Goal: Task Accomplishment & Management: Use online tool/utility

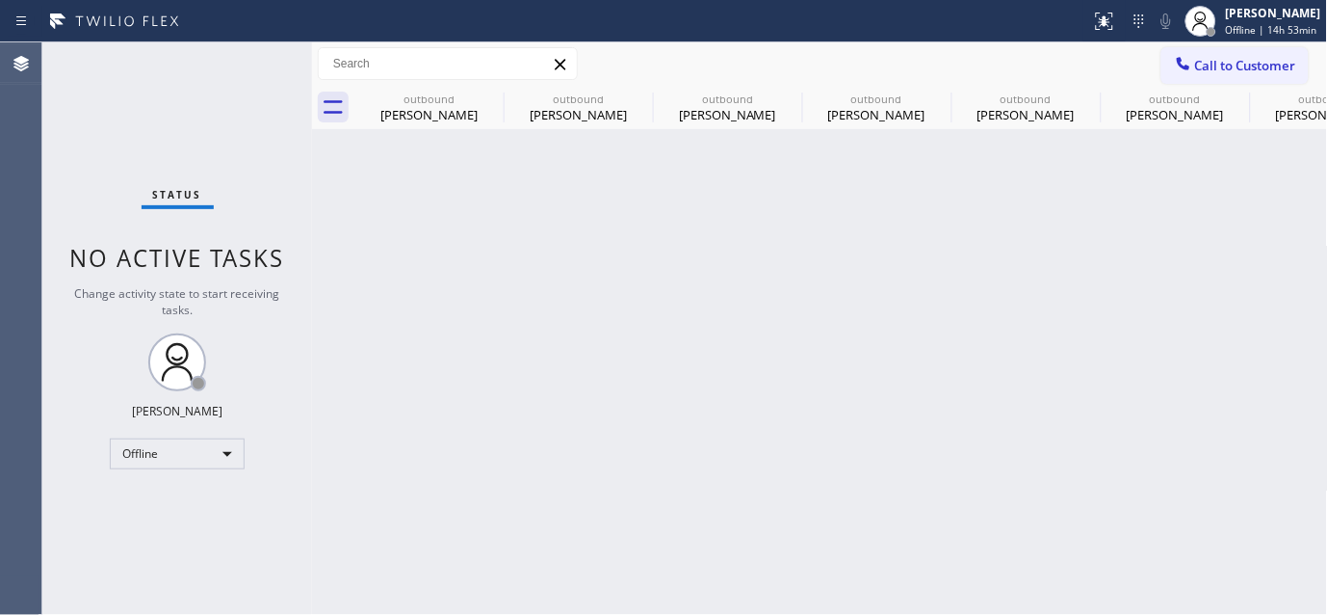
drag, startPoint x: 483, startPoint y: 290, endPoint x: 839, endPoint y: 154, distance: 381.4
click at [483, 289] on div "Back to Dashboard Change Sender ID Customers Technicians Select a contact Outbo…" at bounding box center [820, 328] width 1016 height 572
click at [1255, 35] on span "Offline | 14h 53min" at bounding box center [1272, 29] width 92 height 13
drag, startPoint x: 458, startPoint y: 241, endPoint x: 891, endPoint y: 137, distance: 445.8
click at [458, 241] on div "Back to Dashboard Change Sender ID Customers Technicians Select a contact Outbo…" at bounding box center [820, 328] width 1016 height 572
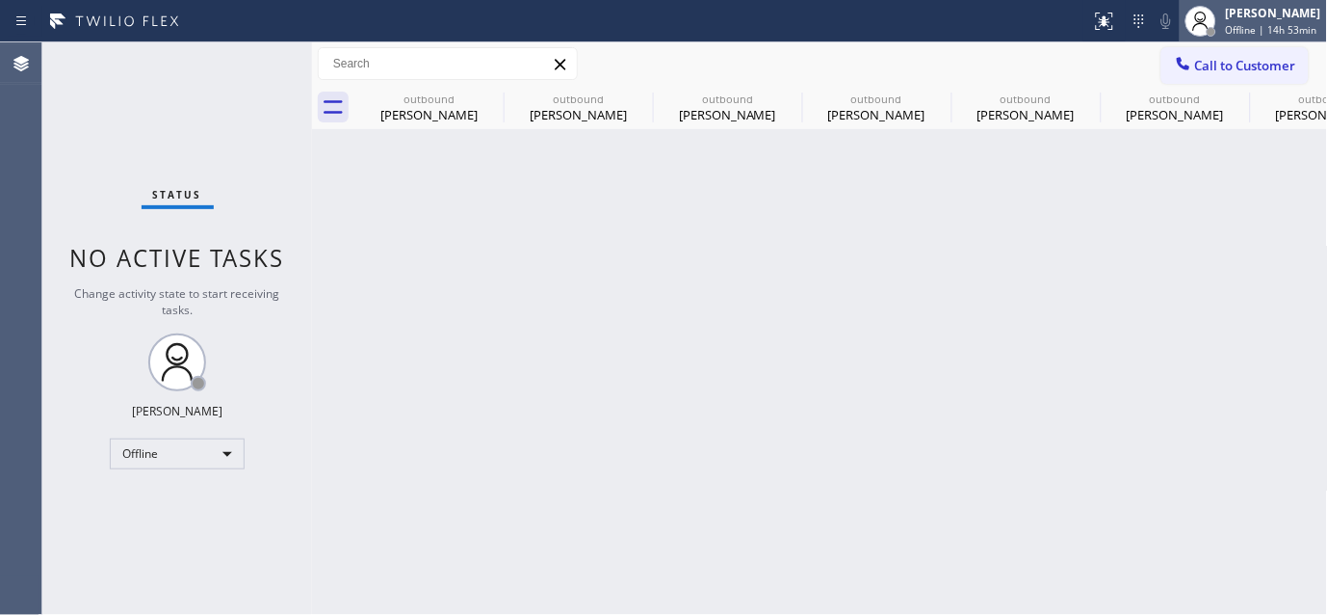
click at [1245, 26] on span "Offline | 14h 53min" at bounding box center [1272, 29] width 92 height 13
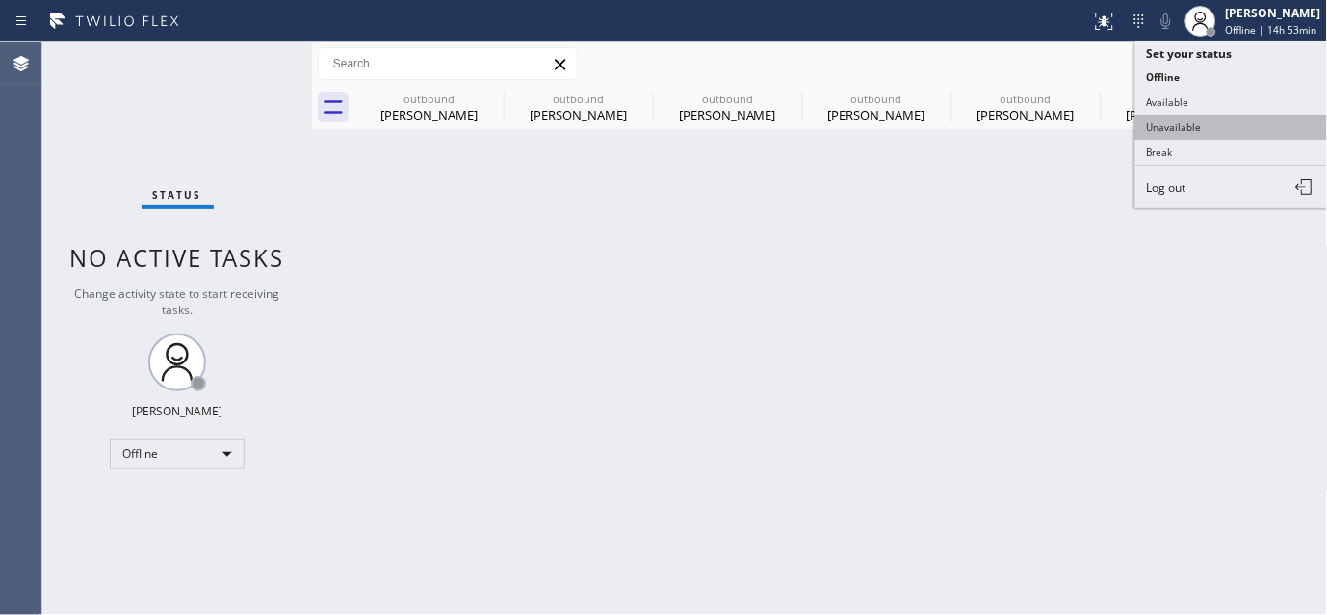
click at [1178, 116] on button "Unavailable" at bounding box center [1232, 127] width 193 height 25
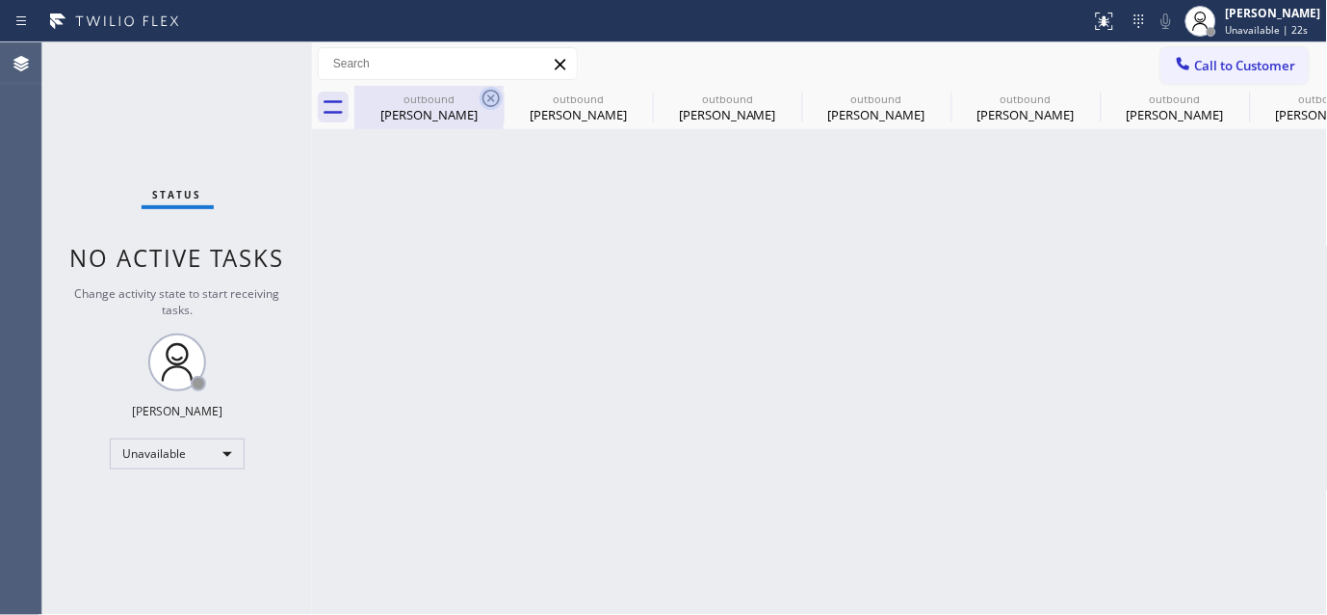
click at [493, 97] on icon at bounding box center [491, 98] width 23 height 23
click at [0, 0] on icon at bounding box center [0, 0] width 0 height 0
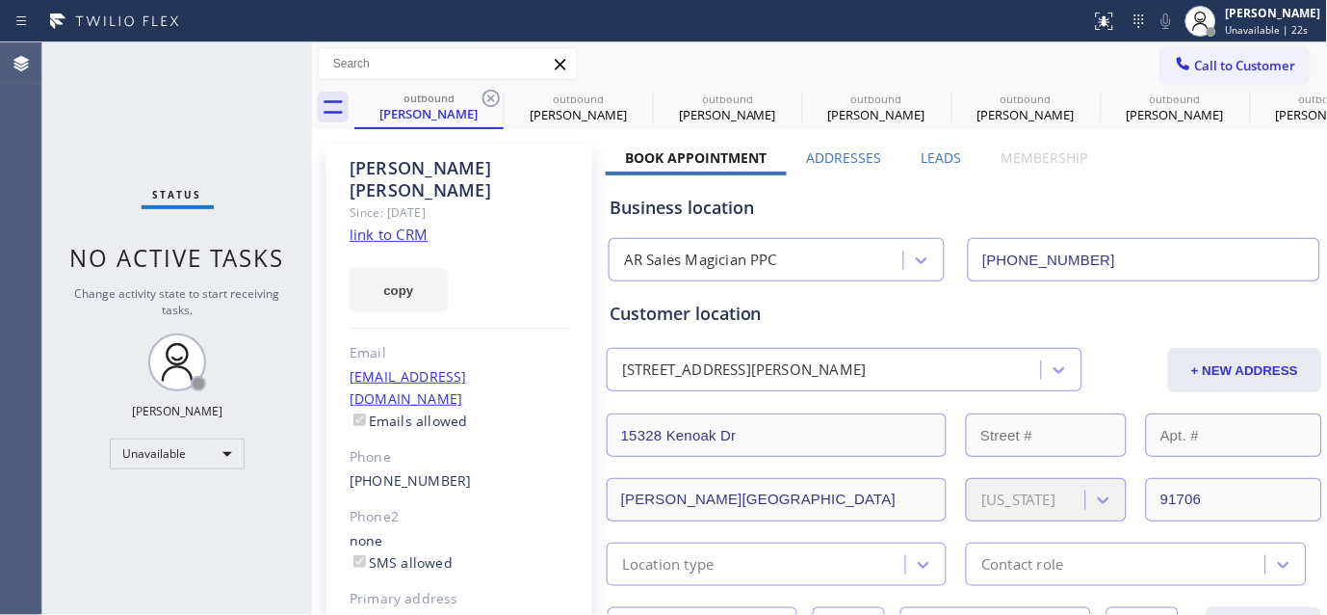
type input "[PHONE_NUMBER]"
click at [493, 97] on icon at bounding box center [491, 98] width 23 height 23
click at [0, 0] on icon at bounding box center [0, 0] width 0 height 0
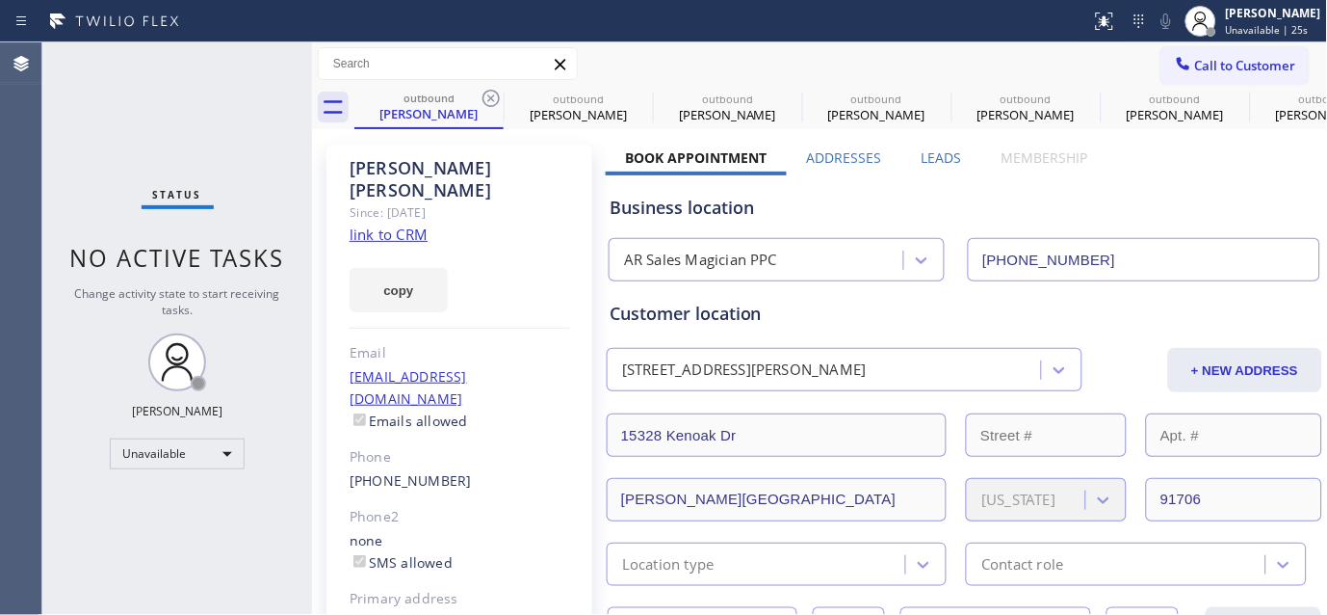
click at [0, 0] on icon at bounding box center [0, 0] width 0 height 0
drag, startPoint x: 493, startPoint y: 97, endPoint x: 1233, endPoint y: 380, distance: 791.8
click at [0, 0] on icon at bounding box center [0, 0] width 0 height 0
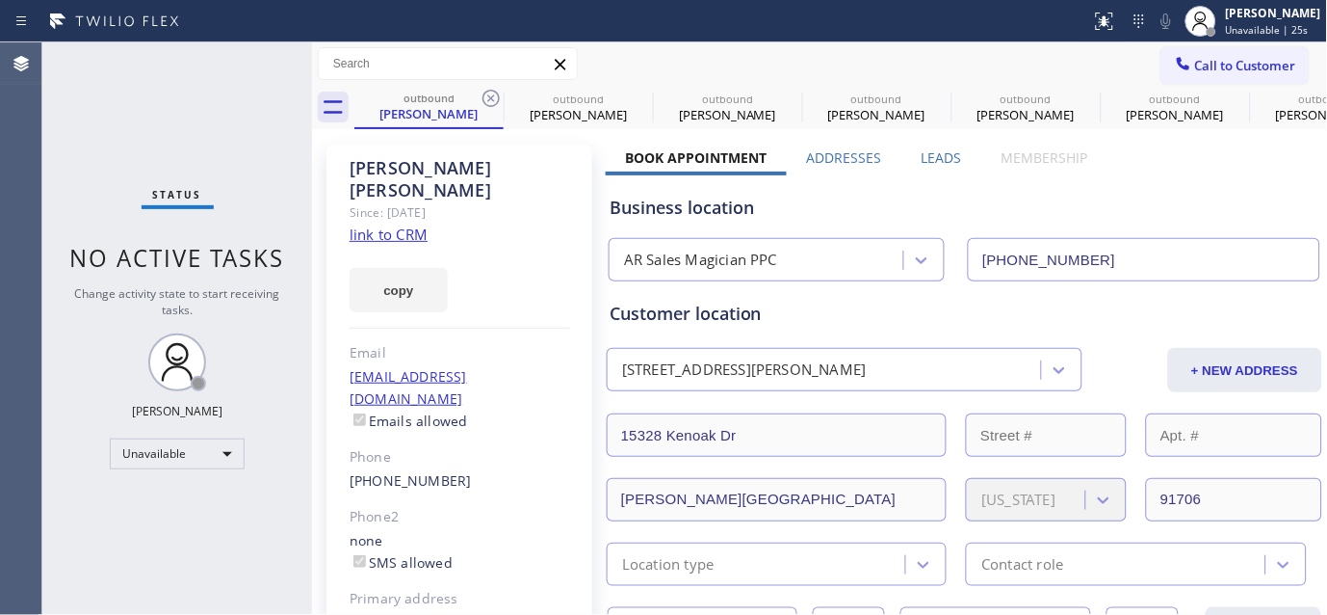
click at [0, 0] on icon at bounding box center [0, 0] width 0 height 0
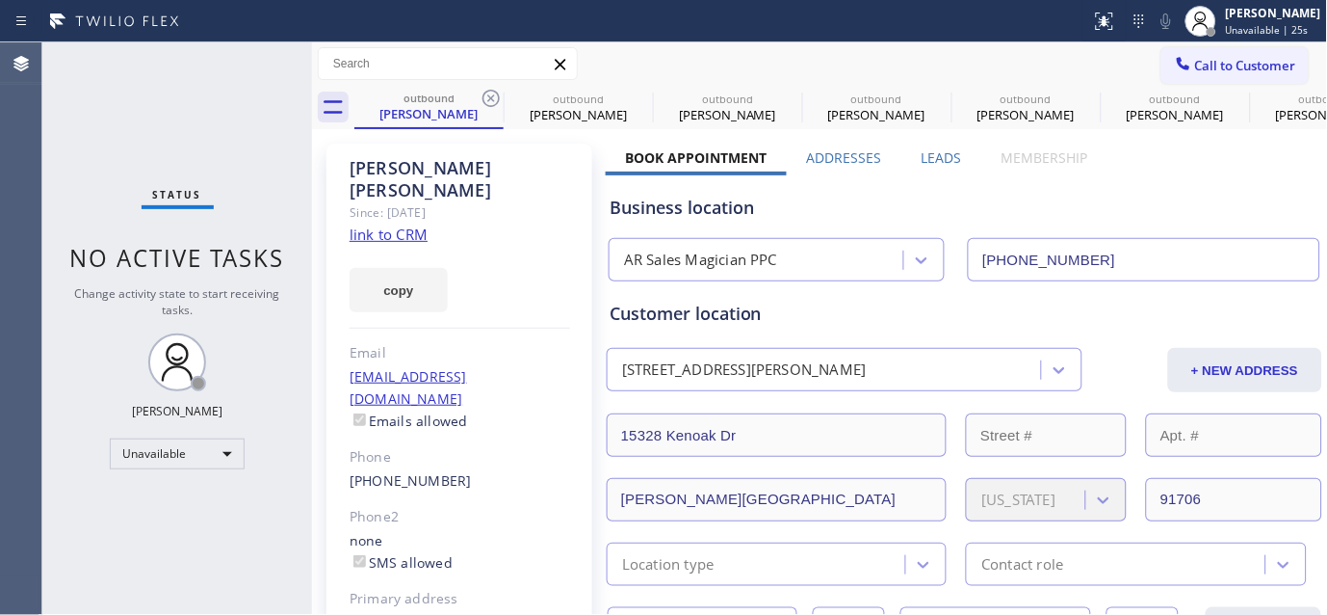
click at [0, 0] on icon at bounding box center [0, 0] width 0 height 0
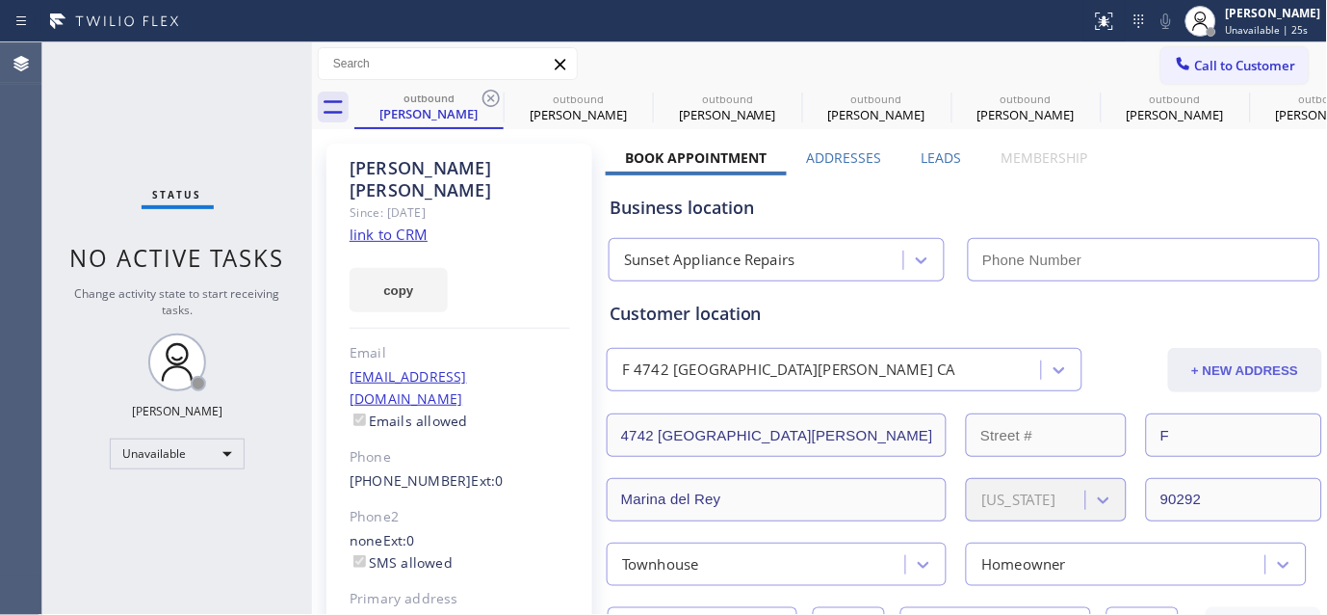
type input "[PHONE_NUMBER]"
click at [497, 99] on icon at bounding box center [491, 98] width 23 height 23
click at [495, 99] on icon at bounding box center [491, 98] width 23 height 23
type input "[PHONE_NUMBER]"
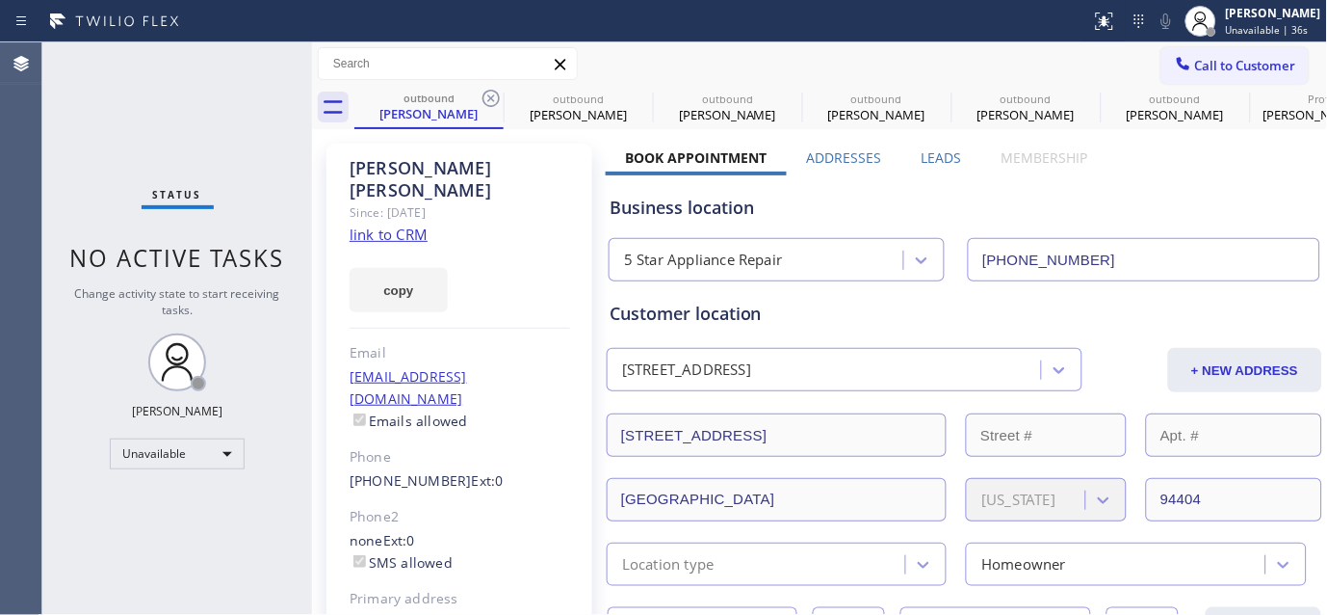
click at [495, 99] on icon at bounding box center [491, 98] width 23 height 23
type input "[PHONE_NUMBER]"
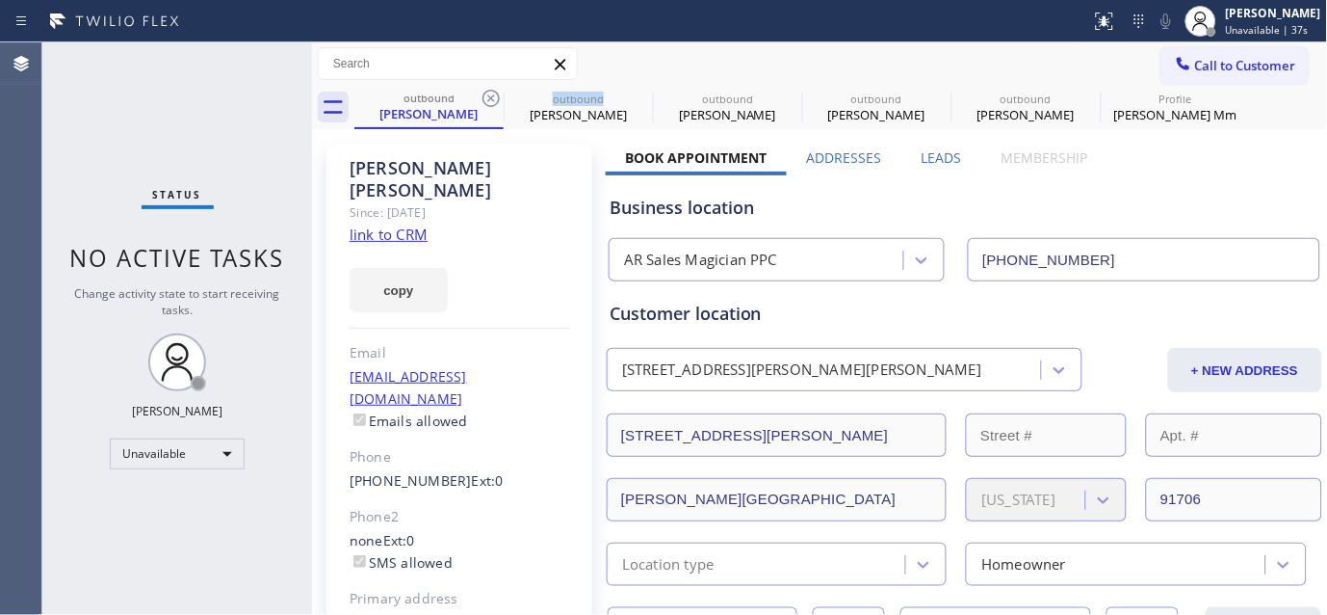
click at [495, 99] on icon at bounding box center [491, 98] width 23 height 23
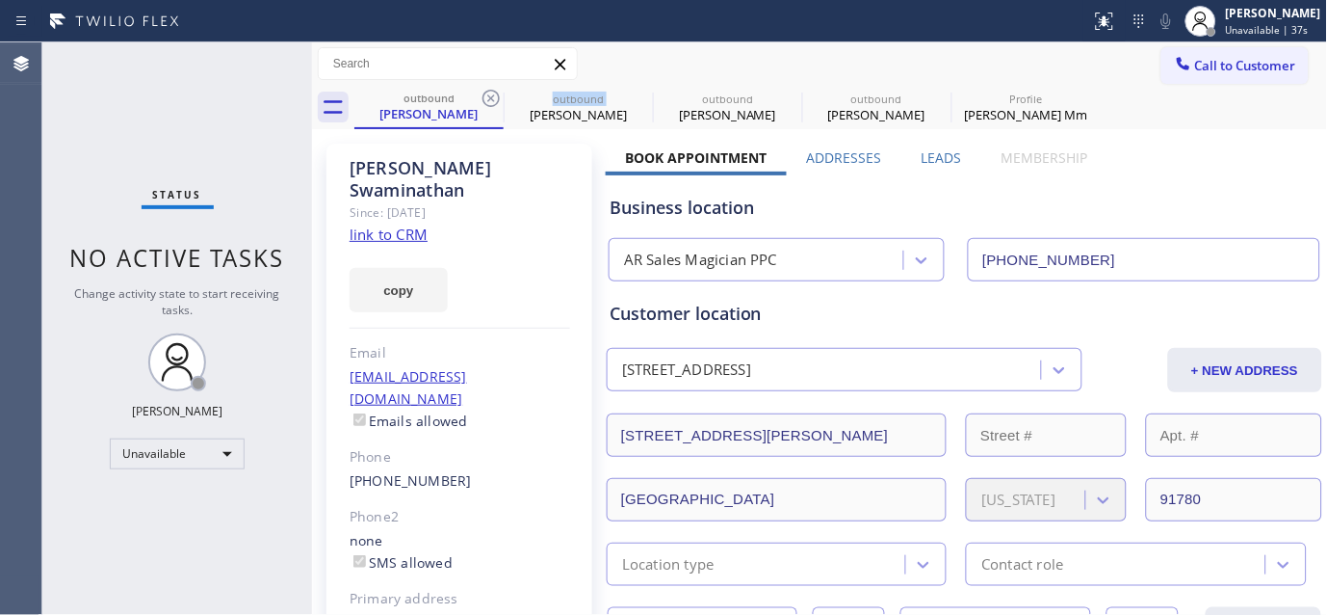
click at [495, 99] on icon at bounding box center [491, 98] width 23 height 23
type input "[PHONE_NUMBER]"
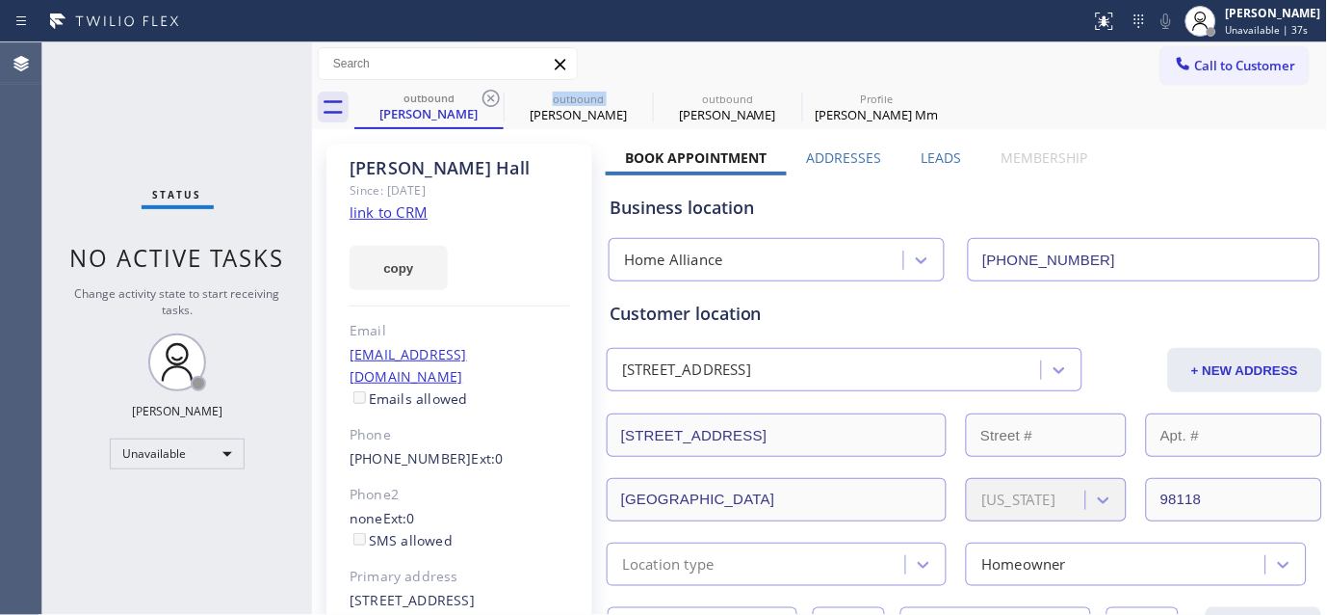
click at [495, 99] on icon at bounding box center [491, 98] width 23 height 23
type input "[PHONE_NUMBER]"
click at [495, 99] on icon at bounding box center [491, 98] width 23 height 23
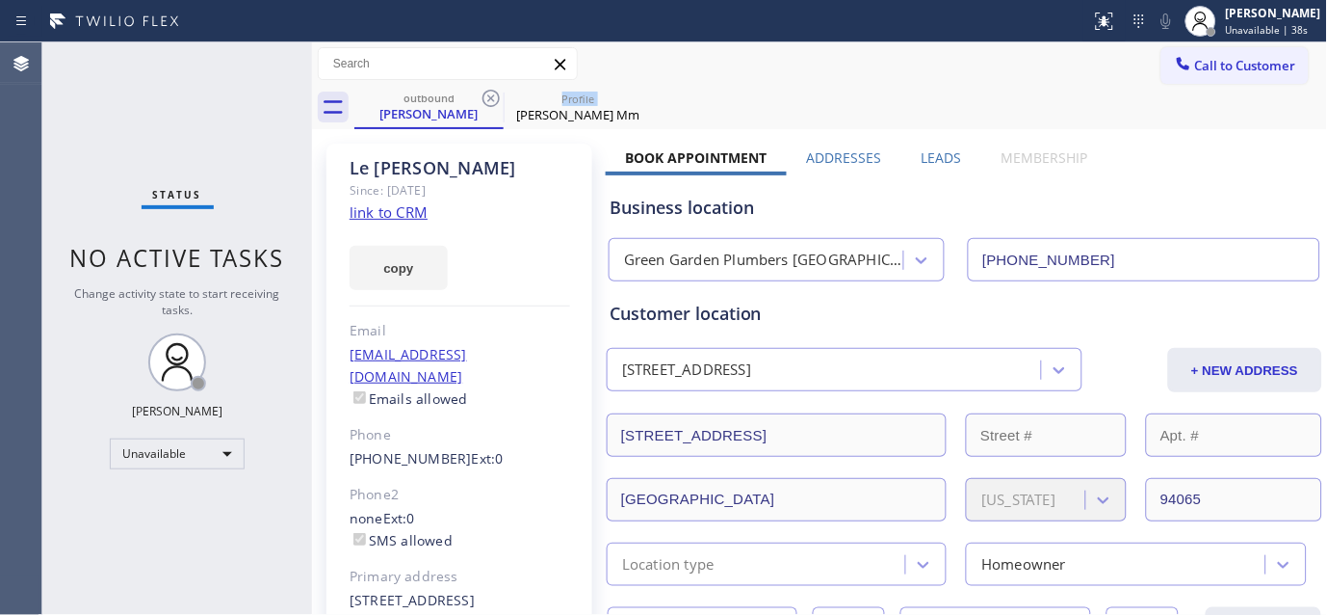
click at [495, 99] on icon at bounding box center [491, 98] width 23 height 23
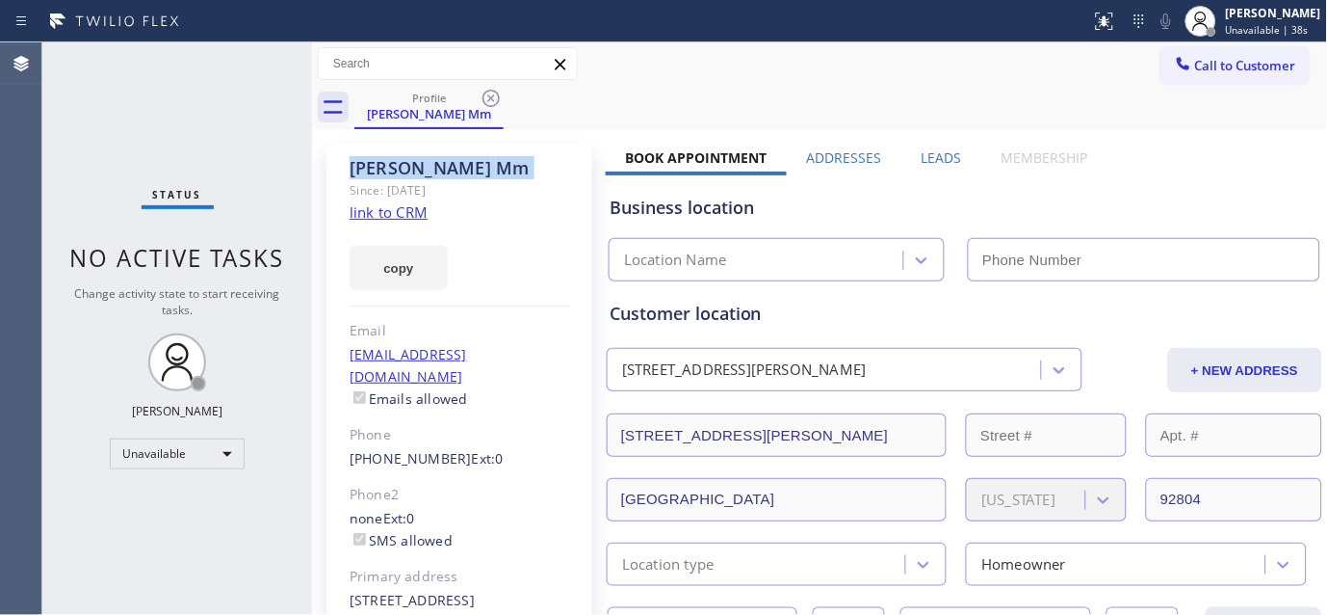
click at [495, 99] on icon at bounding box center [491, 98] width 23 height 23
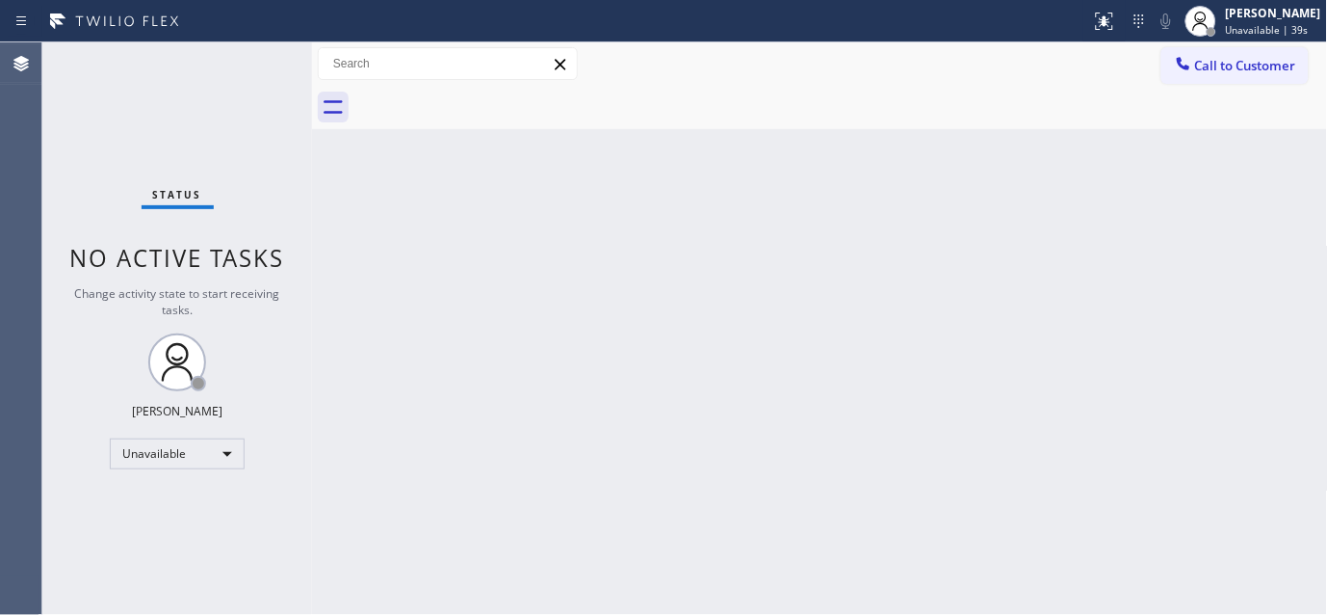
click at [934, 99] on div at bounding box center [841, 107] width 974 height 43
click at [1247, 25] on span "Offline | 5:05" at bounding box center [1257, 29] width 63 height 13
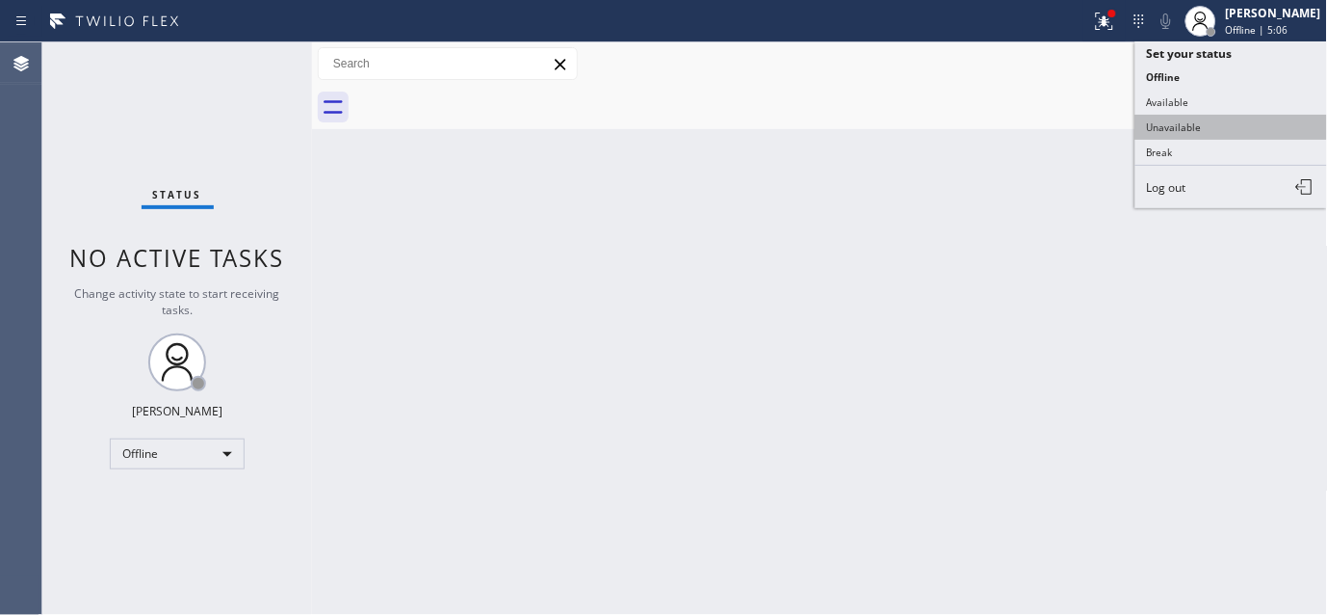
click at [1235, 120] on button "Unavailable" at bounding box center [1232, 127] width 193 height 25
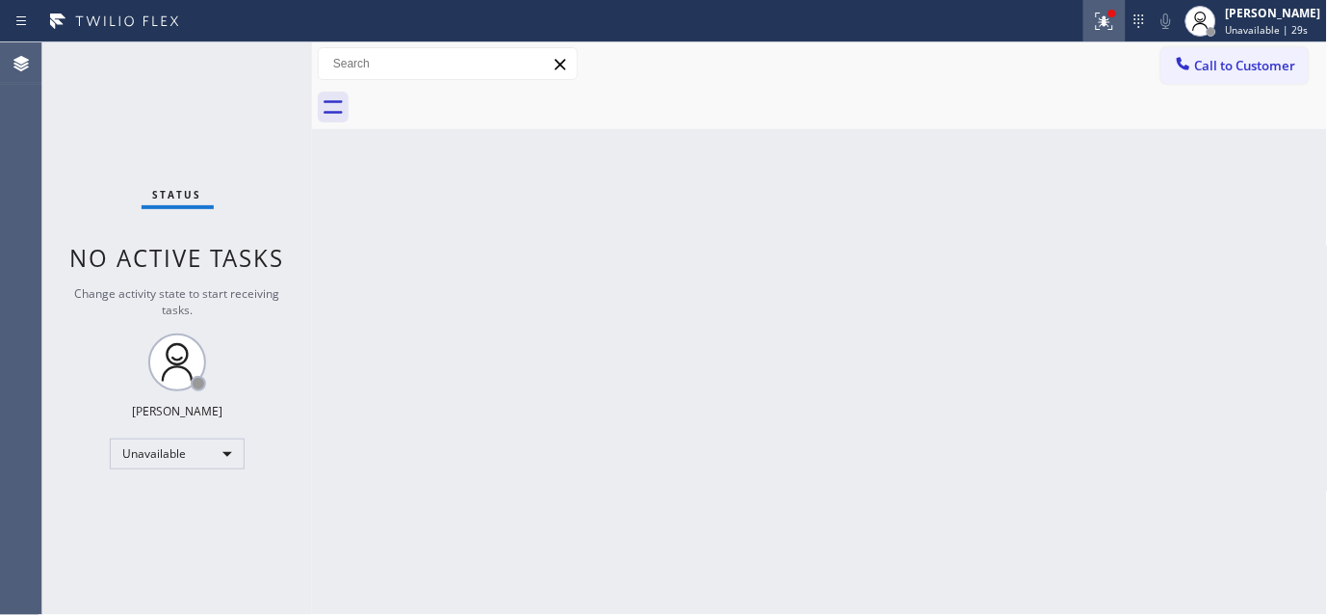
click at [1093, 24] on icon at bounding box center [1104, 21] width 23 height 23
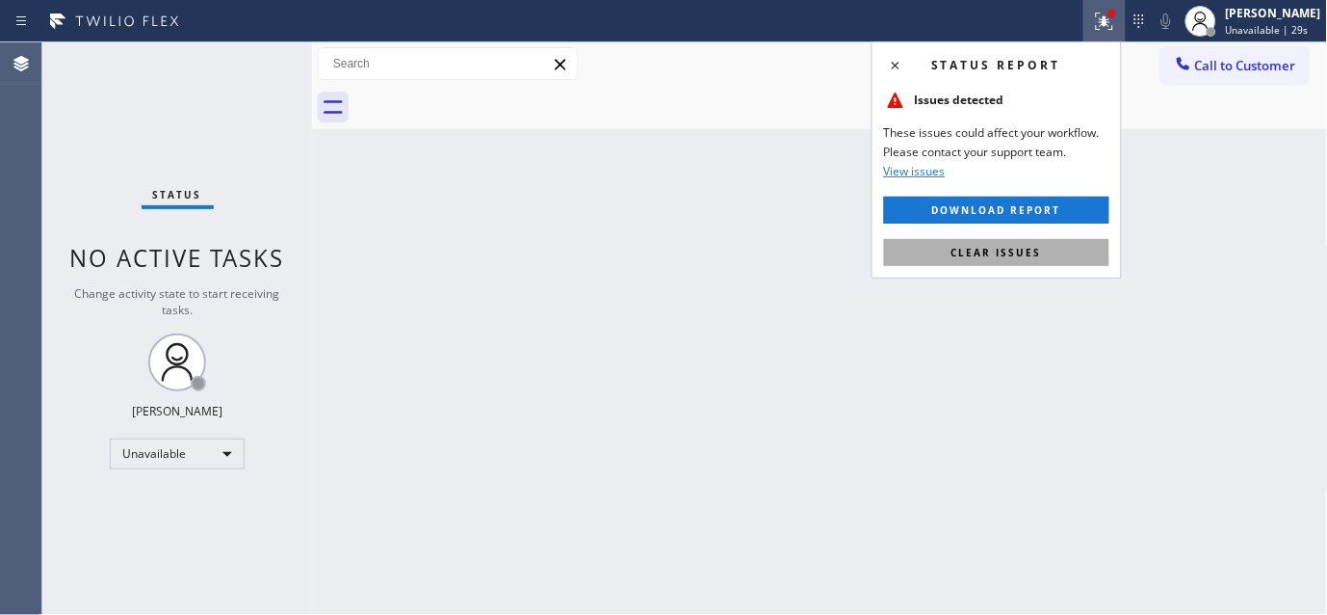
click at [939, 248] on button "Clear issues" at bounding box center [996, 252] width 225 height 27
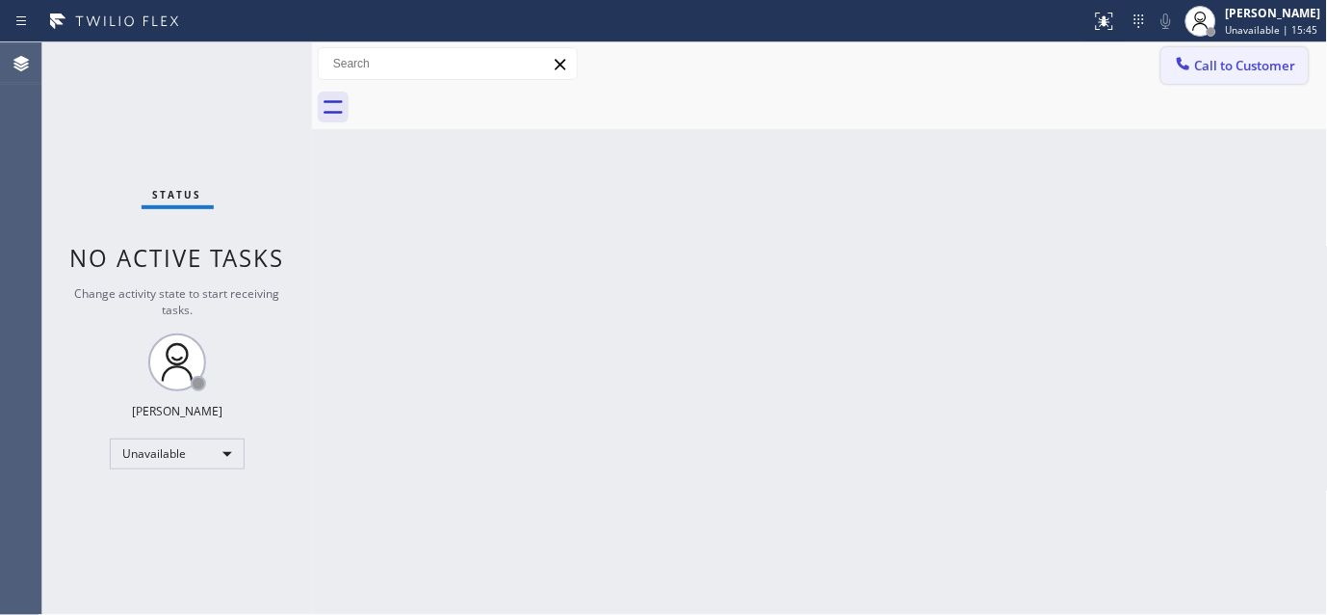
click at [1241, 65] on span "Call to Customer" at bounding box center [1245, 65] width 101 height 17
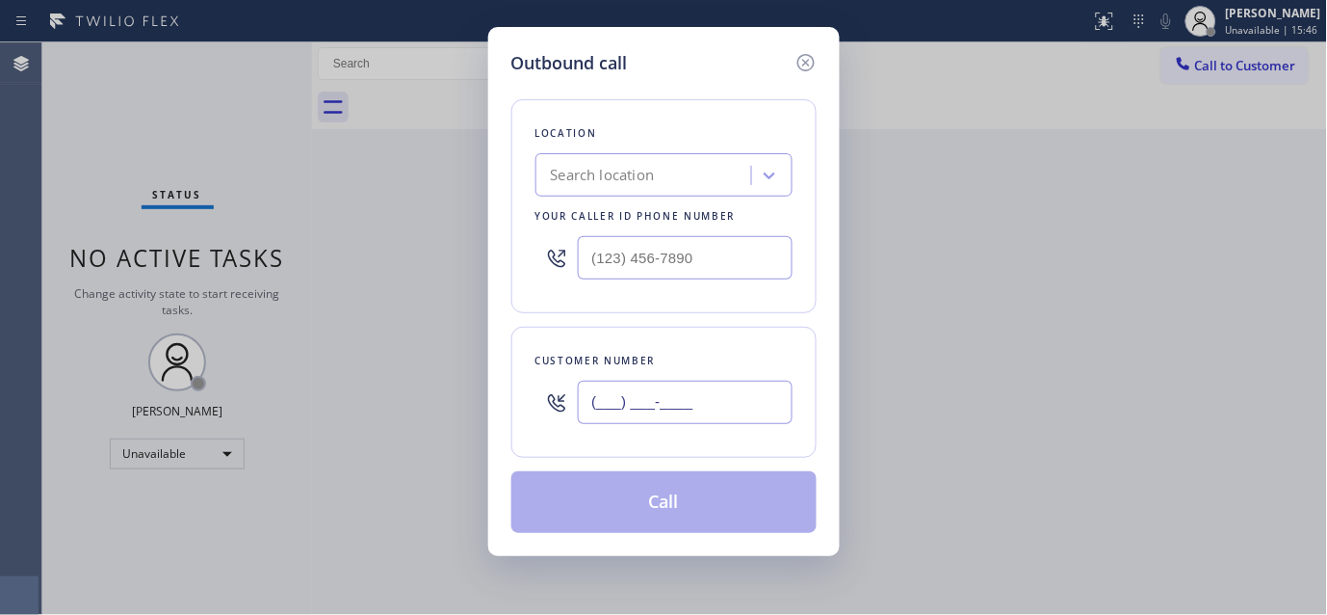
click at [588, 402] on input "(___) ___-____" at bounding box center [685, 401] width 215 height 43
paste input "707) 376-5550"
drag, startPoint x: 709, startPoint y: 396, endPoint x: 576, endPoint y: 395, distance: 132.9
click at [576, 395] on div "[PHONE_NUMBER]" at bounding box center [664, 402] width 257 height 63
paste input "text"
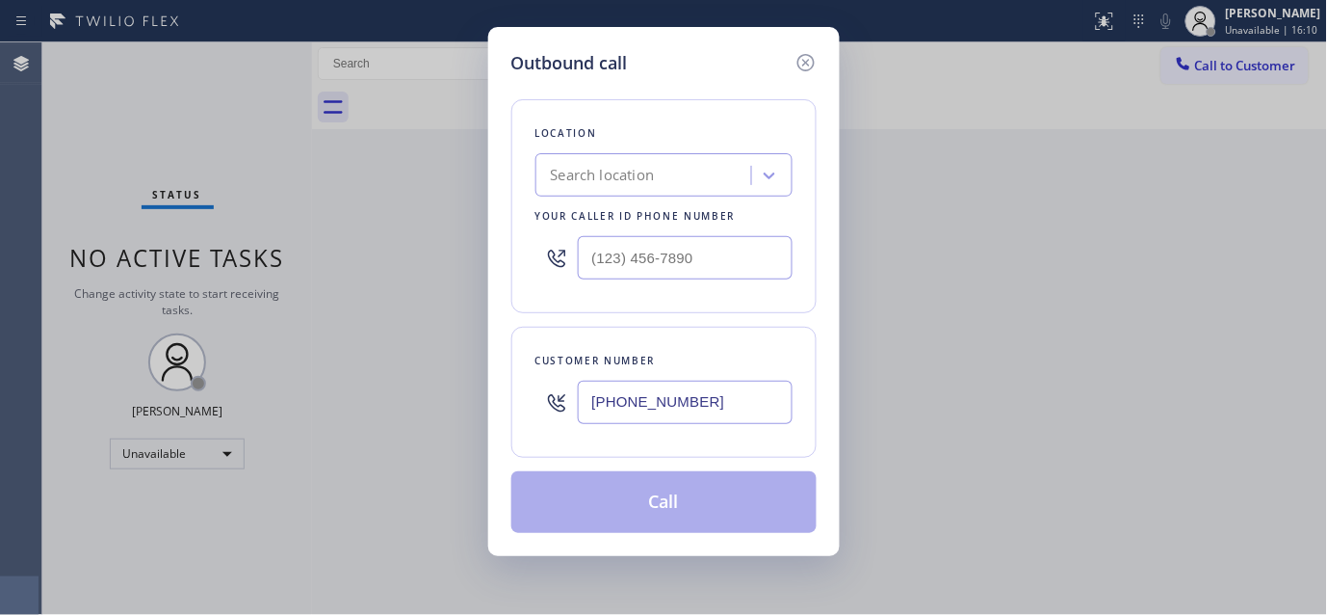
type input "[PHONE_NUMBER]"
drag, startPoint x: 676, startPoint y: 247, endPoint x: 503, endPoint y: 247, distance: 173.4
click at [506, 247] on div "Outbound call Location Search location Your caller id phone number (___) ___-__…" at bounding box center [664, 291] width 352 height 529
paste input "415) 818-0507"
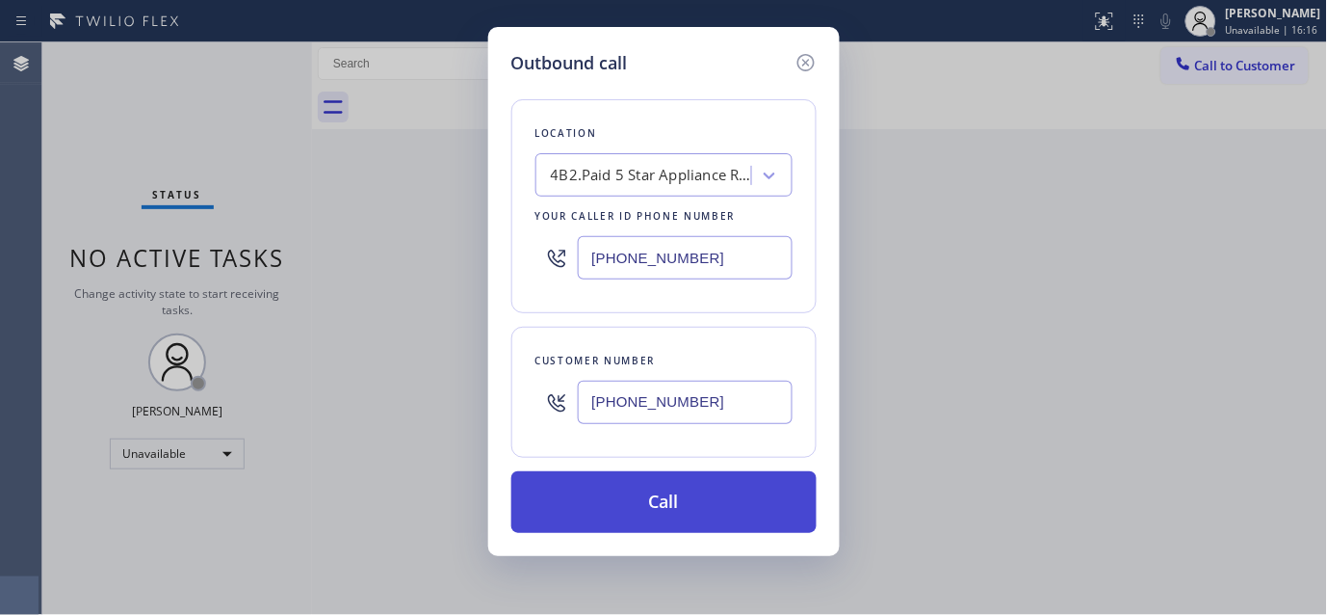
type input "[PHONE_NUMBER]"
click at [717, 499] on button "Call" at bounding box center [663, 502] width 305 height 62
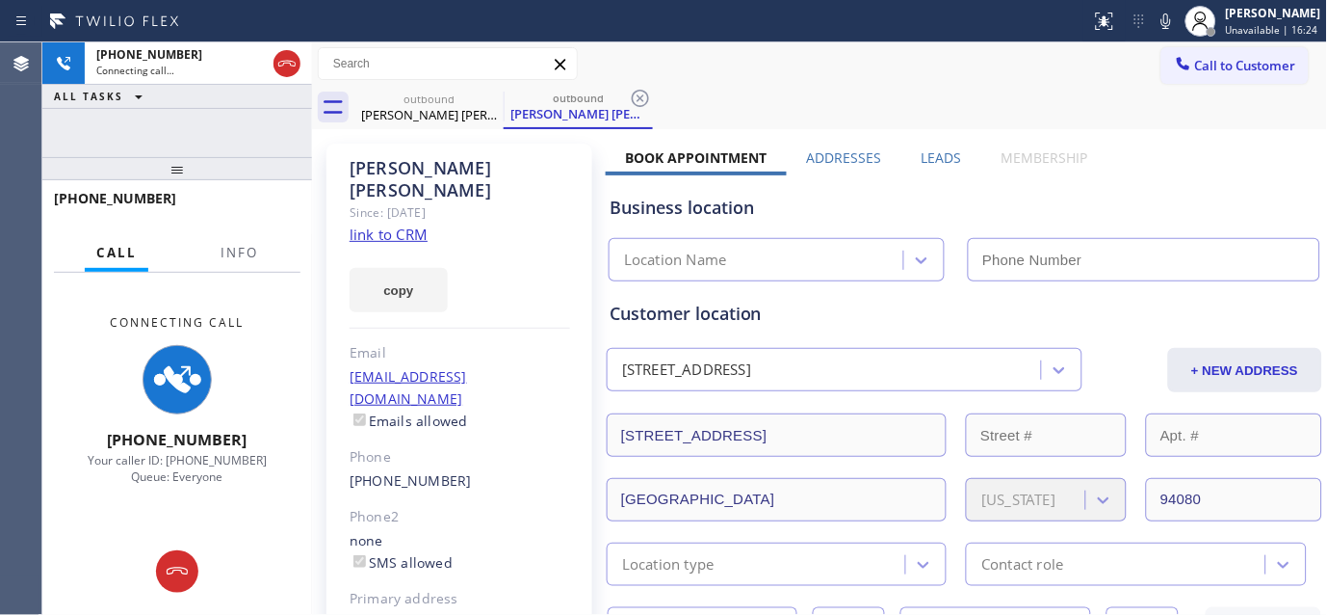
drag, startPoint x: 168, startPoint y: 109, endPoint x: 1228, endPoint y: 344, distance: 1086.2
click at [196, 80] on div "[PHONE_NUMBER] Connecting call… ALL TASKS ALL TASKS ACTIVE TASKS TASKS IN WRAP …" at bounding box center [177, 328] width 270 height 572
type input "[PHONE_NUMBER]"
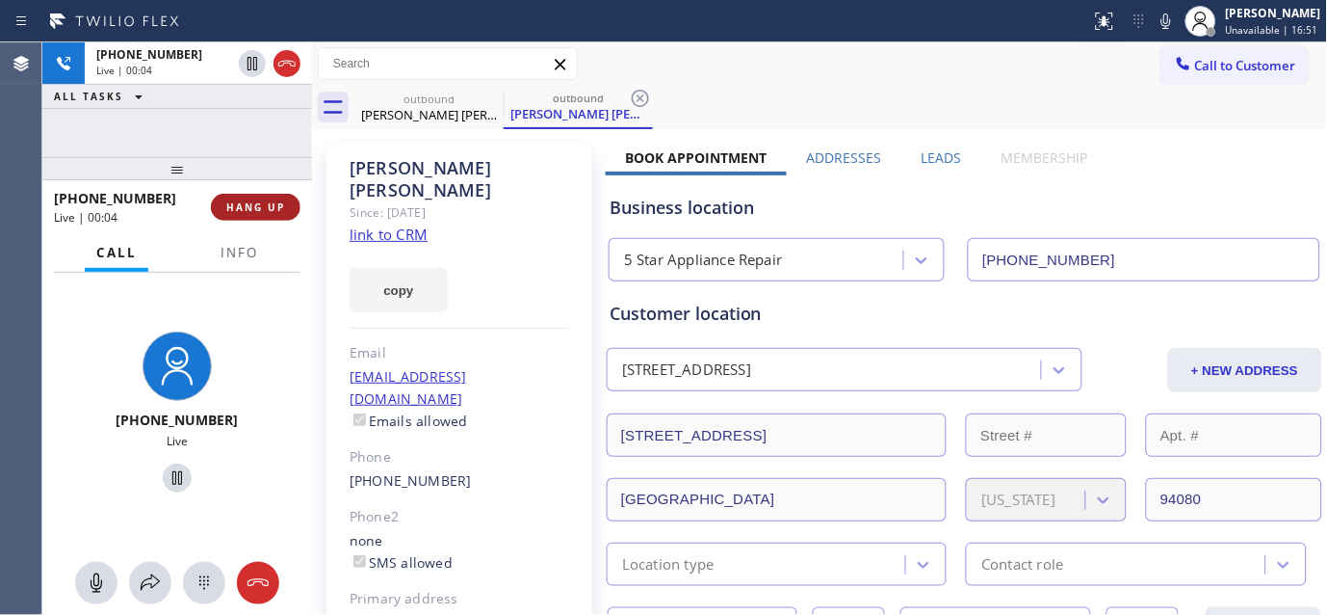
click at [279, 209] on span "HANG UP" at bounding box center [255, 206] width 59 height 13
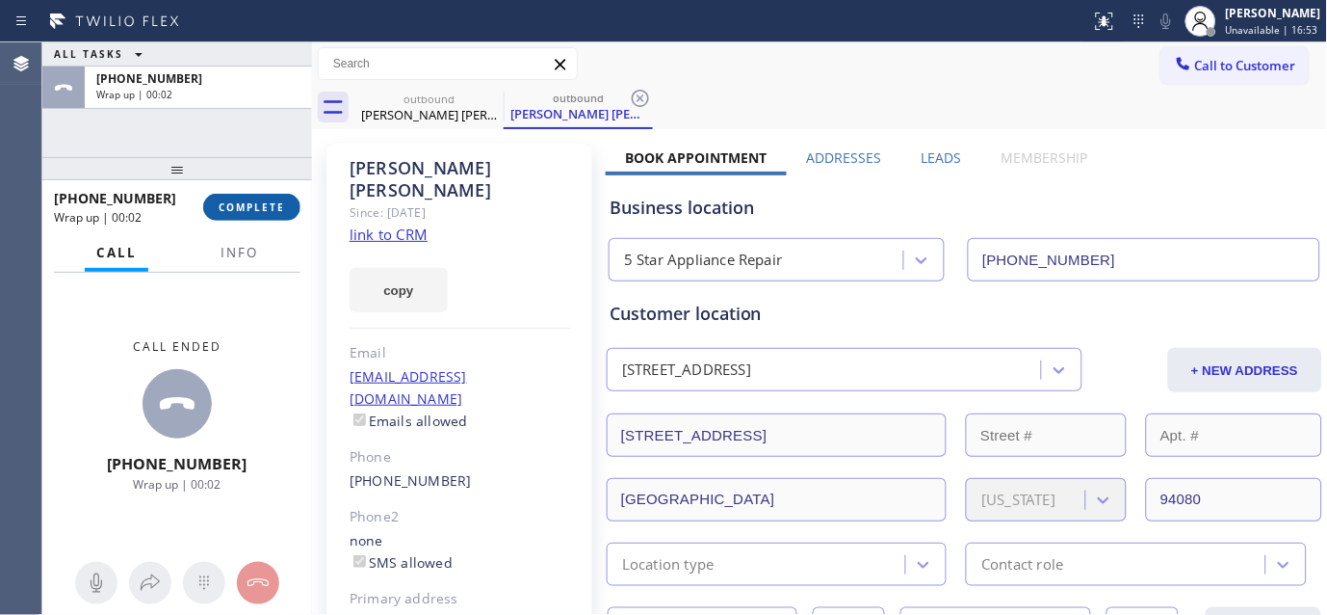
click at [231, 209] on span "COMPLETE" at bounding box center [252, 206] width 66 height 13
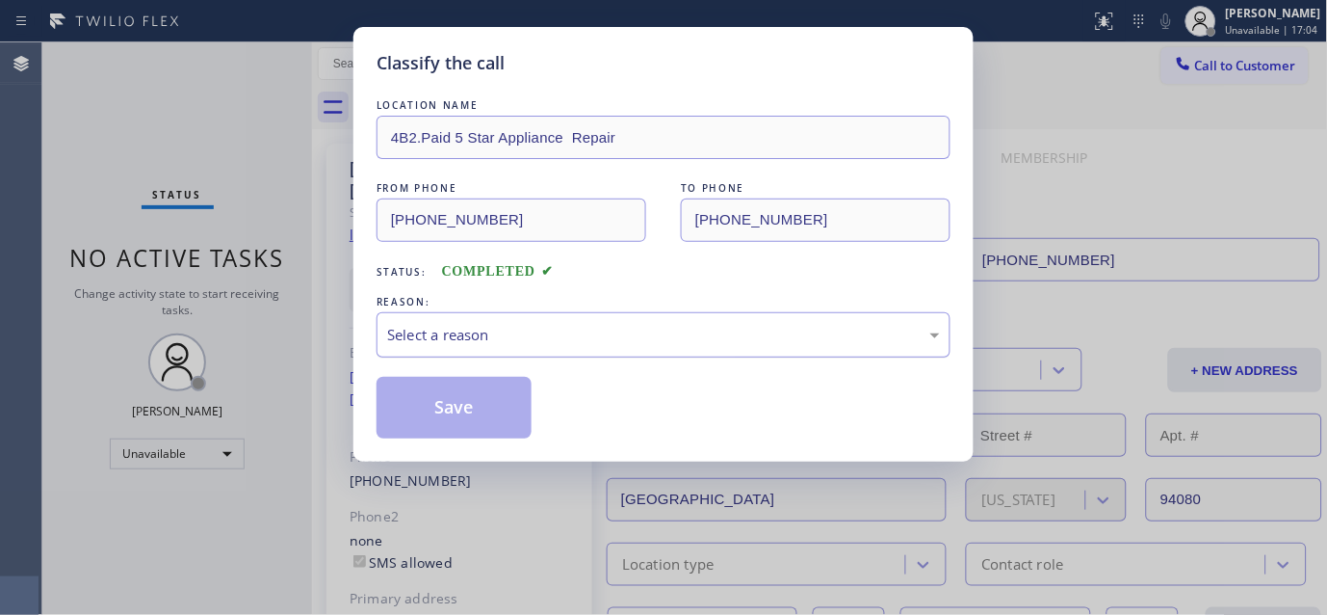
drag, startPoint x: 430, startPoint y: 330, endPoint x: 447, endPoint y: 353, distance: 28.1
click at [430, 330] on div "Select a reason" at bounding box center [663, 335] width 553 height 22
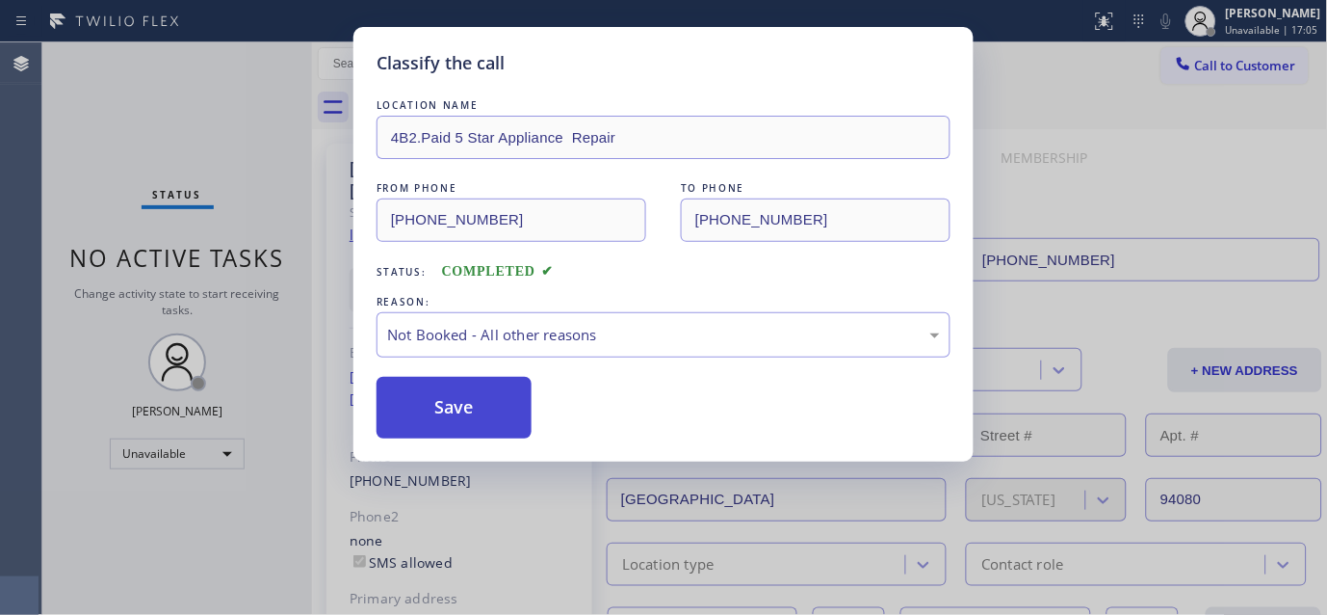
click at [467, 415] on button "Save" at bounding box center [454, 408] width 155 height 62
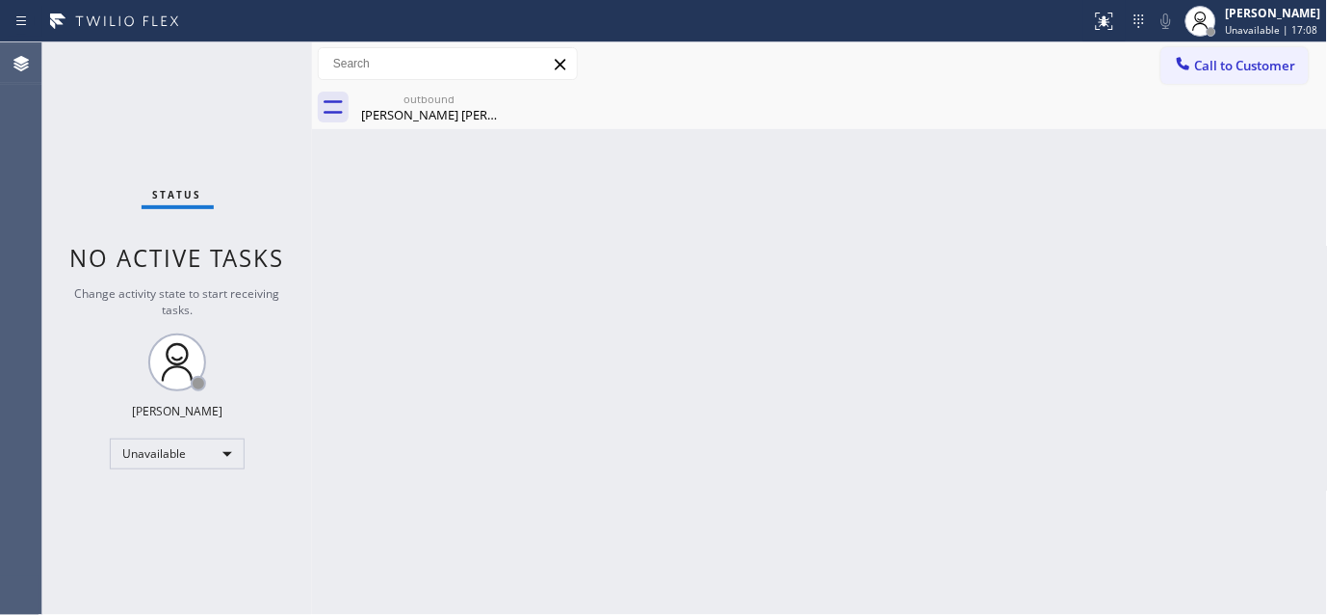
click at [472, 274] on div "Back to Dashboard Change Sender ID Customers Technicians Select a contact Outbo…" at bounding box center [820, 328] width 1016 height 572
drag, startPoint x: 1248, startPoint y: 67, endPoint x: 939, endPoint y: 246, distance: 356.9
click at [1247, 68] on span "Call to Customer" at bounding box center [1245, 65] width 101 height 17
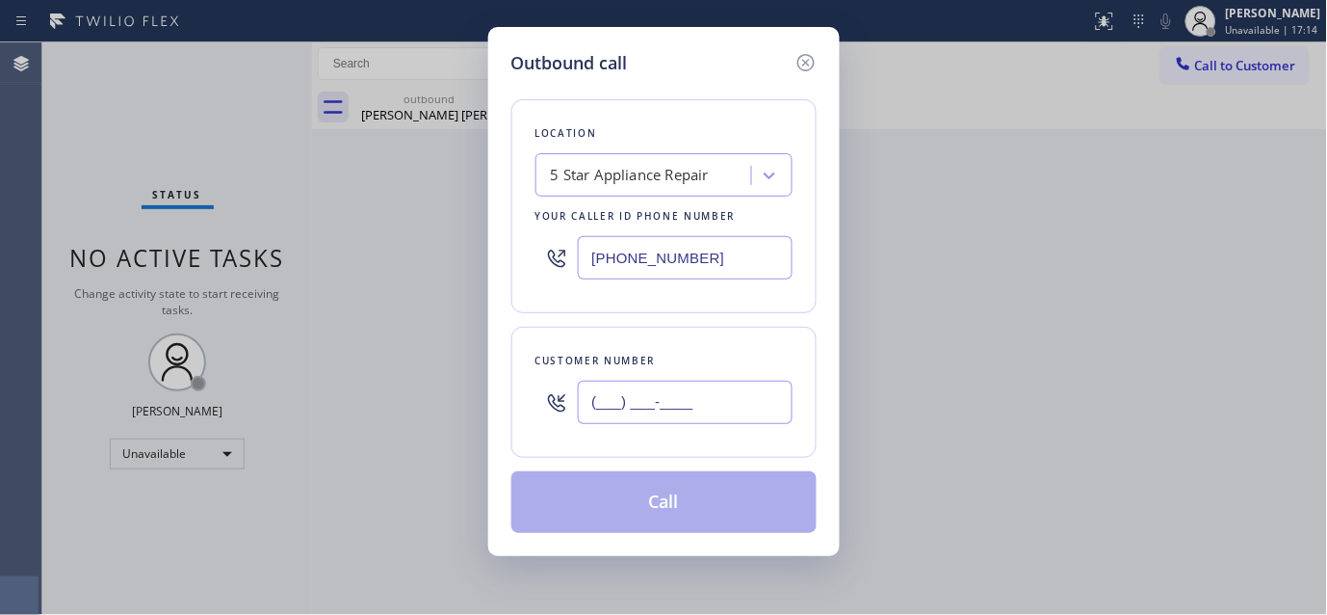
click at [729, 409] on input "(___) ___-____" at bounding box center [685, 401] width 215 height 43
paste input "425) 638-2722"
type input "[PHONE_NUMBER]"
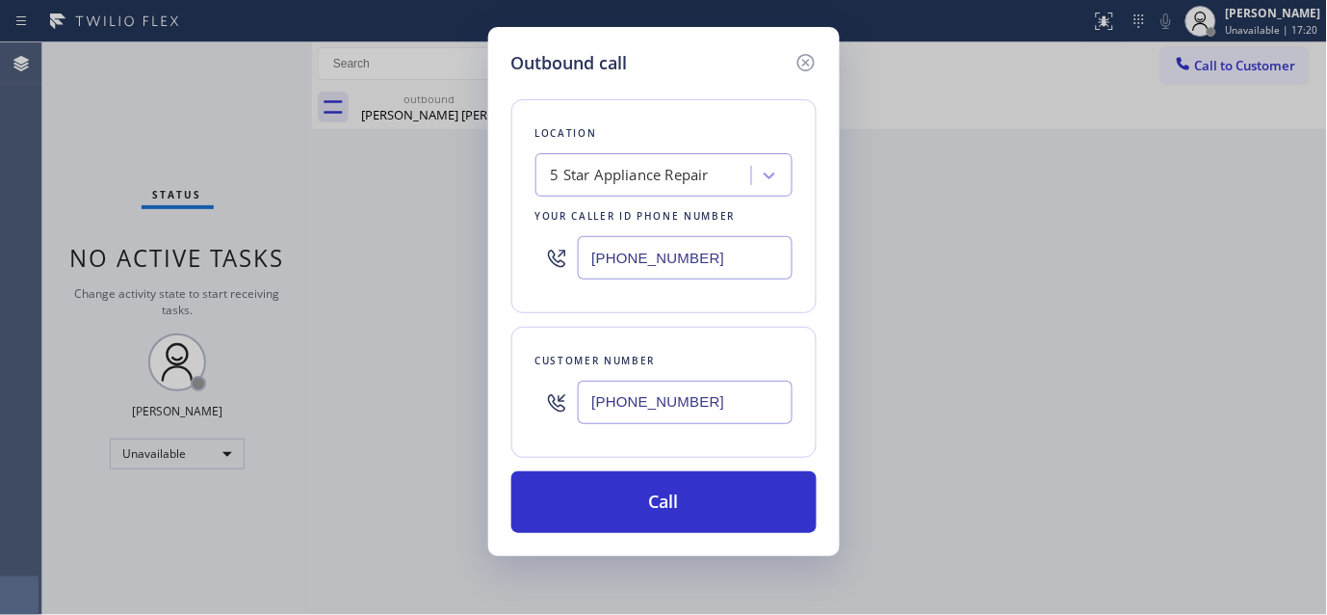
drag, startPoint x: 705, startPoint y: 255, endPoint x: 451, endPoint y: 261, distance: 254.4
click at [457, 261] on div "Outbound call Location 5 Star Appliance Repair Your caller id phone number [PHO…" at bounding box center [663, 307] width 1327 height 615
paste input "206) 495-4748"
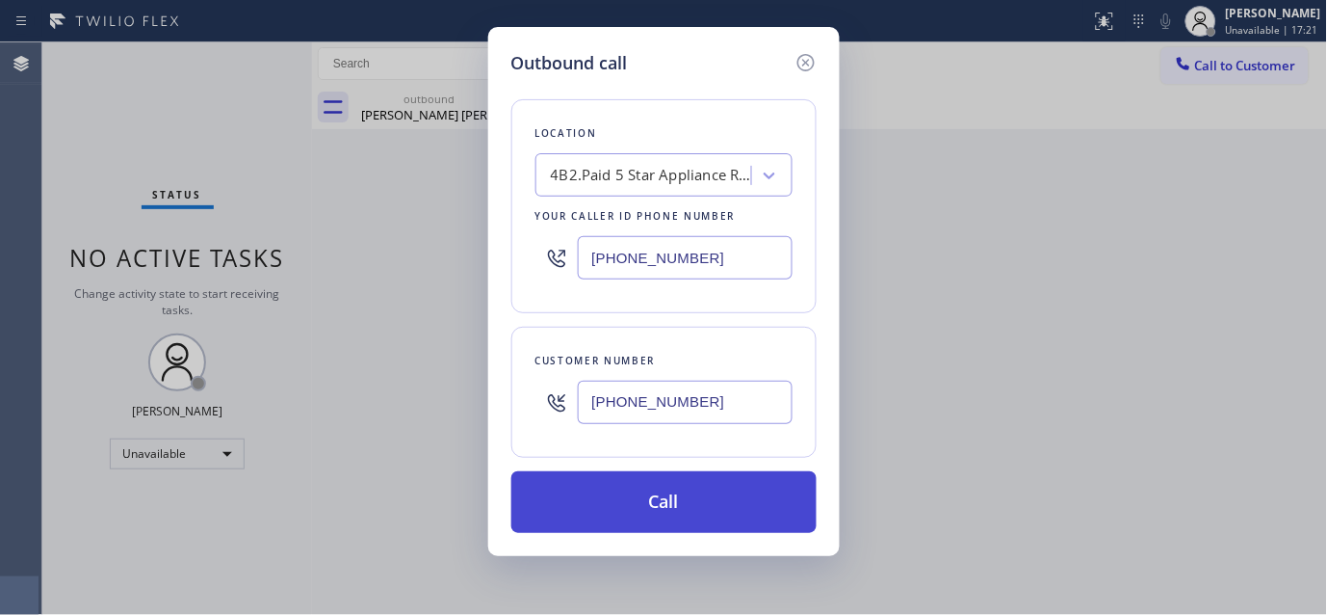
type input "[PHONE_NUMBER]"
click at [719, 489] on button "Call" at bounding box center [663, 502] width 305 height 62
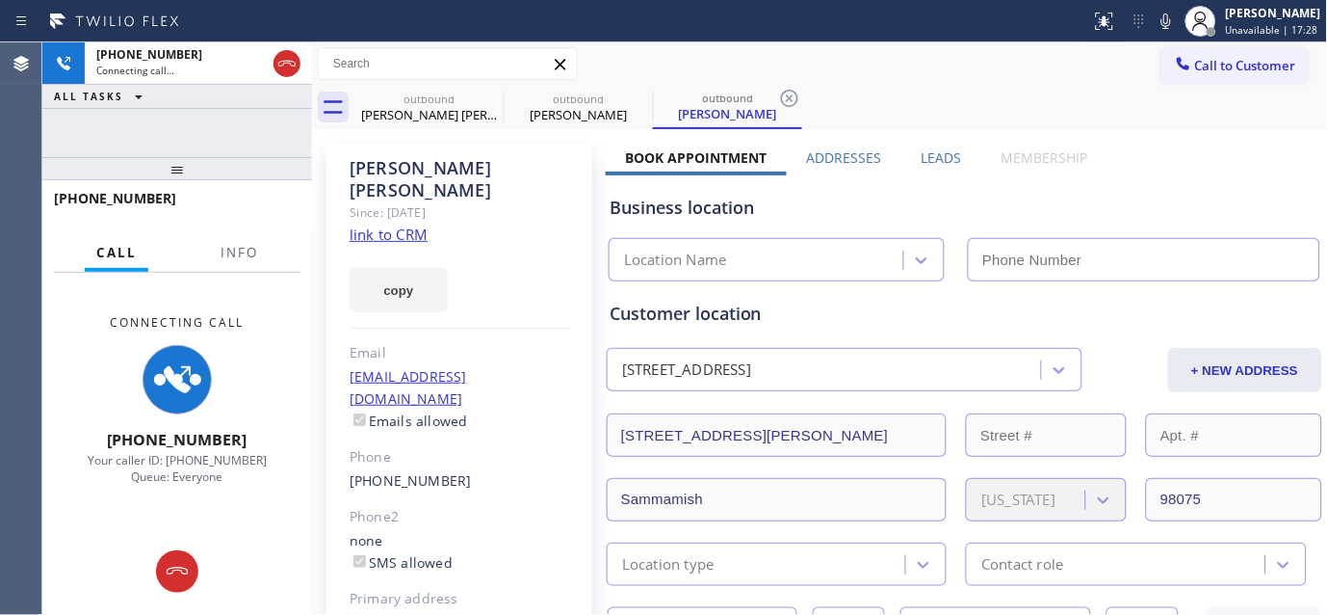
type input "[PHONE_NUMBER]"
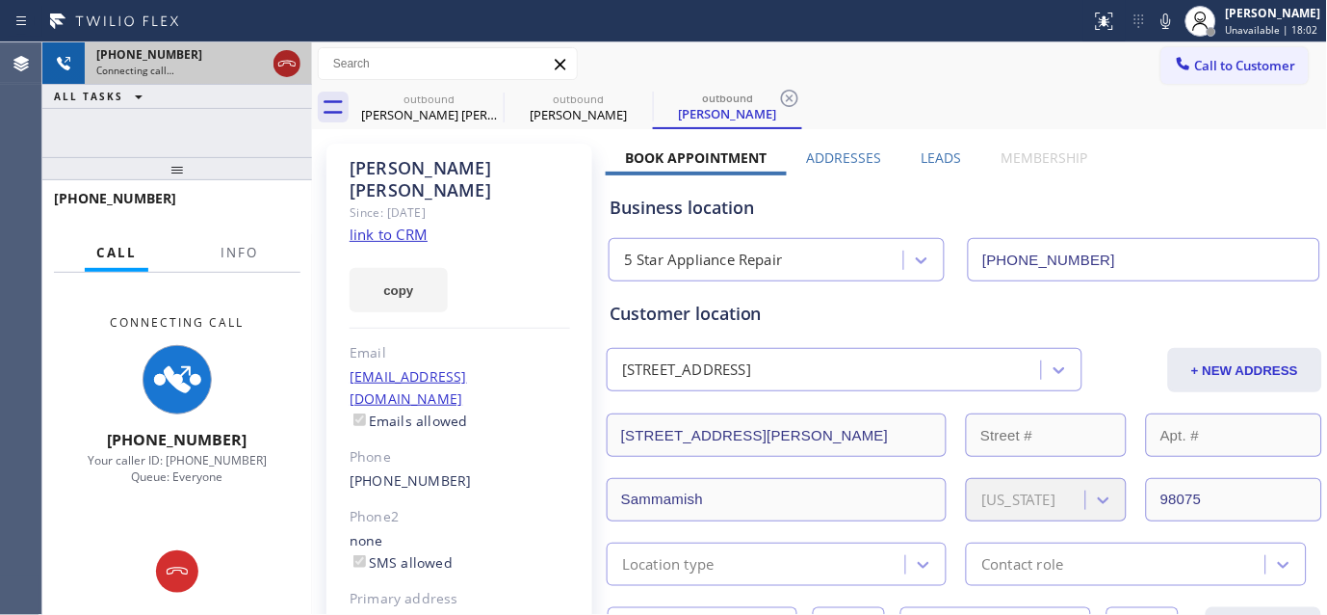
click at [287, 68] on icon at bounding box center [286, 63] width 23 height 23
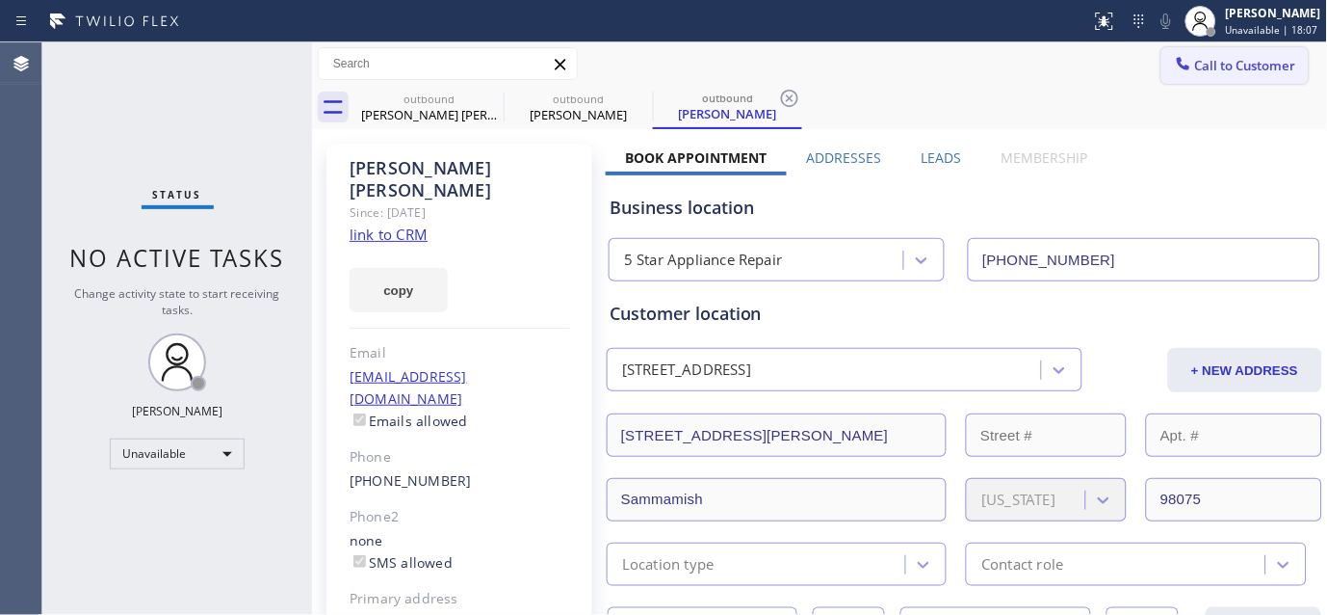
click at [1220, 47] on button "Call to Customer" at bounding box center [1235, 65] width 147 height 37
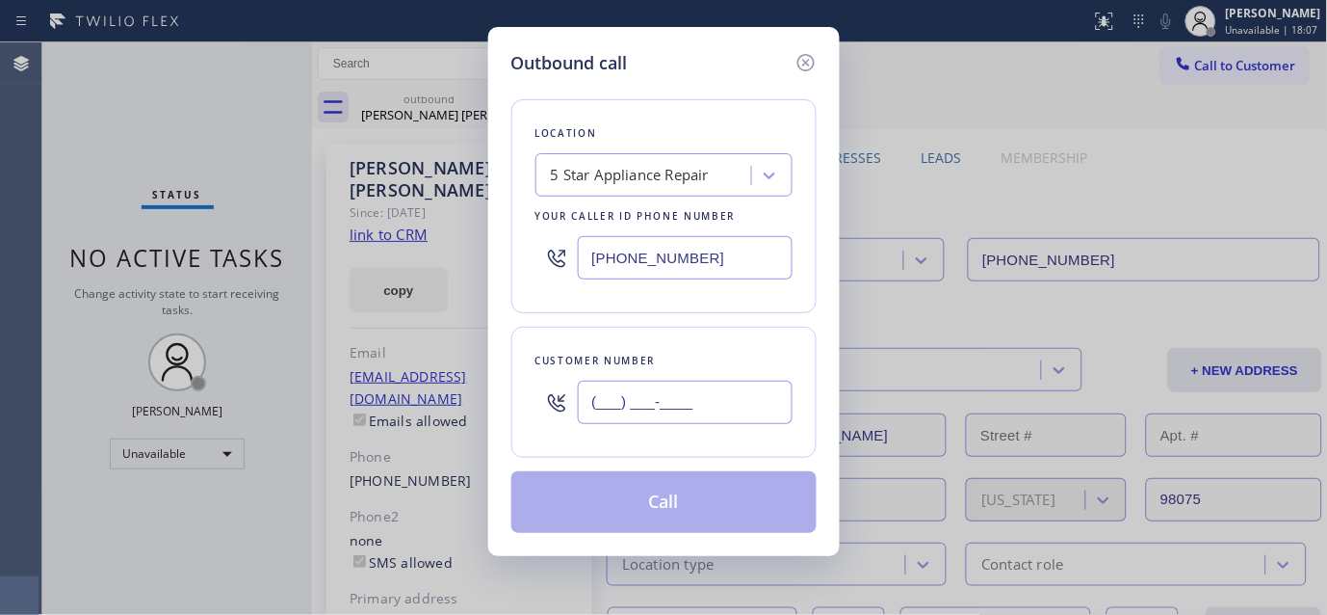
click at [611, 409] on input "(___) ___-____" at bounding box center [685, 401] width 215 height 43
paste input "714) 803-0203"
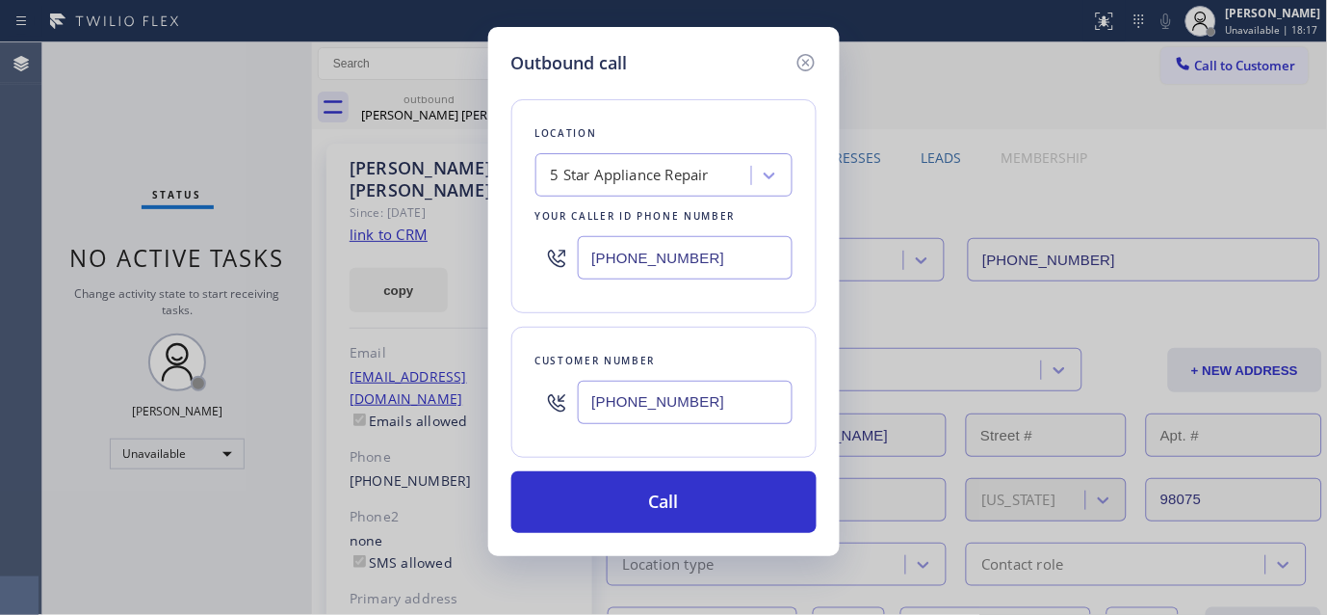
drag, startPoint x: 724, startPoint y: 402, endPoint x: 359, endPoint y: 382, distance: 365.6
click at [359, 382] on div "Outbound call Location 5 Star Appliance Repair Your caller id phone number [PHO…" at bounding box center [663, 307] width 1327 height 615
paste input "60) 578-2062"
drag, startPoint x: 738, startPoint y: 396, endPoint x: 430, endPoint y: 370, distance: 309.3
click at [430, 370] on div "Outbound call Location 5 Star Appliance Repair Your caller id phone number [PHO…" at bounding box center [663, 307] width 1327 height 615
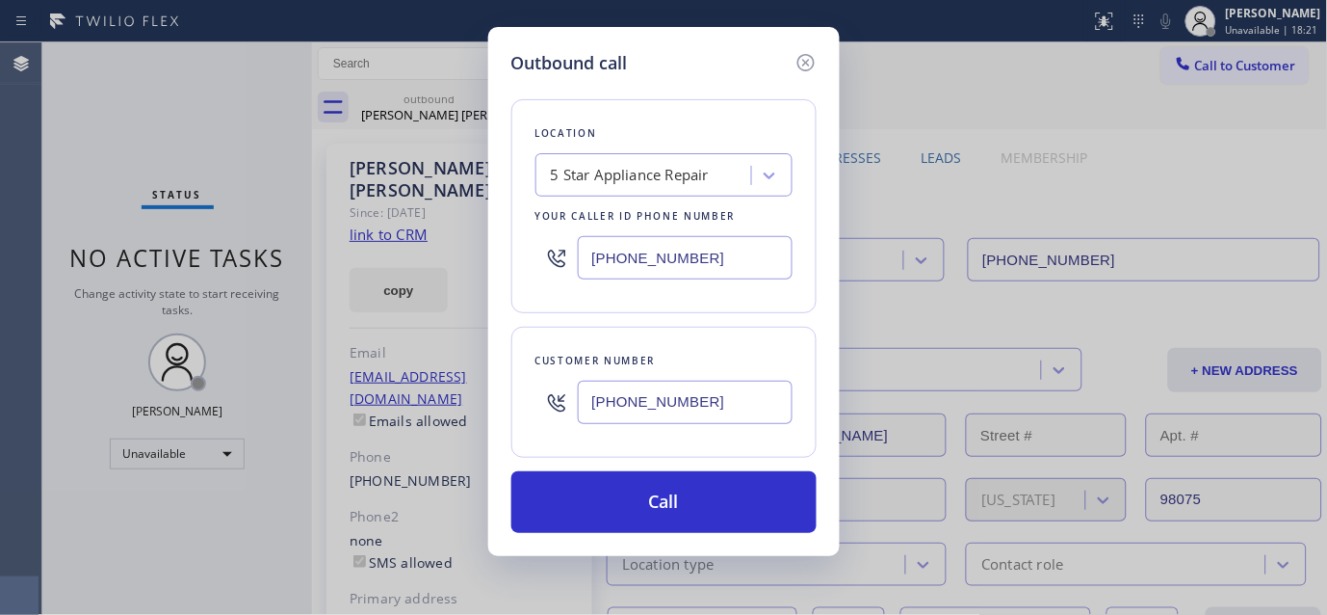
paste input "text"
drag, startPoint x: 720, startPoint y: 399, endPoint x: 455, endPoint y: 407, distance: 266.0
click at [455, 407] on div "Outbound call Location 5 Star Appliance Repair Your caller id phone number [PHO…" at bounding box center [663, 307] width 1327 height 615
paste input "text"
type input "[PHONE_NUMBER]"
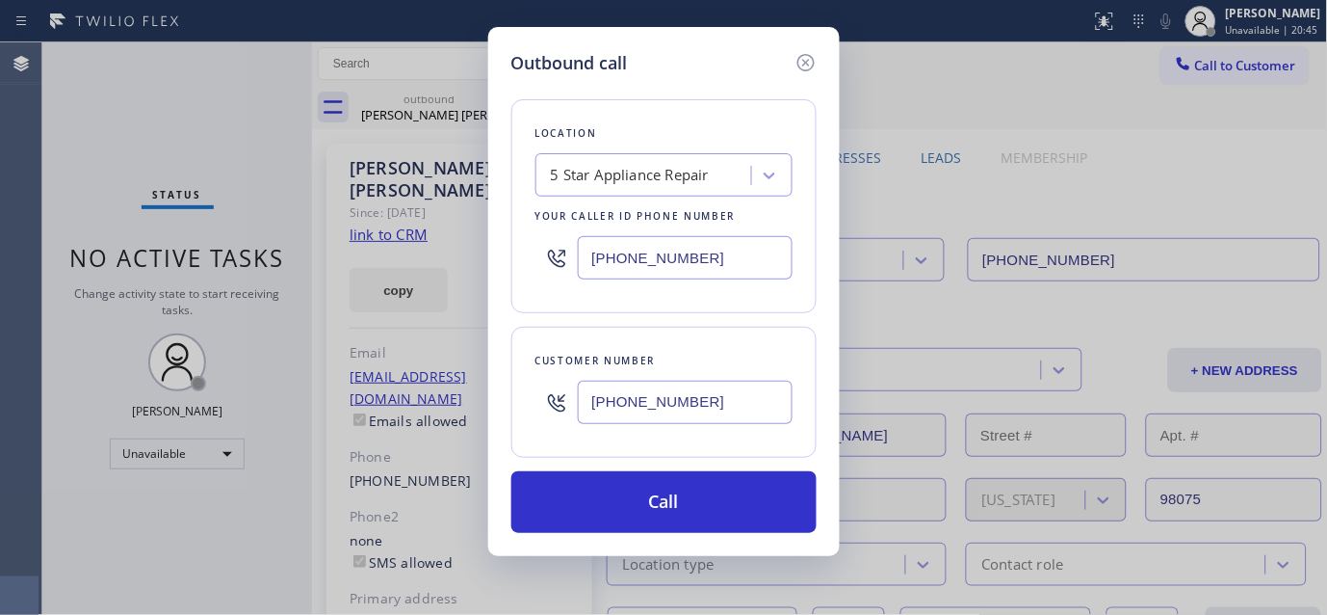
paste input "760) 452-3737"
drag, startPoint x: 713, startPoint y: 272, endPoint x: 526, endPoint y: 267, distance: 186.9
click at [526, 267] on div "Location 5 Star Appliance Repair Your caller id phone number [PHONE_NUMBER]" at bounding box center [663, 206] width 305 height 214
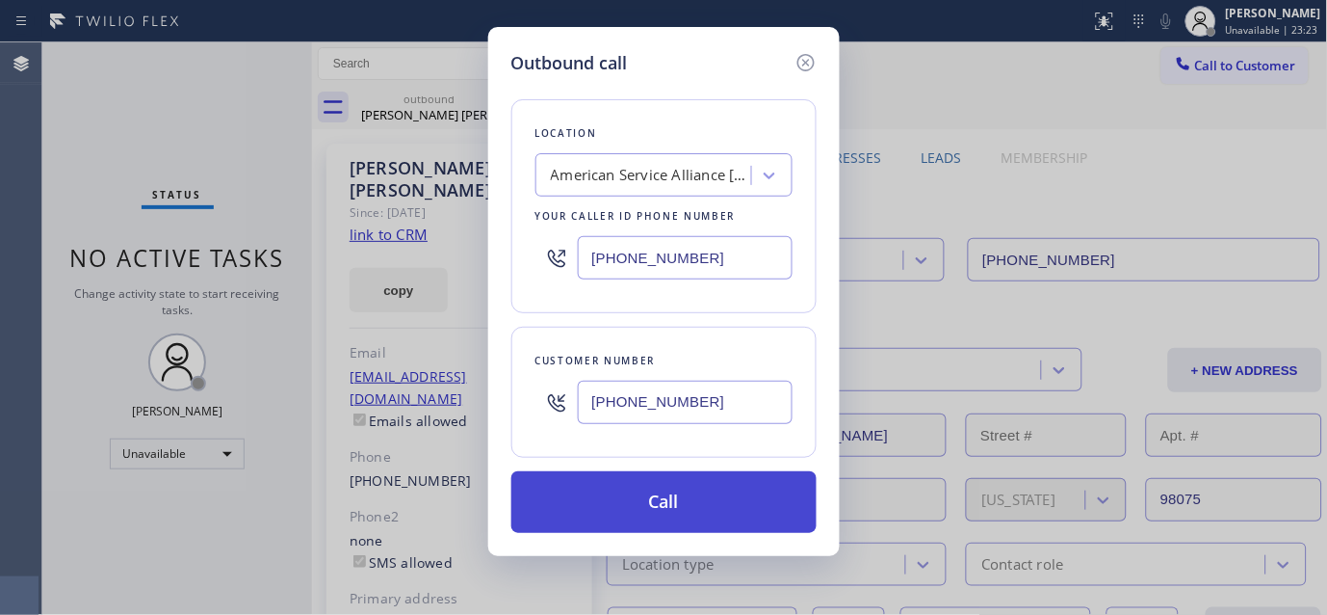
type input "[PHONE_NUMBER]"
click at [723, 509] on button "Call" at bounding box center [663, 502] width 305 height 62
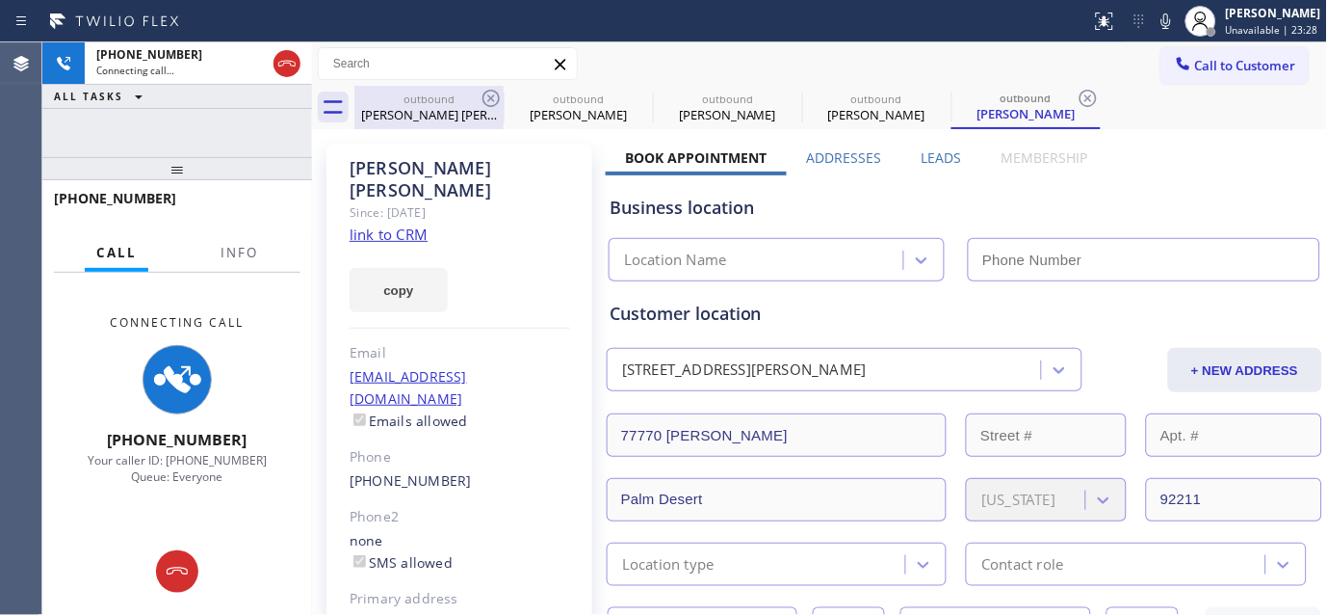
type input "[PHONE_NUMBER]"
click at [495, 100] on icon at bounding box center [491, 98] width 23 height 23
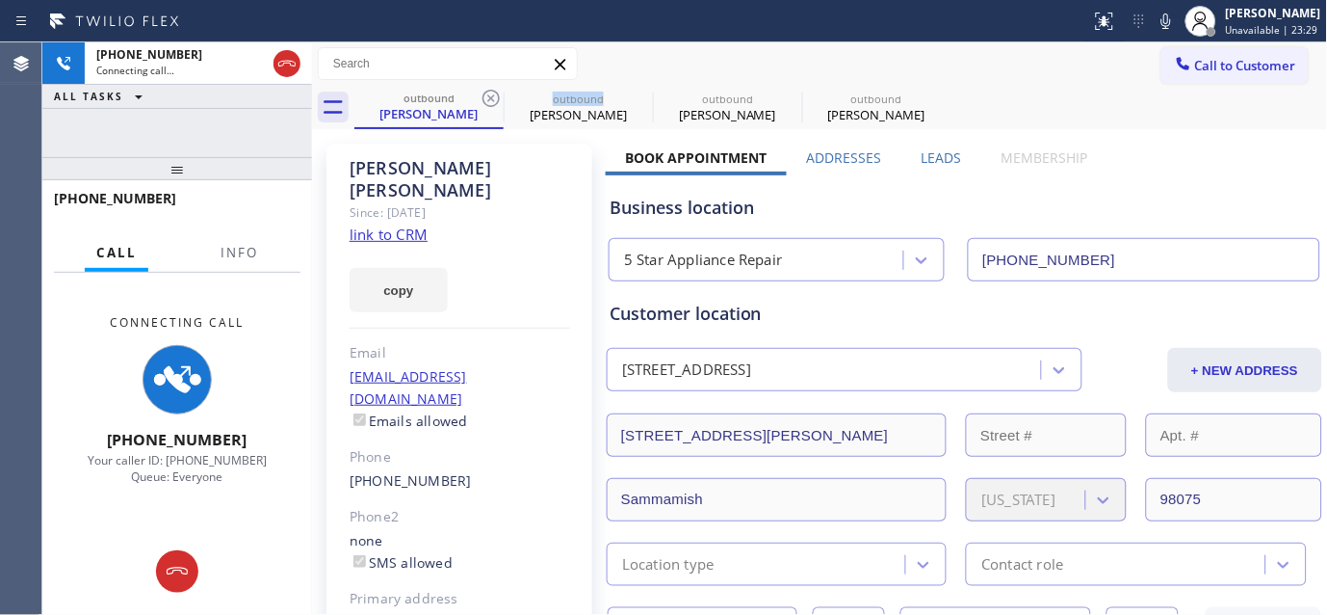
click at [495, 100] on icon at bounding box center [491, 98] width 23 height 23
type input "[PHONE_NUMBER]"
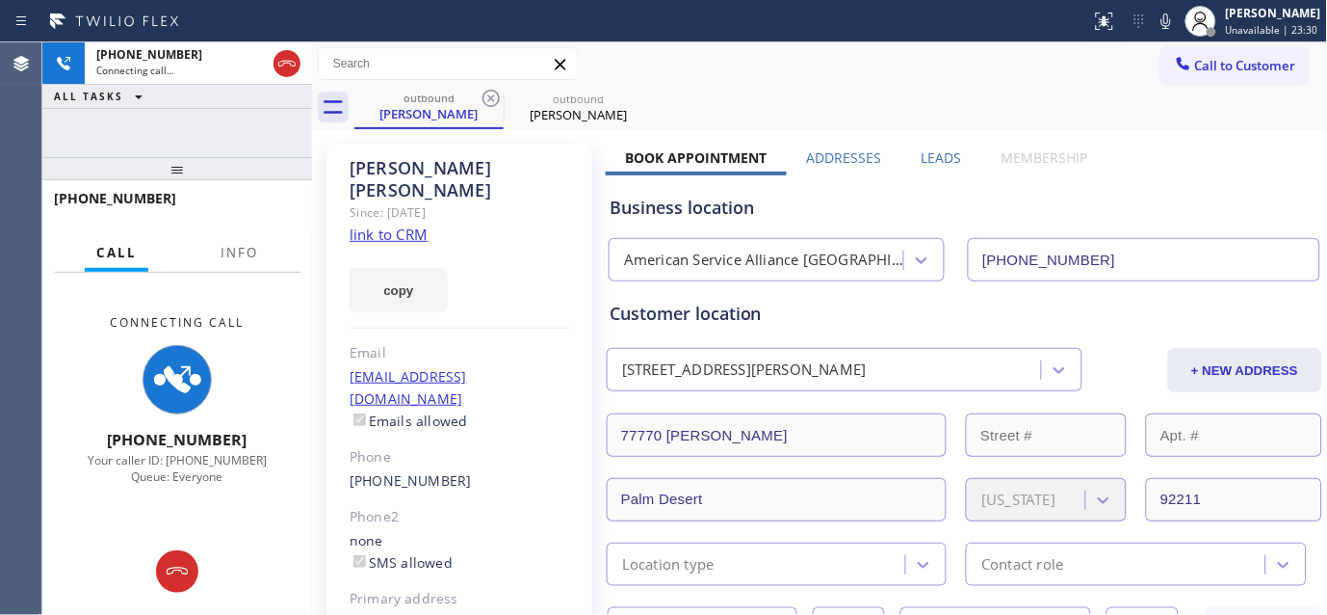
drag, startPoint x: 214, startPoint y: 178, endPoint x: 207, endPoint y: 110, distance: 68.7
click at [207, 130] on div "[PHONE_NUMBER] Connecting call… ALL TASKS ALL TASKS ACTIVE TASKS TASKS IN WRAP …" at bounding box center [177, 328] width 270 height 572
click at [815, 39] on div "Status report No issues detected If you experience an issue, please download th…" at bounding box center [663, 21] width 1327 height 42
click at [453, 173] on div "[PERSON_NAME]" at bounding box center [460, 179] width 221 height 44
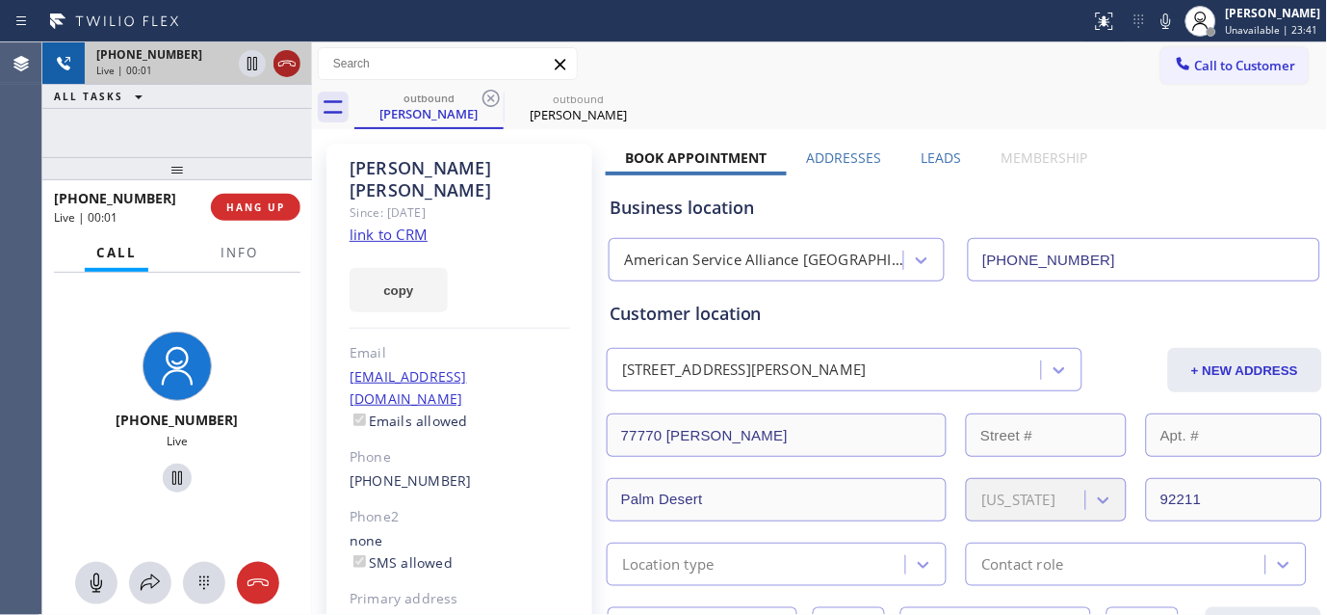
click at [282, 63] on icon at bounding box center [286, 63] width 23 height 23
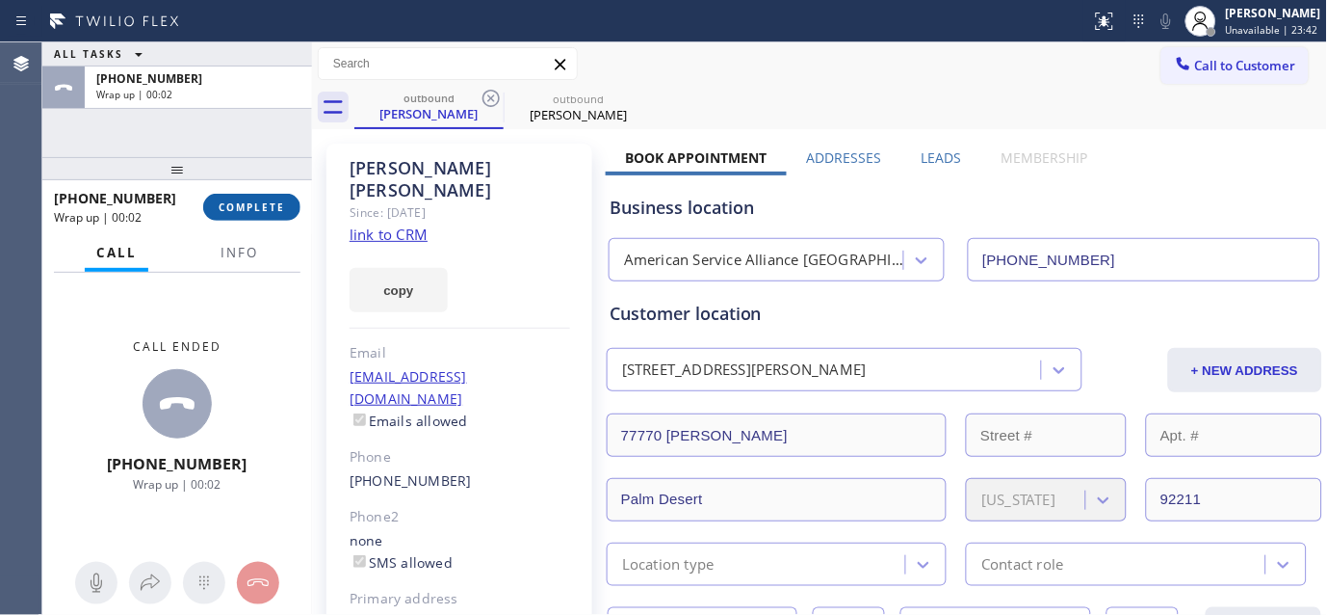
click at [250, 203] on span "COMPLETE" at bounding box center [252, 206] width 66 height 13
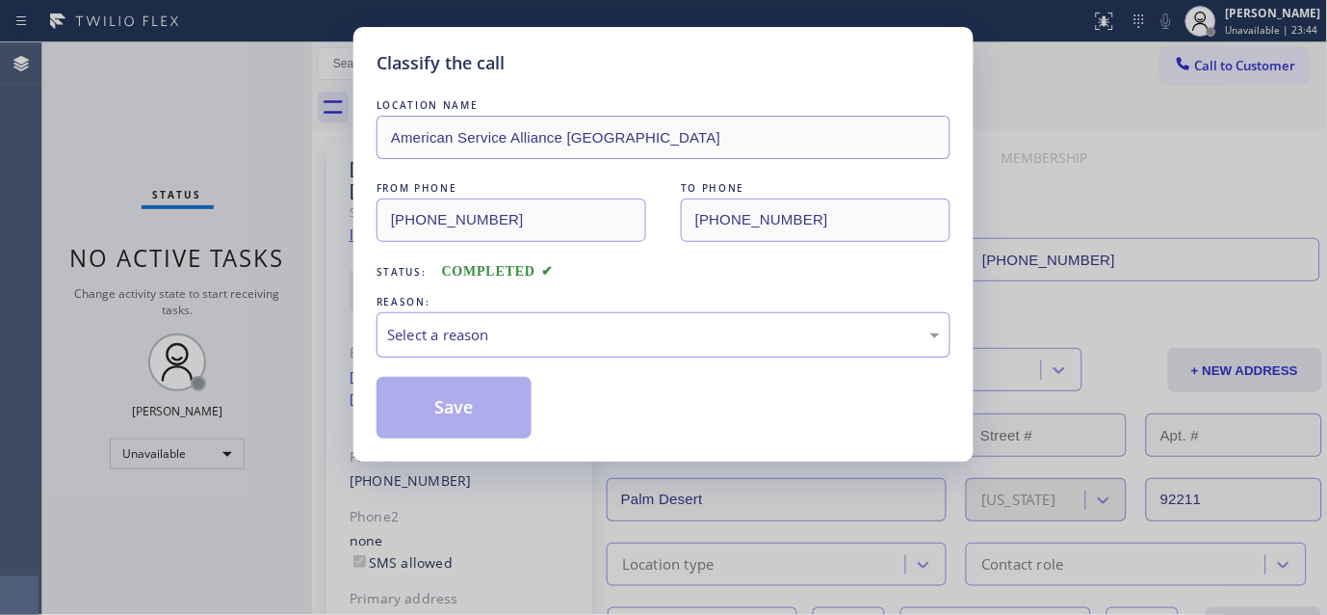
drag, startPoint x: 463, startPoint y: 371, endPoint x: 483, endPoint y: 328, distance: 46.6
click at [463, 369] on div "LOCATION NAME American Service Alliance Palm Desert FROM PHONE [PHONE_NUMBER] T…" at bounding box center [664, 266] width 574 height 343
click at [483, 328] on div "Select a reason" at bounding box center [663, 335] width 553 height 22
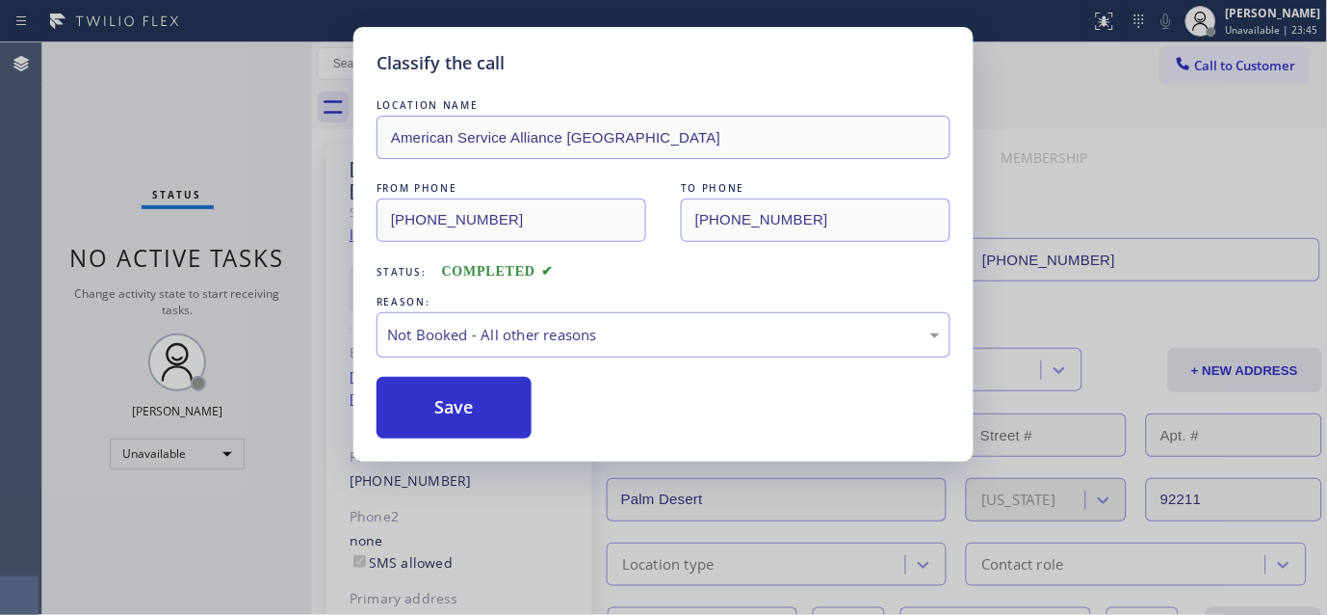
click at [429, 405] on button "Save" at bounding box center [454, 408] width 155 height 62
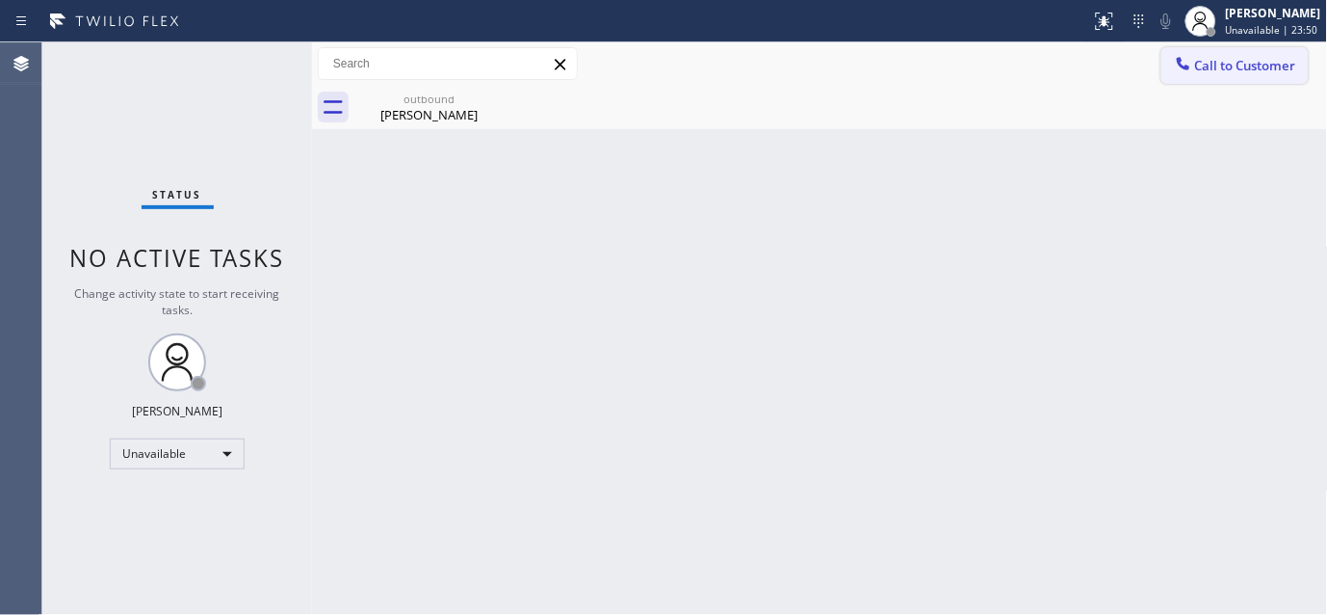
click at [1247, 72] on span "Call to Customer" at bounding box center [1245, 65] width 101 height 17
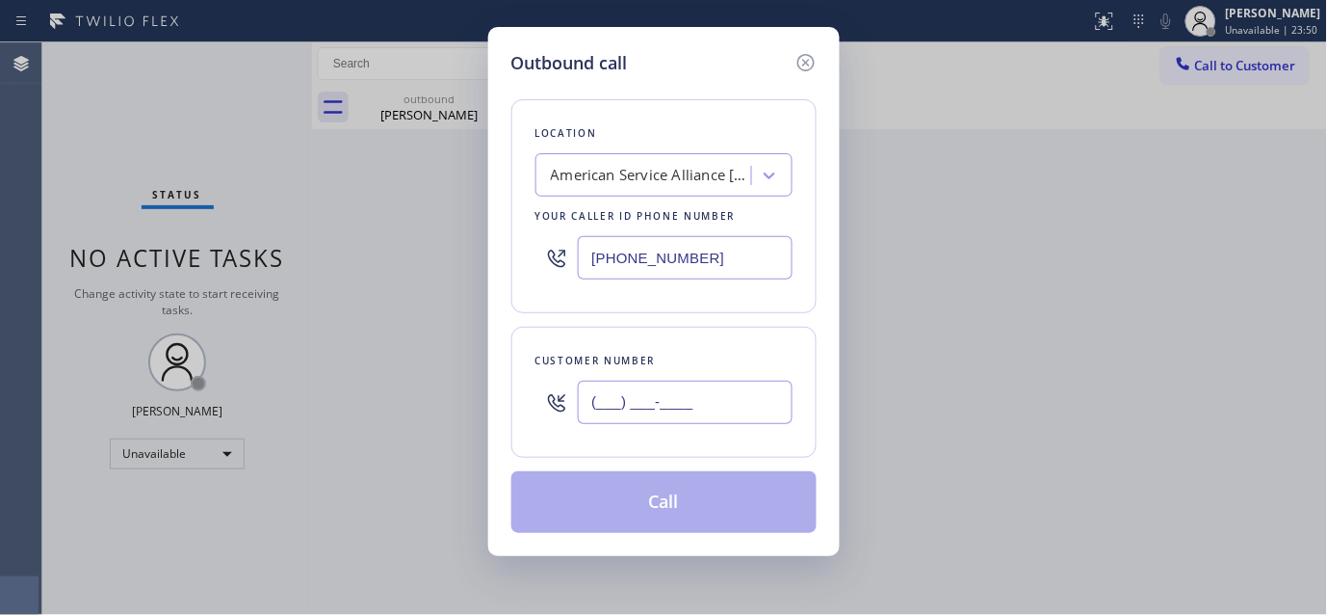
click at [634, 422] on input "(___) ___-____" at bounding box center [685, 401] width 215 height 43
paste input "562) 228-8464"
type input "[PHONE_NUMBER]"
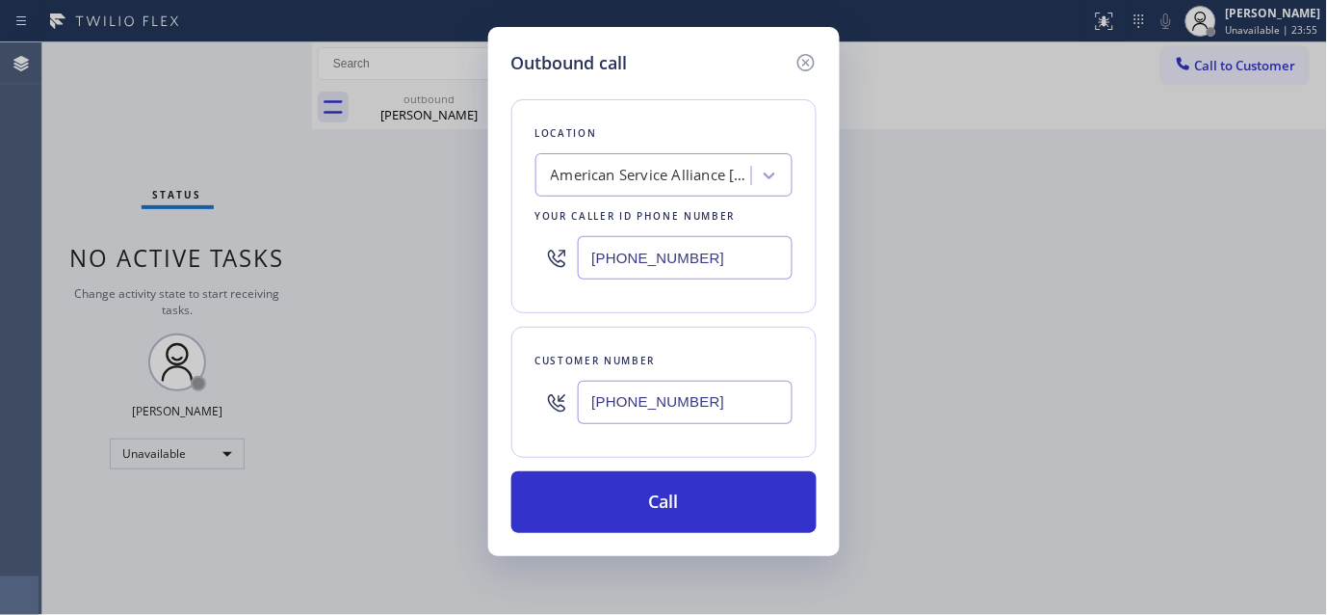
drag, startPoint x: 691, startPoint y: 285, endPoint x: 550, endPoint y: 263, distance: 142.4
click at [550, 263] on div "[PHONE_NUMBER]" at bounding box center [664, 257] width 257 height 63
click at [660, 258] on input "[PHONE_NUMBER]" at bounding box center [685, 257] width 215 height 43
drag, startPoint x: 725, startPoint y: 266, endPoint x: 605, endPoint y: 263, distance: 120.4
click at [607, 263] on input "[PHONE_NUMBER]" at bounding box center [685, 257] width 215 height 43
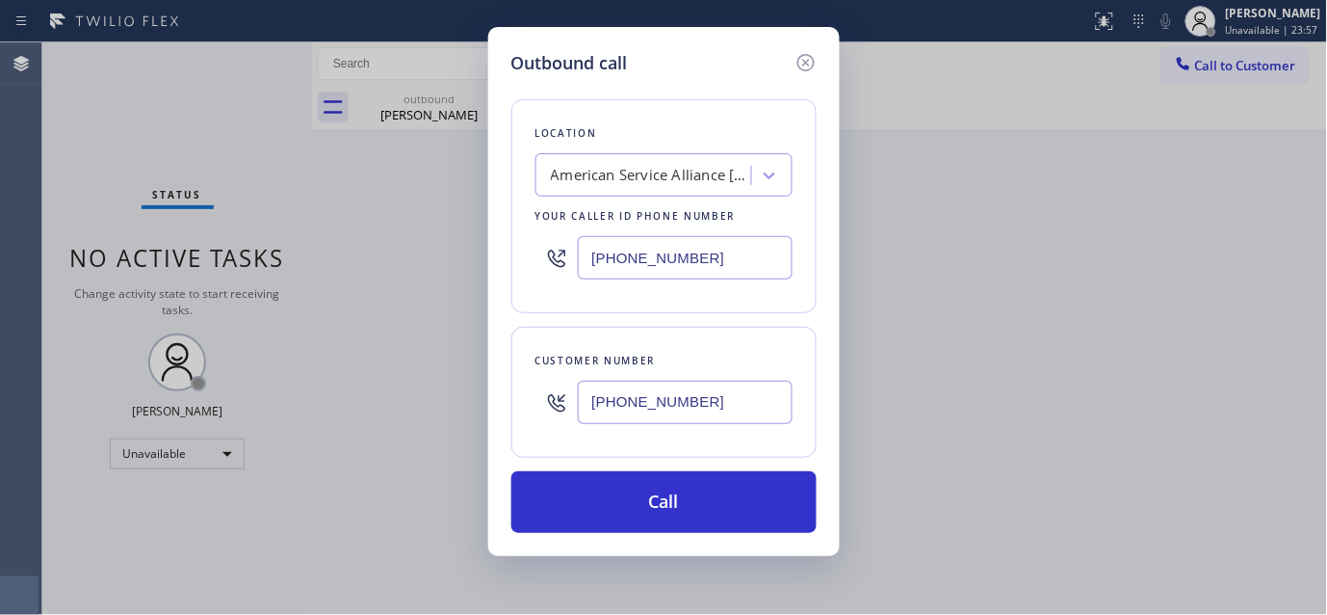
click at [594, 264] on input "[PHONE_NUMBER]" at bounding box center [685, 257] width 215 height 43
drag, startPoint x: 589, startPoint y: 261, endPoint x: 732, endPoint y: 258, distance: 142.6
click at [723, 258] on input "[PHONE_NUMBER]" at bounding box center [685, 257] width 215 height 43
paste input "323) 310-0103"
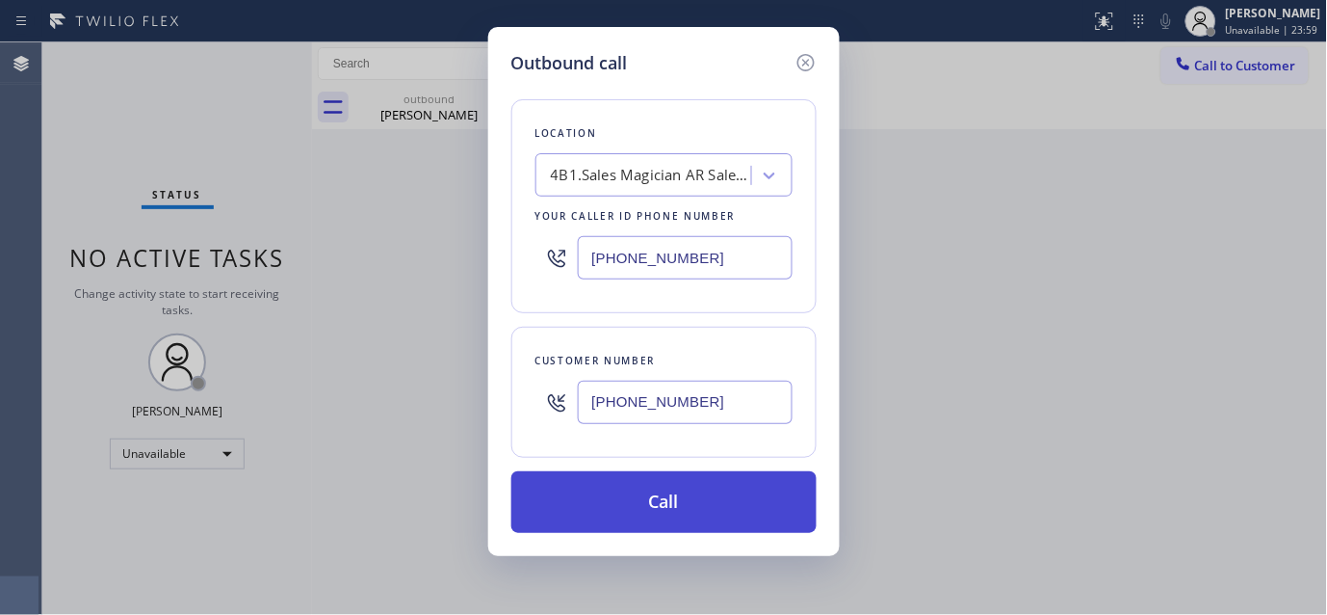
type input "[PHONE_NUMBER]"
click at [769, 505] on button "Call" at bounding box center [663, 502] width 305 height 62
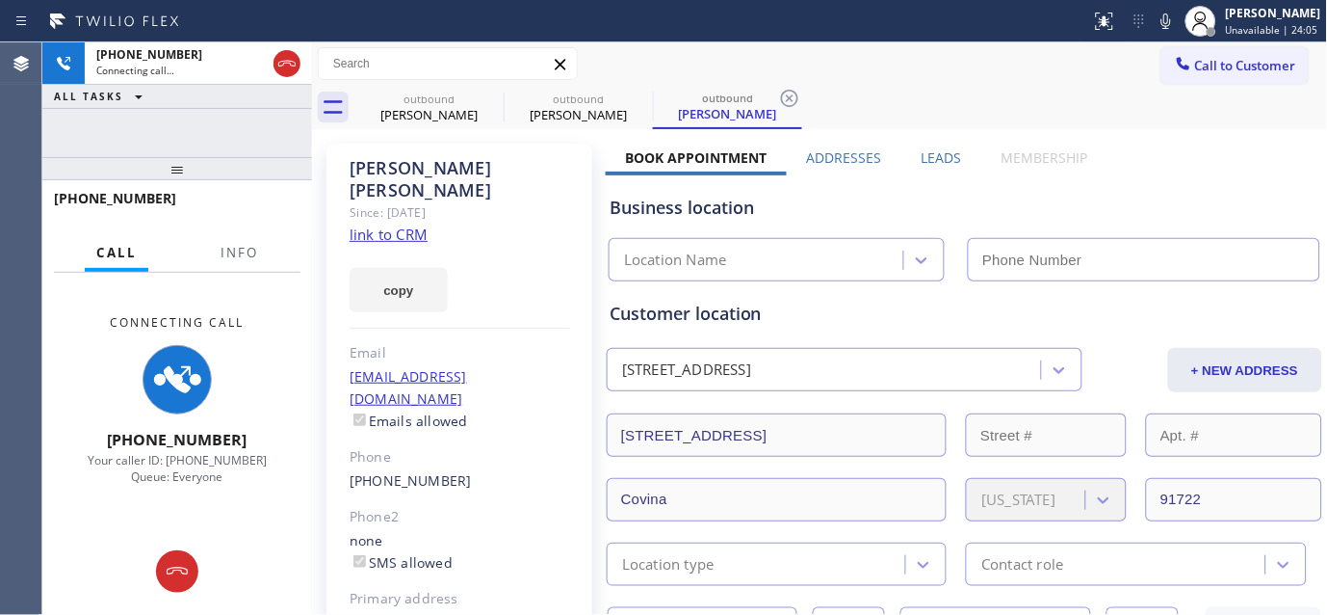
type input "[PHONE_NUMBER]"
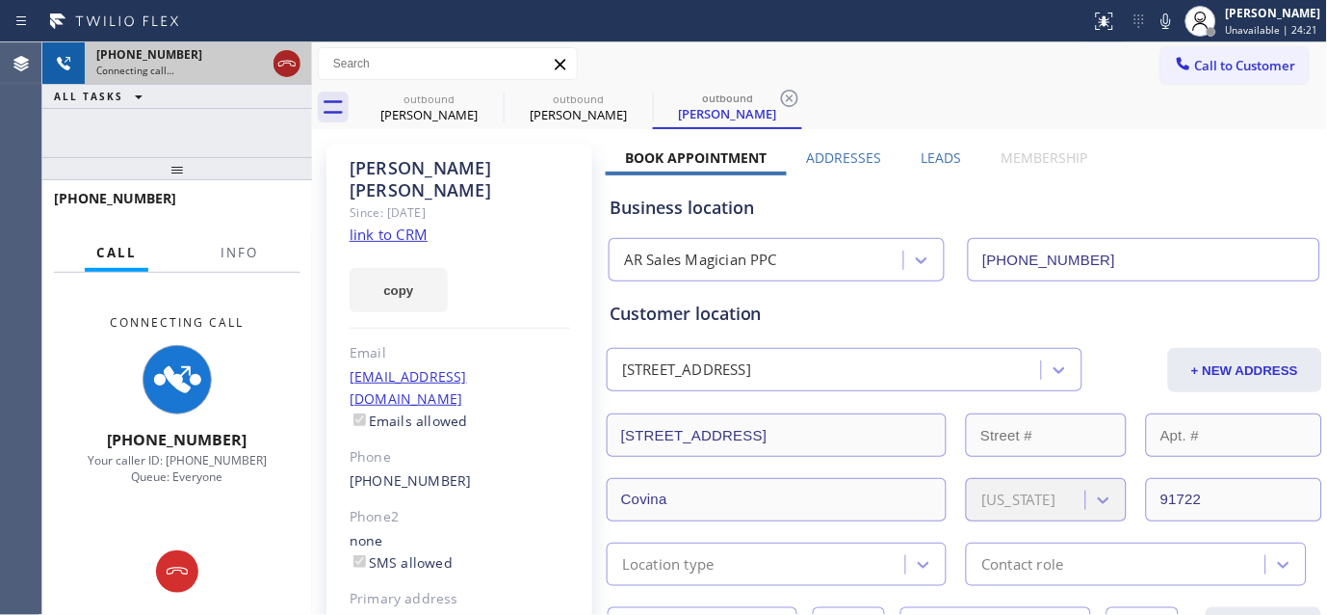
click at [284, 59] on icon at bounding box center [286, 63] width 23 height 23
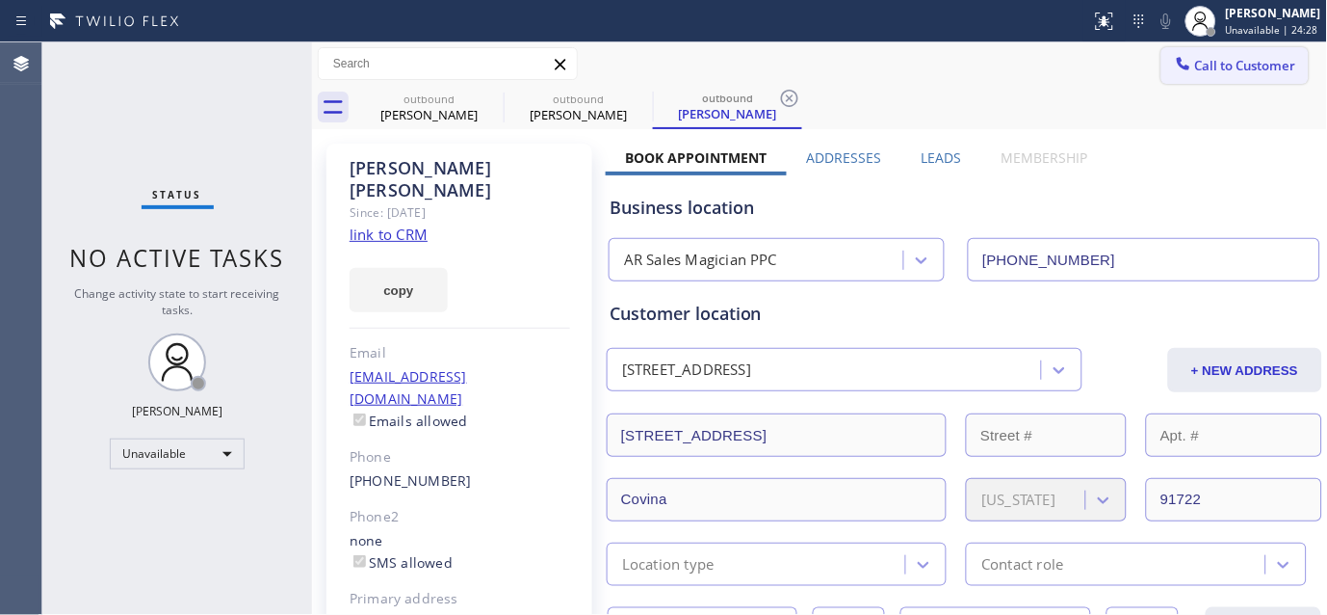
click at [1204, 64] on span "Call to Customer" at bounding box center [1245, 65] width 101 height 17
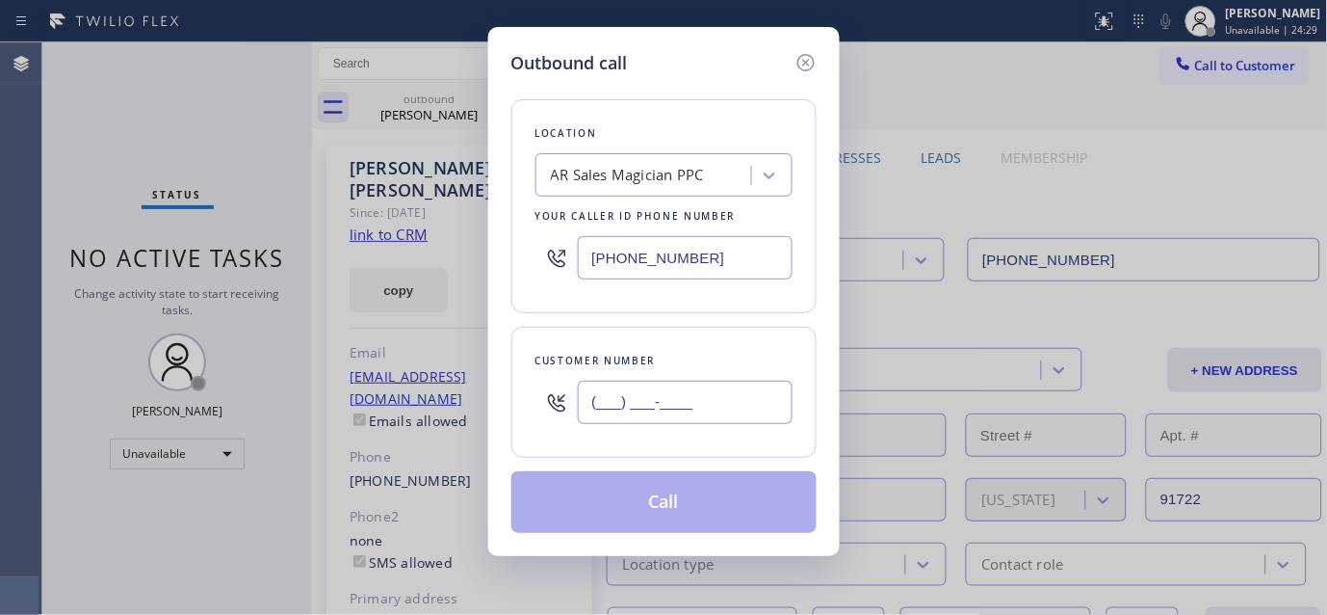
click at [672, 389] on input "(___) ___-____" at bounding box center [685, 401] width 215 height 43
paste input "415) 319-2171"
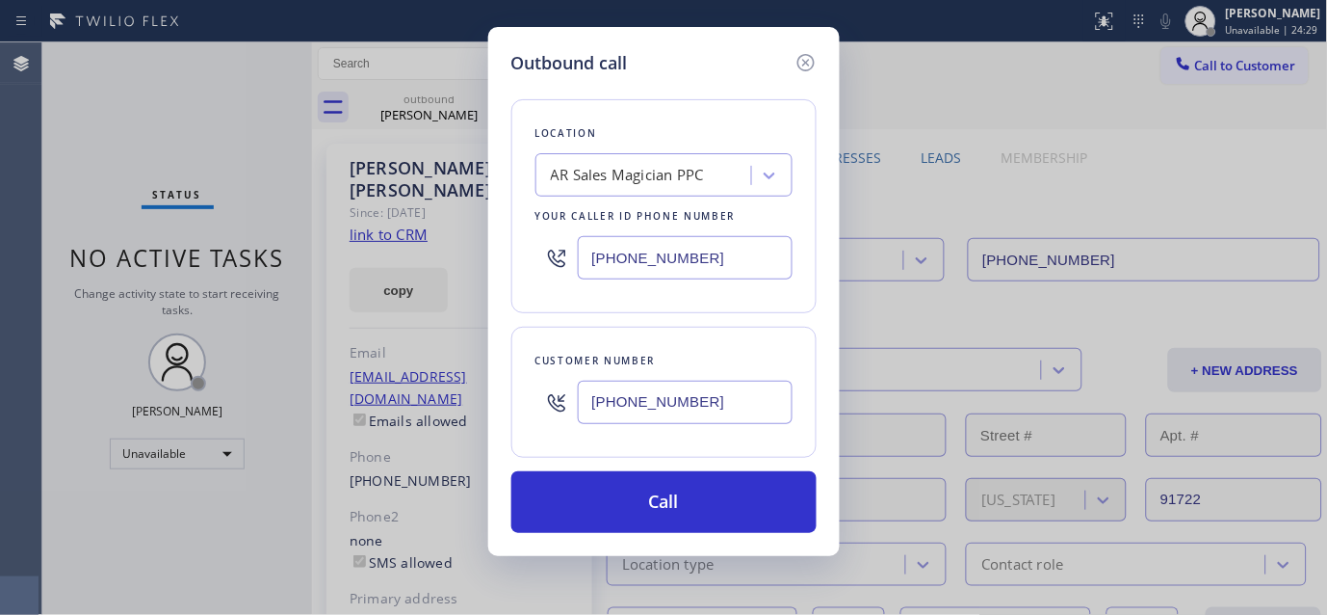
type input "[PHONE_NUMBER]"
drag, startPoint x: 623, startPoint y: 246, endPoint x: 449, endPoint y: 264, distance: 175.3
click at [363, 209] on div "Outbound call Location AR Sales Magician PPC Your caller id phone number [PHONE…" at bounding box center [663, 307] width 1327 height 615
paste input "949) 536-8921"
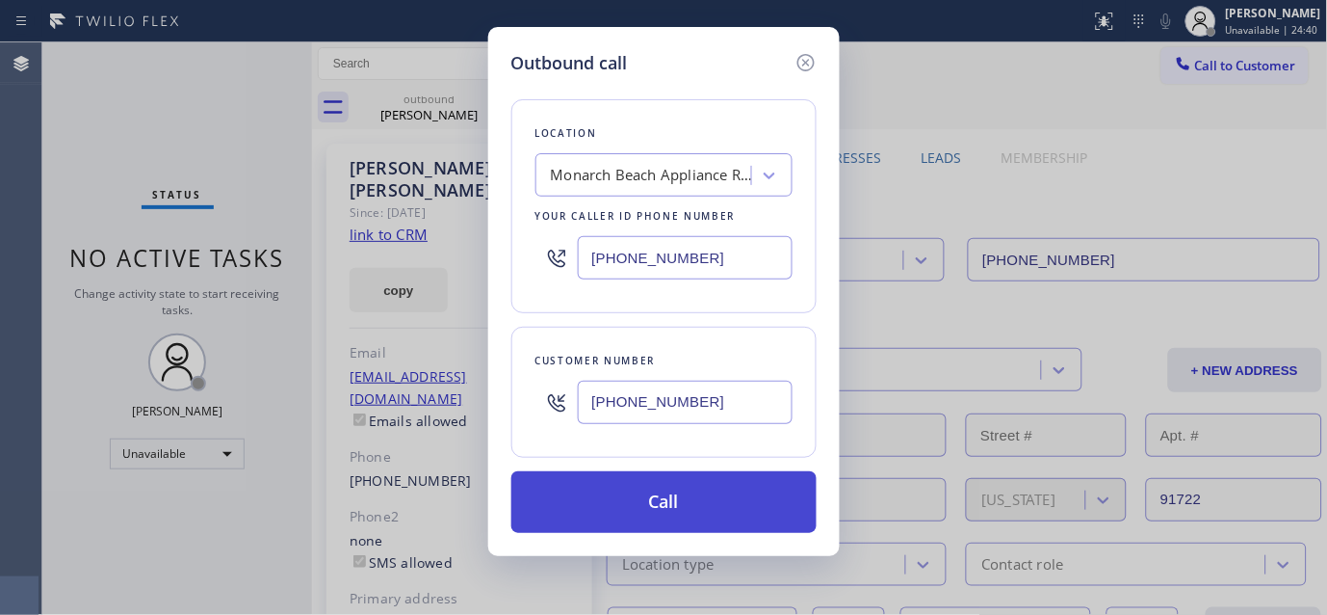
type input "[PHONE_NUMBER]"
click at [687, 501] on button "Call" at bounding box center [663, 502] width 305 height 62
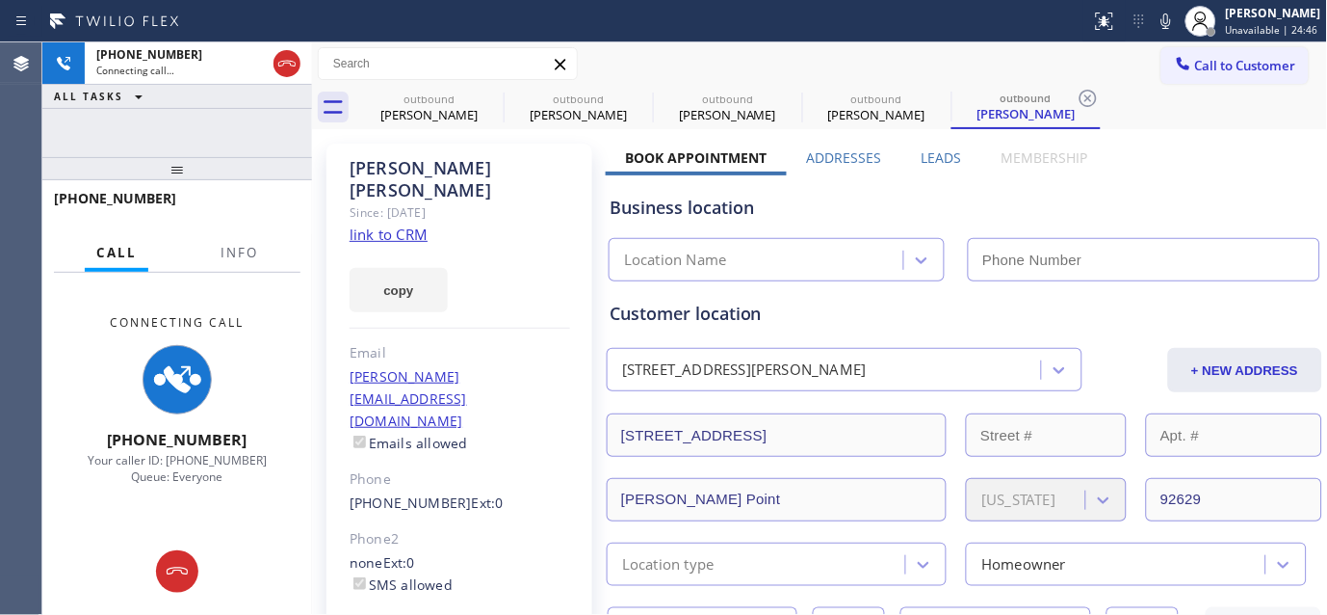
type input "[PHONE_NUMBER]"
drag, startPoint x: 146, startPoint y: 176, endPoint x: 467, endPoint y: 67, distance: 338.7
click at [147, 123] on div "[PHONE_NUMBER] Connecting call… ALL TASKS ALL TASKS ACTIVE TASKS TASKS IN WRAP …" at bounding box center [177, 328] width 270 height 572
click at [1159, 13] on icon at bounding box center [1166, 21] width 23 height 23
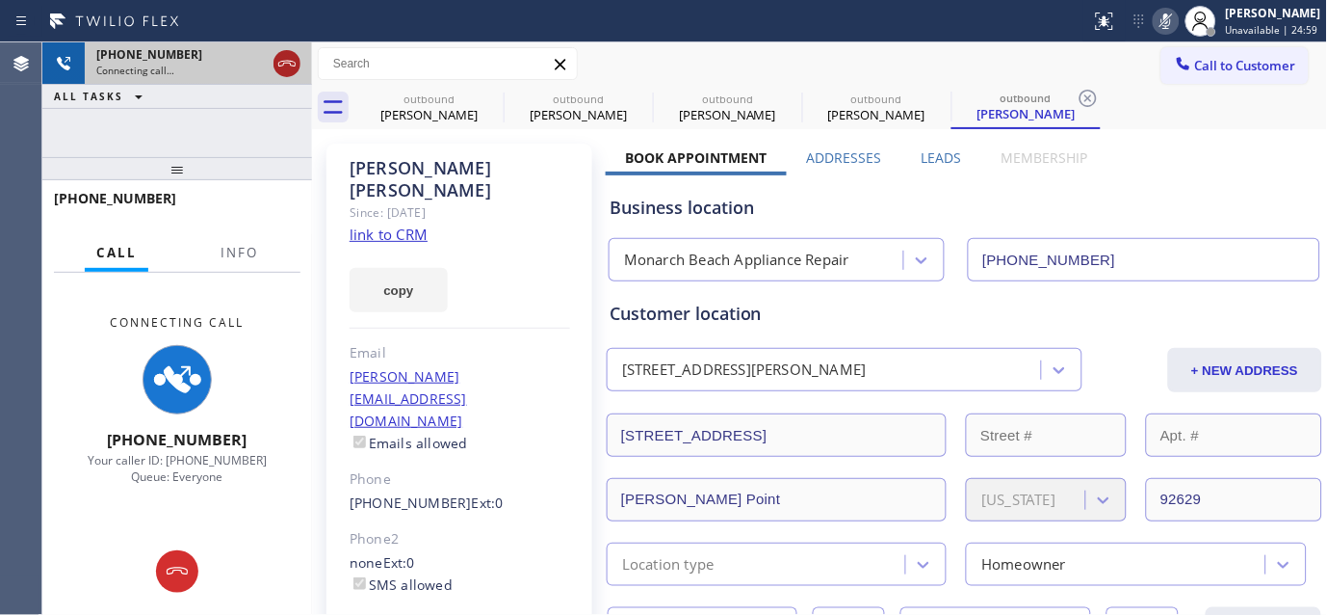
click at [280, 62] on icon at bounding box center [286, 64] width 17 height 6
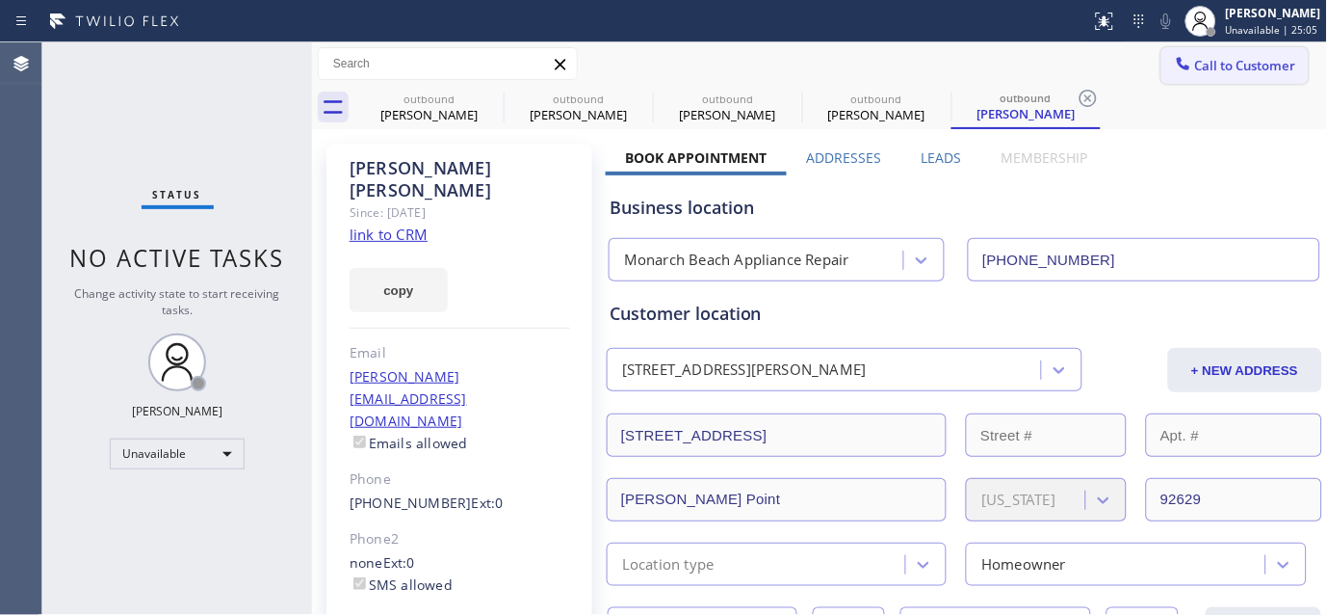
click at [1195, 73] on span "Call to Customer" at bounding box center [1245, 65] width 101 height 17
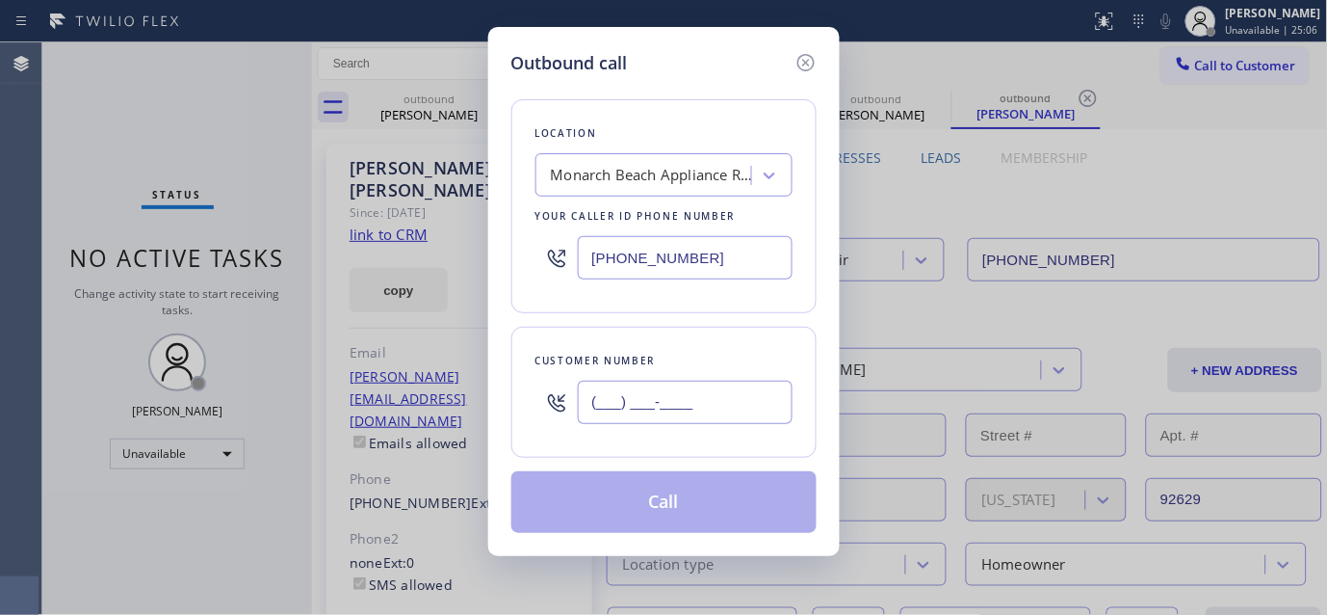
click at [709, 410] on input "(___) ___-____" at bounding box center [685, 401] width 215 height 43
paste input "310) 545-7808"
type input "[PHONE_NUMBER]"
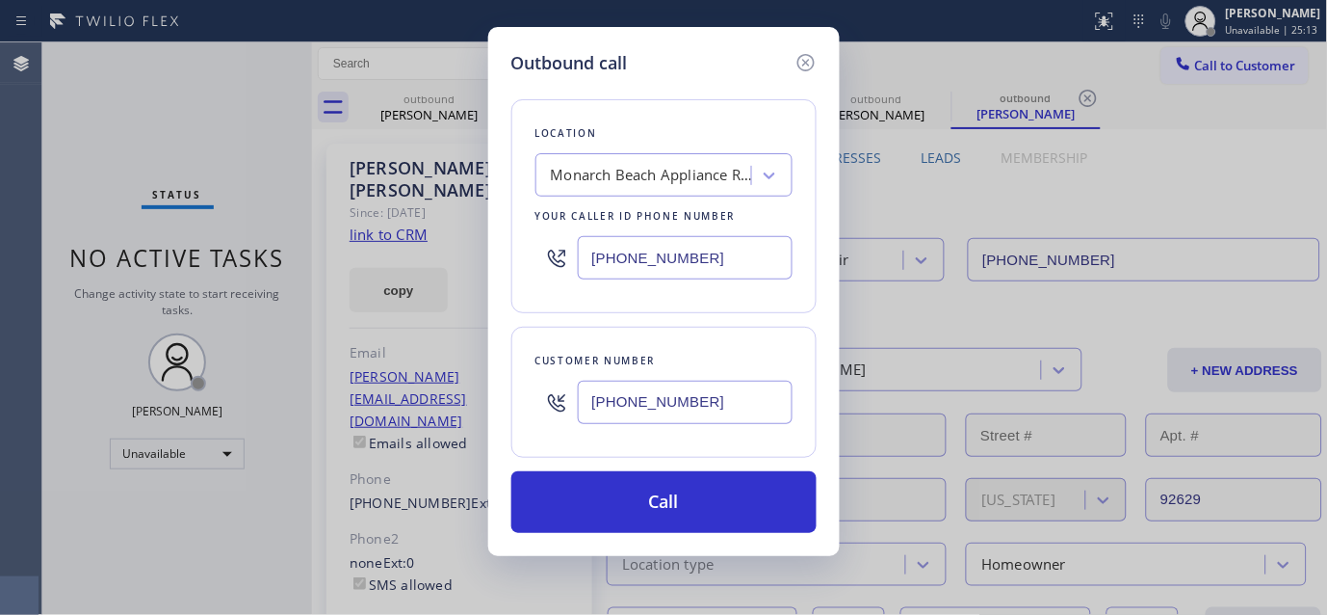
drag, startPoint x: 713, startPoint y: 261, endPoint x: 515, endPoint y: 276, distance: 198.1
click at [554, 274] on div "[PHONE_NUMBER]" at bounding box center [664, 257] width 257 height 63
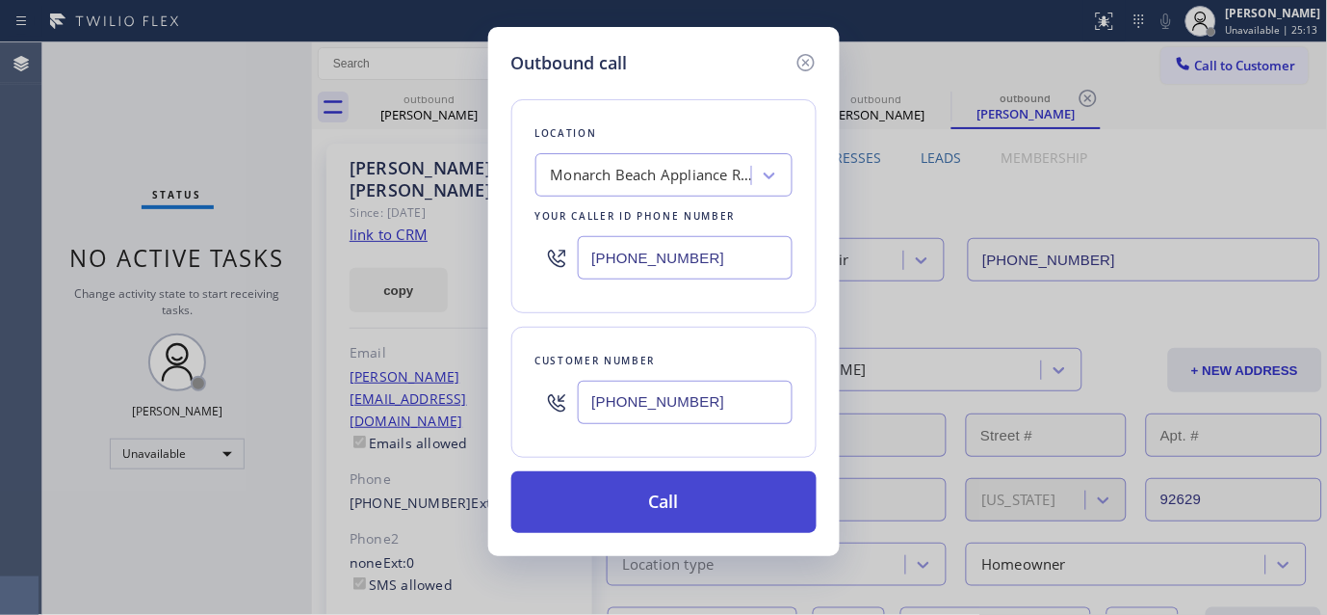
paste input "424) 532-8082"
type input "[PHONE_NUMBER]"
click at [734, 507] on button "Call" at bounding box center [663, 502] width 305 height 62
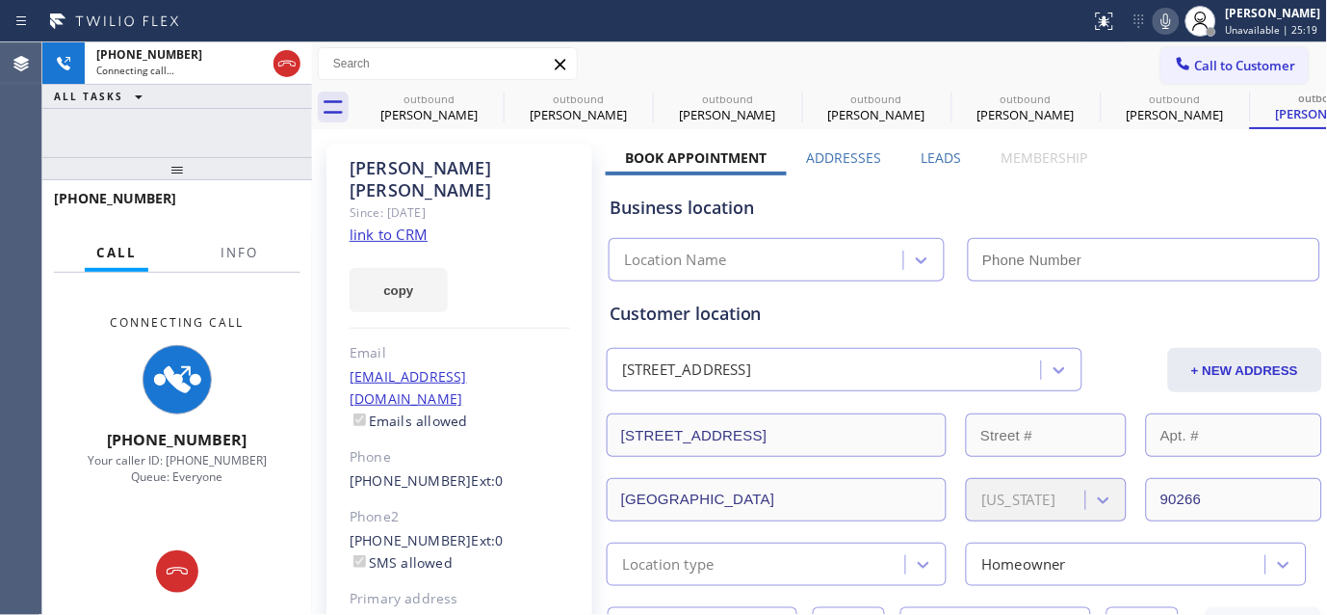
type input "[PHONE_NUMBER]"
click at [1166, 30] on icon at bounding box center [1166, 21] width 23 height 23
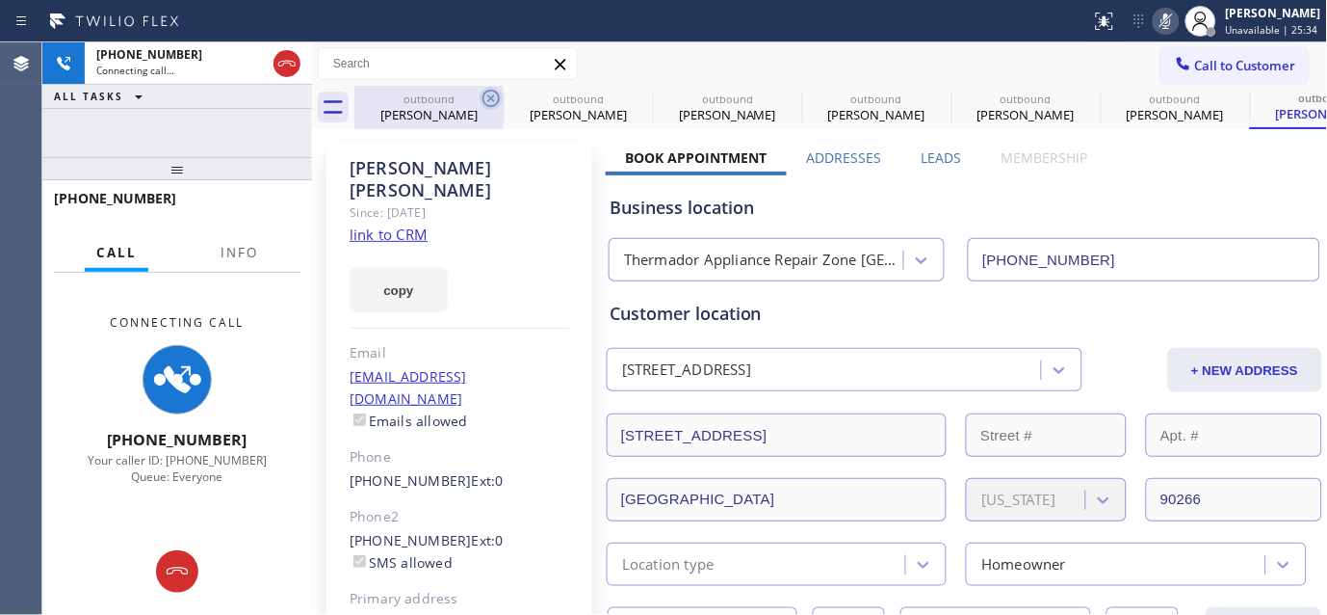
click at [491, 94] on icon at bounding box center [491, 98] width 23 height 23
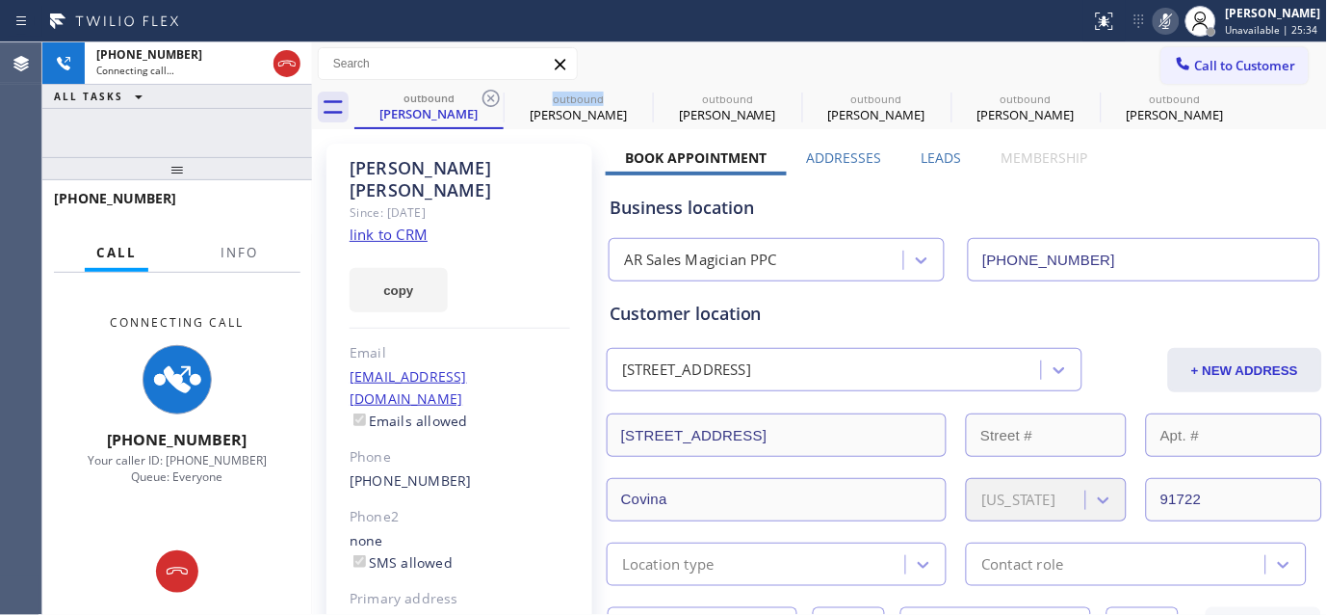
click at [491, 94] on icon at bounding box center [491, 98] width 23 height 23
type input "[PHONE_NUMBER]"
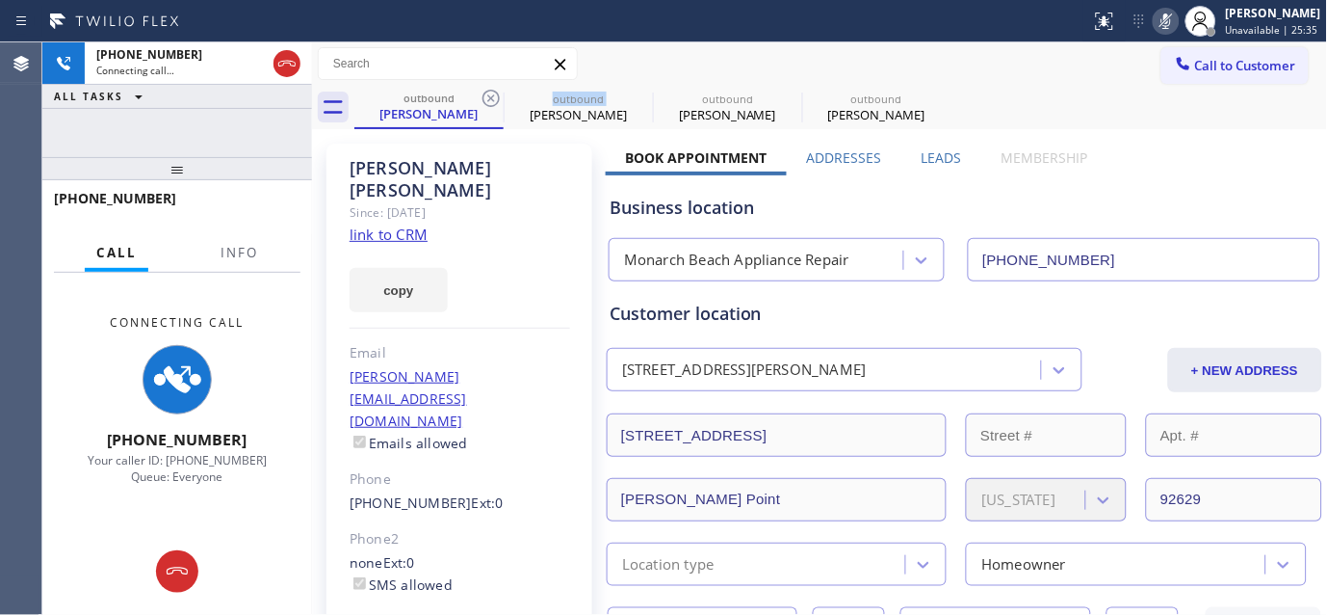
click at [491, 94] on icon at bounding box center [491, 98] width 23 height 23
type input "[PHONE_NUMBER]"
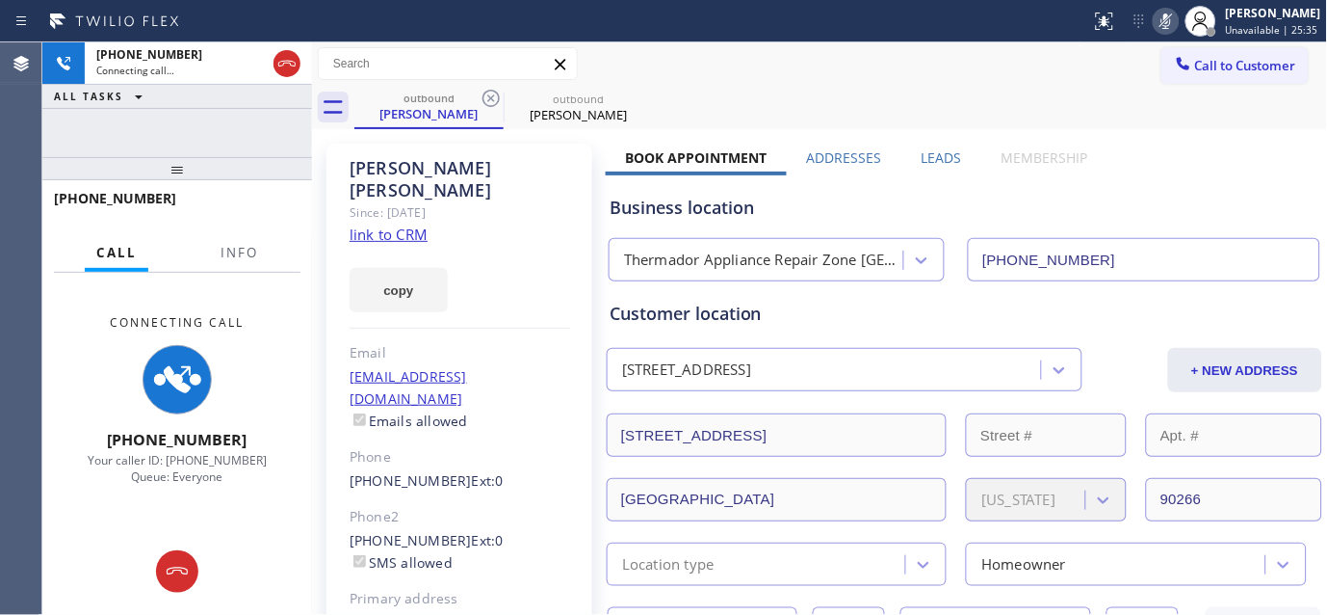
click at [857, 99] on div "outbound [PERSON_NAME] outbound [PERSON_NAME]" at bounding box center [841, 107] width 974 height 43
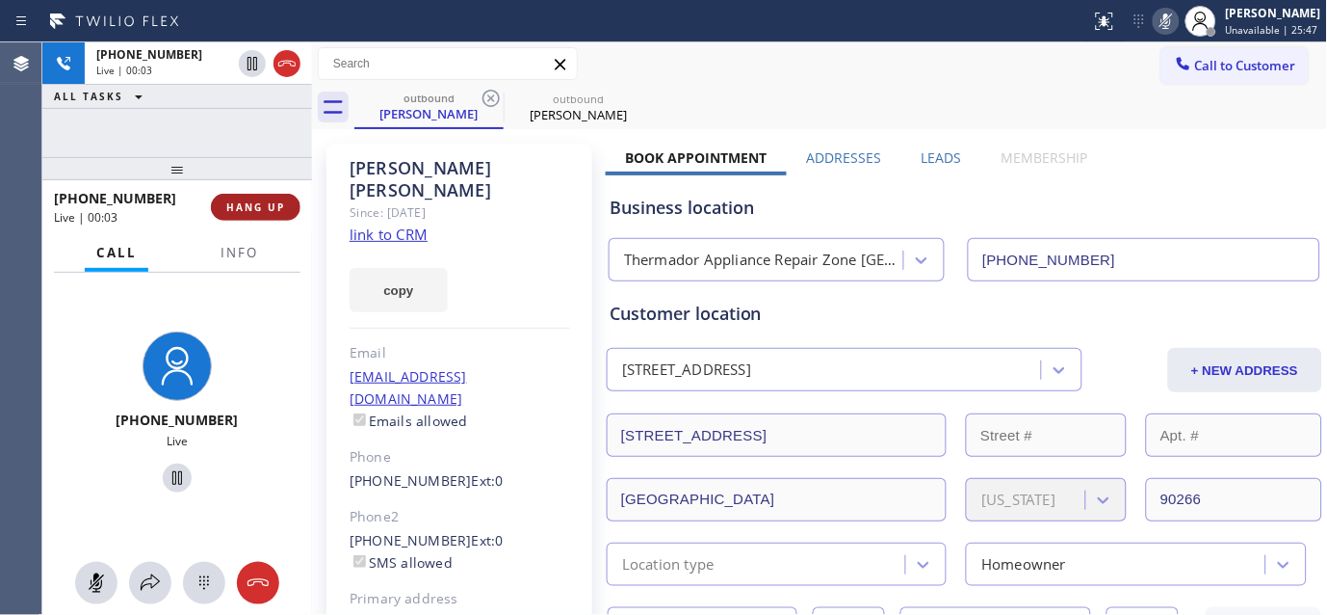
click at [220, 197] on button "HANG UP" at bounding box center [256, 207] width 90 height 27
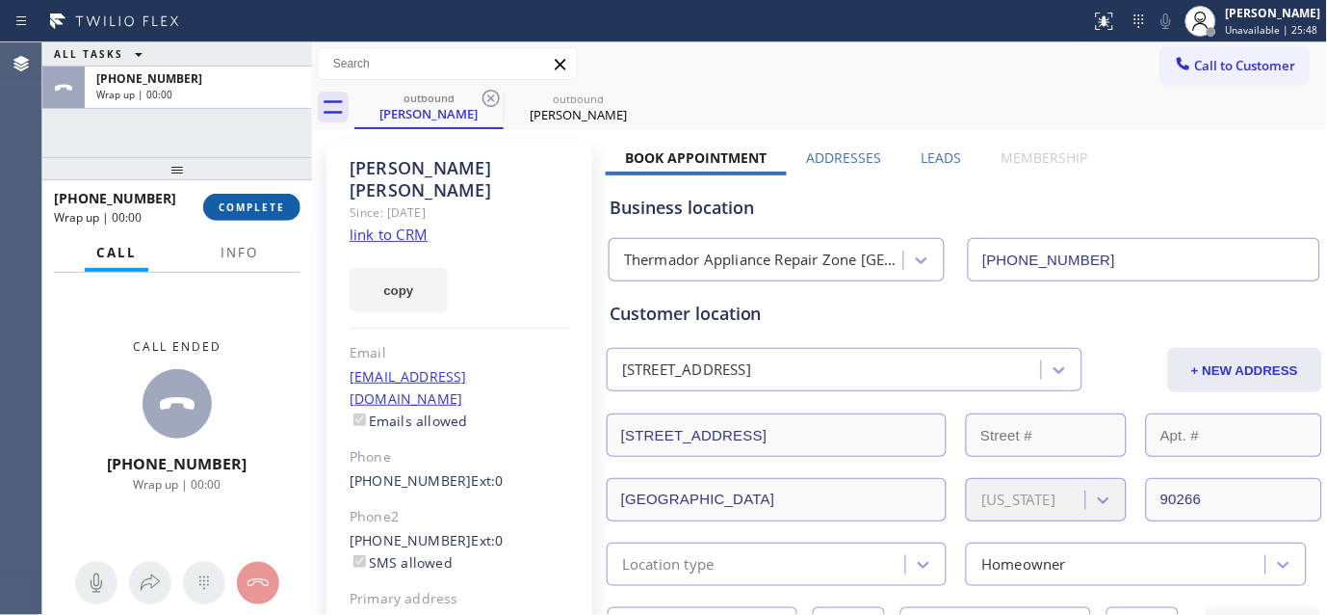
click at [219, 196] on button "COMPLETE" at bounding box center [251, 207] width 97 height 27
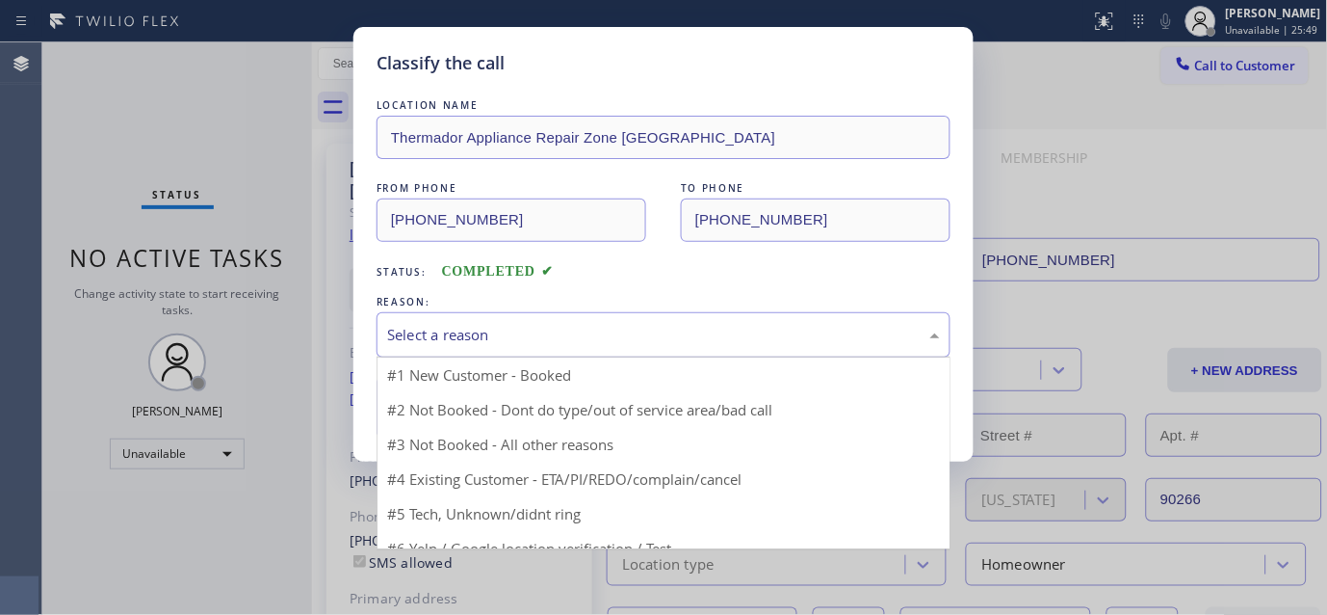
click at [492, 318] on div "Select a reason" at bounding box center [664, 334] width 574 height 45
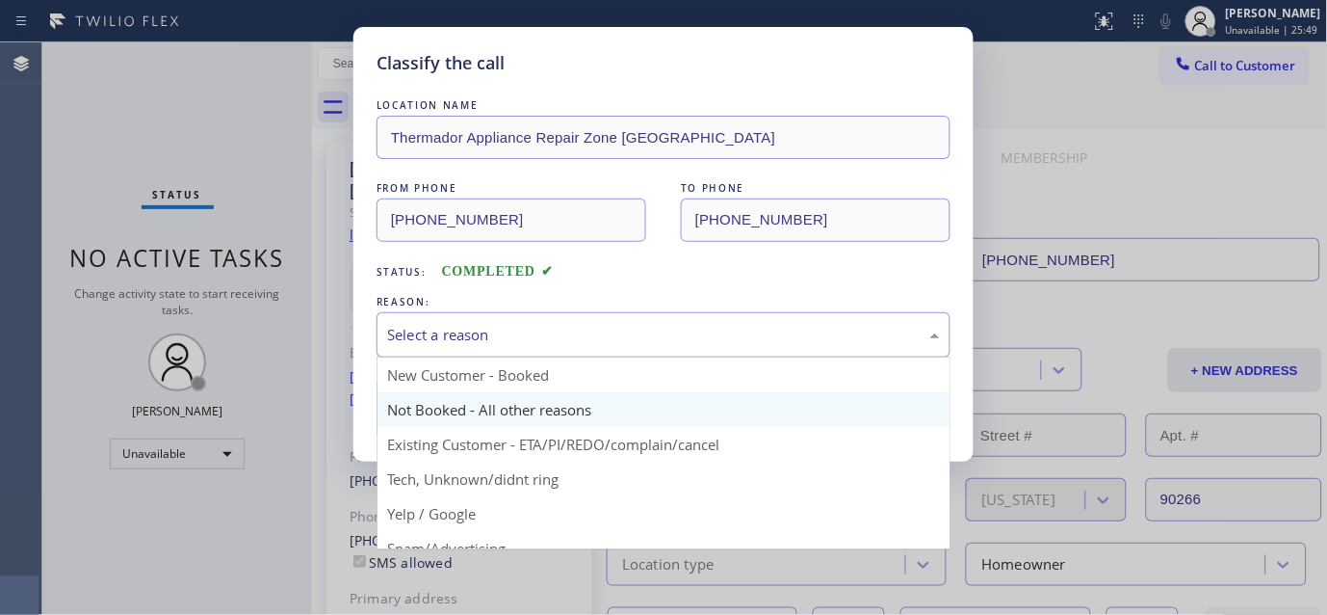
click at [440, 396] on button "Save" at bounding box center [454, 408] width 155 height 62
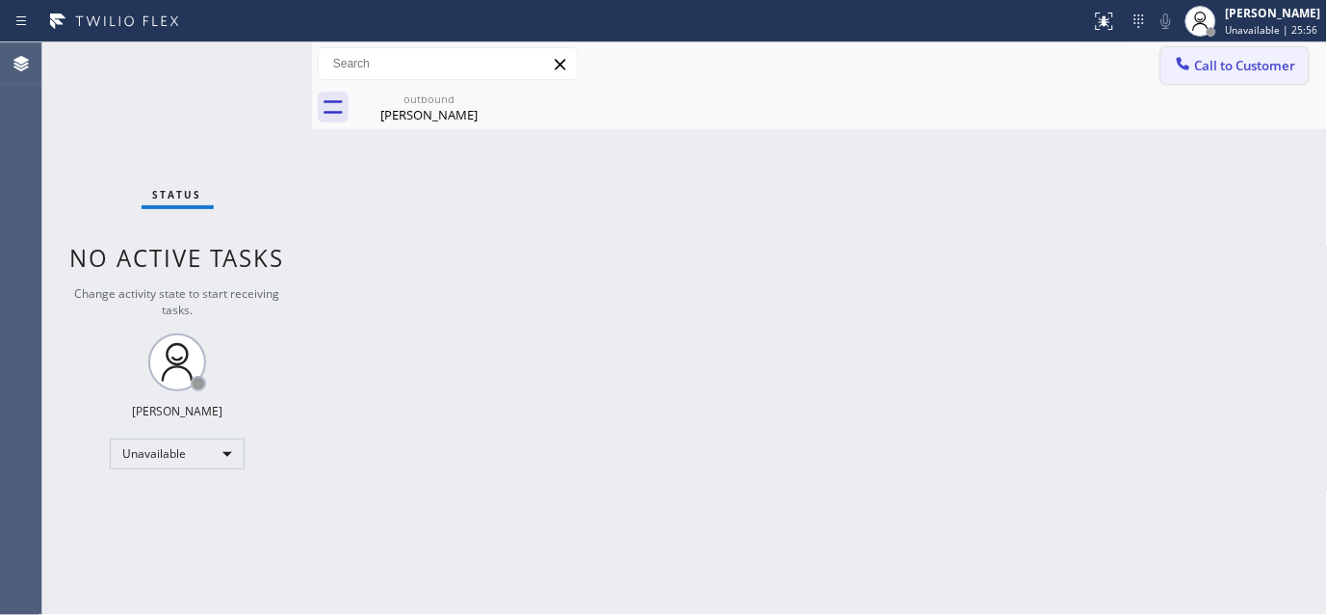
click at [1235, 52] on button "Call to Customer" at bounding box center [1235, 65] width 147 height 37
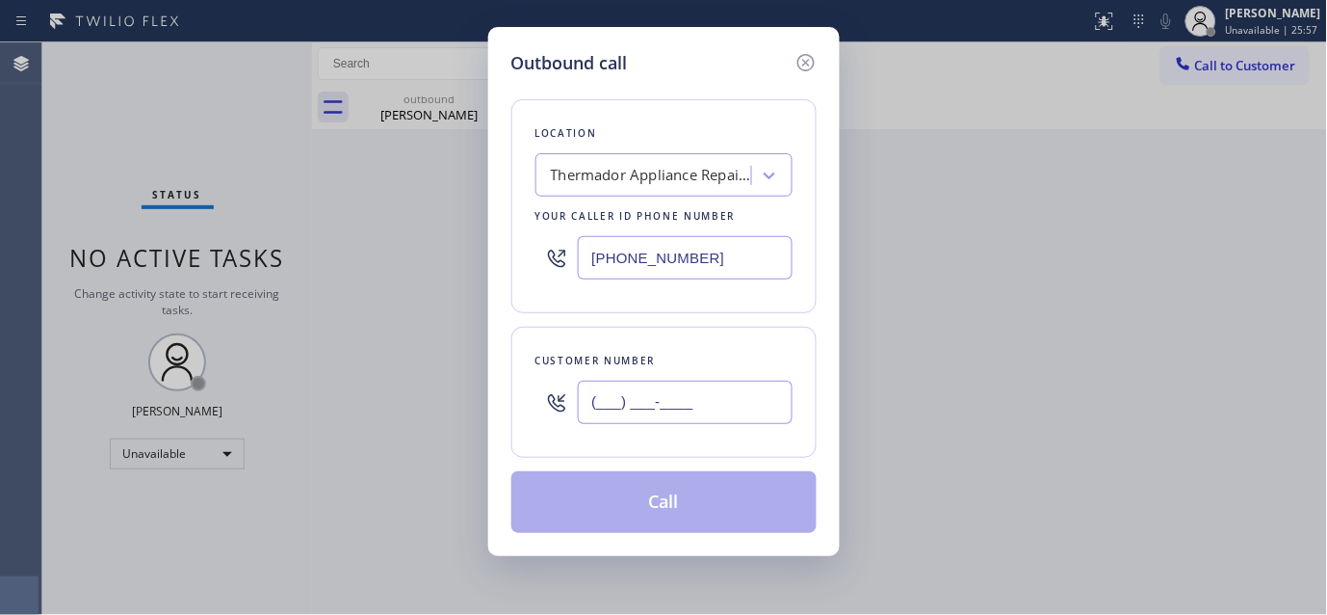
click at [617, 409] on input "(___) ___-____" at bounding box center [685, 401] width 215 height 43
paste input "914) 522-3872"
type input "[PHONE_NUMBER]"
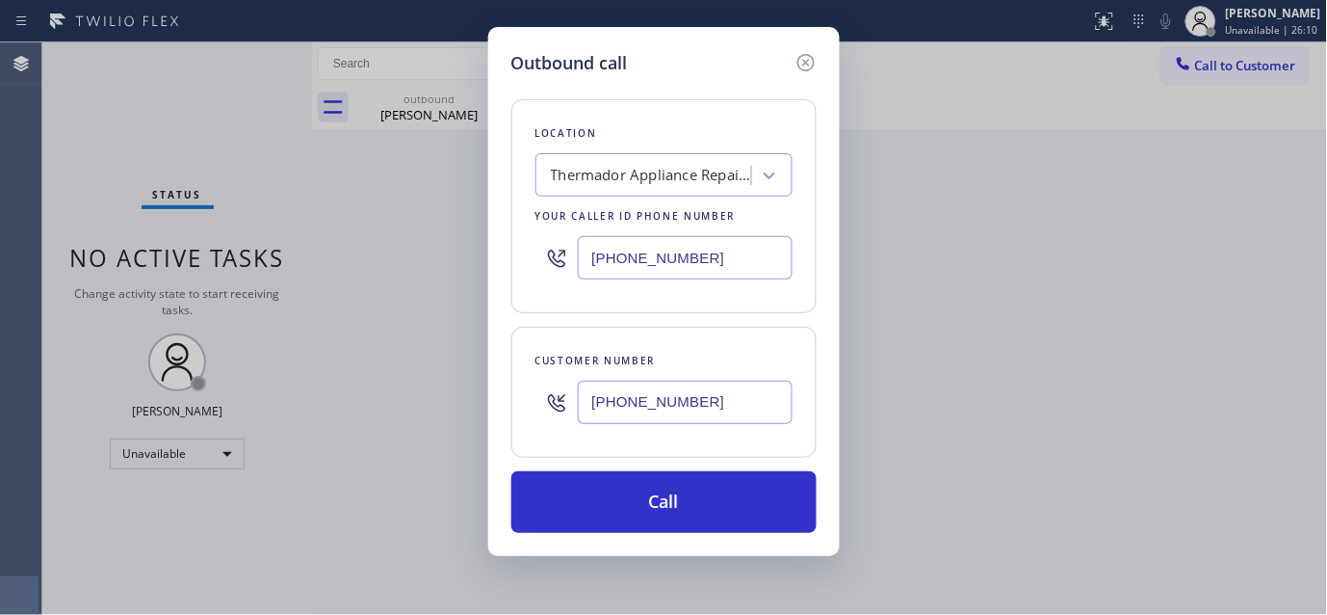
drag, startPoint x: 666, startPoint y: 245, endPoint x: 560, endPoint y: 275, distance: 110.1
click at [509, 241] on div "Outbound call Location Thermador Appliance Repair Zone [GEOGRAPHIC_DATA] Your c…" at bounding box center [664, 291] width 352 height 529
paste input "855) 731-495"
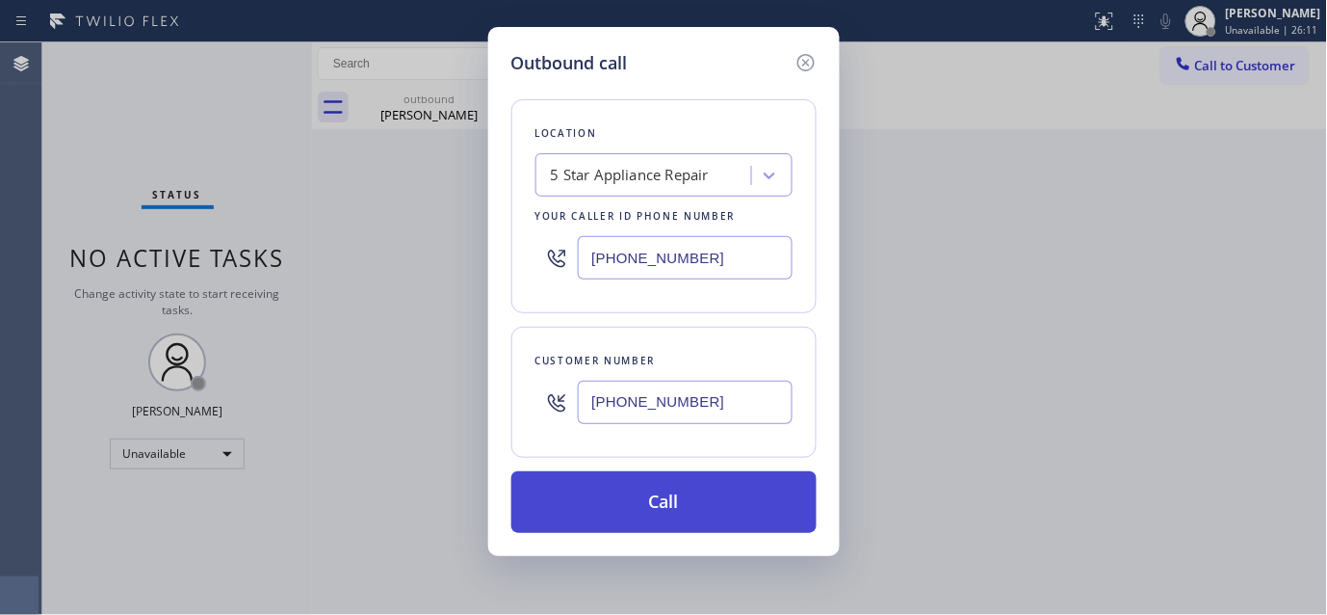
type input "[PHONE_NUMBER]"
click at [752, 485] on button "Call" at bounding box center [663, 502] width 305 height 62
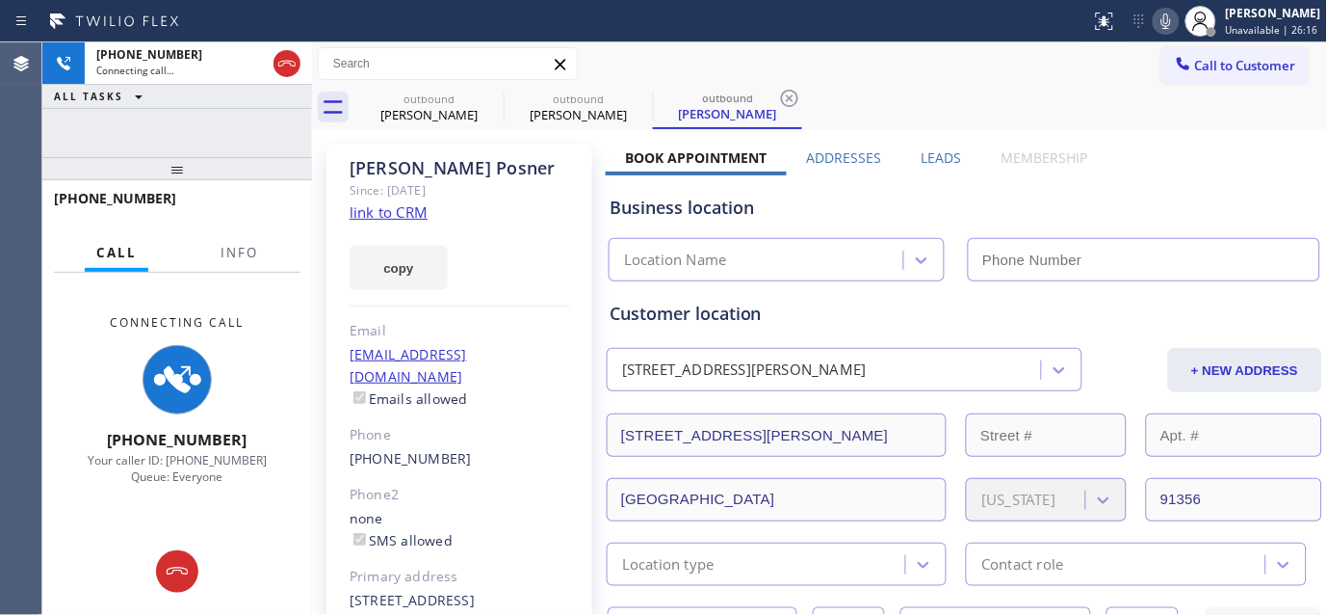
type input "[PHONE_NUMBER]"
click at [370, 177] on div "[PERSON_NAME]" at bounding box center [460, 168] width 221 height 22
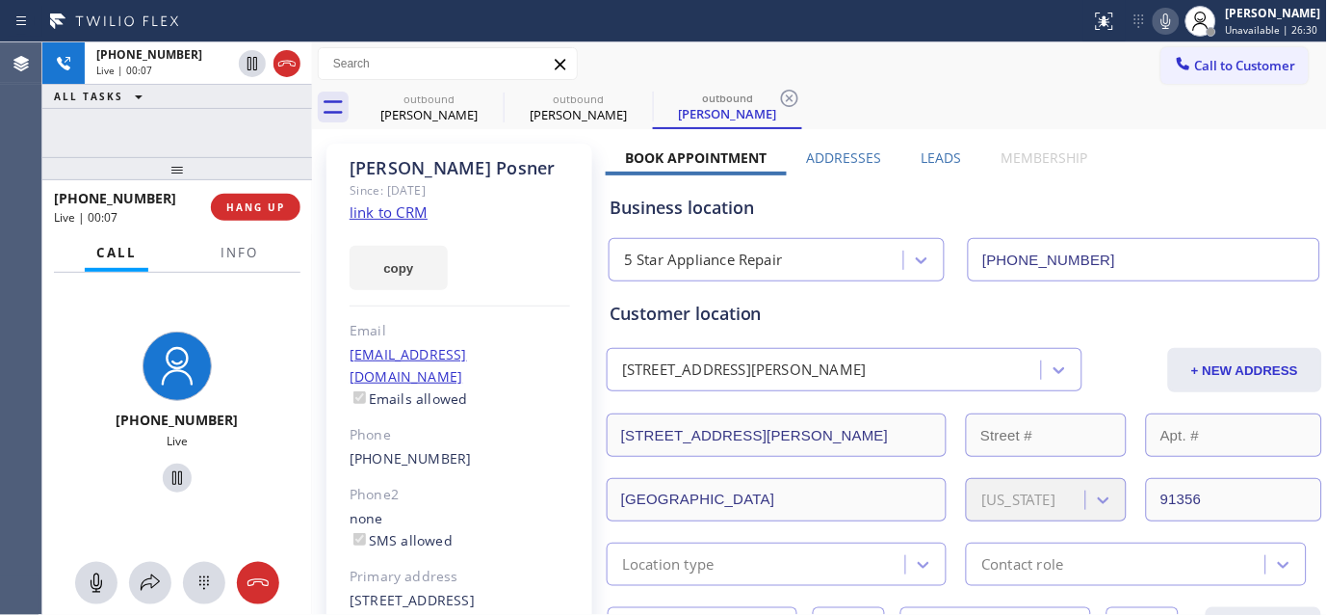
click at [545, 239] on div "copy" at bounding box center [460, 256] width 221 height 66
drag, startPoint x: 186, startPoint y: 171, endPoint x: 460, endPoint y: 27, distance: 310.2
click at [193, 136] on div "[PHONE_NUMBER] Live | 00:49 ALL TASKS ALL TASKS ACTIVE TASKS TASKS IN WRAP UP […" at bounding box center [177, 328] width 270 height 572
click at [491, 101] on icon at bounding box center [491, 98] width 23 height 23
click at [944, 86] on div "outbound [PERSON_NAME] outbound [PERSON_NAME]" at bounding box center [841, 107] width 974 height 43
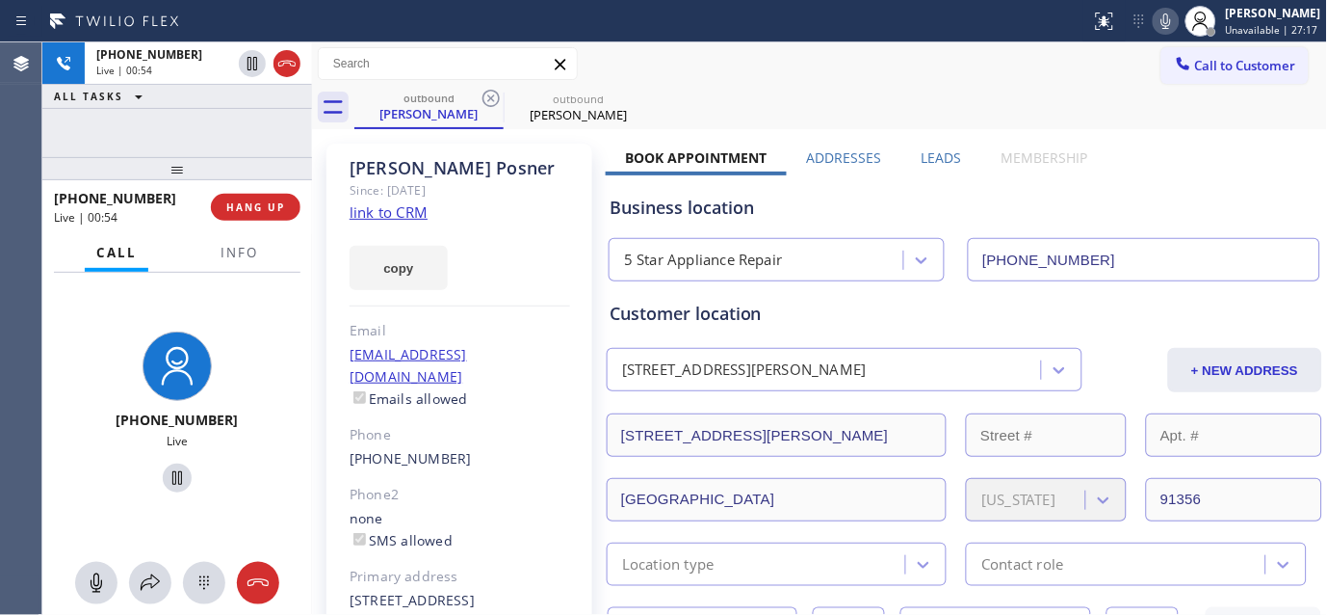
drag, startPoint x: 190, startPoint y: 155, endPoint x: 331, endPoint y: 4, distance: 207.2
click at [189, 120] on div "[PHONE_NUMBER] Live | 00:54 ALL TASKS ALL TASKS ACTIVE TASKS TASKS IN WRAP UP […" at bounding box center [177, 328] width 270 height 572
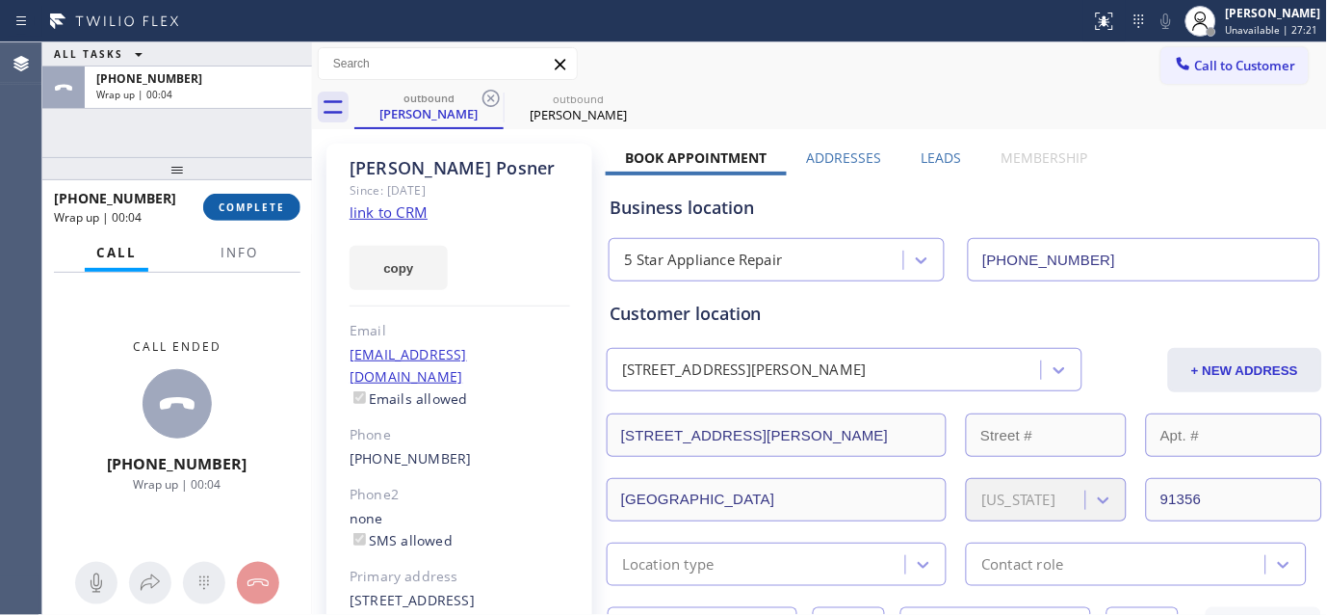
click at [274, 208] on span "COMPLETE" at bounding box center [252, 206] width 66 height 13
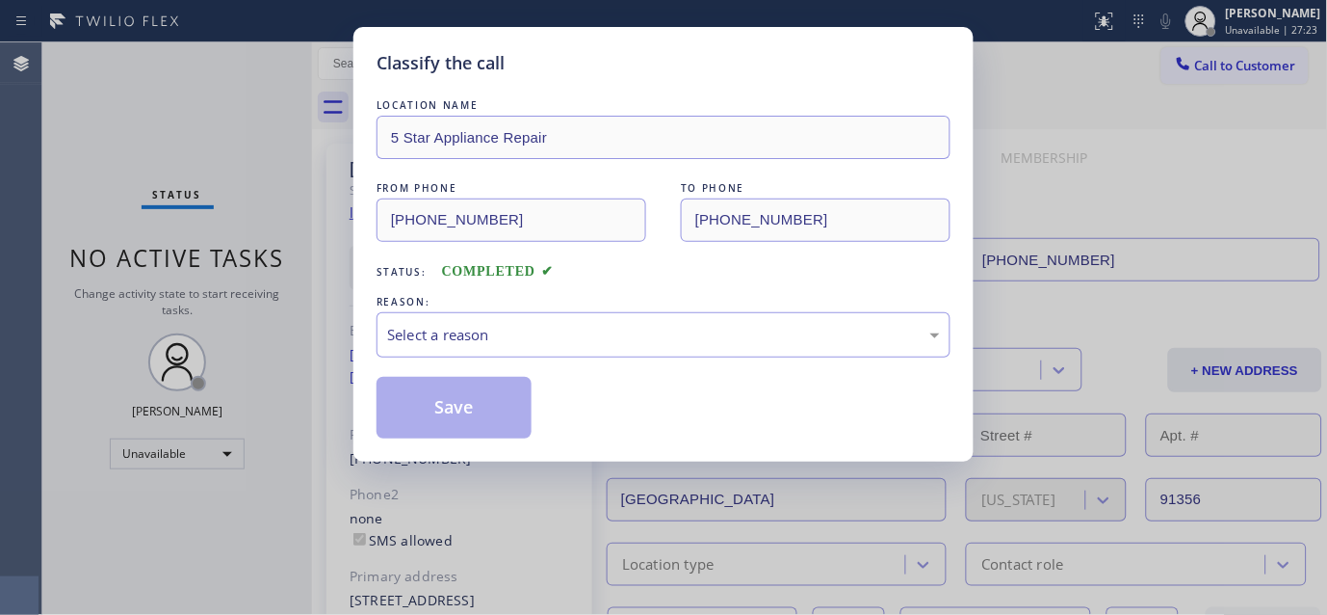
click at [274, 208] on div "Classify the call LOCATION NAME 5 Star Appliance Repair FROM PHONE [PHONE_NUMBE…" at bounding box center [663, 307] width 1327 height 615
click at [556, 334] on div "Select a reason" at bounding box center [663, 335] width 553 height 22
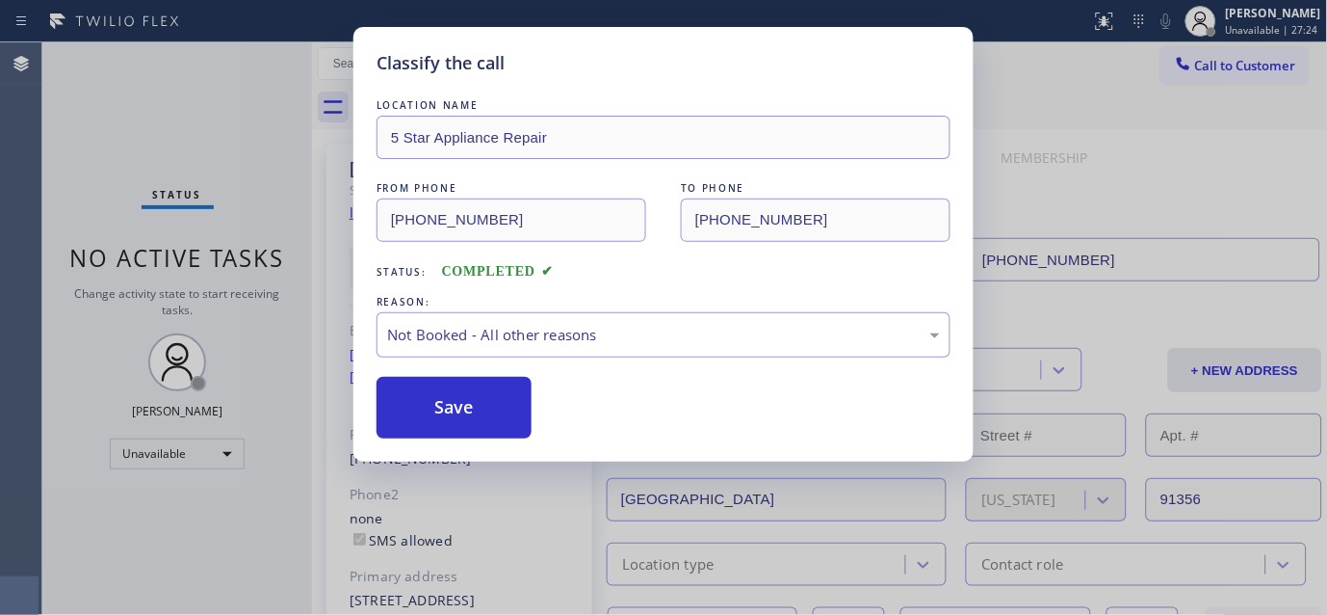
click at [440, 411] on button "Save" at bounding box center [454, 408] width 155 height 62
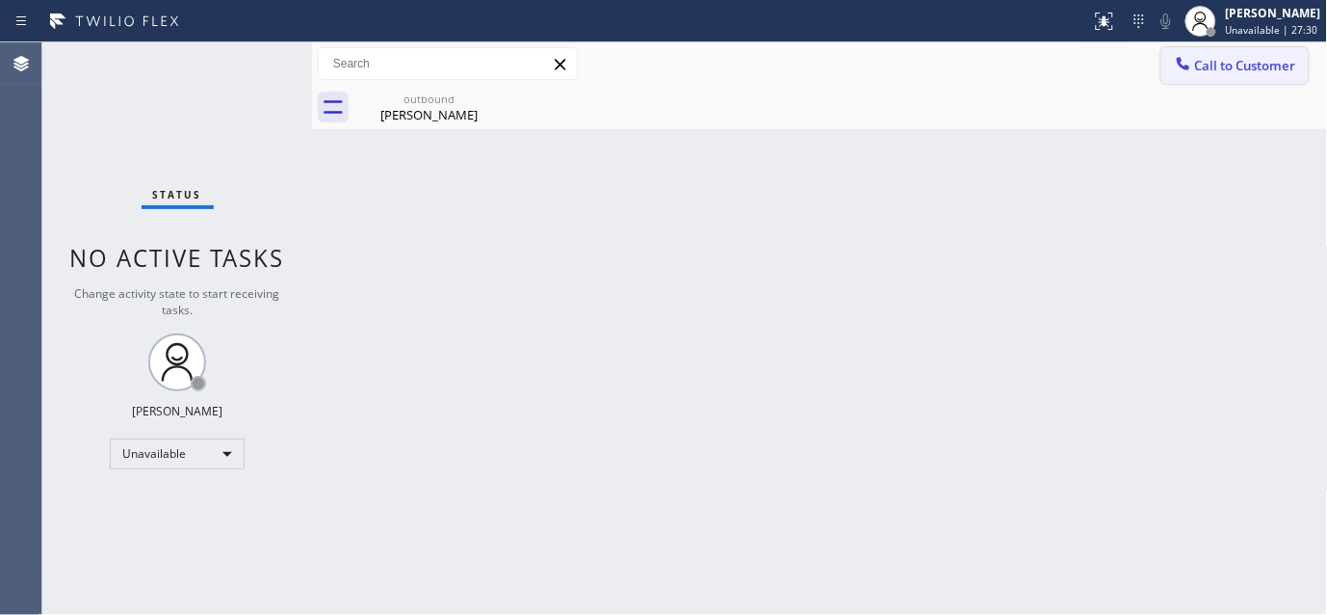
click at [1228, 63] on span "Call to Customer" at bounding box center [1245, 65] width 101 height 17
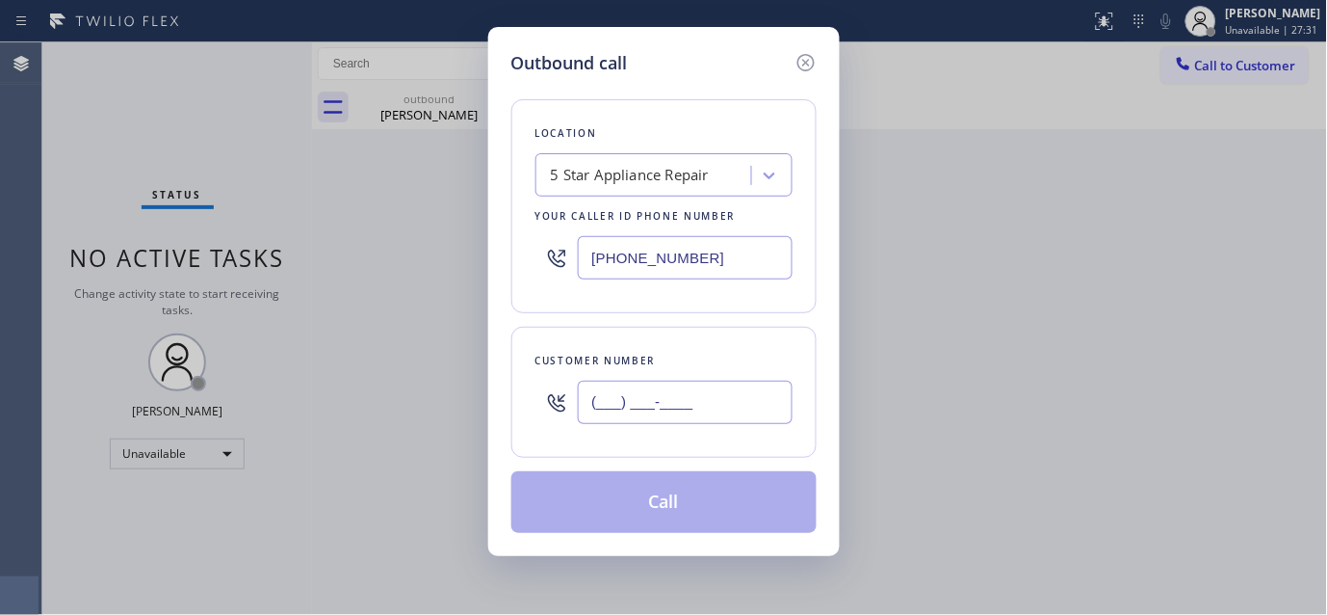
click at [623, 402] on input "(___) ___-____" at bounding box center [685, 401] width 215 height 43
paste input "206) 790-3472"
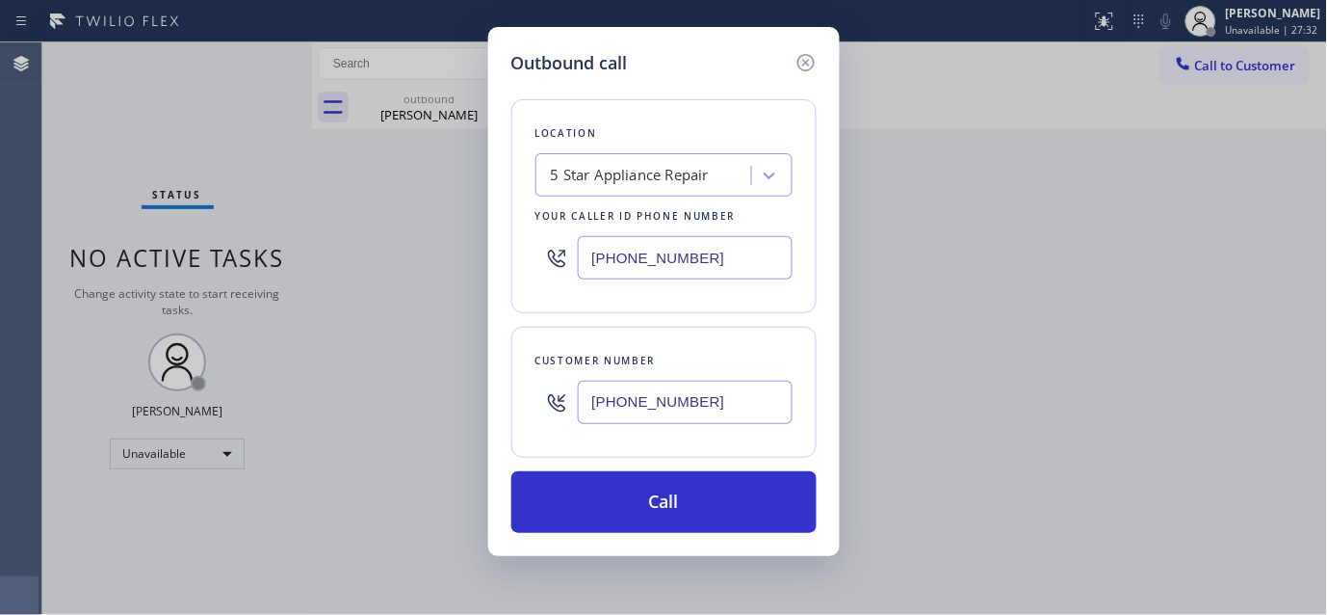
type input "[PHONE_NUMBER]"
drag, startPoint x: 705, startPoint y: 260, endPoint x: 509, endPoint y: 277, distance: 197.3
click at [474, 260] on div "Outbound call Location 5 Star Appliance Repair Your caller id phone number [PHO…" at bounding box center [663, 307] width 1327 height 615
paste input "206) 495-4748"
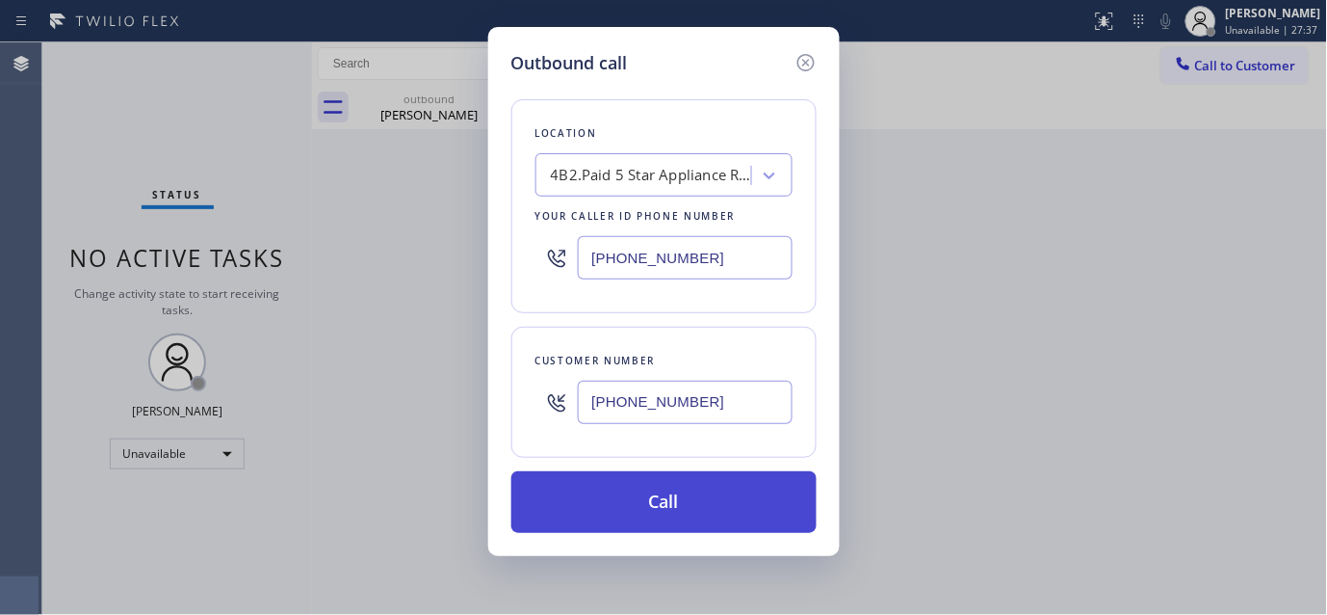
type input "[PHONE_NUMBER]"
click at [720, 496] on button "Call" at bounding box center [663, 502] width 305 height 62
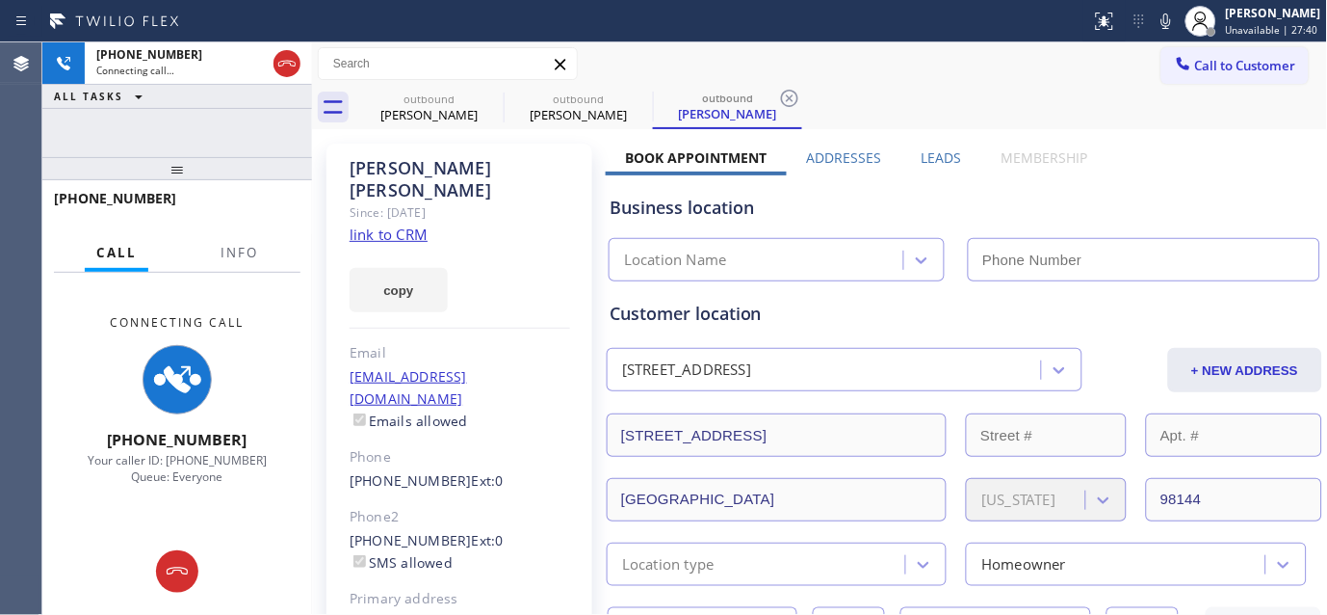
drag, startPoint x: 1162, startPoint y: 21, endPoint x: 1122, endPoint y: 85, distance: 74.8
click at [1162, 21] on icon at bounding box center [1166, 21] width 23 height 23
type input "[PHONE_NUMBER]"
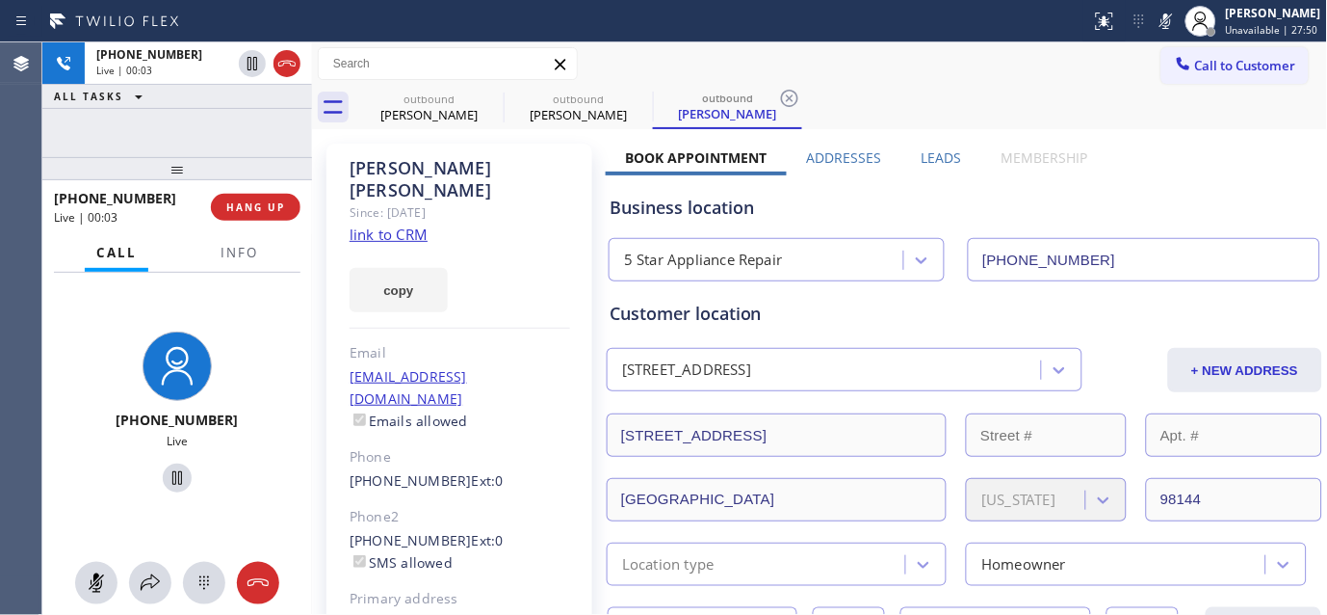
click at [476, 208] on div "[PERSON_NAME] Since: [DATE] link to CRM copy Email [EMAIL_ADDRESS][DOMAIN_NAME]…" at bounding box center [460, 442] width 266 height 596
click at [272, 205] on span "HANG UP" at bounding box center [255, 206] width 59 height 13
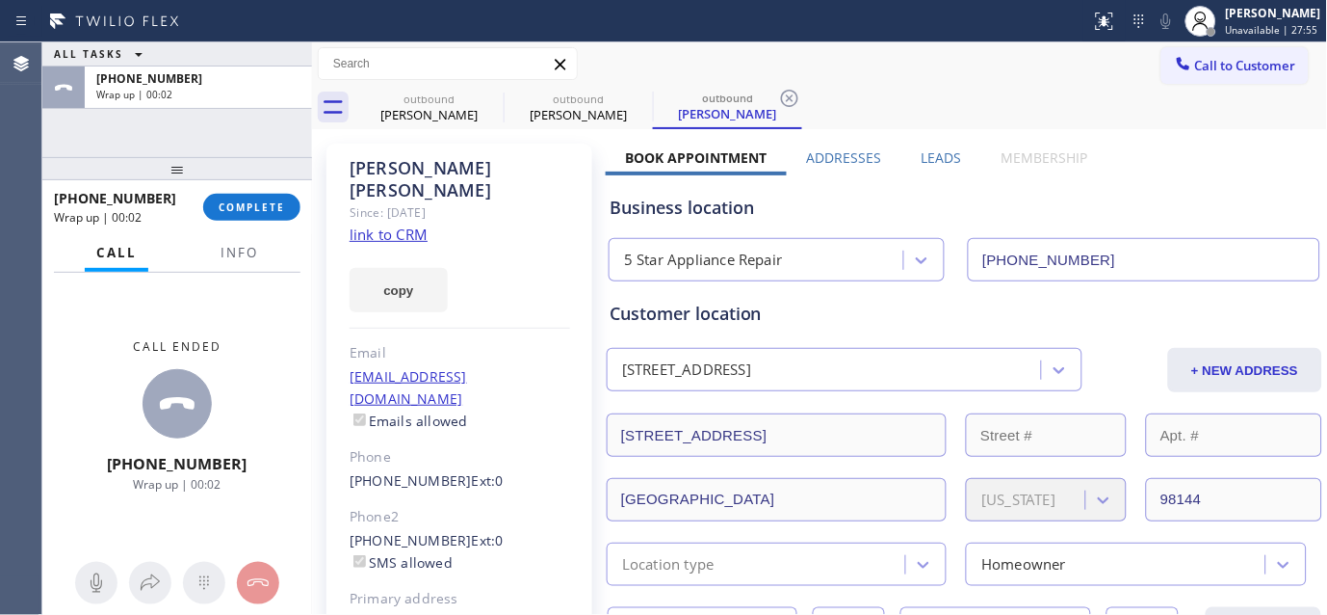
drag, startPoint x: 290, startPoint y: 214, endPoint x: 279, endPoint y: 227, distance: 17.1
click at [287, 215] on button "COMPLETE" at bounding box center [251, 207] width 97 height 27
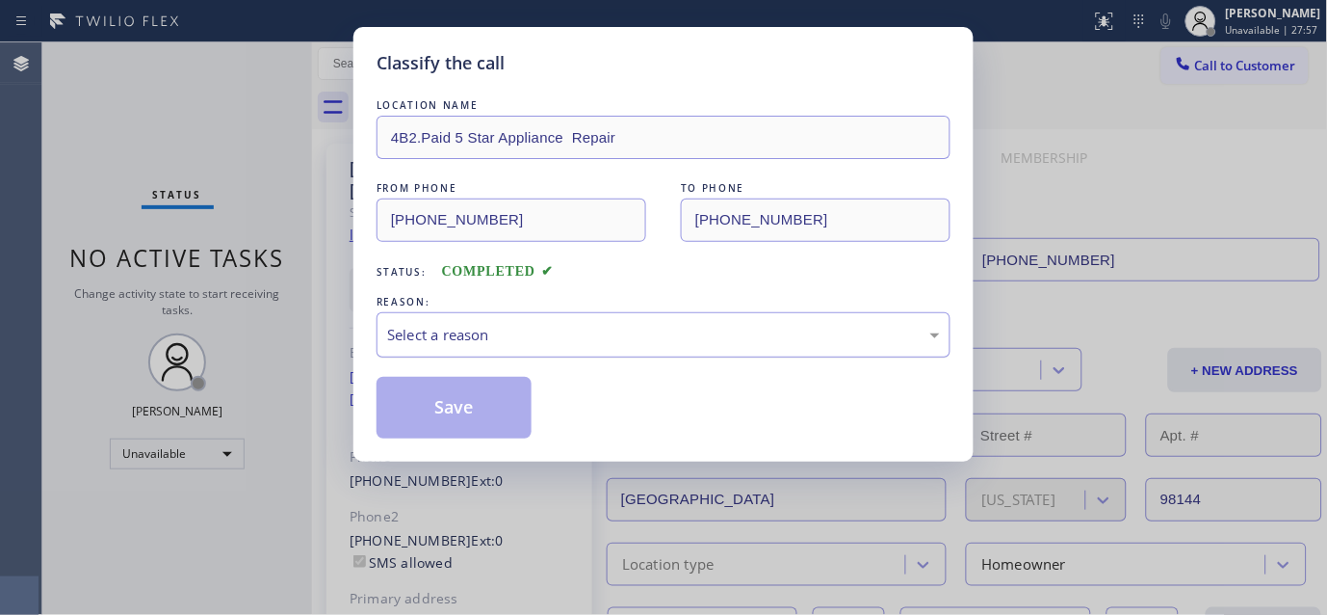
click at [491, 318] on div "Select a reason" at bounding box center [664, 334] width 574 height 45
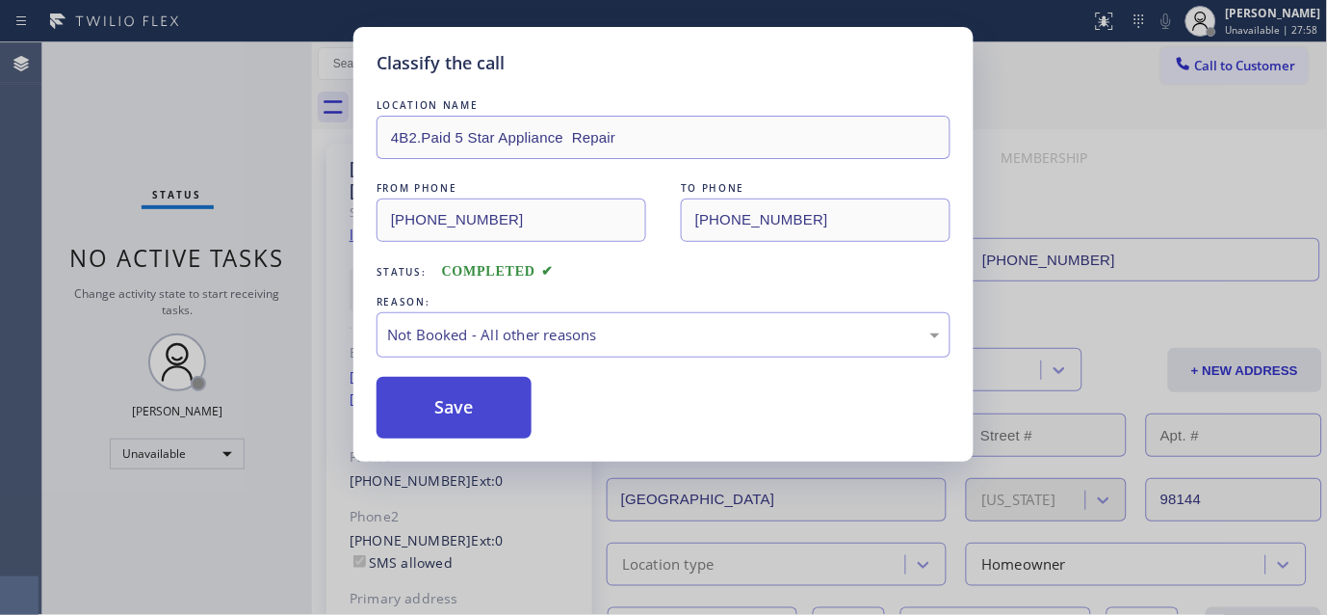
click at [421, 393] on button "Save" at bounding box center [454, 408] width 155 height 62
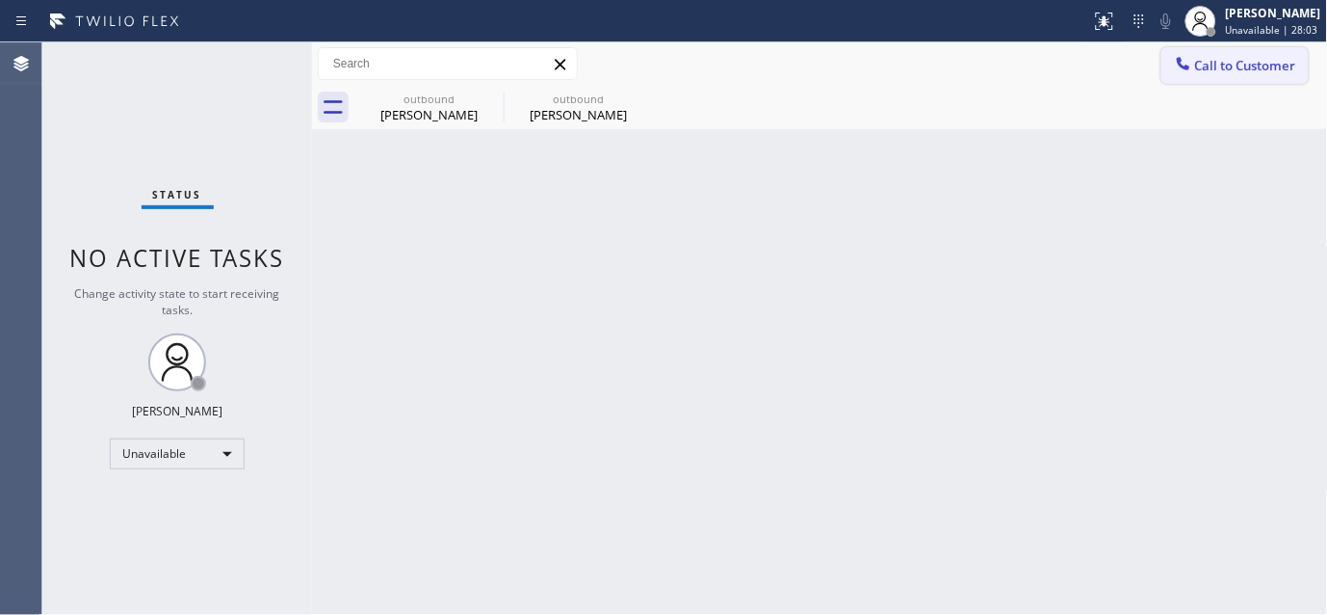
click at [1227, 71] on span "Call to Customer" at bounding box center [1245, 65] width 101 height 17
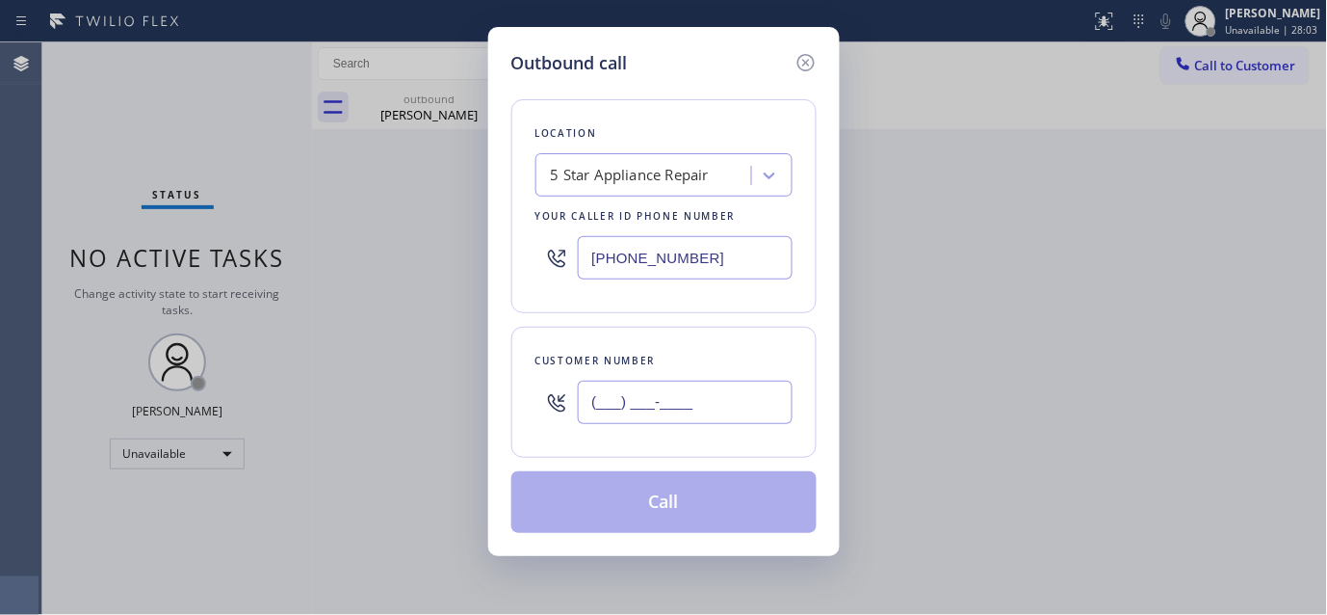
click at [617, 388] on input "(___) ___-____" at bounding box center [685, 401] width 215 height 43
paste input "858) 945-2678"
type input "[PHONE_NUMBER]"
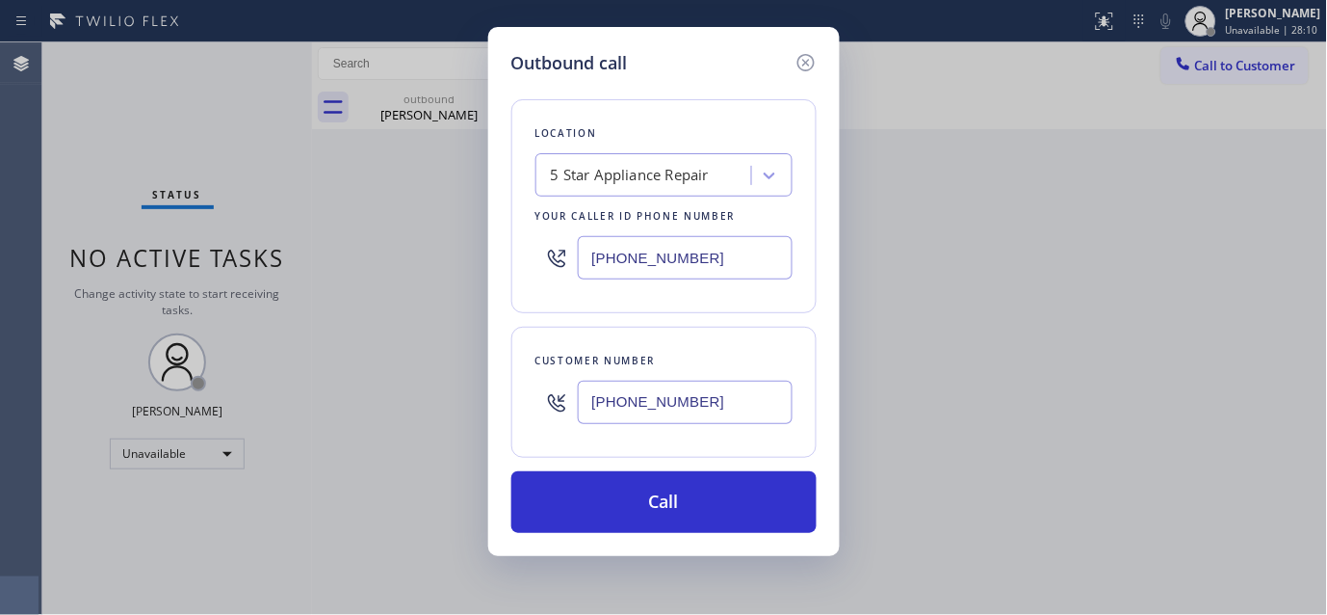
drag, startPoint x: 694, startPoint y: 252, endPoint x: 468, endPoint y: 249, distance: 225.4
click at [468, 249] on div "Outbound call Location 5 Star Appliance Repair Your caller id phone number [PHO…" at bounding box center [663, 307] width 1327 height 615
paste input "361) 203-3251"
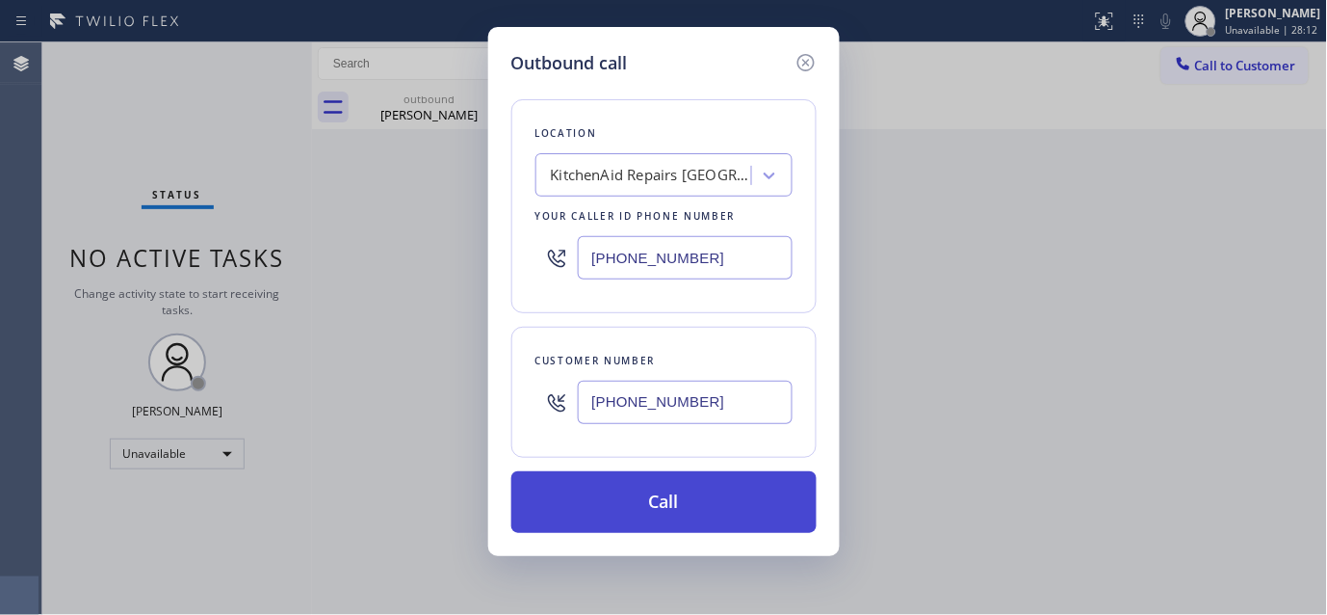
type input "[PHONE_NUMBER]"
click at [689, 508] on button "Call" at bounding box center [663, 502] width 305 height 62
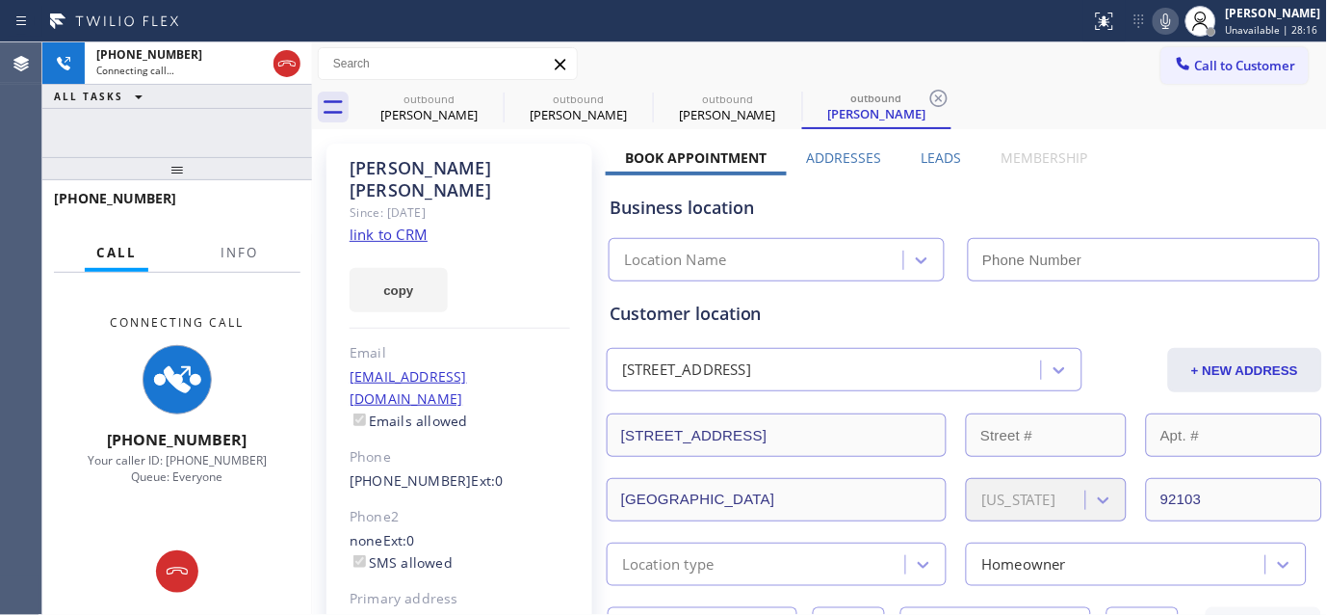
click at [1168, 19] on icon at bounding box center [1166, 21] width 23 height 23
type input "[PHONE_NUMBER]"
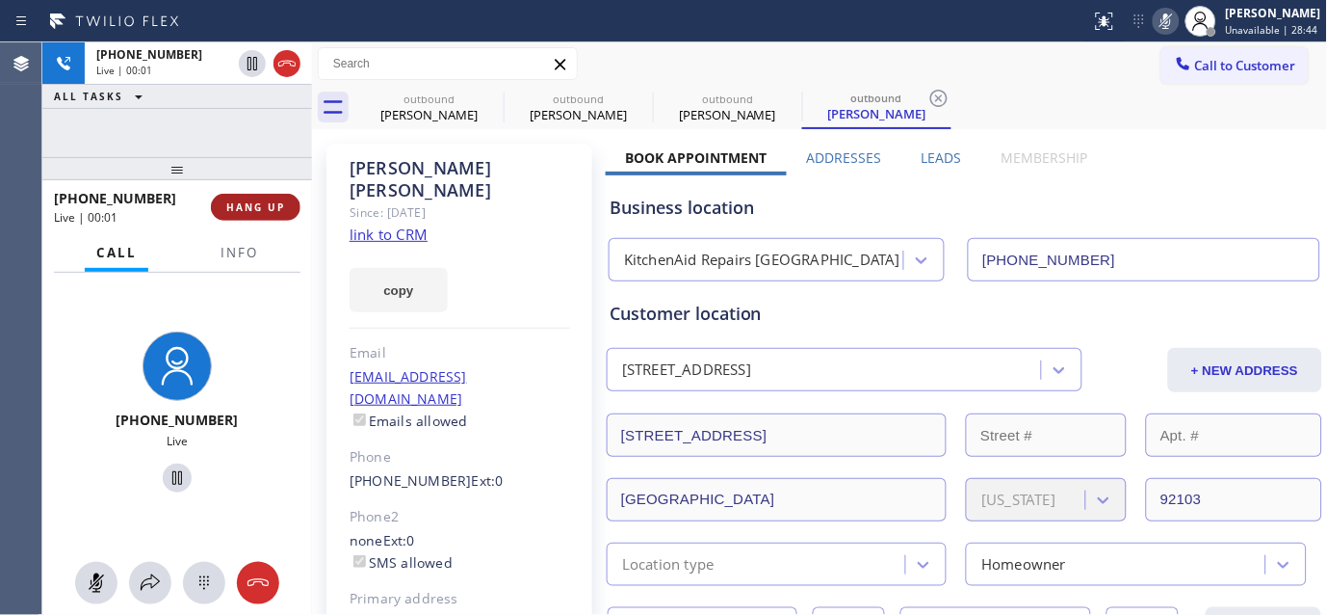
click at [267, 196] on button "HANG UP" at bounding box center [256, 207] width 90 height 27
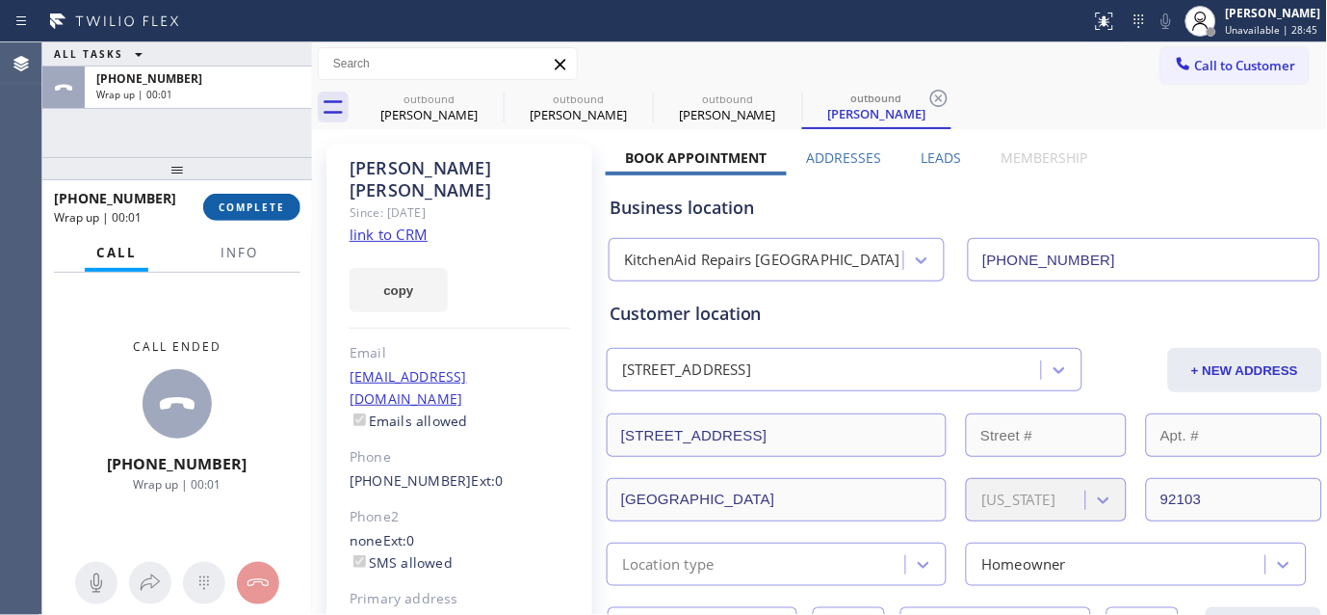
click at [267, 196] on button "COMPLETE" at bounding box center [251, 207] width 97 height 27
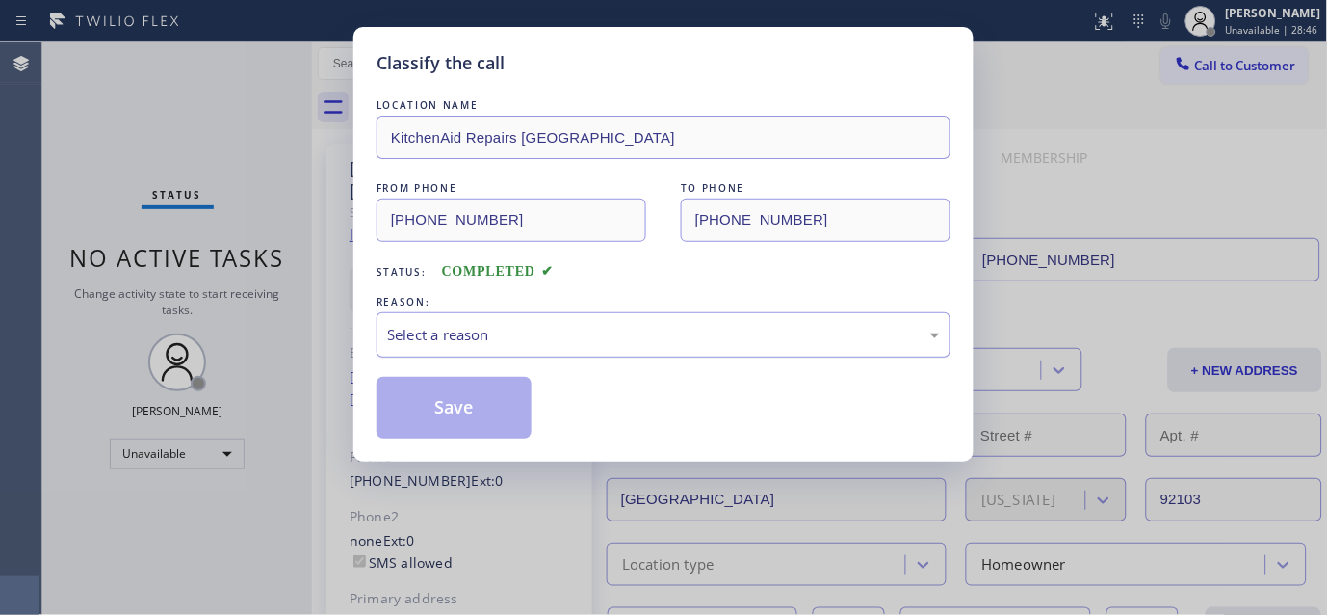
click at [533, 327] on div "Select a reason" at bounding box center [663, 335] width 553 height 22
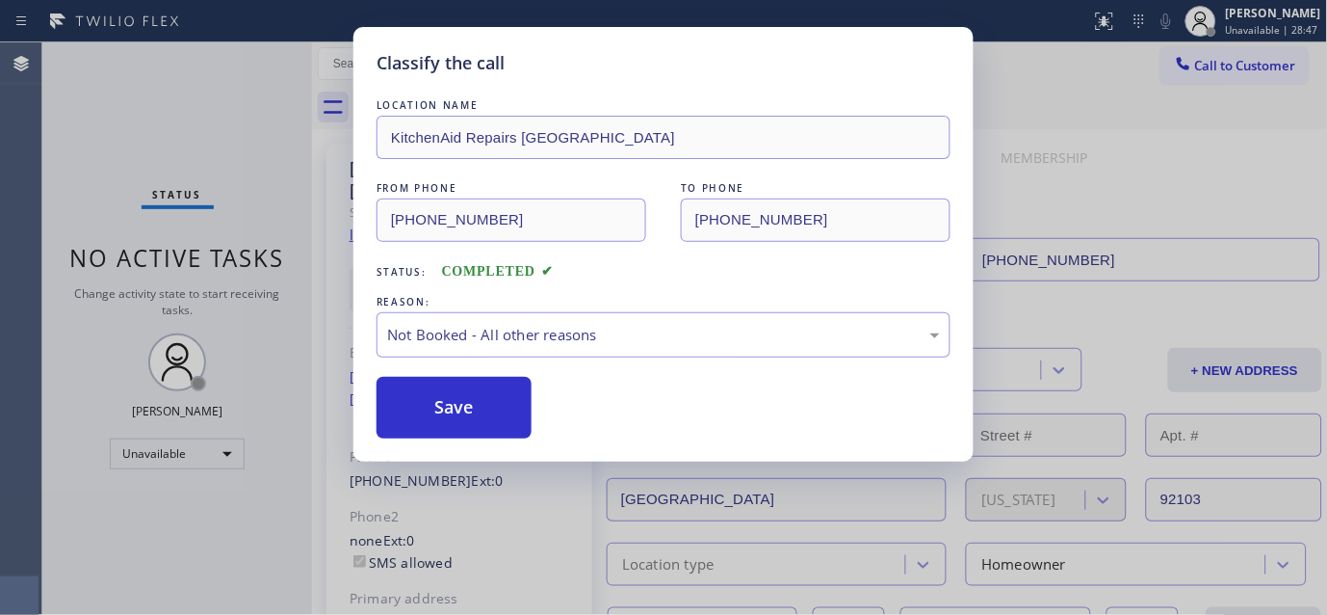
click at [468, 406] on button "Save" at bounding box center [454, 408] width 155 height 62
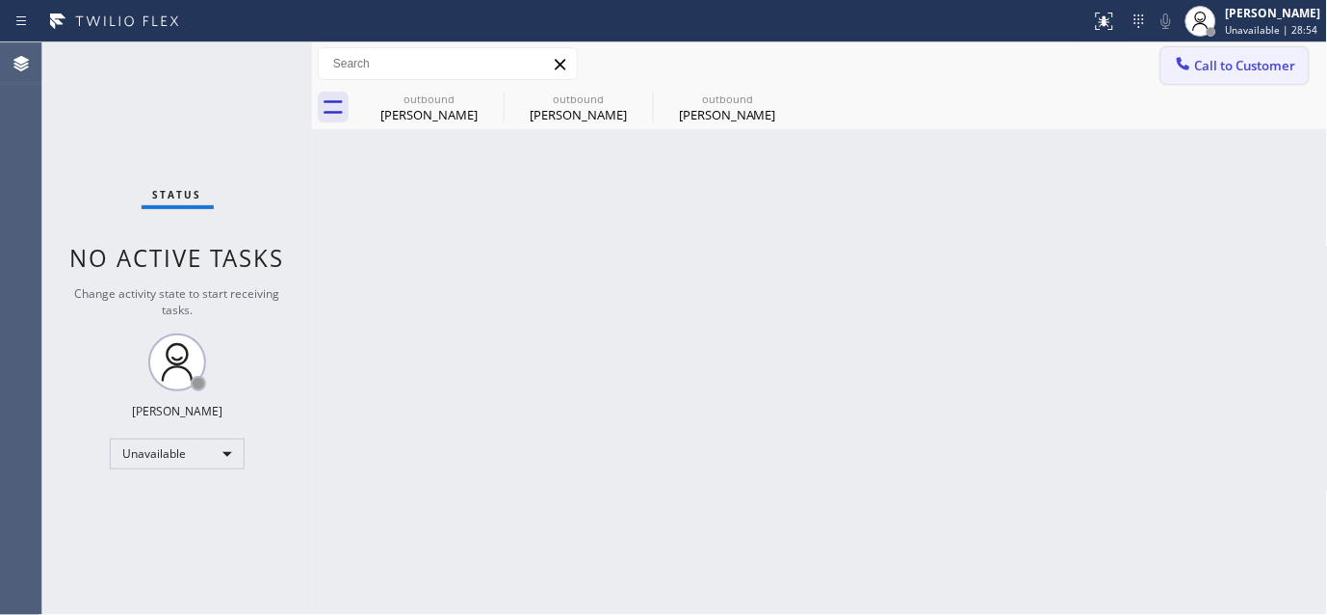
click at [1228, 70] on span "Call to Customer" at bounding box center [1245, 65] width 101 height 17
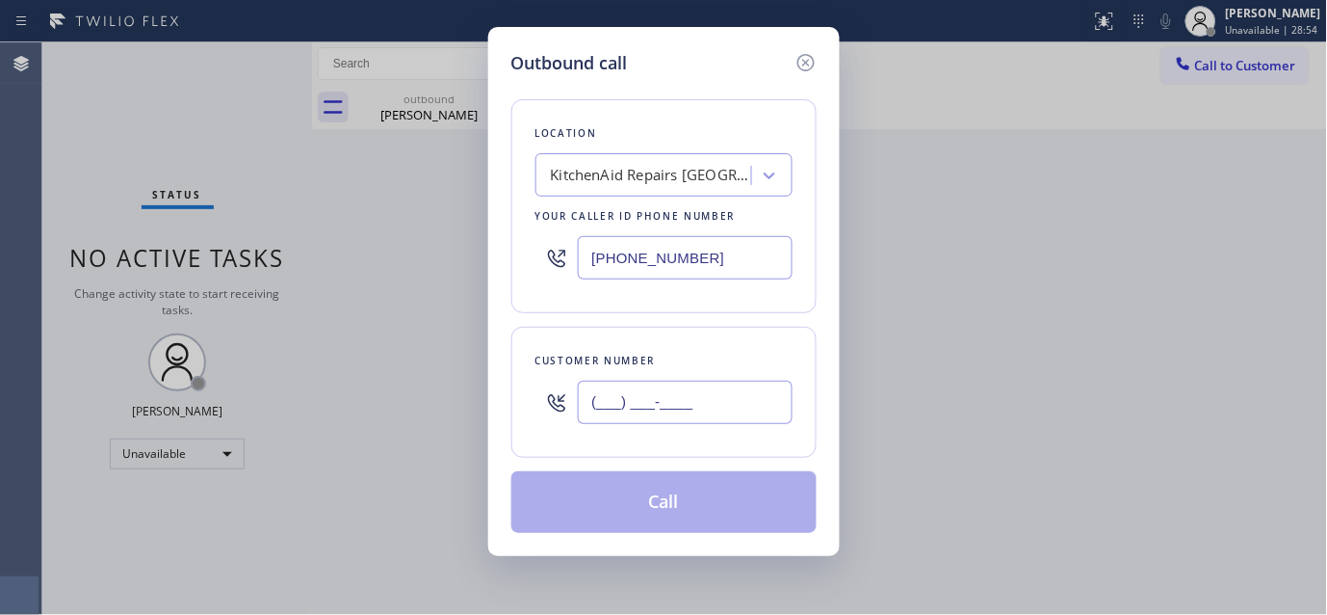
click at [618, 406] on input "(___) ___-____" at bounding box center [685, 401] width 215 height 43
paste input "714) 261-5565"
type input "[PHONE_NUMBER]"
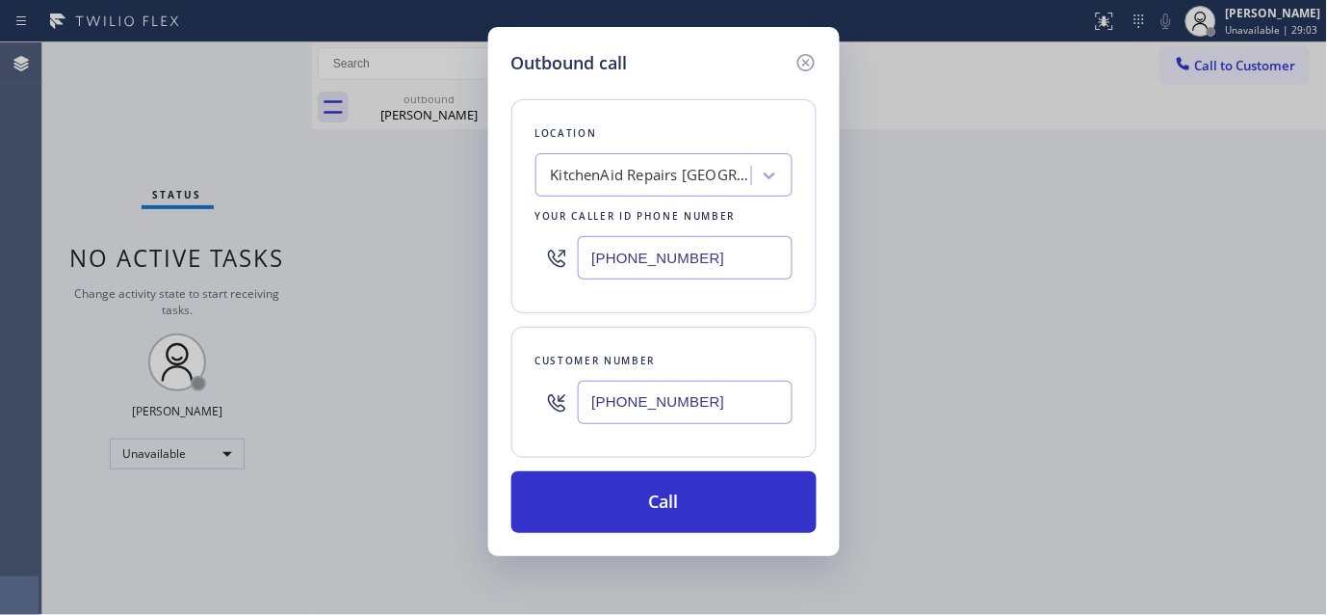
drag, startPoint x: 705, startPoint y: 244, endPoint x: 379, endPoint y: 270, distance: 327.6
click at [379, 270] on div "Outbound call Location KitchenAid Repairs [GEOGRAPHIC_DATA] Your caller id phon…" at bounding box center [663, 307] width 1327 height 615
paste input "562) 362-4267"
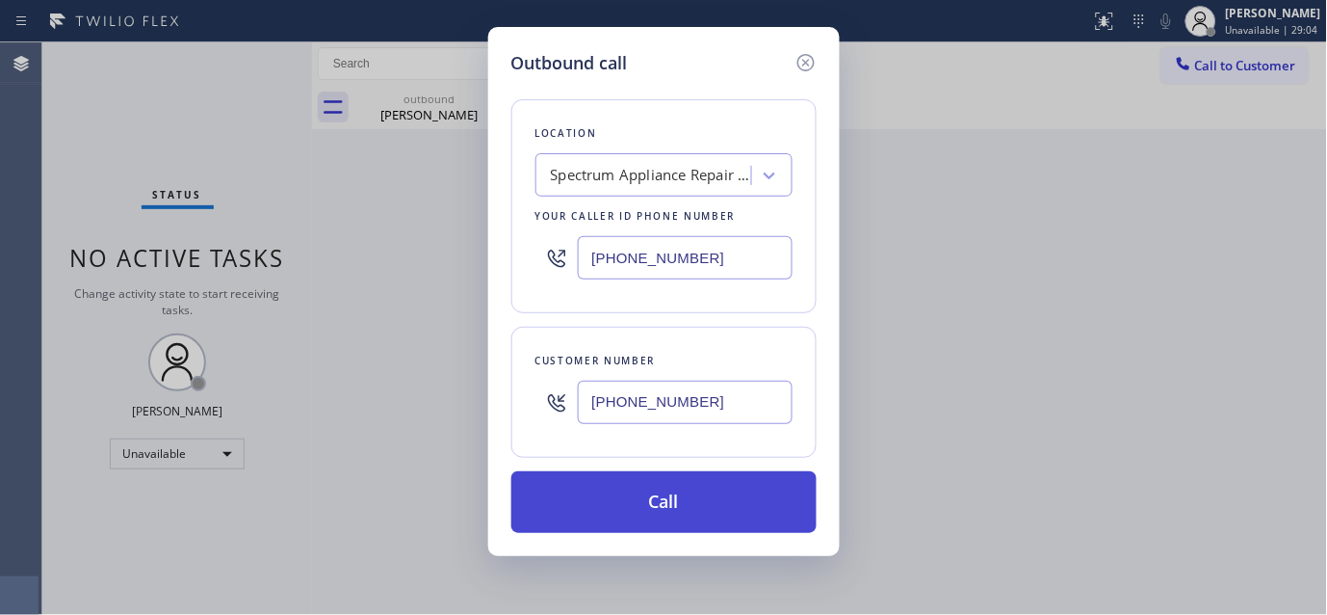
type input "[PHONE_NUMBER]"
click at [727, 492] on button "Call" at bounding box center [663, 502] width 305 height 62
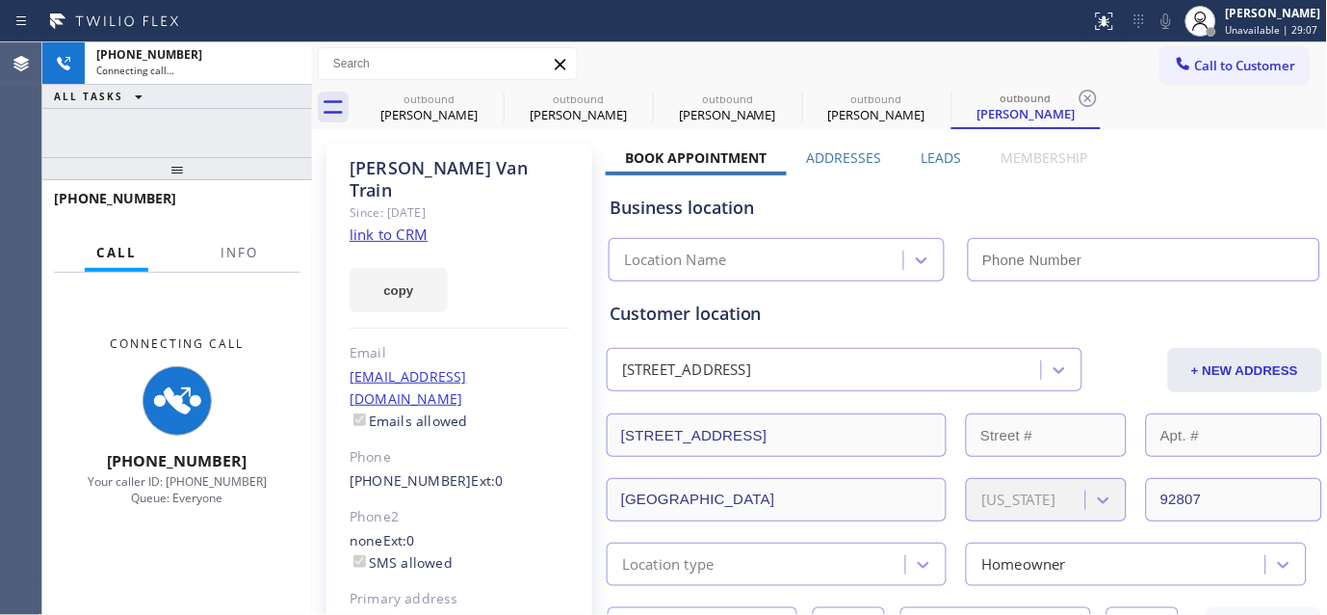
click at [1120, 219] on div "Business location" at bounding box center [965, 208] width 710 height 26
type input "[PHONE_NUMBER]"
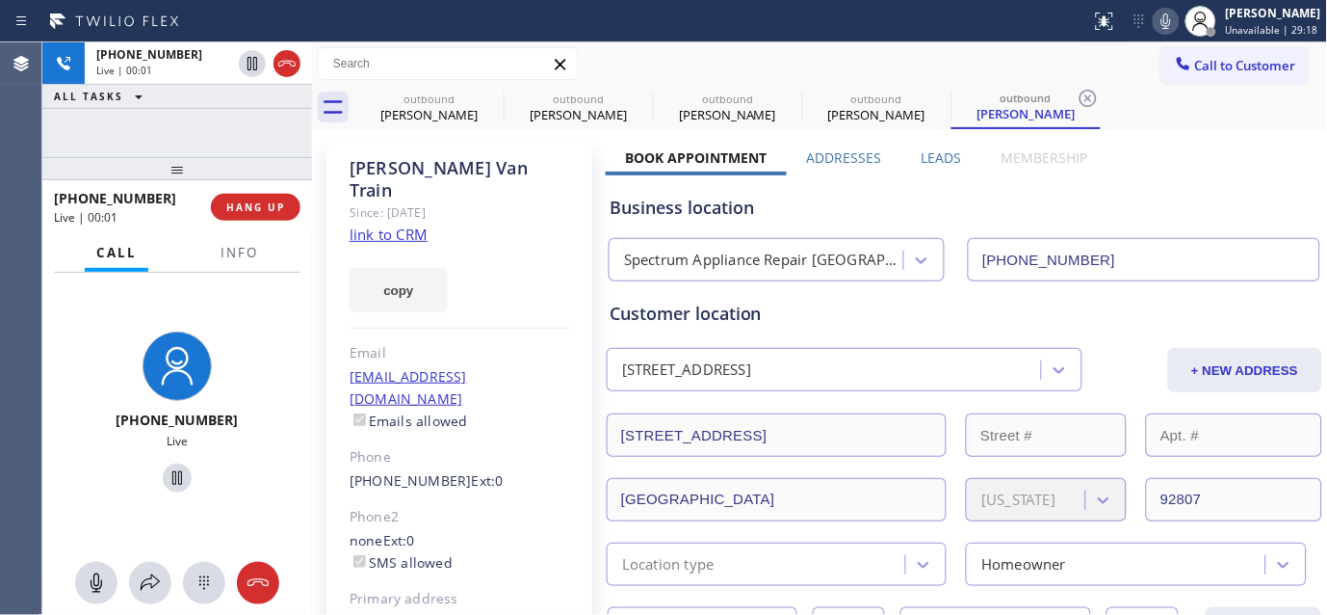
click at [1156, 14] on icon at bounding box center [1166, 21] width 23 height 23
click at [258, 205] on span "HANG UP" at bounding box center [255, 206] width 59 height 13
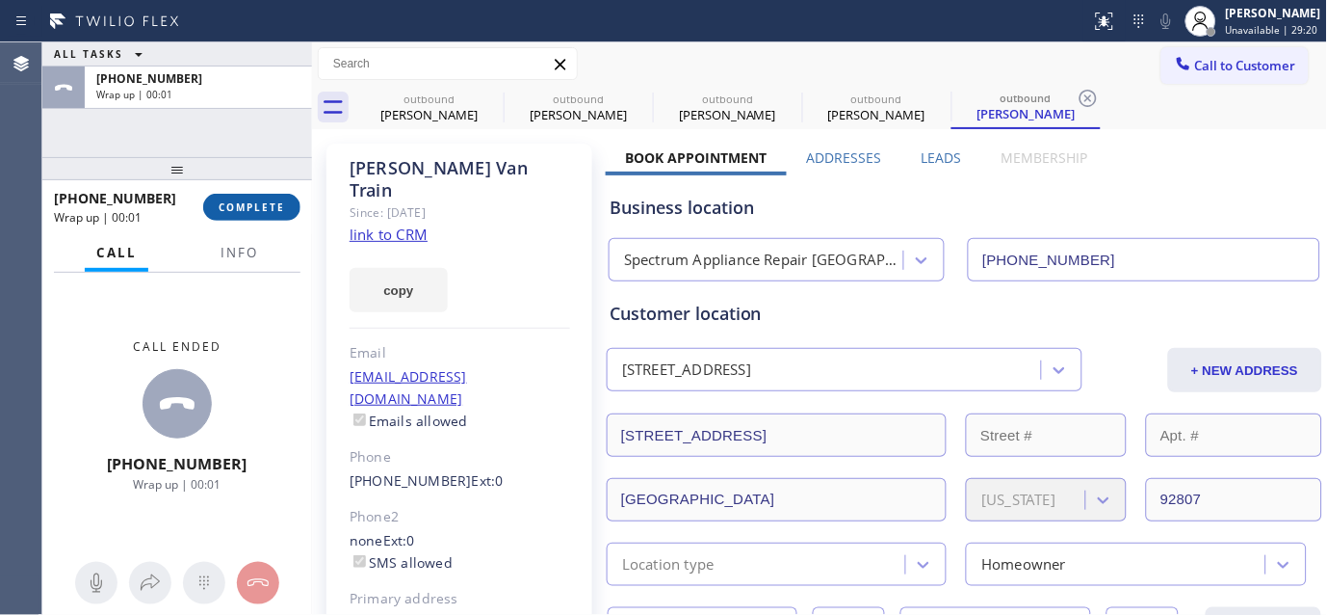
click at [258, 205] on span "COMPLETE" at bounding box center [252, 206] width 66 height 13
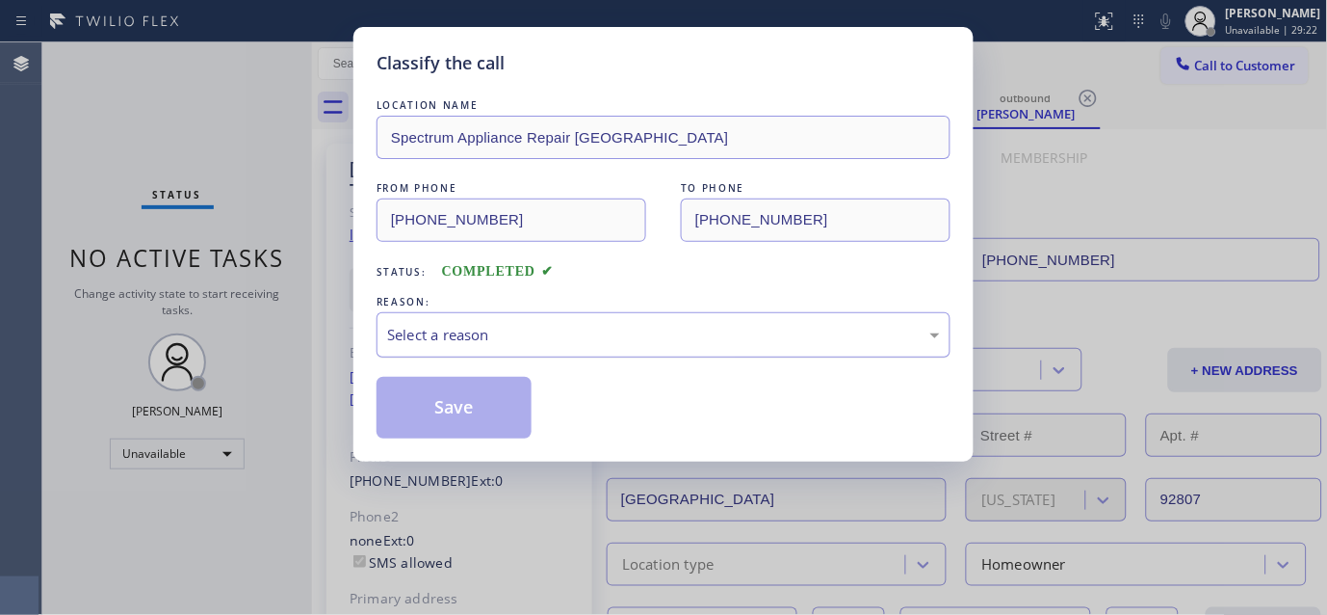
click at [545, 333] on div "Select a reason" at bounding box center [663, 335] width 553 height 22
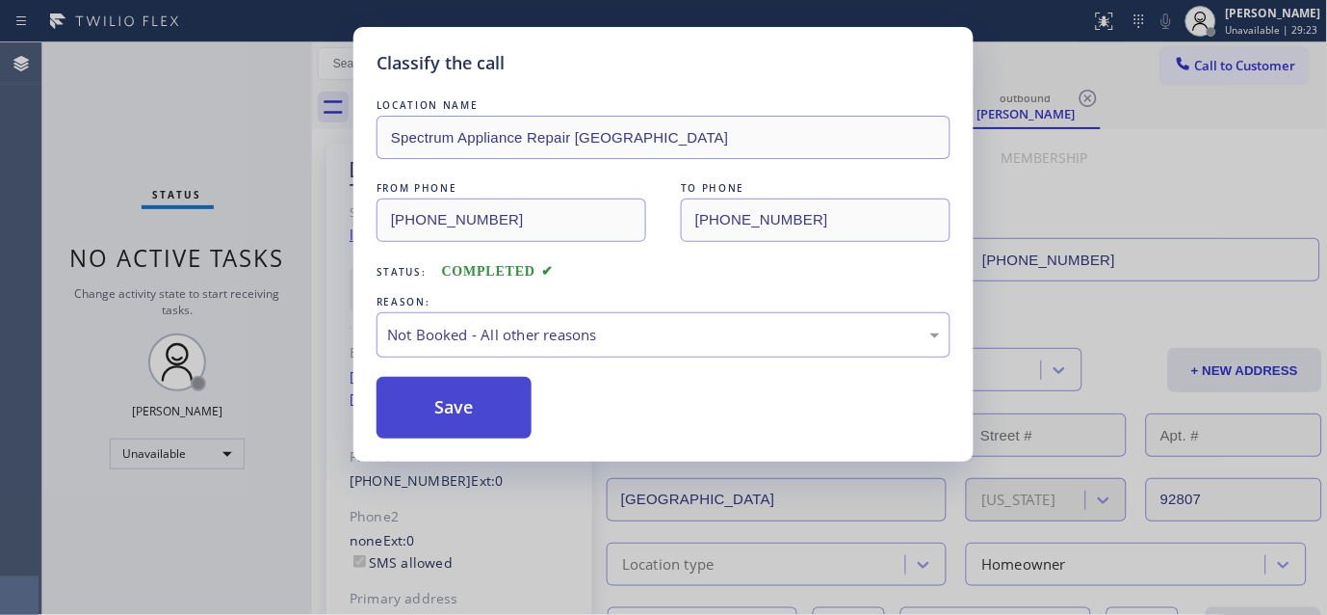
click at [468, 408] on button "Save" at bounding box center [454, 408] width 155 height 62
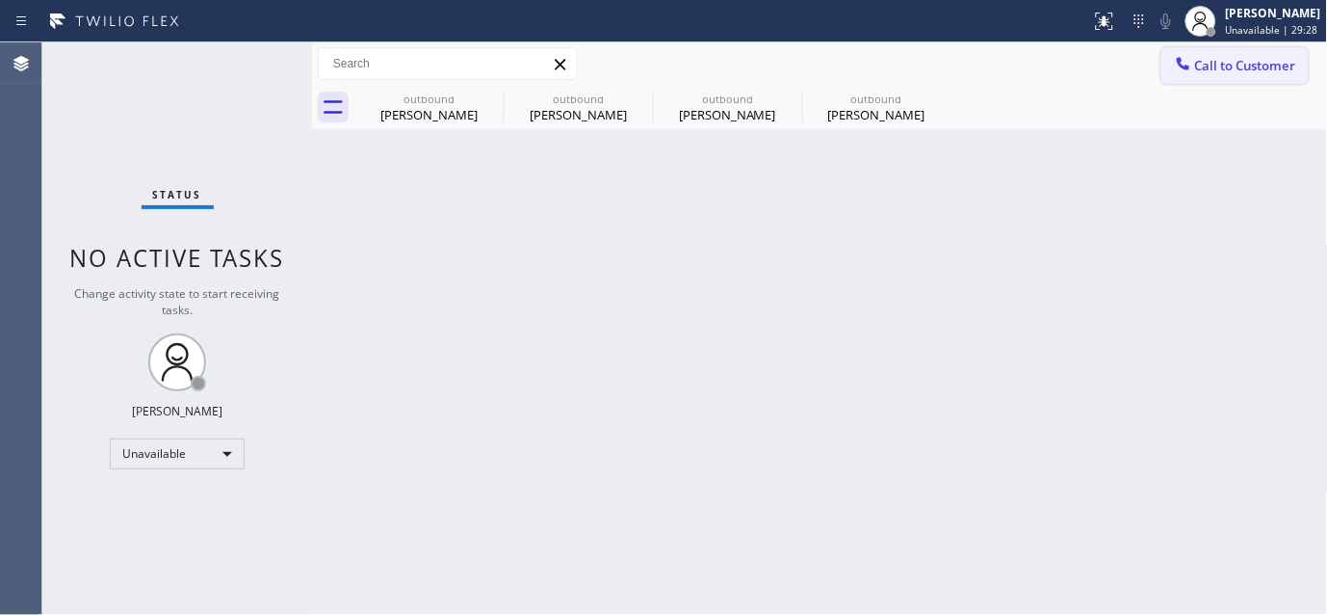
click at [1209, 57] on span "Call to Customer" at bounding box center [1245, 65] width 101 height 17
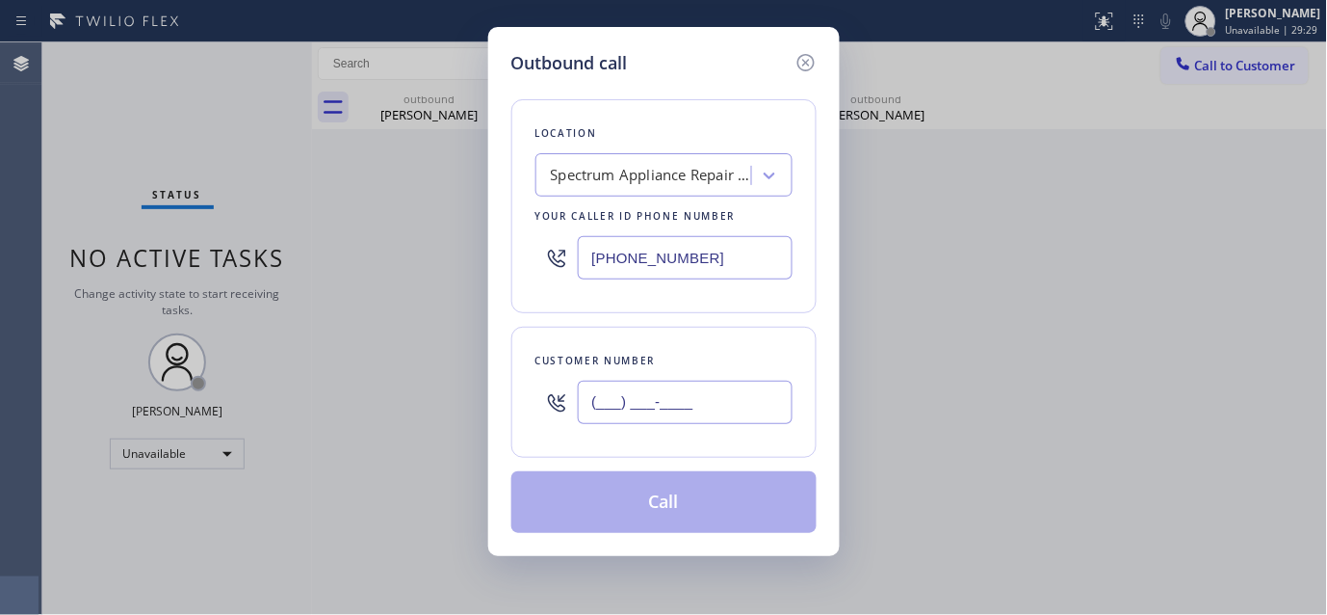
click at [651, 411] on input "(___) ___-____" at bounding box center [685, 401] width 215 height 43
paste input "718) 791-2643"
type input "[PHONE_NUMBER]"
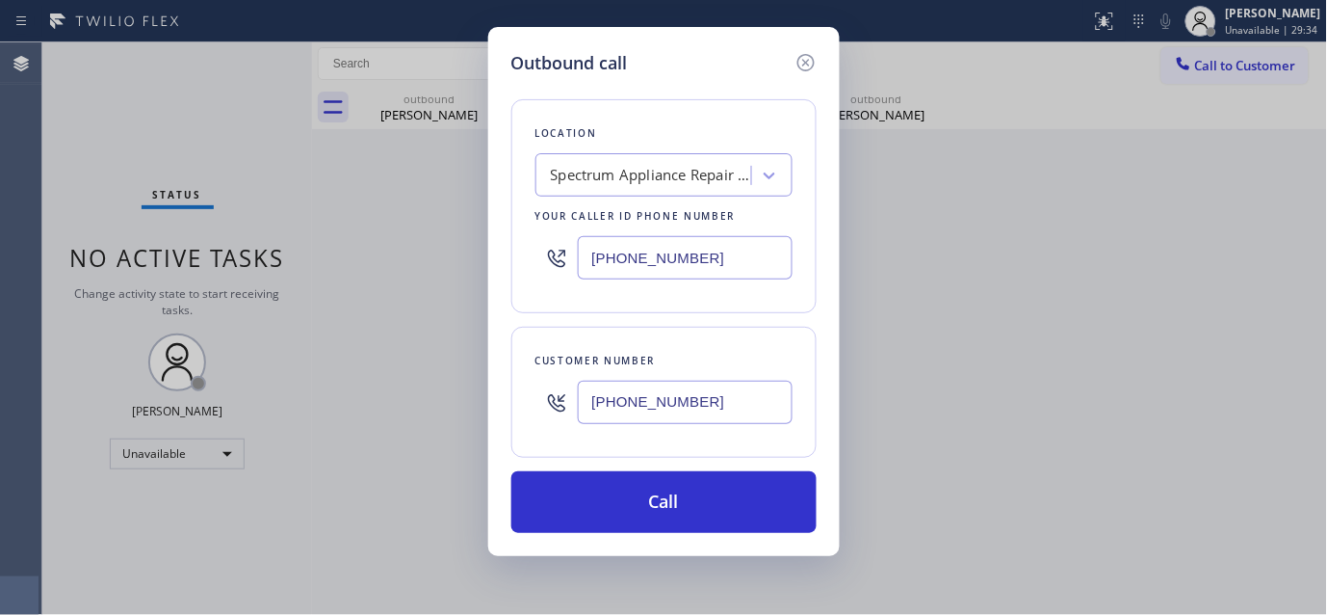
drag, startPoint x: 715, startPoint y: 273, endPoint x: 419, endPoint y: 252, distance: 296.4
click at [387, 235] on div "Outbound call Location Spectrum Appliance Repair [GEOGRAPHIC_DATA] Your caller …" at bounding box center [663, 307] width 1327 height 615
paste input "347) 284-6179"
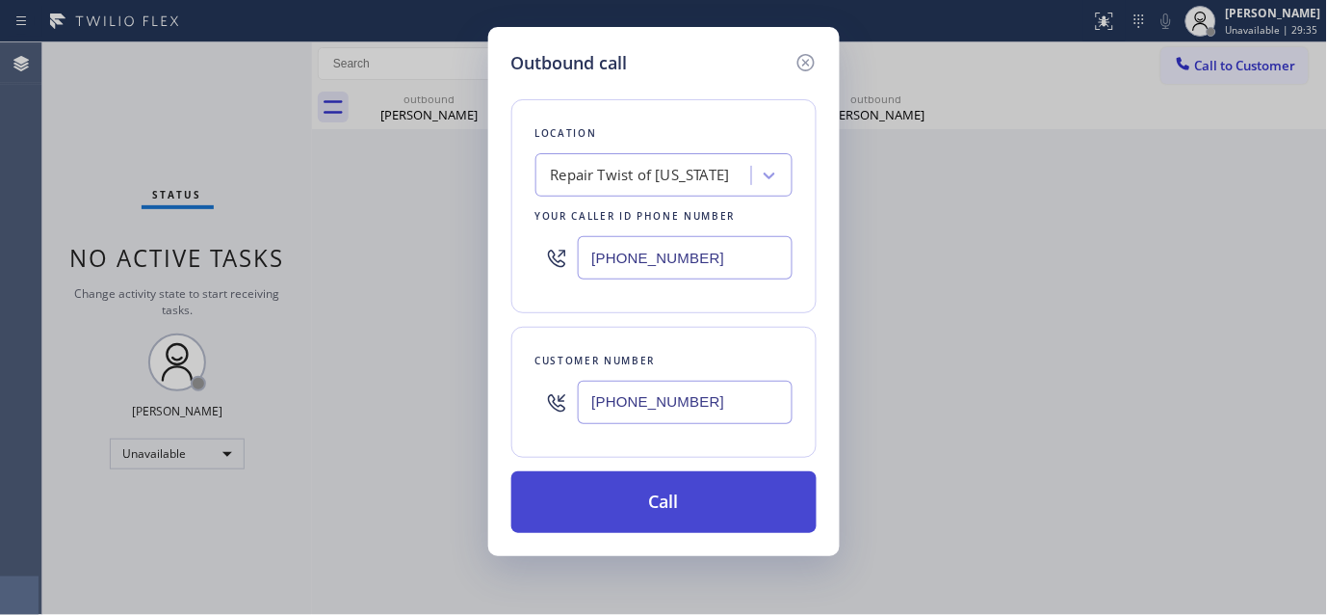
type input "[PHONE_NUMBER]"
click at [696, 509] on button "Call" at bounding box center [663, 502] width 305 height 62
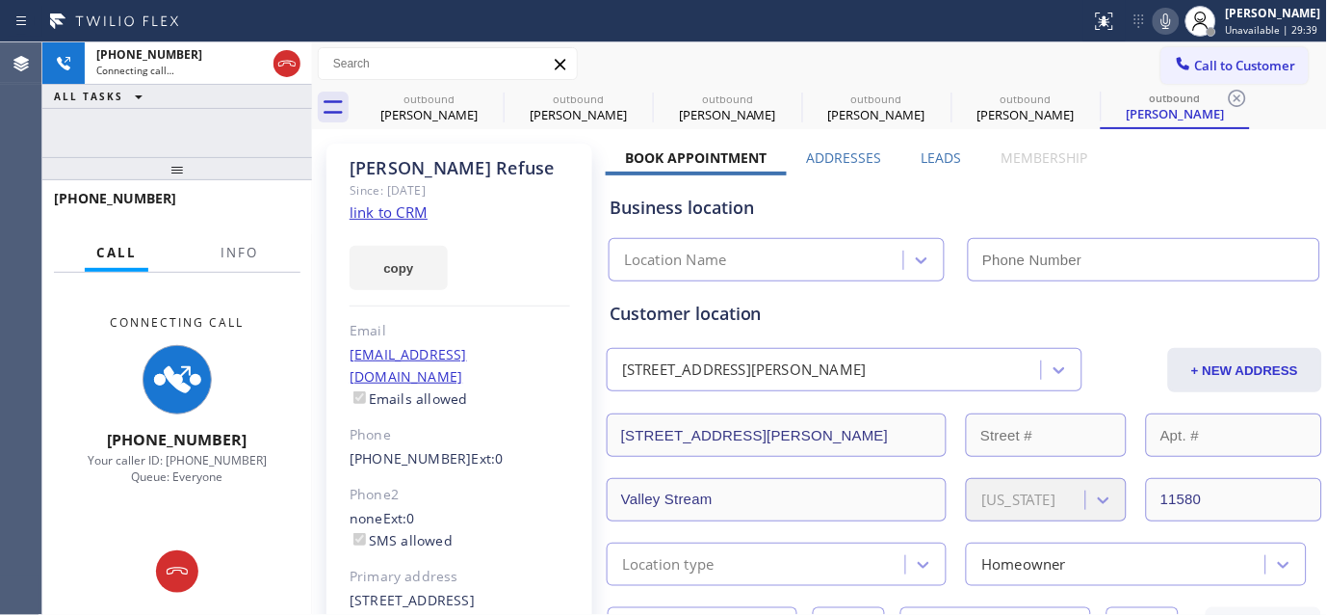
type input "[PHONE_NUMBER]"
drag, startPoint x: 1157, startPoint y: 25, endPoint x: 1152, endPoint y: 34, distance: 9.9
click at [1157, 25] on icon at bounding box center [1166, 21] width 23 height 23
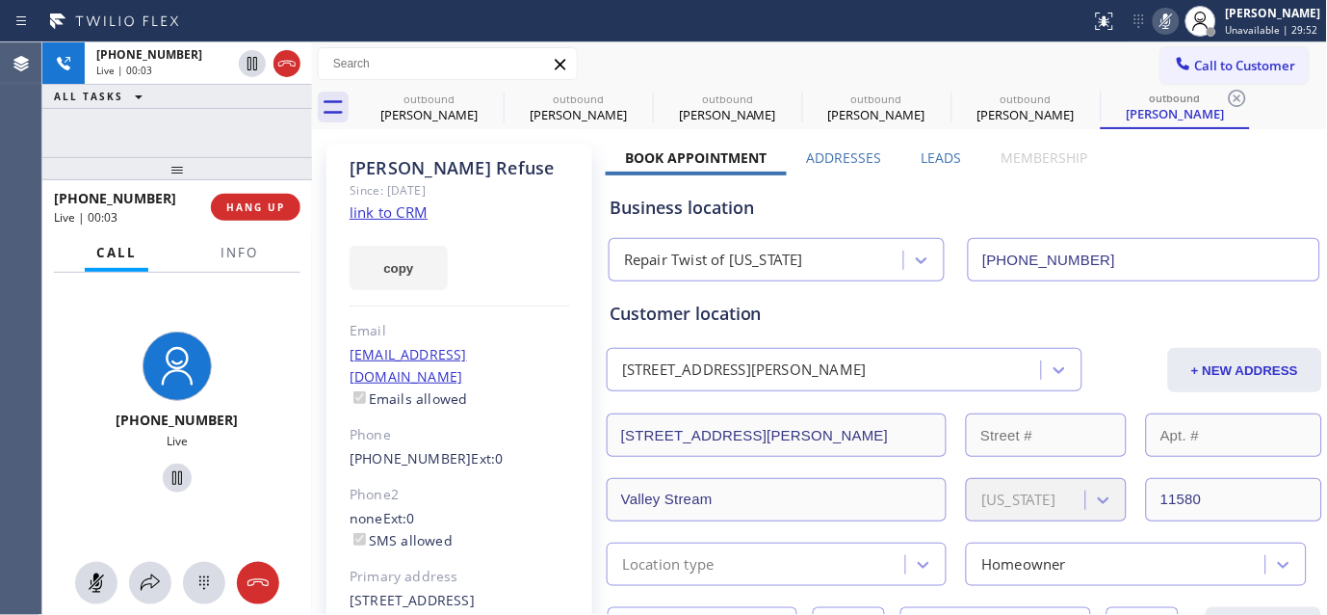
click at [1159, 17] on icon at bounding box center [1166, 21] width 23 height 23
click at [263, 200] on span "HANG UP" at bounding box center [255, 206] width 59 height 13
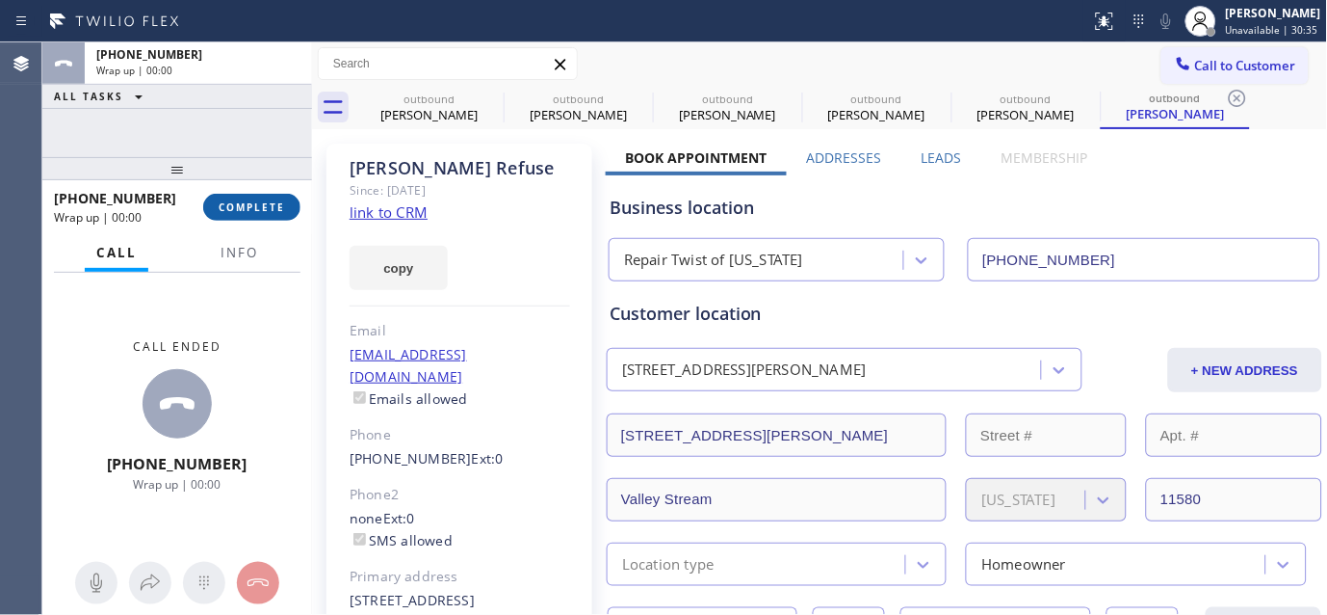
click at [263, 200] on span "COMPLETE" at bounding box center [252, 206] width 66 height 13
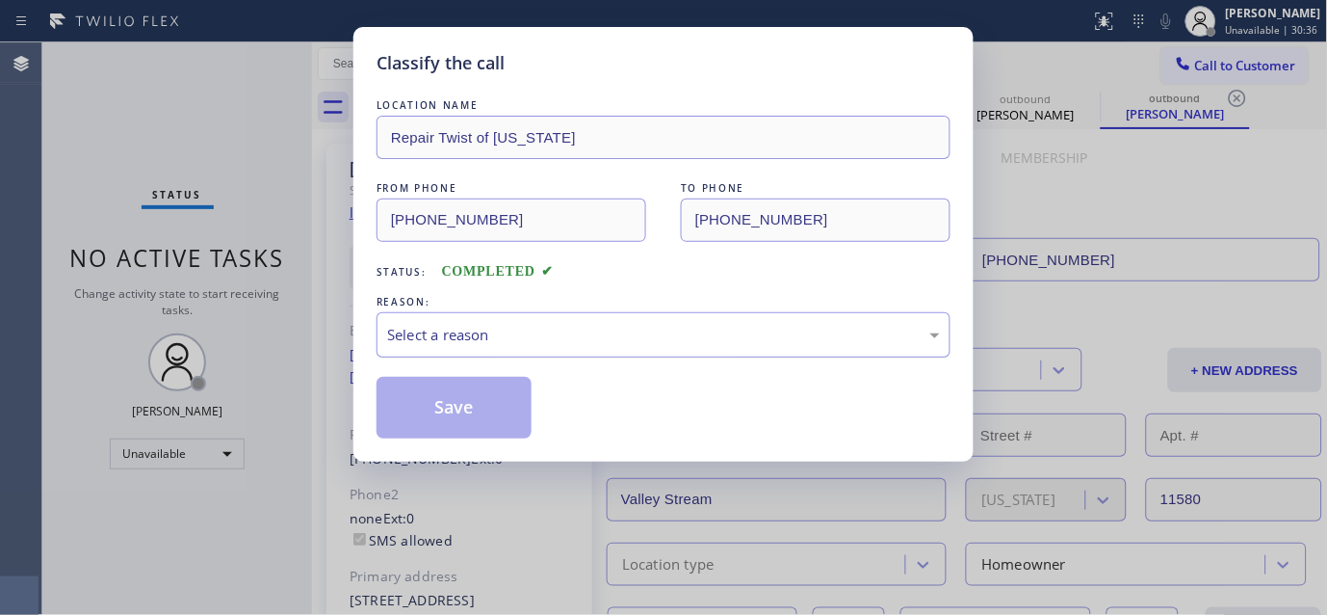
click at [515, 344] on div "Select a reason" at bounding box center [663, 335] width 553 height 22
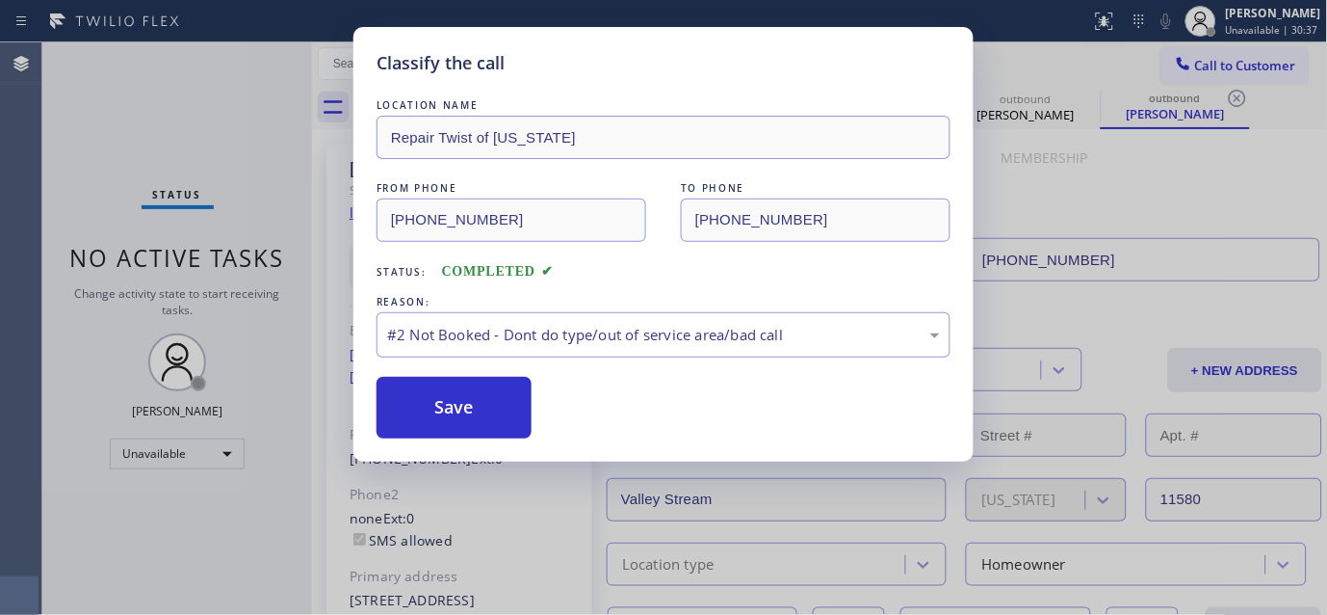
click at [425, 401] on button "Save" at bounding box center [454, 408] width 155 height 62
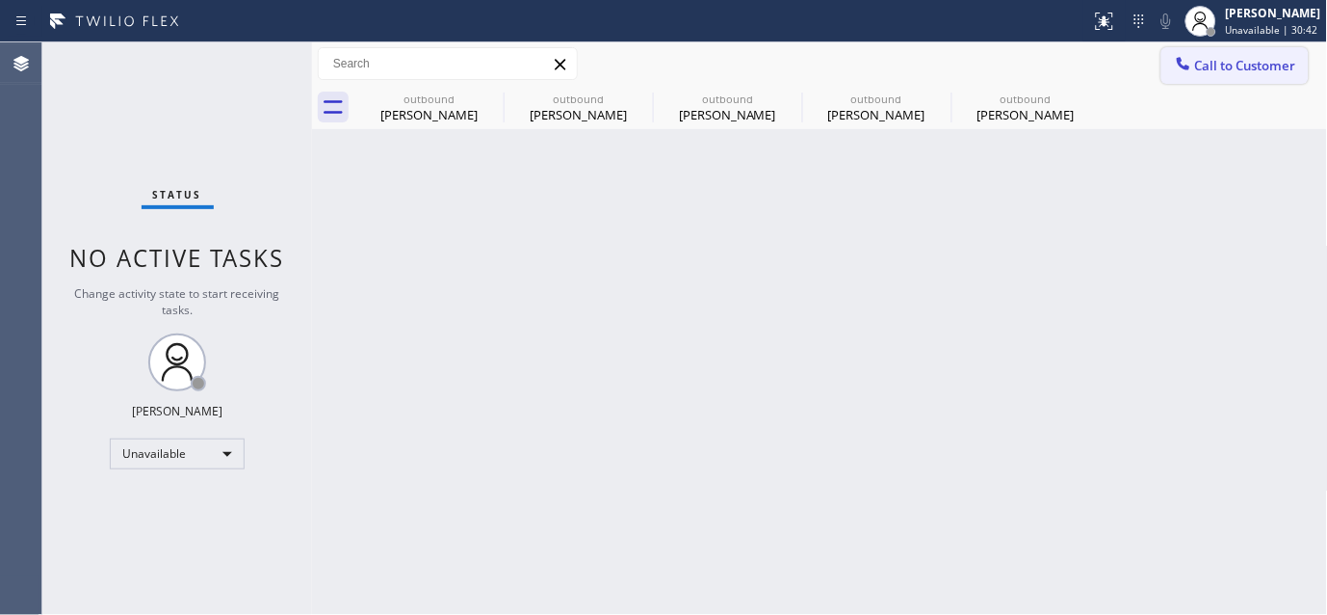
click at [1265, 59] on span "Call to Customer" at bounding box center [1245, 65] width 101 height 17
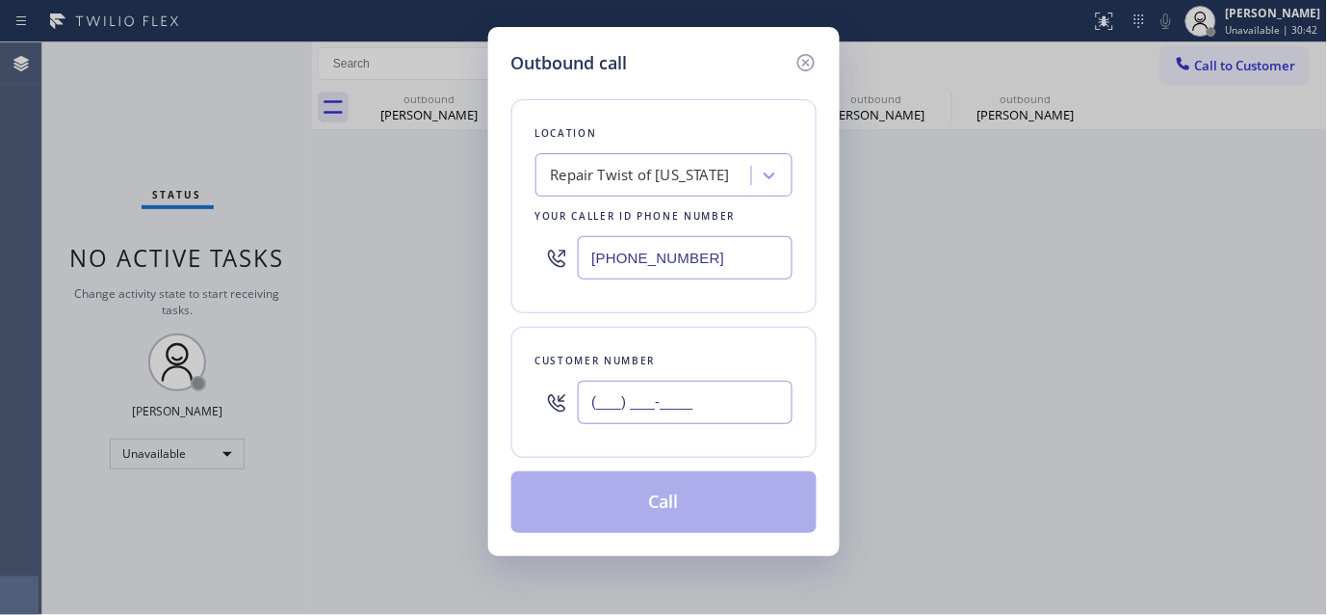
click at [686, 415] on input "(___) ___-____" at bounding box center [685, 401] width 215 height 43
paste input "206) 753-7251"
type input "[PHONE_NUMBER]"
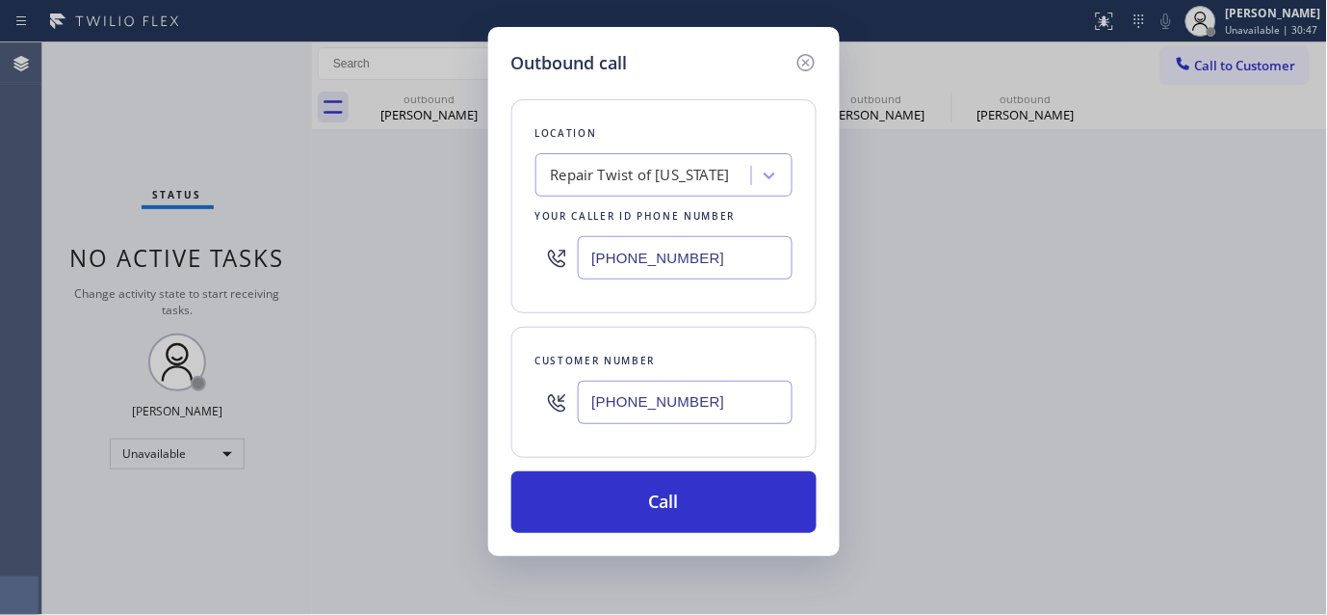
drag, startPoint x: 485, startPoint y: 261, endPoint x: 390, endPoint y: 261, distance: 95.4
click at [390, 261] on div "Outbound call Location Repair Twist of [US_STATE] Your caller id phone number […" at bounding box center [663, 307] width 1327 height 615
paste input "206) 495-4748"
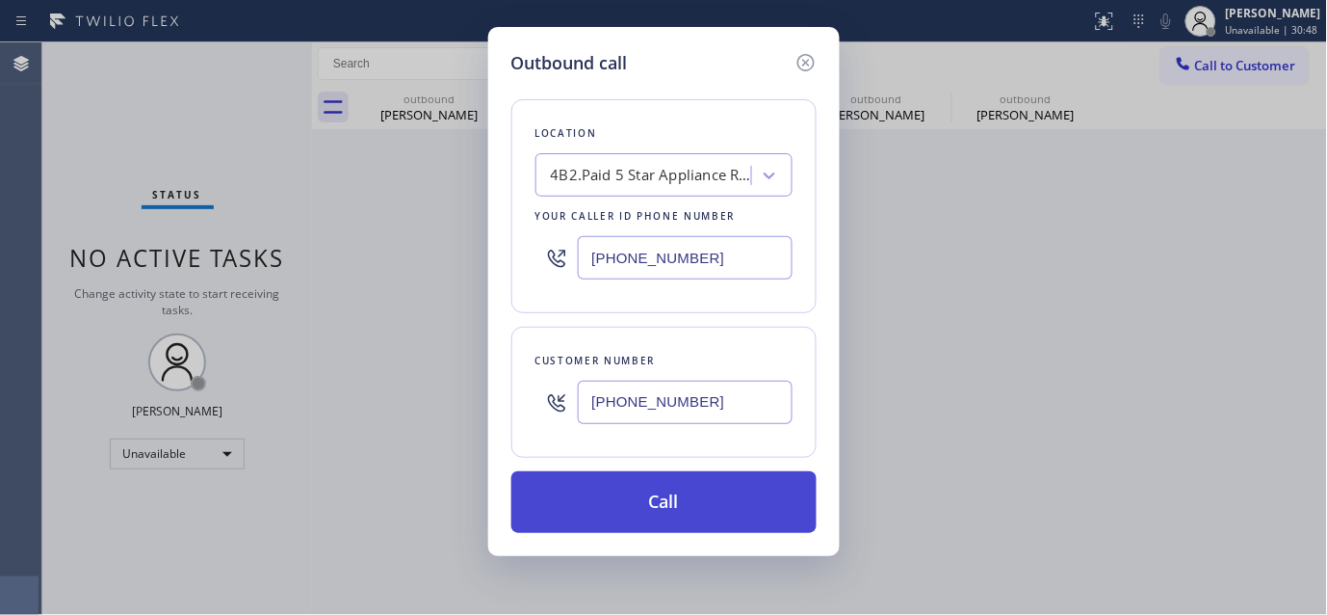
type input "[PHONE_NUMBER]"
click at [720, 497] on button "Call" at bounding box center [663, 502] width 305 height 62
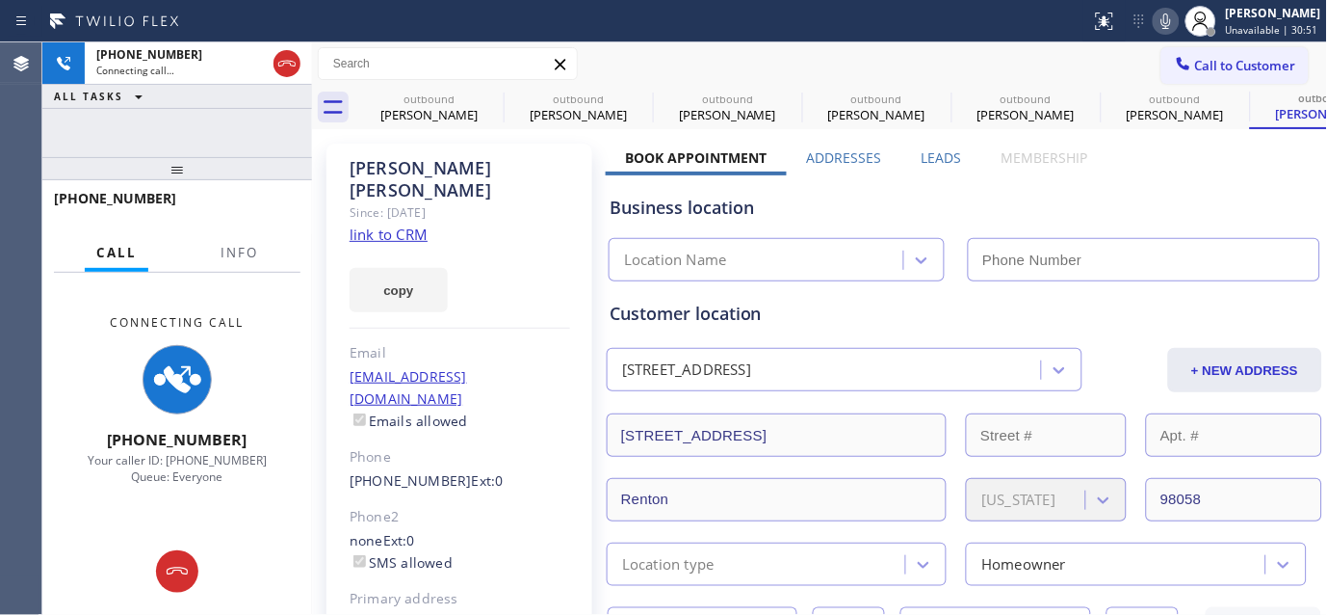
type input "[PHONE_NUMBER]"
click at [488, 96] on icon at bounding box center [491, 98] width 17 height 17
click at [0, 0] on icon at bounding box center [0, 0] width 0 height 0
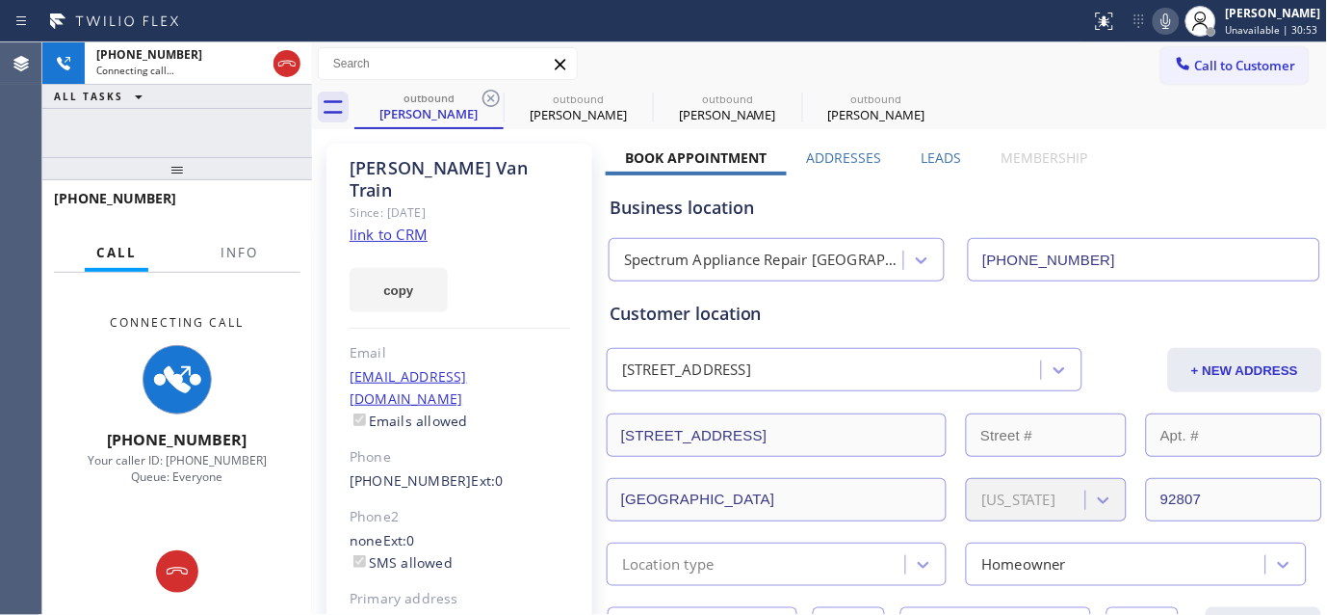
click at [488, 96] on icon at bounding box center [491, 98] width 17 height 17
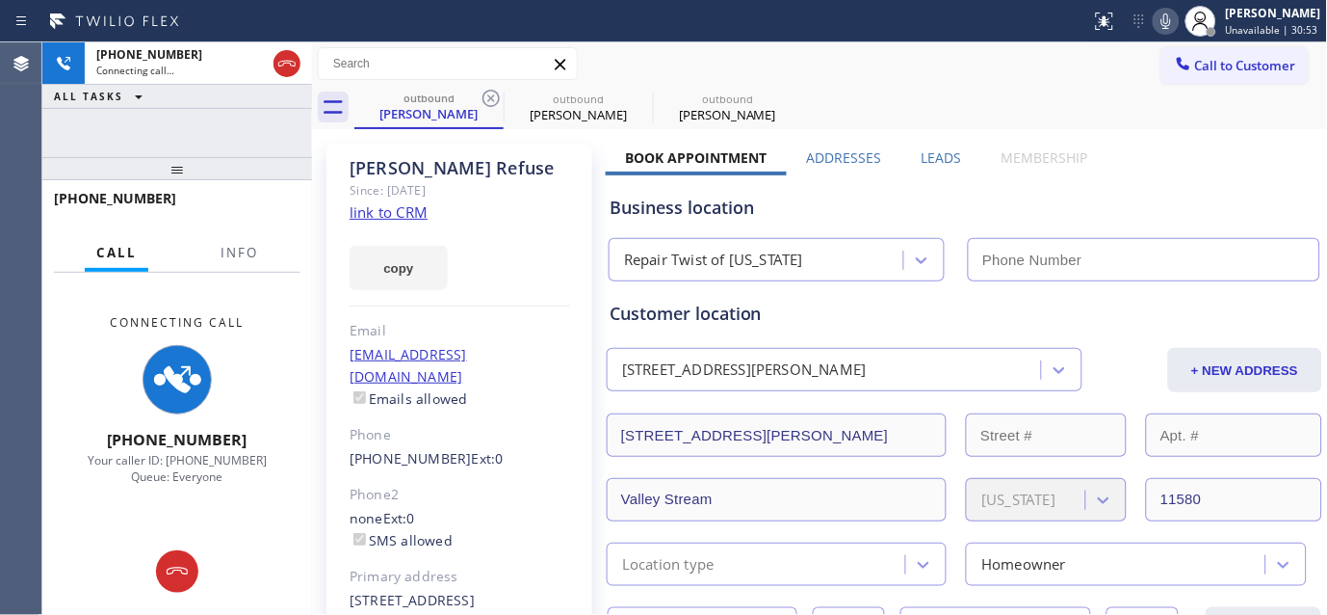
type input "[PHONE_NUMBER]"
click at [488, 96] on icon at bounding box center [491, 98] width 17 height 17
type input "[PHONE_NUMBER]"
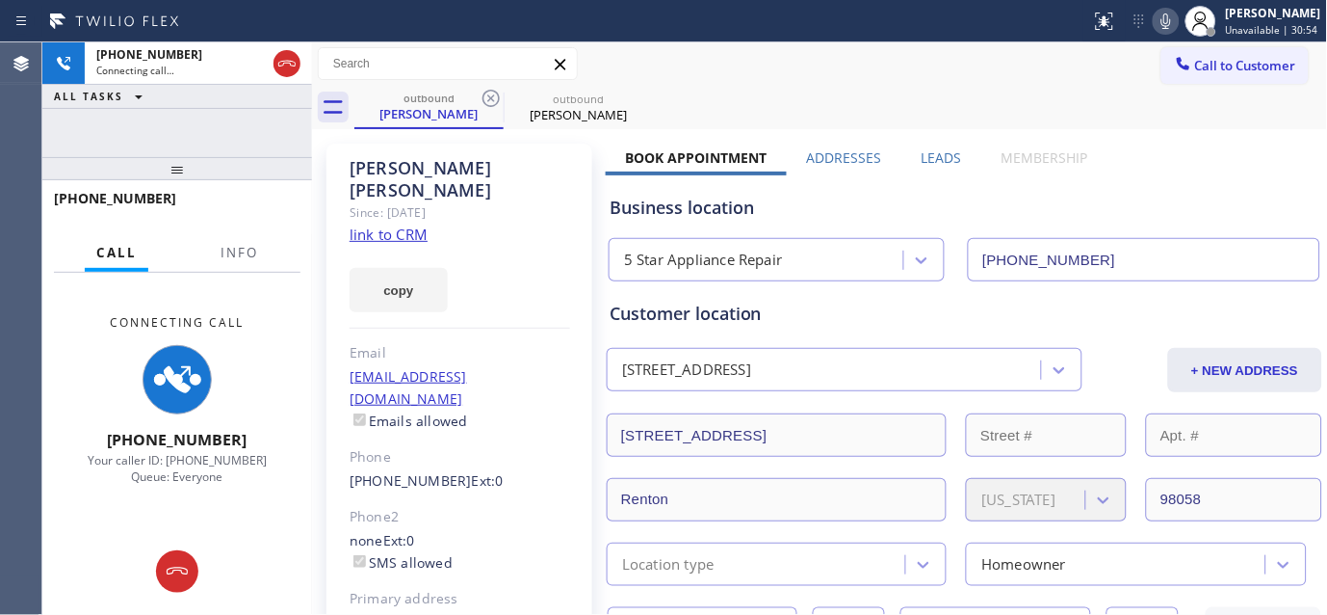
click at [960, 21] on div at bounding box center [546, 21] width 1076 height 31
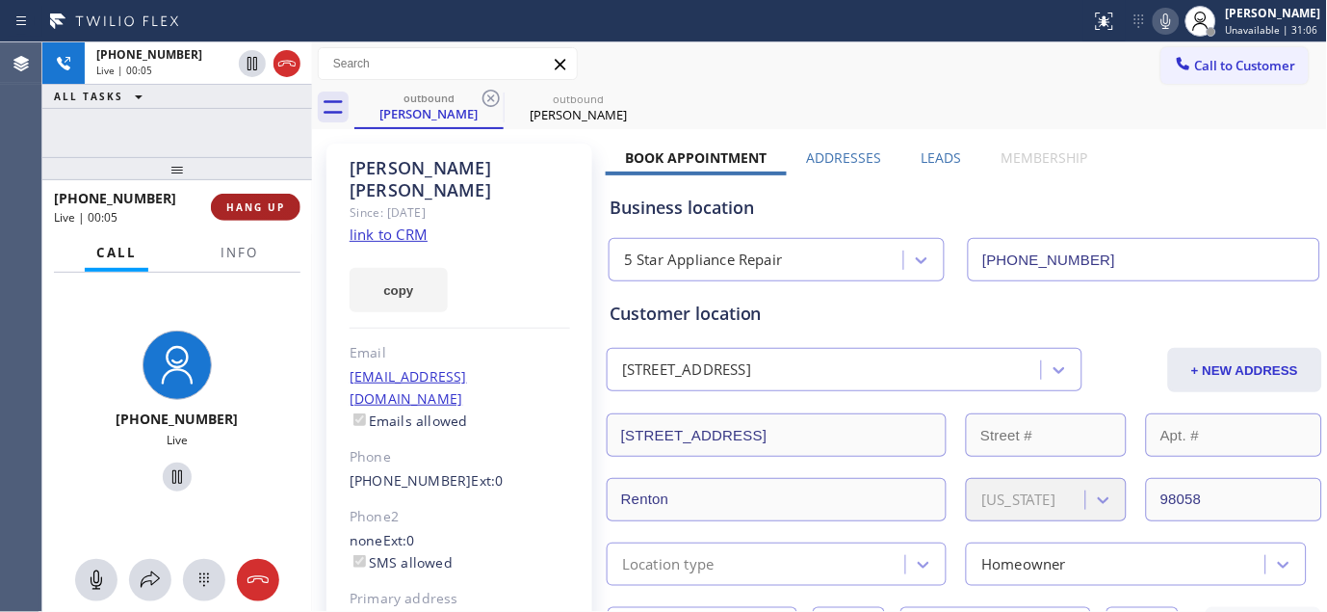
click at [219, 199] on button "HANG UP" at bounding box center [256, 207] width 90 height 27
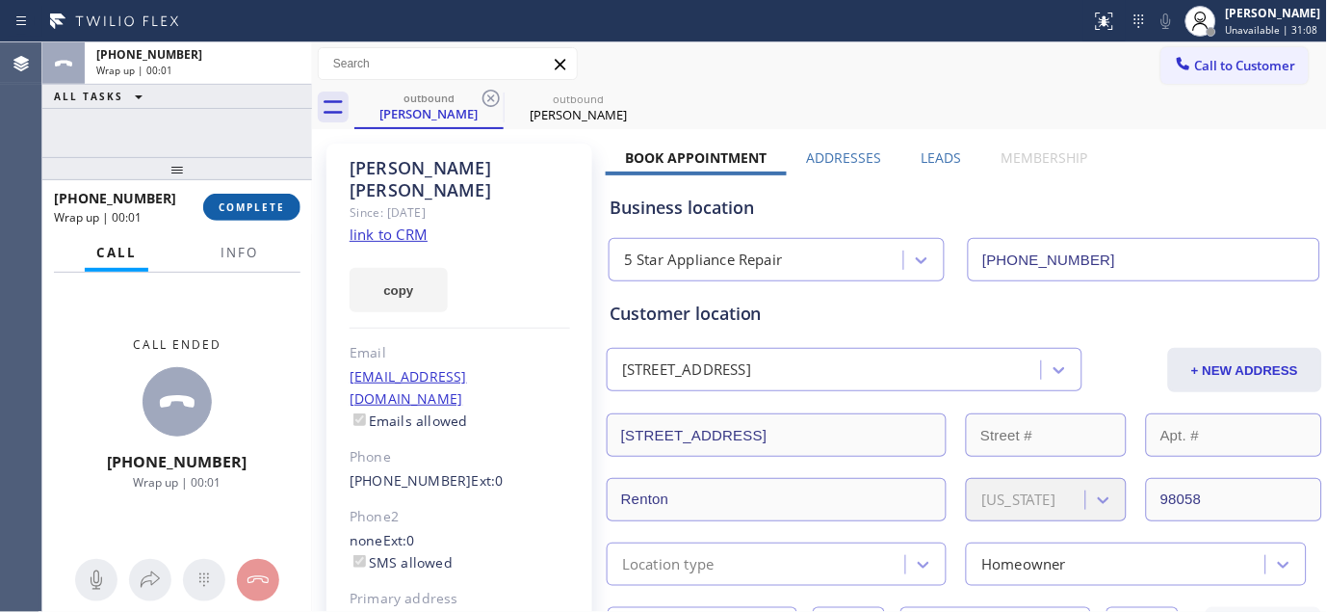
click at [252, 206] on span "COMPLETE" at bounding box center [252, 206] width 66 height 13
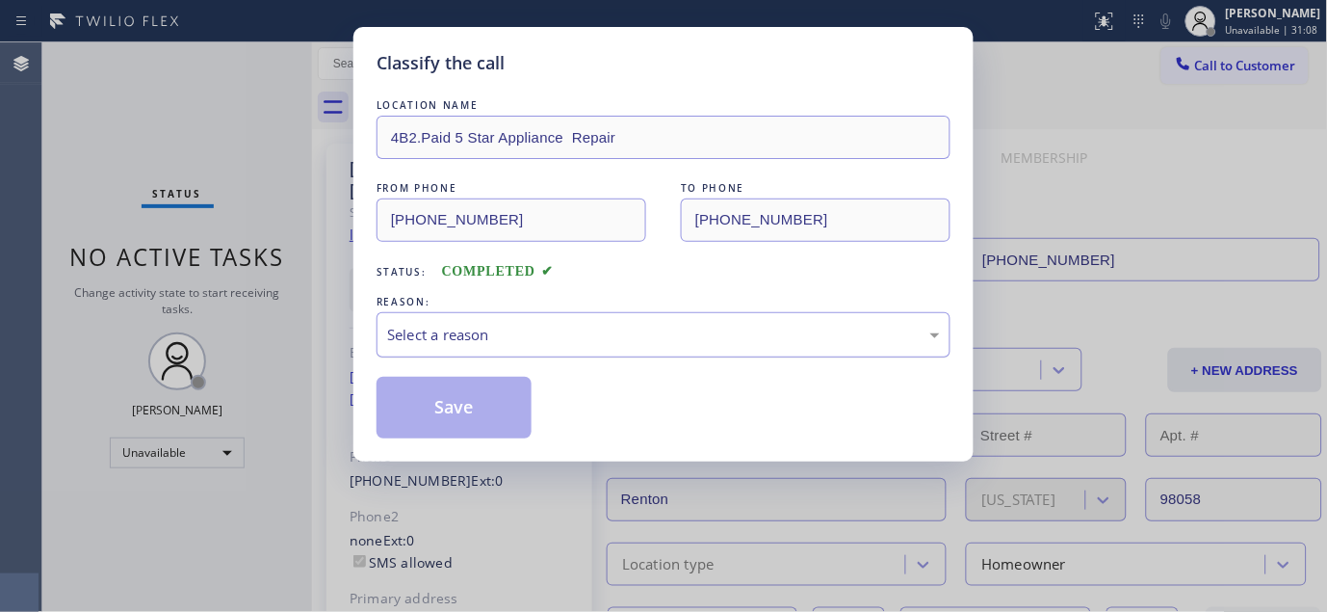
click at [474, 357] on div "Select a reason" at bounding box center [664, 334] width 574 height 45
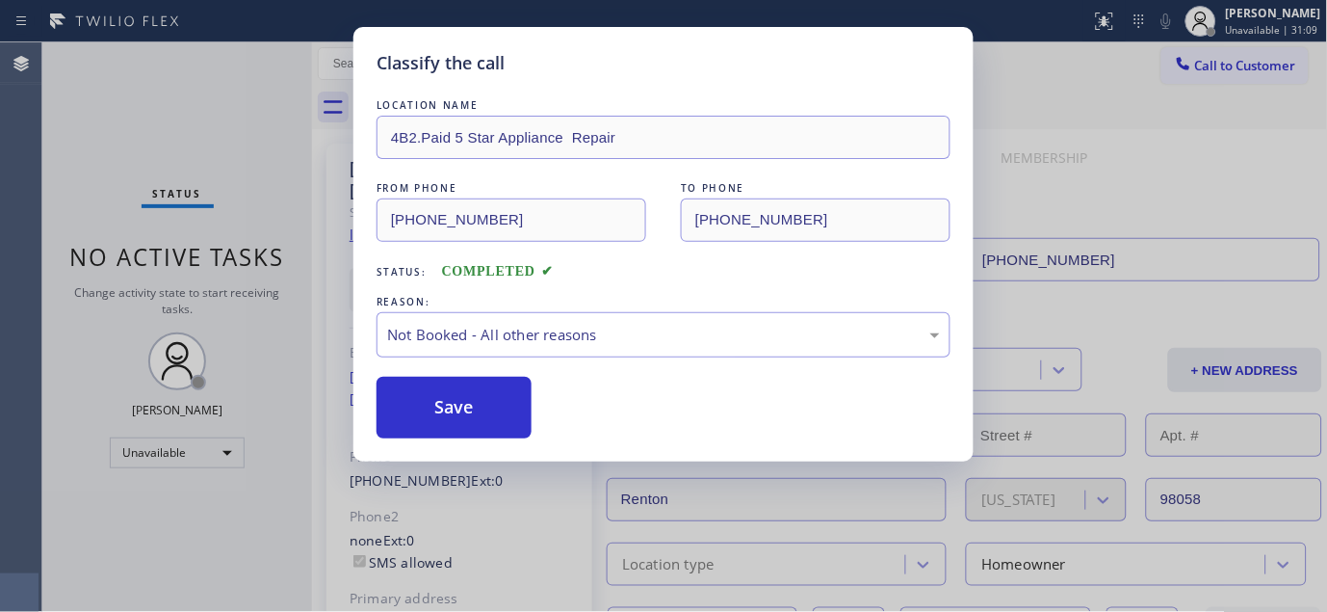
click at [415, 402] on button "Save" at bounding box center [454, 408] width 155 height 62
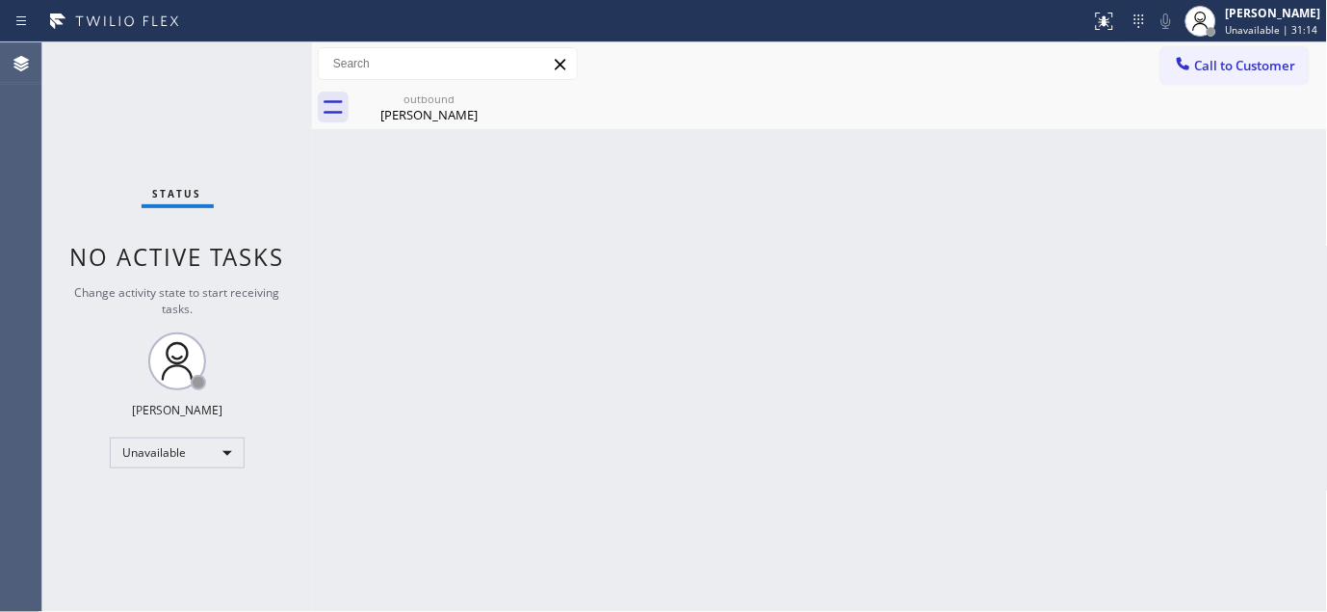
click at [1190, 65] on icon at bounding box center [1183, 63] width 19 height 19
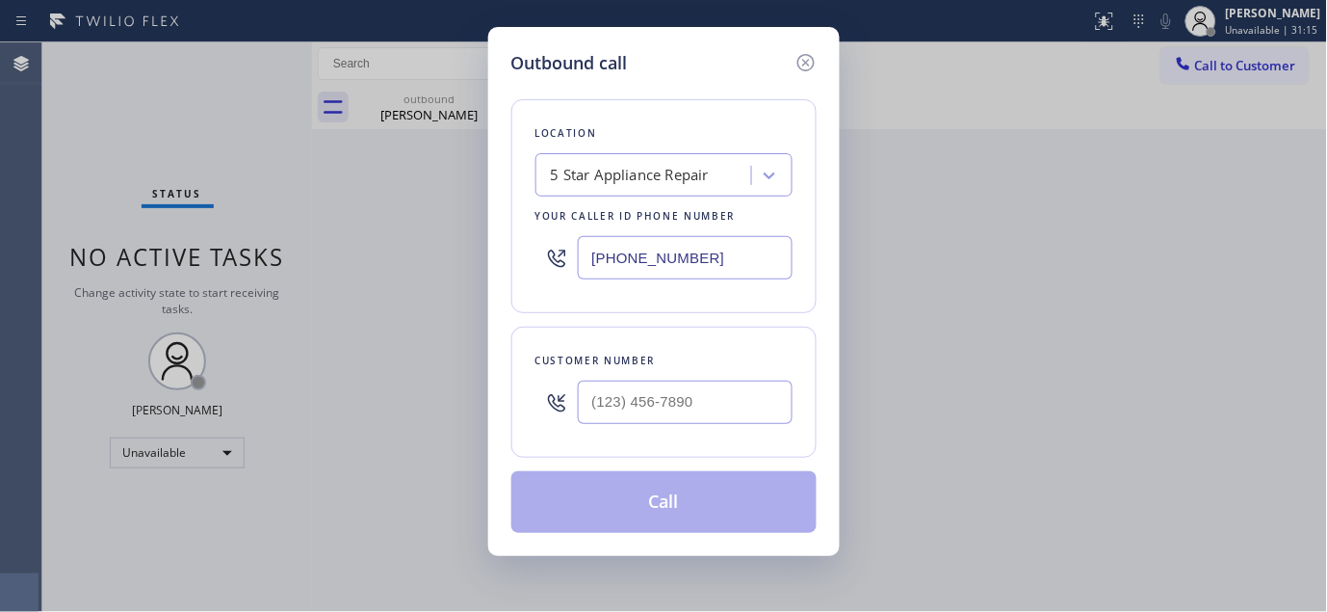
click at [575, 419] on div at bounding box center [557, 402] width 42 height 63
click at [605, 408] on input "(___) ___-____" at bounding box center [685, 401] width 215 height 43
paste input "310) 701-7549"
type input "[PHONE_NUMBER]"
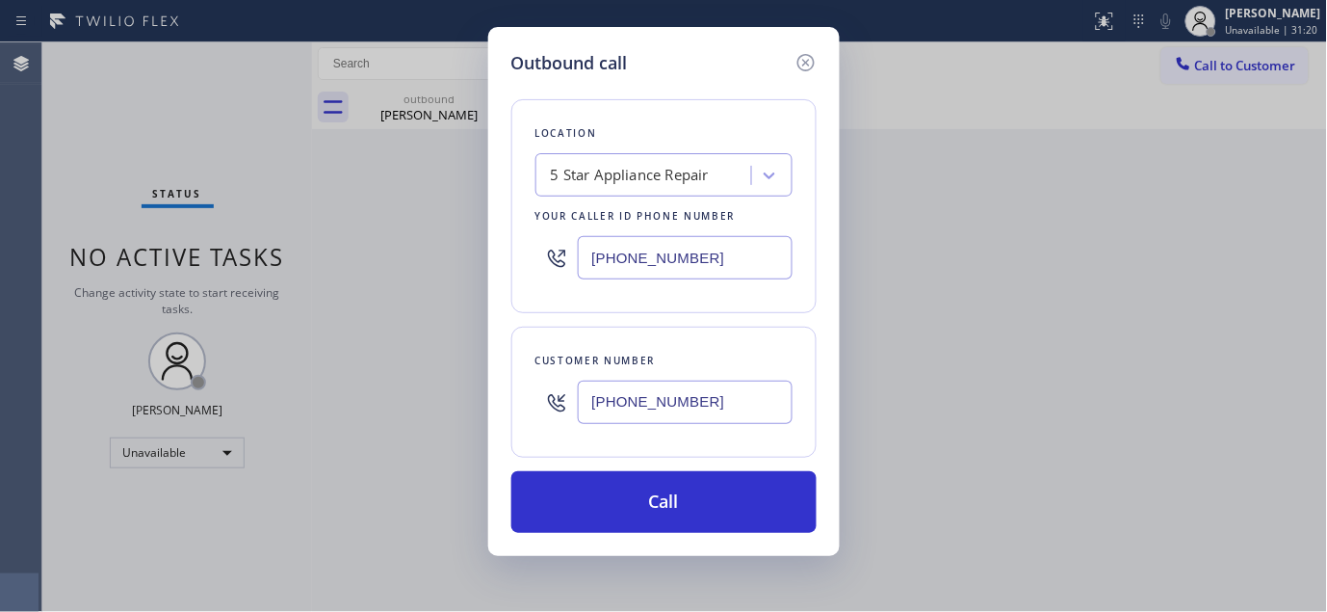
drag, startPoint x: 678, startPoint y: 274, endPoint x: 556, endPoint y: 266, distance: 122.6
click at [559, 265] on div "[PHONE_NUMBER]" at bounding box center [664, 257] width 257 height 63
paste input "323) 870-7123"
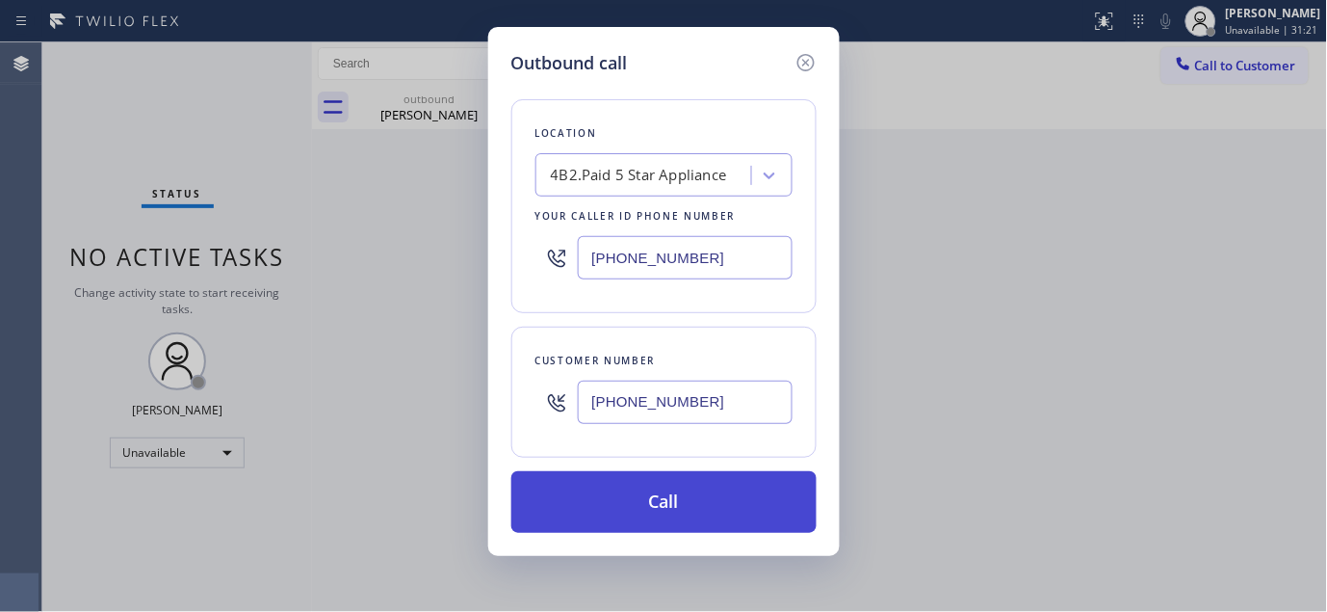
type input "[PHONE_NUMBER]"
click at [627, 484] on button "Call" at bounding box center [663, 502] width 305 height 62
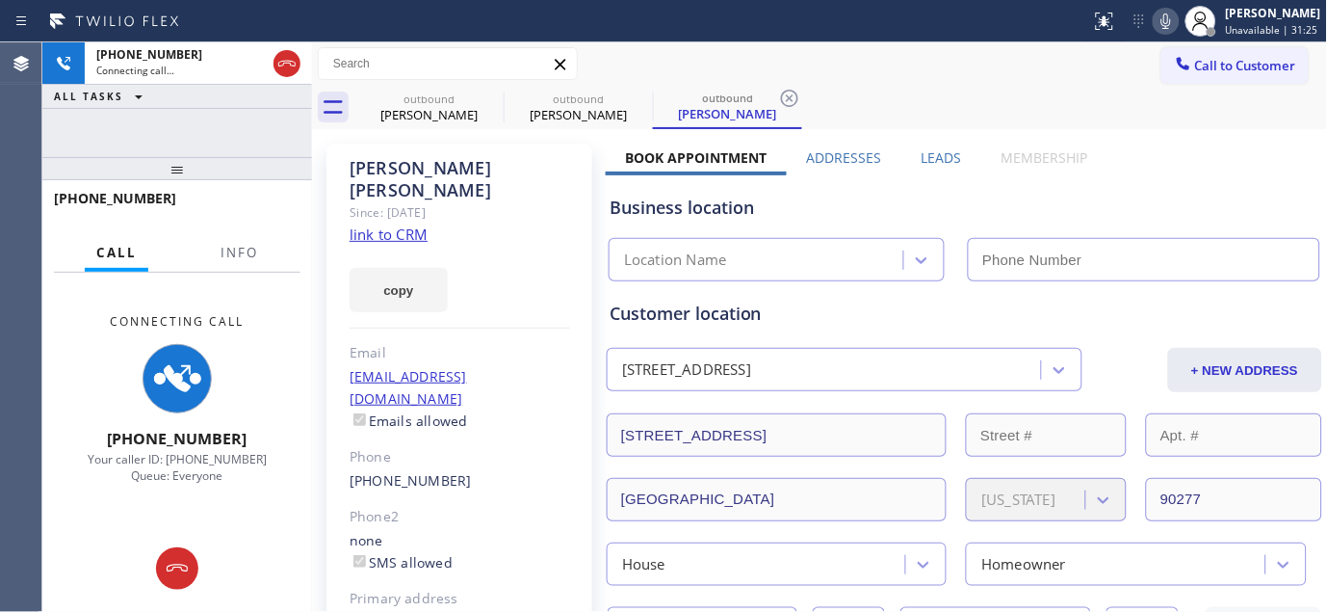
type input "[PHONE_NUMBER]"
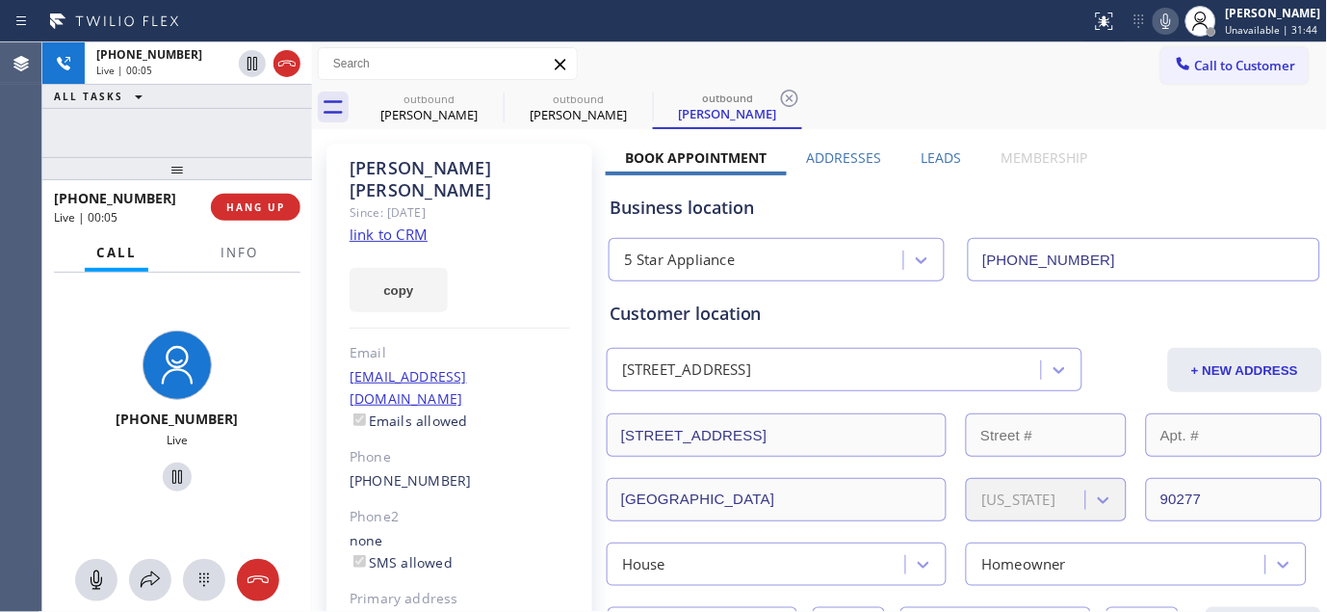
click at [498, 246] on div "copy" at bounding box center [460, 279] width 221 height 66
drag, startPoint x: 244, startPoint y: 155, endPoint x: 261, endPoint y: 62, distance: 95.0
click at [244, 141] on div "[PHONE_NUMBER] Live | 01:05 ALL TASKS ALL TASKS ACTIVE TASKS TASKS IN WRAP UP […" at bounding box center [177, 326] width 270 height 569
click at [253, 119] on div "[PHONE_NUMBER] Live | 01:07 ALL TASKS ALL TASKS ACTIVE TASKS TASKS IN WRAP UP […" at bounding box center [177, 326] width 270 height 569
drag, startPoint x: 214, startPoint y: 149, endPoint x: 316, endPoint y: 91, distance: 117.8
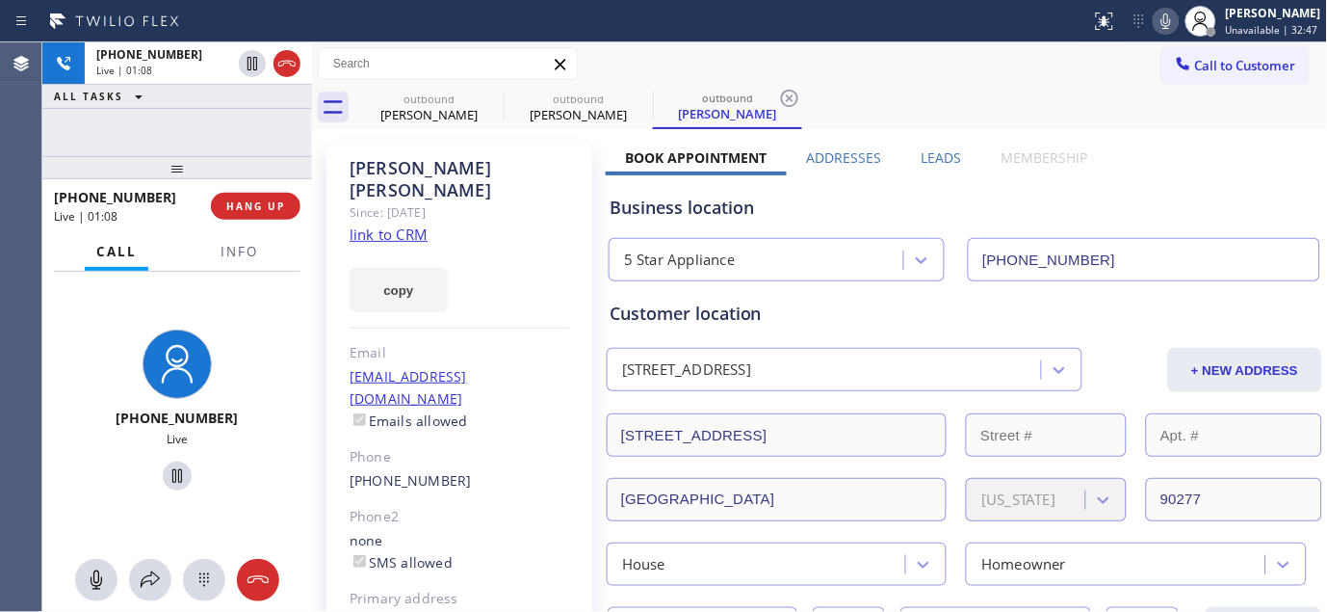
click at [266, 110] on div "[PHONE_NUMBER] Live | 01:08 ALL TASKS ALL TASKS ACTIVE TASKS TASKS IN WRAP UP […" at bounding box center [177, 326] width 270 height 569
drag, startPoint x: 238, startPoint y: 151, endPoint x: 366, endPoint y: 23, distance: 181.2
click at [253, 109] on div "[PHONE_NUMBER] Live | 01:10 ALL TASKS ALL TASKS ACTIVE TASKS TASKS IN WRAP UP […" at bounding box center [177, 326] width 270 height 569
click at [238, 212] on span "HANG UP" at bounding box center [255, 205] width 59 height 13
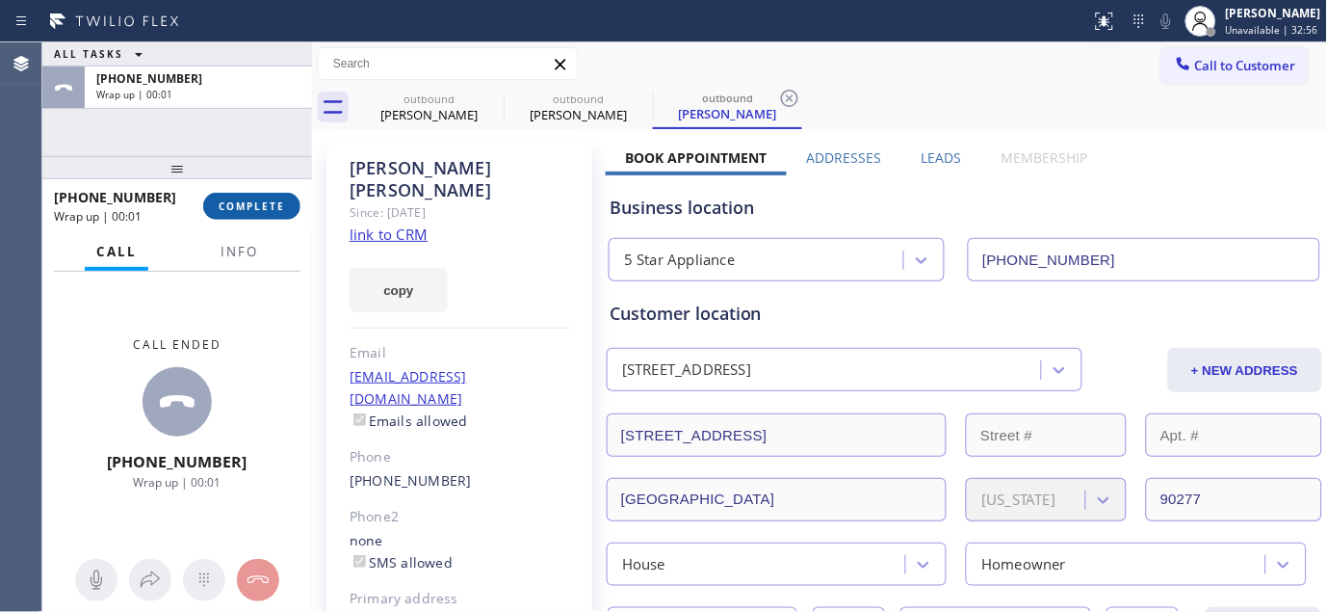
click at [238, 212] on span "COMPLETE" at bounding box center [252, 205] width 66 height 13
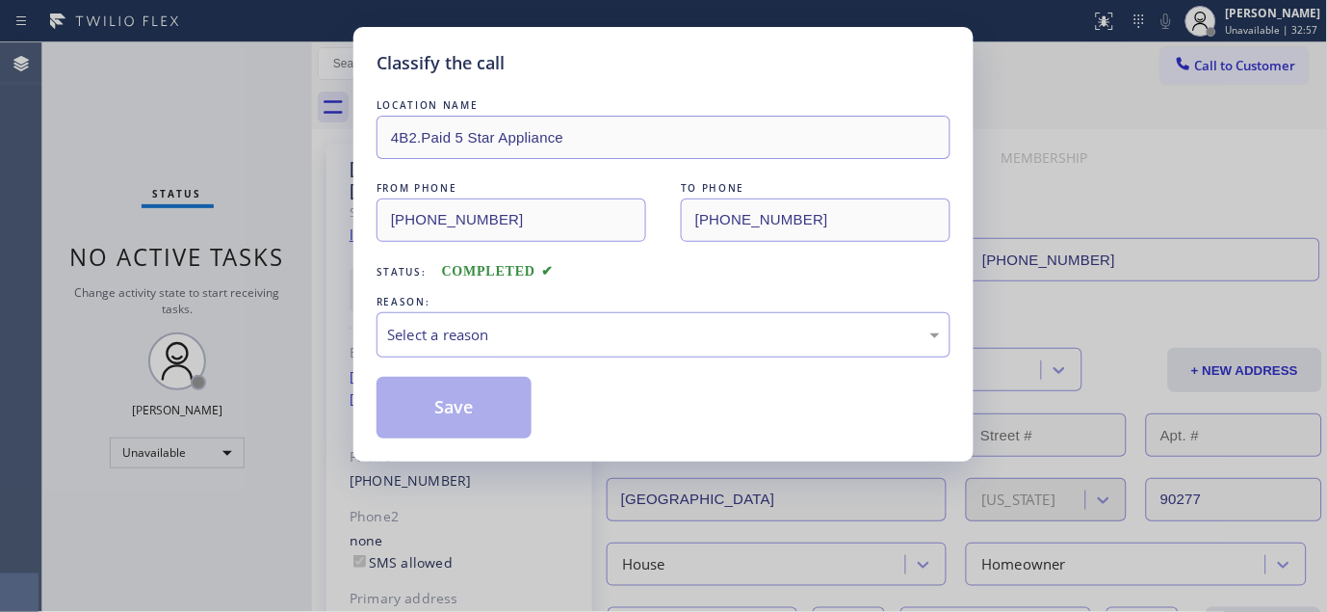
click at [501, 362] on div "LOCATION NAME 4B2.Paid 5 Star Appliance FROM PHONE [PHONE_NUMBER] TO PHONE [PHO…" at bounding box center [664, 266] width 574 height 343
click at [512, 321] on div "Select a reason" at bounding box center [664, 334] width 574 height 45
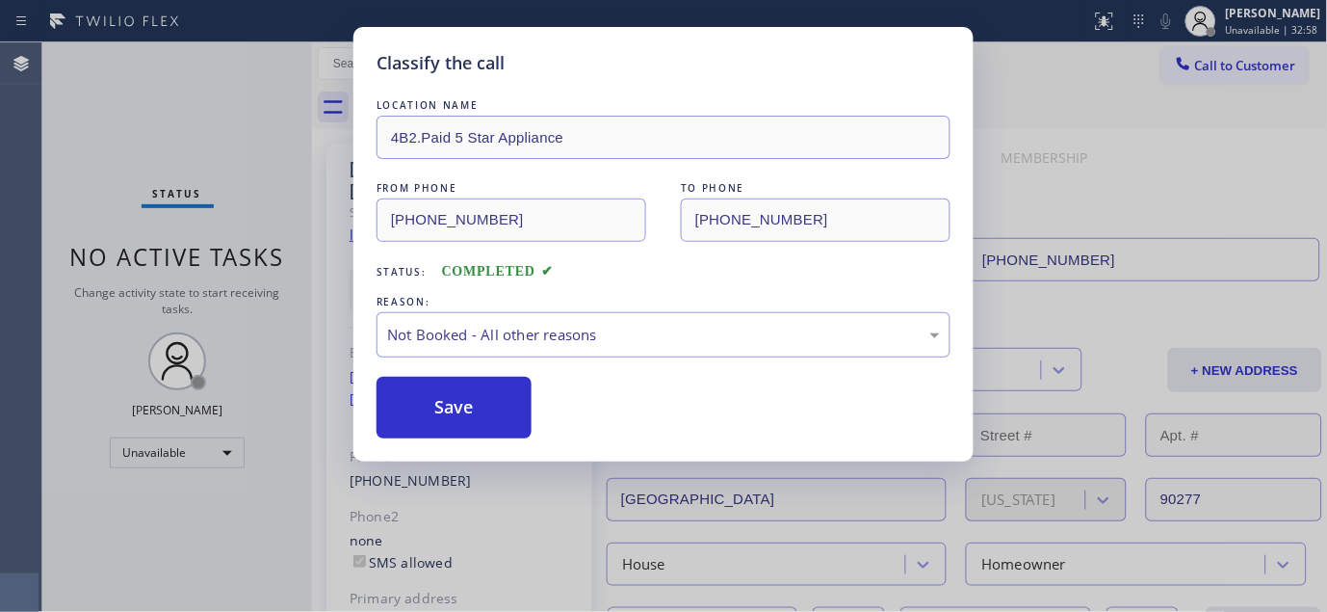
click at [441, 403] on button "Save" at bounding box center [454, 408] width 155 height 62
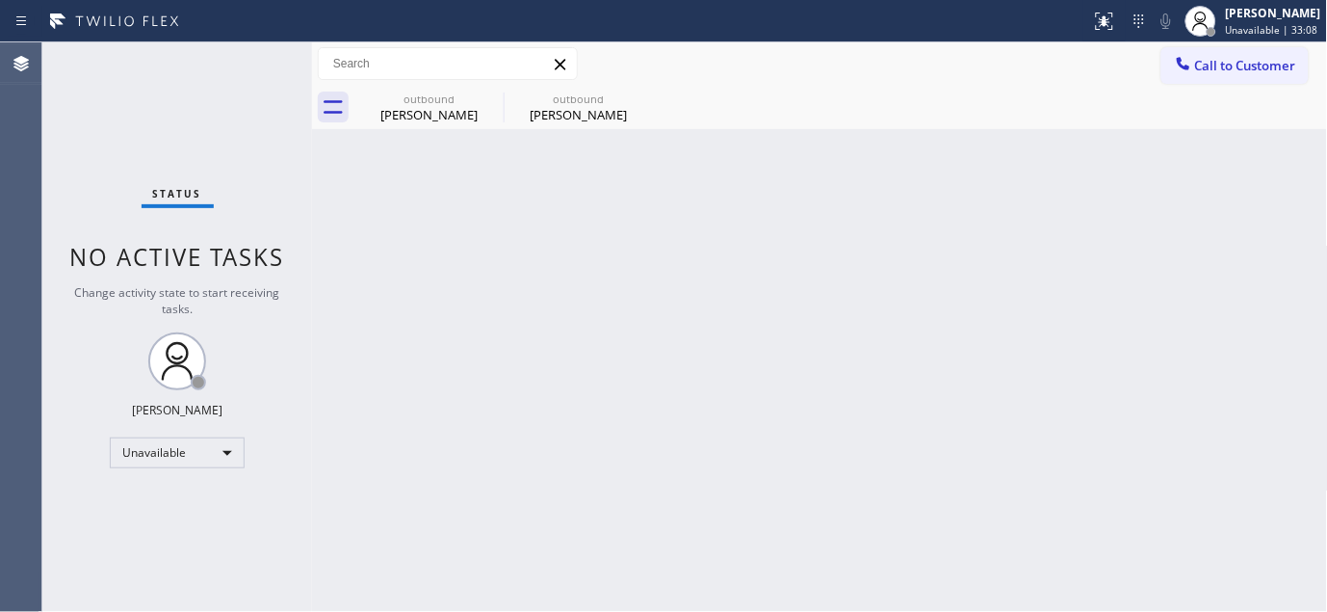
click at [1253, 88] on div "outbound [PERSON_NAME] outbound [PERSON_NAME]" at bounding box center [841, 107] width 974 height 43
click at [1223, 69] on span "Call to Customer" at bounding box center [1245, 65] width 101 height 17
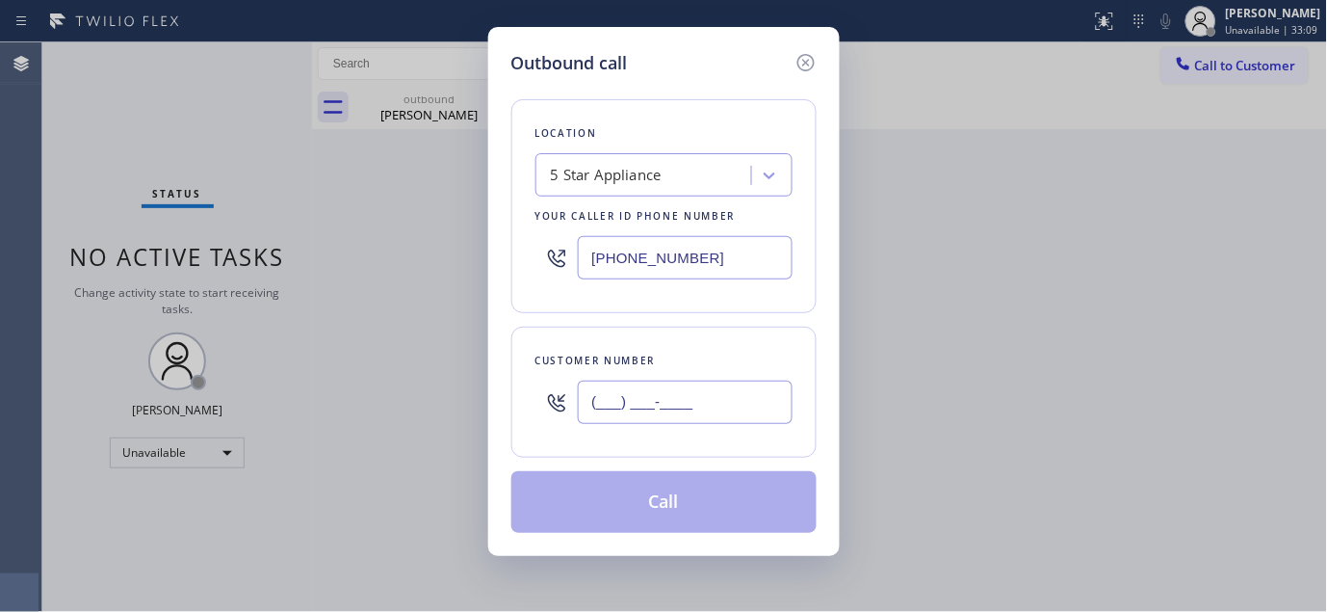
click at [649, 419] on input "(___) ___-____" at bounding box center [685, 401] width 215 height 43
paste input "310) 755-4946"
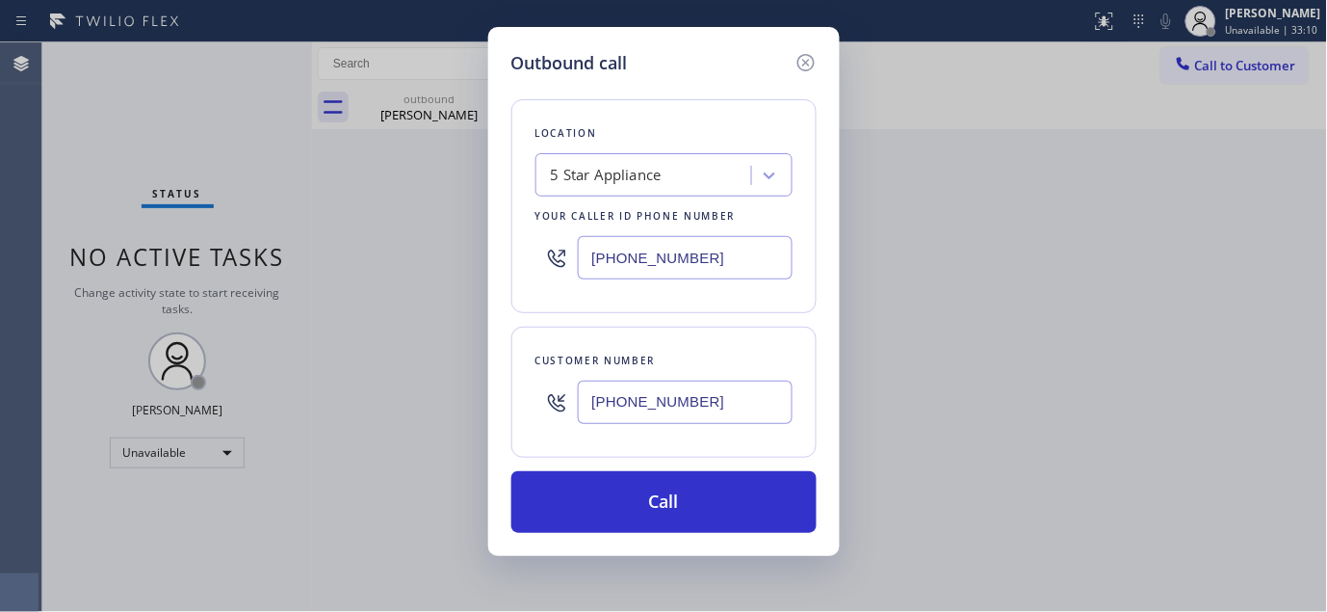
type input "[PHONE_NUMBER]"
drag, startPoint x: 708, startPoint y: 255, endPoint x: 410, endPoint y: 260, distance: 297.7
click at [410, 260] on div "Outbound call Location 5 Star Appliance Your caller id phone number [PHONE_NUMB…" at bounding box center [663, 306] width 1327 height 612
paste input "text"
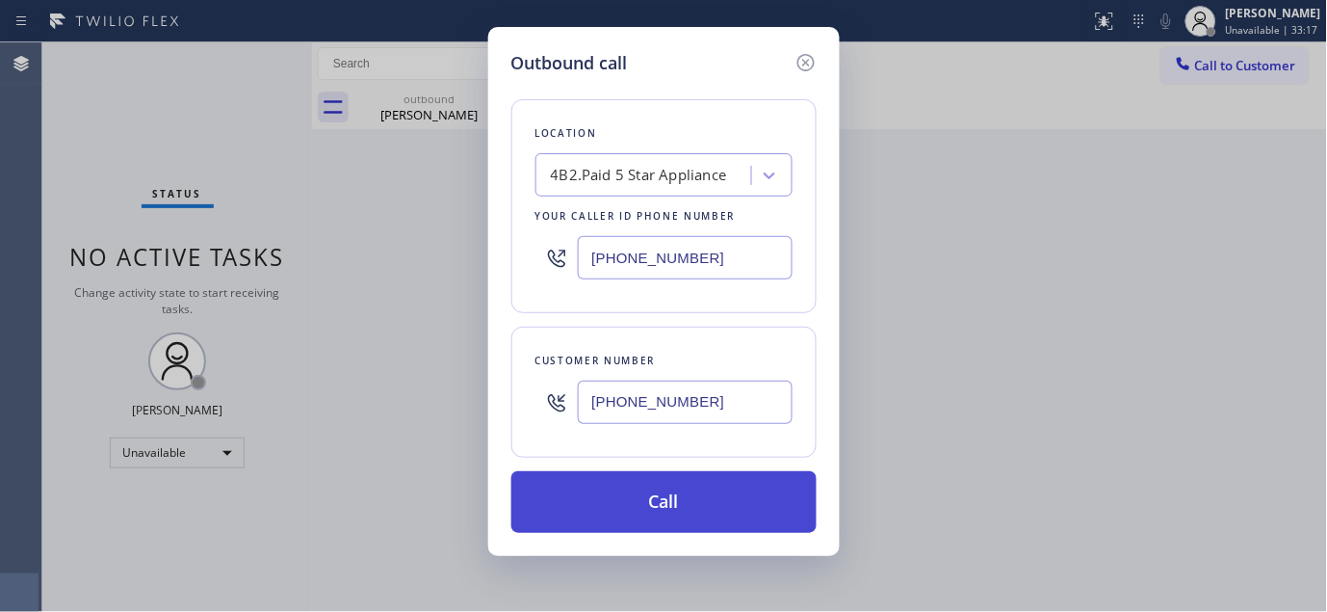
type input "[PHONE_NUMBER]"
click at [727, 504] on button "Call" at bounding box center [663, 502] width 305 height 62
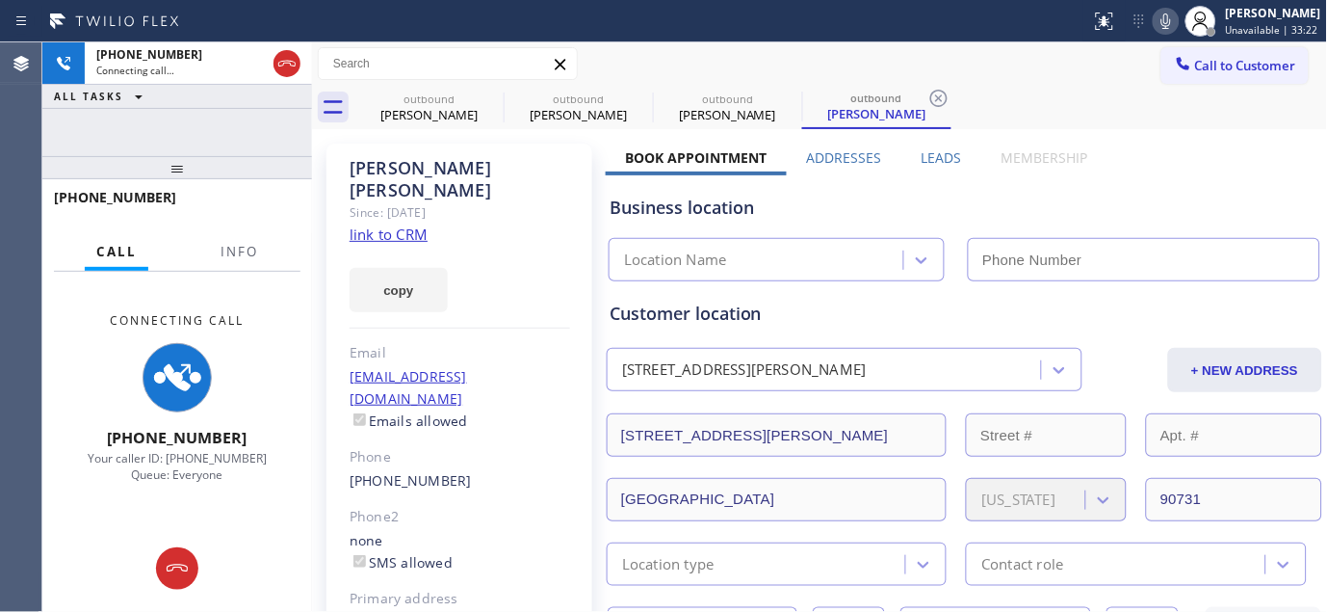
type input "[PHONE_NUMBER]"
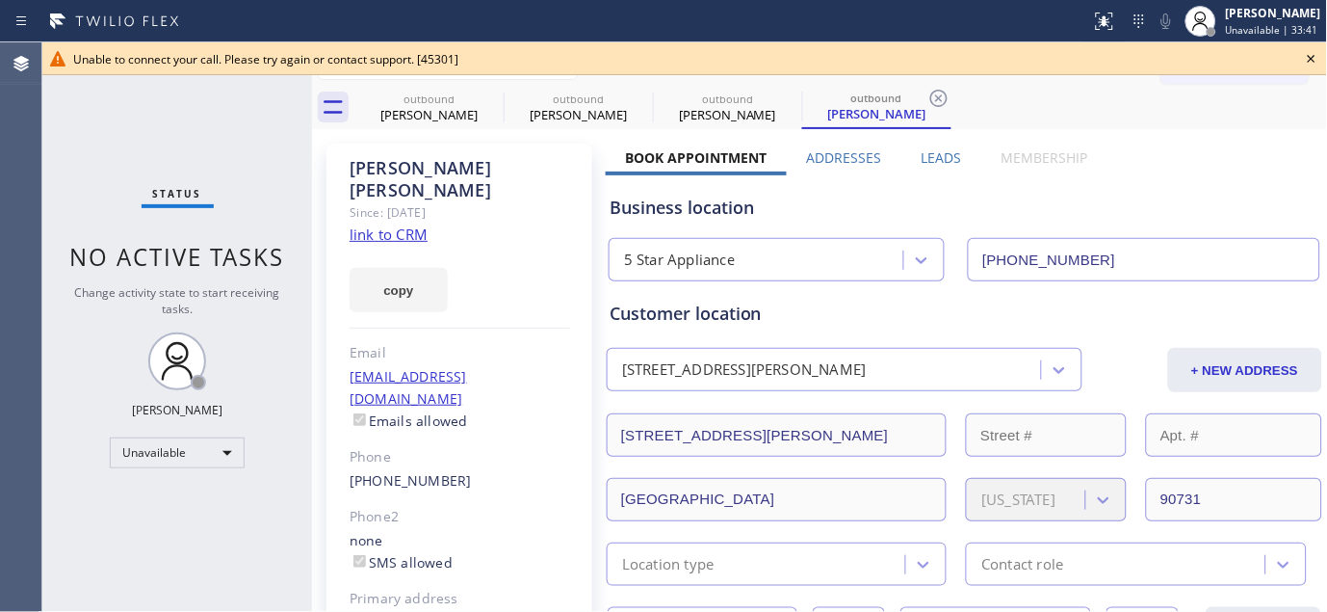
click at [1303, 62] on icon at bounding box center [1311, 58] width 23 height 23
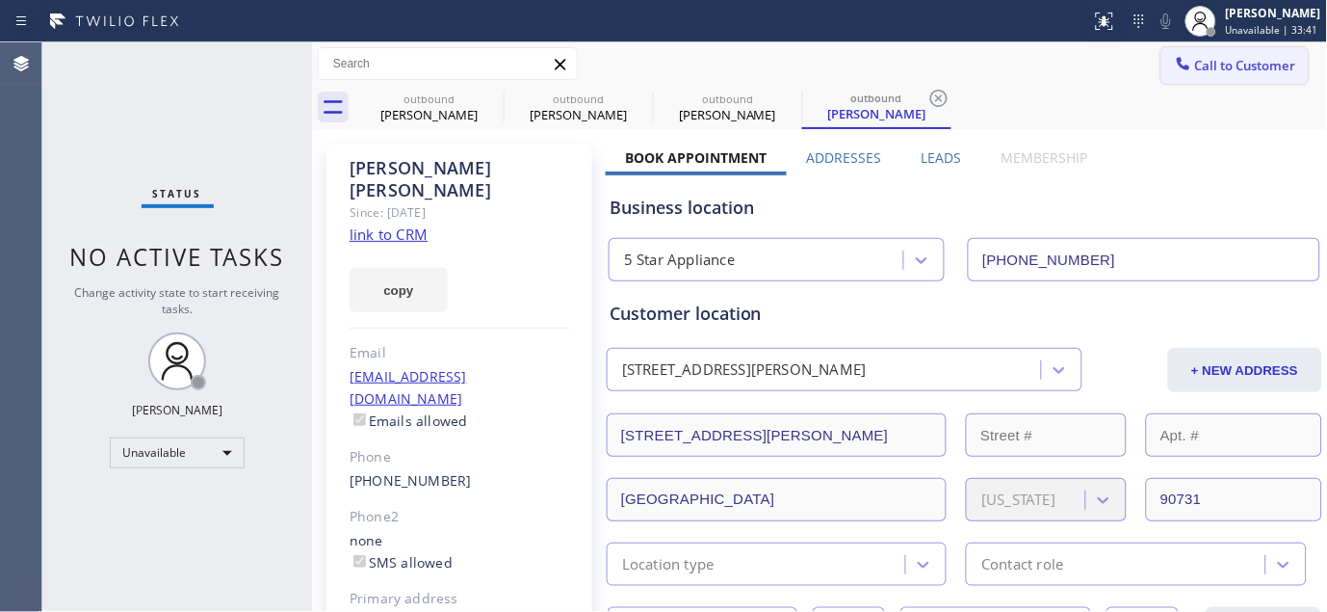
click at [1235, 57] on span "Call to Customer" at bounding box center [1245, 65] width 101 height 17
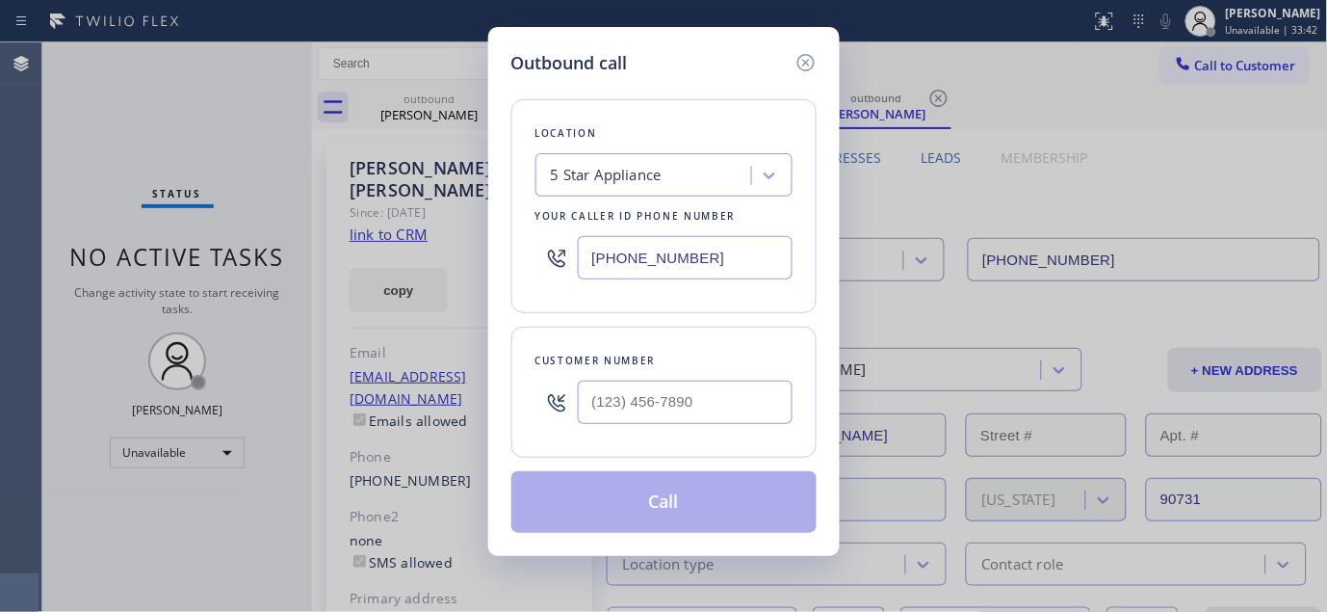
click at [699, 378] on div at bounding box center [685, 402] width 215 height 63
click at [686, 389] on input "(___) ___-____" at bounding box center [685, 401] width 215 height 43
paste input "619) 730-8661"
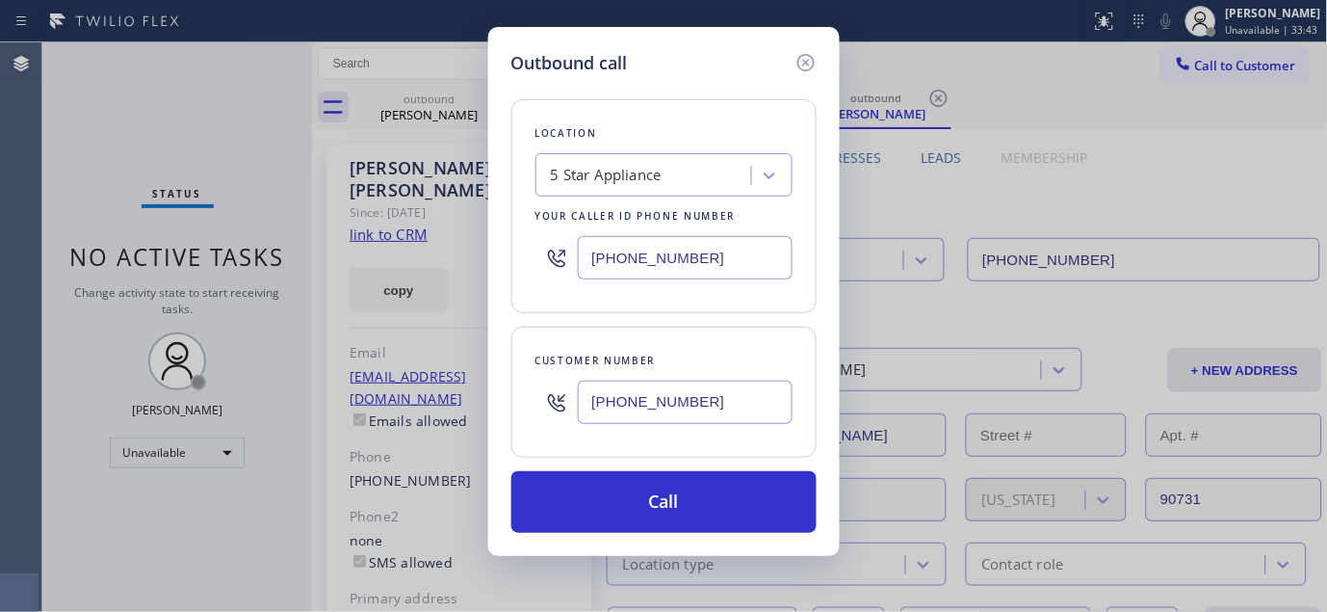
type input "[PHONE_NUMBER]"
drag, startPoint x: 707, startPoint y: 255, endPoint x: 434, endPoint y: 264, distance: 272.7
click at [434, 264] on div "Outbound call Location 5 Star Appliance Your caller id phone number [PHONE_NUMB…" at bounding box center [663, 306] width 1327 height 612
paste input "619) 413-0400"
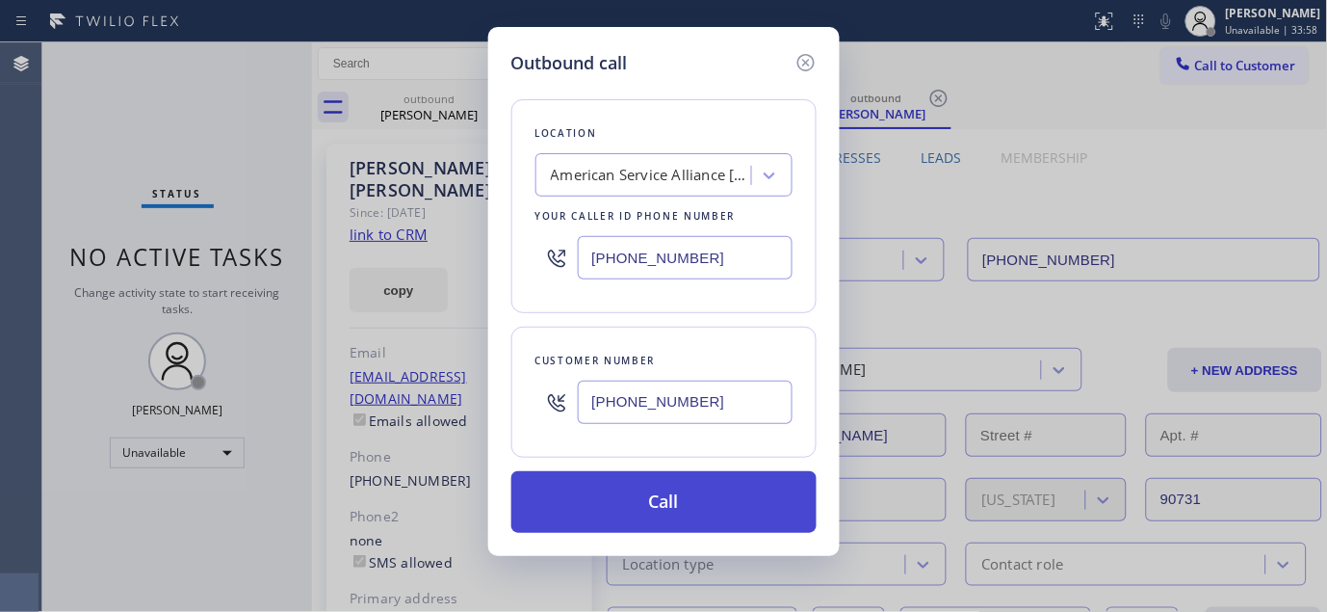
type input "[PHONE_NUMBER]"
click at [722, 494] on button "Call" at bounding box center [663, 502] width 305 height 62
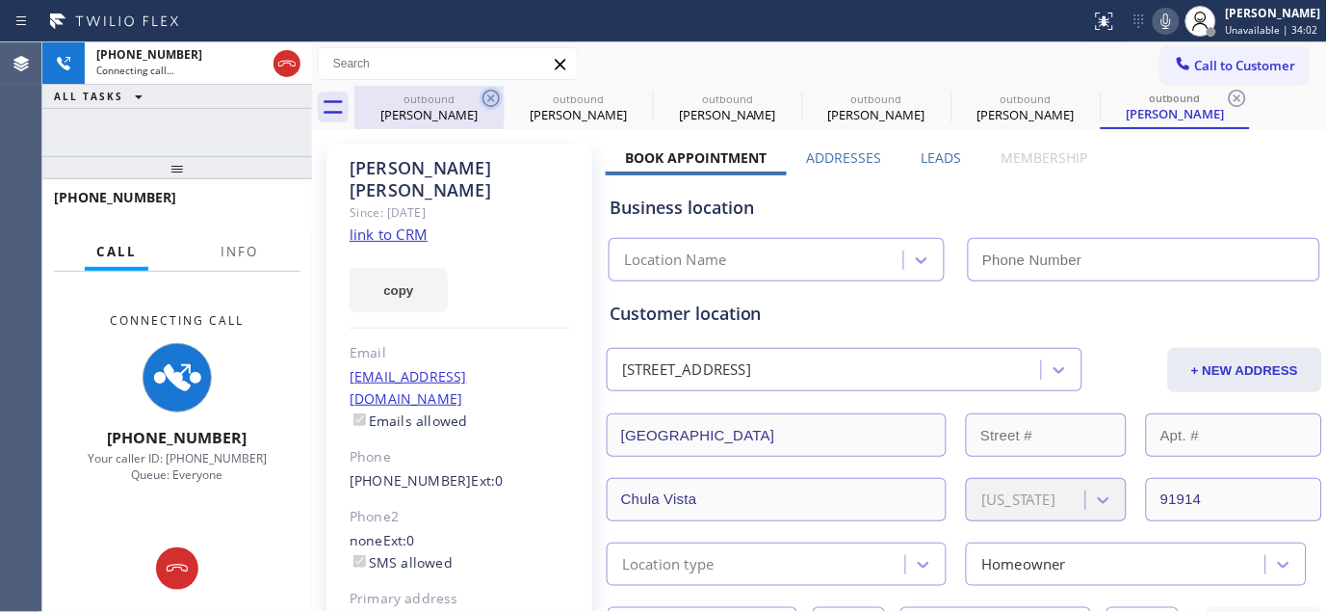
type input "[PHONE_NUMBER]"
click at [489, 97] on icon at bounding box center [491, 98] width 17 height 17
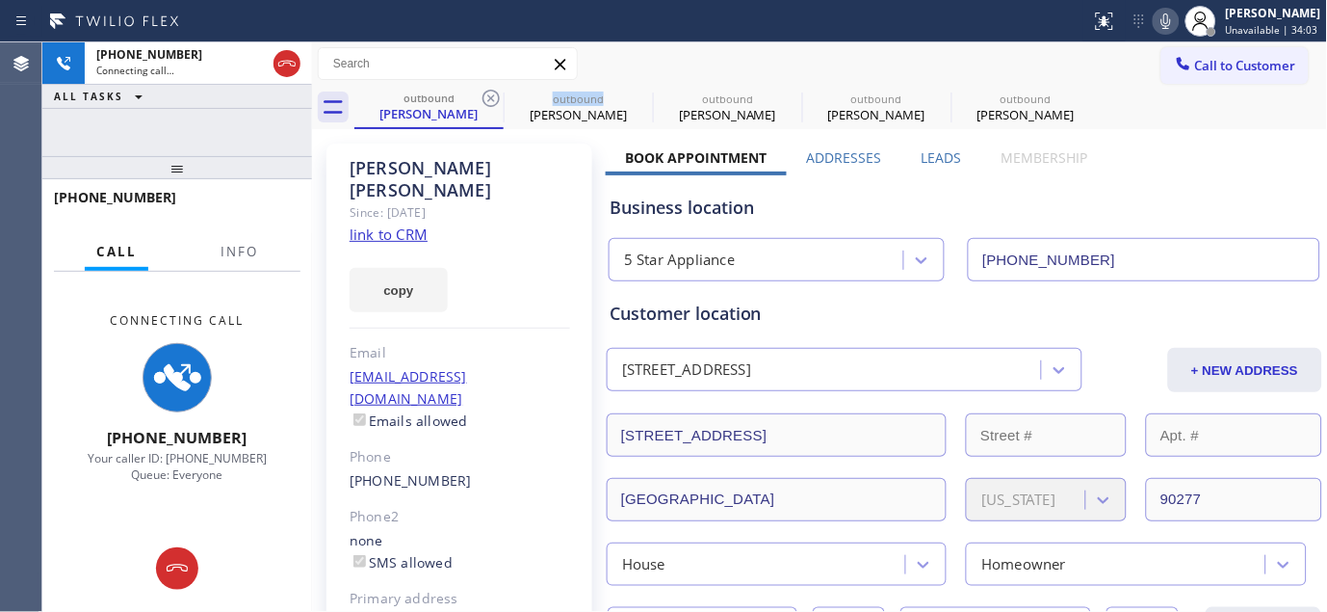
click at [489, 97] on icon at bounding box center [491, 98] width 17 height 17
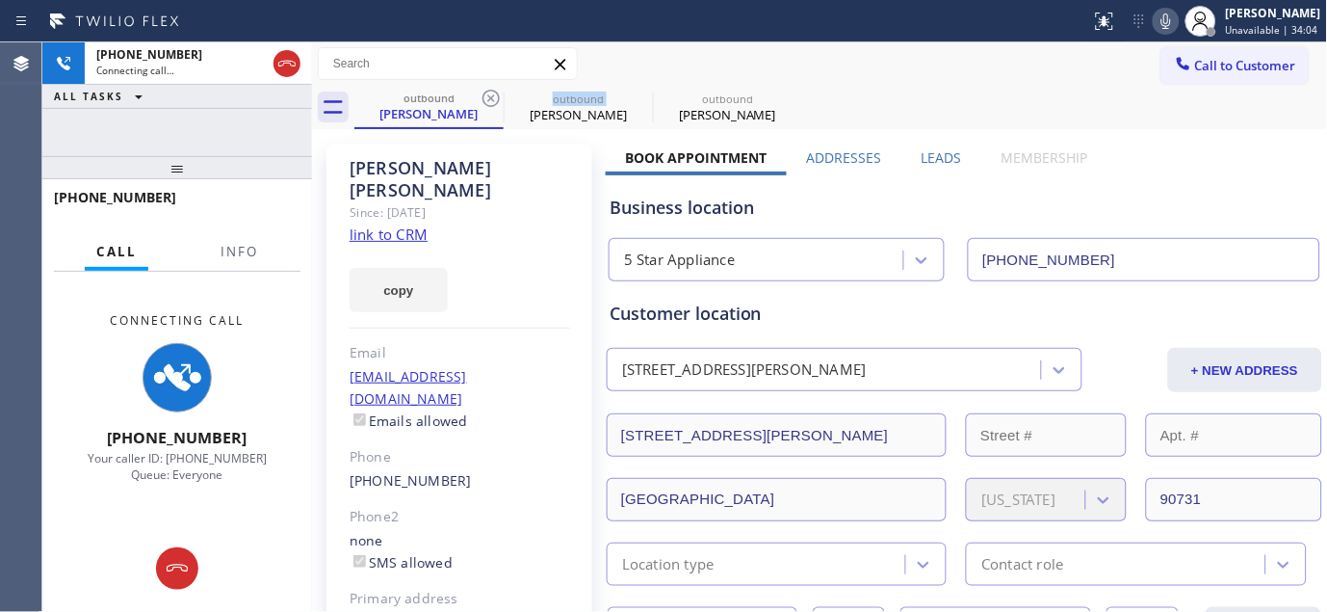
click at [489, 97] on icon at bounding box center [491, 98] width 17 height 17
type input "[PHONE_NUMBER]"
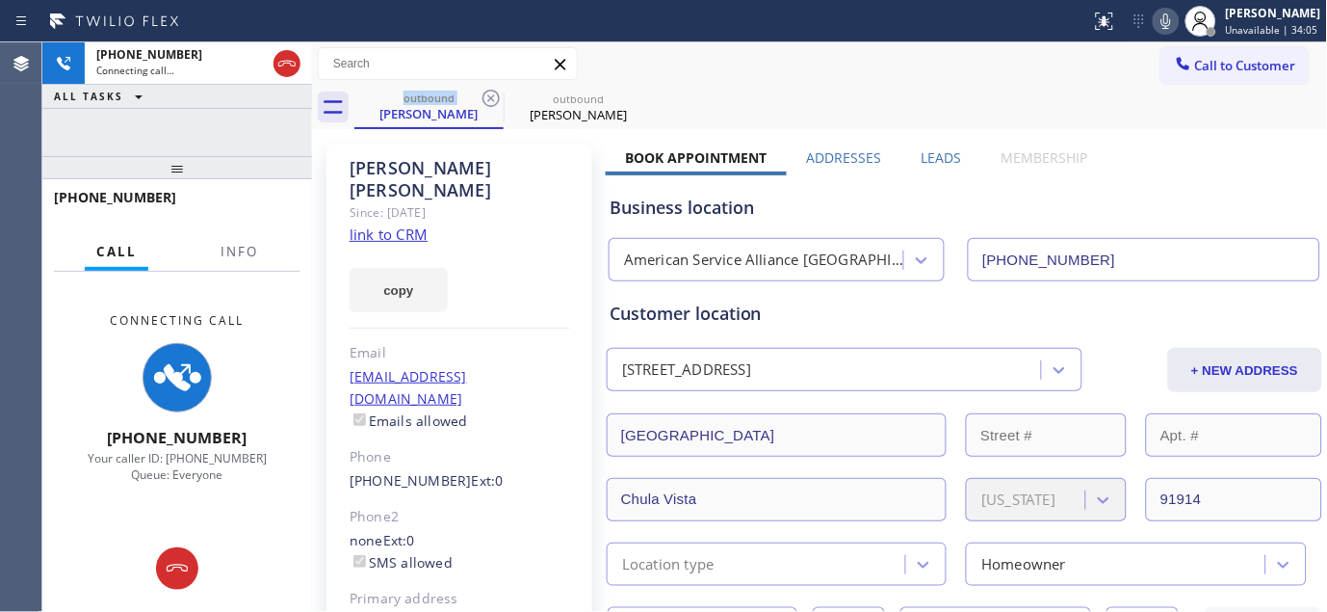
click at [983, 94] on div "outbound [PERSON_NAME] outbound [PERSON_NAME]" at bounding box center [841, 107] width 974 height 43
click at [1170, 26] on icon at bounding box center [1166, 21] width 23 height 23
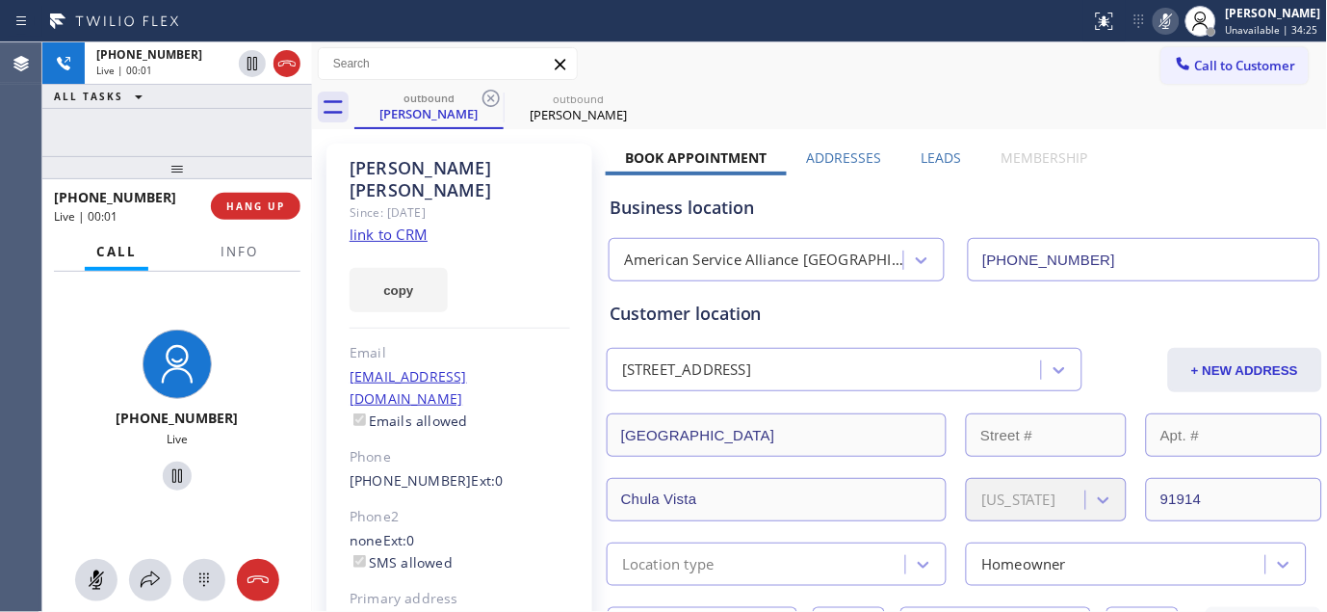
click at [1155, 12] on icon at bounding box center [1166, 21] width 23 height 23
drag, startPoint x: 220, startPoint y: 157, endPoint x: 302, endPoint y: 29, distance: 152.6
click at [250, 104] on div "[PHONE_NUMBER] Live | 00:43 ALL TASKS ALL TASKS ACTIVE TASKS TASKS IN WRAP UP […" at bounding box center [177, 326] width 270 height 569
click at [261, 203] on span "HANG UP" at bounding box center [255, 205] width 59 height 13
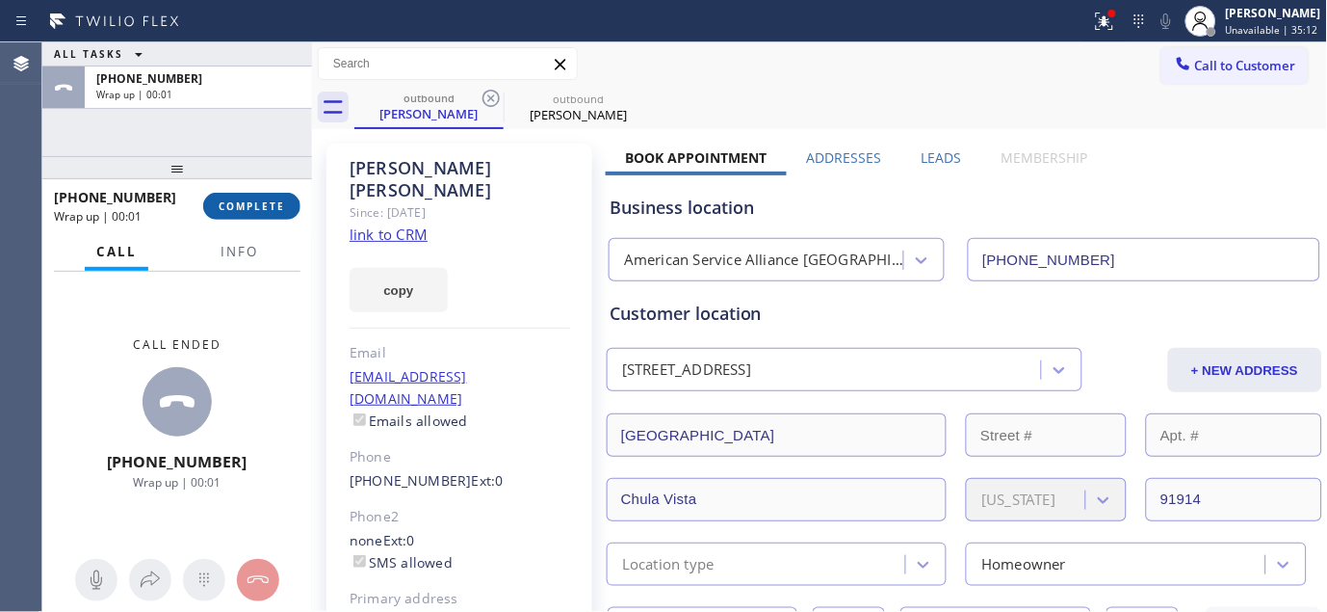
click at [261, 203] on span "COMPLETE" at bounding box center [252, 205] width 66 height 13
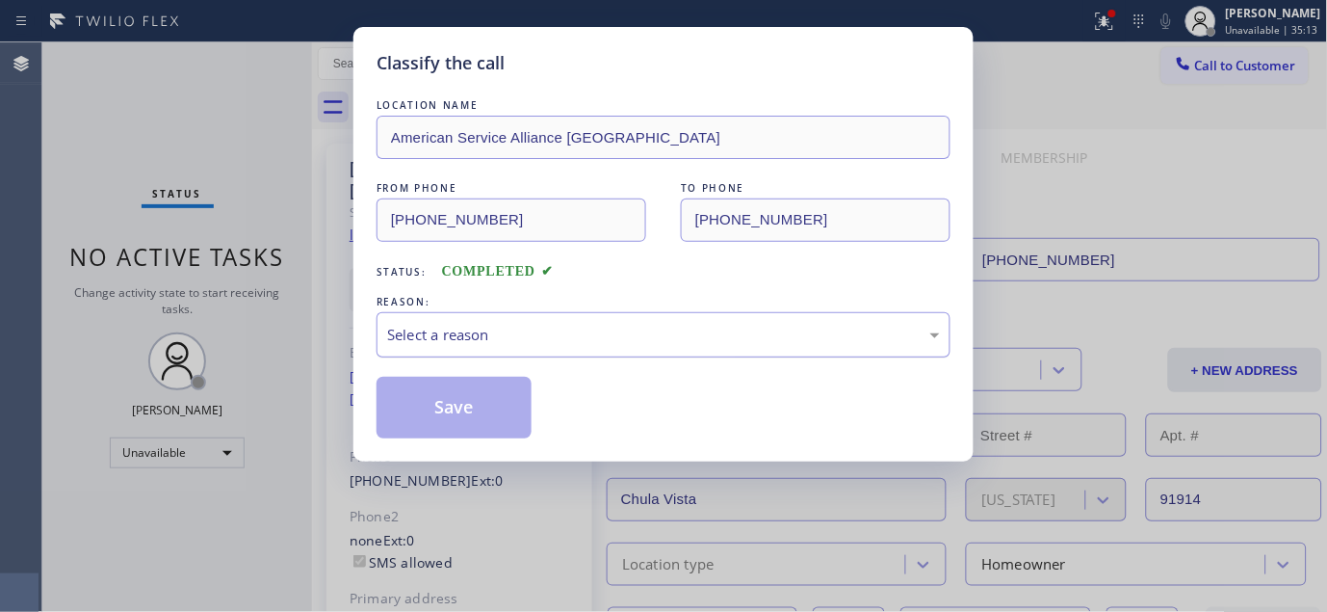
drag, startPoint x: 597, startPoint y: 353, endPoint x: 554, endPoint y: 354, distance: 43.4
click at [561, 353] on div "Select a reason" at bounding box center [664, 334] width 574 height 45
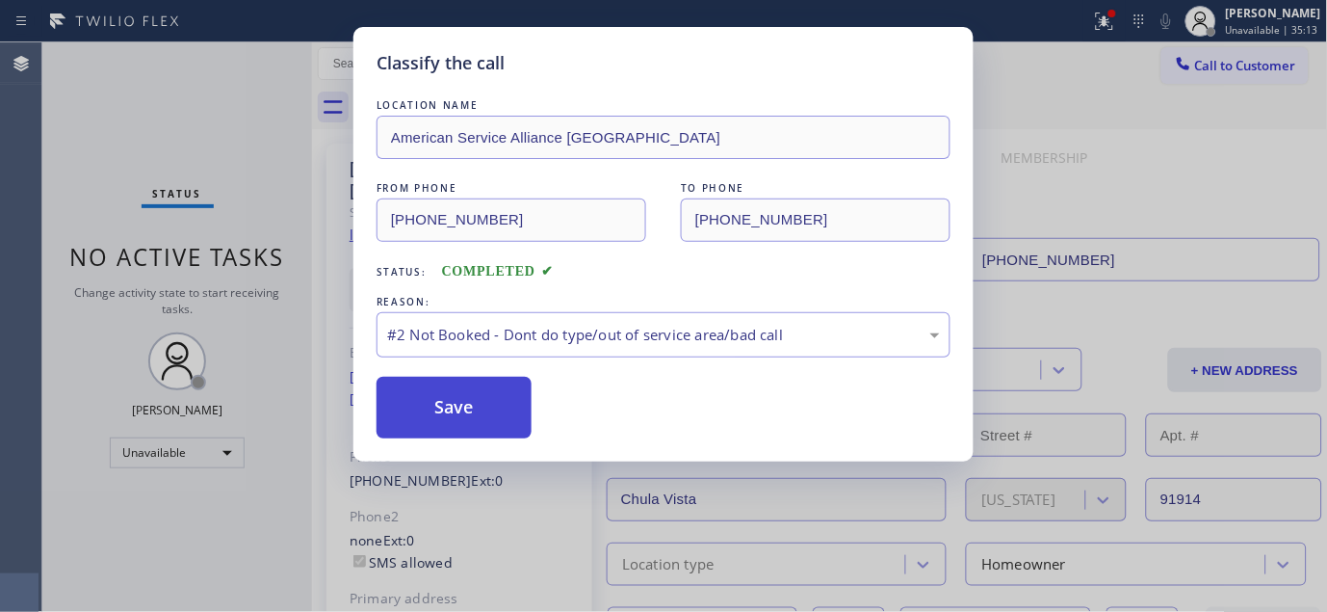
drag, startPoint x: 434, startPoint y: 410, endPoint x: 822, endPoint y: 21, distance: 549.0
click at [435, 410] on button "Save" at bounding box center [454, 408] width 155 height 62
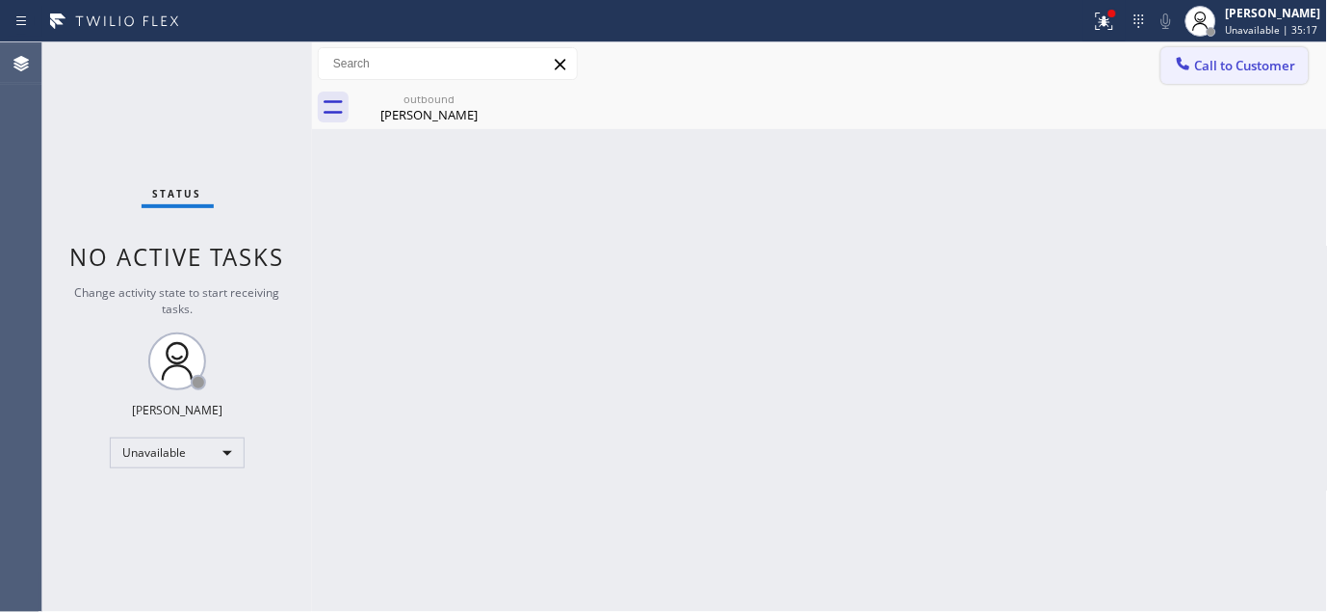
click at [1243, 75] on button "Call to Customer" at bounding box center [1235, 65] width 147 height 37
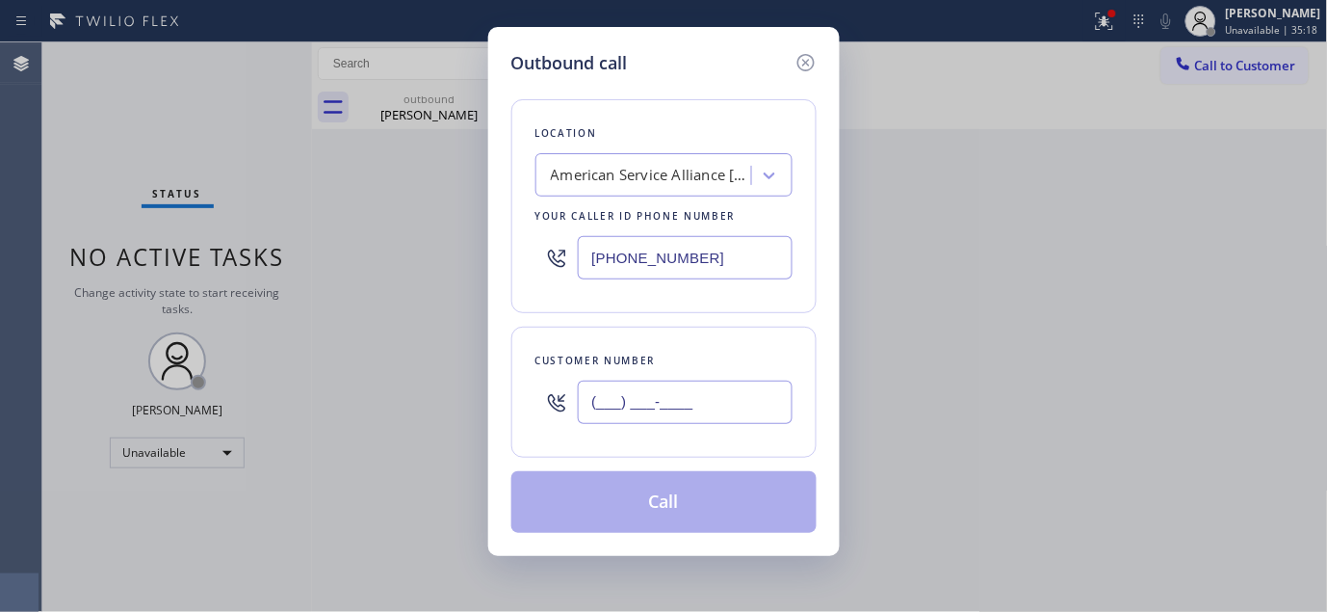
click at [679, 424] on input "(___) ___-____" at bounding box center [685, 401] width 215 height 43
paste input "951) 201-9180"
type input "[PHONE_NUMBER]"
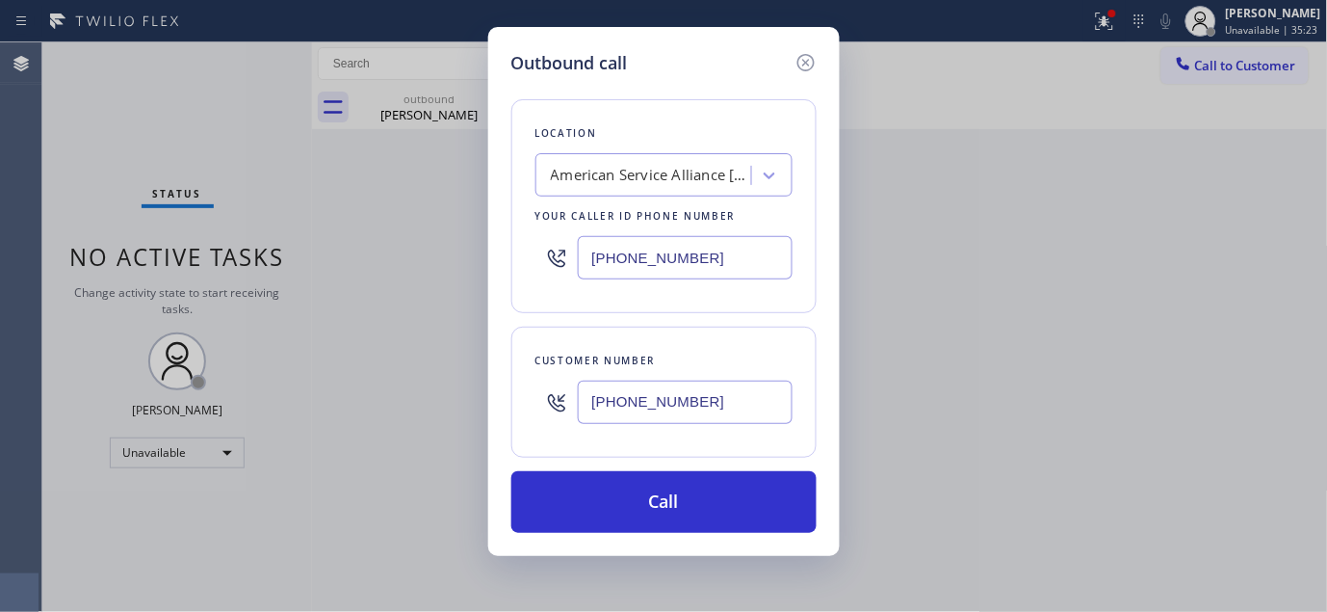
drag, startPoint x: 801, startPoint y: 248, endPoint x: 408, endPoint y: 263, distance: 393.3
click at [410, 263] on div "Outbound call Location American Service Alliance [GEOGRAPHIC_DATA] Your caller …" at bounding box center [663, 306] width 1327 height 612
click at [714, 268] on input "(___) ___-____" at bounding box center [685, 257] width 215 height 43
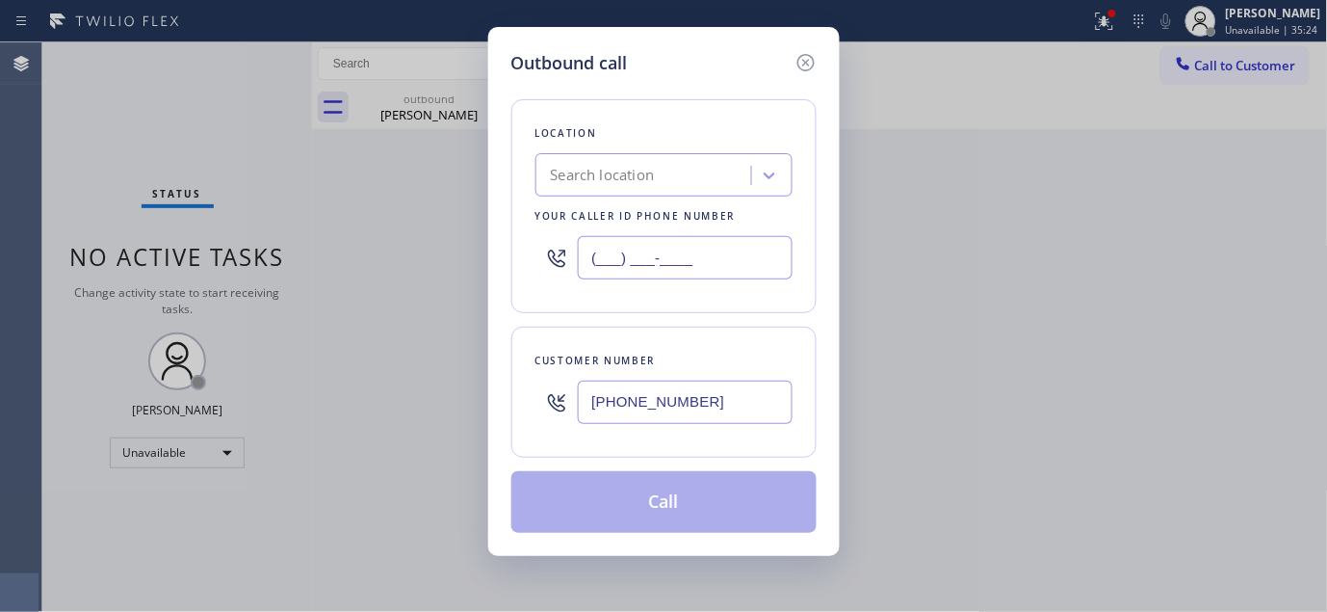
drag, startPoint x: 714, startPoint y: 265, endPoint x: 509, endPoint y: 266, distance: 205.2
click at [482, 251] on div "Outbound call Location Search location Your caller id phone number (___) ___-__…" at bounding box center [663, 306] width 1327 height 612
paste input "323) 870-7123"
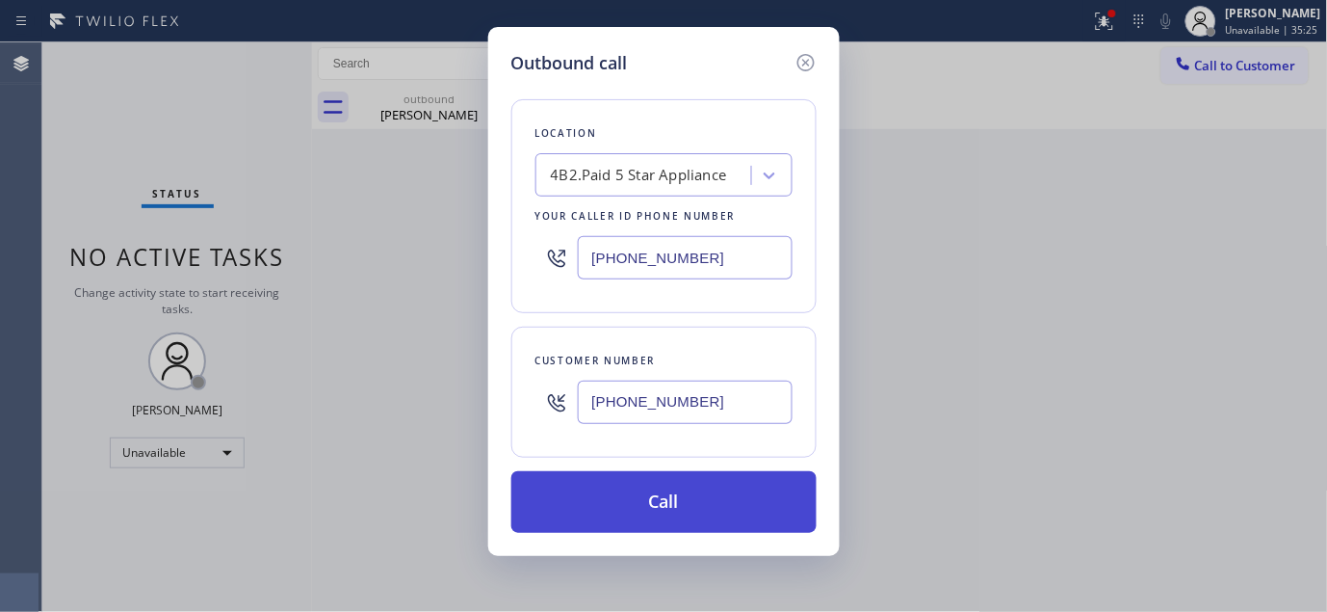
type input "[PHONE_NUMBER]"
click at [726, 523] on button "Call" at bounding box center [663, 502] width 305 height 62
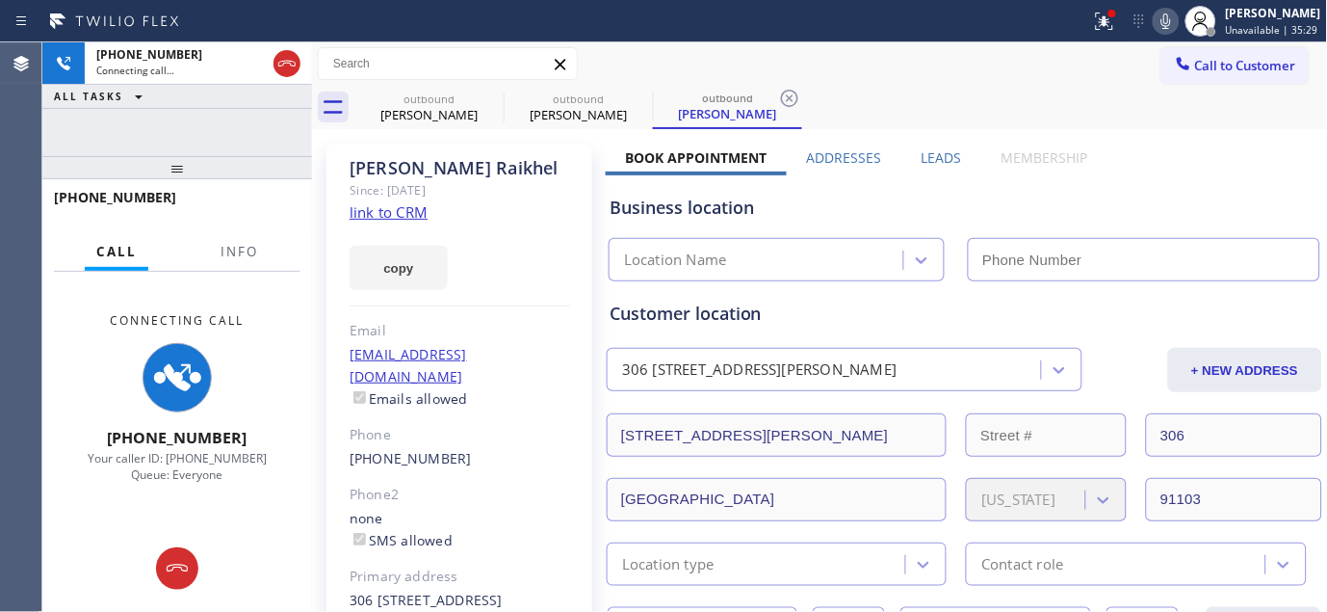
drag, startPoint x: 1113, startPoint y: 14, endPoint x: 1017, endPoint y: 107, distance: 132.8
click at [1113, 14] on div at bounding box center [1113, 14] width 12 height 12
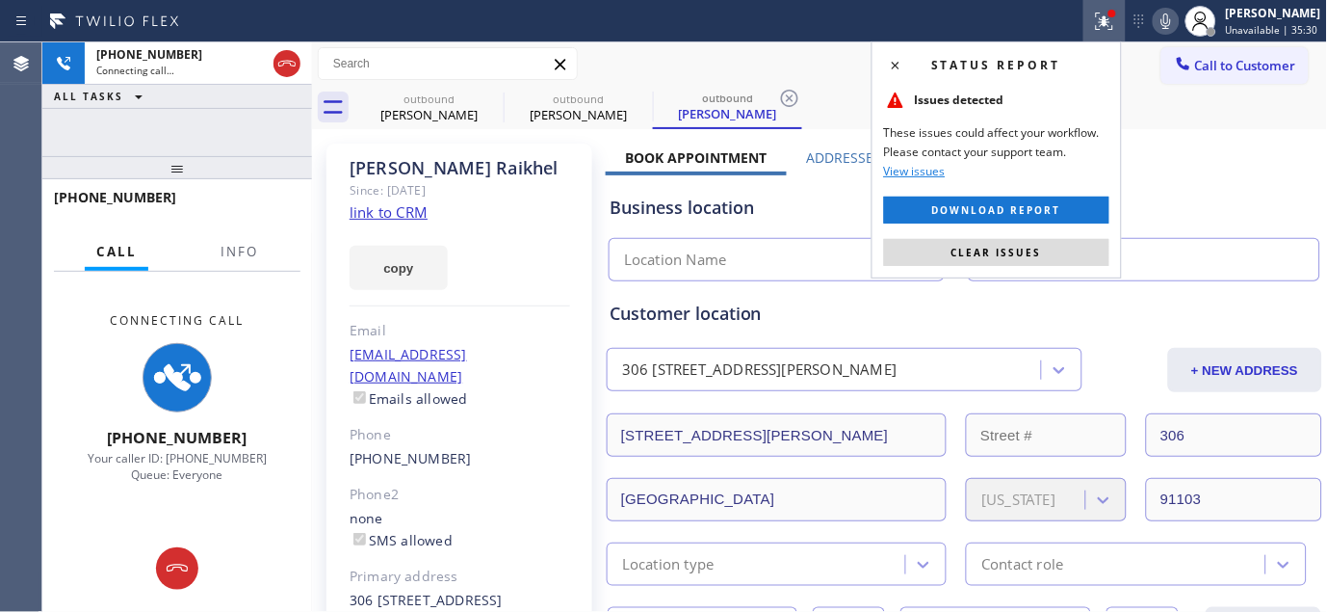
type input "[PHONE_NUMBER]"
click at [937, 249] on button "Clear issues" at bounding box center [996, 252] width 225 height 27
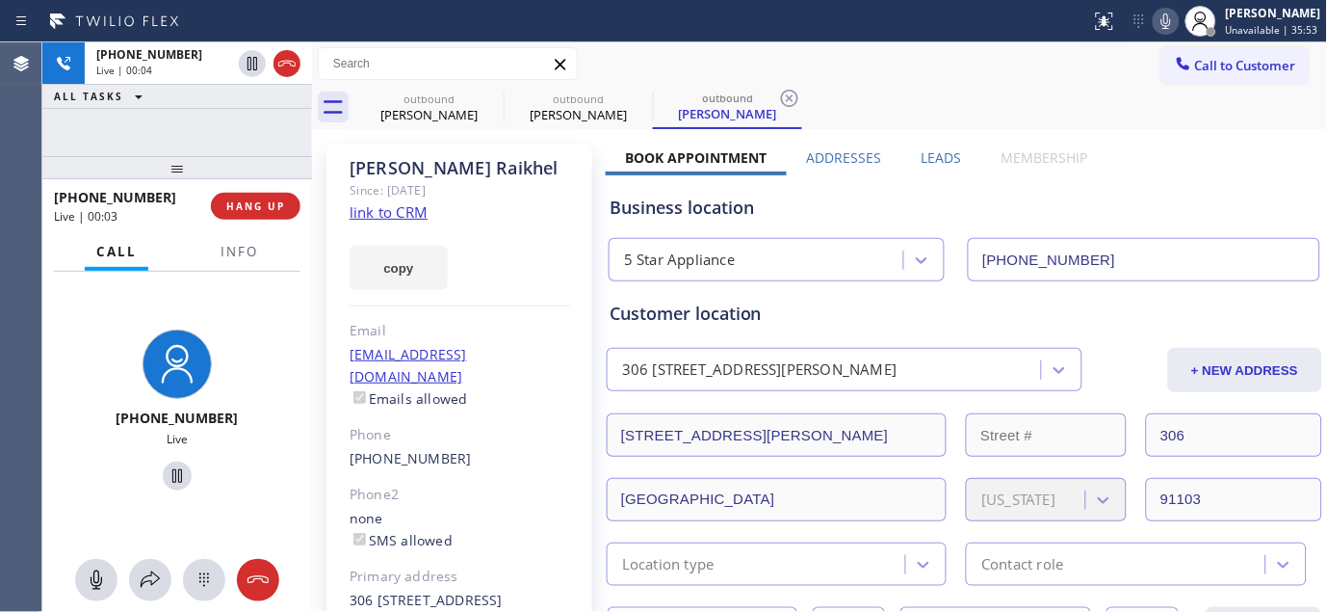
drag, startPoint x: 267, startPoint y: 186, endPoint x: 255, endPoint y: 207, distance: 24.1
click at [267, 188] on div "[PHONE_NUMBER] Live | 00:03 HANG UP" at bounding box center [177, 206] width 247 height 50
click at [255, 207] on span "HANG UP" at bounding box center [255, 205] width 59 height 13
drag, startPoint x: 255, startPoint y: 207, endPoint x: 254, endPoint y: 310, distance: 103.1
click at [265, 294] on div "[PHONE_NUMBER] Live | 00:04 HANG UP Call Info [PHONE_NUMBER] Live Context Queue…" at bounding box center [177, 395] width 270 height 432
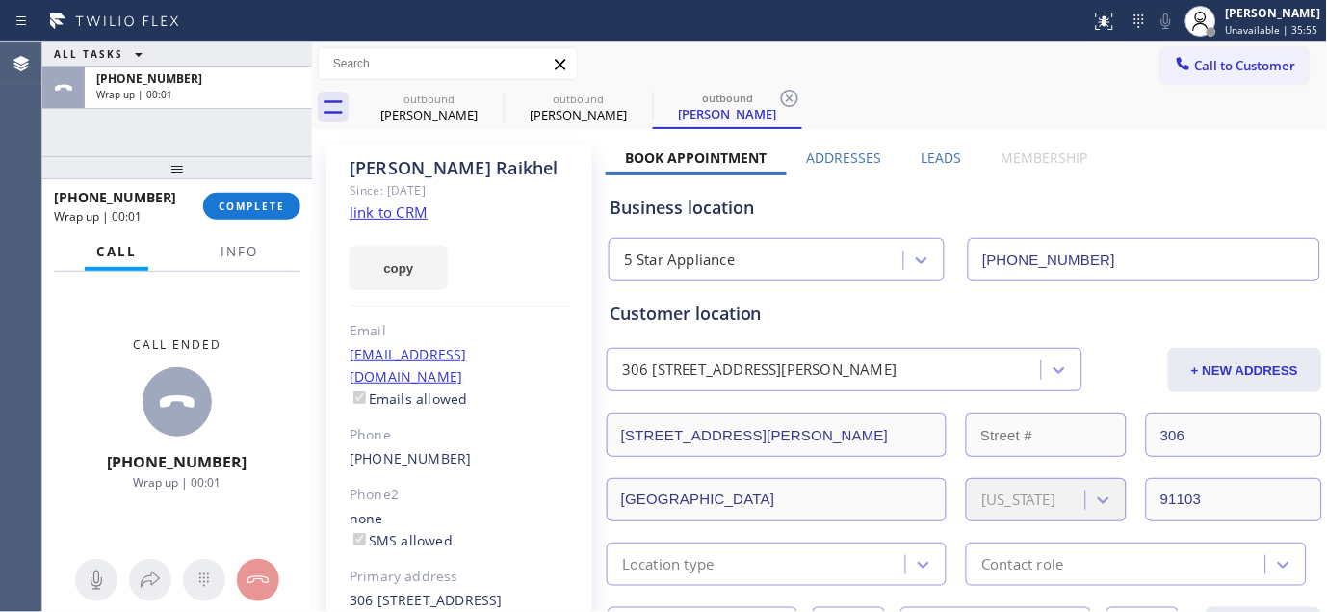
click at [256, 224] on div "[PHONE_NUMBER] Wrap up | 00:01 COMPLETE" at bounding box center [177, 206] width 247 height 50
click at [260, 223] on div "[PHONE_NUMBER] Wrap up | 00:01 COMPLETE" at bounding box center [177, 206] width 247 height 50
click at [257, 214] on button "COMPLETE" at bounding box center [251, 206] width 97 height 27
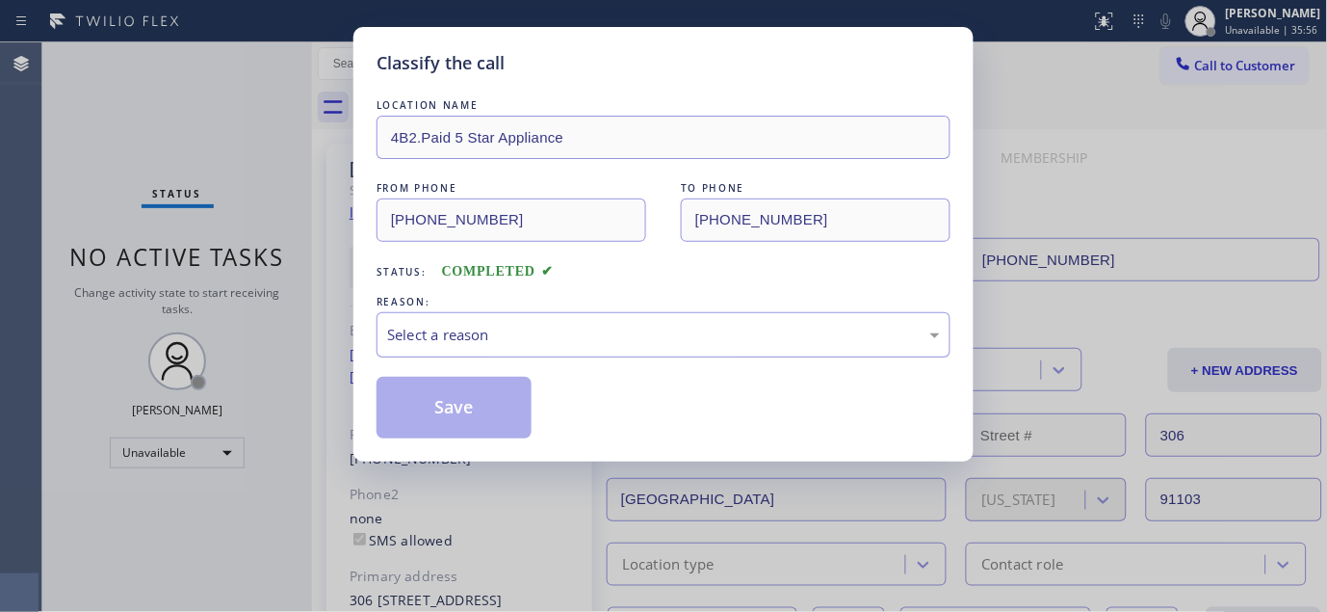
click at [618, 319] on div "Select a reason" at bounding box center [664, 334] width 574 height 45
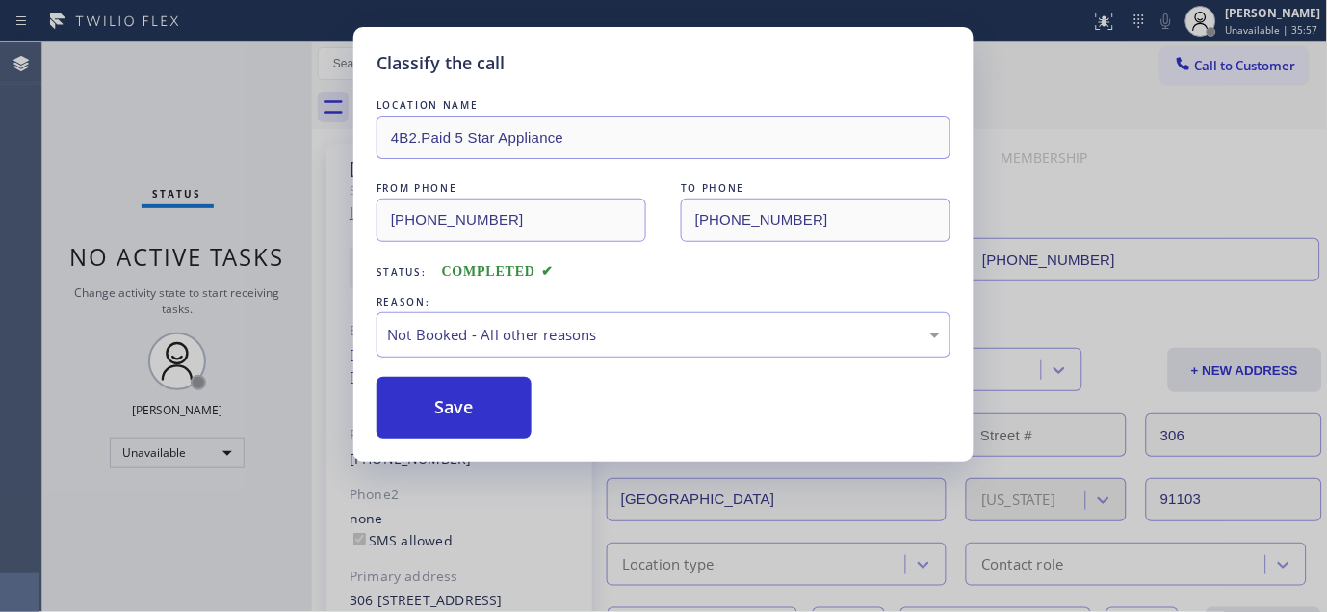
click at [451, 406] on button "Save" at bounding box center [454, 408] width 155 height 62
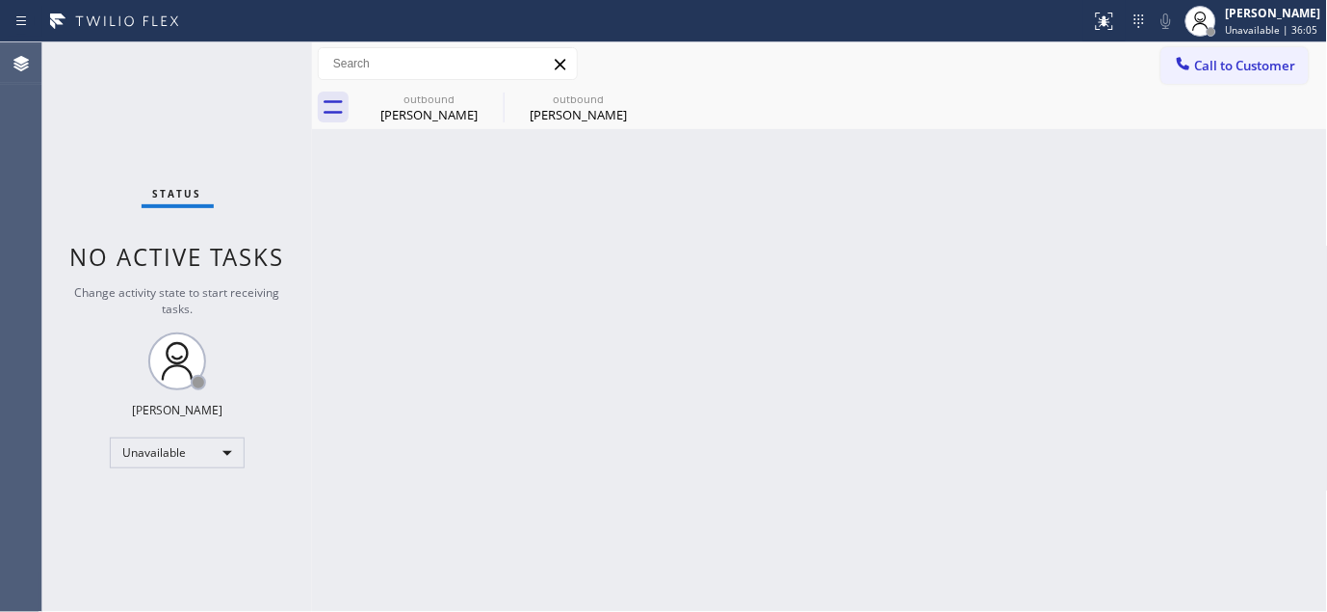
click at [1237, 65] on span "Call to Customer" at bounding box center [1245, 65] width 101 height 17
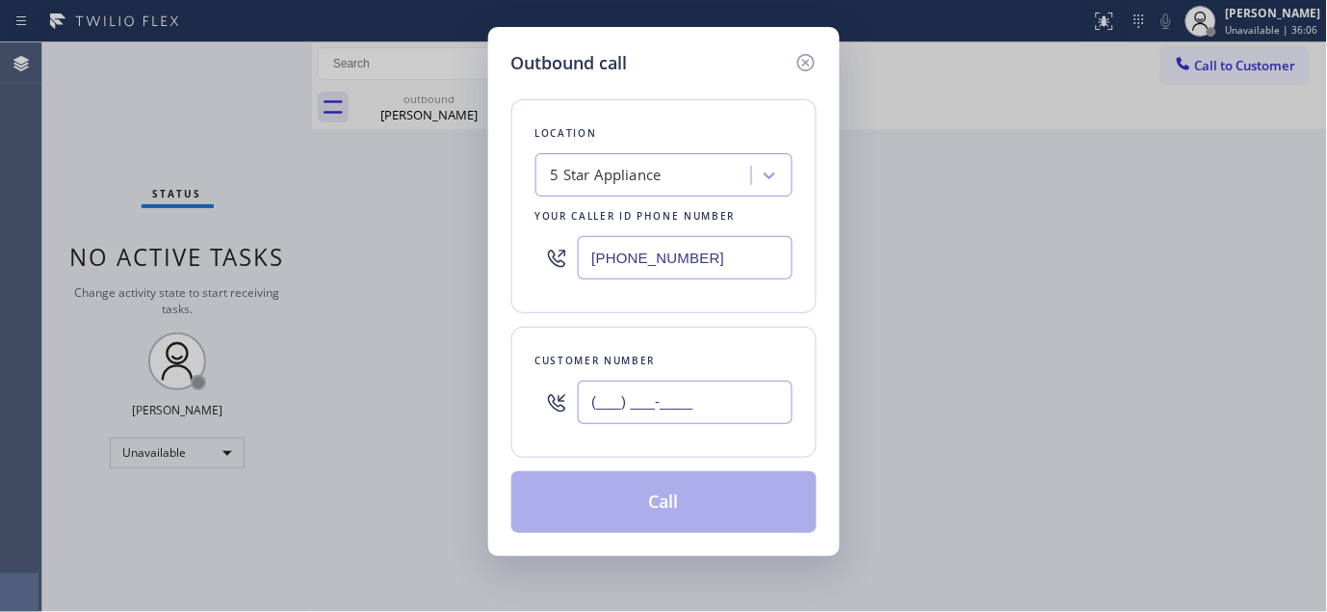
click at [619, 421] on input "(___) ___-____" at bounding box center [685, 401] width 215 height 43
paste input "949) 547-6755"
type input "[PHONE_NUMBER]"
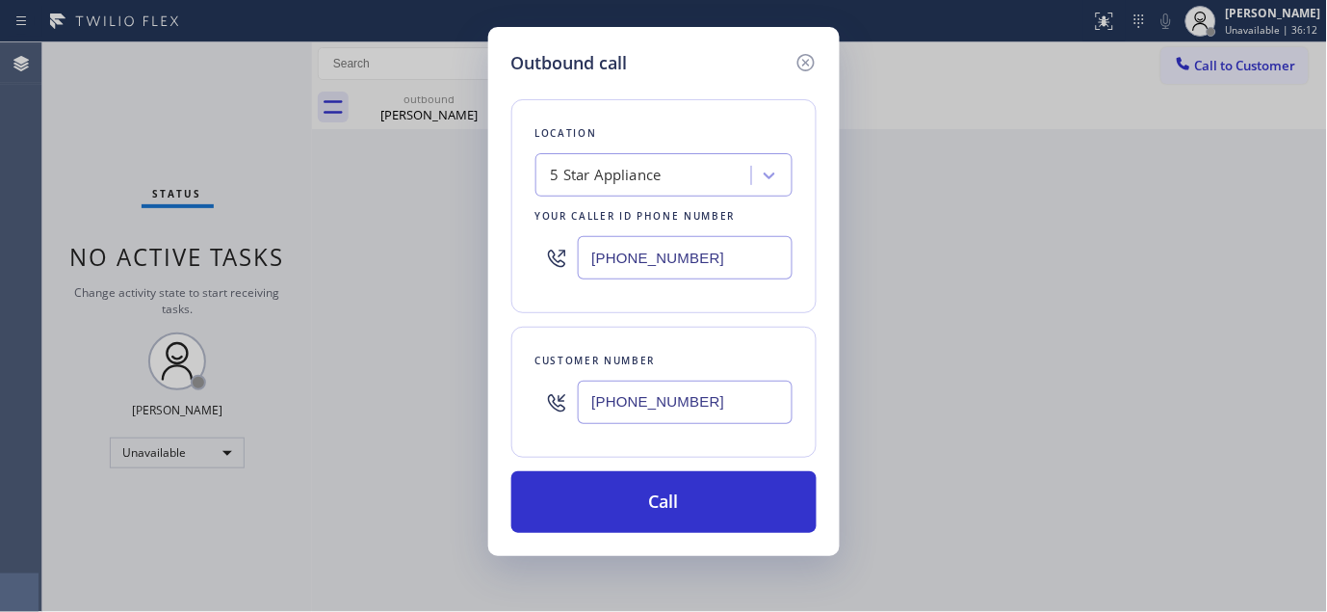
drag, startPoint x: 484, startPoint y: 247, endPoint x: 379, endPoint y: 276, distance: 109.2
click at [345, 243] on div "Outbound call Location 5 Star Appliance Your caller id phone number [PHONE_NUMB…" at bounding box center [663, 306] width 1327 height 612
paste input "714) 248-8176"
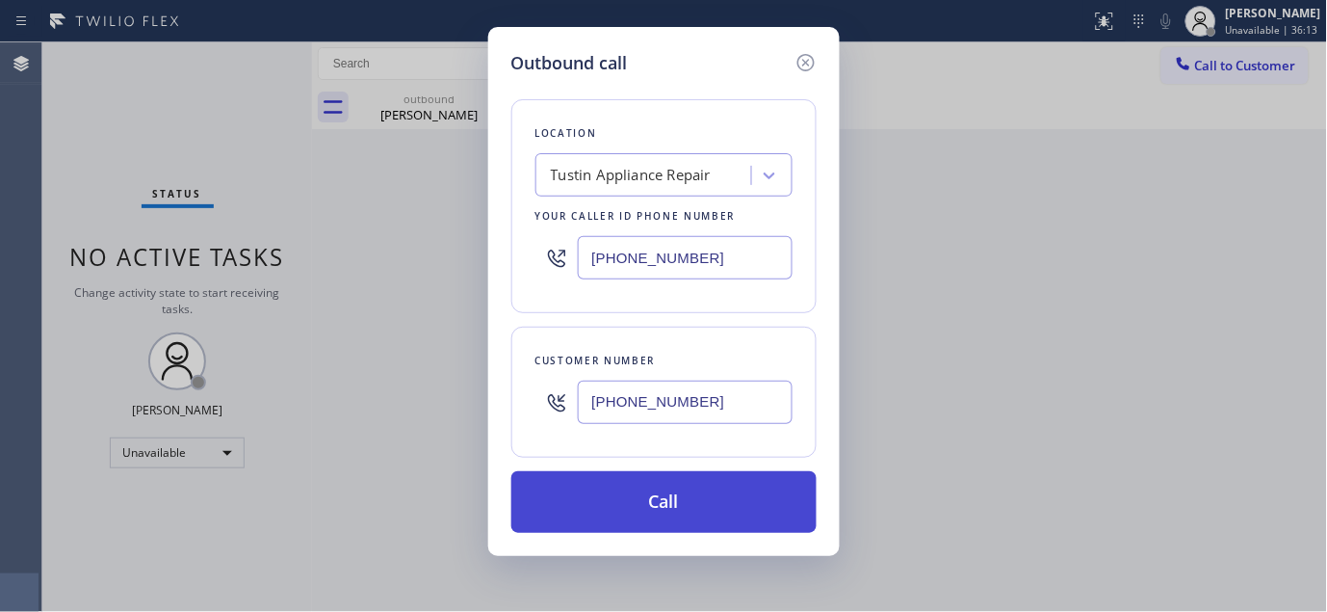
type input "[PHONE_NUMBER]"
click at [679, 488] on button "Call" at bounding box center [663, 502] width 305 height 62
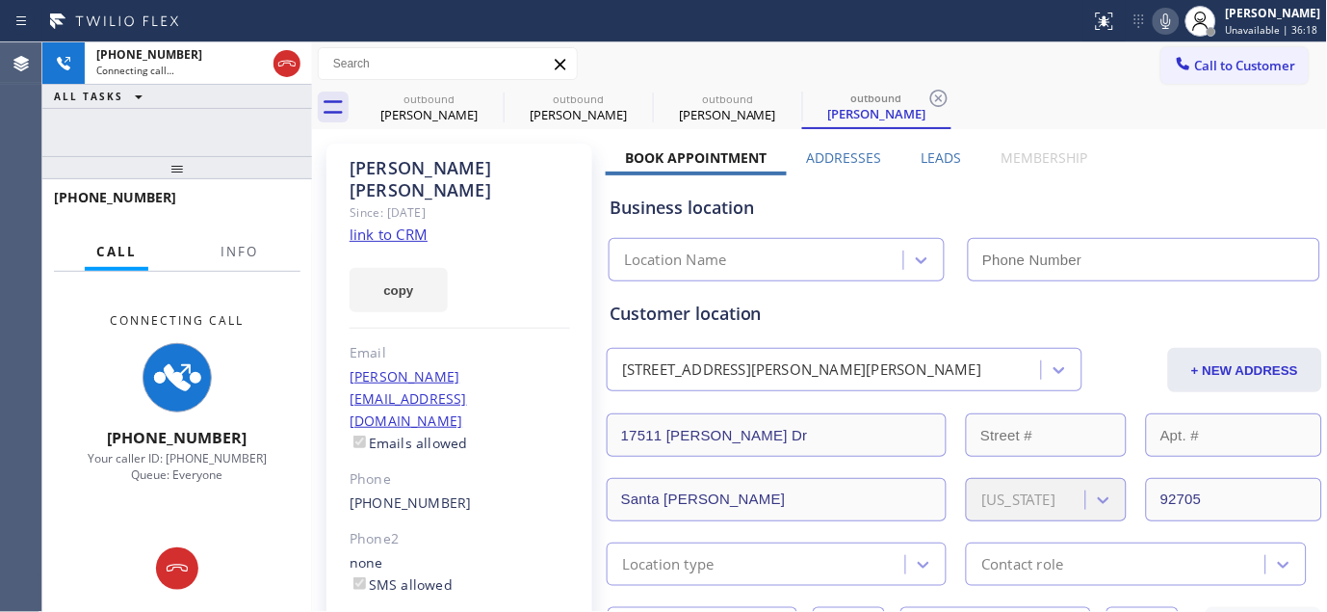
type input "[PHONE_NUMBER]"
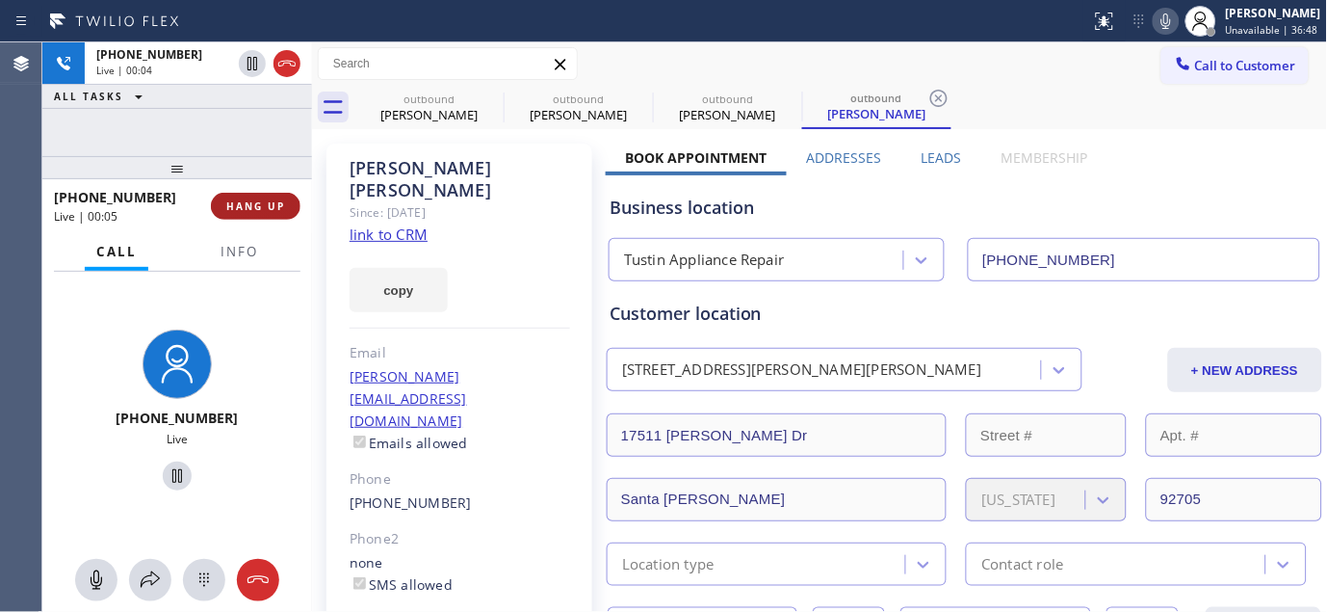
click at [249, 202] on span "HANG UP" at bounding box center [255, 205] width 59 height 13
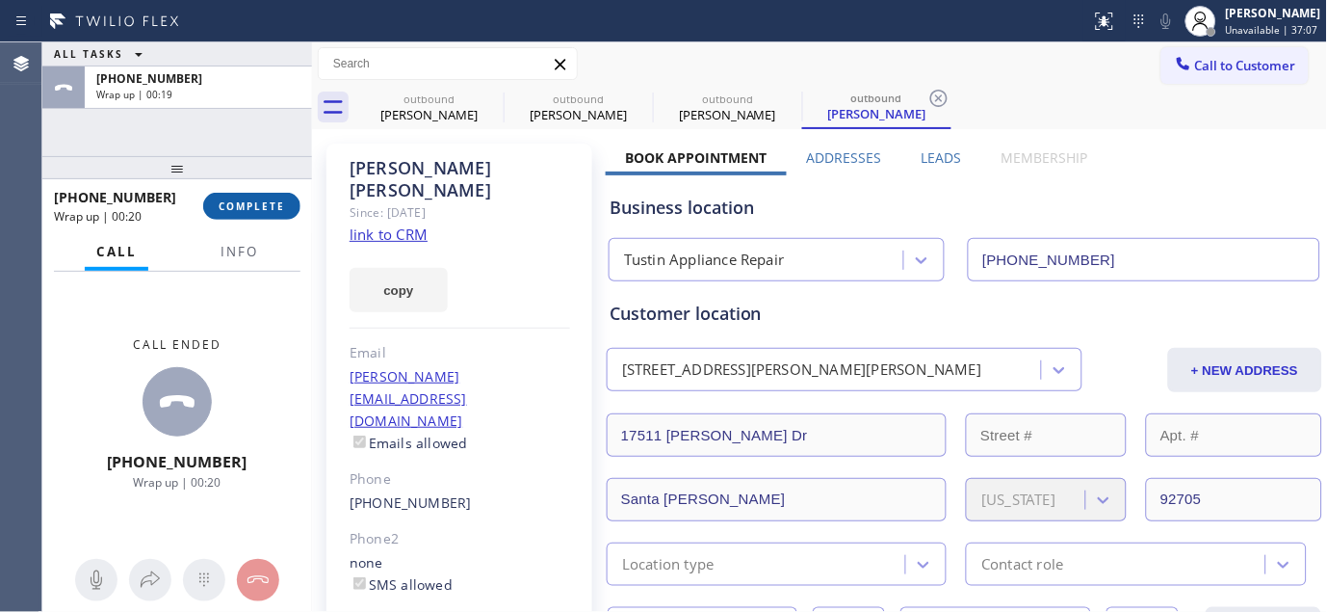
click at [261, 200] on span "COMPLETE" at bounding box center [252, 205] width 66 height 13
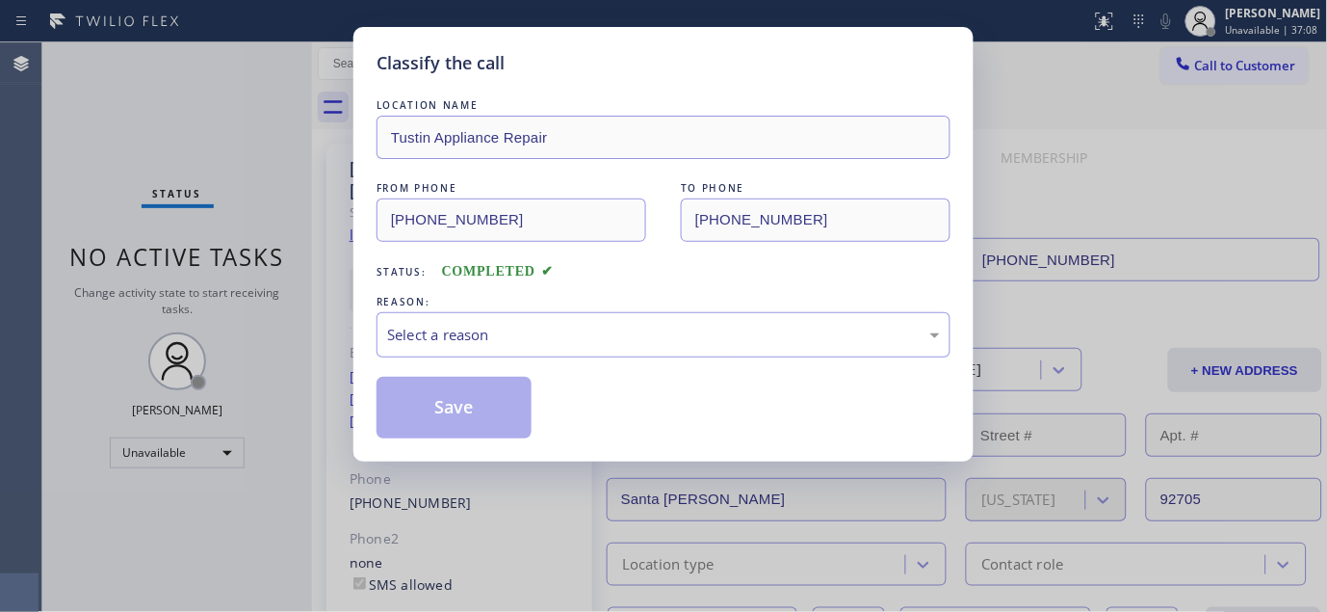
click at [599, 381] on div "Save" at bounding box center [664, 408] width 574 height 62
drag, startPoint x: 561, startPoint y: 333, endPoint x: 553, endPoint y: 343, distance: 12.3
click at [560, 333] on div "Select a reason" at bounding box center [663, 335] width 553 height 22
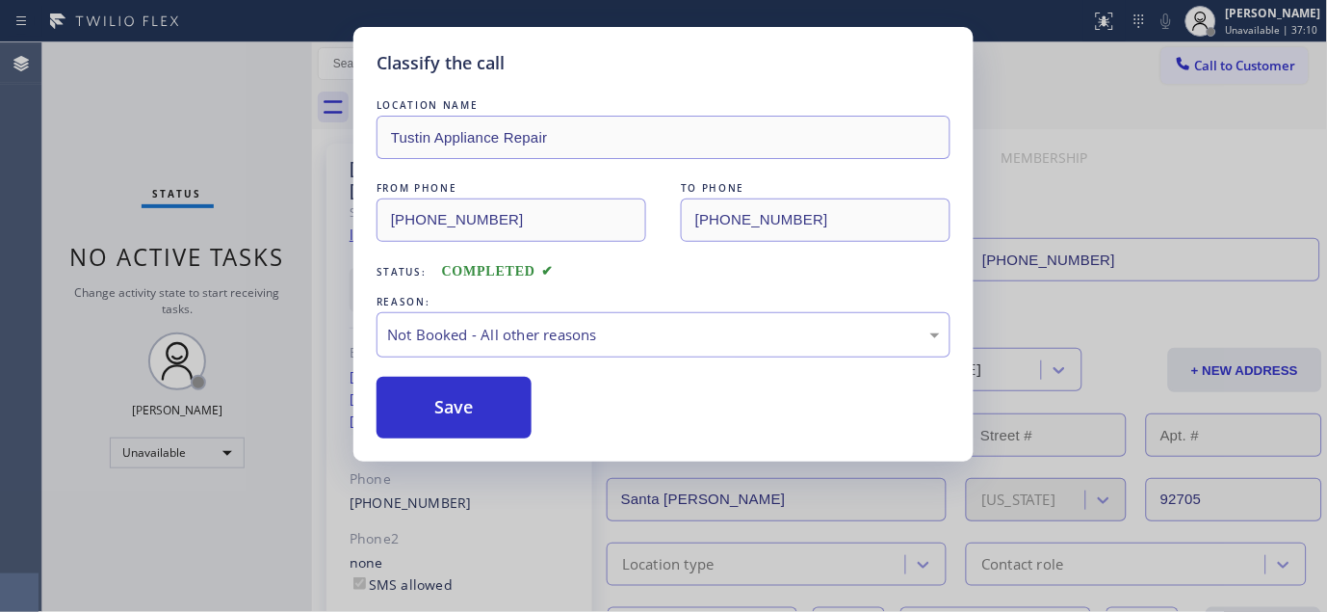
click at [434, 407] on button "Save" at bounding box center [454, 408] width 155 height 62
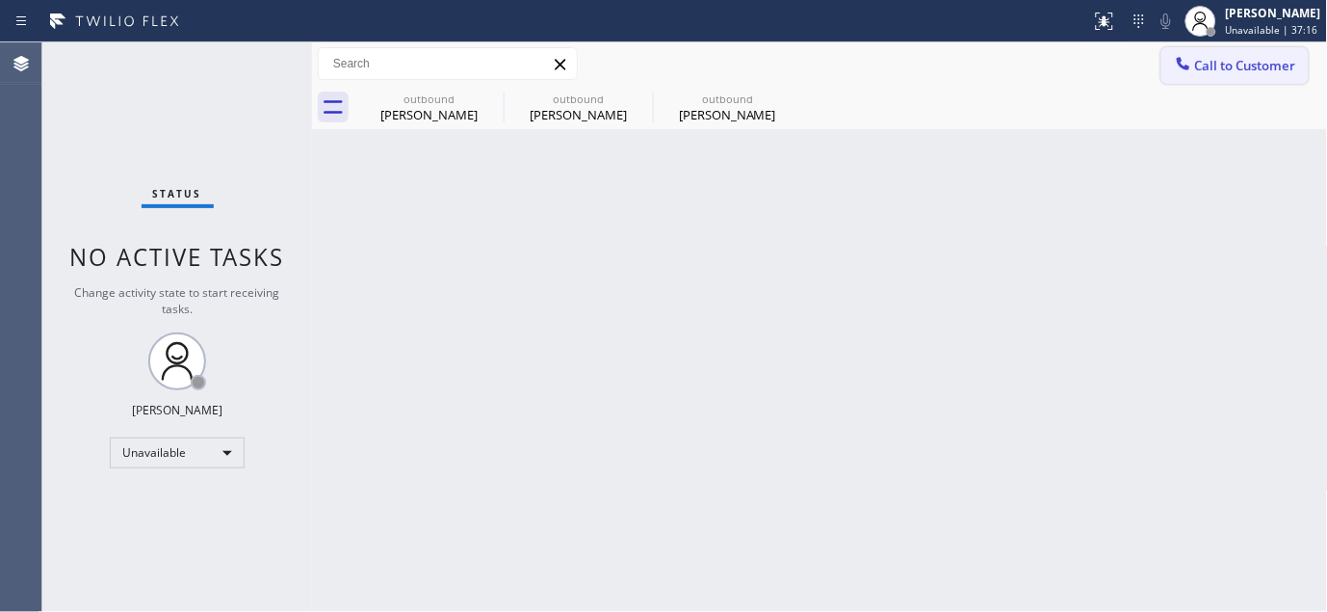
click at [1169, 73] on button "Call to Customer" at bounding box center [1235, 65] width 147 height 37
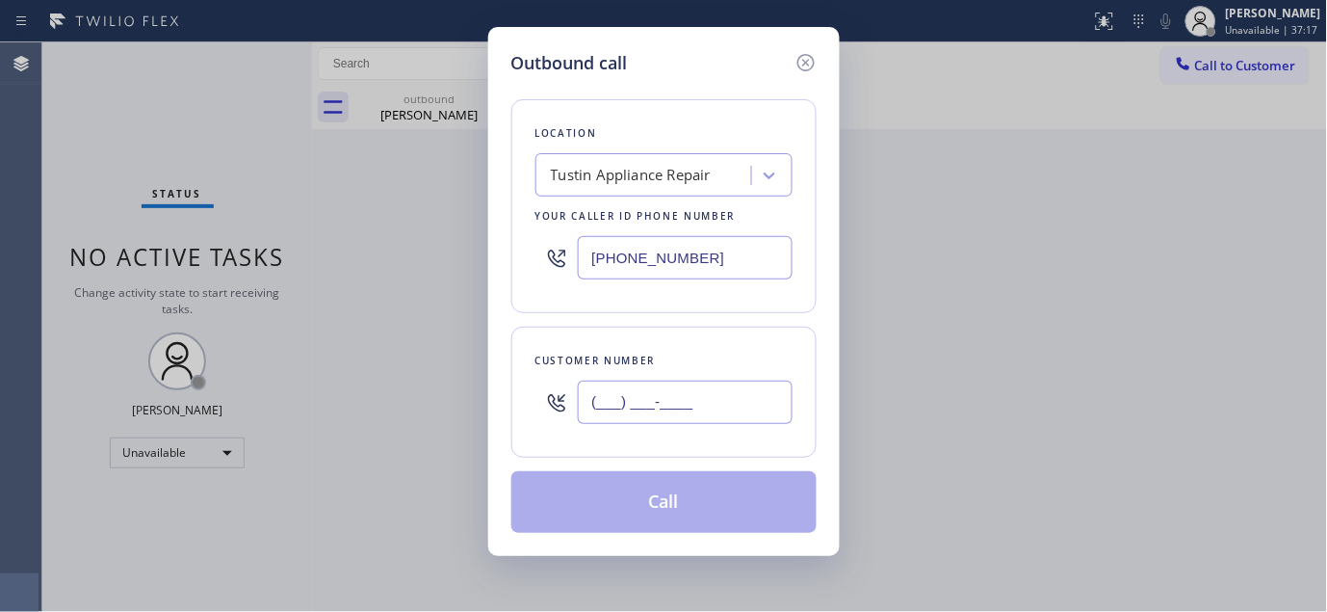
click at [634, 397] on input "(___) ___-____" at bounding box center [685, 401] width 215 height 43
paste input "516) 974-6628"
type input "(516) 974-6628"
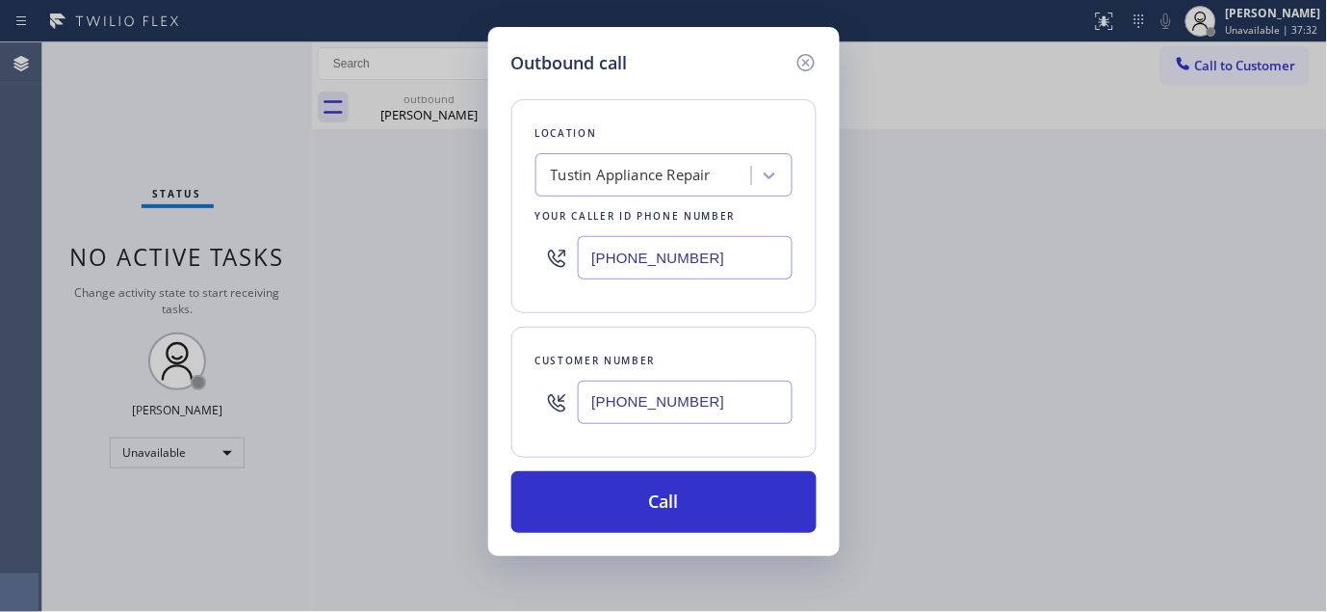
drag, startPoint x: 563, startPoint y: 274, endPoint x: 467, endPoint y: 275, distance: 96.3
click at [467, 275] on div "Outbound call Location Tustin Appliance Repair Your caller id phone number (714…" at bounding box center [663, 306] width 1327 height 612
paste input "929) 236-9532"
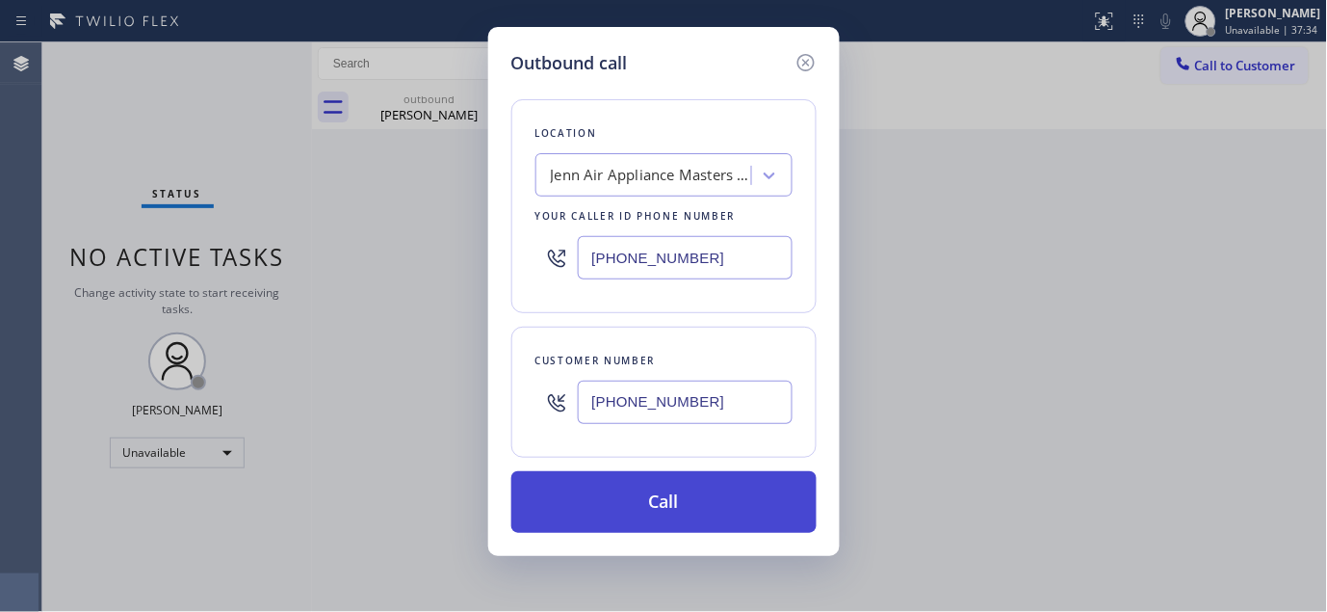
type input "(929) 236-9532"
click at [715, 504] on button "Call" at bounding box center [663, 502] width 305 height 62
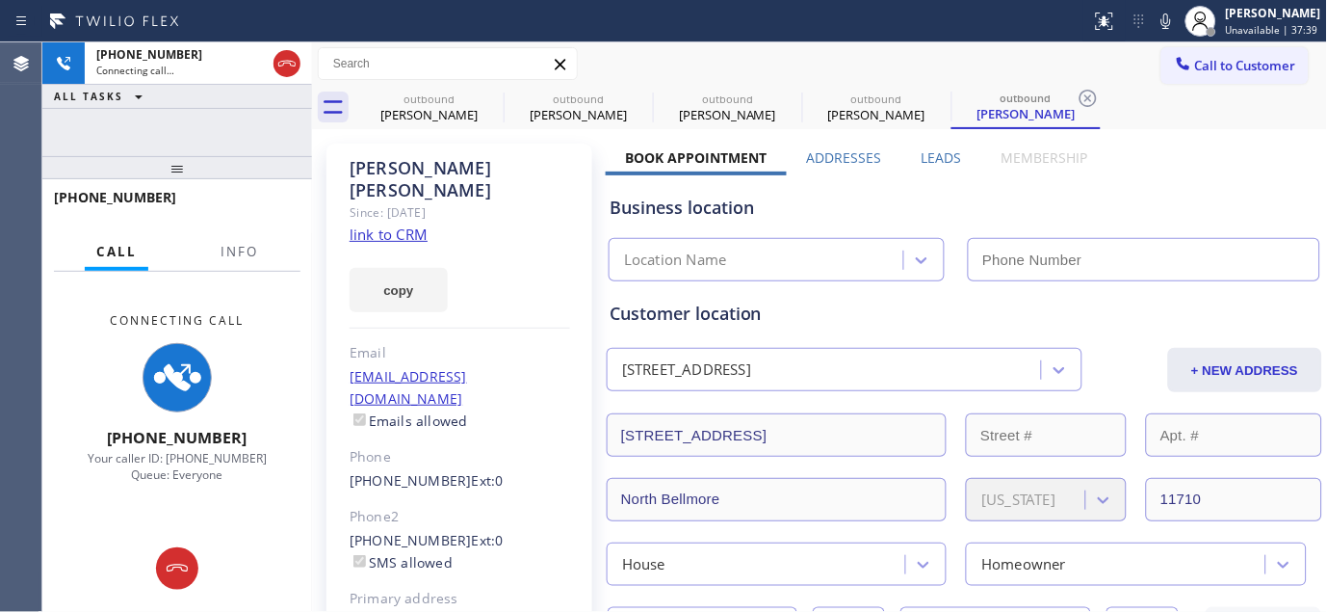
type input "(929) 236-9532"
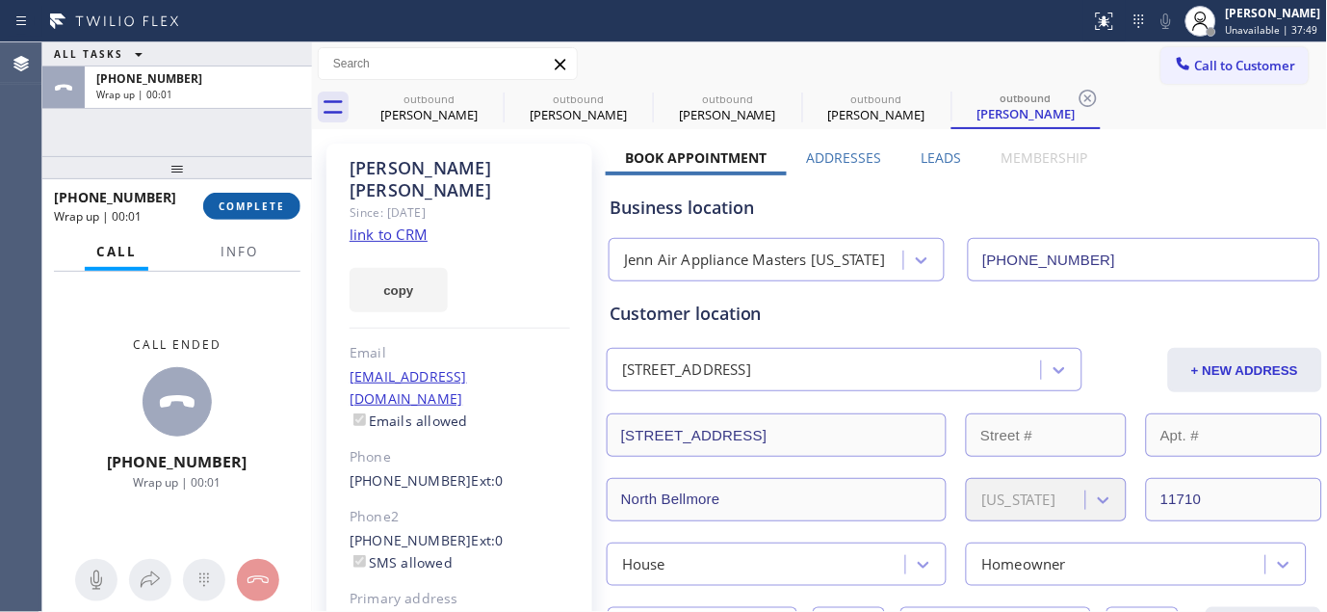
click at [273, 209] on span "COMPLETE" at bounding box center [252, 205] width 66 height 13
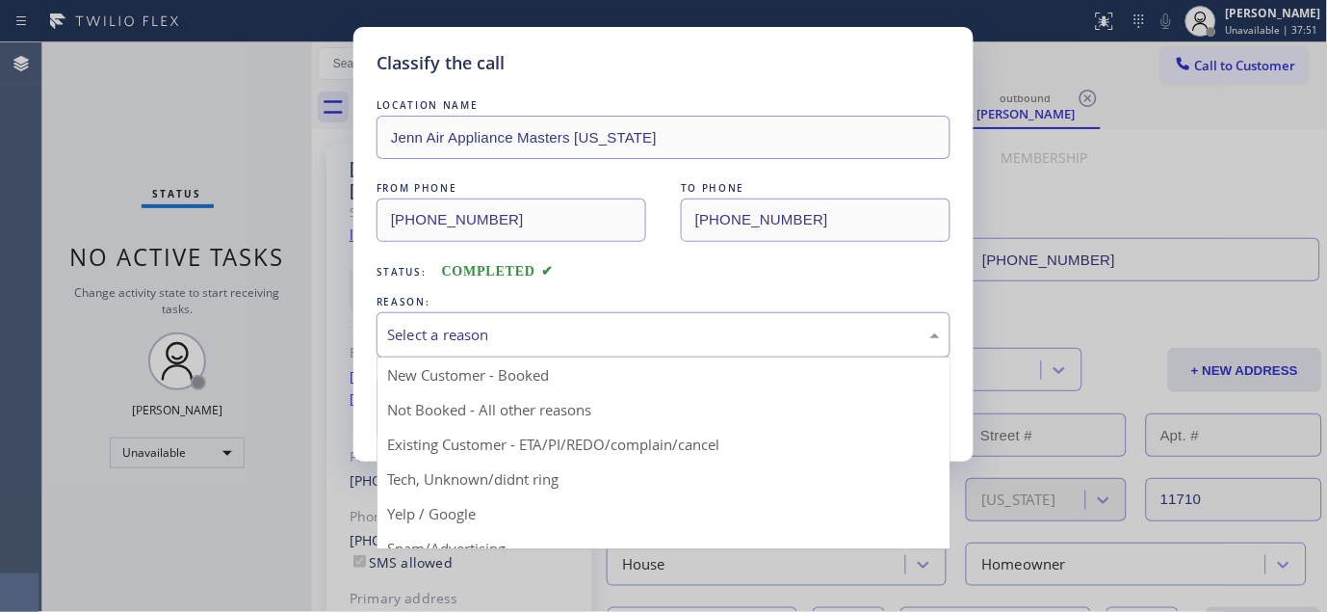
click at [573, 338] on div "Select a reason" at bounding box center [663, 335] width 553 height 22
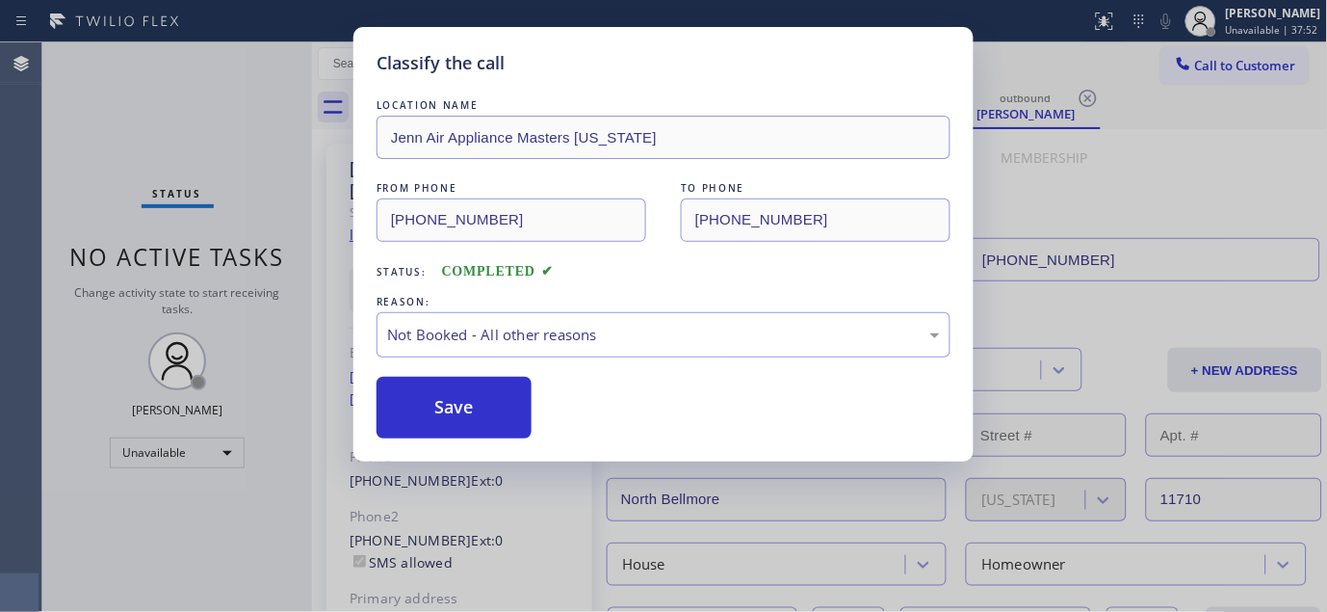
click at [438, 406] on button "Save" at bounding box center [454, 408] width 155 height 62
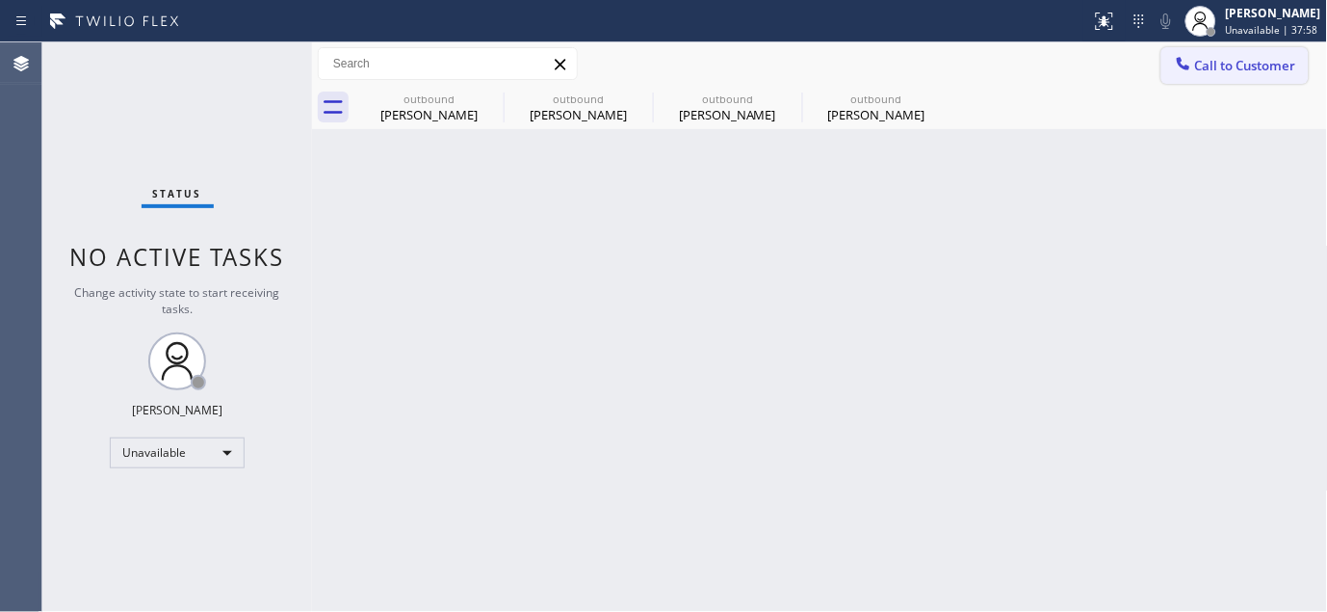
click at [1212, 74] on button "Call to Customer" at bounding box center [1235, 65] width 147 height 37
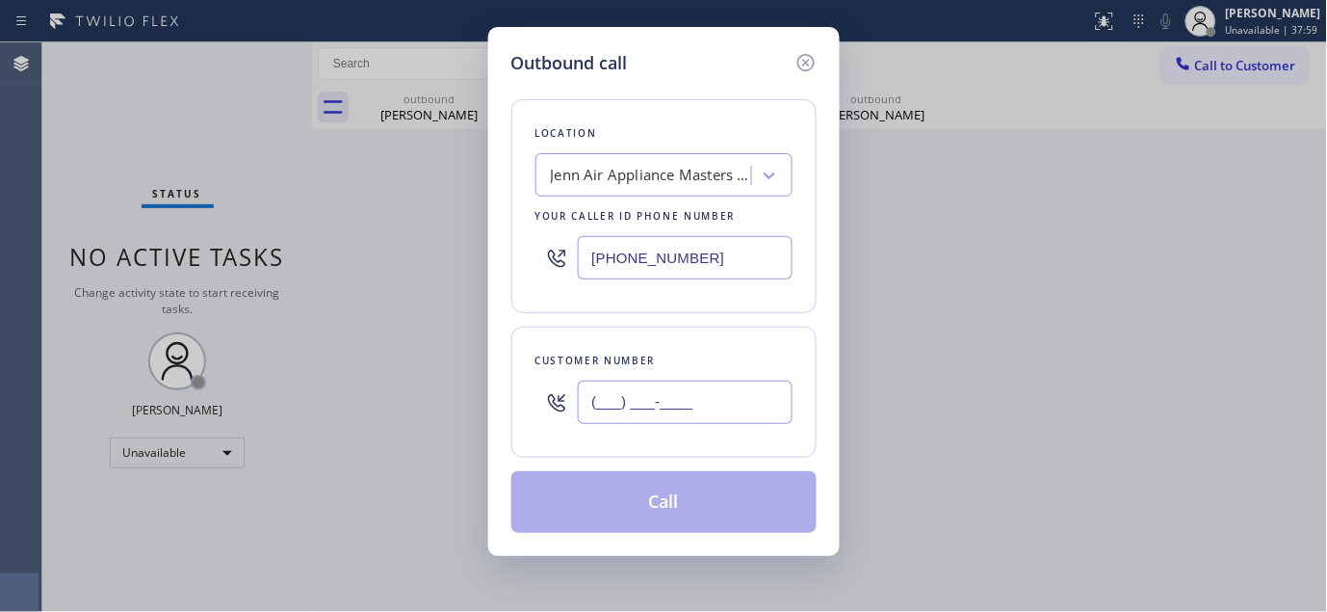
click at [662, 416] on input "(___) ___-____" at bounding box center [685, 401] width 215 height 43
paste input "720) 401-3378"
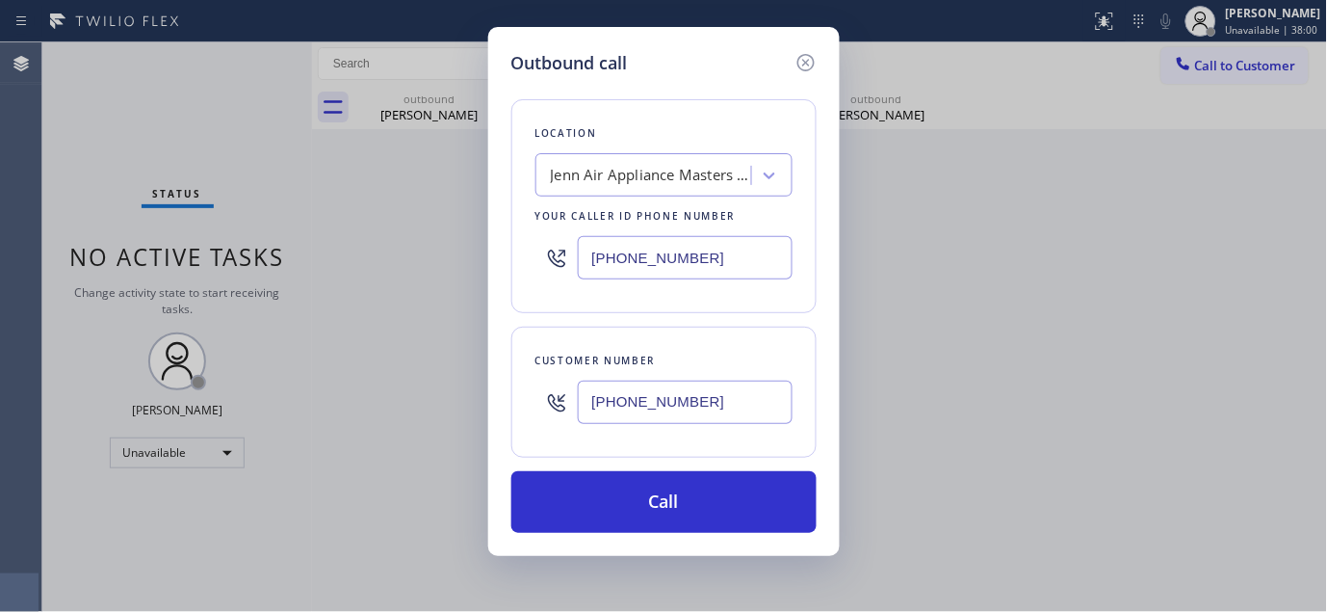
type input "(720) 401-3378"
click at [405, 229] on div "Outbound call Location Jenn Air Appliance Masters New York Your caller id phone…" at bounding box center [663, 306] width 1327 height 612
paste input "866) 934-3013"
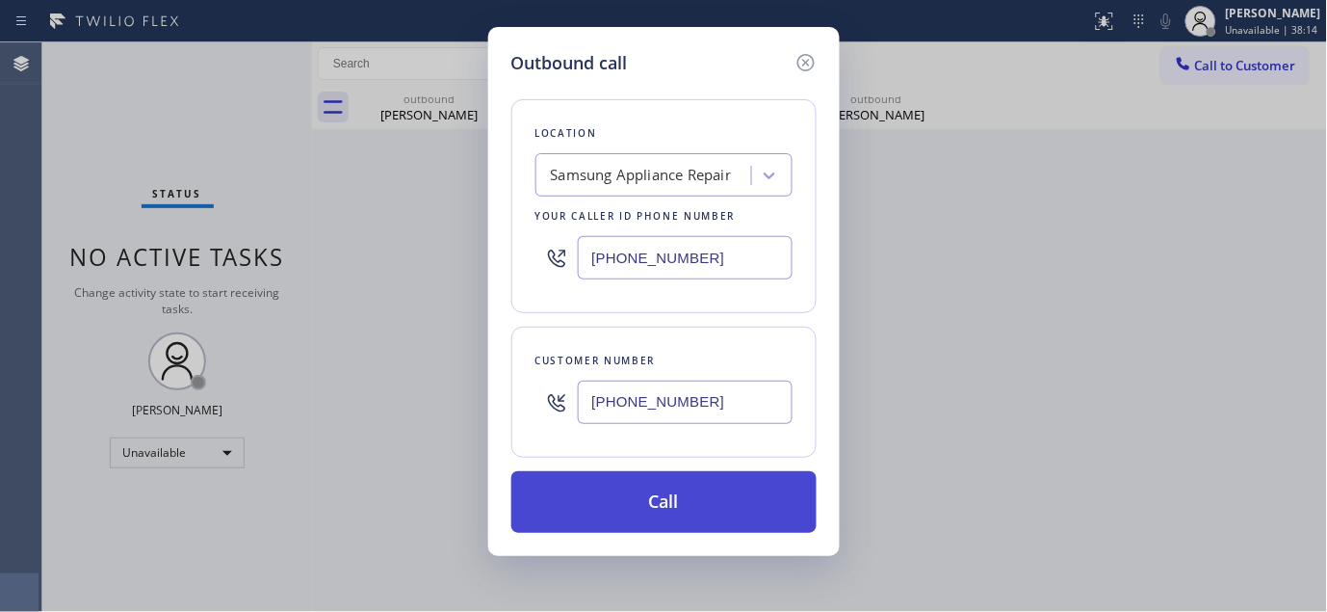
type input "(866) 934-3013"
click at [711, 501] on button "Call" at bounding box center [663, 502] width 305 height 62
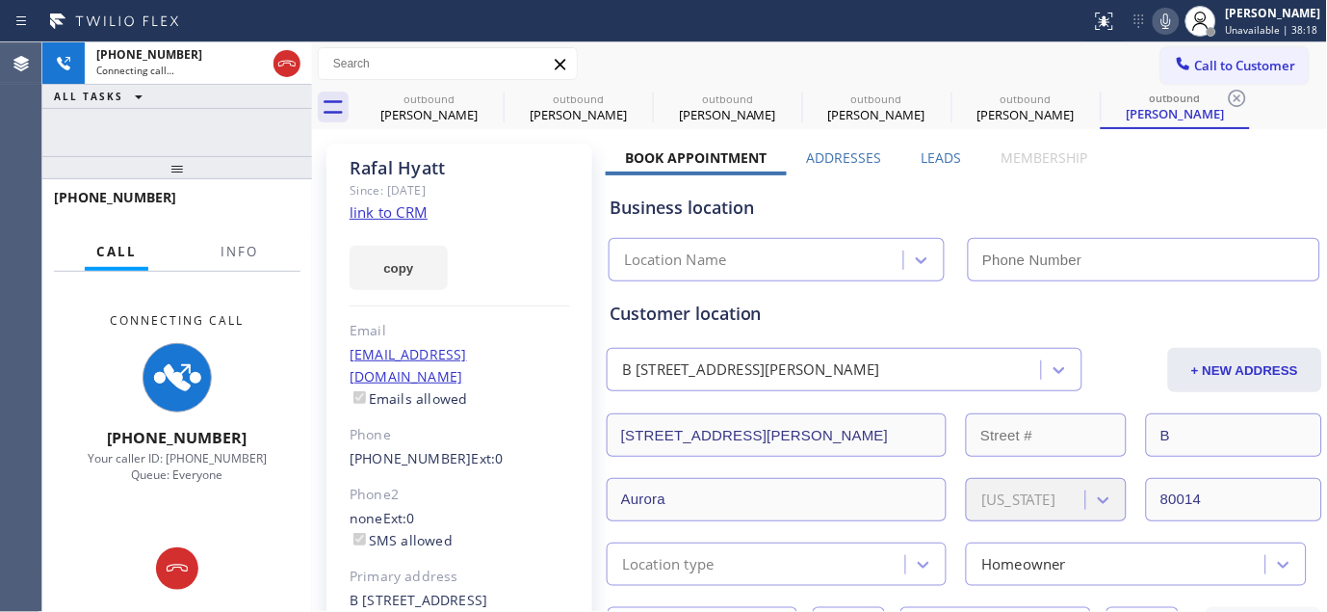
click at [1168, 15] on icon at bounding box center [1166, 21] width 23 height 23
type input "(866) 934-3013"
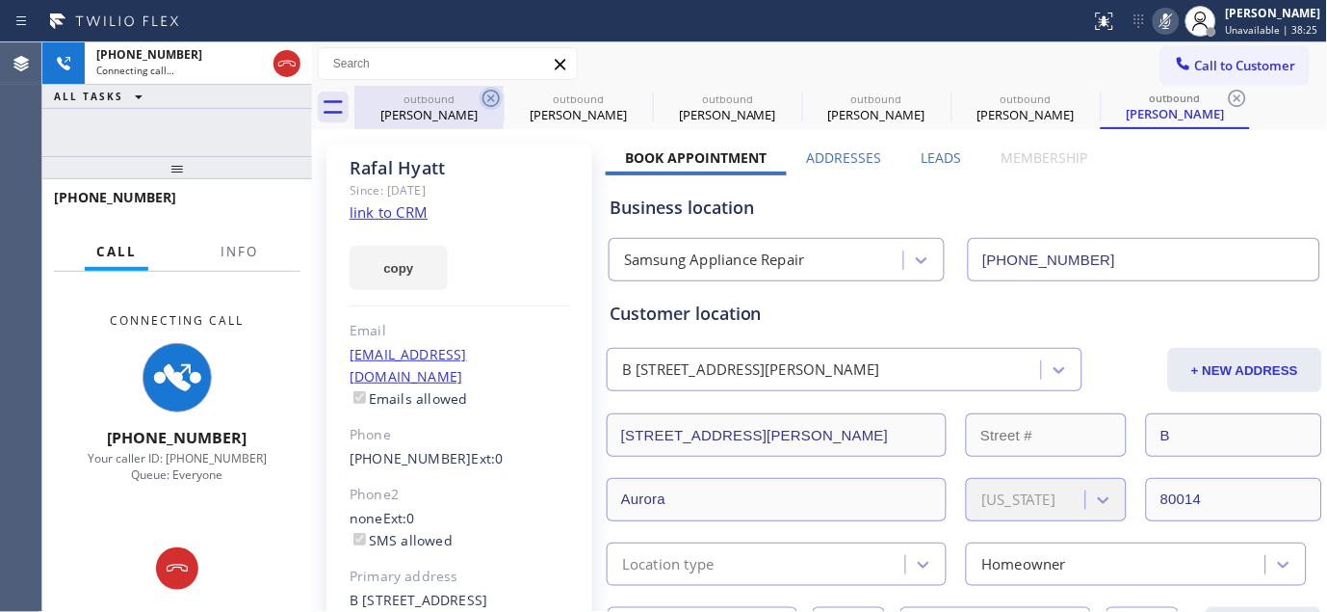
click at [494, 100] on icon at bounding box center [491, 98] width 17 height 17
click at [0, 0] on icon at bounding box center [0, 0] width 0 height 0
type input "[PHONE_NUMBER]"
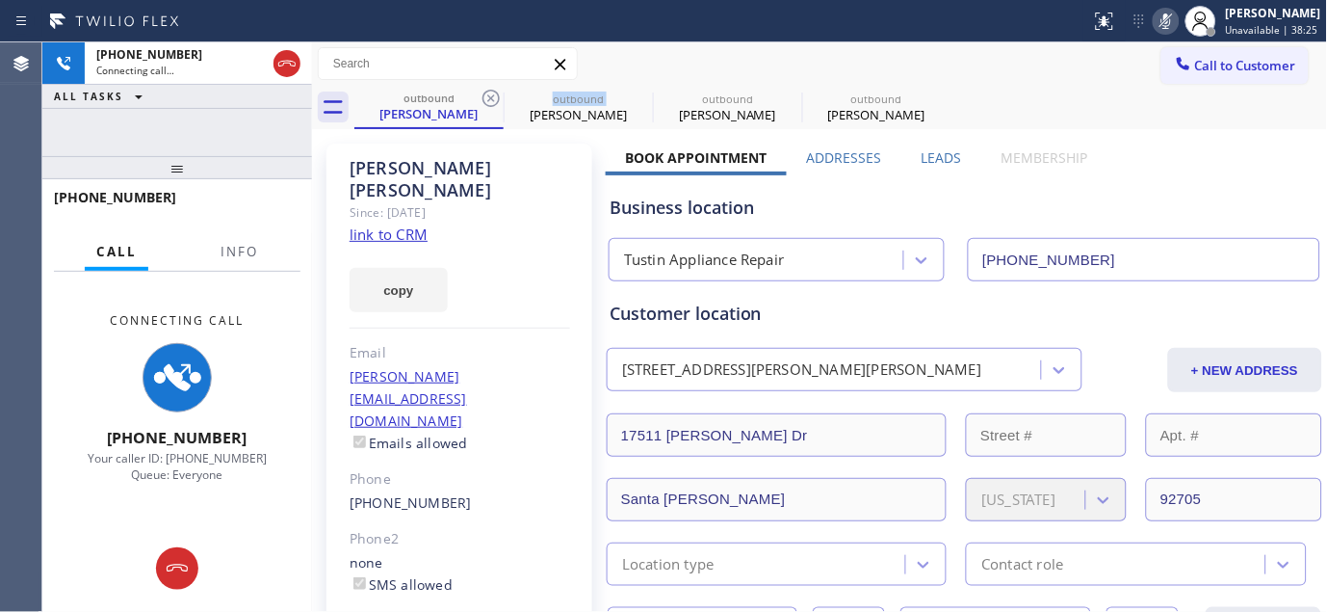
click at [494, 100] on icon at bounding box center [491, 98] width 17 height 17
type input "(929) 236-9532"
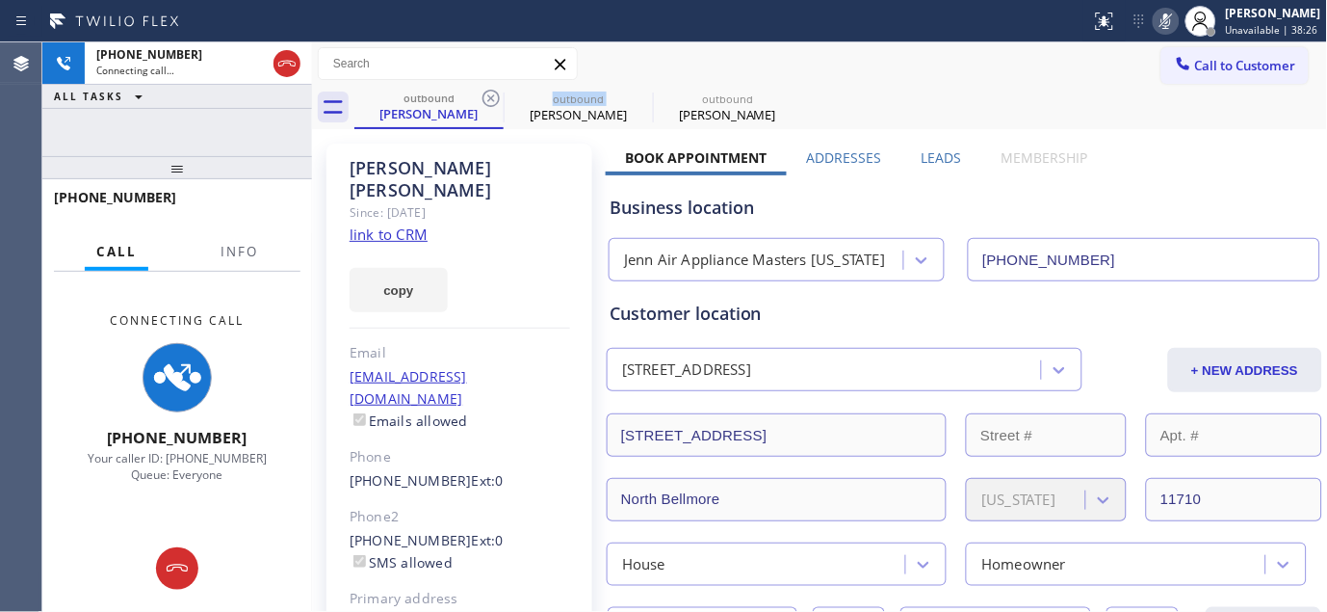
click at [494, 100] on icon at bounding box center [491, 98] width 17 height 17
type input "(866) 934-3013"
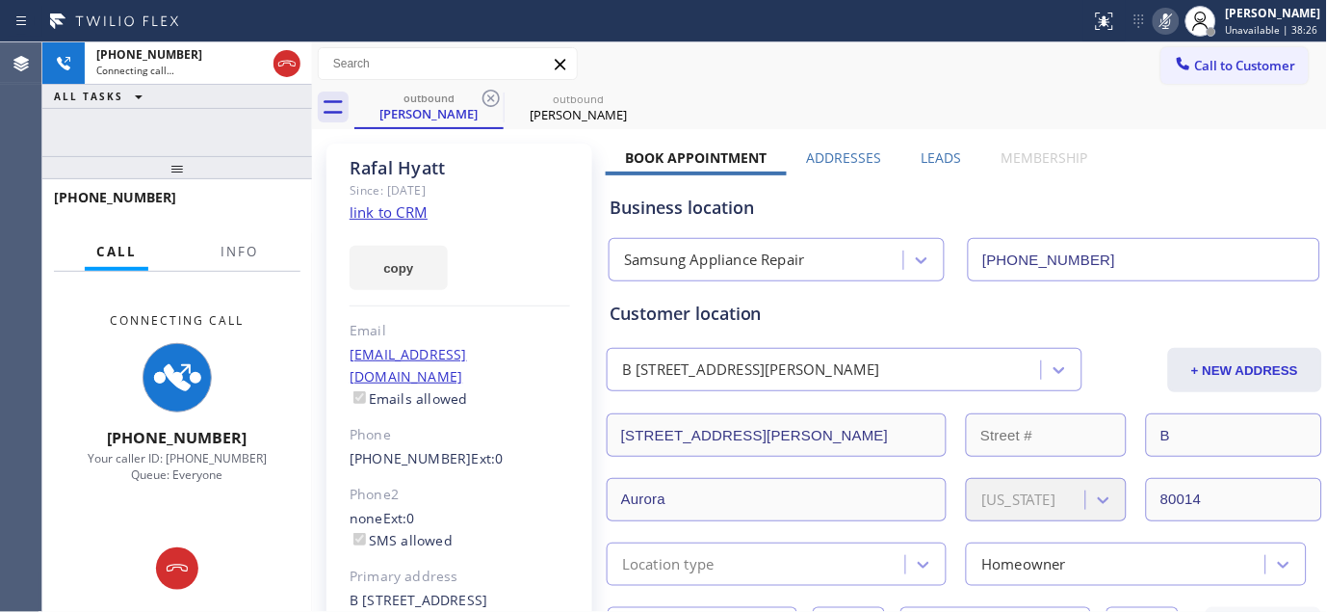
click at [774, 88] on div "outbound Rafal Hyatt outbound Rafal Hyatt" at bounding box center [841, 107] width 974 height 43
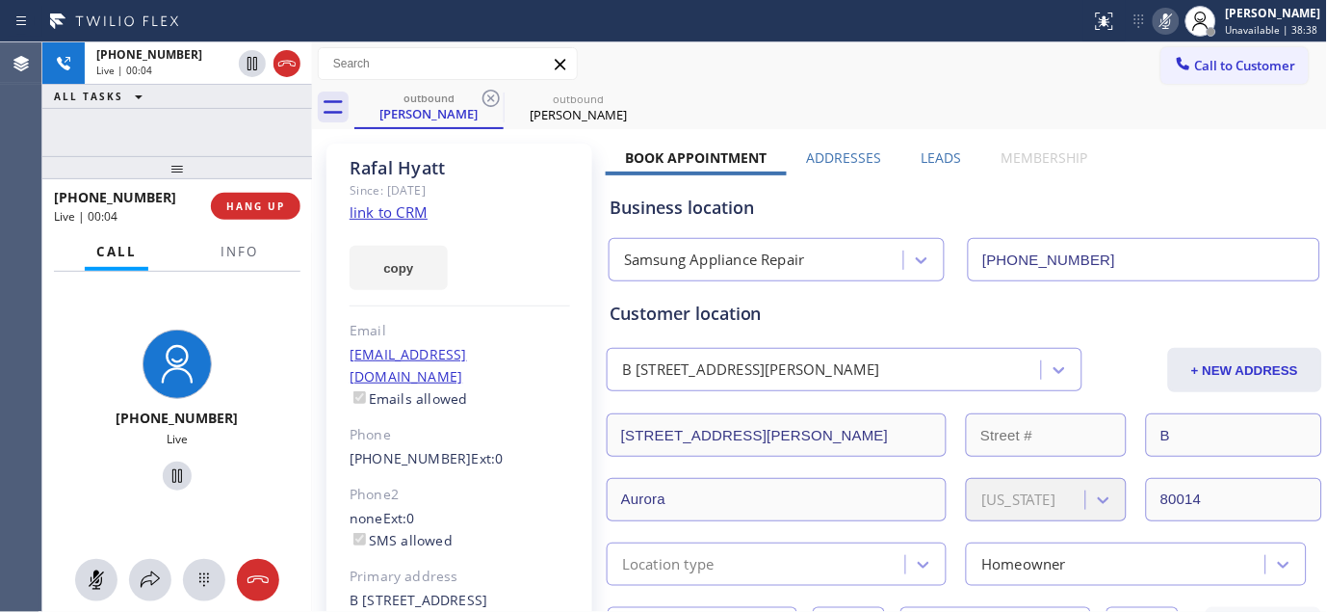
click at [1166, 17] on icon at bounding box center [1166, 21] width 23 height 23
drag, startPoint x: 190, startPoint y: 180, endPoint x: 206, endPoint y: 94, distance: 87.3
click at [206, 94] on div "+17204013378 Live | 00:56 ALL TASKS ALL TASKS ACTIVE TASKS TASKS IN WRAP UP +17…" at bounding box center [177, 326] width 270 height 569
drag, startPoint x: 194, startPoint y: 145, endPoint x: 196, endPoint y: 164, distance: 18.4
click at [195, 146] on div "+17204013378 Live | 01:16 ALL TASKS ALL TASKS ACTIVE TASKS TASKS IN WRAP UP" at bounding box center [177, 99] width 270 height 114
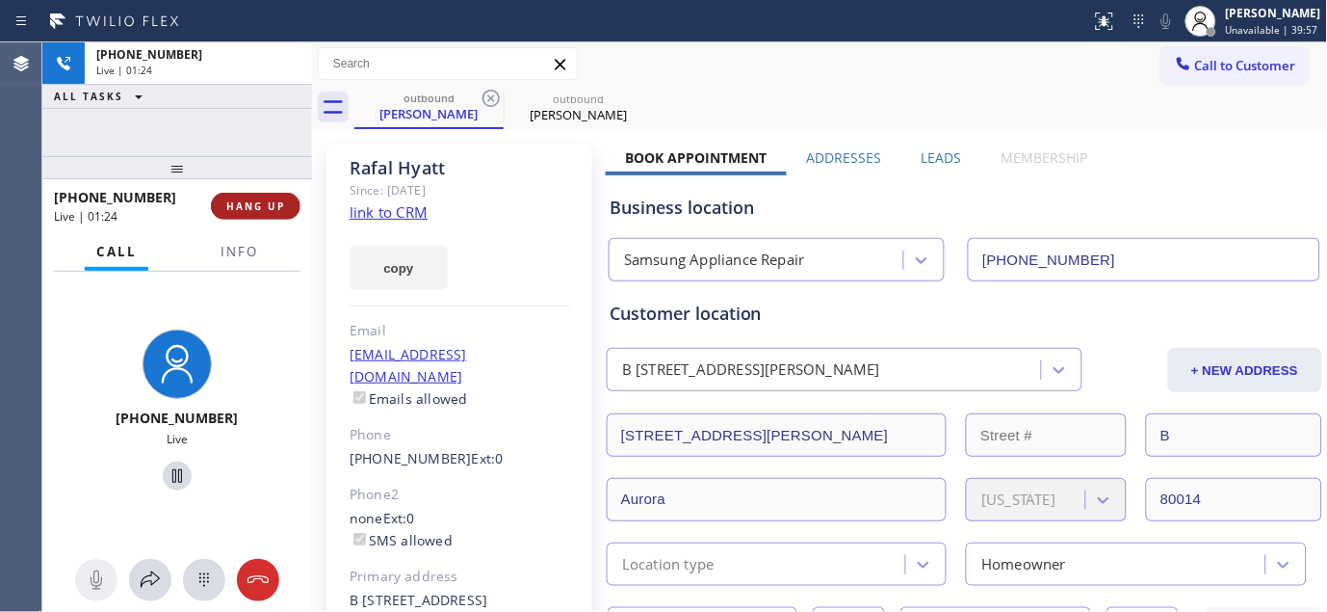
click at [251, 206] on span "HANG UP" at bounding box center [255, 205] width 59 height 13
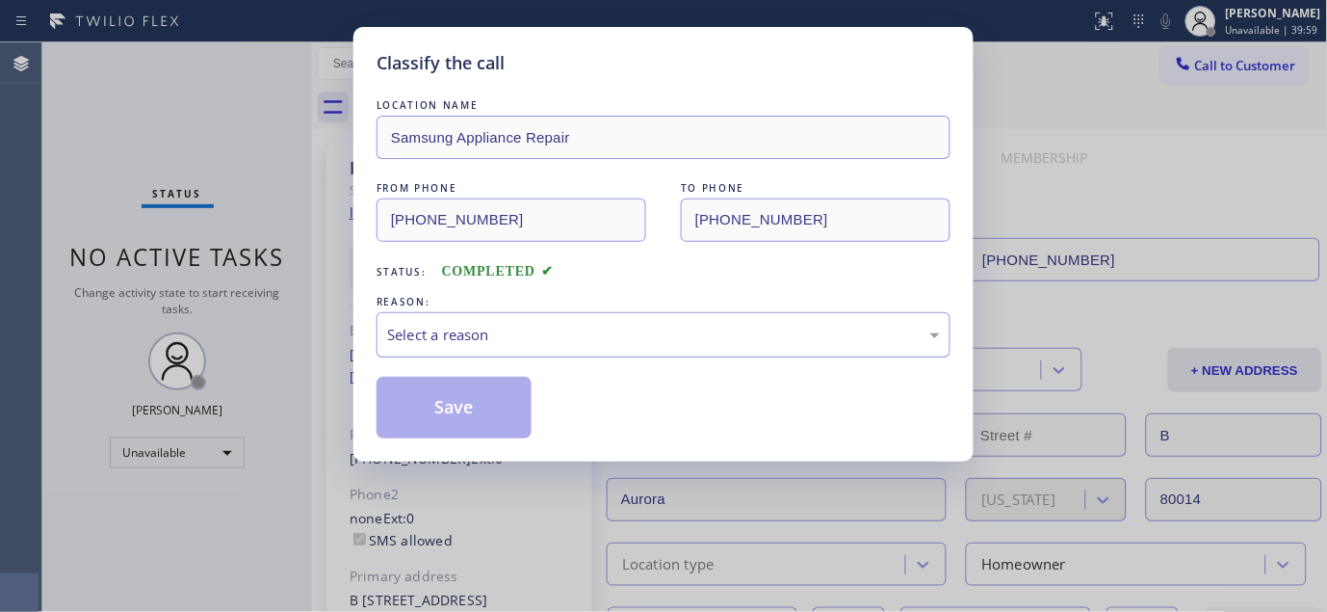
drag, startPoint x: 524, startPoint y: 315, endPoint x: 495, endPoint y: 351, distance: 45.9
click at [522, 316] on div "Select a reason" at bounding box center [664, 334] width 574 height 45
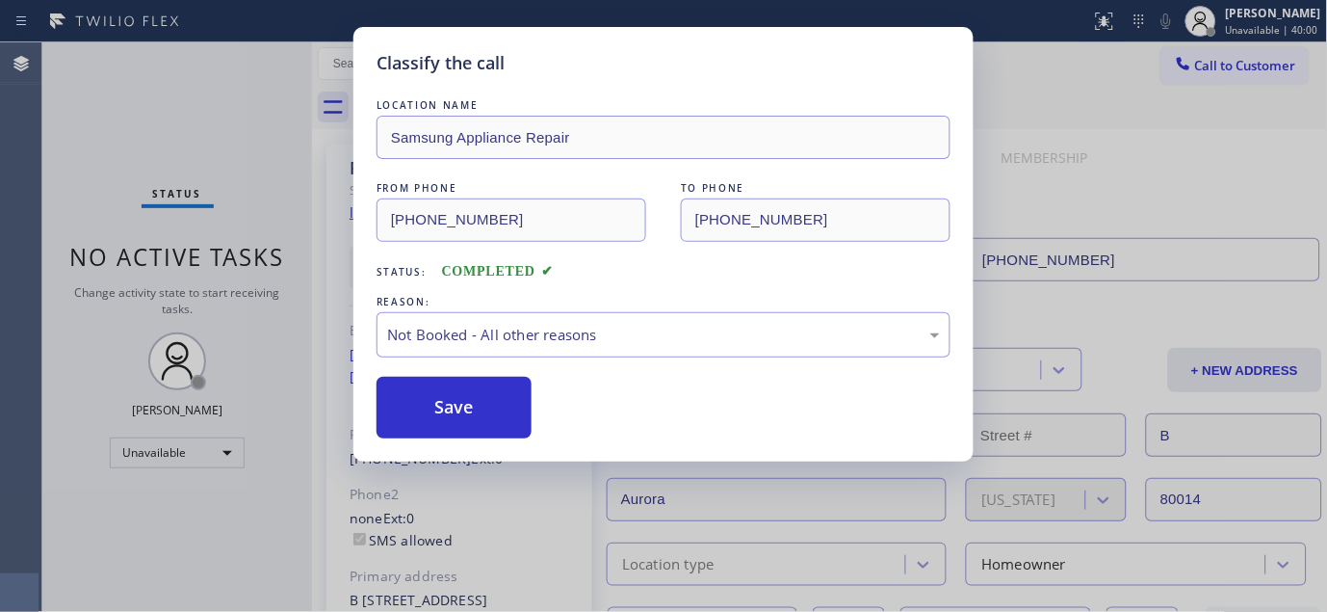
click at [440, 406] on button "Save" at bounding box center [454, 408] width 155 height 62
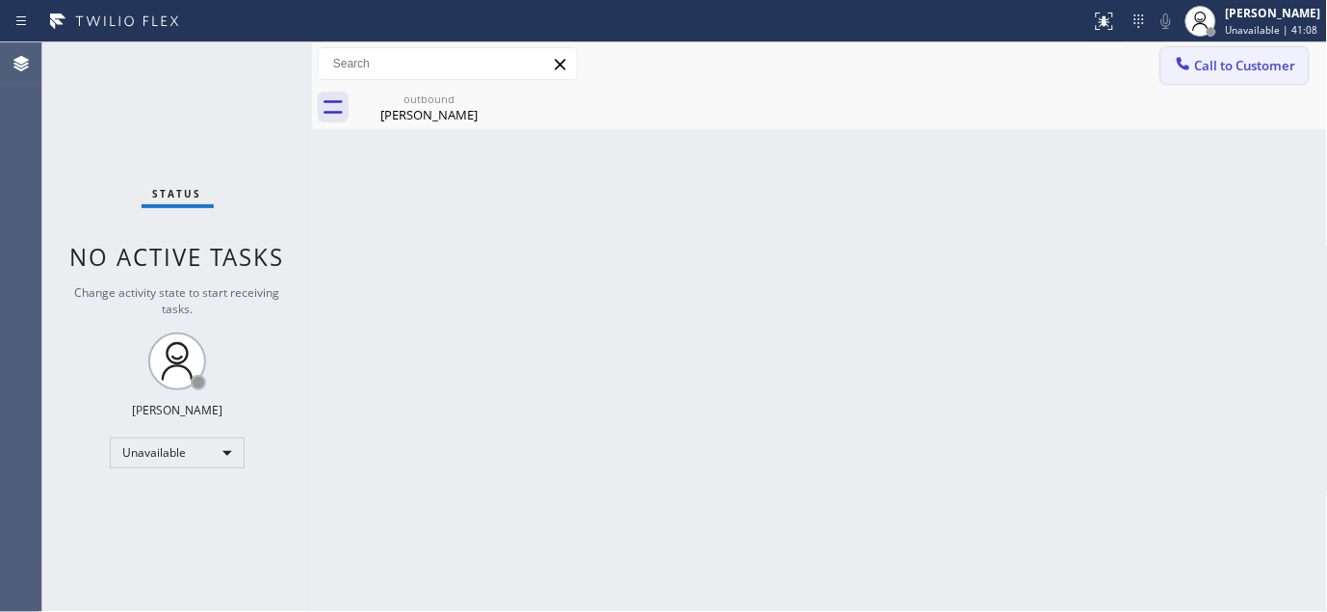
click at [1268, 73] on span "Call to Customer" at bounding box center [1245, 65] width 101 height 17
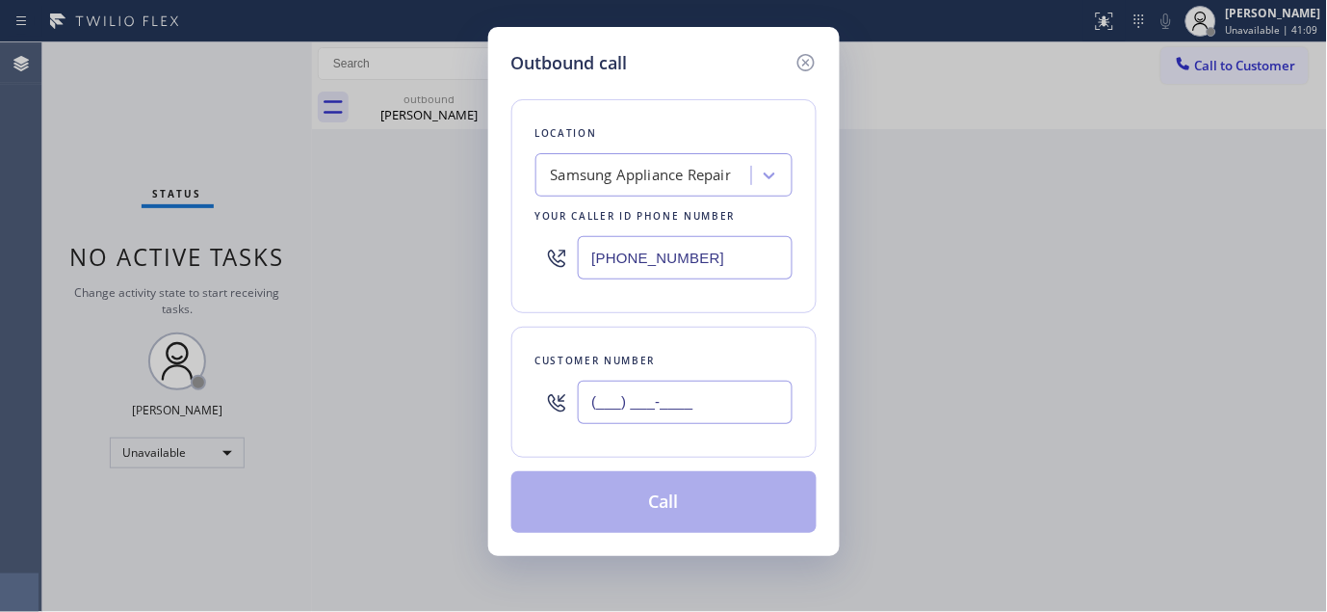
click at [660, 401] on input "(___) ___-____" at bounding box center [685, 401] width 215 height 43
paste input "619) 494-8275"
type input "(619) 494-8275"
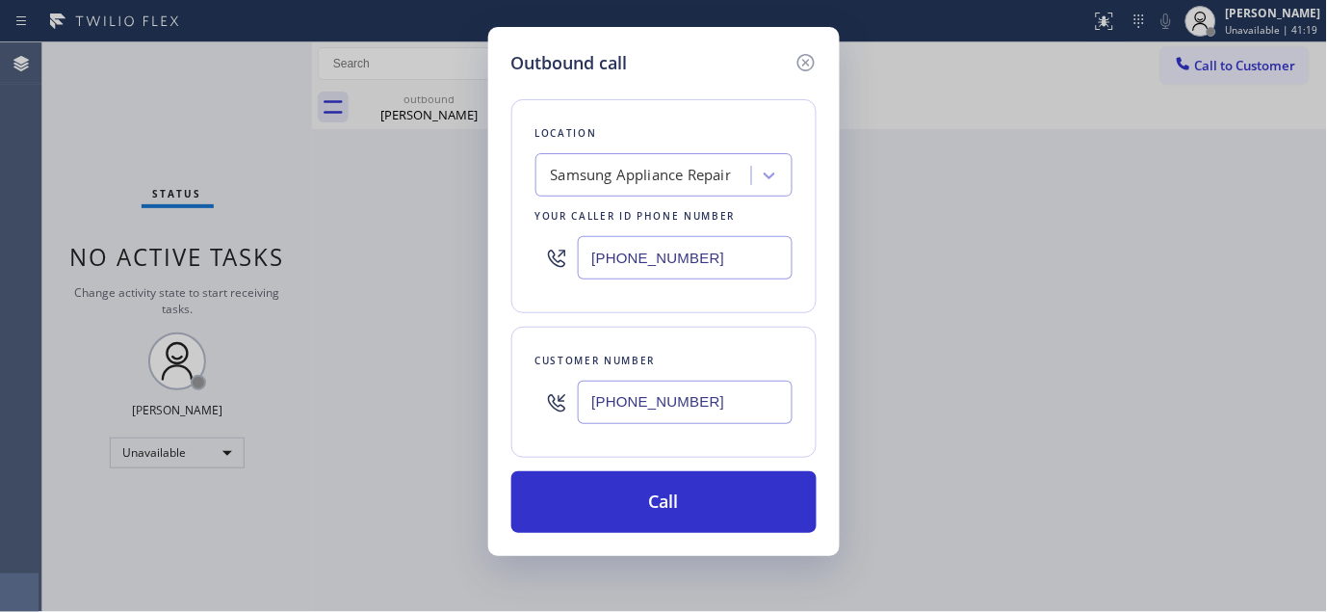
drag, startPoint x: 720, startPoint y: 252, endPoint x: 537, endPoint y: 271, distance: 183.0
click at [497, 261] on div "Outbound call Location Samsung Appliance Repair Your caller id phone number (86…" at bounding box center [664, 291] width 352 height 529
paste input "619) 304-3620"
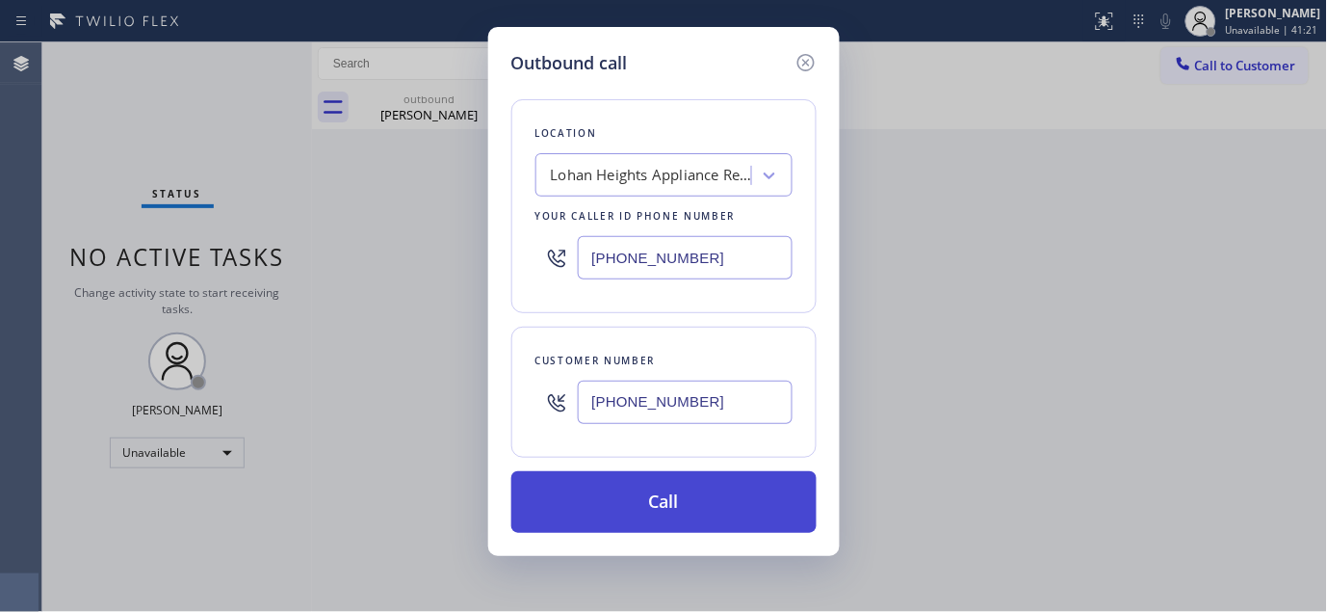
type input "(619) 304-3620"
click at [738, 493] on button "Call" at bounding box center [663, 502] width 305 height 62
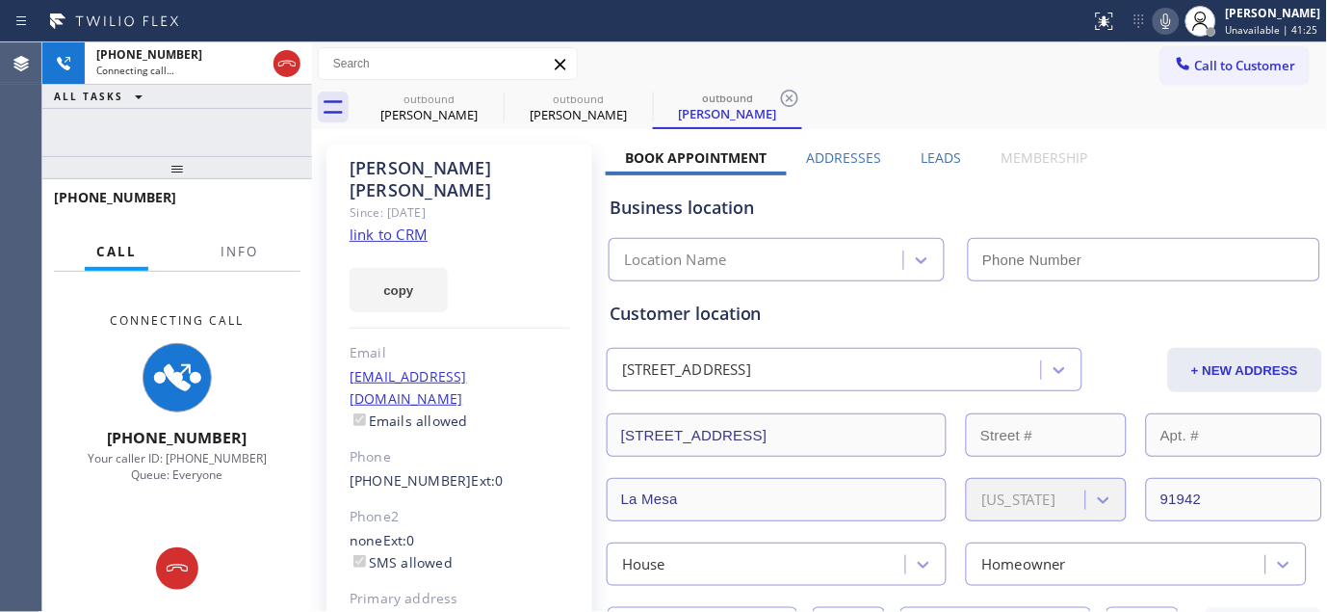
click at [1158, 10] on icon at bounding box center [1166, 21] width 23 height 23
click at [493, 101] on icon at bounding box center [491, 98] width 23 height 23
click at [0, 0] on icon at bounding box center [0, 0] width 0 height 0
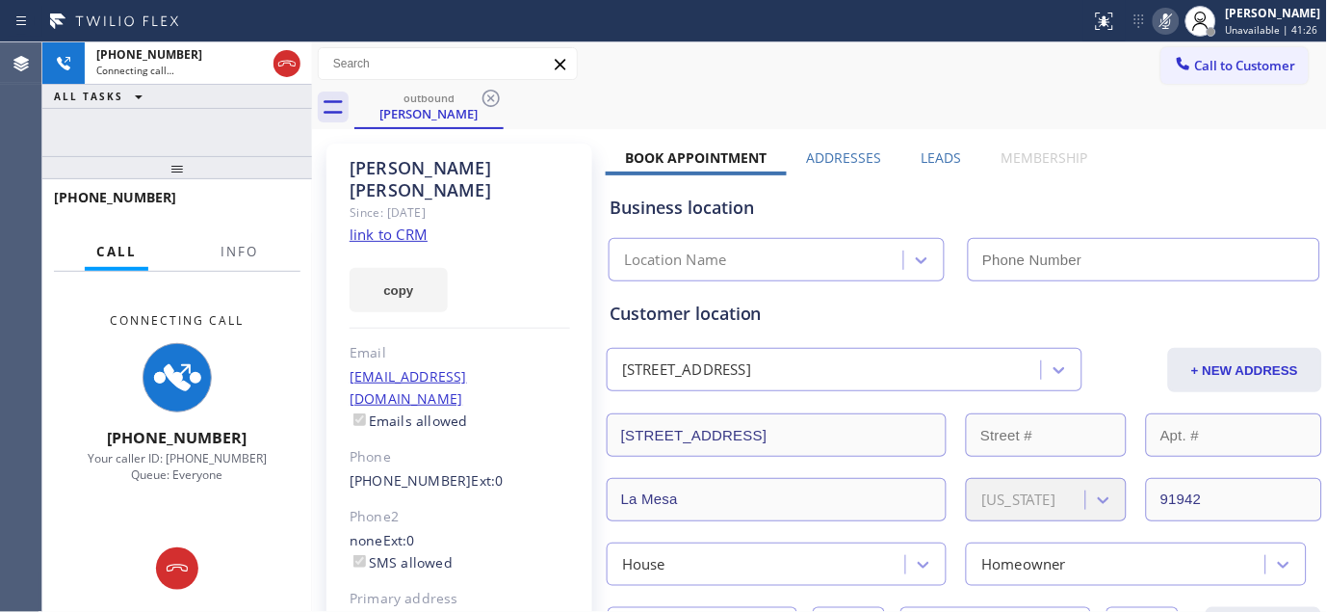
click at [1034, 75] on div "Call to Customer Outbound call Location Lohan Heights Appliance Repair Group Yo…" at bounding box center [820, 64] width 1016 height 34
type input "(619) 304-3620"
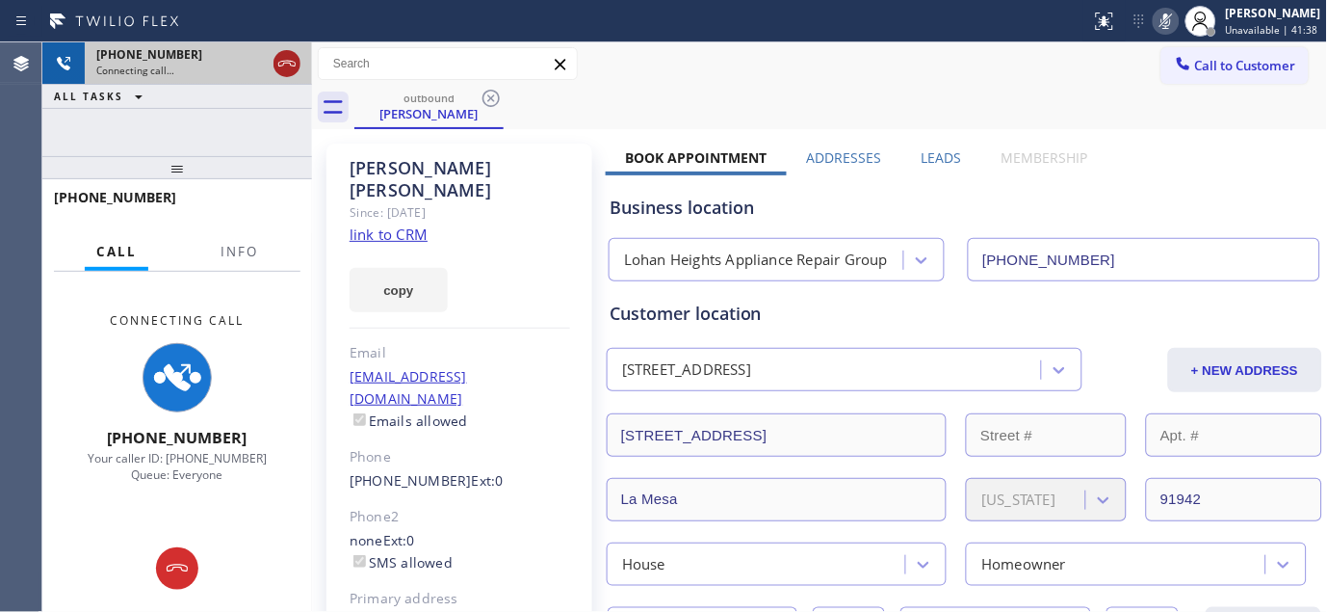
click at [292, 60] on icon at bounding box center [286, 63] width 23 height 23
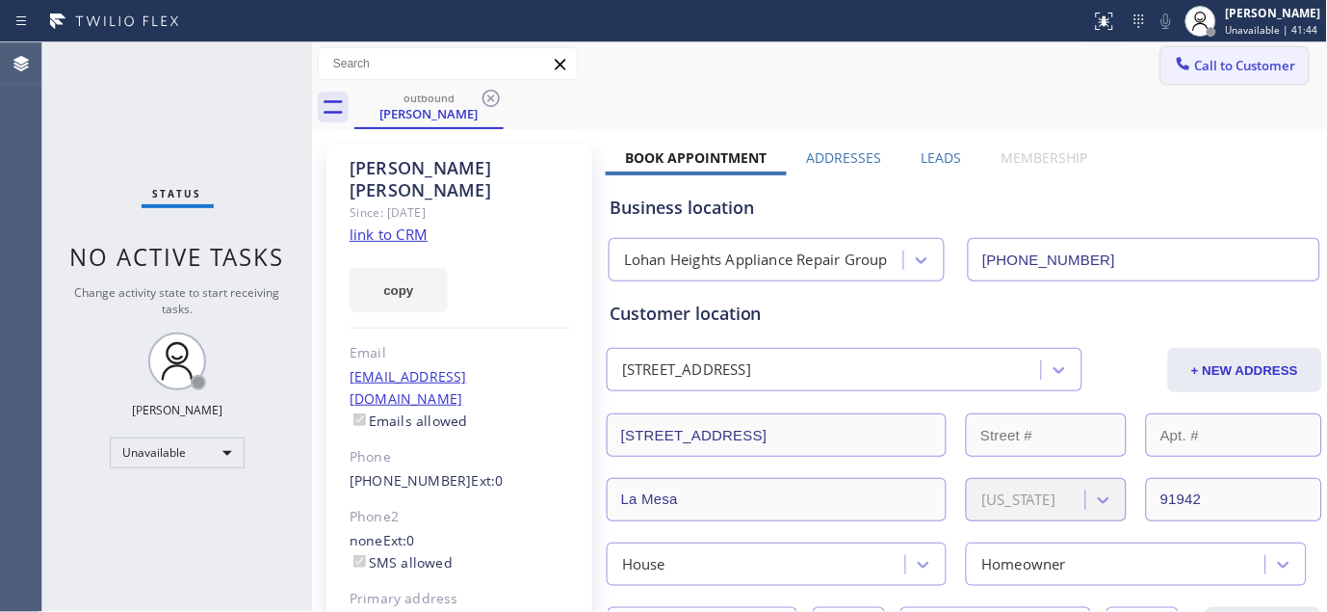
click at [1281, 67] on span "Call to Customer" at bounding box center [1245, 65] width 101 height 17
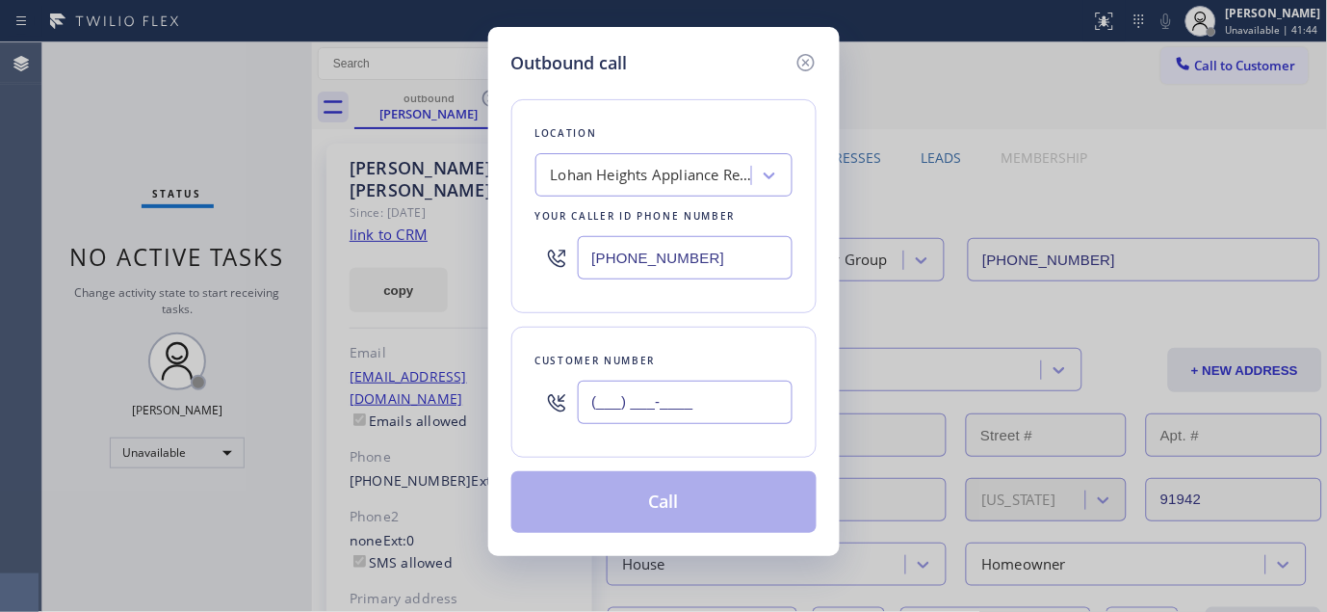
click at [692, 400] on input "(___) ___-____" at bounding box center [685, 401] width 215 height 43
paste input "425) 614-7754"
type input "(425) 614-7754"
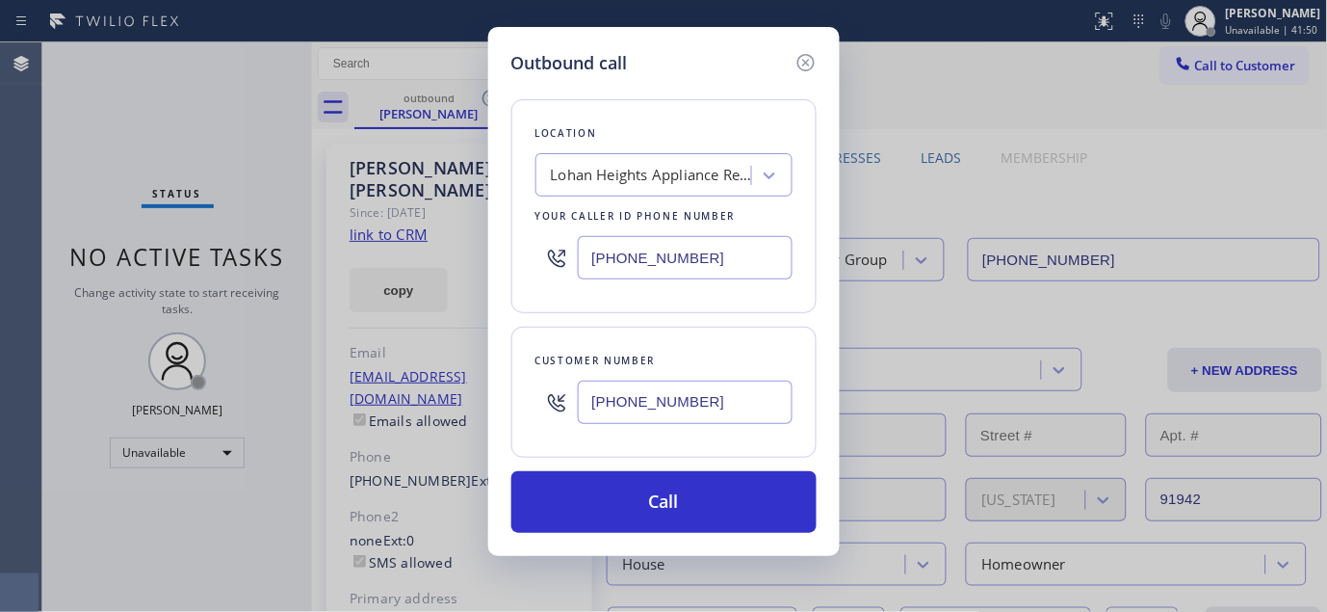
drag, startPoint x: 727, startPoint y: 238, endPoint x: 502, endPoint y: 244, distance: 225.5
click at [502, 244] on div "Outbound call Location Lohan Heights Appliance Repair Group Your caller id phon…" at bounding box center [664, 291] width 352 height 529
paste input "425) 333-7121"
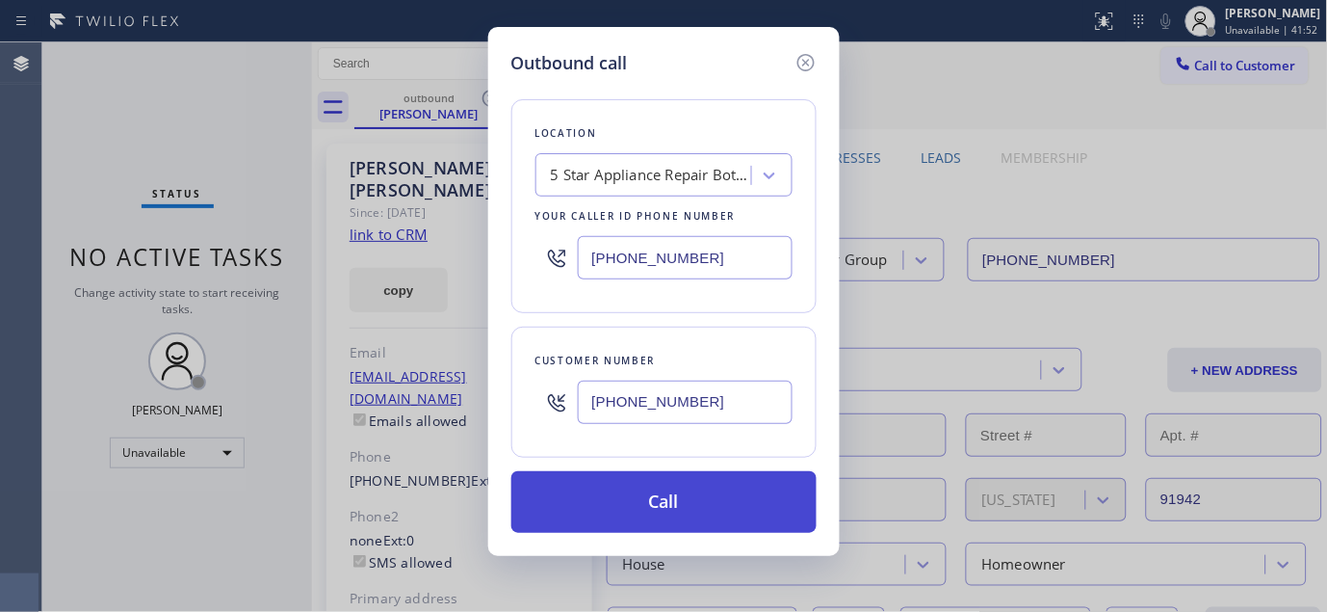
type input "(425) 333-7121"
click at [729, 504] on button "Call" at bounding box center [663, 502] width 305 height 62
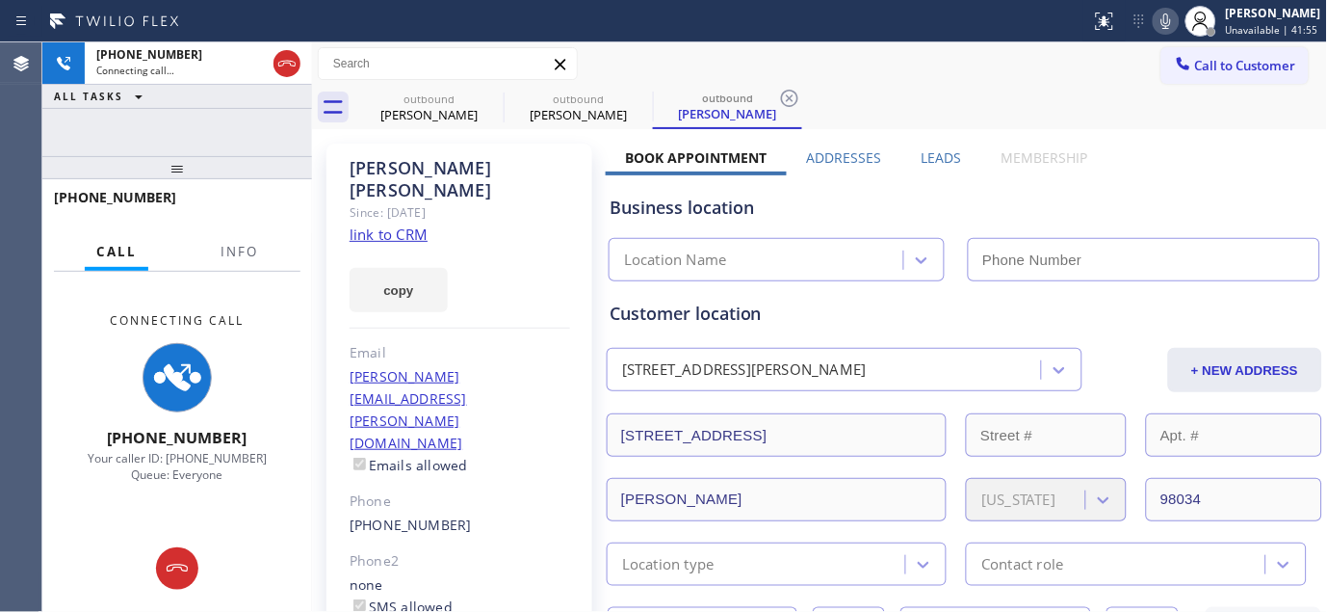
click at [1156, 25] on icon at bounding box center [1166, 21] width 23 height 23
type input "(425) 333-7121"
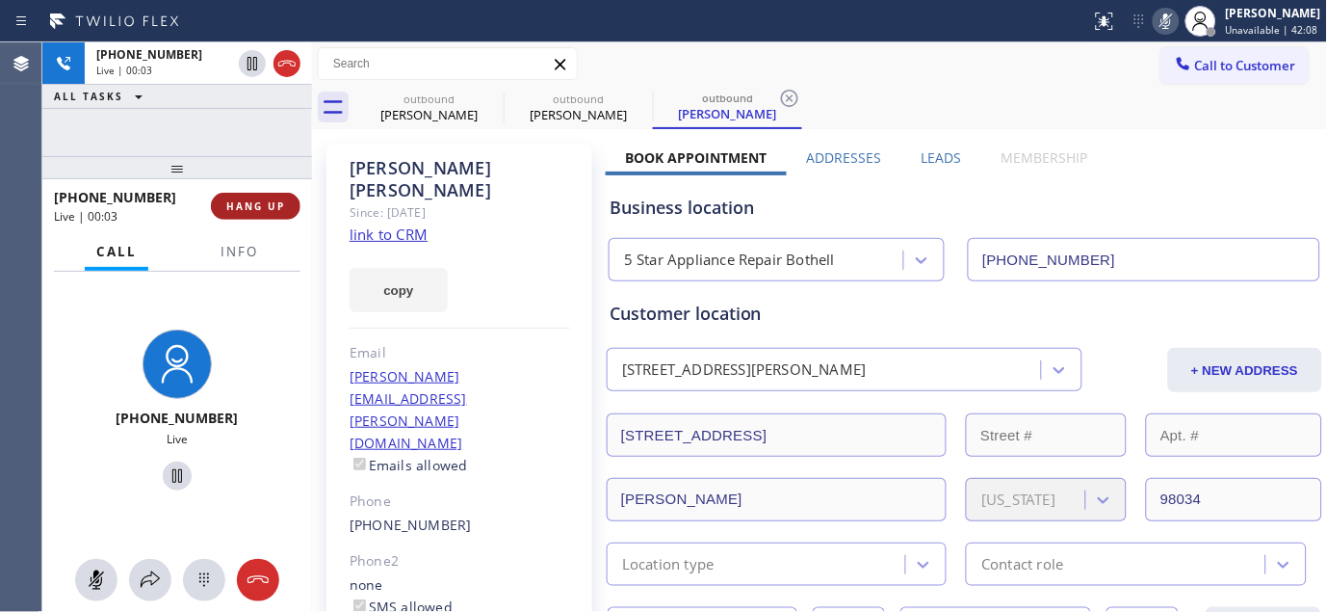
click at [270, 212] on span "HANG UP" at bounding box center [255, 205] width 59 height 13
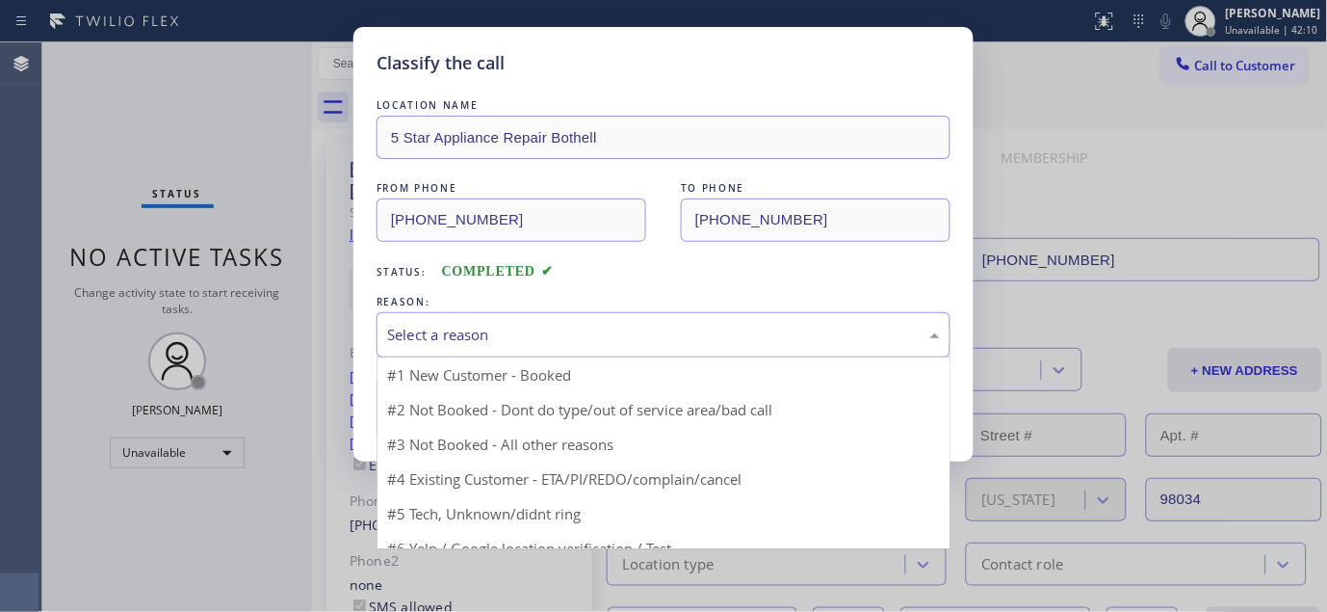
click at [468, 337] on div "Select a reason" at bounding box center [663, 335] width 553 height 22
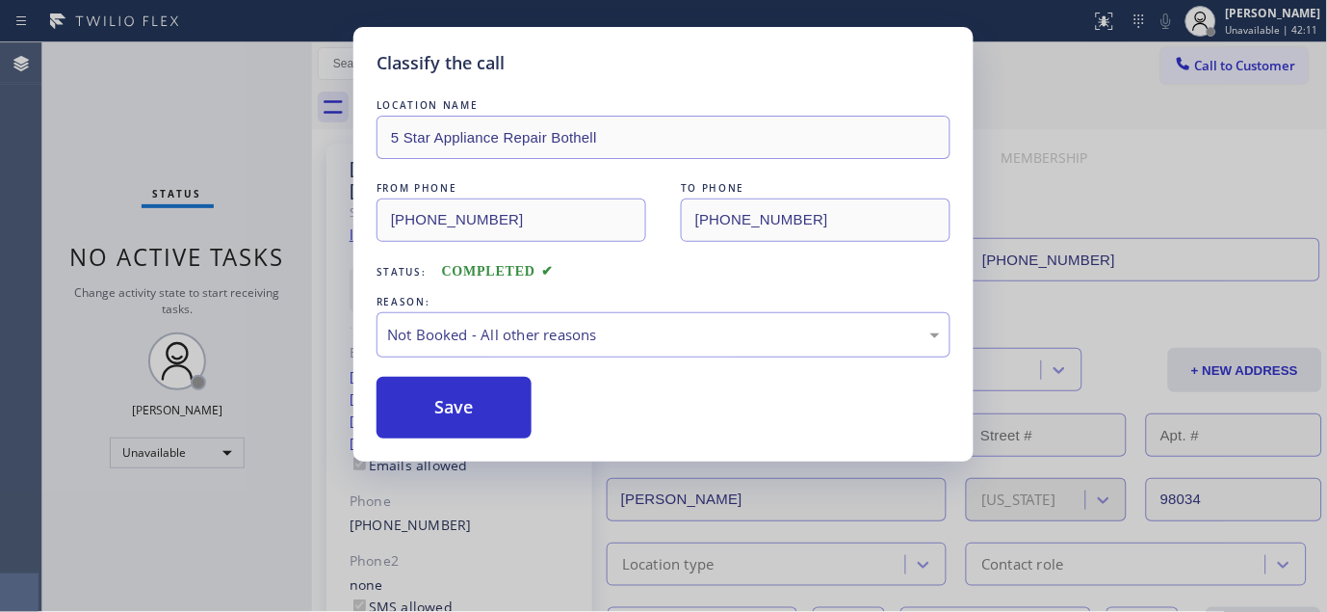
click at [447, 406] on button "Save" at bounding box center [454, 408] width 155 height 62
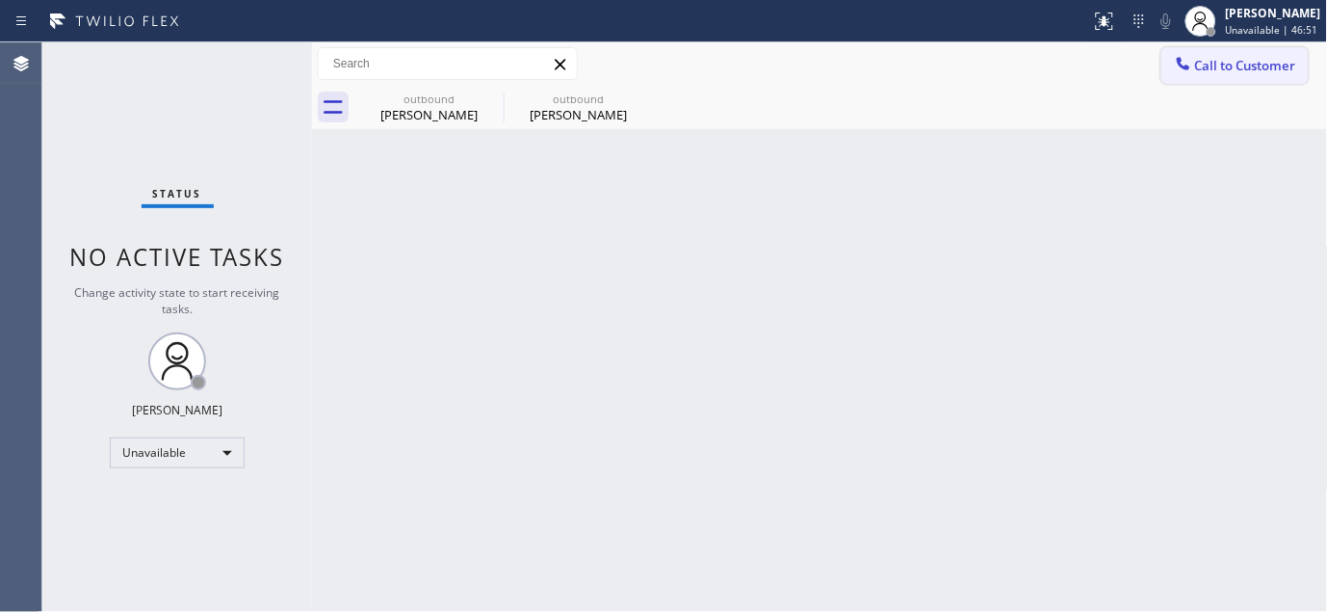
click at [1216, 68] on span "Call to Customer" at bounding box center [1245, 65] width 101 height 17
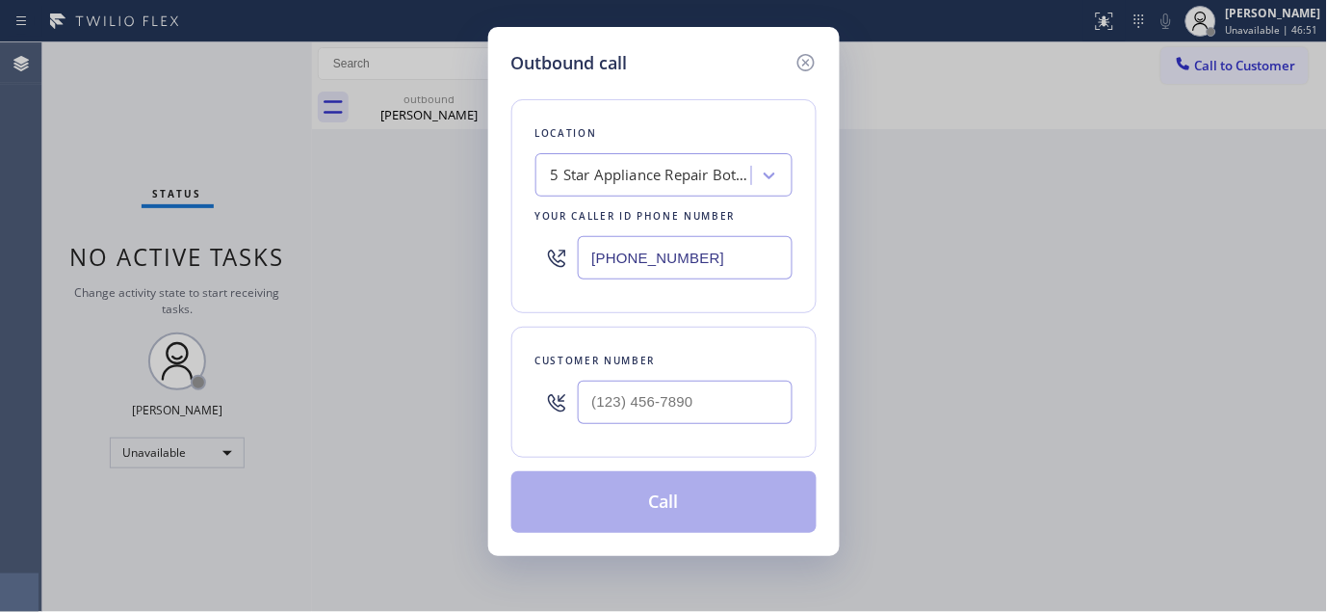
click at [678, 425] on div at bounding box center [685, 402] width 215 height 63
click at [670, 410] on input "(___) ___-____" at bounding box center [685, 401] width 215 height 43
paste input "206) 850-0021"
type input "(206) 850-0021"
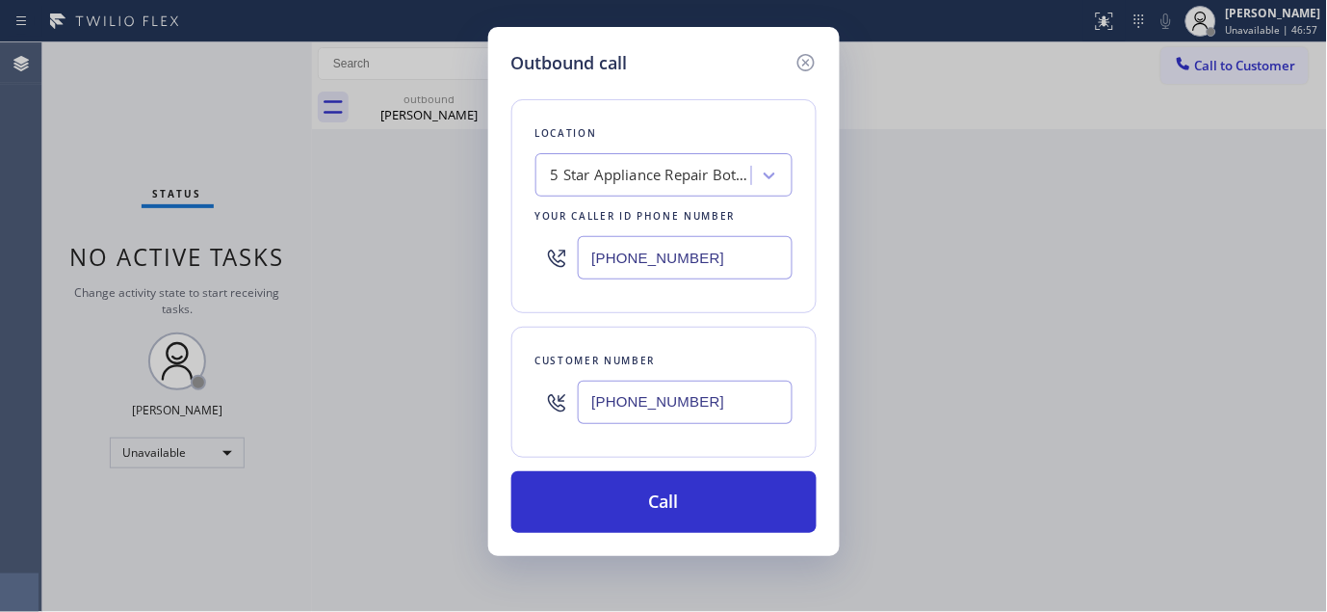
drag, startPoint x: 688, startPoint y: 264, endPoint x: 495, endPoint y: 281, distance: 193.4
click at [522, 274] on div "Location 5 Star Appliance Repair Bothell Your caller id phone number (425) 333-…" at bounding box center [663, 206] width 305 height 214
paste input "206) 424-9772"
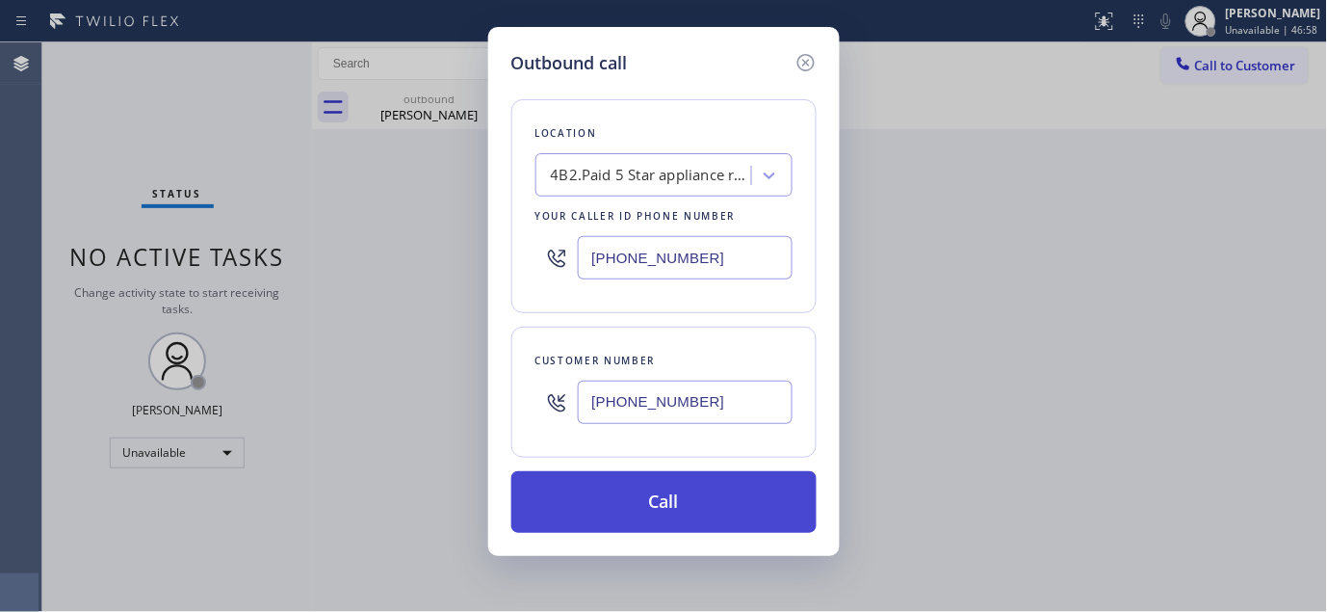
type input "(206) 424-9772"
click at [728, 505] on button "Call" at bounding box center [663, 502] width 305 height 62
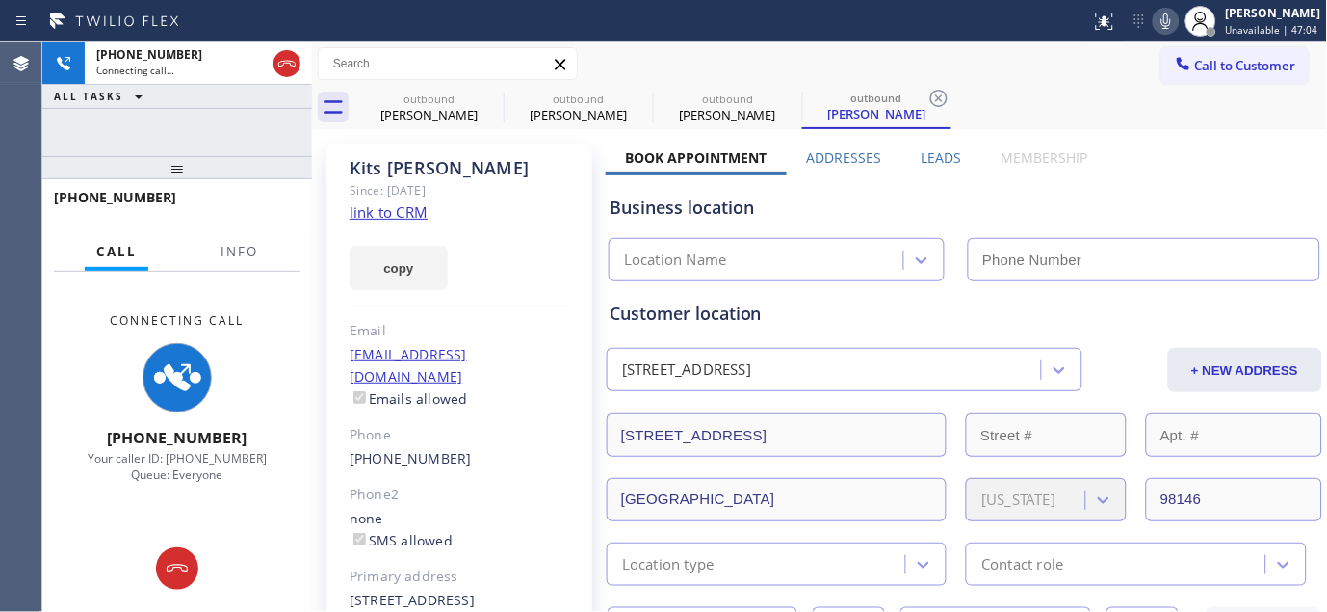
type input "(206) 424-9772"
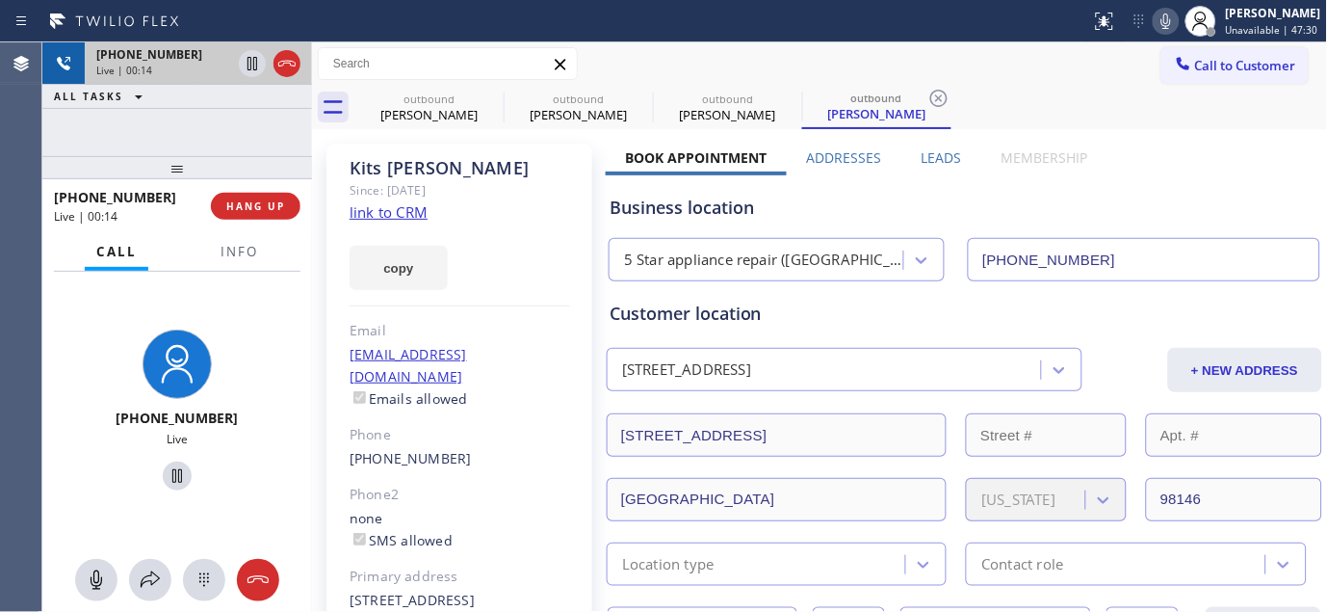
drag, startPoint x: 210, startPoint y: 170, endPoint x: 223, endPoint y: 50, distance: 121.2
click at [210, 118] on div "+12068500021 Live | 00:14 ALL TASKS ALL TASKS ACTIVE TASKS TASKS IN WRAP UP +12…" at bounding box center [177, 326] width 270 height 569
drag, startPoint x: 227, startPoint y: 156, endPoint x: 308, endPoint y: 24, distance: 154.8
click at [223, 139] on div "+12068500021 Live | 00:17 ALL TASKS ALL TASKS ACTIVE TASKS TASKS IN WRAP UP +12…" at bounding box center [177, 326] width 270 height 569
drag, startPoint x: 241, startPoint y: 150, endPoint x: 225, endPoint y: 111, distance: 42.4
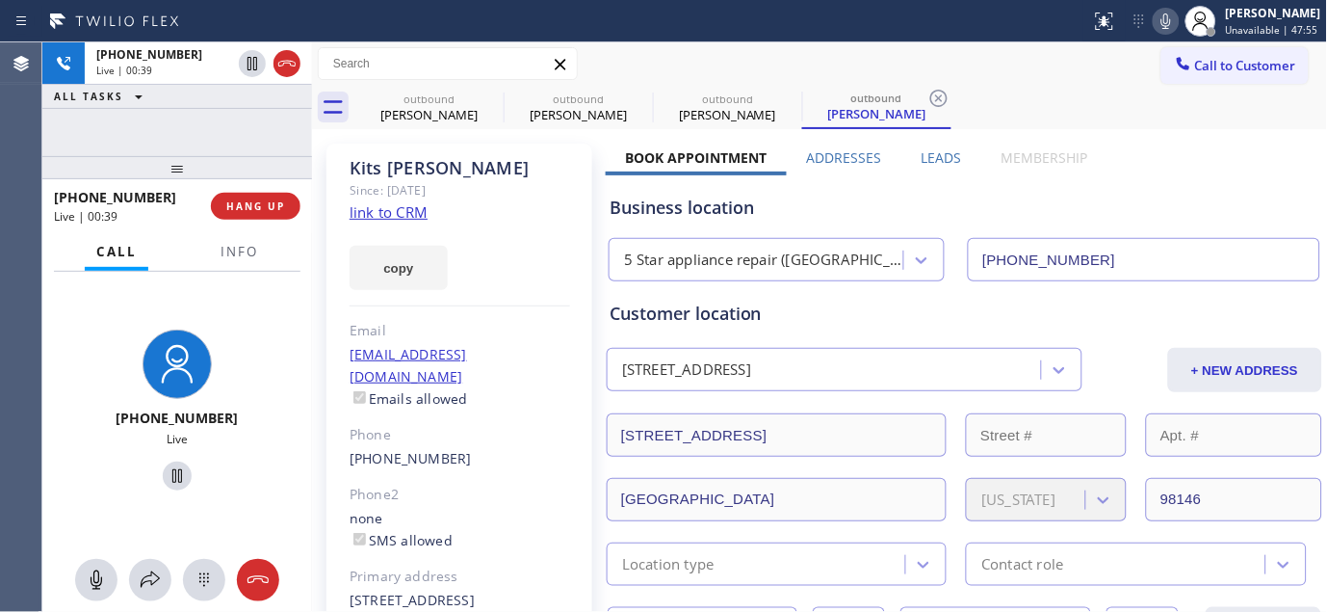
click at [227, 127] on div "+12068500021 Live | 00:39 ALL TASKS ALL TASKS ACTIVE TASKS TASKS IN WRAP UP +12…" at bounding box center [177, 326] width 270 height 569
click at [258, 214] on button "HANG UP" at bounding box center [256, 206] width 90 height 27
drag, startPoint x: 257, startPoint y: 213, endPoint x: 246, endPoint y: 210, distance: 11.9
click at [254, 212] on span "HANG UP" at bounding box center [255, 205] width 59 height 13
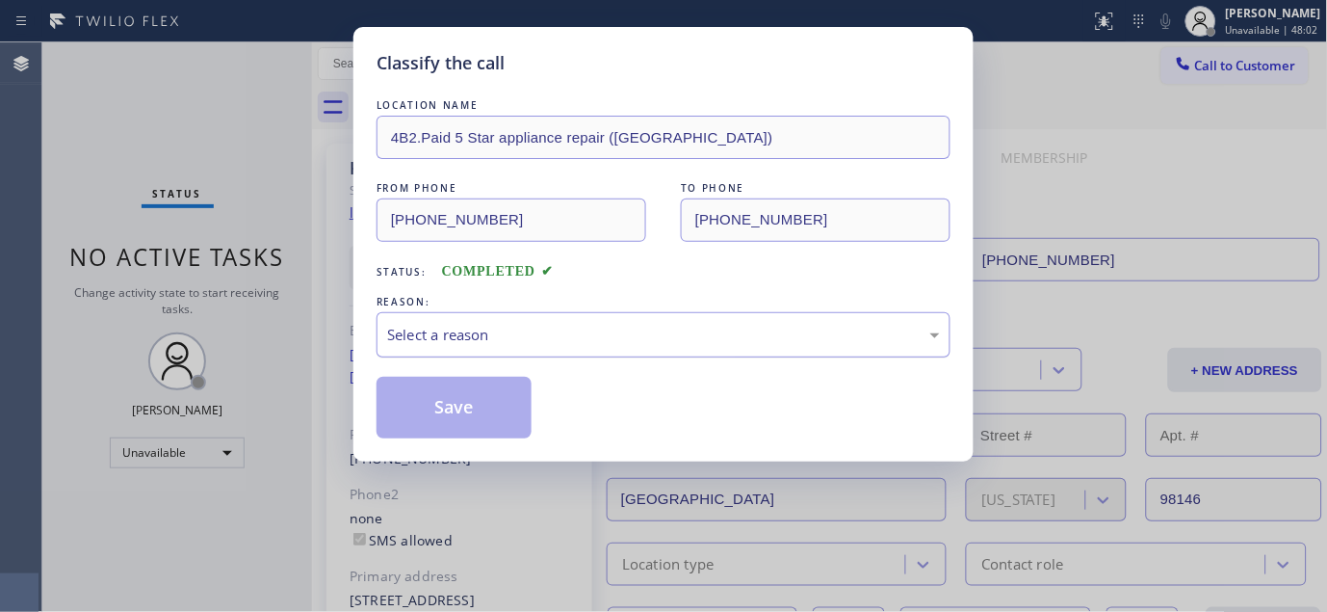
drag, startPoint x: 582, startPoint y: 287, endPoint x: 545, endPoint y: 348, distance: 70.9
click at [582, 286] on div "LOCATION NAME 4B2.Paid 5 Star appliance repair (Seattle) FROM PHONE (206) 424-9…" at bounding box center [664, 266] width 574 height 343
drag, startPoint x: 494, startPoint y: 358, endPoint x: 444, endPoint y: 377, distance: 53.3
click at [494, 359] on div "LOCATION NAME 4B2.Paid 5 Star appliance repair (Seattle) FROM PHONE (206) 424-9…" at bounding box center [664, 266] width 574 height 343
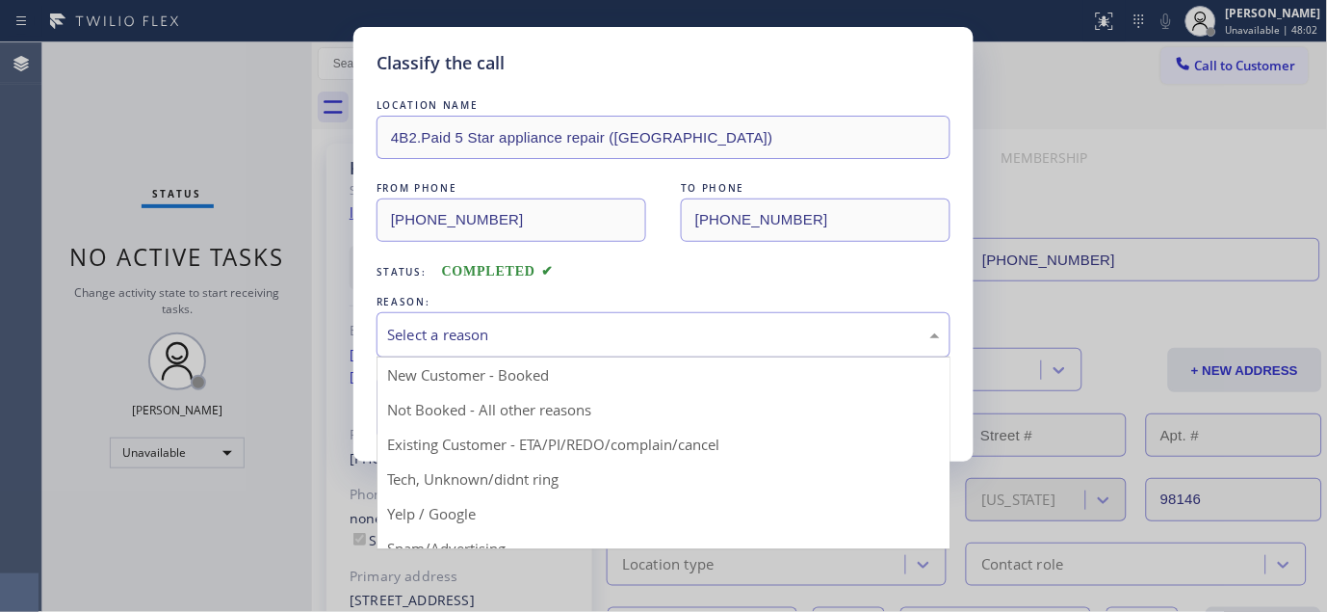
click at [476, 329] on div "Select a reason" at bounding box center [663, 335] width 553 height 22
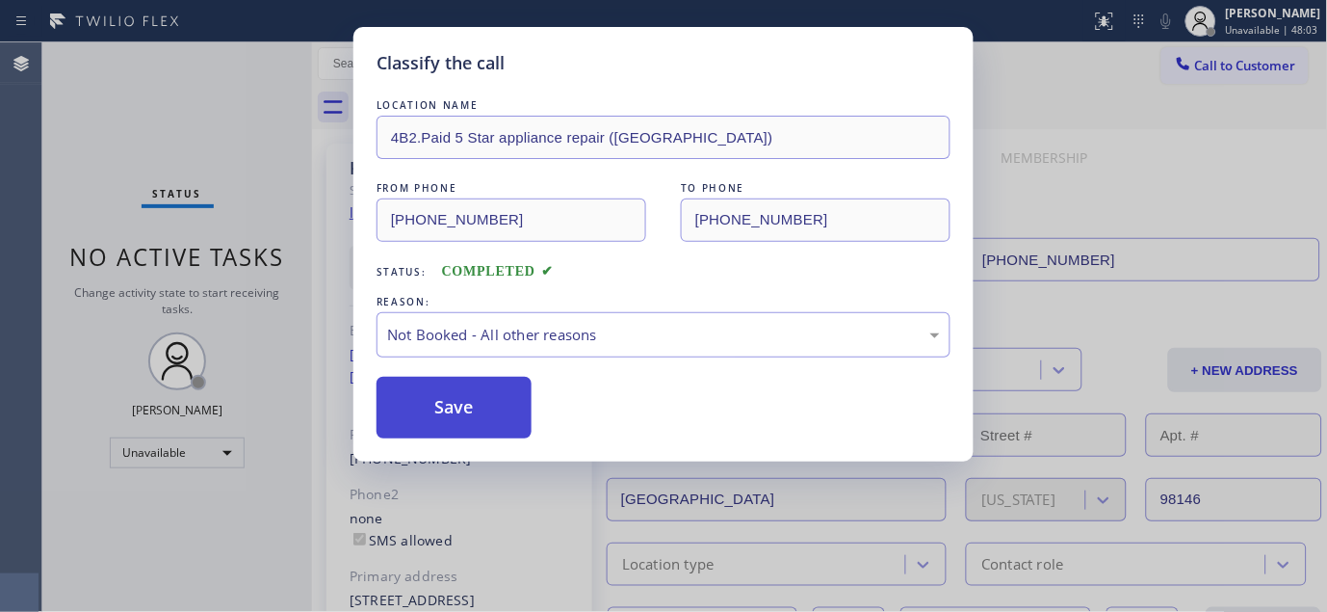
click at [428, 411] on button "Save" at bounding box center [454, 408] width 155 height 62
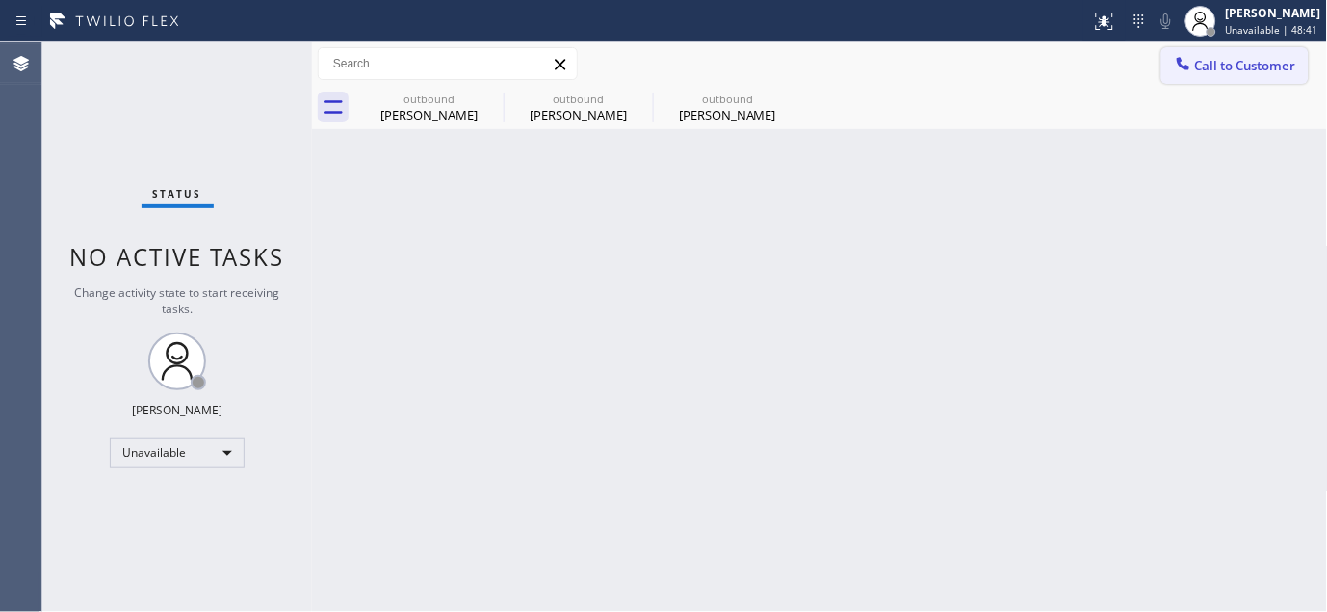
click at [1208, 80] on button "Call to Customer" at bounding box center [1235, 65] width 147 height 37
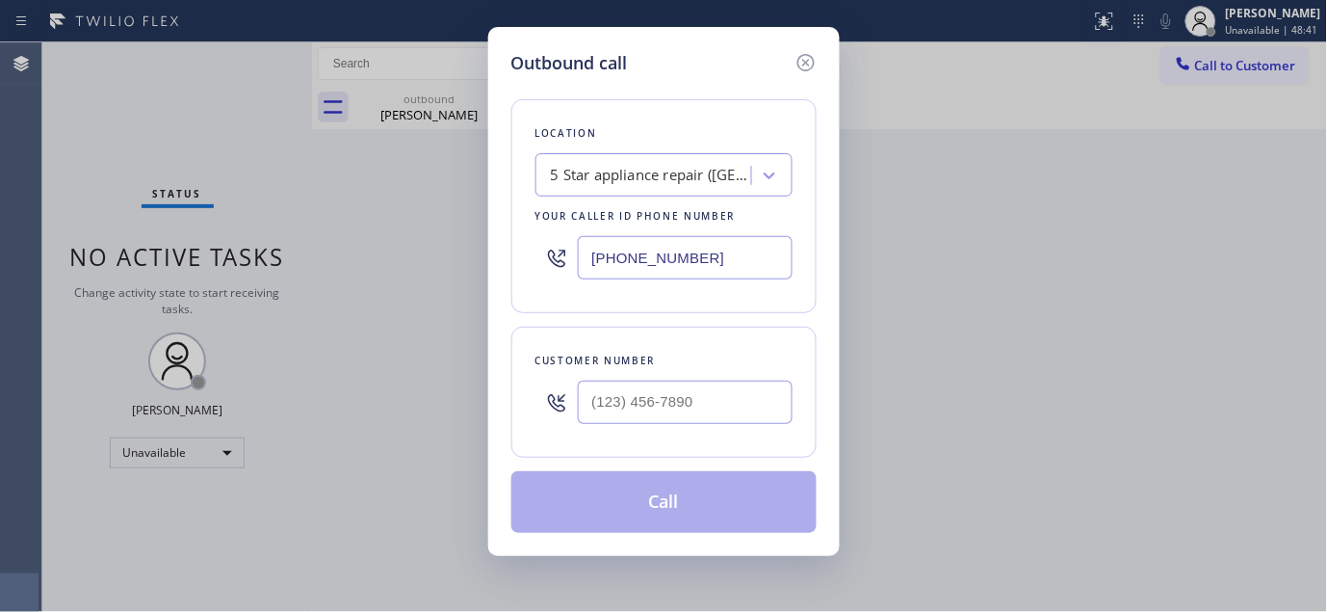
click at [616, 428] on div at bounding box center [685, 402] width 215 height 63
click at [623, 419] on input "(___) ___-____" at bounding box center [685, 401] width 215 height 43
paste input "914) 217-0646"
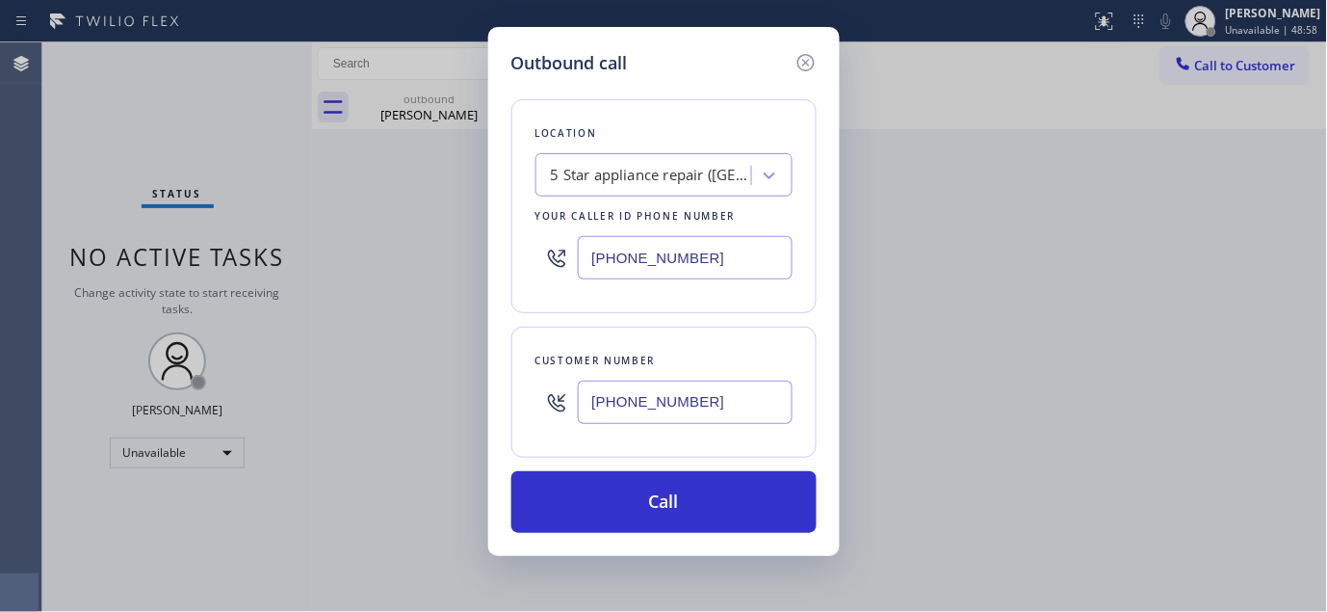
drag, startPoint x: 723, startPoint y: 406, endPoint x: 509, endPoint y: 376, distance: 216.9
click at [550, 406] on div "(914) 217-0646" at bounding box center [664, 402] width 257 height 63
paste input "text"
type input "(914) 217-0646"
drag, startPoint x: 624, startPoint y: 252, endPoint x: 369, endPoint y: 258, distance: 255.3
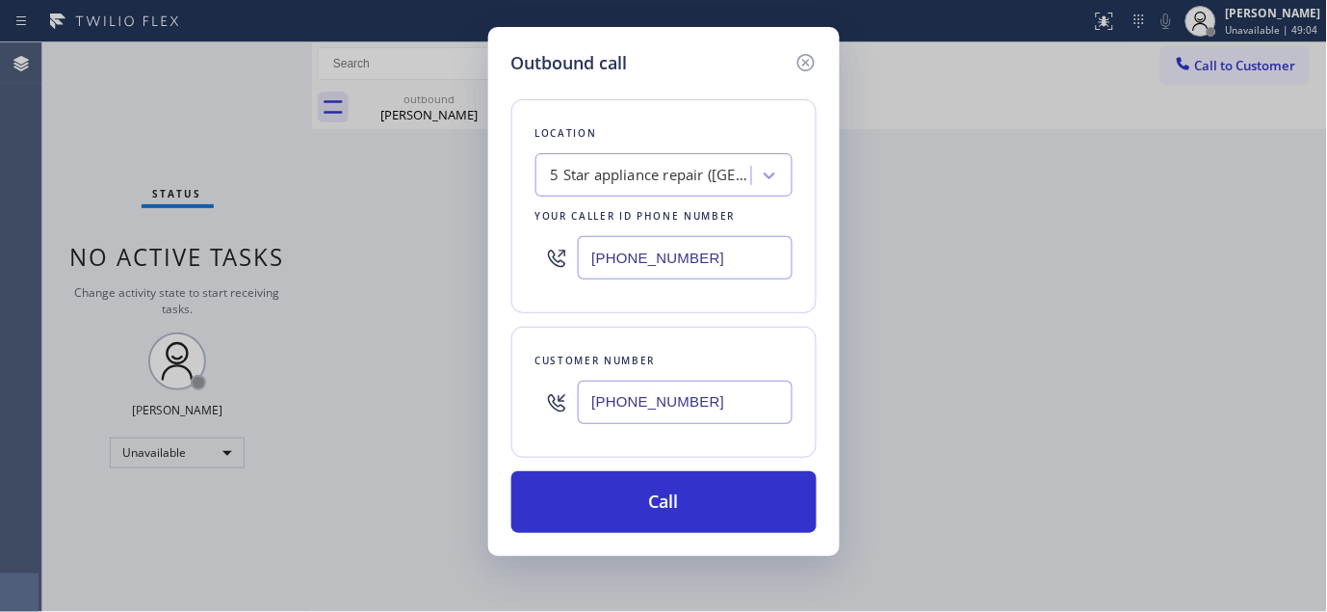
click at [369, 258] on div "Outbound call Location 5 Star appliance repair (Seattle) Your caller id phone n…" at bounding box center [663, 306] width 1327 height 612
paste input "855) 731-495"
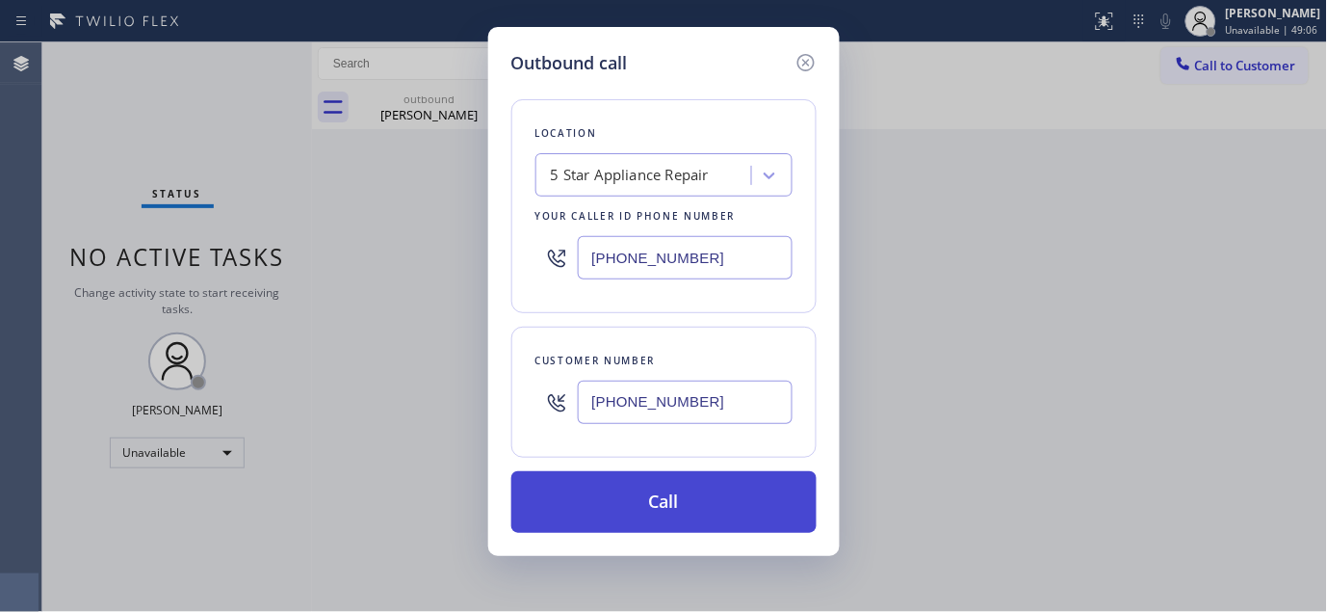
type input "[PHONE_NUMBER]"
click at [743, 495] on button "Call" at bounding box center [663, 502] width 305 height 62
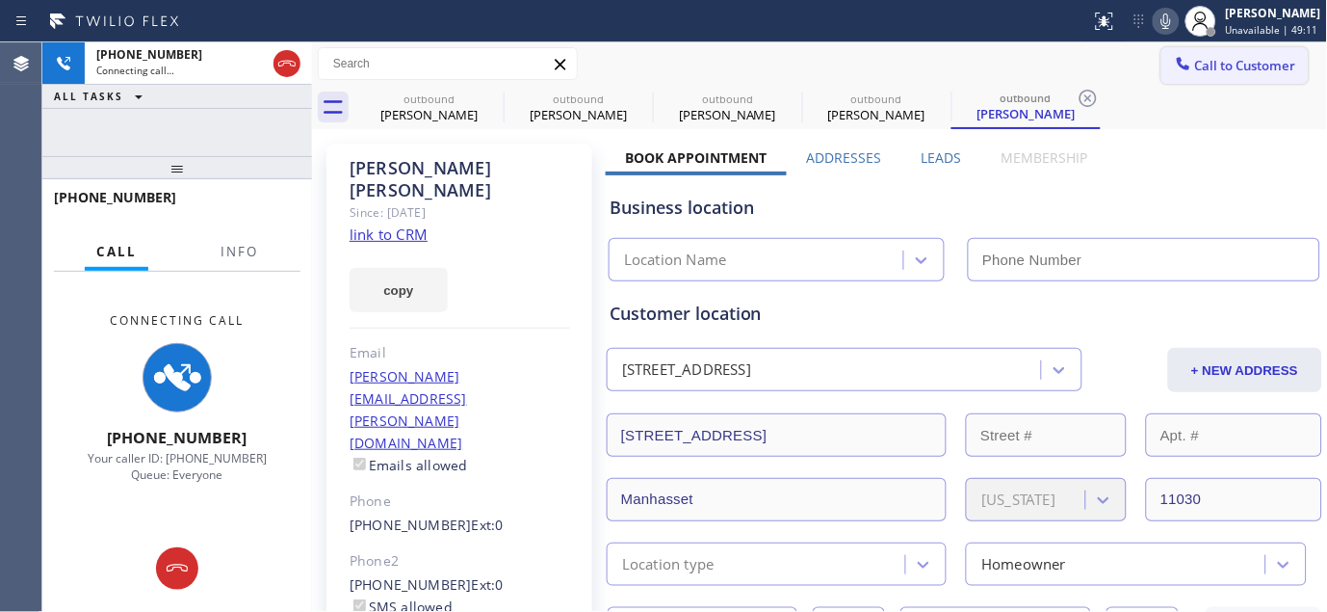
type input "[PHONE_NUMBER]"
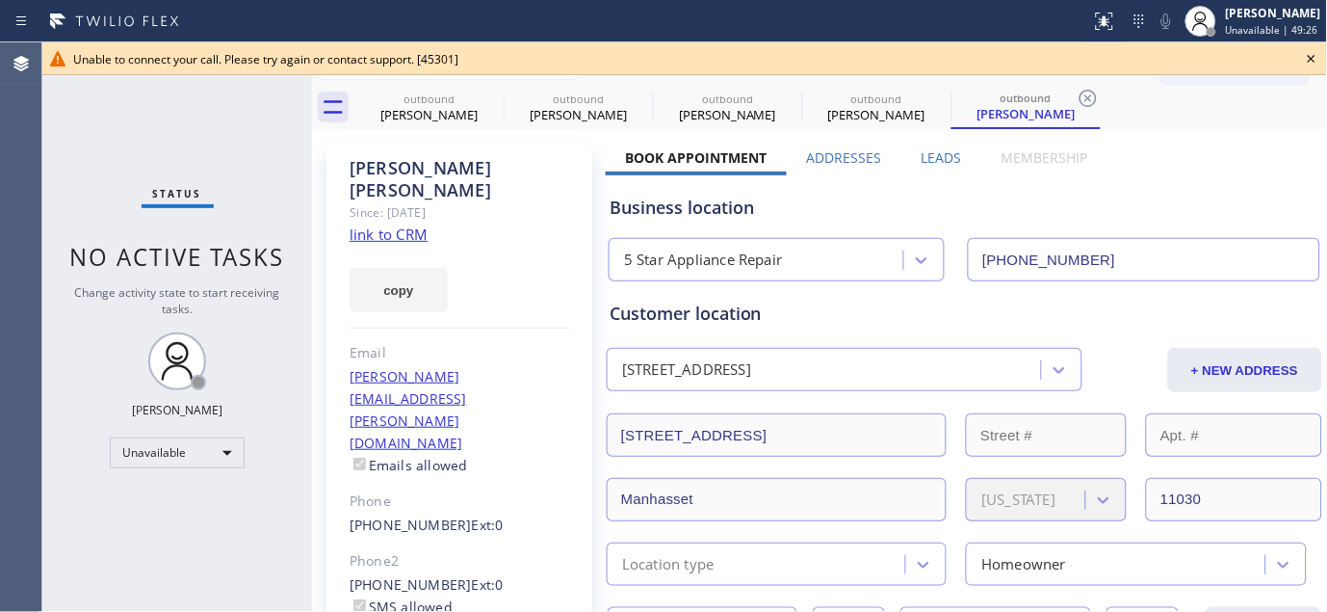
click at [1314, 45] on div "Unable to connect your call. Please try again or contact support. [45301]" at bounding box center [684, 58] width 1285 height 33
click at [1303, 54] on icon at bounding box center [1311, 58] width 23 height 23
click at [1223, 61] on span "Call to Customer" at bounding box center [1245, 65] width 101 height 17
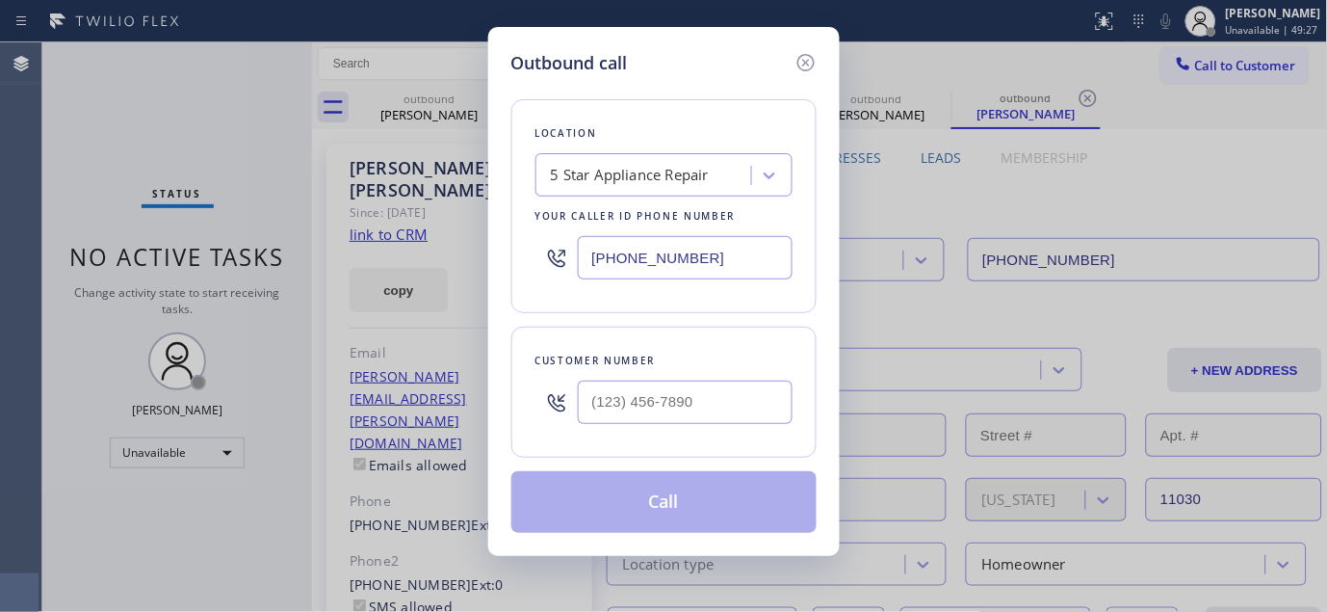
click at [694, 425] on div at bounding box center [685, 402] width 215 height 63
click at [748, 391] on input "(___) ___-____" at bounding box center [685, 401] width 215 height 43
paste input "619) 251-5428"
type input "(619) 251-5428"
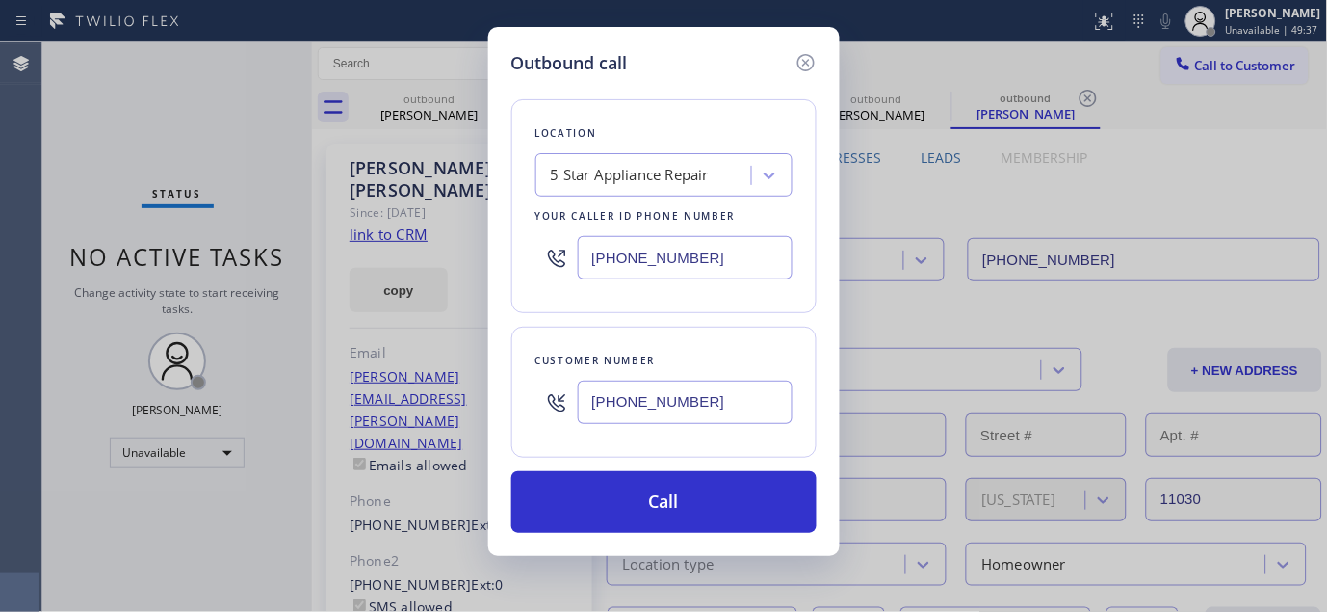
drag, startPoint x: 725, startPoint y: 238, endPoint x: 528, endPoint y: 220, distance: 198.3
click at [453, 251] on div "Outbound call Location 5 Star Appliance Repair Your caller id phone number (855…" at bounding box center [663, 306] width 1327 height 612
paste input "714) 909-1626"
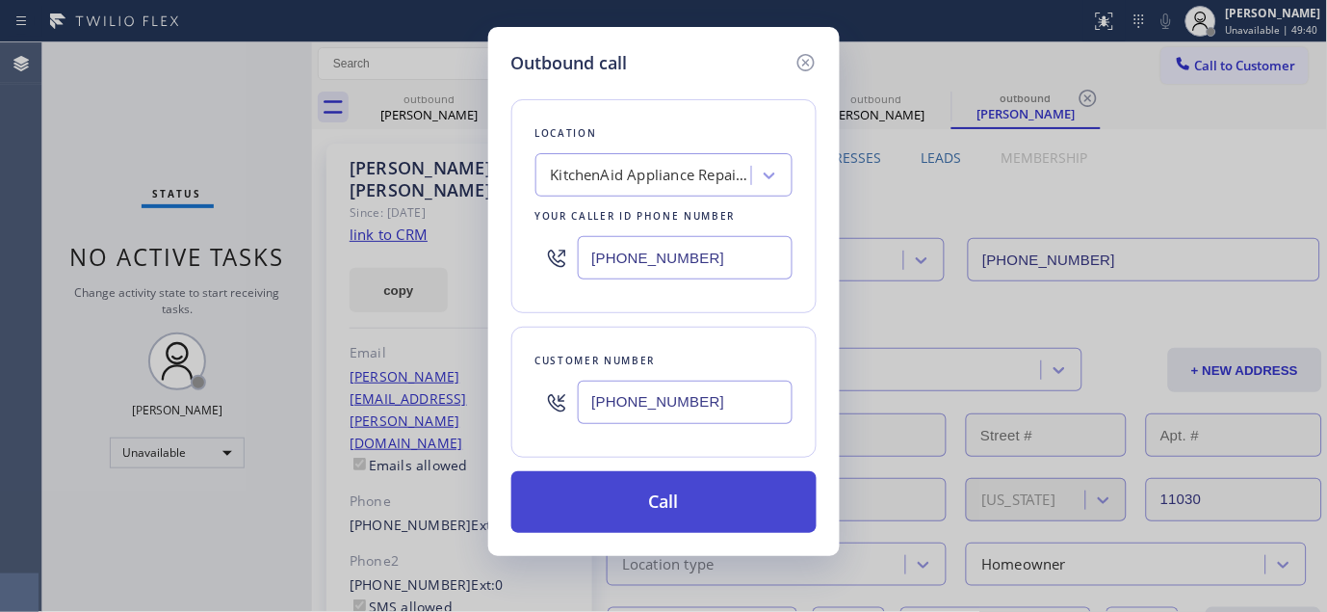
type input "(714) 909-1626"
click at [694, 504] on button "Call" at bounding box center [663, 502] width 305 height 62
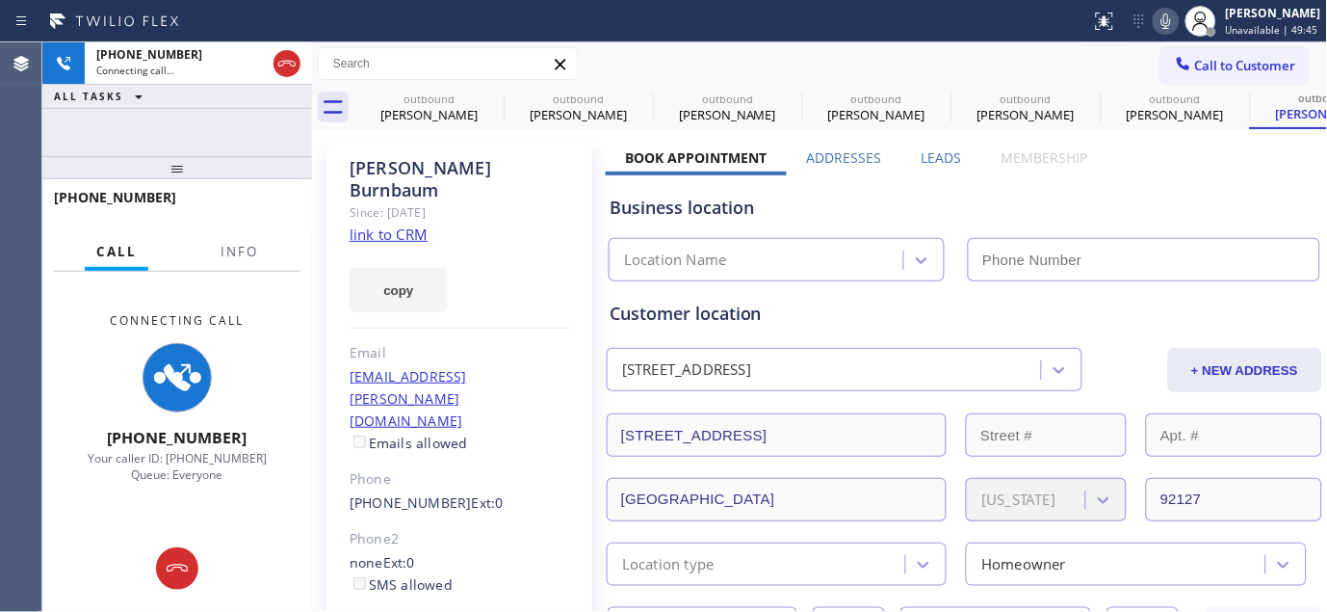
click at [1155, 16] on icon at bounding box center [1166, 21] width 23 height 23
type input "(714) 909-1626"
drag, startPoint x: 199, startPoint y: 164, endPoint x: 255, endPoint y: 91, distance: 92.1
click at [199, 156] on div at bounding box center [177, 167] width 270 height 23
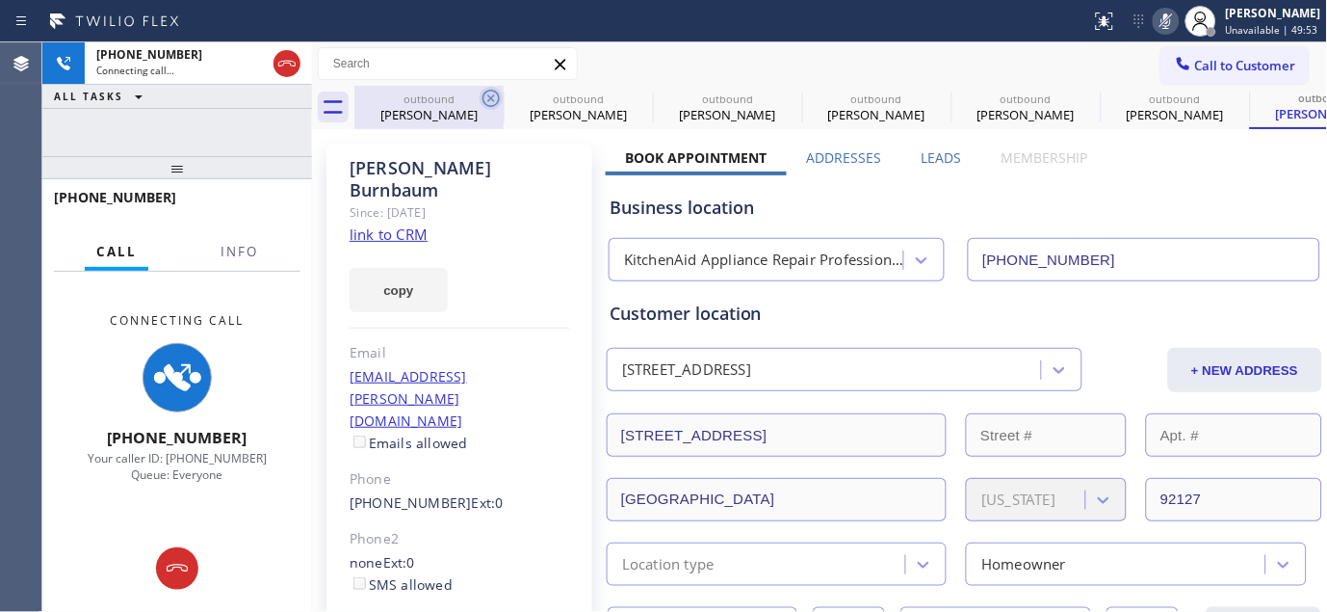
click at [493, 101] on icon at bounding box center [491, 98] width 23 height 23
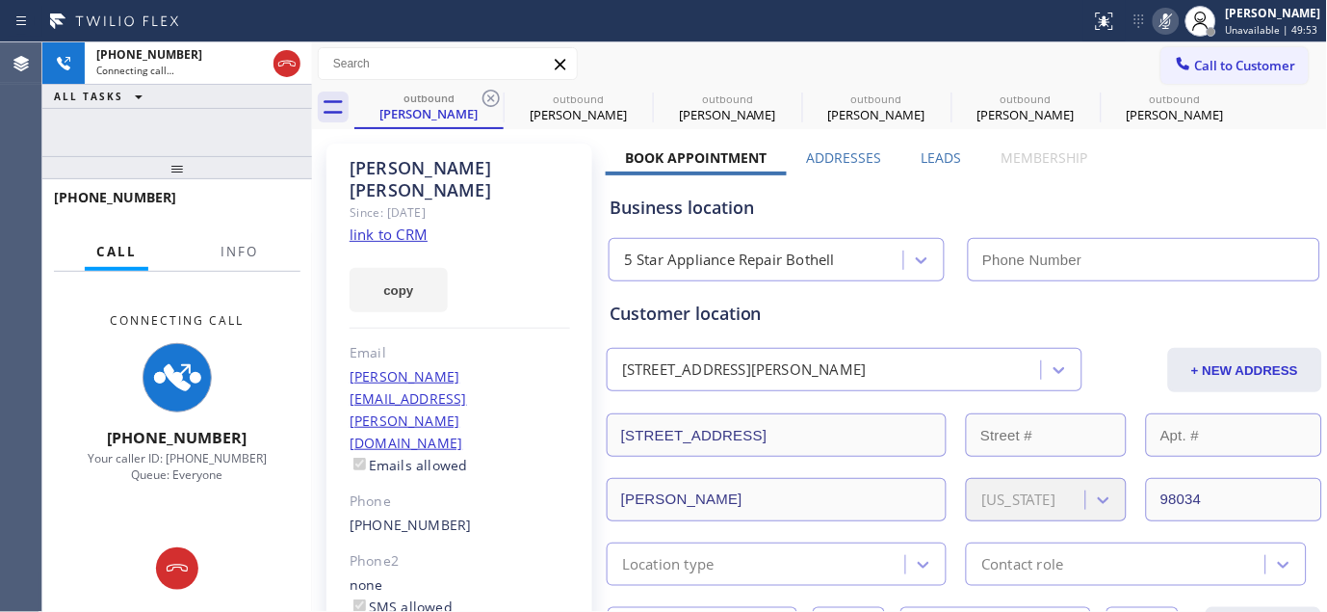
type input "(425) 333-7121"
click at [493, 101] on icon at bounding box center [491, 98] width 23 height 23
type input "(206) 424-9772"
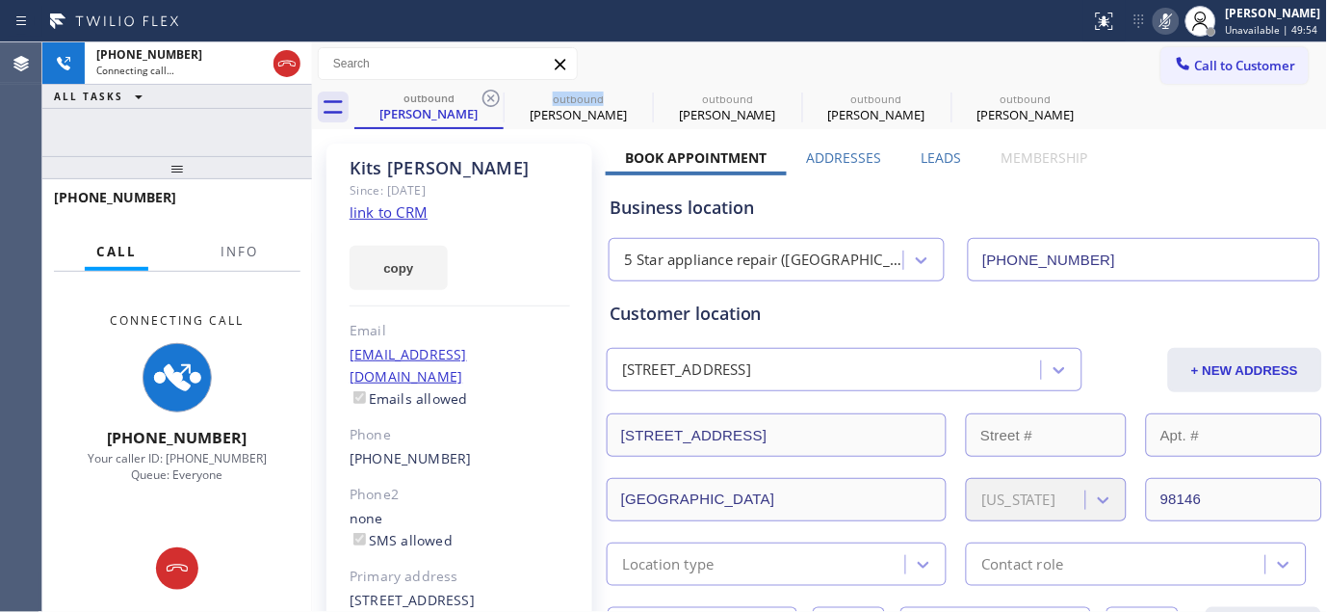
click at [493, 101] on icon at bounding box center [491, 98] width 23 height 23
type input "[PHONE_NUMBER]"
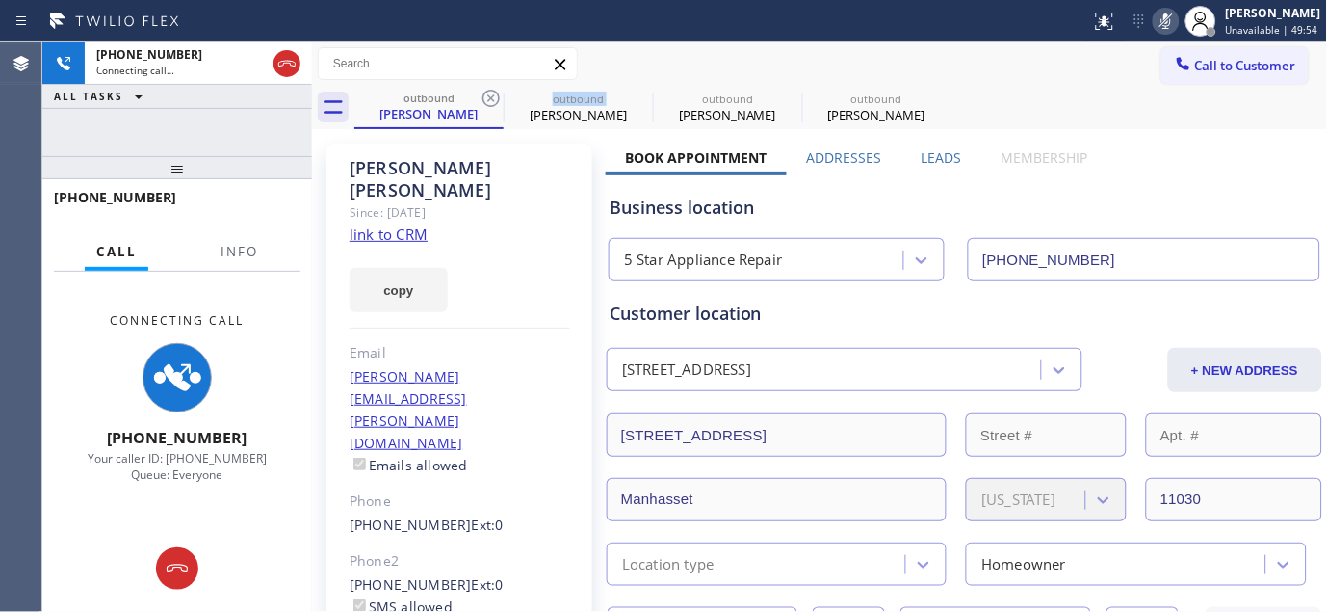
click at [493, 101] on icon at bounding box center [491, 98] width 23 height 23
type input "(714) 909-1626"
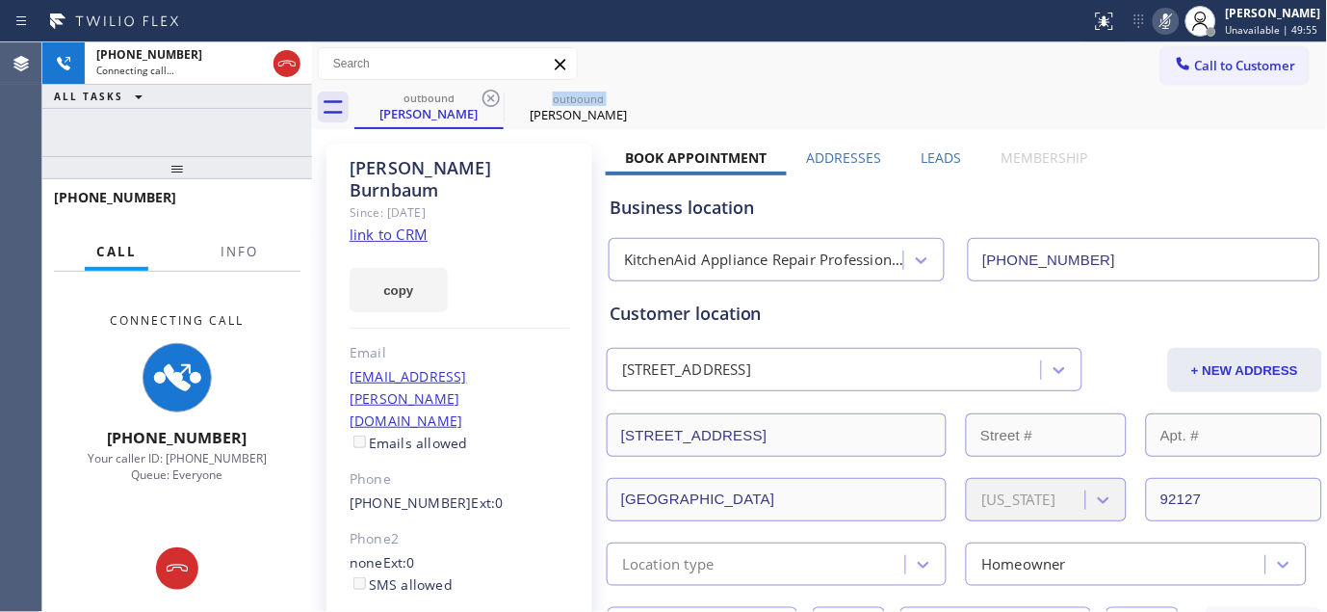
click at [493, 101] on icon at bounding box center [491, 98] width 23 height 23
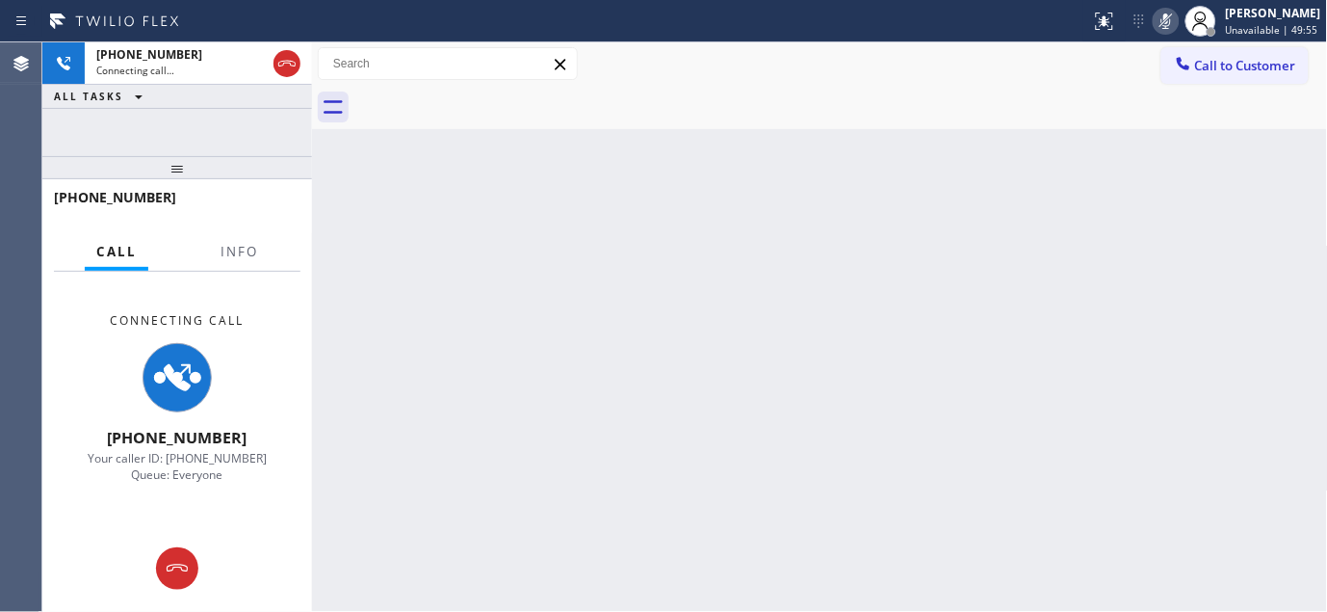
click at [493, 101] on div at bounding box center [841, 107] width 974 height 43
drag, startPoint x: 215, startPoint y: 146, endPoint x: 216, endPoint y: 120, distance: 26.0
click at [213, 133] on div "+16192515428 Connecting call… ALL TASKS ALL TASKS ACTIVE TASKS TASKS IN WRAP UP…" at bounding box center [177, 326] width 270 height 569
click at [290, 63] on icon at bounding box center [286, 64] width 17 height 6
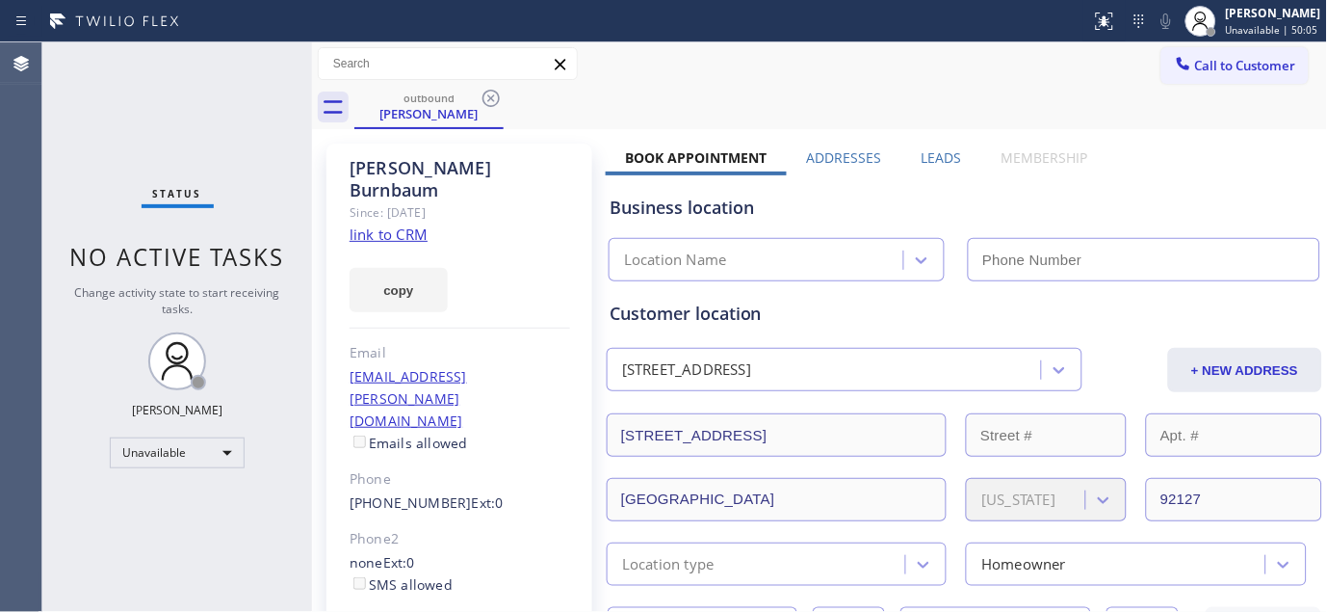
type input "(714) 909-1626"
click at [1223, 65] on span "Call to Customer" at bounding box center [1245, 65] width 101 height 17
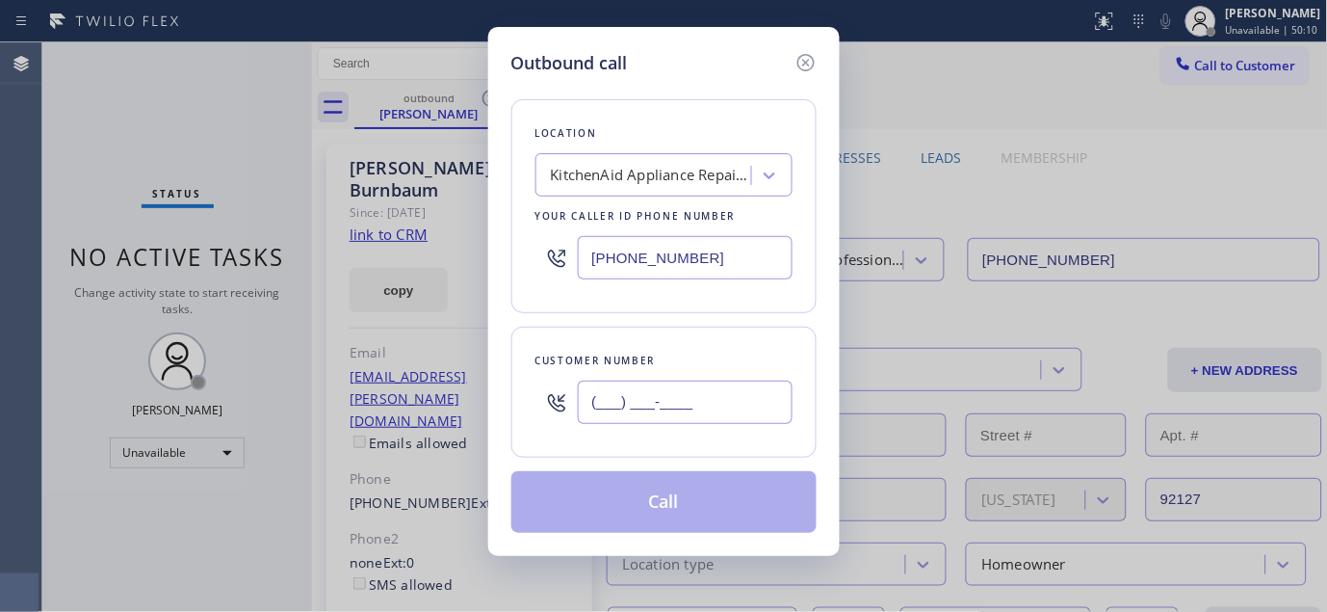
click at [636, 411] on input "(___) ___-____" at bounding box center [685, 401] width 215 height 43
paste input "415) 812-5770"
type input "(415) 812-5770"
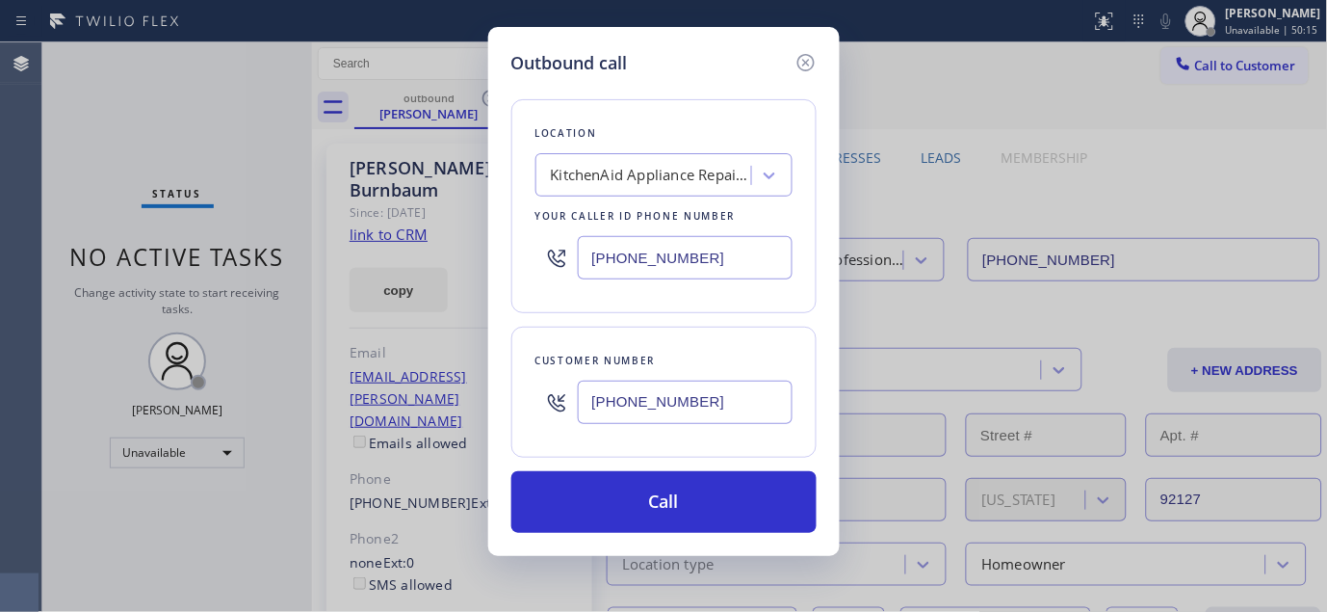
drag, startPoint x: 720, startPoint y: 250, endPoint x: 511, endPoint y: 250, distance: 208.1
click at [511, 250] on div "Location KitchenAid Appliance Repair Professionals Your caller id phone number …" at bounding box center [663, 206] width 305 height 214
paste input "877) 215-4065"
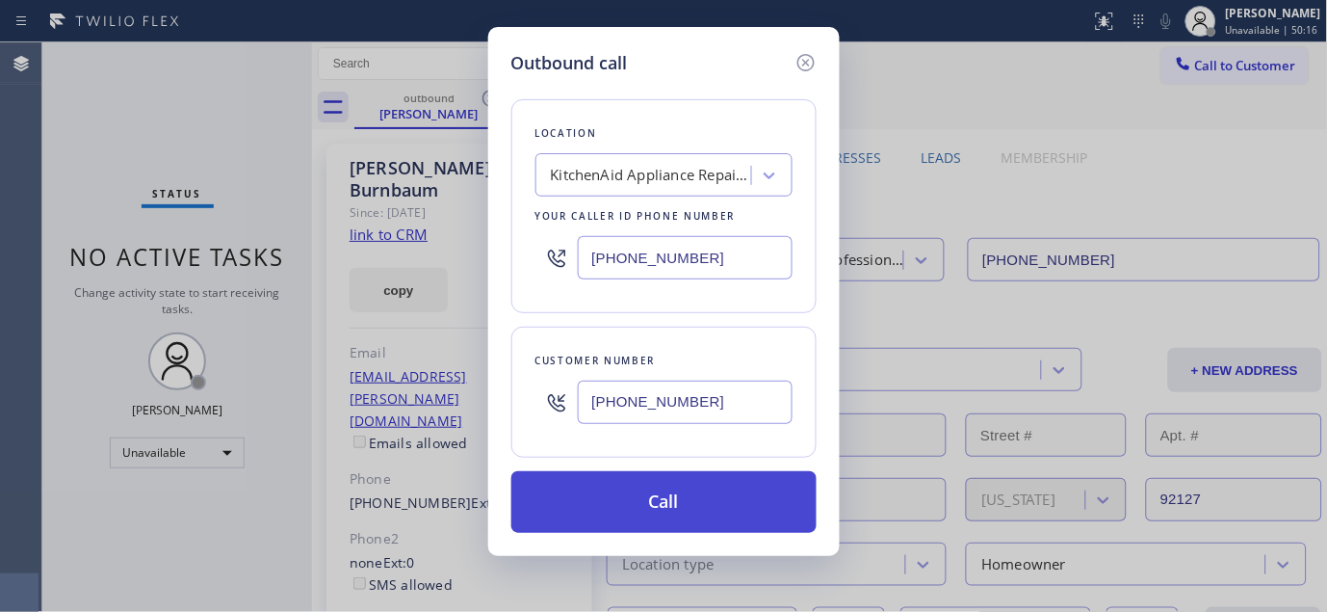
type input "(877) 215-4065"
click at [746, 492] on button "Call" at bounding box center [663, 502] width 305 height 62
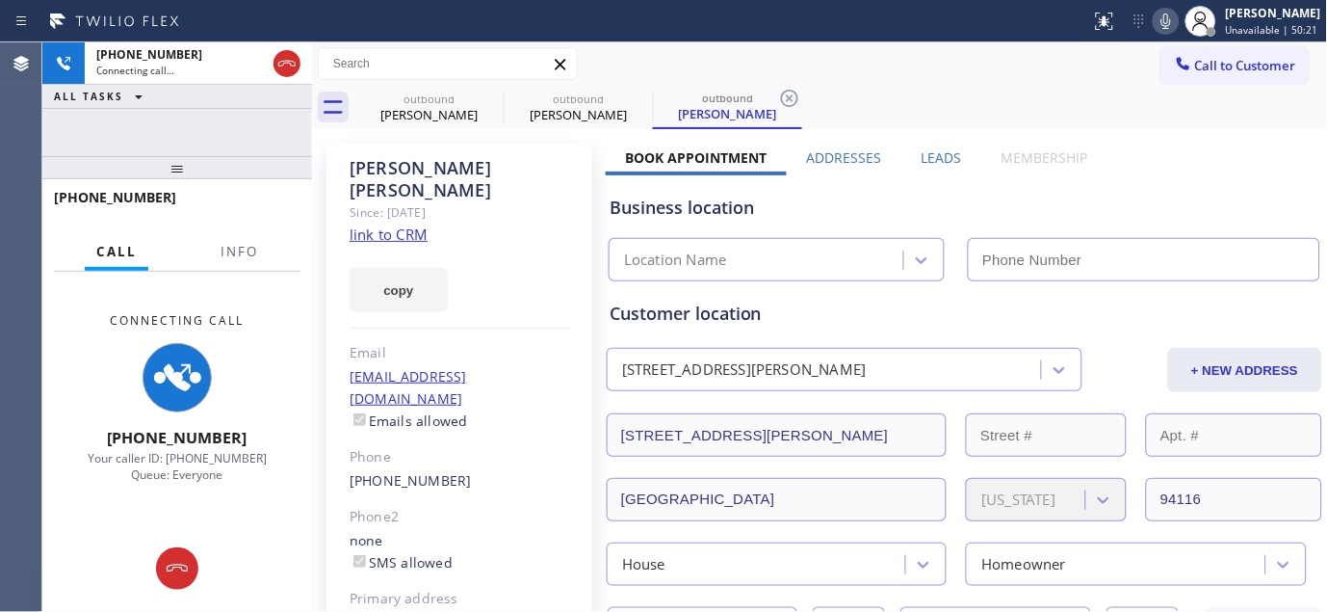
type input "(877) 215-4065"
drag, startPoint x: 228, startPoint y: 168, endPoint x: 513, endPoint y: 75, distance: 299.7
click at [227, 82] on div "+14158125770 Connecting call… ALL TASKS ALL TASKS ACTIVE TASKS TASKS IN WRAP UP…" at bounding box center [177, 326] width 270 height 569
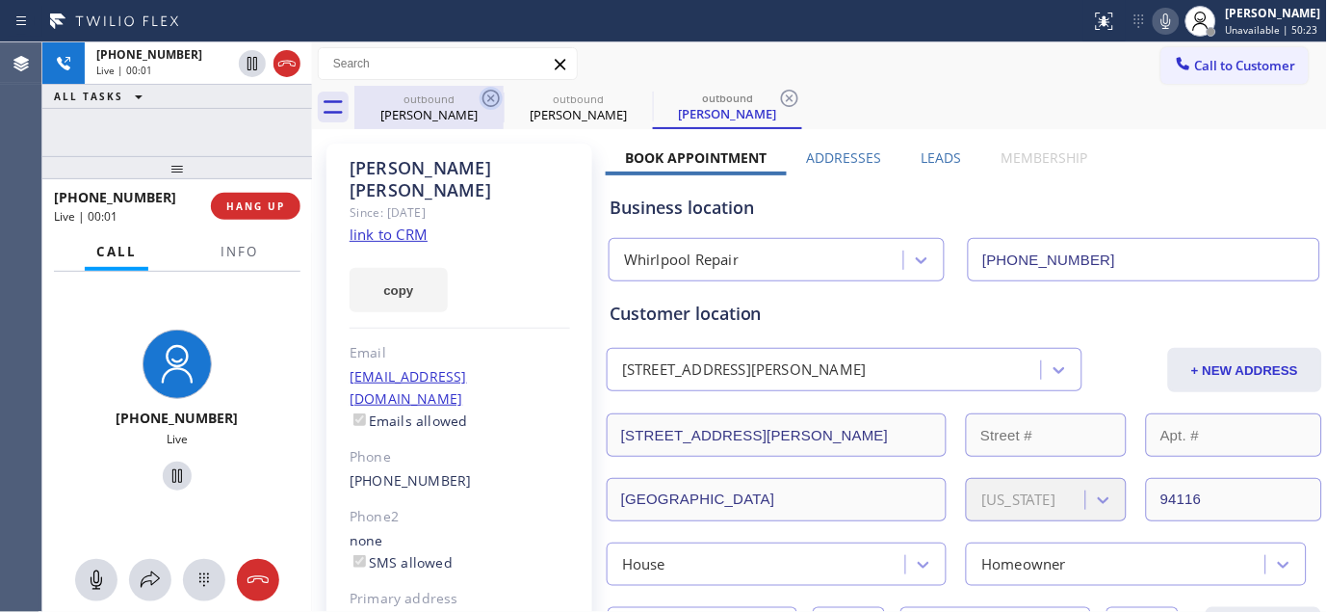
click at [493, 102] on icon at bounding box center [491, 98] width 23 height 23
click at [0, 0] on icon at bounding box center [0, 0] width 0 height 0
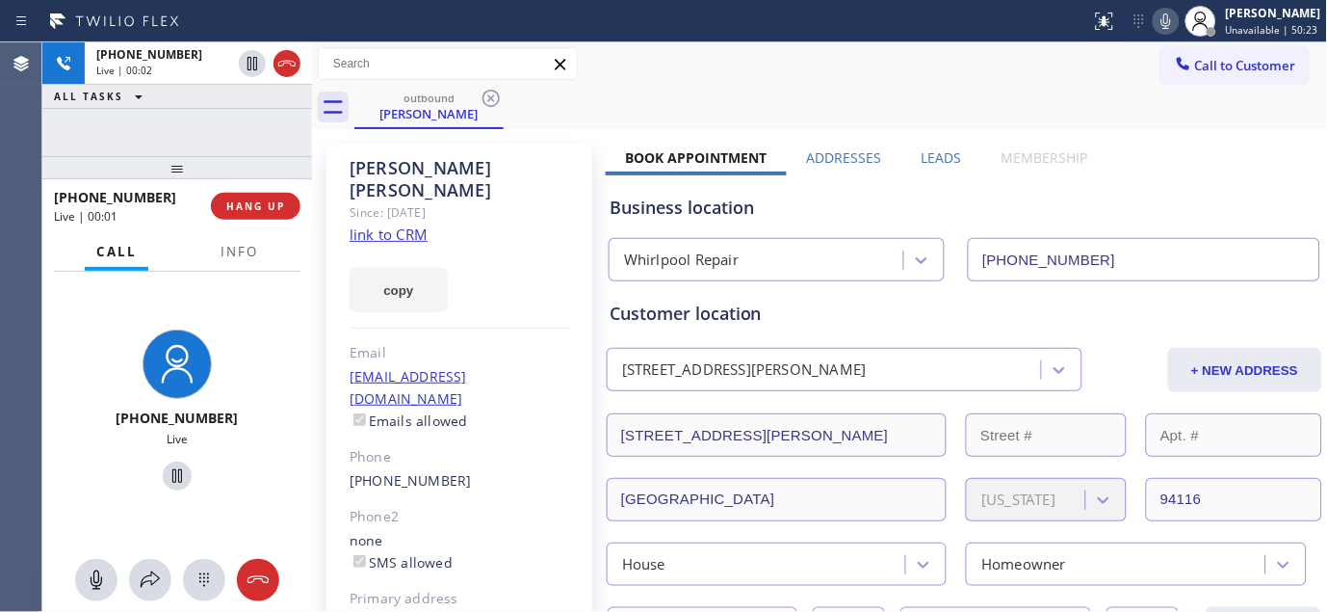
click at [893, 31] on div at bounding box center [546, 21] width 1076 height 31
drag, startPoint x: 1163, startPoint y: 26, endPoint x: 1081, endPoint y: 41, distance: 83.3
click at [1163, 26] on icon at bounding box center [1166, 21] width 23 height 23
click at [229, 207] on span "HANG UP" at bounding box center [255, 205] width 59 height 13
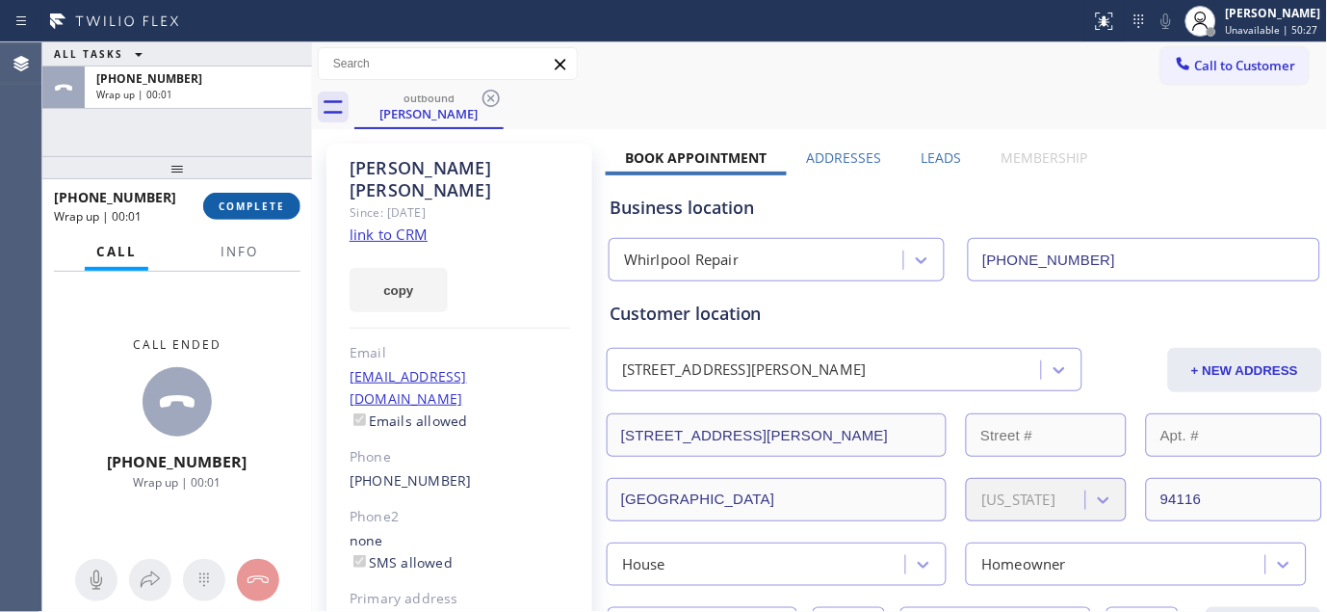
click at [249, 207] on span "COMPLETE" at bounding box center [252, 205] width 66 height 13
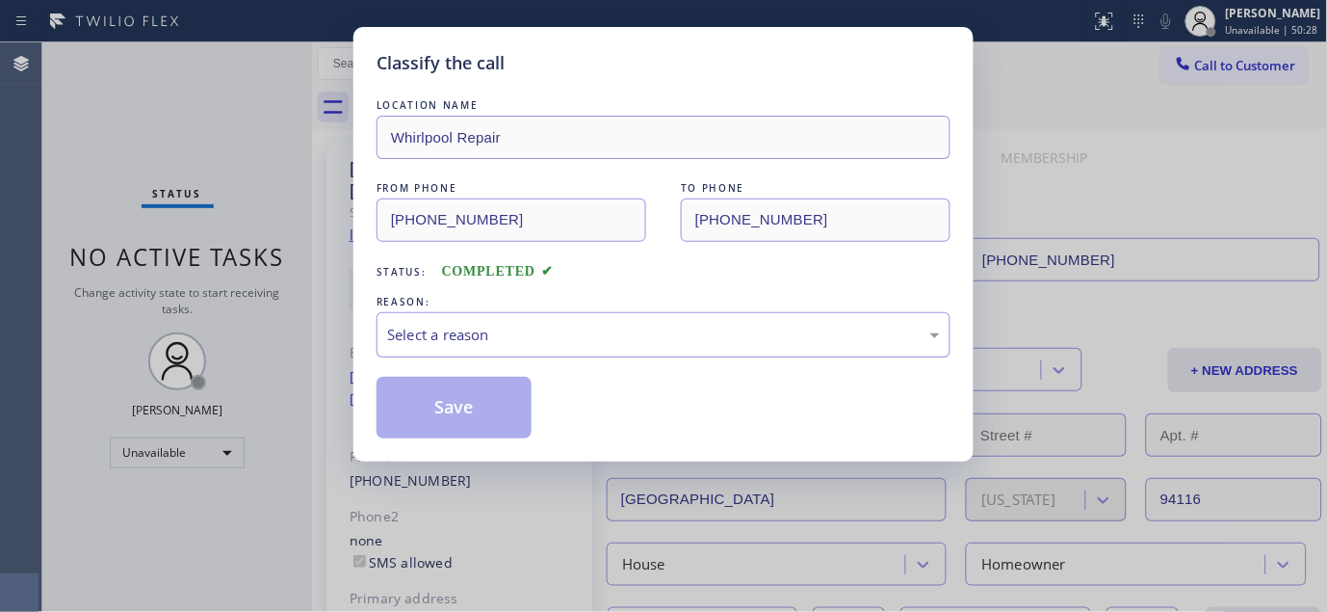
click at [468, 319] on div "Select a reason" at bounding box center [664, 334] width 574 height 45
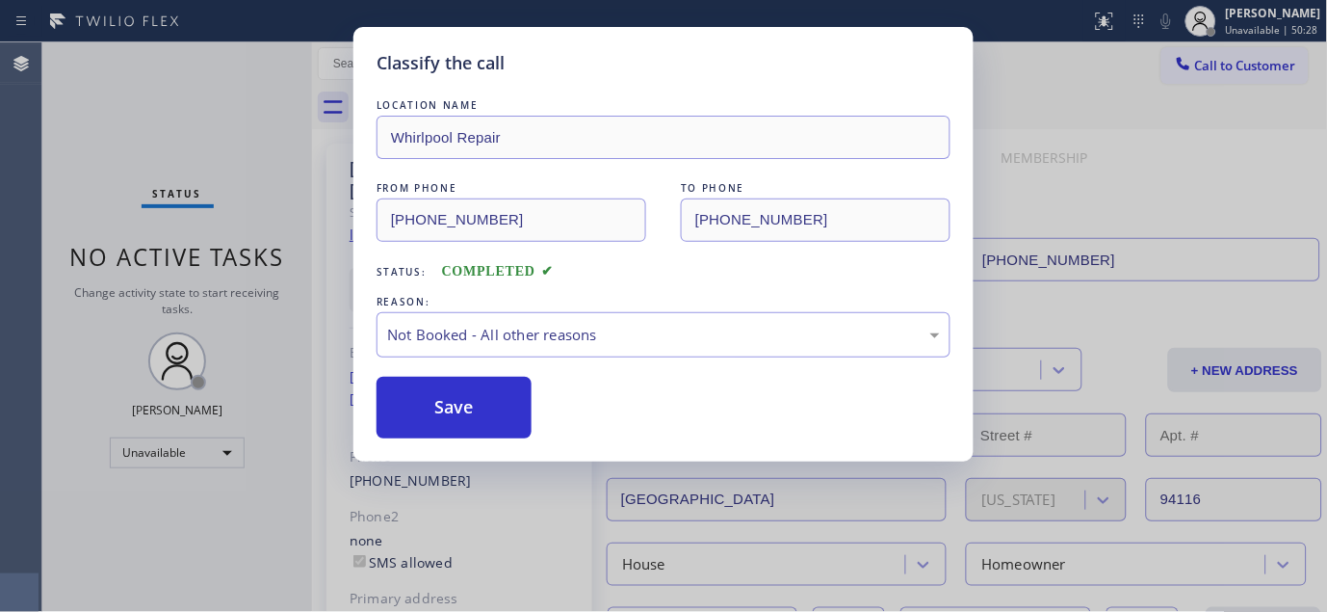
click at [448, 414] on button "Save" at bounding box center [454, 408] width 155 height 62
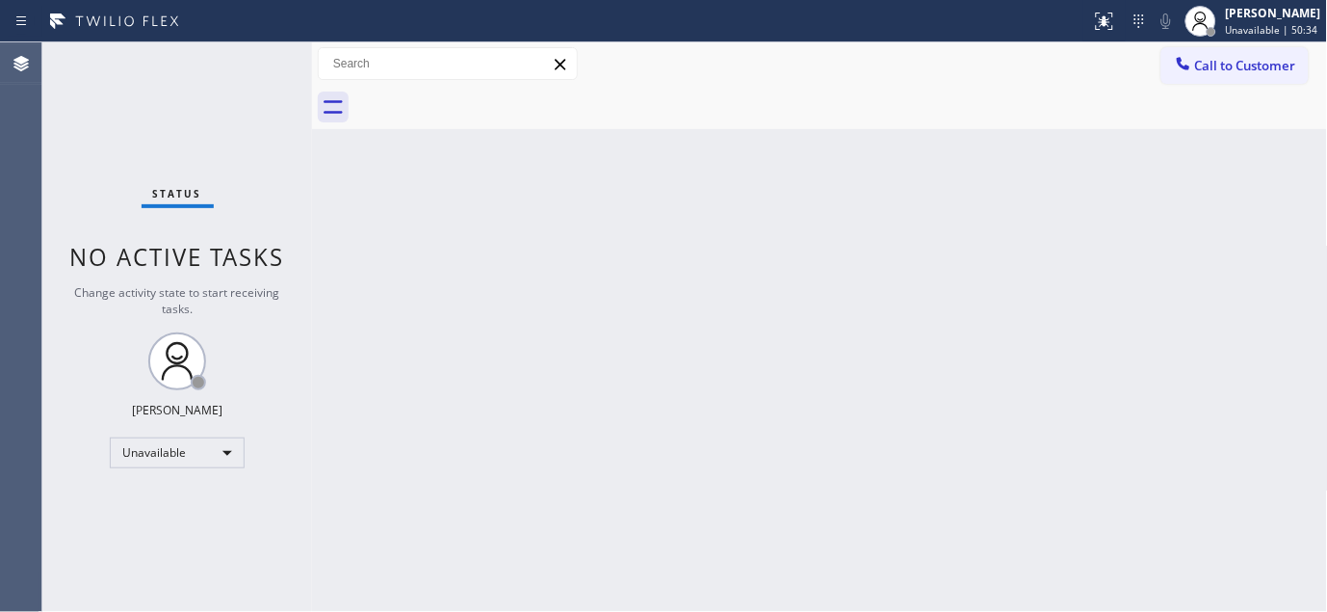
drag, startPoint x: 1228, startPoint y: 35, endPoint x: 1212, endPoint y: 72, distance: 41.0
click at [1226, 36] on span "Unavailable | 50:34" at bounding box center [1272, 29] width 92 height 13
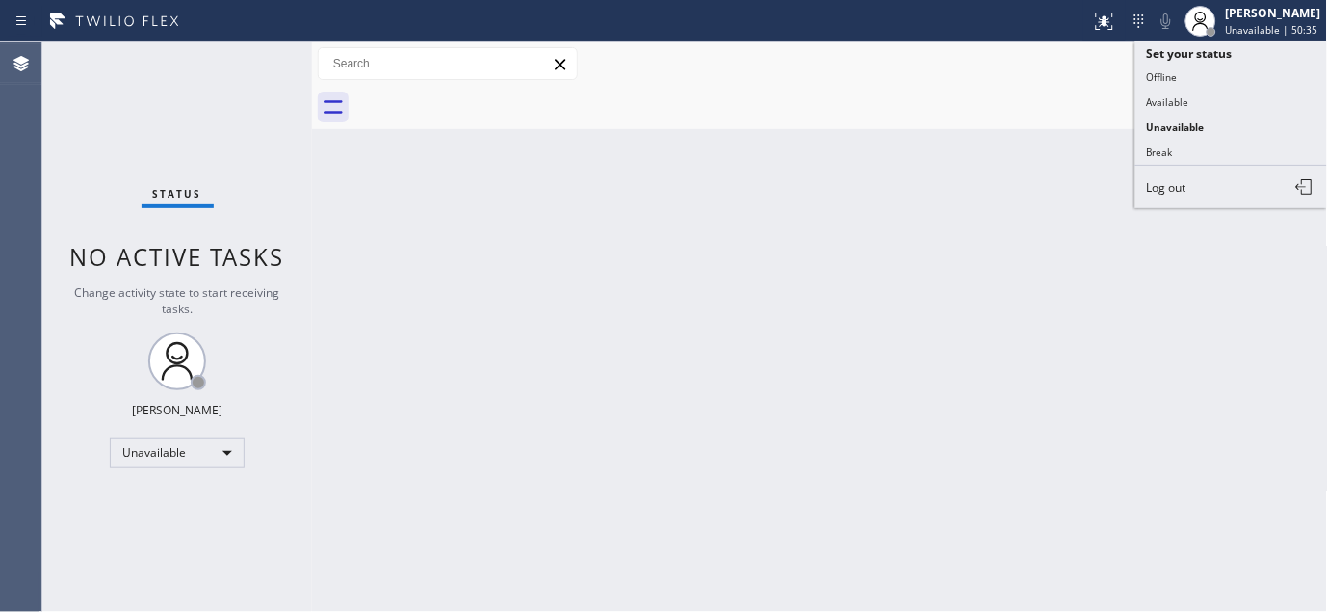
click at [1063, 72] on div "Call to Customer Outbound call Location Whirlpool Repair Your caller id phone n…" at bounding box center [820, 64] width 1016 height 34
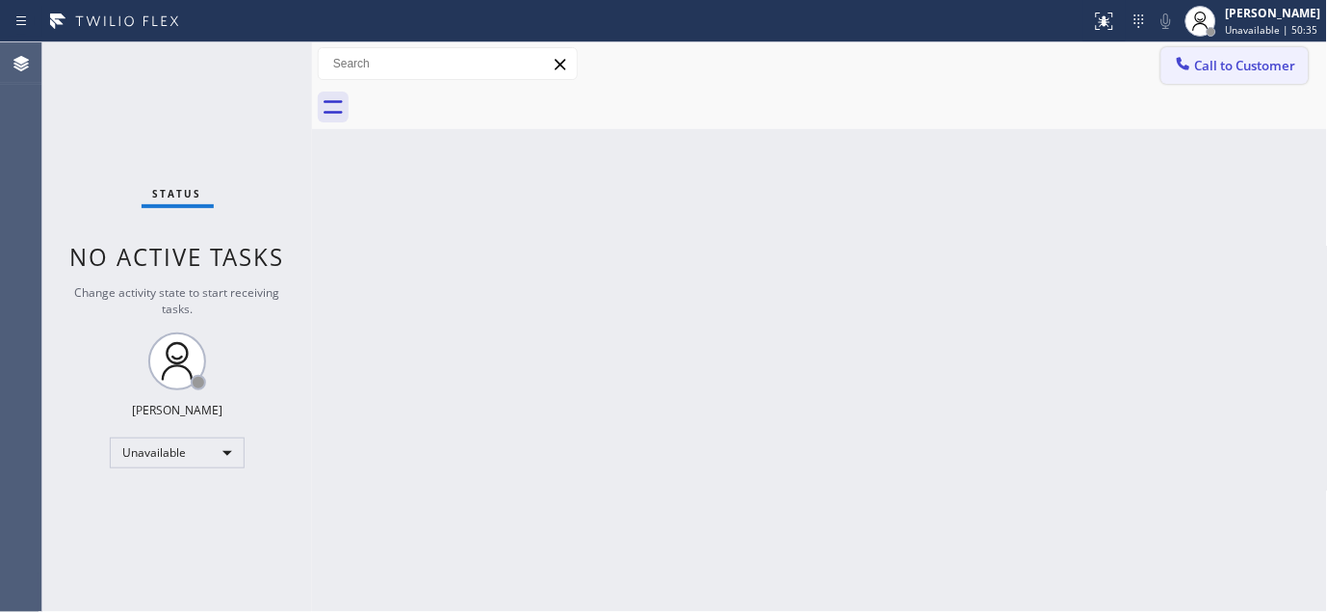
click at [1223, 70] on span "Call to Customer" at bounding box center [1245, 65] width 101 height 17
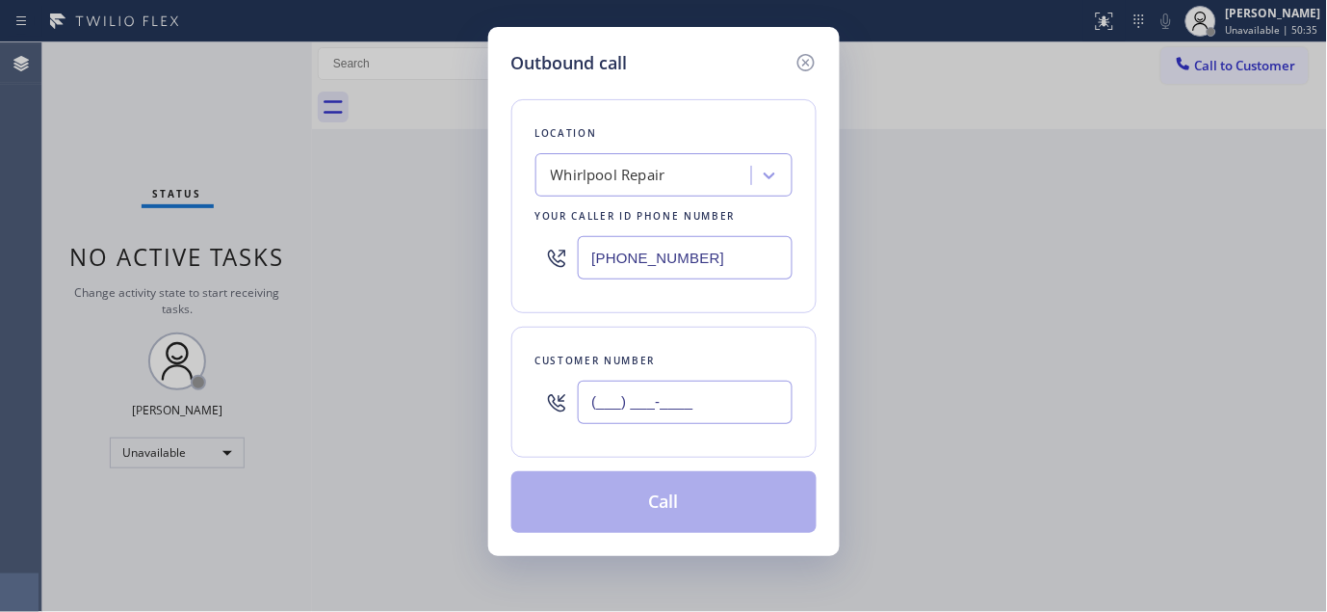
click at [624, 392] on input "(___) ___-____" at bounding box center [685, 401] width 215 height 43
paste input "323) 219-0994"
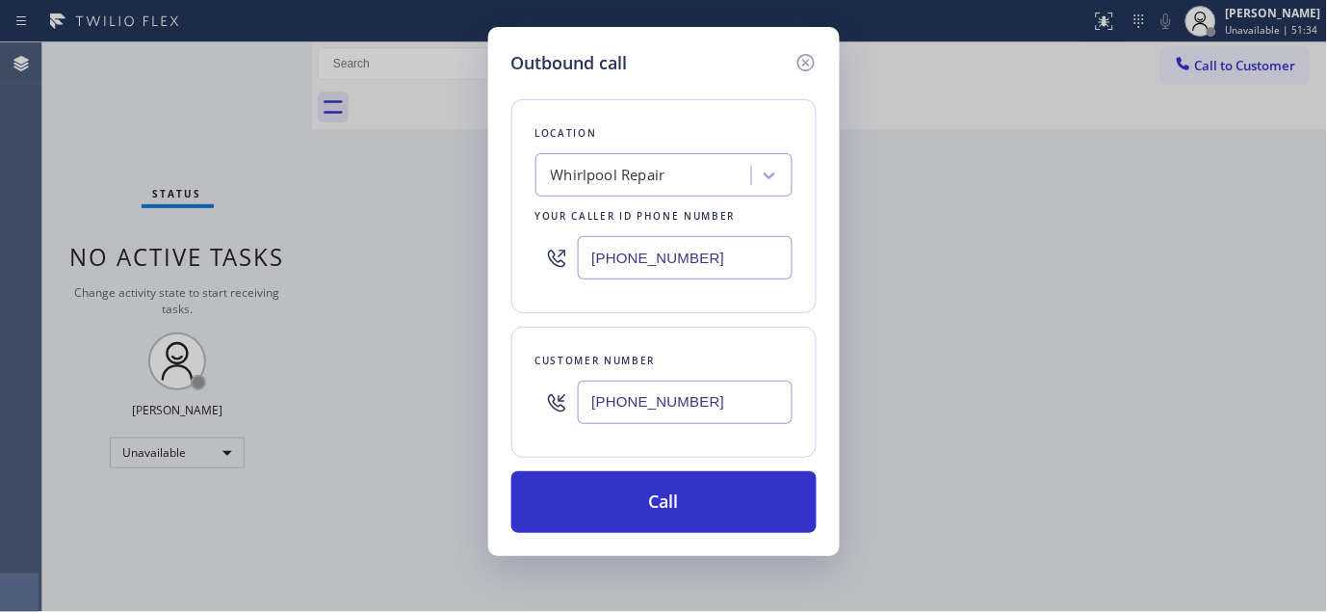
click at [528, 398] on div "Customer number (323) 219-0994" at bounding box center [663, 392] width 305 height 131
paste input "714) 348-6482"
type input "(714) 348-6482"
drag, startPoint x: 744, startPoint y: 239, endPoint x: 466, endPoint y: 257, distance: 278.0
click at [459, 253] on div "Outbound call Location Whirlpool Repair Your caller id phone number (877) 215-4…" at bounding box center [663, 306] width 1327 height 612
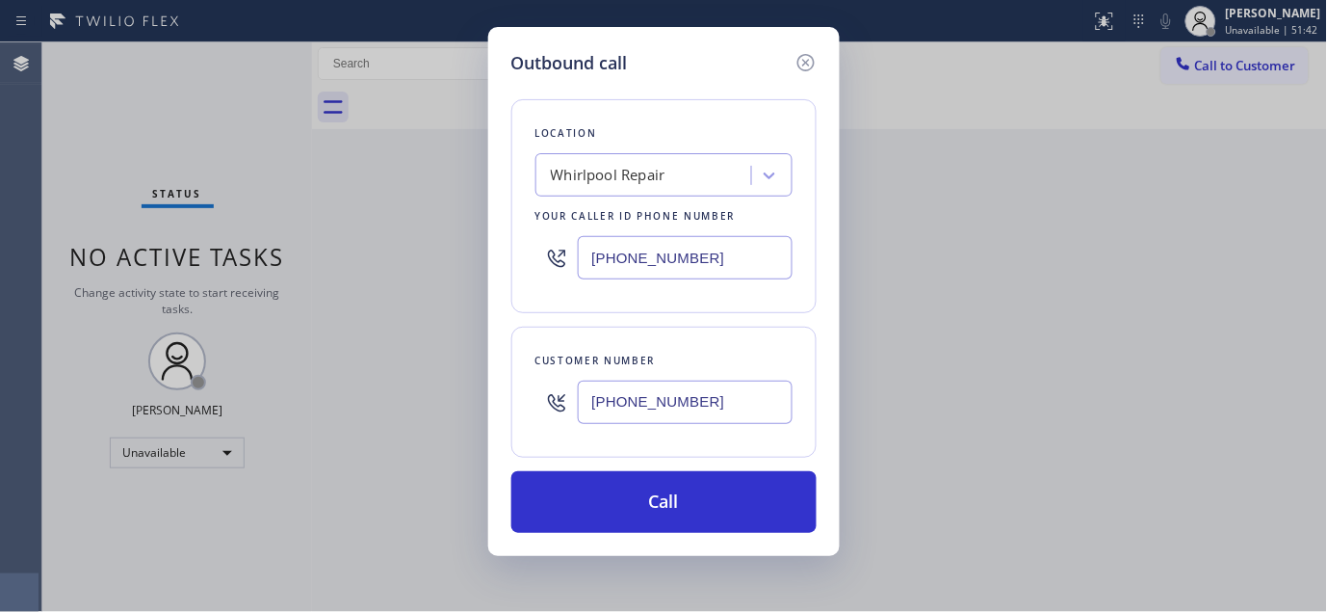
paste input "44) 462-8198"
type input "(844) 462-8198"
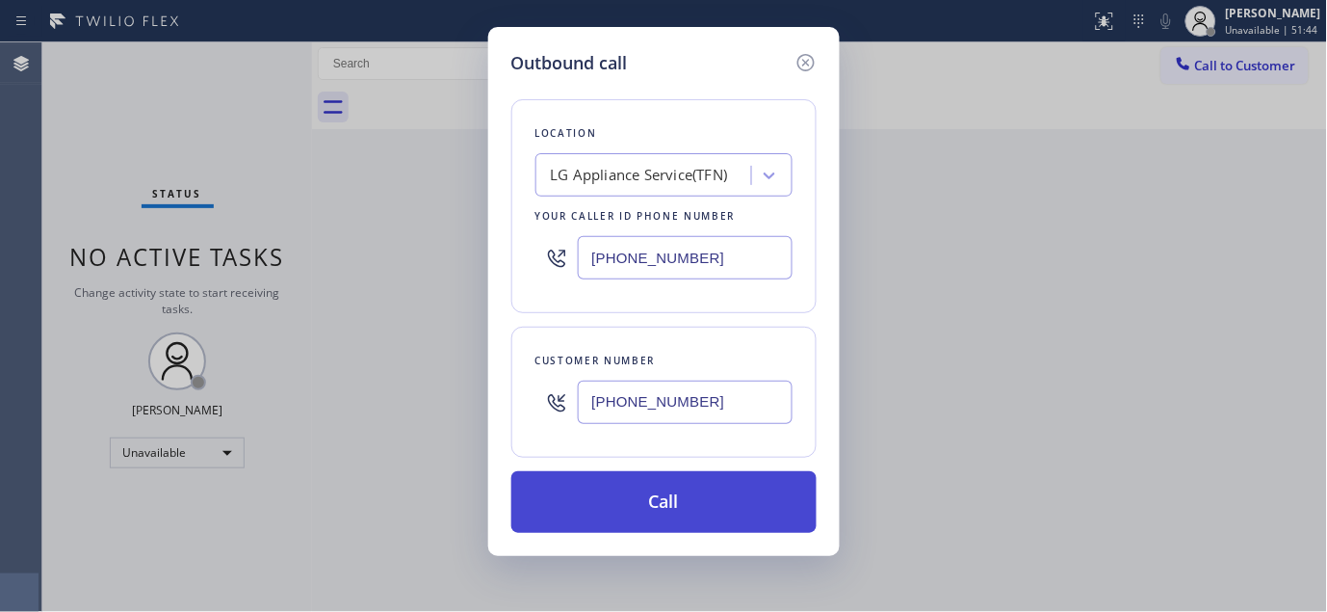
click at [648, 488] on button "Call" at bounding box center [663, 502] width 305 height 62
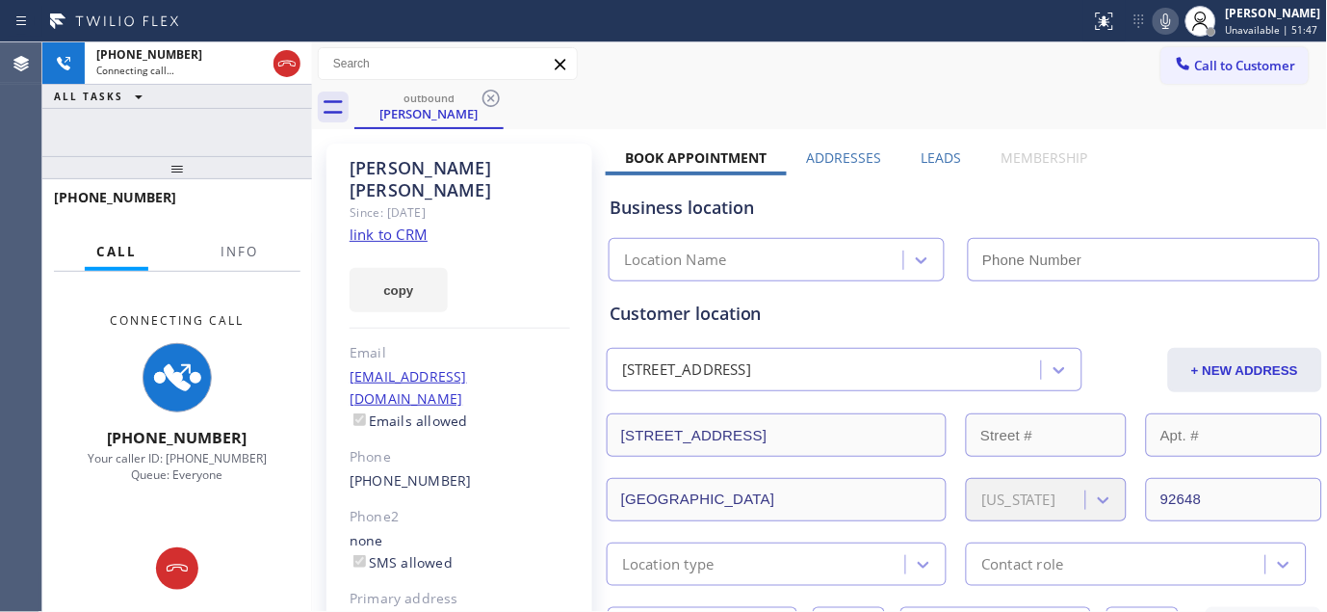
click at [1162, 21] on icon at bounding box center [1166, 21] width 23 height 23
type input "(844) 462-8198"
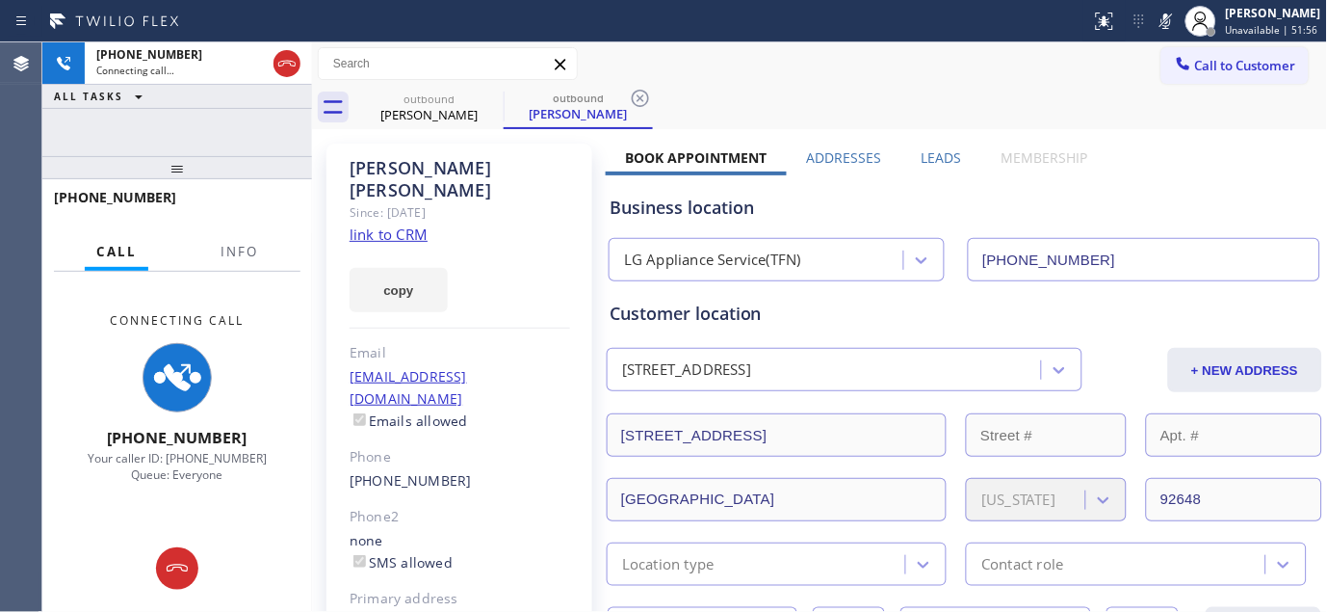
drag, startPoint x: 256, startPoint y: 177, endPoint x: 290, endPoint y: 33, distance: 148.4
click at [245, 123] on div "+17143486482 Connecting call… ALL TASKS ALL TASKS ACTIVE TASKS TASKS IN WRAP UP…" at bounding box center [177, 326] width 270 height 569
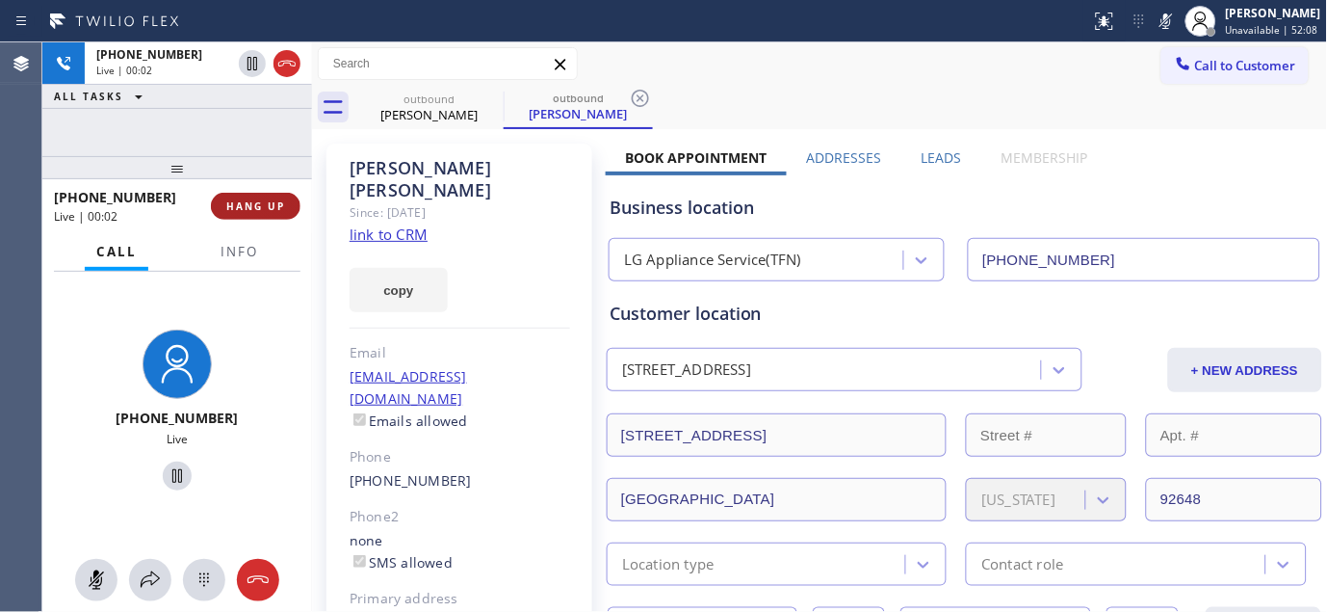
click at [258, 204] on span "HANG UP" at bounding box center [255, 205] width 59 height 13
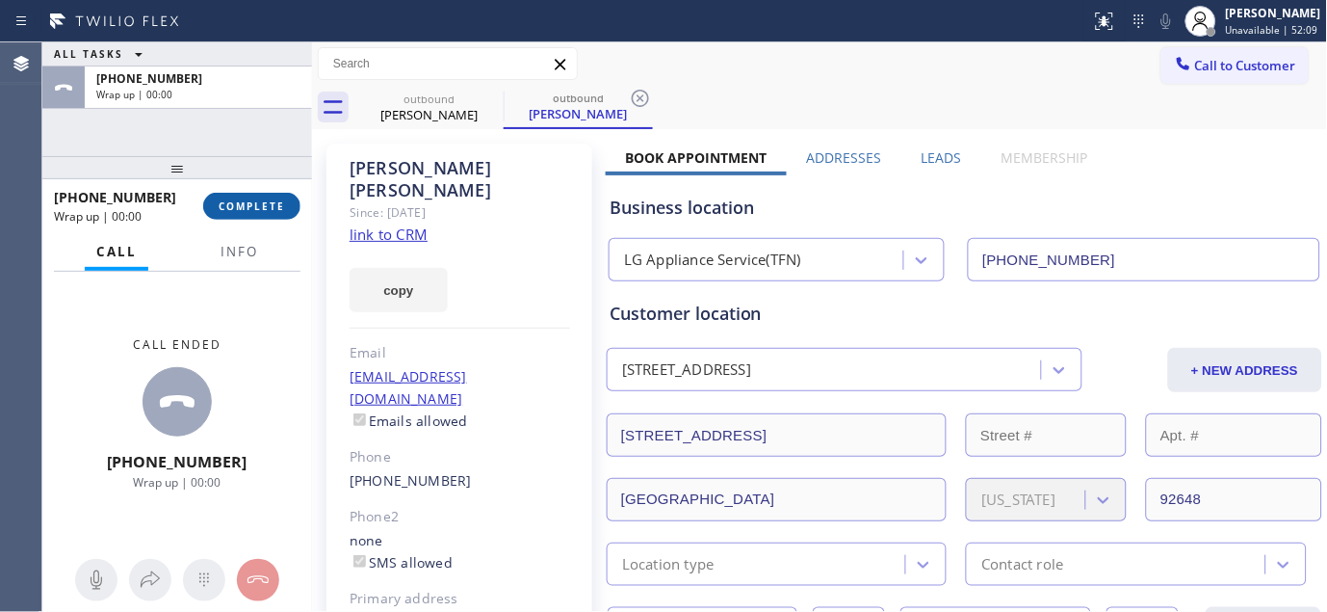
click at [258, 203] on span "COMPLETE" at bounding box center [252, 205] width 66 height 13
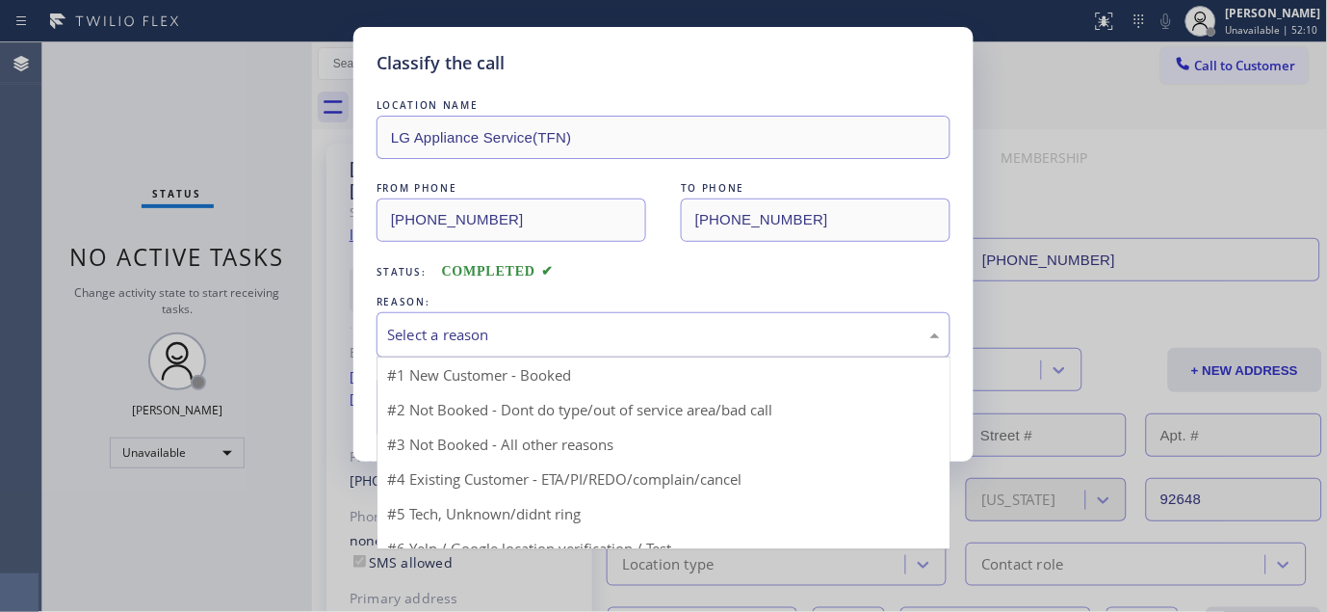
click at [547, 340] on div "Select a reason" at bounding box center [663, 335] width 553 height 22
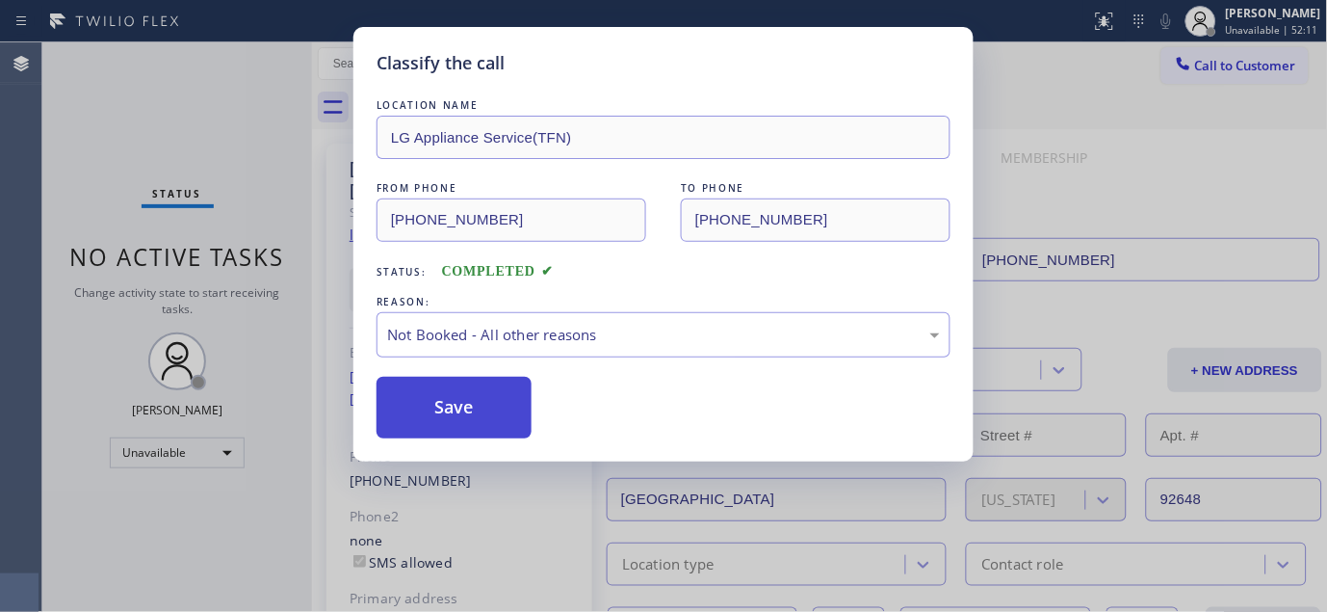
click at [454, 407] on button "Save" at bounding box center [454, 408] width 155 height 62
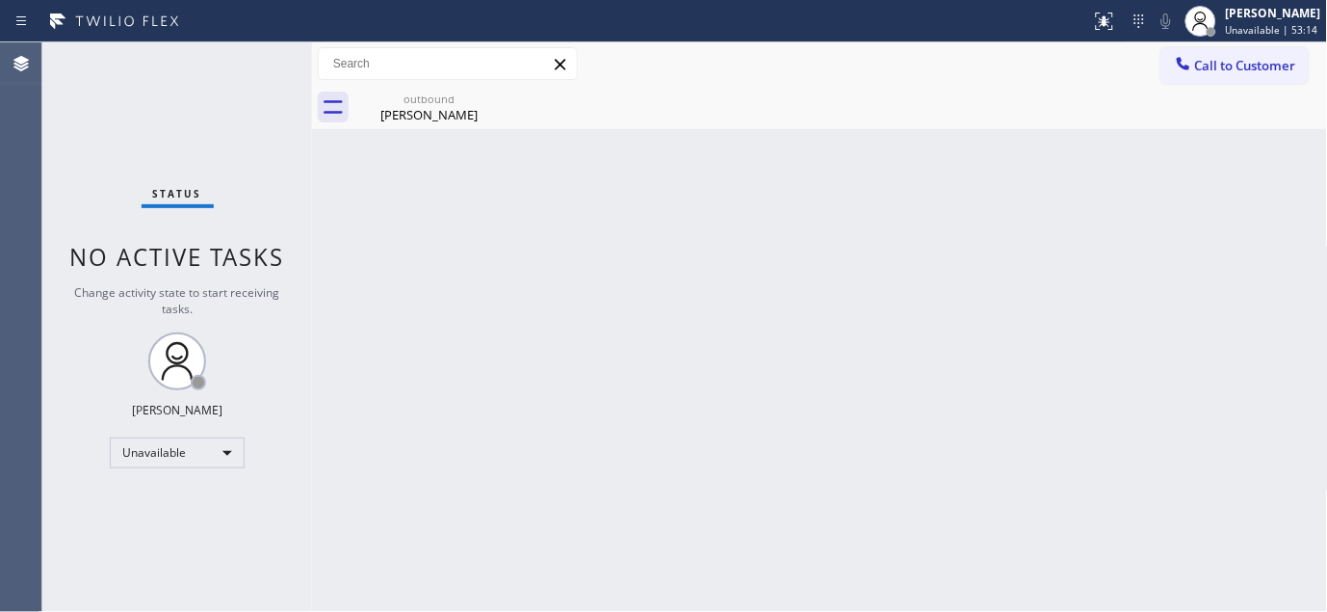
click at [1179, 87] on div "outbound Anna Caraveo" at bounding box center [841, 107] width 974 height 43
click at [1214, 63] on span "Call to Customer" at bounding box center [1245, 65] width 101 height 17
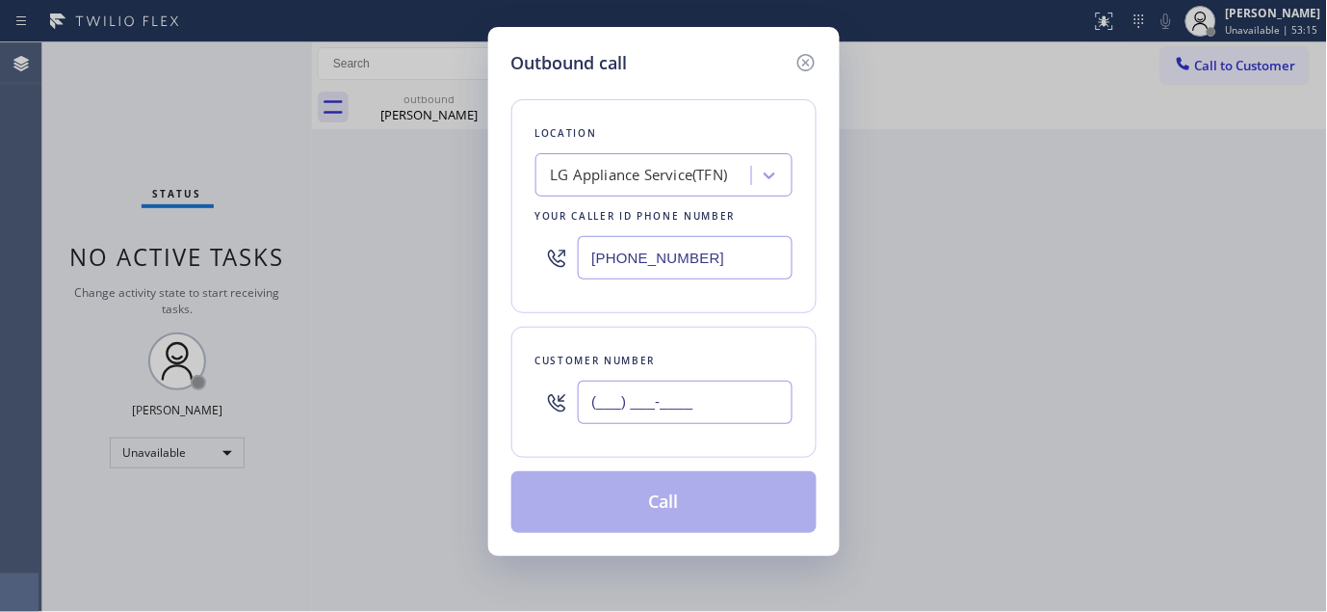
click at [651, 390] on input "(___) ___-____" at bounding box center [685, 401] width 215 height 43
paste input "626) 205-0769"
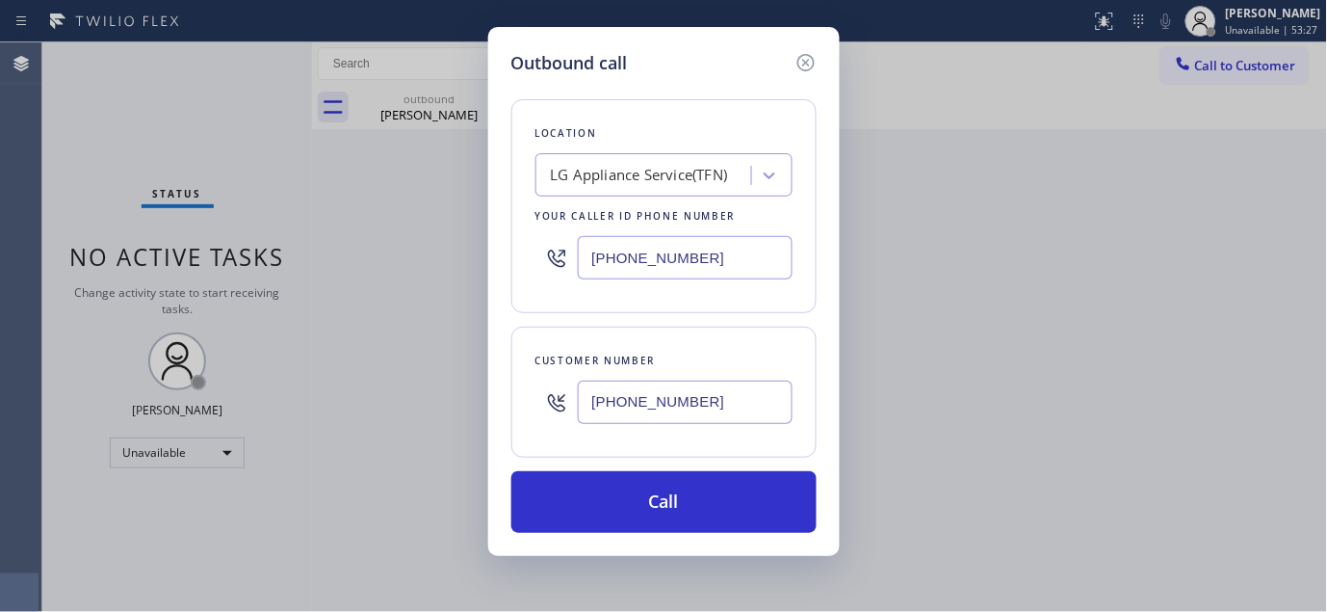
drag, startPoint x: 726, startPoint y: 395, endPoint x: 487, endPoint y: 405, distance: 239.1
click at [488, 405] on div "Outbound call Location LG Appliance Service(TFN) Your caller id phone number (8…" at bounding box center [664, 291] width 352 height 529
paste input "310) 293-6283"
type input "(310) 293-6283"
drag, startPoint x: 706, startPoint y: 267, endPoint x: 460, endPoint y: 267, distance: 245.6
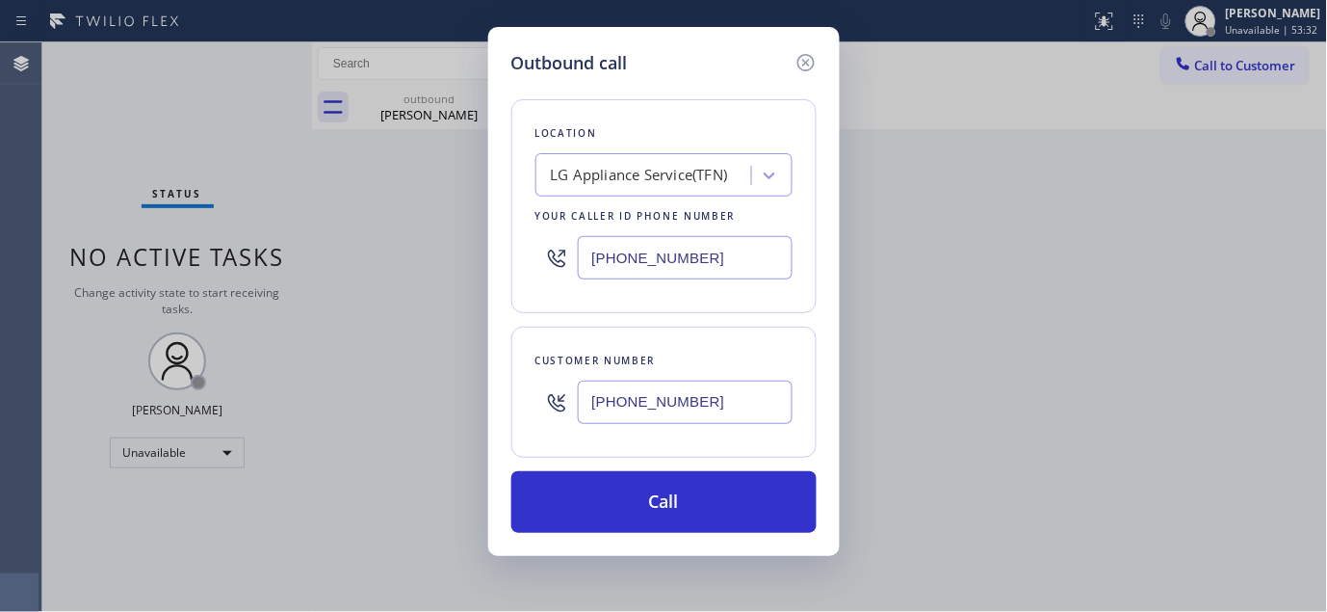
click at [460, 267] on div "Outbound call Location LG Appliance Service(TFN) Your caller id phone number (8…" at bounding box center [663, 306] width 1327 height 612
paste input "55) 731-4952"
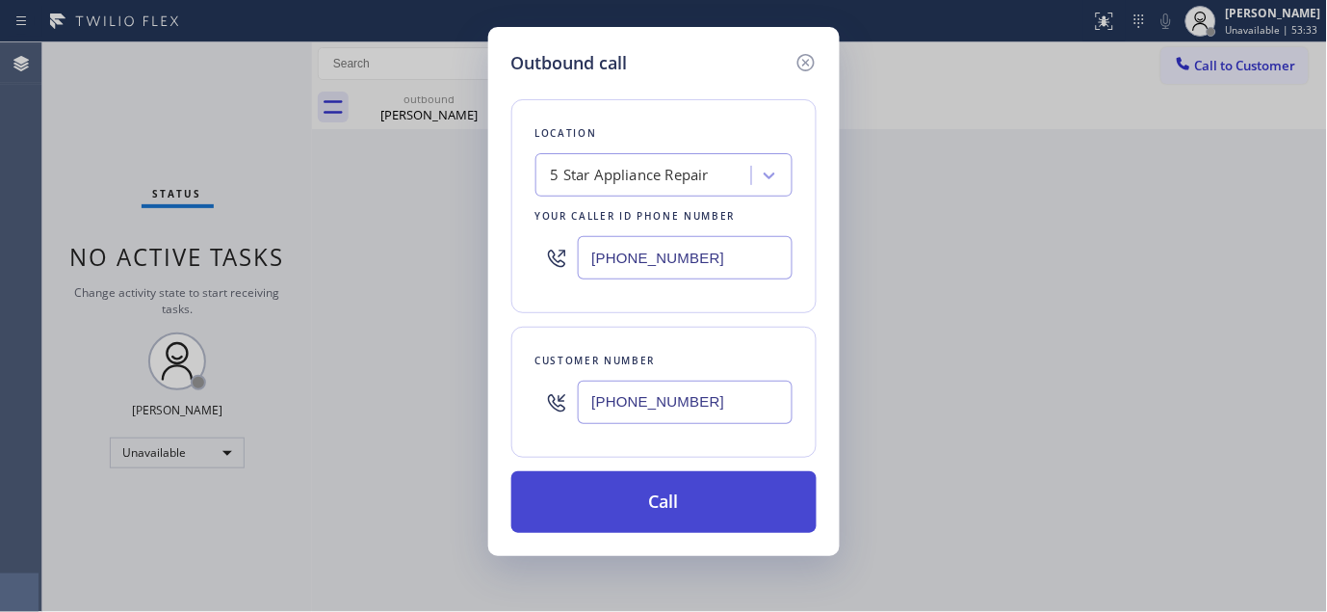
type input "[PHONE_NUMBER]"
click at [735, 516] on button "Call" at bounding box center [663, 502] width 305 height 62
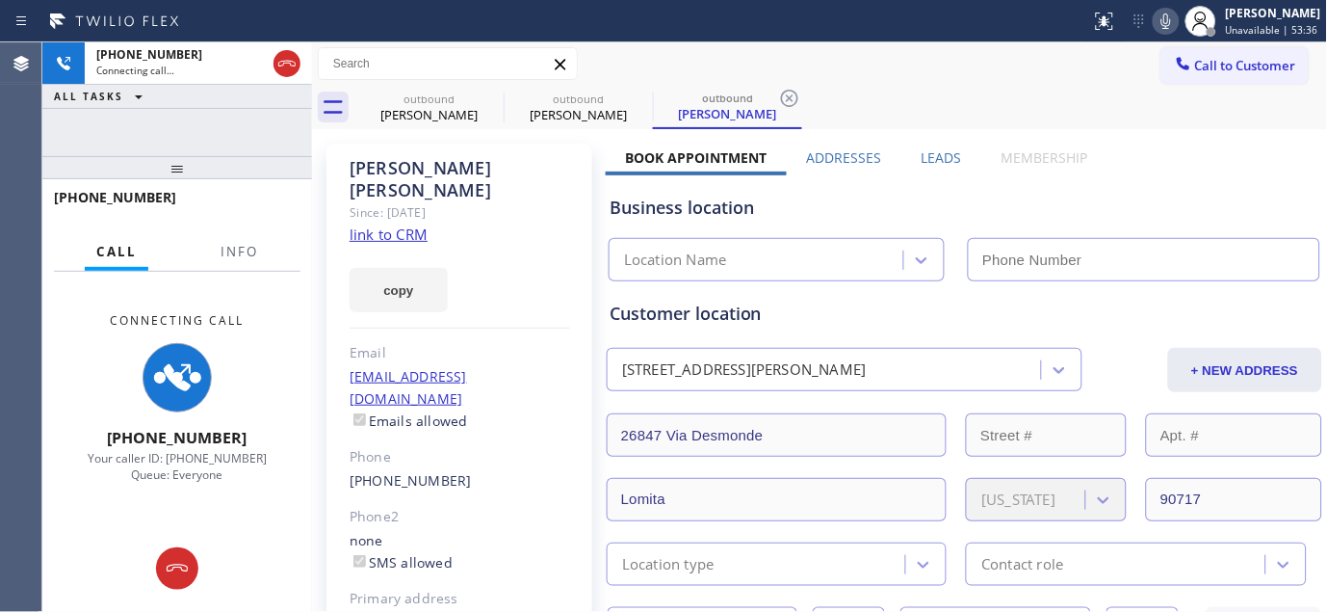
click at [1166, 23] on icon at bounding box center [1167, 20] width 10 height 15
type input "[PHONE_NUMBER]"
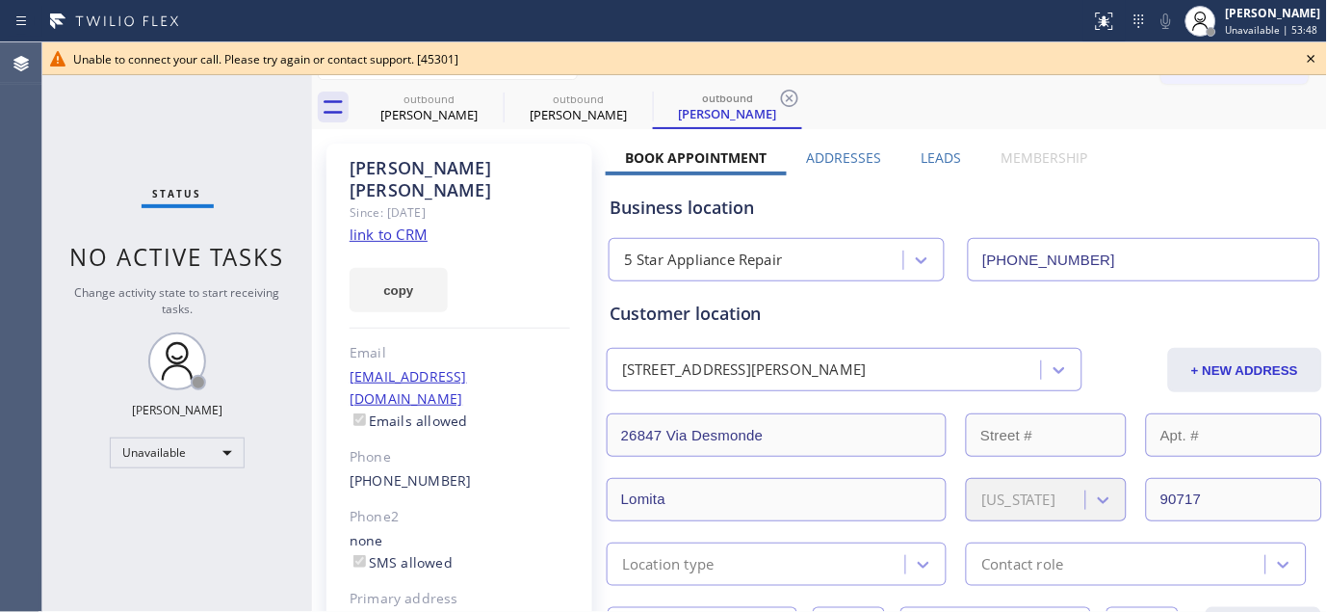
click at [1308, 54] on icon at bounding box center [1311, 58] width 23 height 23
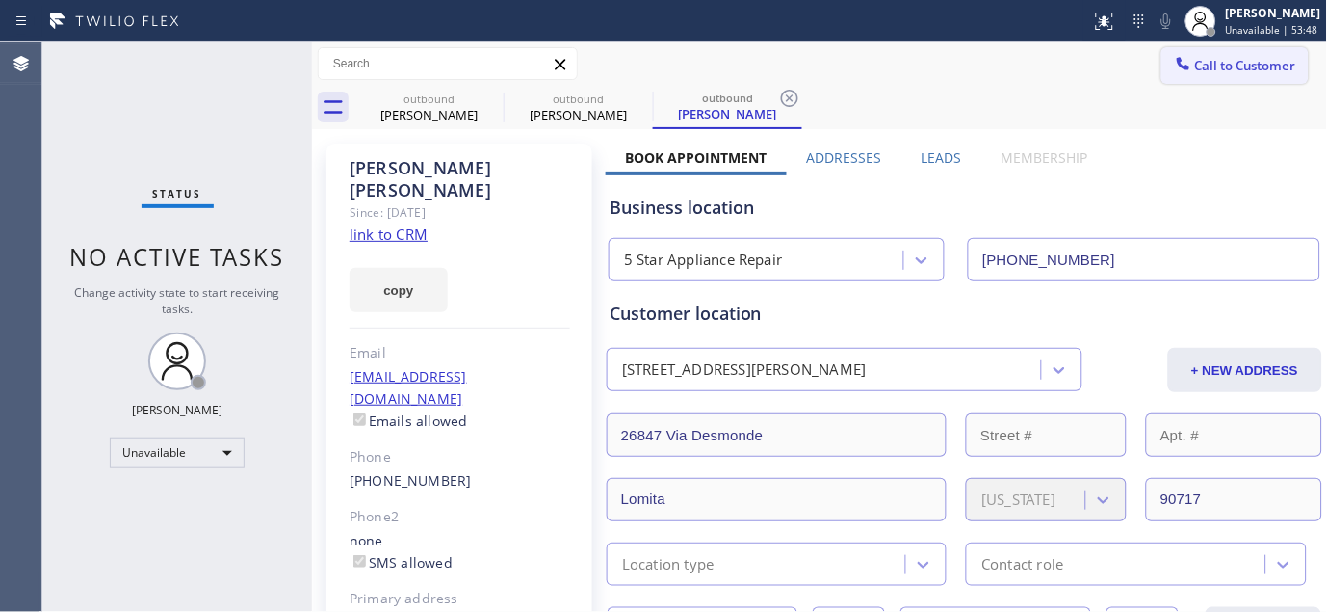
click at [1249, 59] on span "Call to Customer" at bounding box center [1245, 65] width 101 height 17
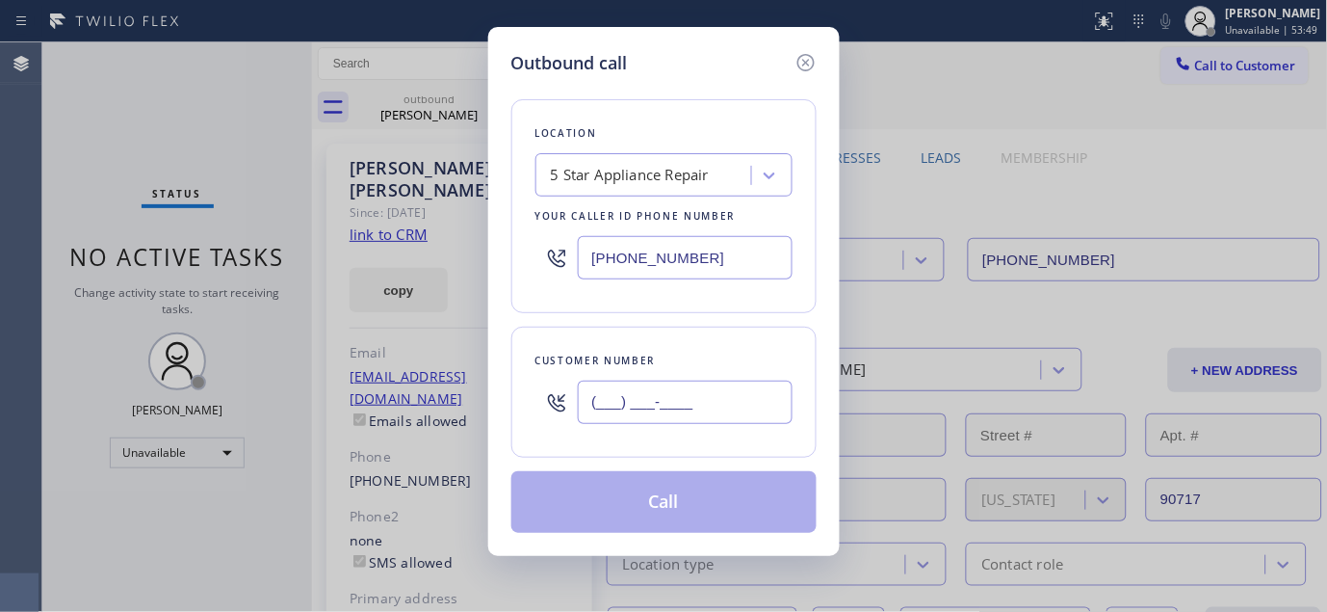
paste input "4-0786"
click at [648, 407] on input "(___) __4-0786" at bounding box center [685, 401] width 215 height 43
drag, startPoint x: 663, startPoint y: 422, endPoint x: 472, endPoint y: 410, distance: 191.1
click at [448, 420] on div "Outbound call Location 5 Star Appliance Repair Your caller id phone number (855…" at bounding box center [663, 306] width 1327 height 612
paste input "407) 867-9954"
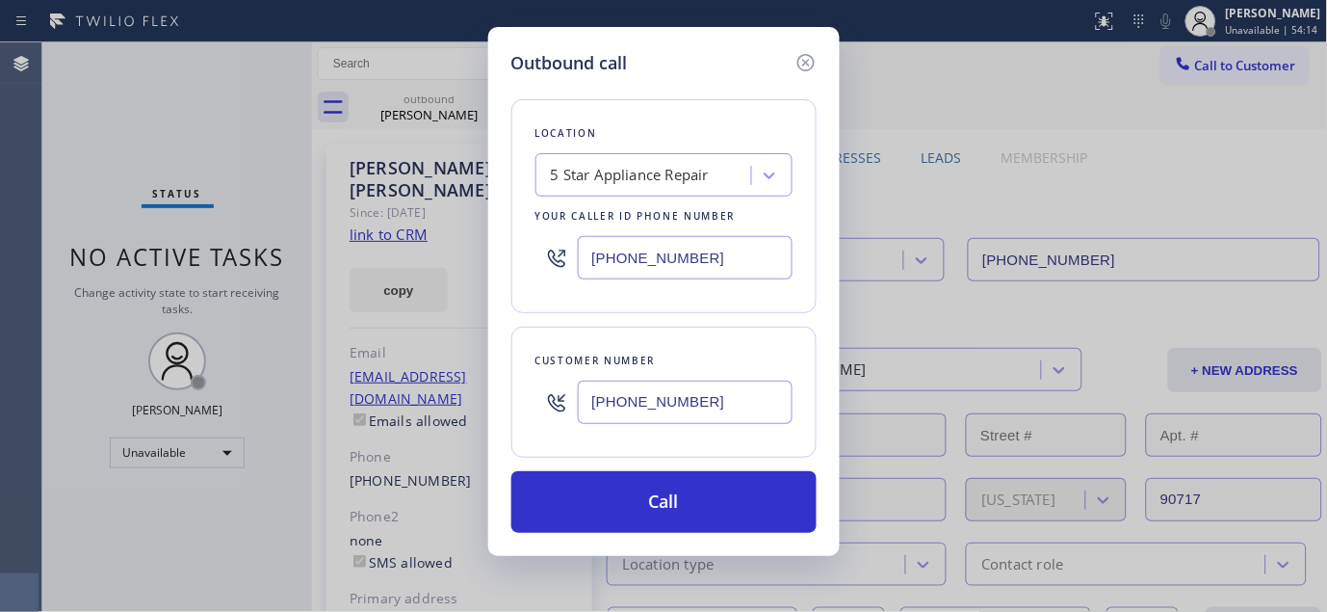
paste input "917) 270-024"
drag, startPoint x: 724, startPoint y: 389, endPoint x: 497, endPoint y: 393, distance: 227.3
click at [497, 393] on div "Outbound call Location 5 Star Appliance Repair Your caller id phone number (855…" at bounding box center [664, 291] width 352 height 529
type input "(917) 270-0244"
drag, startPoint x: 689, startPoint y: 249, endPoint x: 454, endPoint y: 246, distance: 235.0
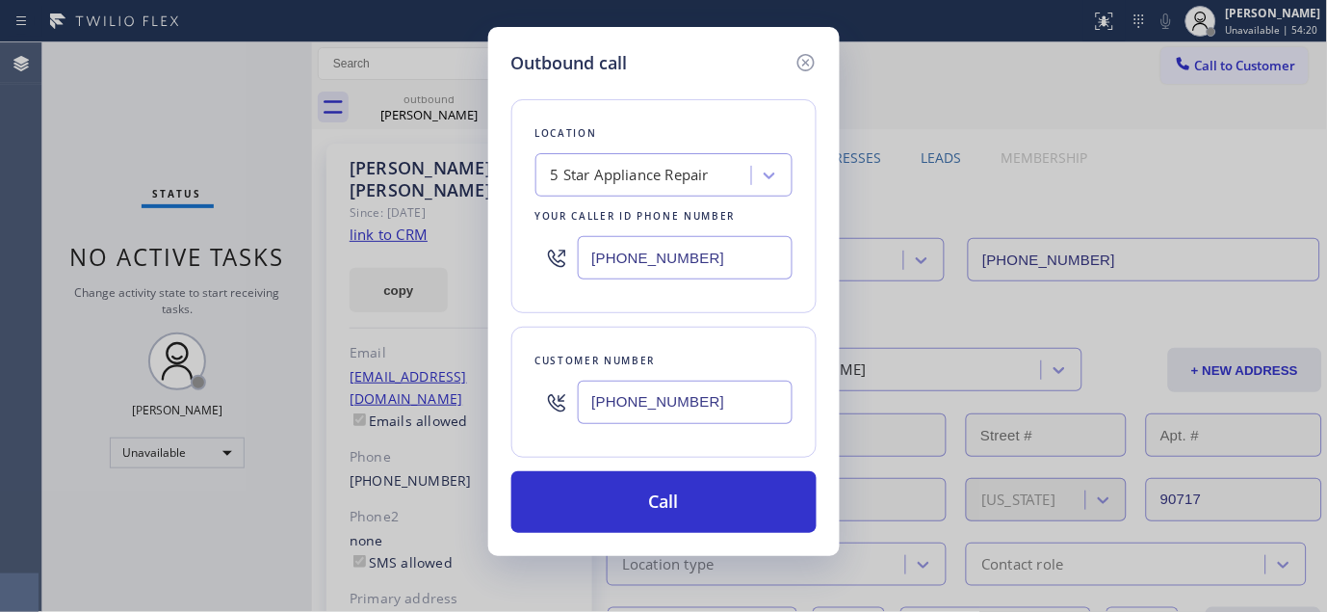
click at [459, 246] on div "Outbound call Location 5 Star Appliance Repair Your caller id phone number (855…" at bounding box center [663, 306] width 1327 height 612
paste input "text"
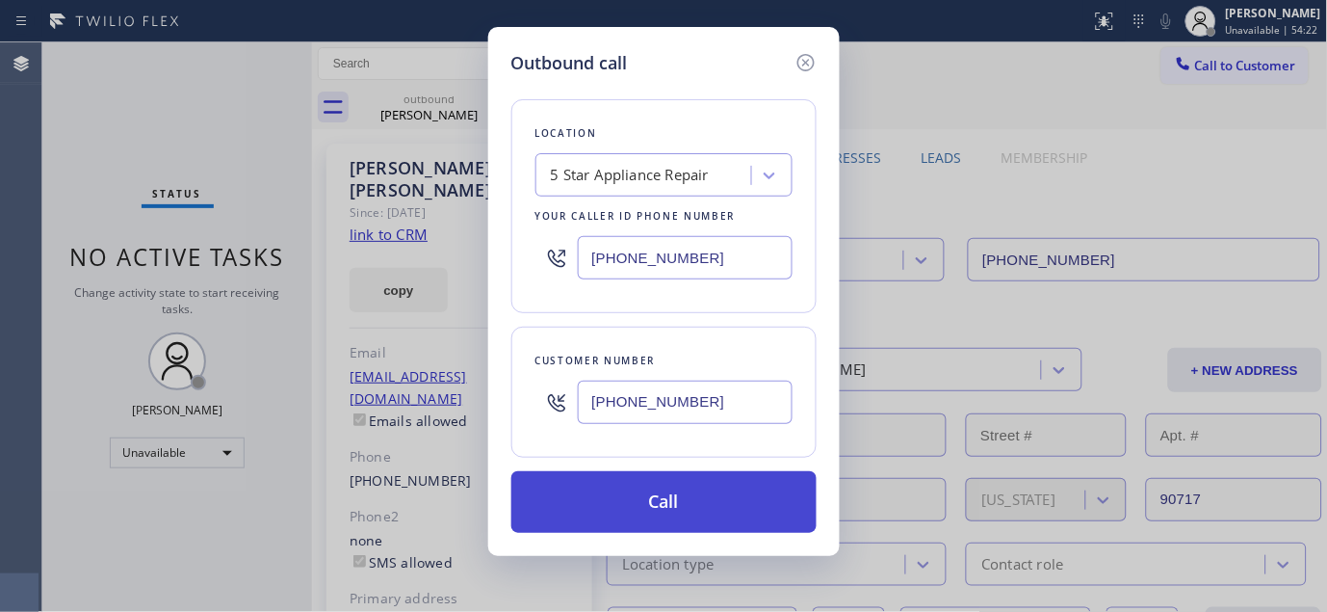
type input "[PHONE_NUMBER]"
click at [718, 495] on button "Call" at bounding box center [663, 502] width 305 height 62
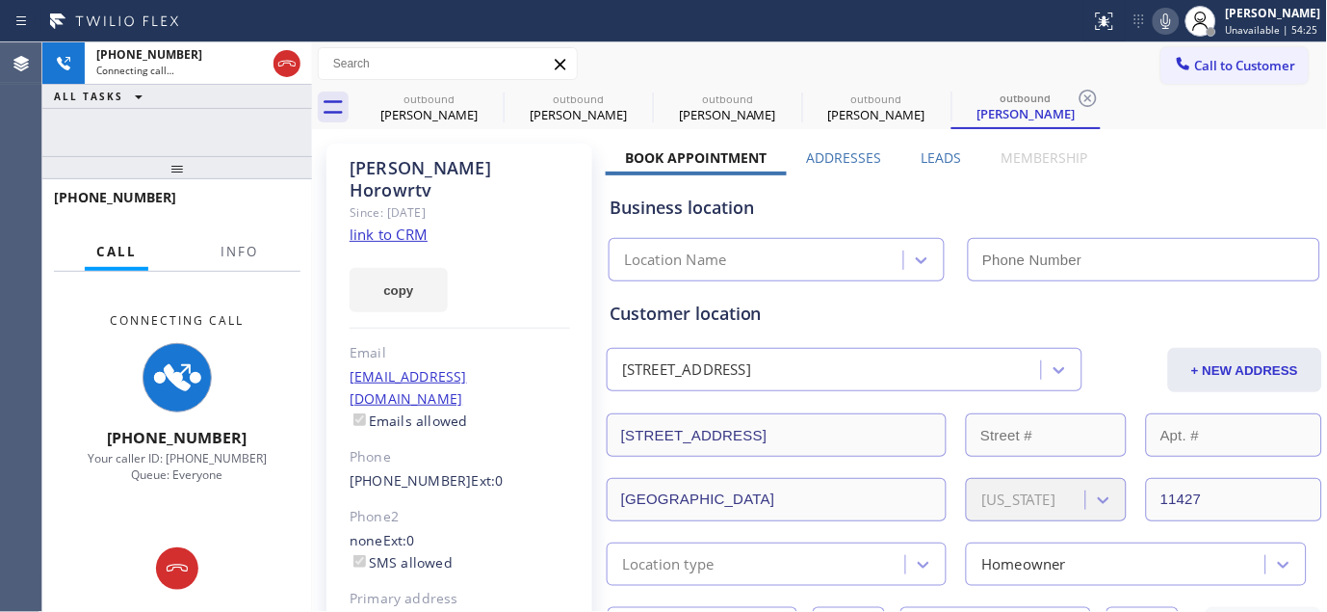
click at [1169, 19] on icon at bounding box center [1166, 21] width 23 height 23
type input "[PHONE_NUMBER]"
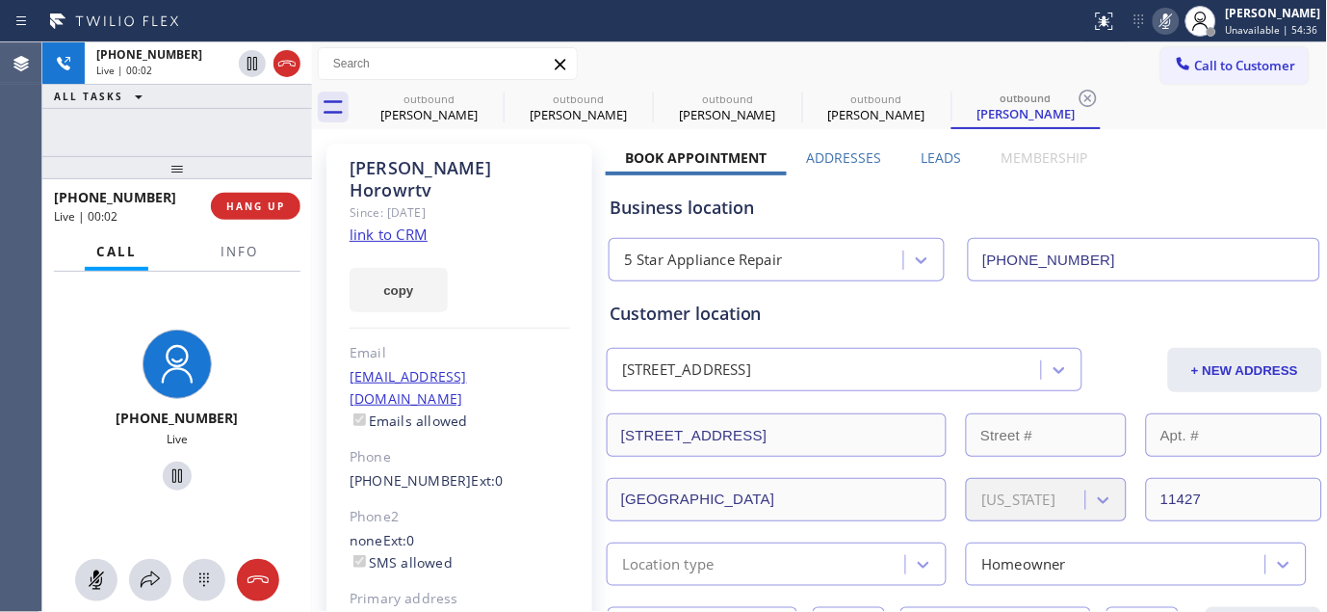
click at [1162, 16] on icon at bounding box center [1167, 20] width 10 height 15
drag, startPoint x: 225, startPoint y: 155, endPoint x: 275, endPoint y: 33, distance: 131.8
click at [244, 39] on div "Status report No issues detected If you experience an issue, please download th…" at bounding box center [663, 306] width 1327 height 612
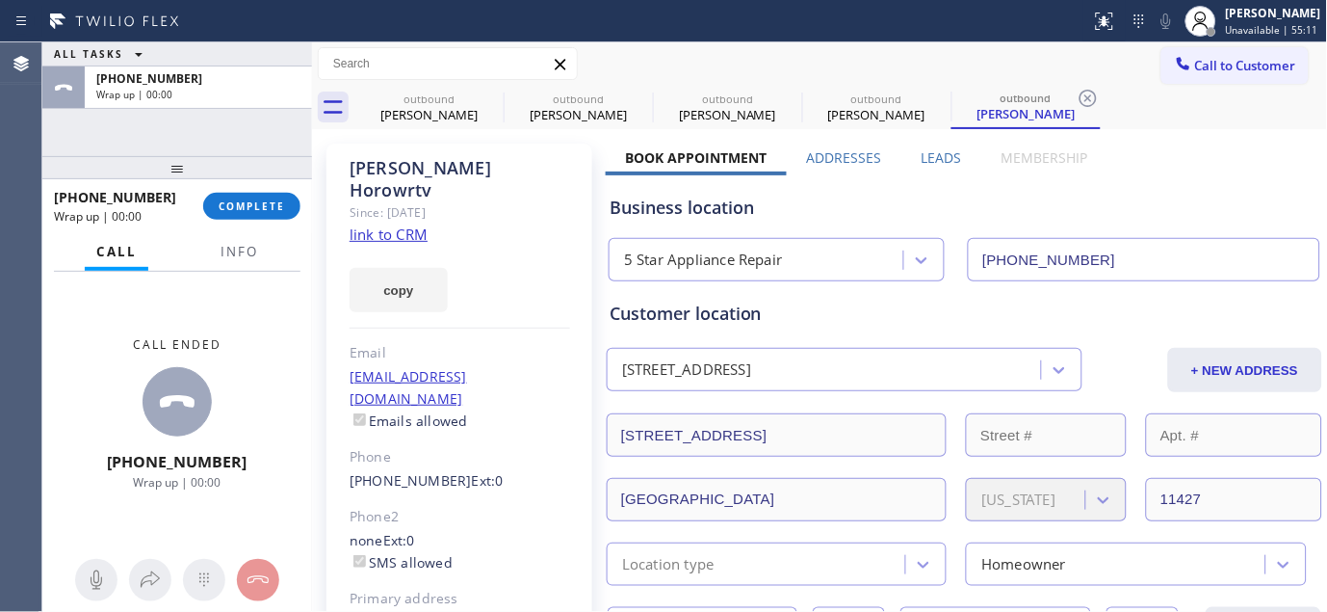
click at [289, 67] on div "+19172700244 Wrap up | 00:00" at bounding box center [177, 87] width 270 height 42
click at [248, 209] on span "COMPLETE" at bounding box center [252, 205] width 66 height 13
click at [417, 327] on div at bounding box center [460, 327] width 221 height 1
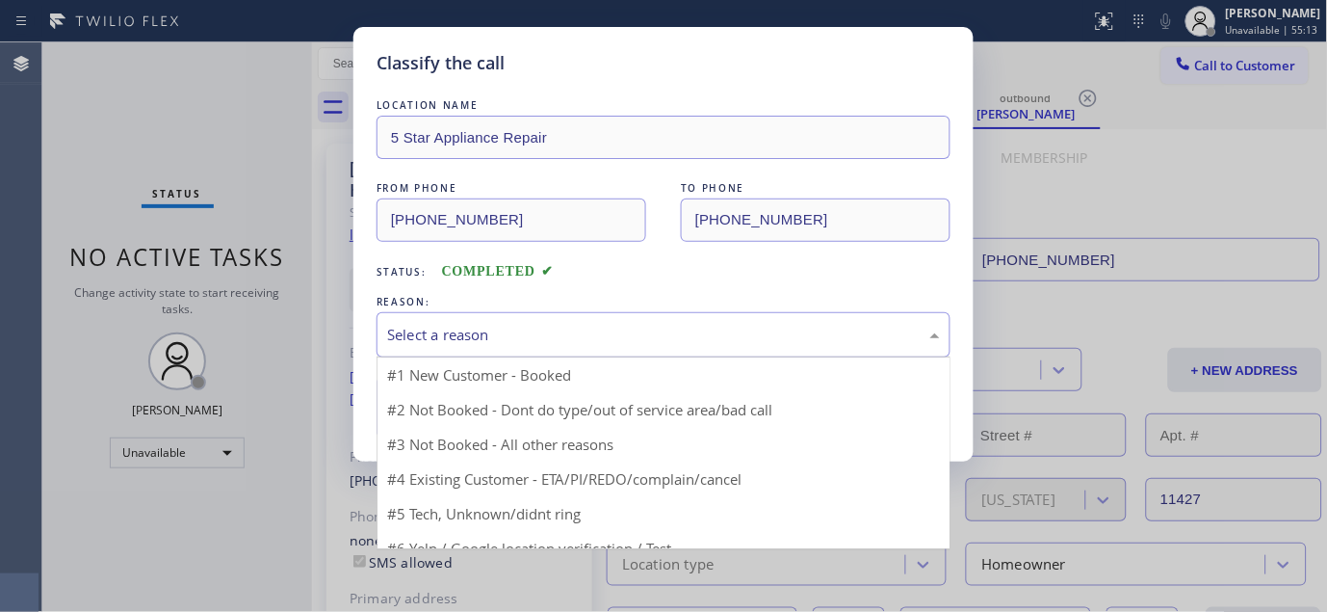
click at [535, 316] on div "Select a reason" at bounding box center [664, 334] width 574 height 45
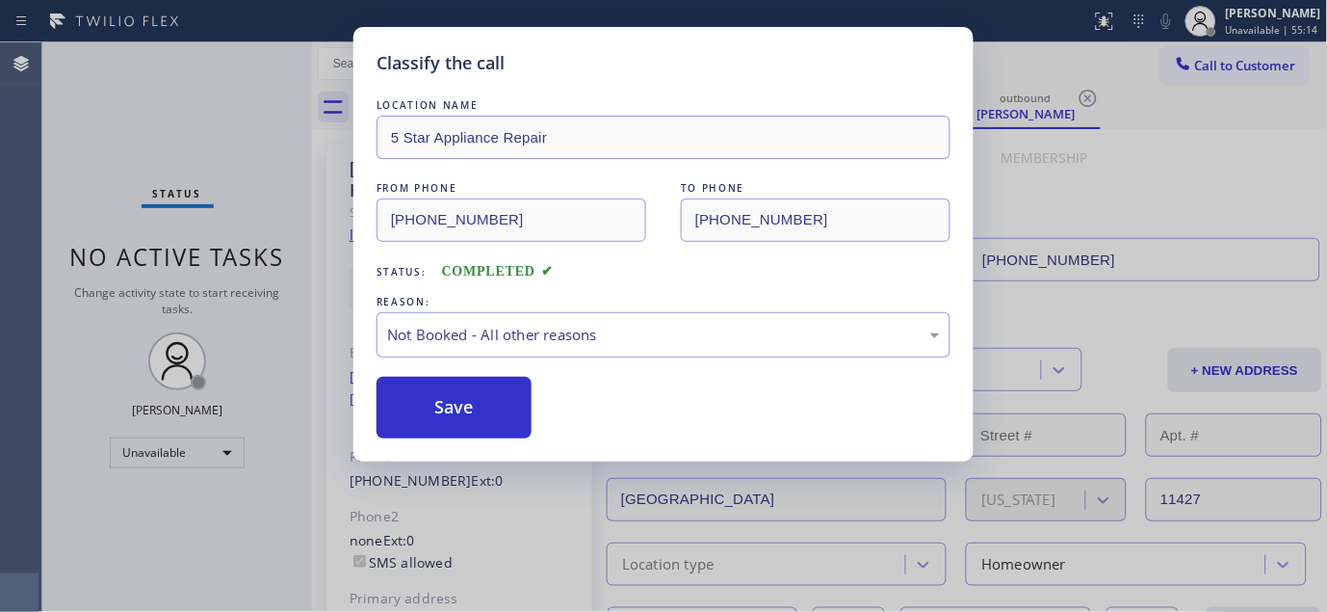
click at [462, 401] on button "Save" at bounding box center [454, 408] width 155 height 62
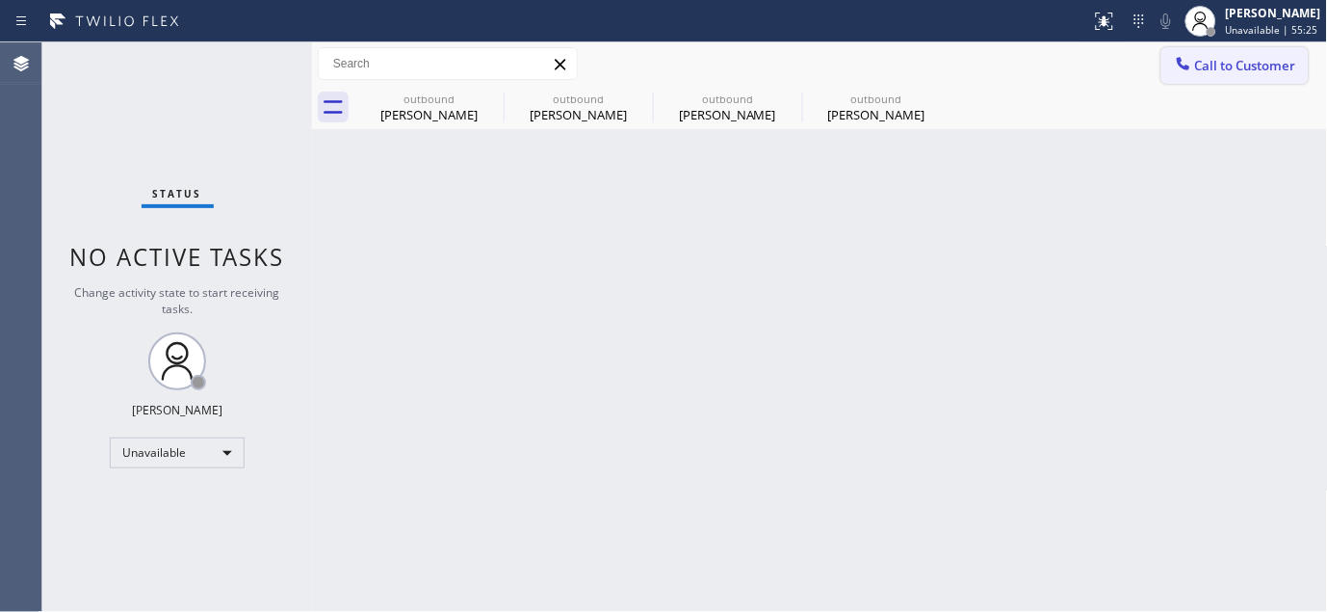
click at [1244, 78] on button "Call to Customer" at bounding box center [1235, 65] width 147 height 37
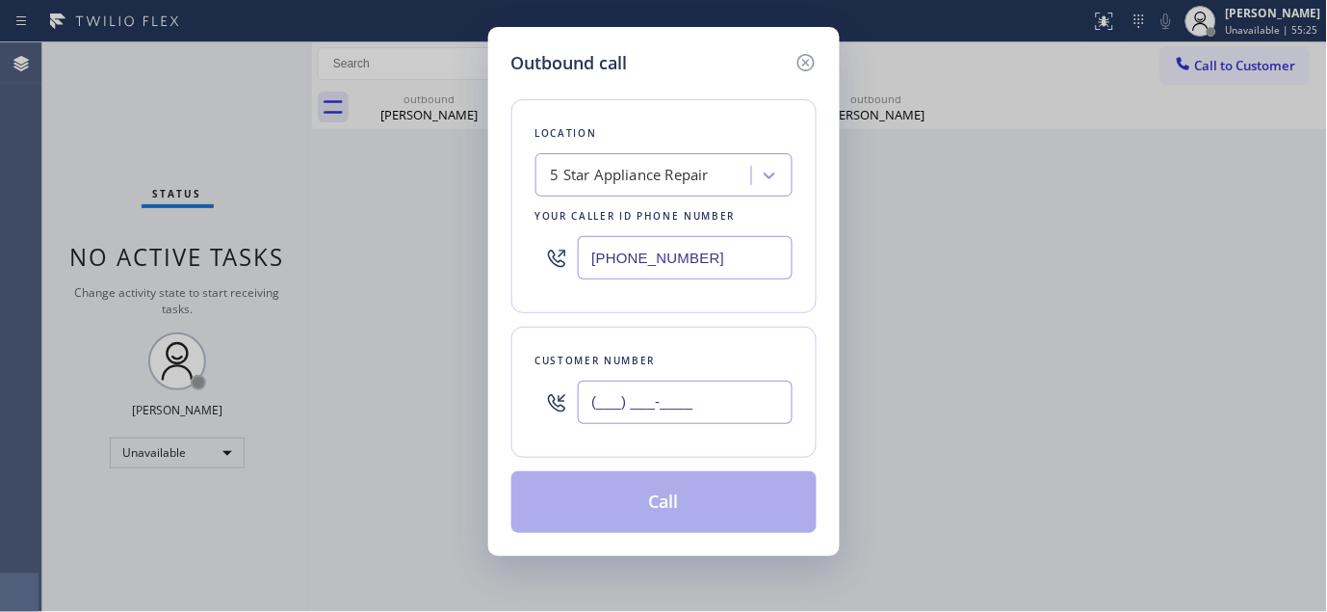
click at [676, 387] on input "(___) ___-____" at bounding box center [685, 401] width 215 height 43
paste input "323) 422-2296"
type input "(323) 422-2296"
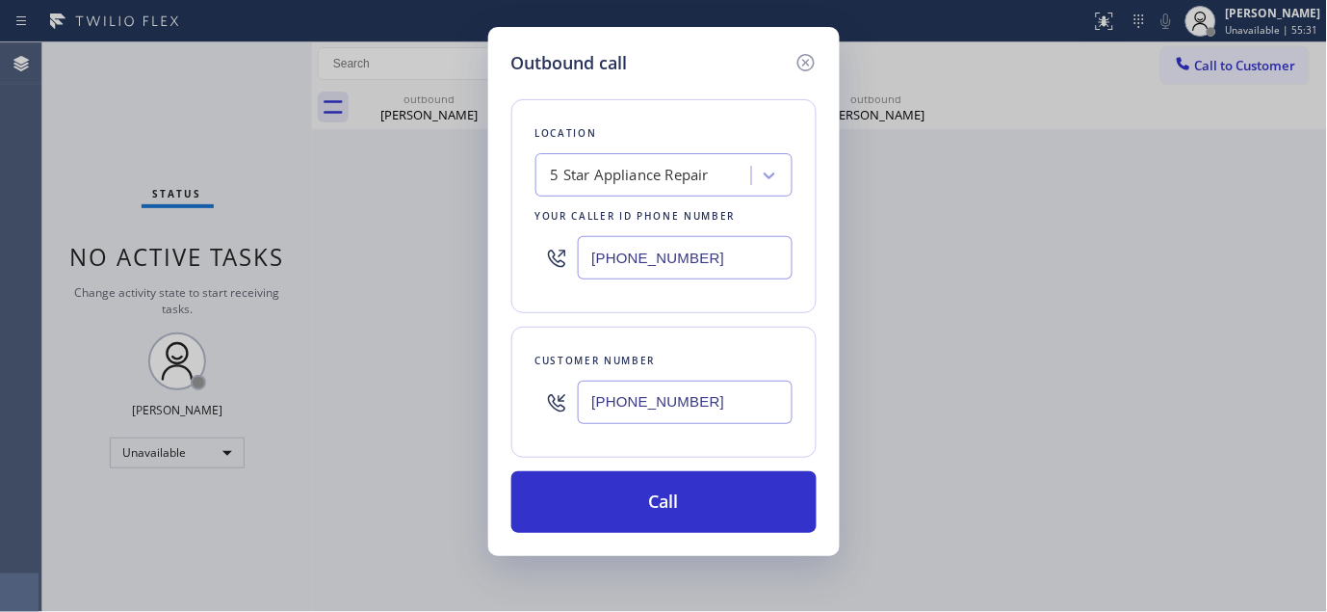
drag, startPoint x: 710, startPoint y: 266, endPoint x: 440, endPoint y: 266, distance: 269.7
click at [441, 266] on div "Outbound call Location 5 Star Appliance Repair Your caller id phone number (855…" at bounding box center [663, 306] width 1327 height 612
paste input "44) 735-4685"
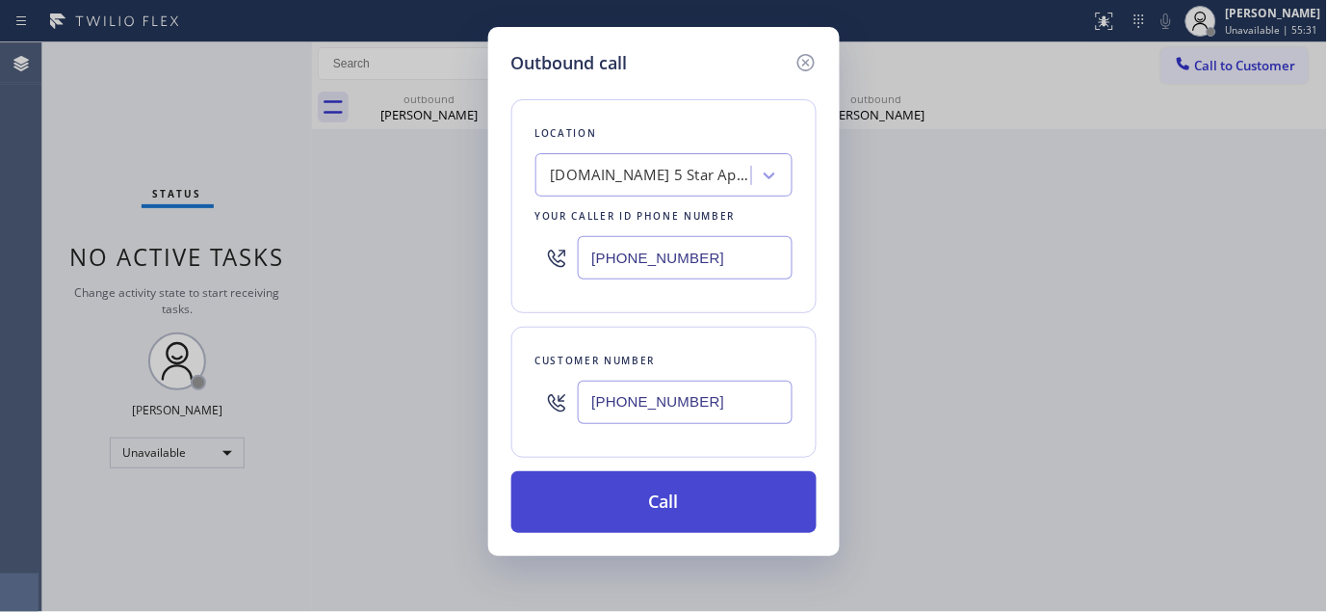
type input "(844) 735-4685"
click at [727, 495] on button "Call" at bounding box center [663, 502] width 305 height 62
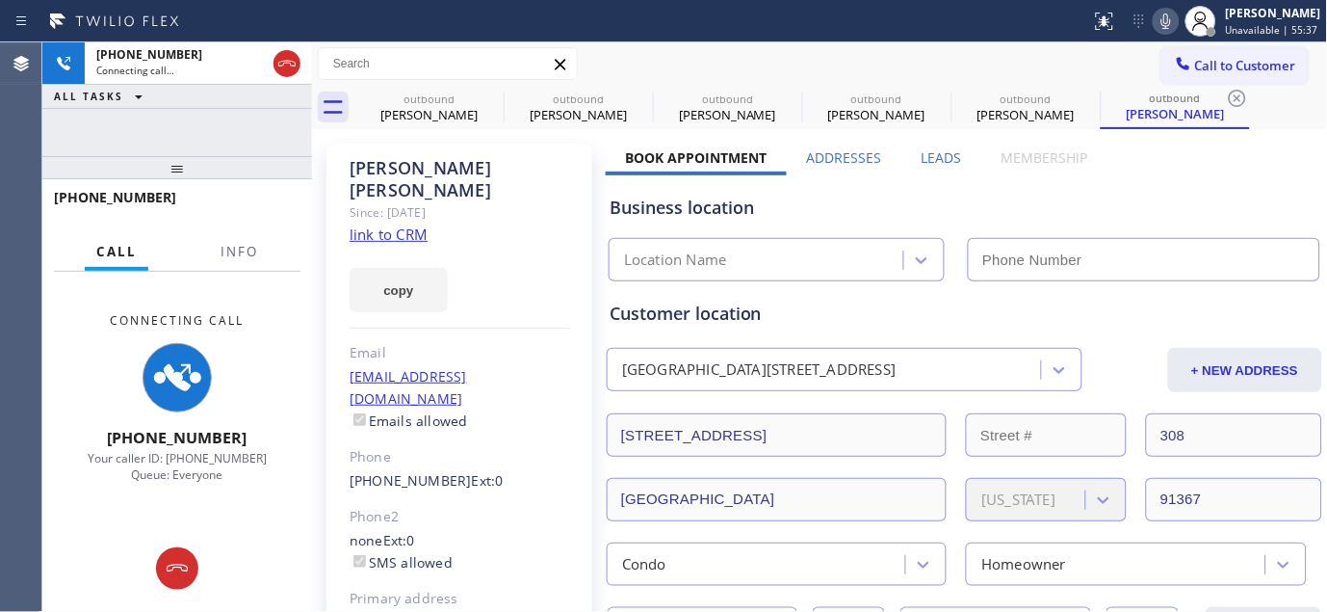
type input "(844) 735-4685"
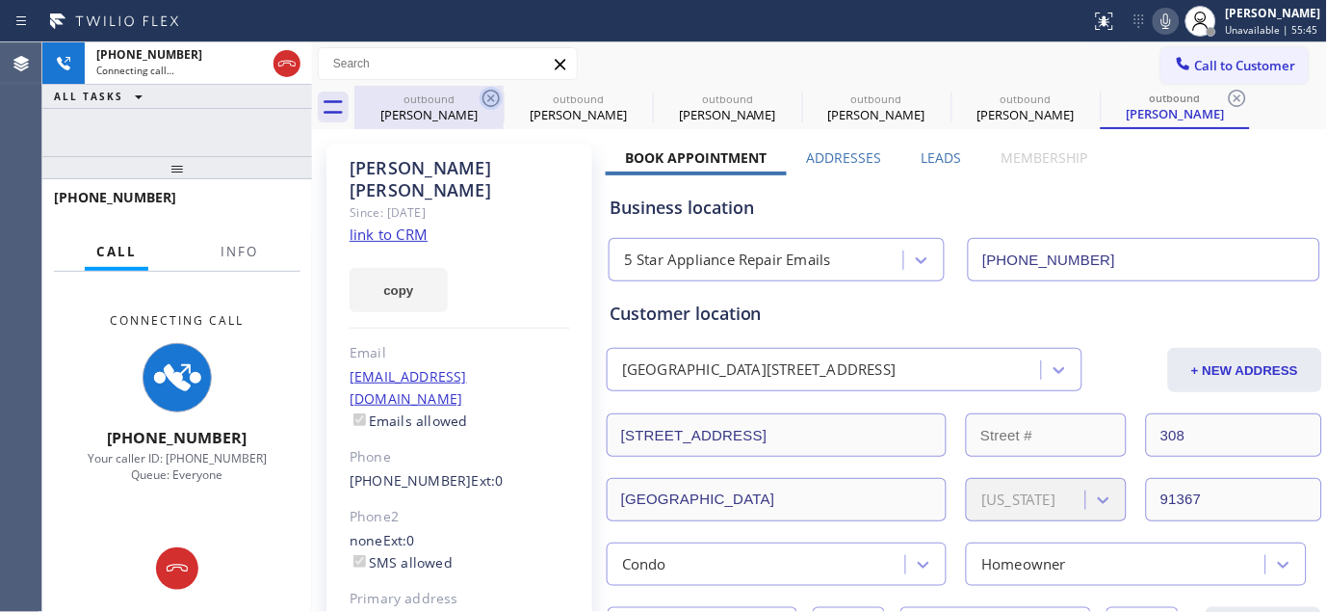
click at [491, 99] on icon at bounding box center [491, 98] width 23 height 23
type input "[PHONE_NUMBER]"
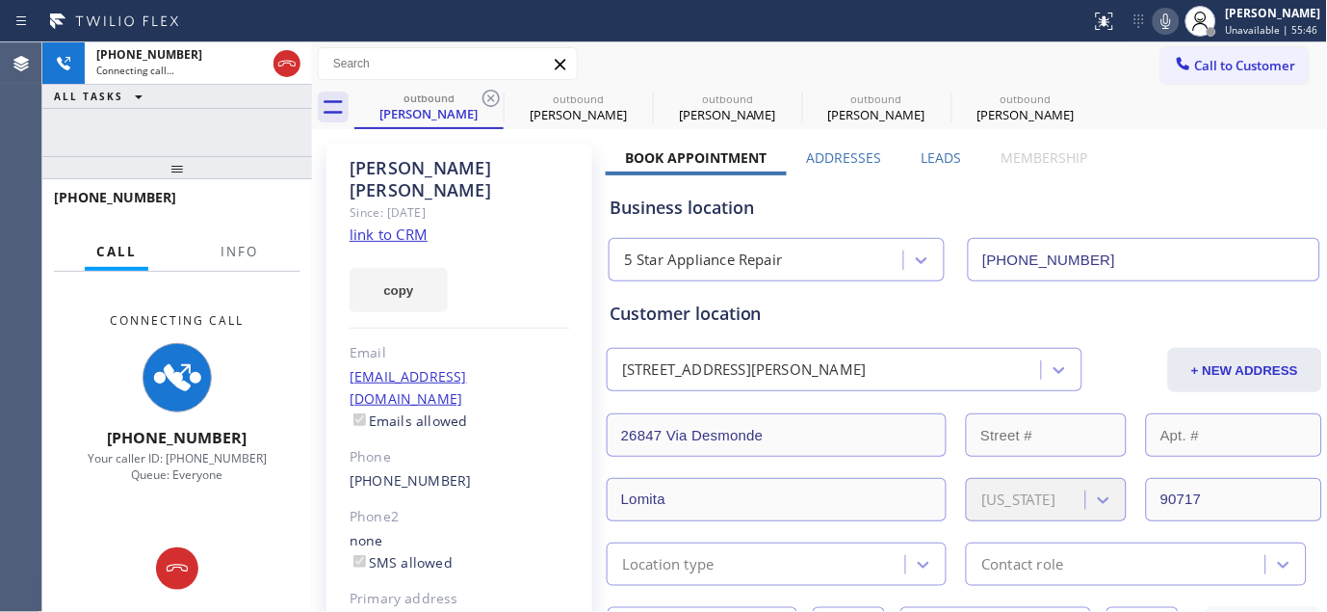
click at [491, 99] on icon at bounding box center [491, 98] width 23 height 23
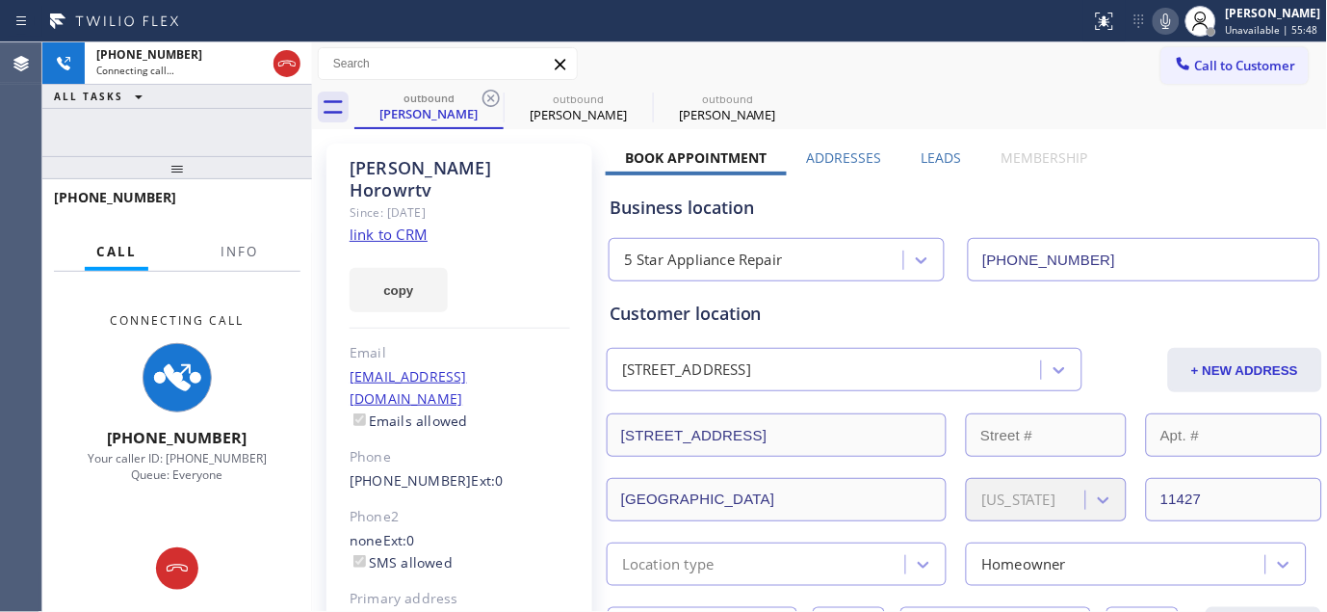
click at [491, 99] on icon at bounding box center [491, 98] width 23 height 23
type input "(844) 735-4685"
click at [916, 86] on div "outbound Laura Jacobs outbound Laura Jacobs" at bounding box center [841, 107] width 974 height 43
click at [1167, 23] on icon at bounding box center [1166, 21] width 23 height 23
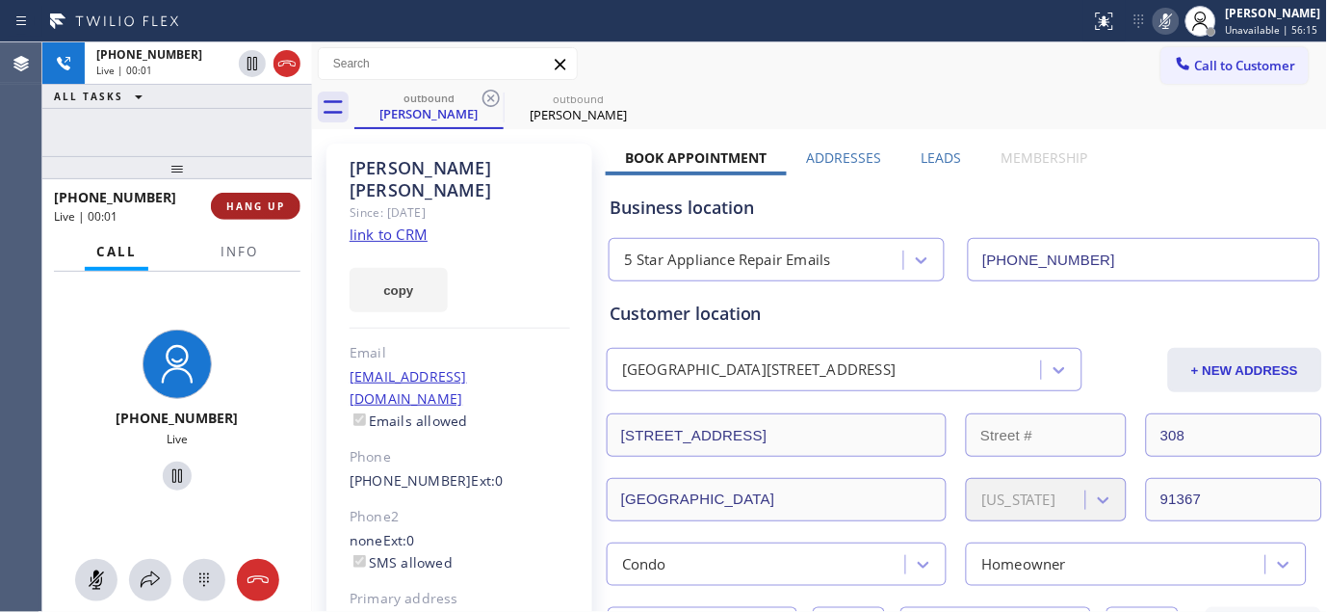
click at [263, 217] on button "HANG UP" at bounding box center [256, 206] width 90 height 27
click at [262, 214] on button "HANG UP" at bounding box center [256, 206] width 90 height 27
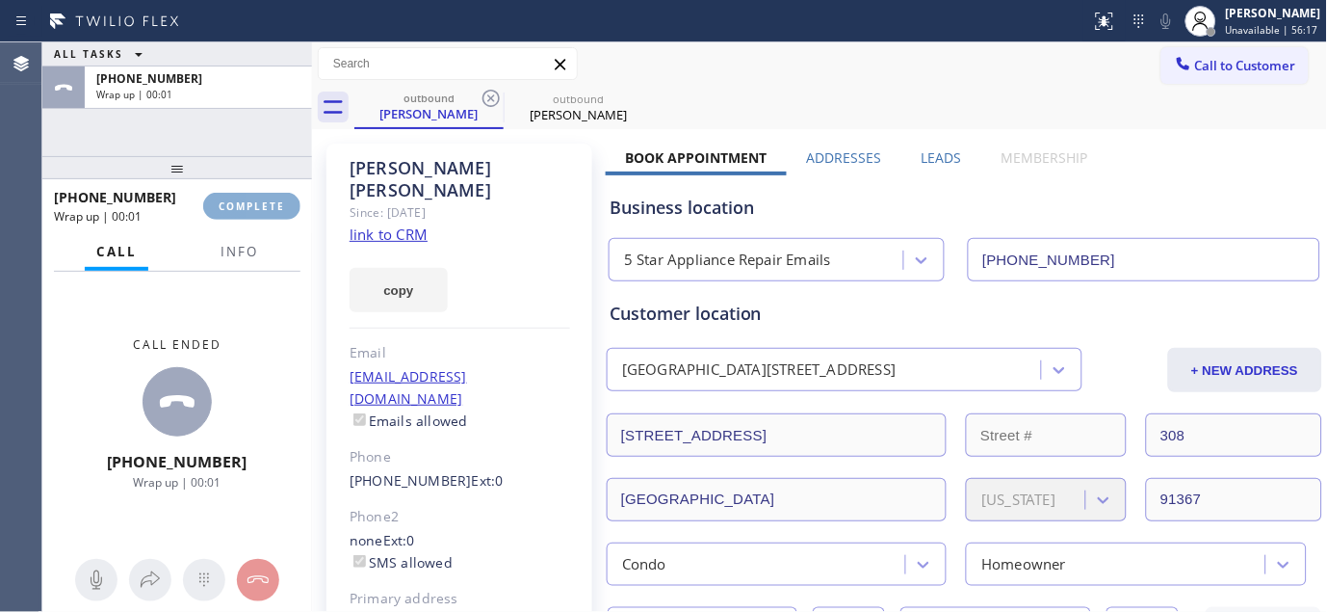
click at [262, 214] on button "COMPLETE" at bounding box center [251, 206] width 97 height 27
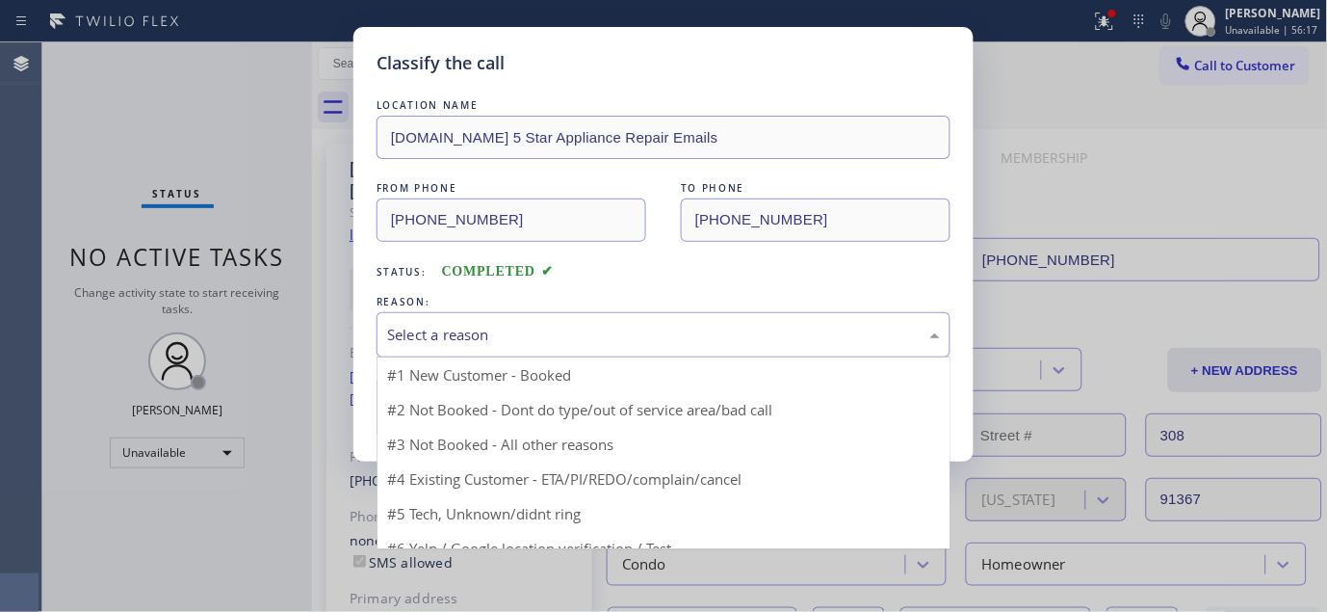
click at [589, 338] on div "Select a reason" at bounding box center [663, 335] width 553 height 22
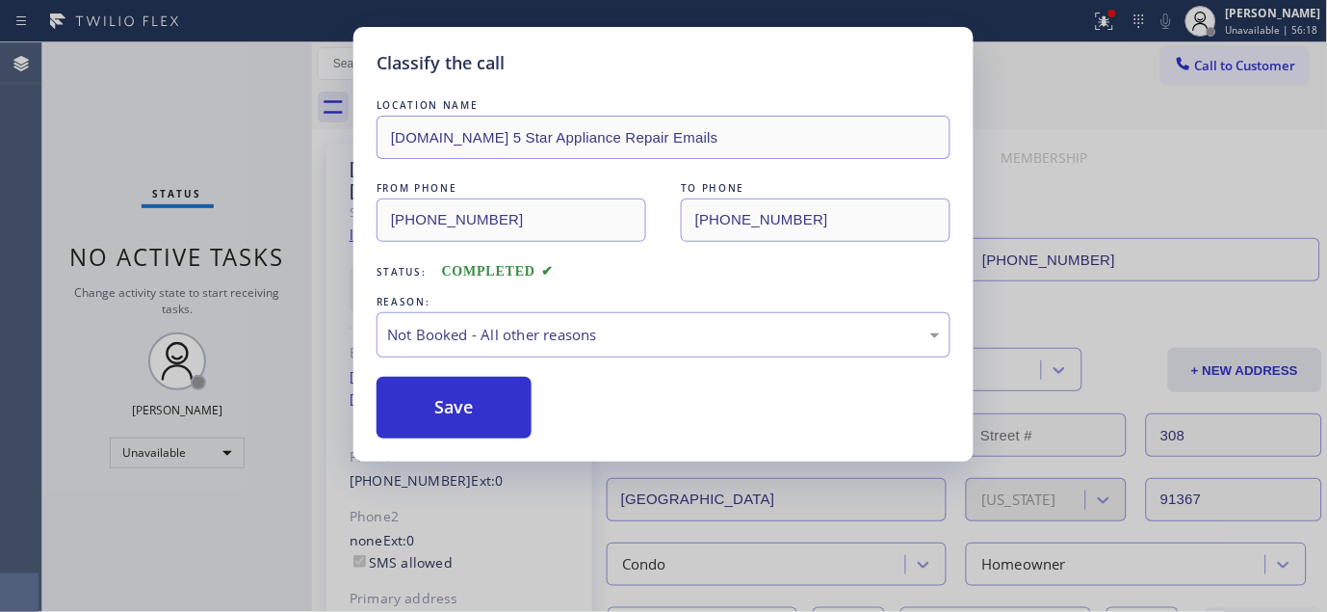
click at [470, 406] on button "Save" at bounding box center [454, 408] width 155 height 62
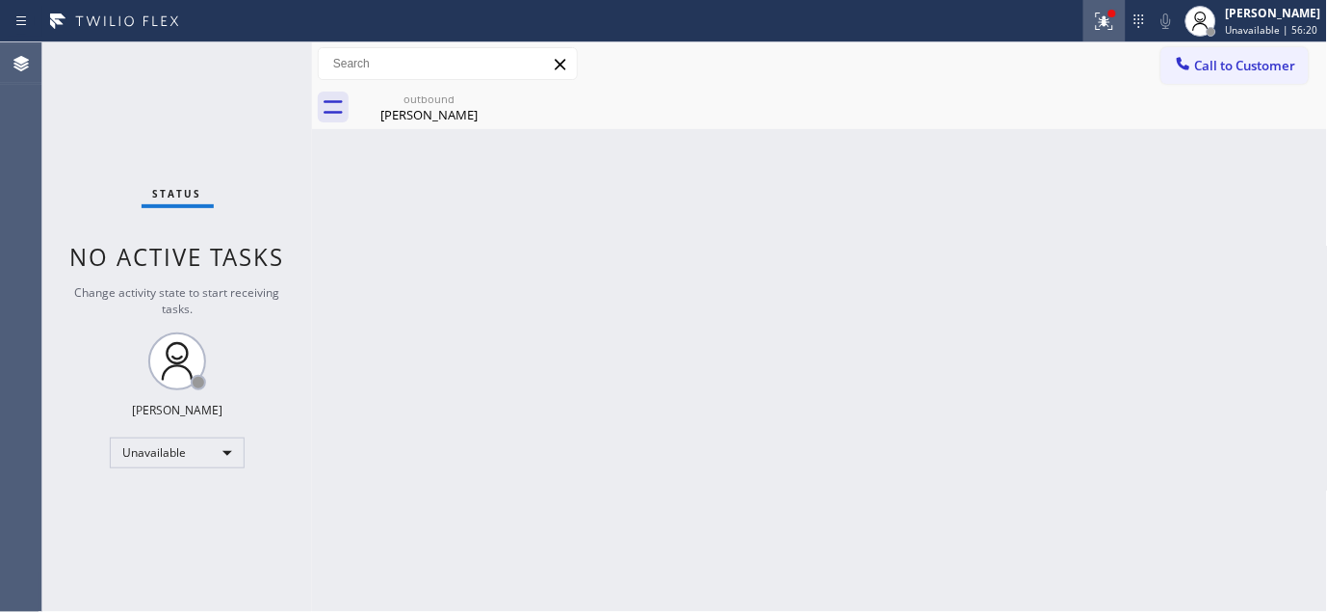
click at [1086, 24] on div at bounding box center [1105, 21] width 42 height 23
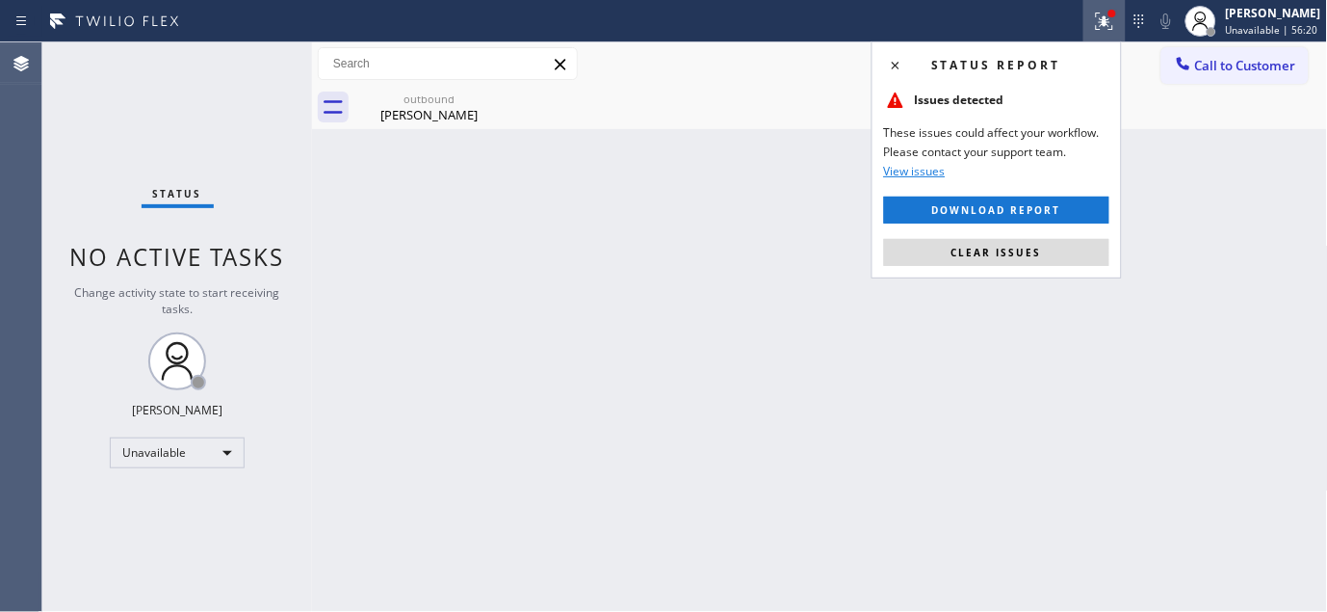
drag, startPoint x: 936, startPoint y: 257, endPoint x: 937, endPoint y: 223, distance: 34.7
click at [940, 257] on button "Clear issues" at bounding box center [996, 252] width 225 height 27
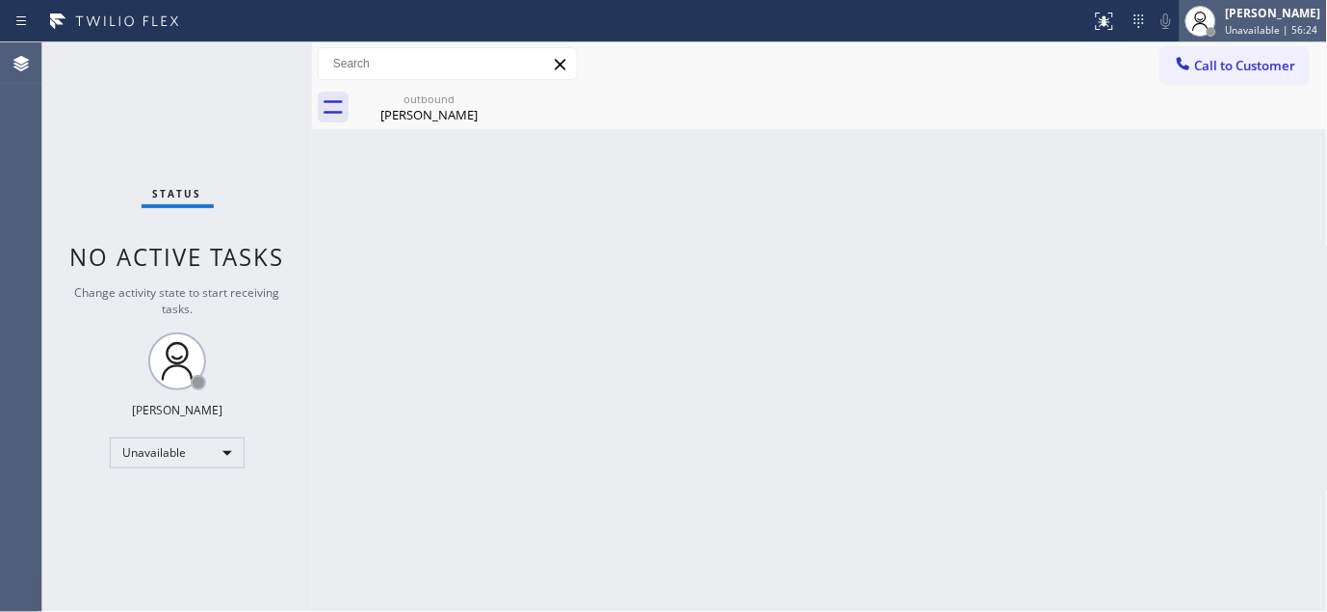
click at [1192, 39] on div at bounding box center [1201, 21] width 42 height 42
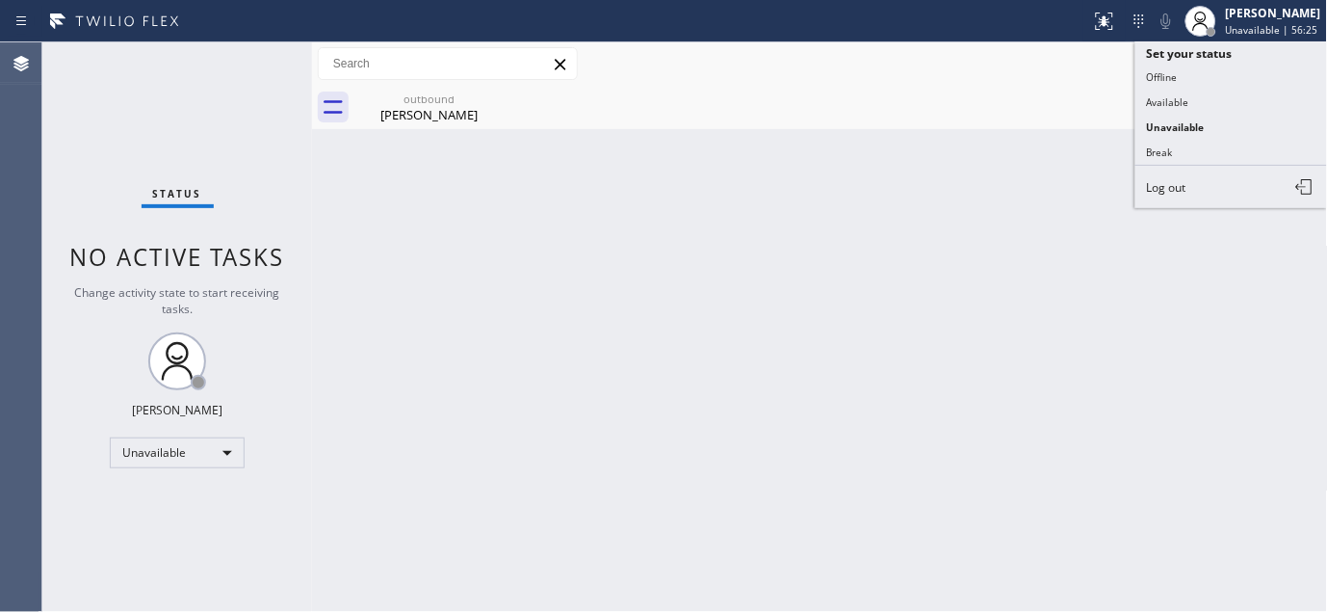
click at [1065, 91] on div "outbound Laura Jacobs" at bounding box center [841, 107] width 974 height 43
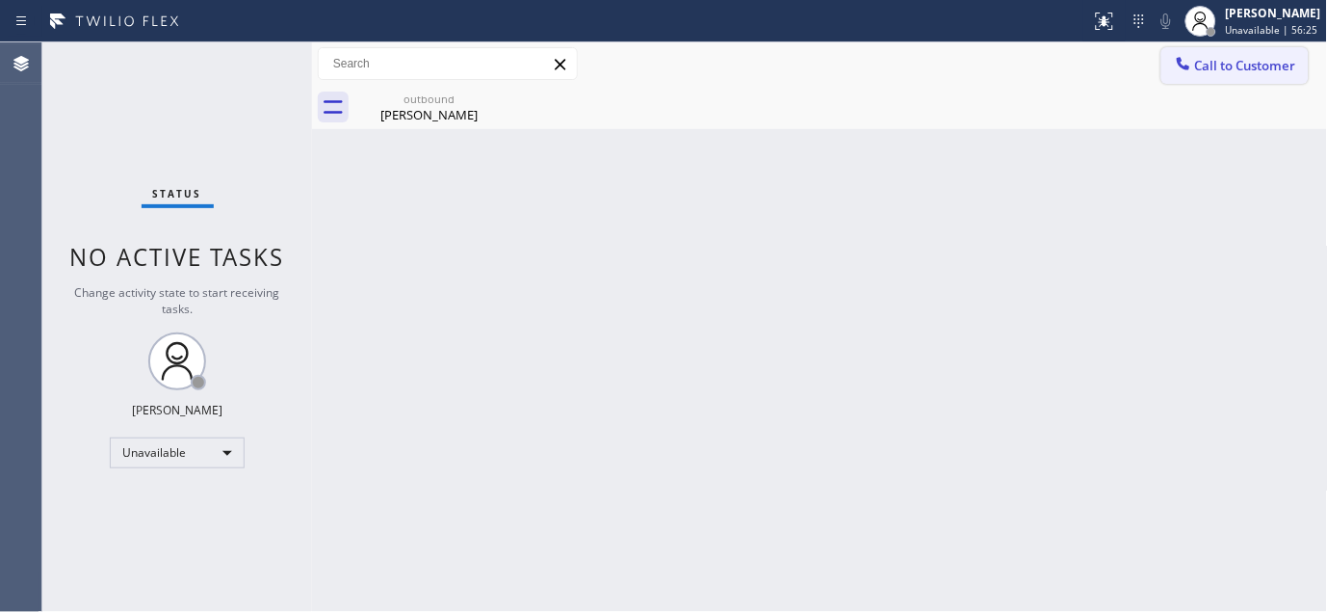
click at [1227, 69] on span "Call to Customer" at bounding box center [1245, 65] width 101 height 17
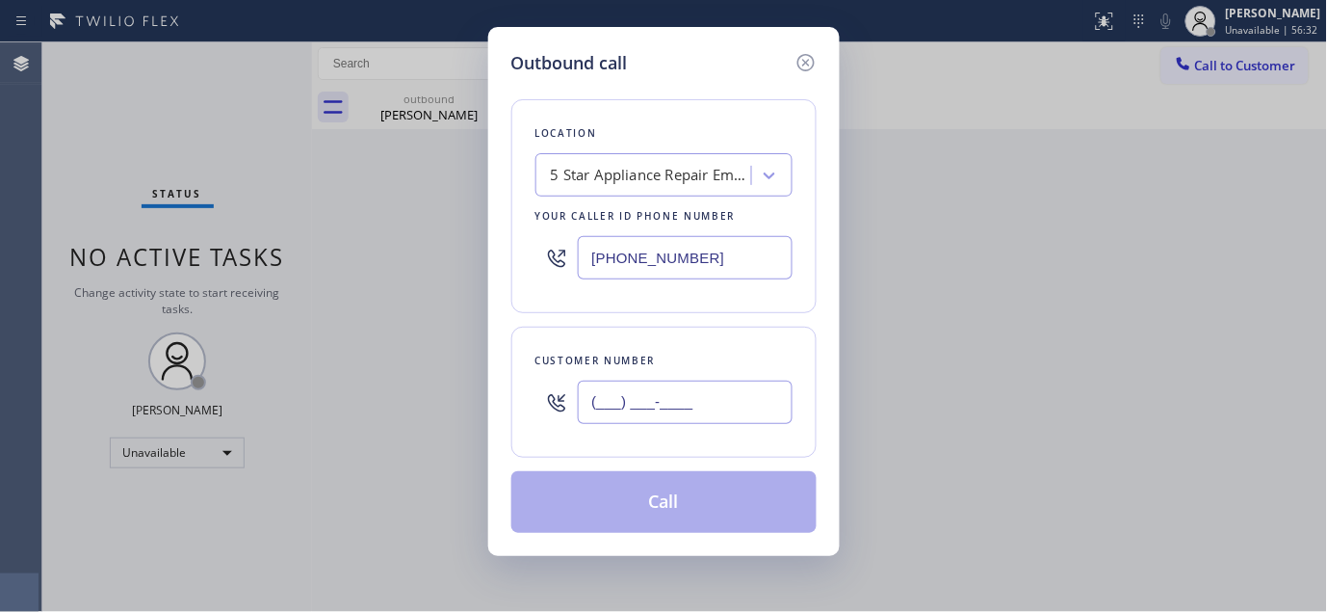
click at [692, 419] on input "(___) ___-____" at bounding box center [685, 401] width 215 height 43
paste input "303) 515-1747"
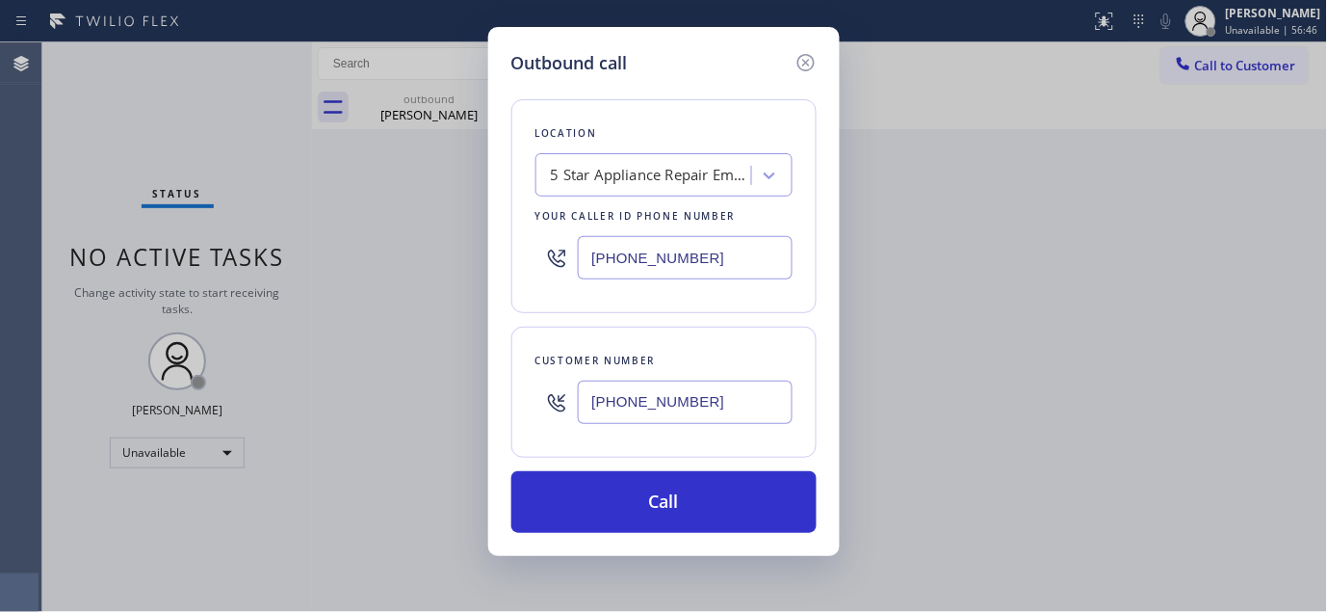
type input "(303) 515-1747"
drag, startPoint x: 728, startPoint y: 253, endPoint x: 478, endPoint y: 260, distance: 250.5
click at [478, 260] on div "Outbound call Location 5 Star Appliance Repair Emails Your caller id phone numb…" at bounding box center [663, 306] width 1327 height 612
paste input "720) 669-6351"
type input "(720) 669-6351"
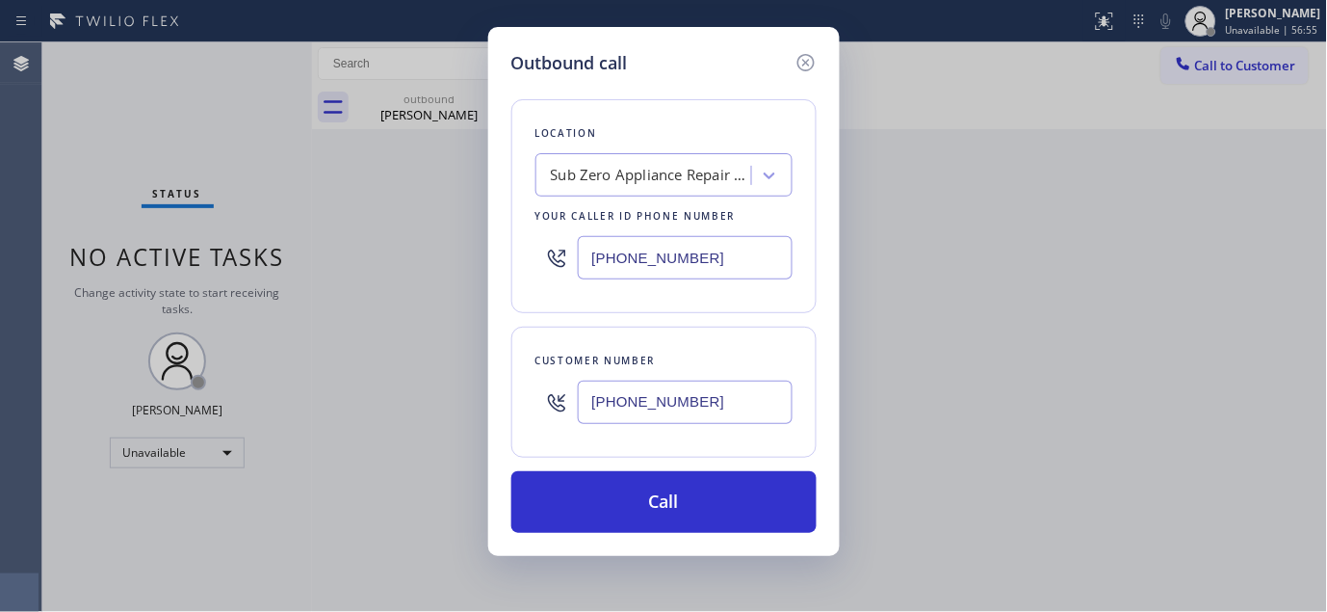
click at [752, 255] on input "(720) 669-6351" at bounding box center [685, 257] width 215 height 43
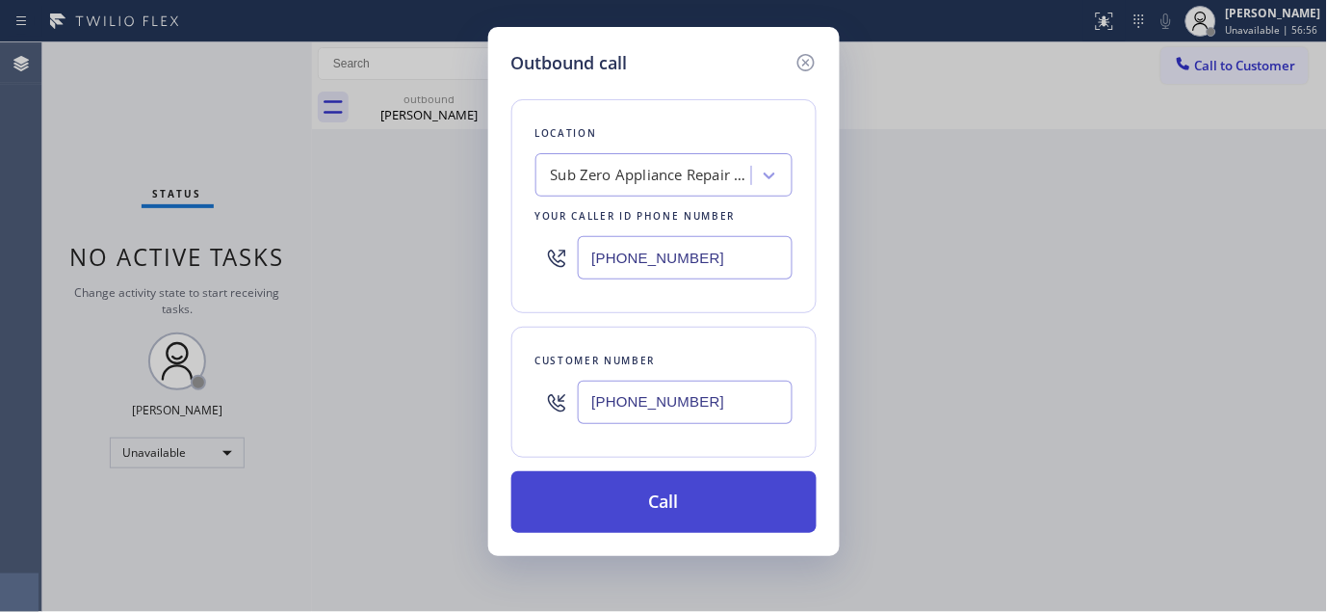
click at [713, 507] on button "Call" at bounding box center [663, 502] width 305 height 62
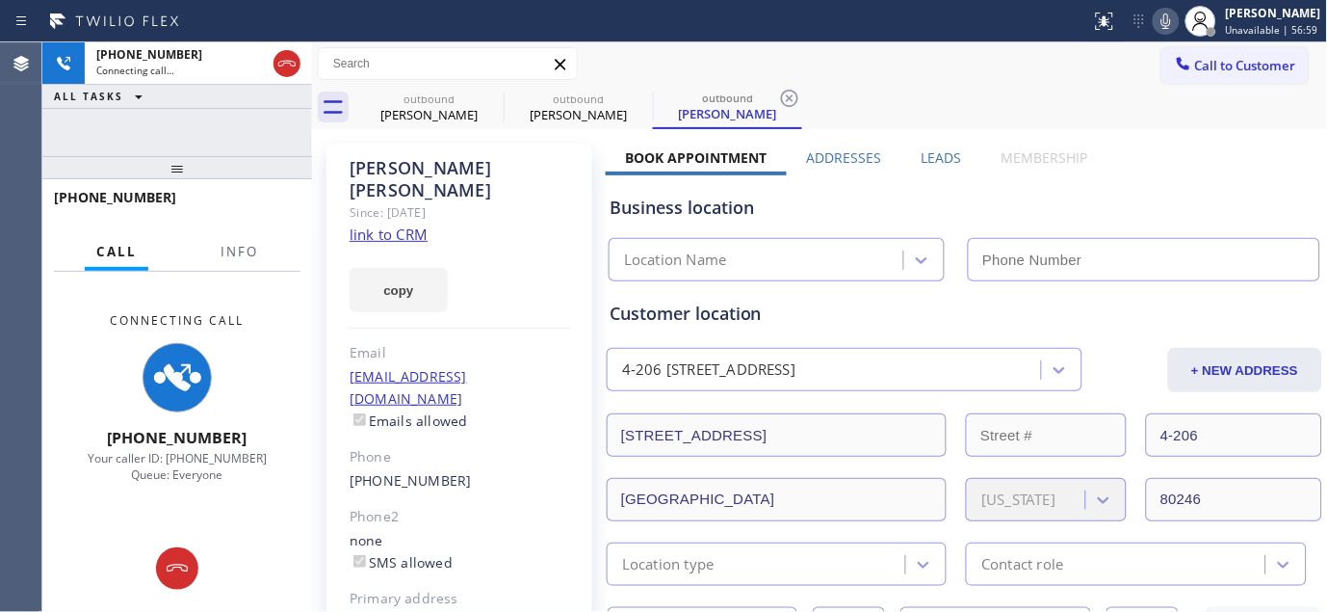
click at [1168, 20] on icon at bounding box center [1166, 21] width 23 height 23
click at [488, 90] on icon at bounding box center [491, 98] width 17 height 17
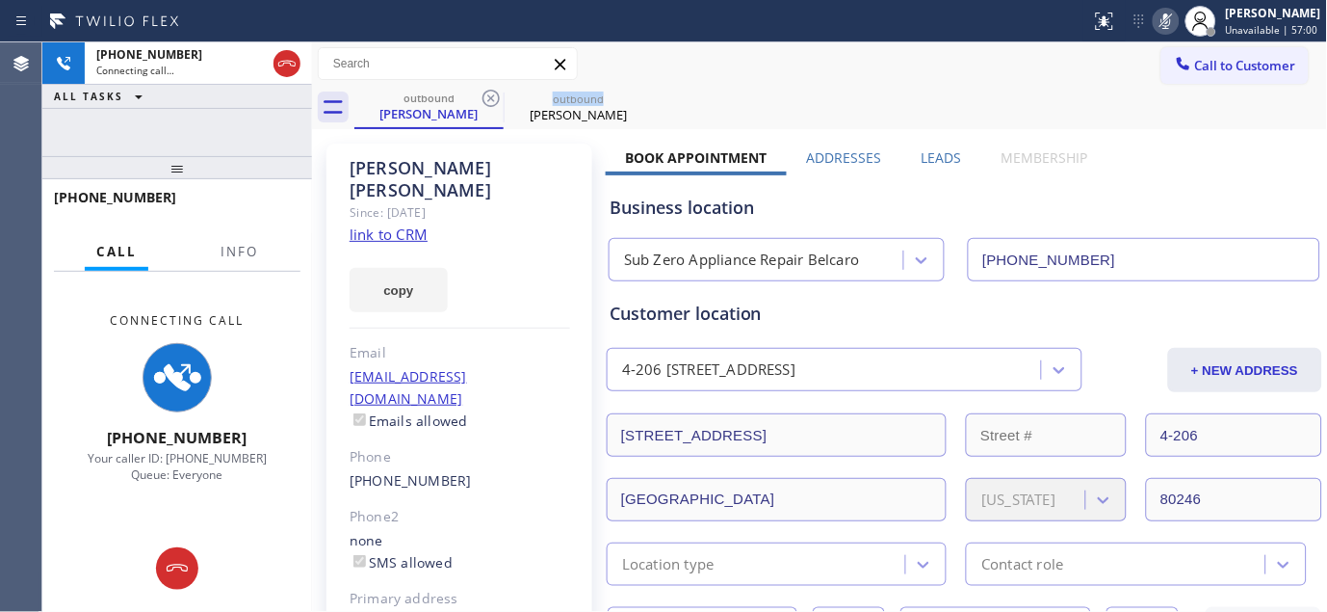
click at [488, 90] on icon at bounding box center [491, 98] width 17 height 17
type input "(720) 669-6351"
click at [844, 88] on div "outbound Casey Henderson" at bounding box center [841, 107] width 974 height 43
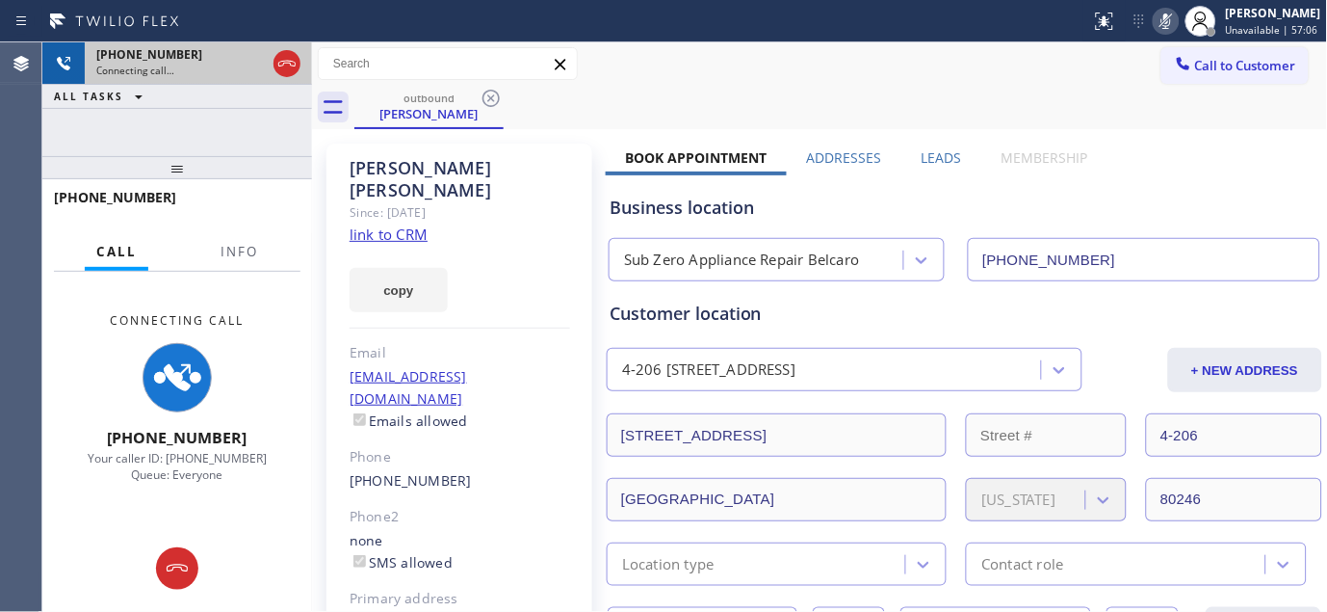
drag, startPoint x: 229, startPoint y: 162, endPoint x: 250, endPoint y: 69, distance: 94.9
click at [238, 92] on div "+13035151747 Connecting call… ALL TASKS ALL TASKS ACTIVE TASKS TASKS IN WRAP UP…" at bounding box center [177, 326] width 270 height 569
click at [382, 164] on div "Casey Henderson" at bounding box center [460, 179] width 221 height 44
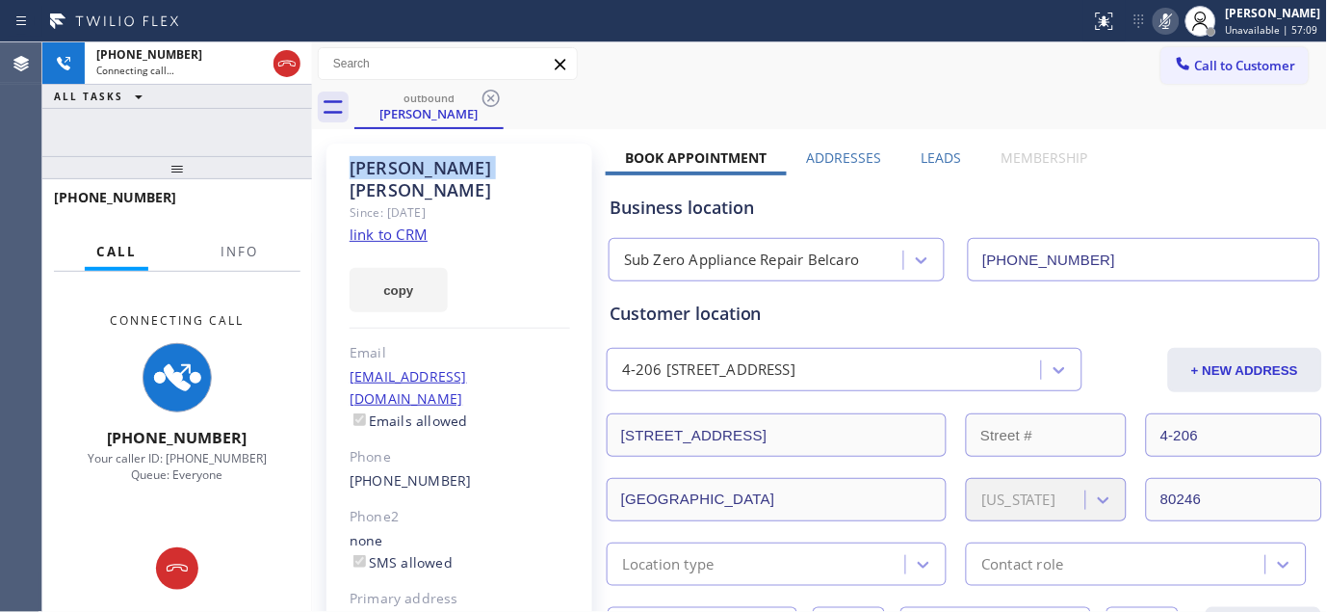
click at [382, 164] on div "Casey Henderson" at bounding box center [460, 179] width 221 height 44
click at [460, 160] on div "Casey Henderson" at bounding box center [460, 179] width 221 height 44
click at [720, 158] on label "Book Appointment" at bounding box center [697, 157] width 142 height 18
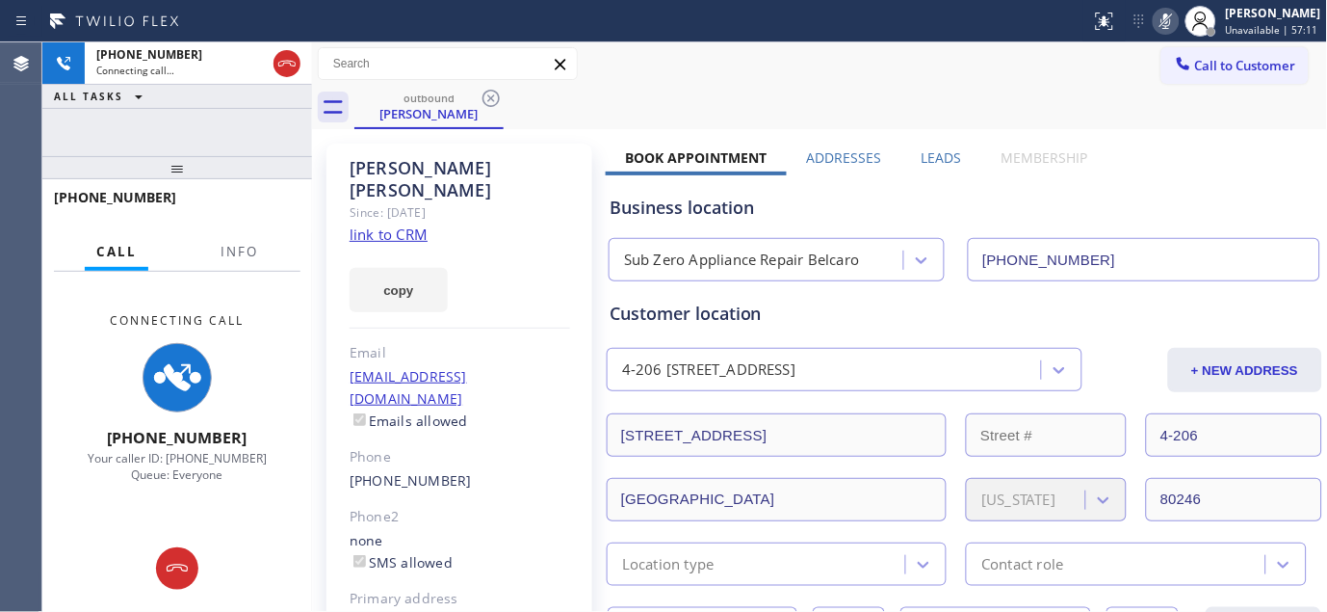
click at [627, 158] on label "Book Appointment" at bounding box center [697, 157] width 142 height 18
click at [831, 150] on label "Addresses" at bounding box center [844, 157] width 75 height 18
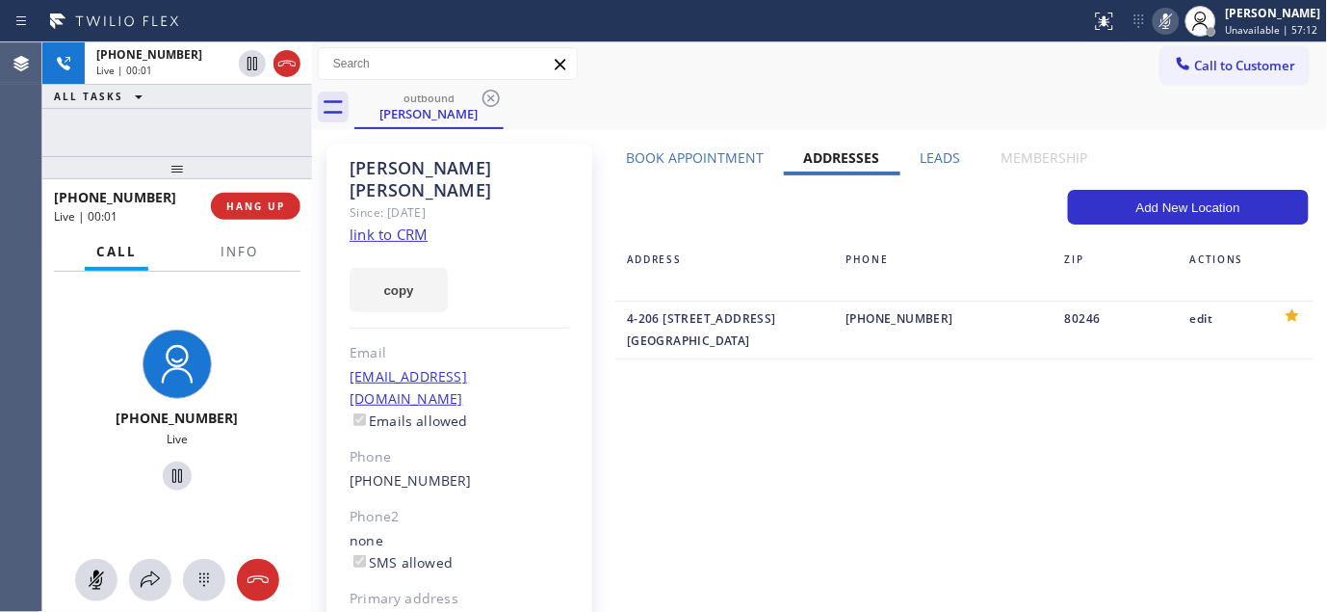
click at [929, 152] on label "Leads" at bounding box center [941, 157] width 40 height 18
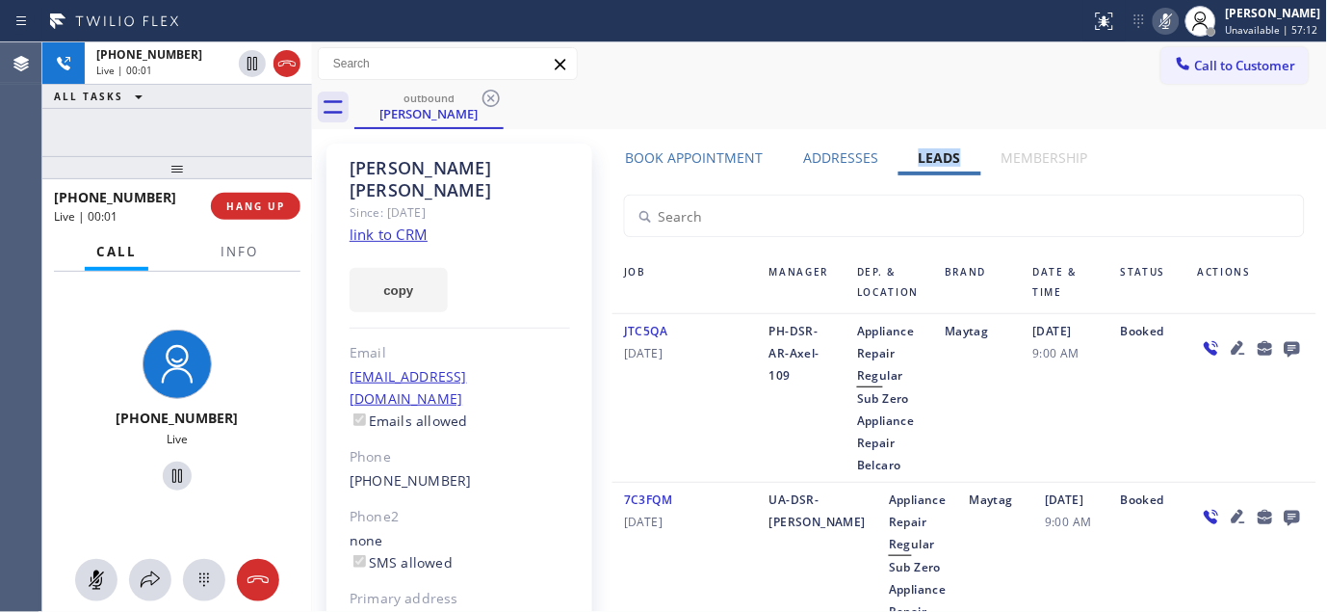
click at [892, 98] on div "outbound Casey Henderson" at bounding box center [841, 107] width 974 height 43
click at [665, 155] on label "Book Appointment" at bounding box center [695, 157] width 138 height 18
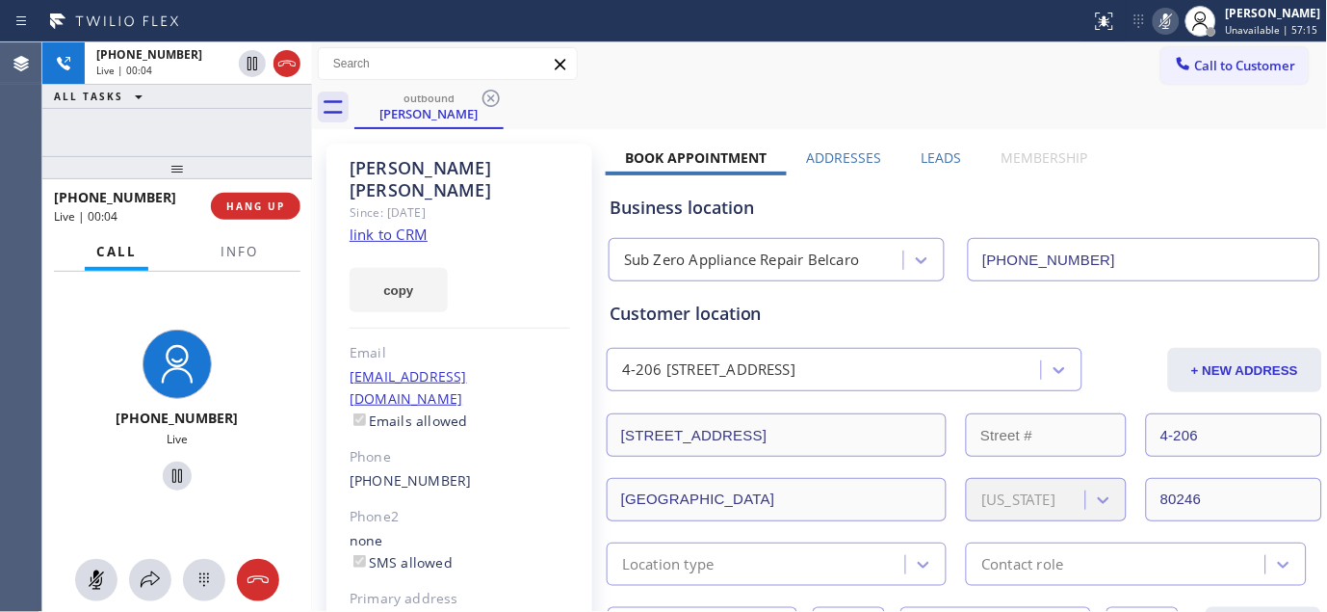
drag, startPoint x: 229, startPoint y: 158, endPoint x: 235, endPoint y: 117, distance: 41.8
click at [228, 139] on div "+13035151747 Live | 00:04 ALL TASKS ALL TASKS ACTIVE TASKS TASKS IN WRAP UP +13…" at bounding box center [177, 326] width 270 height 569
click at [1171, 13] on icon at bounding box center [1166, 21] width 23 height 23
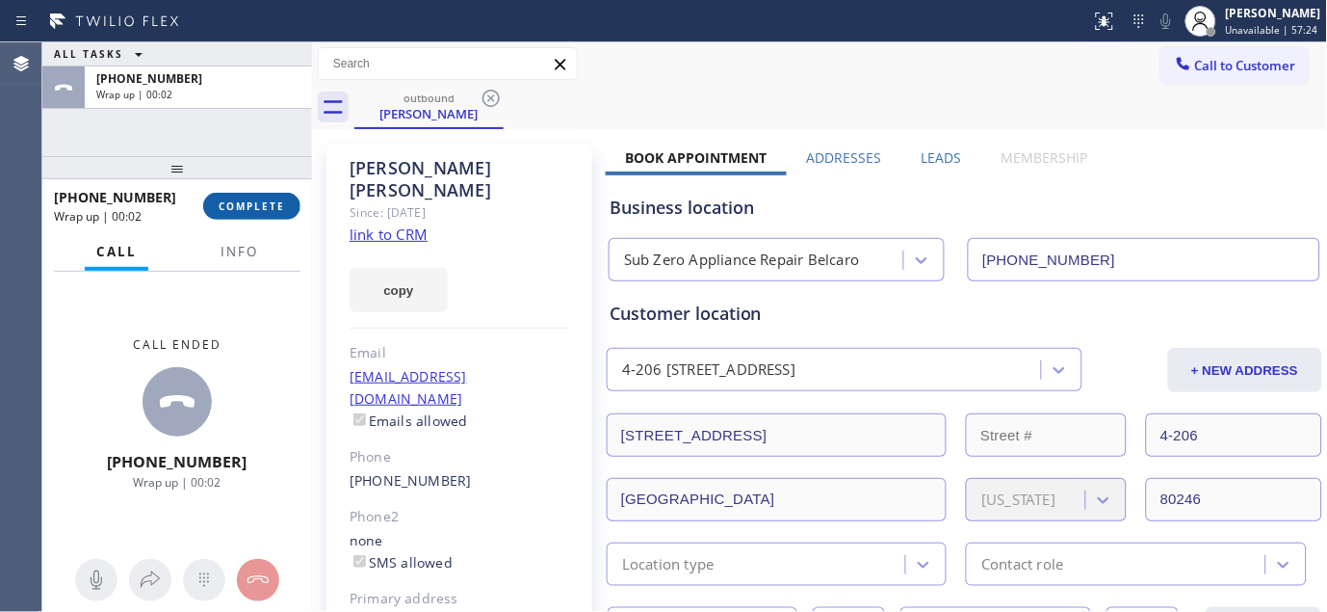
click at [223, 216] on button "COMPLETE" at bounding box center [251, 206] width 97 height 27
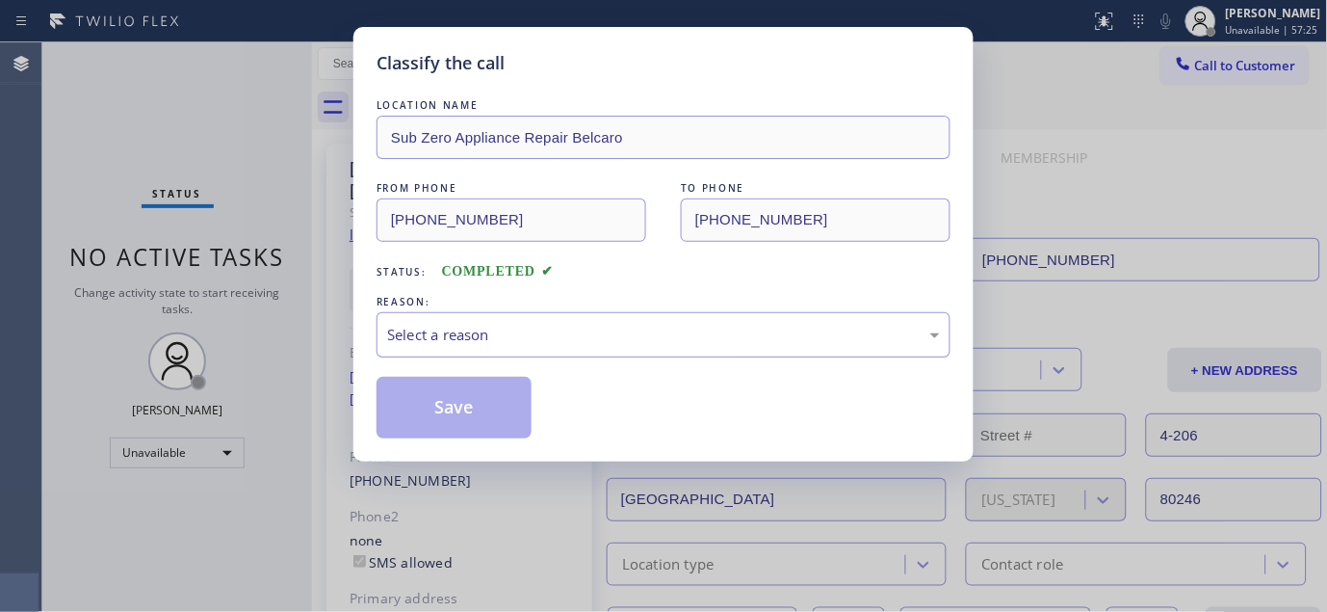
click at [564, 322] on div "Select a reason" at bounding box center [664, 334] width 574 height 45
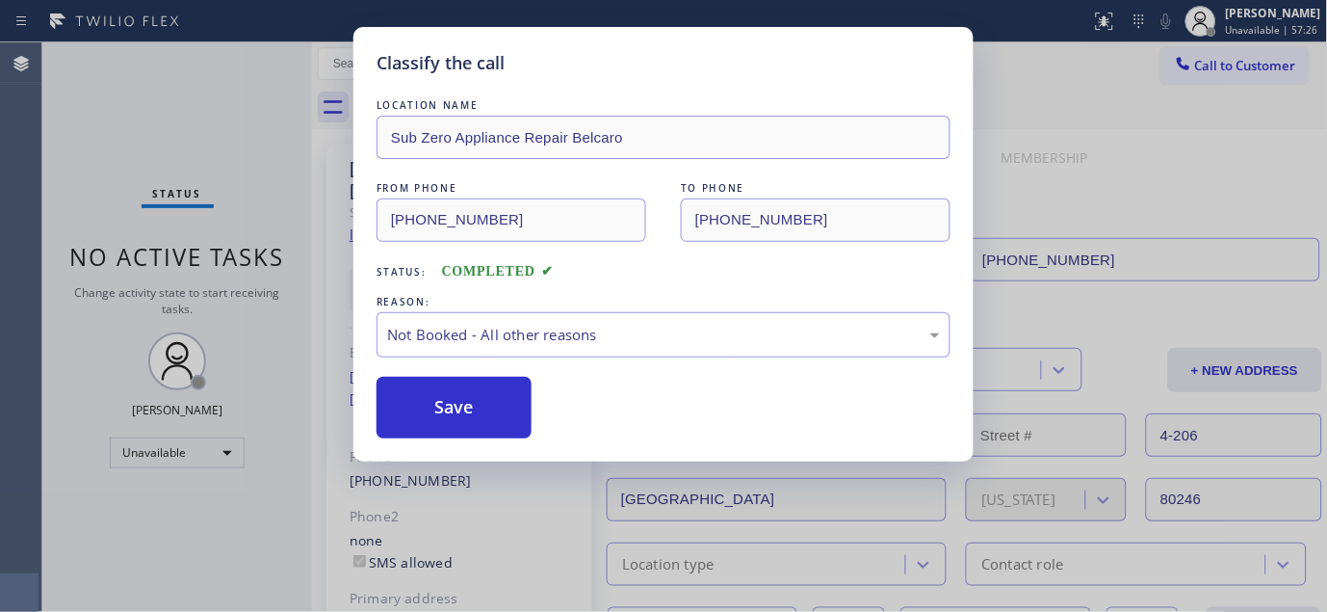
click at [449, 402] on button "Save" at bounding box center [454, 408] width 155 height 62
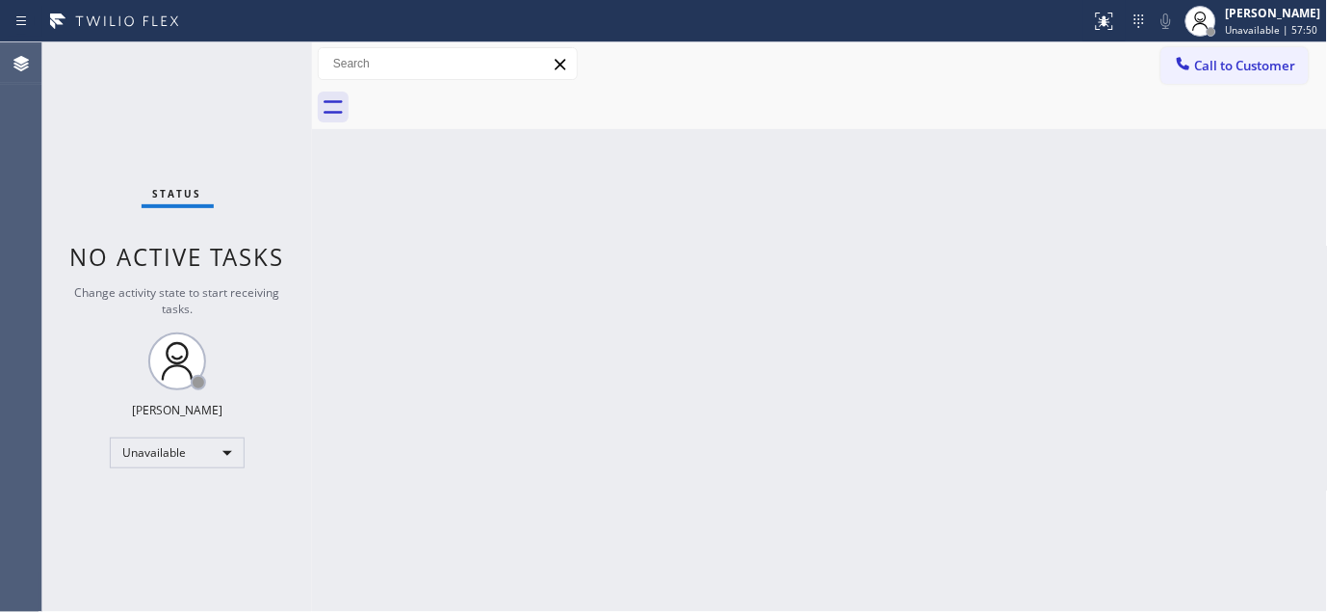
drag, startPoint x: 1240, startPoint y: 69, endPoint x: 936, endPoint y: 258, distance: 357.4
click at [1235, 70] on span "Call to Customer" at bounding box center [1245, 65] width 101 height 17
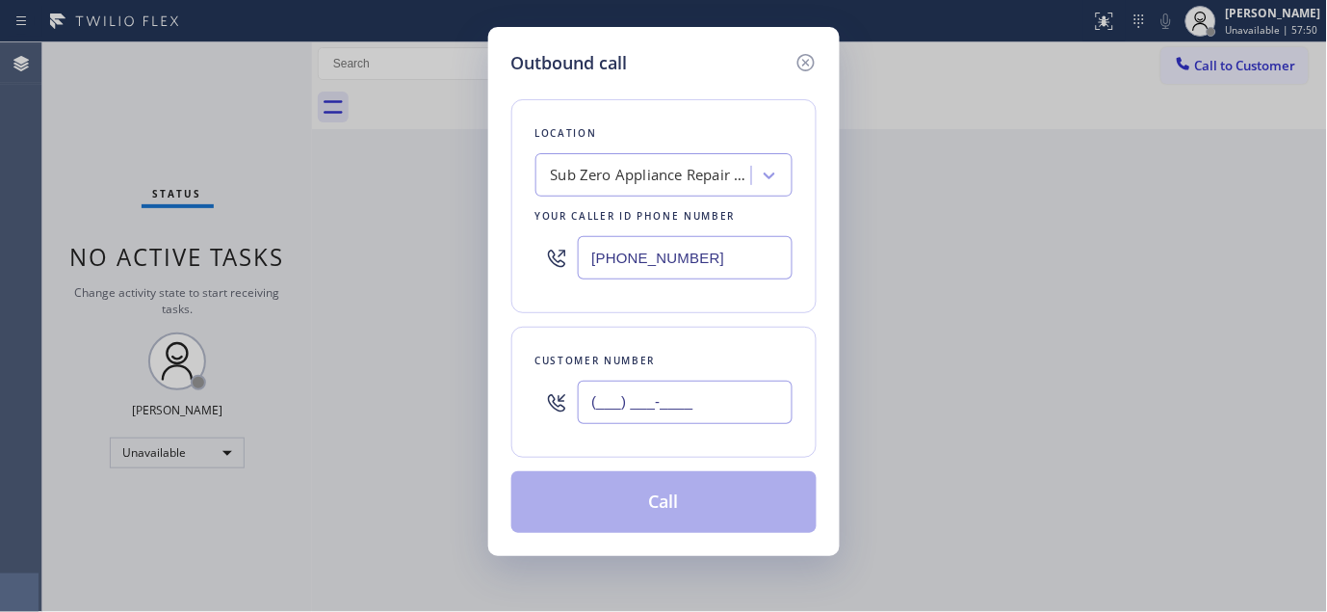
click at [725, 411] on input "(___) ___-____" at bounding box center [685, 401] width 215 height 43
paste input "754) 242-3065"
type input "(754) 242-3065"
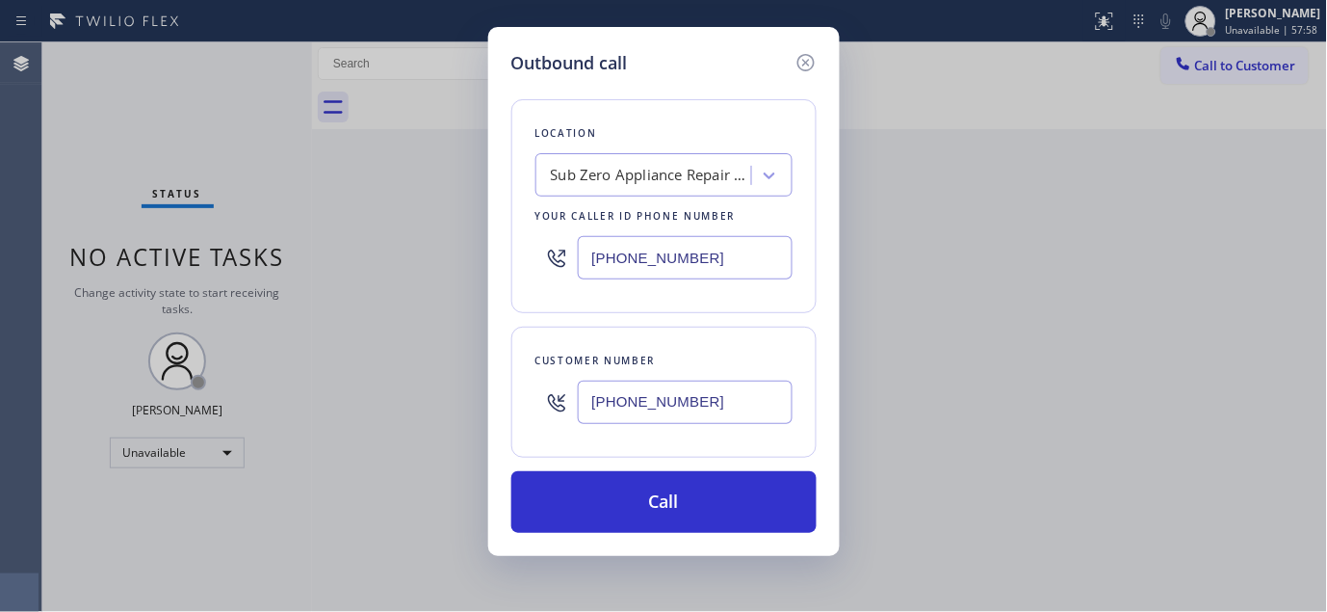
drag, startPoint x: 648, startPoint y: 249, endPoint x: 469, endPoint y: 249, distance: 179.2
click at [469, 249] on div "Outbound call Location Sub Zero Appliance Repair Belcaro Your caller id phone n…" at bounding box center [663, 306] width 1327 height 612
paste input "305) 928-8632"
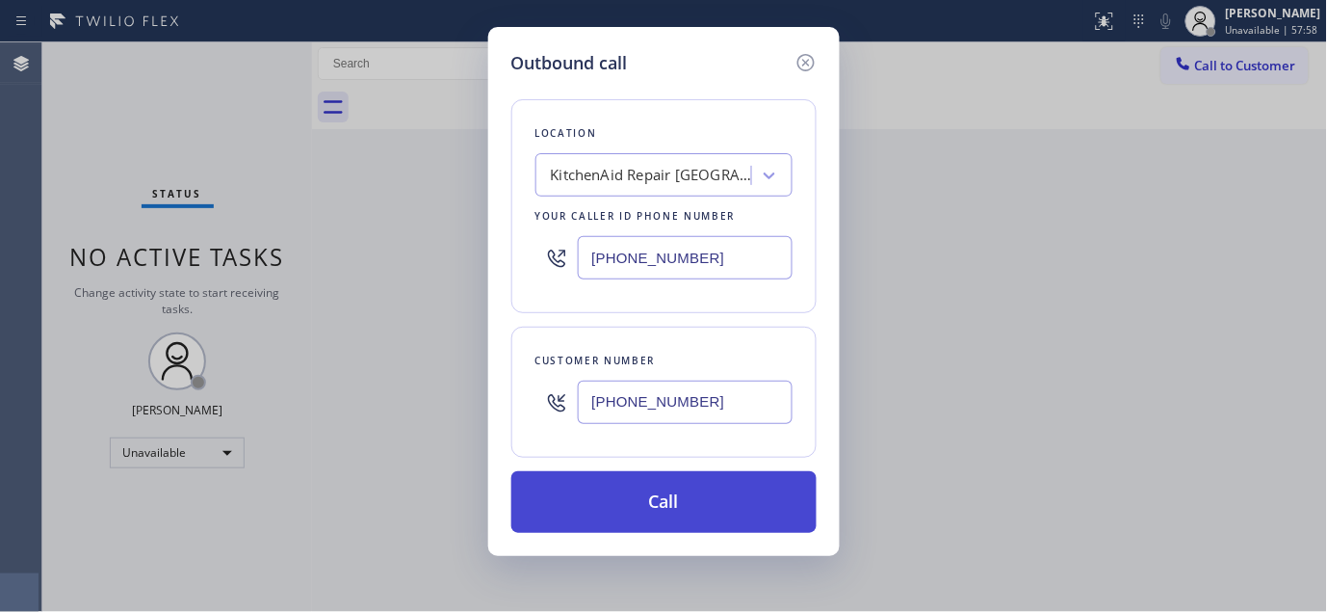
type input "(305) 928-8632"
click at [696, 479] on button "Call" at bounding box center [663, 502] width 305 height 62
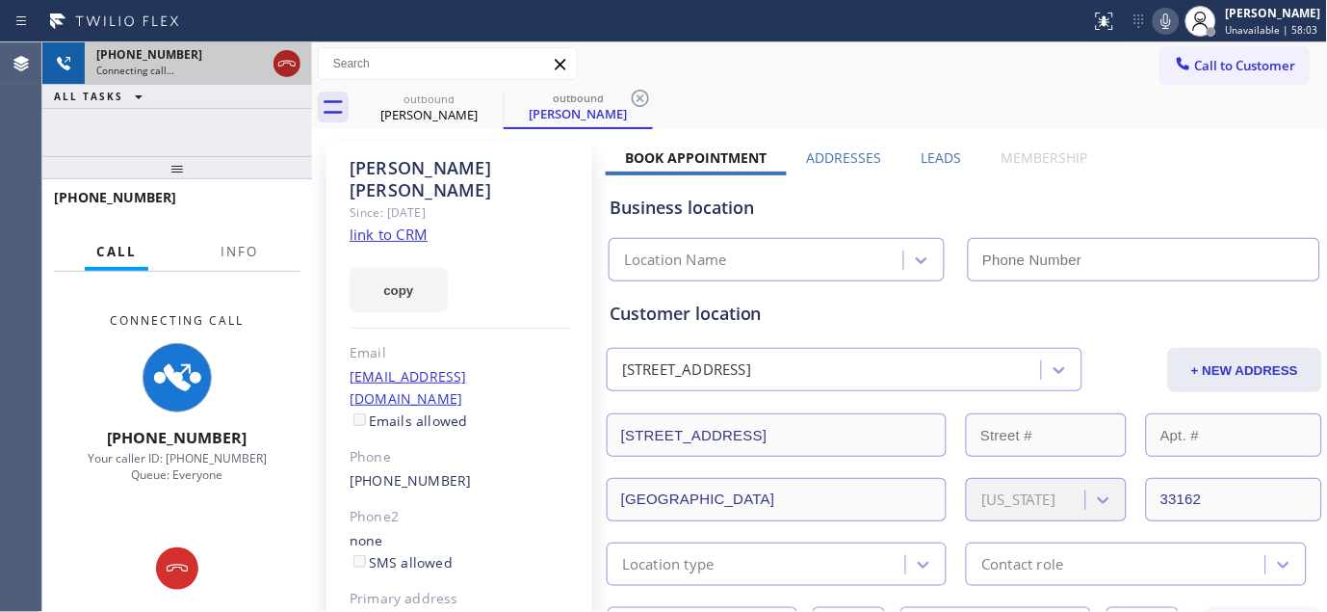
drag, startPoint x: 273, startPoint y: 161, endPoint x: 297, endPoint y: 70, distance: 93.7
click at [274, 118] on div "+17542423065 Connecting call… ALL TASKS ALL TASKS ACTIVE TASKS TASKS IN WRAP UP…" at bounding box center [177, 326] width 270 height 569
type input "(305) 928-8632"
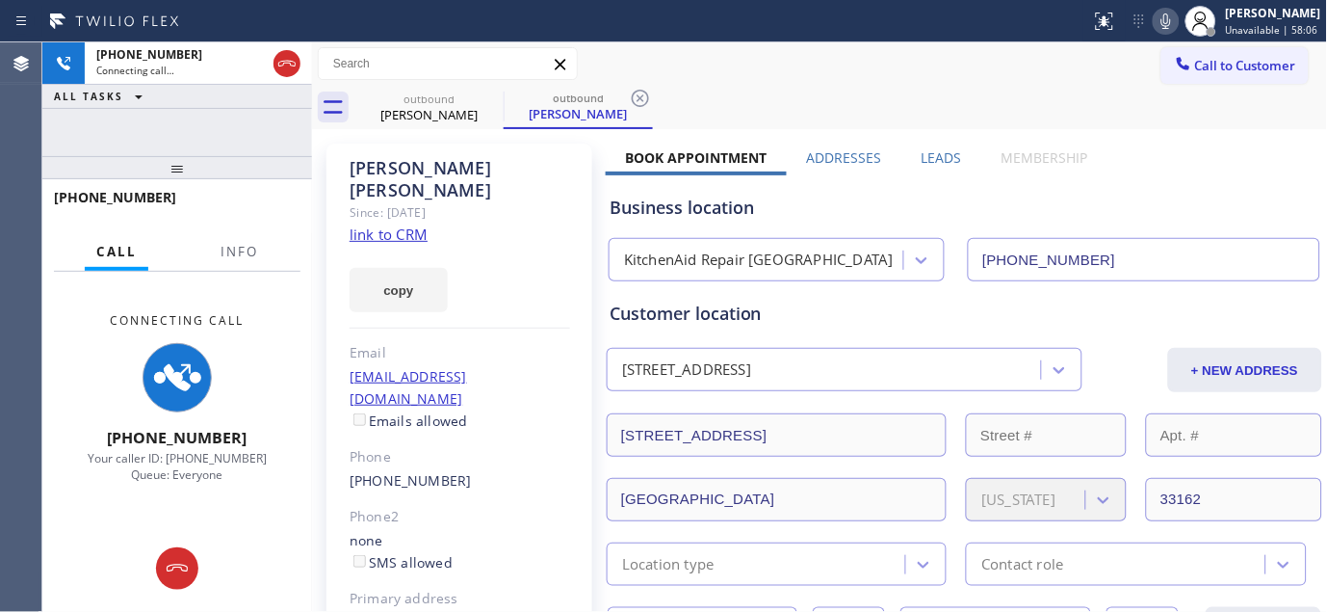
drag, startPoint x: 309, startPoint y: 170, endPoint x: 299, endPoint y: 90, distance: 81.6
click at [294, 119] on div "+17542423065 Connecting call… ALL TASKS ALL TASKS ACTIVE TASKS TASKS IN WRAP UP…" at bounding box center [684, 326] width 1285 height 569
drag, startPoint x: 312, startPoint y: 169, endPoint x: 267, endPoint y: 162, distance: 45.8
click at [267, 162] on div "+17542423065 Connecting call… ALL TASKS ALL TASKS ACTIVE TASKS TASKS IN WRAP UP…" at bounding box center [684, 326] width 1285 height 569
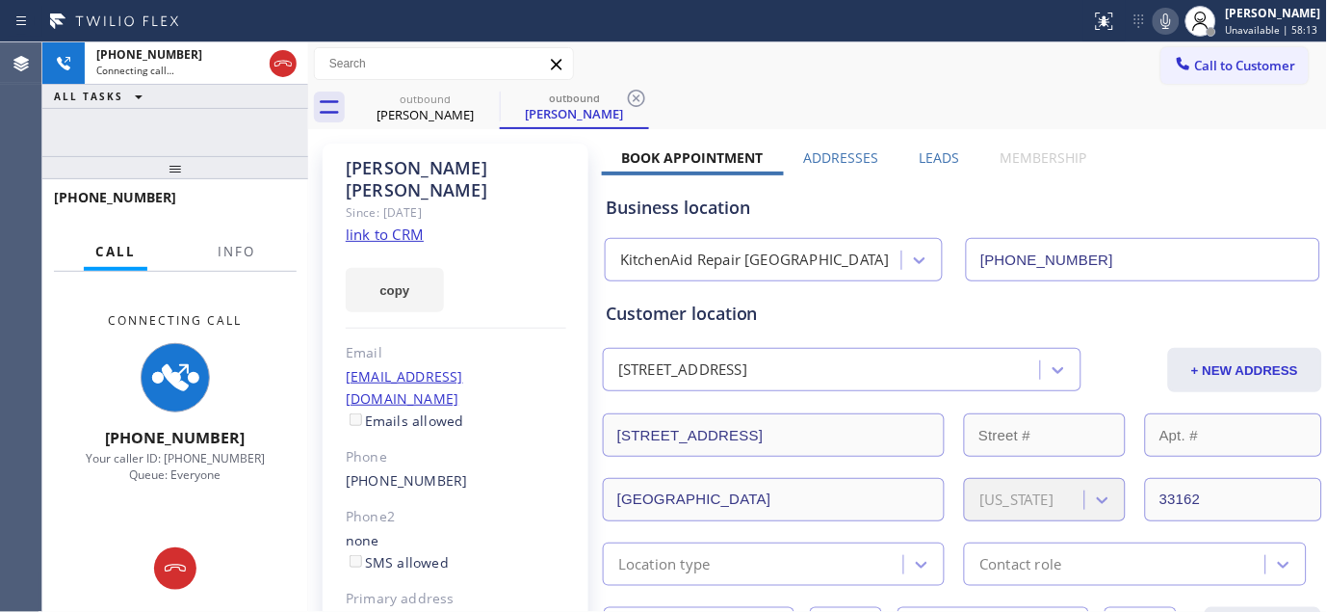
drag, startPoint x: 312, startPoint y: 157, endPoint x: 250, endPoint y: 140, distance: 64.0
click at [250, 140] on div "+17542423065 Connecting call… ALL TASKS ALL TASKS ACTIVE TASKS TASKS IN WRAP UP…" at bounding box center [684, 326] width 1285 height 569
click at [275, 71] on icon at bounding box center [283, 63] width 23 height 23
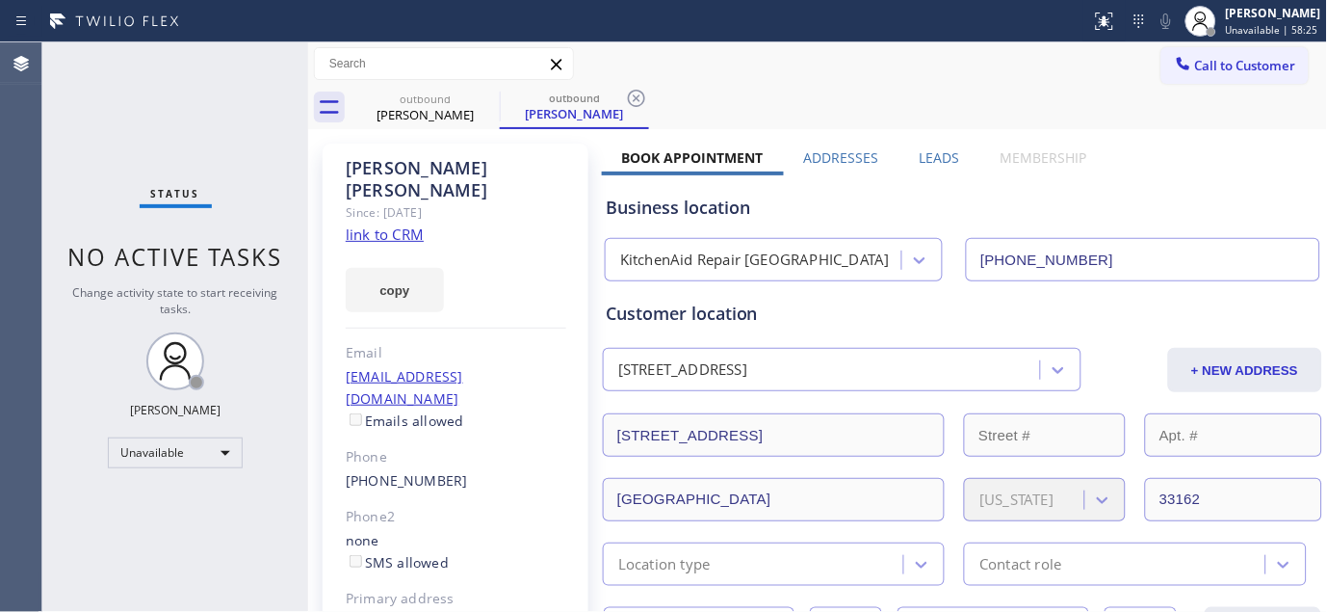
drag, startPoint x: 1246, startPoint y: 58, endPoint x: 824, endPoint y: 214, distance: 450.7
click at [1246, 60] on span "Call to Customer" at bounding box center [1245, 65] width 101 height 17
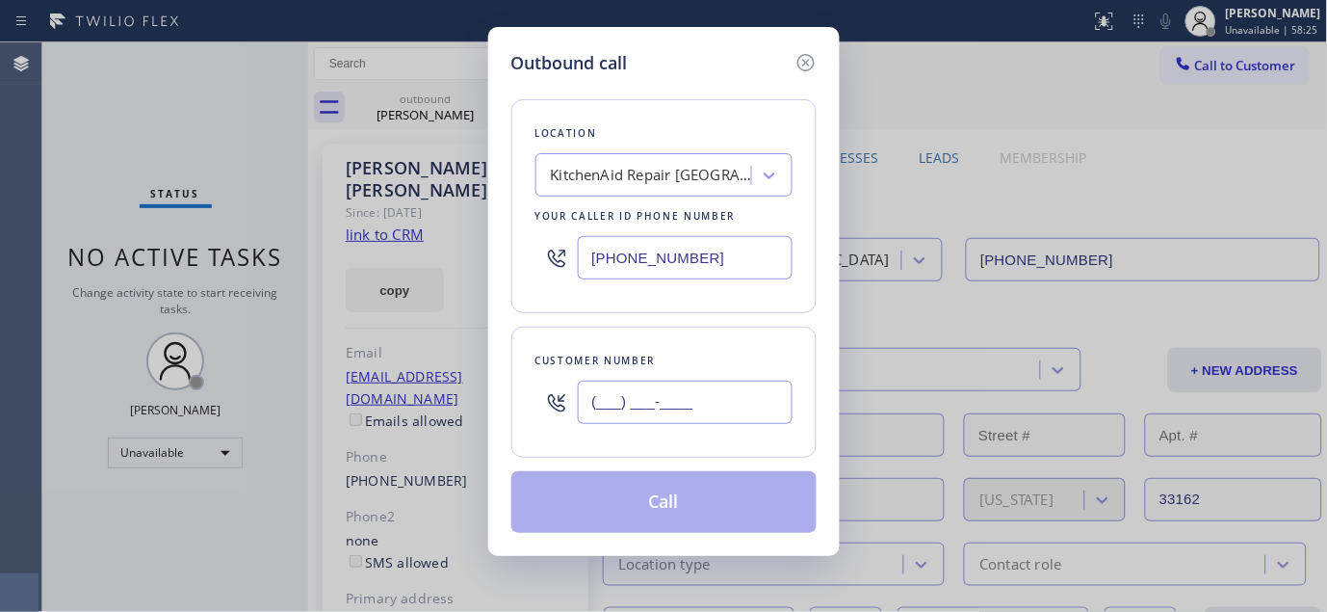
drag, startPoint x: 591, startPoint y: 406, endPoint x: 609, endPoint y: 397, distance: 19.4
click at [594, 406] on input "(___) ___-____" at bounding box center [685, 401] width 215 height 43
paste input "917) 549-3704"
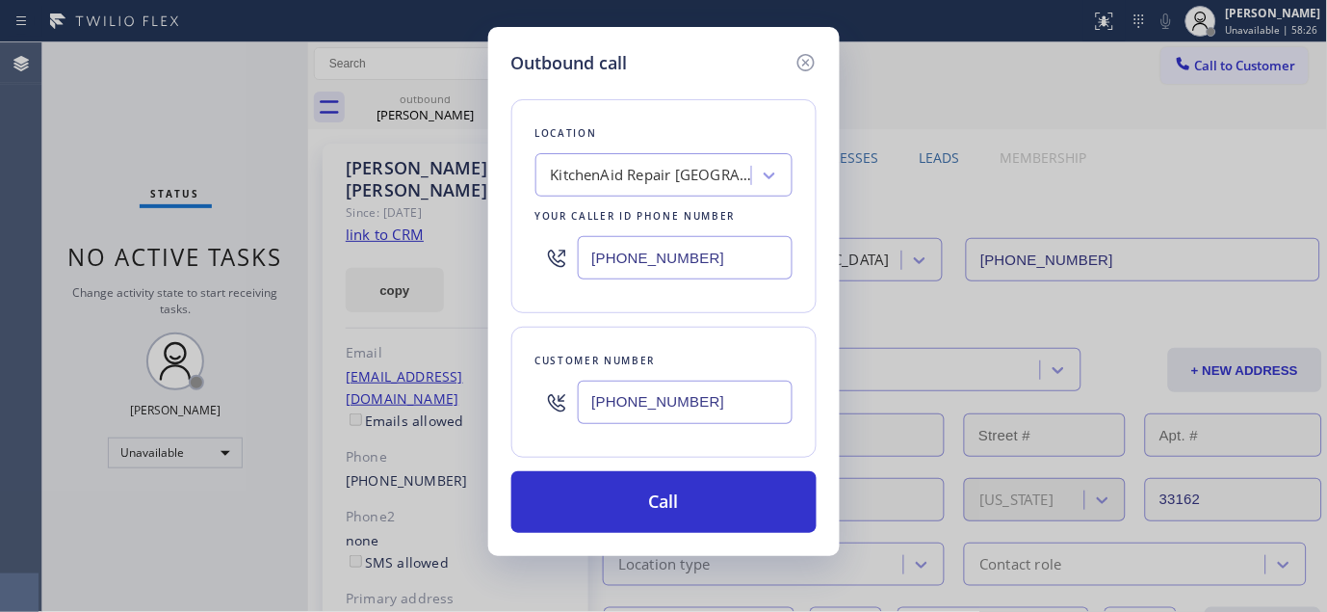
type input "(917) 549-3704"
drag, startPoint x: 705, startPoint y: 258, endPoint x: 521, endPoint y: 260, distance: 184.0
click at [521, 260] on div "Location KitchenAid Repair North Miami Beach Your caller id phone number (305) …" at bounding box center [663, 206] width 305 height 214
paste input "47) 284-6179"
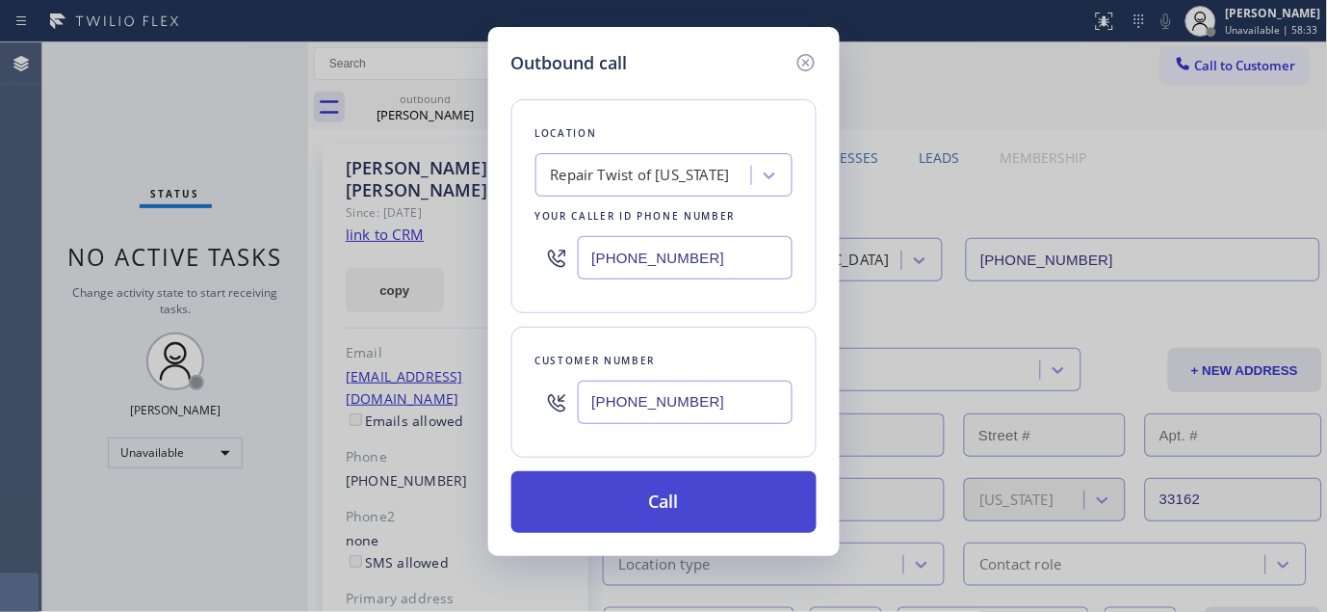
type input "[PHONE_NUMBER]"
click at [674, 492] on button "Call" at bounding box center [663, 502] width 305 height 62
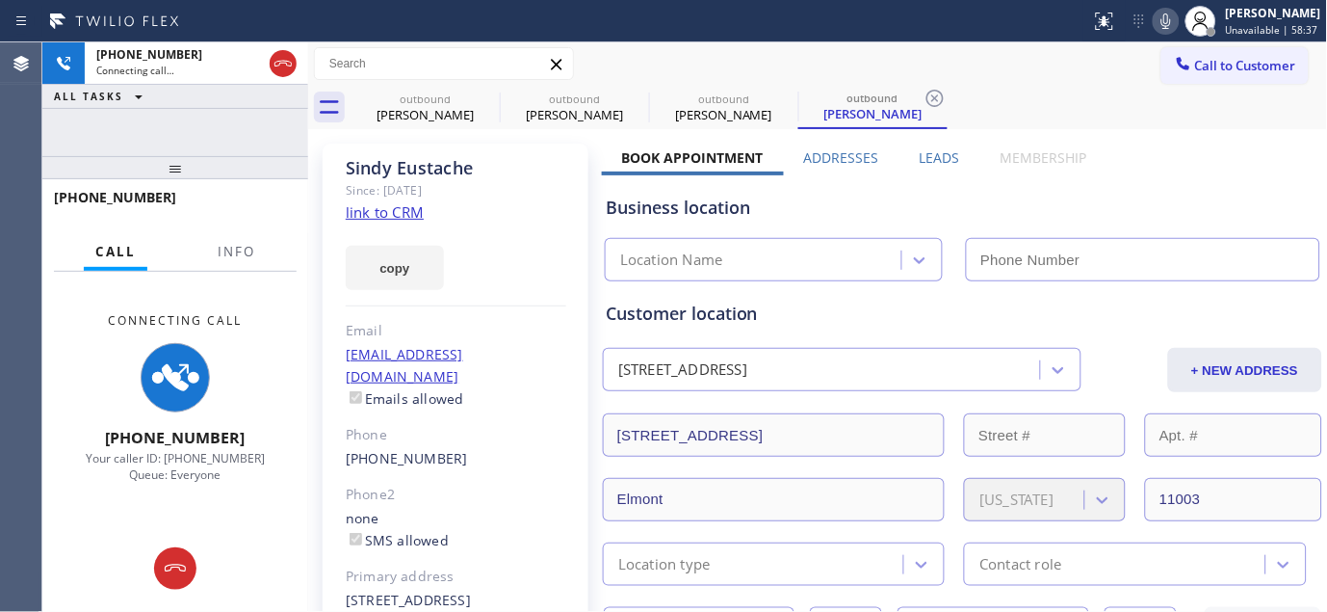
click at [1160, 13] on icon at bounding box center [1166, 21] width 23 height 23
type input "[PHONE_NUMBER]"
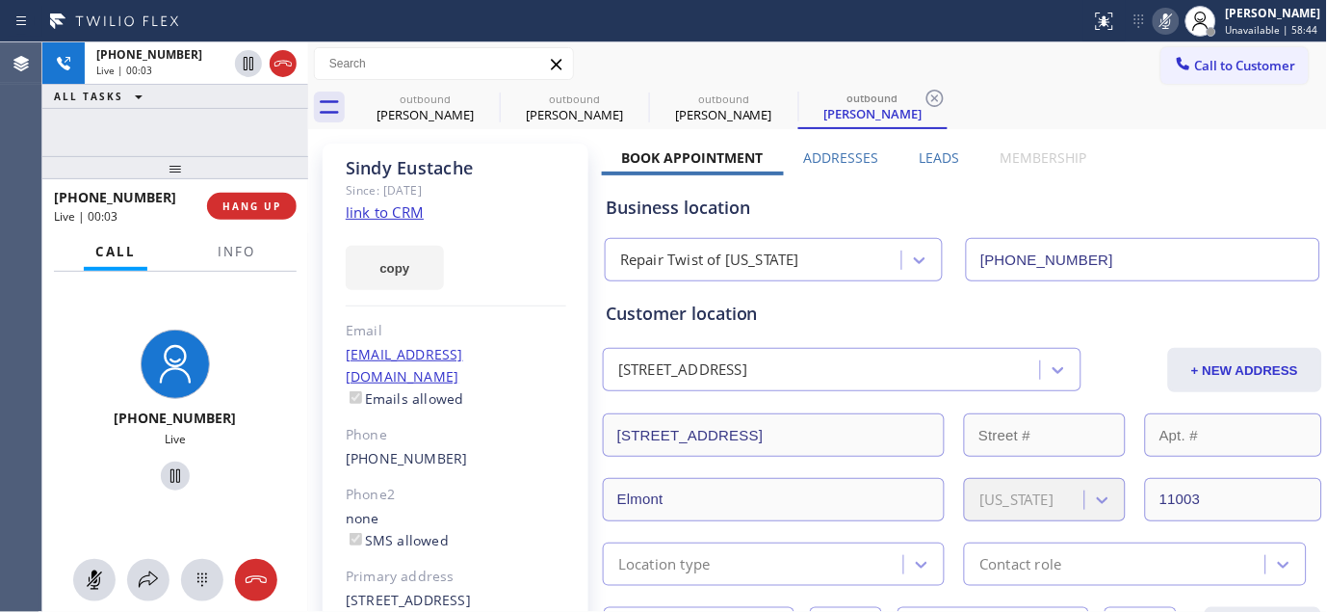
click at [1164, 13] on icon at bounding box center [1166, 21] width 23 height 23
drag, startPoint x: 241, startPoint y: 178, endPoint x: 345, endPoint y: 37, distance: 175.7
click at [271, 72] on div "+19175493704 Live | 00:28 ALL TASKS ALL TASKS ACTIVE TASKS TASKS IN WRAP UP +19…" at bounding box center [175, 326] width 266 height 569
click at [492, 100] on icon at bounding box center [487, 98] width 23 height 23
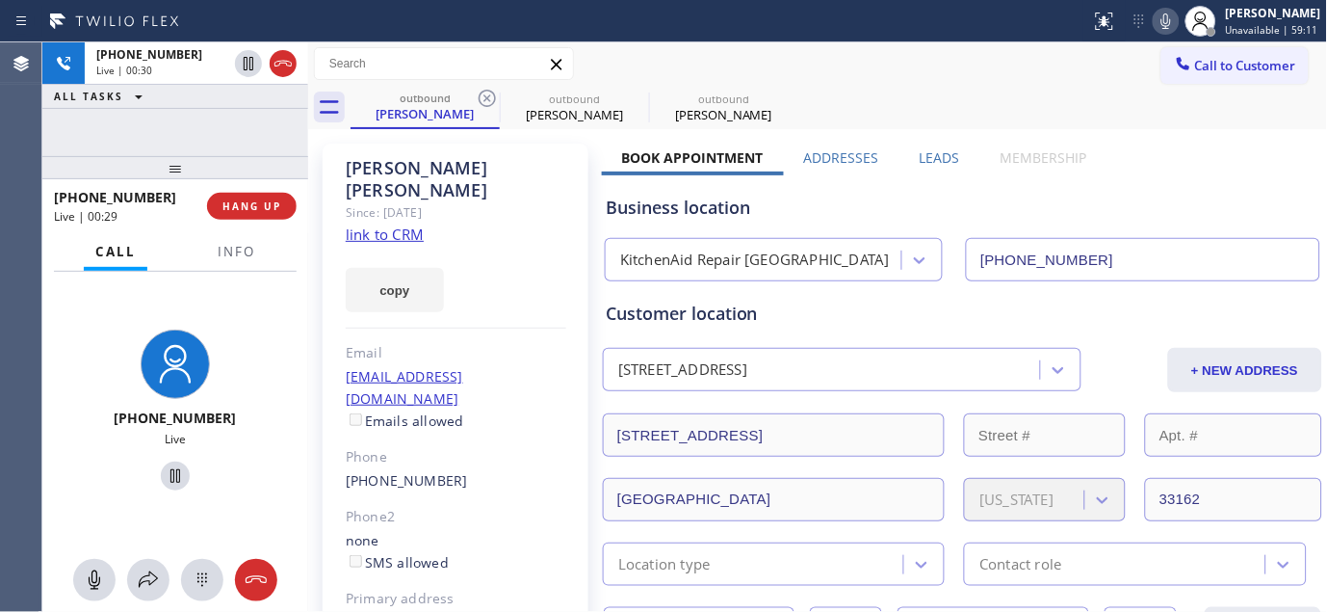
click at [492, 100] on icon at bounding box center [487, 98] width 23 height 23
type input "[PHONE_NUMBER]"
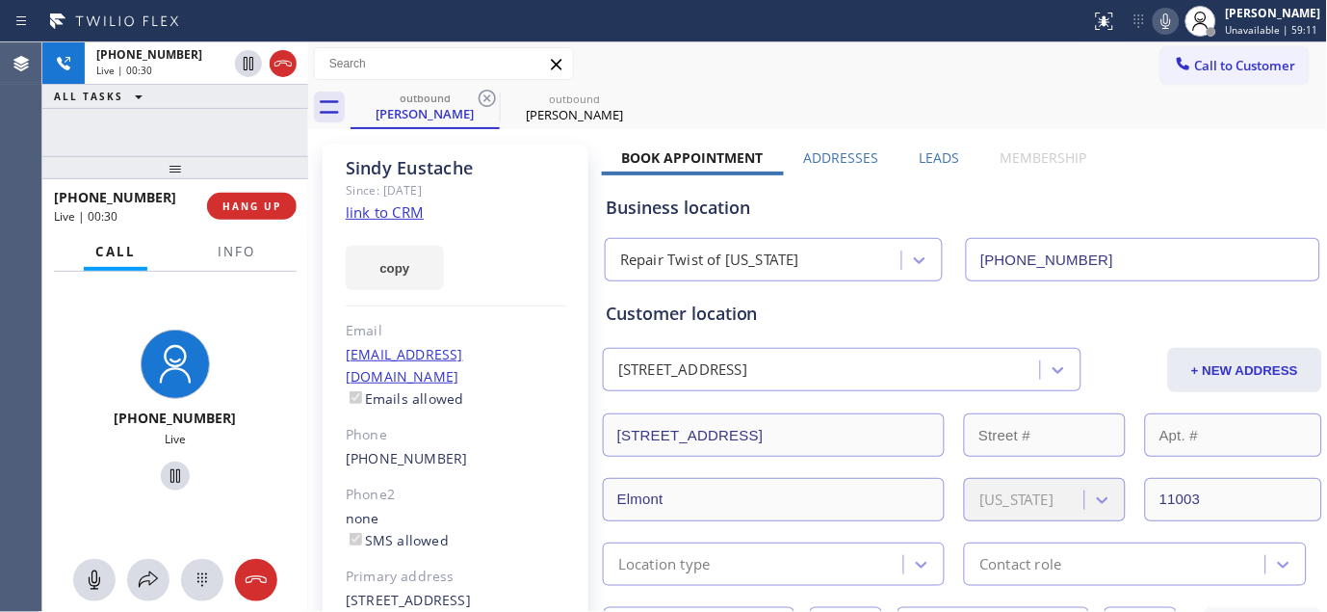
click at [803, 43] on div "Call to Customer Outbound call Location Repair Twist of New York Your caller id…" at bounding box center [818, 63] width 1020 height 43
drag, startPoint x: 132, startPoint y: 177, endPoint x: 243, endPoint y: 72, distance: 152.6
click at [141, 156] on div at bounding box center [175, 167] width 266 height 23
drag, startPoint x: 164, startPoint y: 146, endPoint x: 158, endPoint y: 81, distance: 65.8
click at [158, 81] on div "+19175493704 Live | 00:38 ALL TASKS ALL TASKS ACTIVE TASKS TASKS IN WRAP UP" at bounding box center [175, 99] width 266 height 114
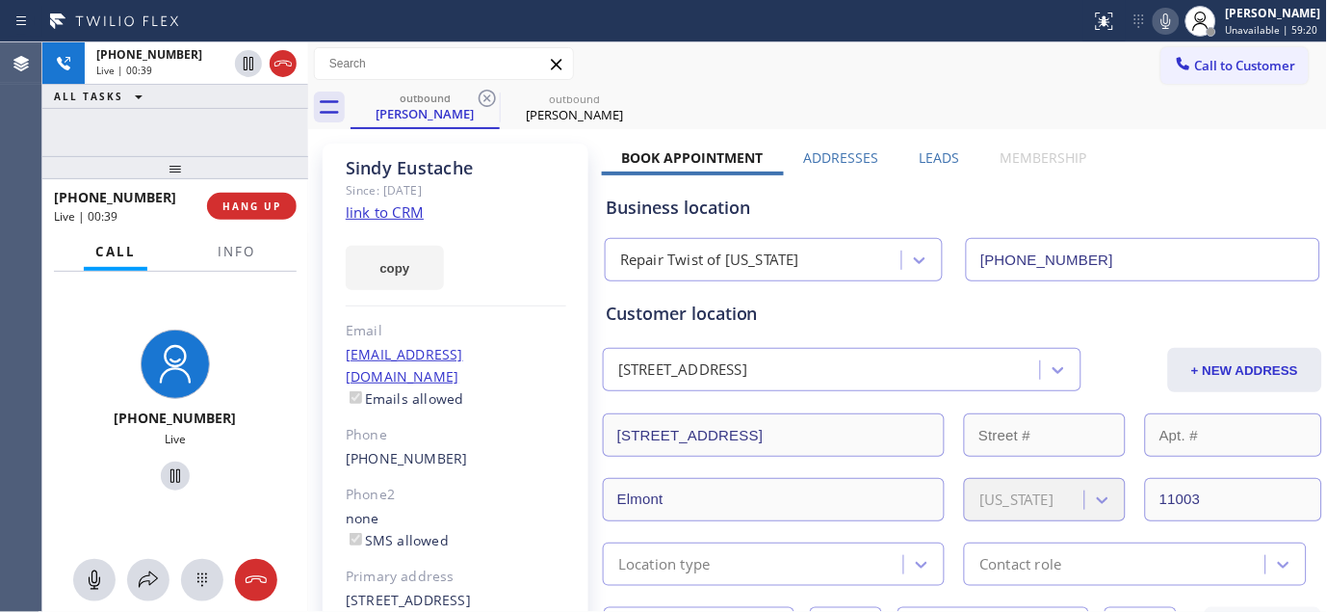
click at [223, 156] on div at bounding box center [175, 167] width 266 height 23
drag, startPoint x: 208, startPoint y: 169, endPoint x: 242, endPoint y: 50, distance: 123.2
click at [208, 126] on div "+19175493704 Live | 00:39 ALL TASKS ALL TASKS ACTIVE TASKS TASKS IN WRAP UP +19…" at bounding box center [175, 326] width 266 height 569
drag, startPoint x: 213, startPoint y: 169, endPoint x: 216, endPoint y: 78, distance: 90.6
click at [210, 118] on div "+19175493704 Live | 00:41 ALL TASKS ALL TASKS ACTIVE TASKS TASKS IN WRAP UP +19…" at bounding box center [175, 326] width 266 height 569
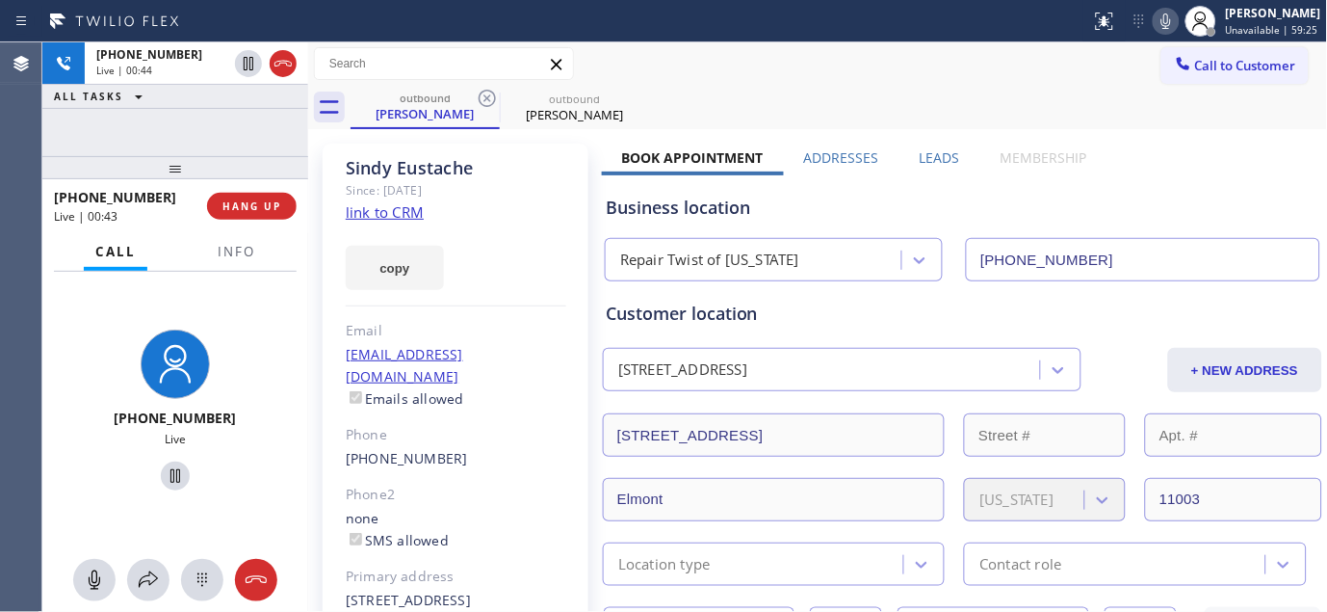
drag, startPoint x: 199, startPoint y: 170, endPoint x: 198, endPoint y: 99, distance: 70.3
click at [188, 121] on div "+19175493704 Live | 00:44 ALL TASKS ALL TASKS ACTIVE TASKS TASKS IN WRAP UP +19…" at bounding box center [175, 326] width 266 height 569
drag, startPoint x: 217, startPoint y: 157, endPoint x: 244, endPoint y: 108, distance: 56.0
click at [216, 157] on div at bounding box center [175, 167] width 266 height 23
drag, startPoint x: 188, startPoint y: 151, endPoint x: 171, endPoint y: 111, distance: 43.6
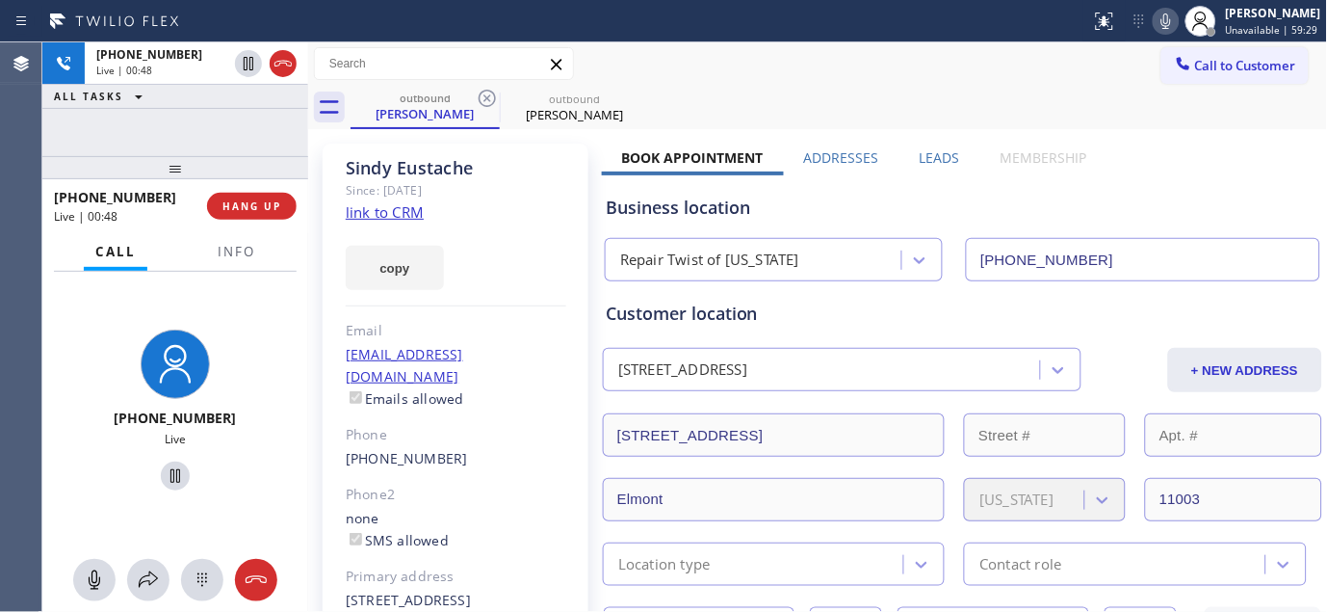
click at [171, 120] on div "+19175493704 Live | 00:48 ALL TASKS ALL TASKS ACTIVE TASKS TASKS IN WRAP UP +19…" at bounding box center [175, 326] width 266 height 569
drag, startPoint x: 168, startPoint y: 176, endPoint x: 253, endPoint y: 26, distance: 173.0
click at [176, 156] on div at bounding box center [175, 167] width 266 height 23
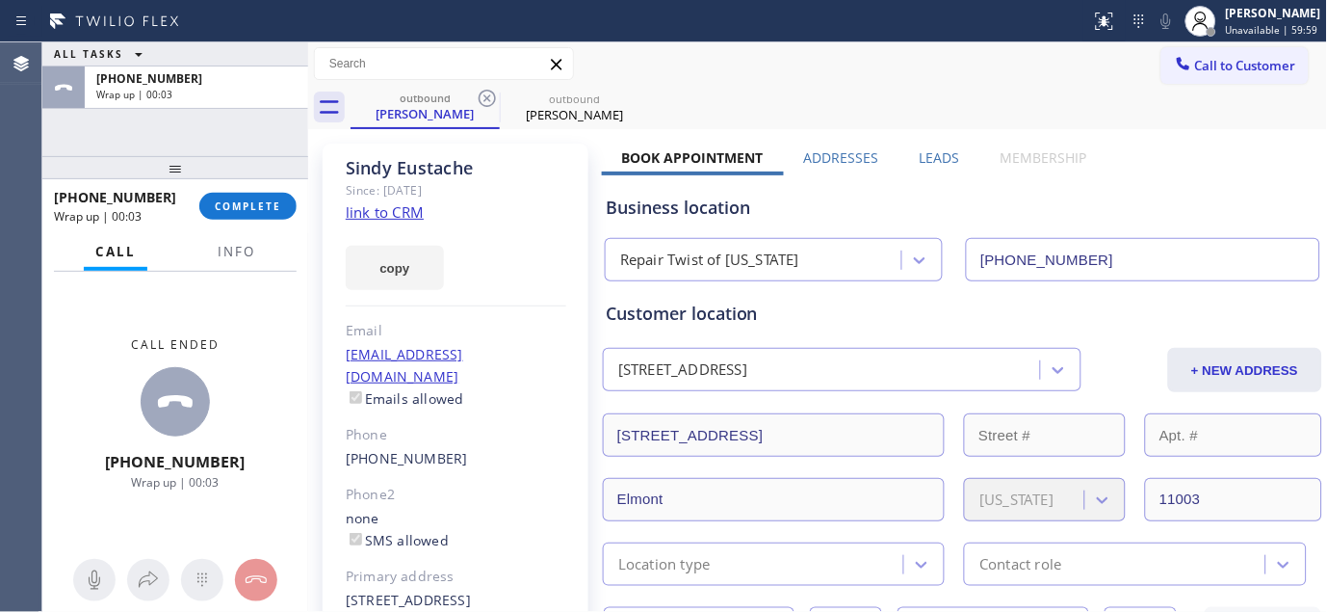
drag, startPoint x: 224, startPoint y: 204, endPoint x: 300, endPoint y: 331, distance: 147.7
click at [300, 331] on div "+19175493704 Wrap up | 00:03 COMPLETE Call Info Call ended +19175493704 Wrap up…" at bounding box center [175, 395] width 266 height 432
click at [224, 220] on div "+19175493704 Wrap up | 00:04 COMPLETE" at bounding box center [175, 206] width 243 height 50
click at [236, 208] on span "COMPLETE" at bounding box center [248, 205] width 66 height 13
click at [550, 380] on div "sindydy@aol.com Emails allowed" at bounding box center [456, 377] width 221 height 66
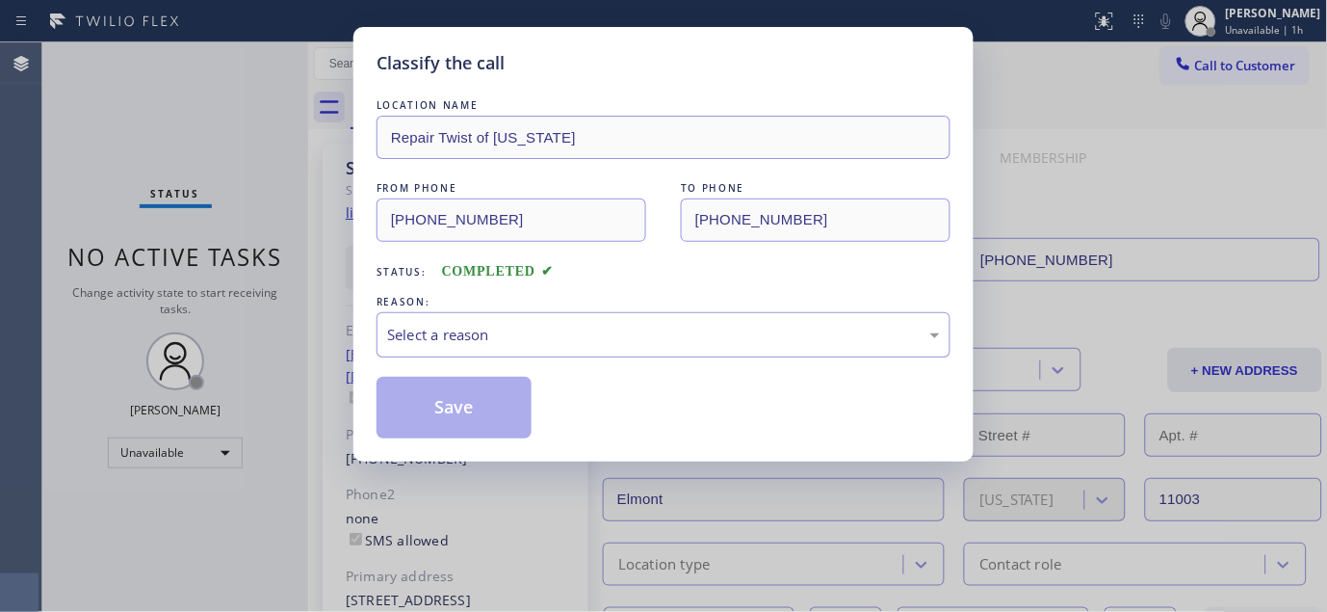
click at [556, 342] on div "Select a reason" at bounding box center [663, 335] width 553 height 22
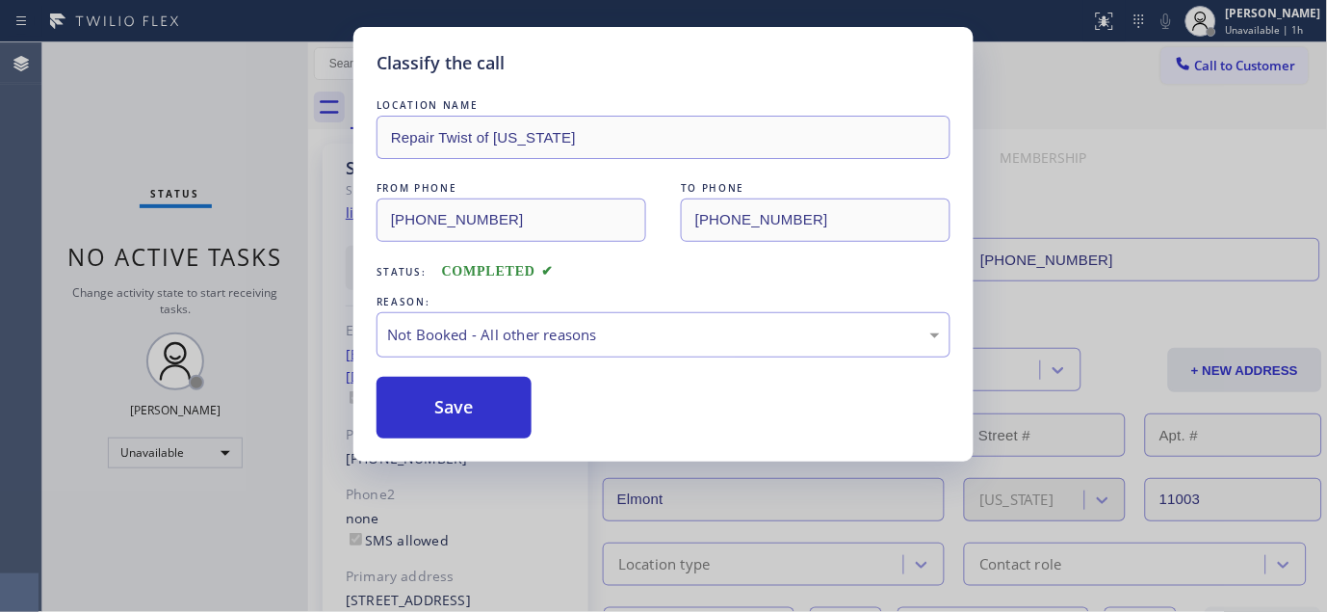
click at [466, 410] on button "Save" at bounding box center [454, 408] width 155 height 62
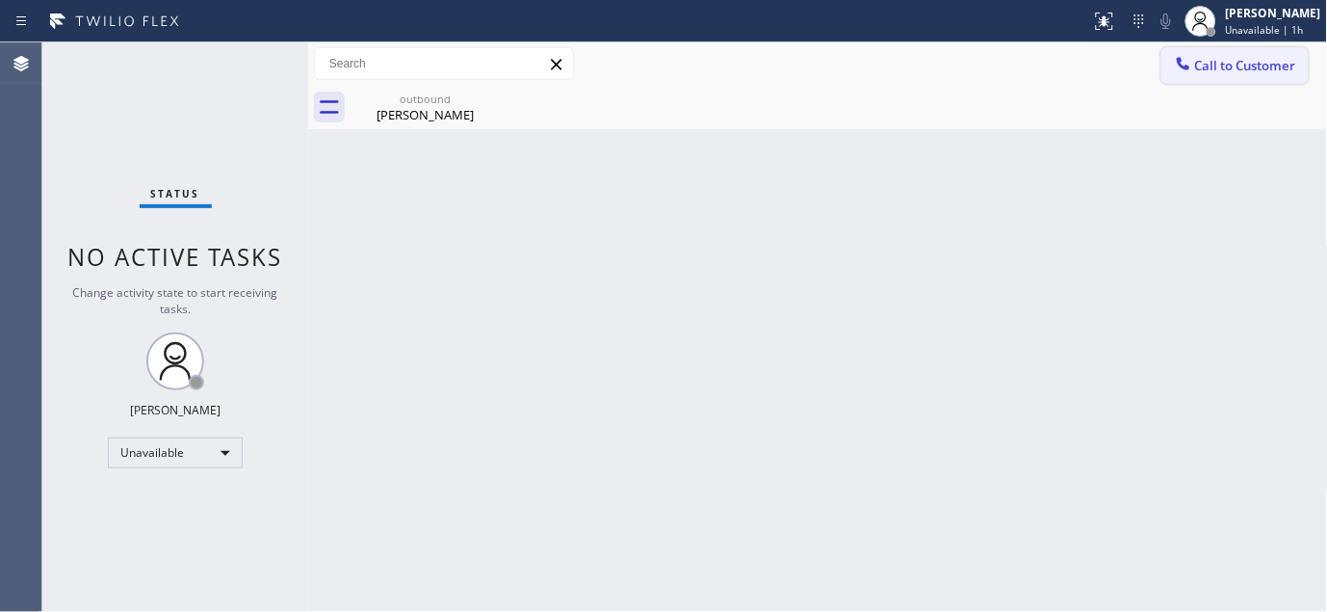
click at [1221, 57] on span "Call to Customer" at bounding box center [1245, 65] width 101 height 17
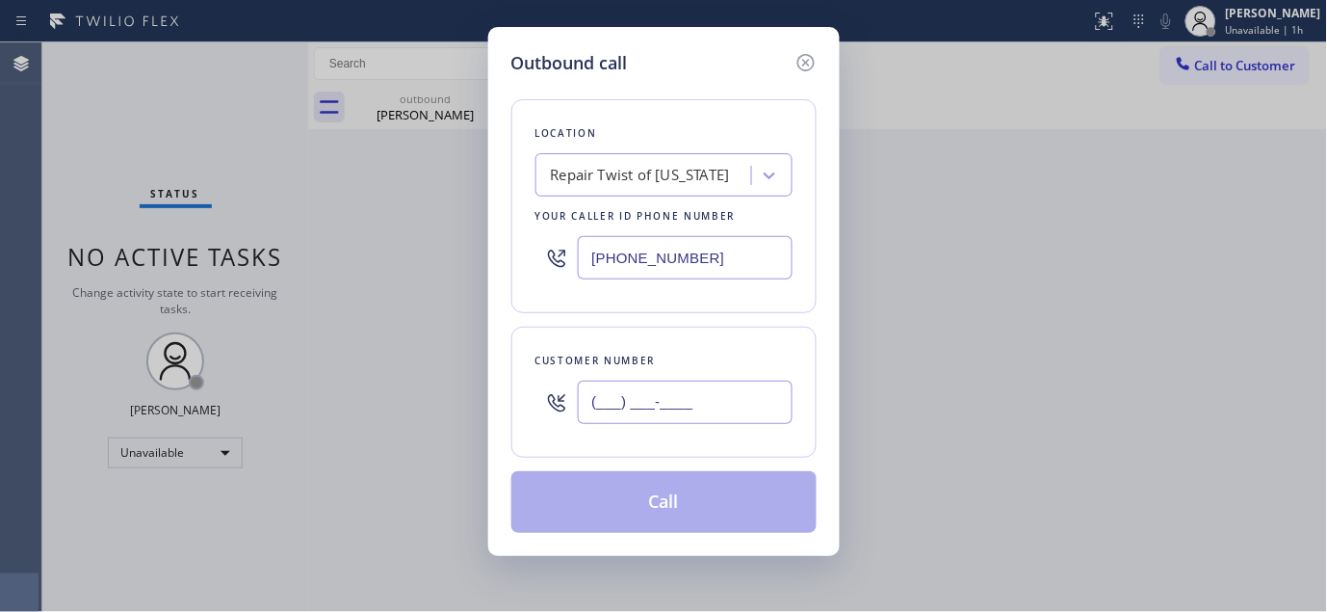
click at [713, 406] on input "(___) ___-____" at bounding box center [685, 401] width 215 height 43
paste input "714) 552-9517"
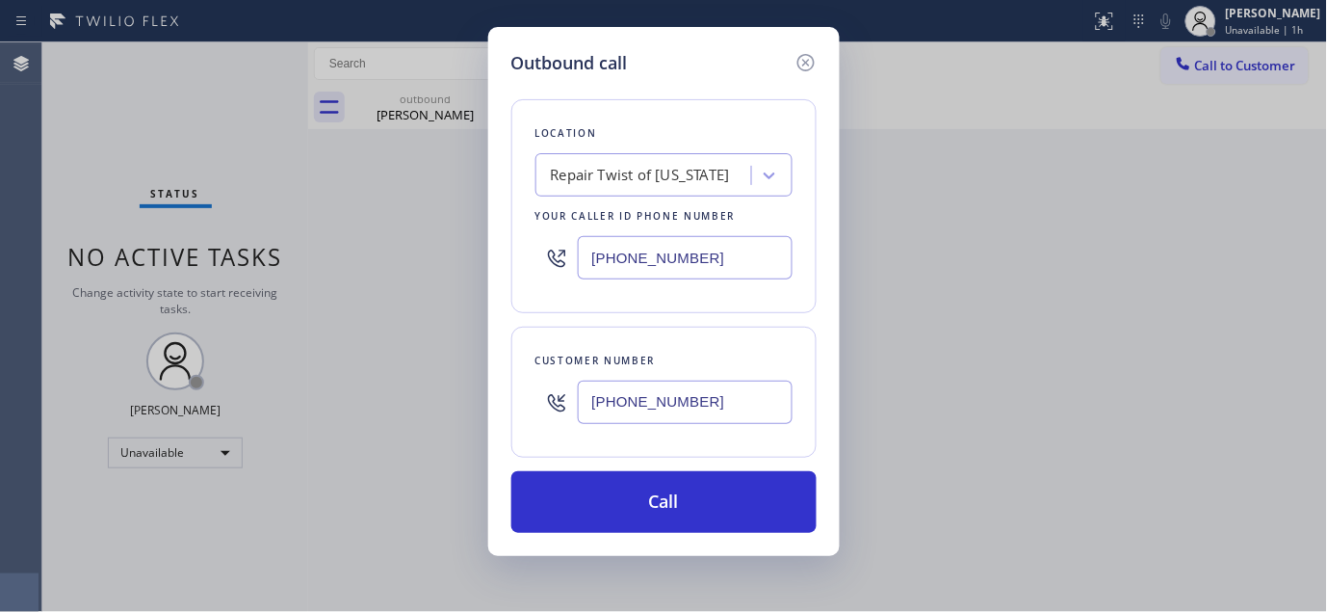
drag, startPoint x: 700, startPoint y: 406, endPoint x: 496, endPoint y: 405, distance: 204.2
click at [496, 405] on div "Outbound call Location Repair Twist of New York Your caller id phone number (34…" at bounding box center [664, 291] width 352 height 529
paste input "text"
drag, startPoint x: 720, startPoint y: 415, endPoint x: 620, endPoint y: 301, distance: 150.9
click at [560, 402] on div "(714) 552-9517" at bounding box center [664, 402] width 257 height 63
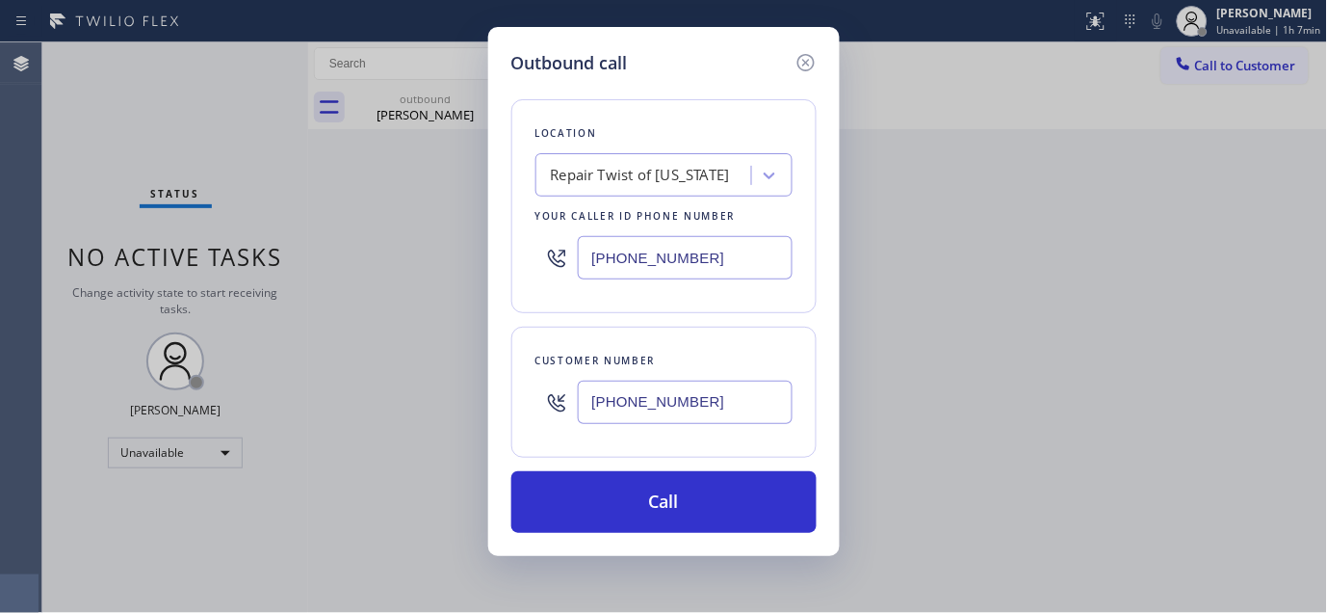
paste input "text"
type input "(714) 552-9517"
drag, startPoint x: 492, startPoint y: 254, endPoint x: 476, endPoint y: 254, distance: 16.4
click at [476, 254] on div "Outbound call Location Repair Twist of New York Your caller id phone number (34…" at bounding box center [663, 306] width 1327 height 613
paste input "949) 881-4668"
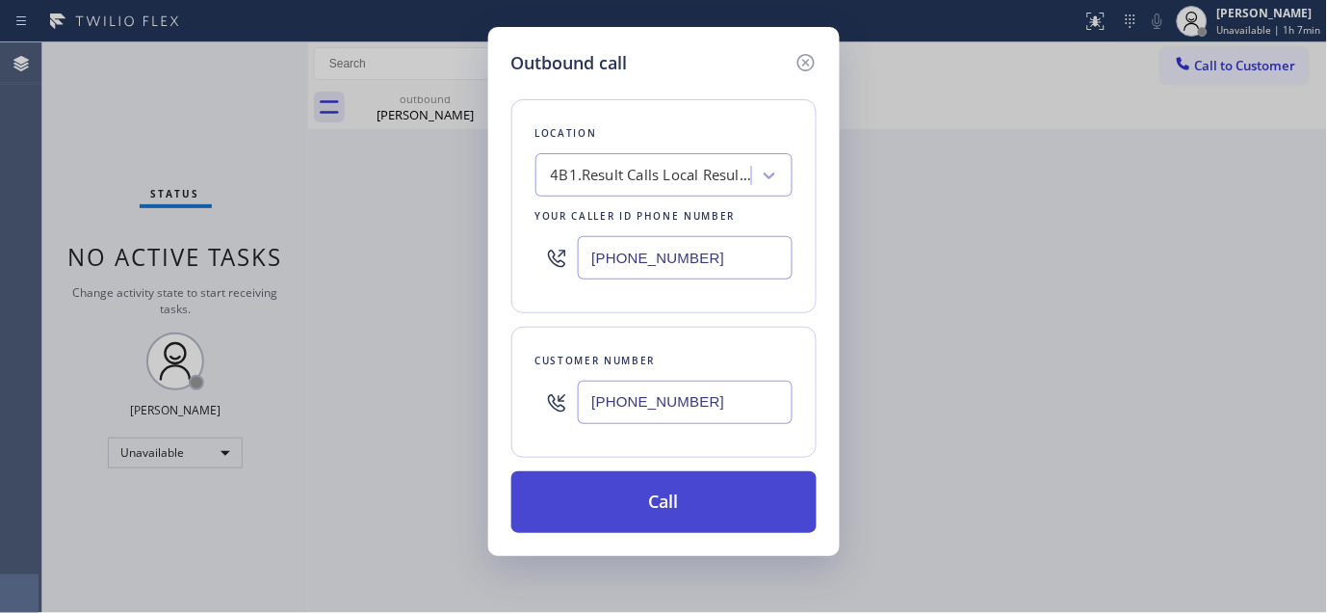
type input "(949) 881-4668"
click at [749, 491] on button "Call" at bounding box center [663, 502] width 305 height 62
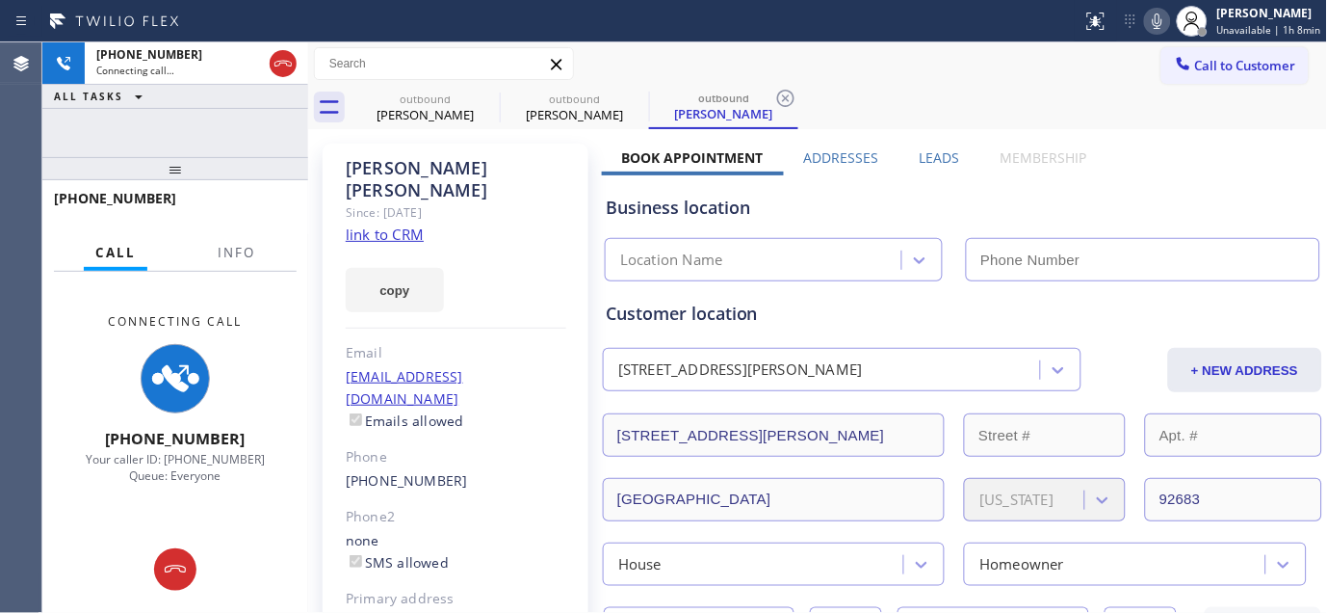
type input "(949) 881-4668"
click at [1154, 25] on icon at bounding box center [1157, 21] width 23 height 23
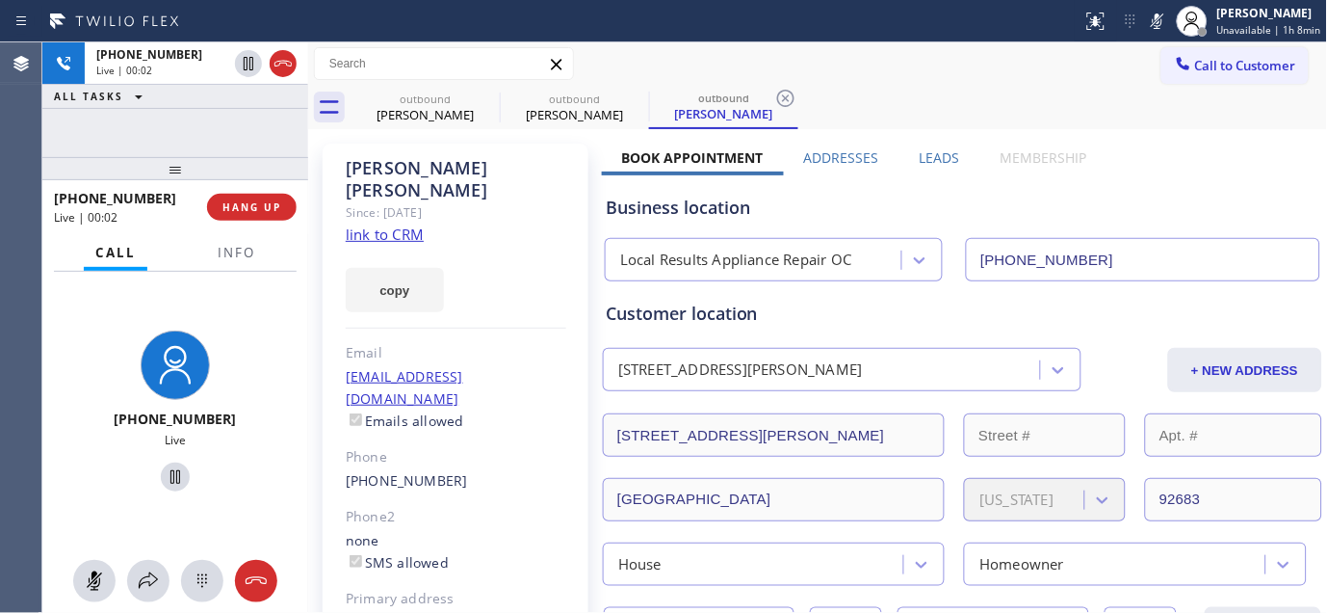
drag, startPoint x: 1160, startPoint y: 25, endPoint x: 1138, endPoint y: 27, distance: 22.2
click at [1160, 25] on icon at bounding box center [1158, 20] width 10 height 15
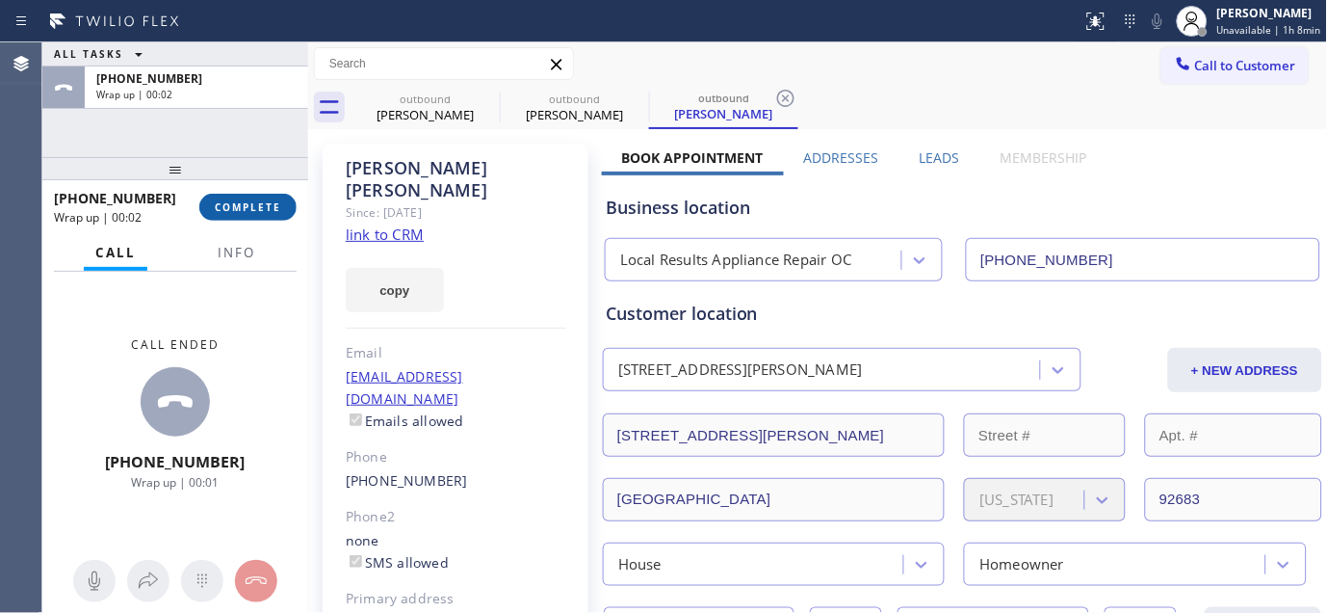
click at [241, 210] on span "COMPLETE" at bounding box center [248, 206] width 66 height 13
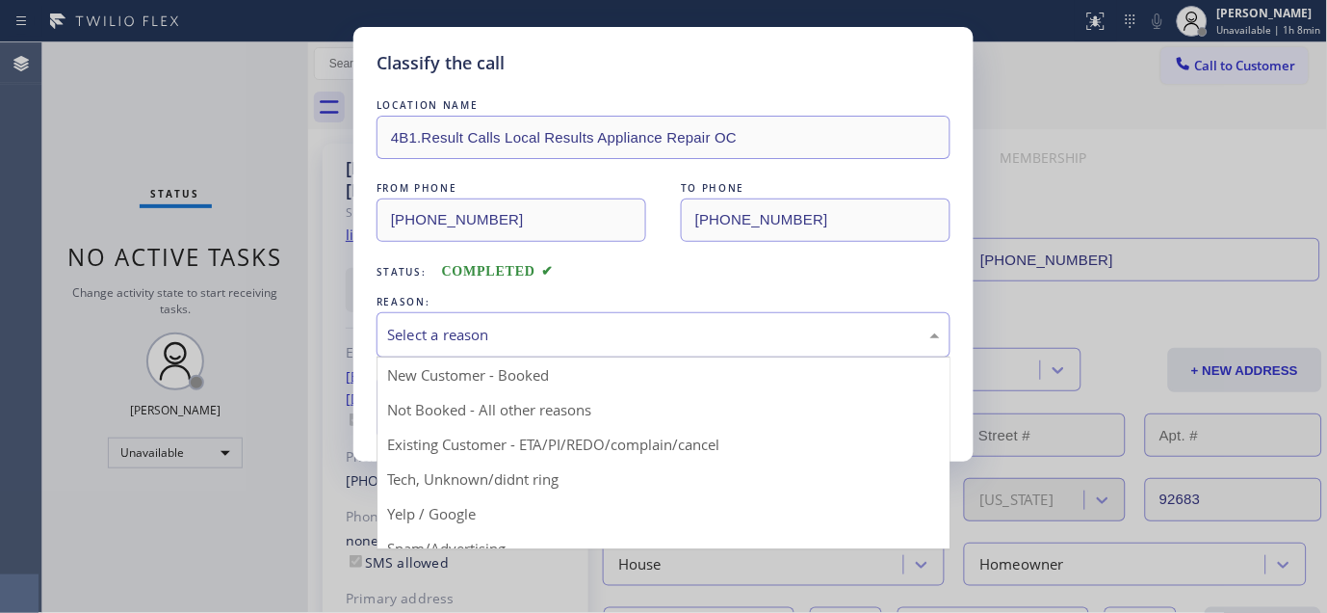
click at [612, 343] on div "Select a reason" at bounding box center [663, 335] width 553 height 22
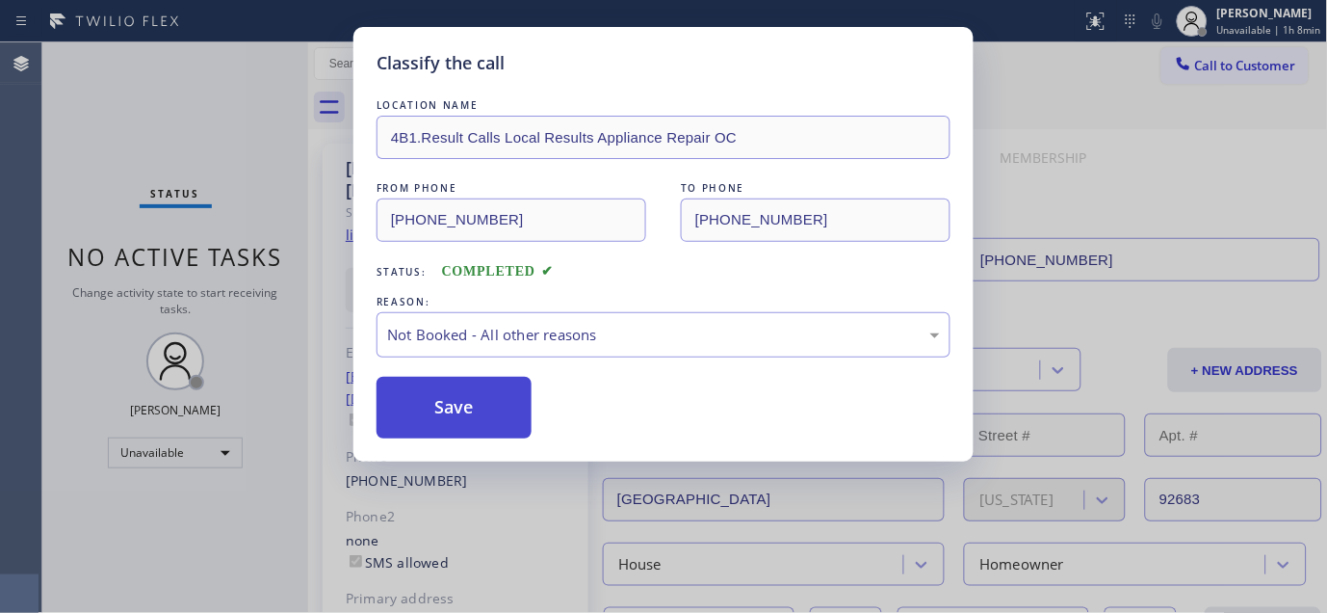
click at [470, 410] on button "Save" at bounding box center [454, 408] width 155 height 62
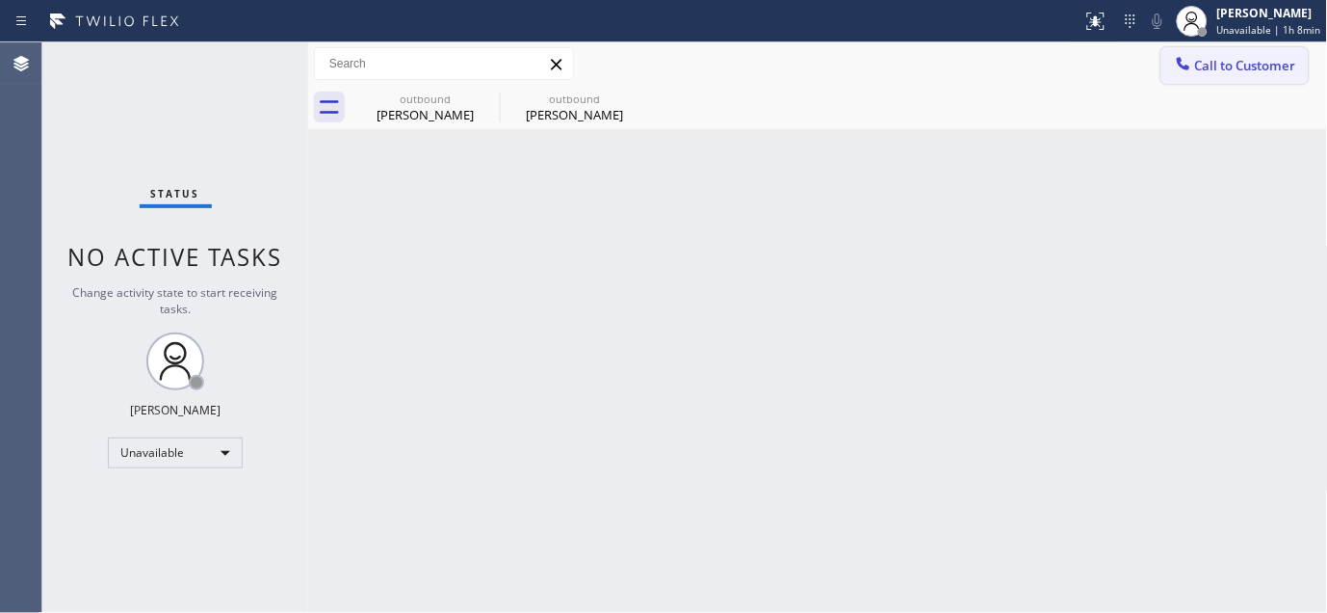
click at [1223, 54] on button "Call to Customer" at bounding box center [1235, 65] width 147 height 37
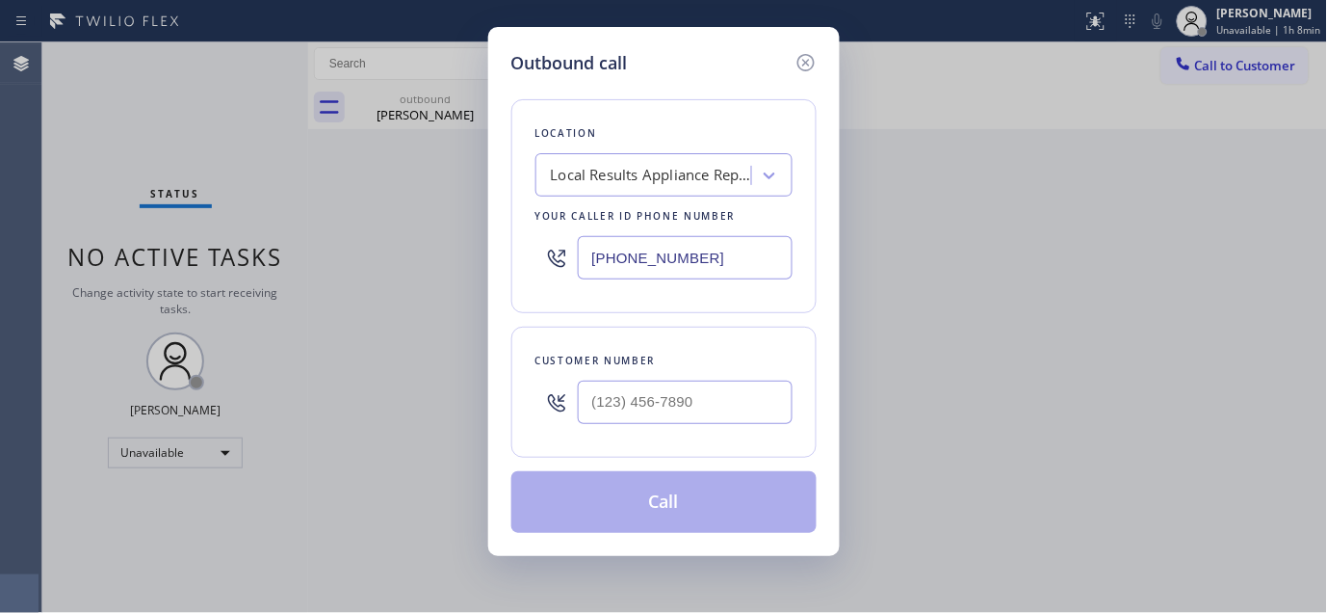
click at [647, 436] on div "Customer number" at bounding box center [663, 392] width 305 height 131
click at [657, 411] on input "(___) ___-____" at bounding box center [685, 401] width 215 height 43
paste input "650) 793-2475"
type input "(650) 793-2475"
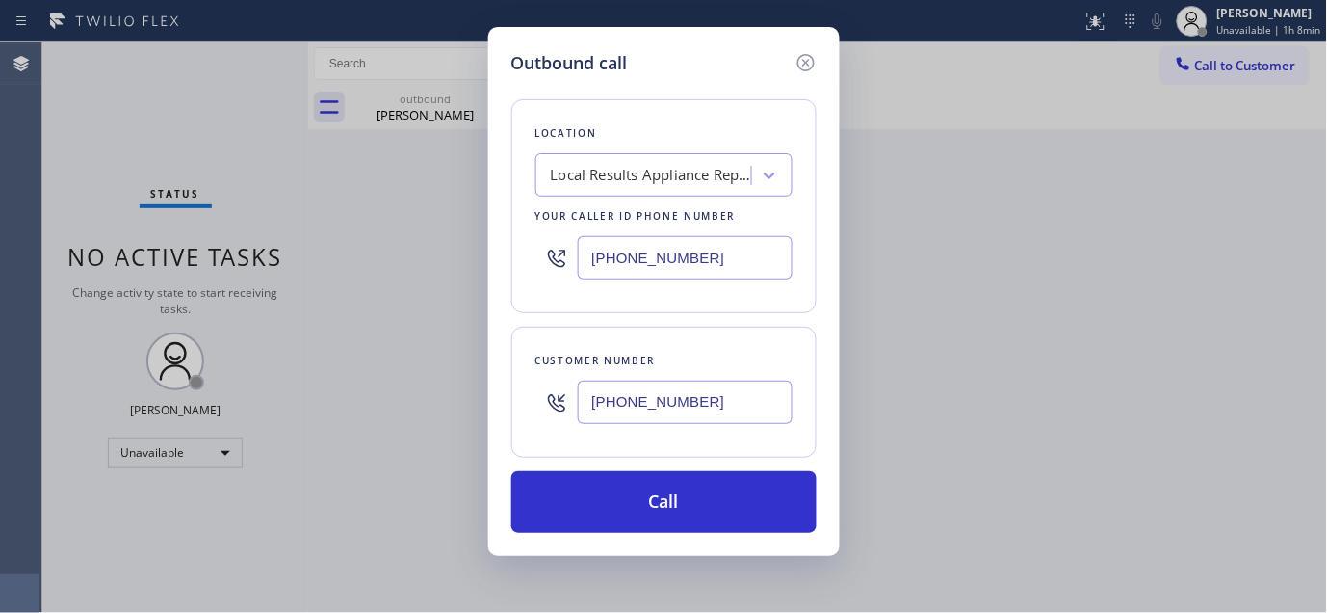
drag, startPoint x: 492, startPoint y: 257, endPoint x: 571, endPoint y: 271, distance: 80.1
click at [472, 255] on div "Outbound call Location Local Results Appliance Repair OC Your caller id phone n…" at bounding box center [663, 306] width 1327 height 613
paste input "415) 818-0507"
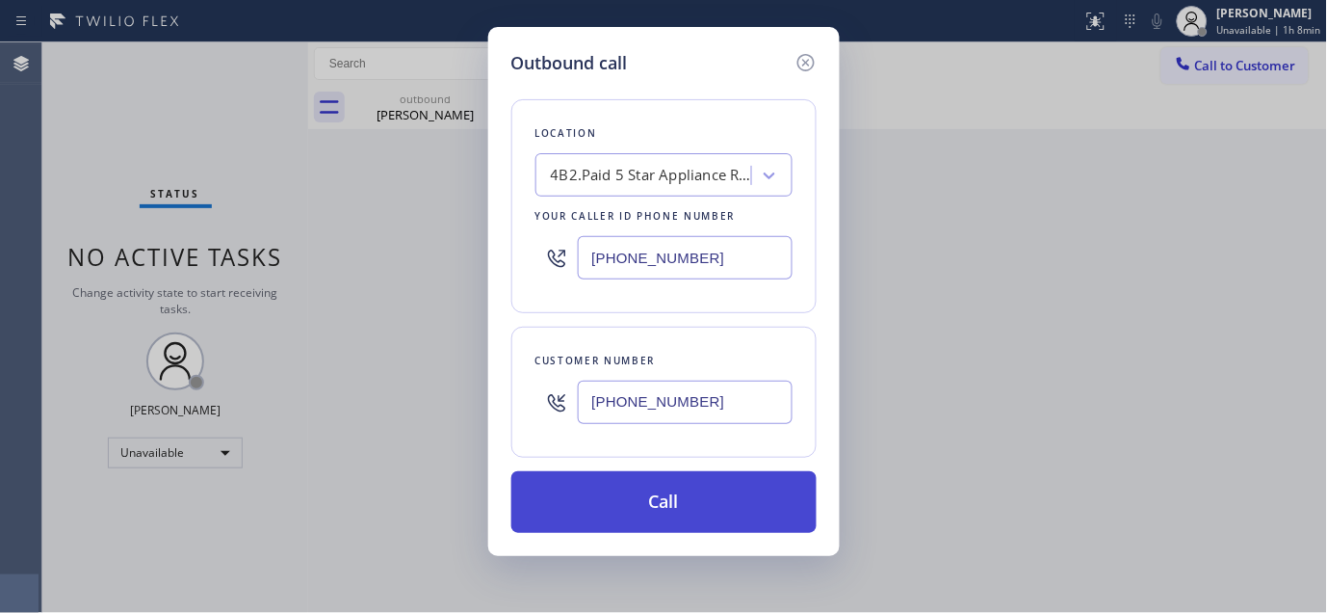
type input "[PHONE_NUMBER]"
click at [688, 487] on button "Call" at bounding box center [663, 502] width 305 height 62
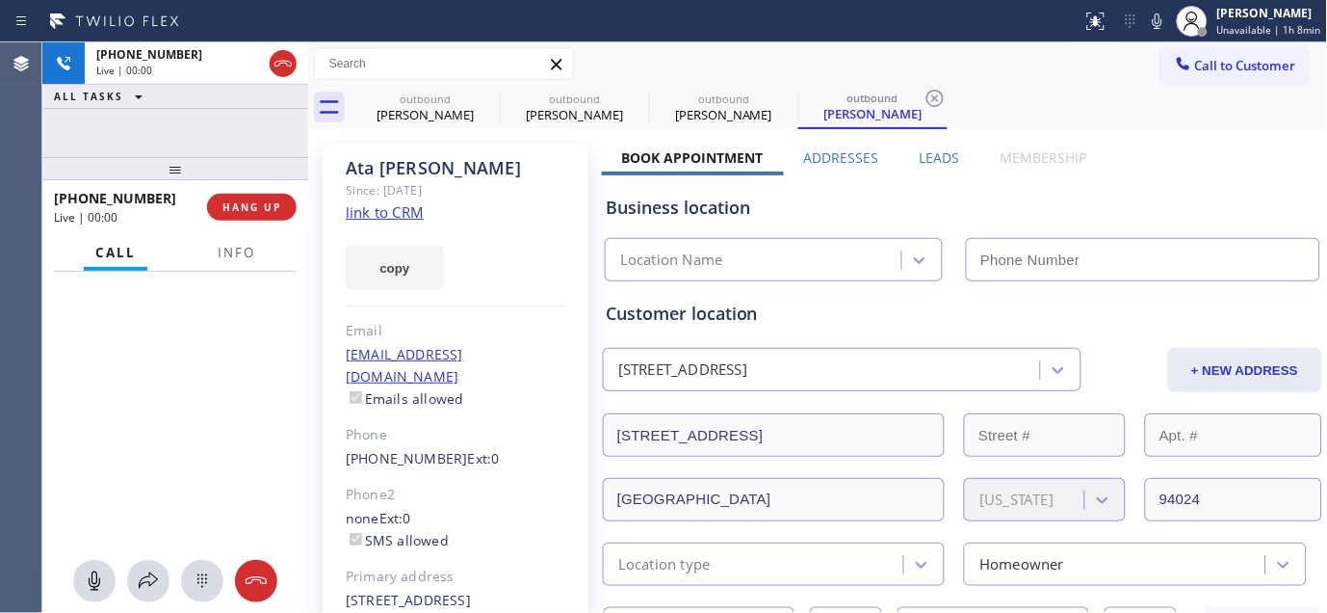
type input "[PHONE_NUMBER]"
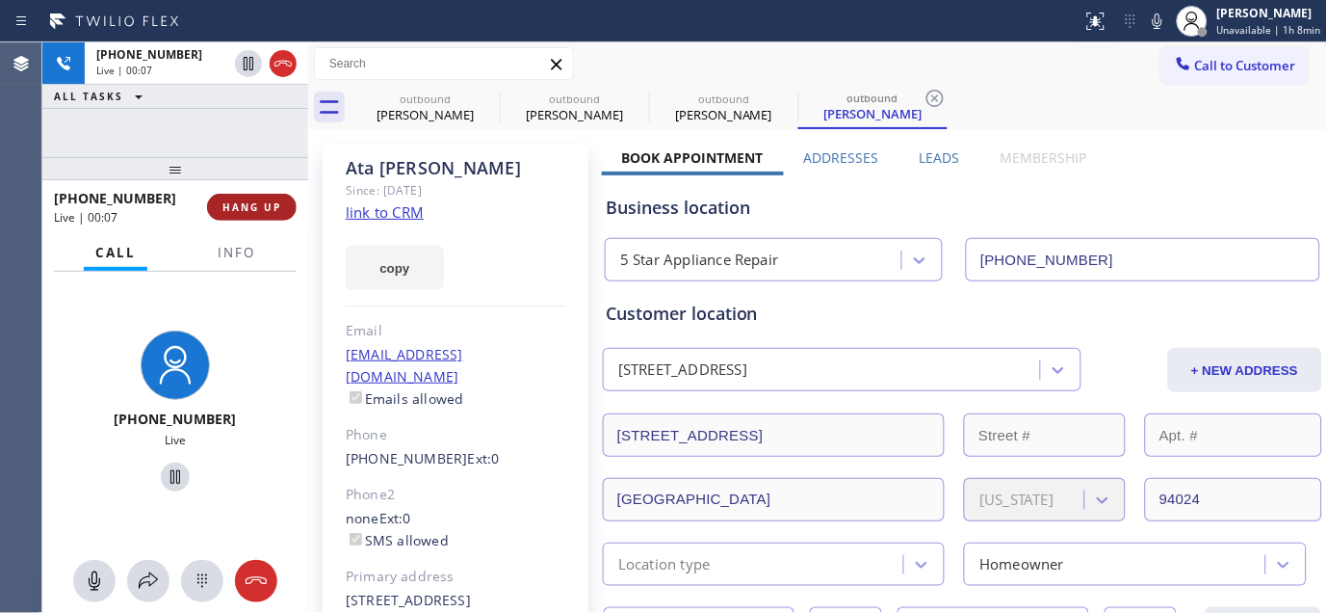
click at [250, 205] on span "HANG UP" at bounding box center [252, 206] width 59 height 13
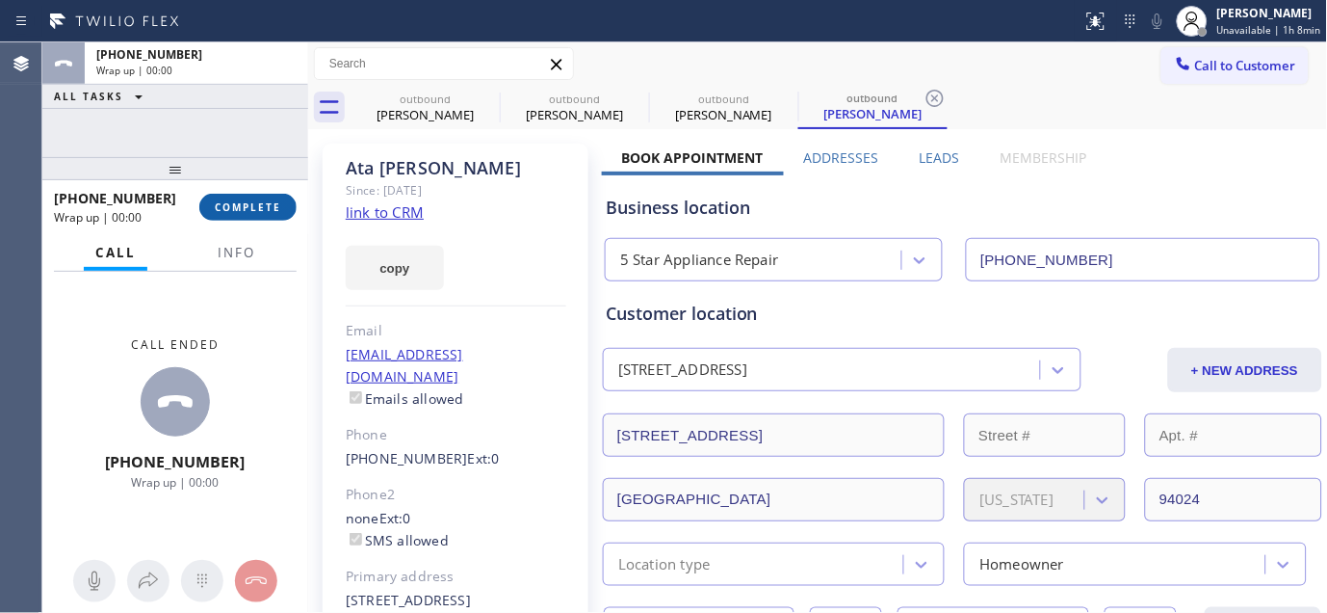
click at [250, 205] on span "COMPLETE" at bounding box center [248, 206] width 66 height 13
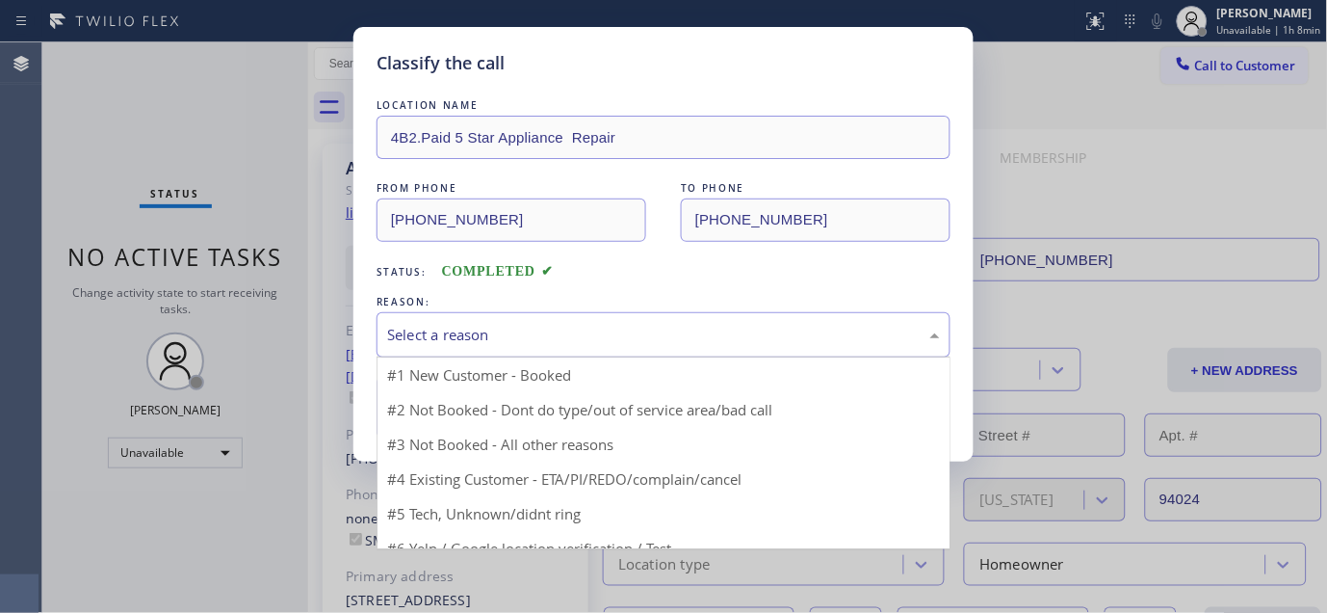
click at [486, 335] on div "Select a reason" at bounding box center [663, 335] width 553 height 22
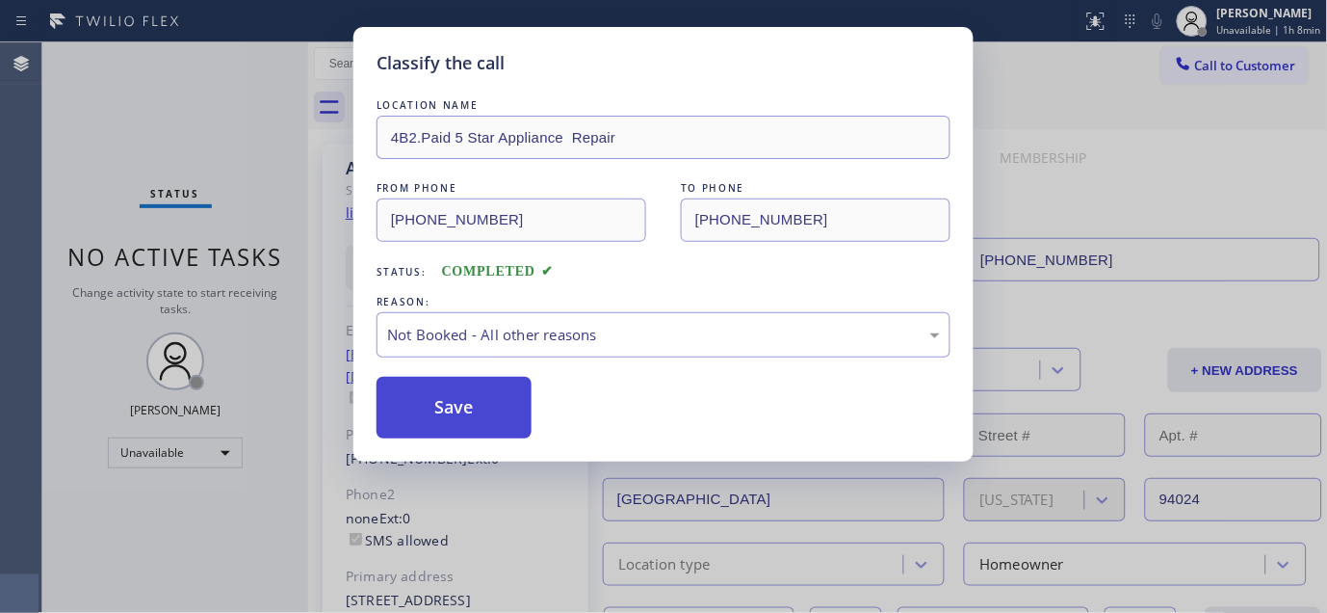
click at [465, 408] on button "Save" at bounding box center [454, 408] width 155 height 62
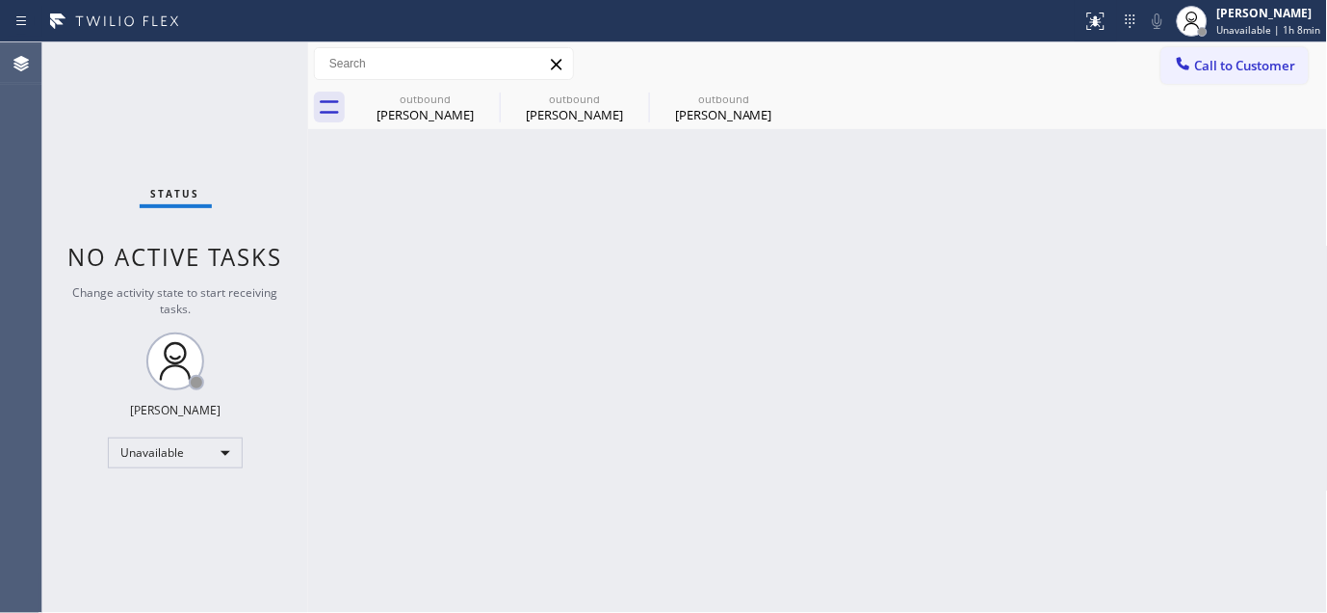
drag, startPoint x: 1191, startPoint y: 49, endPoint x: 1041, endPoint y: 165, distance: 188.8
click at [1192, 49] on button "Call to Customer" at bounding box center [1235, 65] width 147 height 37
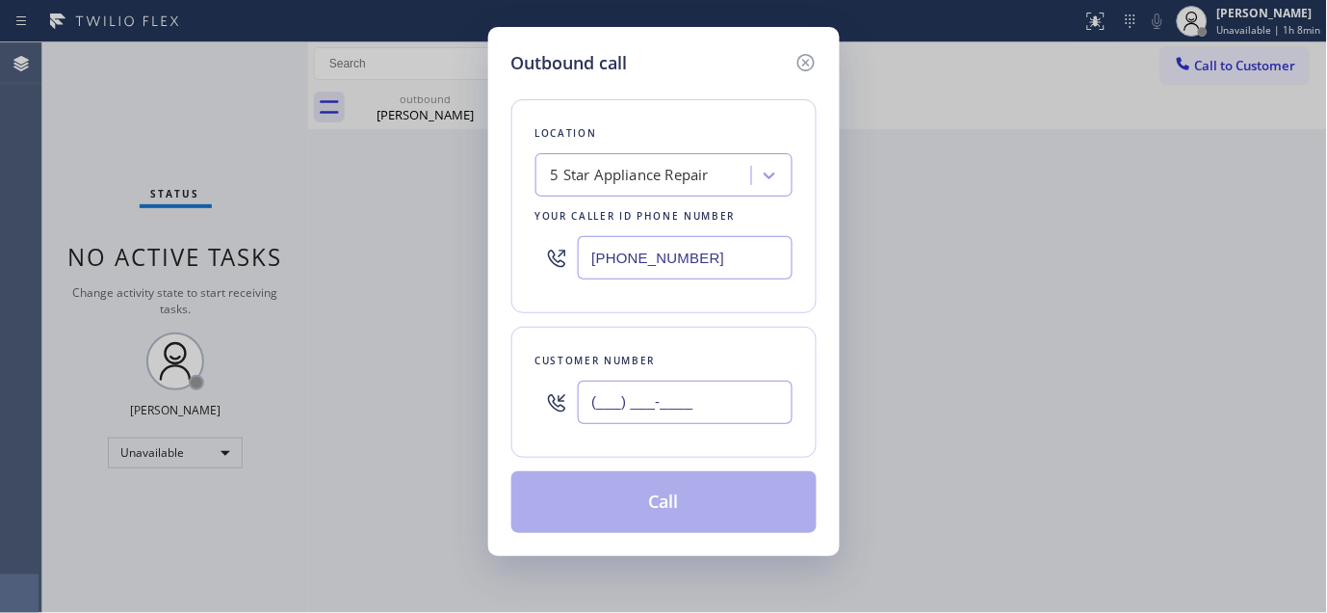
click at [650, 385] on input "(___) ___-____" at bounding box center [685, 401] width 215 height 43
paste input "415) 917-6349"
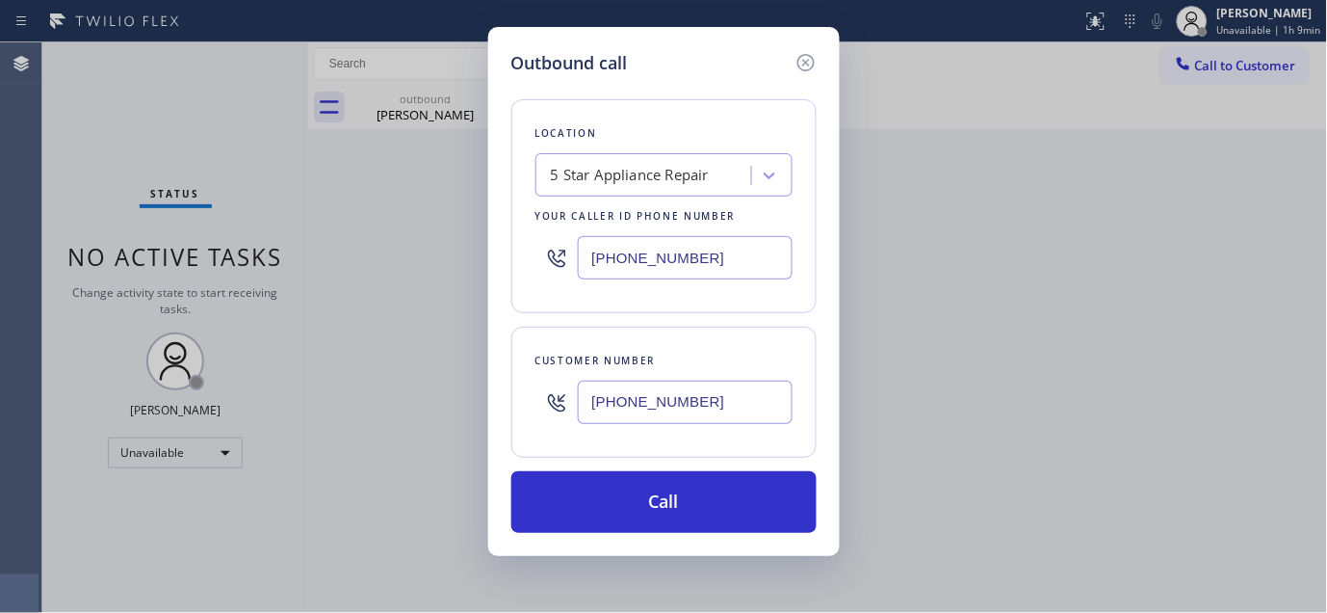
type input "(415) 917-6349"
drag, startPoint x: 723, startPoint y: 270, endPoint x: 432, endPoint y: 271, distance: 291.9
click at [432, 271] on div "Outbound call Location 5 Star Appliance Repair Your caller id phone number (415…" at bounding box center [663, 306] width 1327 height 613
paste input "669) 219-892"
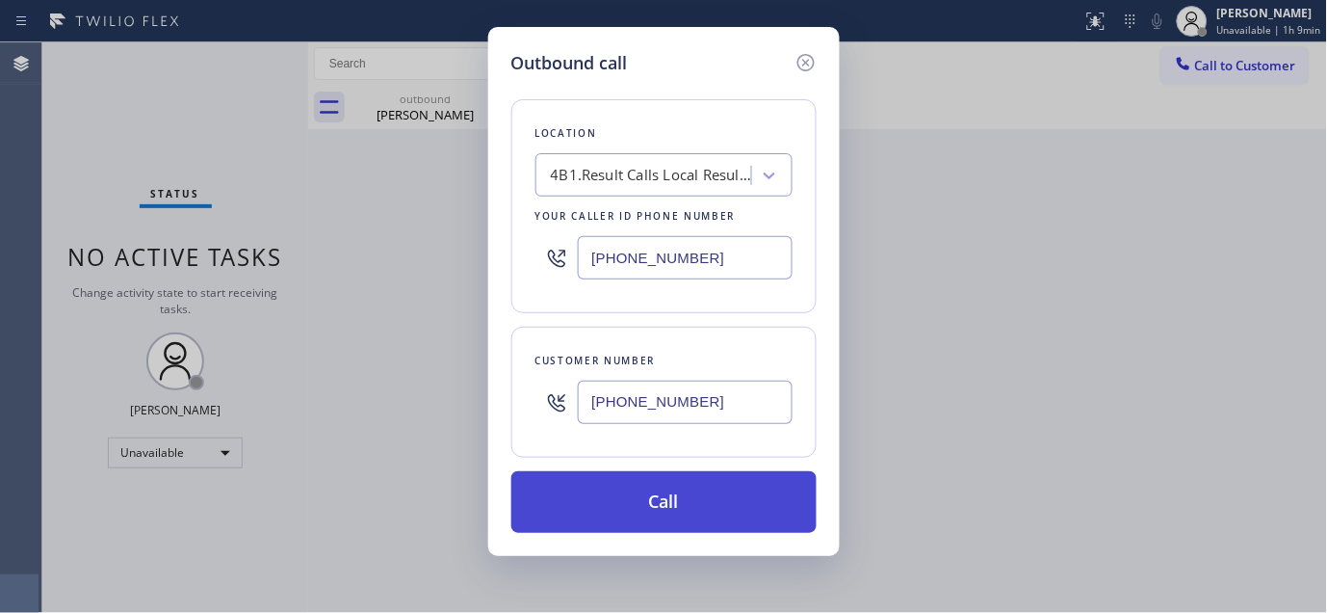
type input "(669) 219-8927"
click at [674, 499] on button "Call" at bounding box center [663, 502] width 305 height 62
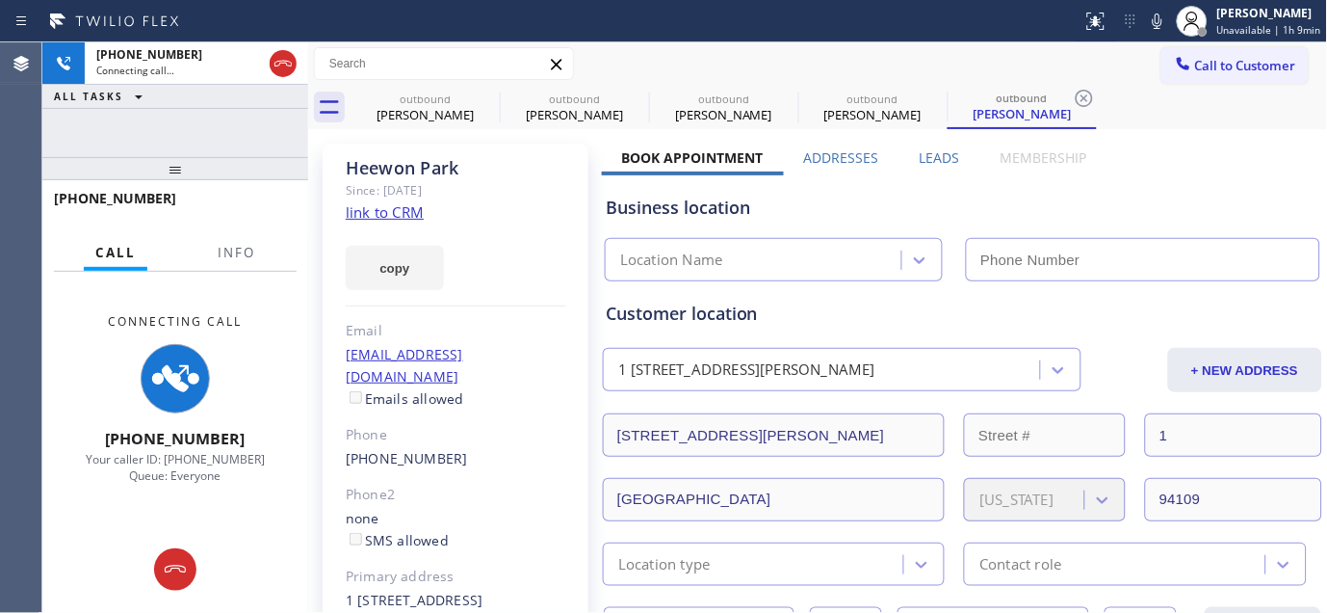
type input "(669) 219-8927"
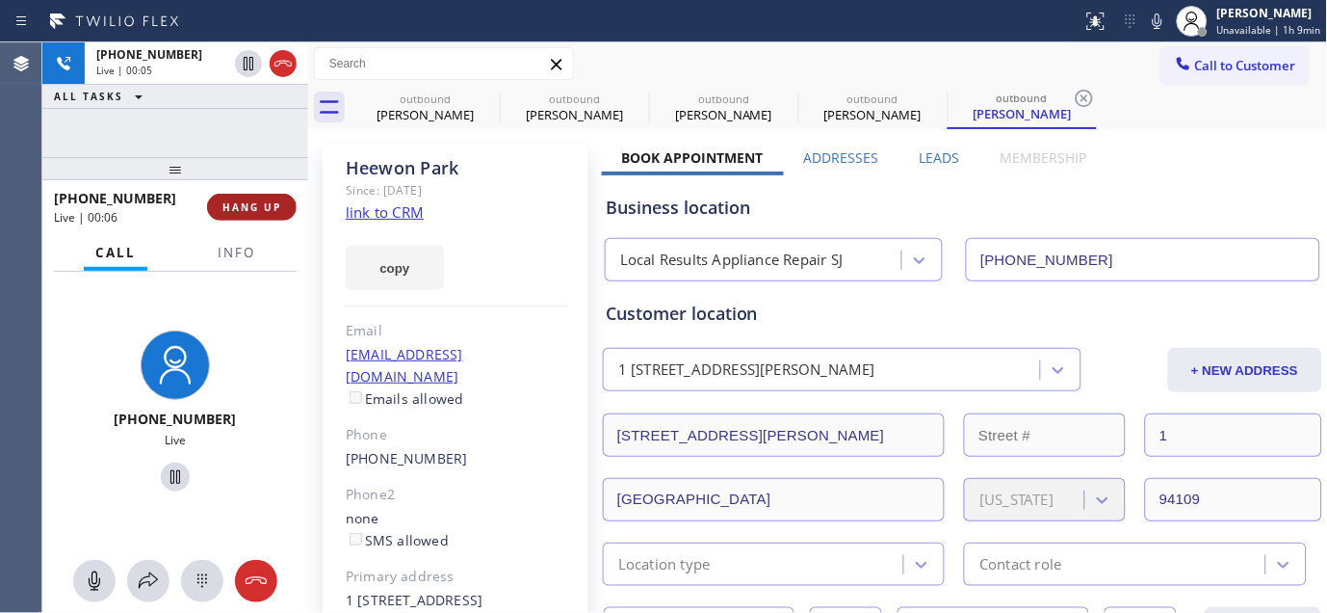
click at [223, 202] on span "HANG UP" at bounding box center [252, 206] width 59 height 13
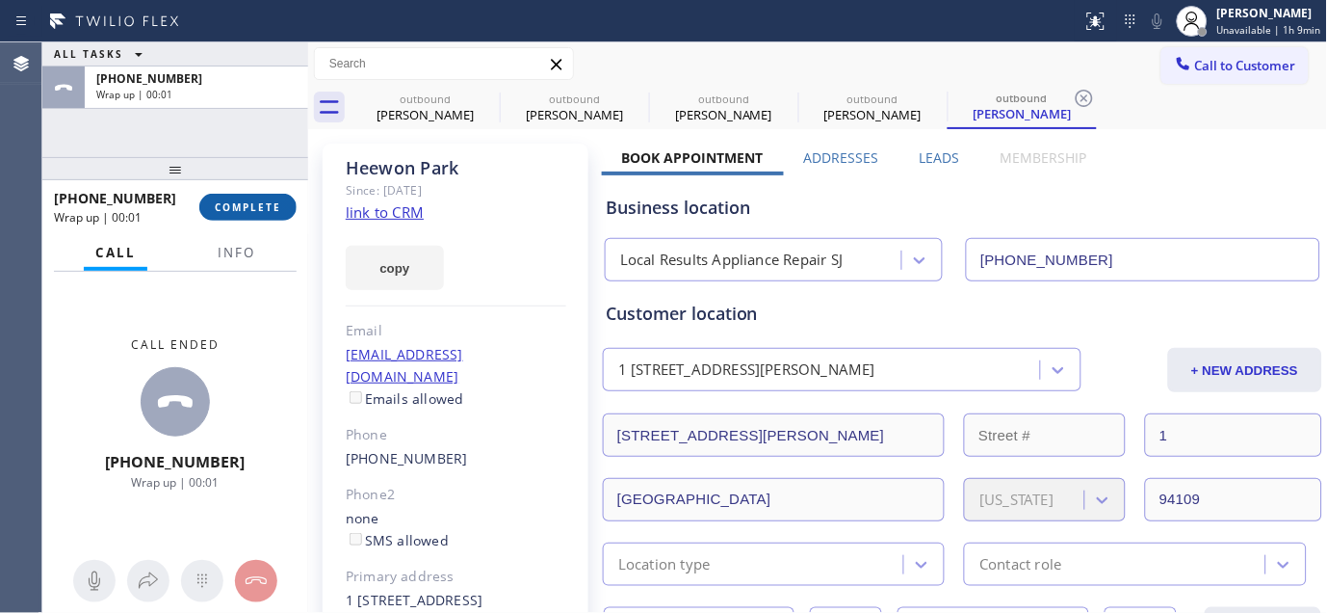
click at [237, 203] on span "COMPLETE" at bounding box center [248, 206] width 66 height 13
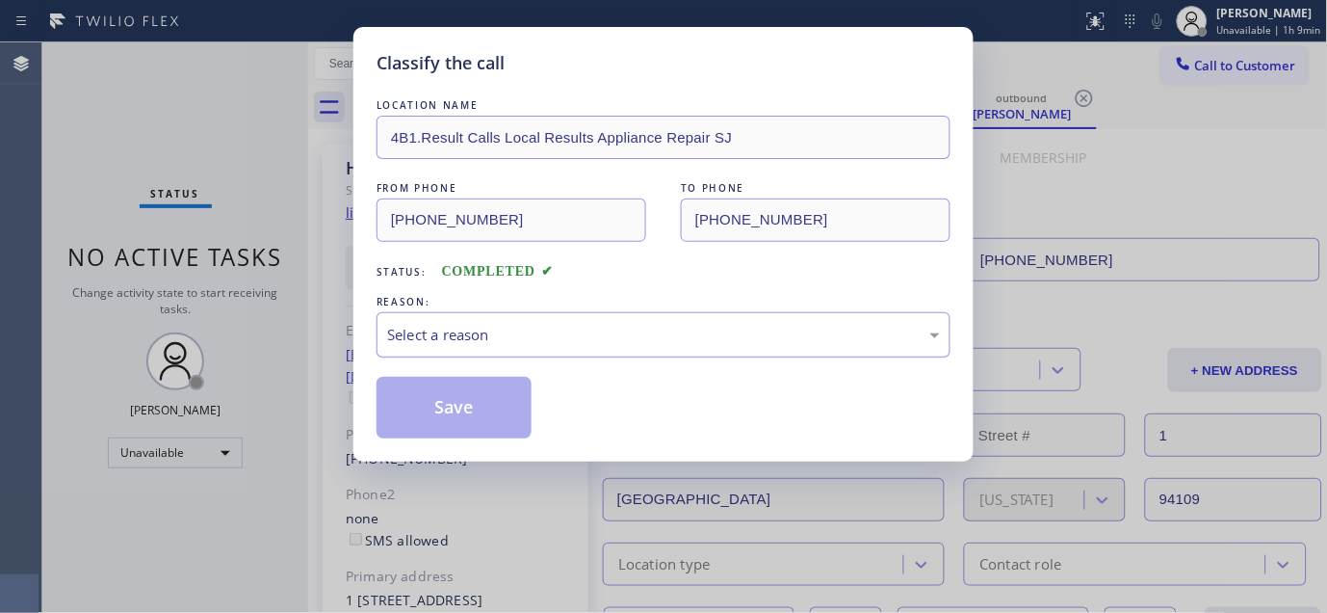
click at [508, 330] on div "Select a reason" at bounding box center [663, 335] width 553 height 22
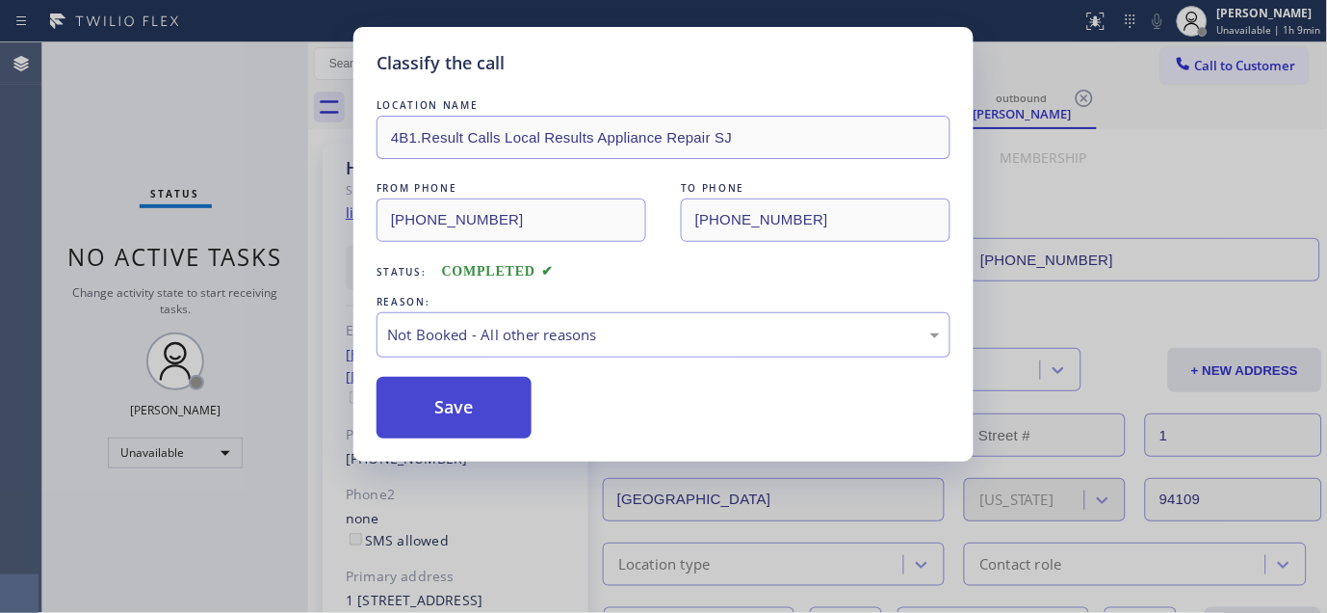
click at [455, 411] on button "Save" at bounding box center [454, 408] width 155 height 62
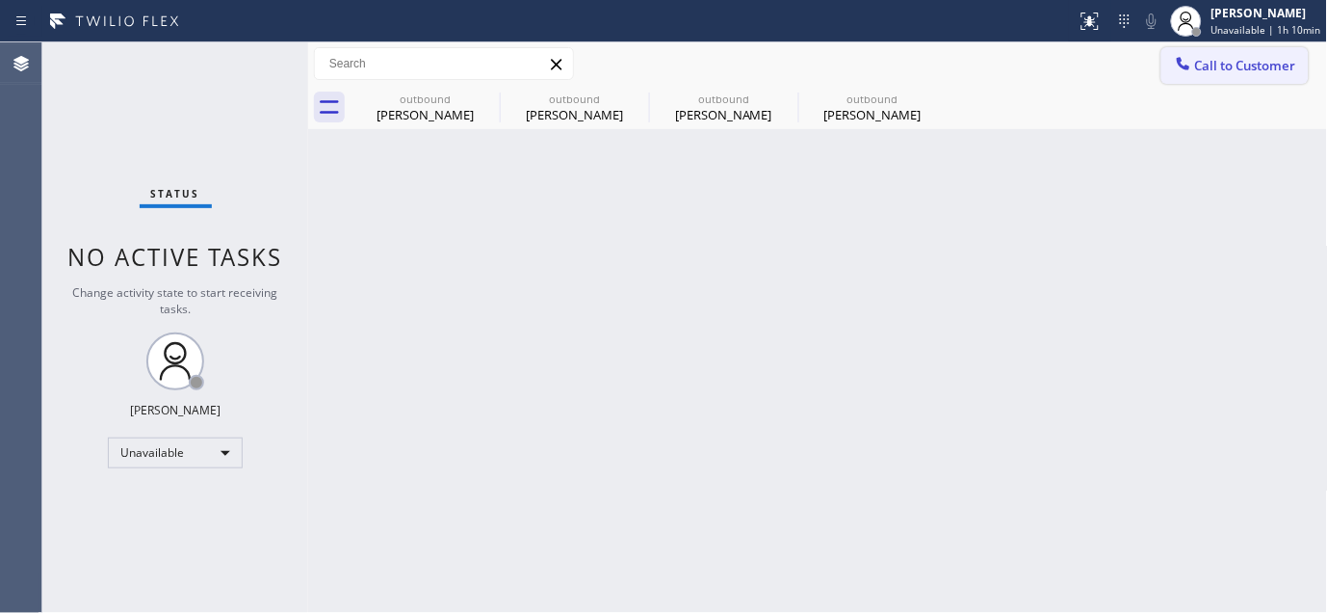
click at [1220, 48] on button "Call to Customer" at bounding box center [1235, 65] width 147 height 37
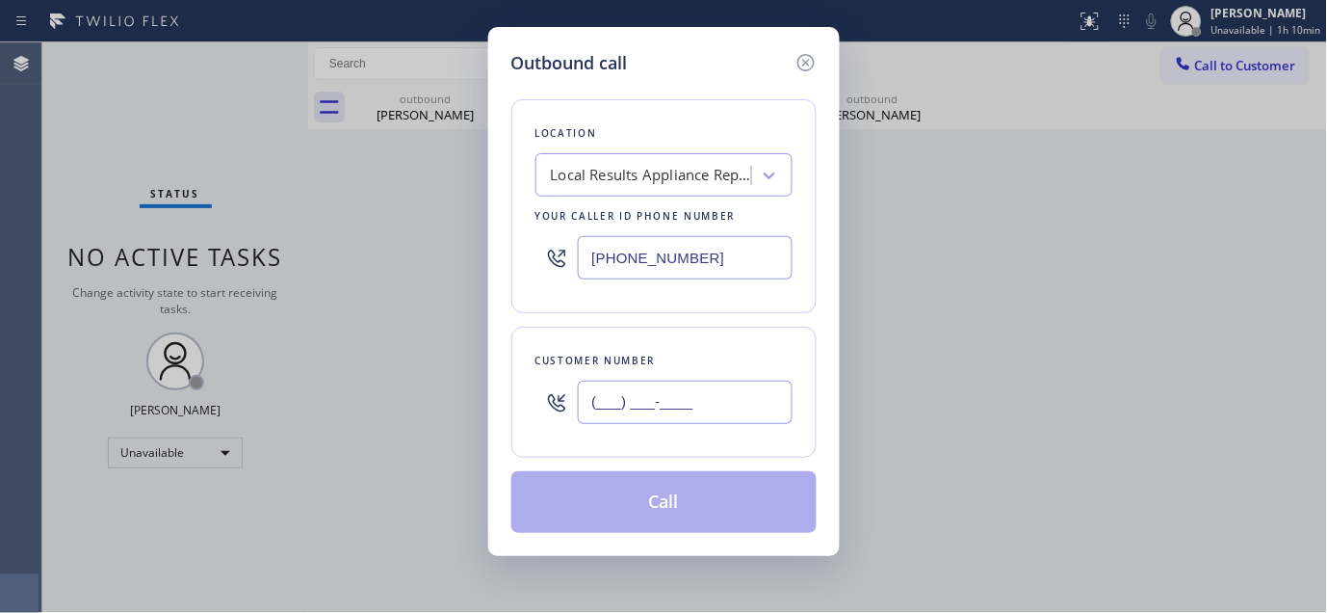
paste input "949) 278-5956"
click at [636, 405] on input "(___) ___-____" at bounding box center [685, 401] width 215 height 43
type input "(949) 278-5956"
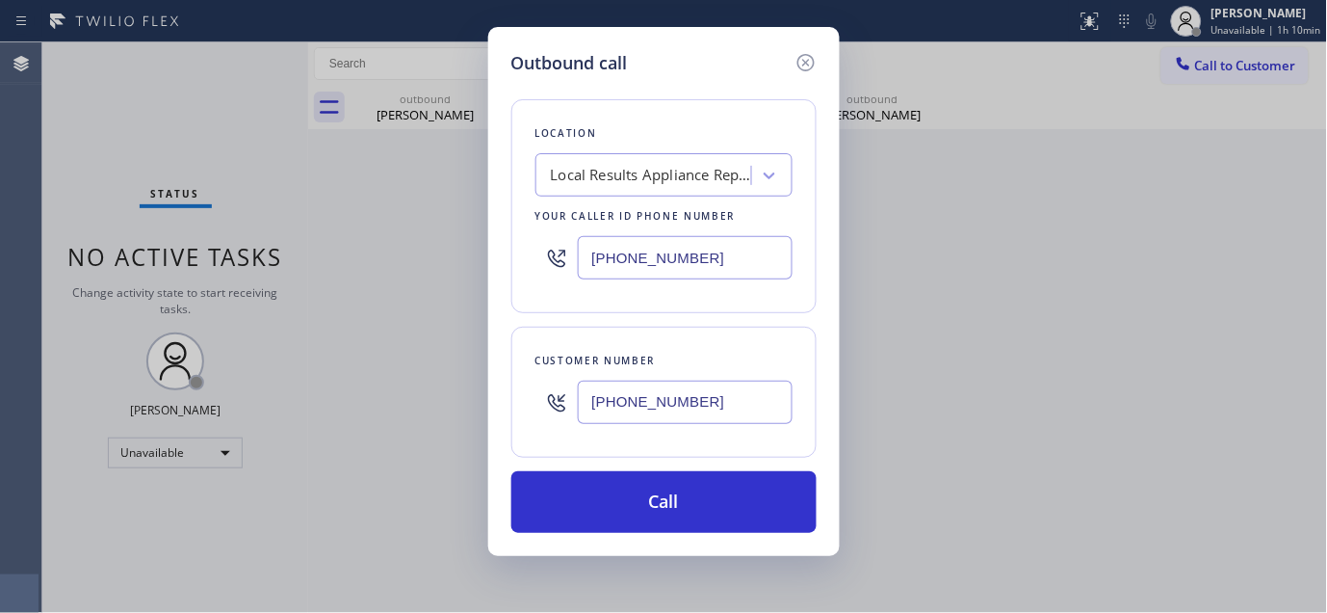
drag, startPoint x: 724, startPoint y: 257, endPoint x: 403, endPoint y: 286, distance: 323.0
click at [405, 287] on div "Outbound call Location Local Results Appliance Repair SJ Your caller id phone n…" at bounding box center [663, 306] width 1327 height 613
paste input "480) 418-9915"
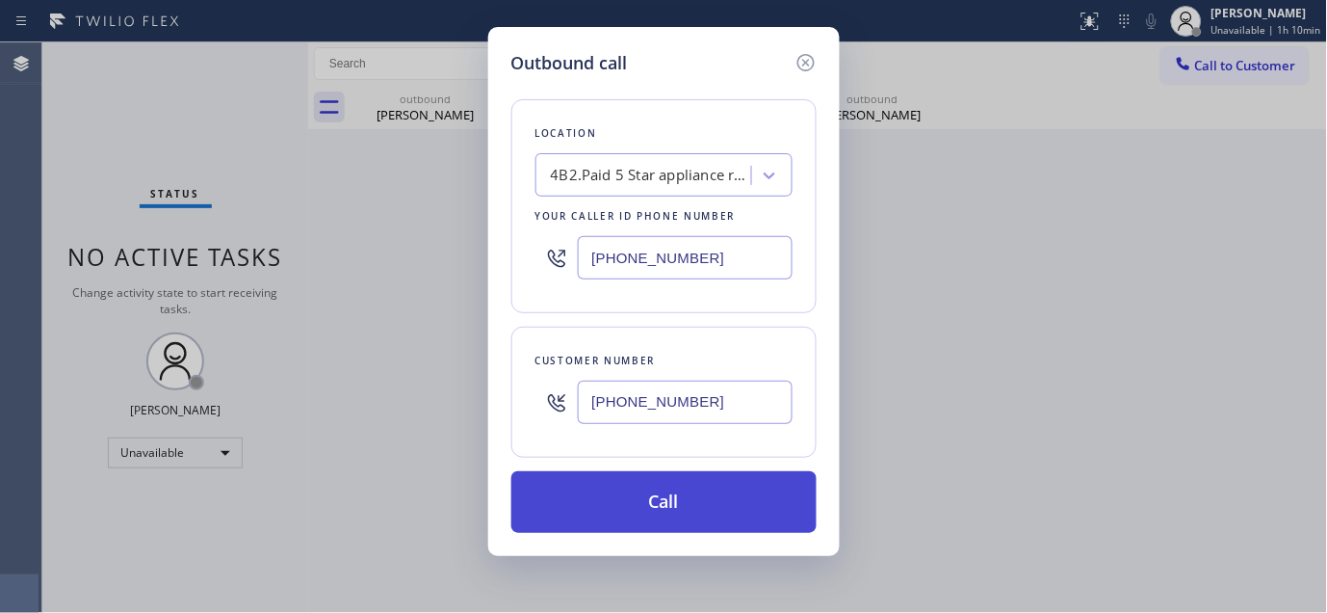
type input "(480) 418-9915"
click at [751, 499] on button "Call" at bounding box center [663, 502] width 305 height 62
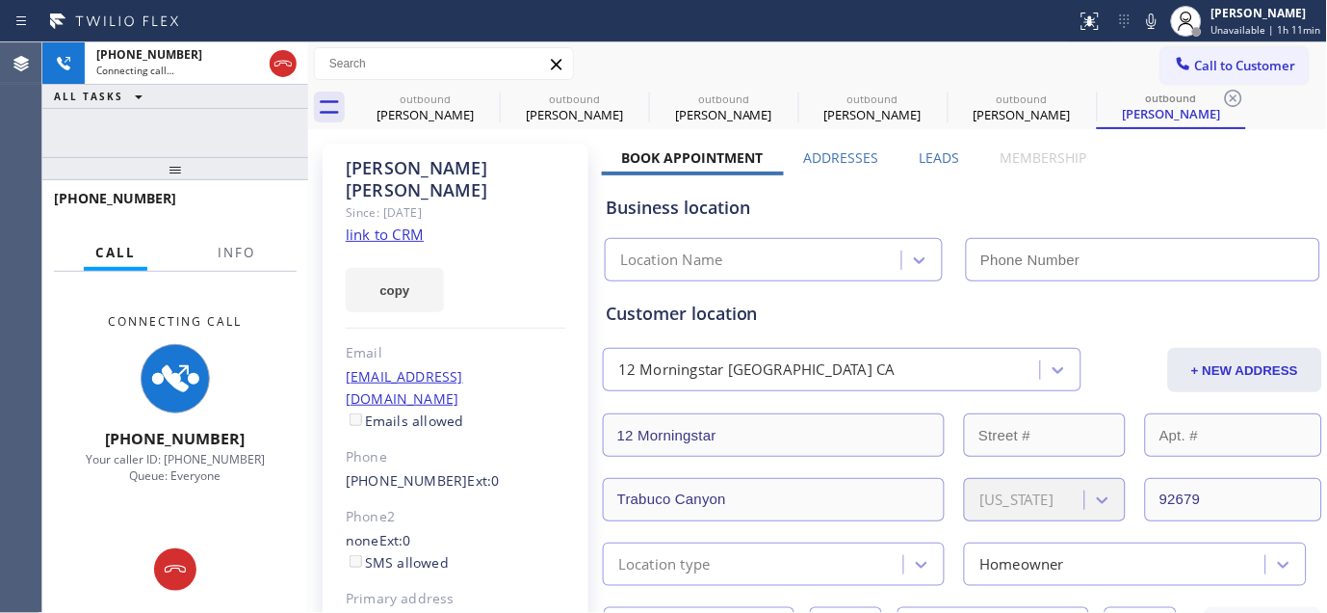
drag, startPoint x: 1166, startPoint y: 23, endPoint x: 1163, endPoint y: 45, distance: 22.5
click at [1164, 23] on icon at bounding box center [1151, 21] width 23 height 23
type input "(480) 418-9915"
click at [484, 101] on icon at bounding box center [487, 98] width 17 height 17
click at [0, 0] on icon at bounding box center [0, 0] width 0 height 0
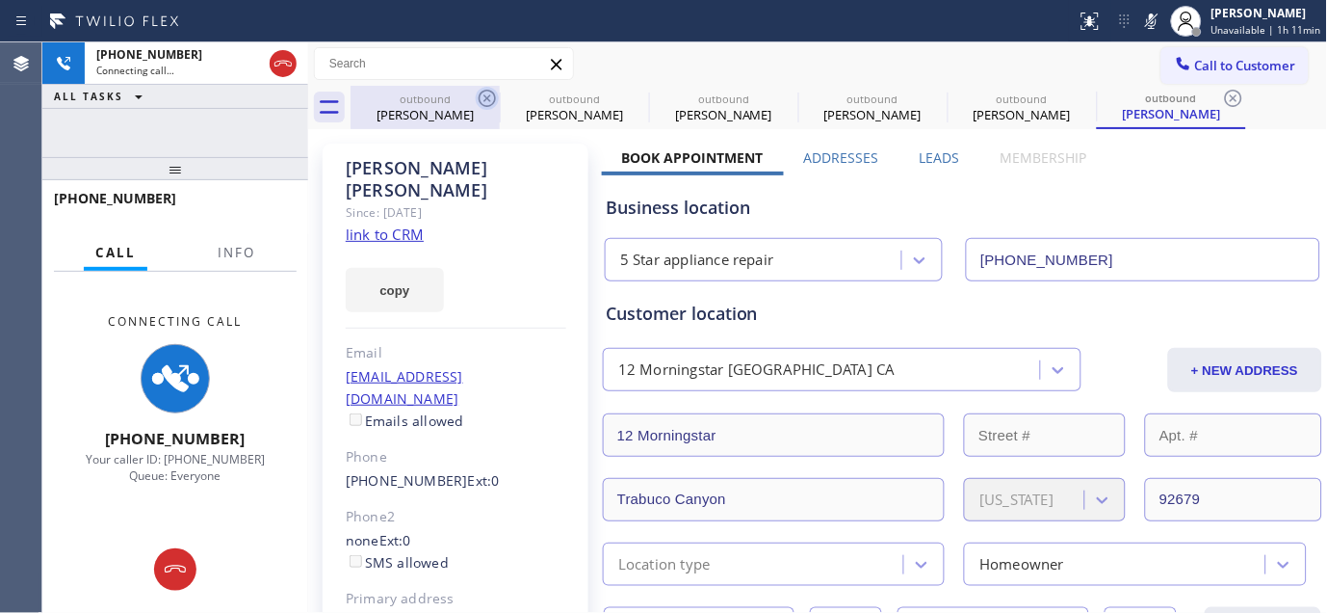
type input "[PHONE_NUMBER]"
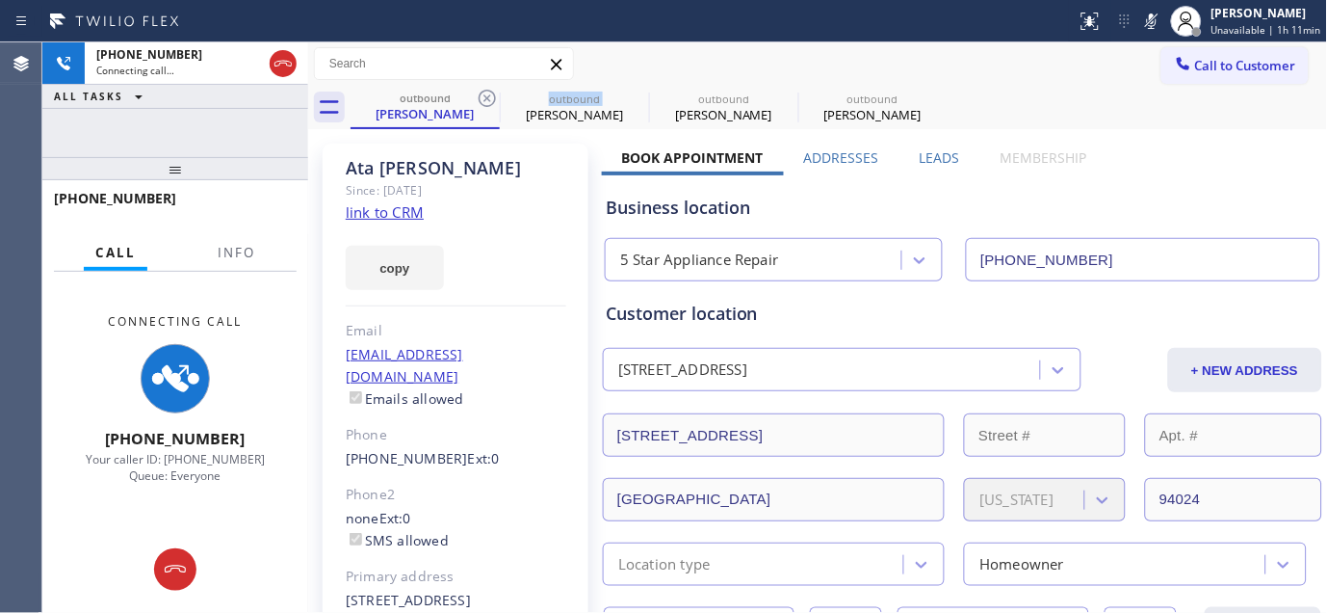
click at [484, 101] on icon at bounding box center [487, 98] width 17 height 17
type input "(669) 219-8927"
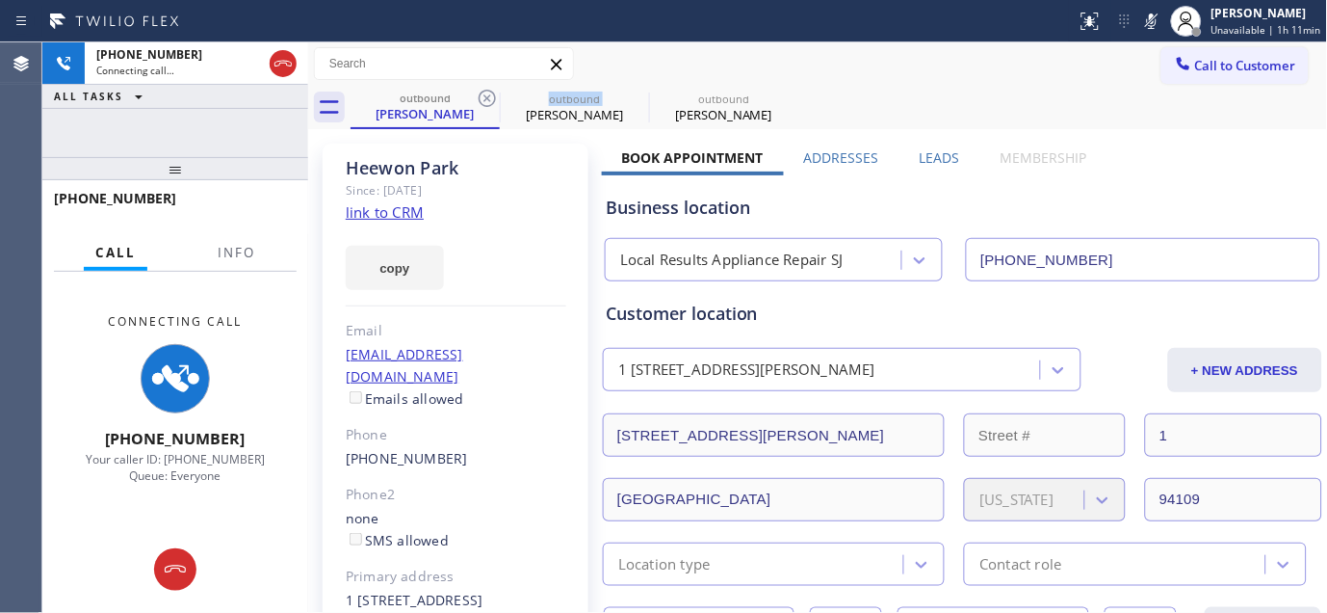
click at [484, 101] on icon at bounding box center [487, 98] width 17 height 17
type input "(480) 418-9915"
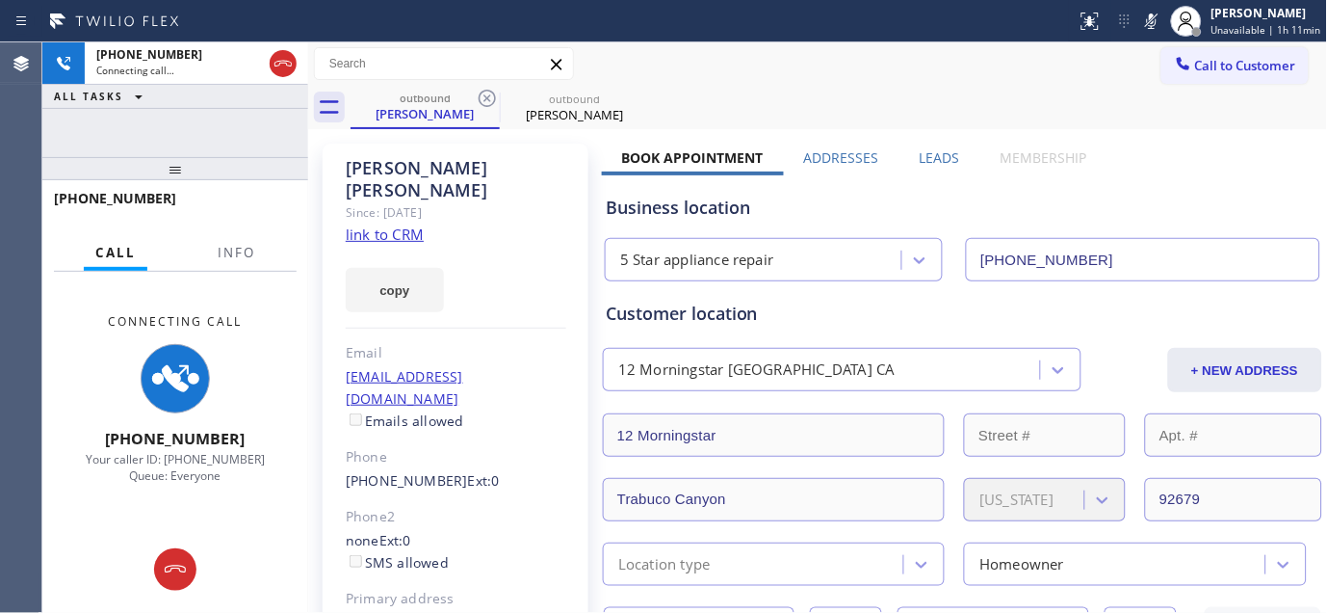
click at [865, 89] on div "outbound Reginaldo Espinoza outbound Reginaldo Espinoza" at bounding box center [840, 107] width 978 height 43
click at [401, 168] on div "Reginaldo Espinoza" at bounding box center [456, 179] width 221 height 44
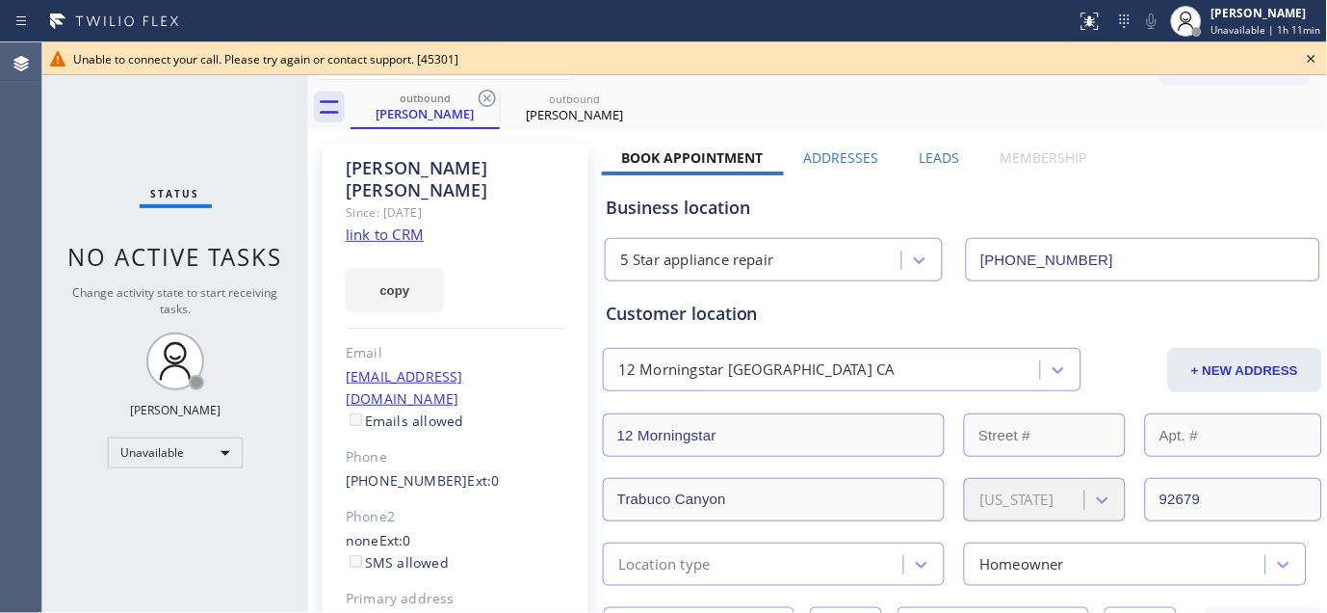
drag, startPoint x: 497, startPoint y: 151, endPoint x: 547, endPoint y: 141, distance: 51.2
click at [497, 151] on div "Reginaldo Espinoza Since: 20 may 2020 link to CRM copy Email chipespinoza@gmail…" at bounding box center [456, 452] width 266 height 617
click at [1305, 61] on icon at bounding box center [1311, 58] width 23 height 23
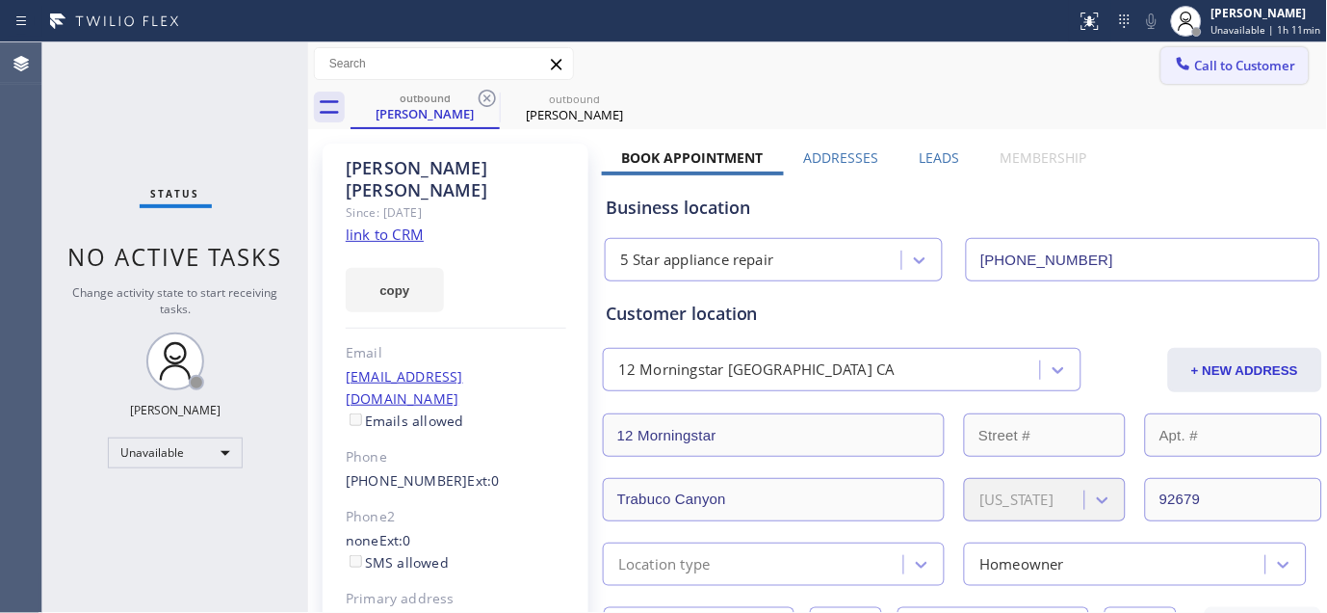
click at [1273, 71] on span "Call to Customer" at bounding box center [1245, 65] width 101 height 17
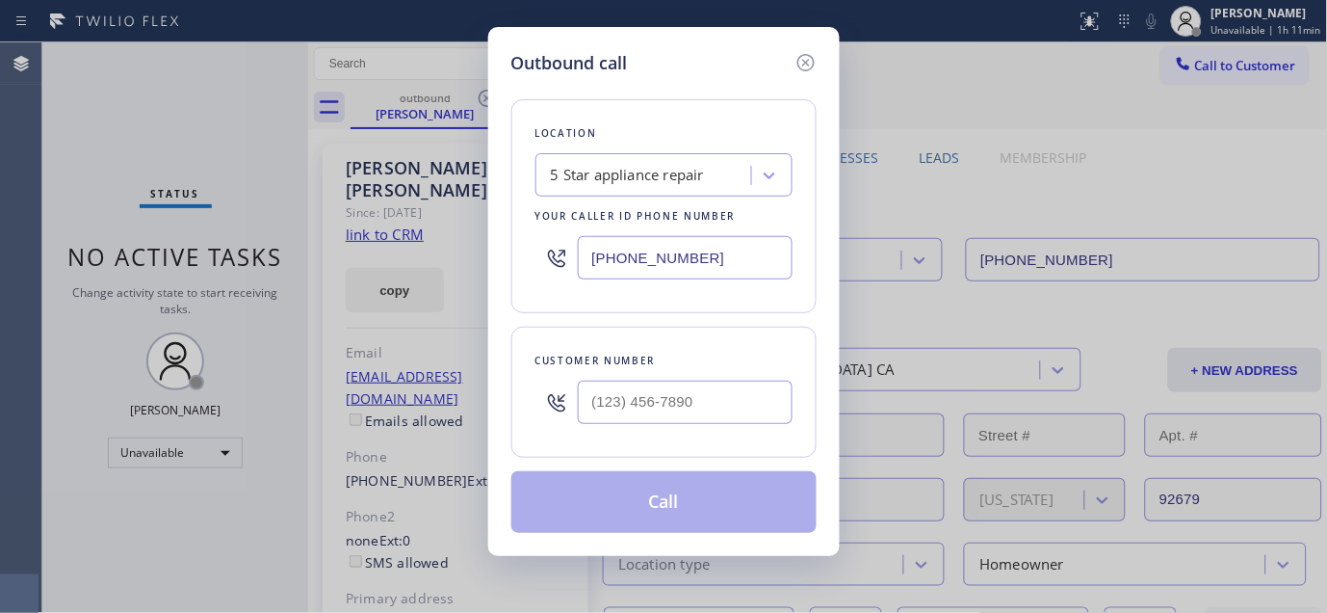
click at [568, 419] on div at bounding box center [557, 402] width 42 height 63
click at [676, 407] on input "(___) ___-____" at bounding box center [685, 401] width 215 height 43
paste input "818) 439-5129"
type input "(818) 439-5129"
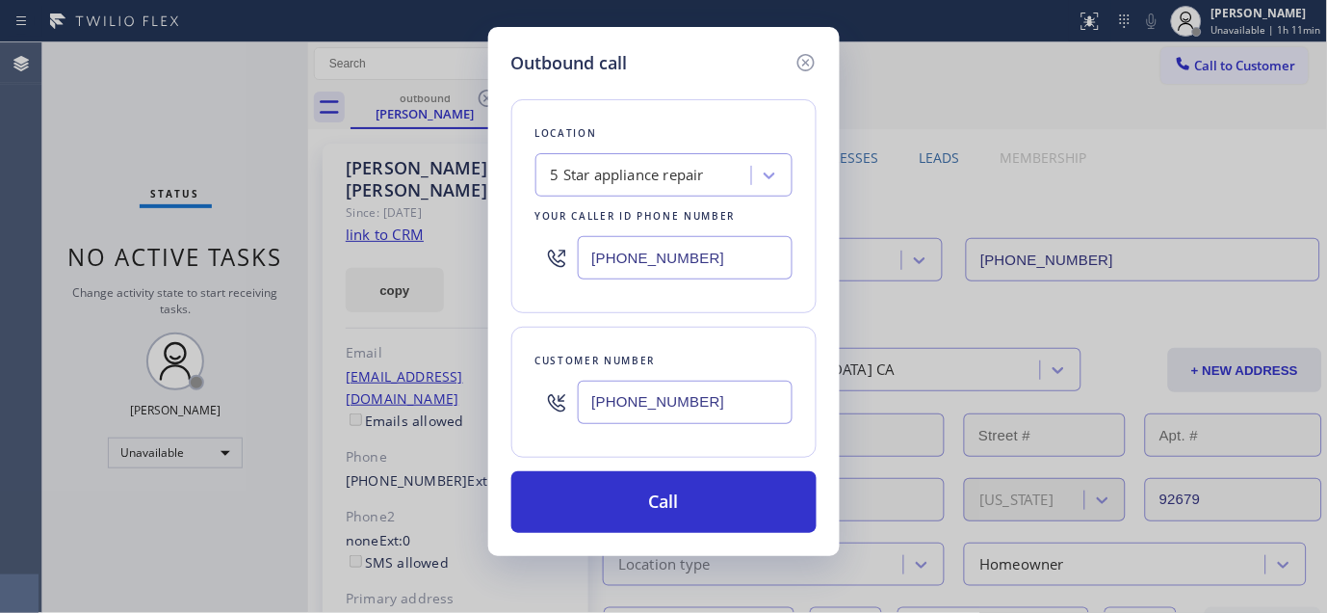
drag, startPoint x: 701, startPoint y: 265, endPoint x: 504, endPoint y: 273, distance: 197.6
click at [377, 275] on div "Outbound call Location 5 Star appliance repair Your caller id phone number (480…" at bounding box center [663, 306] width 1327 height 613
paste input "323) 310-0103"
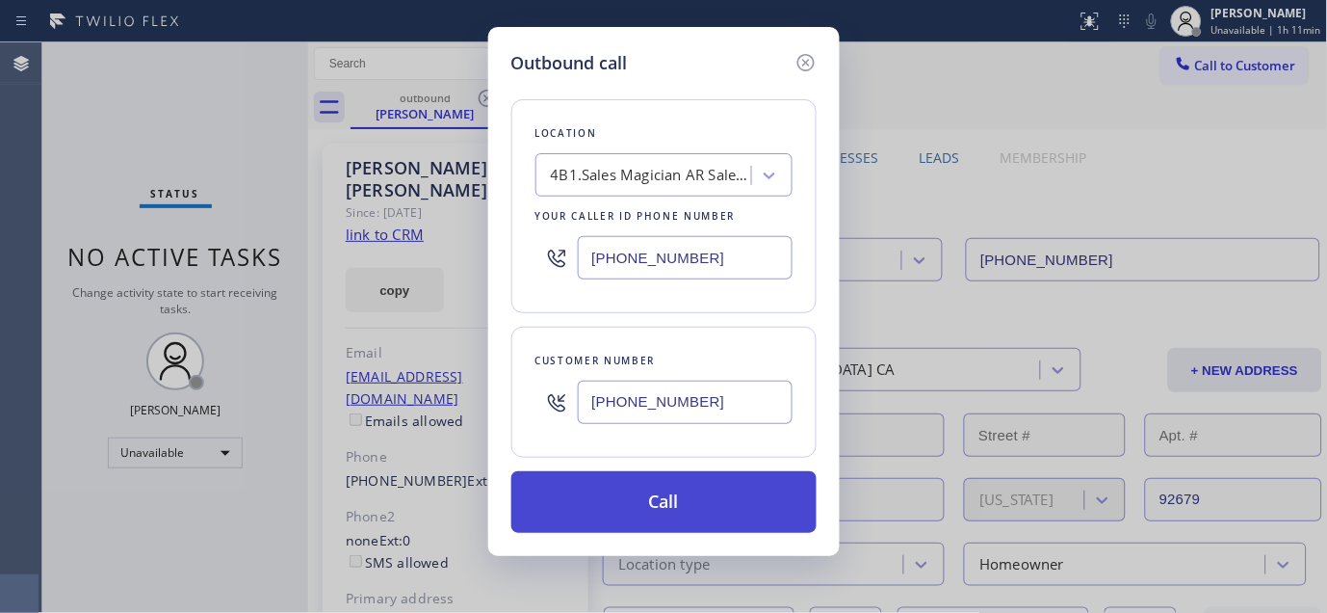
type input "[PHONE_NUMBER]"
click at [705, 505] on button "Call" at bounding box center [663, 502] width 305 height 62
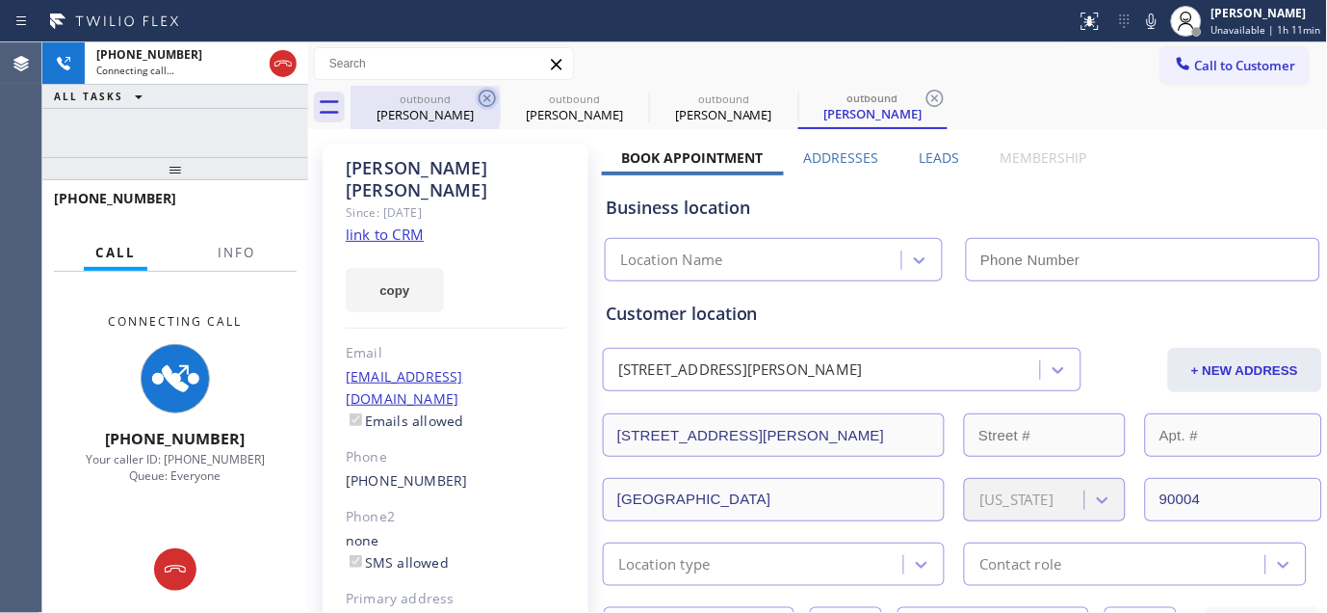
type input "[PHONE_NUMBER]"
click at [488, 96] on icon at bounding box center [487, 98] width 17 height 17
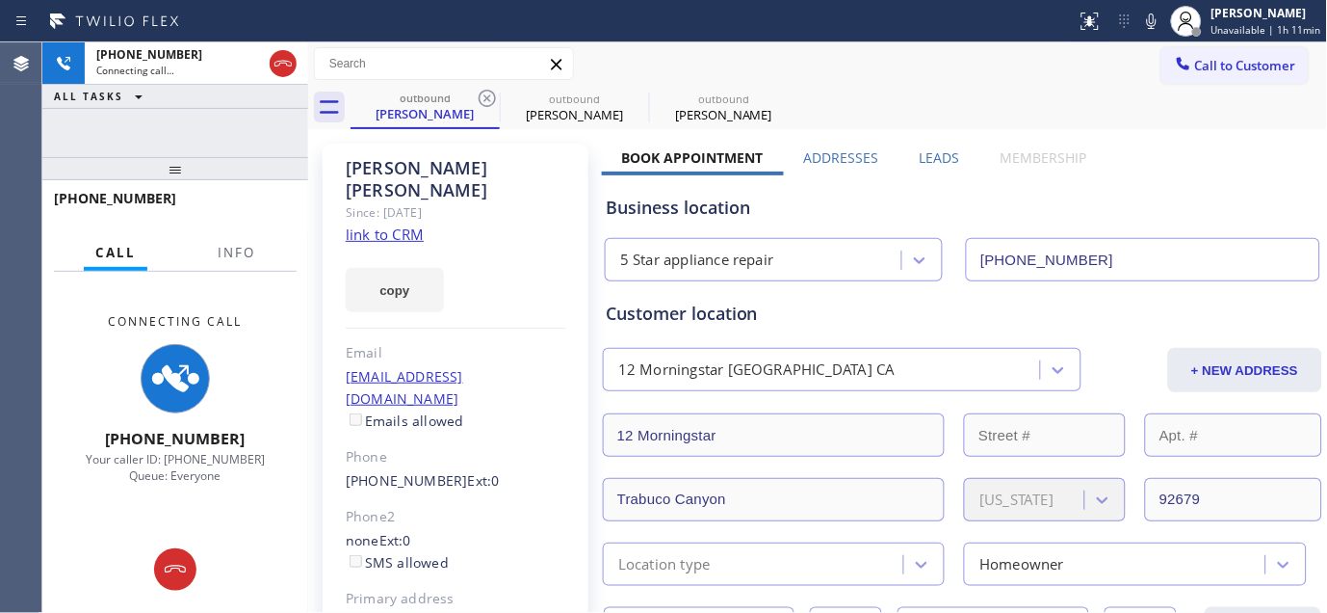
click at [488, 96] on icon at bounding box center [487, 98] width 17 height 17
type input "[PHONE_NUMBER]"
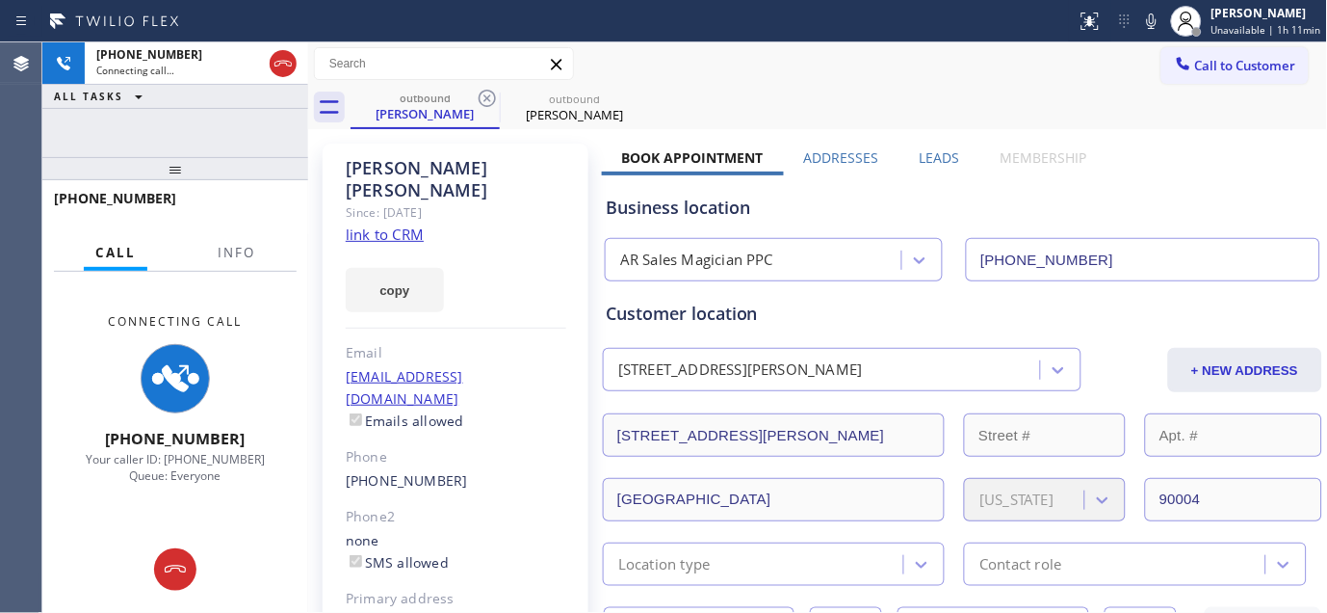
click at [862, 74] on div "Call to Customer Outbound call Location AR Sales Magician PPC Your caller id ph…" at bounding box center [818, 64] width 1020 height 34
drag, startPoint x: 263, startPoint y: 165, endPoint x: 258, endPoint y: 129, distance: 36.0
click at [260, 146] on div "+18184395129 Connecting call… ALL TASKS ALL TASKS ACTIVE TASKS TASKS IN WRAP UP…" at bounding box center [175, 327] width 266 height 570
drag, startPoint x: 253, startPoint y: 167, endPoint x: 246, endPoint y: 109, distance: 58.3
click at [249, 157] on div at bounding box center [175, 168] width 266 height 23
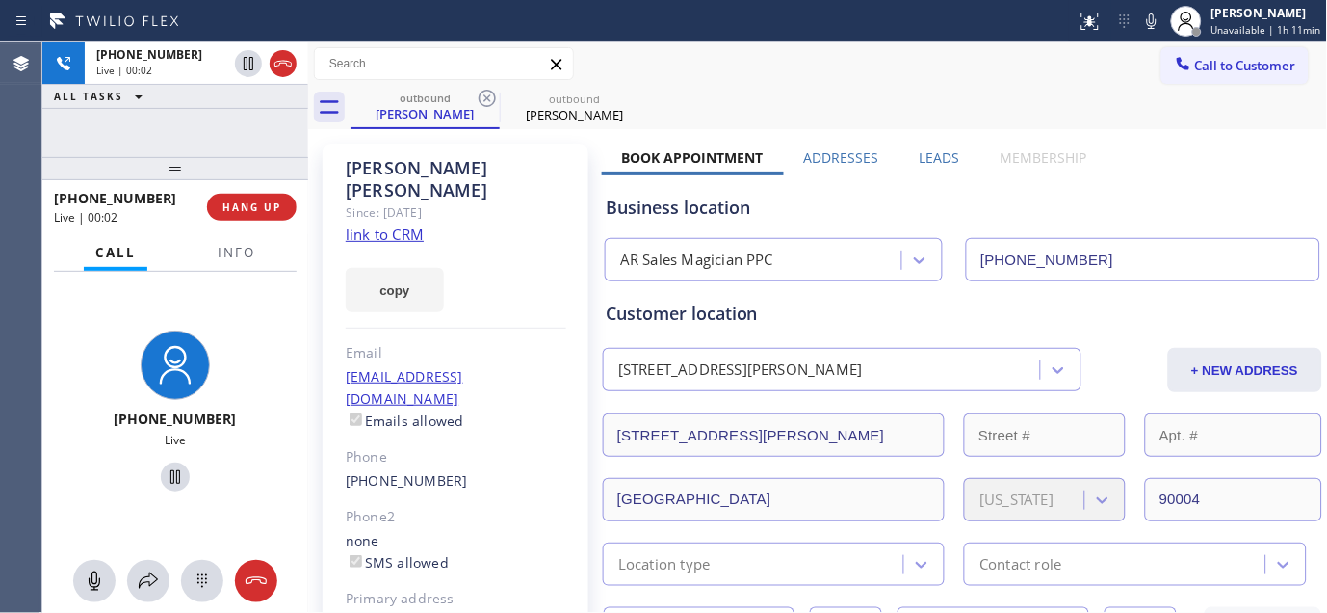
click at [236, 220] on div "+18184395129 Live | 00:02 HANG UP" at bounding box center [175, 207] width 243 height 50
click at [235, 218] on button "HANG UP" at bounding box center [252, 207] width 90 height 27
click at [249, 203] on span "HANG UP" at bounding box center [252, 206] width 59 height 13
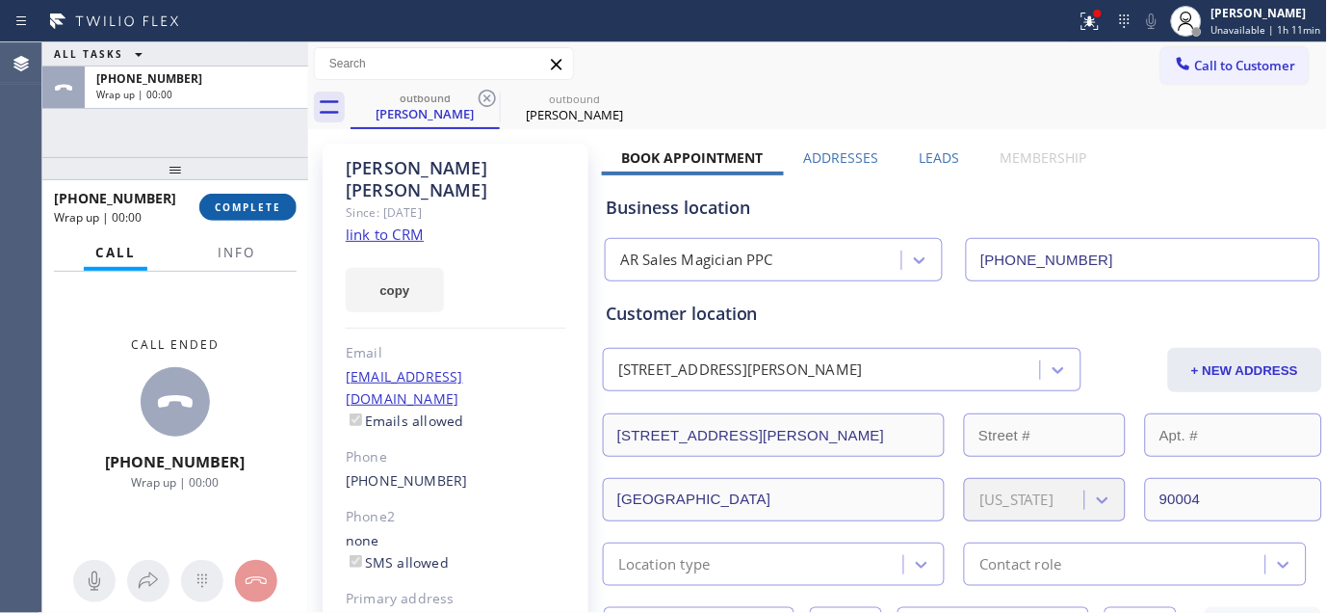
click at [249, 203] on span "COMPLETE" at bounding box center [248, 206] width 66 height 13
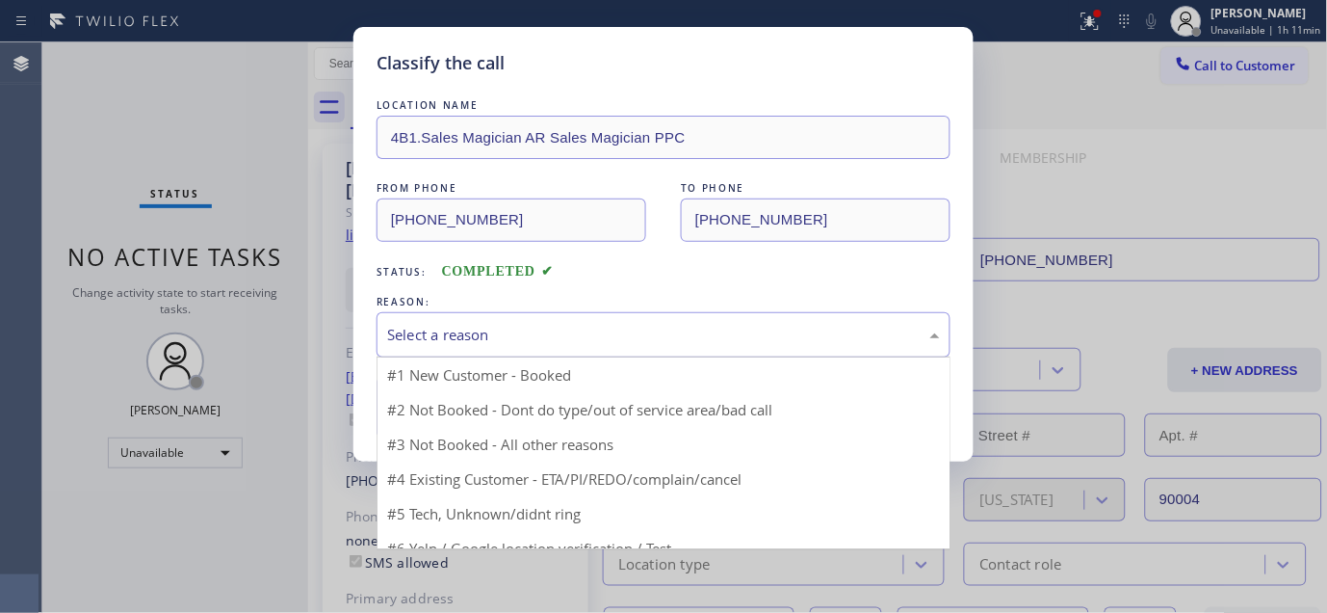
click at [499, 333] on div "Select a reason" at bounding box center [663, 335] width 553 height 22
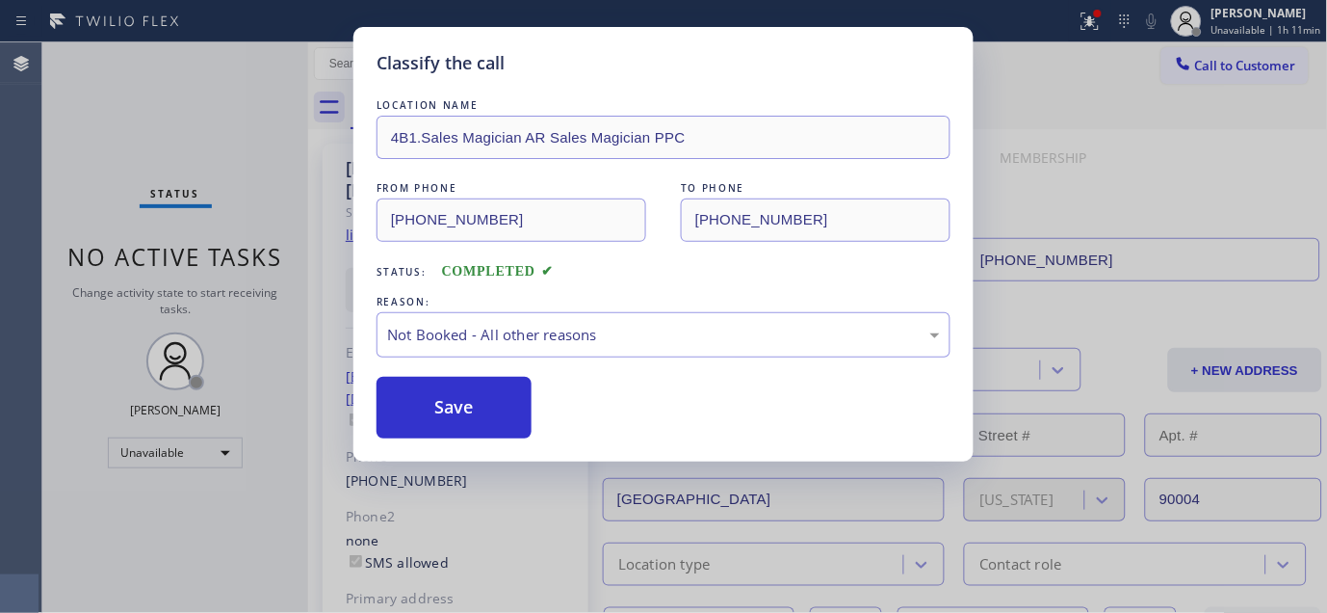
click at [448, 399] on button "Save" at bounding box center [454, 408] width 155 height 62
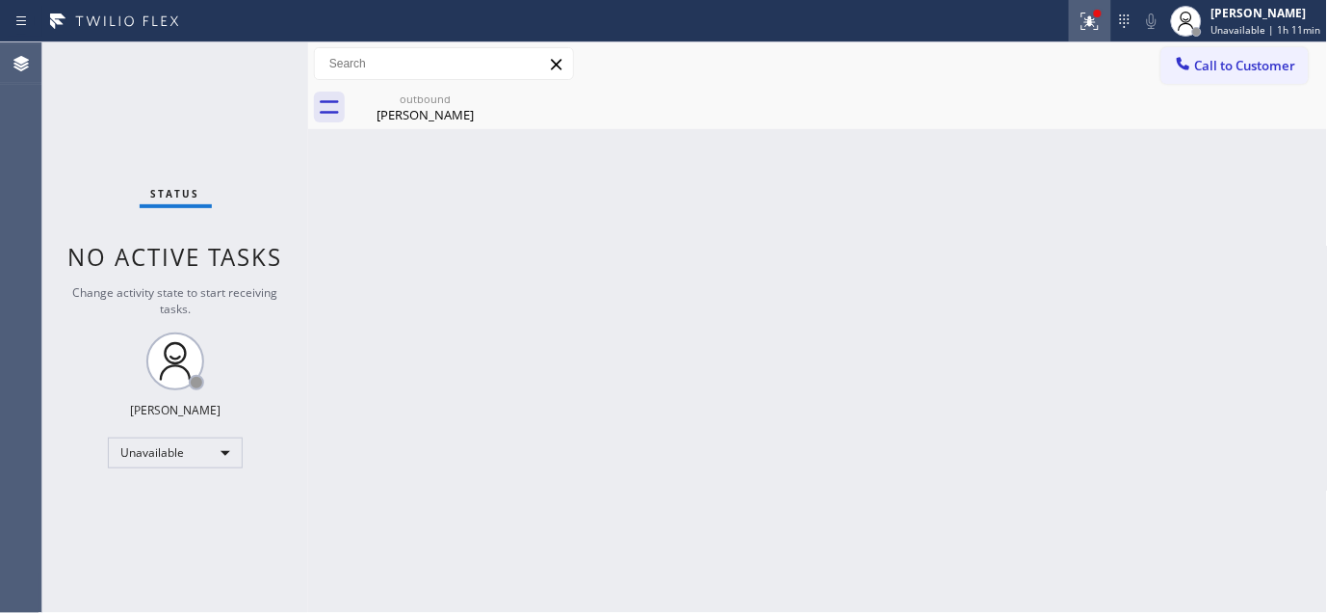
click at [1082, 22] on div at bounding box center [1090, 21] width 42 height 23
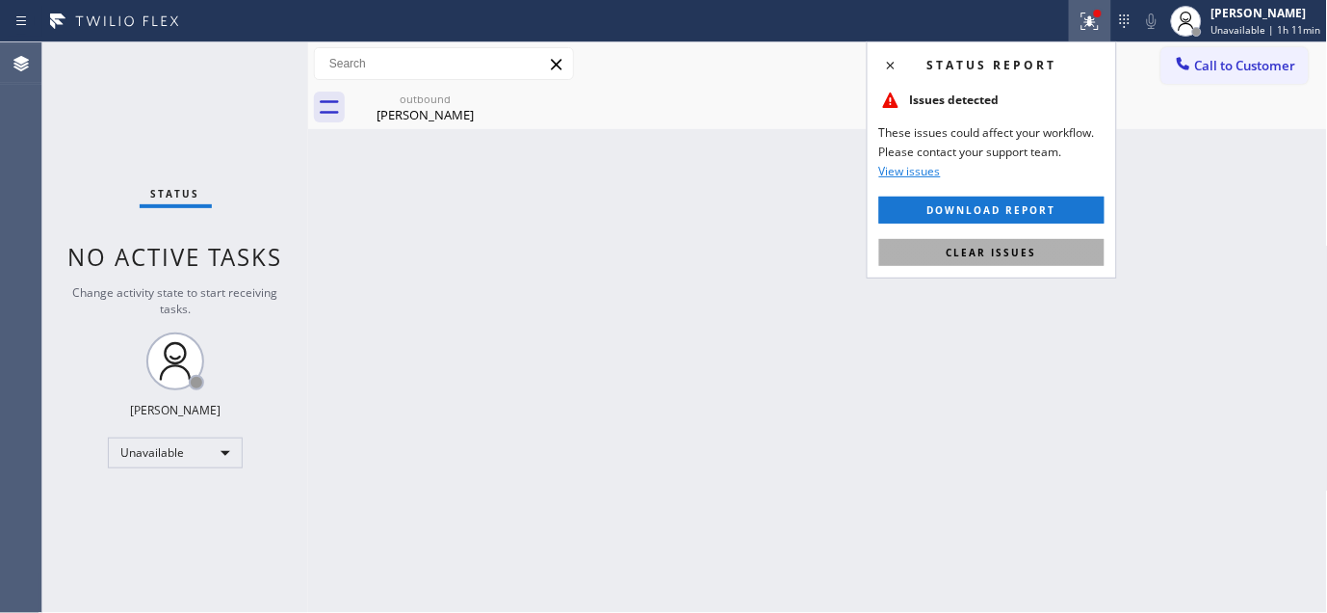
click at [937, 247] on button "Clear issues" at bounding box center [991, 252] width 225 height 27
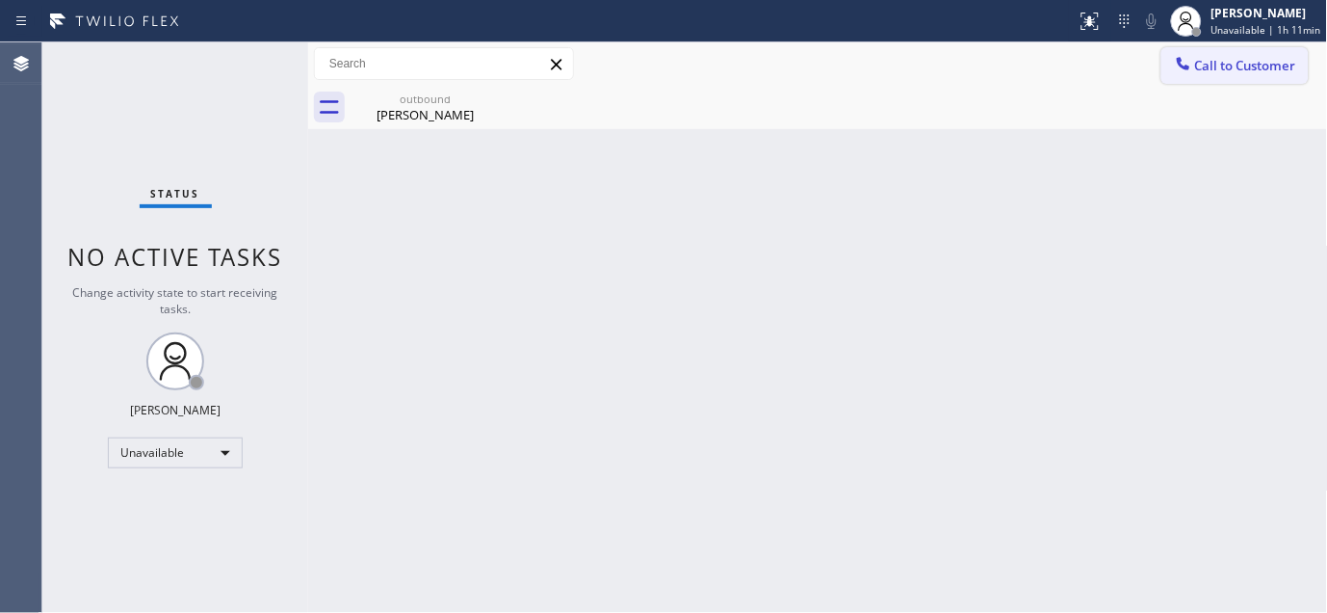
click at [1235, 69] on span "Call to Customer" at bounding box center [1245, 65] width 101 height 17
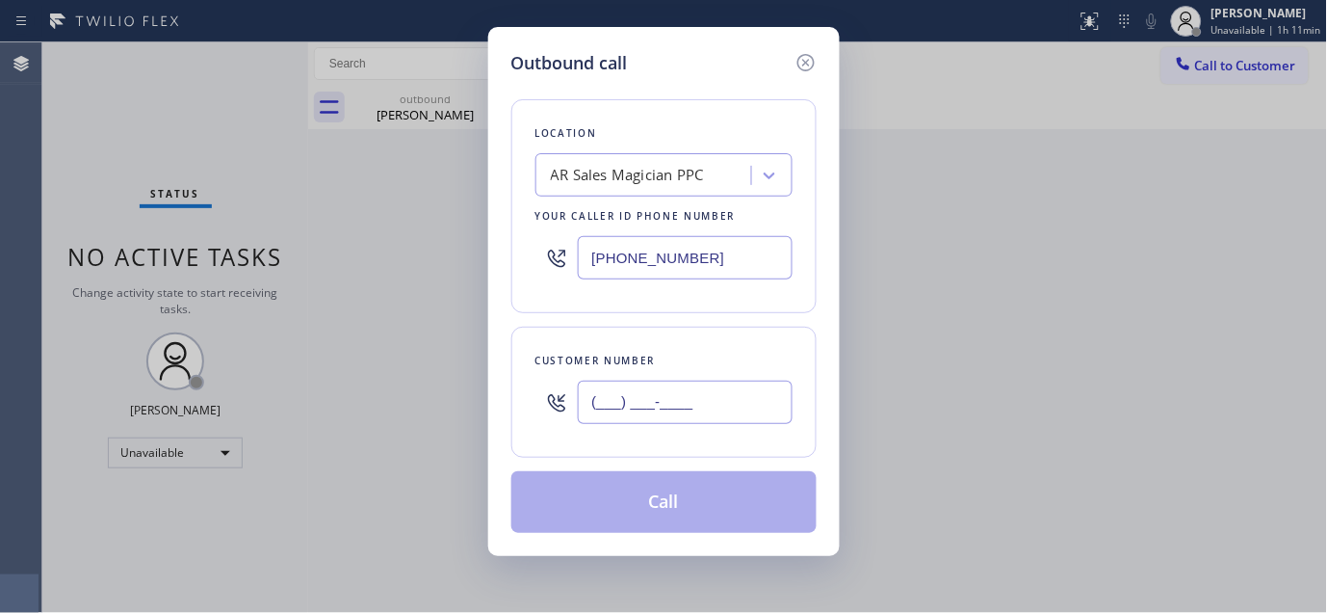
click at [604, 401] on input "(___) ___-____" at bounding box center [685, 401] width 215 height 43
paste input "415) 816-3145"
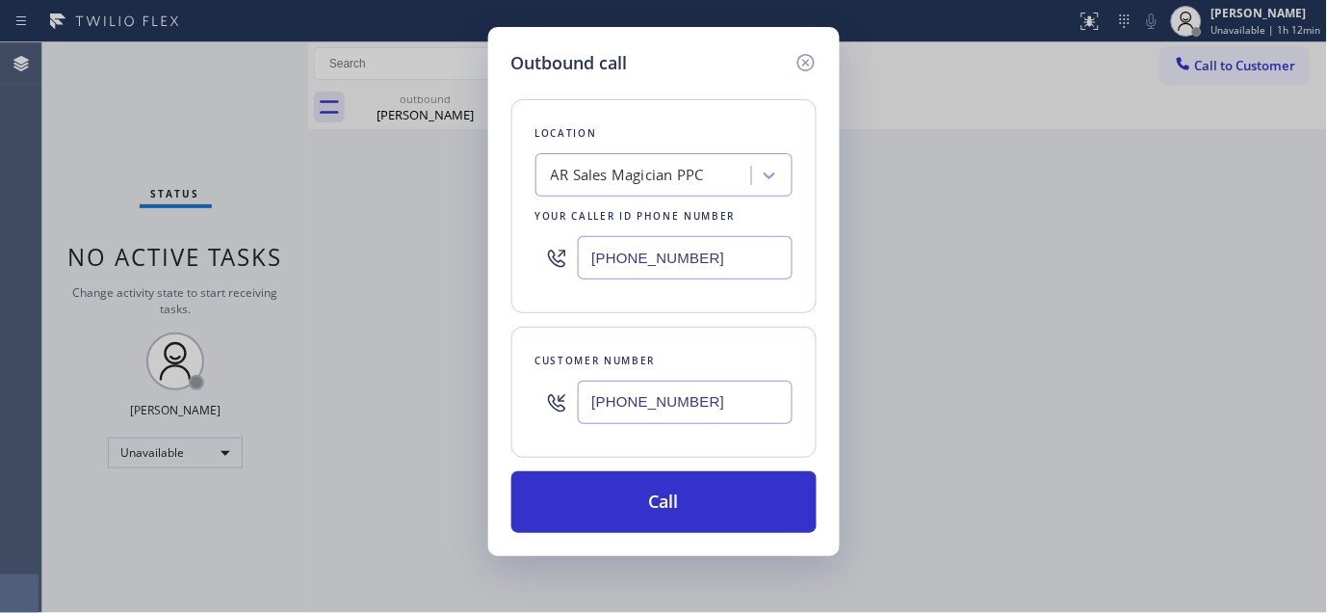
drag, startPoint x: 508, startPoint y: 411, endPoint x: 680, endPoint y: 275, distance: 220.1
click at [502, 406] on div "Outbound call Location AR Sales Magician PPC Your caller id phone number (323) …" at bounding box center [664, 291] width 352 height 529
paste input "718) 843-0940"
type input "(718) 843-0940"
drag, startPoint x: 692, startPoint y: 275, endPoint x: 560, endPoint y: 272, distance: 132.0
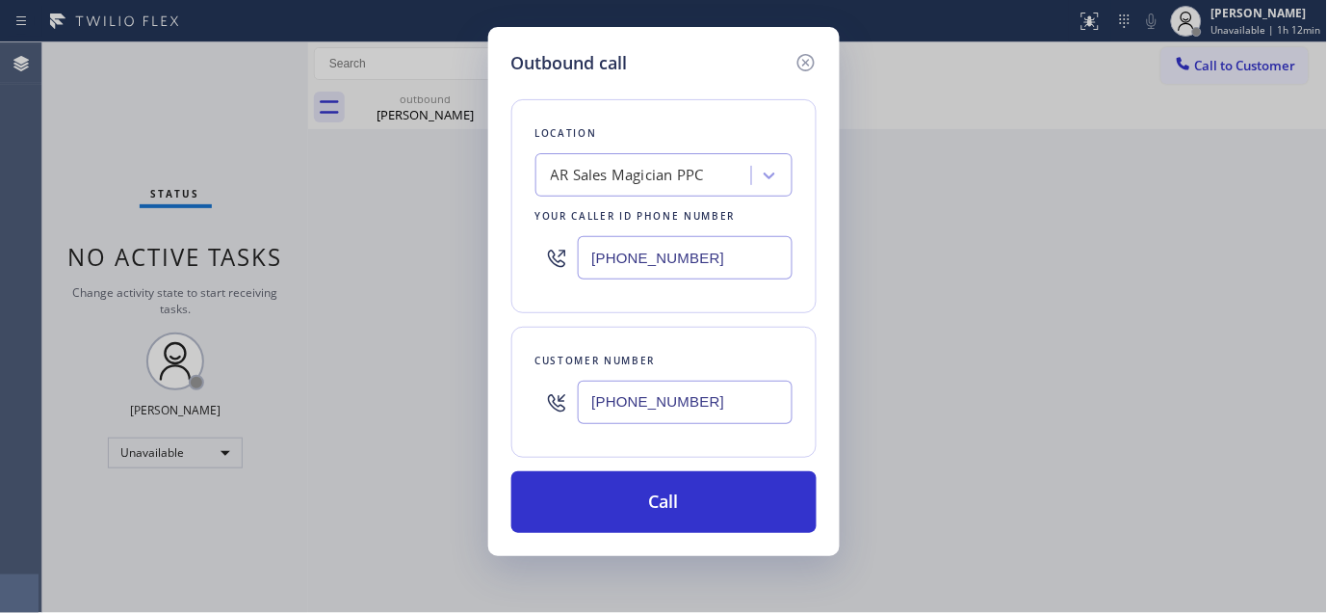
click at [564, 272] on div "[PHONE_NUMBER]" at bounding box center [664, 257] width 257 height 63
paste input "47) 284-6179"
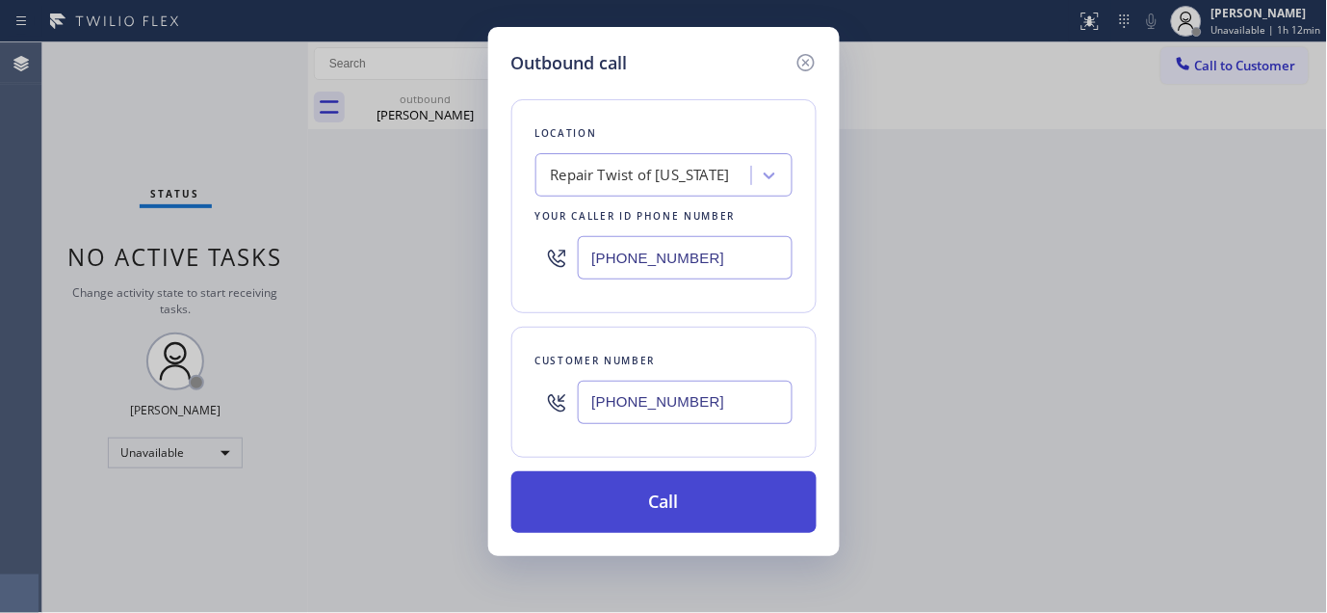
type input "[PHONE_NUMBER]"
click at [726, 497] on button "Call" at bounding box center [663, 502] width 305 height 62
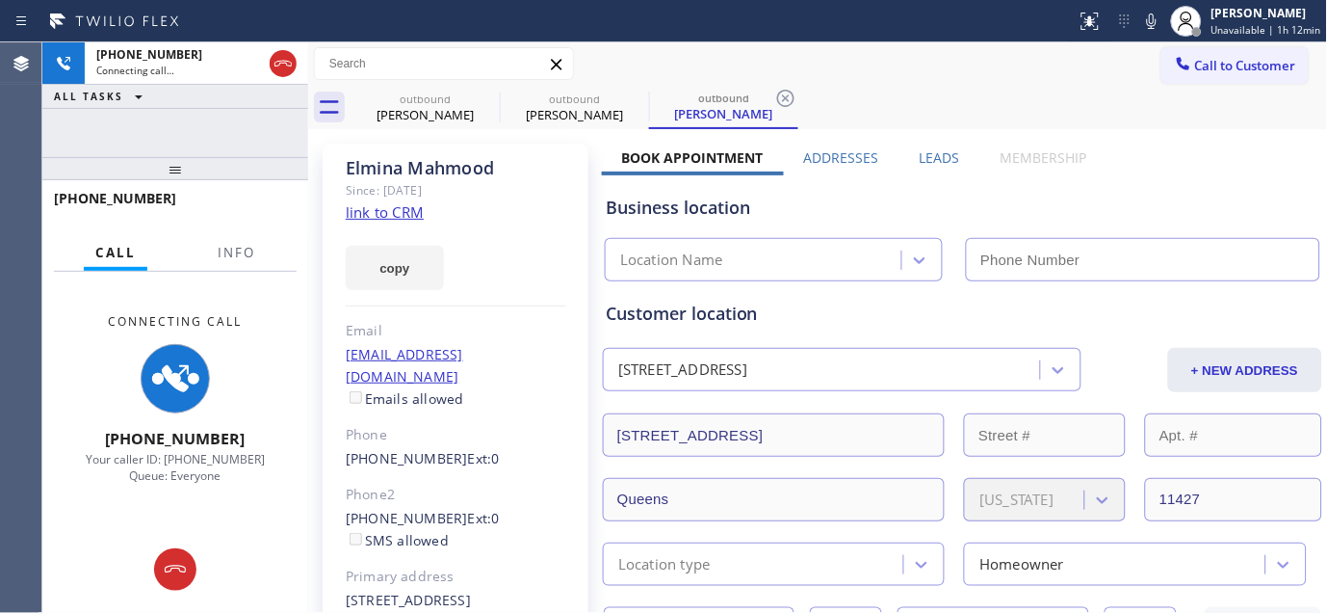
type input "[PHONE_NUMBER]"
click at [239, 126] on div "+17188430940 Connecting call… ALL TASKS ALL TASKS ACTIVE TASKS TASKS IN WRAP UP" at bounding box center [175, 99] width 266 height 115
click at [370, 168] on div "Elmina Mahmood" at bounding box center [456, 168] width 221 height 22
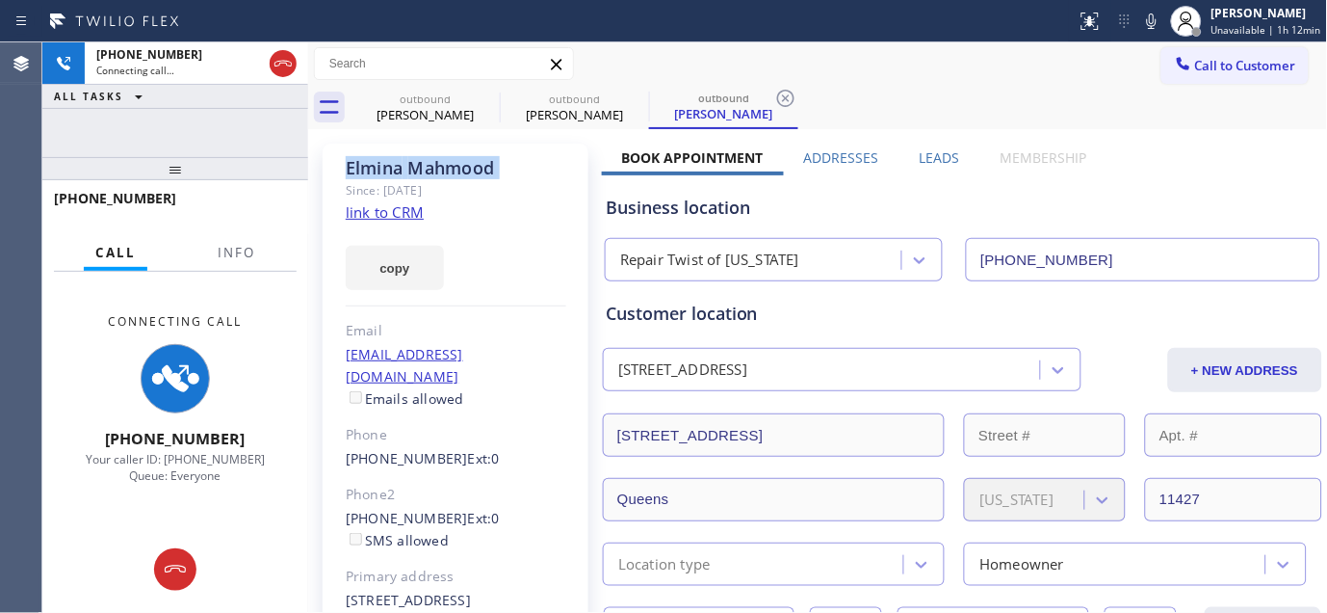
click at [546, 177] on div "Elmina Mahmood" at bounding box center [456, 168] width 221 height 22
click at [1159, 33] on button at bounding box center [1152, 21] width 27 height 27
drag, startPoint x: 285, startPoint y: 151, endPoint x: 315, endPoint y: 142, distance: 31.4
click at [282, 157] on div at bounding box center [175, 168] width 266 height 23
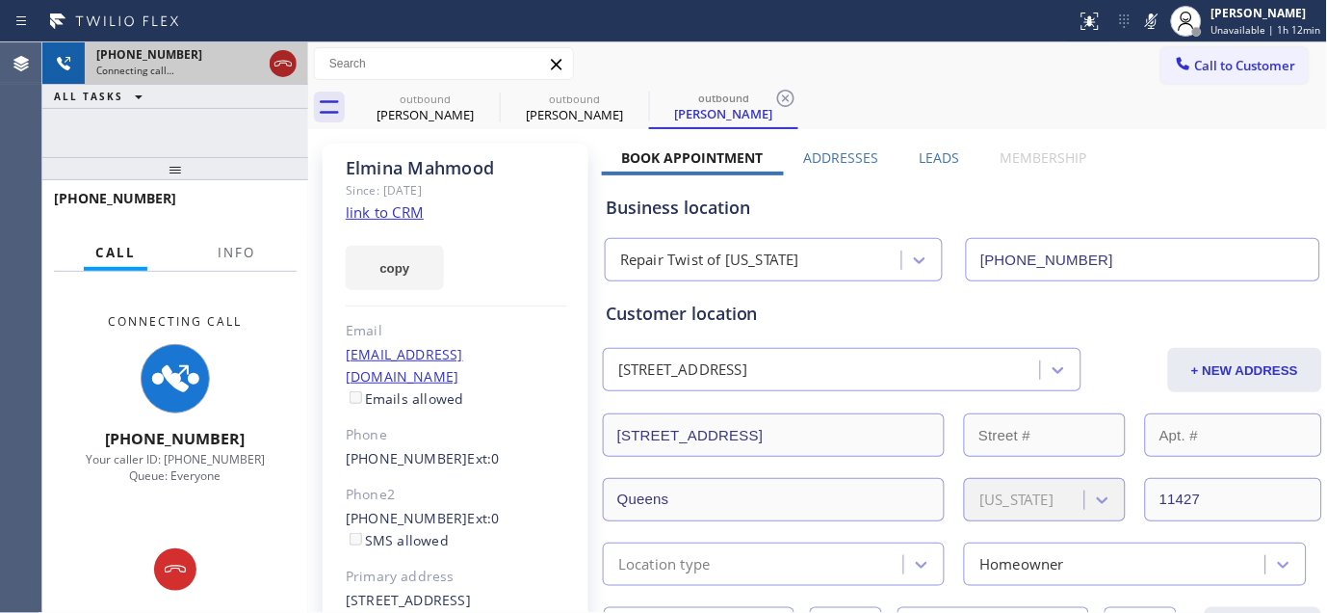
click at [281, 60] on icon at bounding box center [283, 63] width 23 height 23
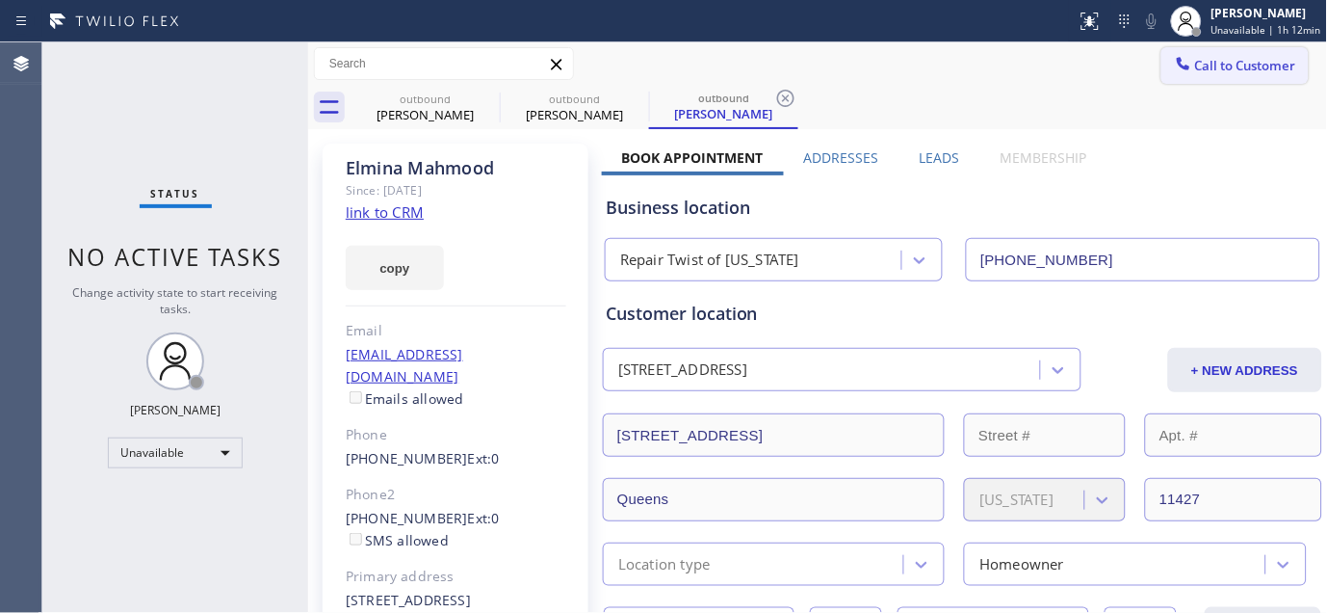
click at [1220, 82] on button "Call to Customer" at bounding box center [1235, 65] width 147 height 37
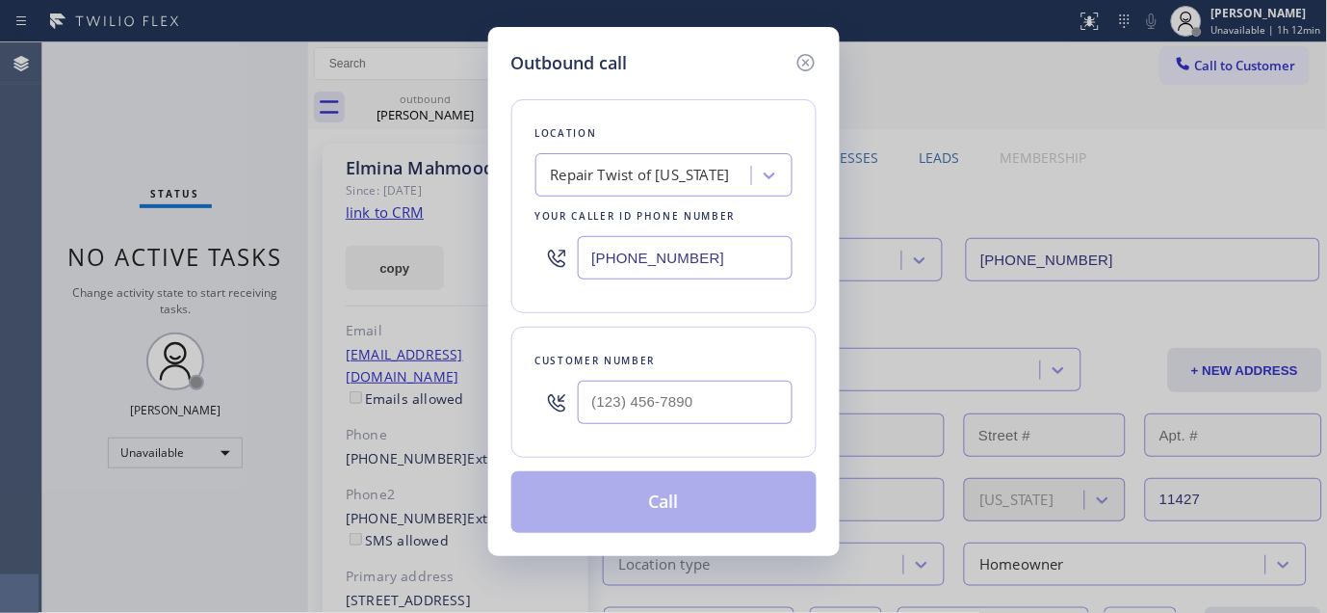
click at [691, 430] on div at bounding box center [685, 402] width 215 height 63
click at [700, 411] on input "(___) ___-____" at bounding box center [685, 401] width 215 height 43
paste input "310) 892-7428"
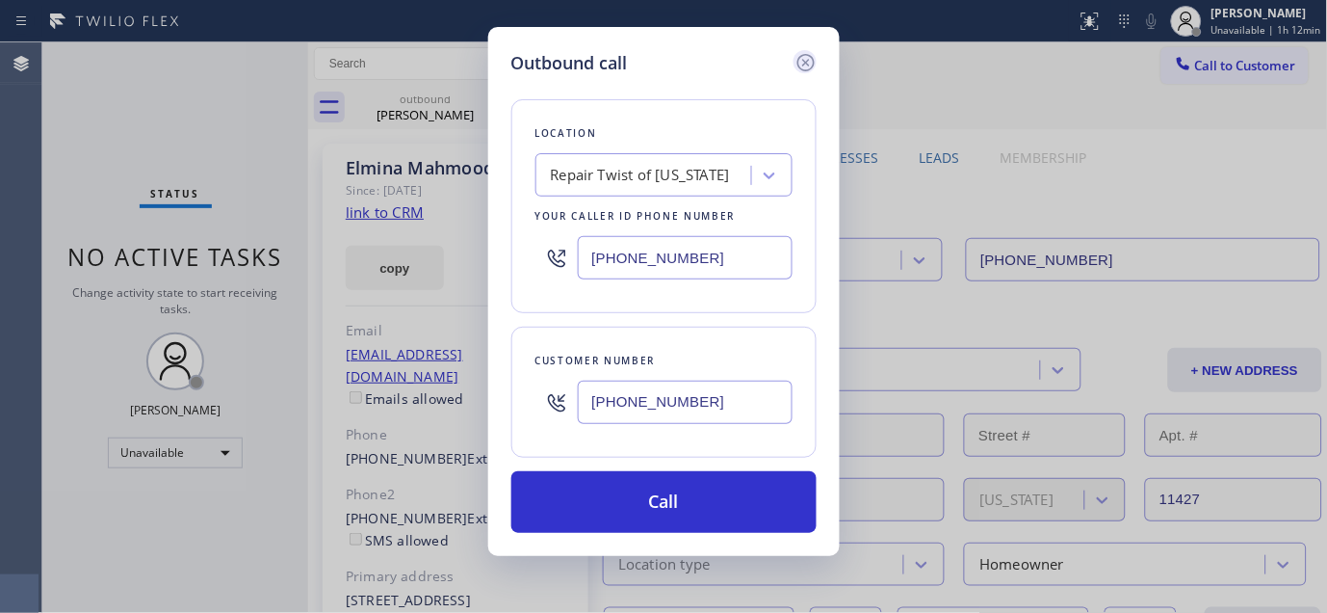
click at [809, 52] on icon at bounding box center [806, 62] width 23 height 23
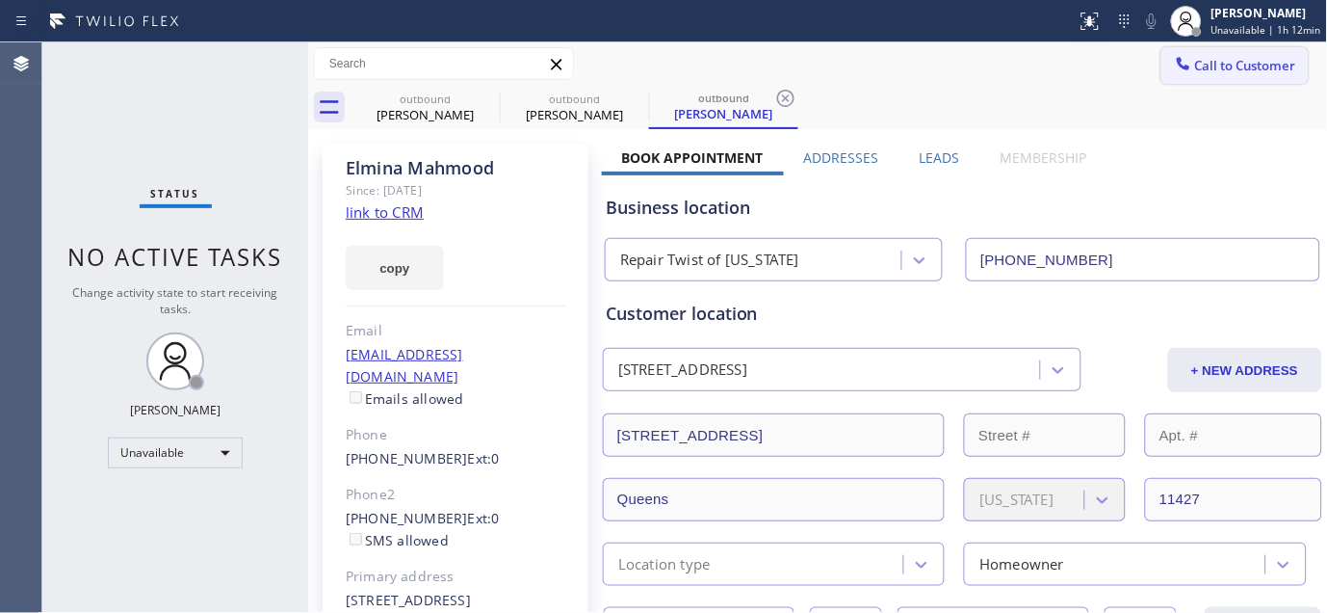
click at [1217, 65] on span "Call to Customer" at bounding box center [1245, 65] width 101 height 17
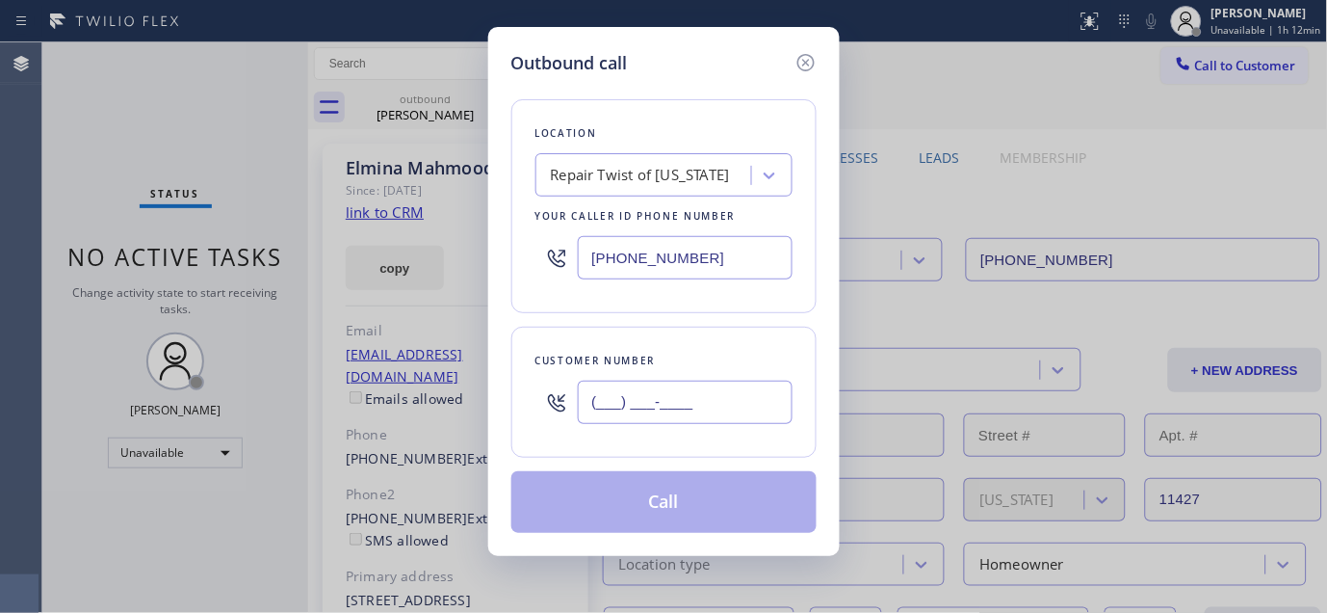
click at [709, 401] on input "(___) ___-____" at bounding box center [685, 401] width 215 height 43
paste input "212) 595-2901"
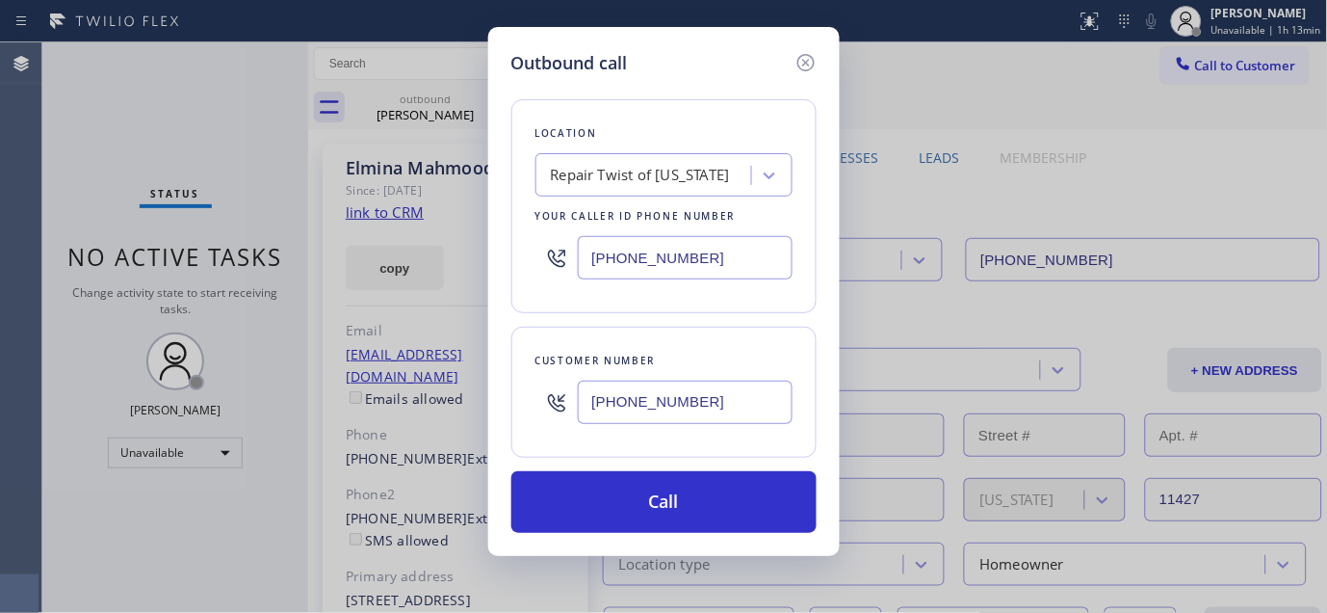
drag, startPoint x: 704, startPoint y: 405, endPoint x: 517, endPoint y: 399, distance: 187.0
click at [518, 400] on div "Customer number (212) 595-2901" at bounding box center [663, 392] width 305 height 131
paste input "text"
type input "(212) 595-2901"
drag, startPoint x: 641, startPoint y: 261, endPoint x: 420, endPoint y: 253, distance: 221.7
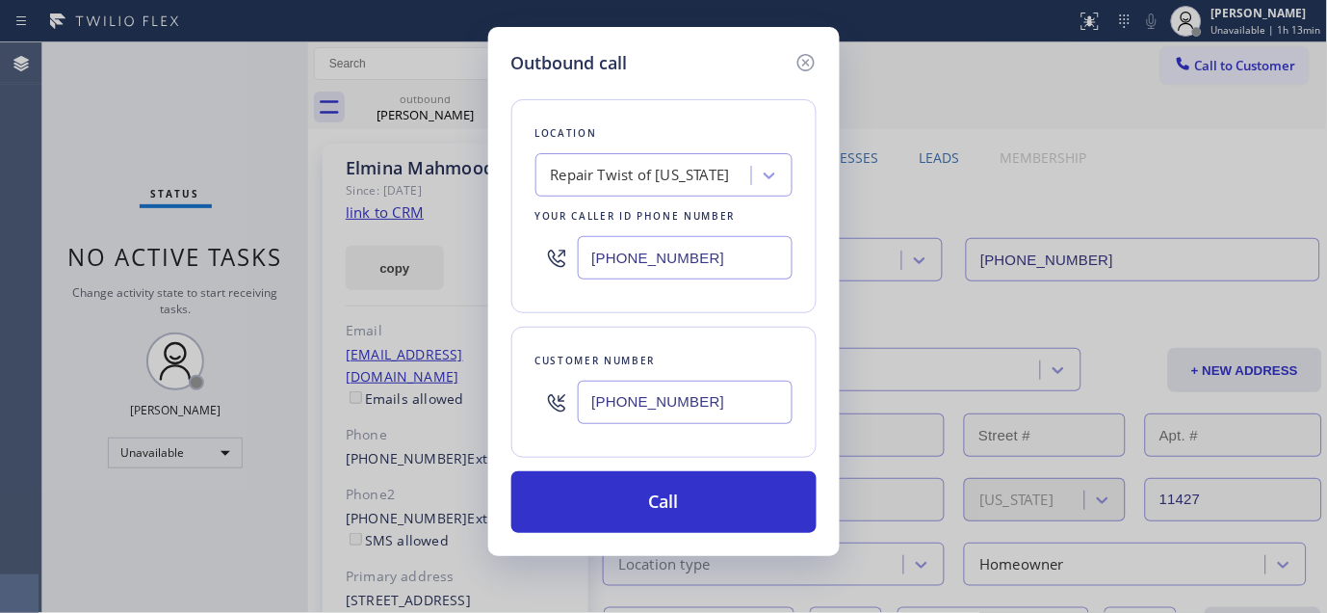
click at [406, 261] on div "Outbound call Location Repair Twist of New York Your caller id phone number (34…" at bounding box center [663, 306] width 1327 height 613
paste input "646) 679-5825"
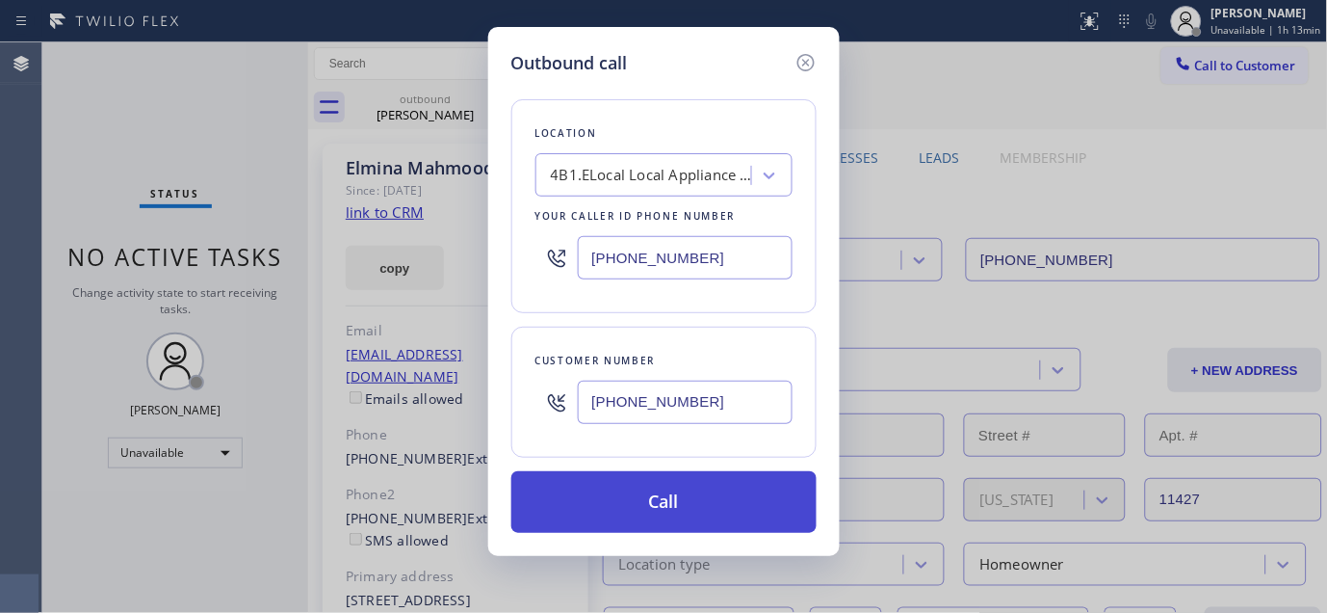
type input "(646) 679-5825"
click at [724, 491] on button "Call" at bounding box center [663, 502] width 305 height 62
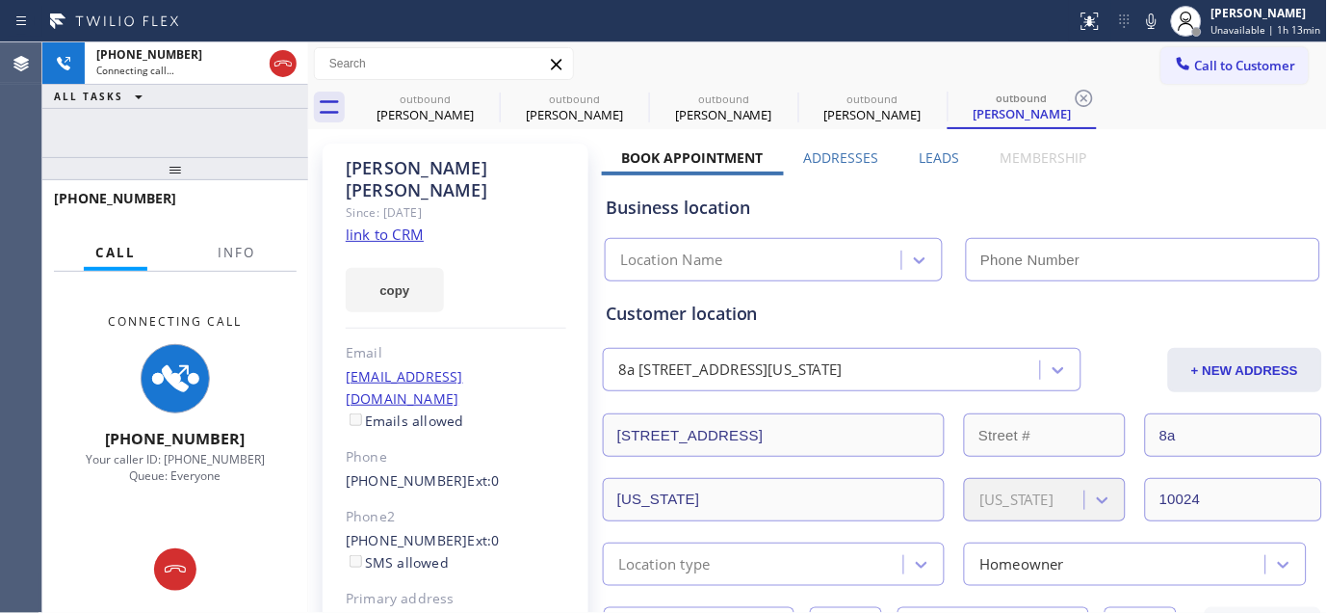
drag, startPoint x: 1159, startPoint y: 16, endPoint x: 1128, endPoint y: 5, distance: 32.9
click at [1159, 16] on icon at bounding box center [1151, 21] width 23 height 23
type input "(646) 679-5825"
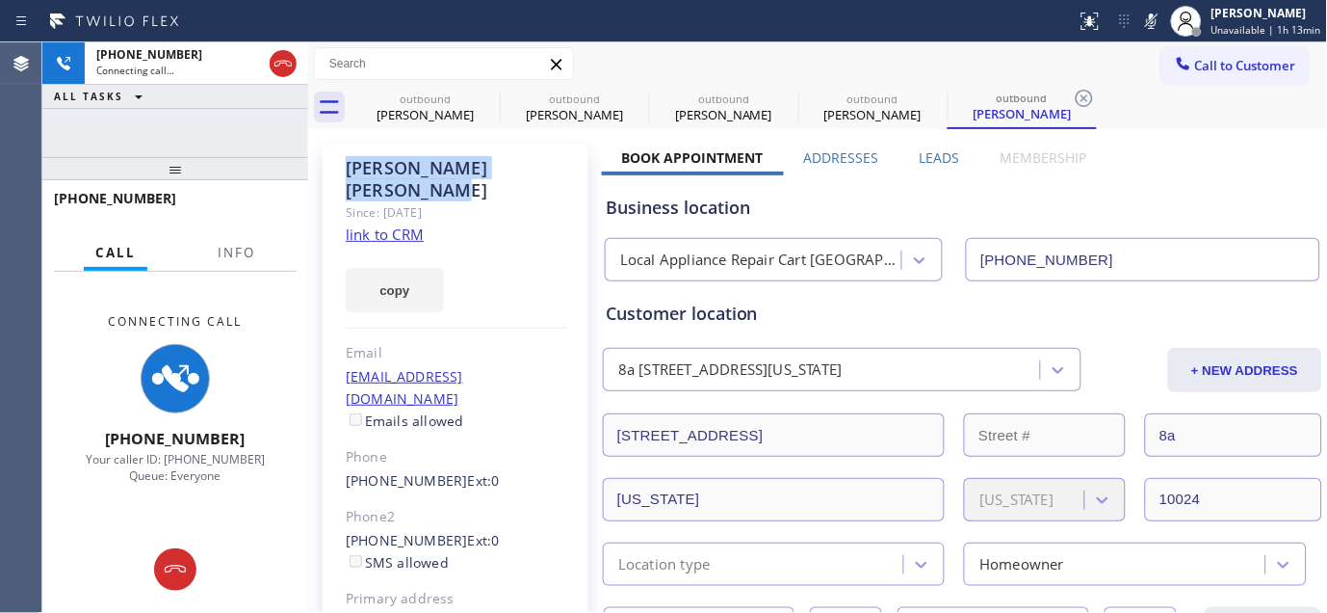
drag, startPoint x: 332, startPoint y: 166, endPoint x: 575, endPoint y: 173, distance: 242.9
click at [575, 173] on div "David Greenberger Since: 20 may 2020 link to CRM copy Email pgreenberger@gmail.…" at bounding box center [456, 442] width 266 height 596
click at [563, 173] on div "David Greenberger" at bounding box center [456, 179] width 221 height 44
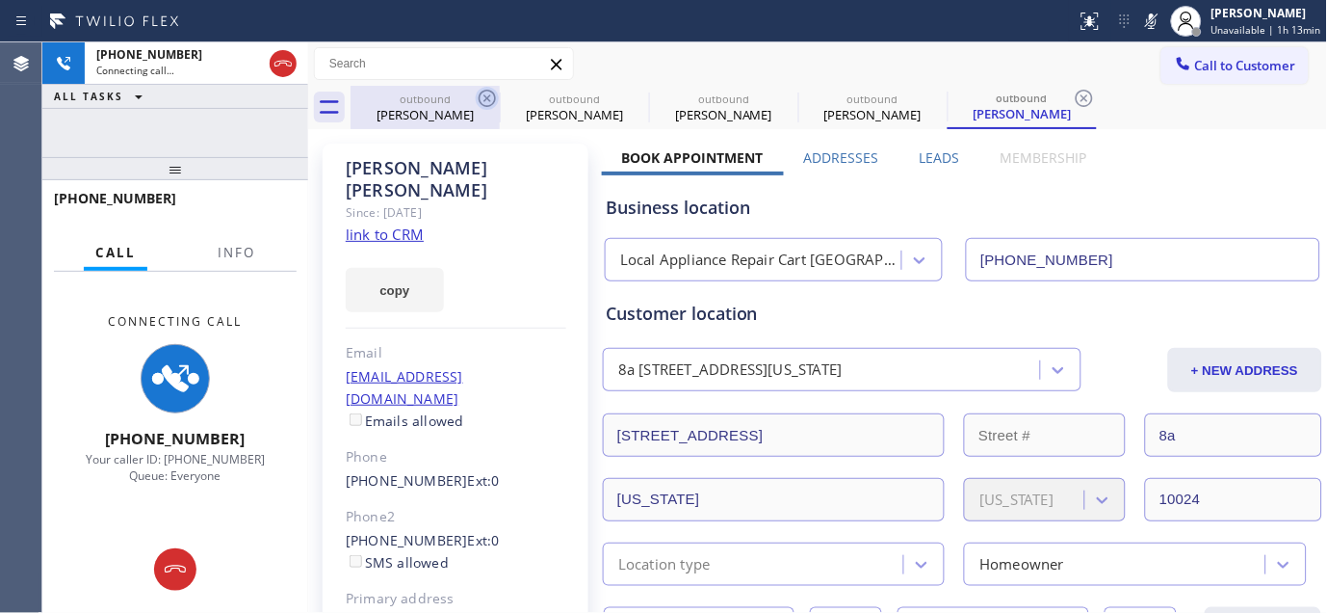
click at [486, 94] on icon at bounding box center [487, 98] width 23 height 23
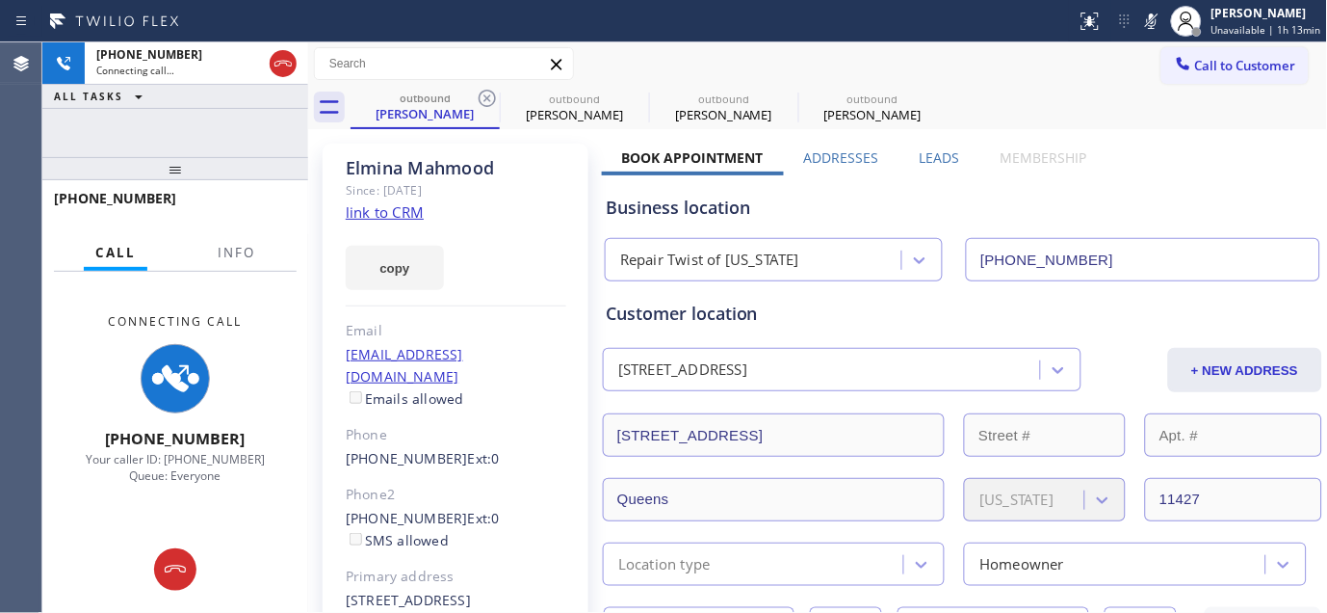
click at [486, 94] on icon at bounding box center [487, 98] width 23 height 23
type input "(646) 679-5825"
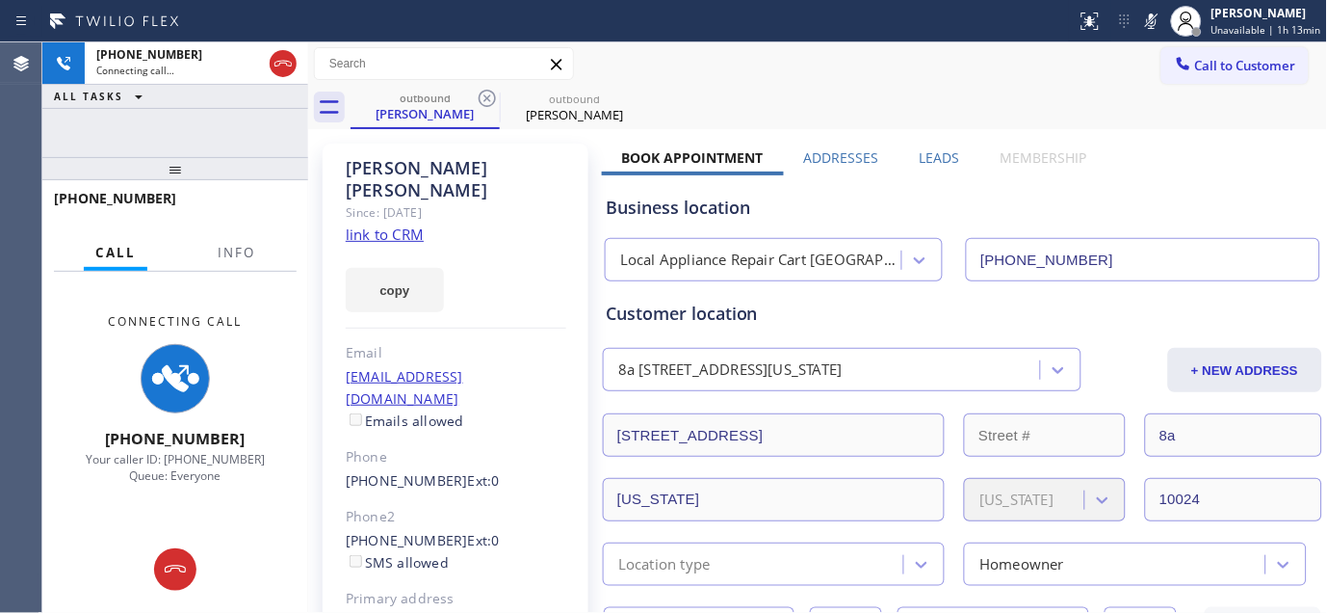
click at [860, 50] on div "Call to Customer Outbound call Location Local Appliance Repair Cart NY Your cal…" at bounding box center [818, 64] width 1020 height 34
click at [472, 175] on div "David Greenberger" at bounding box center [456, 179] width 221 height 44
click at [353, 170] on div "David Greenberger" at bounding box center [456, 179] width 221 height 44
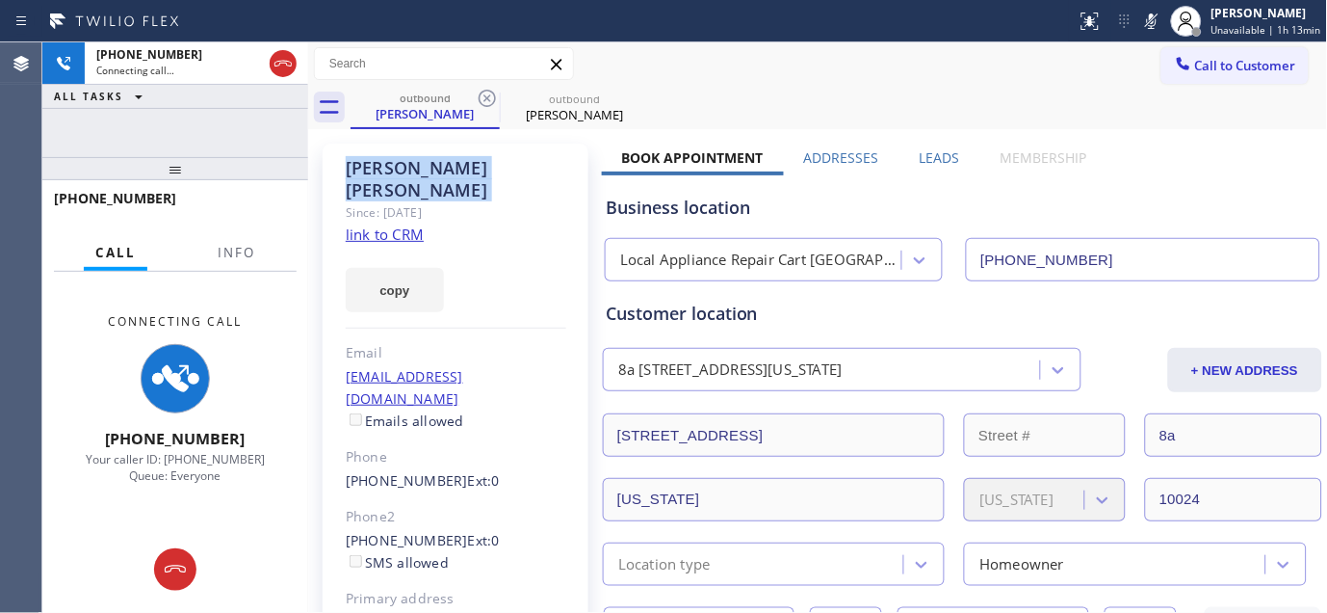
click at [353, 170] on div "David Greenberger" at bounding box center [456, 179] width 221 height 44
click at [730, 152] on label "Book Appointment" at bounding box center [693, 157] width 142 height 18
click at [815, 93] on div "outbound David Greenberger outbound David Greenberger" at bounding box center [840, 107] width 978 height 43
drag, startPoint x: 258, startPoint y: 159, endPoint x: 241, endPoint y: 122, distance: 40.5
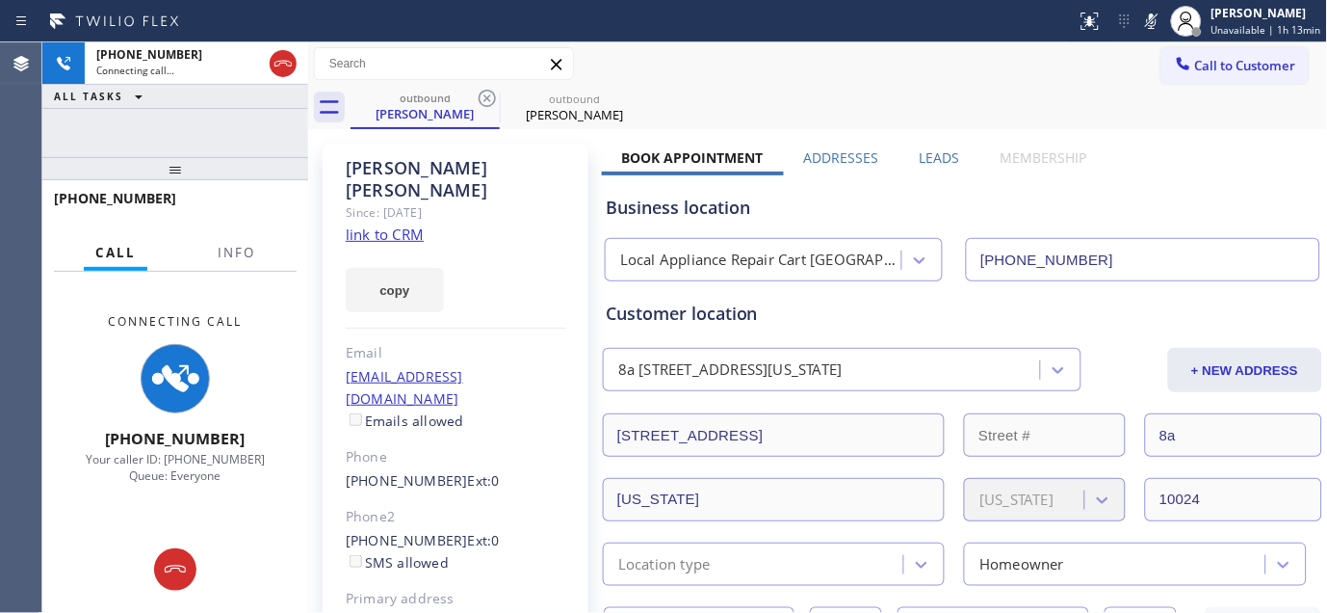
click at [246, 138] on div "+12125952901 Connecting call… ALL TASKS ALL TASKS ACTIVE TASKS TASKS IN WRAP UP…" at bounding box center [175, 327] width 266 height 570
drag, startPoint x: 266, startPoint y: 165, endPoint x: 284, endPoint y: 112, distance: 56.0
click at [270, 143] on div "+12125952901 Connecting call… ALL TASKS ALL TASKS ACTIVE TASKS TASKS IN WRAP UP…" at bounding box center [175, 327] width 266 height 570
click at [371, 159] on div "David Greenberger" at bounding box center [456, 179] width 221 height 44
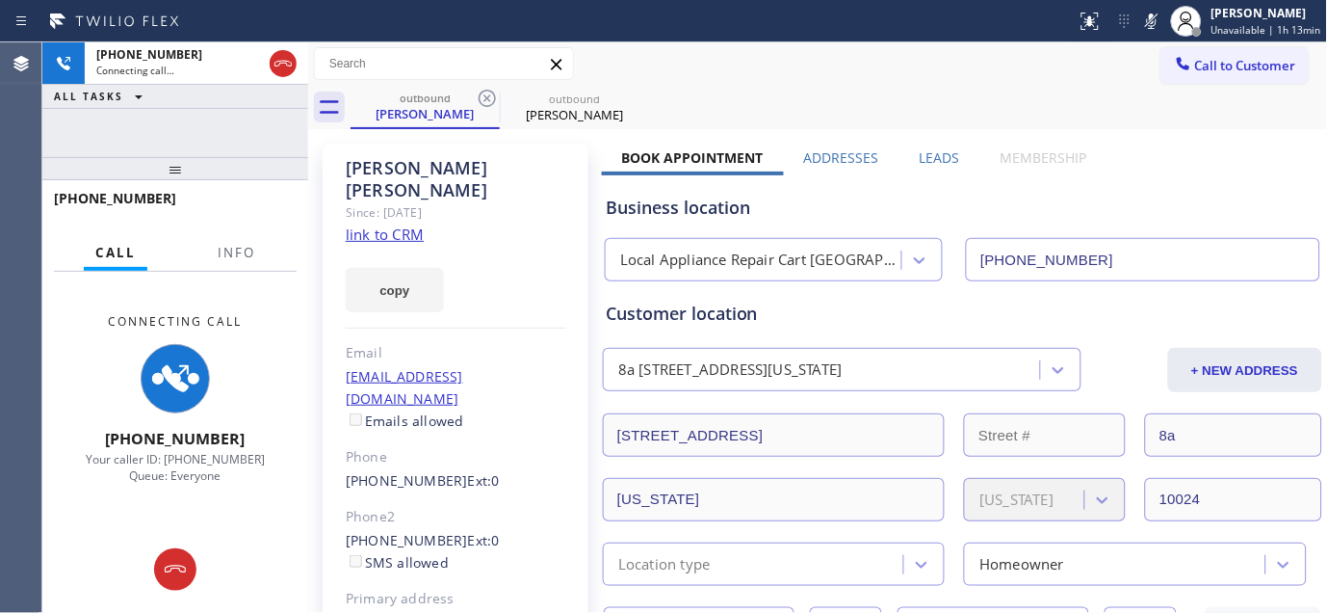
click at [466, 165] on div "David Greenberger" at bounding box center [456, 179] width 221 height 44
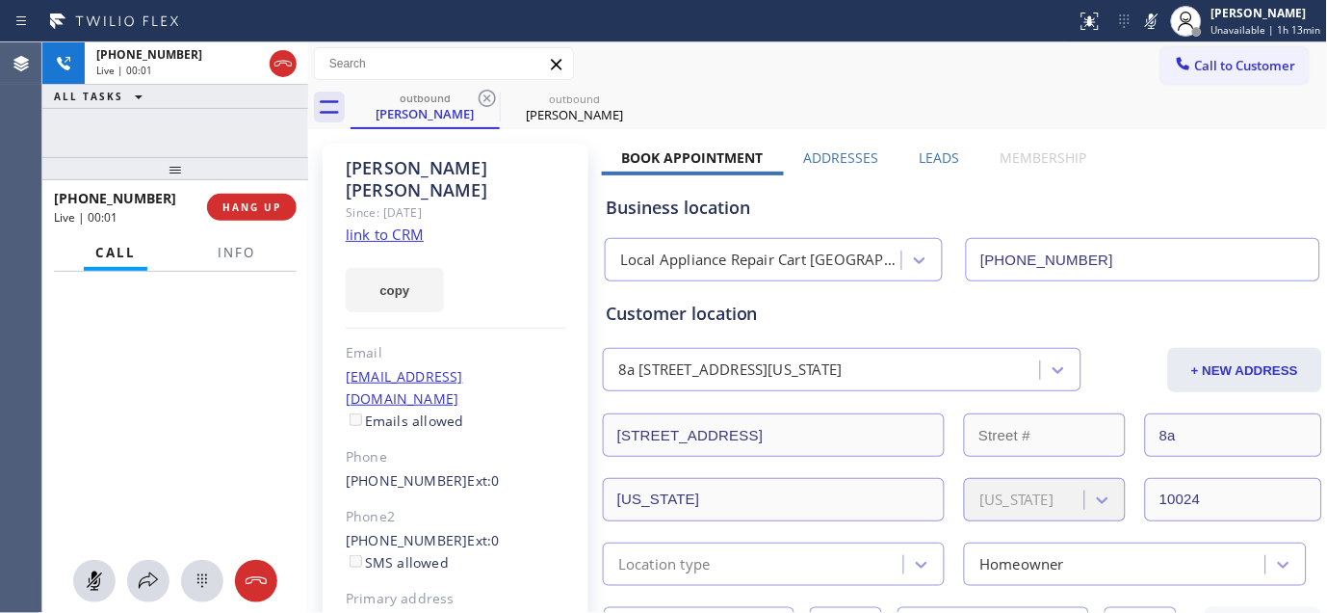
click at [392, 173] on div "David Greenberger" at bounding box center [456, 179] width 221 height 44
click at [381, 201] on div "Since: [DATE]" at bounding box center [456, 212] width 221 height 22
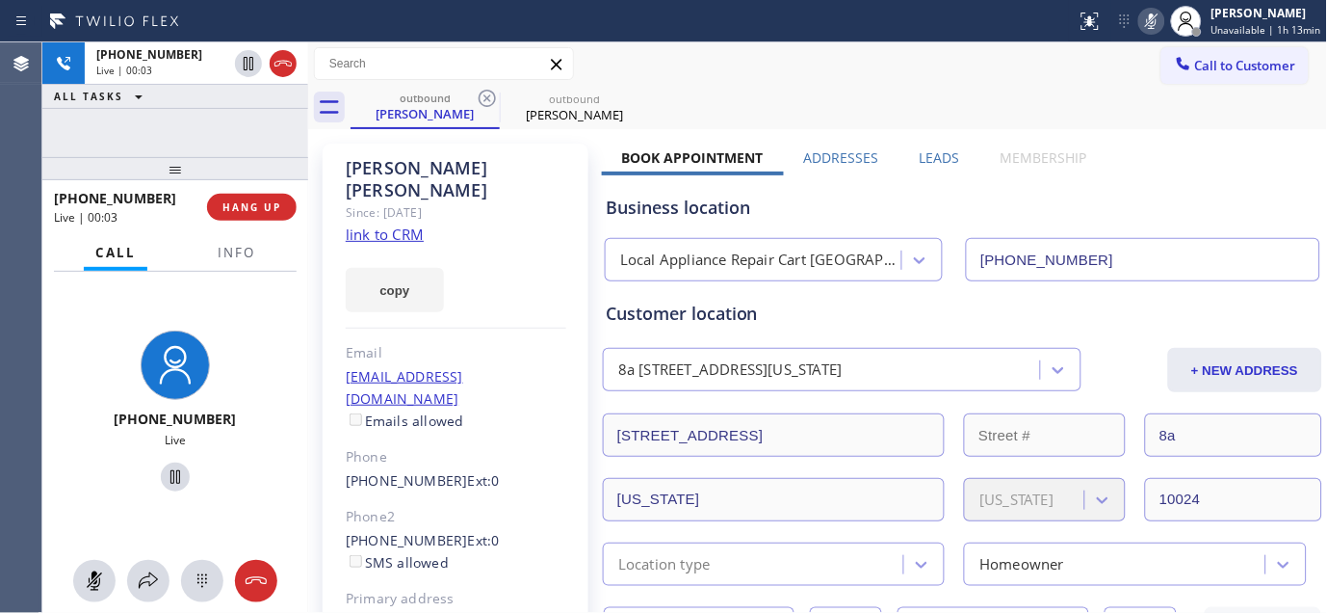
click at [1151, 22] on icon at bounding box center [1151, 21] width 23 height 23
click at [220, 121] on div "+12125952901 Live | 00:29 ALL TASKS ALL TASKS ACTIVE TASKS TASKS IN WRAP UP +12…" at bounding box center [175, 327] width 266 height 570
click at [638, 94] on icon at bounding box center [636, 98] width 23 height 23
click at [776, 71] on div "Call to Customer Outbound call Location Local Appliance Repair Cart NY Your cal…" at bounding box center [818, 64] width 1020 height 34
drag, startPoint x: 248, startPoint y: 161, endPoint x: 299, endPoint y: 81, distance: 94.9
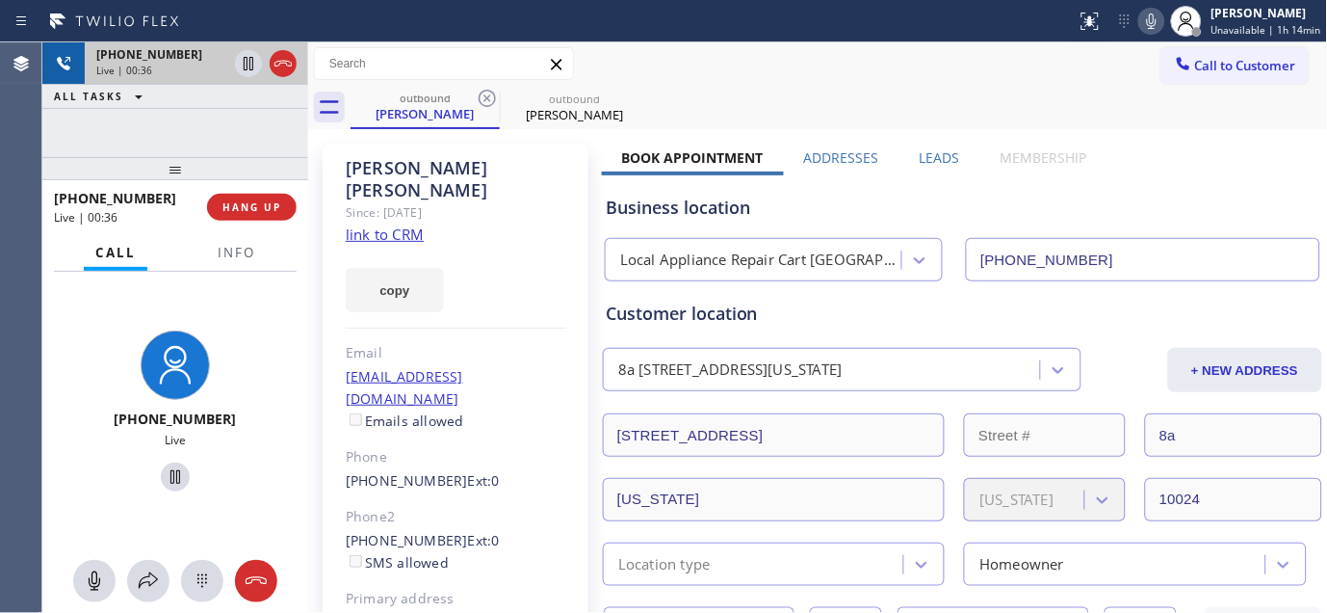
click at [250, 157] on div at bounding box center [175, 168] width 266 height 23
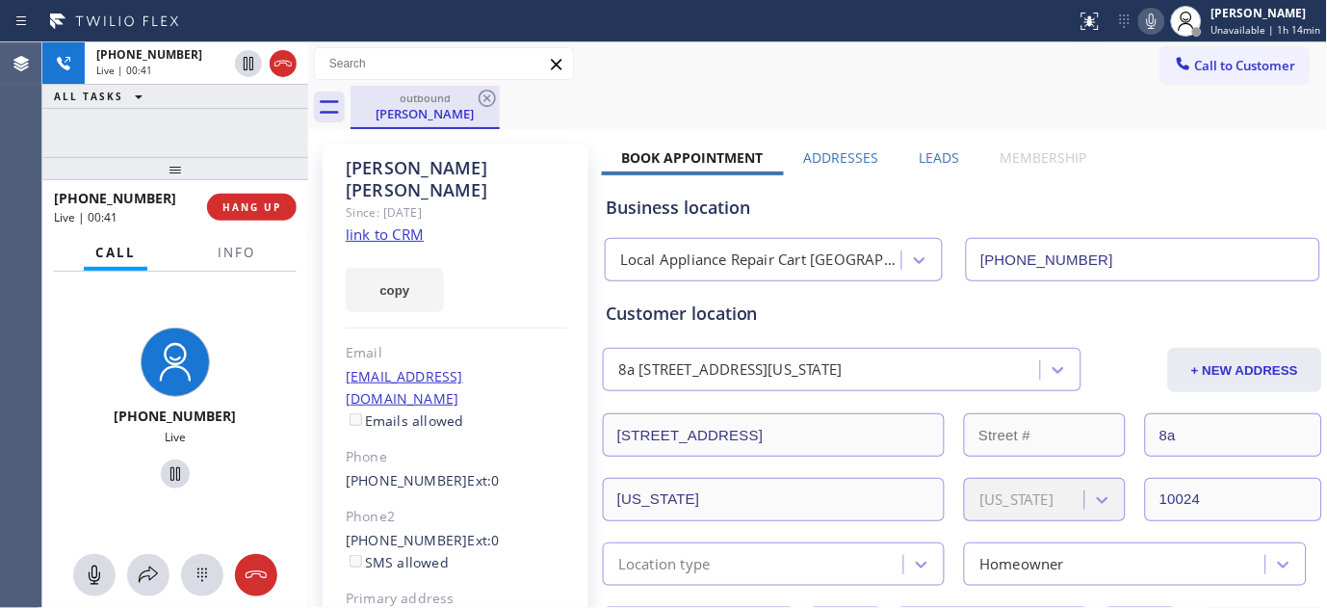
click at [385, 125] on div "+12125952901 Live | 00:41 ALL TASKS ALL TASKS ACTIVE TASKS TASKS IN WRAP UP +12…" at bounding box center [684, 324] width 1285 height 565
click at [232, 198] on span "HANG UP" at bounding box center [252, 204] width 59 height 13
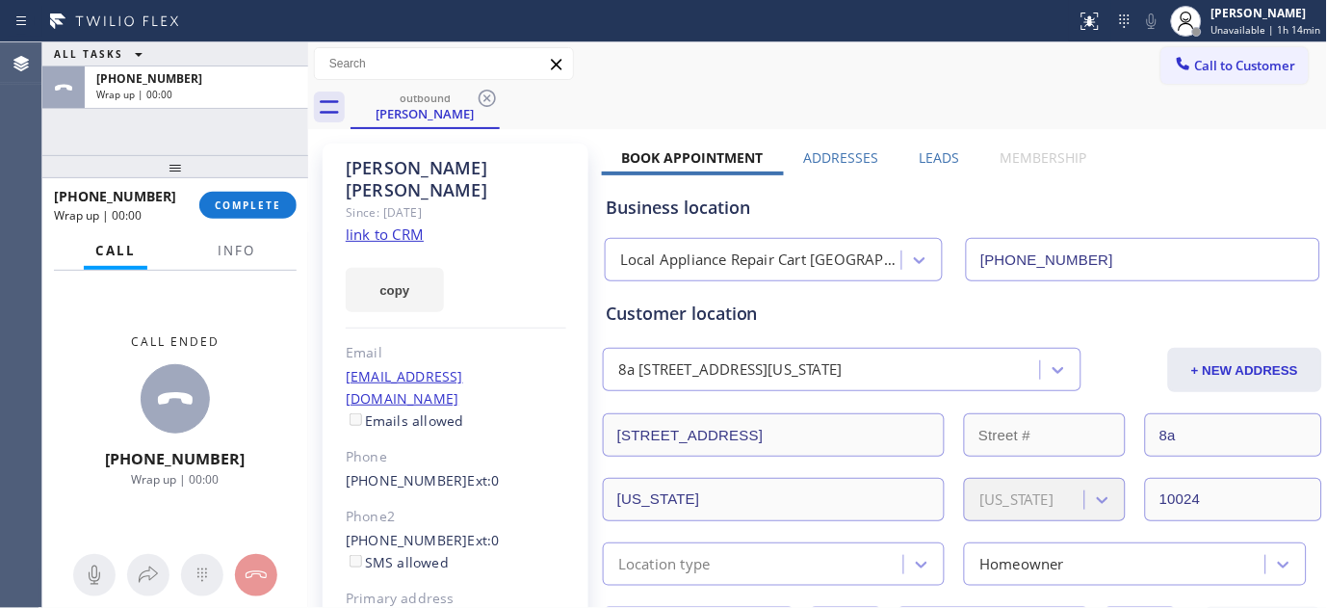
click at [257, 227] on div "+12125952901 Wrap up | 00:00 COMPLETE" at bounding box center [175, 205] width 243 height 50
click at [258, 214] on button "COMPLETE" at bounding box center [247, 205] width 97 height 27
click at [487, 342] on div "Email" at bounding box center [456, 353] width 221 height 22
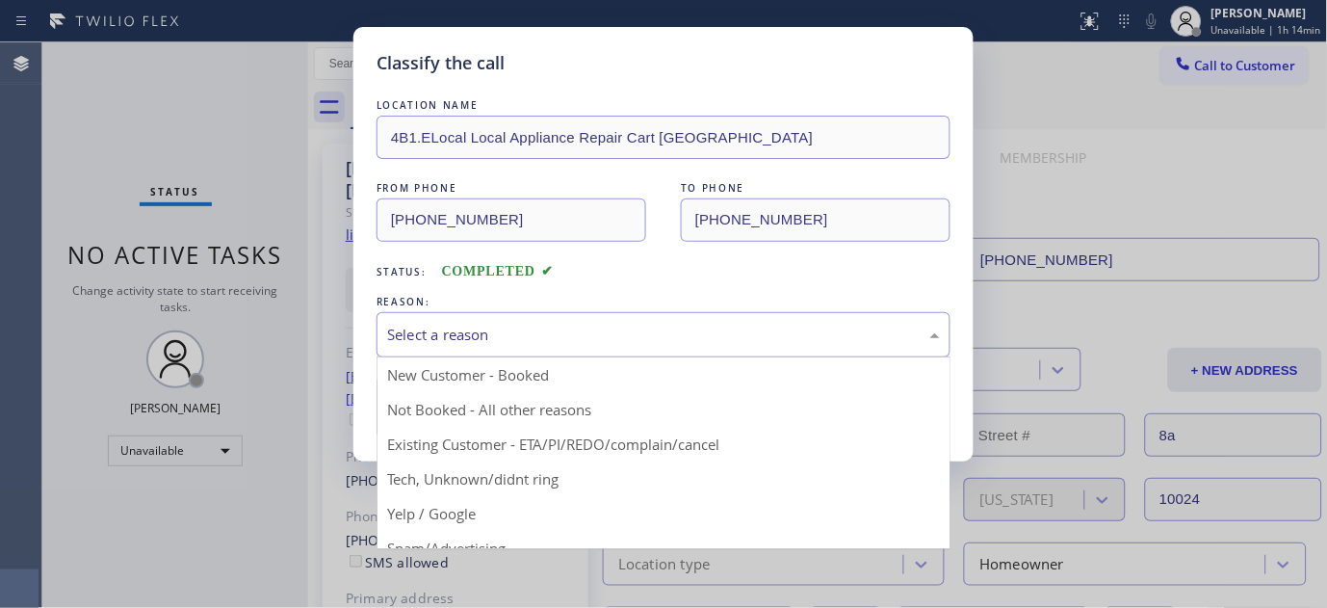
click at [552, 329] on div "Select a reason" at bounding box center [663, 335] width 553 height 22
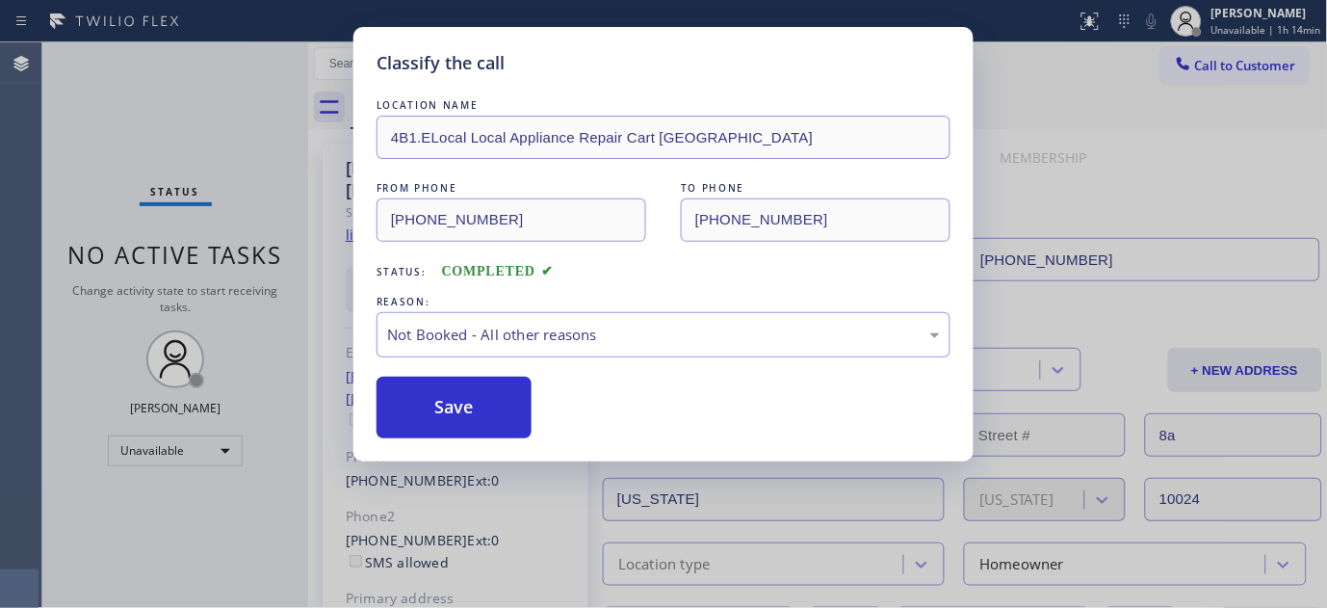
click at [445, 399] on button "Save" at bounding box center [454, 408] width 155 height 62
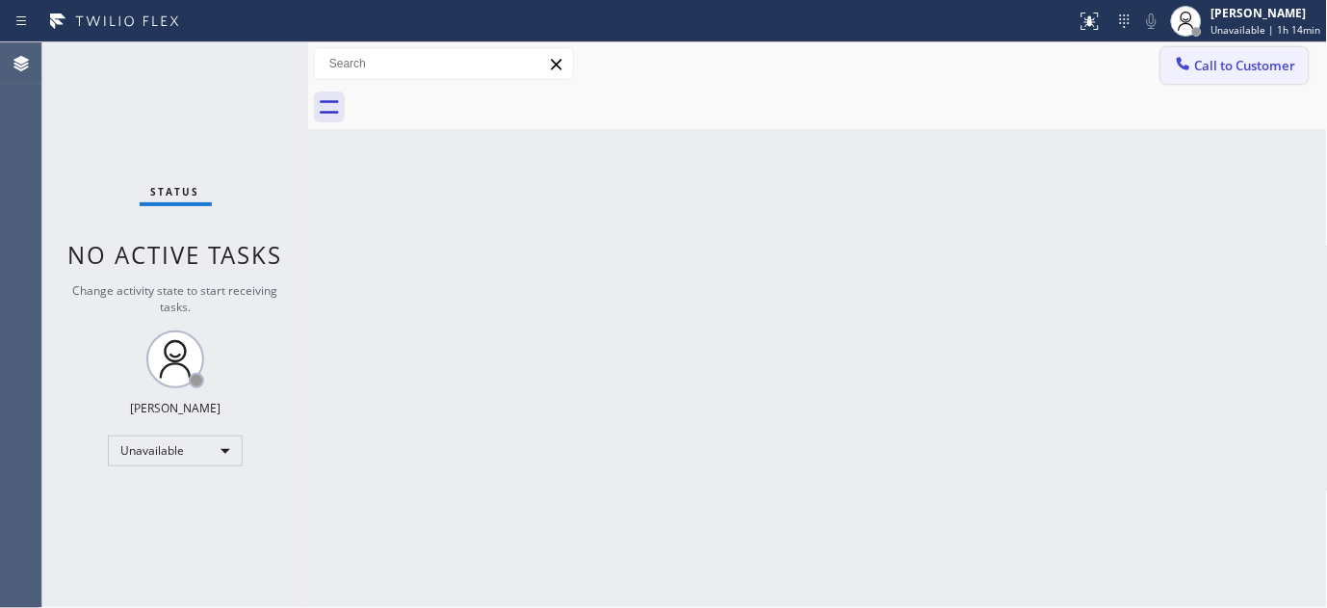
click at [1228, 58] on span "Call to Customer" at bounding box center [1245, 65] width 101 height 17
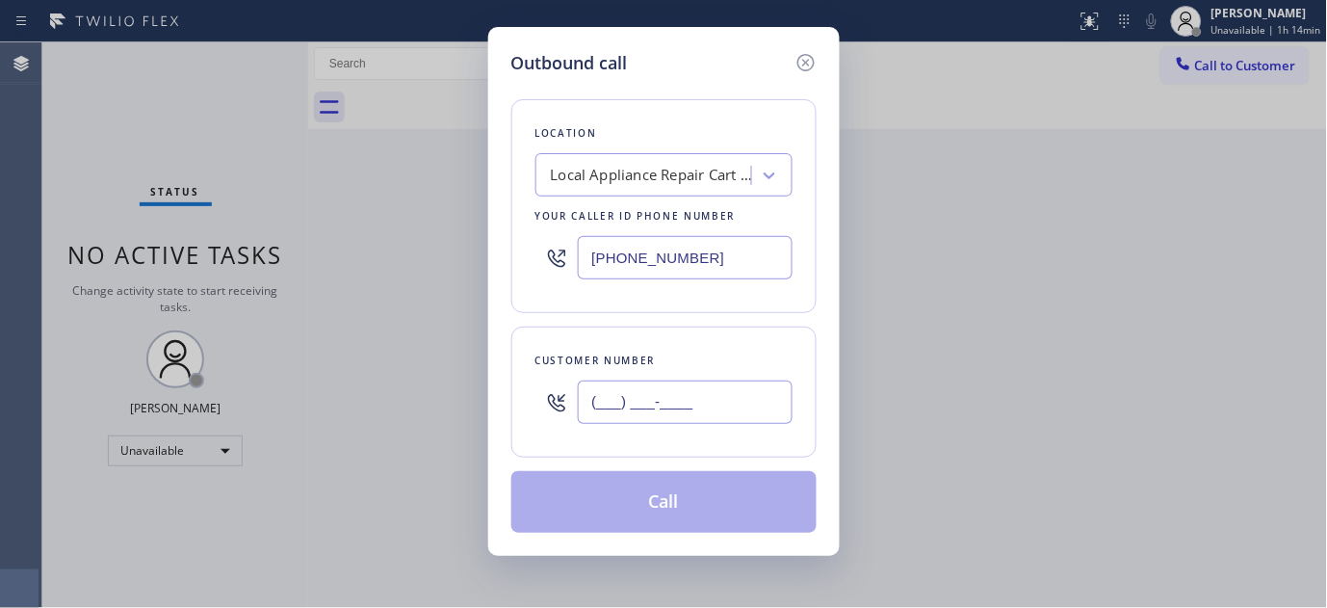
click at [720, 387] on input "(___) ___-____" at bounding box center [685, 401] width 215 height 43
paste input "626) 422-5040"
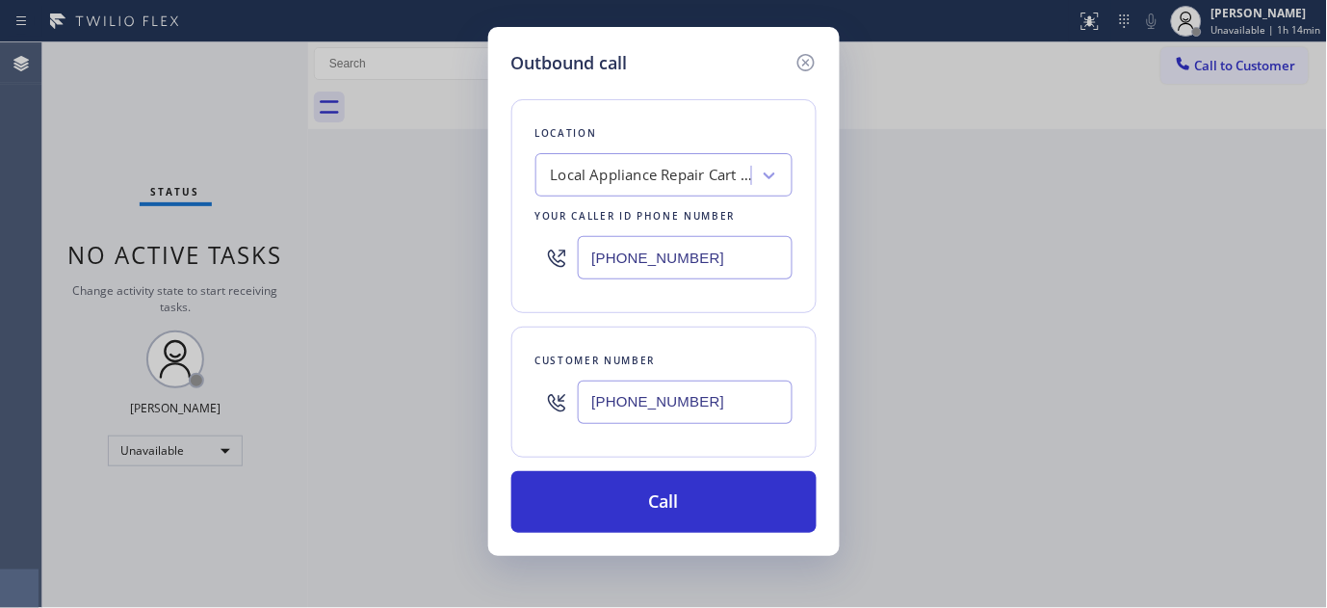
drag, startPoint x: 734, startPoint y: 399, endPoint x: 480, endPoint y: 400, distance: 254.3
click at [480, 400] on div "Outbound call Location Local Appliance Repair Cart NY Your caller id phone numb…" at bounding box center [663, 304] width 1327 height 608
paste input "714) 785-408"
type input "(714) 785-4080"
drag, startPoint x: 724, startPoint y: 272, endPoint x: 415, endPoint y: 289, distance: 309.7
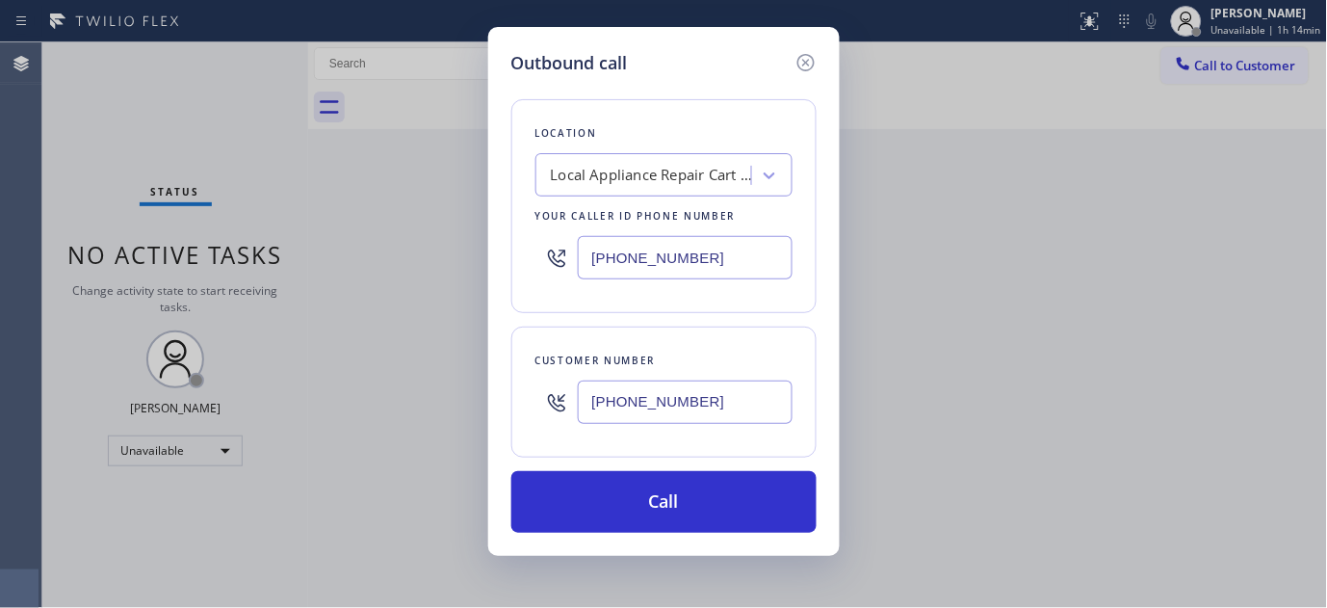
click at [389, 285] on div "Outbound call Location Local Appliance Repair Cart NY Your caller id phone numb…" at bounding box center [663, 304] width 1327 height 608
paste input "57) 254-3049"
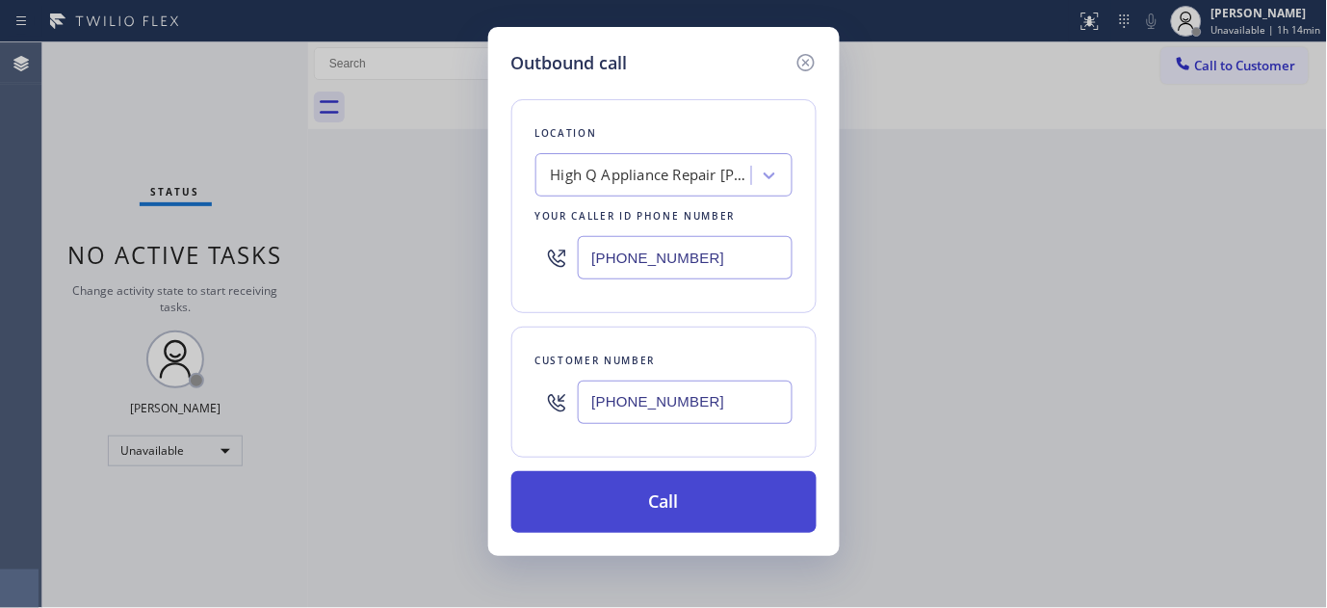
type input "(657) 254-3049"
click at [669, 507] on button "Call" at bounding box center [663, 502] width 305 height 62
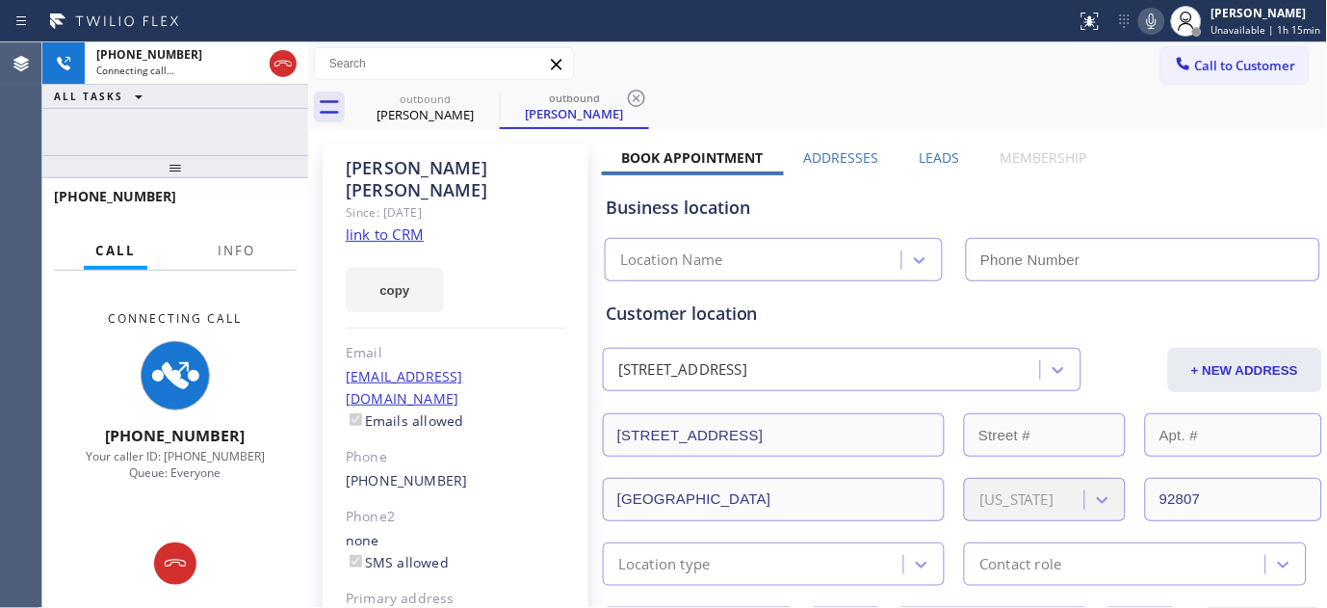
type input "(657) 254-3049"
click at [258, 159] on div at bounding box center [175, 166] width 266 height 23
drag, startPoint x: 253, startPoint y: 156, endPoint x: 328, endPoint y: 84, distance: 104.2
click at [253, 140] on div "+17147854080 Connecting call… ALL TASKS ALL TASKS ACTIVE TASKS TASKS IN WRAP UP…" at bounding box center [175, 324] width 266 height 565
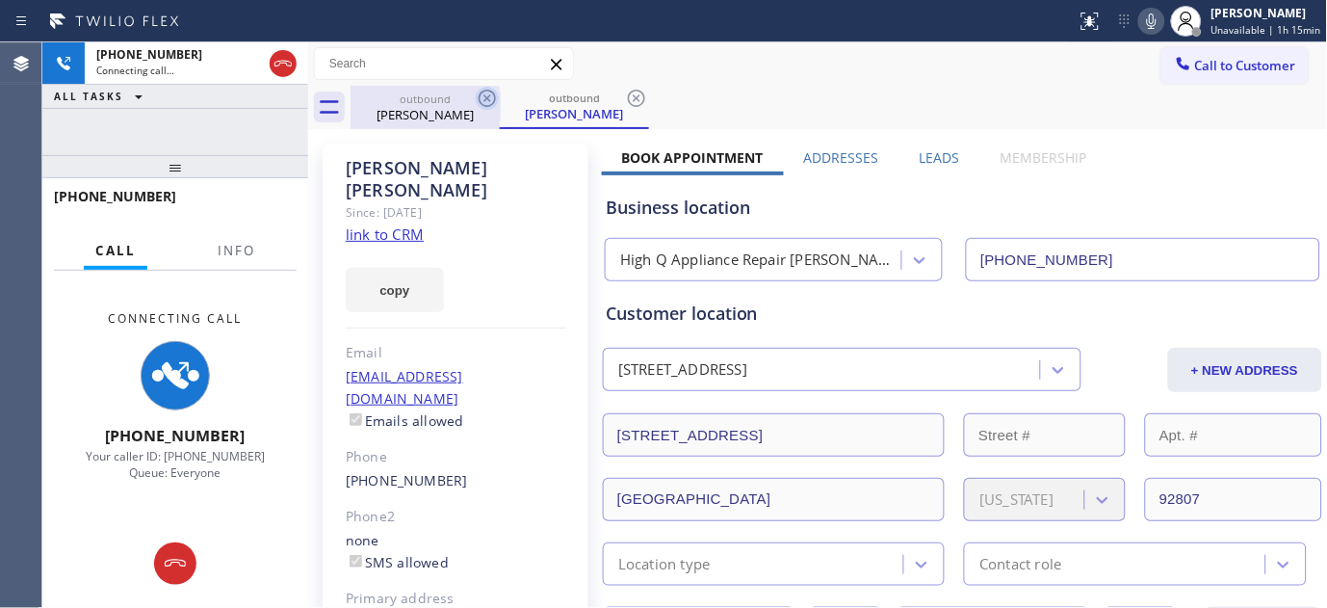
click at [484, 94] on icon at bounding box center [487, 98] width 17 height 17
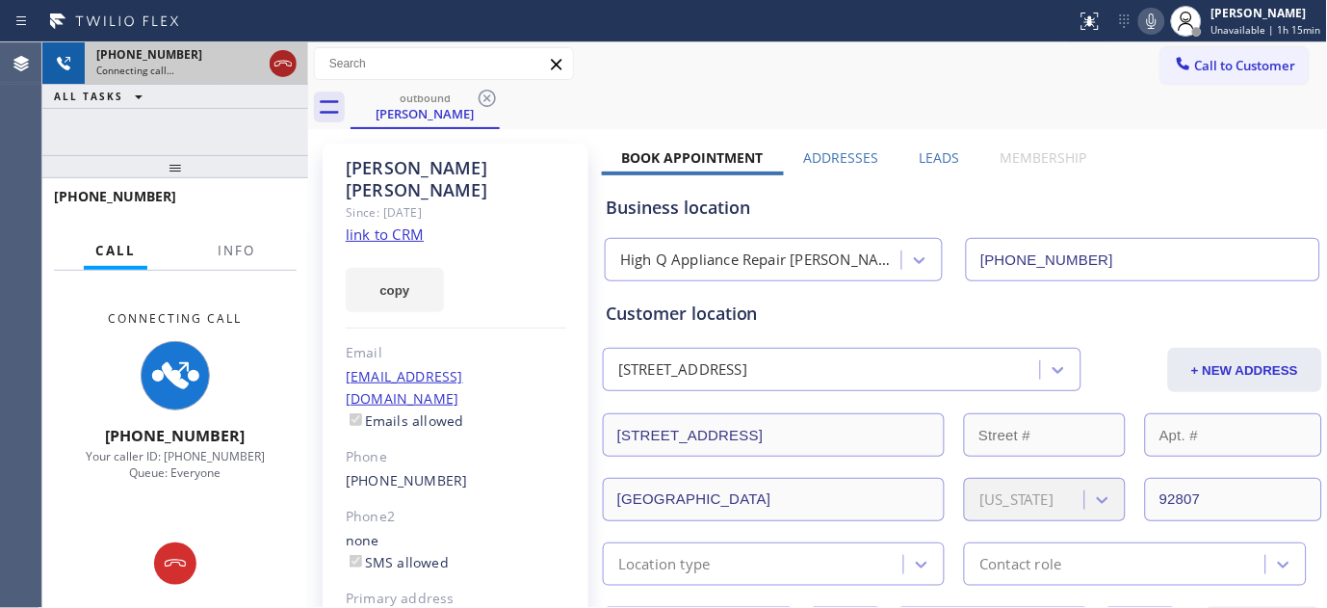
drag, startPoint x: 294, startPoint y: 169, endPoint x: 274, endPoint y: 65, distance: 106.0
click at [275, 89] on div "+17147854080 Connecting call… ALL TASKS ALL TASKS ACTIVE TASKS TASKS IN WRAP UP…" at bounding box center [175, 324] width 266 height 565
click at [281, 62] on icon at bounding box center [283, 63] width 23 height 23
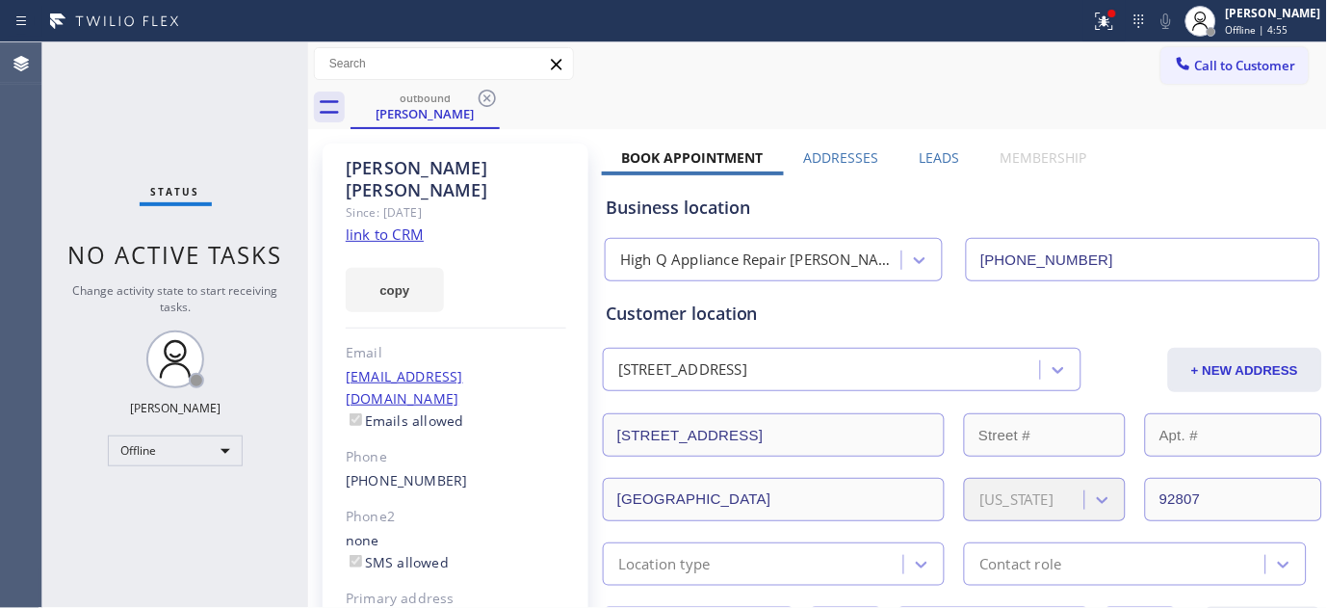
click at [459, 201] on div "Since: [DATE]" at bounding box center [456, 212] width 221 height 22
click at [1111, 33] on button at bounding box center [1105, 21] width 42 height 42
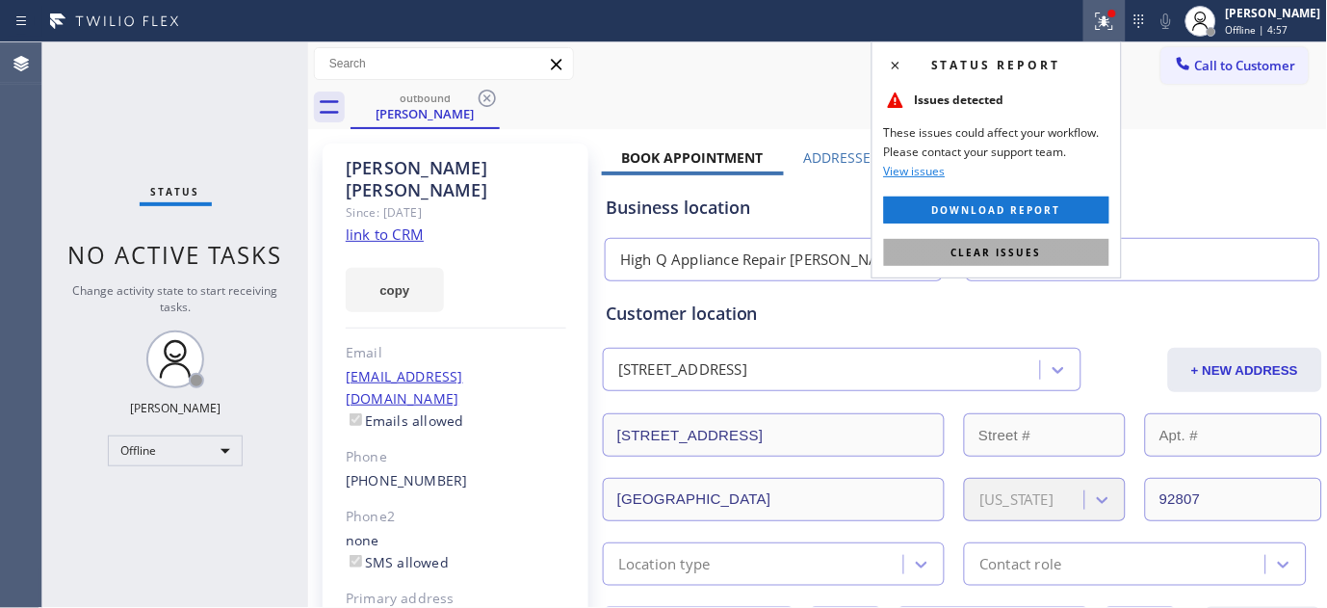
click at [969, 251] on span "Clear issues" at bounding box center [997, 252] width 91 height 13
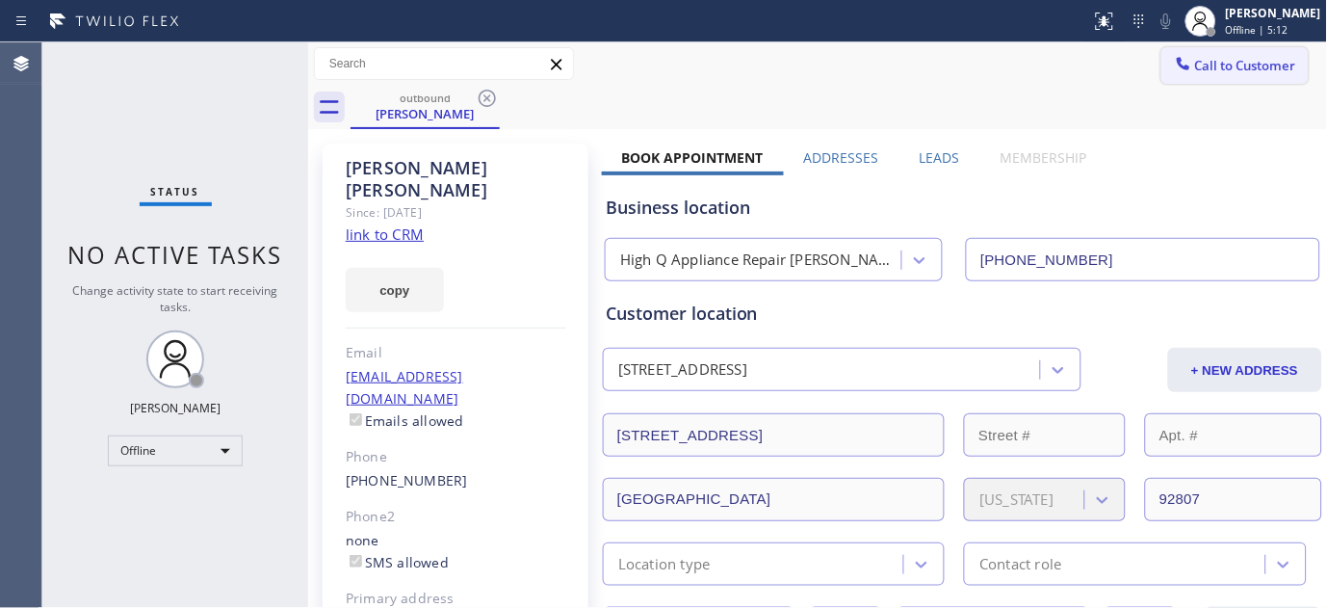
click at [1187, 78] on button "Call to Customer" at bounding box center [1235, 65] width 147 height 37
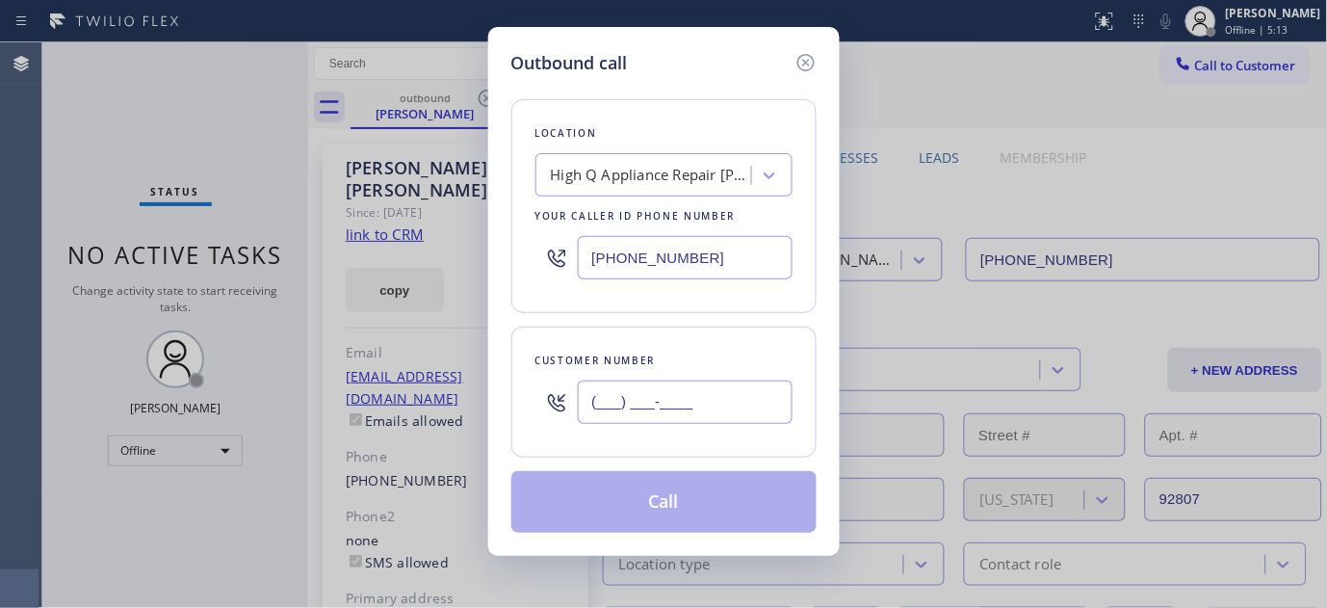
paste input "760) 579-8182"
click at [652, 414] on input "(___) ___-____" at bounding box center [685, 401] width 215 height 43
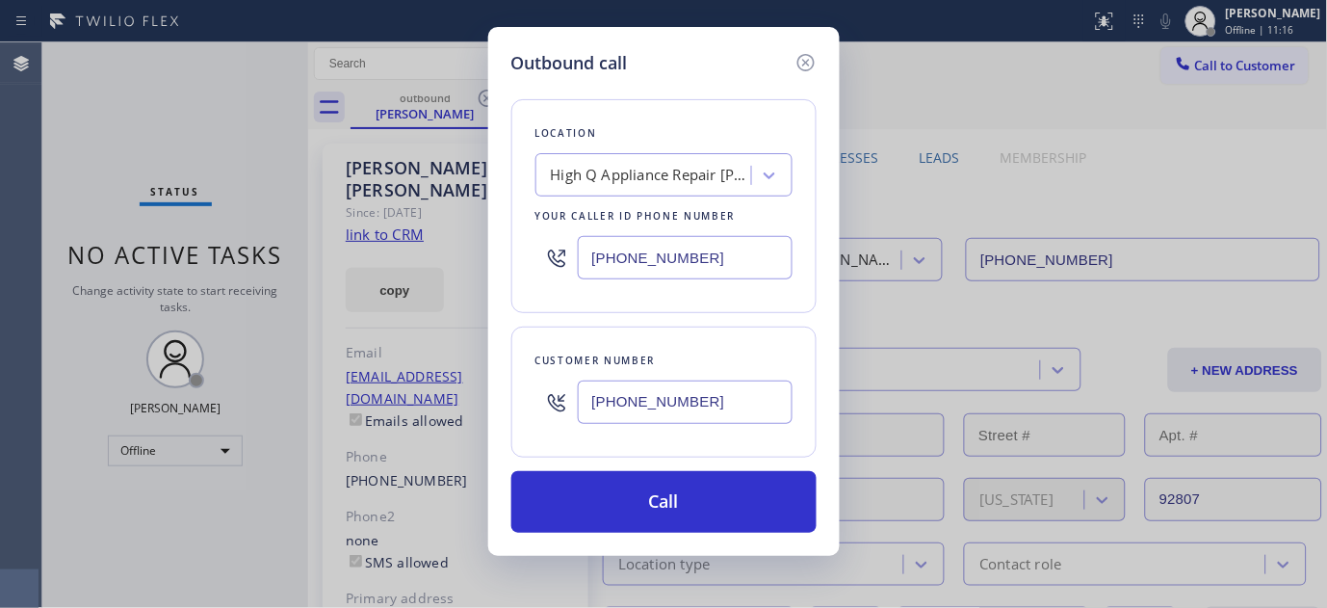
drag, startPoint x: 740, startPoint y: 399, endPoint x: 537, endPoint y: 381, distance: 203.0
click at [540, 399] on div "(760) 579-8182" at bounding box center [664, 402] width 257 height 63
paste input "81) 249-3223"
type input "(781) 249-3223"
drag, startPoint x: 610, startPoint y: 258, endPoint x: 641, endPoint y: 302, distance: 54.0
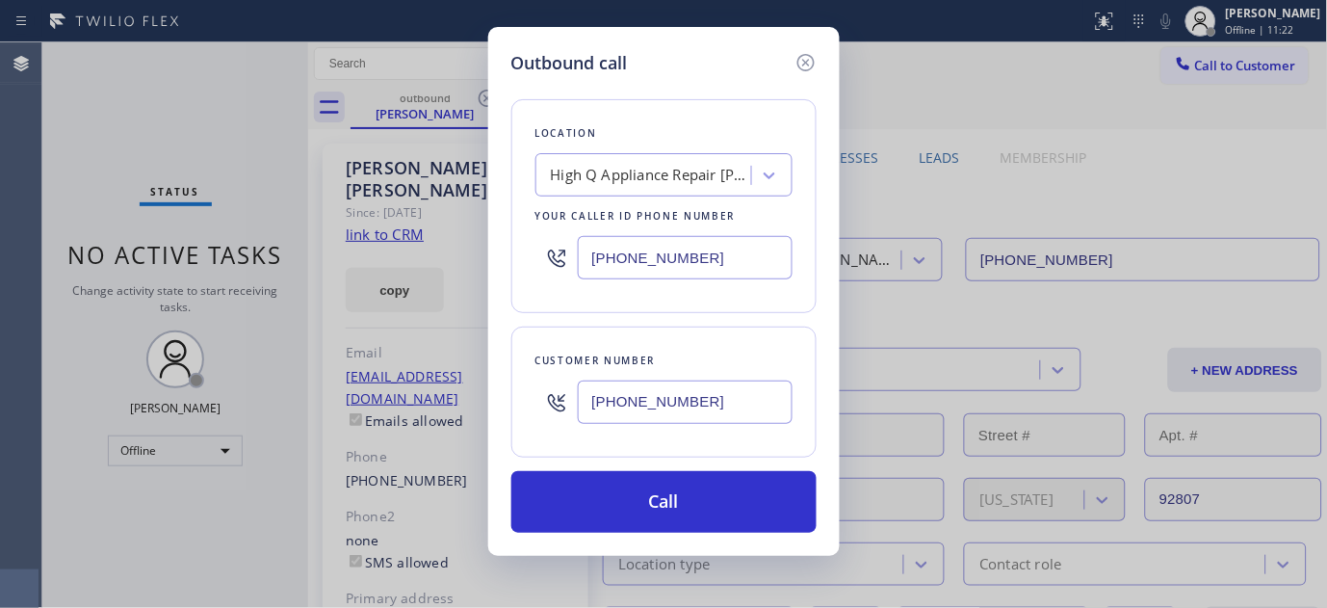
click at [469, 277] on div "Outbound call Location High Q Appliance Repair Yorba Linda Your caller id phone…" at bounding box center [663, 304] width 1327 height 608
paste input "954) 835-4464"
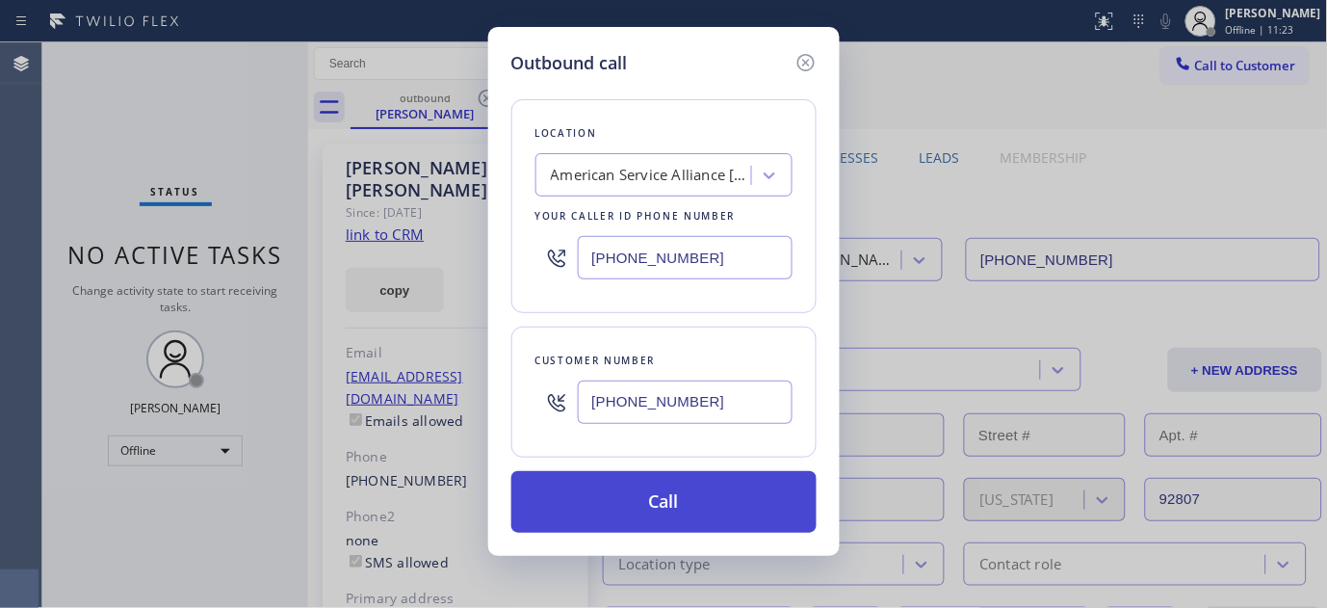
click at [734, 507] on button "Call" at bounding box center [663, 502] width 305 height 62
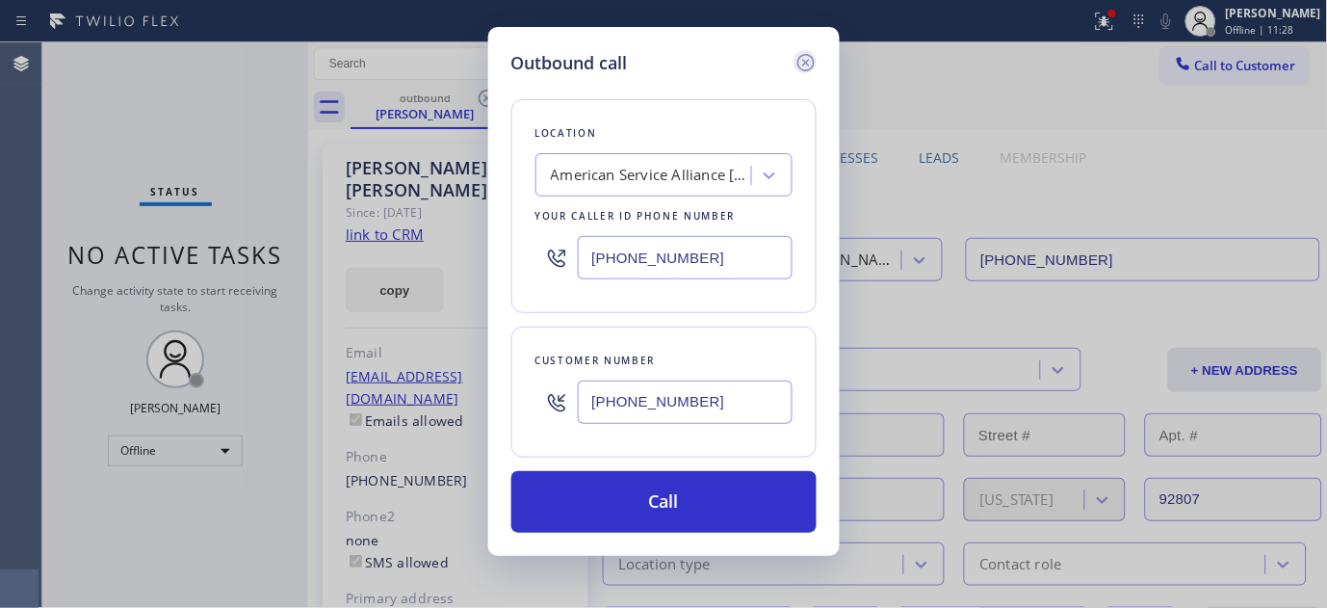
click at [801, 60] on icon at bounding box center [806, 62] width 23 height 23
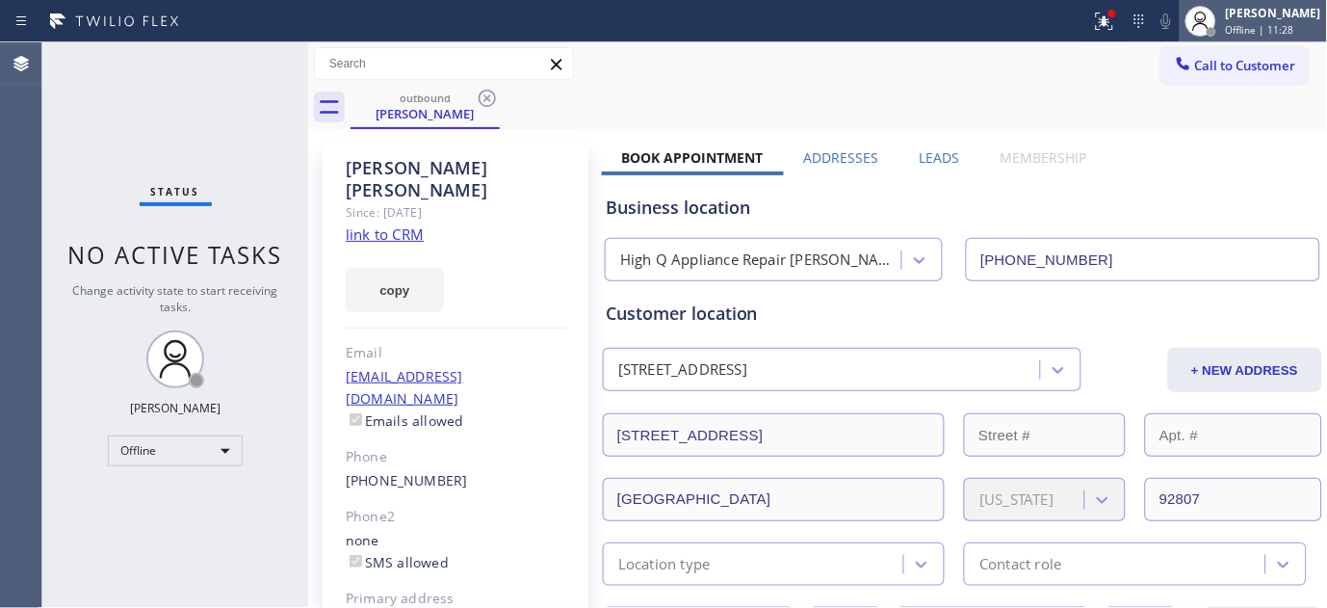
click at [1217, 17] on div at bounding box center [1201, 21] width 42 height 42
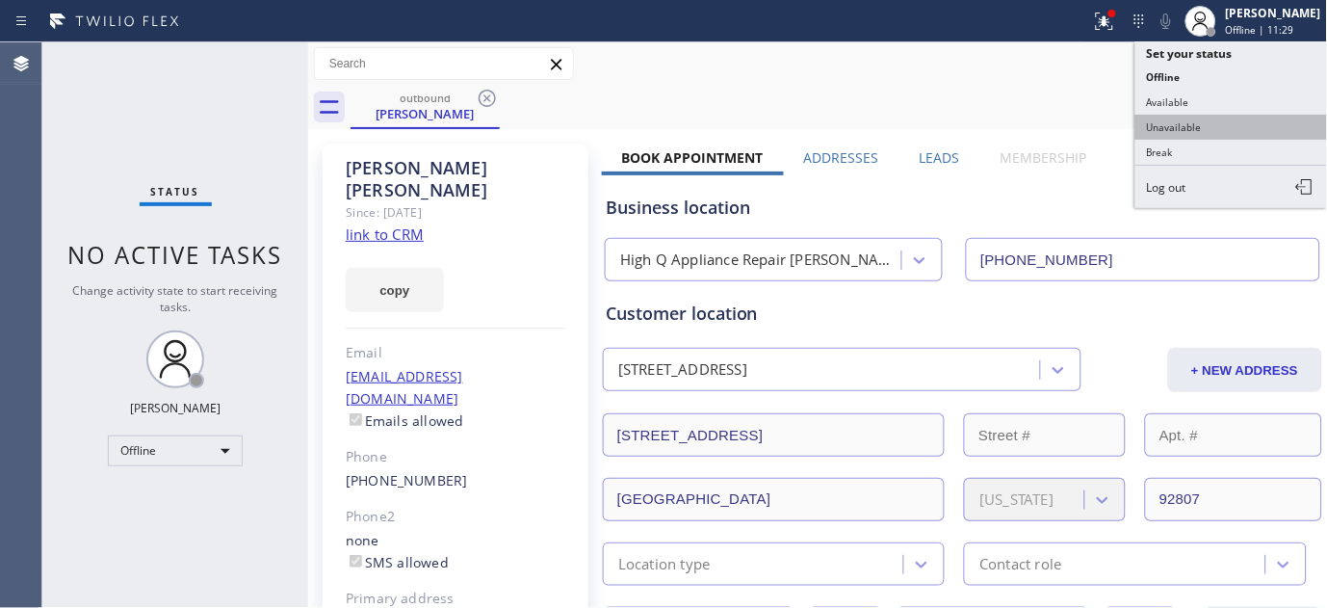
click at [1188, 126] on button "Unavailable" at bounding box center [1232, 127] width 193 height 25
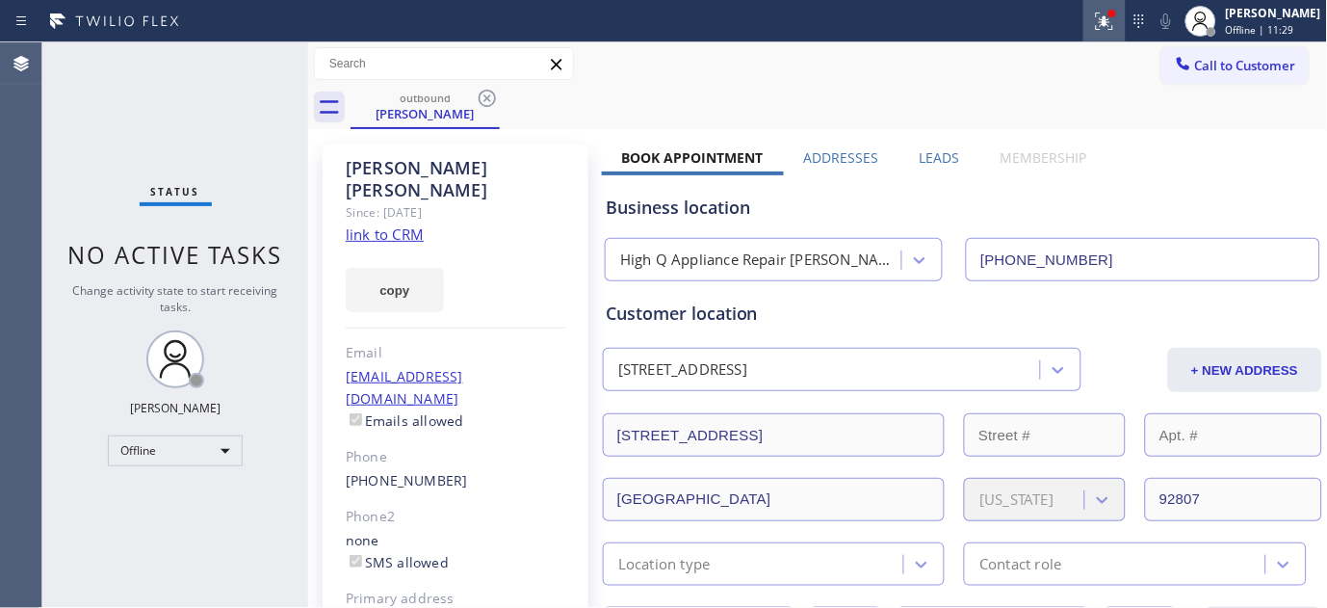
type input "(954) 835-4464"
click at [1238, 65] on span "Call to Customer" at bounding box center [1245, 65] width 101 height 17
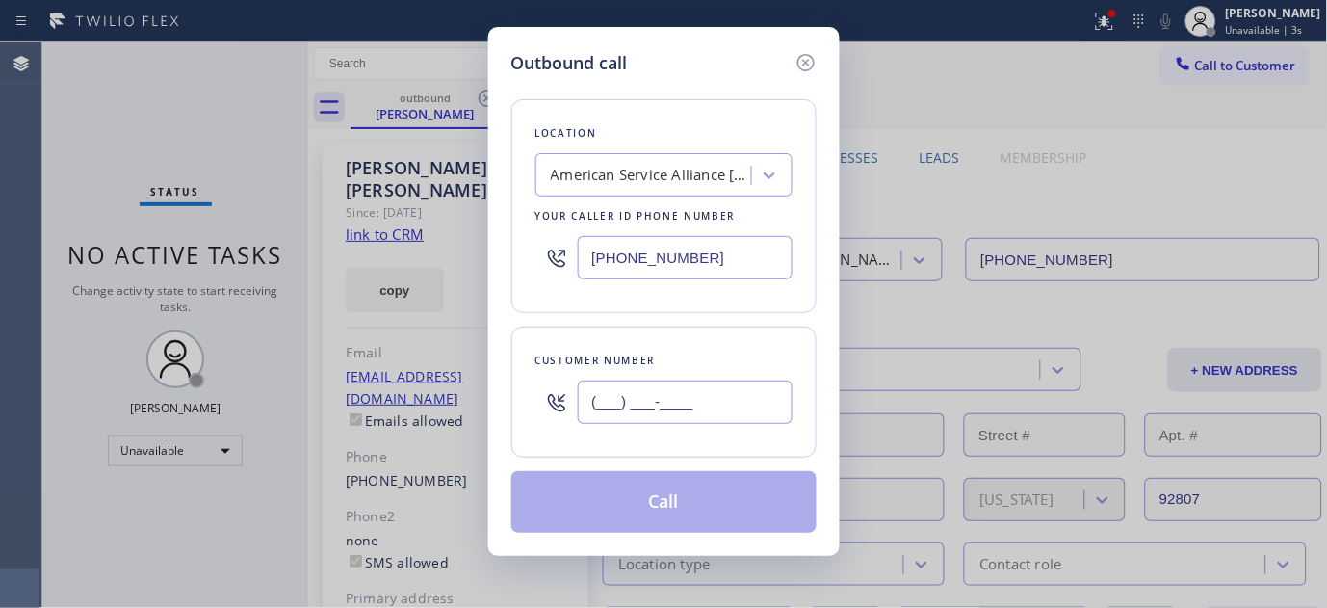
click at [708, 408] on input "(___) ___-____" at bounding box center [685, 401] width 215 height 43
paste input "781) 249-3223"
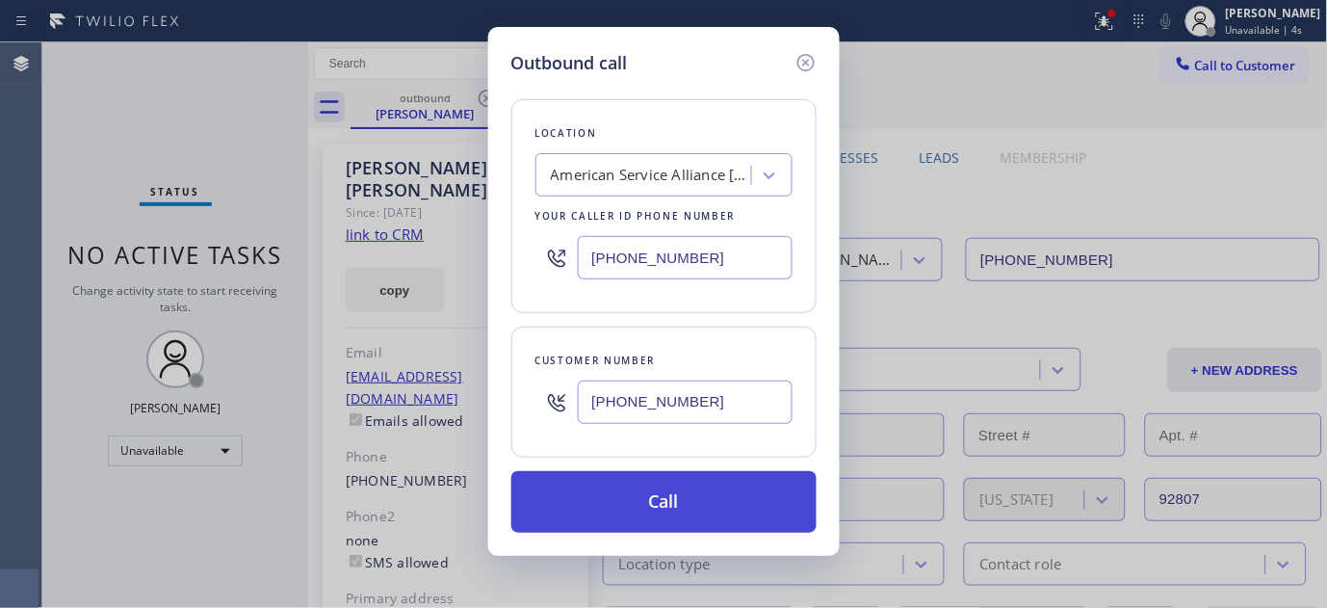
type input "(781) 249-3223"
click at [724, 494] on button "Call" at bounding box center [663, 502] width 305 height 62
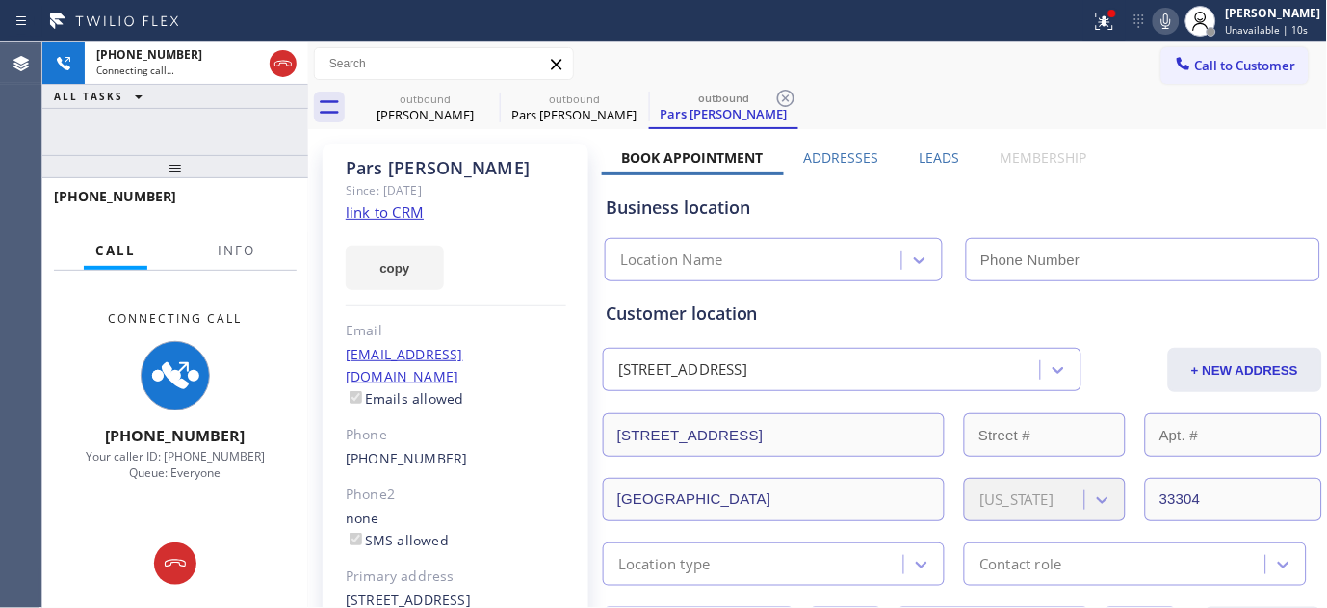
type input "(954) 835-4464"
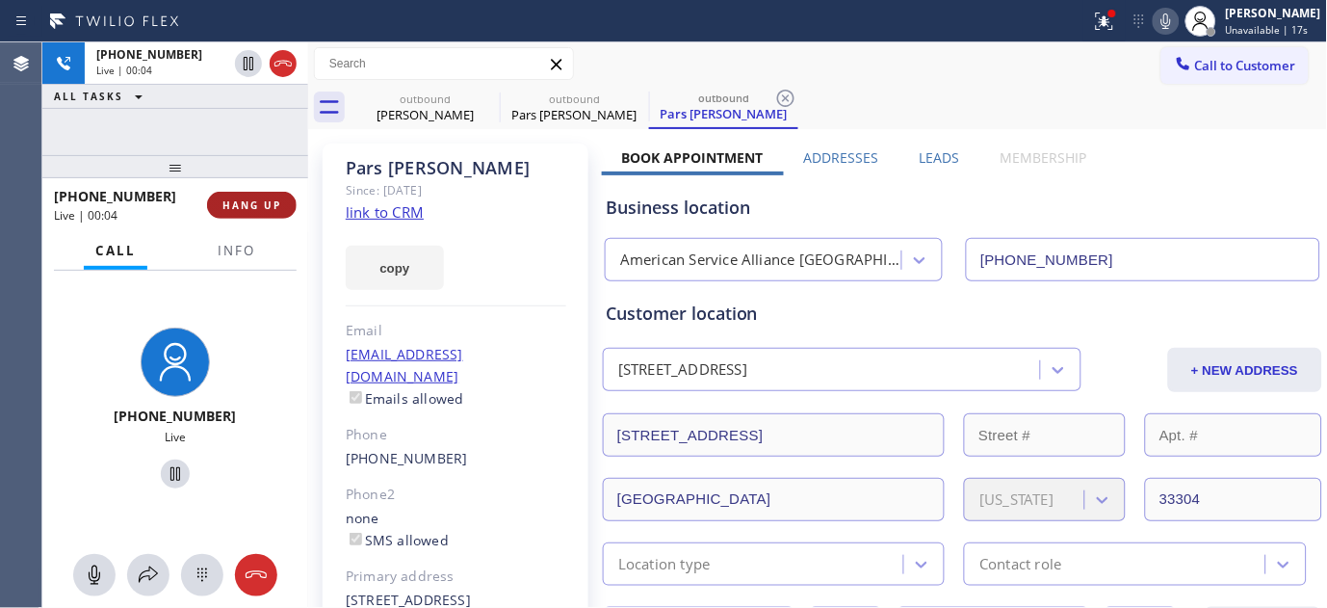
click at [253, 203] on span "HANG UP" at bounding box center [252, 204] width 59 height 13
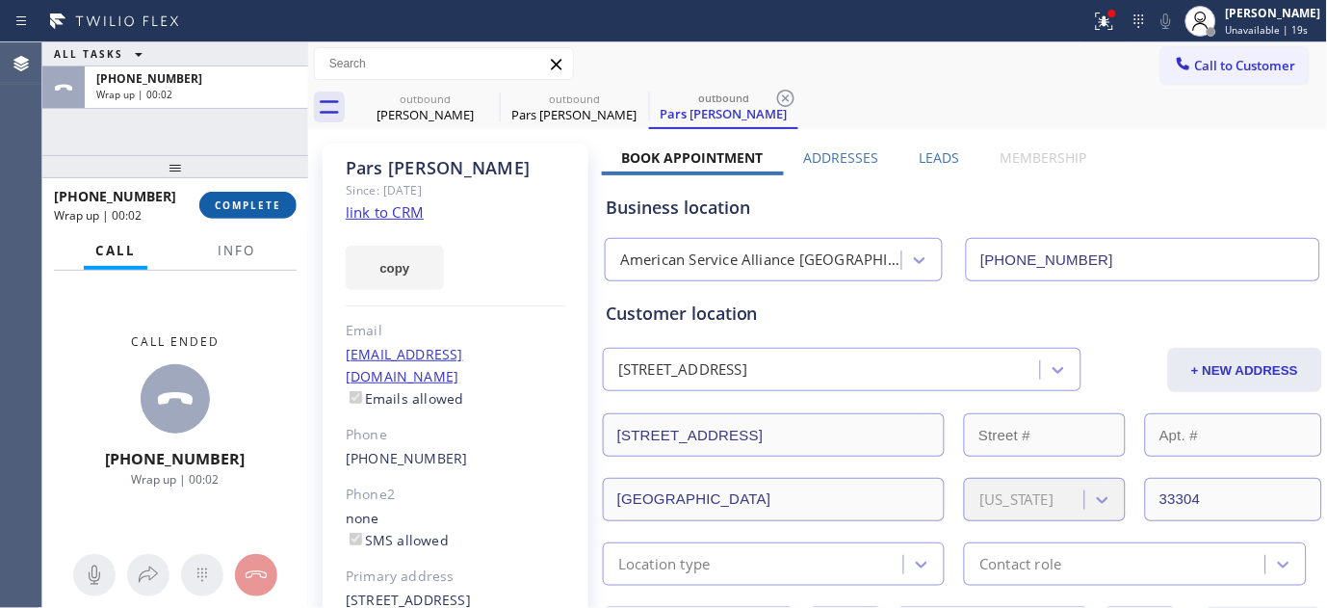
click at [264, 214] on button "COMPLETE" at bounding box center [247, 205] width 97 height 27
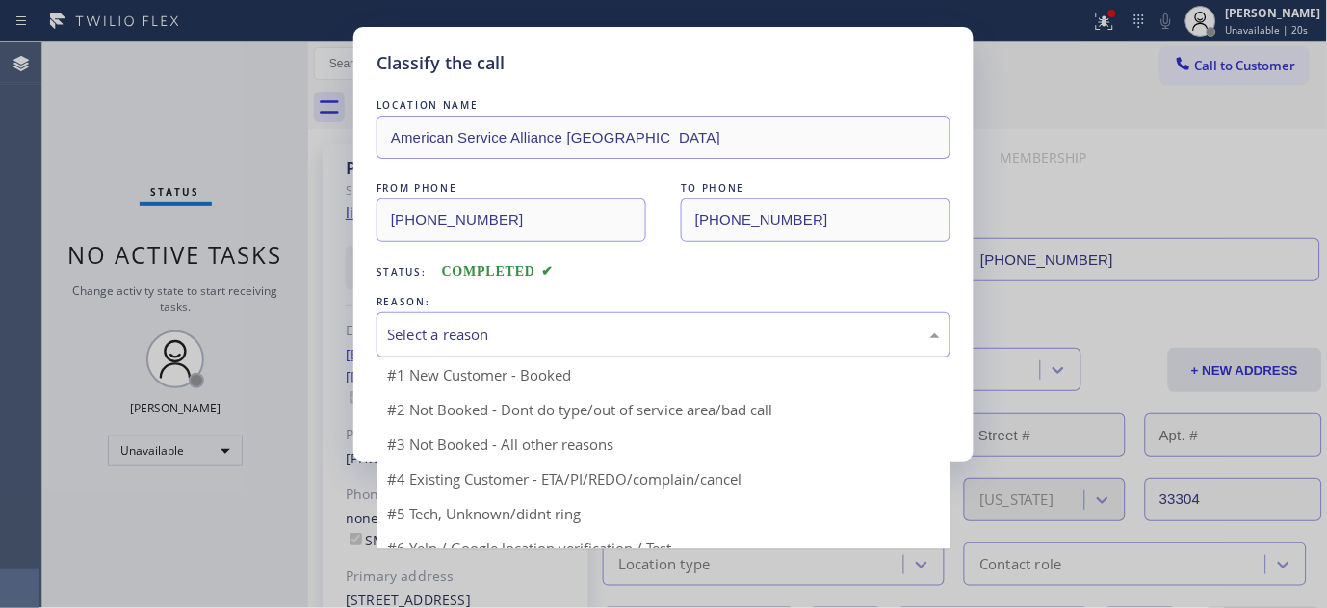
click at [533, 324] on div "Select a reason" at bounding box center [663, 335] width 553 height 22
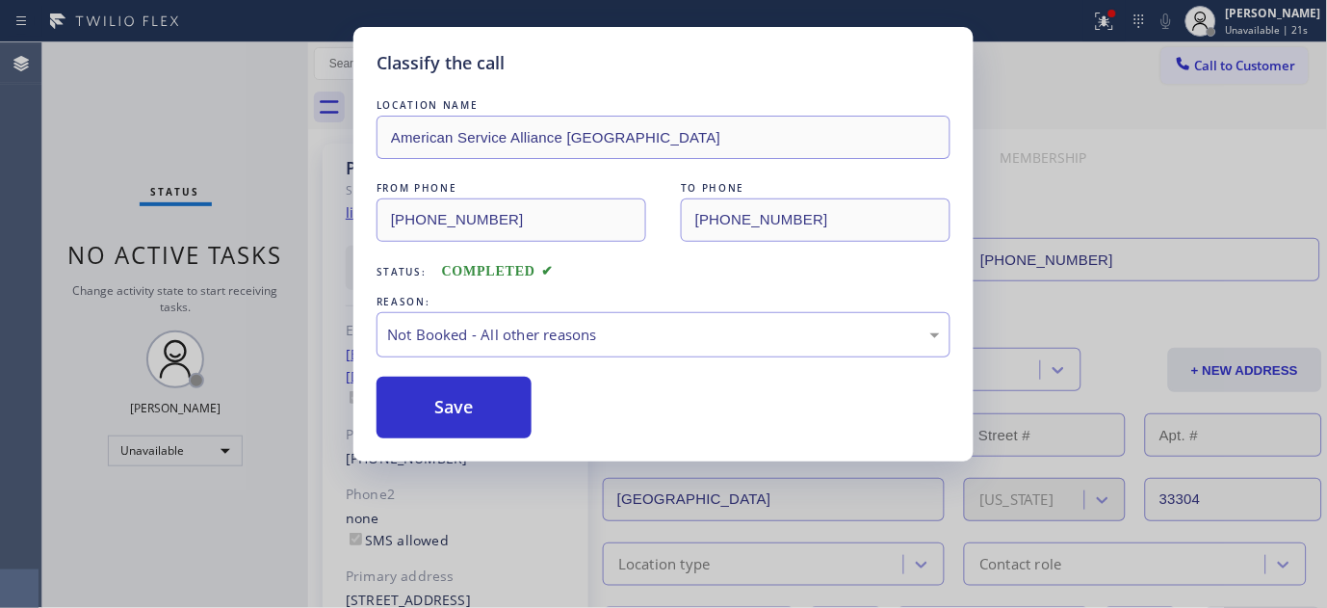
click at [445, 405] on button "Save" at bounding box center [454, 408] width 155 height 62
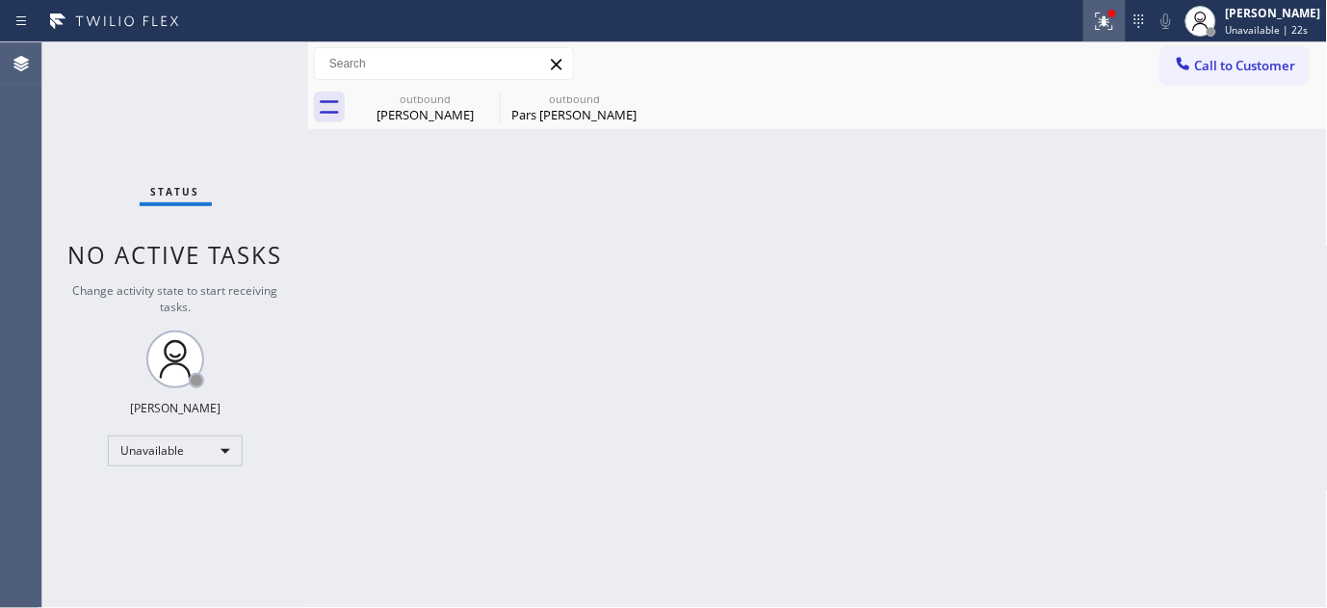
click at [1089, 35] on button at bounding box center [1105, 21] width 42 height 42
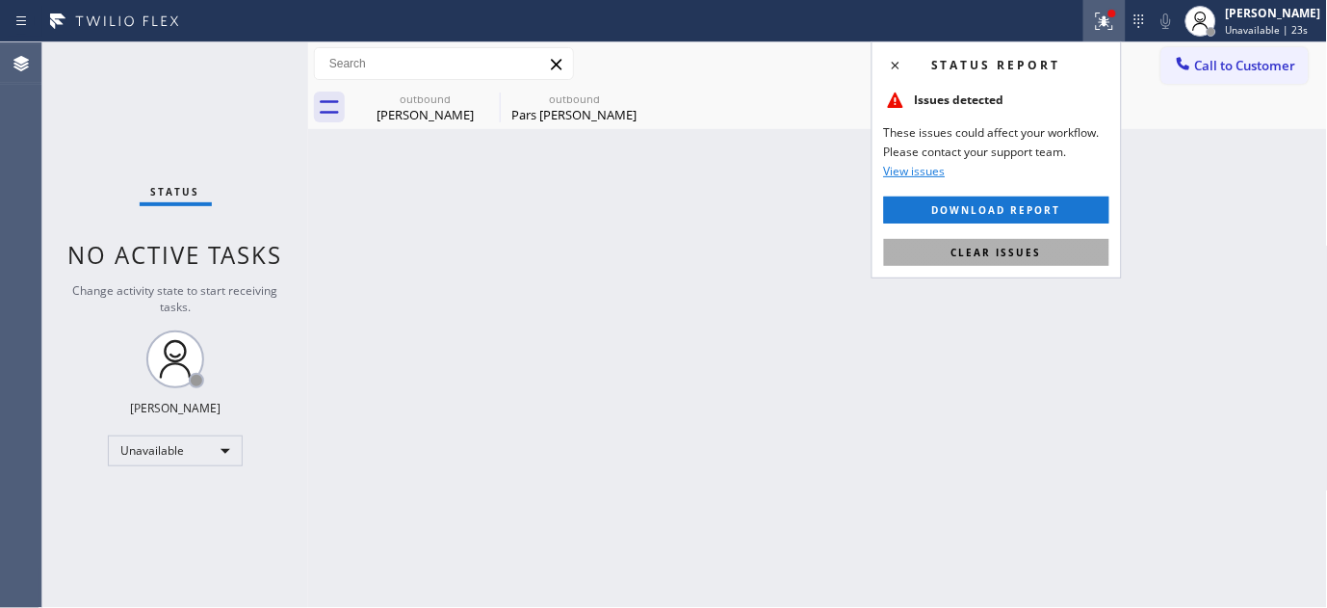
click at [975, 262] on button "Clear issues" at bounding box center [996, 252] width 225 height 27
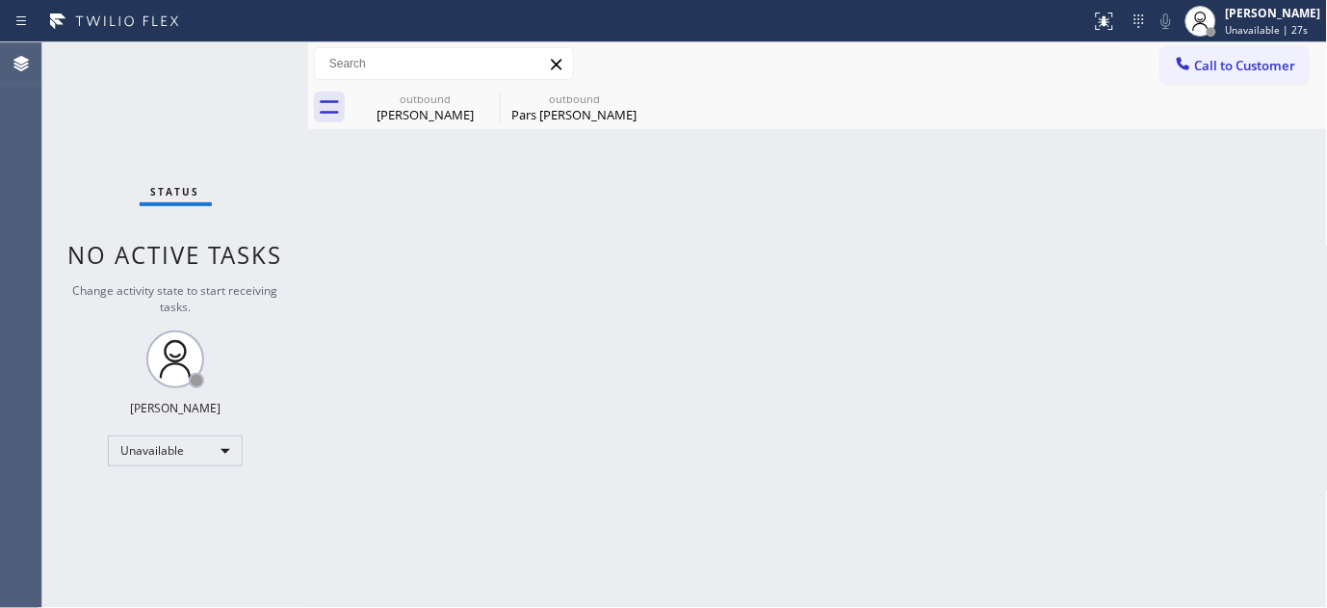
click at [1212, 86] on div "outbound Jill Sambol outbound Pars Koleini" at bounding box center [840, 107] width 978 height 43
click at [1218, 74] on button "Call to Customer" at bounding box center [1235, 65] width 147 height 37
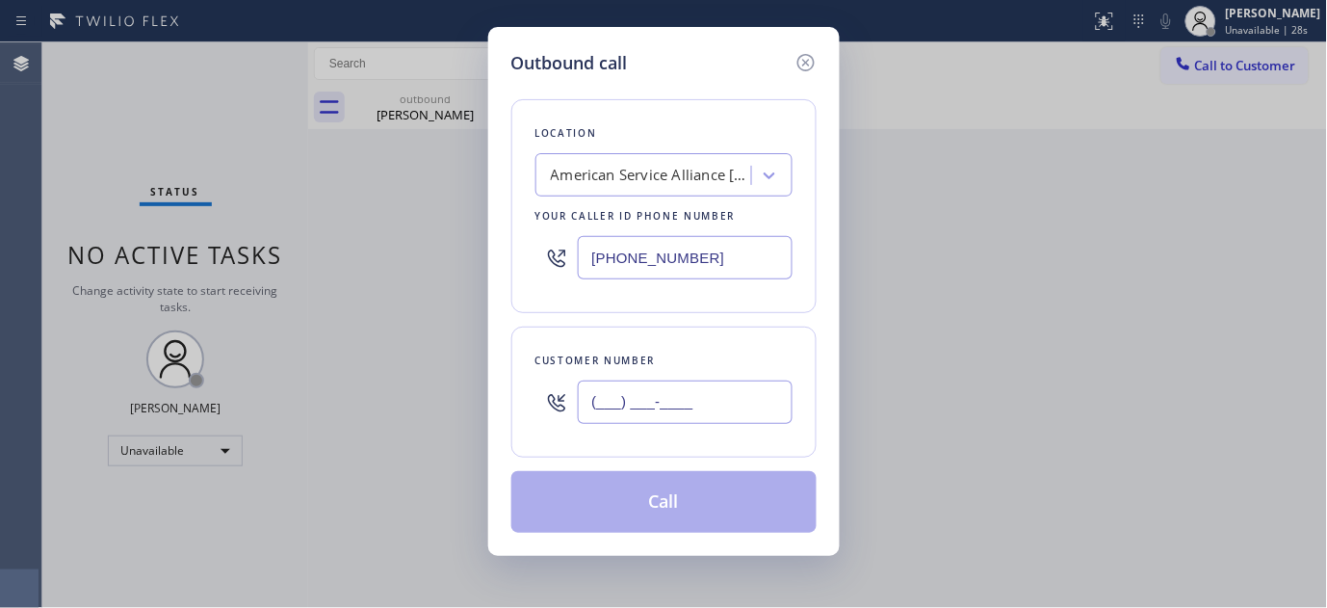
click at [686, 397] on input "(___) ___-____" at bounding box center [685, 401] width 215 height 43
paste input "909) 576-8927"
type input "(909) 576-8927"
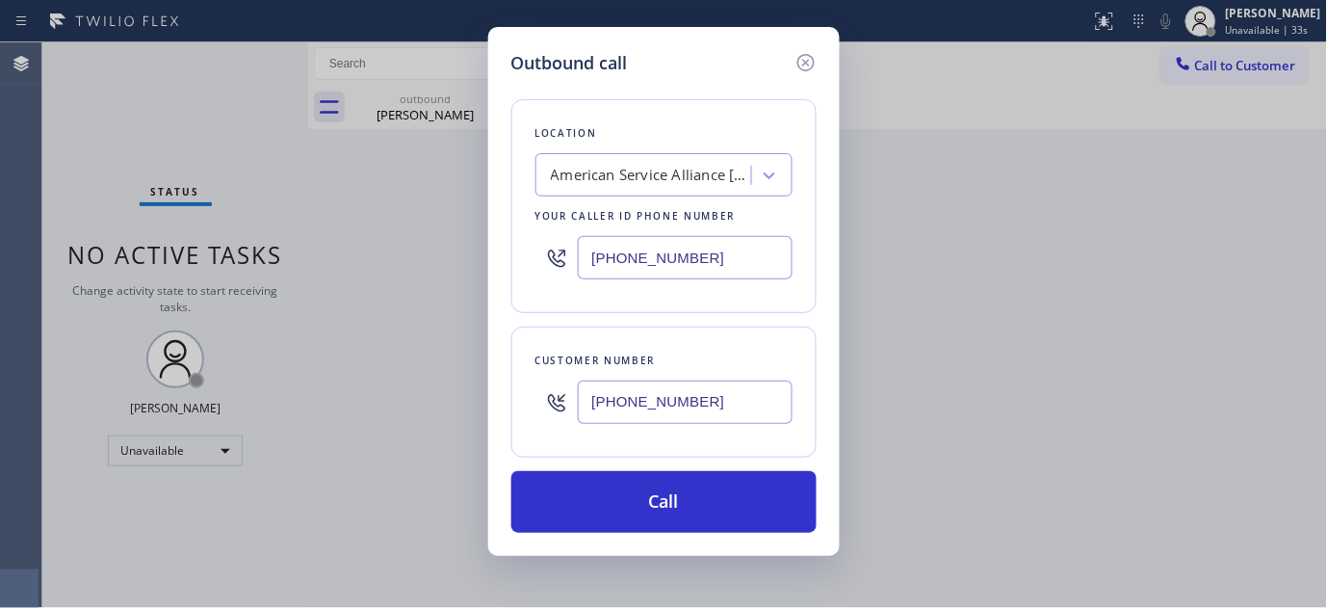
drag, startPoint x: 575, startPoint y: 237, endPoint x: 628, endPoint y: 219, distance: 56.0
click at [444, 261] on div "Outbound call Location American Service Alliance Fort Lauderdale Your caller id…" at bounding box center [663, 304] width 1327 height 608
paste input "323) 870-7123"
type input "[PHONE_NUMBER]"
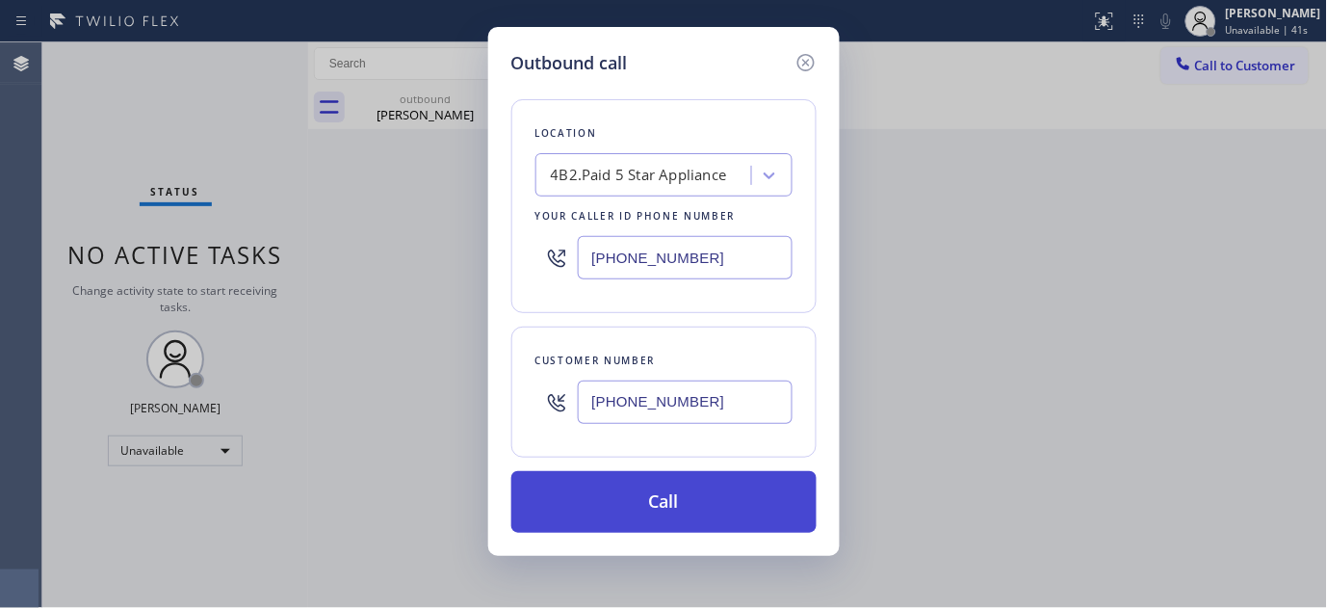
click at [659, 499] on button "Call" at bounding box center [663, 502] width 305 height 62
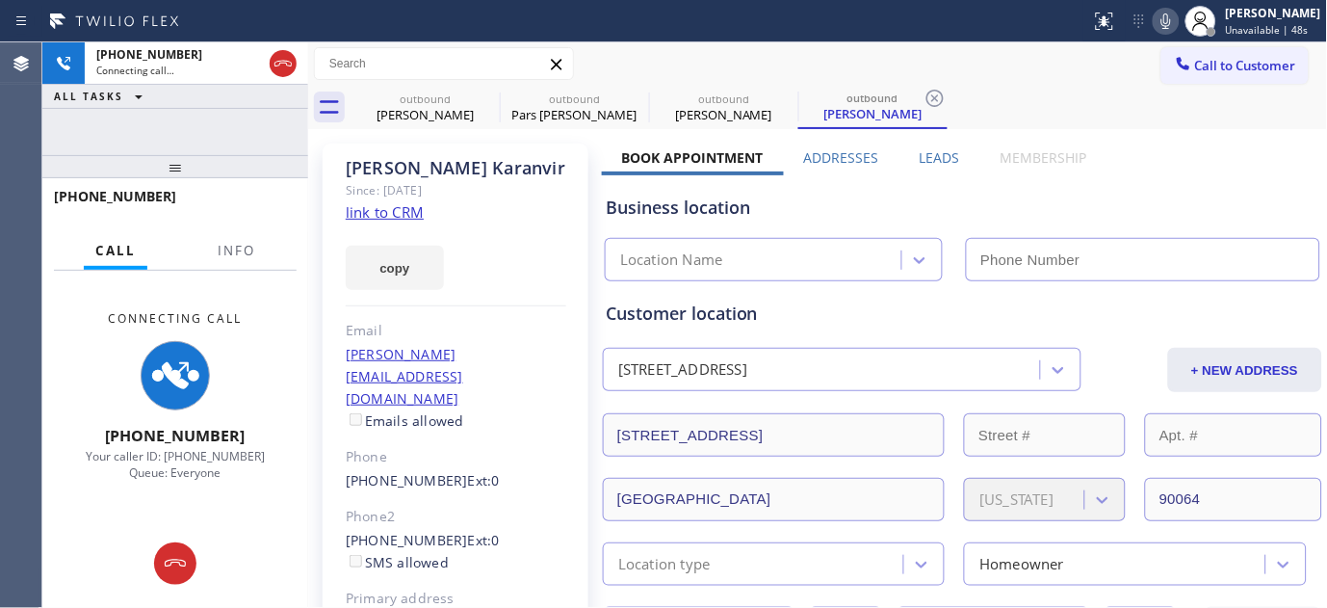
drag, startPoint x: 228, startPoint y: 171, endPoint x: 353, endPoint y: 70, distance: 161.0
click at [247, 139] on div "+19095768927 Connecting call… ALL TASKS ALL TASKS ACTIVE TASKS TASKS IN WRAP UP…" at bounding box center [175, 324] width 266 height 565
click at [484, 92] on icon at bounding box center [487, 98] width 23 height 23
click at [0, 0] on icon at bounding box center [0, 0] width 0 height 0
type input "[PHONE_NUMBER]"
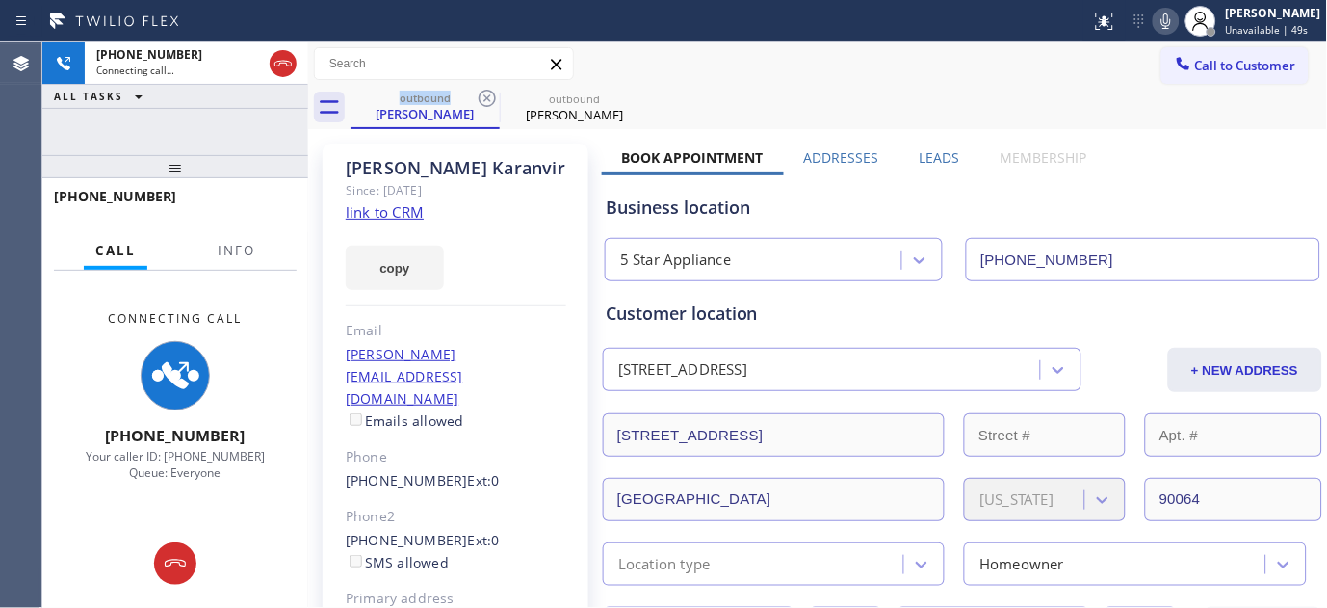
click at [898, 48] on div "Call to Customer Outbound call Location 5 Star Appliance Your caller id phone n…" at bounding box center [818, 64] width 1020 height 34
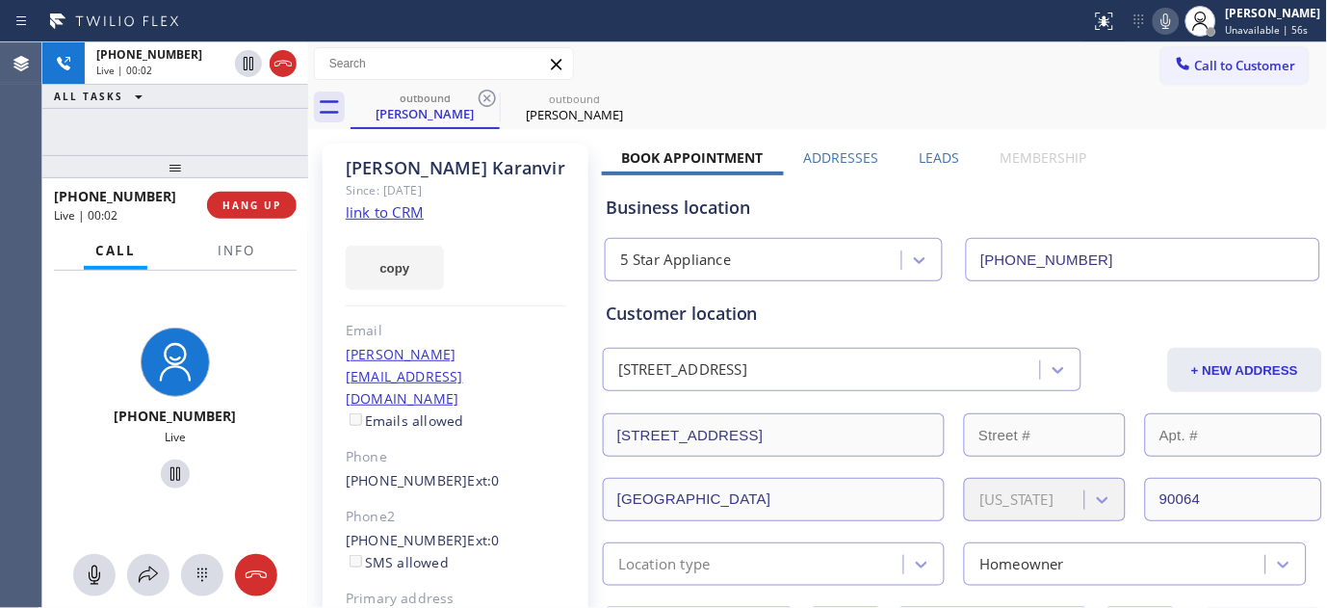
click at [208, 215] on div "+19095768927 Live | 00:02 HANG UP" at bounding box center [175, 205] width 243 height 50
click at [229, 205] on span "HANG UP" at bounding box center [252, 204] width 59 height 13
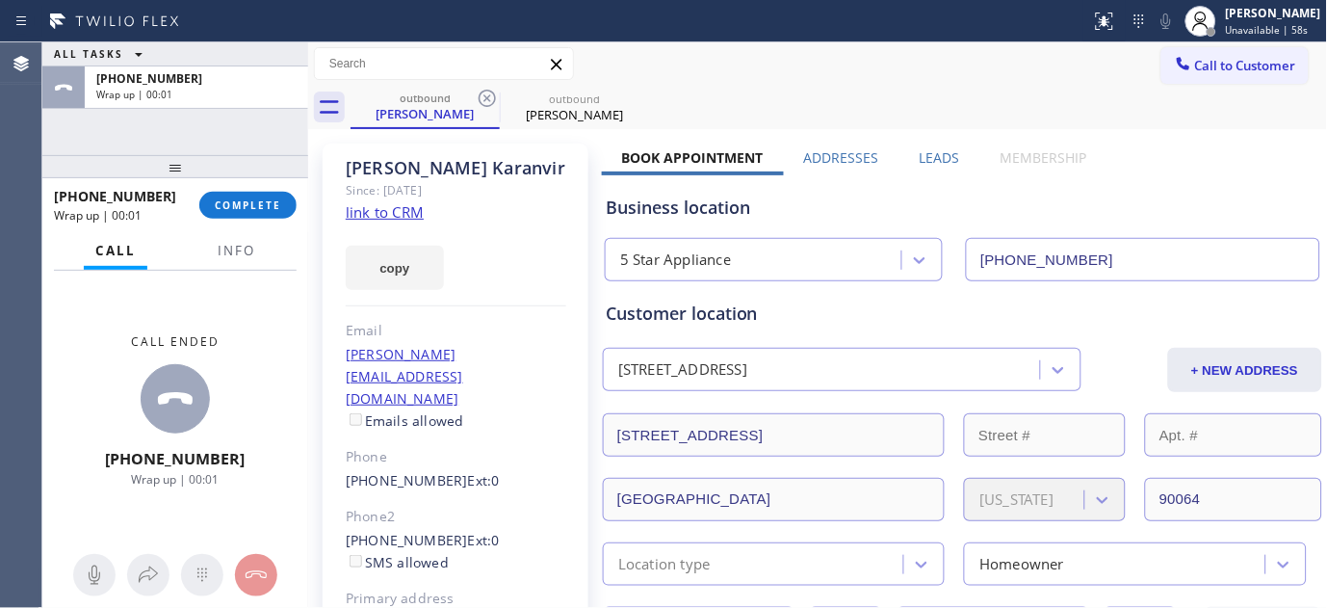
click at [264, 189] on div "+19095768927 Wrap up | 00:01 COMPLETE" at bounding box center [175, 205] width 243 height 50
click at [283, 207] on button "COMPLETE" at bounding box center [247, 205] width 97 height 27
click at [489, 313] on div "Classify the call LOCATION NAME 4B2.Paid 5 Star Appliance Repair FROM PHONE (41…" at bounding box center [684, 324] width 1285 height 565
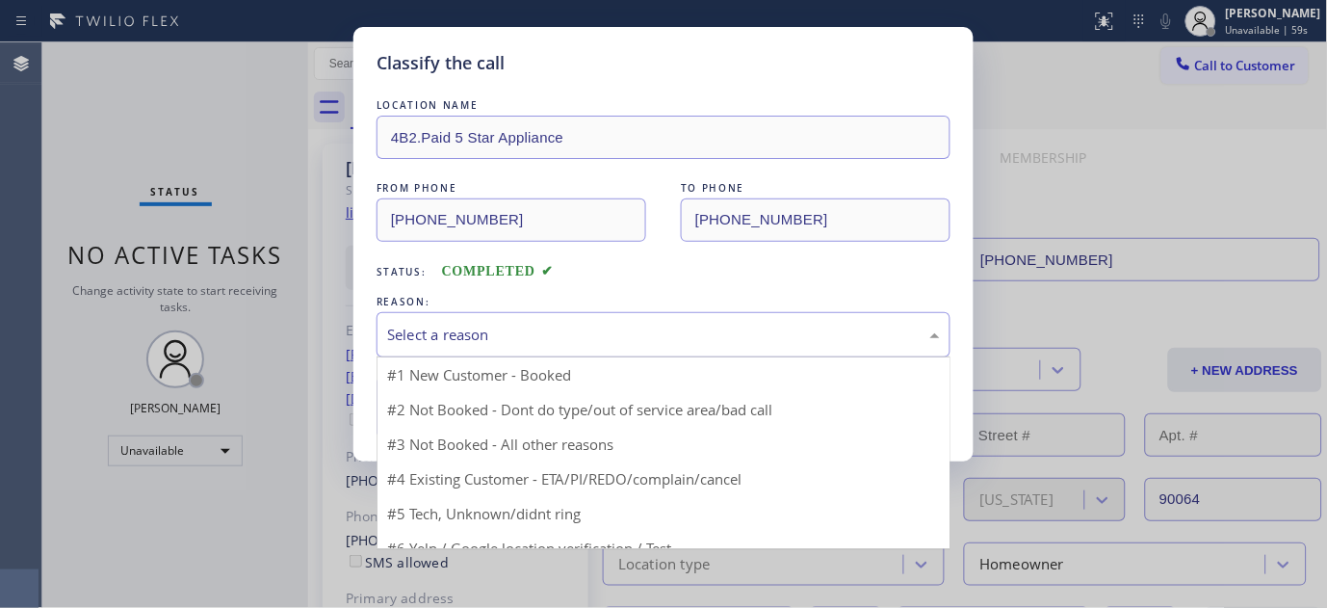
click at [467, 330] on div "Select a reason" at bounding box center [663, 335] width 553 height 22
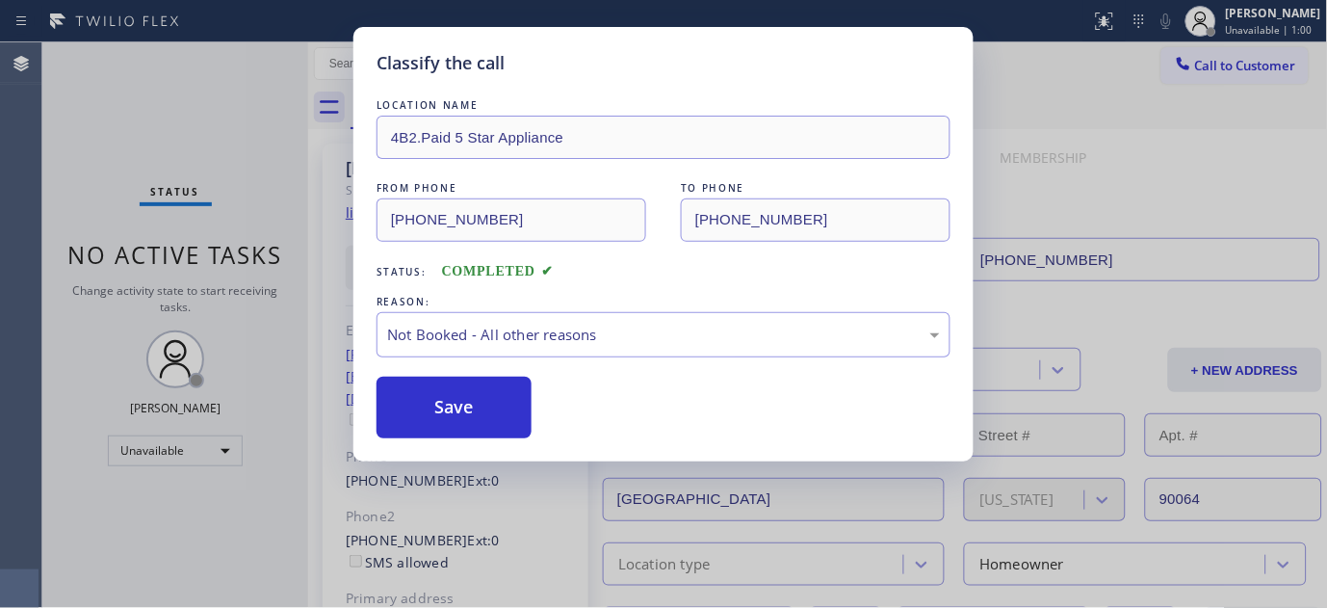
click at [455, 406] on button "Save" at bounding box center [454, 408] width 155 height 62
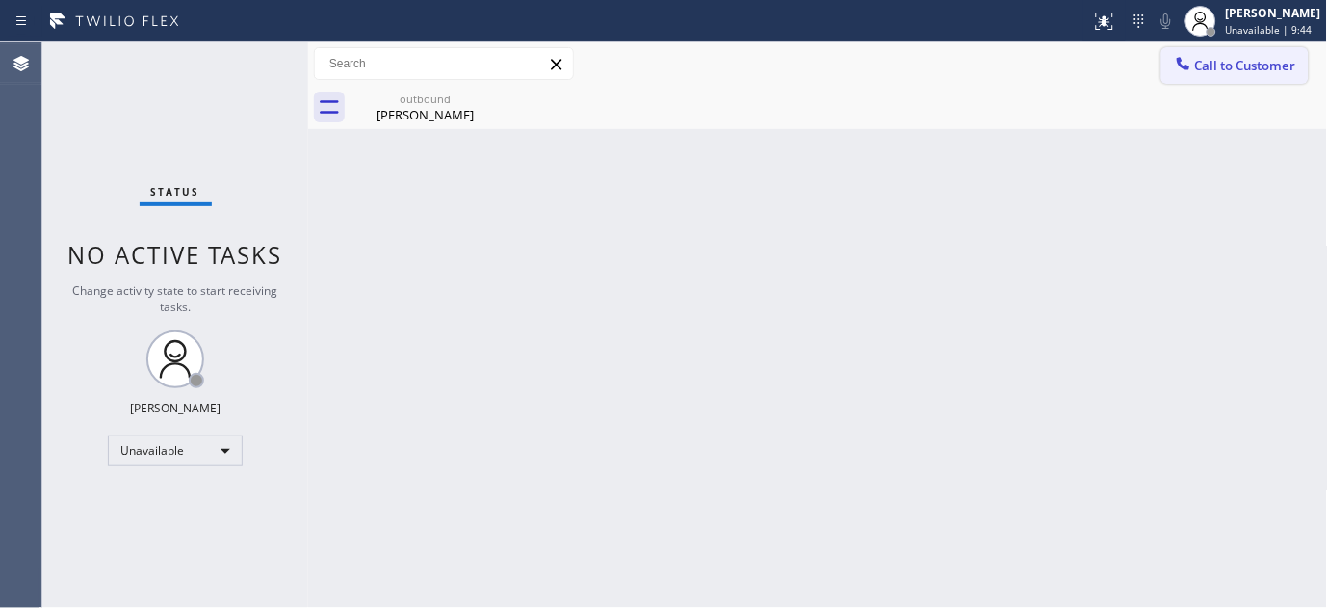
click at [1207, 50] on button "Call to Customer" at bounding box center [1235, 65] width 147 height 37
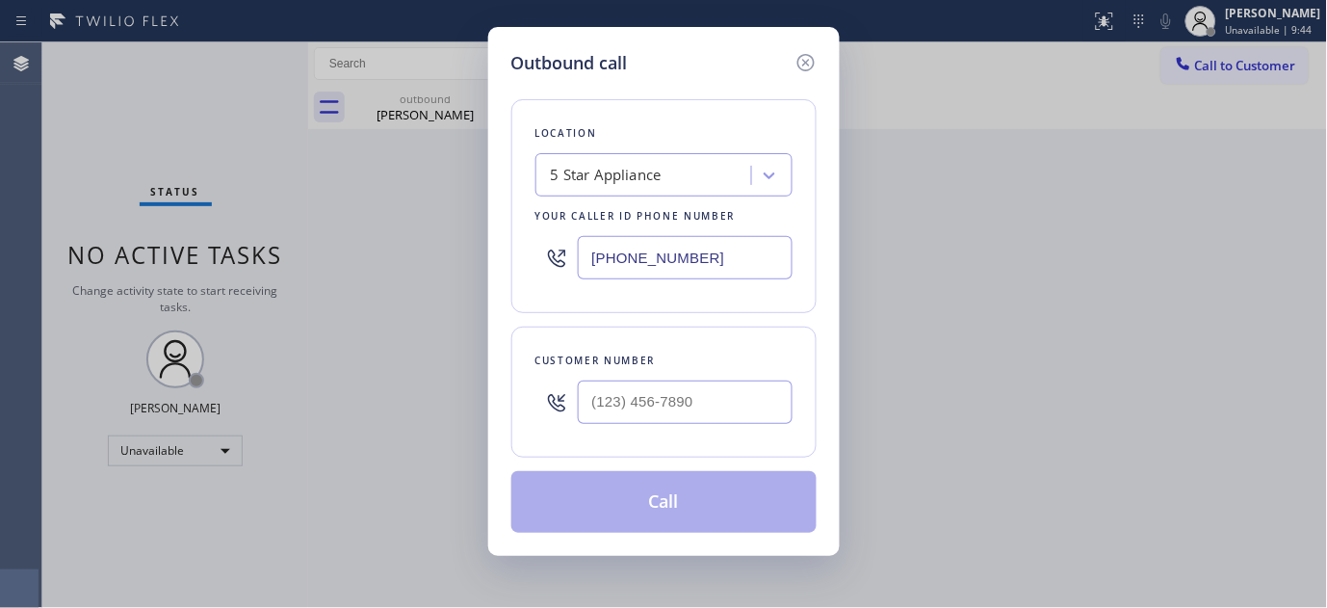
click at [598, 427] on div at bounding box center [685, 402] width 215 height 63
click at [599, 408] on input "(___) ___-____" at bounding box center [685, 401] width 215 height 43
paste input "408) 930-0391"
type input "(408) 930-0391"
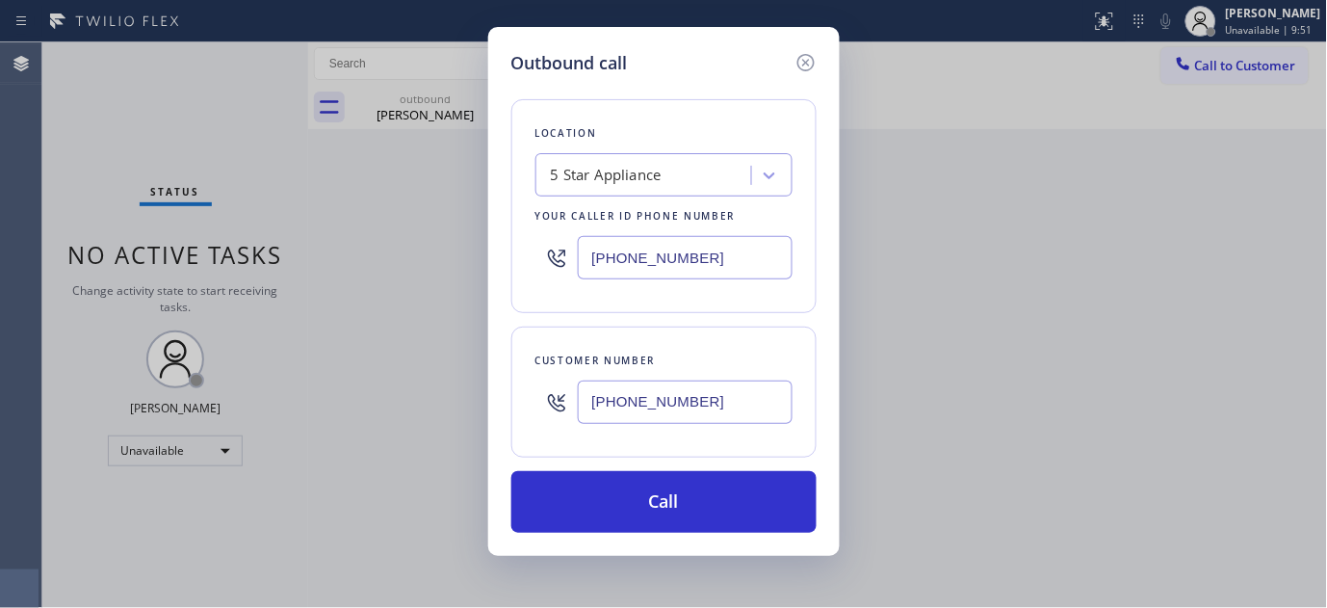
drag, startPoint x: 714, startPoint y: 239, endPoint x: 735, endPoint y: 267, distance: 35.1
click at [714, 245] on div "[PHONE_NUMBER]" at bounding box center [664, 257] width 257 height 63
drag, startPoint x: 498, startPoint y: 270, endPoint x: 465, endPoint y: 270, distance: 32.7
click at [465, 270] on div "Outbound call Location 5 Star Appliance Your caller id phone number (323) 870-7…" at bounding box center [663, 304] width 1327 height 608
paste input "415) 818-0507"
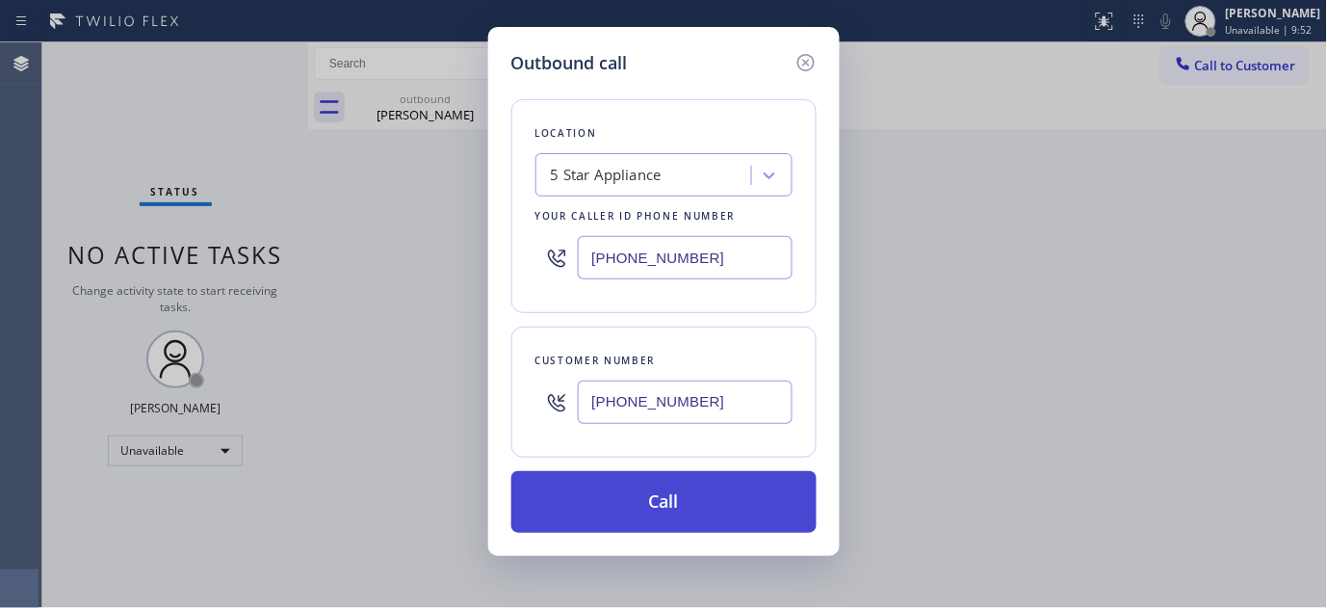
type input "[PHONE_NUMBER]"
click at [720, 499] on button "Call" at bounding box center [663, 502] width 305 height 62
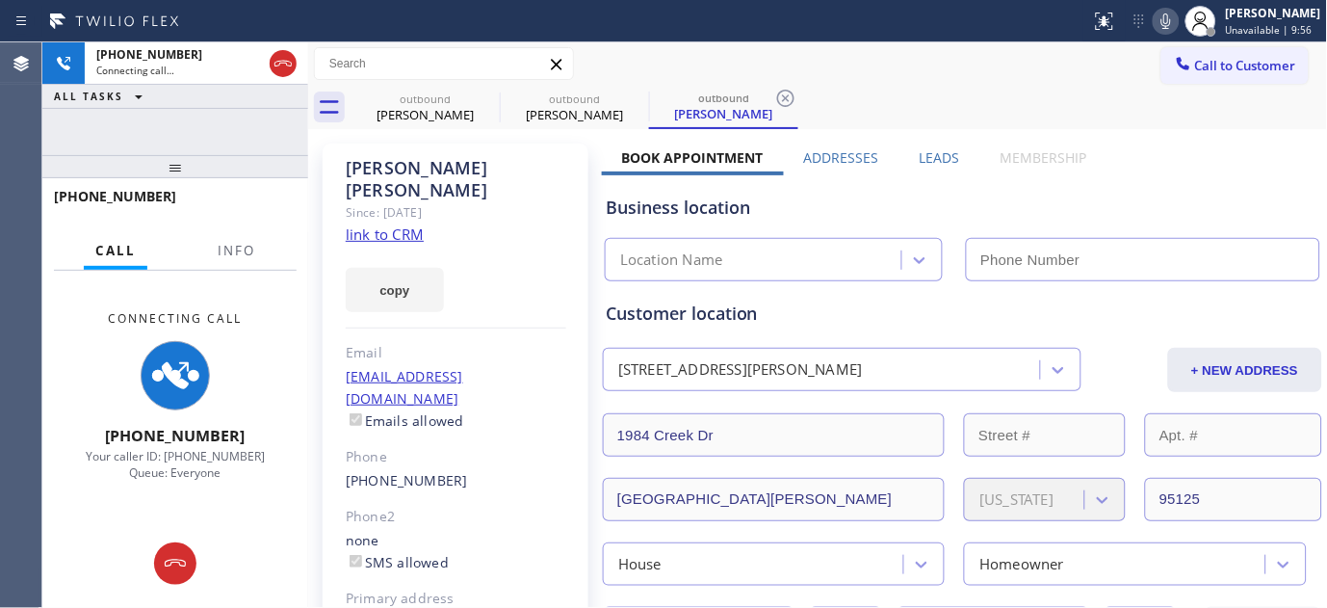
click at [1155, 24] on icon at bounding box center [1166, 21] width 23 height 23
type input "[PHONE_NUMBER]"
drag, startPoint x: 223, startPoint y: 181, endPoint x: 224, endPoint y: 92, distance: 88.6
click at [223, 167] on div at bounding box center [175, 166] width 266 height 23
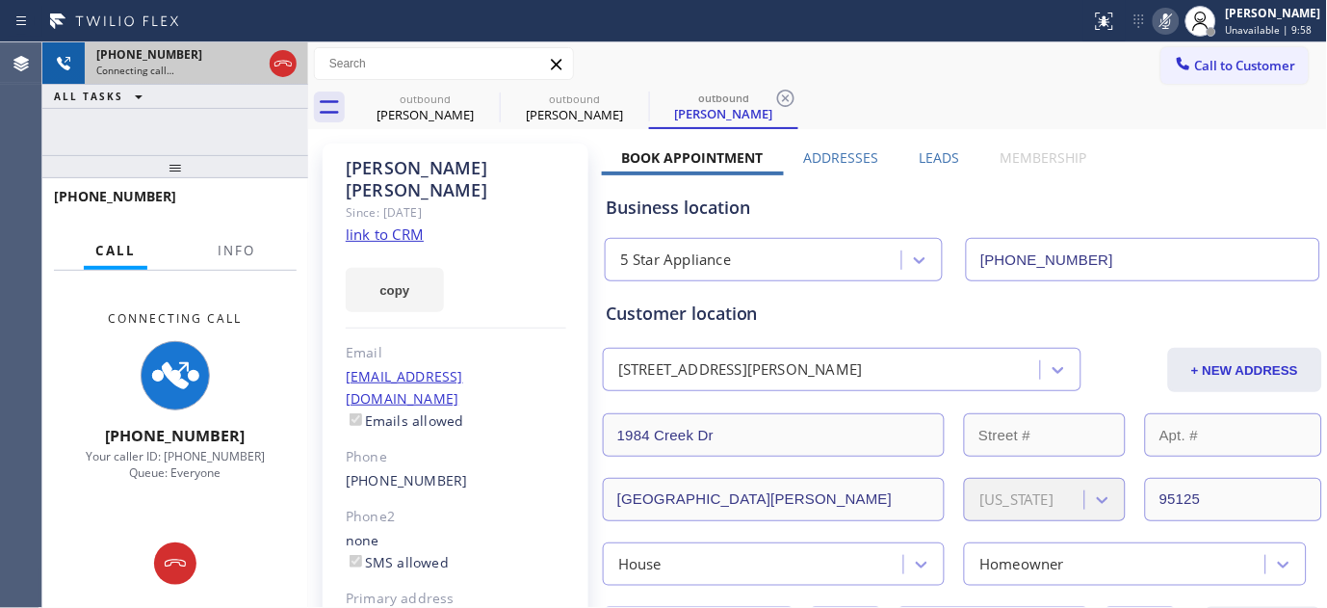
click at [292, 50] on div at bounding box center [283, 63] width 35 height 42
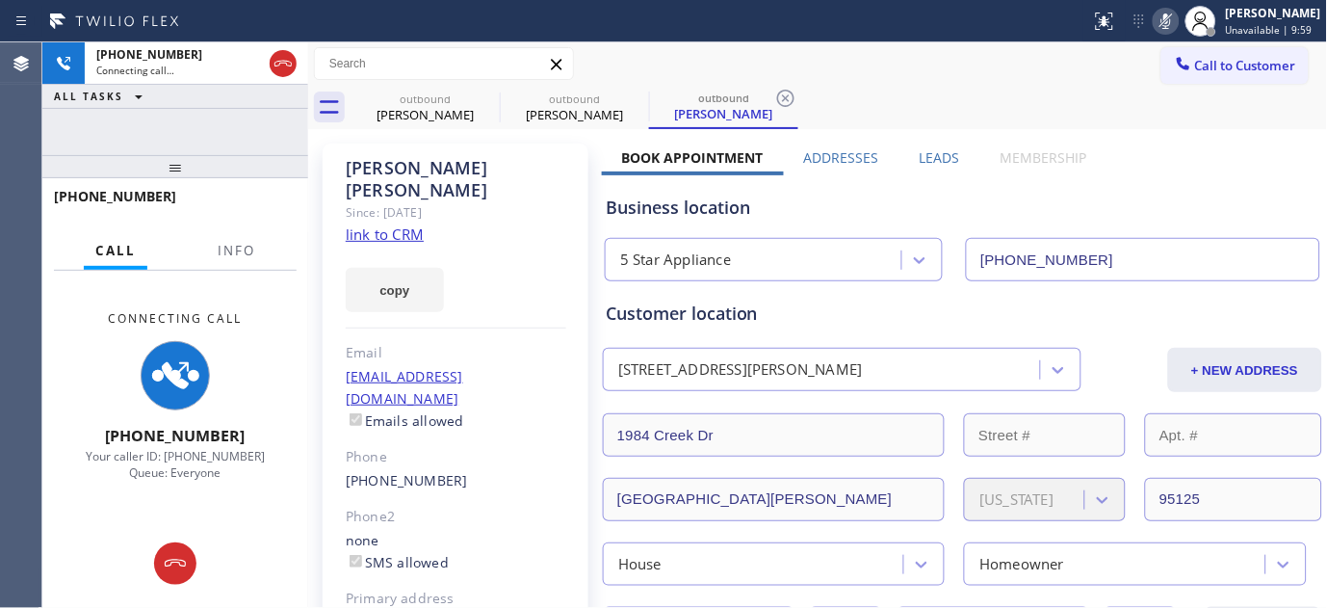
click at [277, 67] on icon at bounding box center [283, 63] width 23 height 23
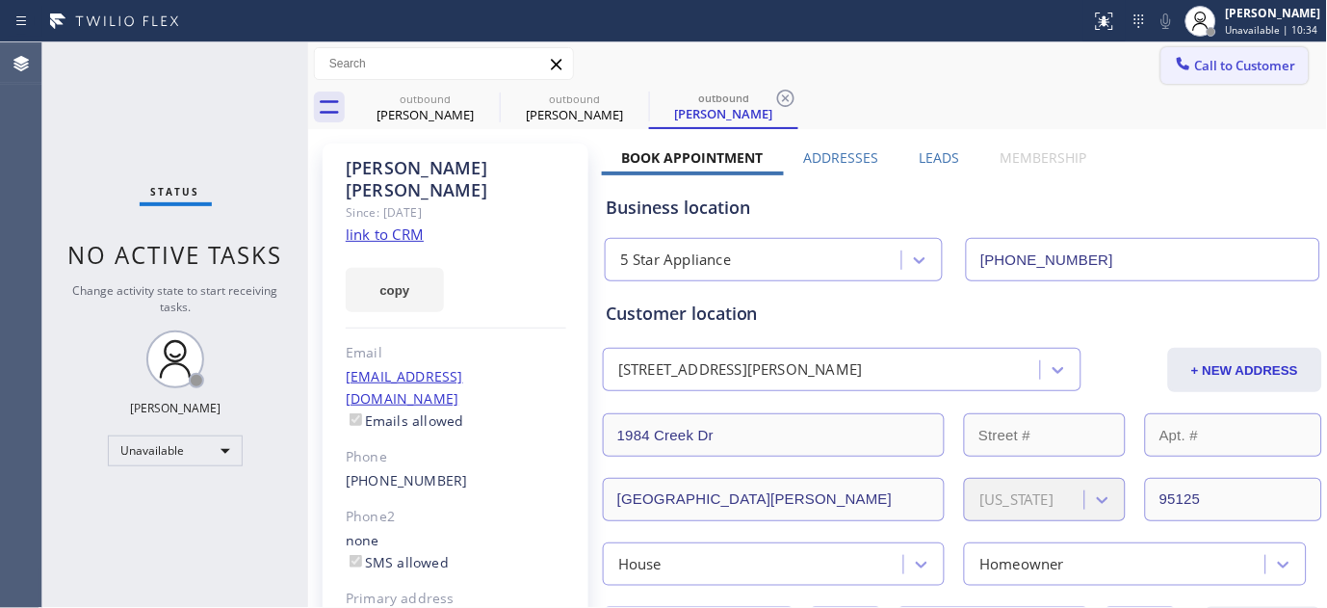
click at [1211, 74] on button "Call to Customer" at bounding box center [1235, 65] width 147 height 37
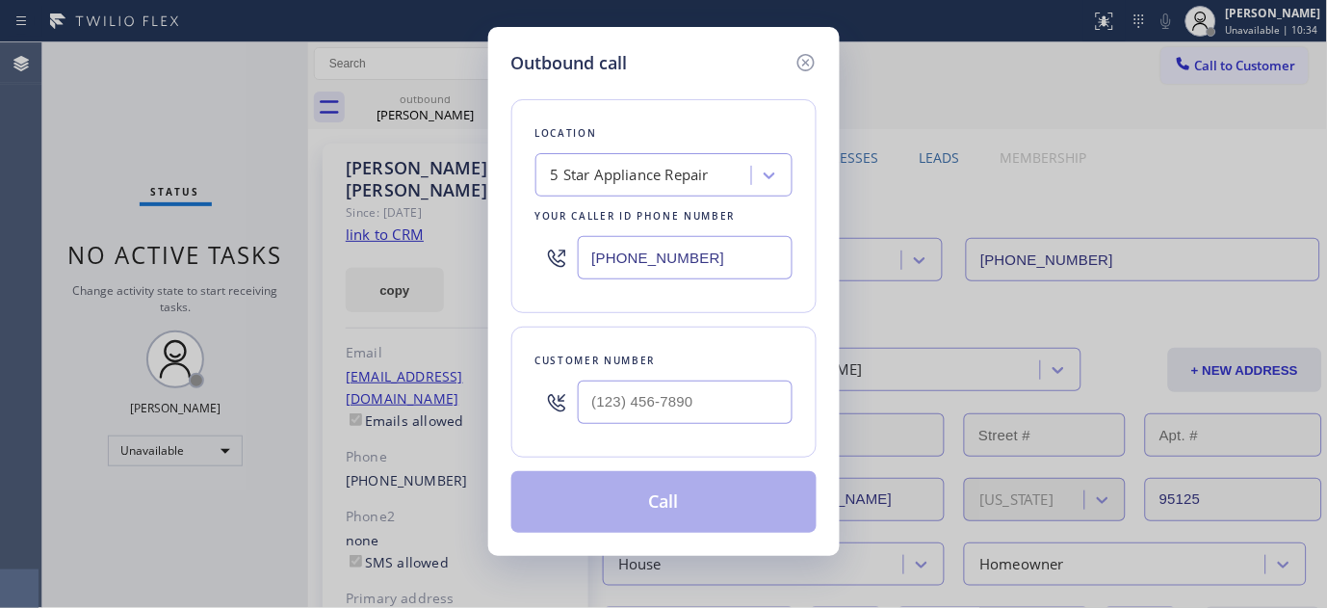
drag, startPoint x: 726, startPoint y: 325, endPoint x: 694, endPoint y: 383, distance: 67.3
click at [724, 327] on div "Location 5 Star Appliance Repair Your caller id phone number (415) 818-0507 Cus…" at bounding box center [663, 304] width 305 height 457
click at [686, 418] on input "(___) ___-____" at bounding box center [685, 401] width 215 height 43
paste input "917) 406-6133"
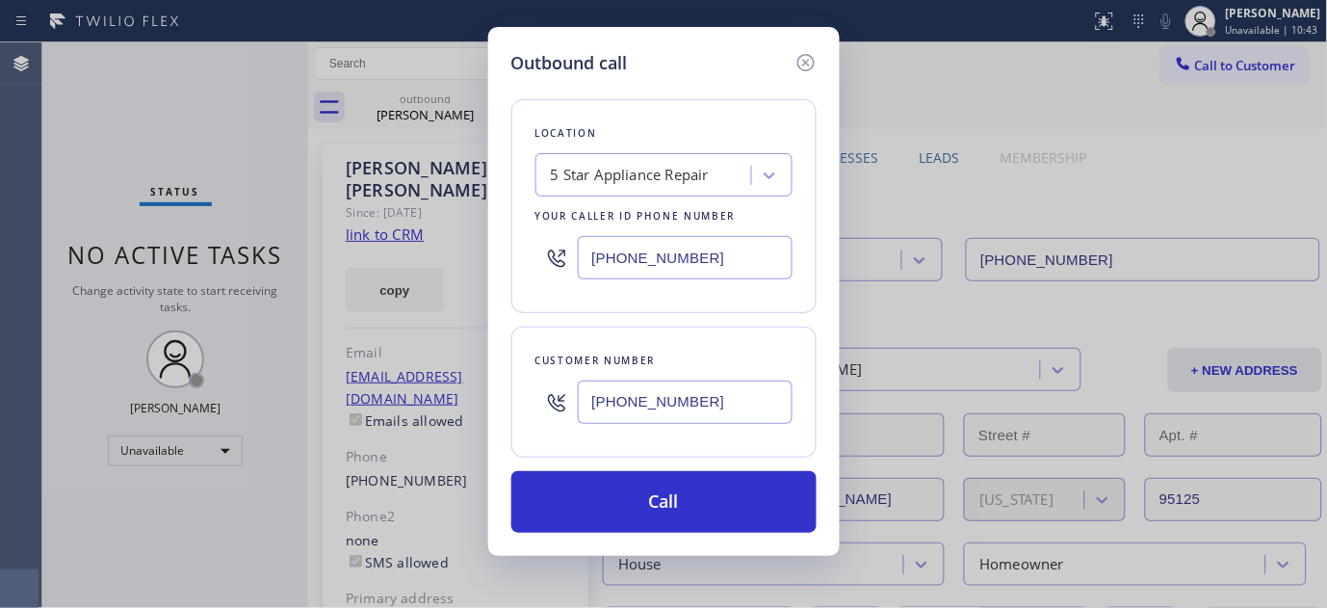
paste input "626) 320-3404"
drag, startPoint x: 713, startPoint y: 408, endPoint x: 378, endPoint y: 415, distance: 335.3
click at [378, 415] on div "Outbound call Location 5 Star Appliance Repair Your caller id phone number (415…" at bounding box center [663, 304] width 1327 height 608
click at [806, 62] on icon at bounding box center [805, 62] width 17 height 17
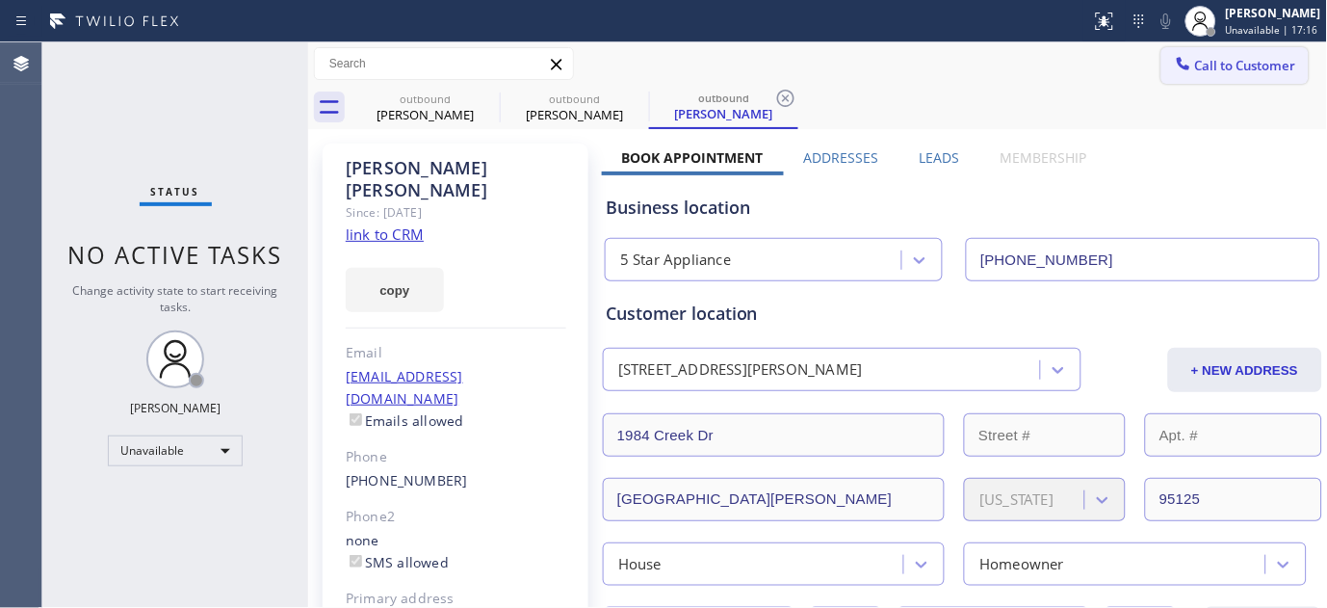
click at [1204, 49] on button "Call to Customer" at bounding box center [1235, 65] width 147 height 37
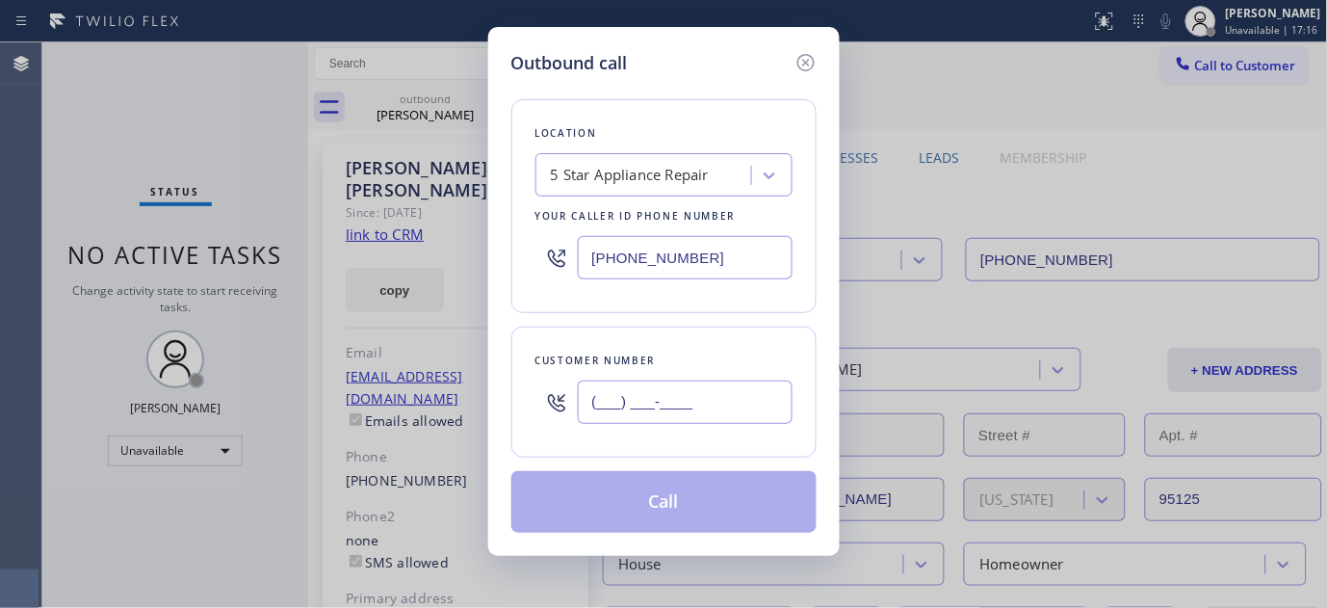
click at [736, 396] on input "(___) ___-____" at bounding box center [685, 401] width 215 height 43
paste input "917) 751-4106"
type input "(917) 751-4106"
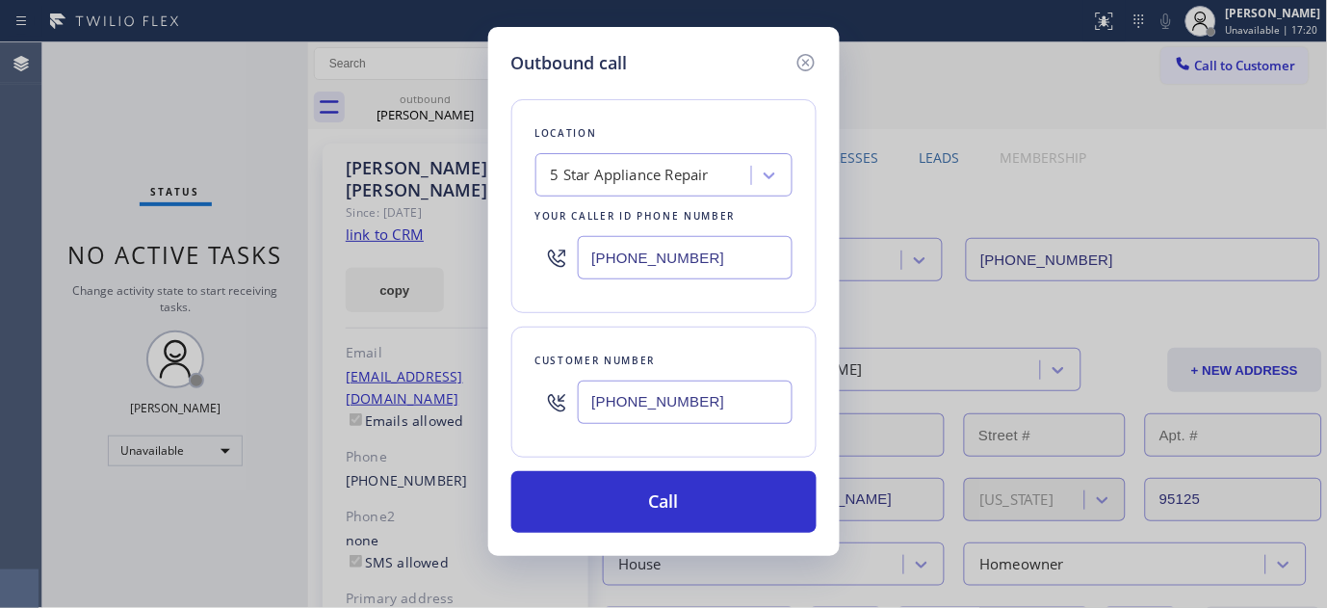
click at [674, 185] on div "5 Star Appliance Repair" at bounding box center [630, 176] width 159 height 22
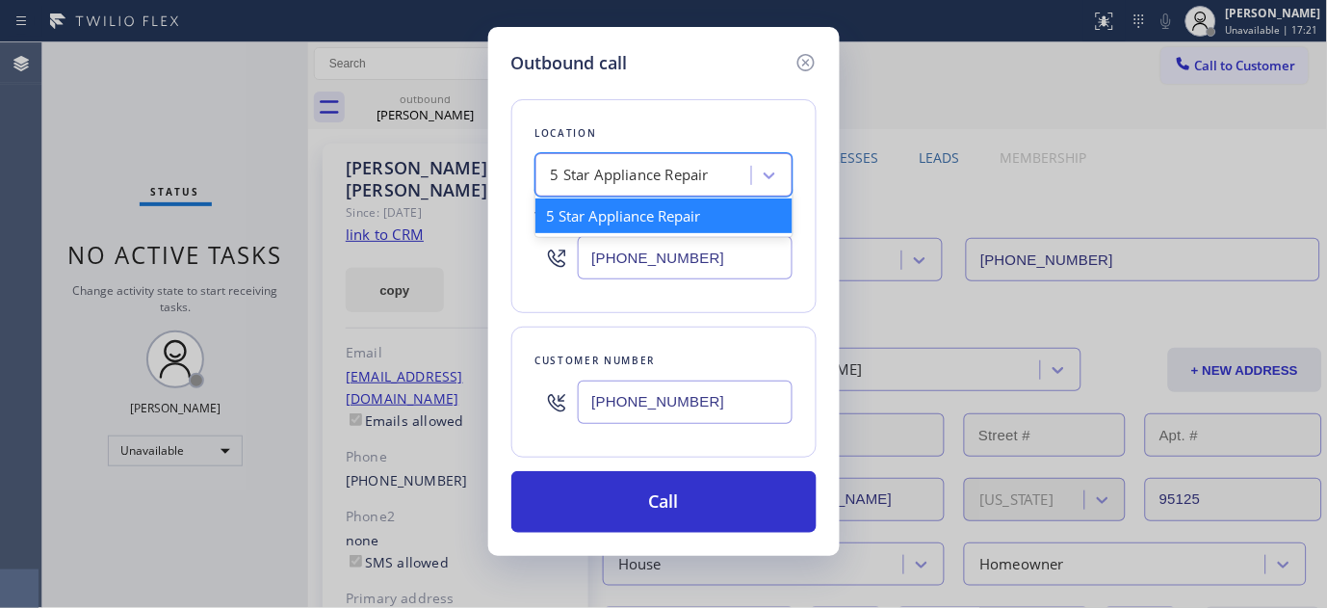
click at [718, 316] on div "Location option 5 Star Appliance Repair focused, 1 of 1. 1 result available. Us…" at bounding box center [663, 304] width 305 height 457
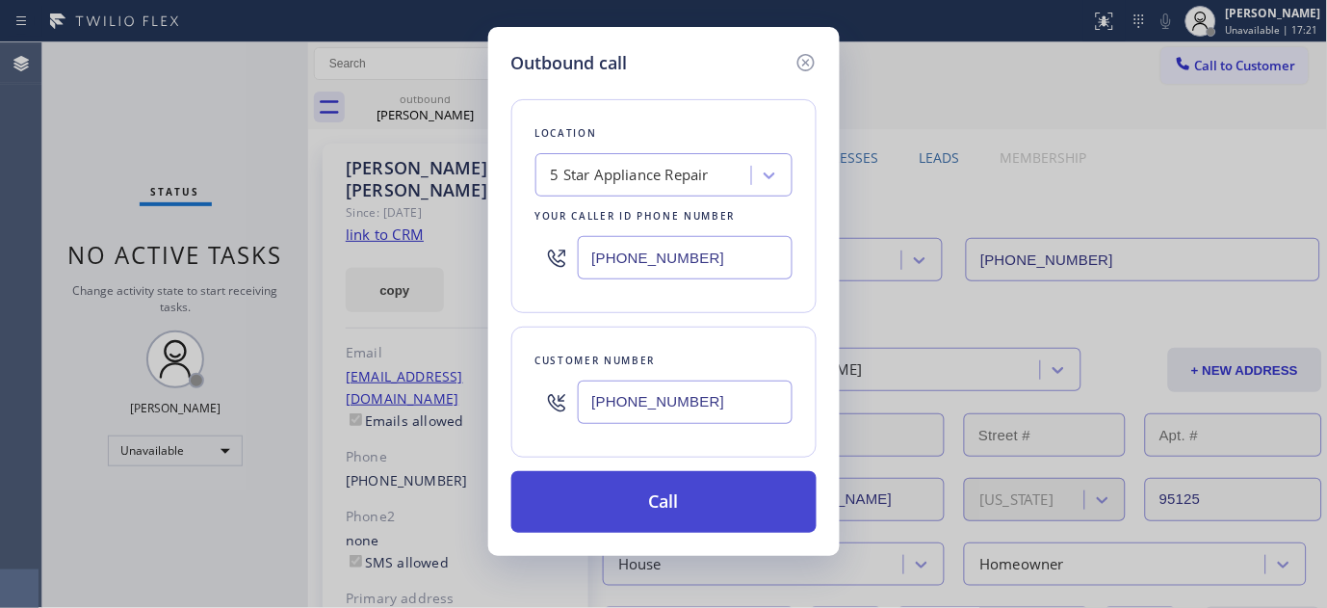
click at [704, 503] on button "Call" at bounding box center [663, 502] width 305 height 62
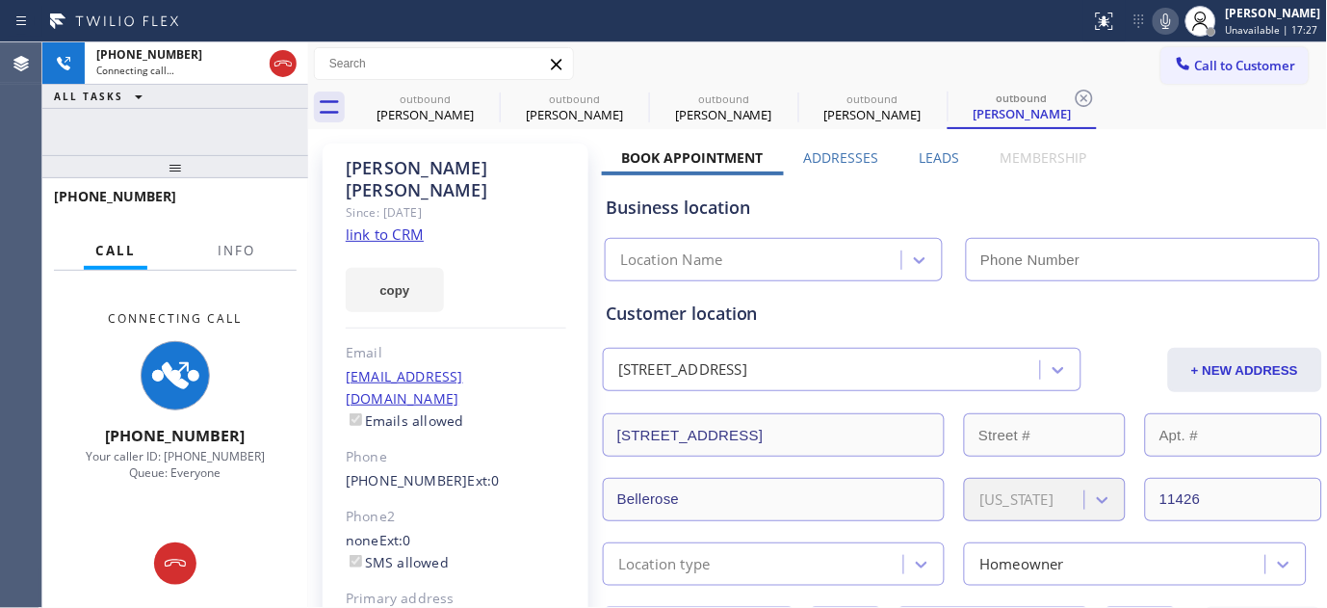
type input "[PHONE_NUMBER]"
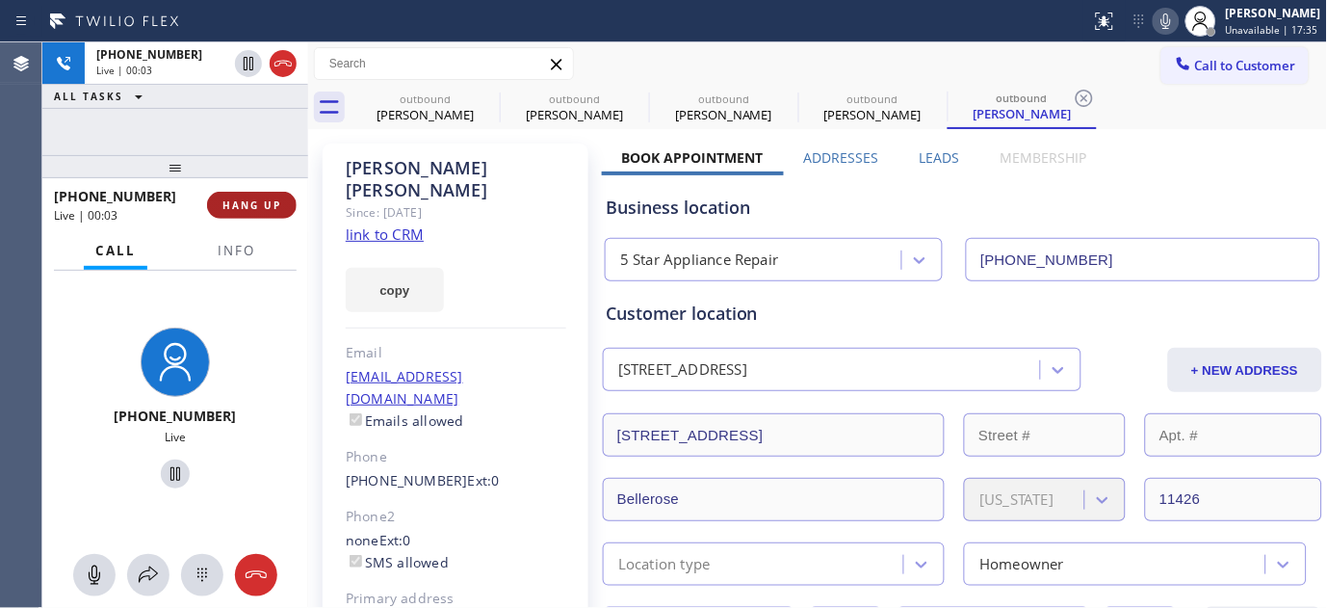
click at [219, 194] on button "HANG UP" at bounding box center [252, 205] width 90 height 27
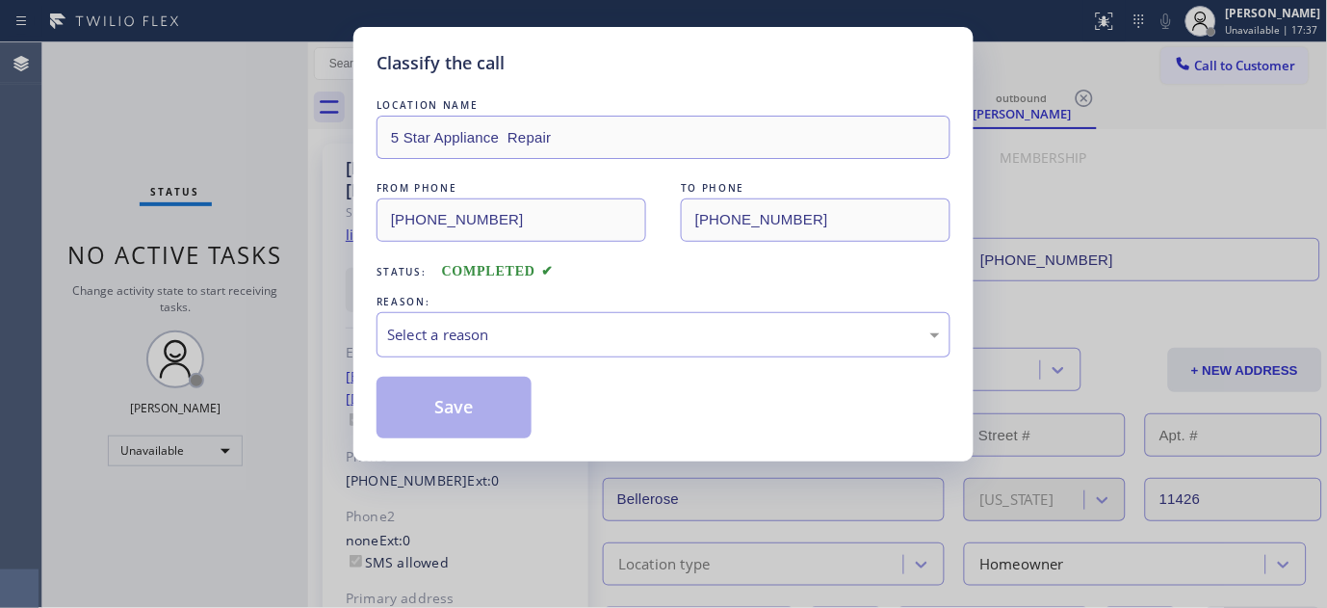
click at [511, 305] on div "REASON:" at bounding box center [664, 302] width 574 height 20
click at [513, 328] on div "Select a reason" at bounding box center [663, 335] width 553 height 22
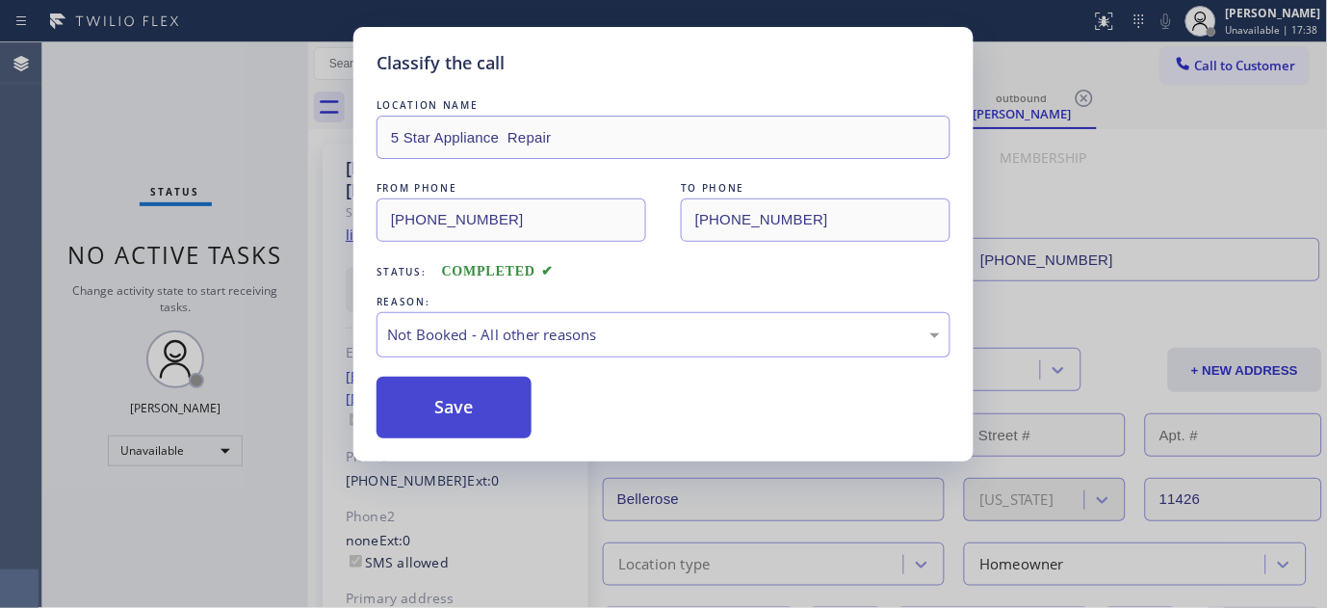
click at [469, 403] on button "Save" at bounding box center [454, 408] width 155 height 62
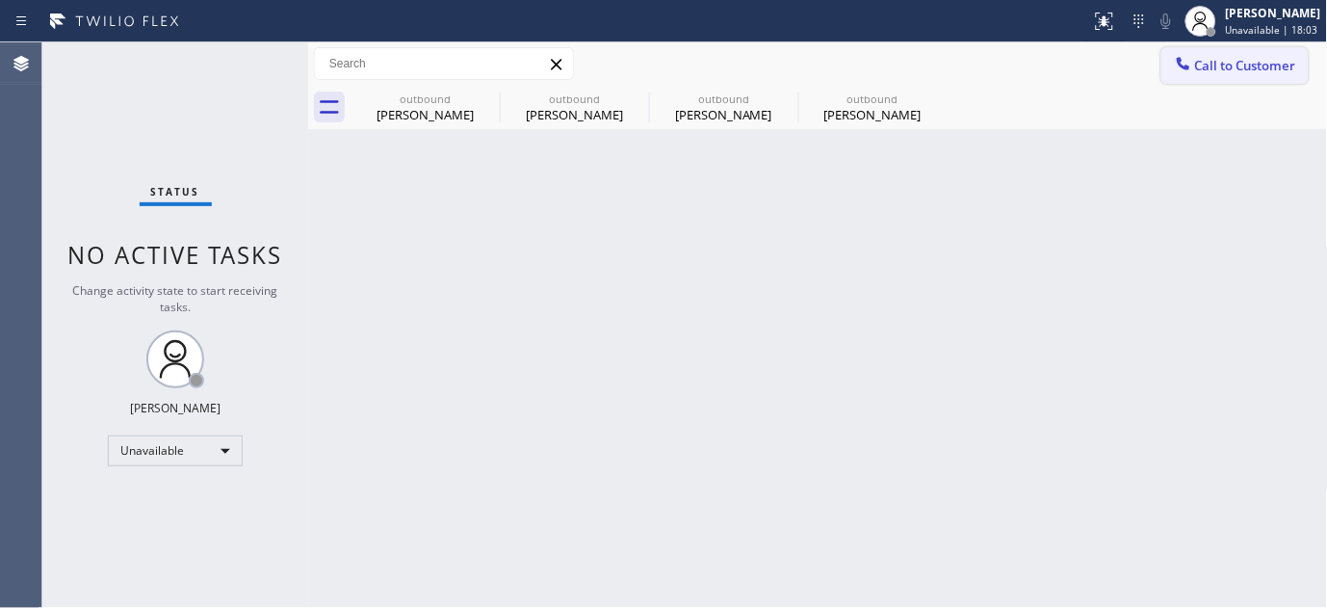
click at [1236, 73] on span "Call to Customer" at bounding box center [1245, 65] width 101 height 17
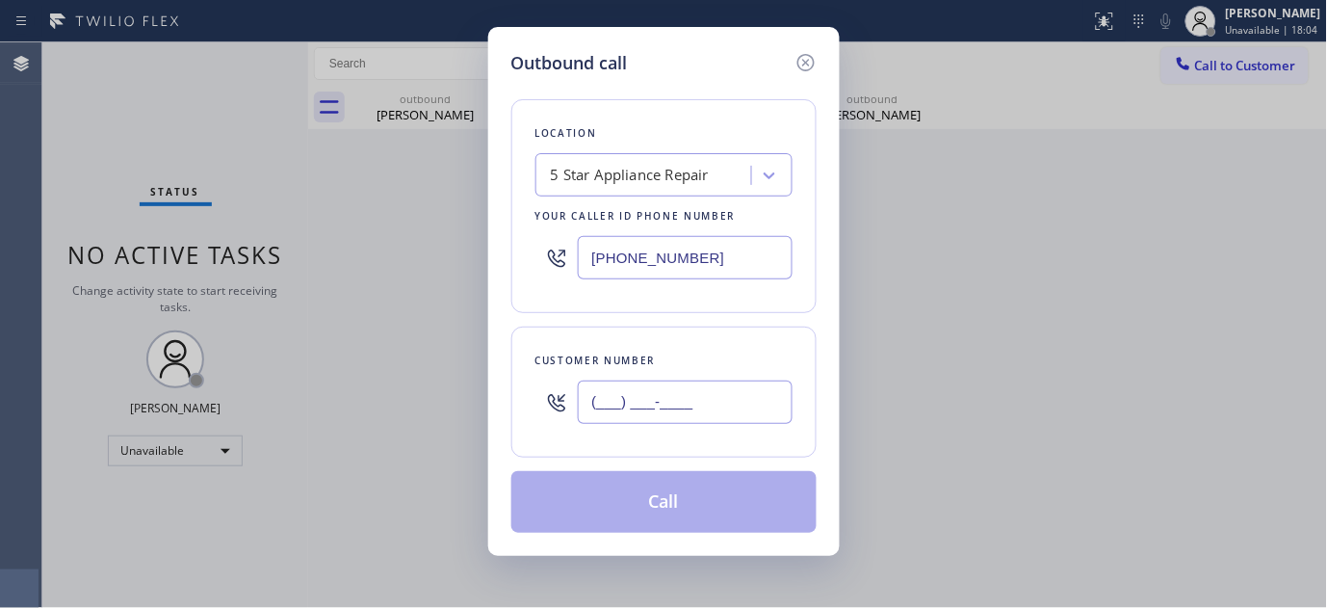
click at [622, 403] on input "(___) ___-____" at bounding box center [685, 401] width 215 height 43
paste input "562) 225-5494"
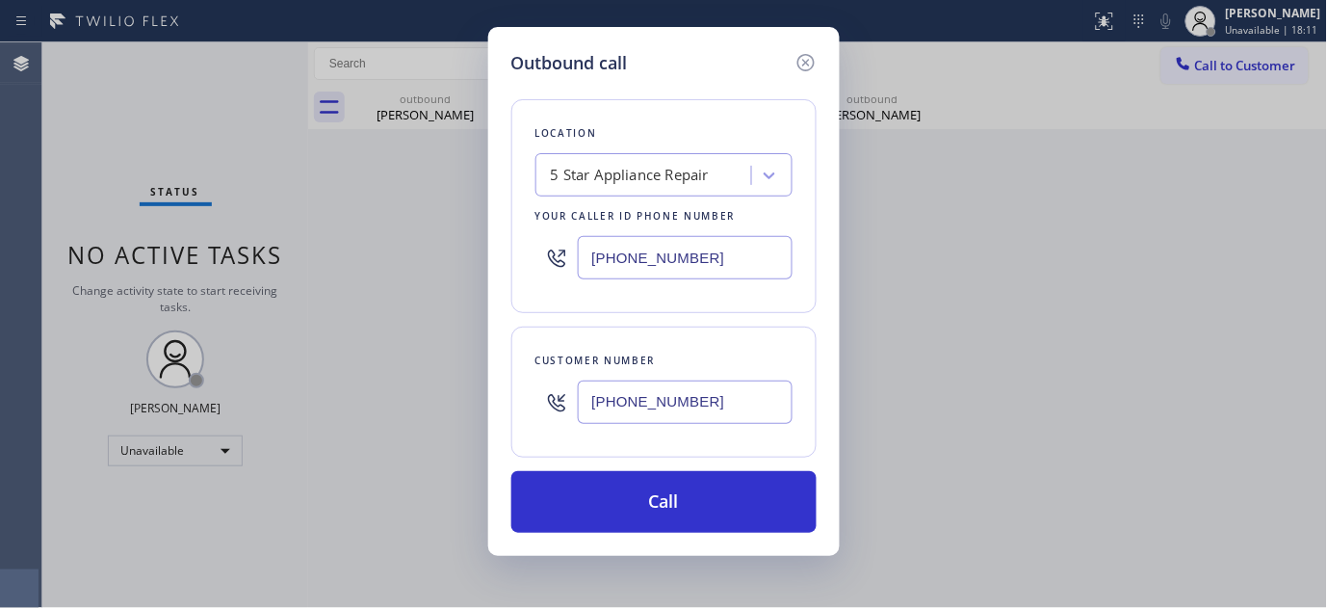
type input "(562) 225-5494"
drag, startPoint x: 706, startPoint y: 261, endPoint x: 532, endPoint y: 261, distance: 174.3
click at [543, 261] on div "[PHONE_NUMBER]" at bounding box center [664, 257] width 257 height 63
paste input "855) 731-4952"
type input "[PHONE_NUMBER]"
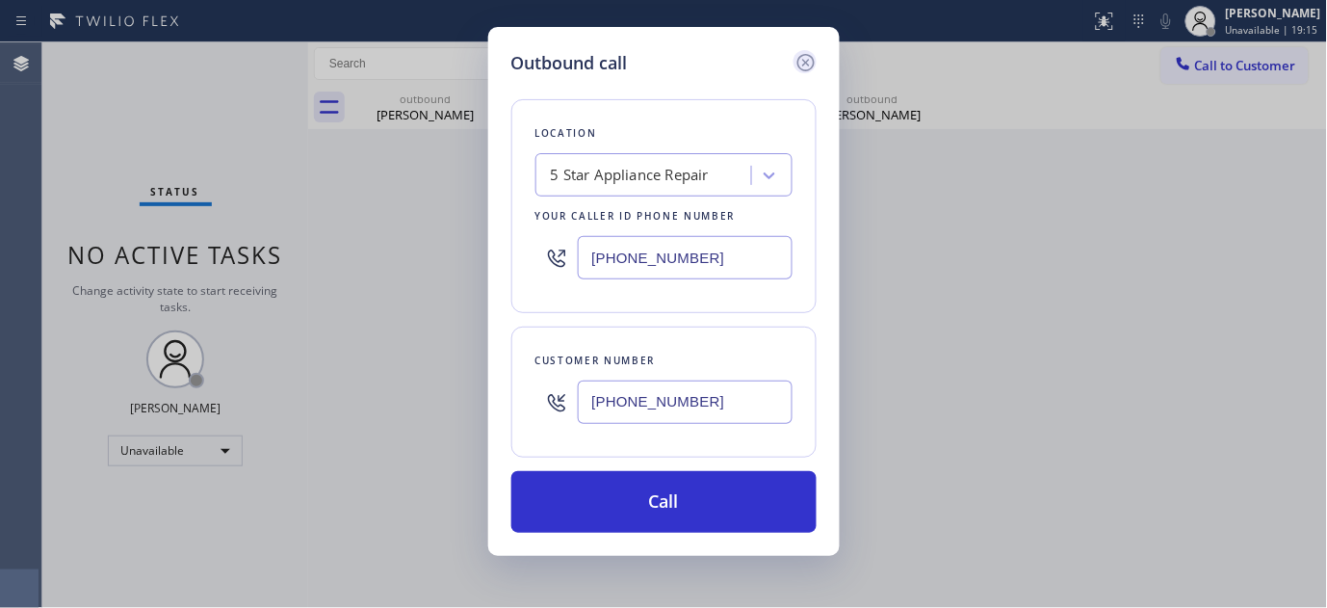
click at [806, 69] on icon at bounding box center [805, 62] width 17 height 17
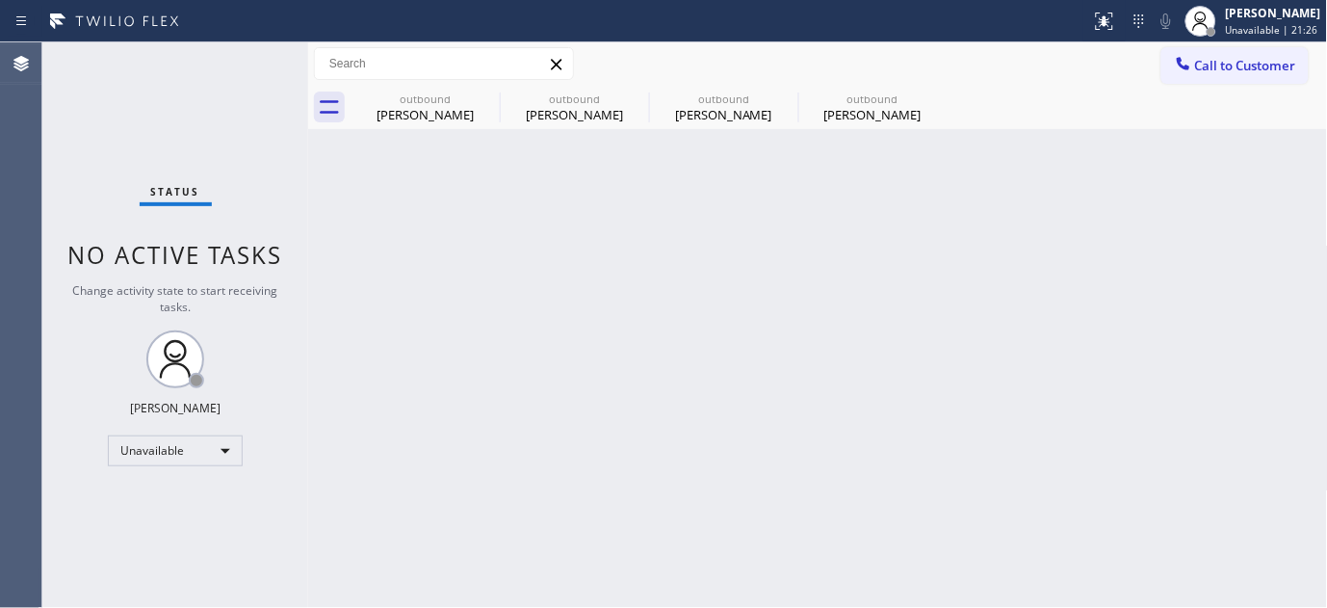
click at [851, 271] on div "Back to Dashboard Change Sender ID Customers Technicians Select a contact Outbo…" at bounding box center [818, 324] width 1020 height 565
click at [1265, 57] on span "Call to Customer" at bounding box center [1245, 65] width 101 height 17
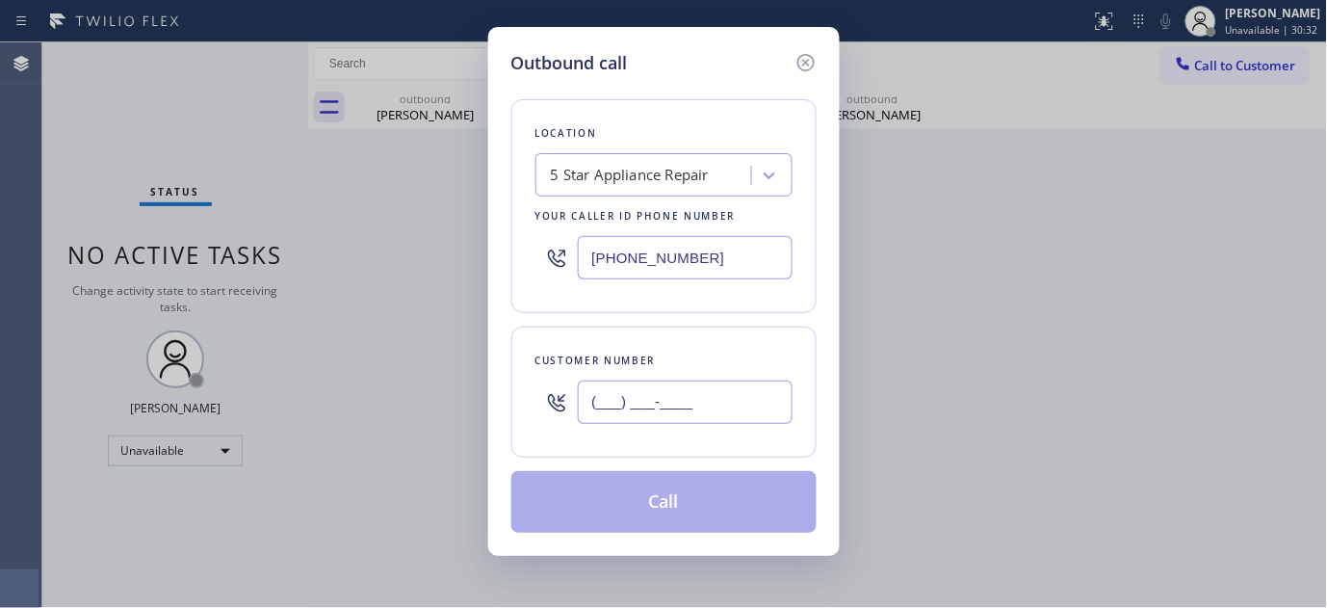
drag, startPoint x: 622, startPoint y: 389, endPoint x: 686, endPoint y: 353, distance: 73.4
click at [619, 403] on input "(___) ___-____" at bounding box center [685, 401] width 215 height 43
paste input "949-9228"
click at [565, 405] on icon at bounding box center [556, 402] width 23 height 23
click at [607, 400] on input "(___) 949-9228" at bounding box center [685, 401] width 215 height 43
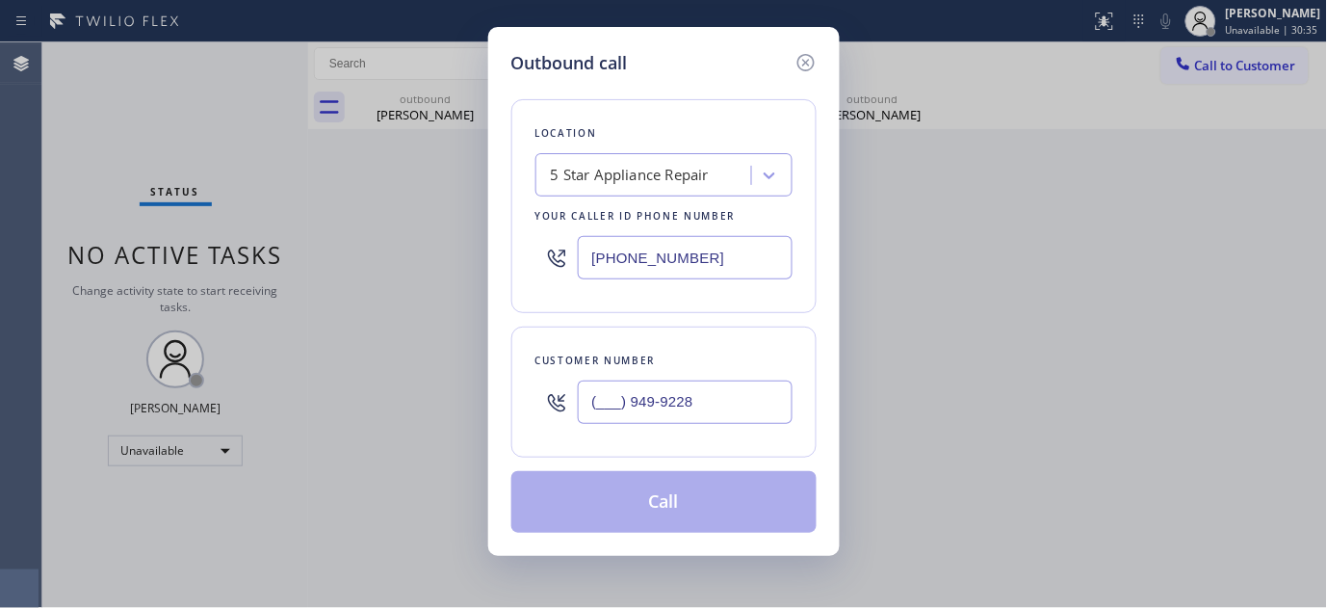
paste input "94) 992-2860"
drag, startPoint x: 499, startPoint y: 434, endPoint x: 502, endPoint y: 419, distance: 15.7
click at [488, 426] on div "Outbound call Location 5 Star Appliance Repair Your caller id phone number (855…" at bounding box center [664, 291] width 352 height 529
click at [703, 395] on input "(_94) 992-2860" at bounding box center [685, 401] width 215 height 43
drag, startPoint x: 704, startPoint y: 395, endPoint x: 562, endPoint y: 416, distance: 144.1
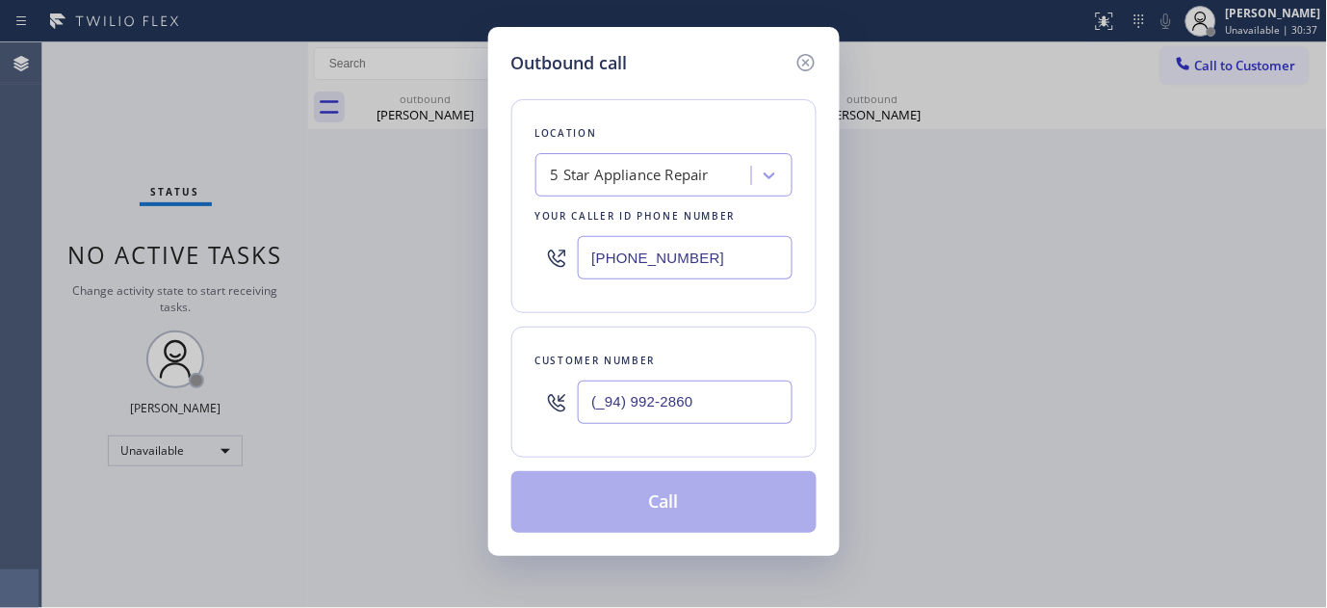
click at [562, 416] on div "(_94) 992-2860" at bounding box center [664, 402] width 257 height 63
paste input "949) 922-8605"
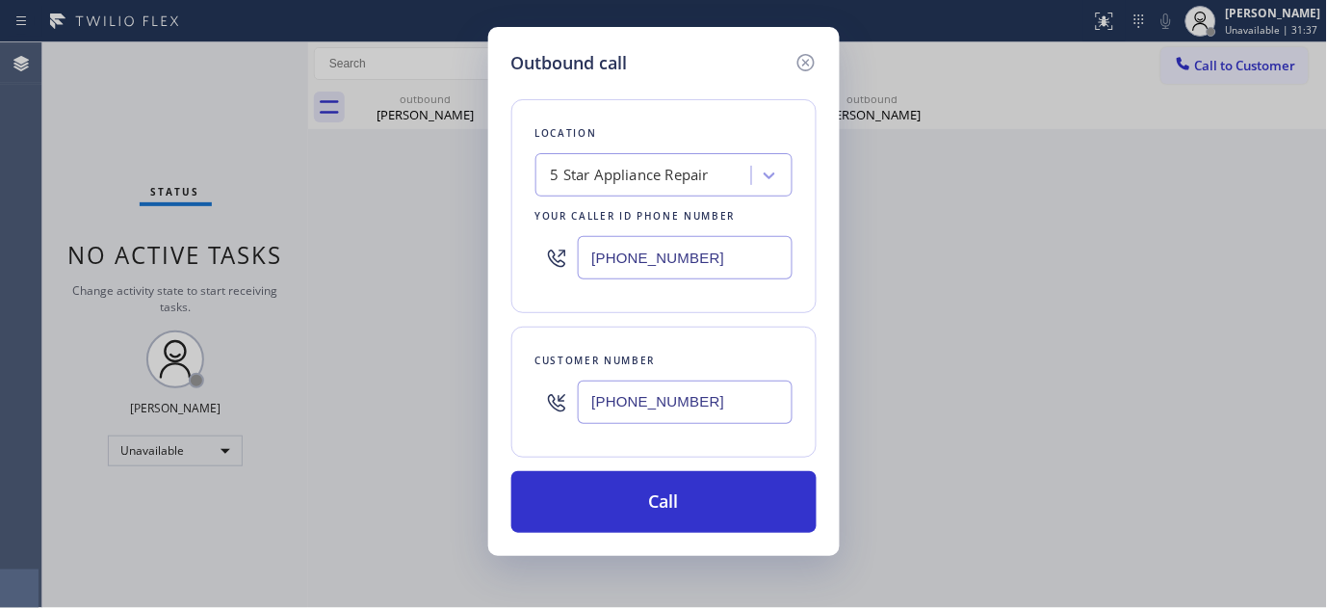
drag, startPoint x: 744, startPoint y: 395, endPoint x: 686, endPoint y: 300, distance: 111.5
click at [453, 439] on div "Outbound call Location 5 Star Appliance Repair Your caller id phone number (855…" at bounding box center [663, 304] width 1327 height 608
paste input "text"
type input "(949) 922-8605"
drag, startPoint x: 698, startPoint y: 253, endPoint x: 458, endPoint y: 297, distance: 244.7
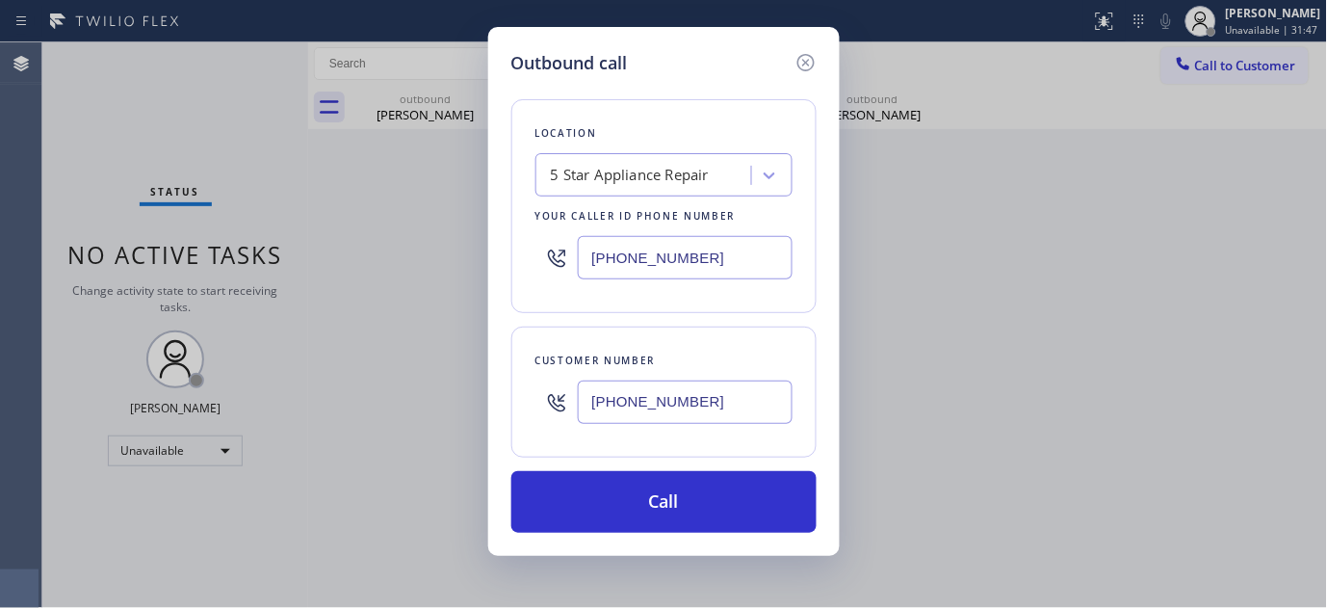
click at [458, 299] on div "Outbound call Location 5 Star Appliance Repair Your caller id phone number (855…" at bounding box center [663, 304] width 1327 height 608
paste input "88) 512-196"
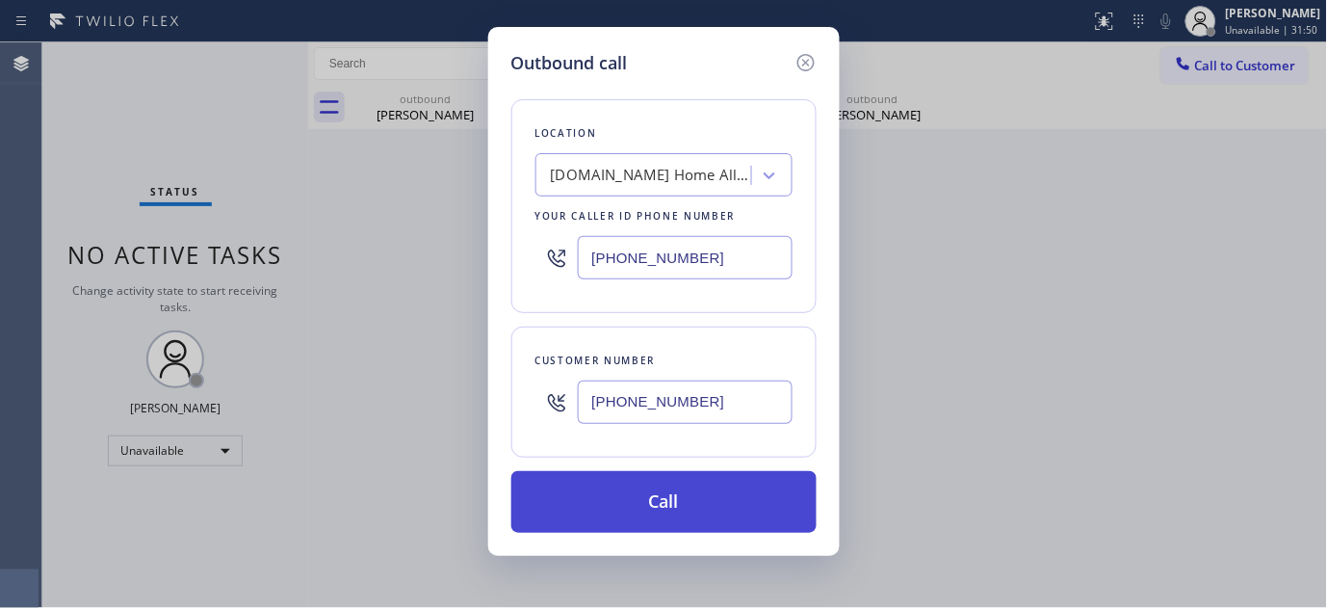
type input "(888) 512-1962"
click at [728, 501] on button "Call" at bounding box center [663, 502] width 305 height 62
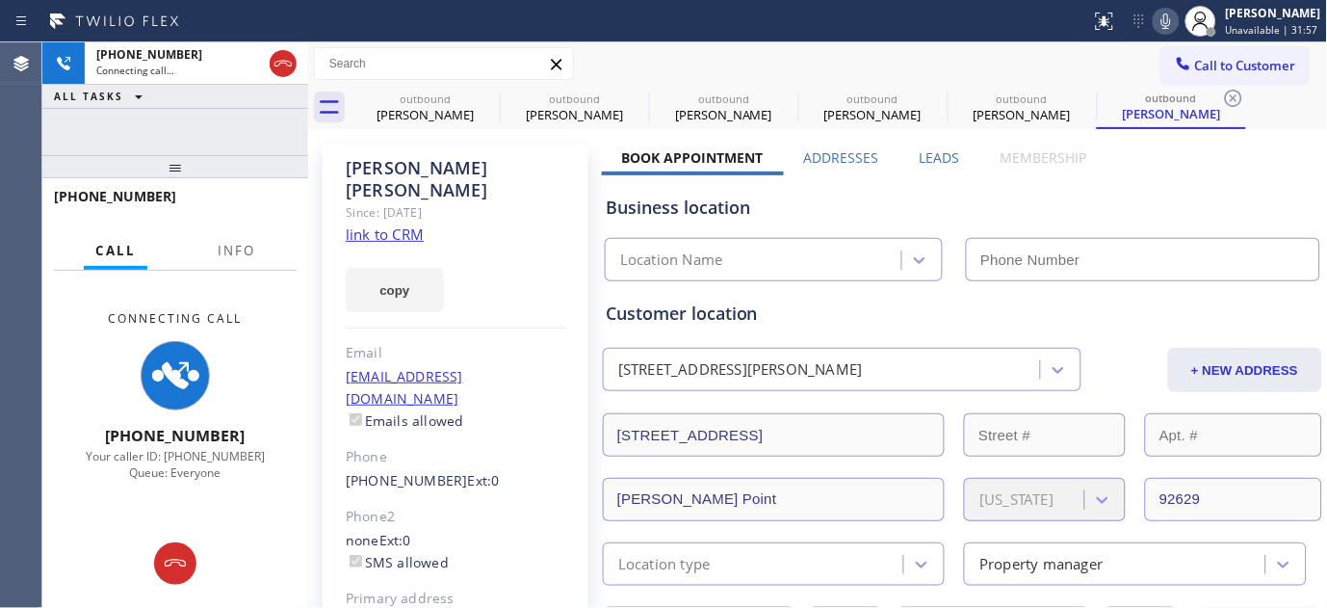
type input "(888) 512-1962"
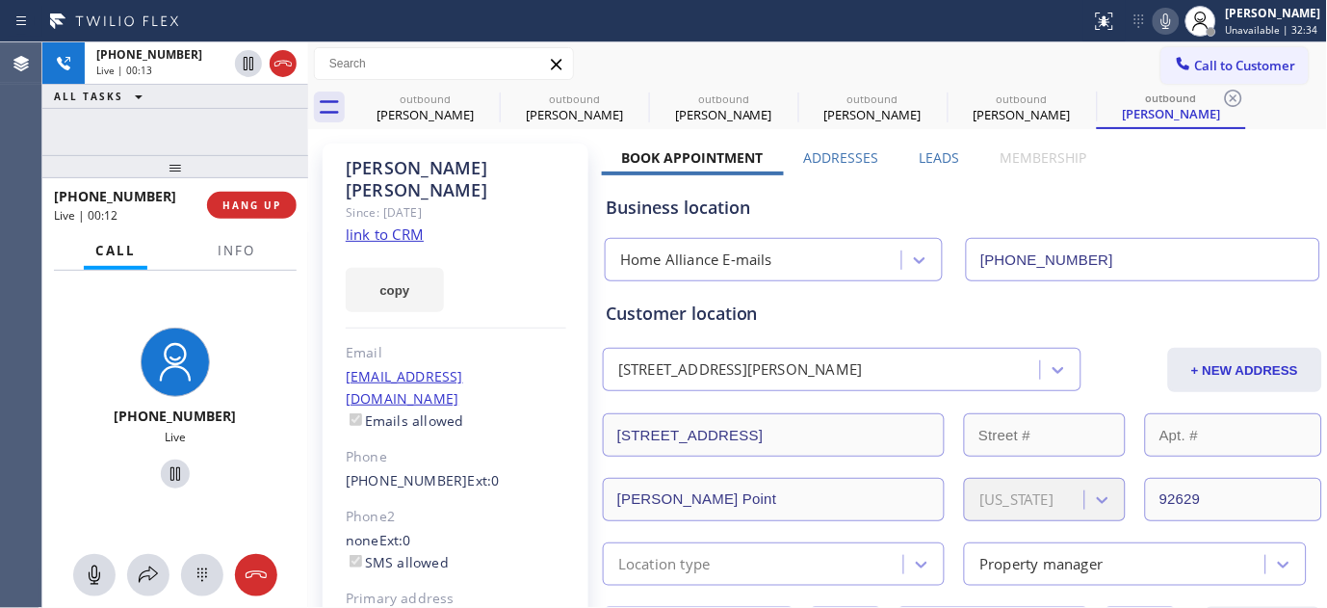
click at [252, 220] on div "+19499228605 Live | 00:12 HANG UP" at bounding box center [175, 205] width 243 height 50
click at [252, 220] on div "+19499228605 Live | 00:13 HANG UP" at bounding box center [175, 205] width 243 height 50
click at [240, 214] on div at bounding box center [240, 214] width 0 height 0
click at [256, 203] on span "HANG UP" at bounding box center [252, 204] width 59 height 13
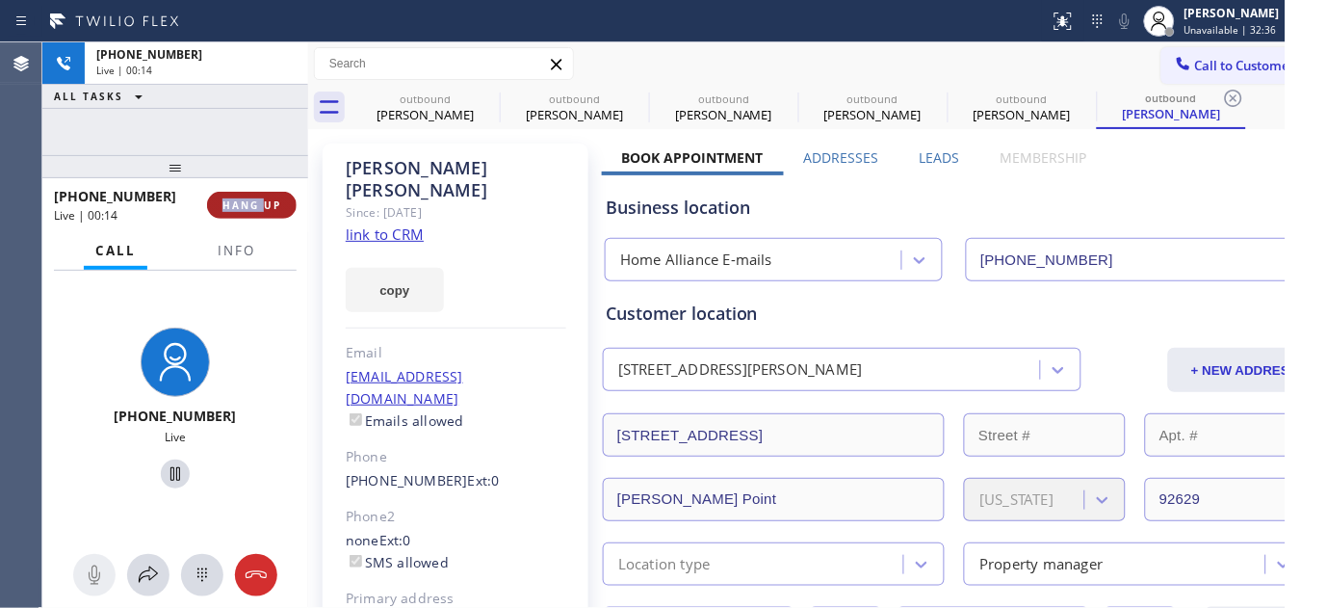
click at [289, 206] on button "HANG UP" at bounding box center [252, 205] width 90 height 27
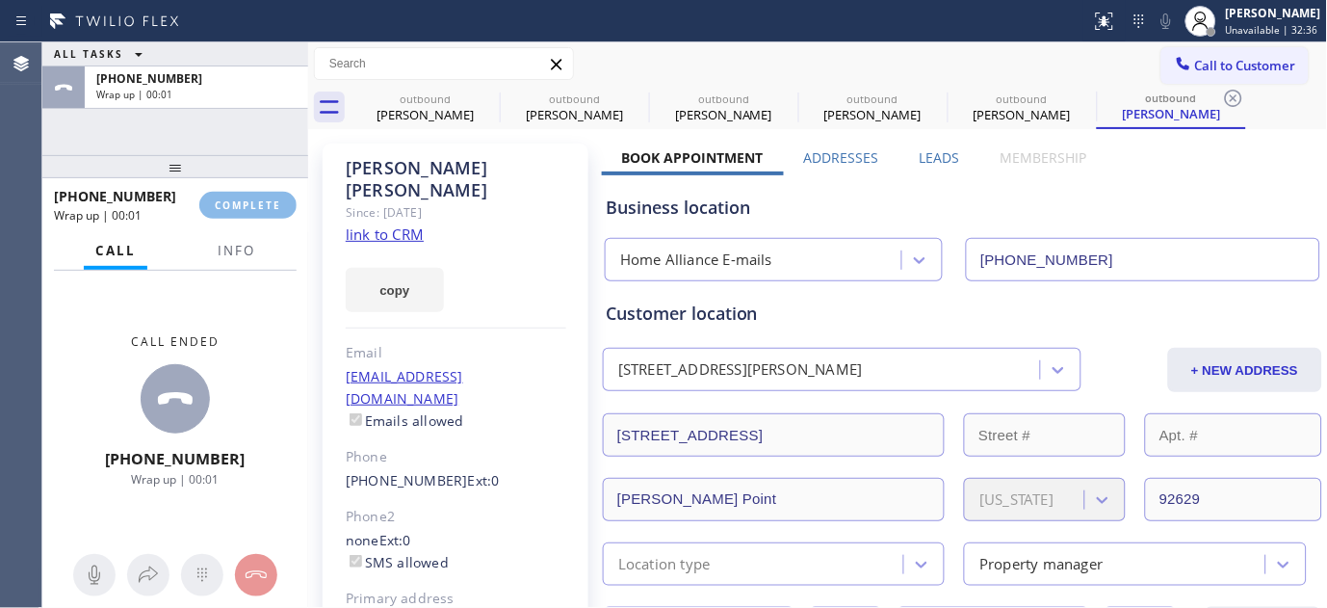
drag, startPoint x: 248, startPoint y: 170, endPoint x: 306, endPoint y: 101, distance: 90.2
click at [251, 87] on div "ALL TASKS ALL TASKS ACTIVE TASKS TASKS IN WRAP UP +19499228605 Wrap up | 00:01 …" at bounding box center [175, 324] width 266 height 565
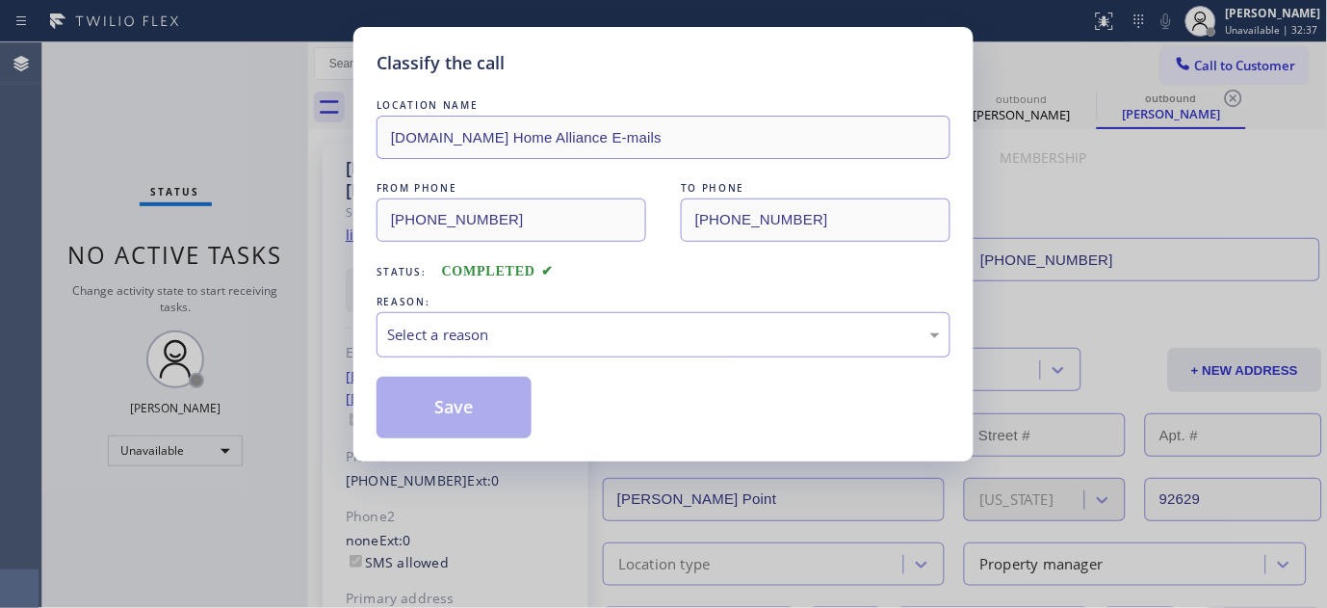
click at [264, 190] on div "Classify the call LOCATION NAME 4C.Email Home Alliance E-mails FROM PHONE (888)…" at bounding box center [663, 304] width 1327 height 608
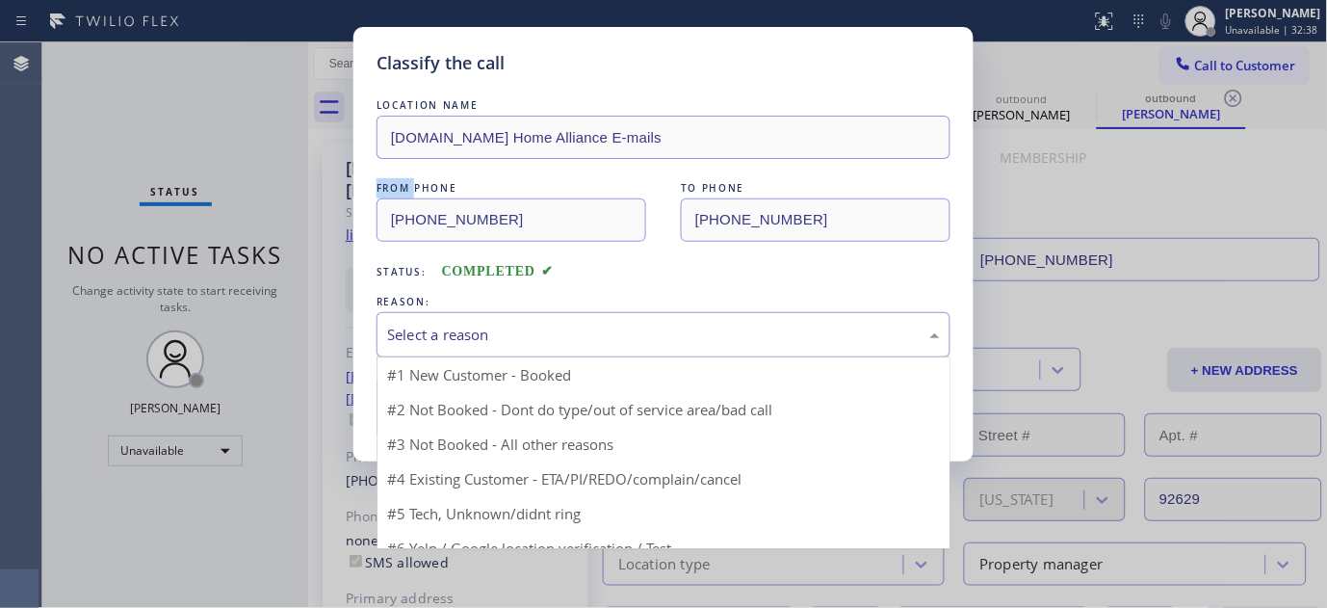
click at [563, 320] on div "Select a reason" at bounding box center [664, 334] width 574 height 45
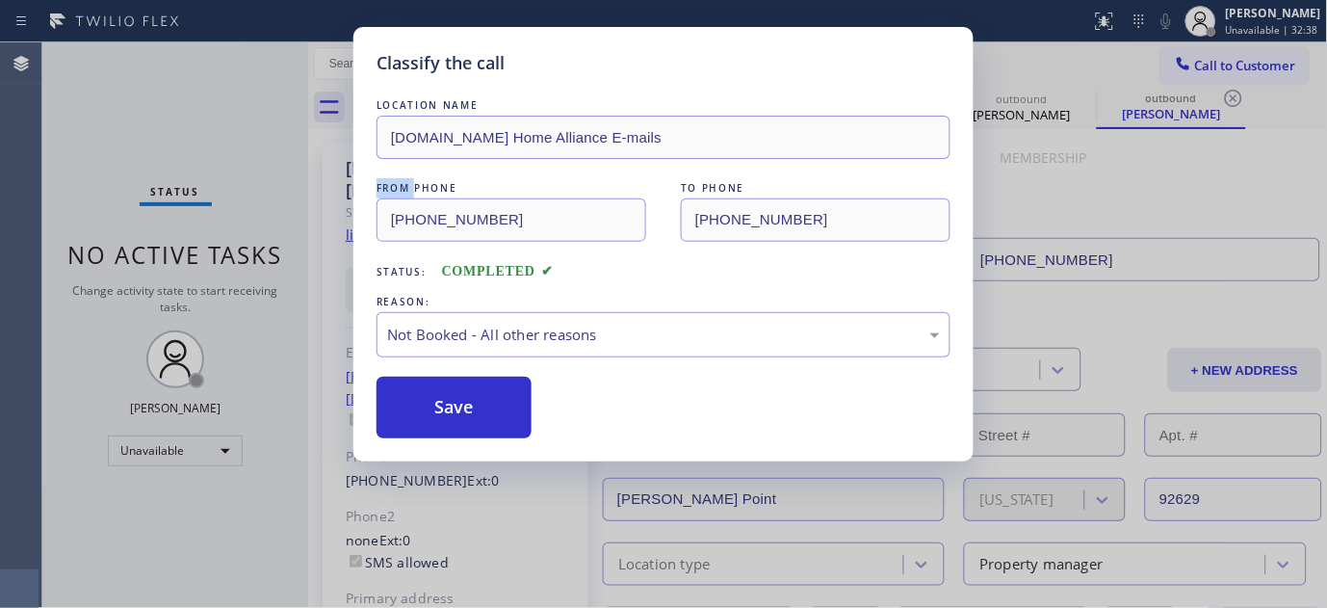
click at [448, 408] on button "Save" at bounding box center [454, 408] width 155 height 62
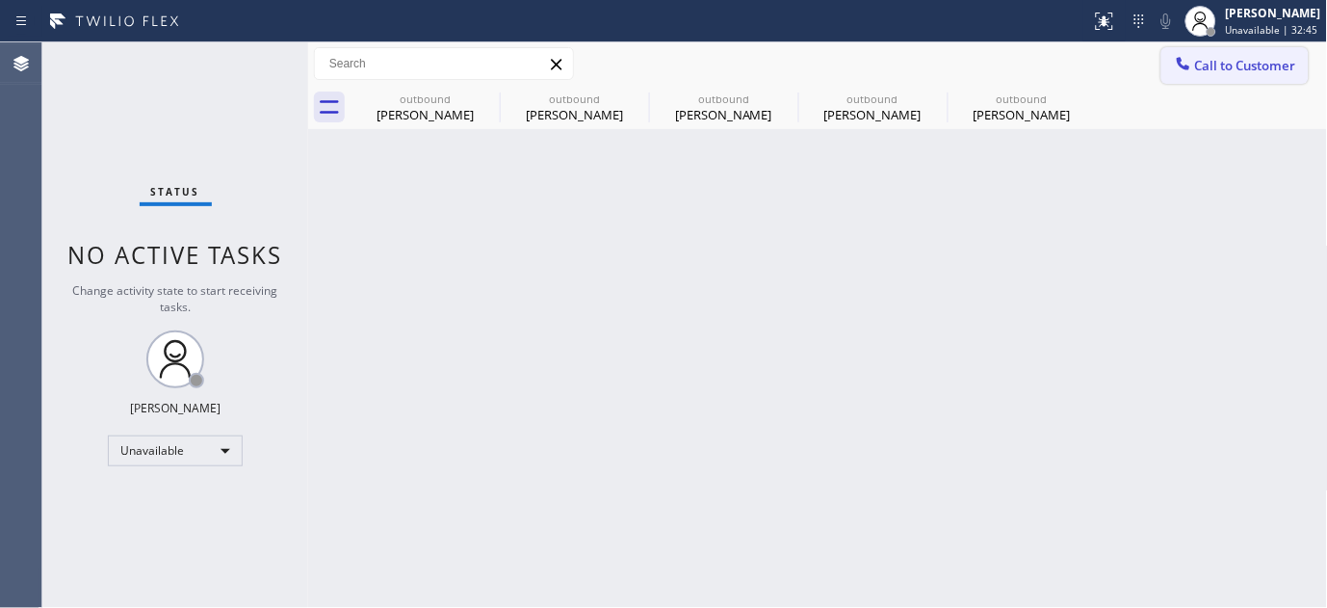
click at [1228, 52] on button "Call to Customer" at bounding box center [1235, 65] width 147 height 37
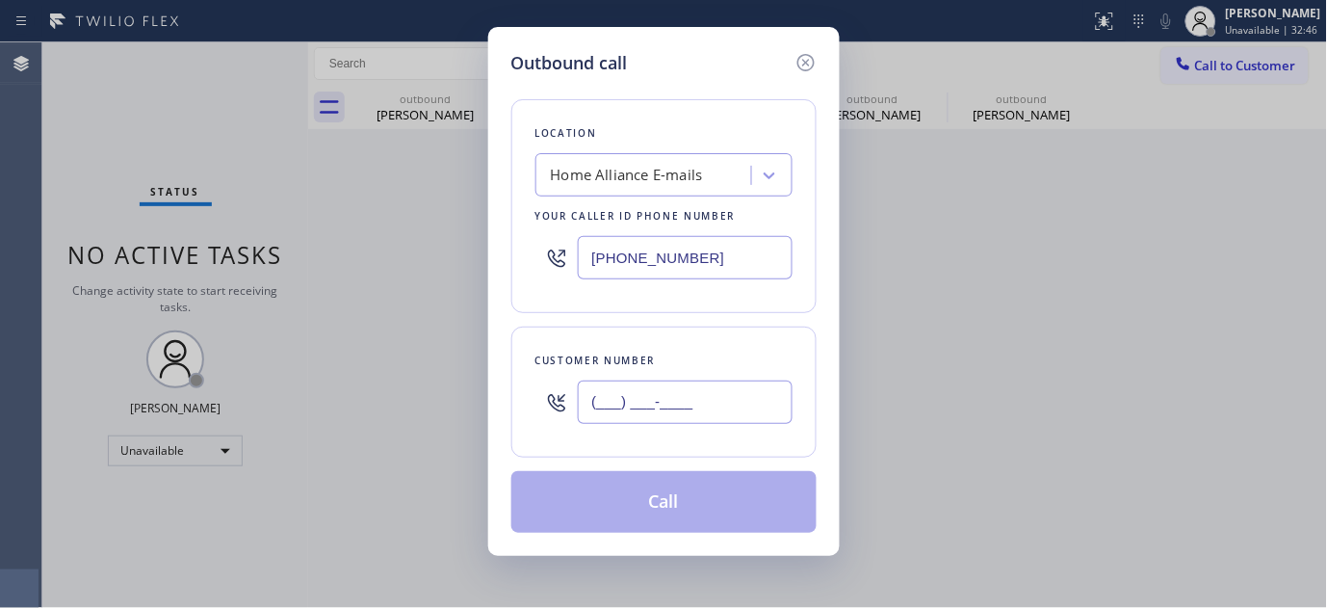
click at [646, 396] on input "(___) ___-____" at bounding box center [685, 401] width 215 height 43
paste input "303) 717-2436"
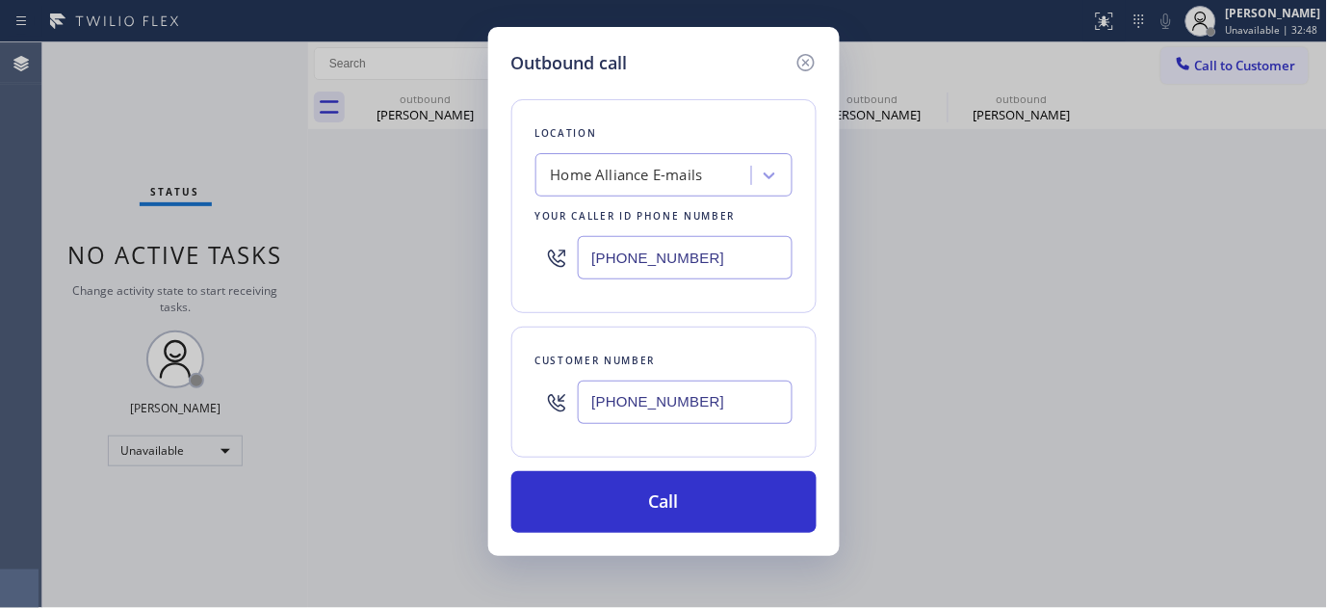
type input "(303) 717-2436"
drag, startPoint x: 723, startPoint y: 254, endPoint x: 276, endPoint y: 328, distance: 453.0
click at [276, 328] on div "Outbound call Location Home Alliance E-mails Your caller id phone number (888) …" at bounding box center [663, 304] width 1327 height 608
paste input "720) 605-0871"
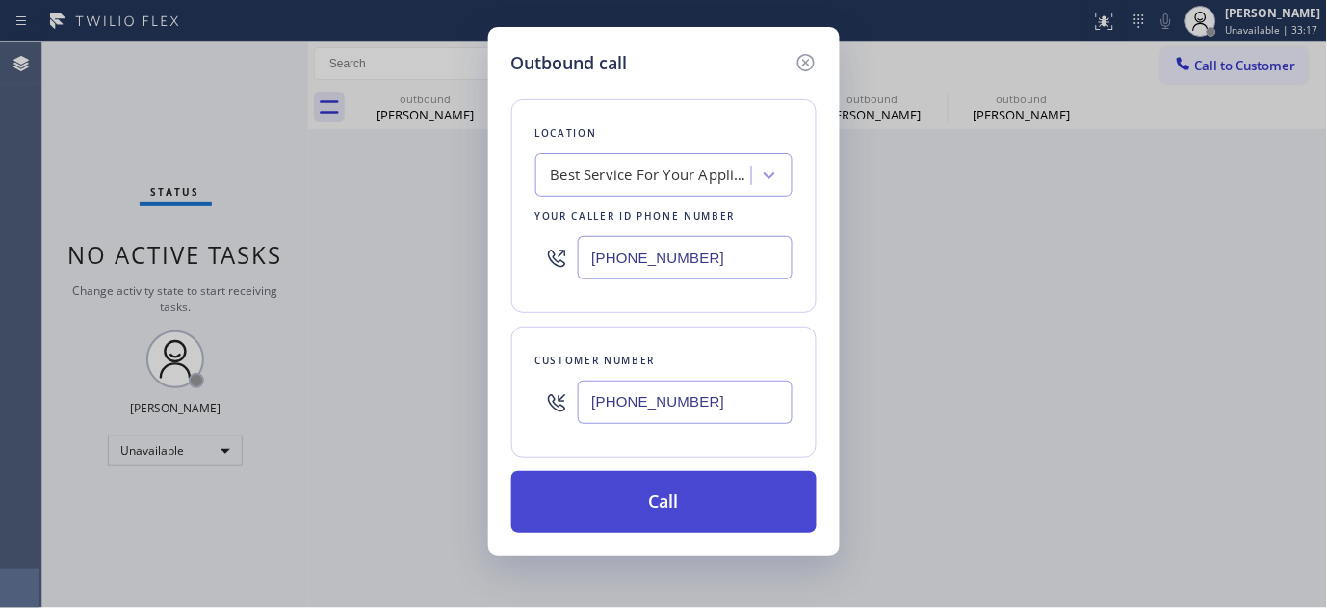
type input "(720) 605-0871"
click at [649, 493] on button "Call" at bounding box center [663, 502] width 305 height 62
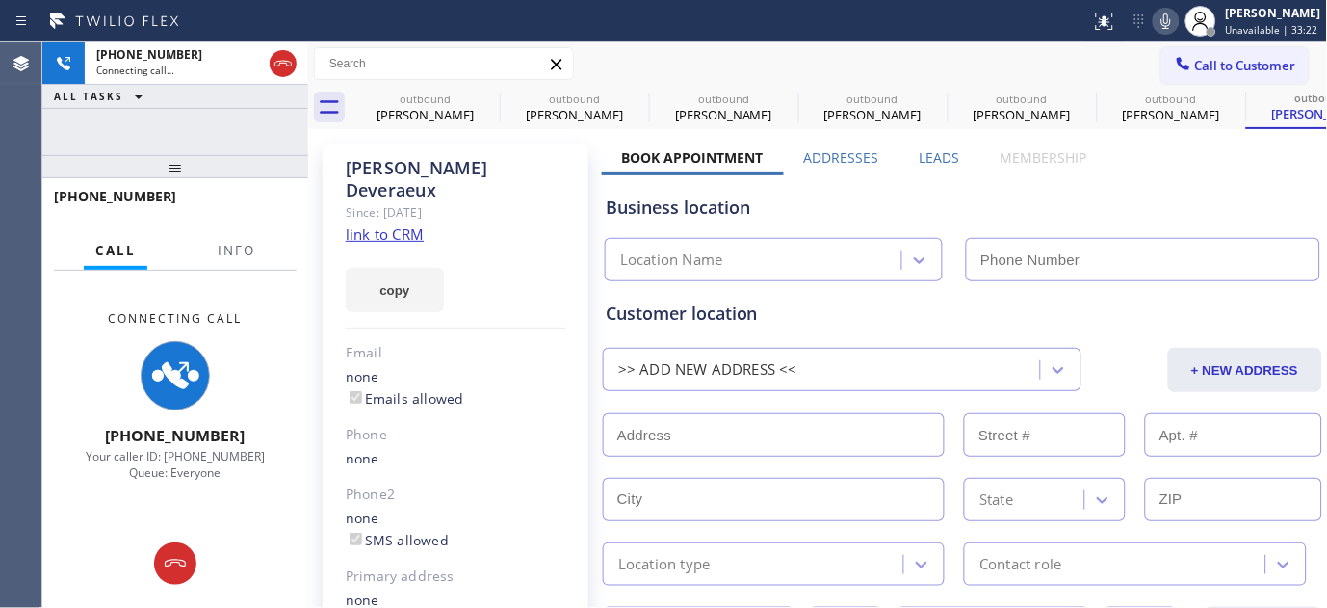
type input "(720) 605-0871"
drag, startPoint x: 194, startPoint y: 178, endPoint x: 196, endPoint y: 154, distance: 24.3
click at [196, 156] on div at bounding box center [175, 167] width 266 height 23
drag, startPoint x: 196, startPoint y: 154, endPoint x: 219, endPoint y: 12, distance: 144.3
click at [207, 52] on div "+13037172436 Connecting call… ALL TASKS ALL TASKS ACTIVE TASKS TASKS IN WRAP UP…" at bounding box center [175, 325] width 266 height 566
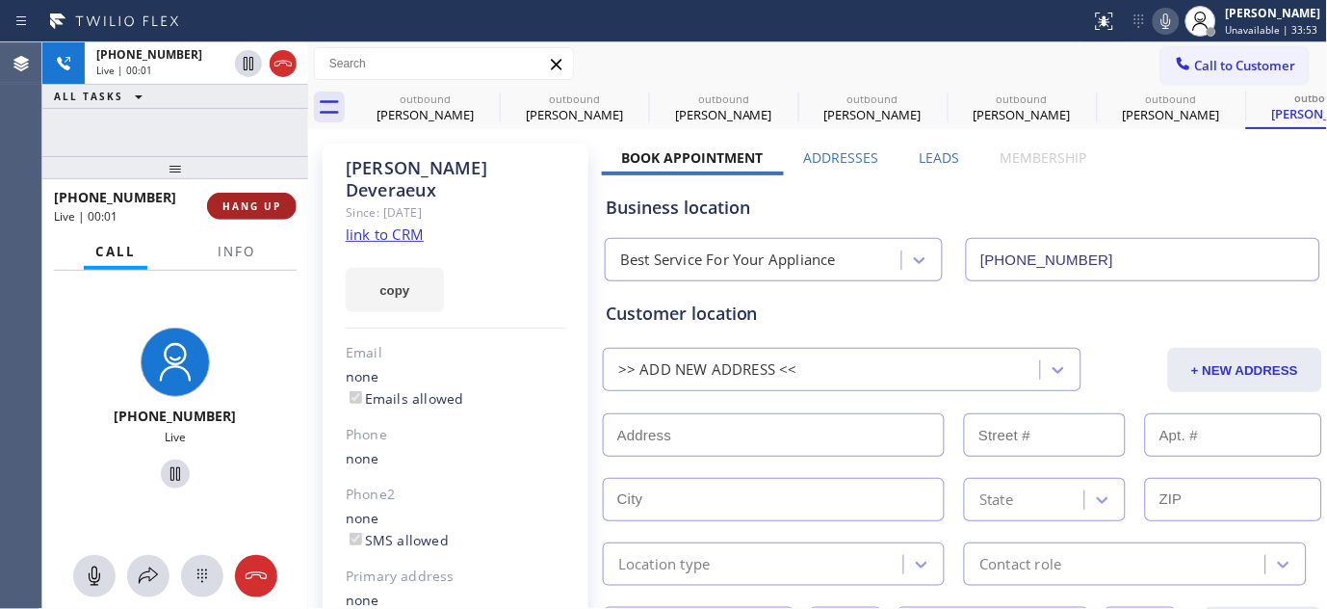
click at [236, 202] on span "HANG UP" at bounding box center [252, 205] width 59 height 13
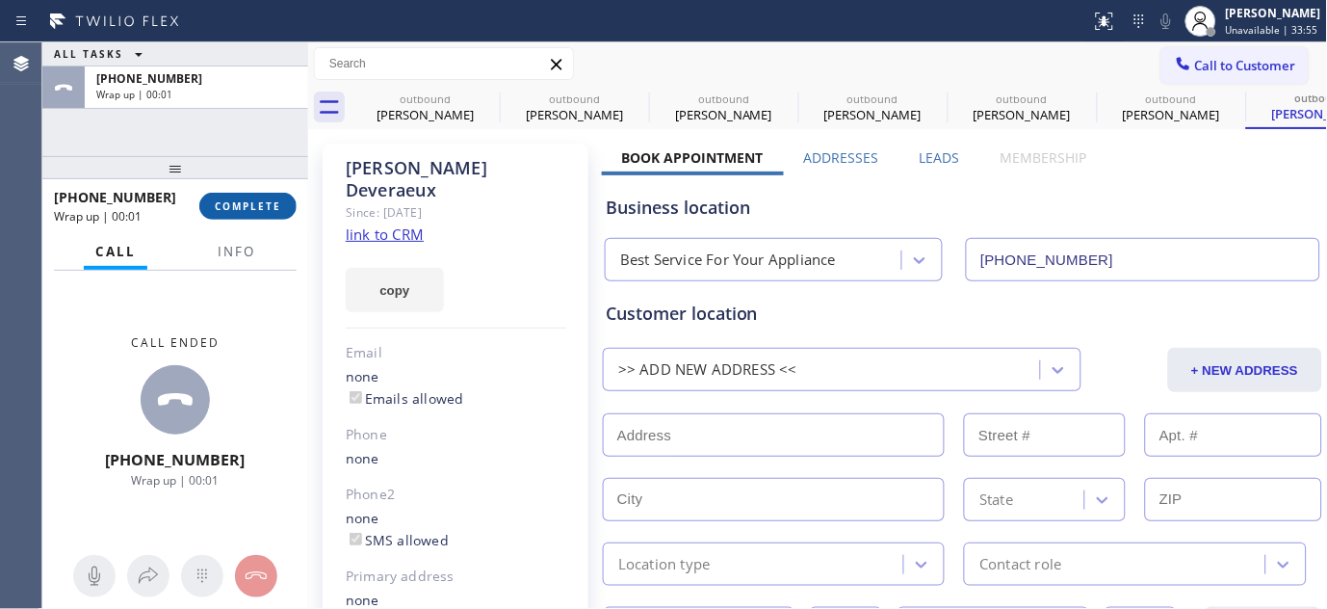
click at [236, 202] on span "COMPLETE" at bounding box center [248, 205] width 66 height 13
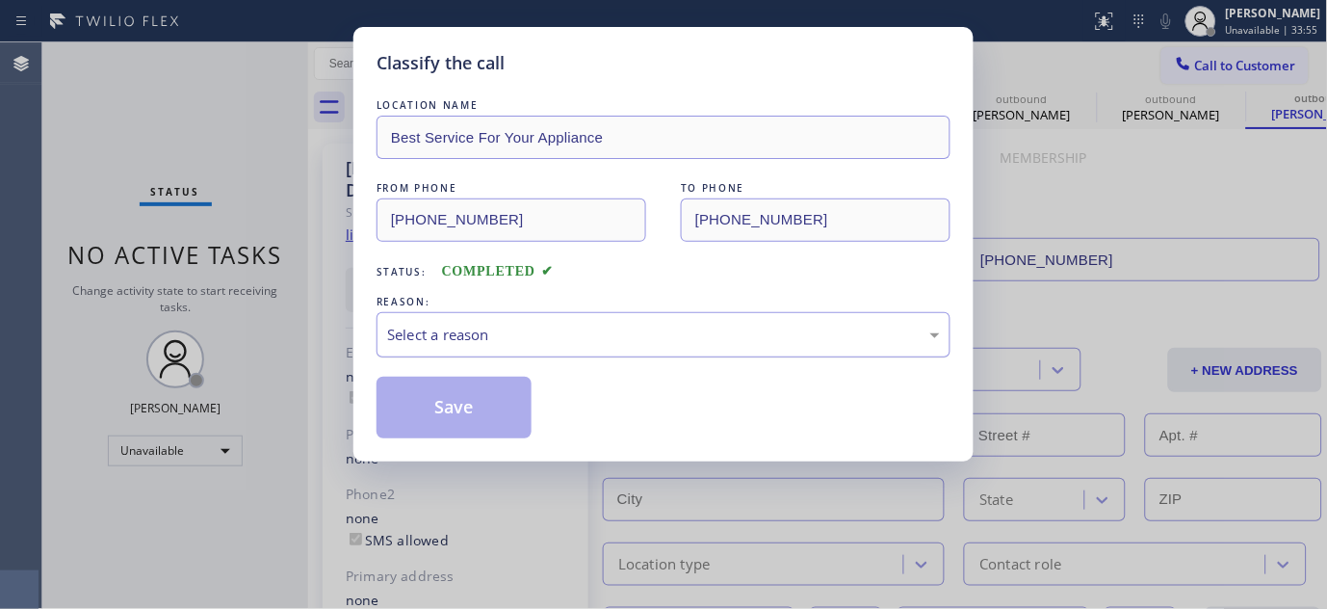
click at [708, 353] on div "Select a reason" at bounding box center [664, 334] width 574 height 45
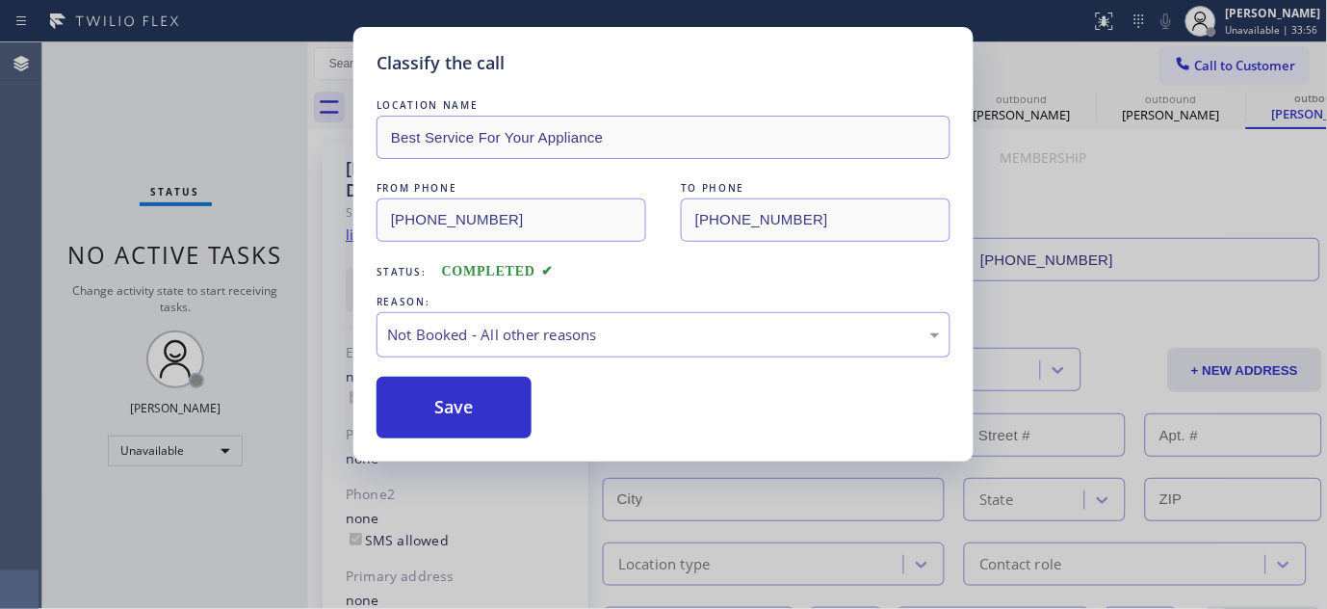
click at [476, 412] on button "Save" at bounding box center [454, 408] width 155 height 62
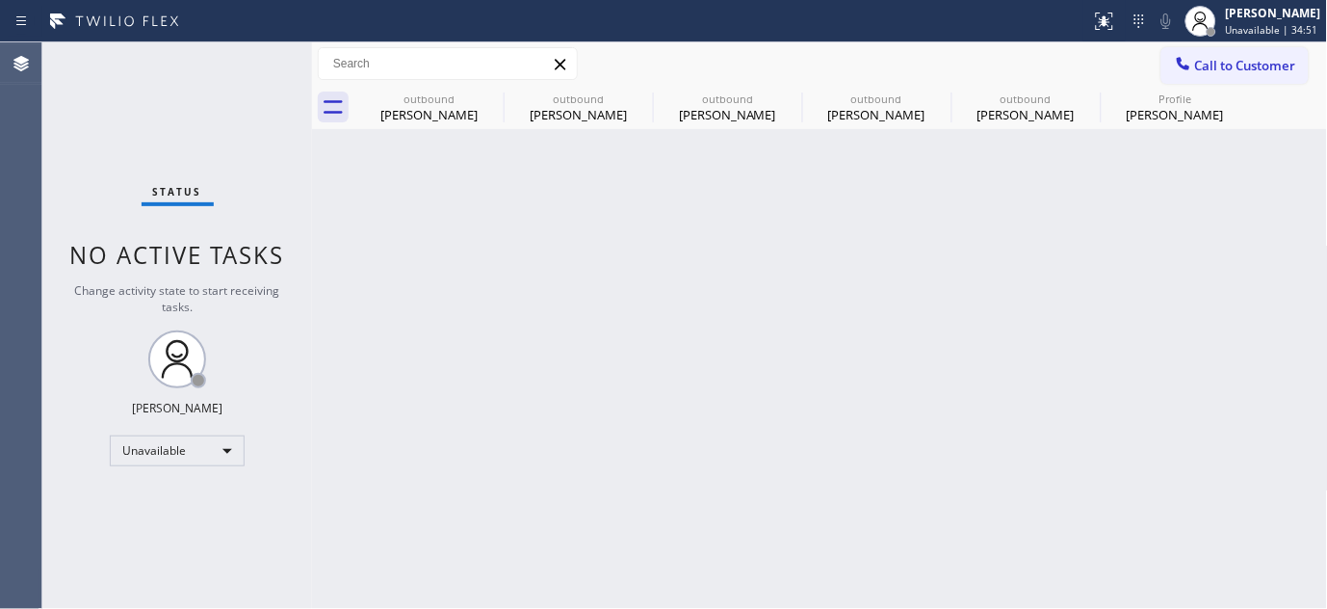
click at [433, 332] on div "Back to Dashboard Change Sender ID Customers Technicians Select a contact Outbo…" at bounding box center [820, 325] width 1016 height 566
click at [1217, 50] on button "Call to Customer" at bounding box center [1235, 65] width 147 height 37
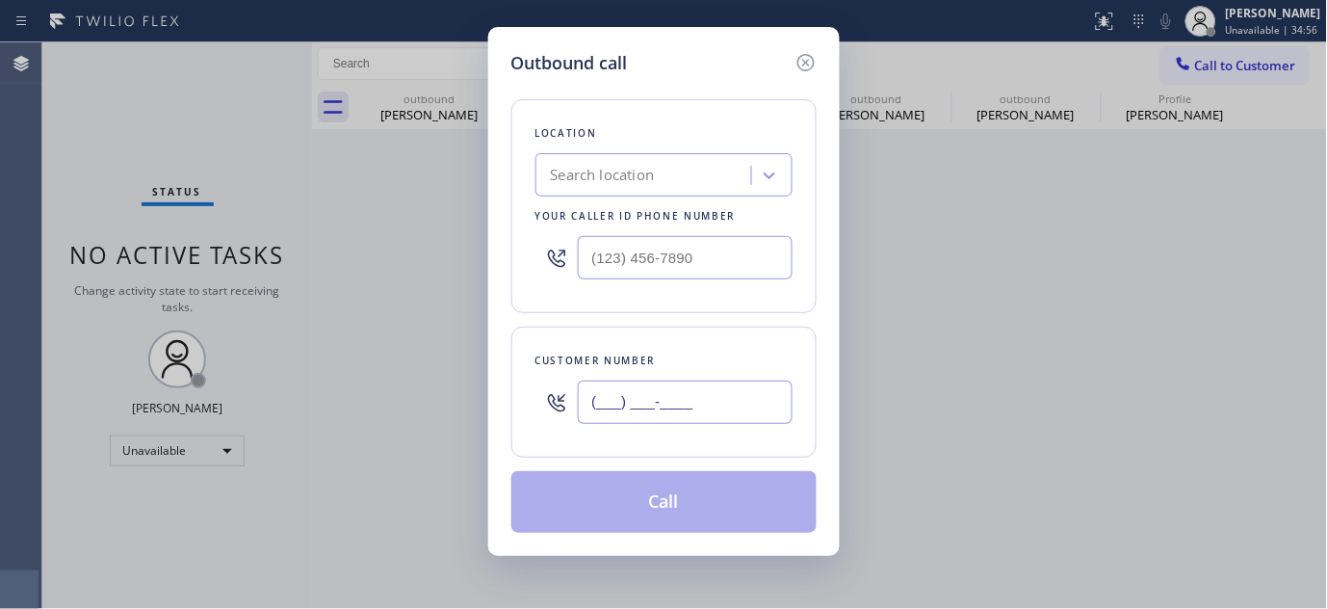
click at [627, 407] on input "(___) ___-____" at bounding box center [685, 401] width 215 height 43
paste input "303) 476-0993"
type input "(303) 476-0993"
drag, startPoint x: 531, startPoint y: 275, endPoint x: 408, endPoint y: 275, distance: 122.3
click at [408, 275] on div "Outbound call Location Search location Your caller id phone number (___) ___-__…" at bounding box center [663, 304] width 1327 height 609
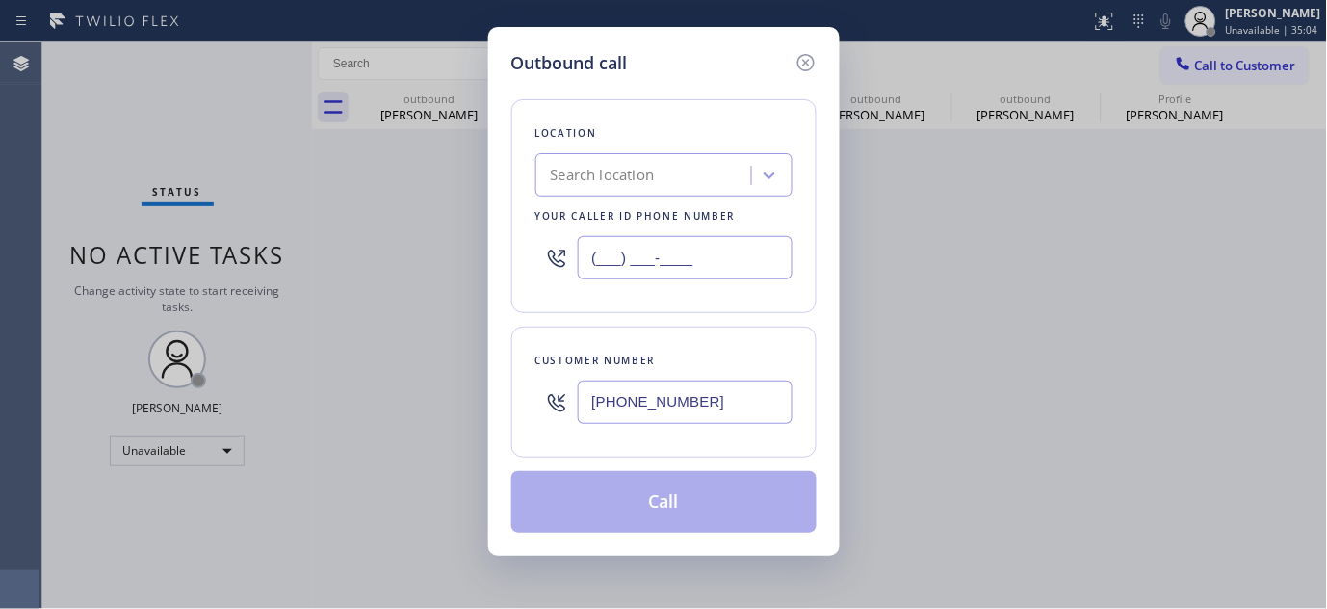
paste input "720) 650-0306"
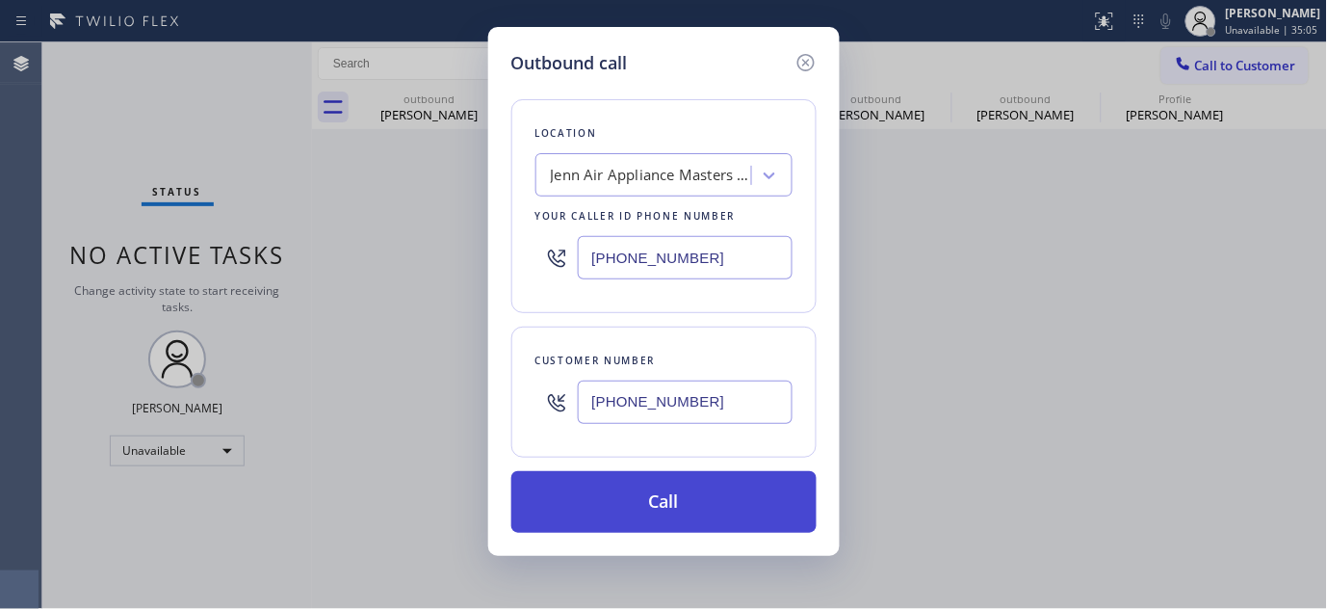
type input "(720) 650-0306"
click at [678, 498] on button "Call" at bounding box center [663, 502] width 305 height 62
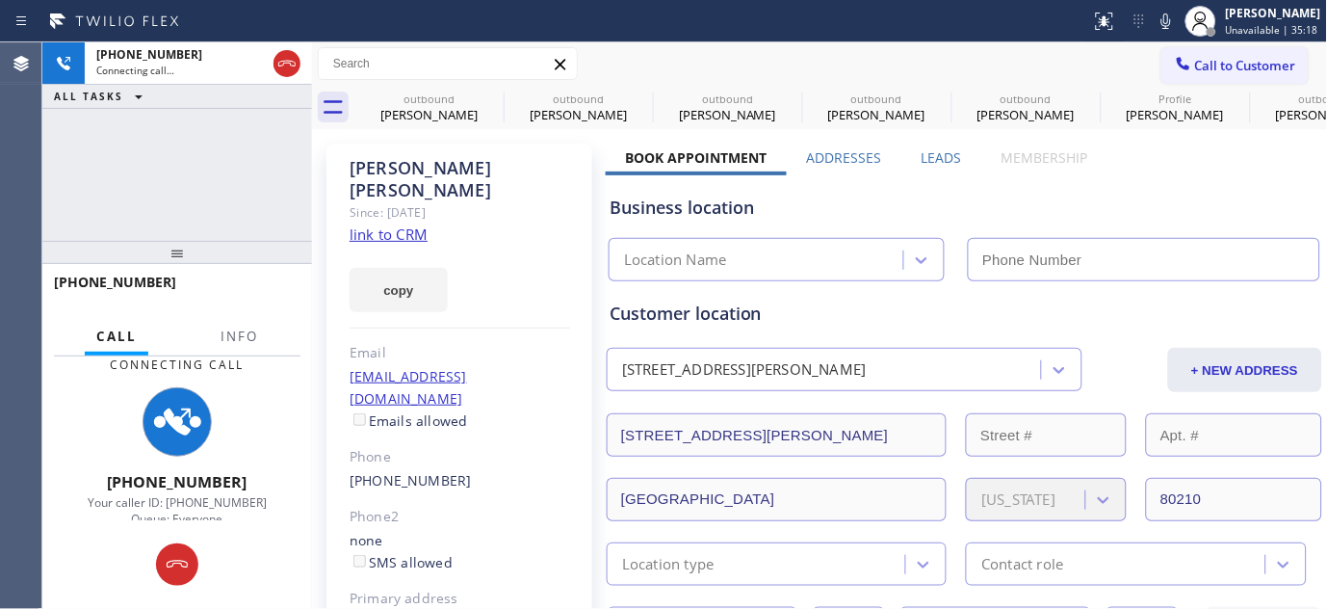
type input "(720) 650-0306"
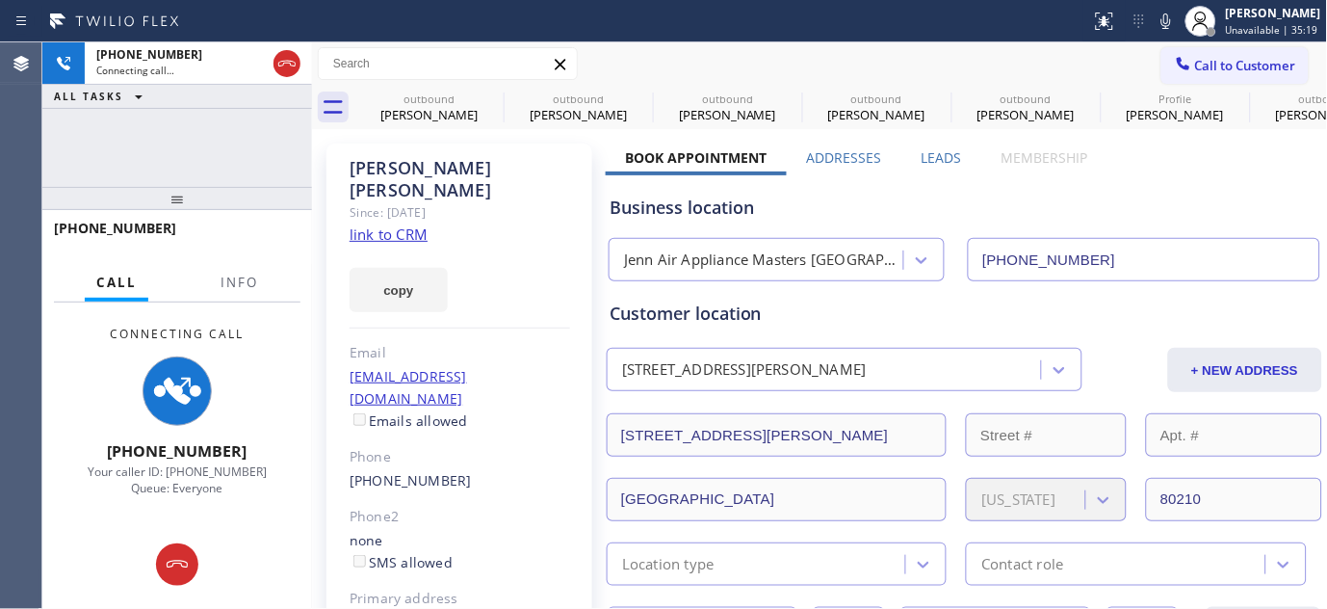
drag, startPoint x: 196, startPoint y: 266, endPoint x: 242, endPoint y: 40, distance: 229.9
click at [242, 40] on div "Status report No issues detected If you experience an issue, please download th…" at bounding box center [663, 304] width 1327 height 609
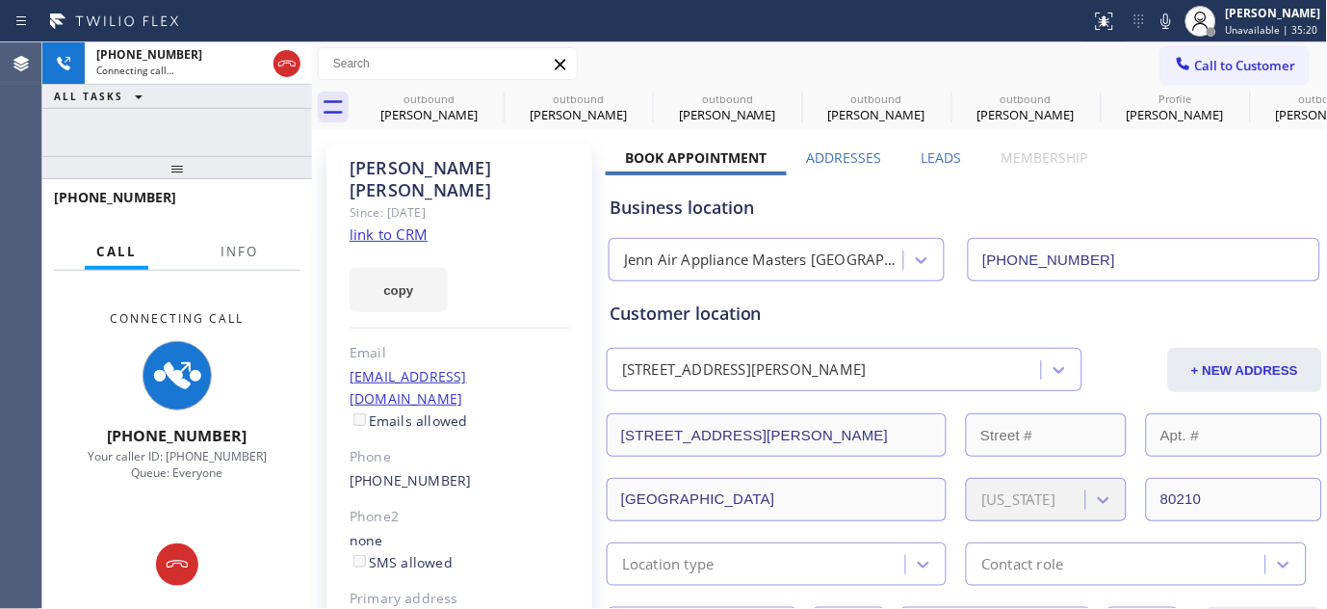
click at [242, 40] on div "Status report No issues detected If you experience an issue, please download th…" at bounding box center [663, 21] width 1327 height 42
click at [491, 93] on icon at bounding box center [491, 98] width 23 height 23
click at [0, 0] on icon at bounding box center [0, 0] width 0 height 0
click at [928, 93] on icon at bounding box center [939, 98] width 23 height 23
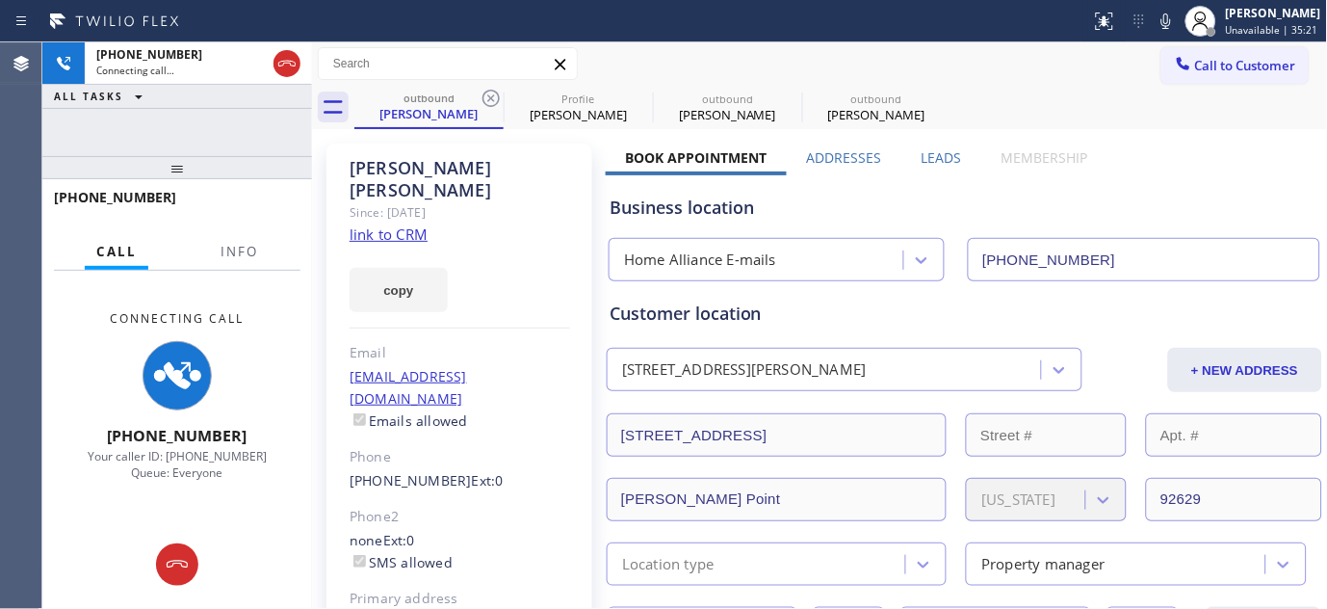
click at [491, 93] on icon at bounding box center [491, 98] width 23 height 23
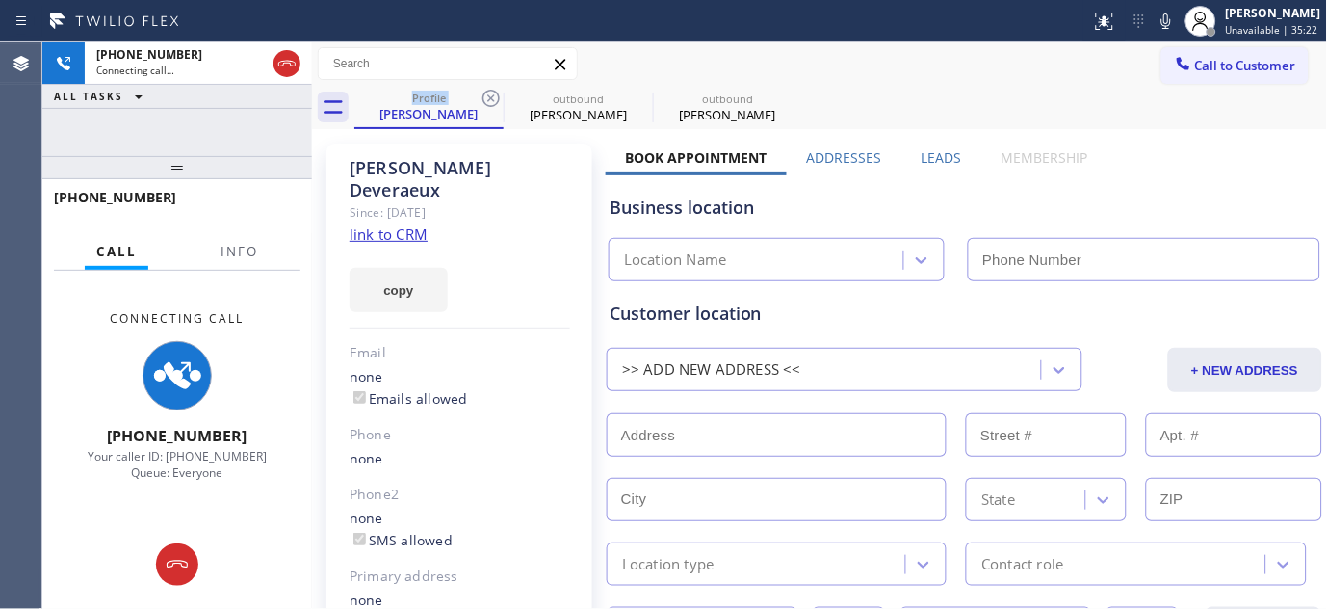
click at [491, 93] on icon at bounding box center [491, 98] width 23 height 23
click at [0, 0] on icon at bounding box center [0, 0] width 0 height 0
type input "(720) 650-0306"
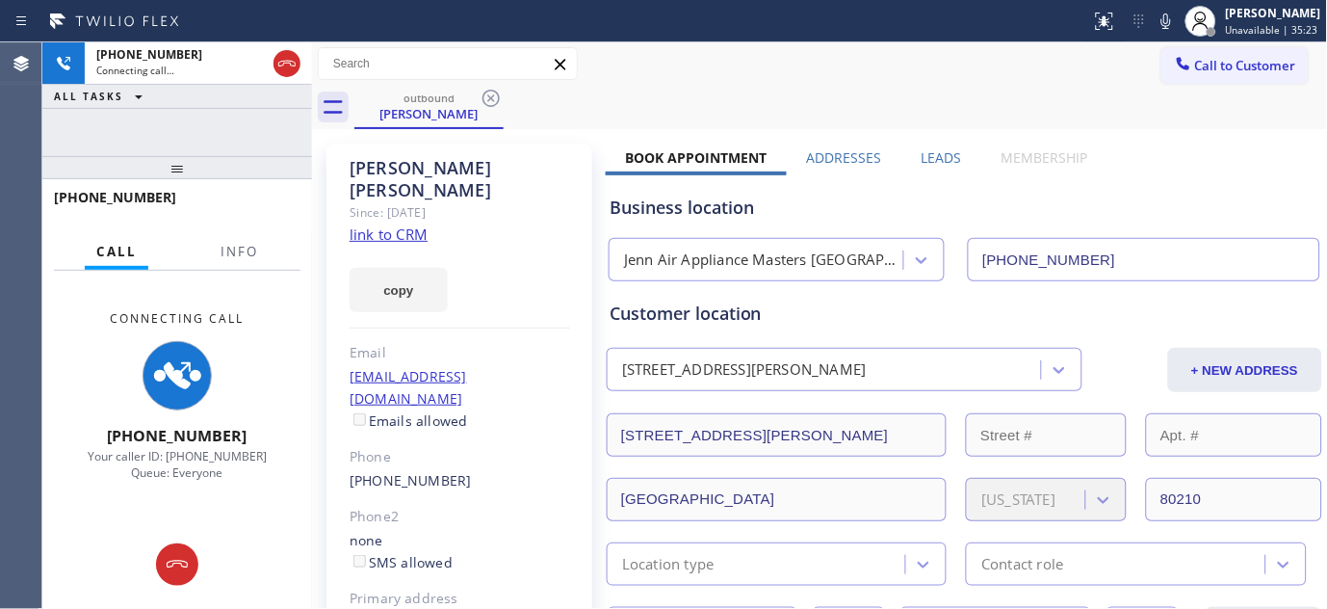
click at [1011, 79] on div "Call to Customer Outbound call Location Jenn Air Appliance Masters Englewood Yo…" at bounding box center [820, 64] width 1016 height 34
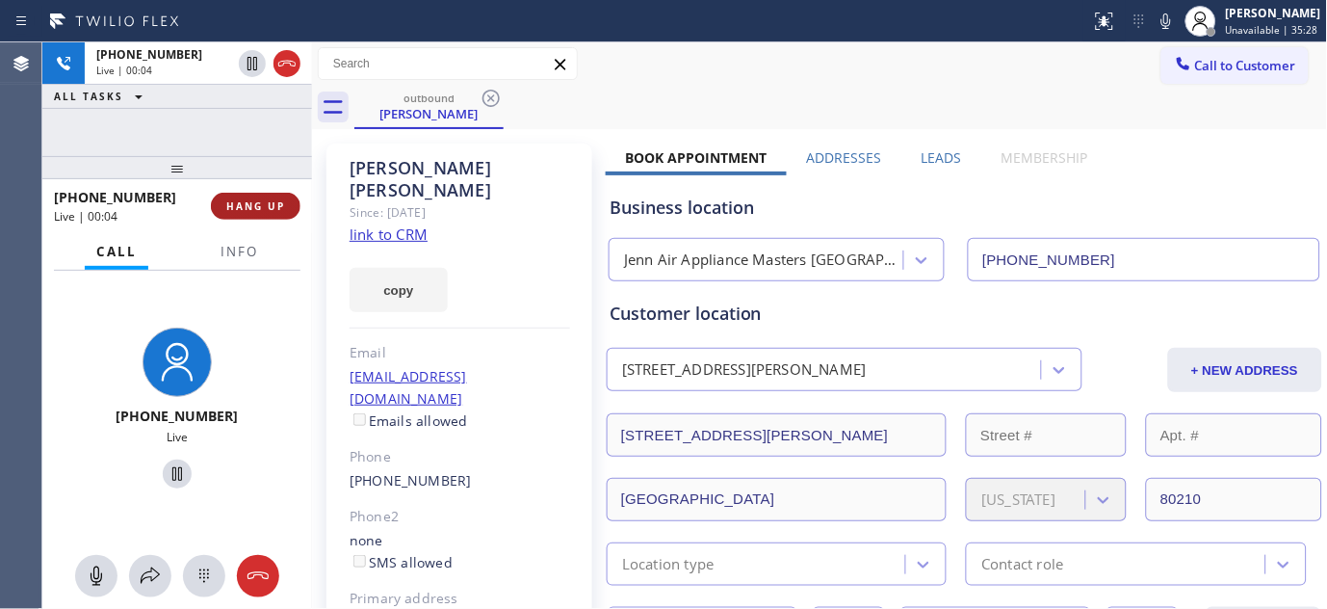
drag, startPoint x: 266, startPoint y: 207, endPoint x: 277, endPoint y: 196, distance: 16.3
click at [265, 207] on span "HANG UP" at bounding box center [255, 205] width 59 height 13
click at [271, 199] on span "HANG UP" at bounding box center [255, 205] width 59 height 13
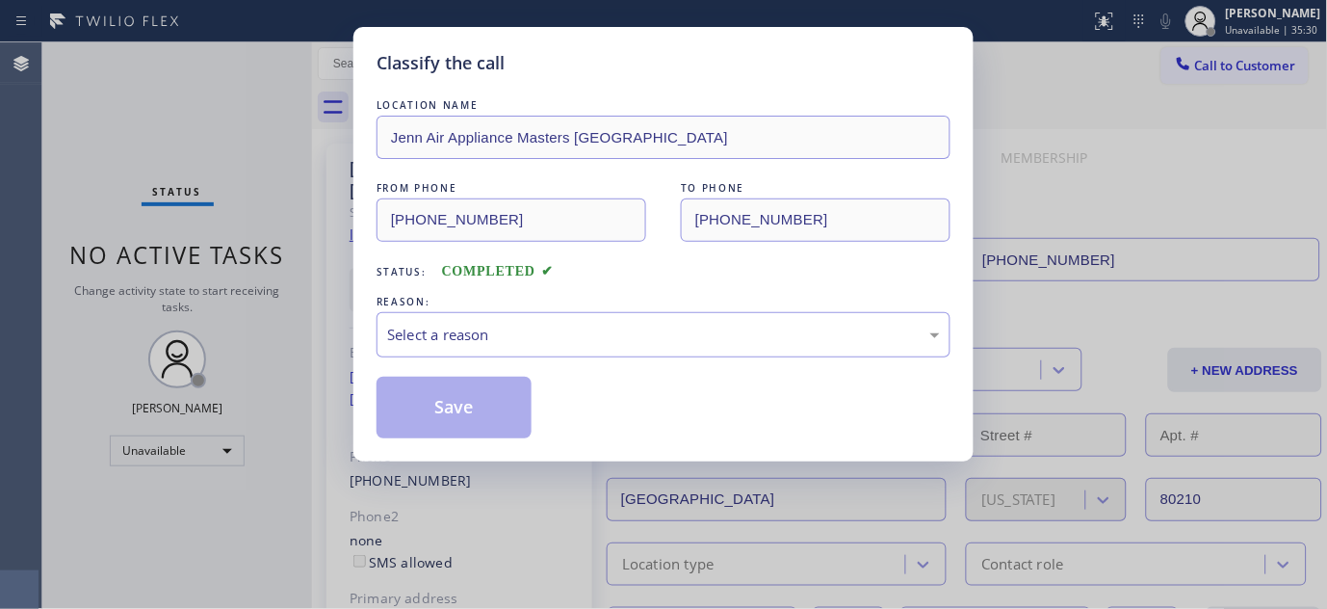
click at [499, 309] on div "REASON:" at bounding box center [664, 302] width 574 height 20
click at [540, 342] on div "Select a reason" at bounding box center [663, 335] width 553 height 22
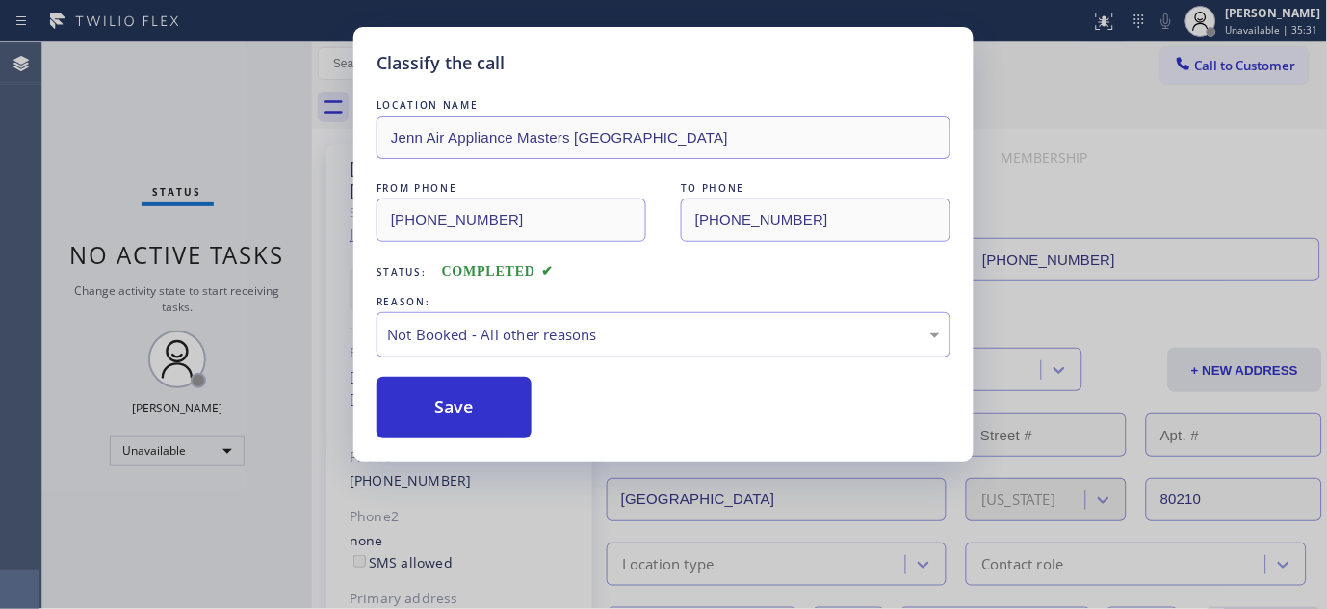
click at [464, 400] on button "Save" at bounding box center [454, 408] width 155 height 62
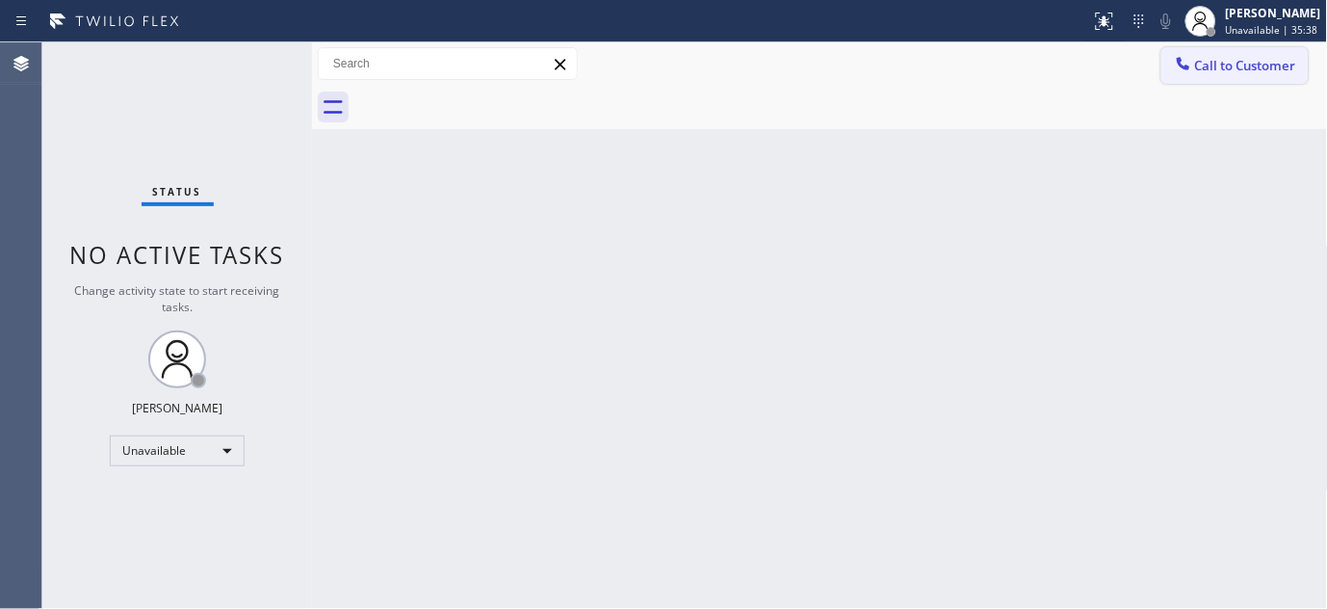
click at [1230, 63] on span "Call to Customer" at bounding box center [1245, 65] width 101 height 17
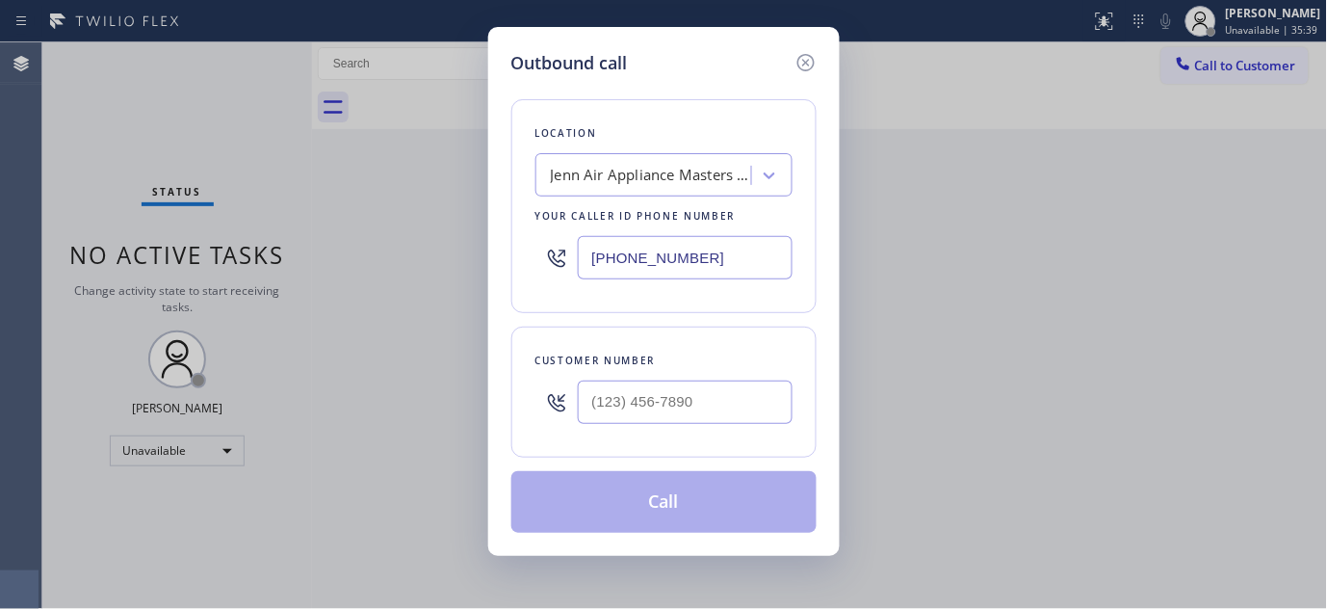
click at [704, 428] on div at bounding box center [685, 402] width 215 height 63
click at [730, 352] on div "Customer number" at bounding box center [663, 392] width 305 height 131
click at [718, 395] on input "(___) ___-____" at bounding box center [685, 401] width 215 height 43
paste input "562) 489-3721"
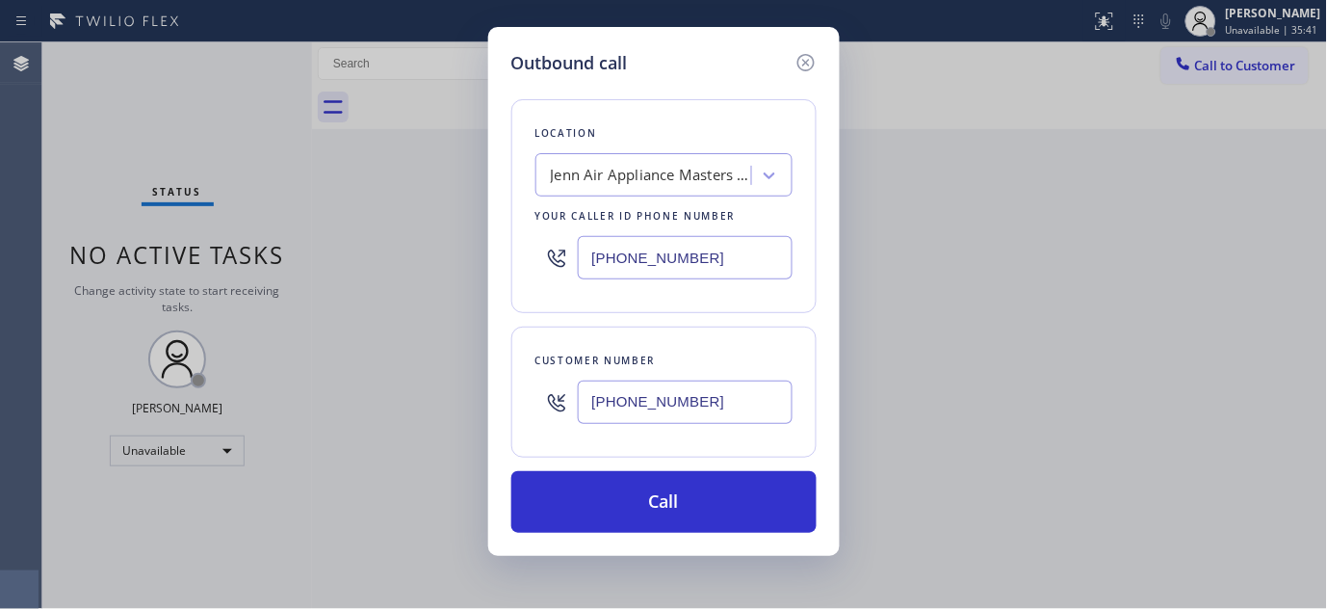
type input "(562) 489-3721"
drag, startPoint x: 704, startPoint y: 261, endPoint x: 595, endPoint y: 268, distance: 109.1
click at [462, 303] on div "Outbound call Location Jenn Air Appliance Masters Englewood Your caller id phon…" at bounding box center [663, 304] width 1327 height 609
paste input "855) 731-4952"
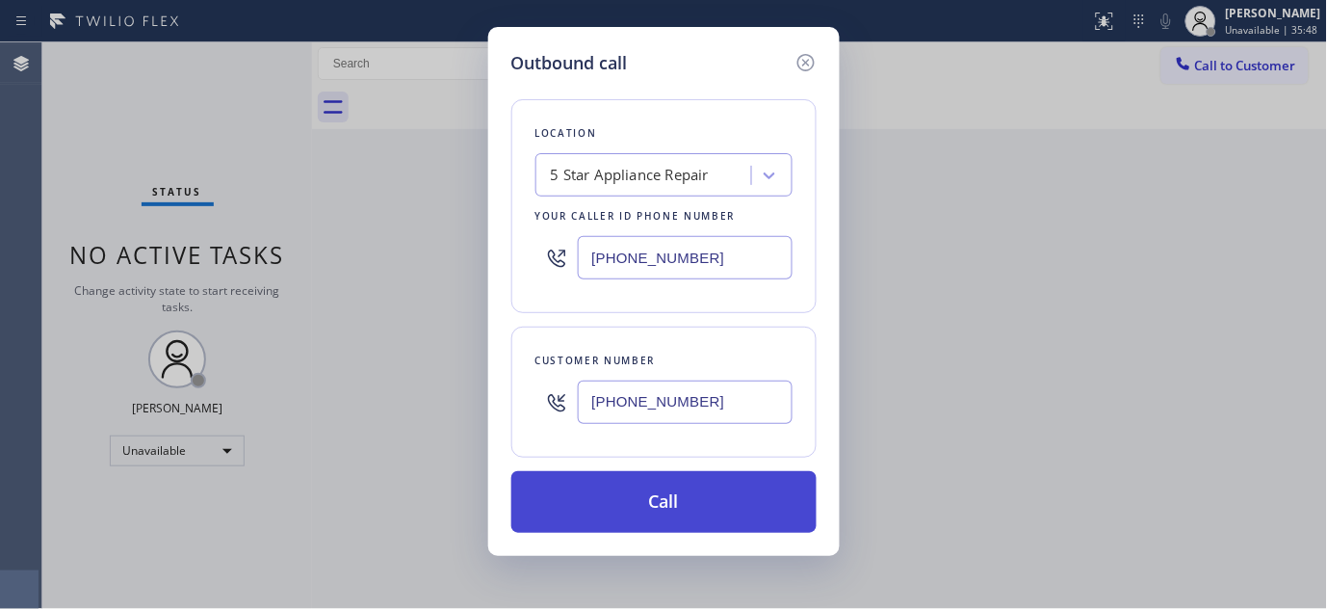
type input "[PHONE_NUMBER]"
click at [713, 473] on button "Call" at bounding box center [663, 502] width 305 height 62
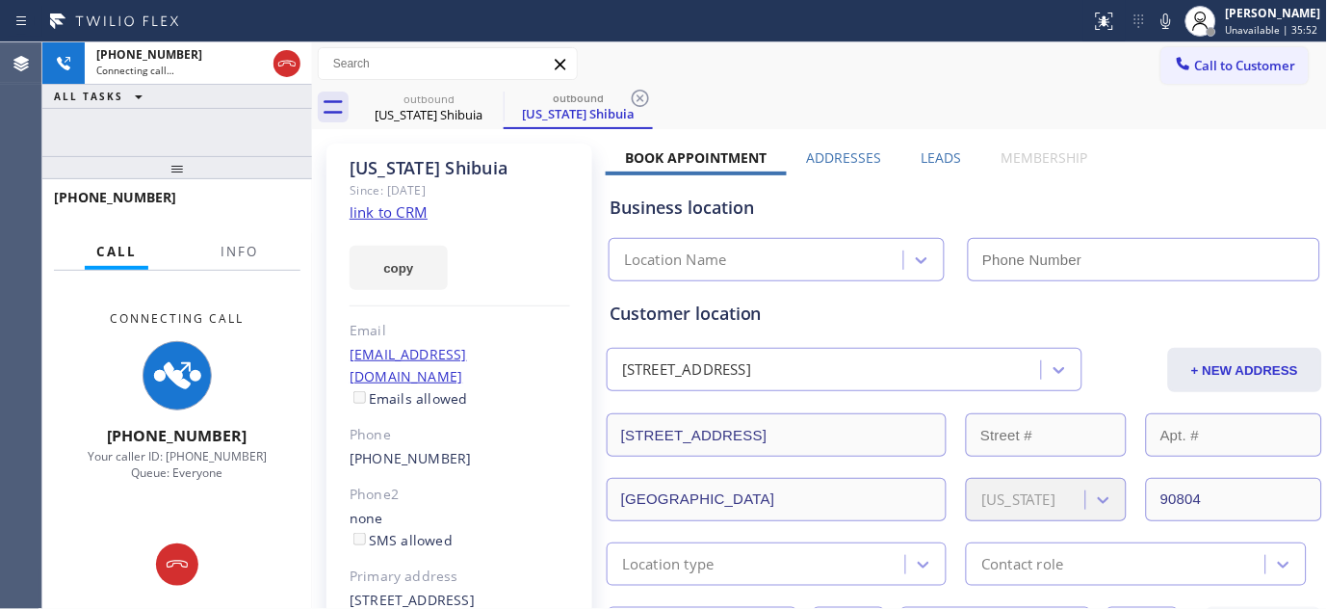
type input "[PHONE_NUMBER]"
drag, startPoint x: 238, startPoint y: 183, endPoint x: 372, endPoint y: 63, distance: 180.1
click at [249, 131] on div "+15624893721 Connecting call… ALL TASKS ALL TASKS ACTIVE TASKS TASKS IN WRAP UP…" at bounding box center [177, 325] width 270 height 566
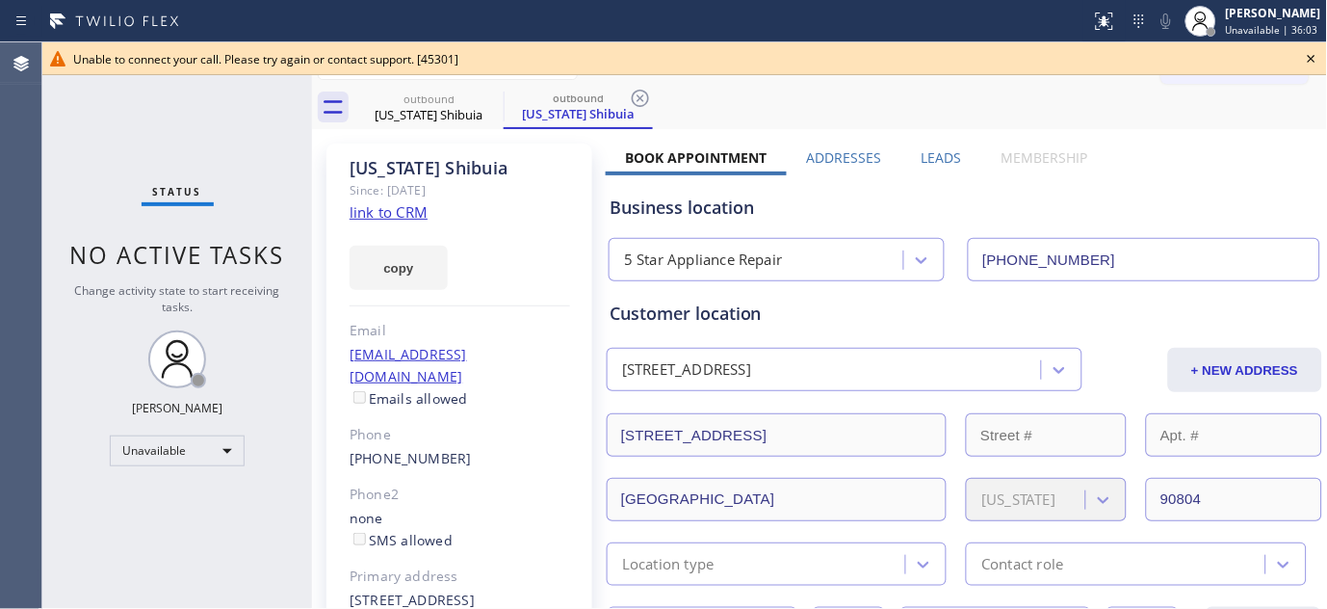
click at [1326, 54] on div "Unable to connect your call. Please try again or contact support. [45301]" at bounding box center [684, 58] width 1285 height 33
click at [1321, 58] on icon at bounding box center [1311, 58] width 23 height 23
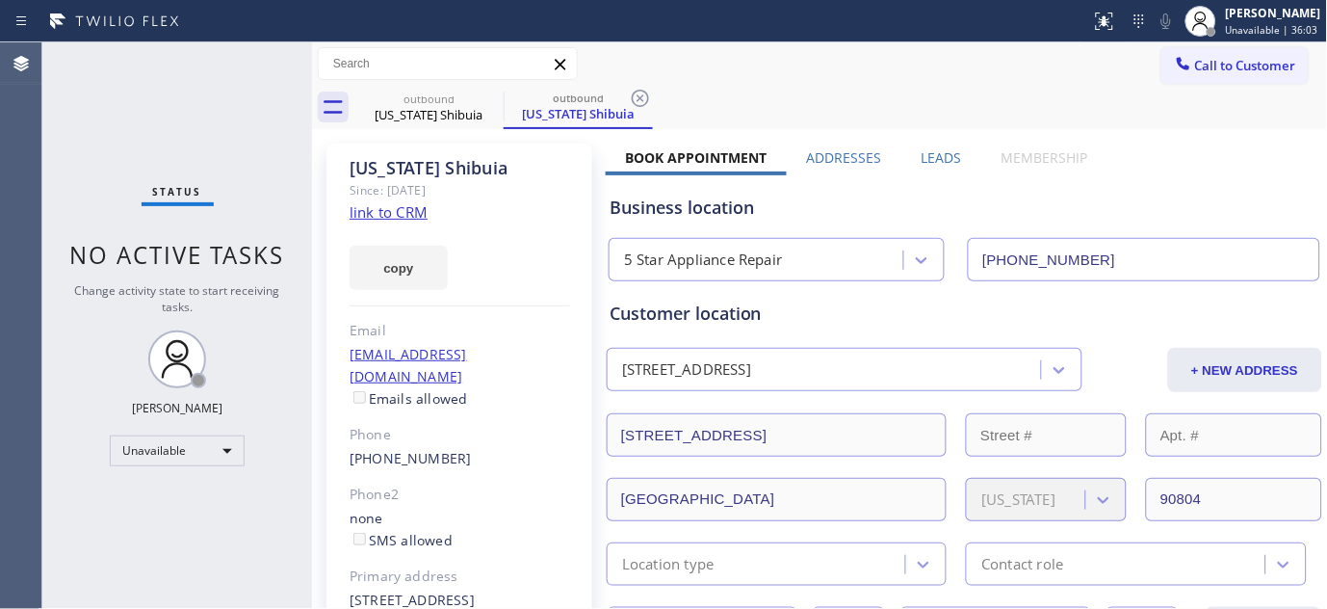
drag, startPoint x: 1252, startPoint y: 70, endPoint x: 1120, endPoint y: 142, distance: 150.0
click at [1249, 71] on span "Call to Customer" at bounding box center [1245, 65] width 101 height 17
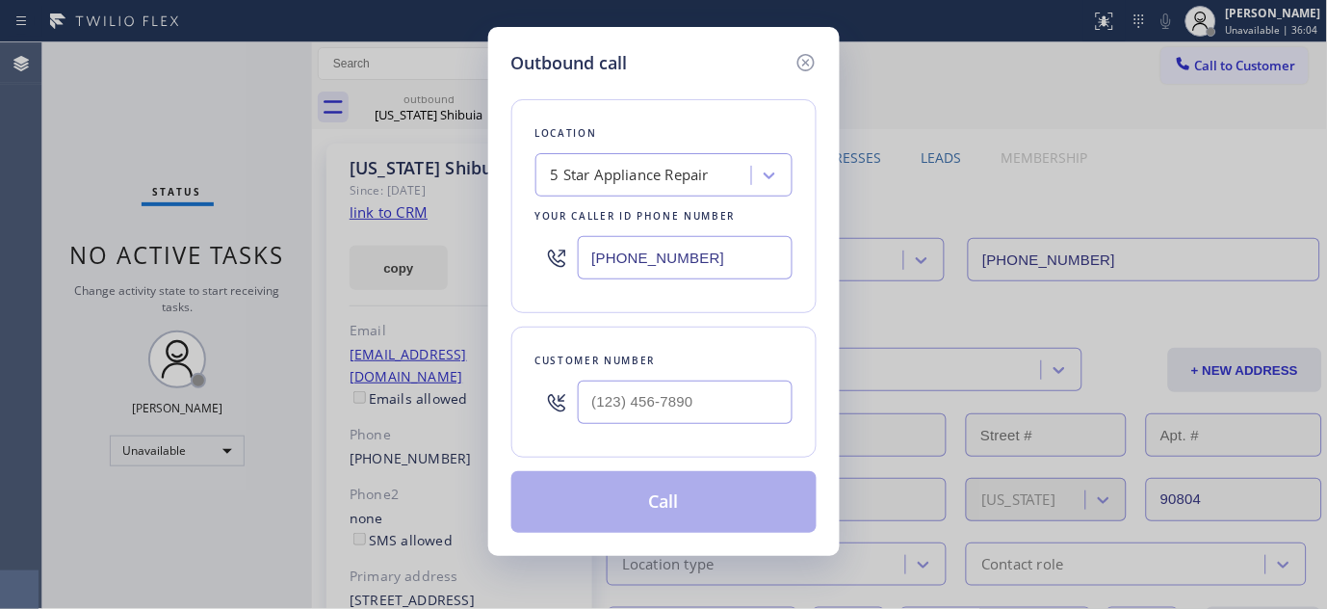
click at [698, 425] on div at bounding box center [685, 402] width 215 height 63
paste input "562) 489-3721"
click at [714, 402] on input "(___) ___-____" at bounding box center [685, 401] width 215 height 43
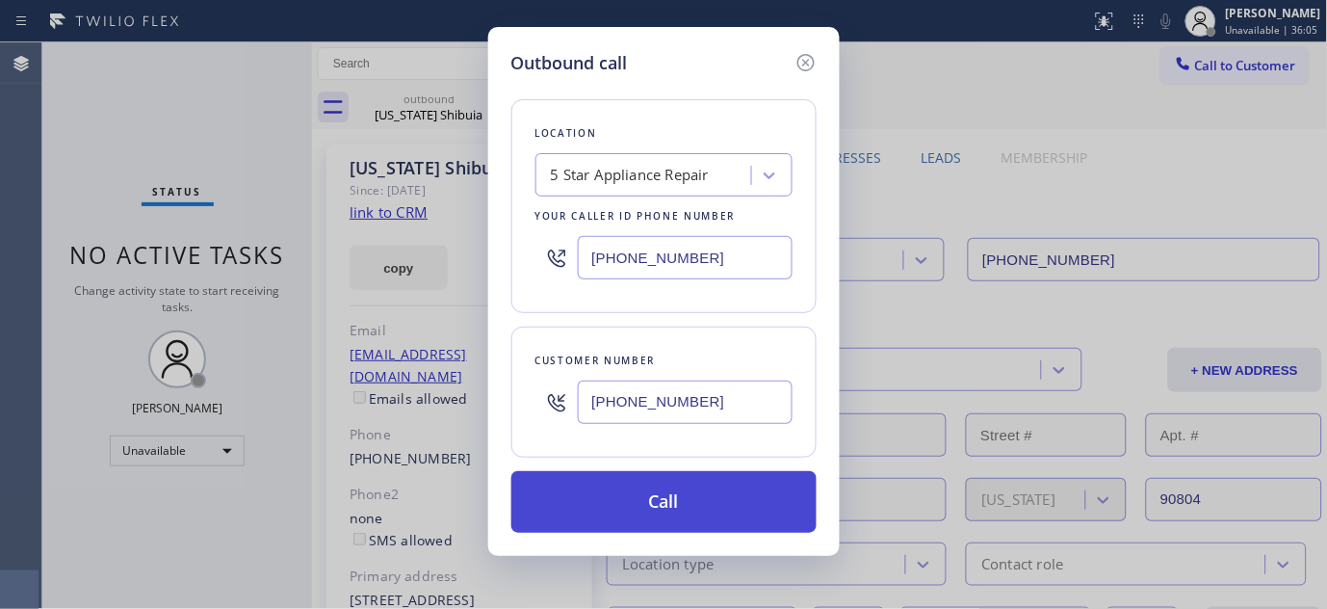
type input "(562) 489-3721"
click at [722, 484] on button "Call" at bounding box center [663, 502] width 305 height 62
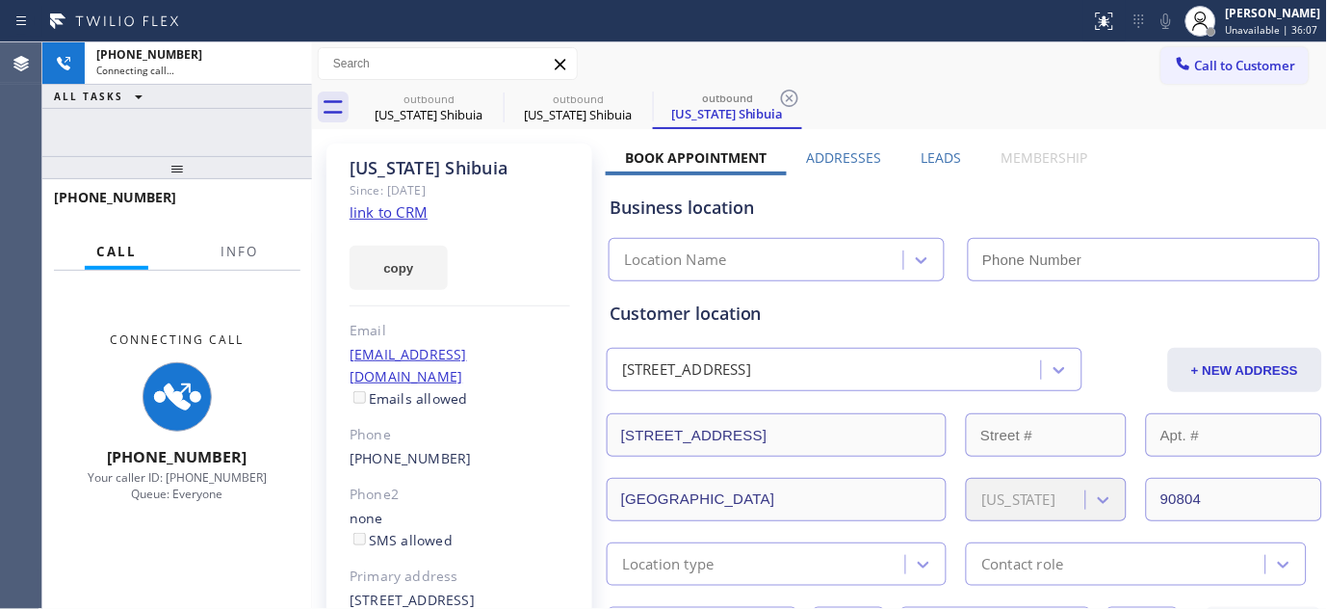
type input "[PHONE_NUMBER]"
click at [1200, 65] on span "Call to Customer" at bounding box center [1245, 65] width 101 height 17
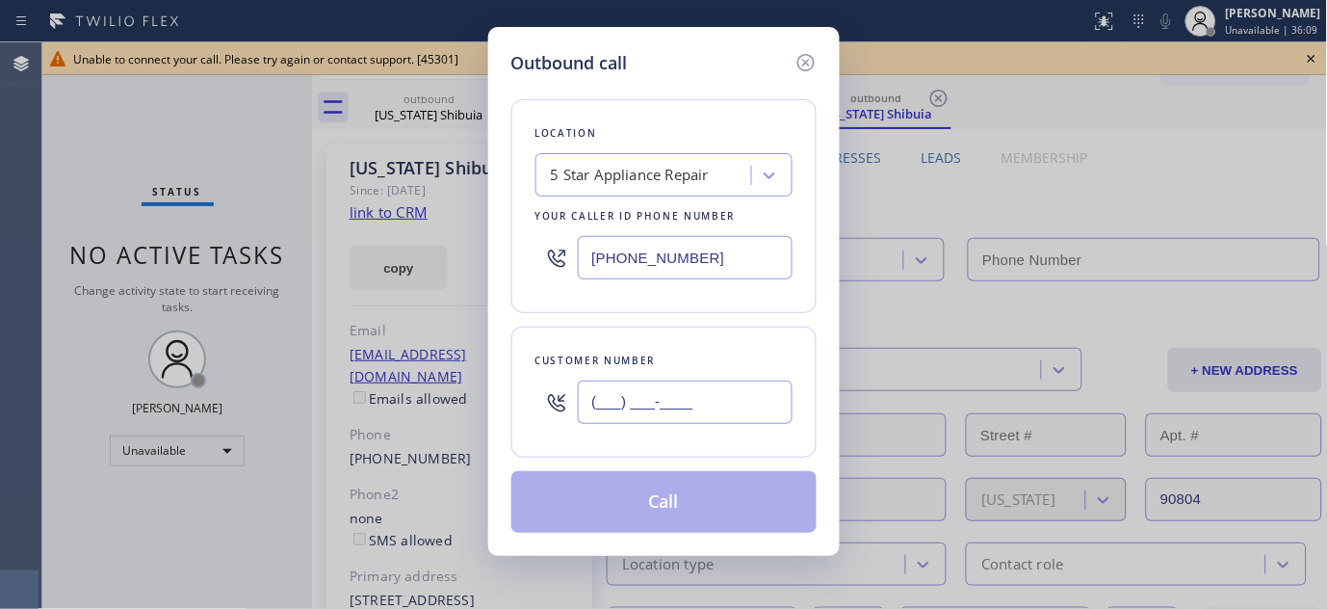
click at [697, 402] on input "(___) ___-____" at bounding box center [685, 401] width 215 height 43
paste input "562) 489-3721"
type input "(562) 489-3721"
type input "[PHONE_NUMBER]"
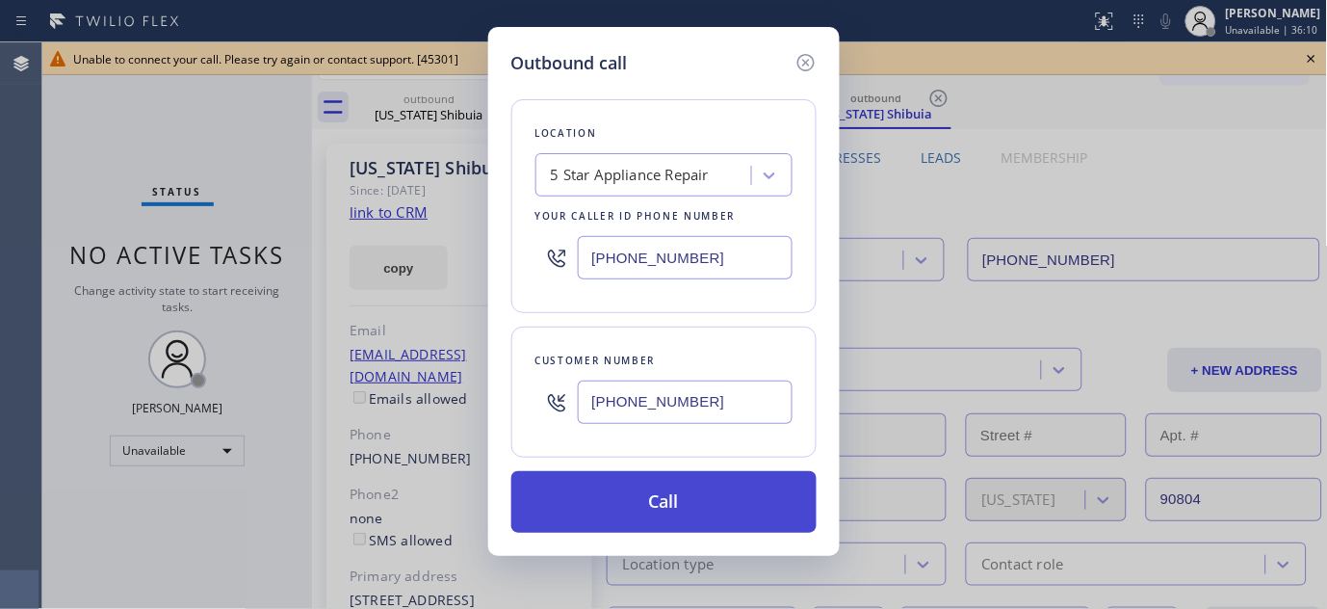
type input "(562) 489-3721"
click at [699, 491] on button "Call" at bounding box center [663, 502] width 305 height 62
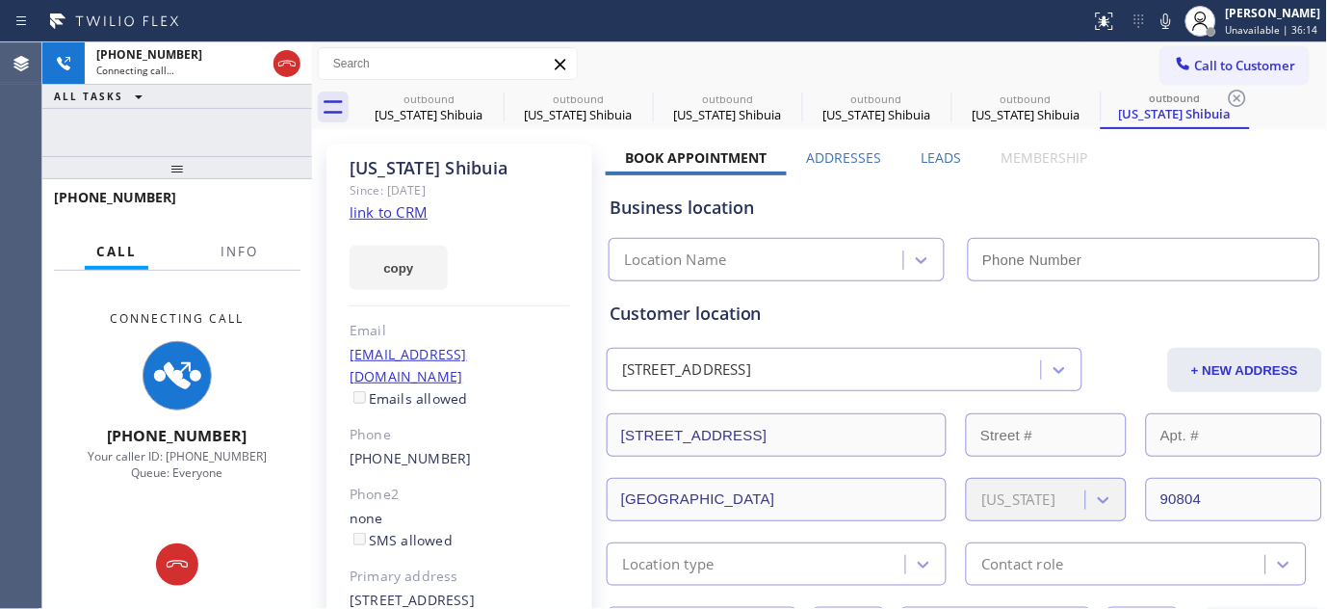
type input "(___) ___-____"
drag, startPoint x: 959, startPoint y: 261, endPoint x: 1132, endPoint y: 232, distance: 174.8
click at [1132, 232] on div "Location Name (___) ___-____" at bounding box center [965, 255] width 720 height 51
click at [1071, 216] on div "Business location" at bounding box center [965, 208] width 710 height 26
type input "[PHONE_NUMBER]"
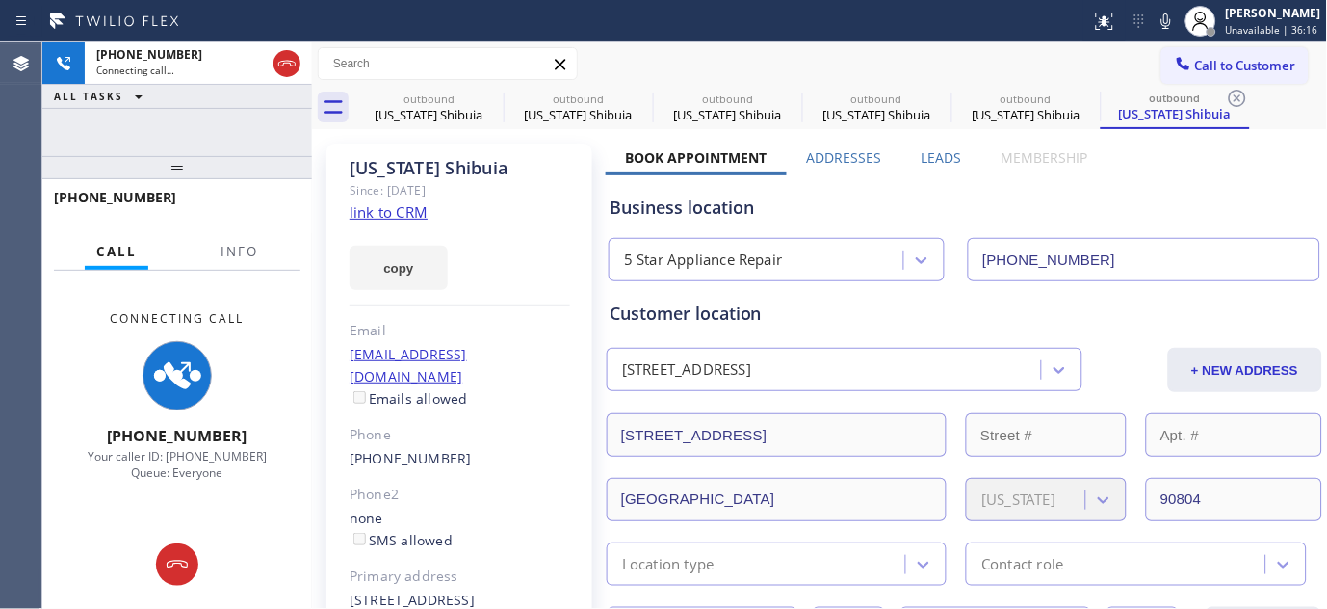
drag, startPoint x: 952, startPoint y: 256, endPoint x: 1135, endPoint y: 237, distance: 184.0
click at [1135, 237] on div "5 Star Appliance Repair (855) 731-4952" at bounding box center [965, 255] width 720 height 51
drag, startPoint x: 975, startPoint y: 266, endPoint x: 1017, endPoint y: 215, distance: 66.3
click at [1207, 227] on div "Business location 5 Star Appliance Repair (855) 731-4952" at bounding box center [965, 228] width 718 height 106
click at [1005, 208] on div "Business location" at bounding box center [965, 208] width 710 height 26
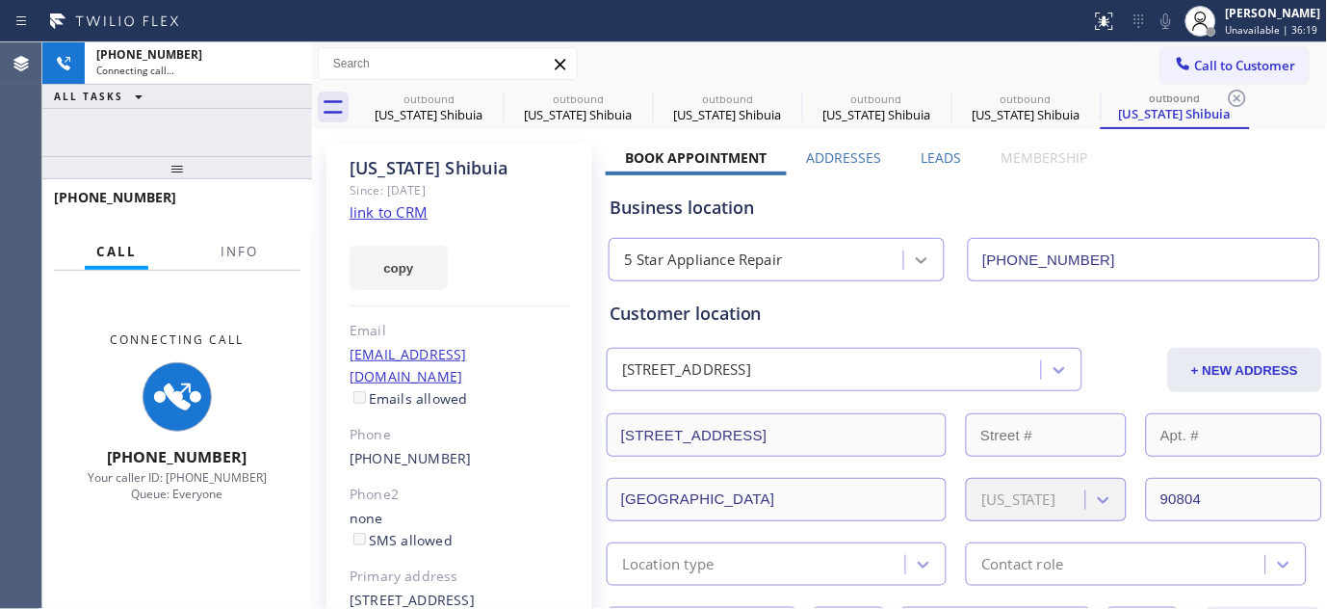
click at [912, 266] on icon at bounding box center [921, 259] width 19 height 19
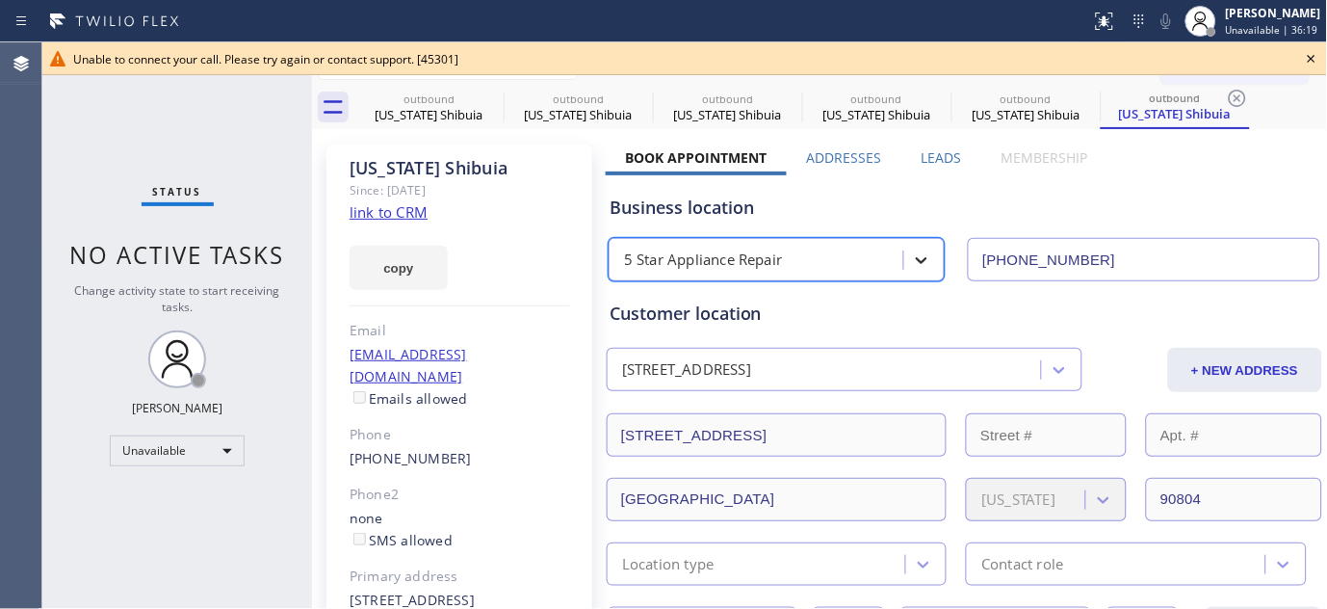
click at [912, 266] on icon at bounding box center [921, 259] width 19 height 19
click at [1298, 54] on div "Unable to connect your call. Please try again or contact support. [45301]" at bounding box center [684, 58] width 1285 height 33
click at [1247, 64] on div "Unable to connect your call. Please try again or contact support. [45301]" at bounding box center [684, 59] width 1223 height 16
click at [1303, 60] on icon at bounding box center [1311, 58] width 23 height 23
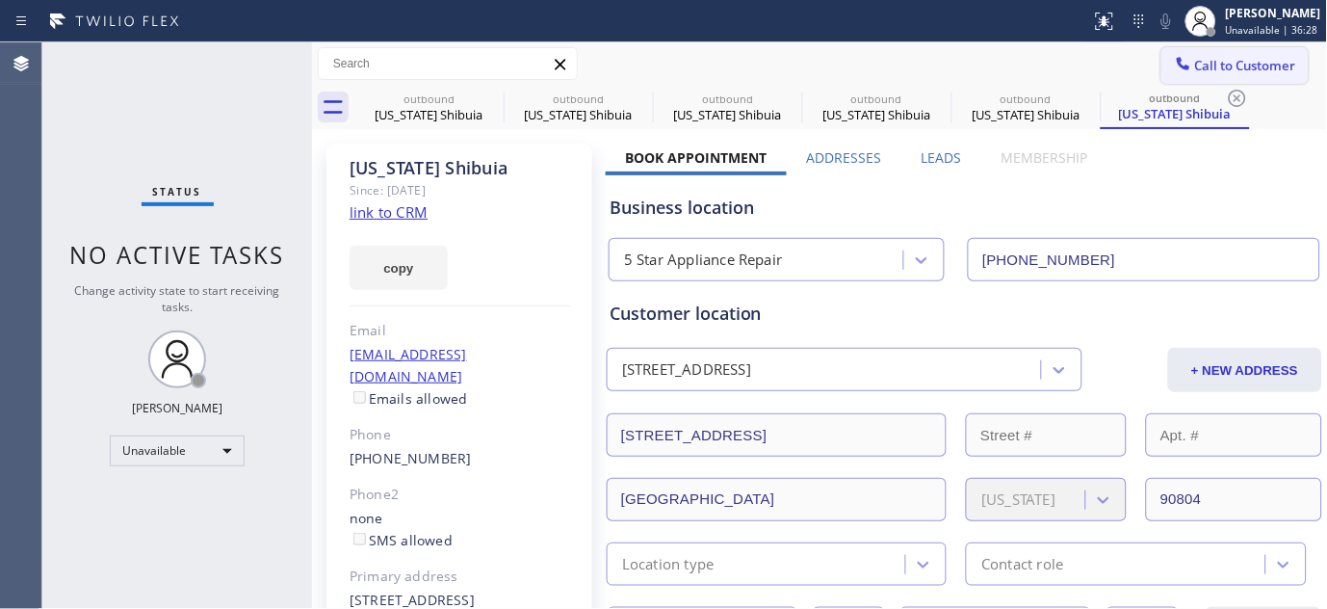
click at [1245, 68] on span "Call to Customer" at bounding box center [1245, 65] width 101 height 17
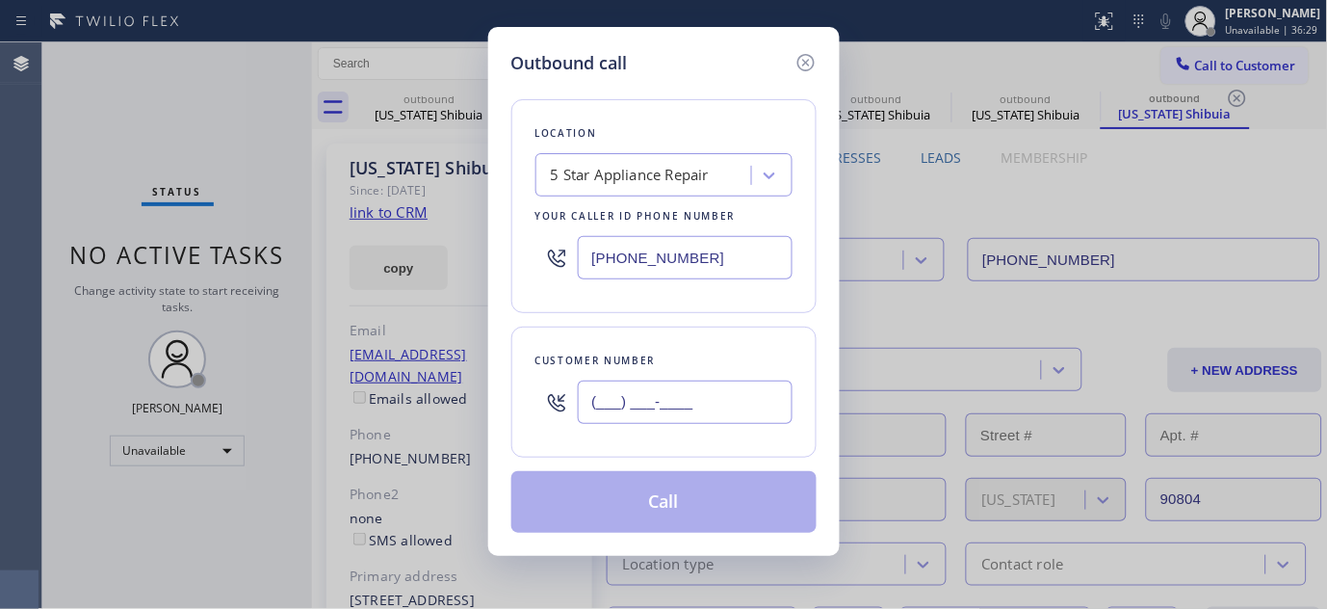
click at [686, 396] on input "(___) ___-____" at bounding box center [685, 401] width 215 height 43
paste input "917) 822-9637"
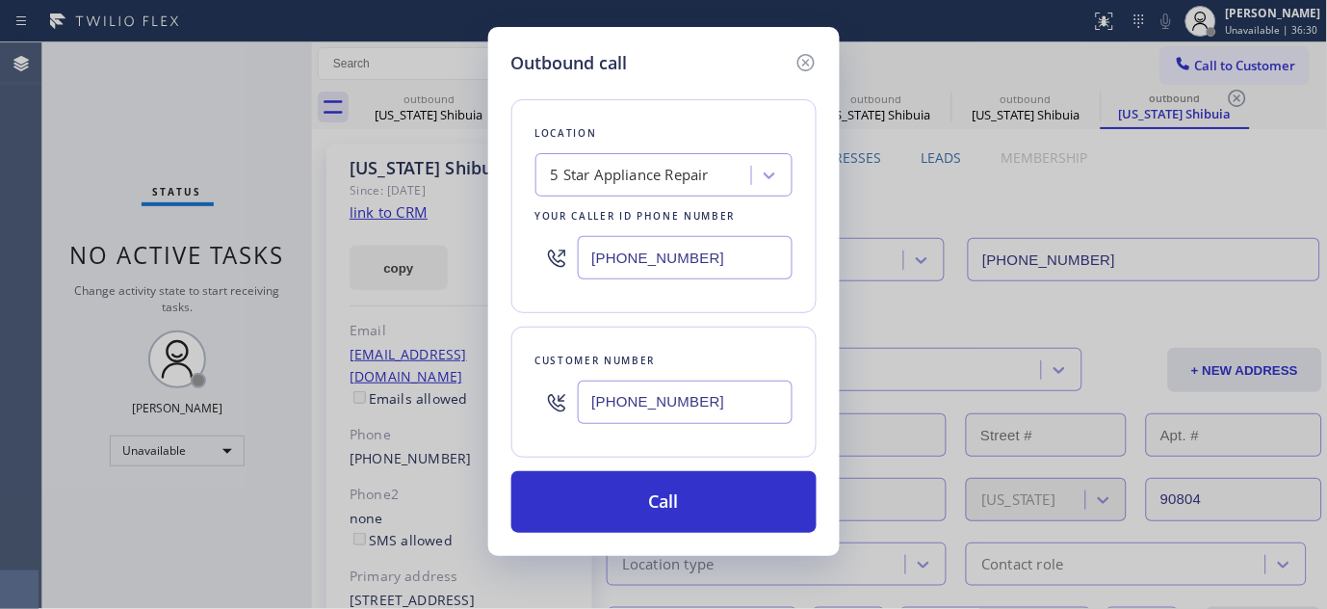
type input "(917) 822-9637"
drag, startPoint x: 695, startPoint y: 275, endPoint x: 451, endPoint y: 279, distance: 244.7
click at [507, 294] on div "Outbound call Location 5 Star Appliance Repair Your caller id phone number (855…" at bounding box center [664, 291] width 352 height 529
paste input "562) 362-4267"
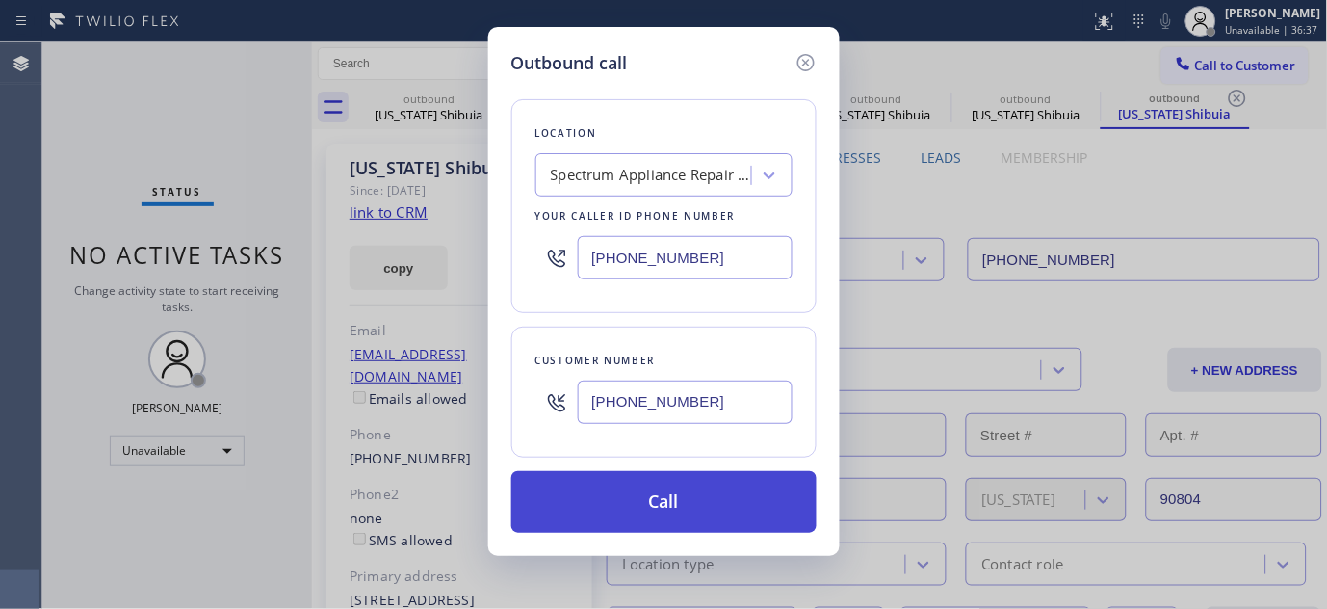
type input "[PHONE_NUMBER]"
click at [711, 493] on button "Call" at bounding box center [663, 502] width 305 height 62
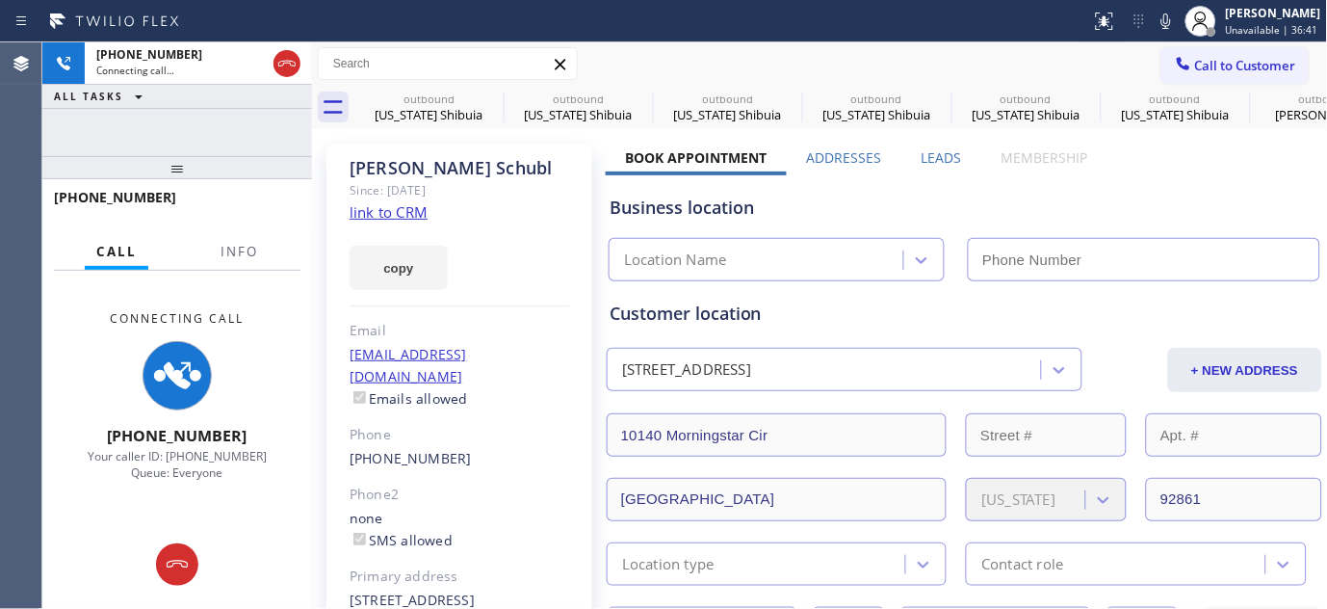
type input "[PHONE_NUMBER]"
drag, startPoint x: 254, startPoint y: 174, endPoint x: 274, endPoint y: 96, distance: 80.4
click at [274, 96] on div "+19178229637 Connecting call… ALL TASKS ALL TASKS ACTIVE TASKS TASKS IN WRAP UP…" at bounding box center [177, 325] width 270 height 566
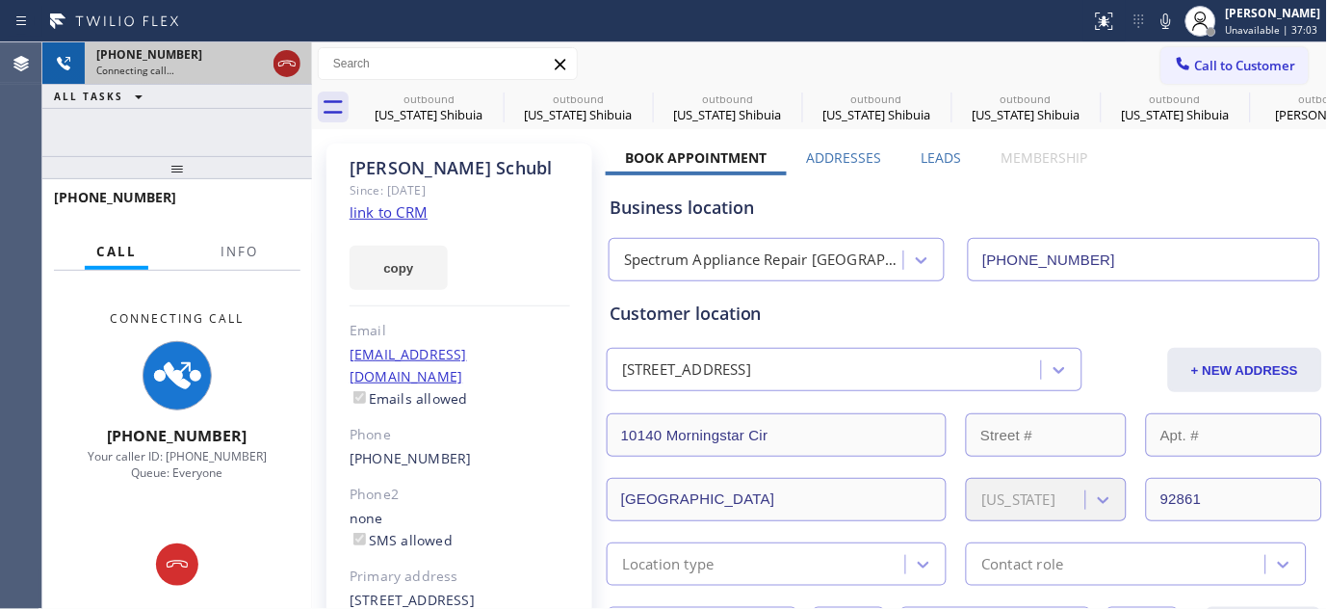
click at [287, 61] on icon at bounding box center [286, 64] width 17 height 6
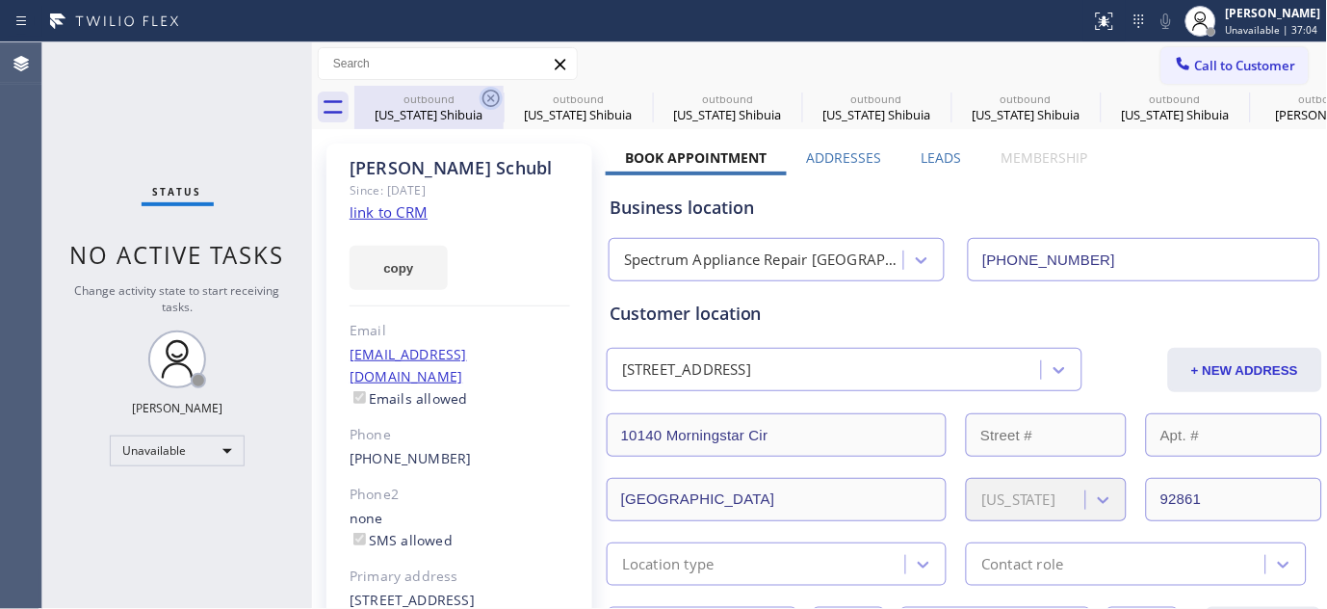
click at [489, 93] on icon at bounding box center [491, 98] width 23 height 23
click at [0, 0] on icon at bounding box center [0, 0] width 0 height 0
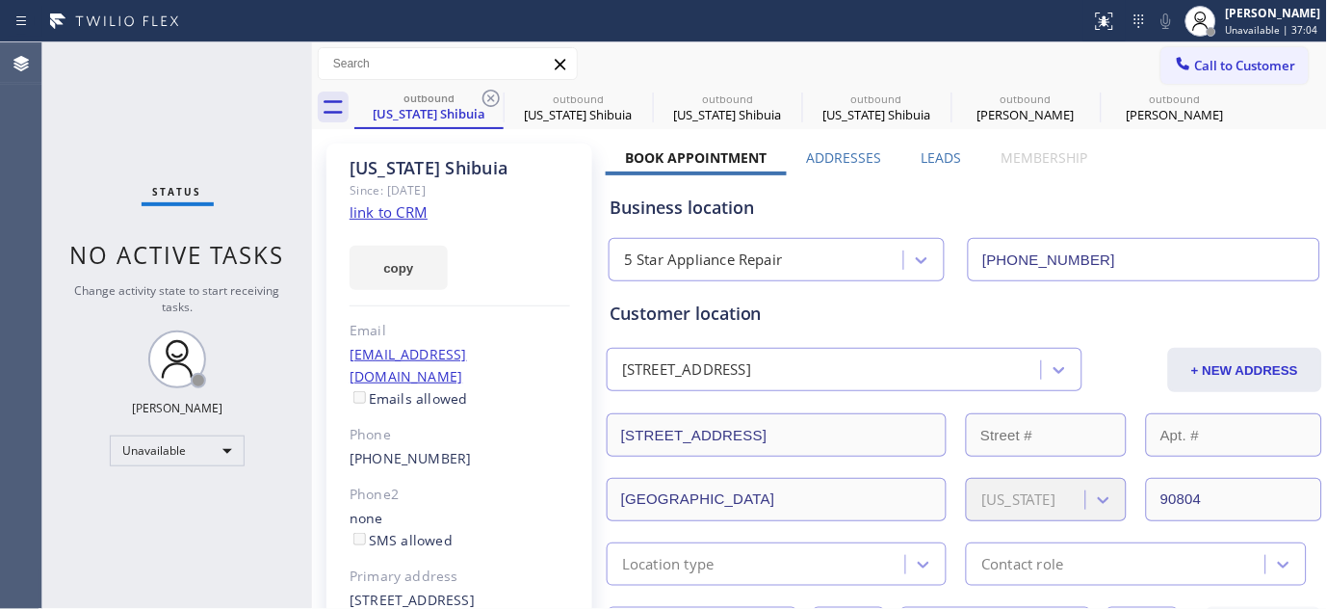
click at [489, 93] on icon at bounding box center [491, 98] width 23 height 23
click at [0, 0] on icon at bounding box center [0, 0] width 0 height 0
type input "[PHONE_NUMBER]"
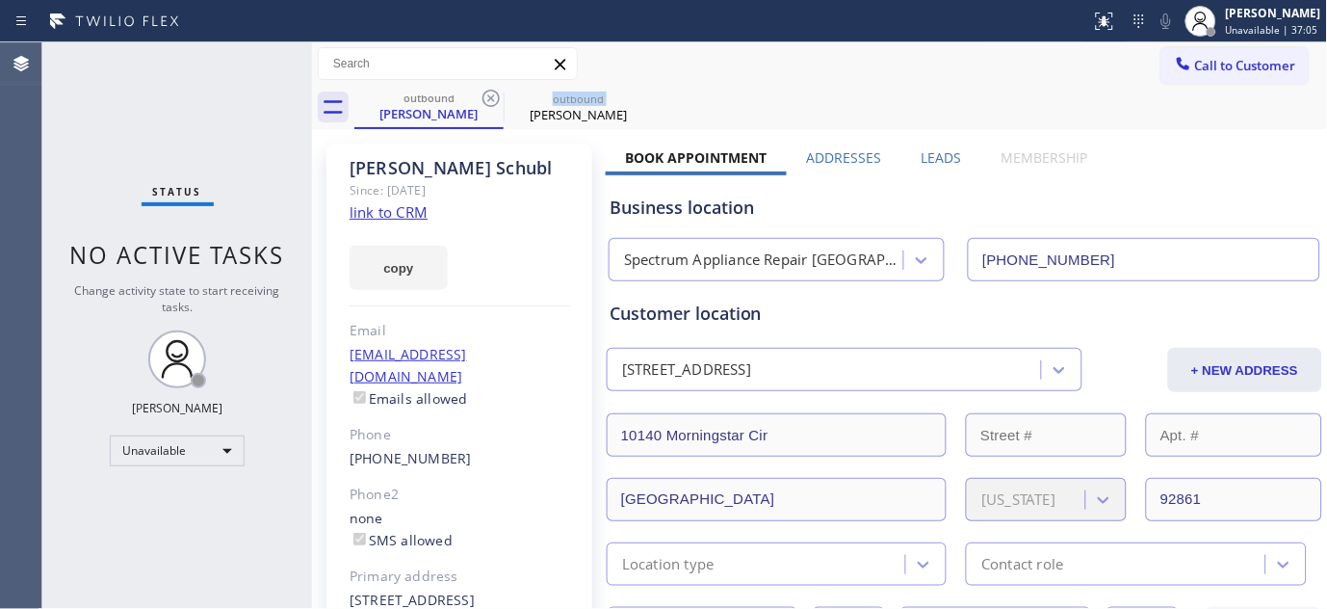
click at [489, 93] on icon at bounding box center [491, 98] width 23 height 23
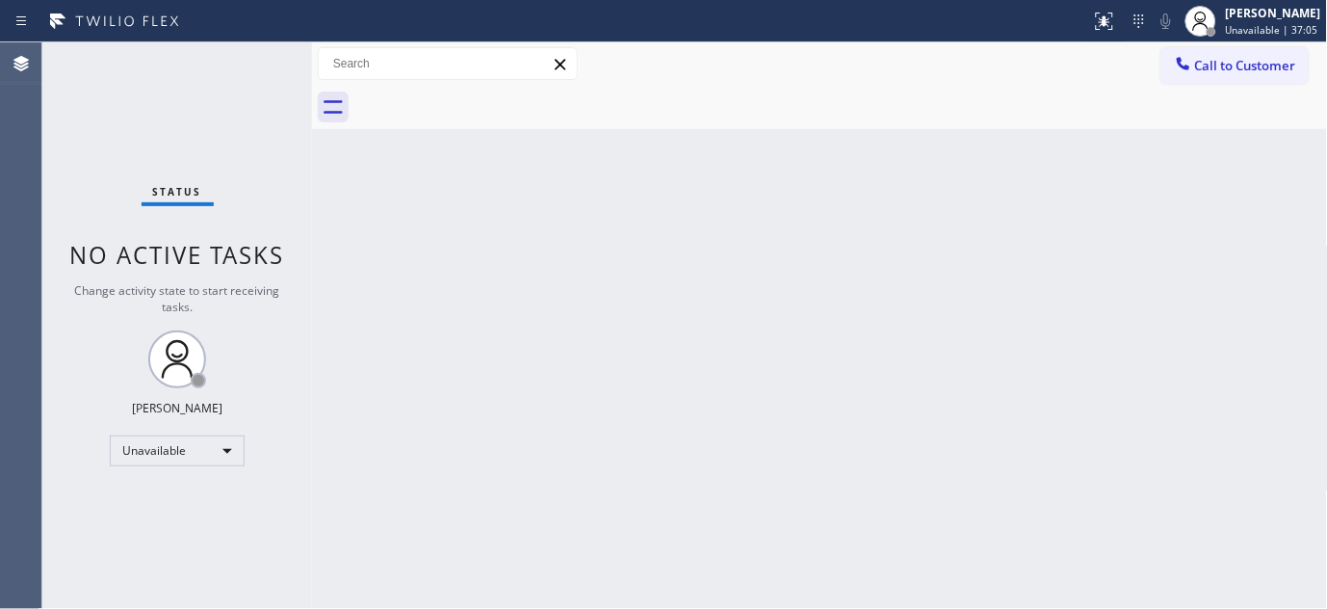
click at [489, 93] on div at bounding box center [841, 107] width 974 height 43
click at [1192, 72] on div at bounding box center [1183, 65] width 23 height 23
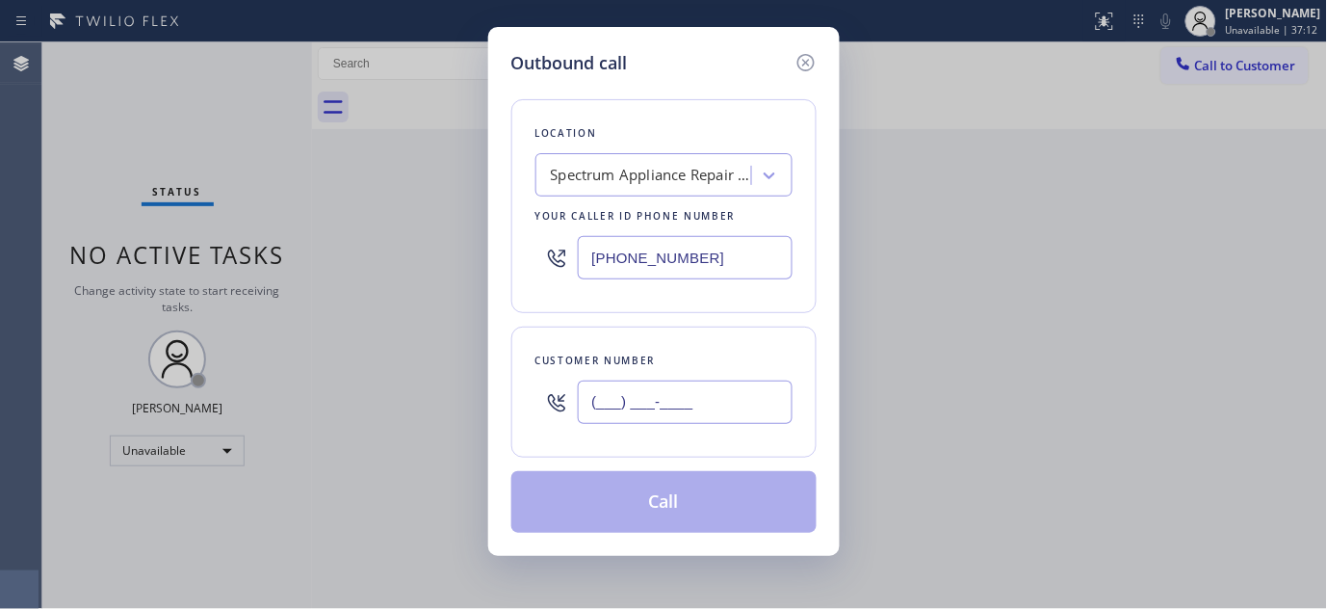
click at [621, 390] on input "(___) ___-____" at bounding box center [685, 401] width 215 height 43
paste input "408) 859-4250"
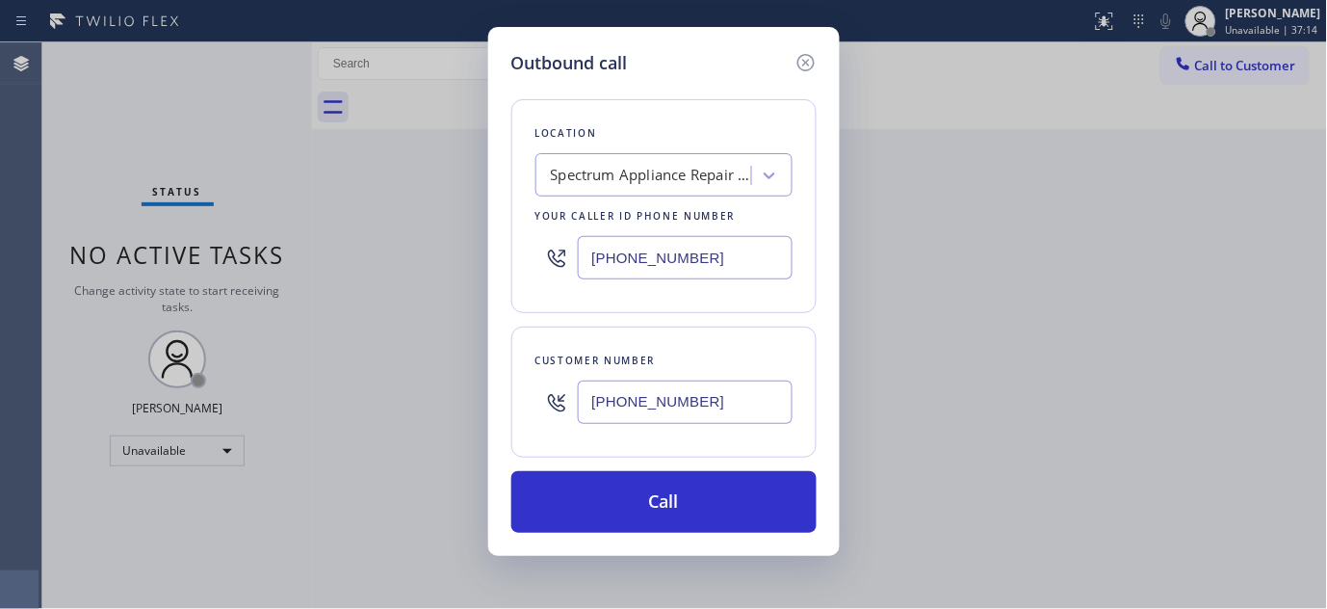
type input "(408) 859-4250"
drag, startPoint x: 723, startPoint y: 258, endPoint x: 251, endPoint y: 294, distance: 473.3
click at [251, 295] on div "Outbound call Location Spectrum Appliance Repair Orange County Your caller id p…" at bounding box center [663, 304] width 1327 height 609
paste input "408) 214-6722"
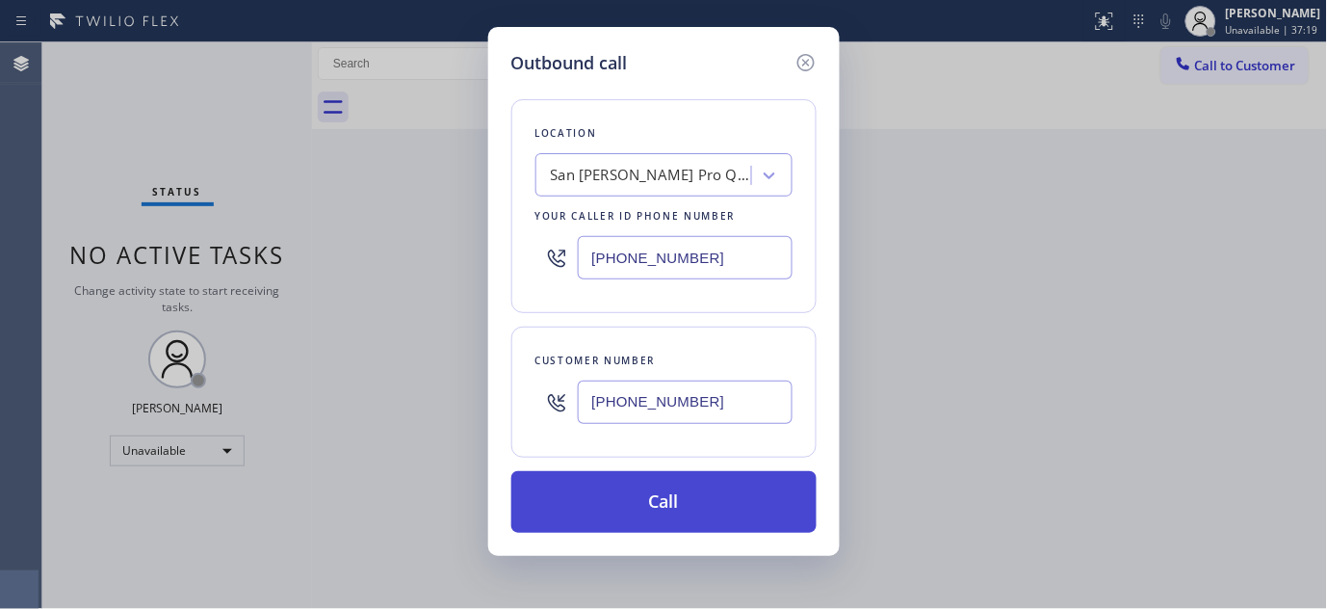
type input "(408) 214-6722"
click at [698, 505] on button "Call" at bounding box center [663, 502] width 305 height 62
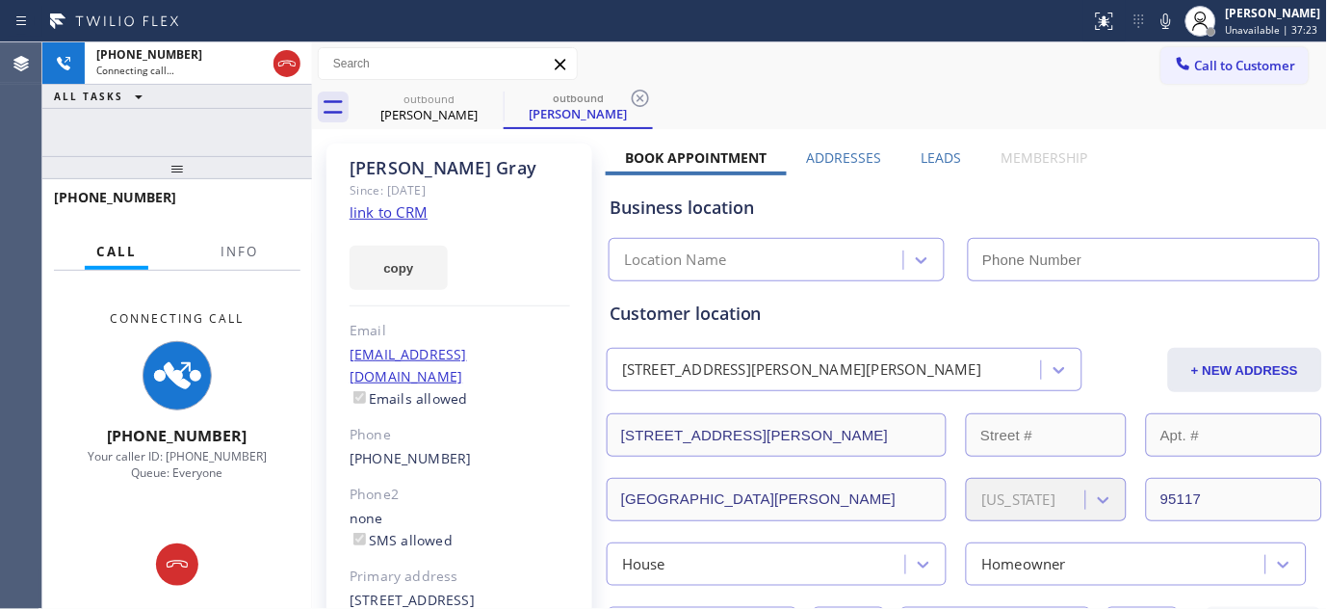
type input "(408) 214-6722"
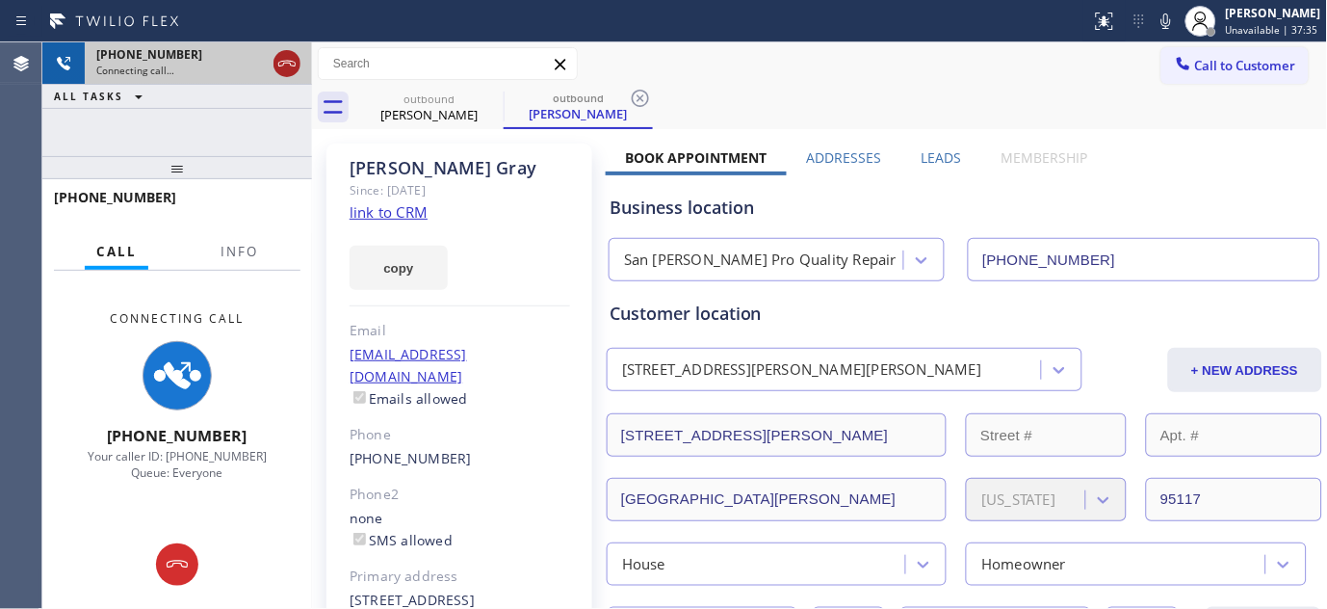
click at [287, 63] on icon at bounding box center [286, 64] width 17 height 6
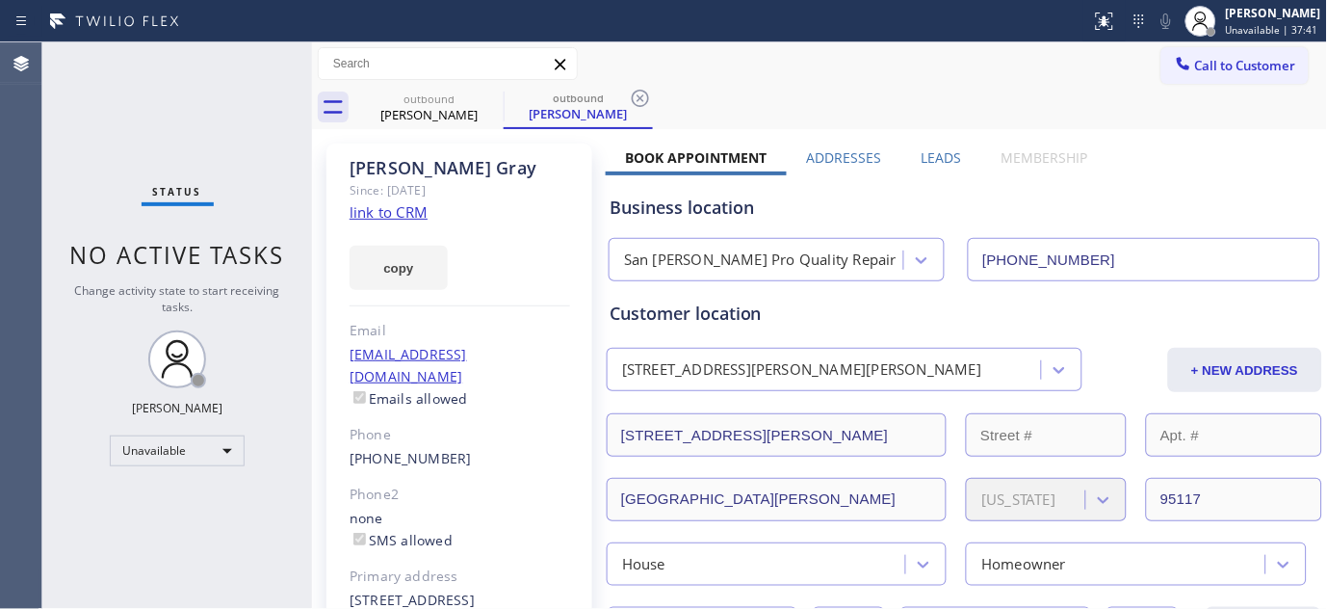
click at [1248, 92] on div "outbound Angela Gray outbound Angela Gray" at bounding box center [841, 107] width 974 height 43
click at [1218, 64] on span "Call to Customer" at bounding box center [1245, 65] width 101 height 17
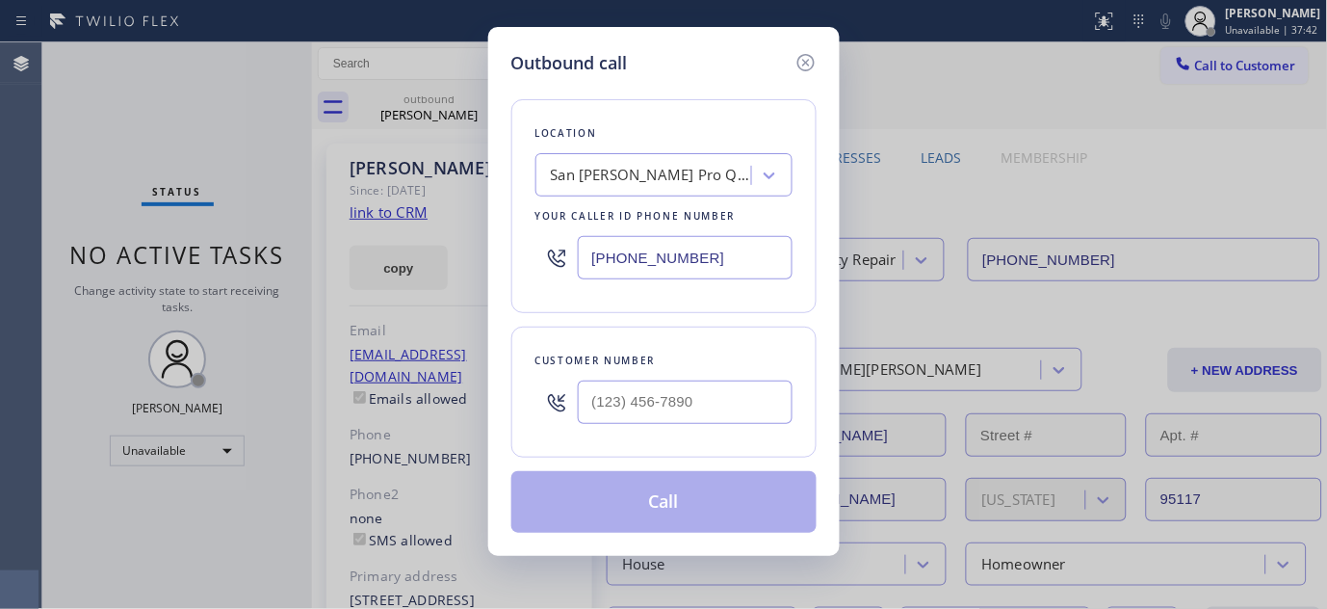
click at [708, 364] on div "Customer number" at bounding box center [664, 361] width 257 height 20
click at [710, 386] on input "(___) ___-____" at bounding box center [685, 401] width 215 height 43
paste input "212) 813-1010"
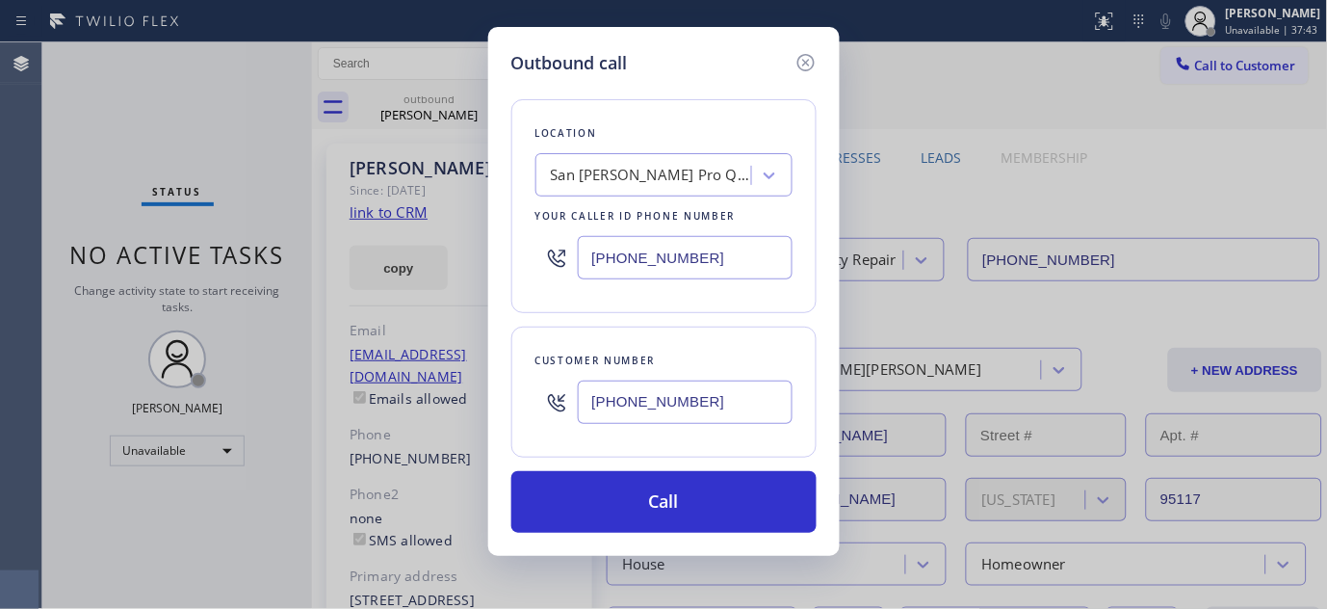
type input "(212) 813-1010"
drag, startPoint x: 344, startPoint y: 282, endPoint x: 332, endPoint y: 283, distance: 11.6
click at [332, 283] on div "Outbound call Location San Jose Pro Quality Repair Your caller id phone number …" at bounding box center [663, 304] width 1327 height 609
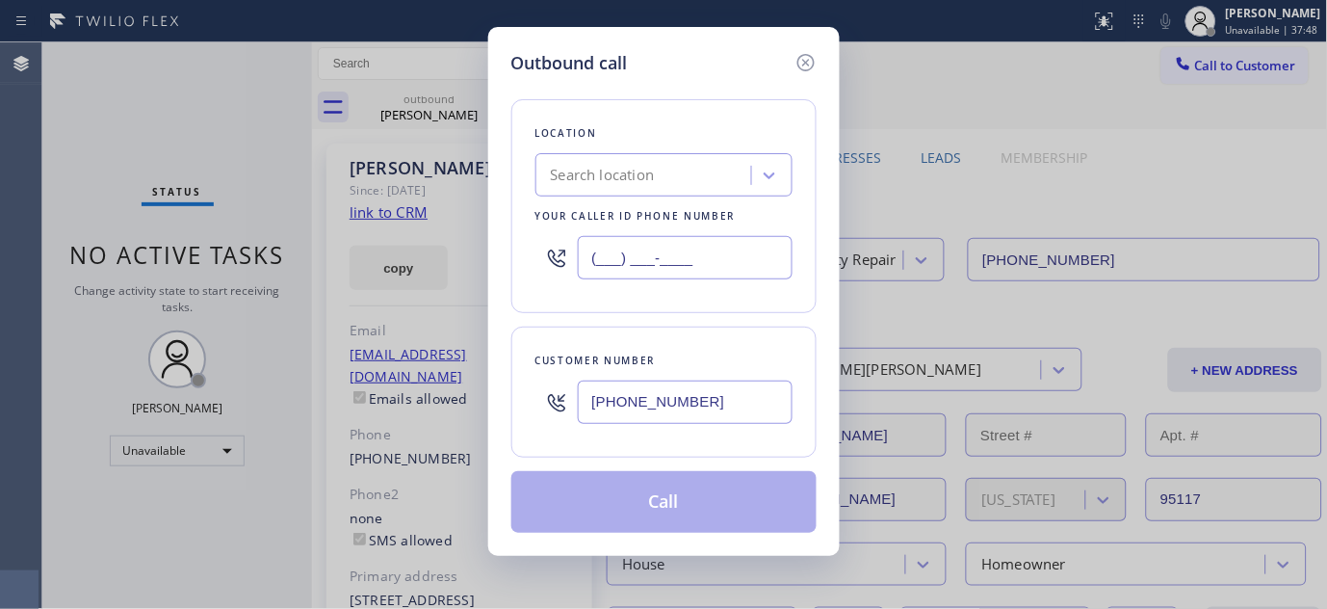
drag, startPoint x: 671, startPoint y: 251, endPoint x: 563, endPoint y: 271, distance: 109.6
click at [563, 271] on div "(___) ___-____" at bounding box center [664, 257] width 257 height 63
paste input "877) 748-5179"
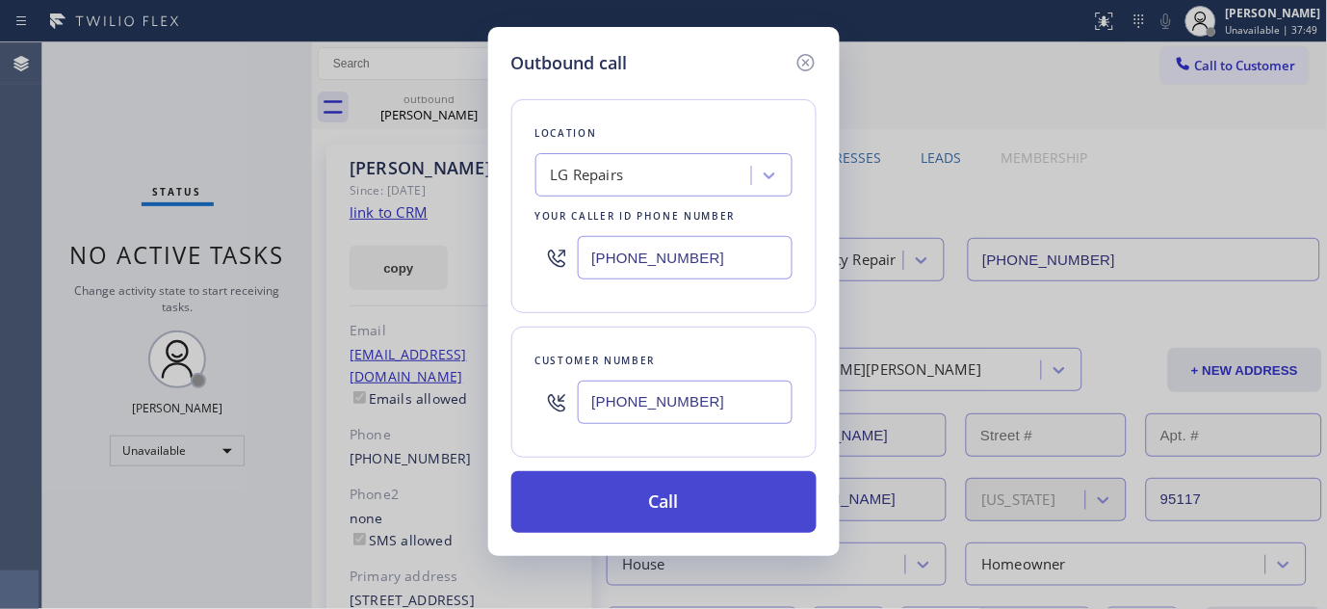
type input "(877) 748-5179"
click at [704, 497] on button "Call" at bounding box center [663, 502] width 305 height 62
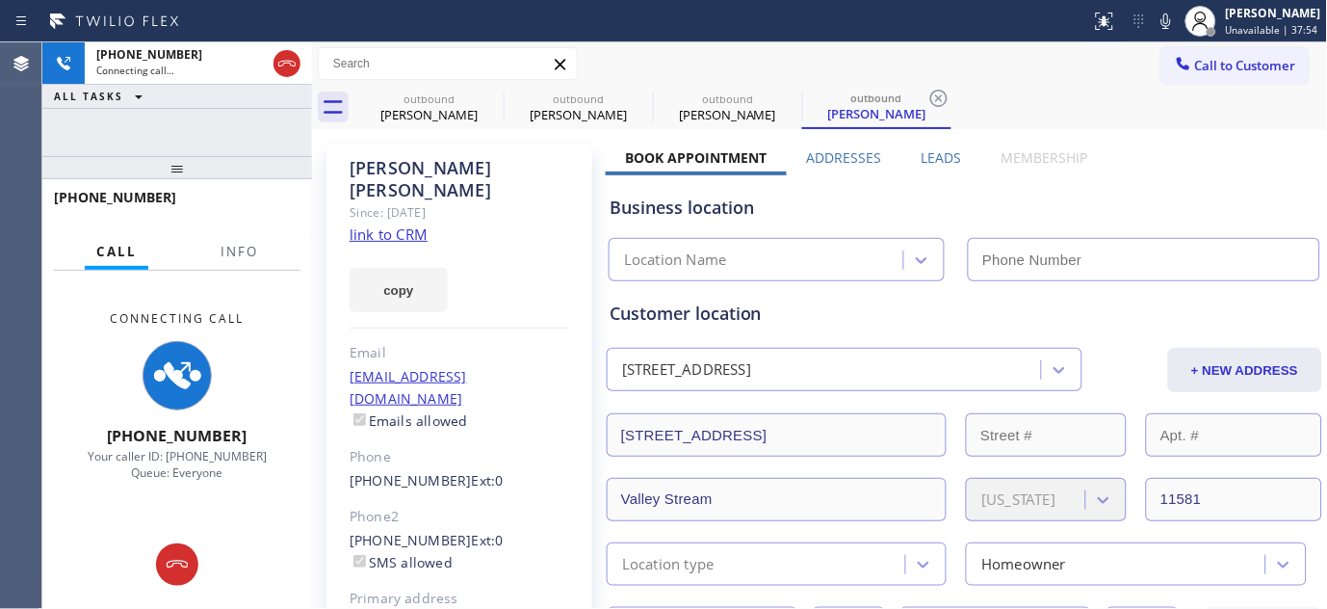
type input "(877) 748-5179"
drag, startPoint x: 1166, startPoint y: 19, endPoint x: 1060, endPoint y: 69, distance: 117.2
click at [1166, 19] on icon at bounding box center [1167, 20] width 10 height 15
click at [493, 96] on icon at bounding box center [491, 98] width 17 height 17
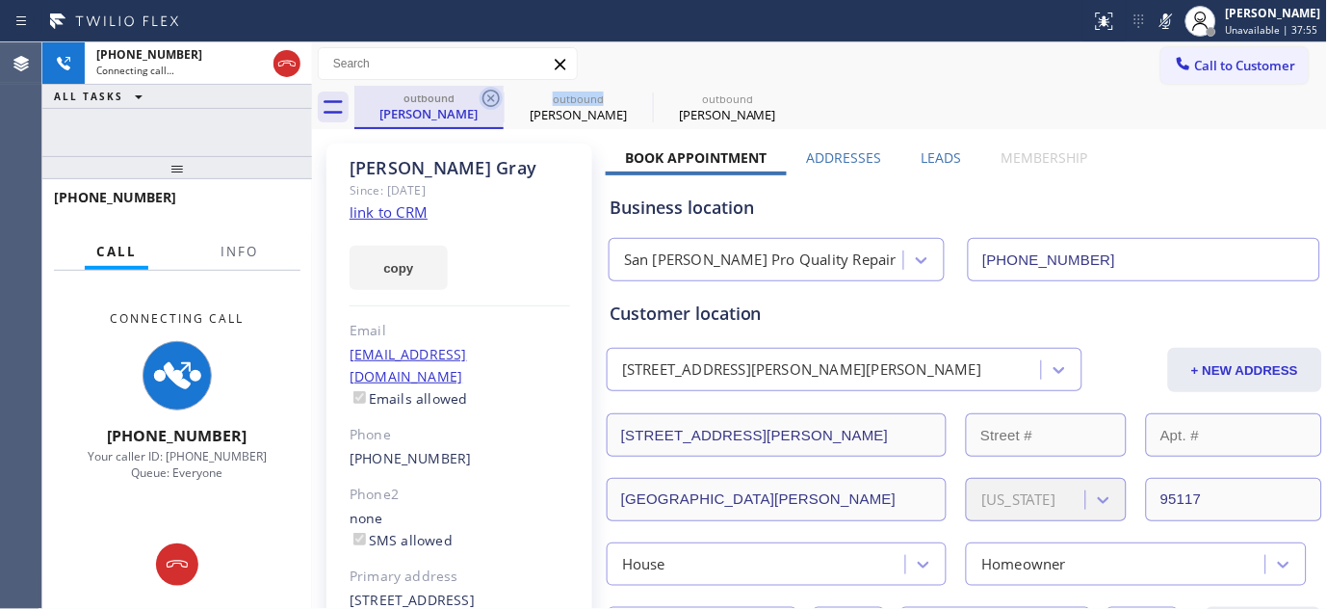
click at [493, 96] on icon at bounding box center [491, 98] width 17 height 17
type input "(877) 748-5179"
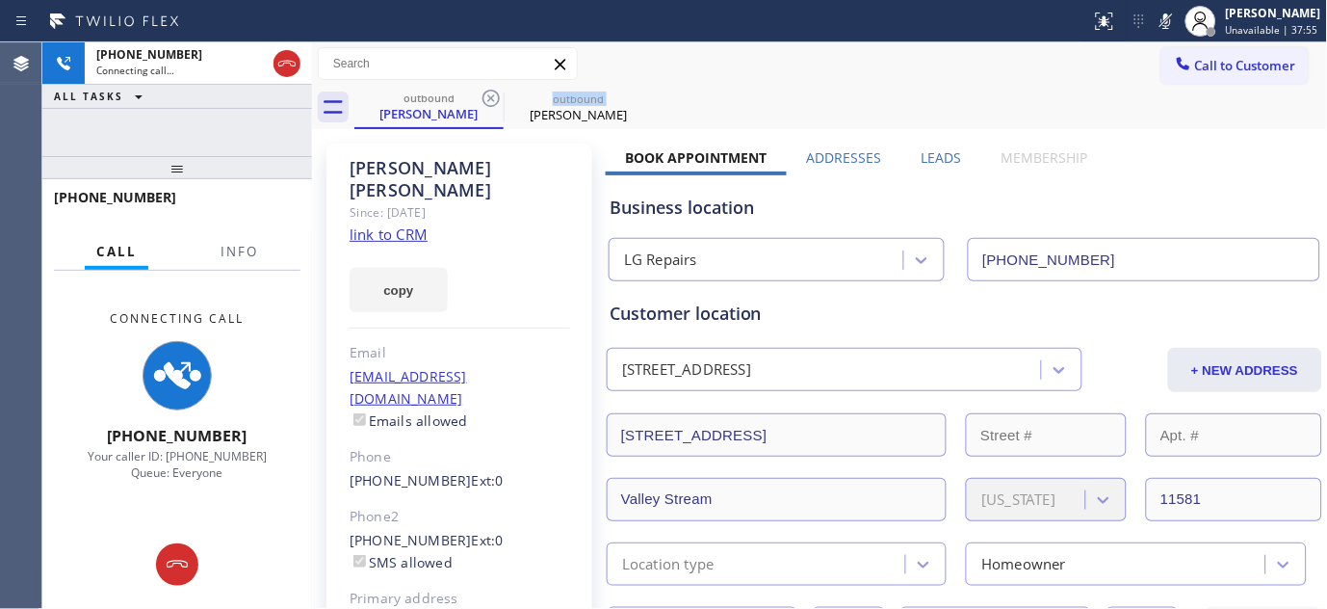
click at [493, 96] on icon at bounding box center [491, 98] width 17 height 17
click at [862, 25] on div at bounding box center [546, 21] width 1076 height 31
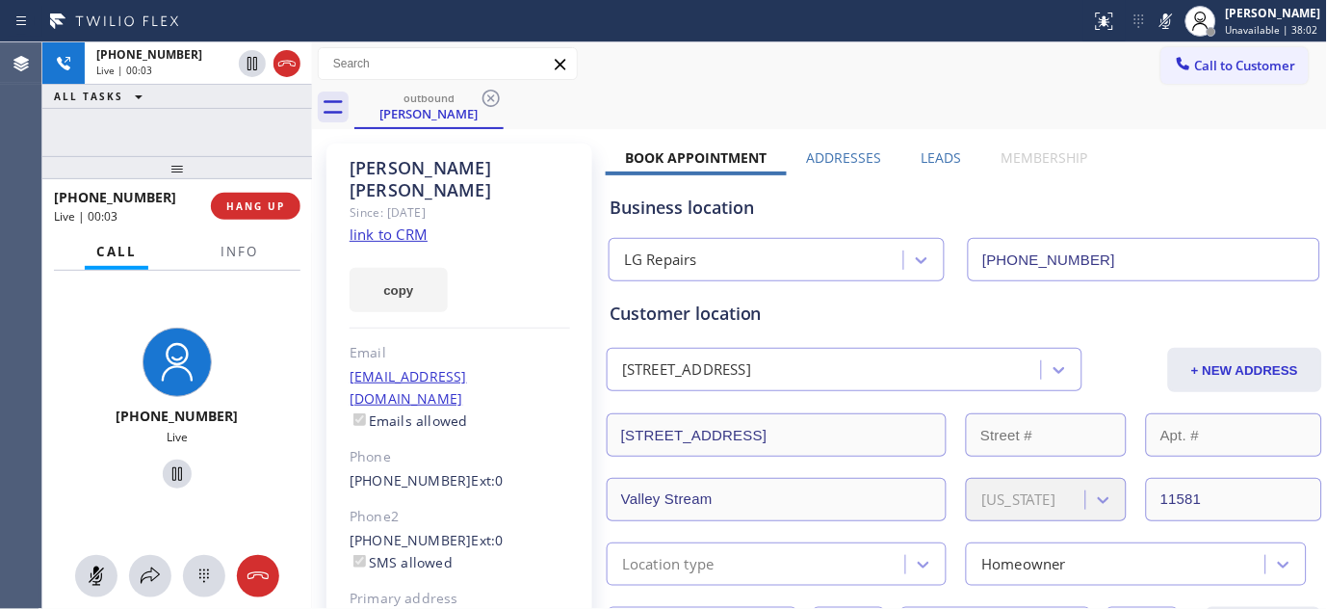
click at [249, 186] on div "+12128131010 Live | 00:03 HANG UP" at bounding box center [177, 206] width 247 height 50
click at [253, 203] on span "HANG UP" at bounding box center [255, 205] width 59 height 13
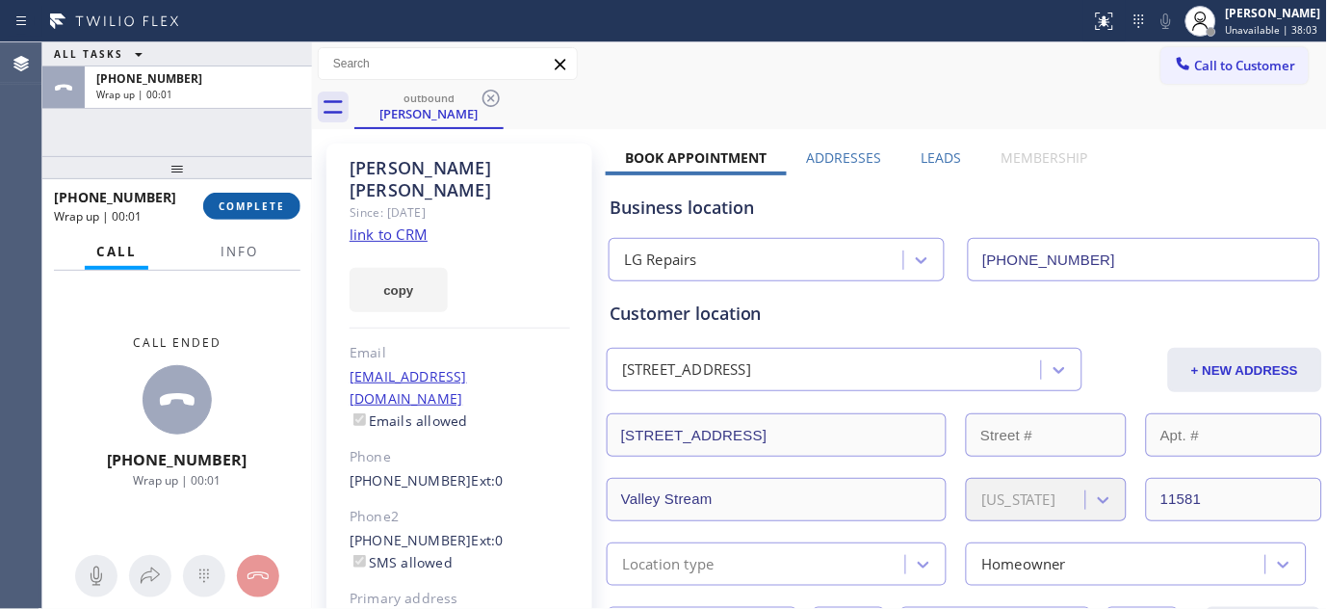
click at [254, 204] on span "COMPLETE" at bounding box center [252, 205] width 66 height 13
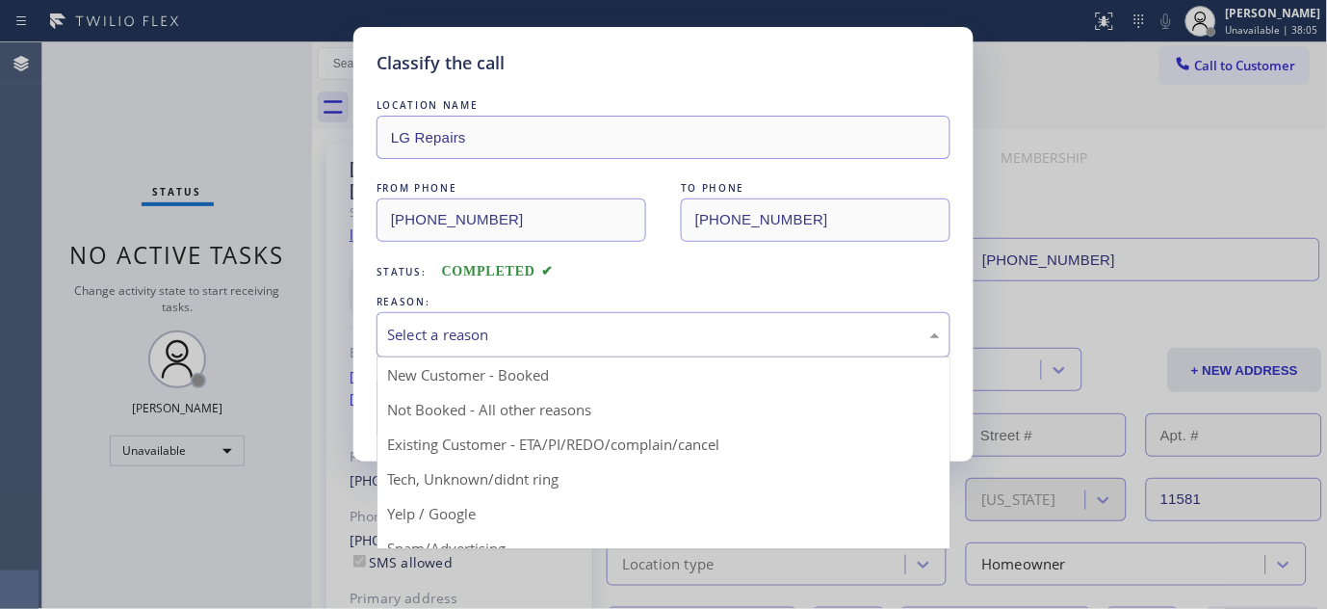
click at [513, 332] on div "Select a reason" at bounding box center [663, 335] width 553 height 22
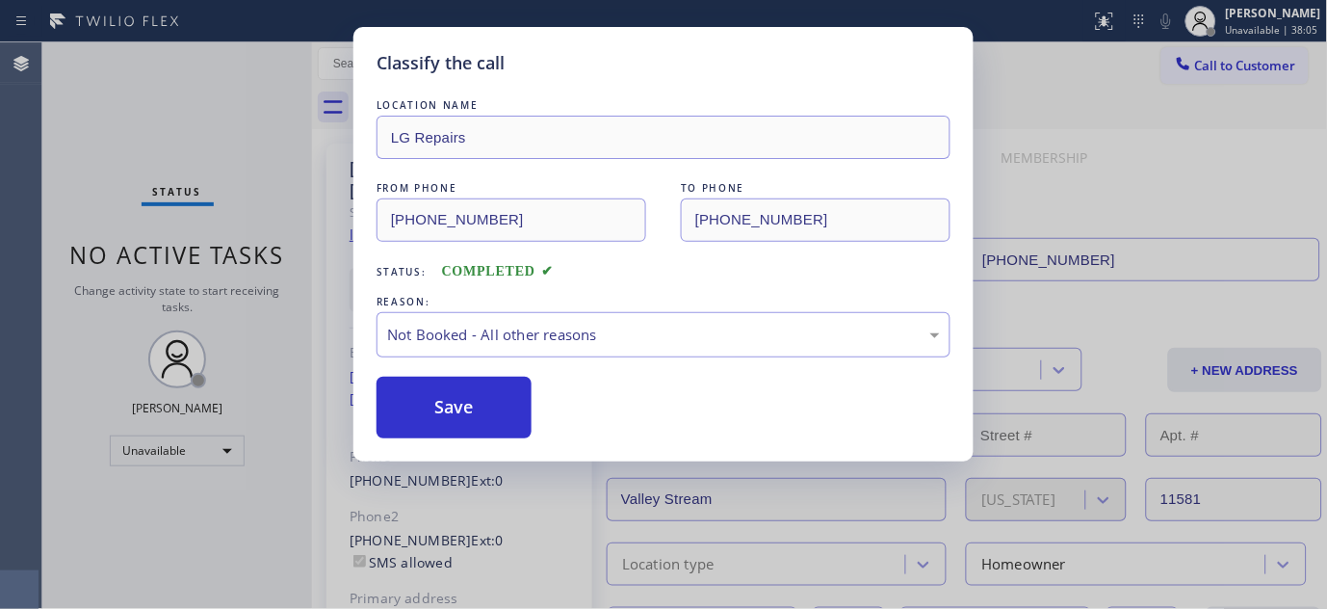
click at [434, 406] on button "Save" at bounding box center [454, 408] width 155 height 62
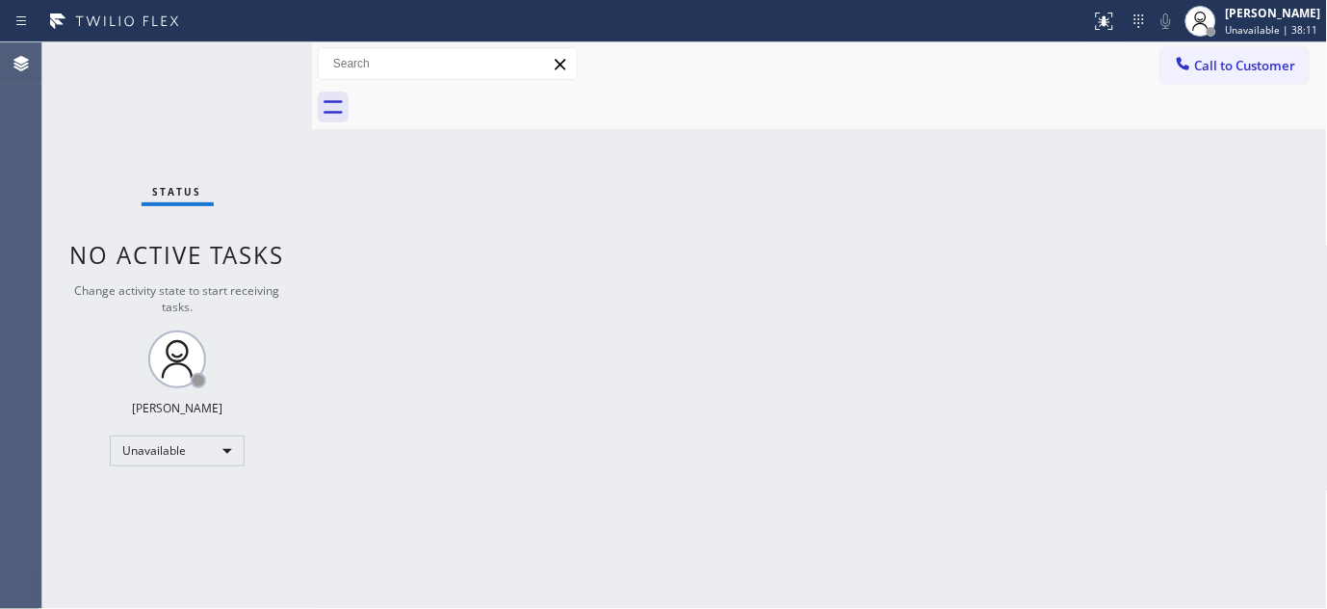
click at [1217, 65] on span "Call to Customer" at bounding box center [1245, 65] width 101 height 17
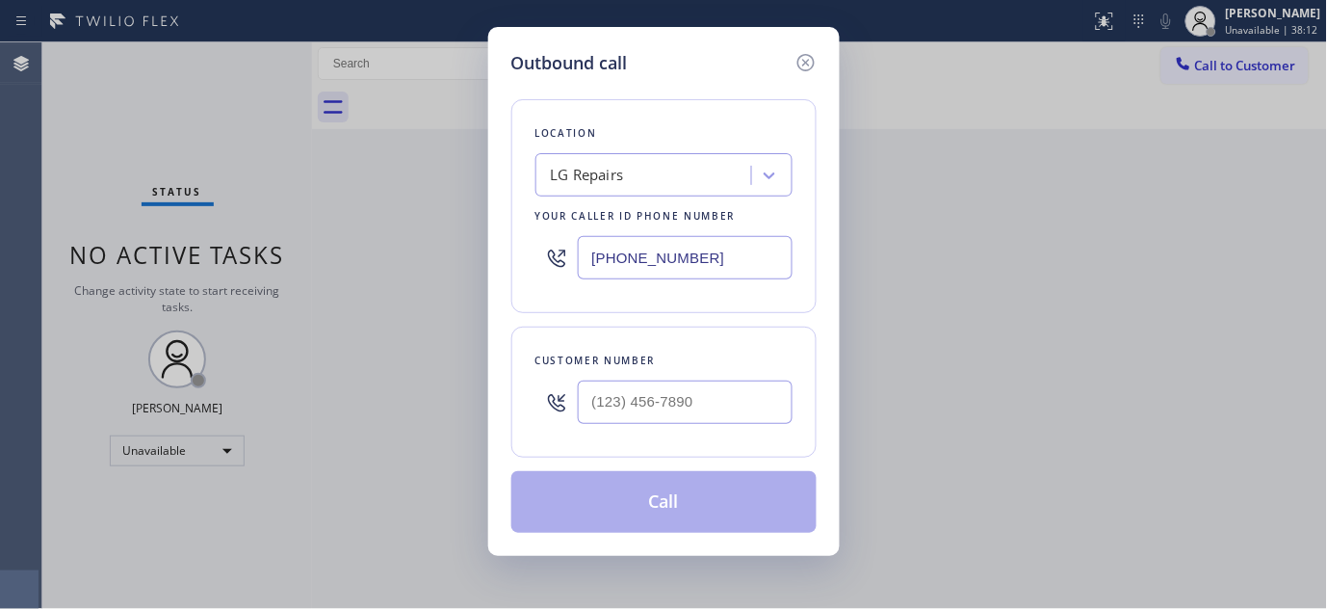
click at [706, 432] on div at bounding box center [685, 402] width 215 height 63
click at [700, 421] on input "(___) ___-____" at bounding box center [685, 401] width 215 height 43
paste input "619) 342-5429"
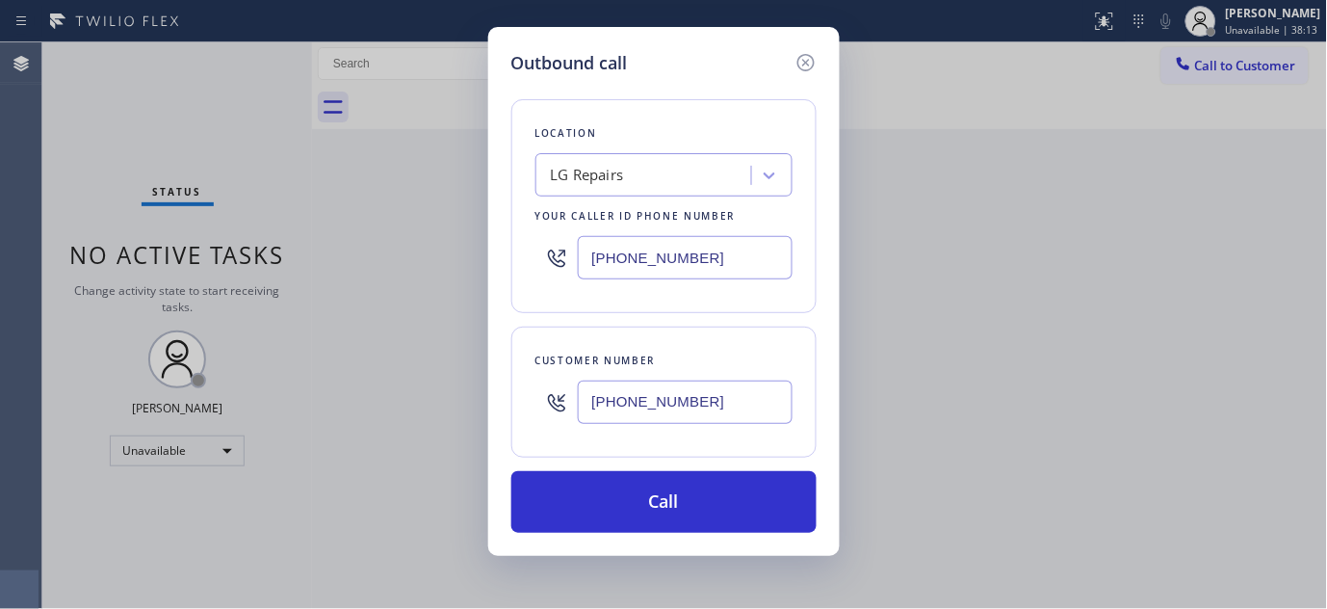
type input "(619) 342-5429"
drag, startPoint x: 726, startPoint y: 274, endPoint x: 408, endPoint y: 327, distance: 322.4
click at [408, 327] on div "Outbound call Location LG Repairs Your caller id phone number (877) 748-5179 Cu…" at bounding box center [663, 304] width 1327 height 609
paste input "619) 304-3833"
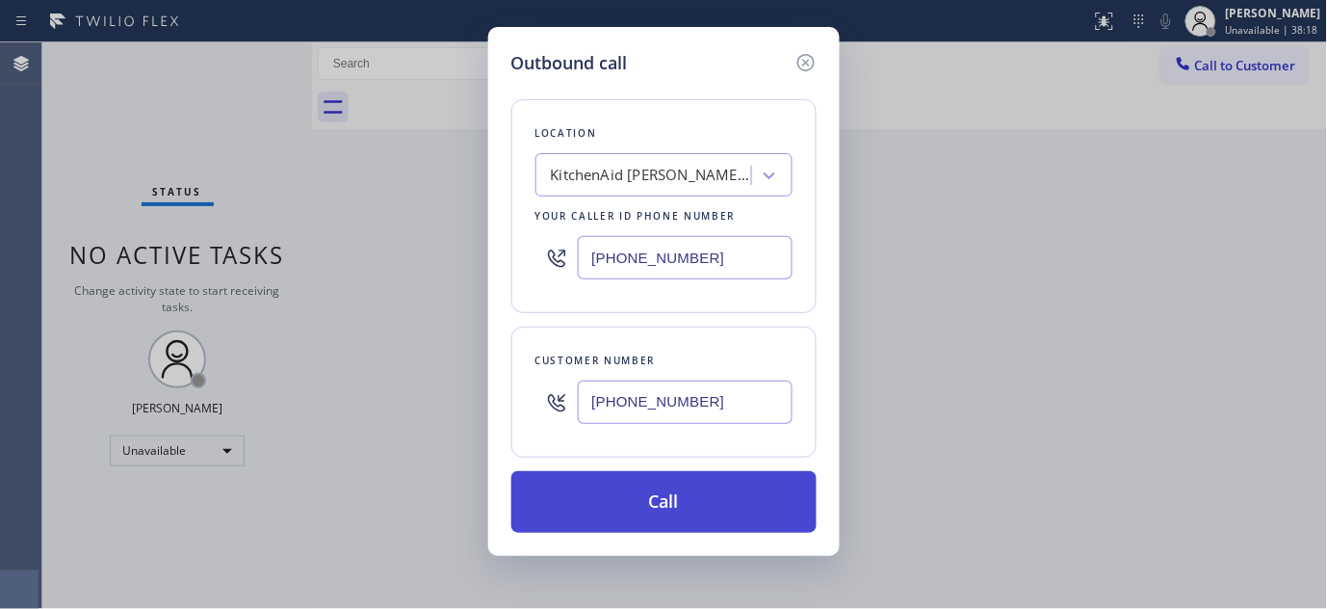
type input "(619) 304-3833"
click at [685, 502] on button "Call" at bounding box center [663, 502] width 305 height 62
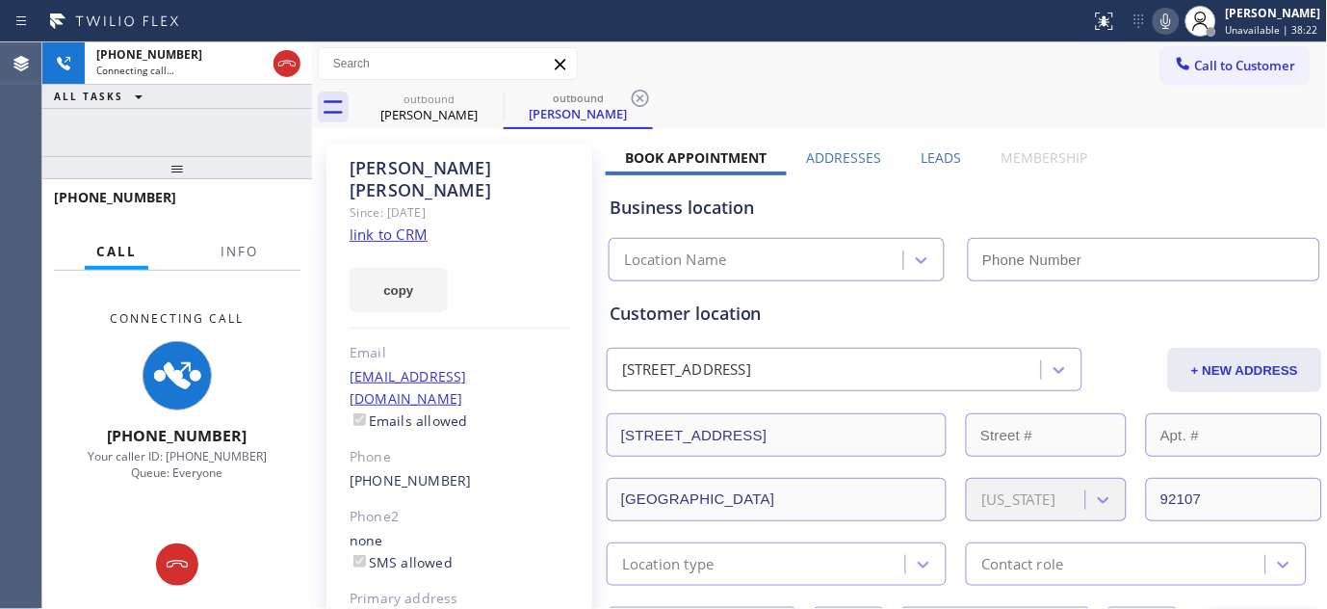
click at [1167, 22] on icon at bounding box center [1166, 21] width 23 height 23
type input "(619) 304-3833"
click at [222, 156] on div at bounding box center [177, 167] width 270 height 23
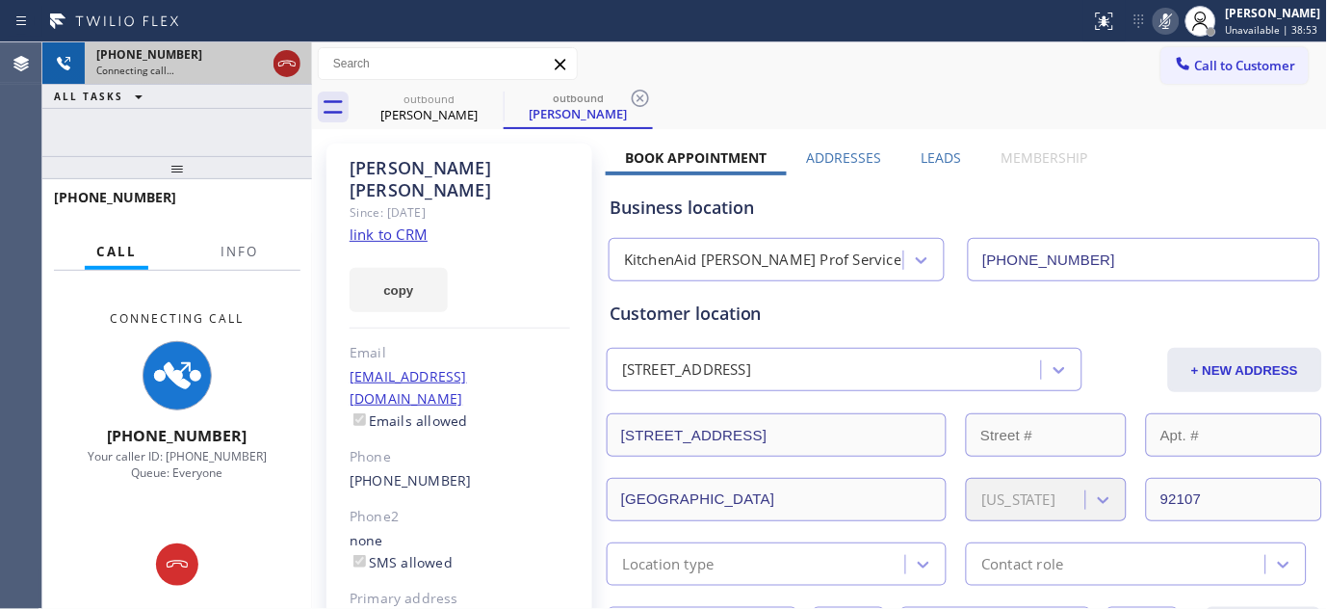
click at [287, 69] on icon at bounding box center [286, 63] width 23 height 23
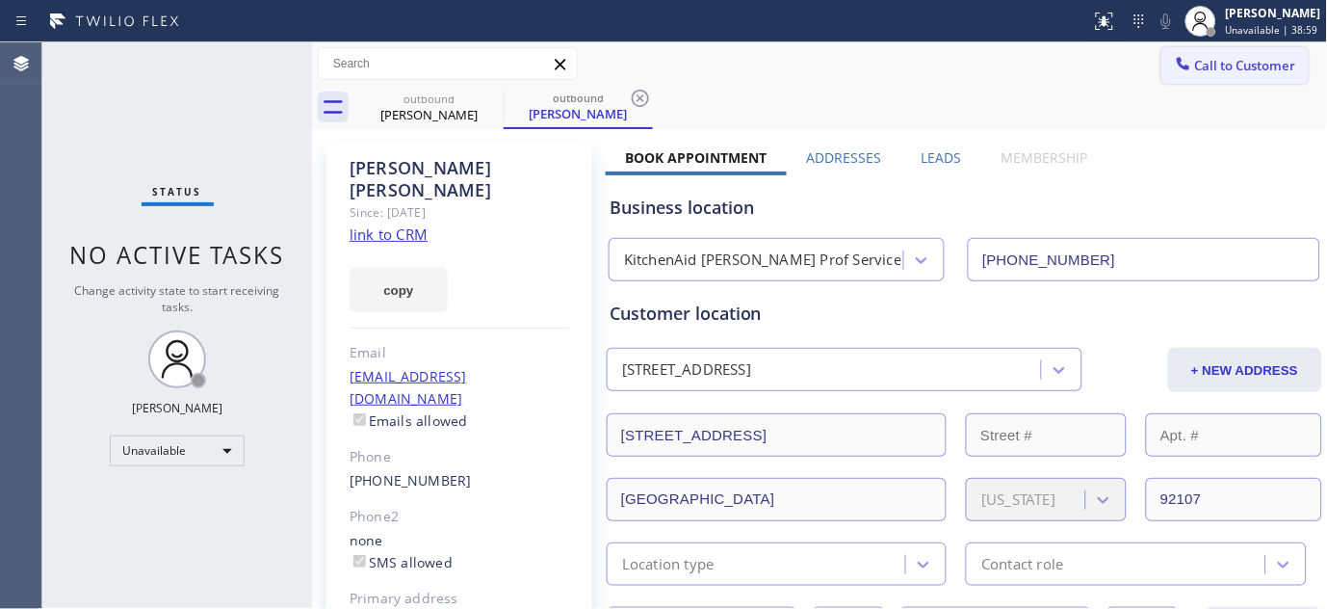
click at [1220, 57] on span "Call to Customer" at bounding box center [1245, 65] width 101 height 17
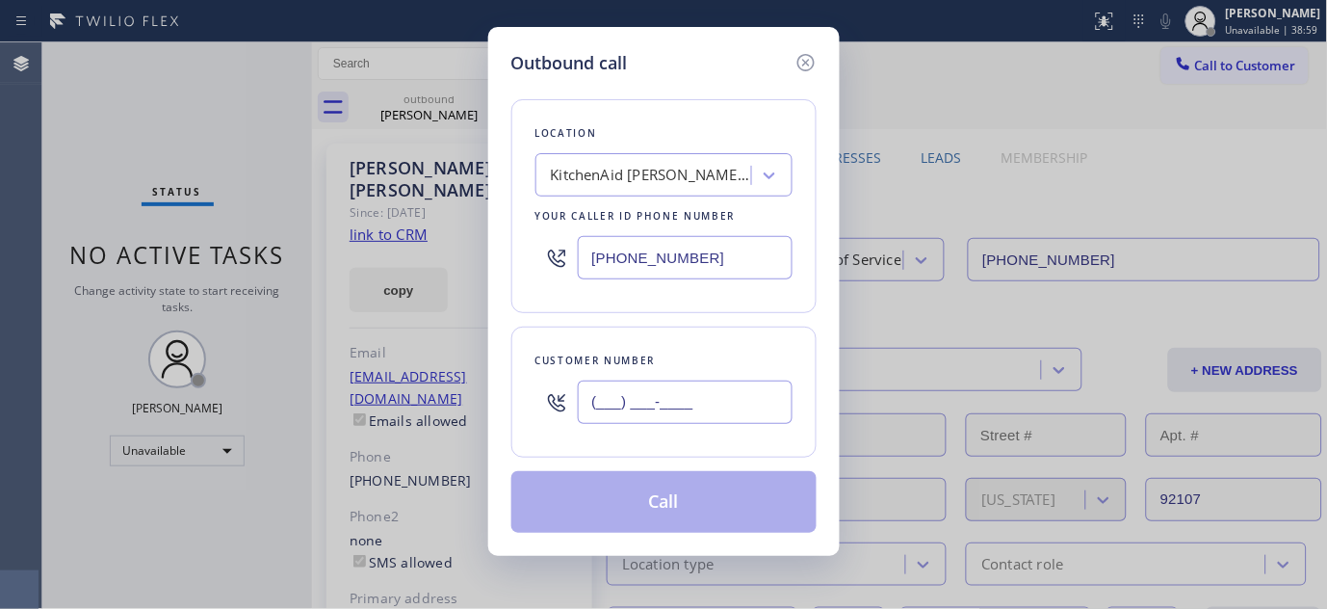
click at [656, 406] on input "(___) ___-____" at bounding box center [685, 401] width 215 height 43
paste input "323) 202-3413"
type input "(323) 202-3413"
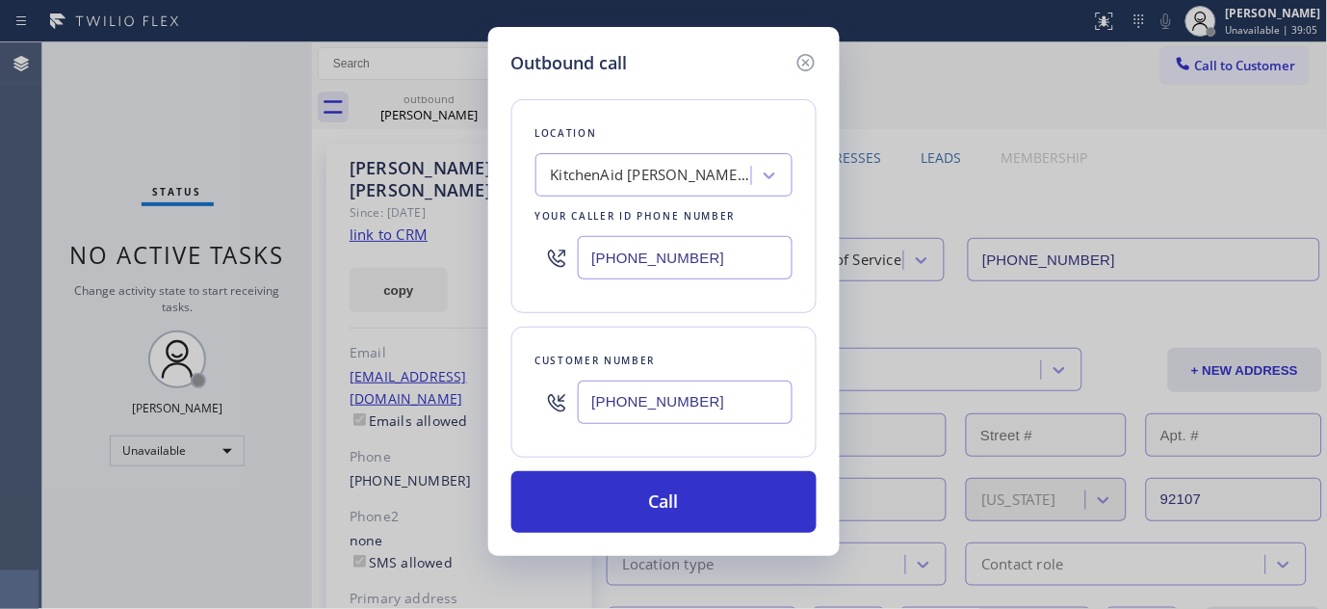
drag, startPoint x: 707, startPoint y: 258, endPoint x: 483, endPoint y: 264, distance: 224.5
click at [509, 270] on div "Outbound call Location KitchenAid Philip Prof Service Your caller id phone numb…" at bounding box center [664, 291] width 352 height 529
paste input "310) 740-9737"
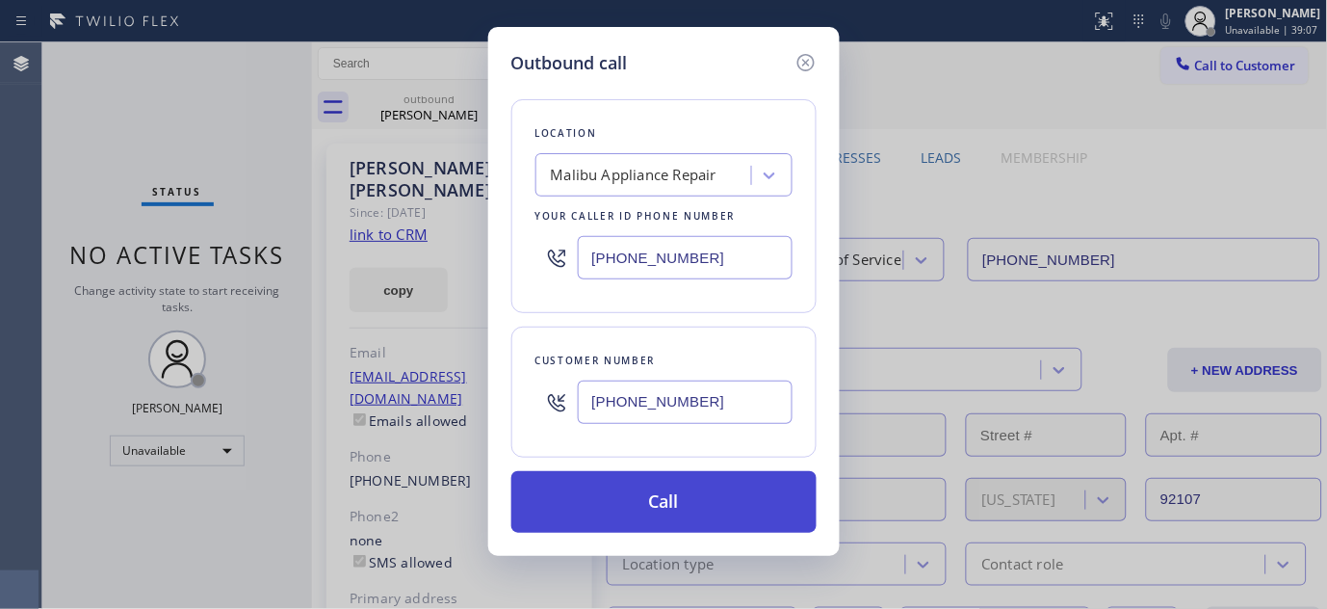
type input "(310) 740-9737"
click at [739, 512] on button "Call" at bounding box center [663, 502] width 305 height 62
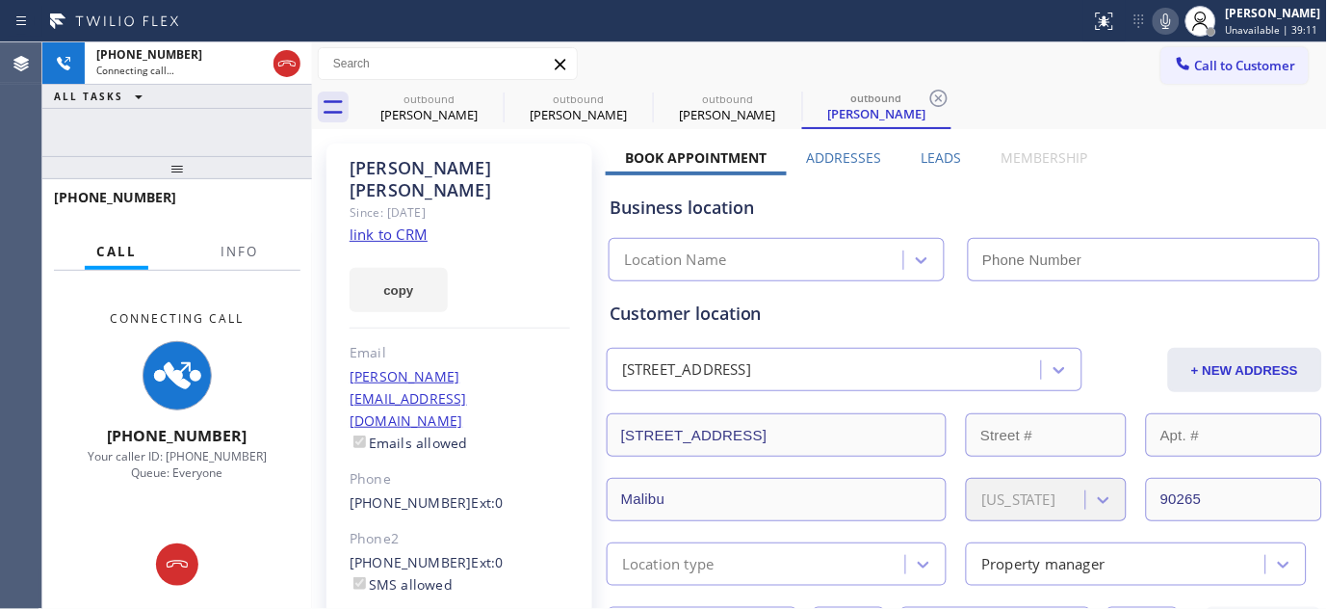
type input "(310) 740-9737"
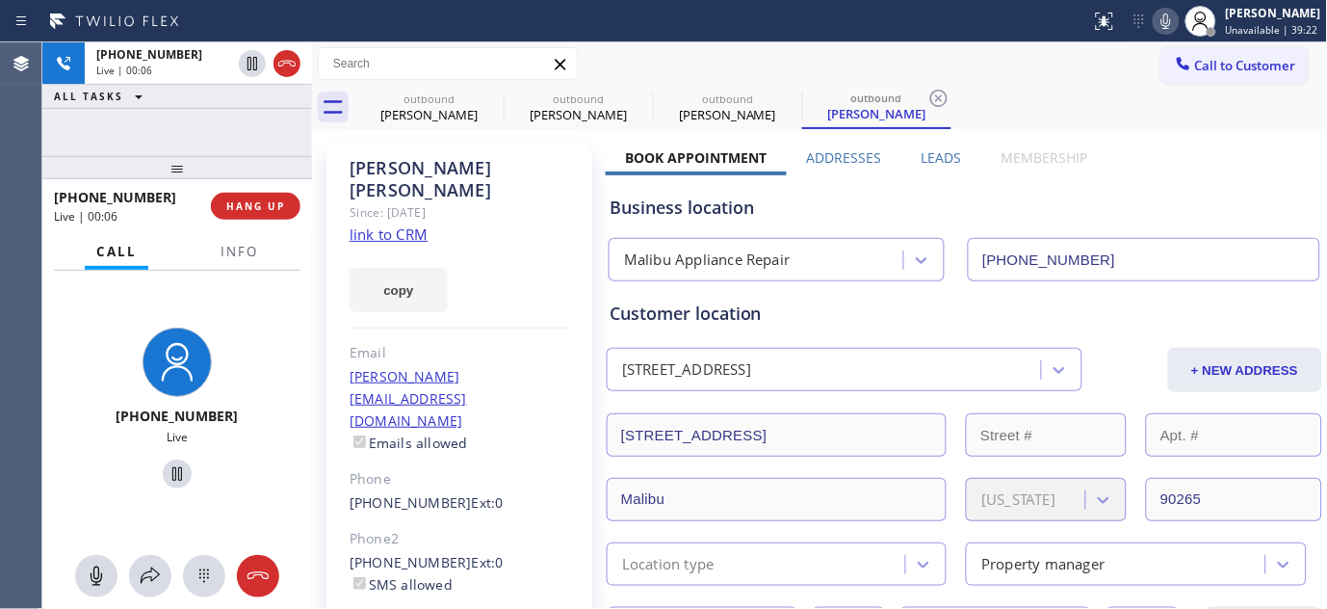
click at [206, 195] on div "+13232023413 Live | 00:06" at bounding box center [132, 206] width 157 height 50
click at [271, 218] on button "HANG UP" at bounding box center [256, 206] width 90 height 27
click at [261, 212] on span "HANG UP" at bounding box center [255, 205] width 59 height 13
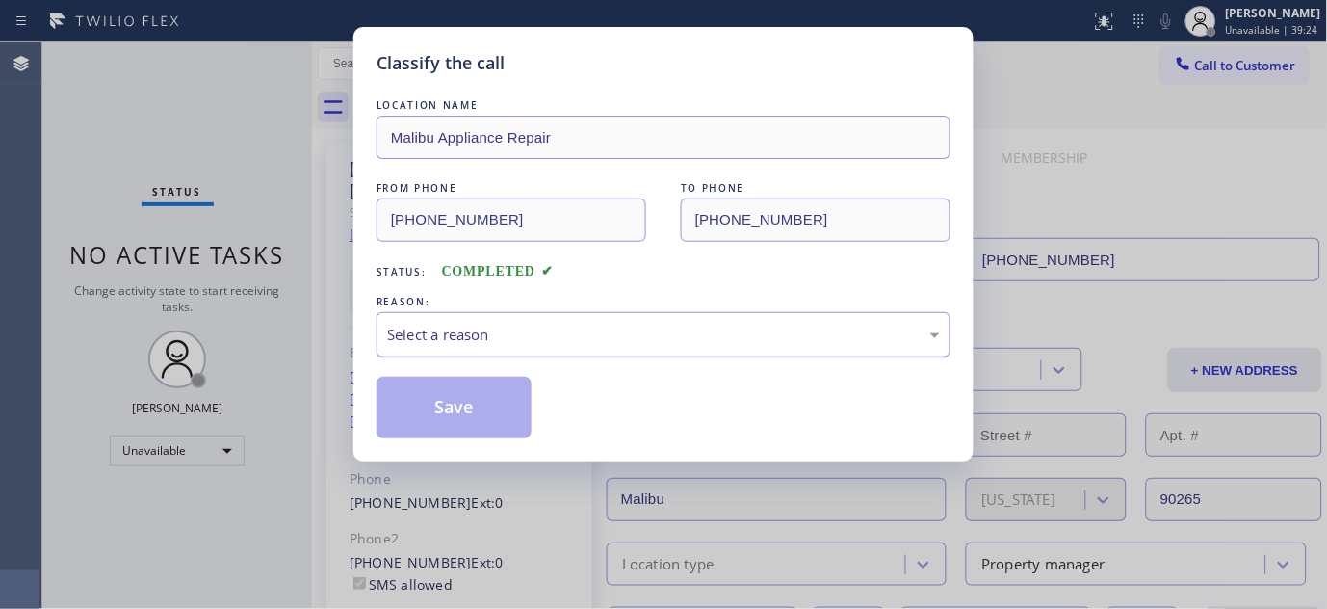
click at [568, 332] on div "Select a reason" at bounding box center [663, 335] width 553 height 22
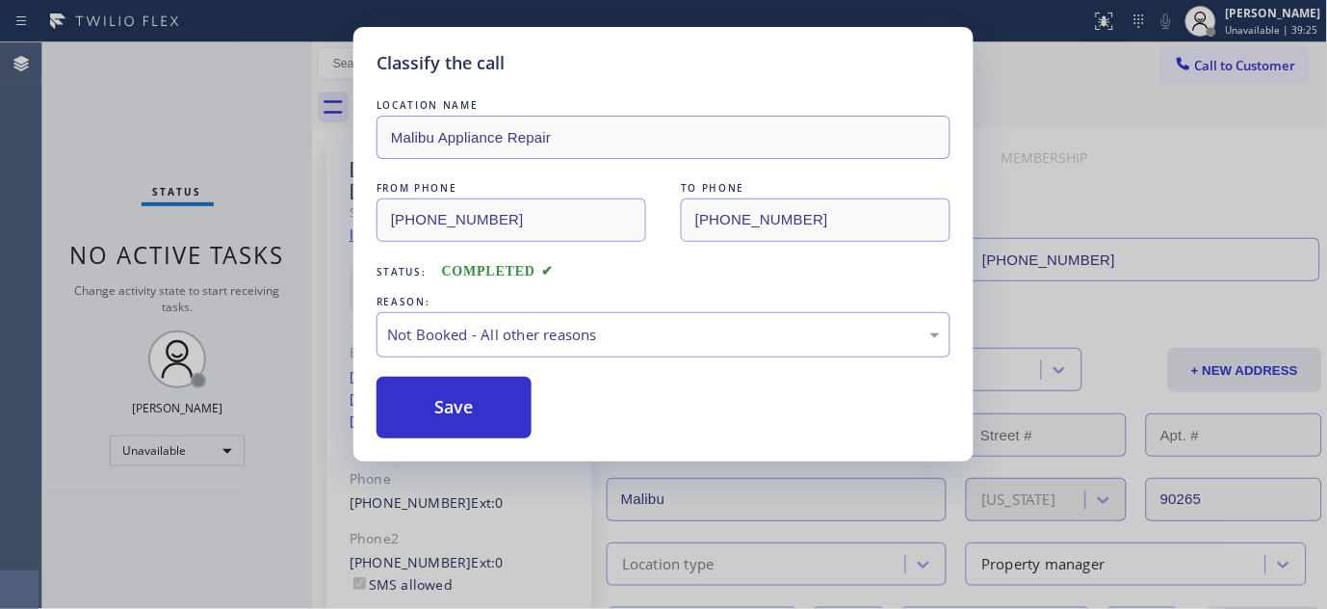
click at [456, 405] on button "Save" at bounding box center [454, 408] width 155 height 62
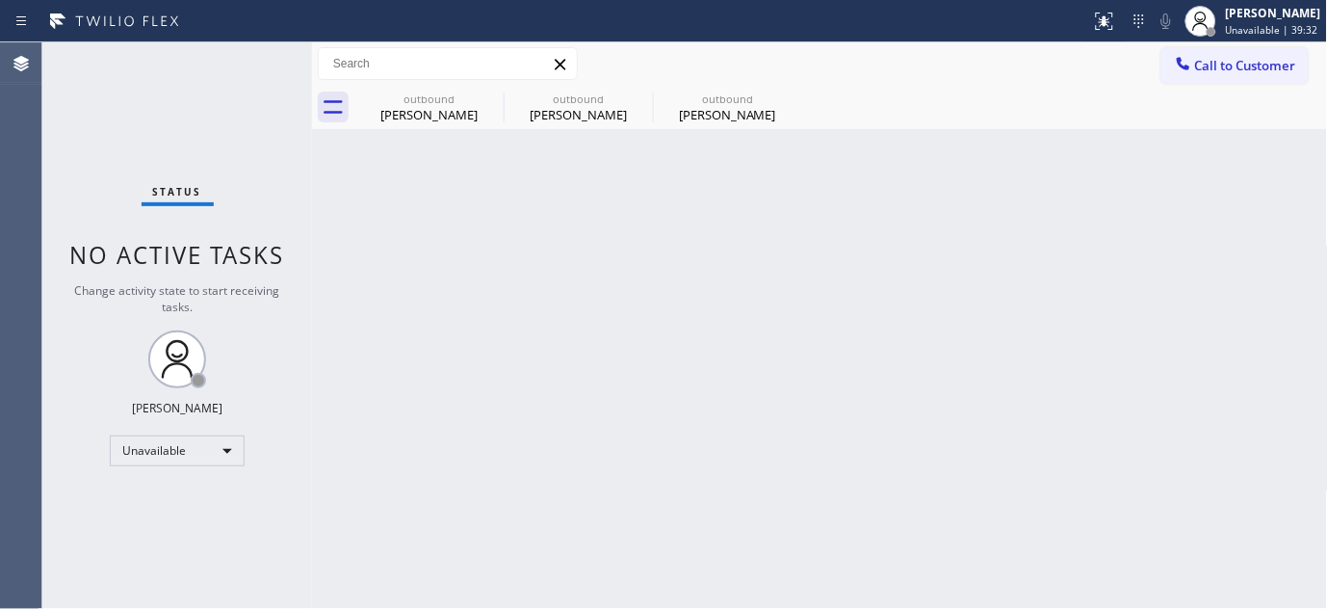
click at [1210, 57] on span "Call to Customer" at bounding box center [1245, 65] width 101 height 17
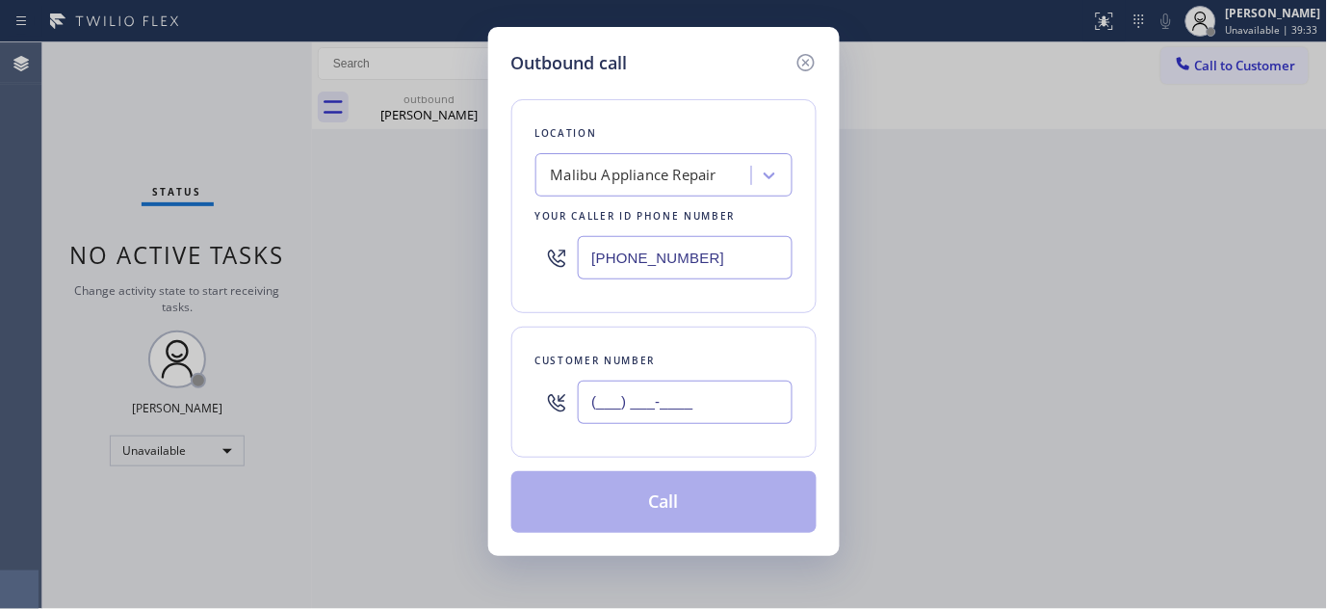
click at [691, 421] on input "(___) ___-____" at bounding box center [685, 401] width 215 height 43
paste input "305) 322-3776"
type input "(305) 322-3776"
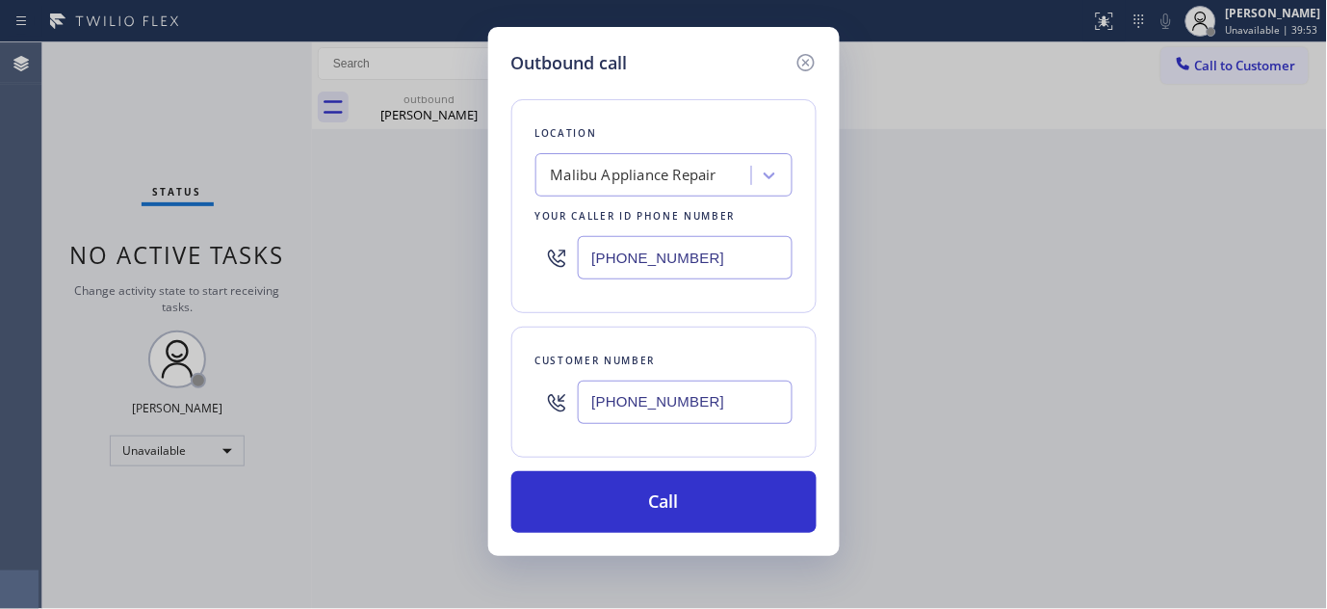
drag, startPoint x: 724, startPoint y: 252, endPoint x: 489, endPoint y: 263, distance: 235.3
click at [489, 263] on div "Outbound call Location Malibu Appliance Repair Your caller id phone number (310…" at bounding box center [664, 291] width 352 height 529
paste input "855) 731-4952"
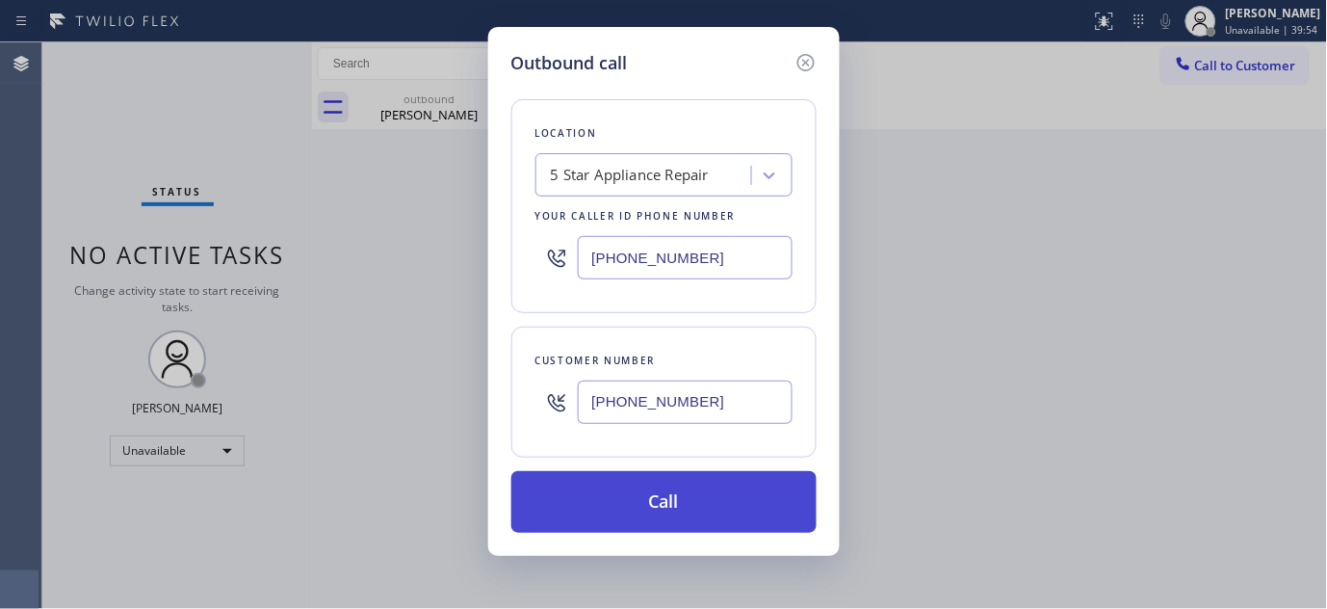
type input "[PHONE_NUMBER]"
click at [708, 505] on button "Call" at bounding box center [663, 502] width 305 height 62
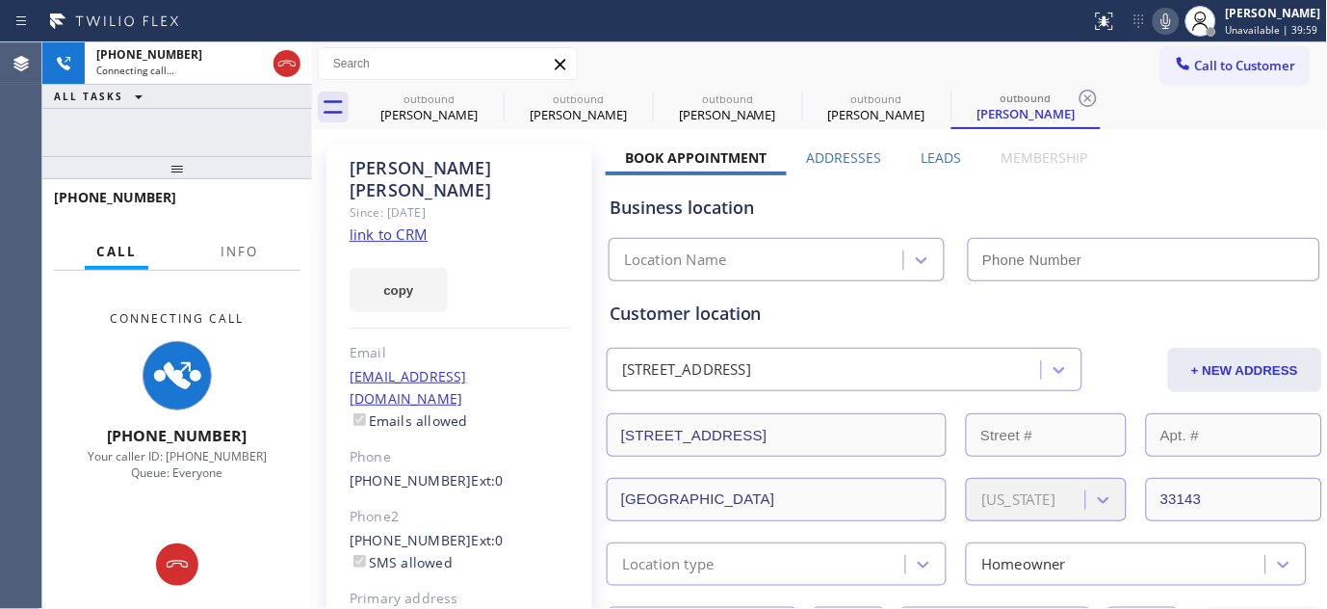
type input "[PHONE_NUMBER]"
drag, startPoint x: 267, startPoint y: 175, endPoint x: 276, endPoint y: 130, distance: 46.3
click at [276, 130] on div "+13053223776 Connecting call… ALL TASKS ALL TASKS ACTIVE TASKS TASKS IN WRAP UP…" at bounding box center [177, 325] width 270 height 566
click at [489, 96] on icon at bounding box center [491, 98] width 17 height 17
type input "(619) 304-3833"
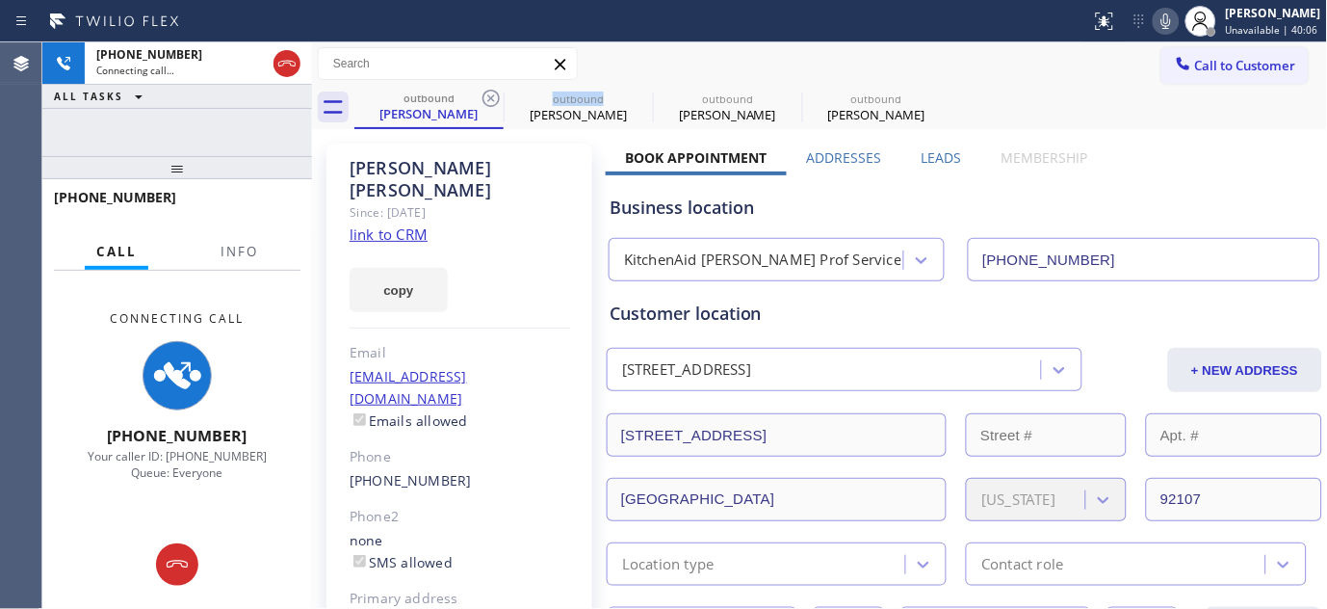
click at [489, 96] on icon at bounding box center [491, 98] width 17 height 17
type input "(310) 740-9737"
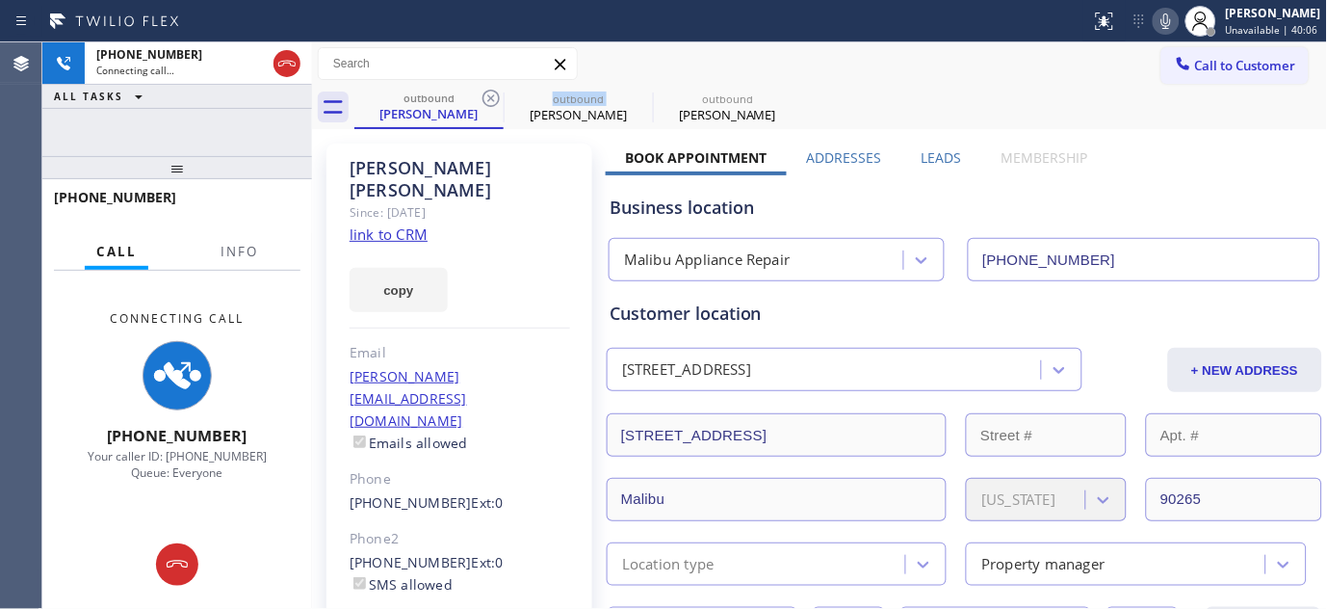
click at [489, 96] on icon at bounding box center [491, 98] width 17 height 17
type input "[PHONE_NUMBER]"
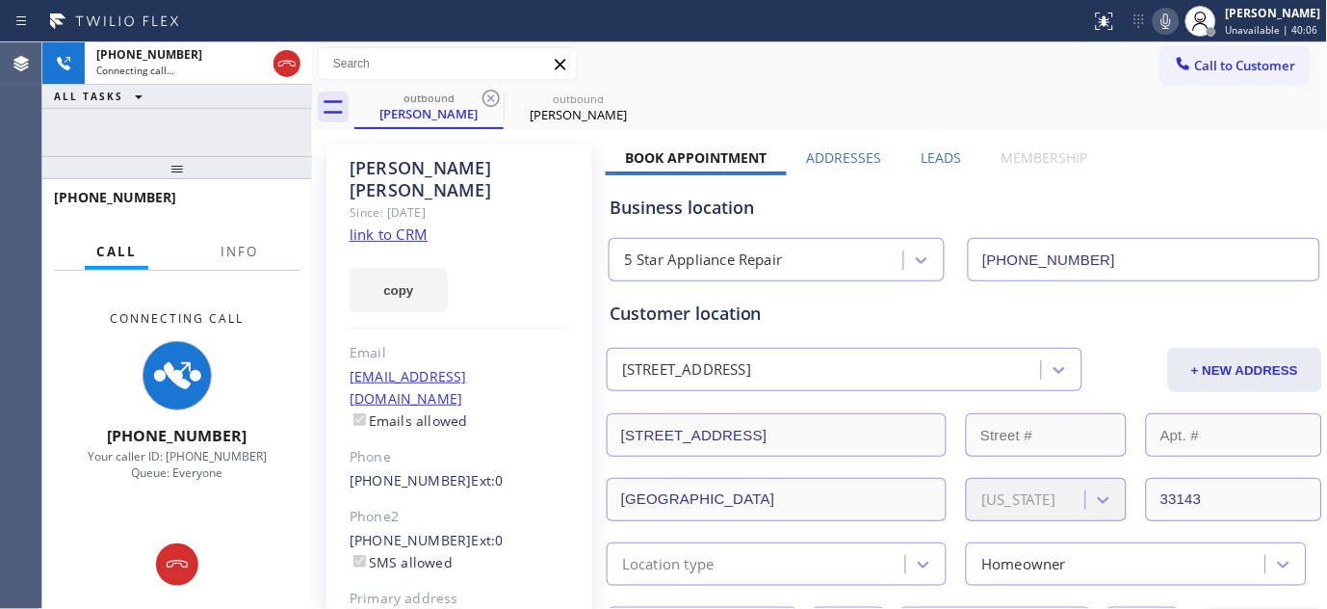
drag, startPoint x: 886, startPoint y: 104, endPoint x: 884, endPoint y: 116, distance: 11.7
click at [886, 104] on div "outbound Danny Gonzalez outbound Danny Gonzalez" at bounding box center [841, 107] width 974 height 43
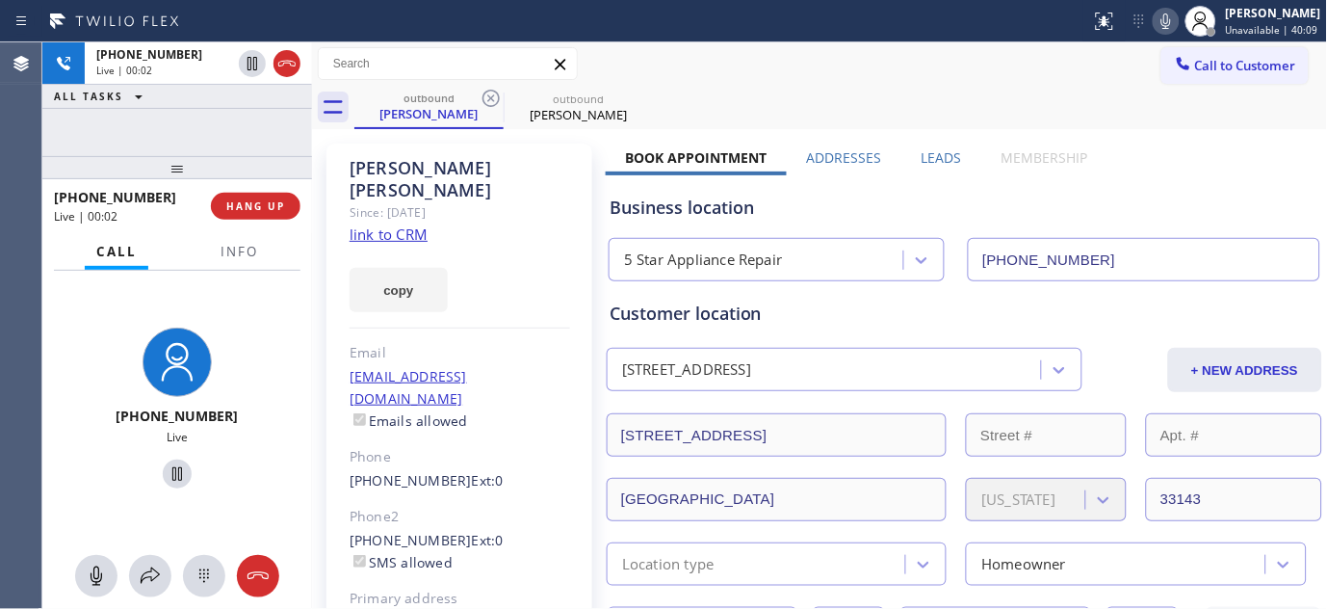
click at [223, 131] on div "+13053223776 Live | 00:02 ALL TASKS ALL TASKS ACTIVE TASKS TASKS IN WRAP UP +13…" at bounding box center [177, 325] width 270 height 566
click at [260, 209] on span "HANG UP" at bounding box center [255, 205] width 59 height 13
click at [272, 202] on span "HANG UP" at bounding box center [255, 205] width 59 height 13
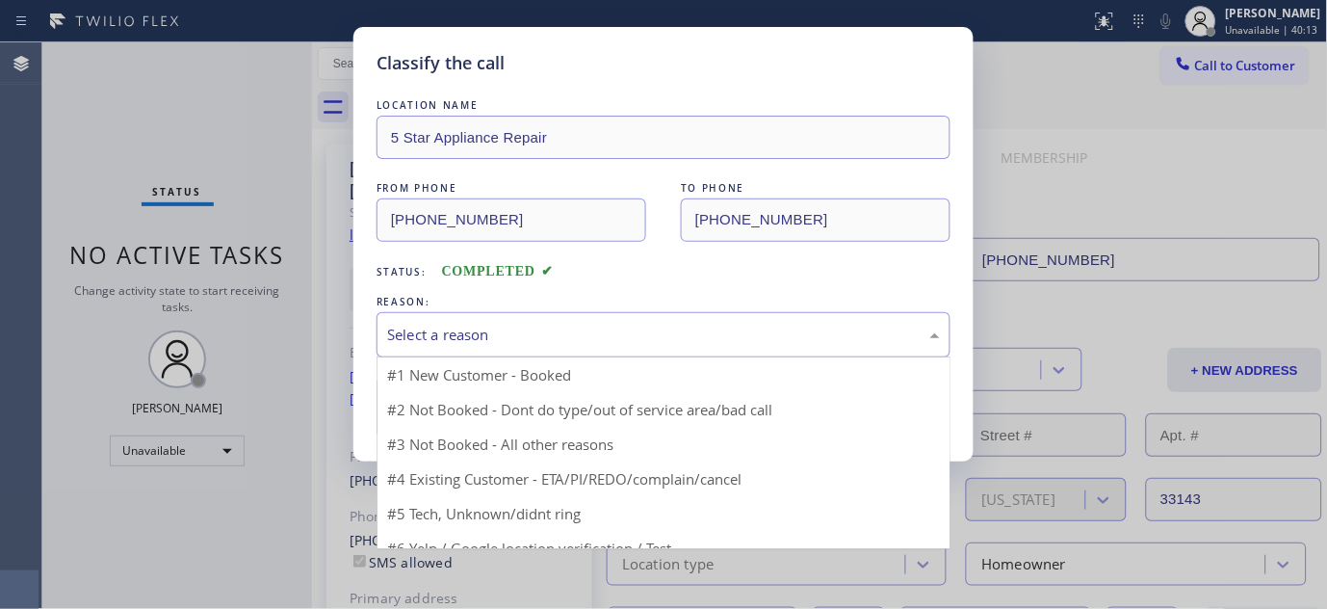
click at [507, 328] on div "Select a reason" at bounding box center [663, 335] width 553 height 22
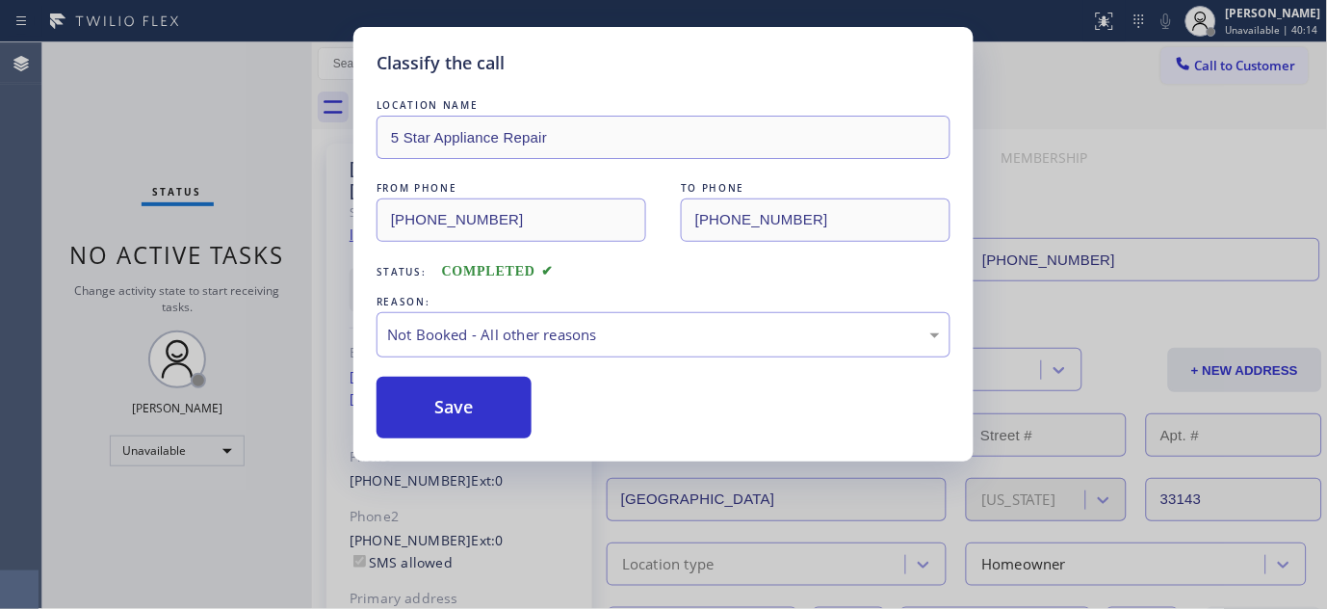
click at [447, 409] on button "Save" at bounding box center [454, 408] width 155 height 62
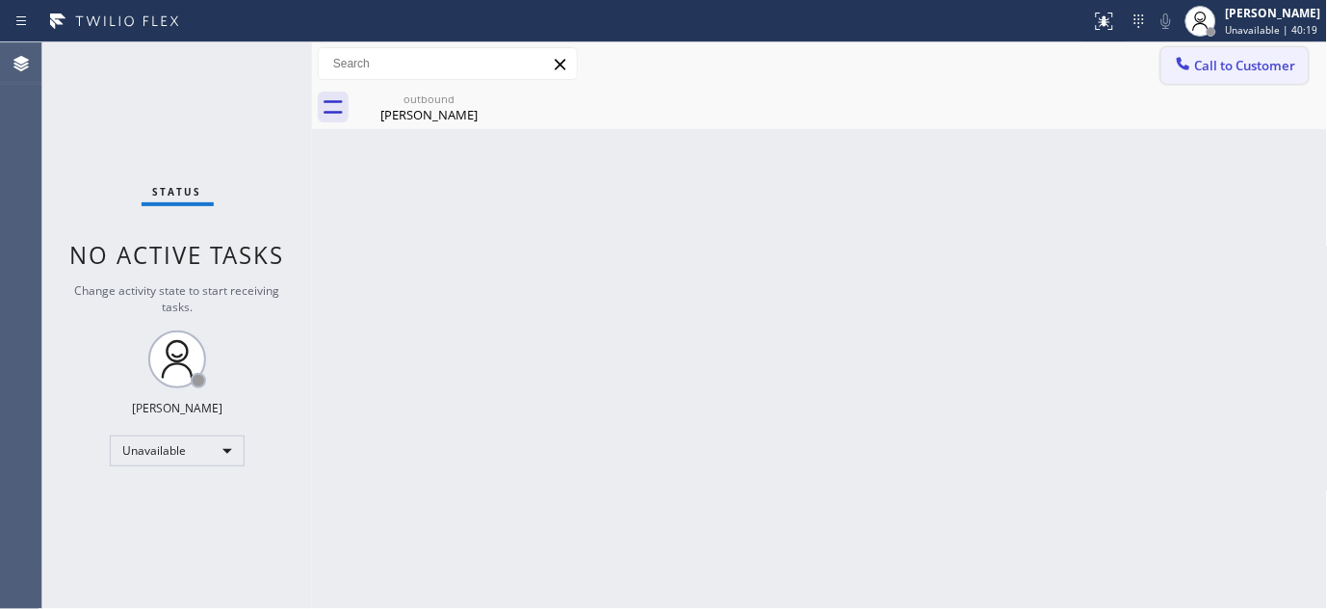
click at [1219, 77] on button "Call to Customer" at bounding box center [1235, 65] width 147 height 37
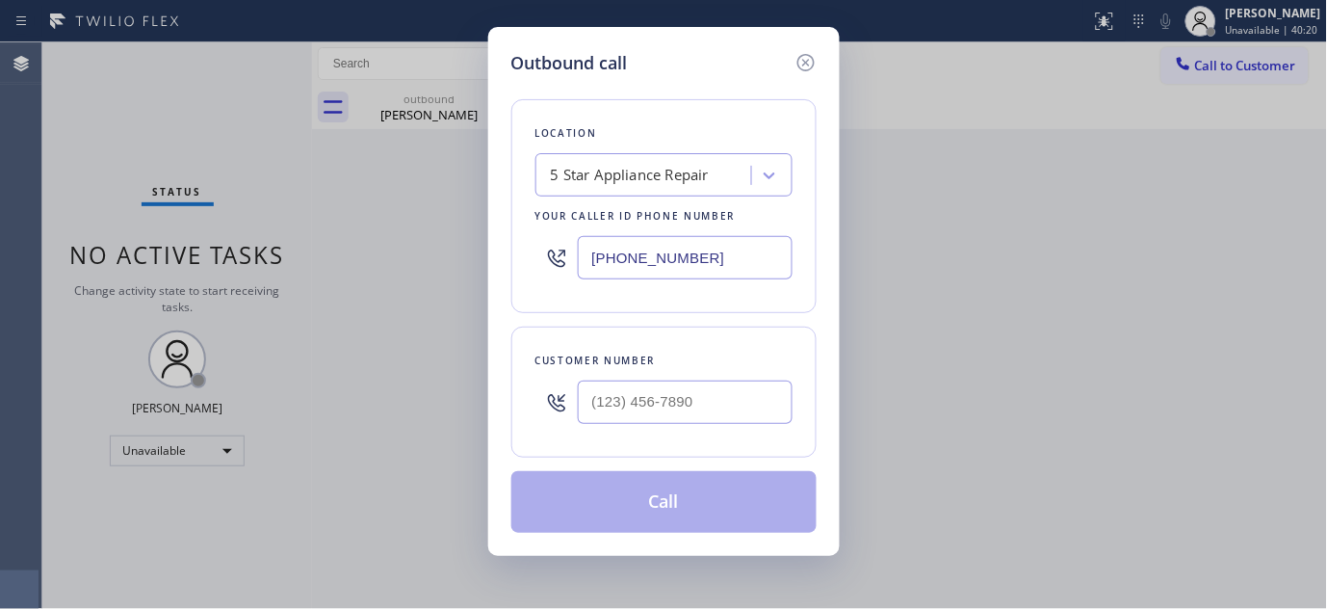
click at [573, 420] on div at bounding box center [557, 402] width 42 height 63
click at [595, 407] on input "(___) ___-____" at bounding box center [685, 401] width 215 height 43
paste input "818) 704-9494"
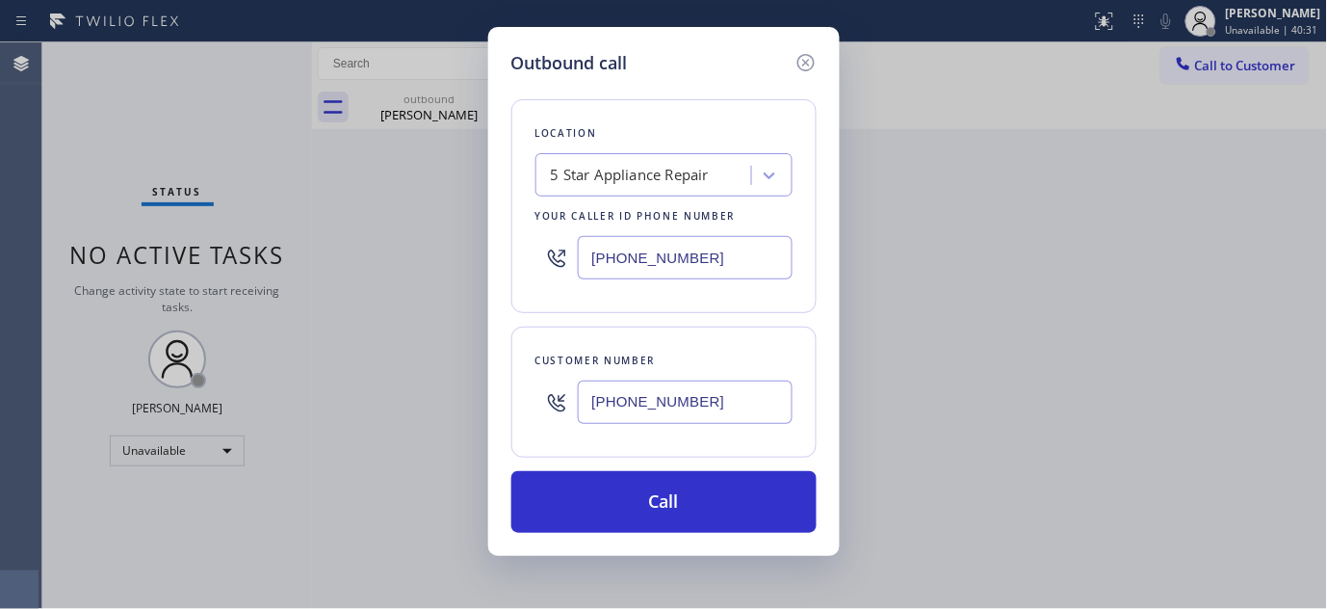
drag, startPoint x: 735, startPoint y: 405, endPoint x: 441, endPoint y: 456, distance: 298.2
click at [441, 456] on div "Outbound call Location 5 Star Appliance Repair Your caller id phone number (855…" at bounding box center [663, 304] width 1327 height 609
paste input "949) 278-5956"
drag, startPoint x: 545, startPoint y: 431, endPoint x: 655, endPoint y: 296, distance: 173.9
click at [495, 432] on div "Outbound call Location 5 Star Appliance Repair Your caller id phone number (855…" at bounding box center [664, 291] width 352 height 529
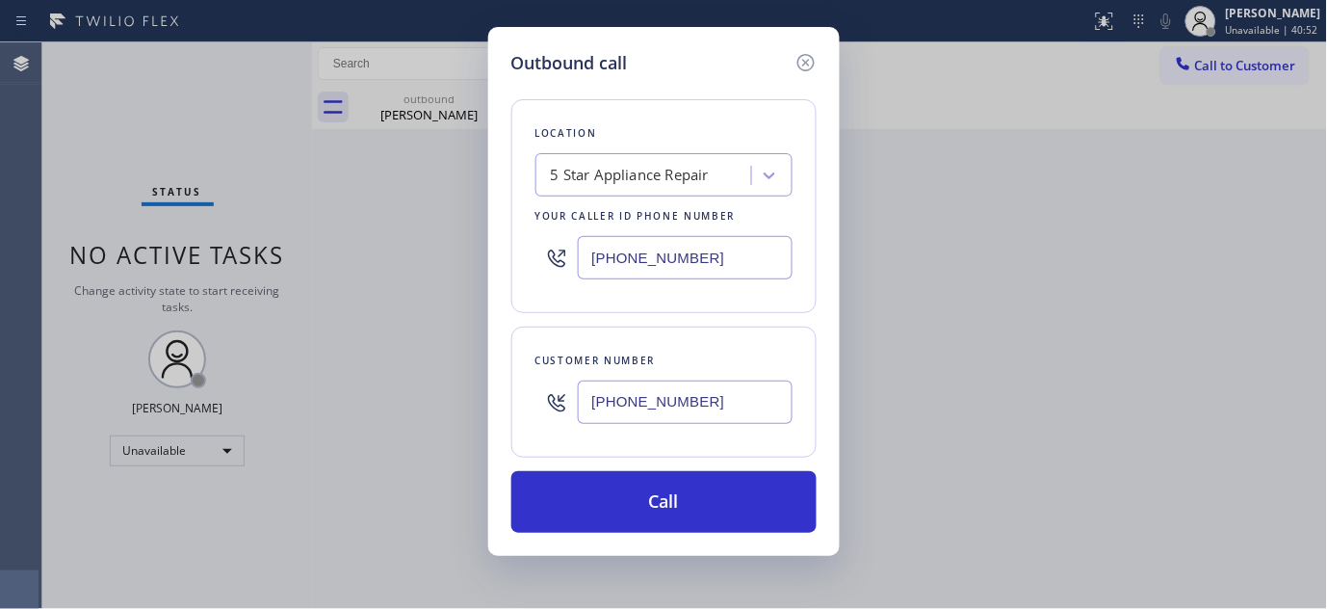
paste input "text"
type input "(949) 278-5956"
drag, startPoint x: 698, startPoint y: 256, endPoint x: 628, endPoint y: 332, distance: 103.6
click at [521, 301] on div "Location 5 Star Appliance Repair Your caller id phone number (855) 731-4952" at bounding box center [663, 206] width 305 height 214
paste input "480) 418-9915"
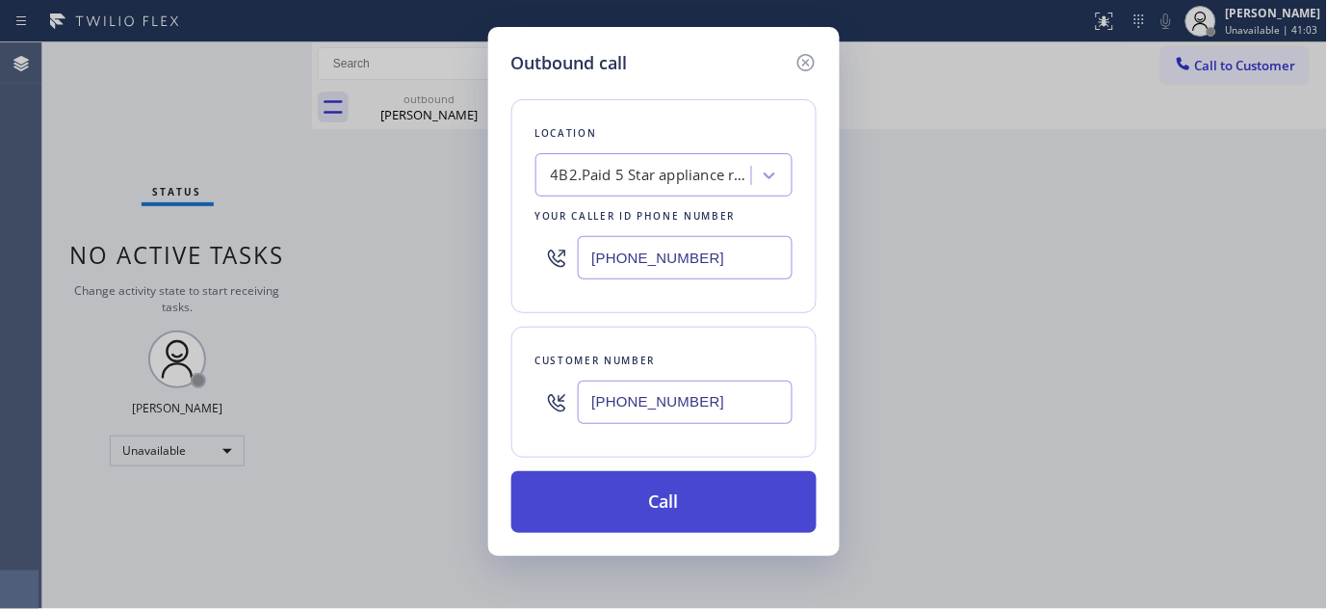
type input "(480) 418-9915"
click at [719, 516] on button "Call" at bounding box center [663, 502] width 305 height 62
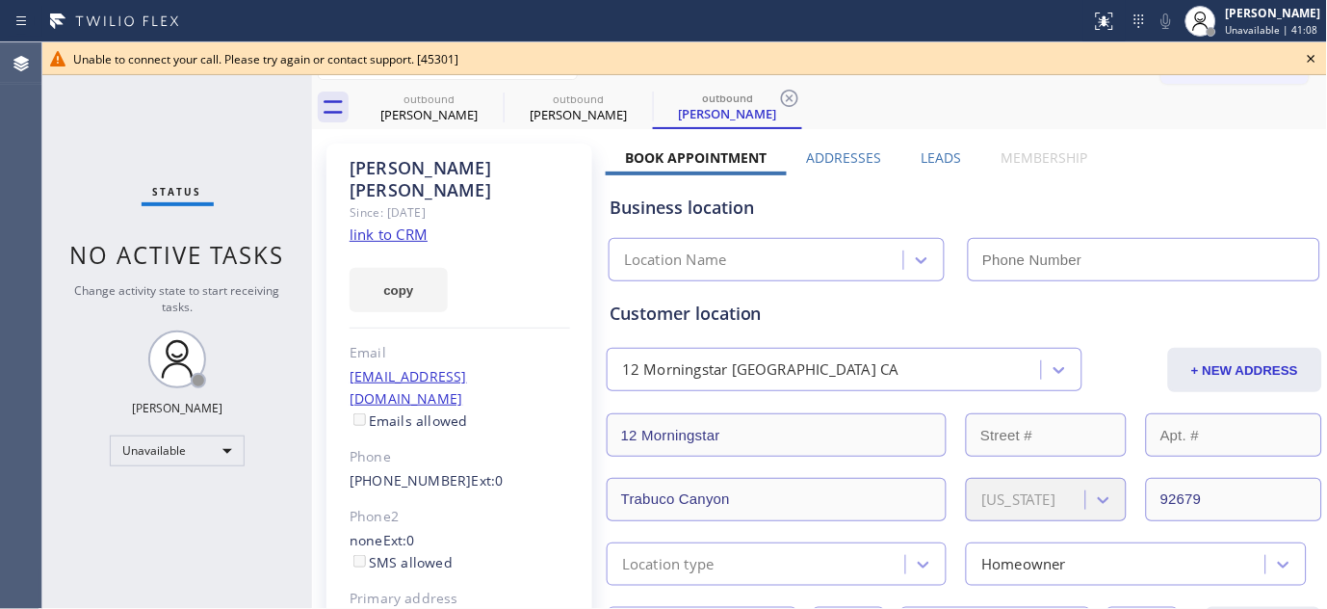
type input "(480) 418-9915"
click at [1304, 60] on icon at bounding box center [1311, 58] width 23 height 23
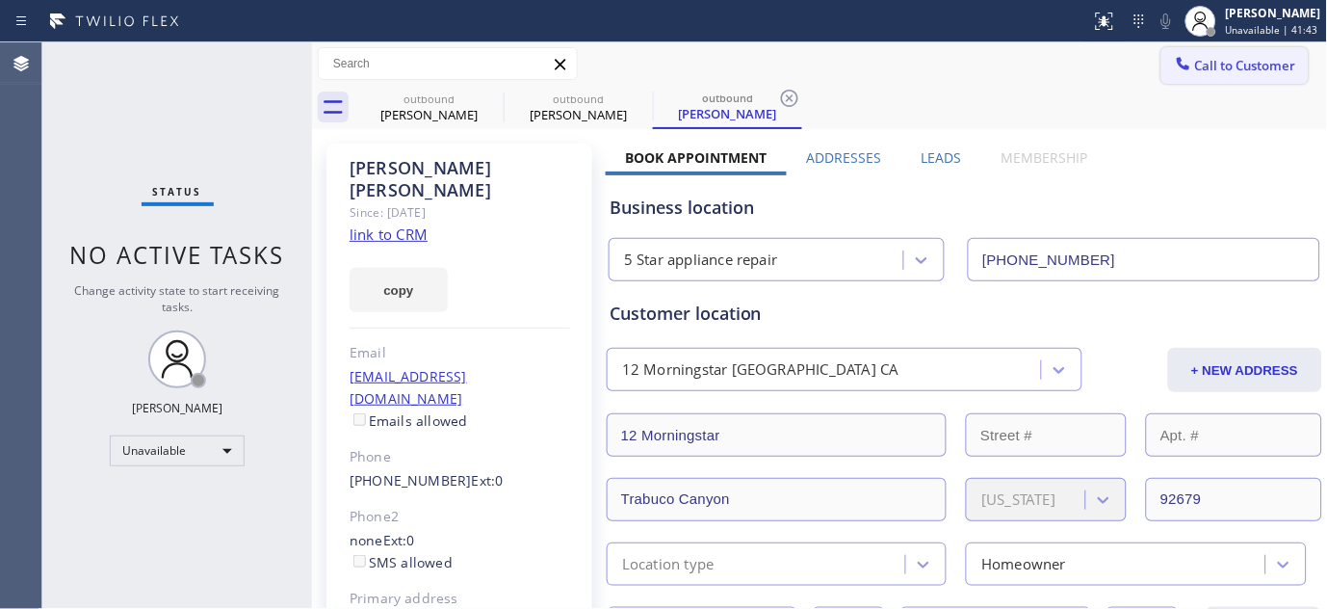
click at [1162, 82] on button "Call to Customer" at bounding box center [1235, 65] width 147 height 37
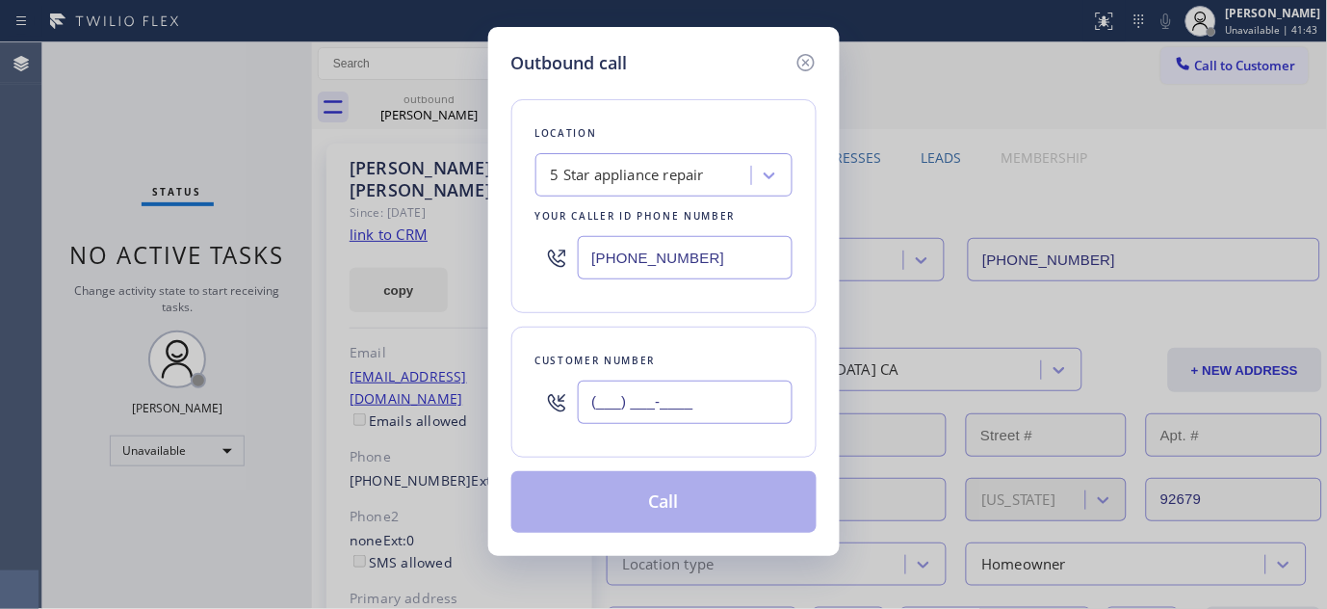
click at [668, 419] on input "(___) ___-____" at bounding box center [685, 401] width 215 height 43
paste input "928) 853-3915"
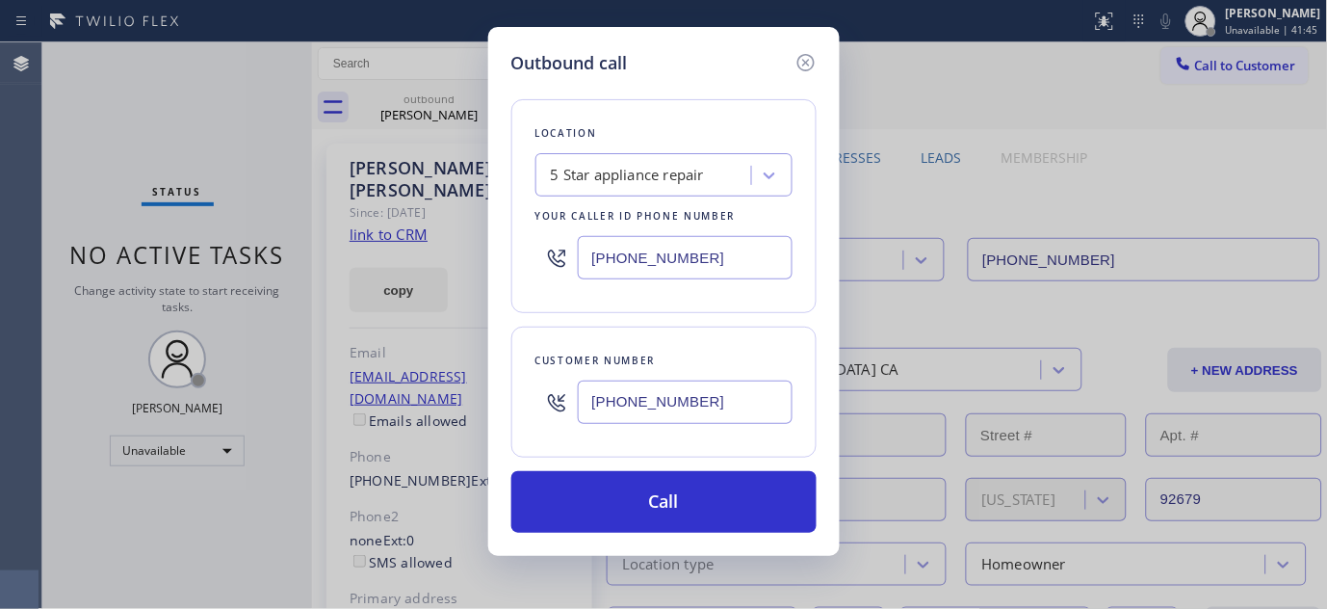
type input "(928) 853-3915"
drag, startPoint x: 582, startPoint y: 271, endPoint x: 545, endPoint y: 266, distance: 36.9
click at [545, 266] on div "(480) 418-9915" at bounding box center [664, 257] width 257 height 63
paste input "602) 755-6017"
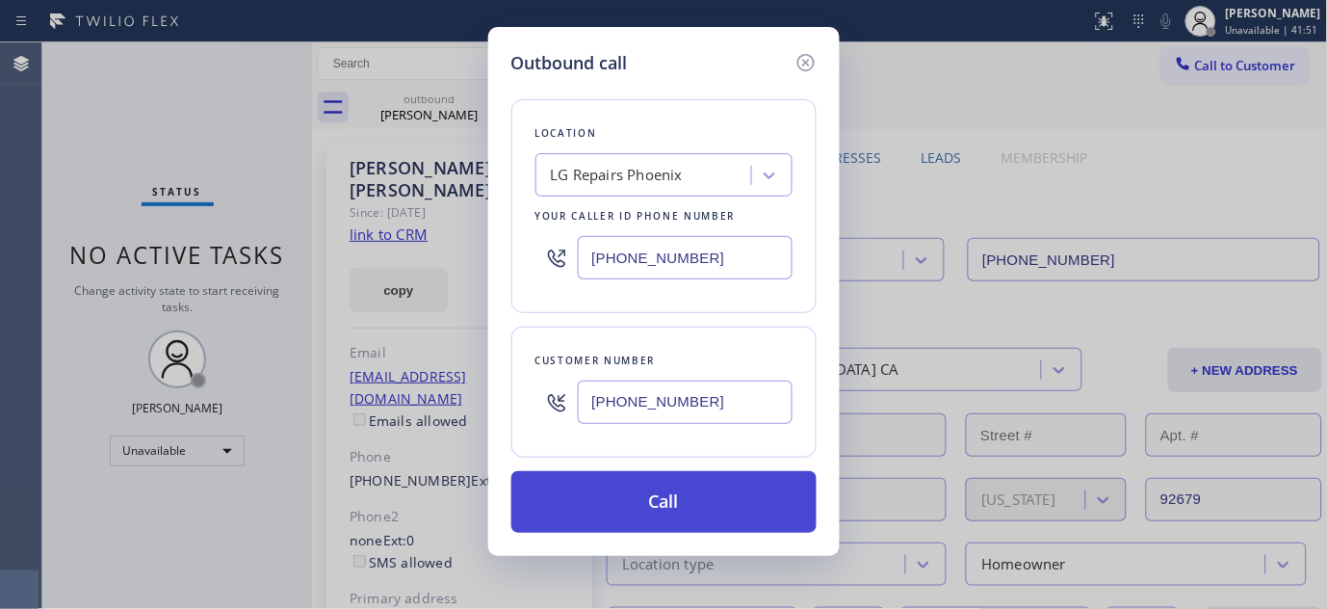
type input "(602) 755-6017"
click at [713, 494] on button "Call" at bounding box center [663, 502] width 305 height 62
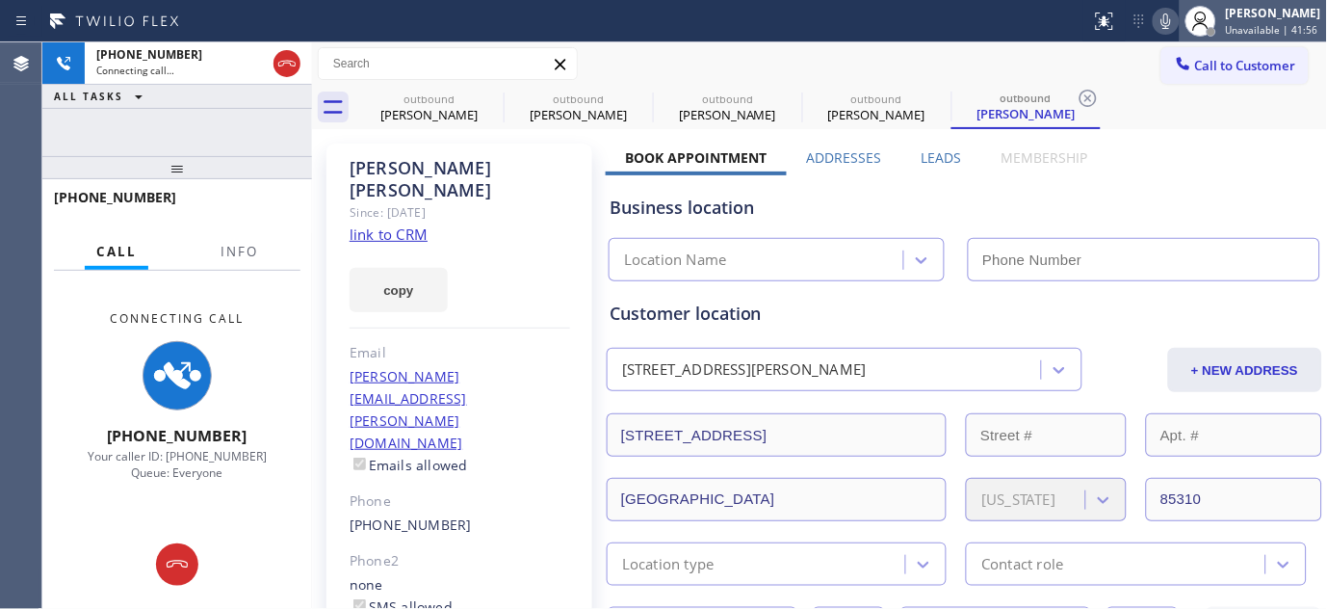
type input "(602) 755-6017"
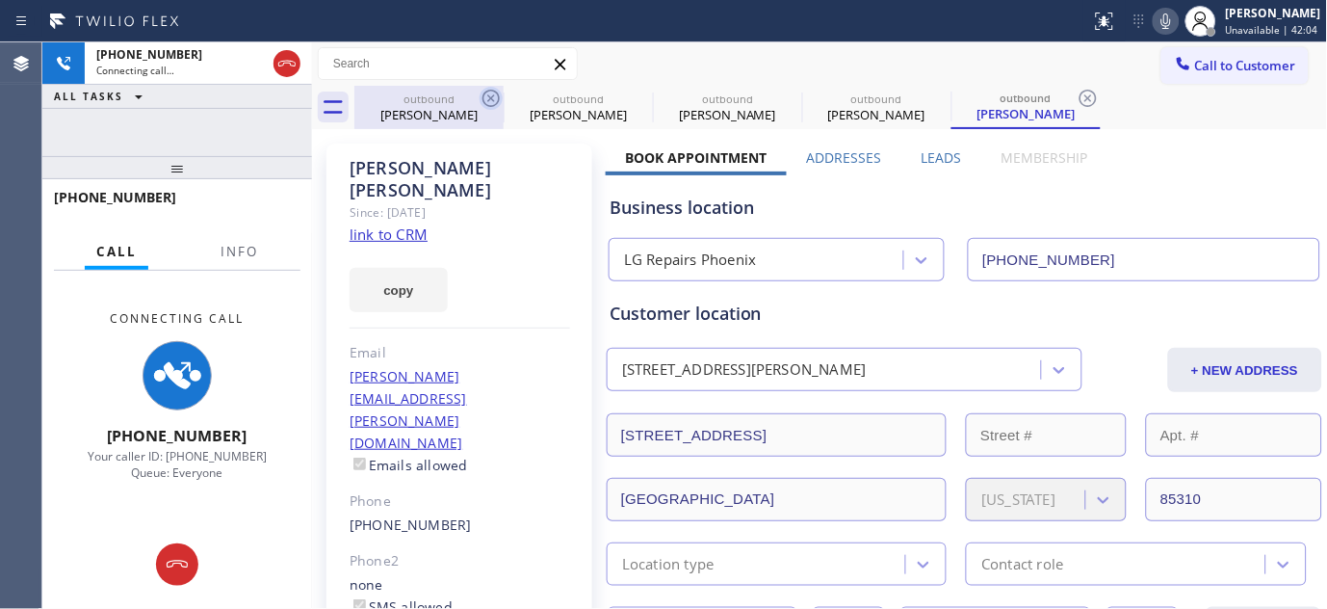
click at [483, 94] on icon at bounding box center [491, 98] width 23 height 23
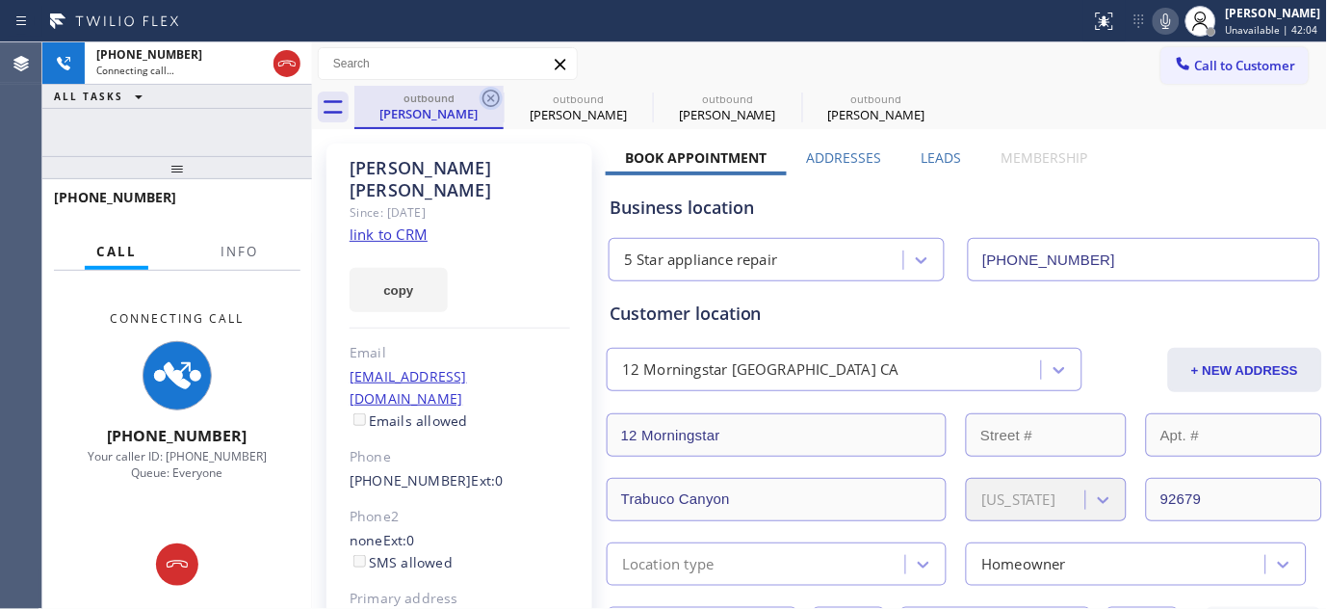
click at [493, 92] on icon at bounding box center [491, 98] width 23 height 23
type input "(602) 755-6017"
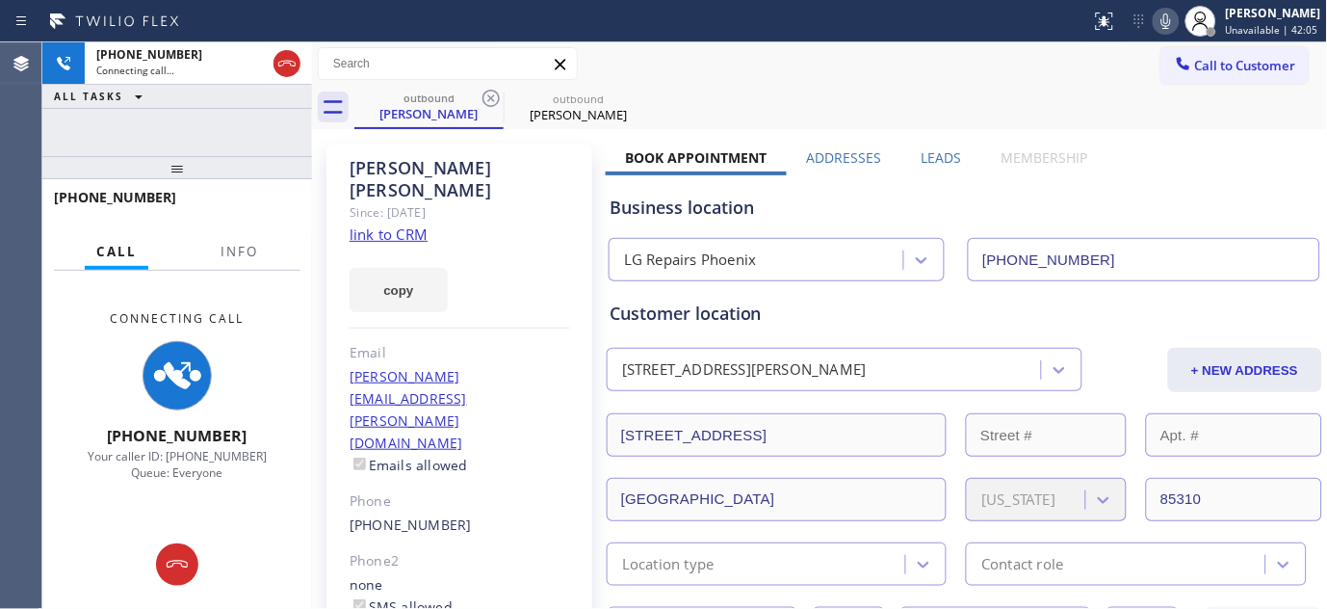
click at [1018, 50] on div "Call to Customer Outbound call Location LG Repairs Phoenix Your caller id phone…" at bounding box center [820, 64] width 1016 height 34
click at [1163, 16] on icon at bounding box center [1166, 21] width 23 height 23
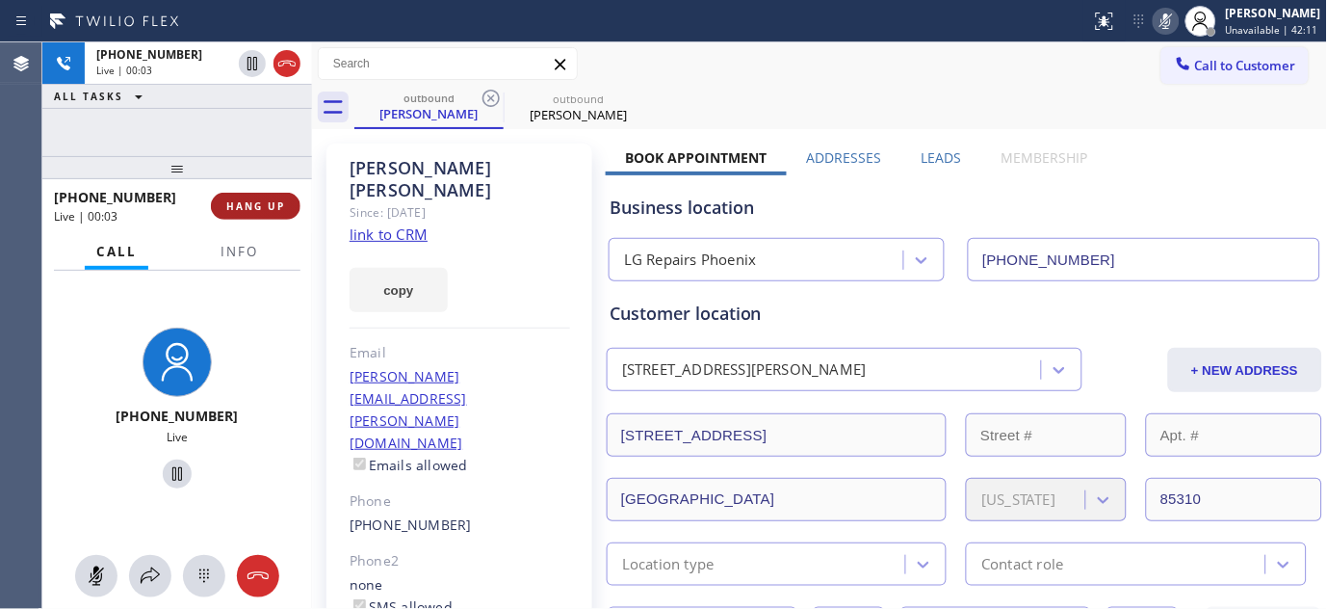
click at [282, 199] on span "HANG UP" at bounding box center [255, 205] width 59 height 13
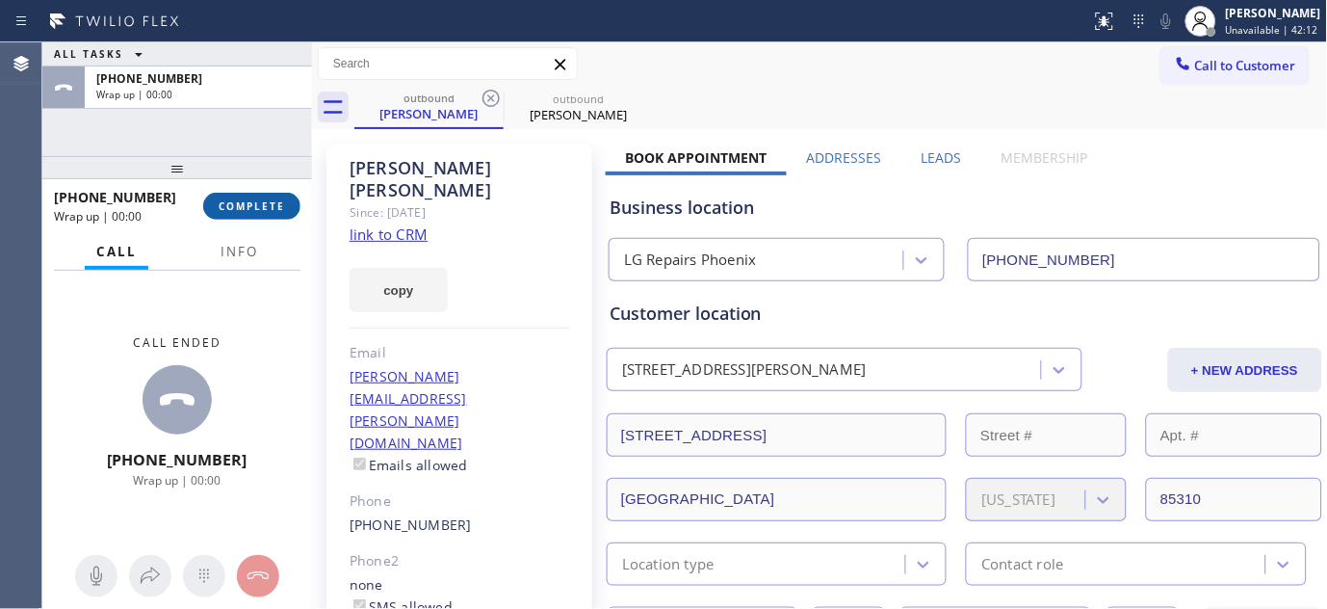
click at [281, 199] on span "COMPLETE" at bounding box center [252, 205] width 66 height 13
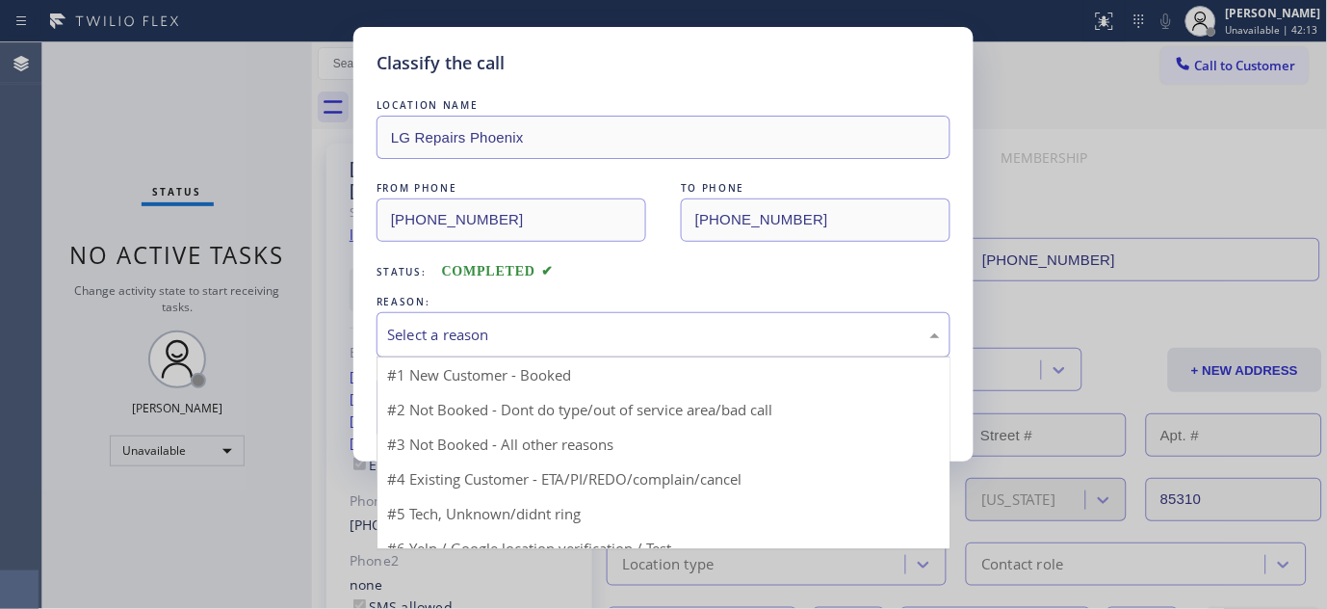
click at [557, 338] on div "Select a reason" at bounding box center [663, 335] width 553 height 22
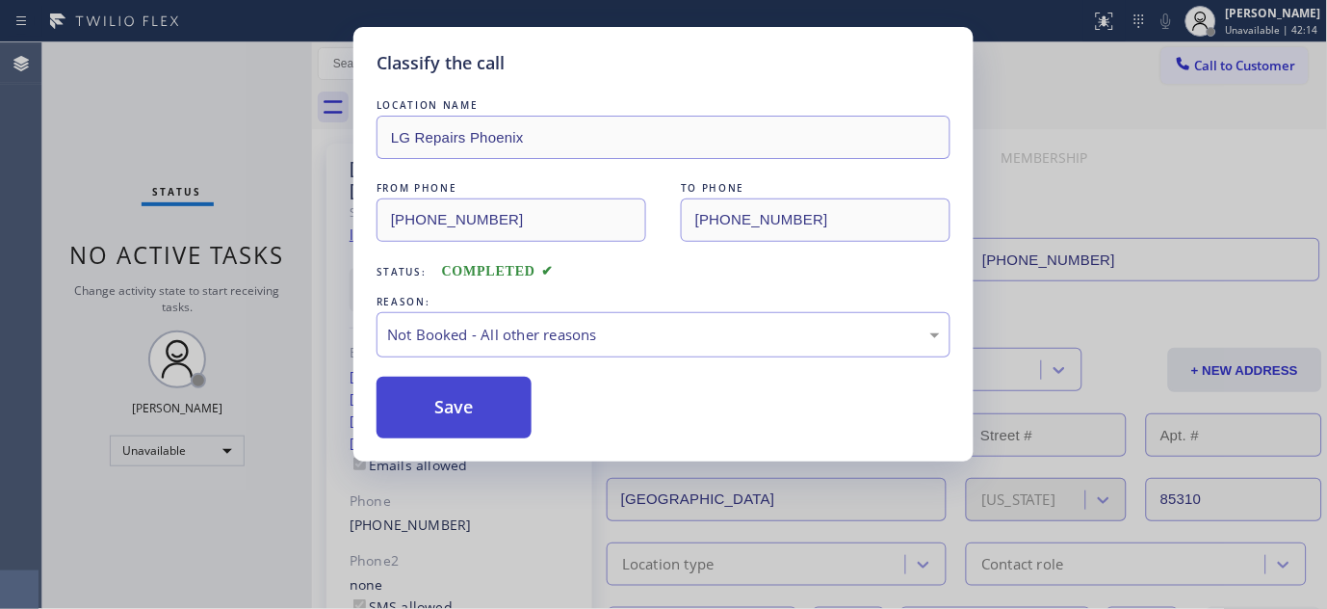
click at [478, 412] on button "Save" at bounding box center [454, 408] width 155 height 62
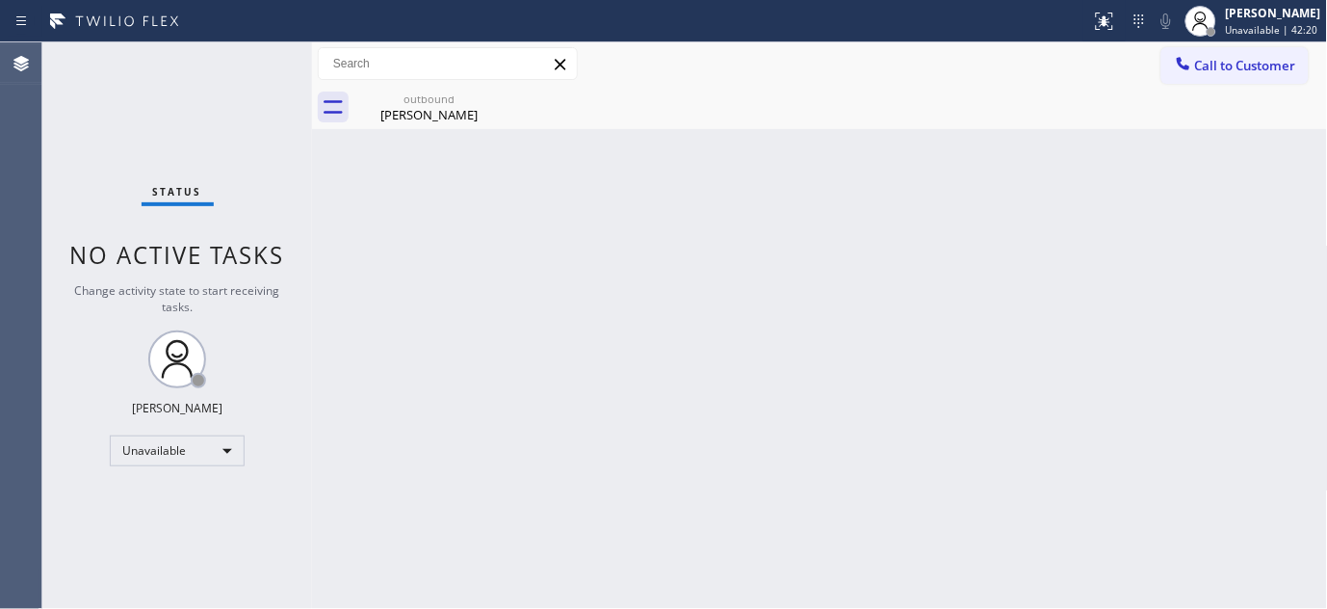
click at [1234, 44] on div "Call to Customer Outbound call Location LG Repairs Phoenix Your caller id phone…" at bounding box center [820, 63] width 1016 height 43
click at [1198, 57] on span "Call to Customer" at bounding box center [1245, 65] width 101 height 17
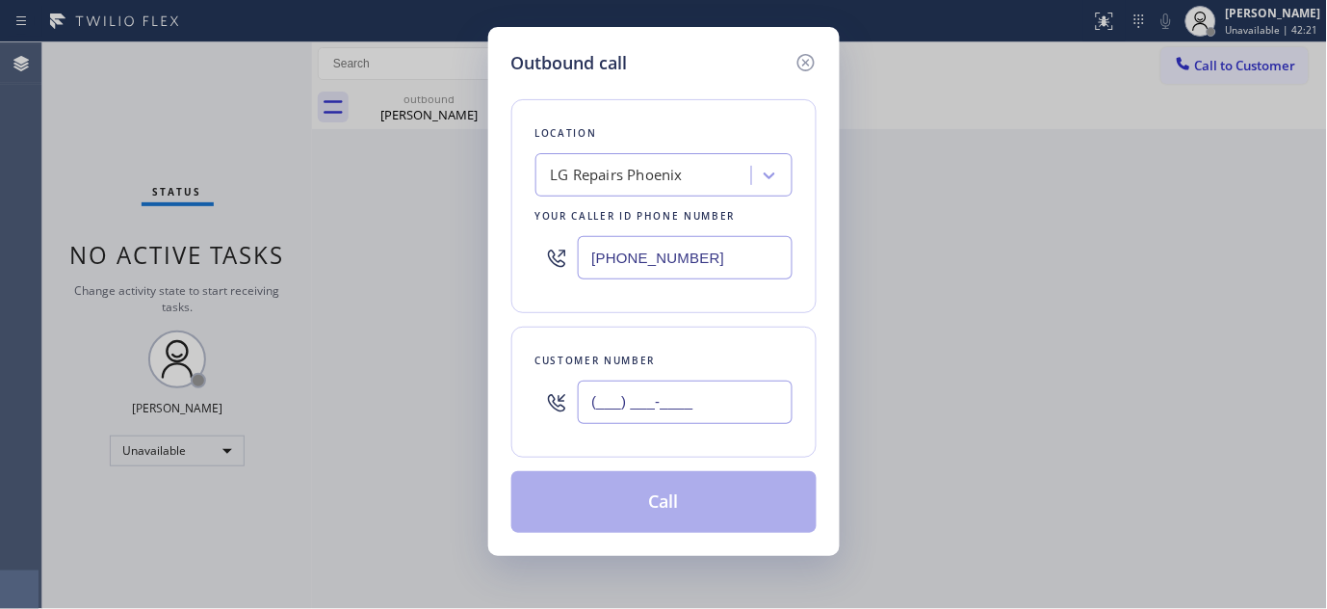
click at [591, 396] on input "(___) ___-____" at bounding box center [685, 401] width 215 height 43
paste input "805) 310-1204"
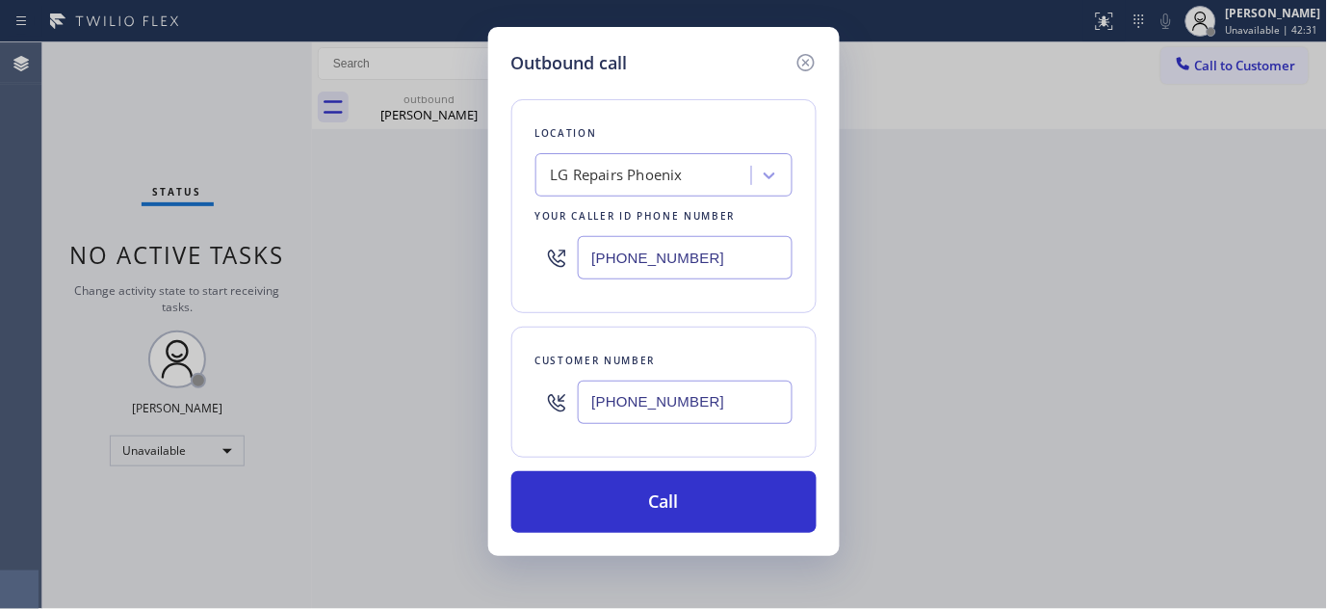
drag, startPoint x: 710, startPoint y: 408, endPoint x: 480, endPoint y: 436, distance: 231.9
click at [480, 436] on div "Outbound call Location LG Repairs Phoenix Your caller id phone number (602) 755…" at bounding box center [663, 304] width 1327 height 609
paste input "310) 849-0659"
type input "(310) 849-0659"
drag, startPoint x: 668, startPoint y: 257, endPoint x: 575, endPoint y: 268, distance: 93.1
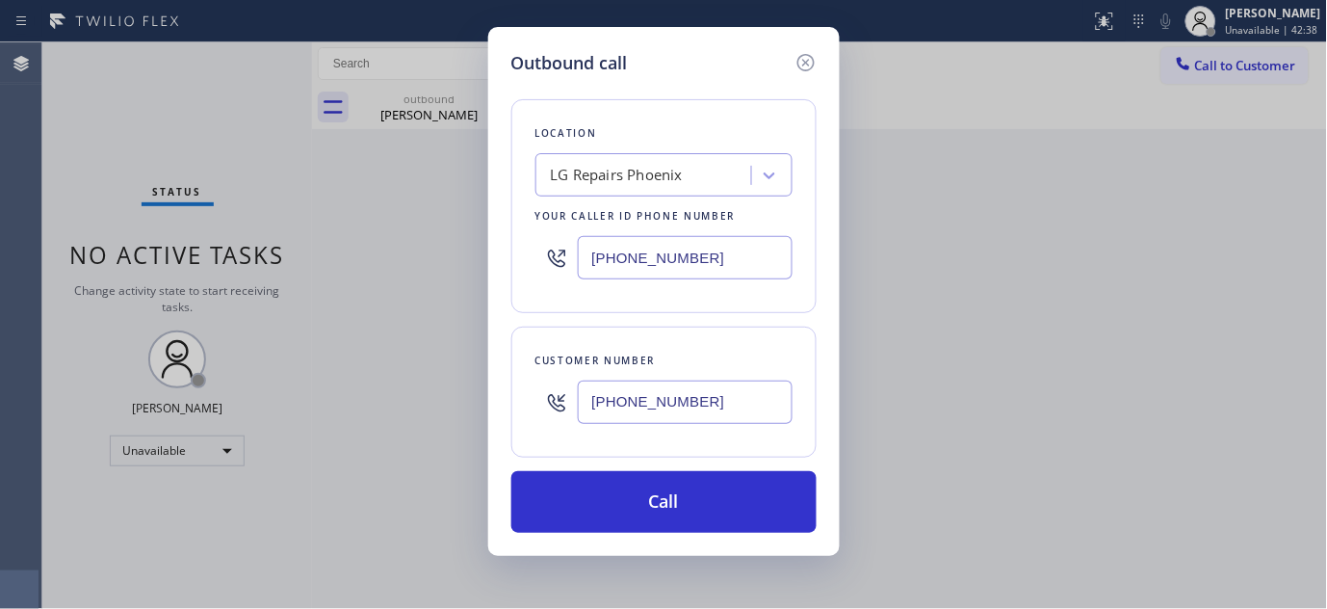
click at [578, 268] on div "(602) 755-6017" at bounding box center [664, 257] width 257 height 63
paste input "855) 731-4952"
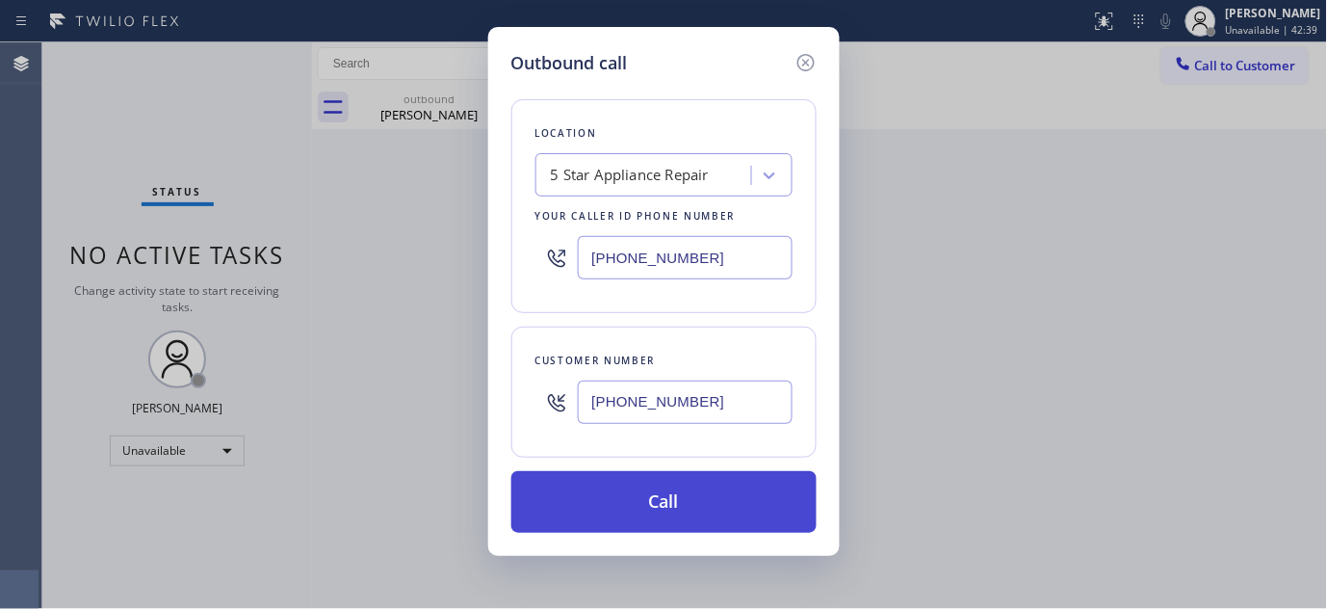
type input "[PHONE_NUMBER]"
click at [700, 484] on button "Call" at bounding box center [663, 502] width 305 height 62
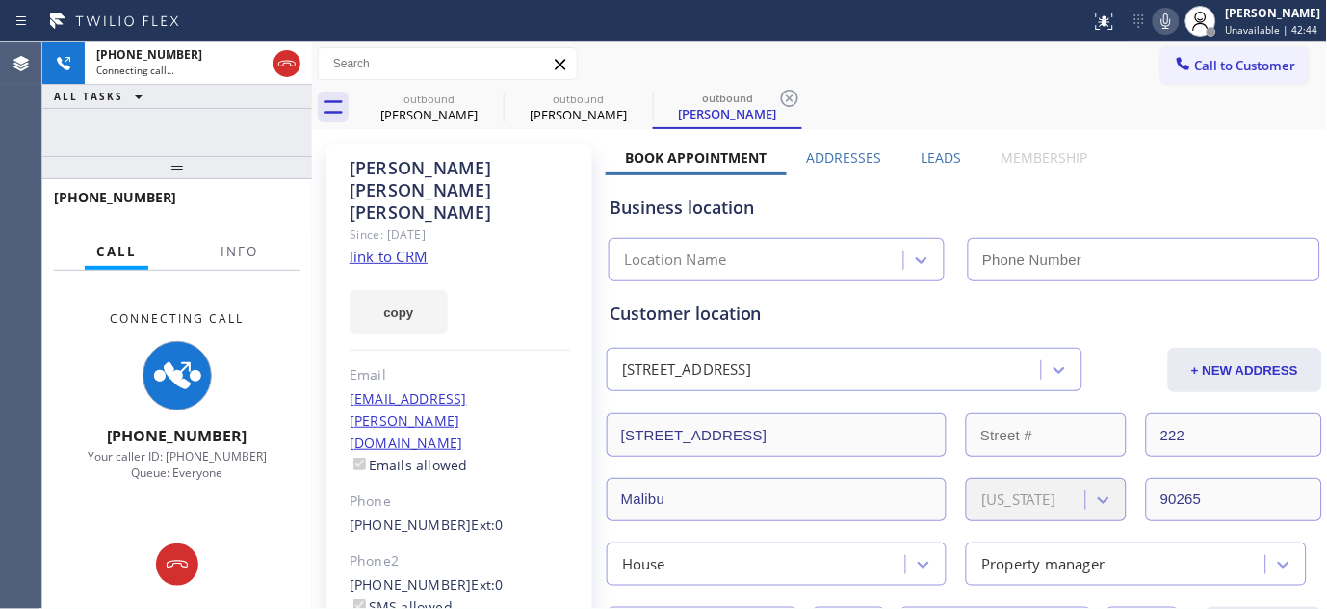
type input "[PHONE_NUMBER]"
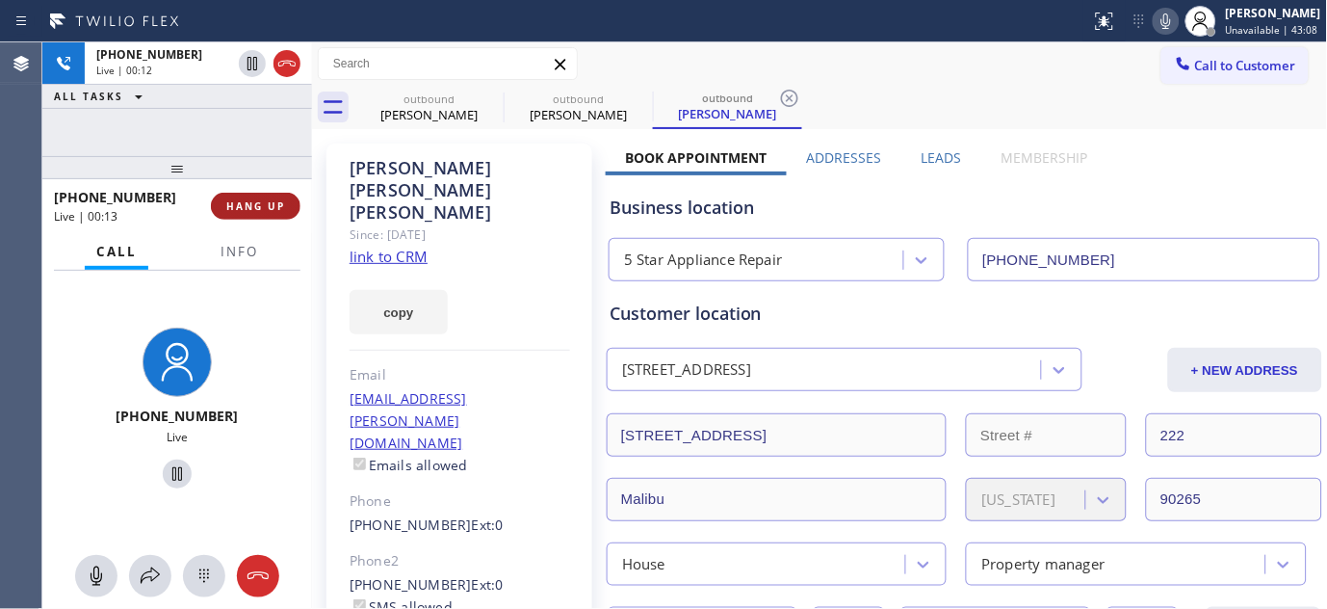
click at [275, 202] on span "HANG UP" at bounding box center [255, 205] width 59 height 13
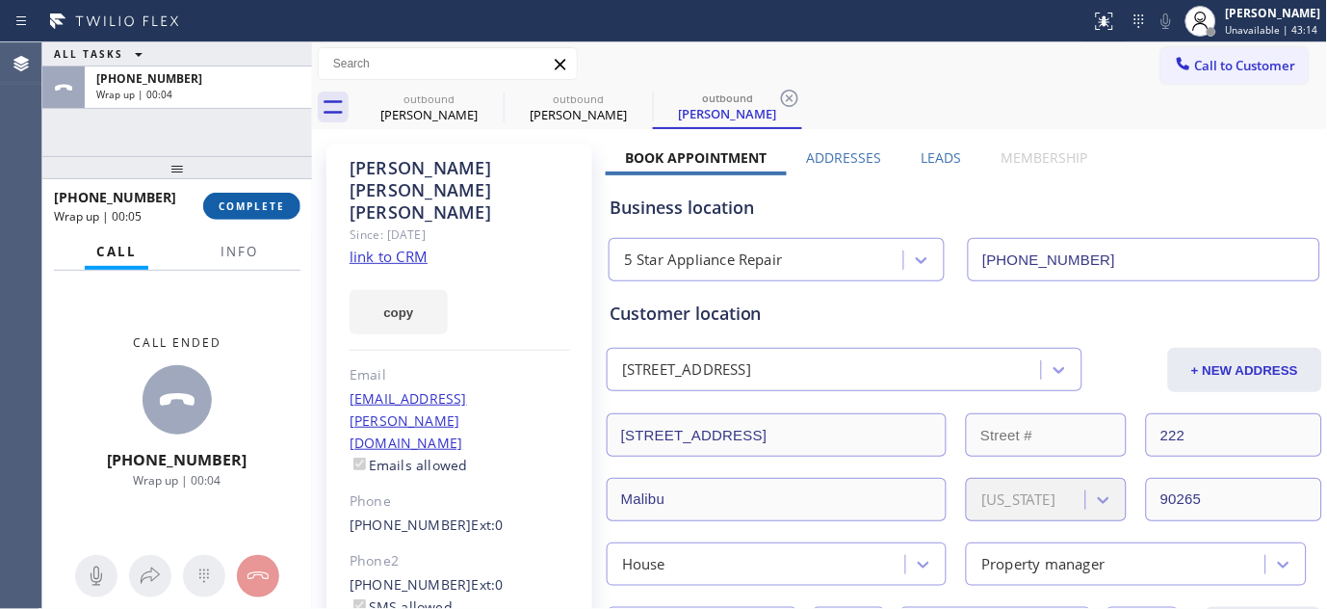
click at [258, 195] on button "COMPLETE" at bounding box center [251, 206] width 97 height 27
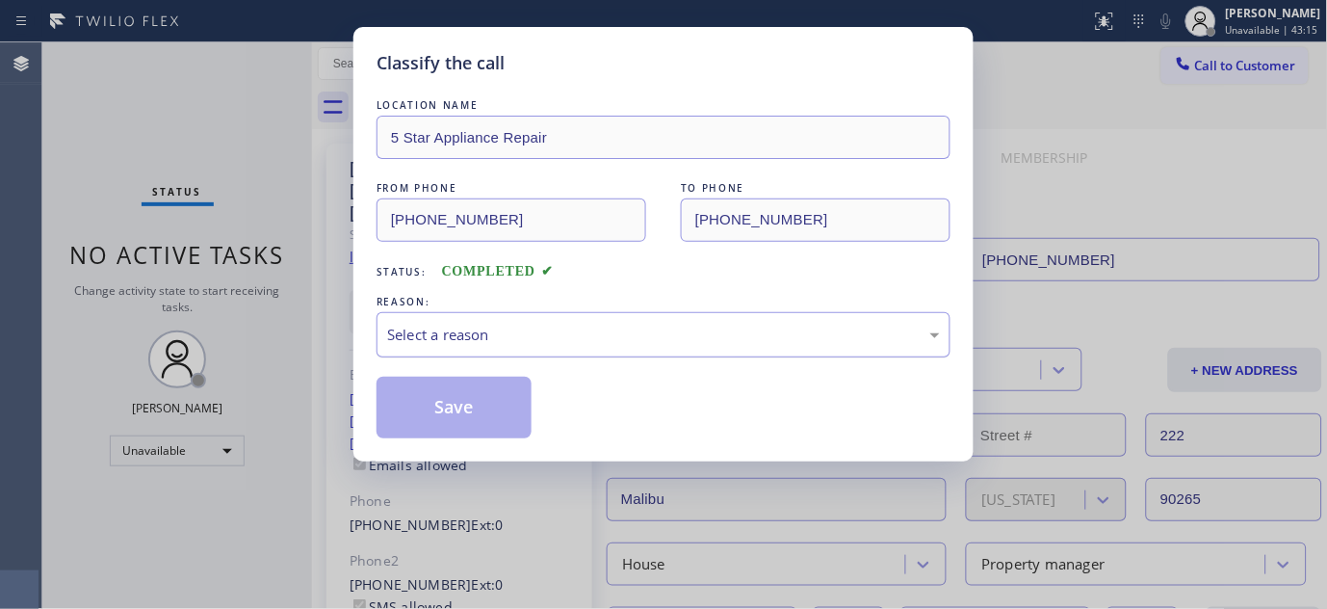
drag, startPoint x: 495, startPoint y: 312, endPoint x: 517, endPoint y: 335, distance: 32.0
click at [495, 318] on div "Select a reason" at bounding box center [664, 334] width 574 height 45
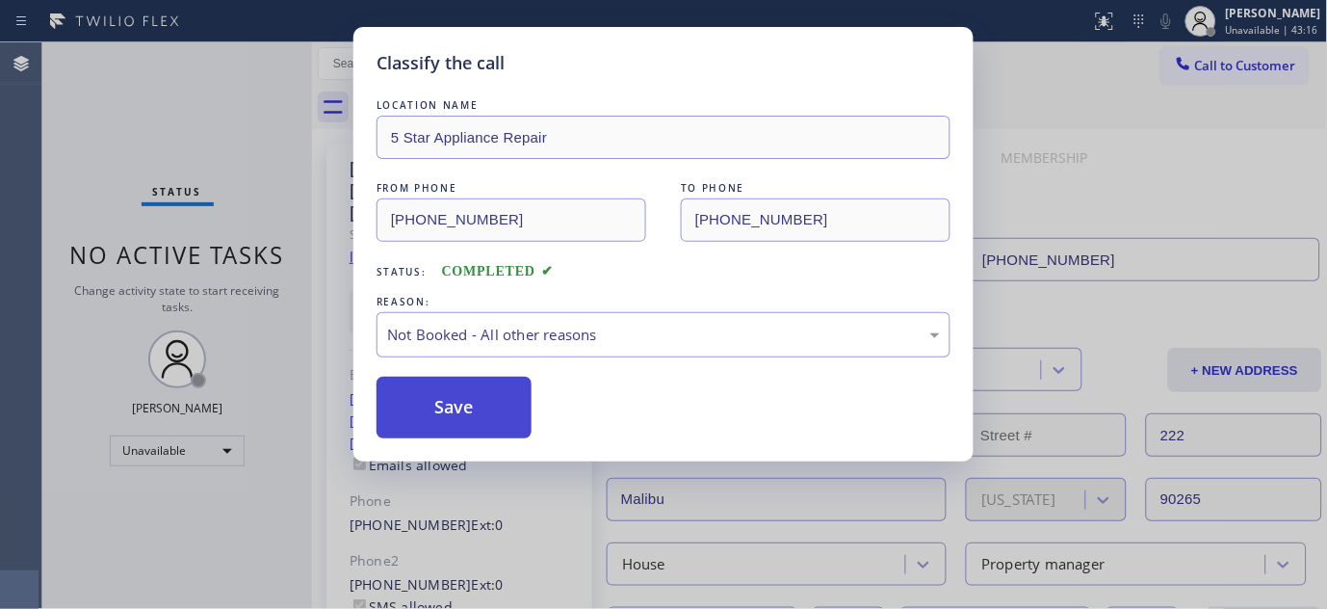
click at [418, 405] on button "Save" at bounding box center [454, 408] width 155 height 62
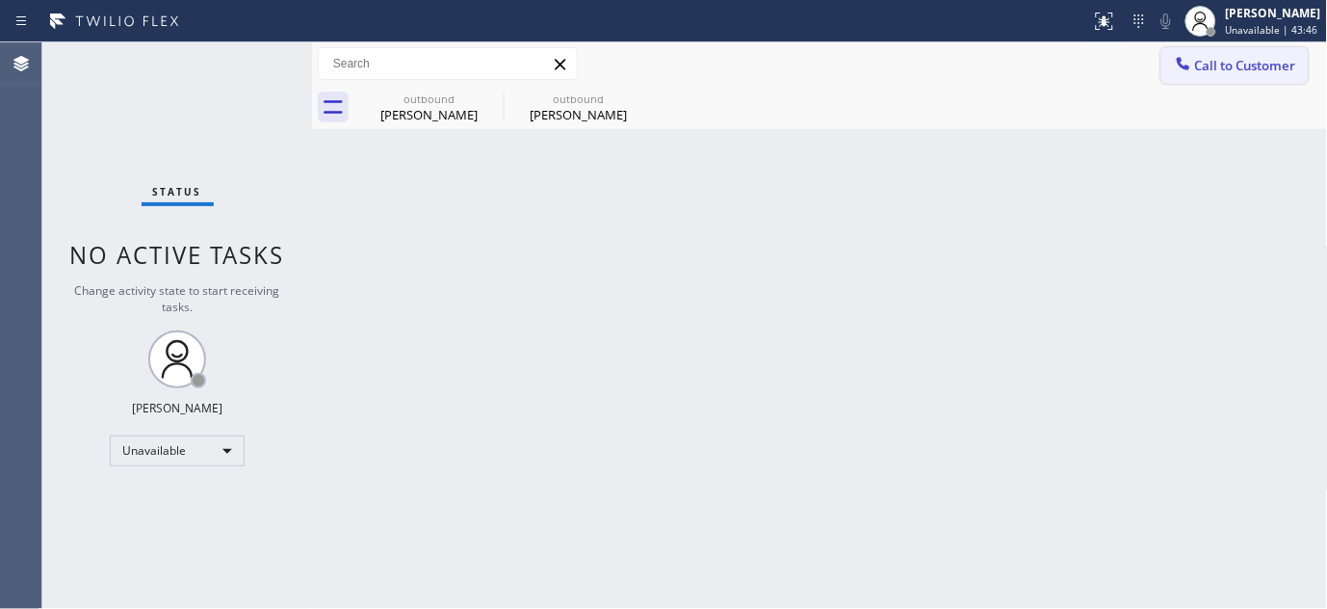
click at [1231, 58] on span "Call to Customer" at bounding box center [1245, 65] width 101 height 17
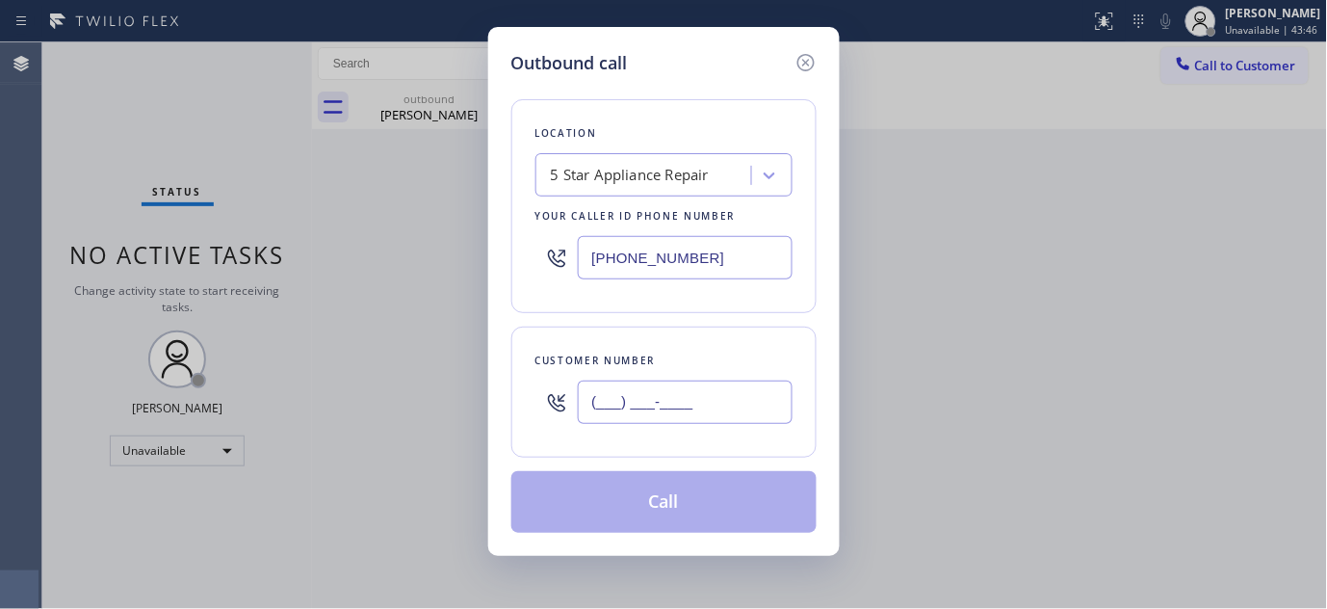
click at [677, 414] on input "(___) ___-____" at bounding box center [685, 401] width 215 height 43
paste input "951) 990-7798"
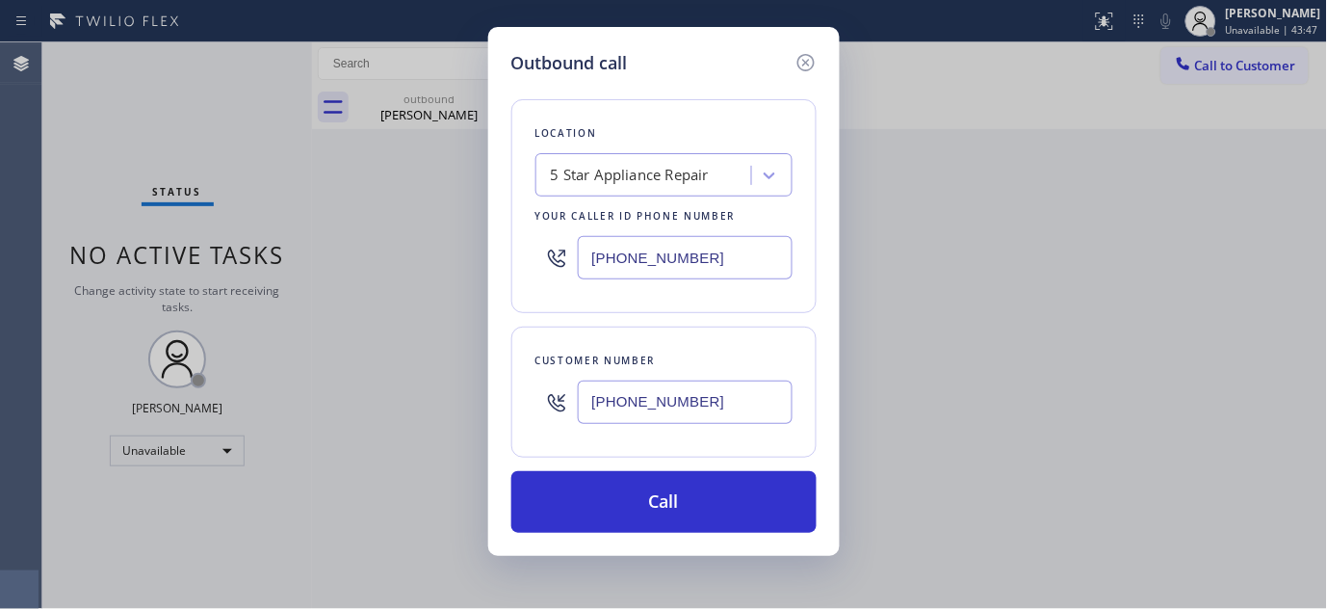
type input "(951) 990-7798"
drag, startPoint x: 713, startPoint y: 272, endPoint x: 545, endPoint y: 290, distance: 168.6
click at [545, 290] on div "Location 5 Star Appliance Repair Your caller id phone number (855) 731-4952" at bounding box center [663, 206] width 305 height 214
paste input "562) 379-4323"
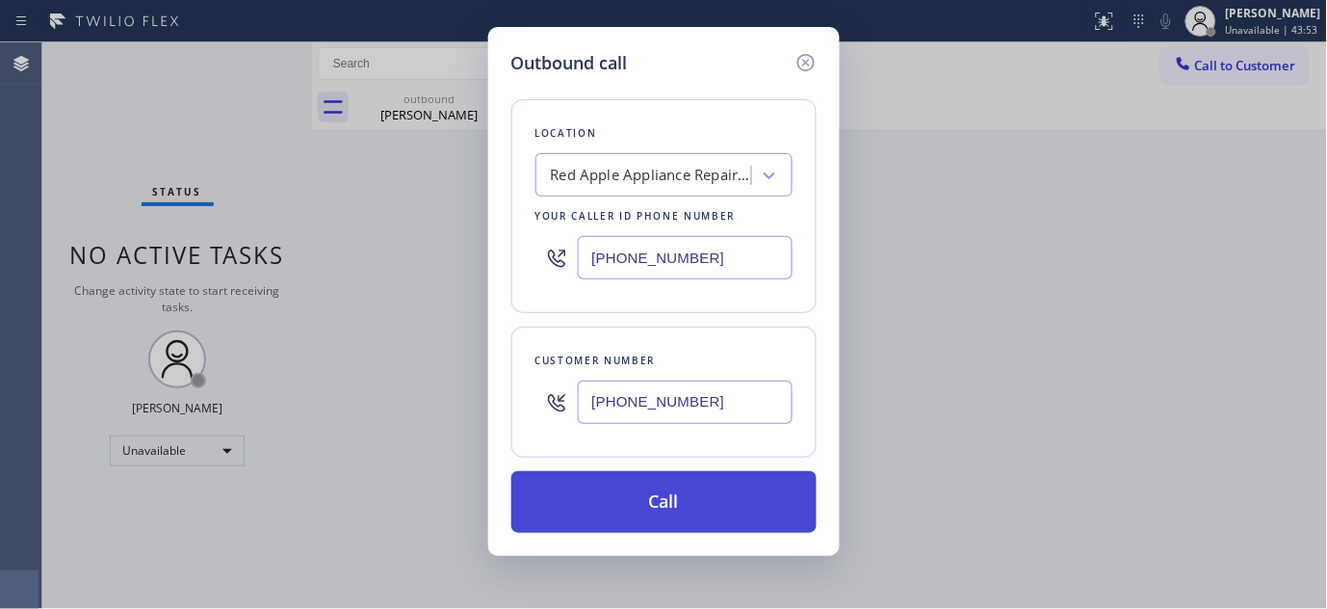
type input "(562) 379-4323"
click at [695, 502] on button "Call" at bounding box center [663, 502] width 305 height 62
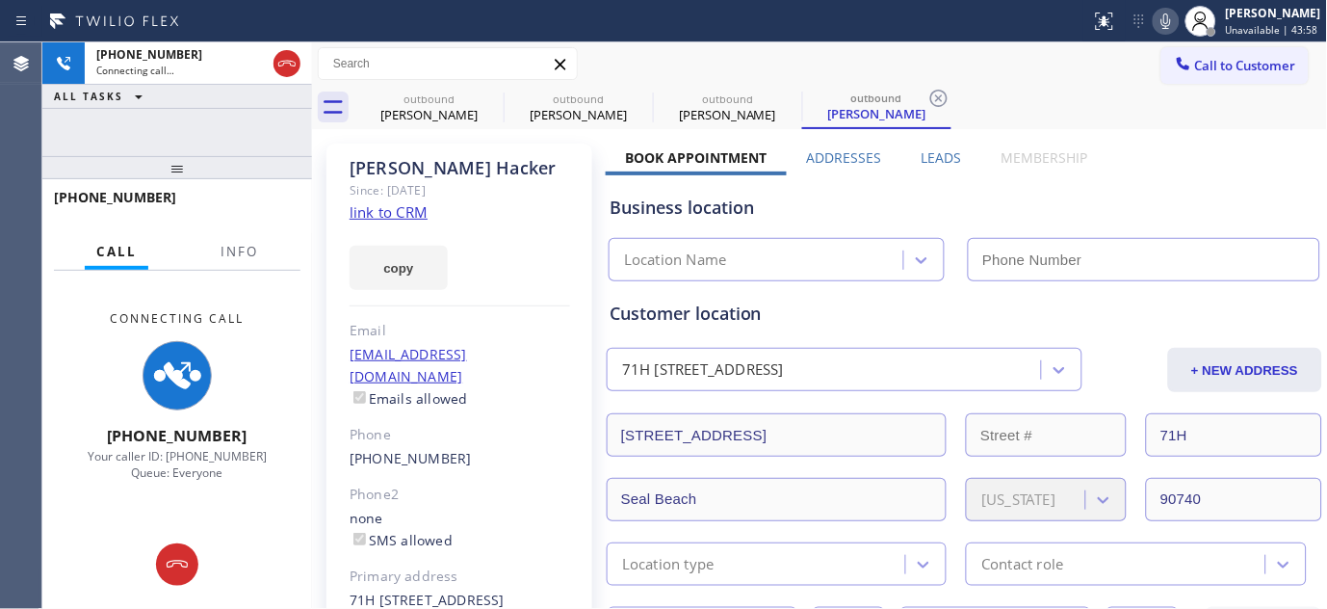
type input "(562) 379-4323"
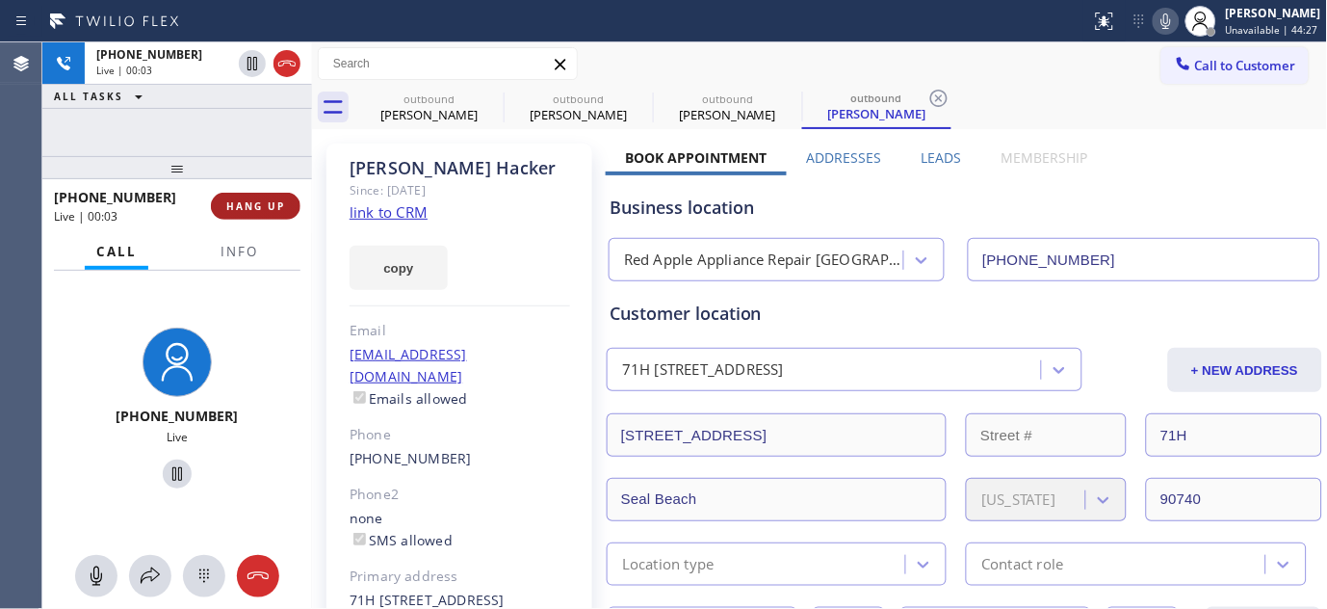
click at [261, 207] on span "HANG UP" at bounding box center [255, 205] width 59 height 13
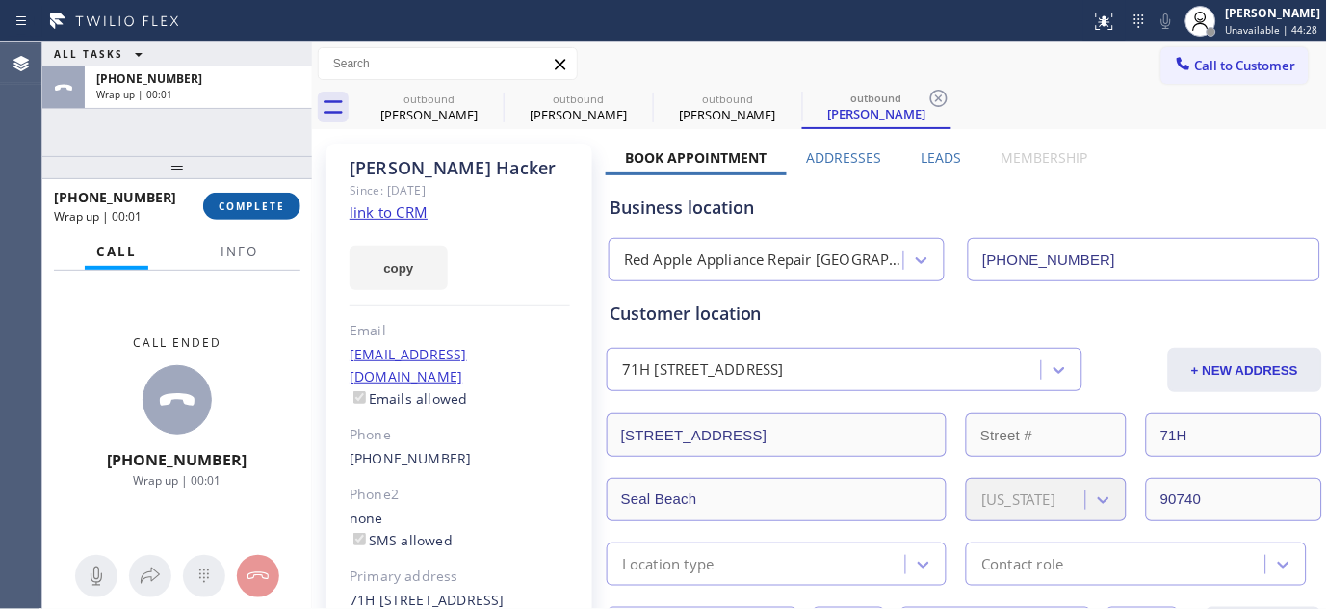
click at [261, 207] on span "COMPLETE" at bounding box center [252, 205] width 66 height 13
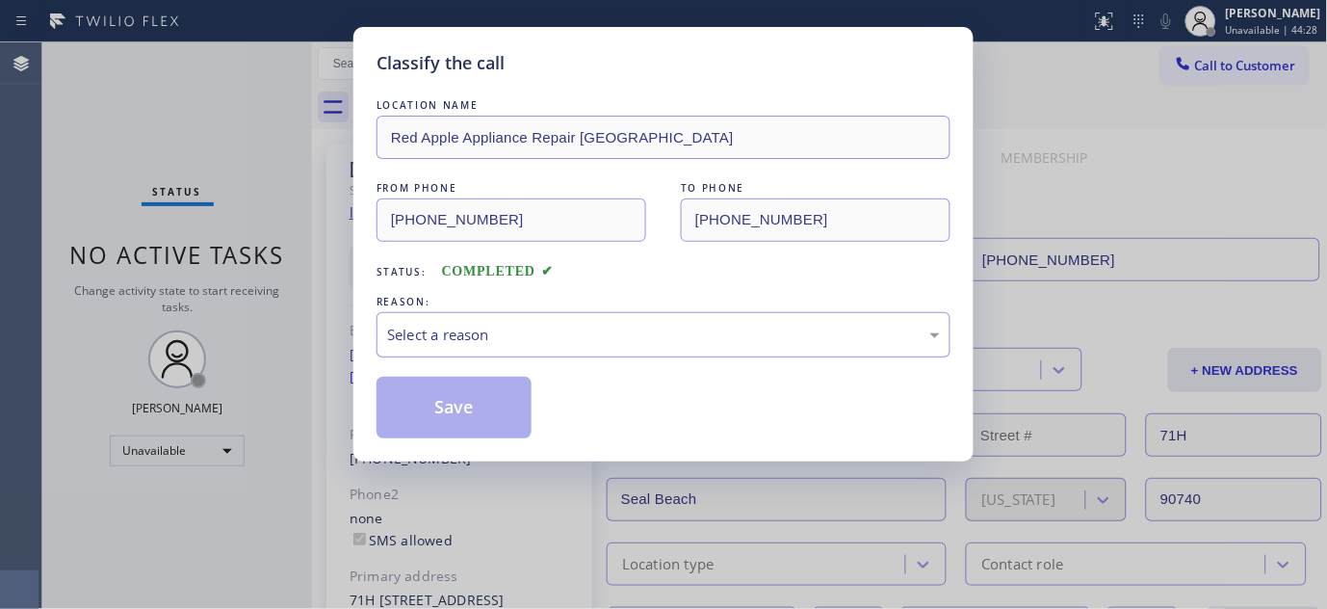
click at [584, 343] on div "Select a reason" at bounding box center [663, 335] width 553 height 22
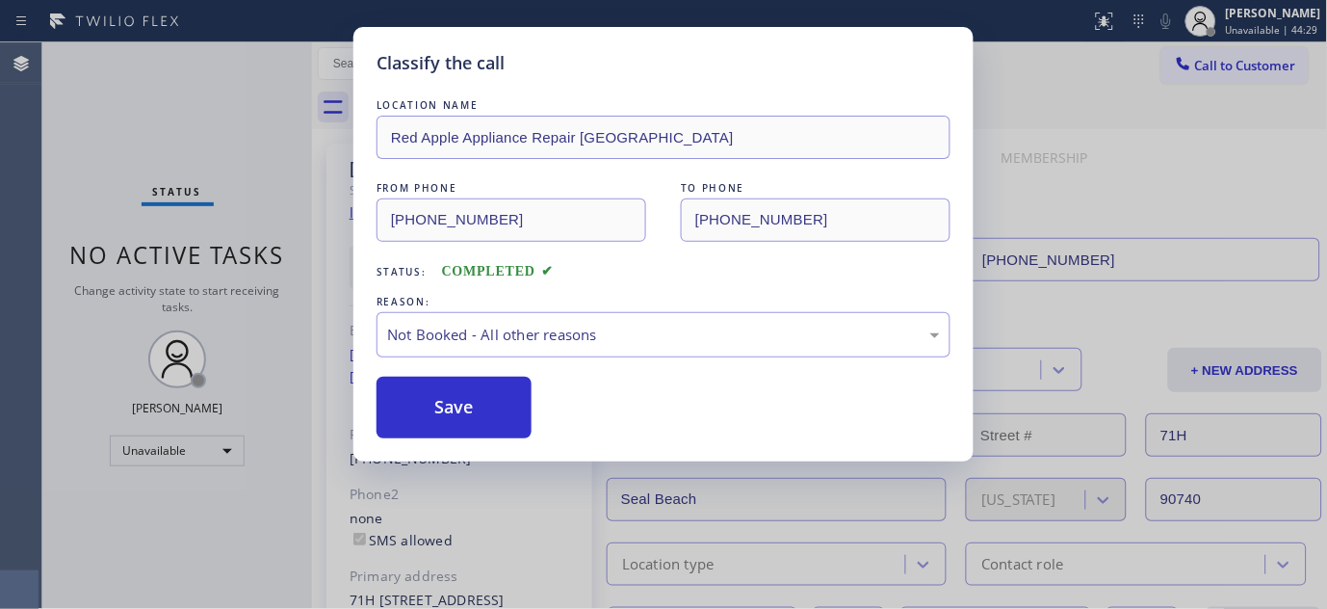
click at [447, 406] on button "Save" at bounding box center [454, 408] width 155 height 62
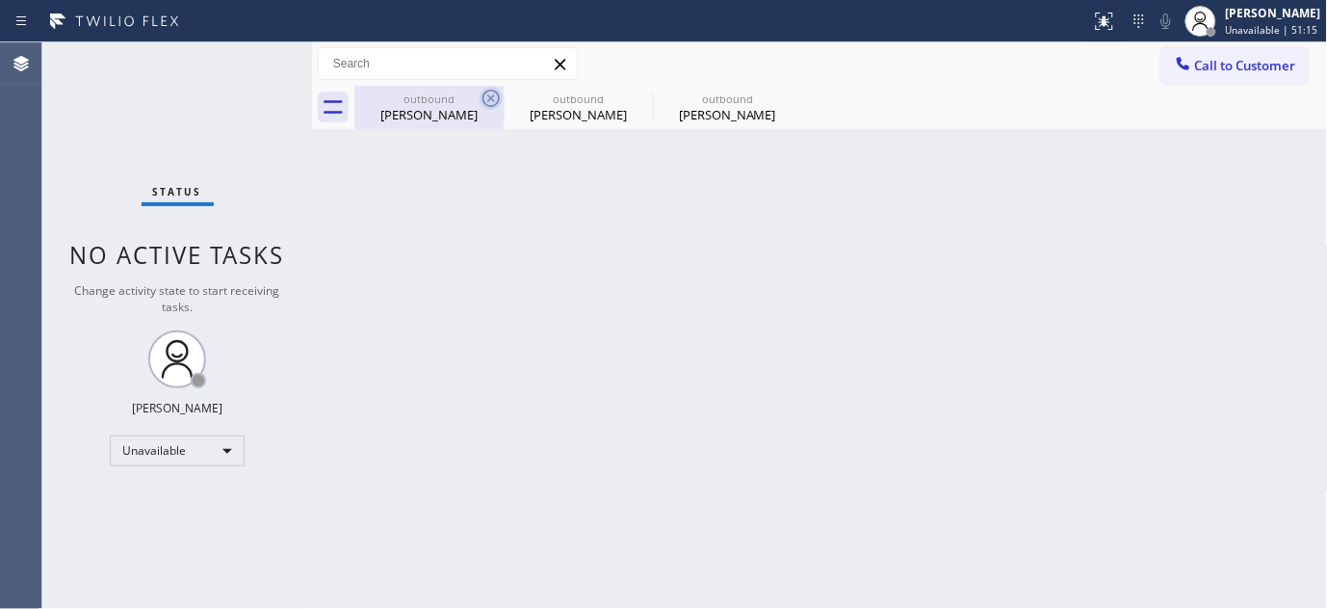
click at [498, 93] on icon at bounding box center [491, 98] width 17 height 17
type input "[PHONE_NUMBER]"
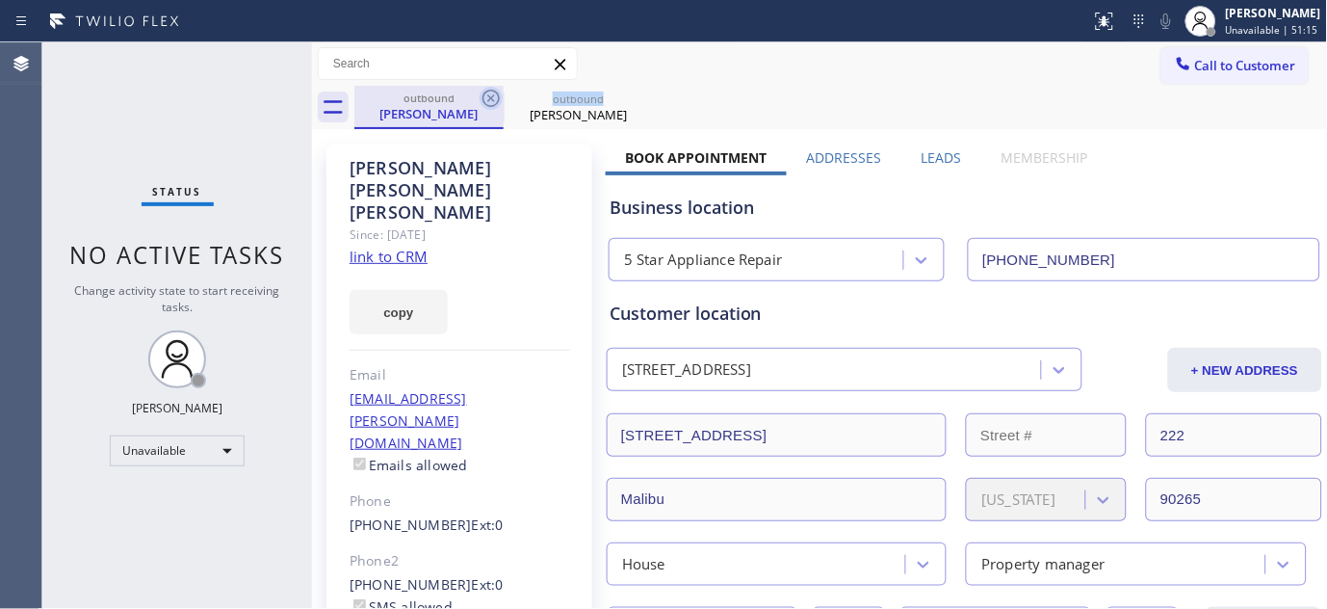
click at [496, 94] on icon at bounding box center [491, 98] width 23 height 23
type input "(562) 379-4323"
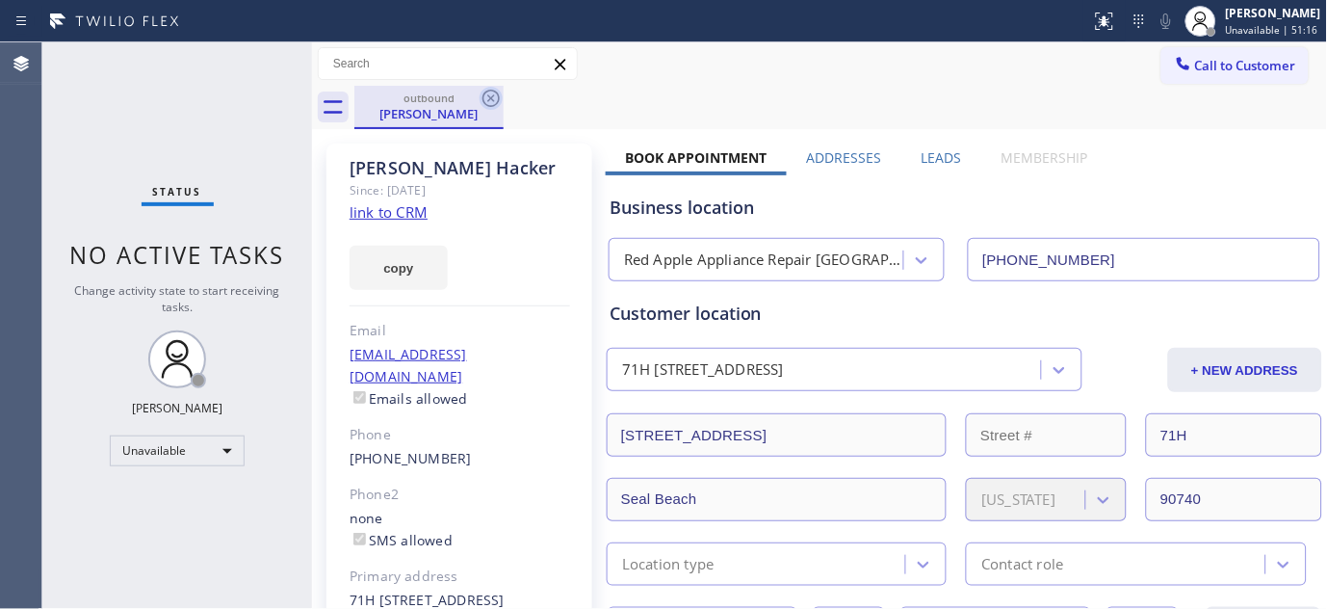
click at [486, 100] on icon at bounding box center [491, 98] width 23 height 23
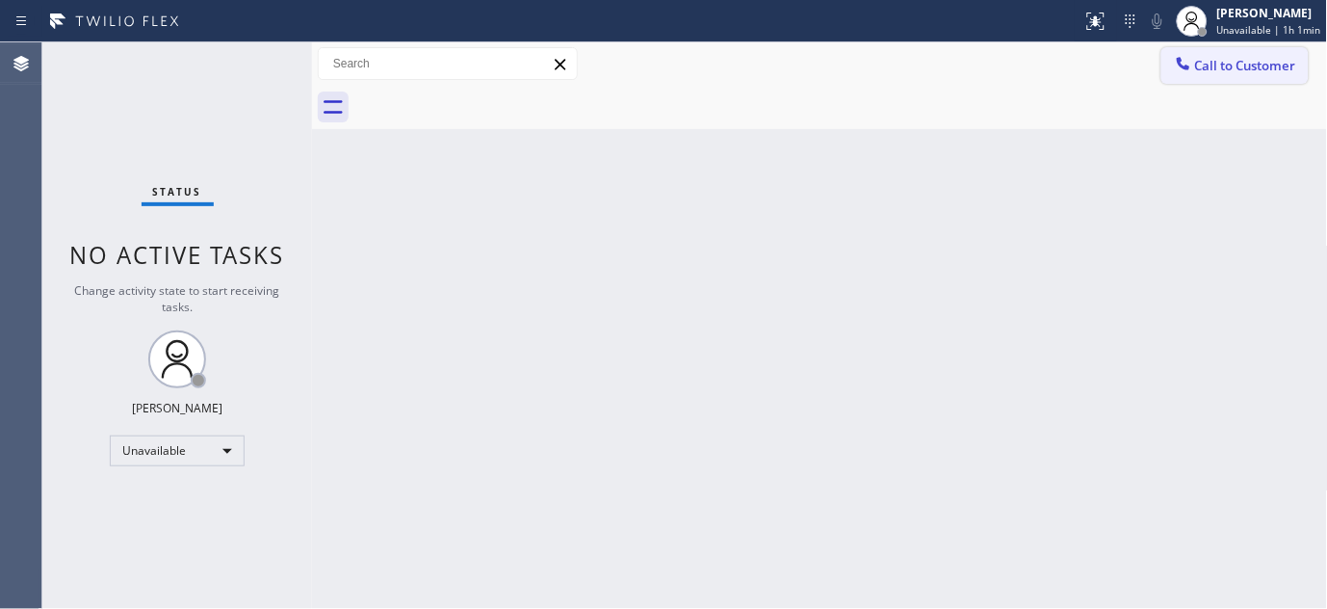
click at [1234, 59] on span "Call to Customer" at bounding box center [1245, 65] width 101 height 17
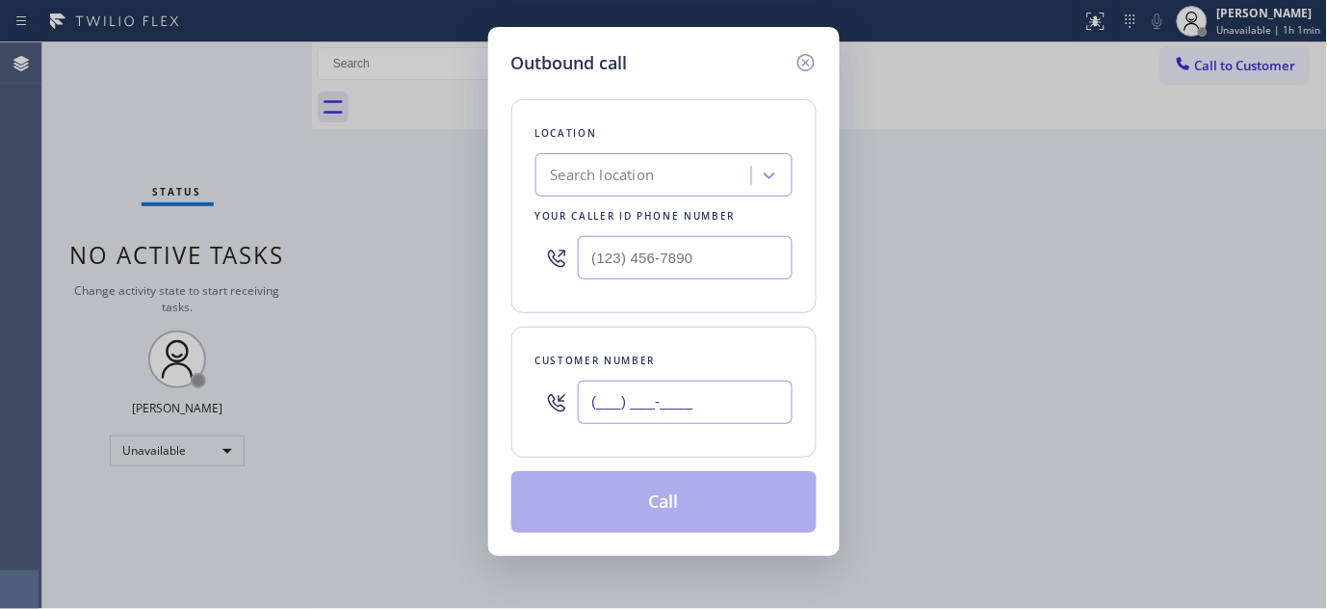
click at [641, 411] on input "(___) ___-____" at bounding box center [685, 401] width 215 height 43
paste input "213) 929-3608"
drag, startPoint x: 732, startPoint y: 381, endPoint x: 470, endPoint y: 412, distance: 263.8
click at [470, 412] on div "Outbound call Location Search location Your caller id phone number Customer num…" at bounding box center [663, 304] width 1327 height 609
paste input "917) 439-5543"
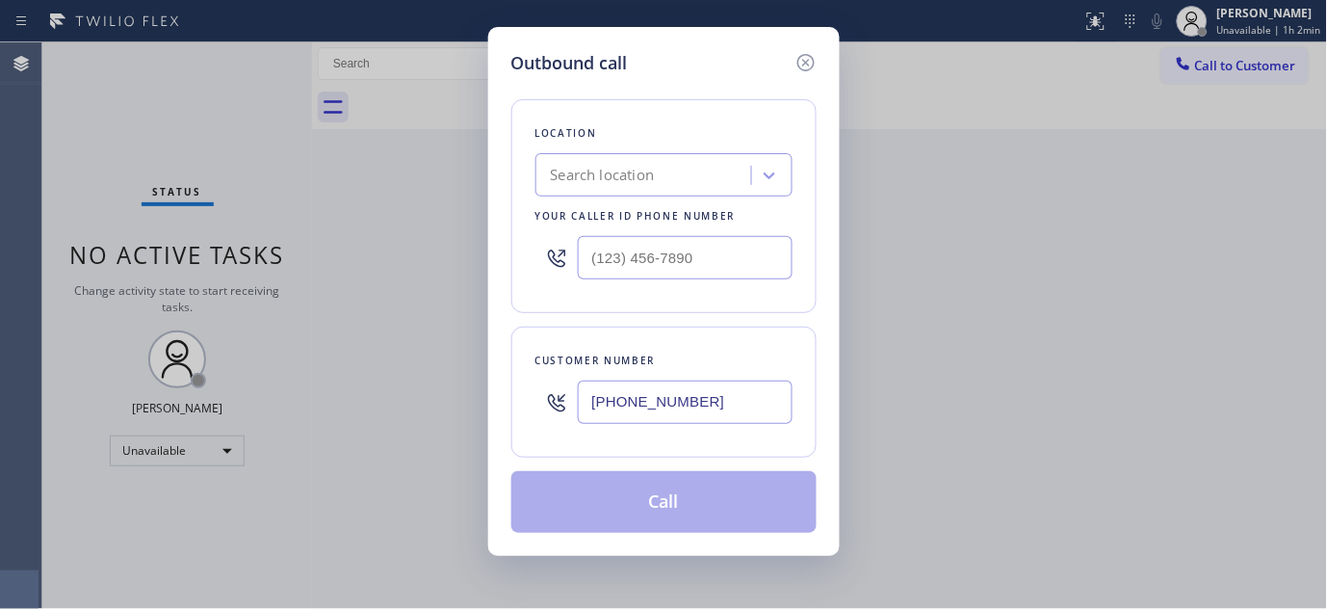
type input "(917) 439-5543"
drag, startPoint x: 677, startPoint y: 258, endPoint x: 584, endPoint y: 257, distance: 93.4
click at [395, 261] on div "Outbound call Location Search location Your caller id phone number (___) ___-__…" at bounding box center [663, 304] width 1327 height 609
paste input "855) 340-1313"
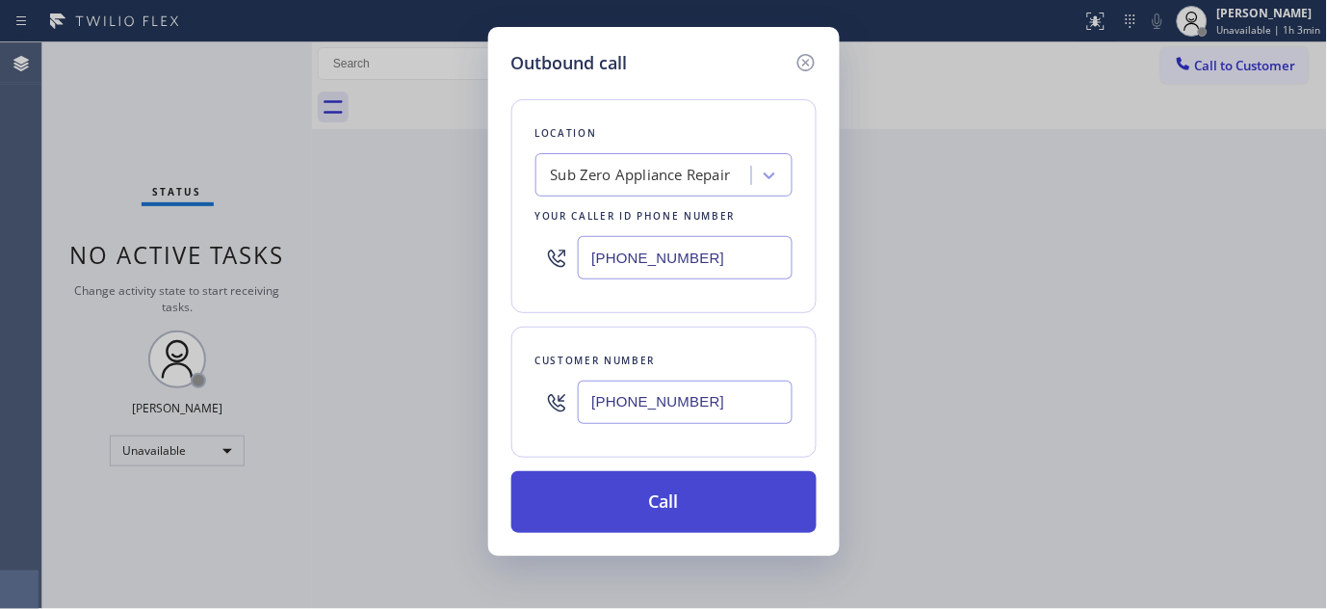
type input "(855) 340-1313"
click at [729, 495] on button "Call" at bounding box center [663, 502] width 305 height 62
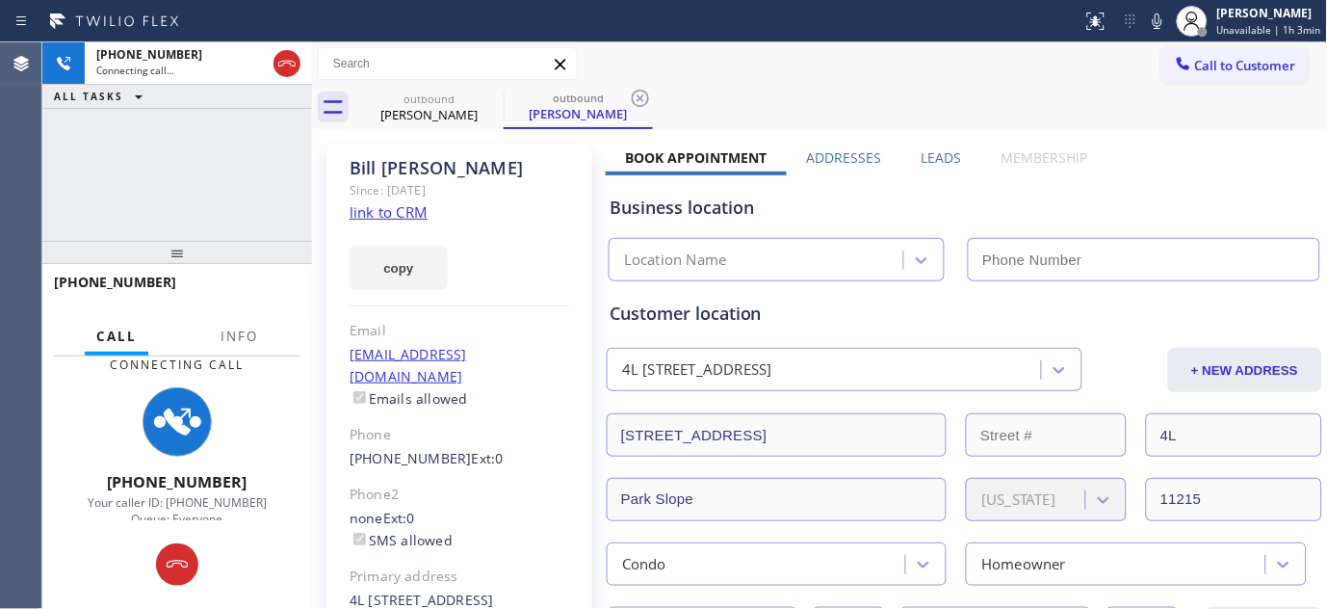
type input "(855) 340-1313"
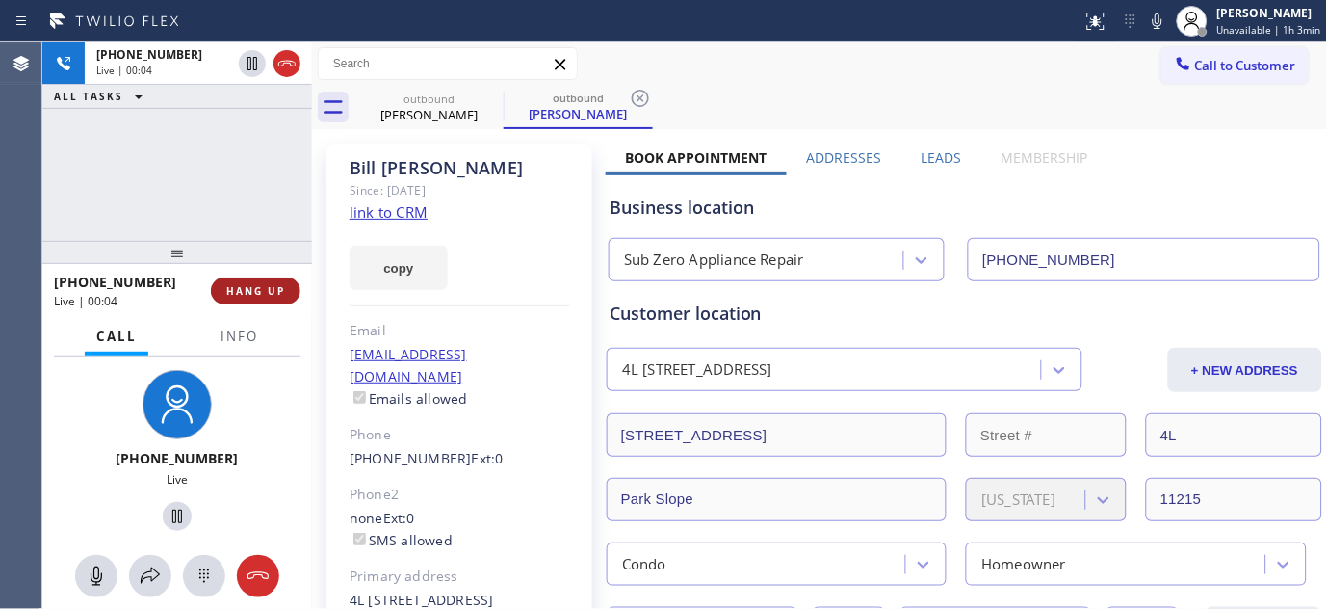
click at [260, 296] on span "HANG UP" at bounding box center [255, 290] width 59 height 13
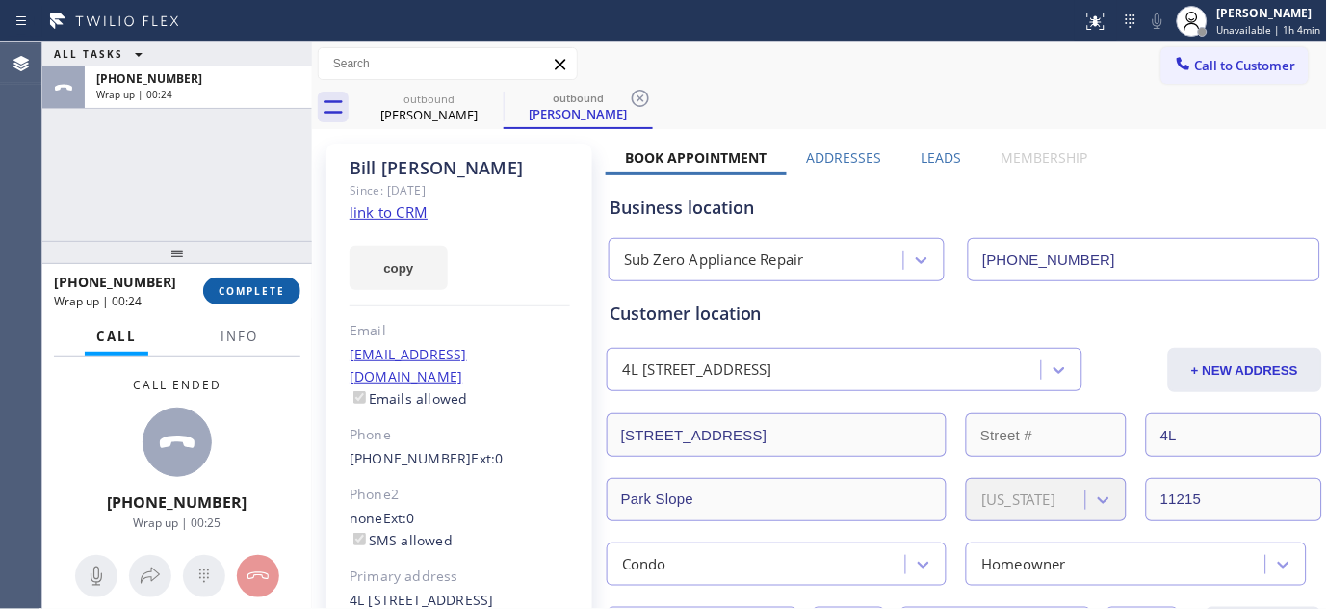
click at [260, 296] on span "COMPLETE" at bounding box center [252, 290] width 66 height 13
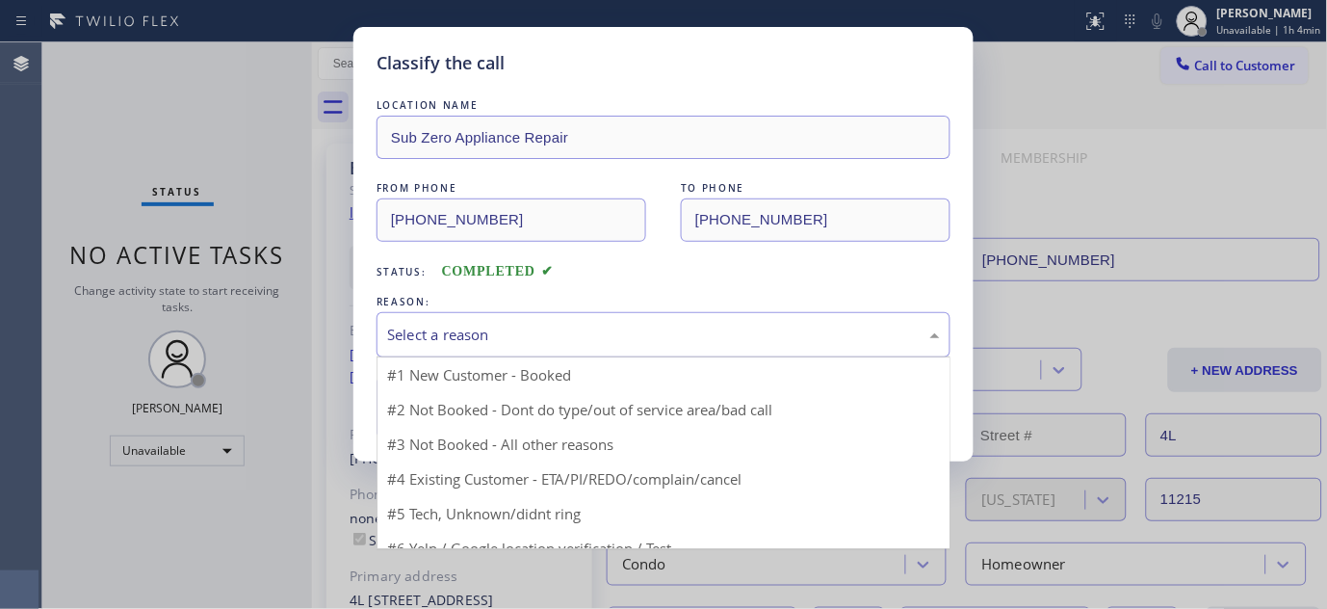
click at [543, 315] on div "Select a reason" at bounding box center [664, 334] width 574 height 45
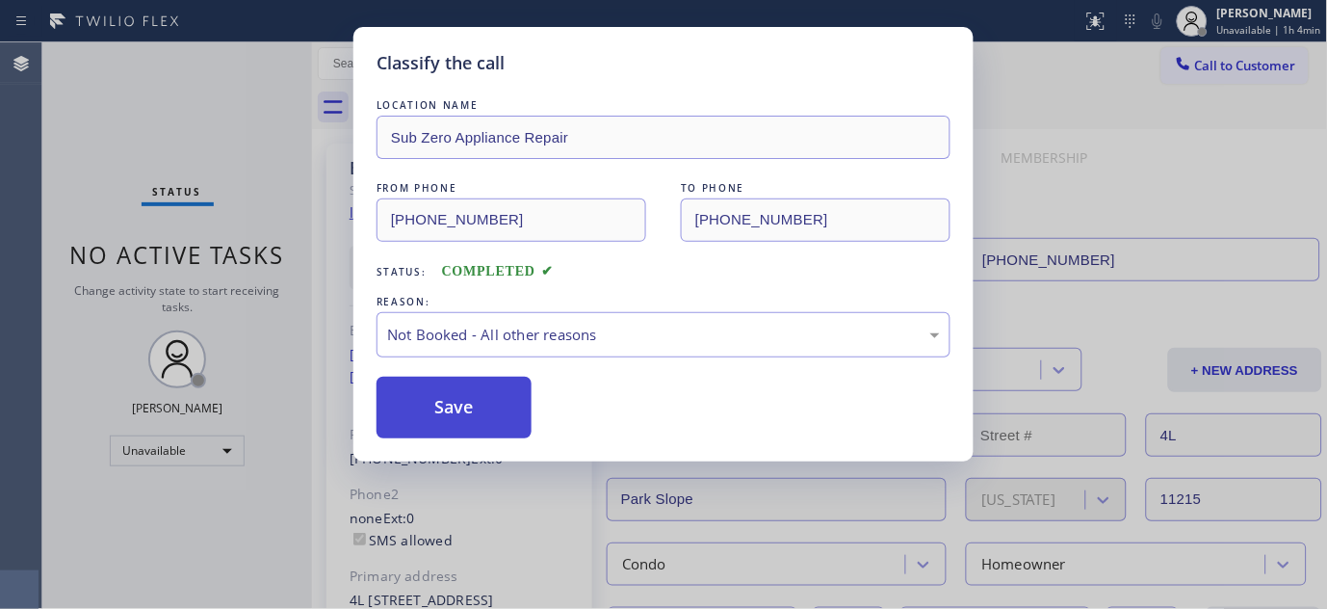
click at [448, 400] on button "Save" at bounding box center [454, 408] width 155 height 62
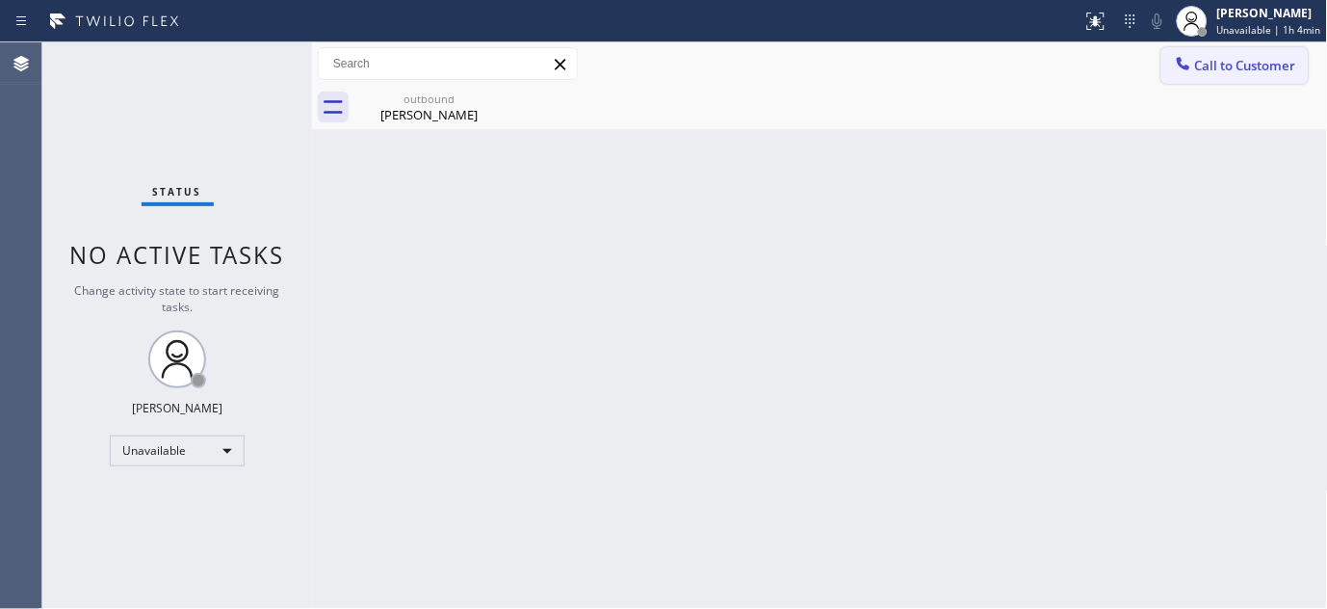
click at [1191, 75] on div at bounding box center [1183, 65] width 23 height 23
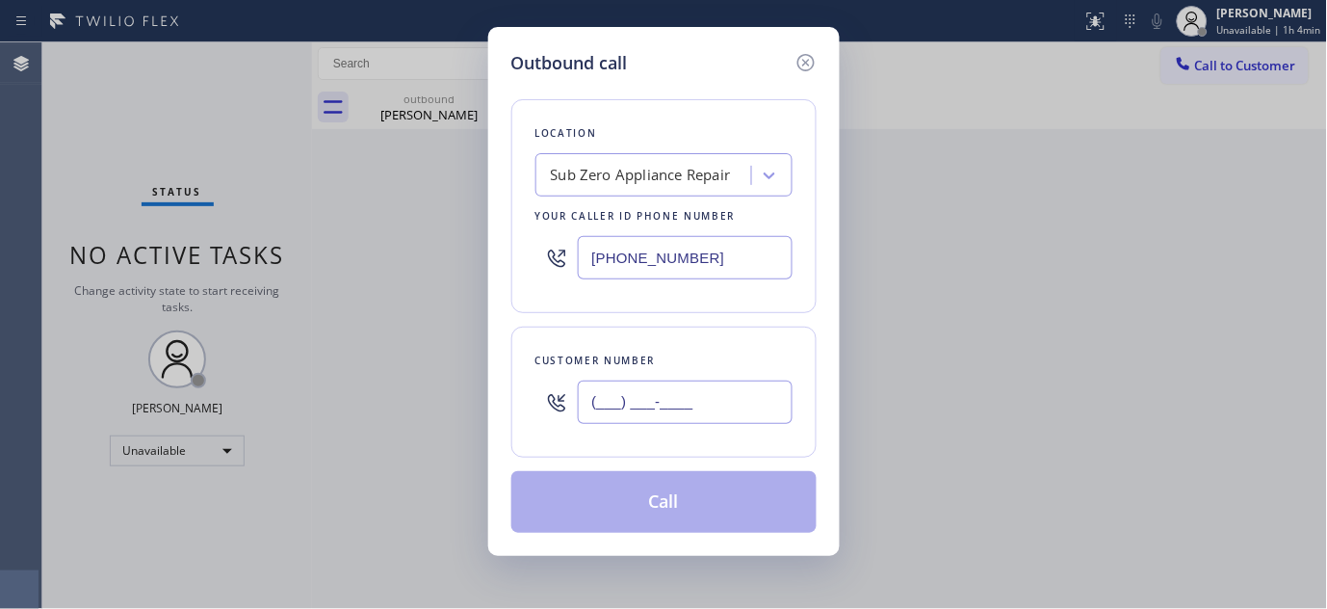
click at [676, 387] on input "(___) ___-____" at bounding box center [685, 401] width 215 height 43
paste input "760) 713-9827"
type input "(760) 713-9827"
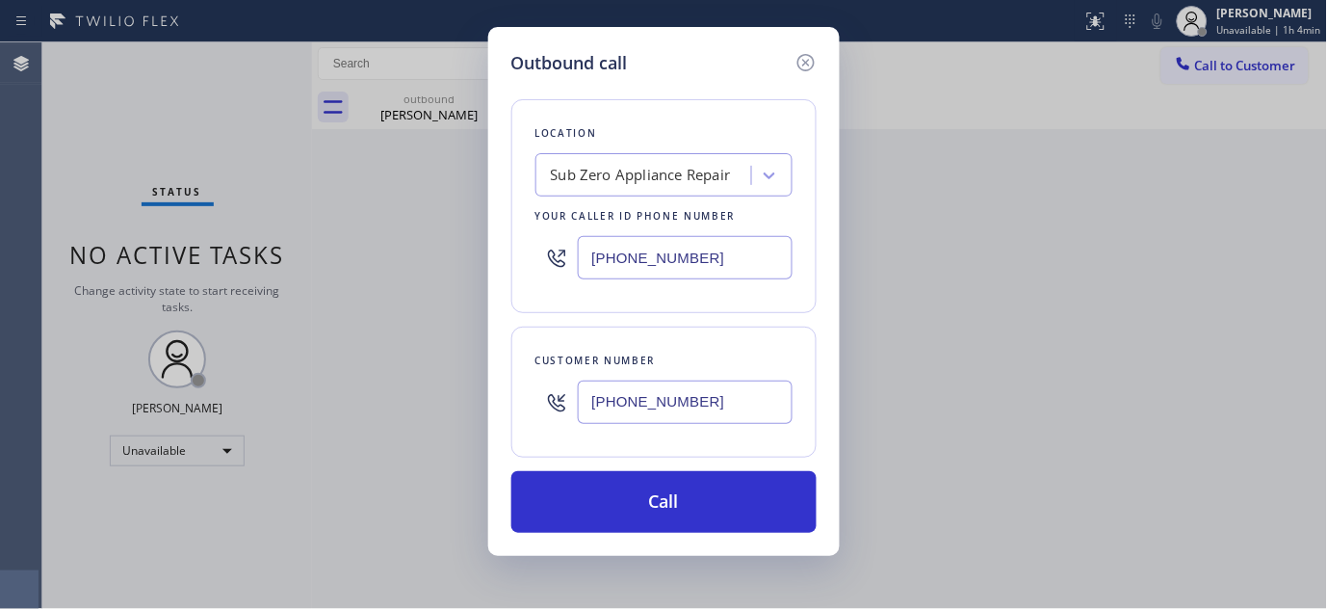
paste input "44) 610-2805"
drag, startPoint x: 458, startPoint y: 290, endPoint x: 294, endPoint y: 285, distance: 163.8
click at [294, 285] on div "Outbound call Location Sub Zero Appliance Repair Your caller id phone number (8…" at bounding box center [663, 304] width 1327 height 609
click at [703, 275] on input "(844) 610-2805" at bounding box center [685, 257] width 215 height 43
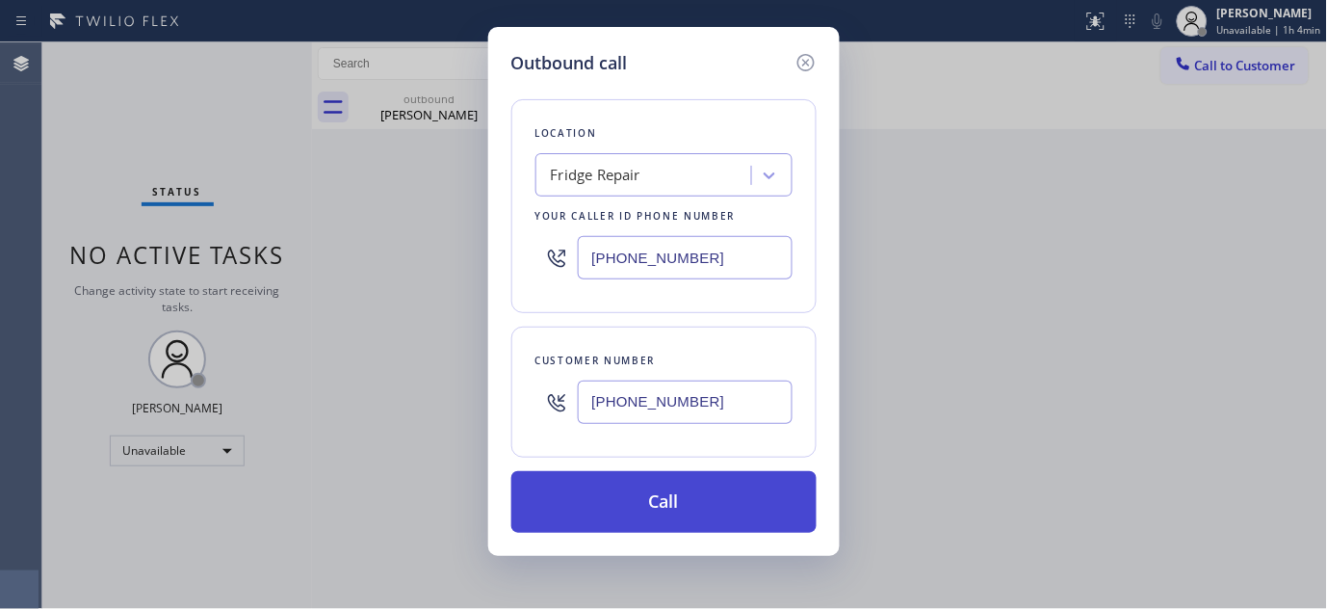
type input "(844) 610-2805"
click at [728, 515] on button "Call" at bounding box center [663, 502] width 305 height 62
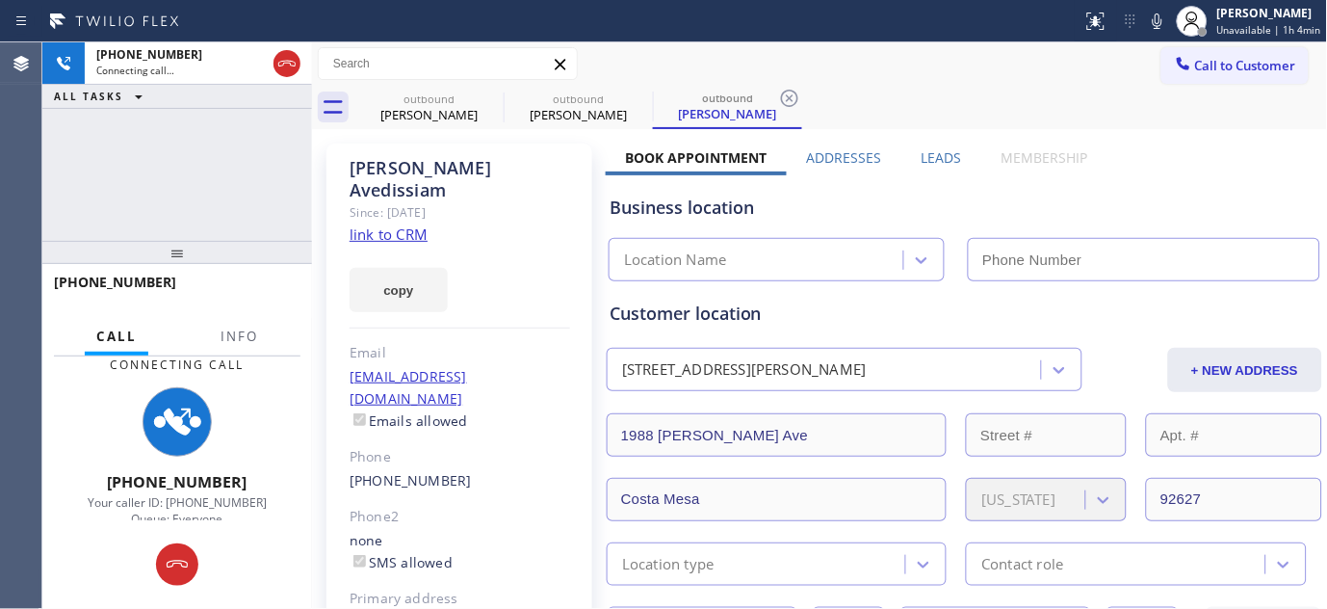
type input "(844) 610-2805"
drag, startPoint x: 184, startPoint y: 252, endPoint x: 320, endPoint y: 26, distance: 264.0
click at [320, 26] on div "Status report No issues detected If you experience an issue, please download th…" at bounding box center [663, 304] width 1327 height 609
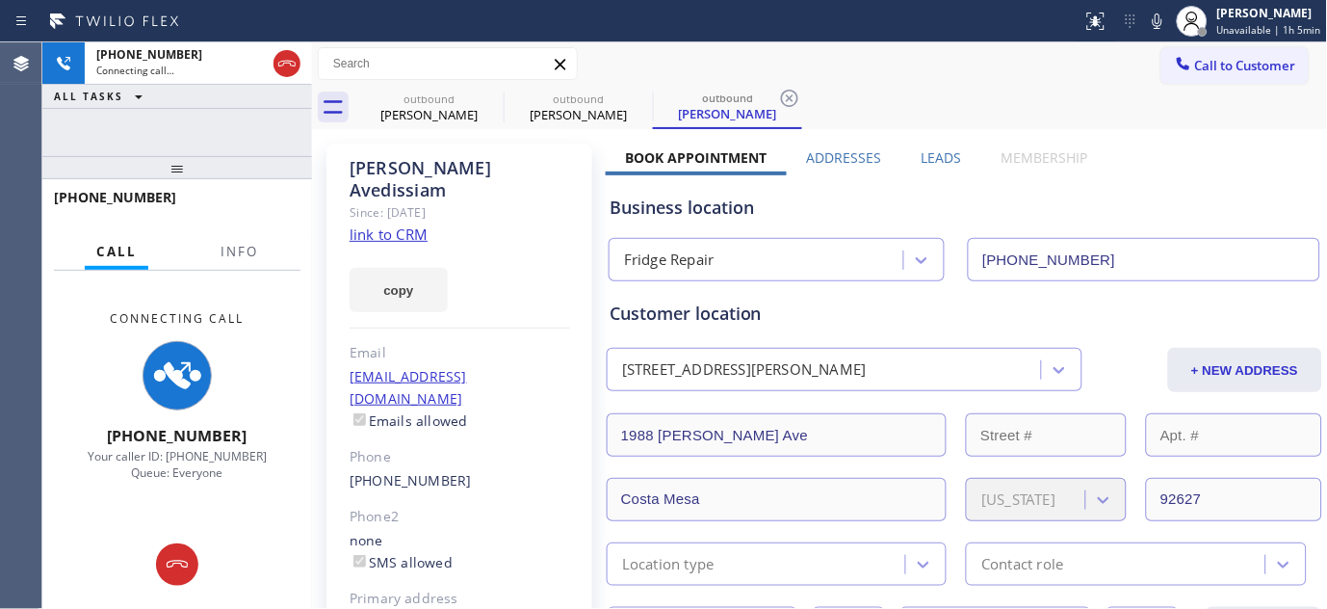
drag, startPoint x: 1157, startPoint y: 32, endPoint x: 1148, endPoint y: 22, distance: 13.0
click at [1152, 32] on icon at bounding box center [1157, 21] width 23 height 23
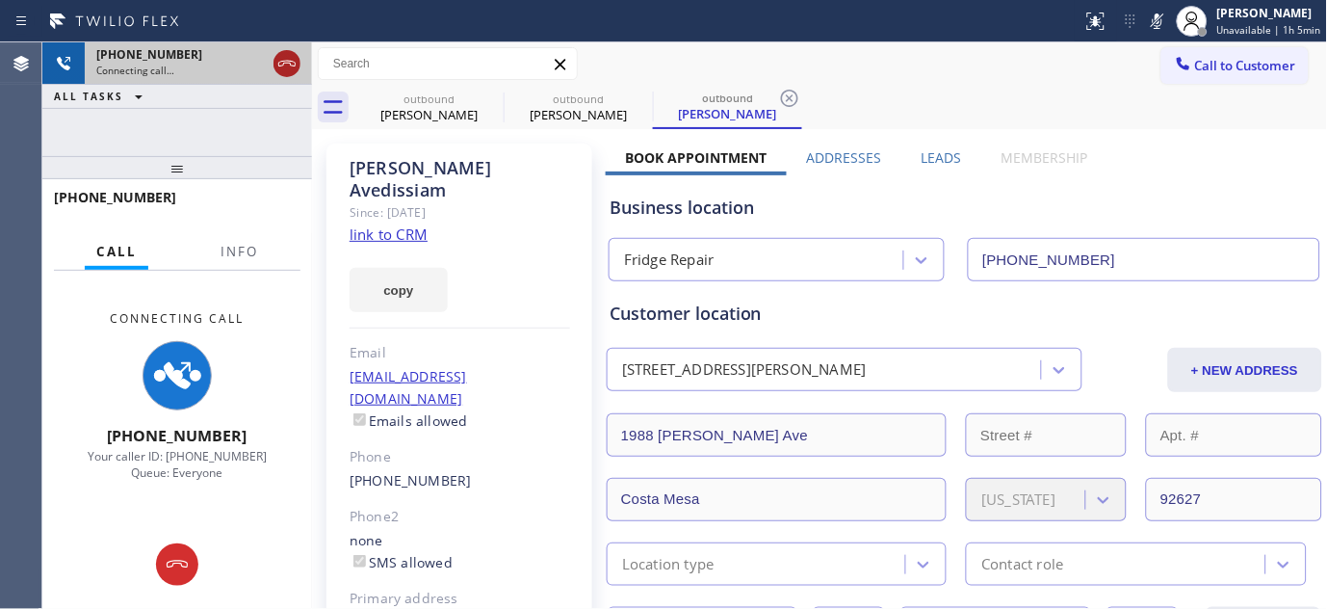
click at [289, 70] on icon at bounding box center [286, 63] width 23 height 23
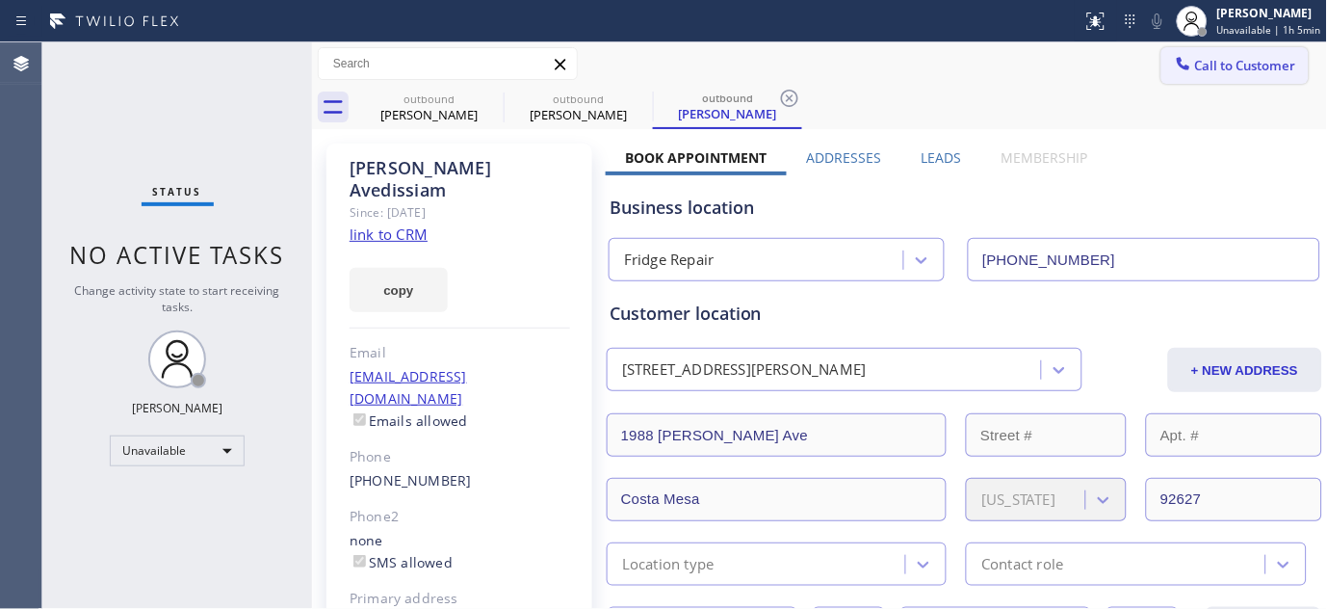
click at [1176, 75] on div at bounding box center [1183, 65] width 23 height 23
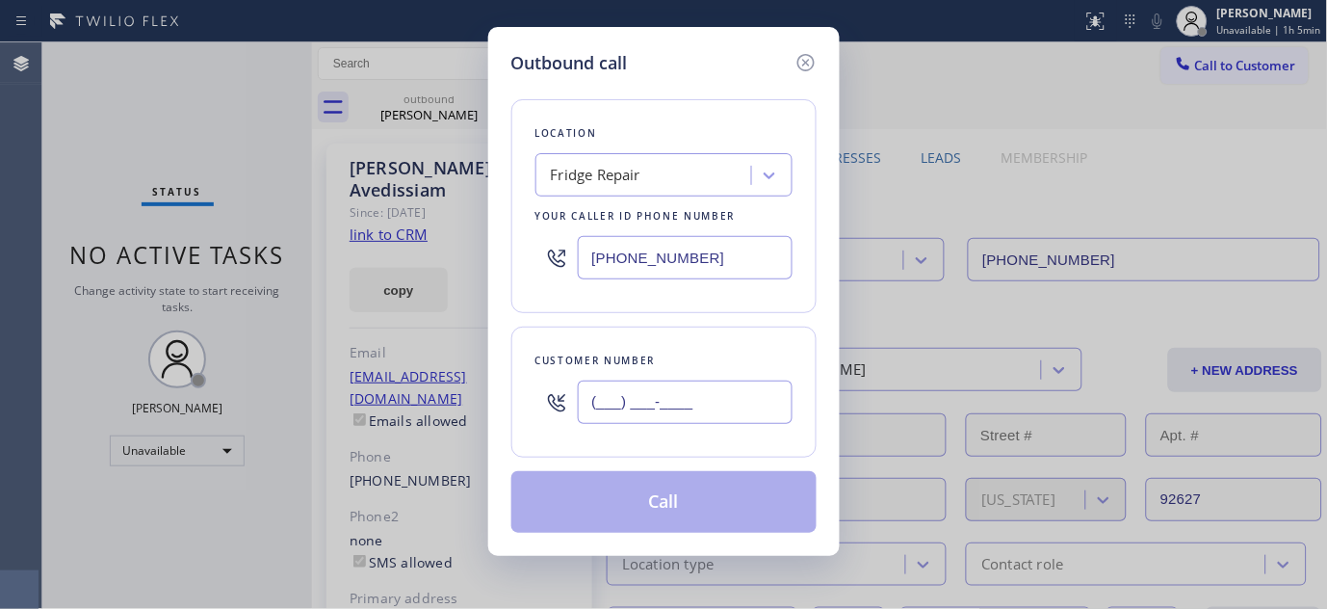
click at [717, 418] on input "(___) ___-____" at bounding box center [685, 401] width 215 height 43
paste input "917) 573-6816"
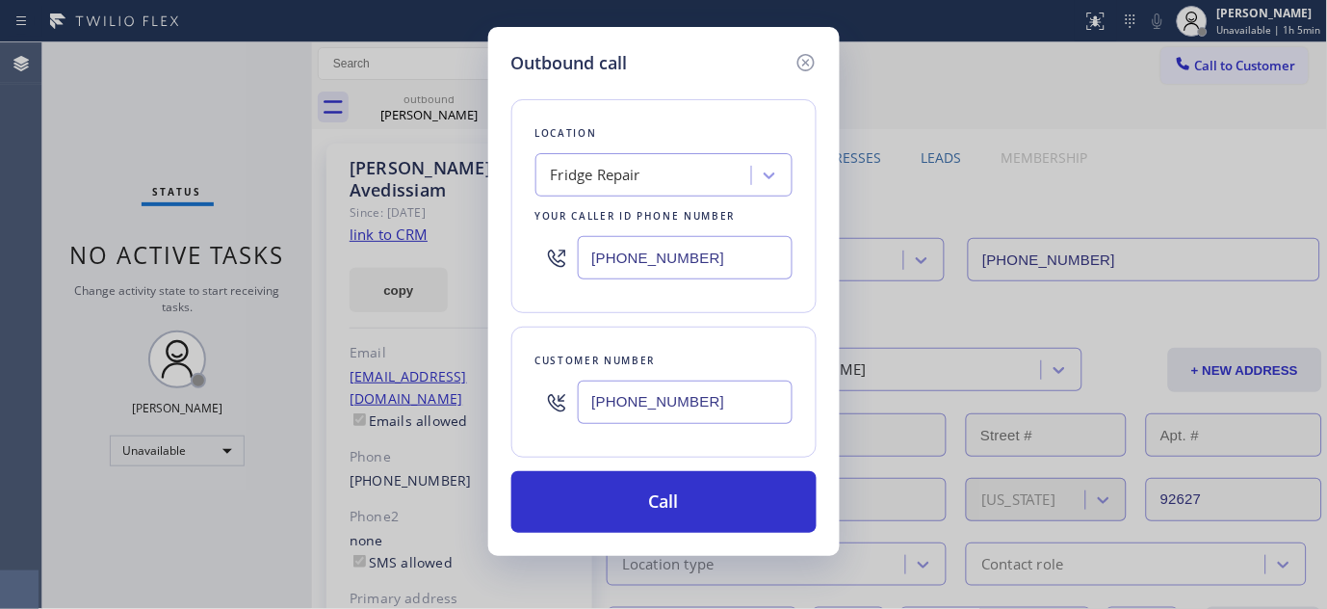
paste input "415) 505-4398"
drag, startPoint x: 728, startPoint y: 400, endPoint x: 406, endPoint y: 432, distance: 323.3
click at [406, 432] on div "Outbound call Location Fridge Repair Your caller id phone number (844) 610-2805…" at bounding box center [663, 304] width 1327 height 609
type input "(415) 505-4398"
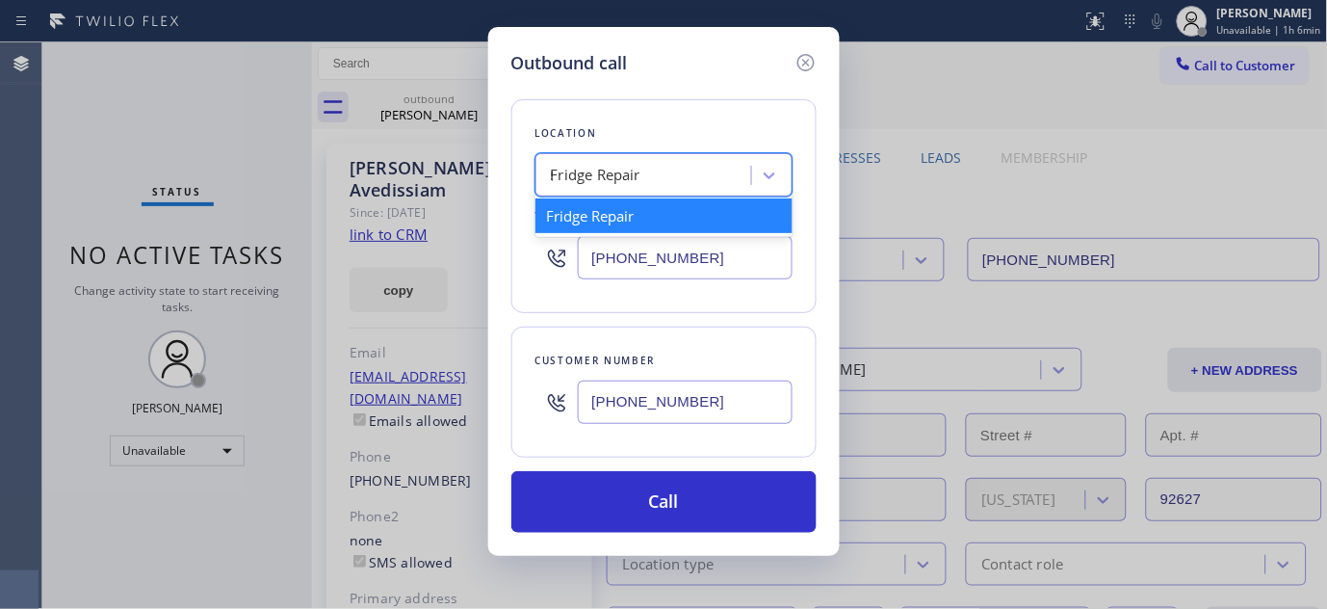
drag, startPoint x: 669, startPoint y: 187, endPoint x: 641, endPoint y: -28, distance: 216.6
click at [641, 0] on html "Status report No issues detected If you experience an issue, please download th…" at bounding box center [663, 304] width 1327 height 609
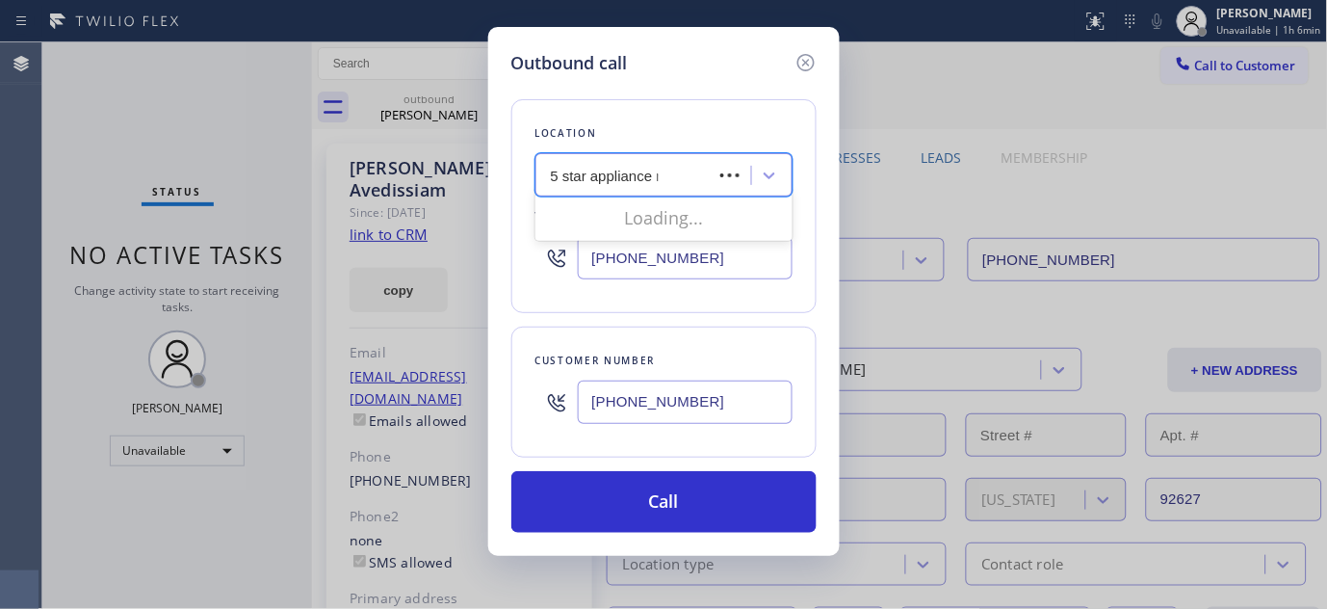
type input "5 star appliance re"
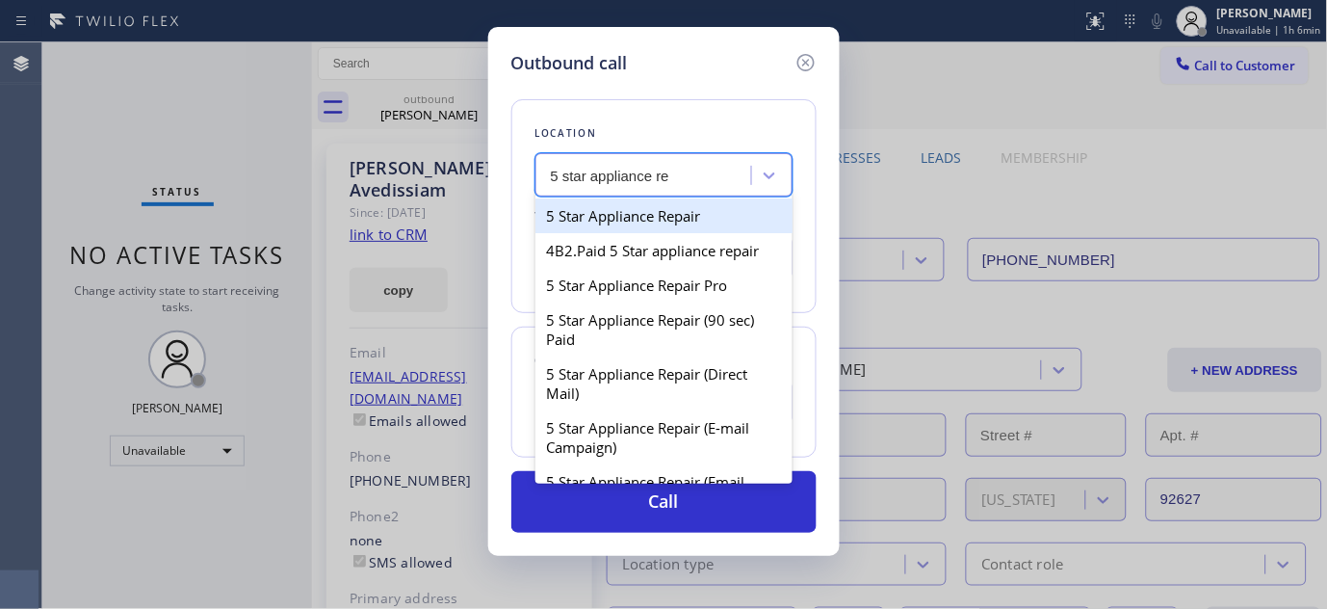
click at [695, 217] on div "5 Star Appliance Repair" at bounding box center [664, 215] width 257 height 35
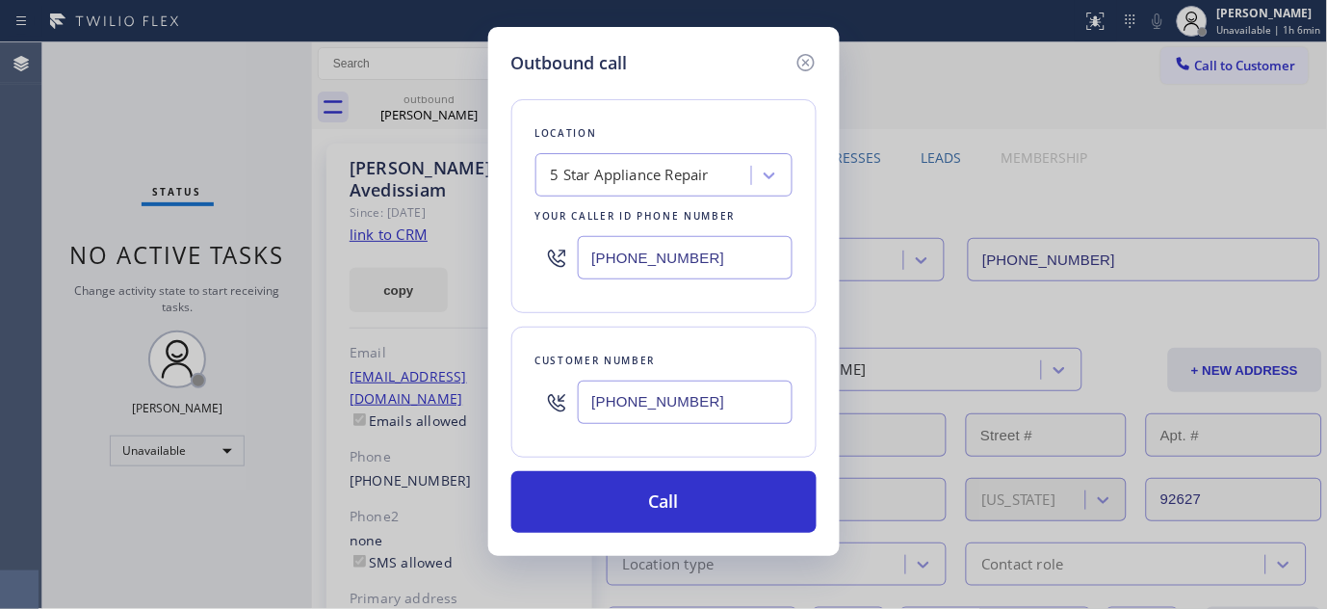
drag, startPoint x: 681, startPoint y: 260, endPoint x: 645, endPoint y: 277, distance: 39.6
click at [368, 284] on div "Outbound call Location 5 Star Appliance Repair Your caller id phone number (855…" at bounding box center [663, 304] width 1327 height 609
paste input "415) 548-561"
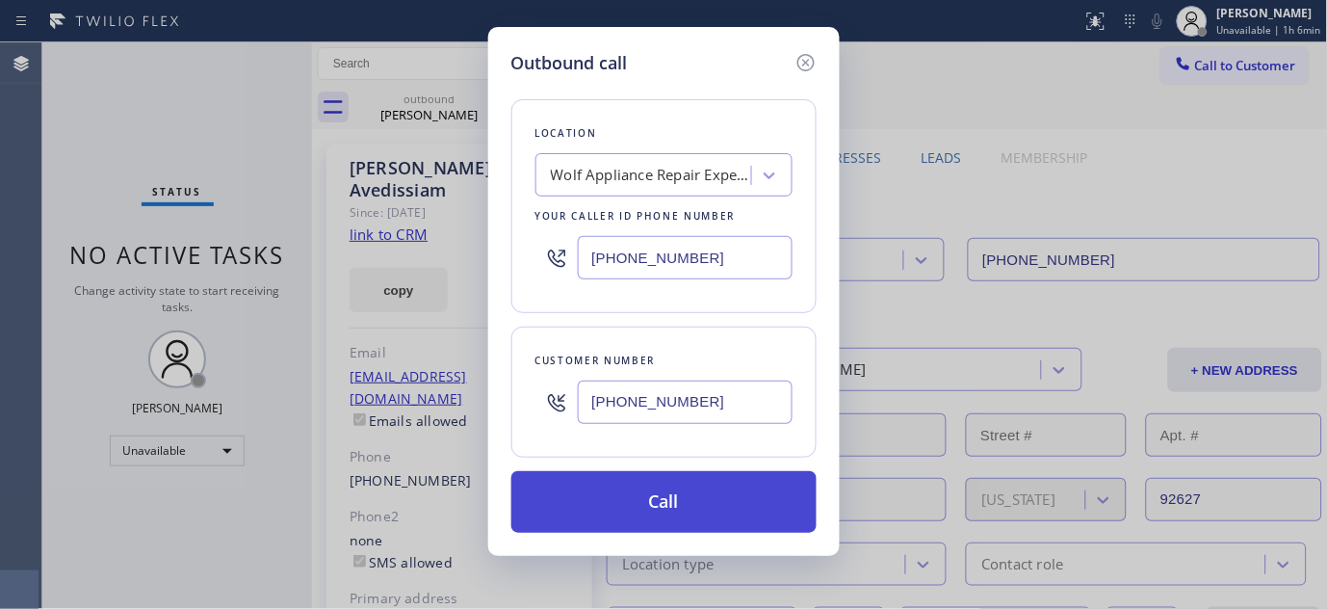
type input "(415) 548-5612"
click at [713, 485] on button "Call" at bounding box center [663, 502] width 305 height 62
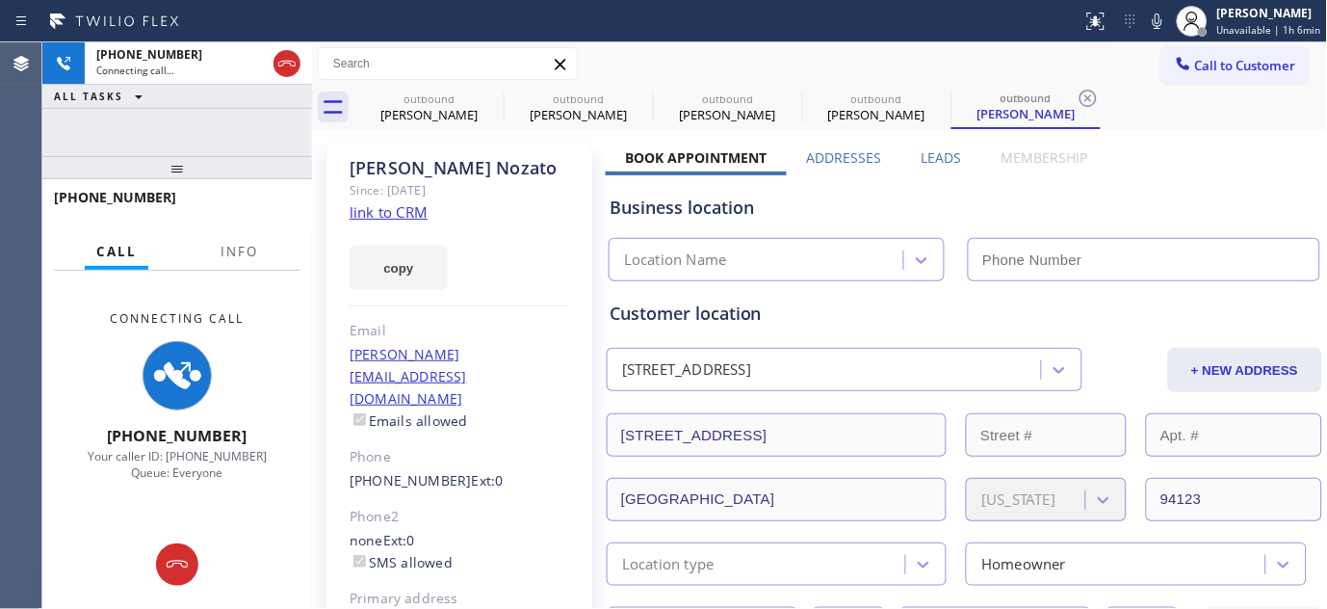
type input "(415) 548-5612"
click at [1163, 20] on icon at bounding box center [1158, 20] width 10 height 15
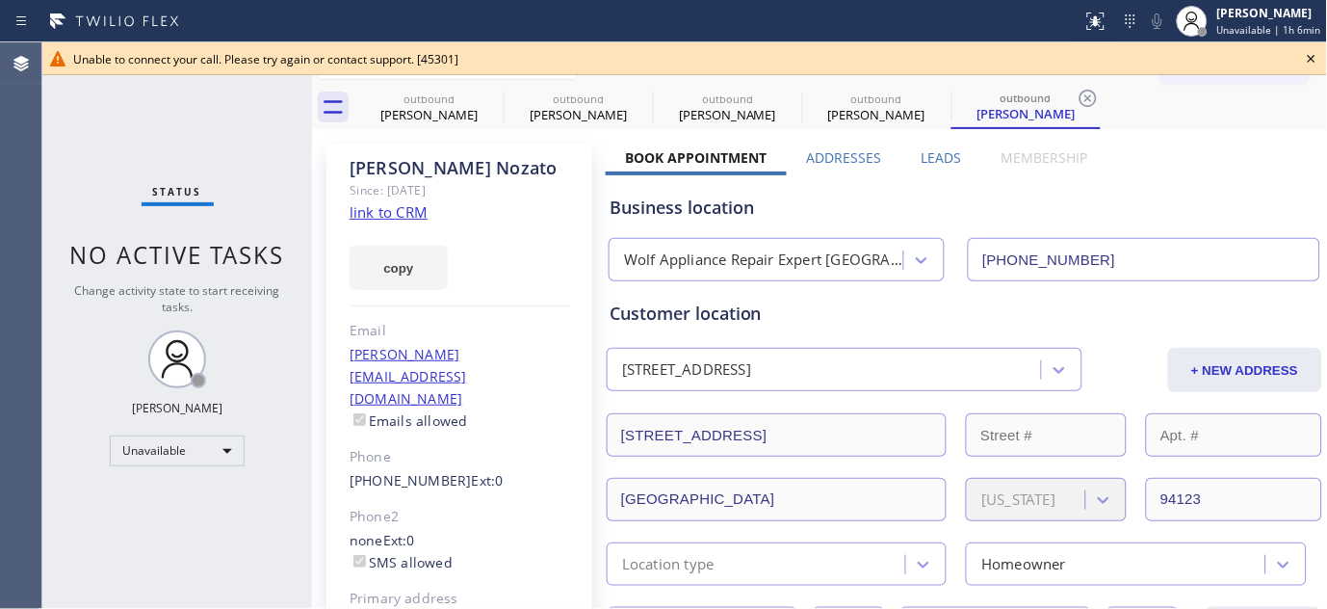
click at [1312, 56] on icon at bounding box center [1311, 58] width 23 height 23
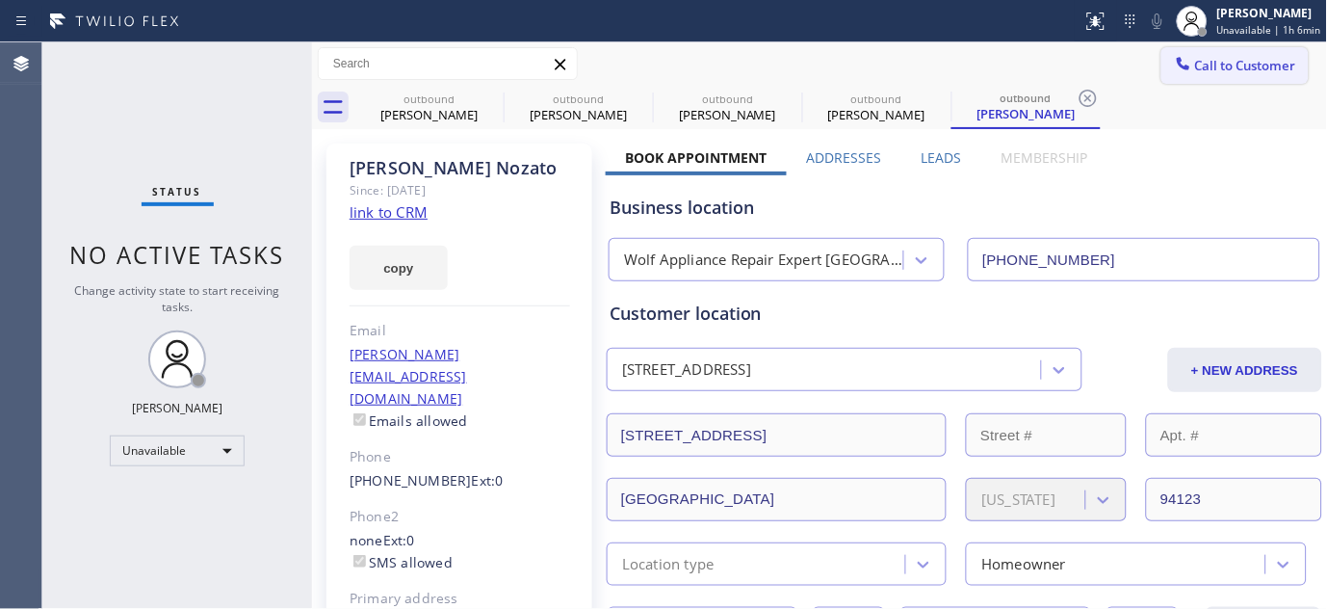
click at [1229, 73] on span "Call to Customer" at bounding box center [1245, 65] width 101 height 17
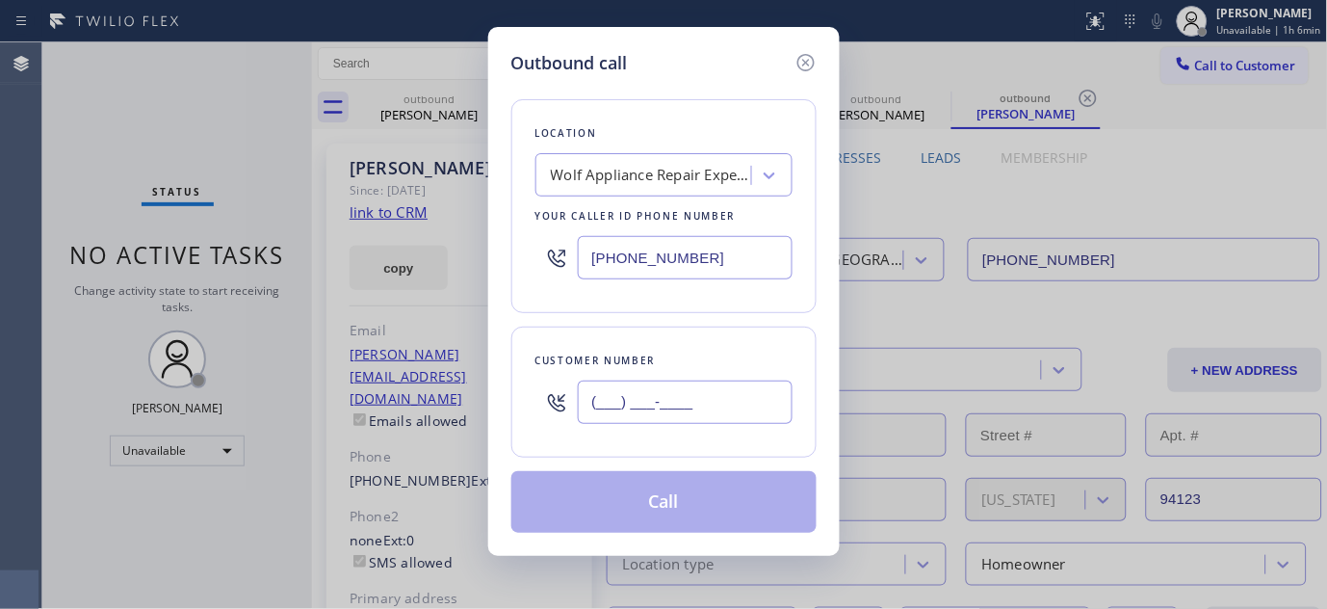
click at [610, 406] on input "(___) ___-____" at bounding box center [685, 401] width 215 height 43
paste input "323) 684-5427"
type input "(323) 684-5427"
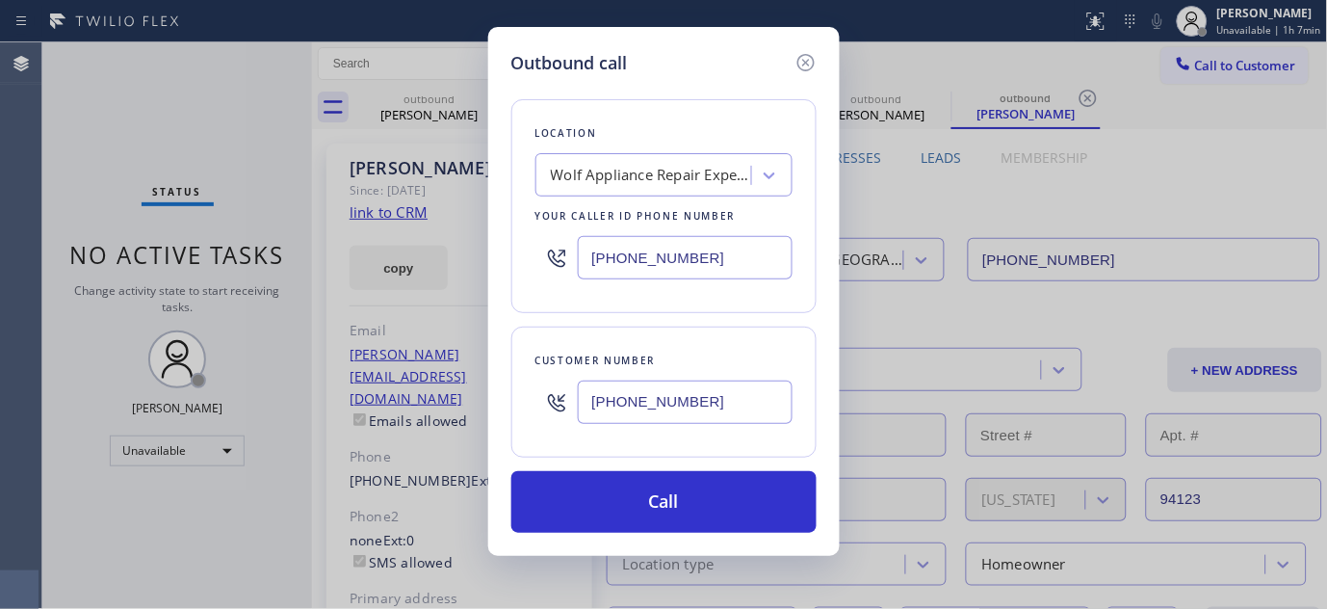
paste input "818) 960-0089"
drag, startPoint x: 711, startPoint y: 263, endPoint x: 583, endPoint y: 300, distance: 133.2
click at [512, 273] on div "Location Wolf Appliance Repair Expert San Francisco Your caller id phone number…" at bounding box center [663, 206] width 305 height 214
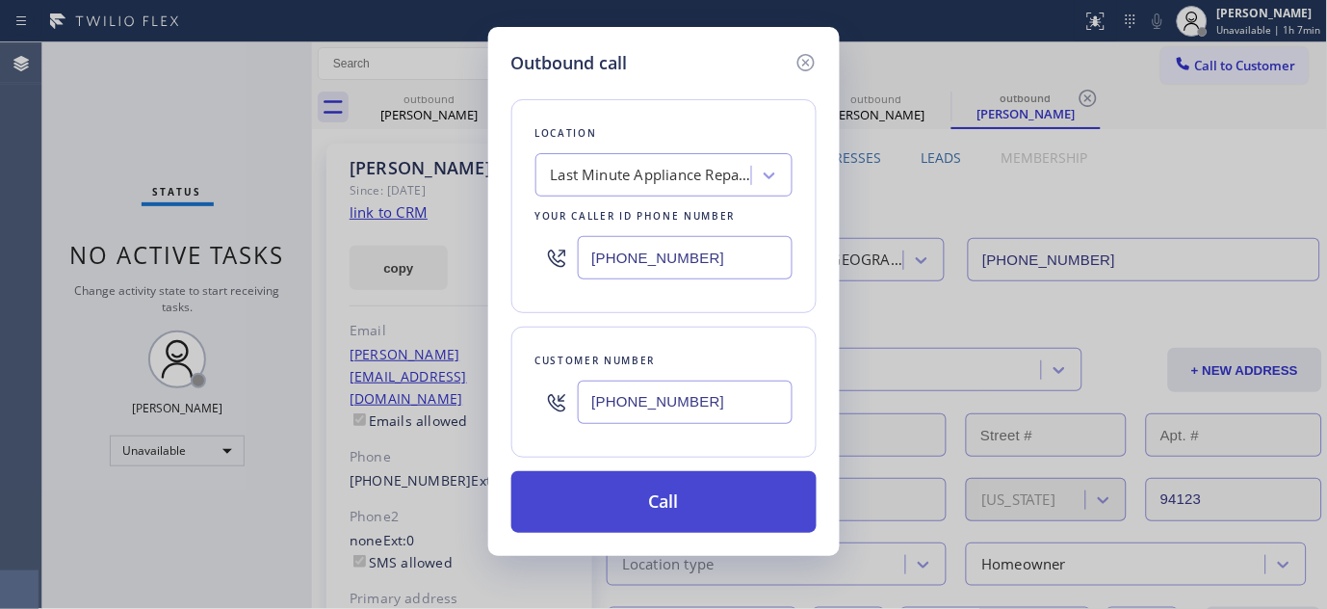
type input "(818) 960-0089"
click at [692, 508] on button "Call" at bounding box center [663, 502] width 305 height 62
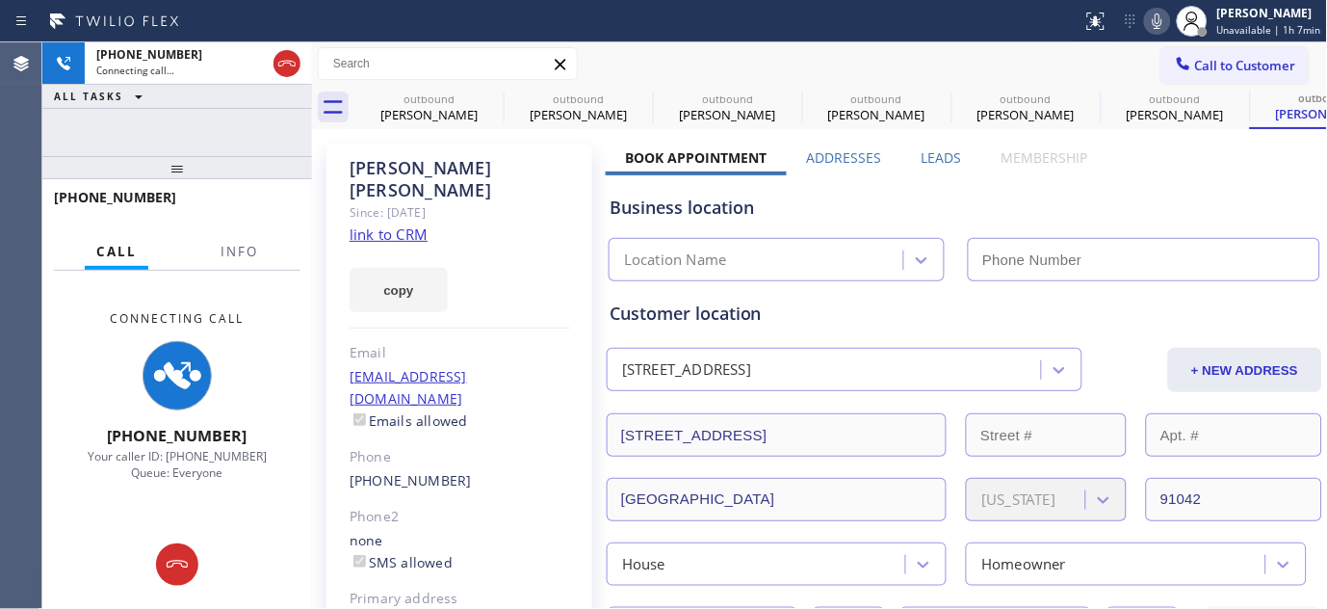
type input "(818) 960-0089"
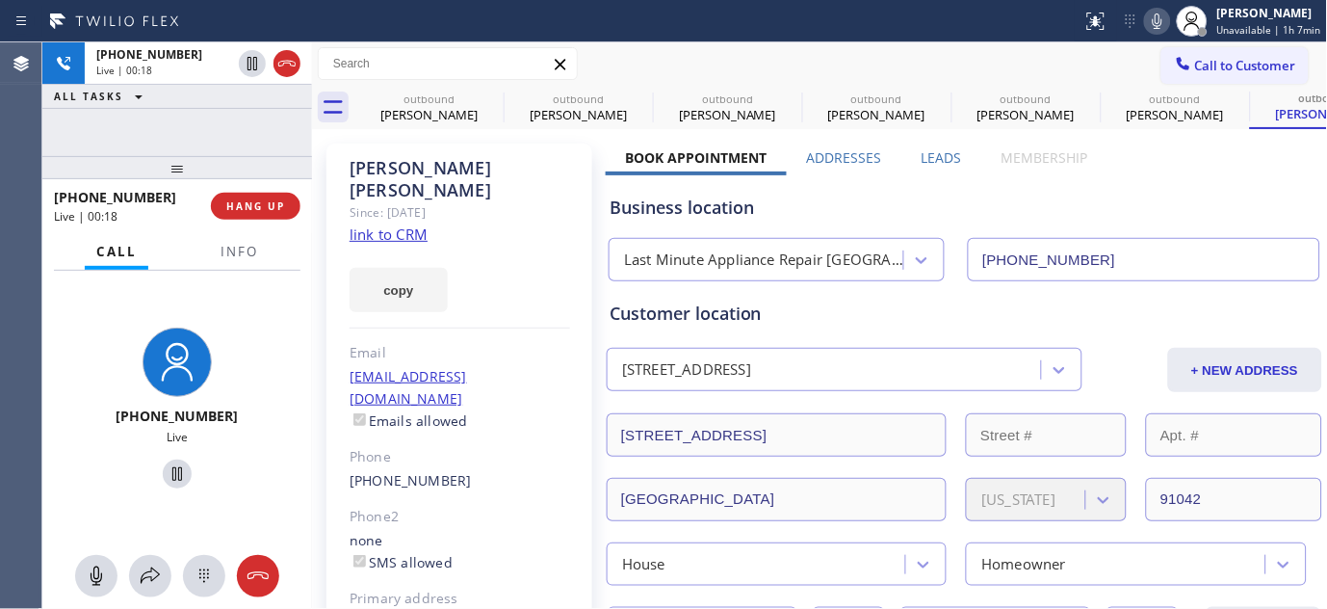
drag, startPoint x: 254, startPoint y: 171, endPoint x: 502, endPoint y: 2, distance: 300.0
click at [249, 93] on div "+13236845427 Live | 00:18 ALL TASKS ALL TASKS ACTIVE TASKS TASKS IN WRAP UP +13…" at bounding box center [177, 325] width 270 height 566
drag, startPoint x: 146, startPoint y: 159, endPoint x: 322, endPoint y: 14, distance: 227.2
click at [217, 71] on div "+13236845427 Live | 00:25 ALL TASKS ALL TASKS ACTIVE TASKS TASKS IN WRAP UP +13…" at bounding box center [177, 325] width 270 height 566
click at [125, 146] on div "+13236845427 Live | 00:31 ALL TASKS ALL TASKS ACTIVE TASKS TASKS IN WRAP UP" at bounding box center [177, 99] width 270 height 114
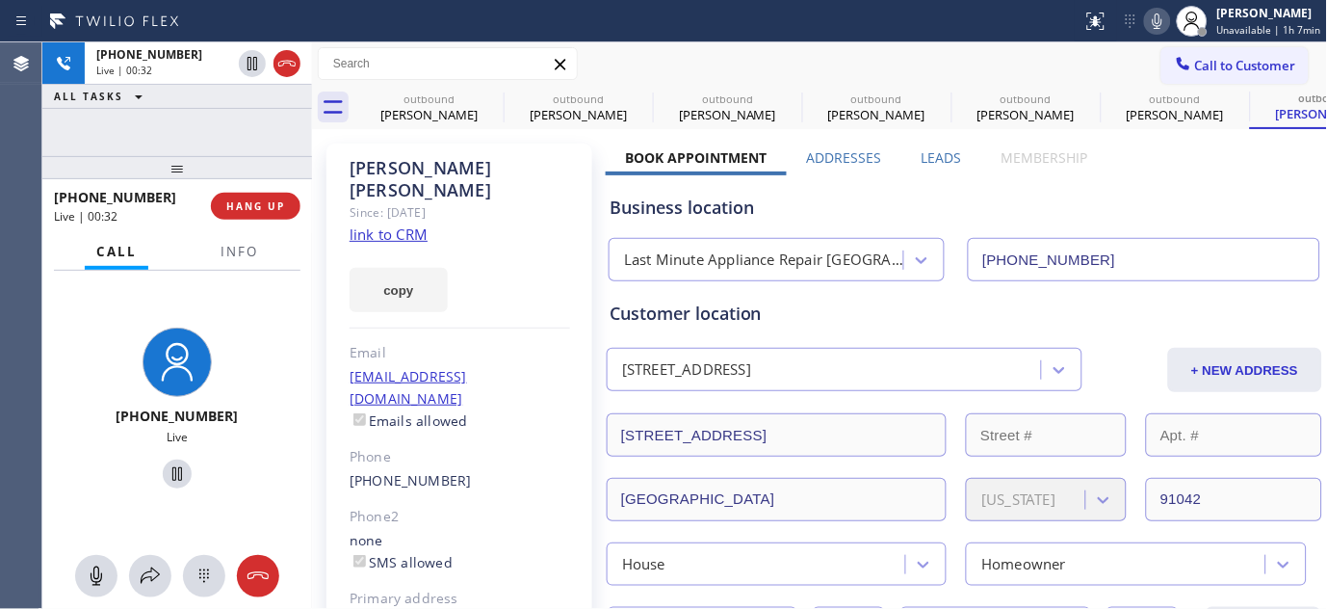
drag, startPoint x: 174, startPoint y: 168, endPoint x: 568, endPoint y: 84, distance: 402.8
click at [175, 167] on div at bounding box center [177, 167] width 270 height 23
click at [486, 97] on icon at bounding box center [491, 98] width 23 height 23
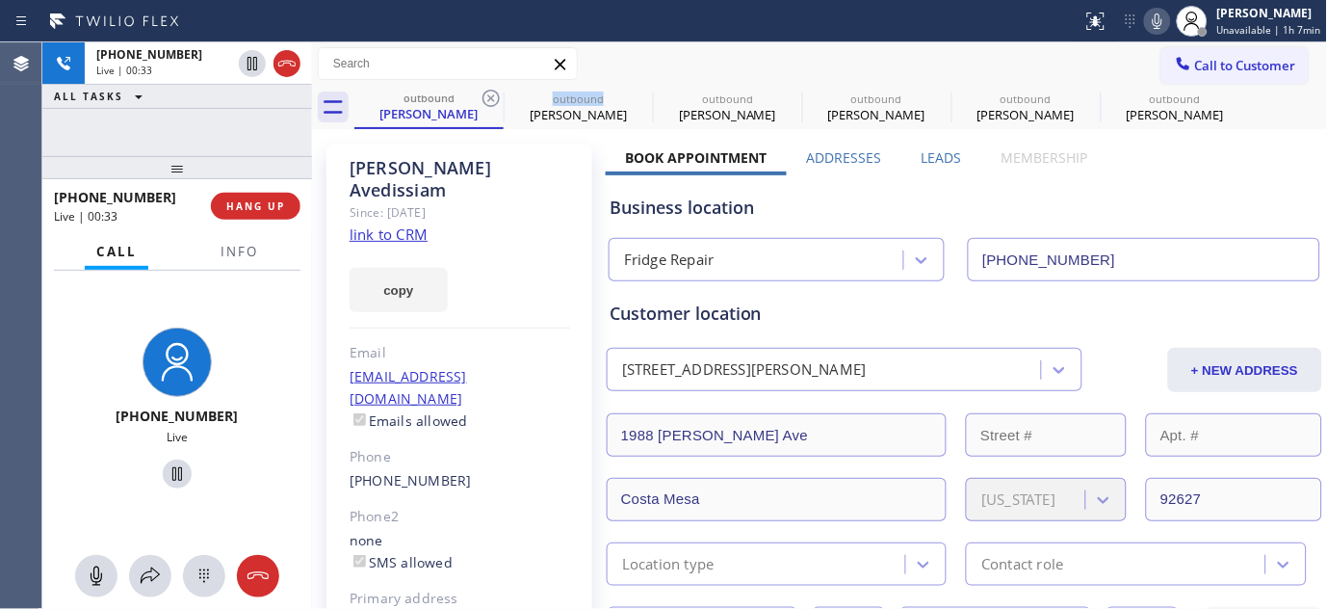
click at [486, 97] on icon at bounding box center [491, 98] width 23 height 23
type input "(415) 548-5612"
click at [0, 0] on icon at bounding box center [0, 0] width 0 height 0
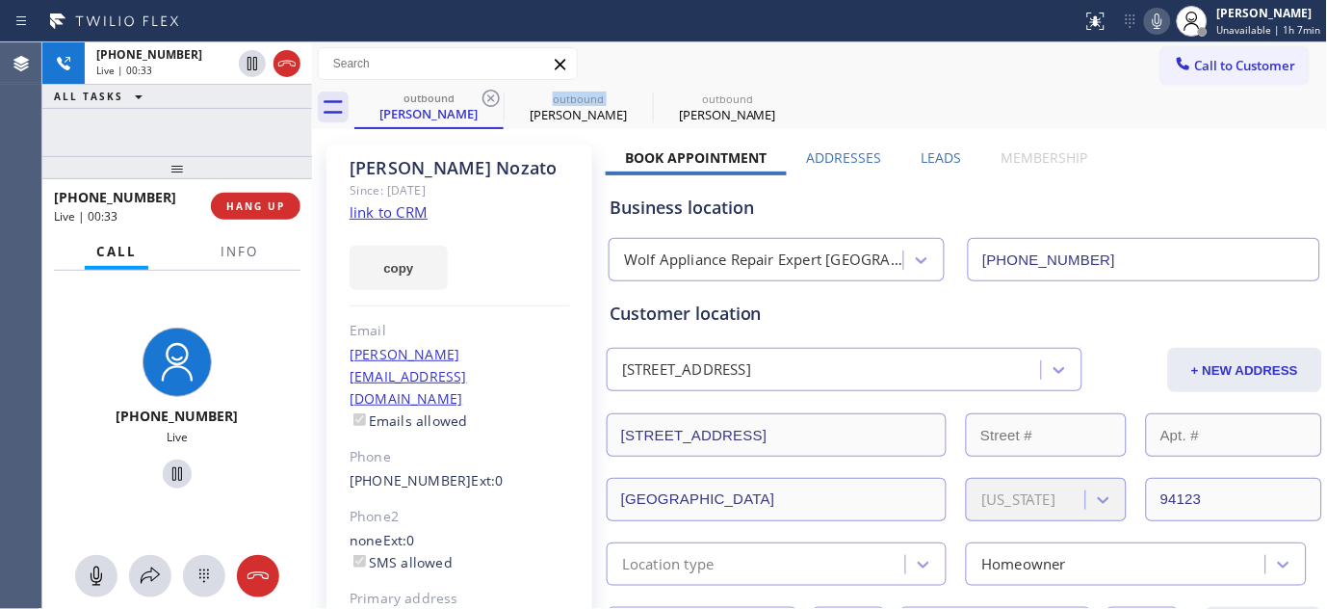
click at [486, 97] on icon at bounding box center [491, 98] width 23 height 23
type input "(818) 960-0089"
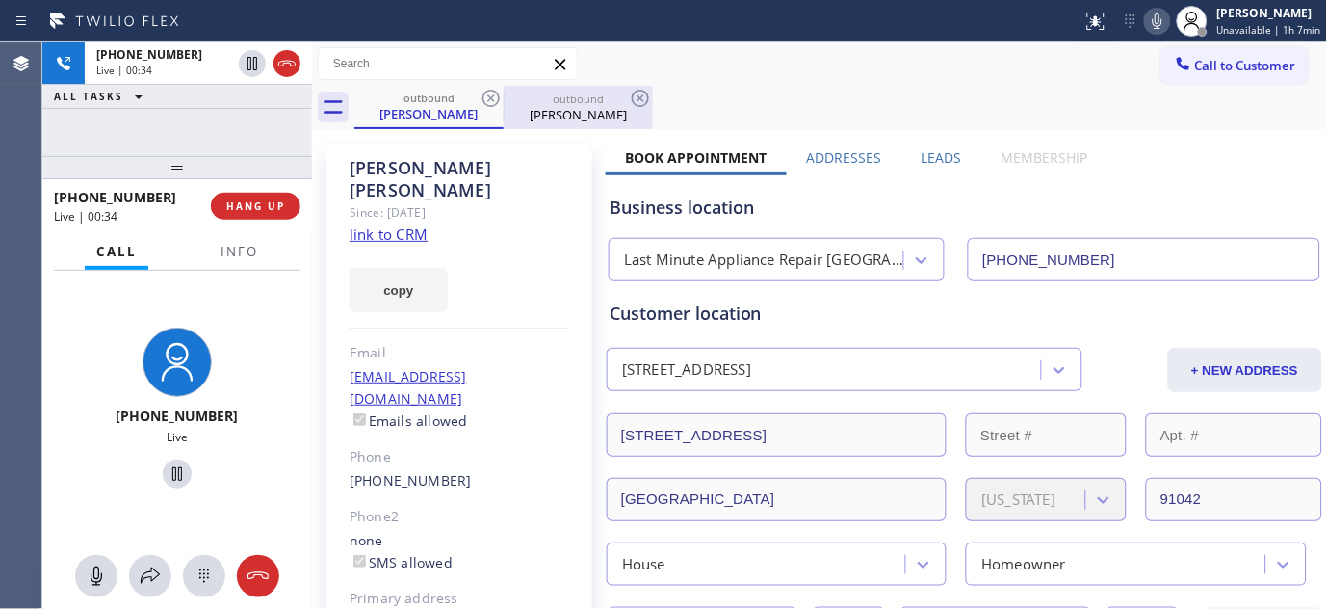
click at [580, 99] on div "outbound" at bounding box center [578, 99] width 145 height 14
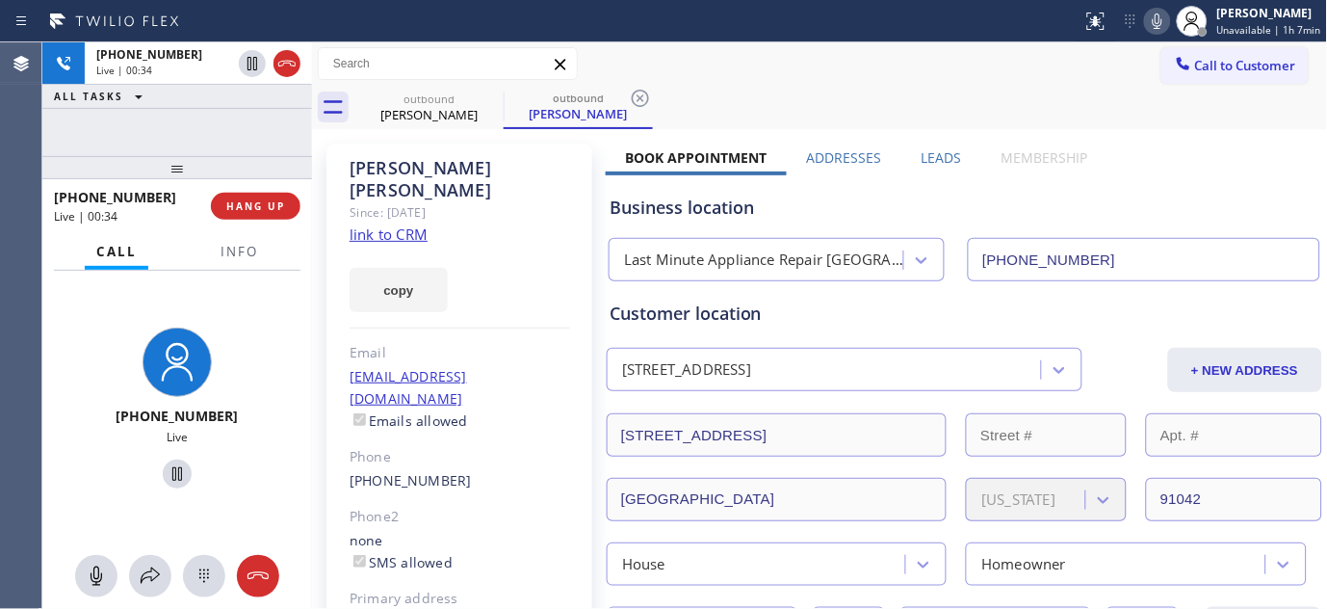
click at [668, 42] on div "Call to Customer Outbound call Location Last Minute Appliance Repair Burbank Yo…" at bounding box center [820, 63] width 1016 height 43
drag, startPoint x: 255, startPoint y: 173, endPoint x: 270, endPoint y: 145, distance: 31.4
click at [270, 146] on div "+13236845427 Live | 00:35 ALL TASKS ALL TASKS ACTIVE TASKS TASKS IN WRAP UP +13…" at bounding box center [177, 325] width 270 height 566
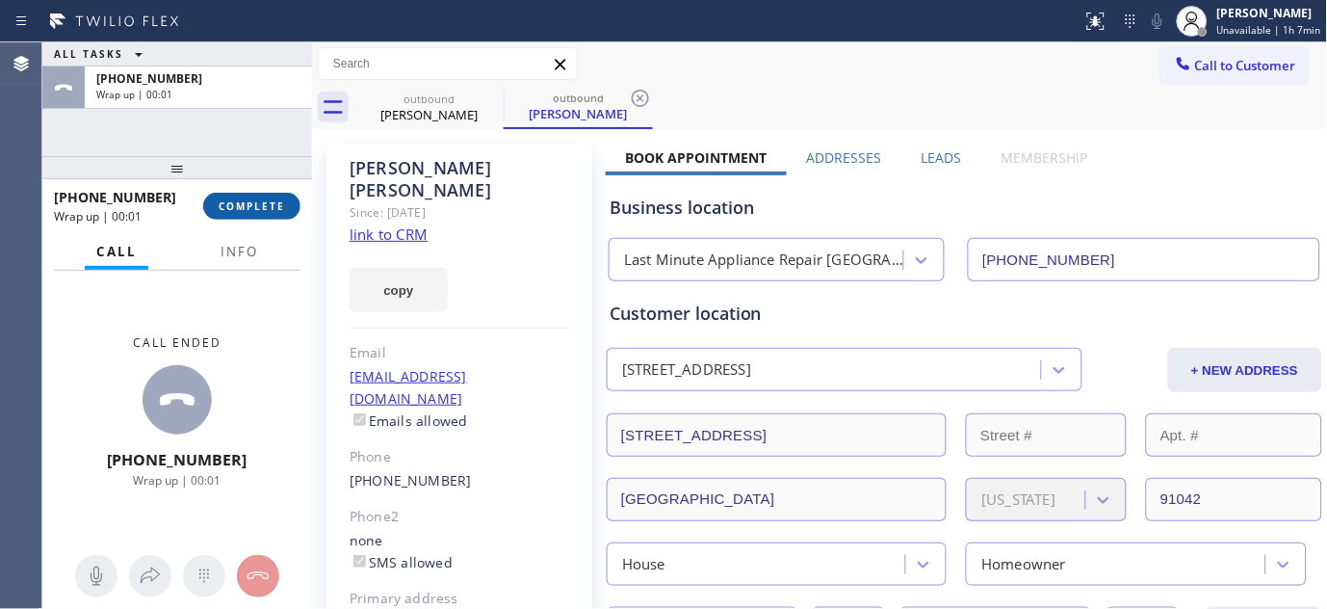
click at [256, 209] on span "COMPLETE" at bounding box center [252, 205] width 66 height 13
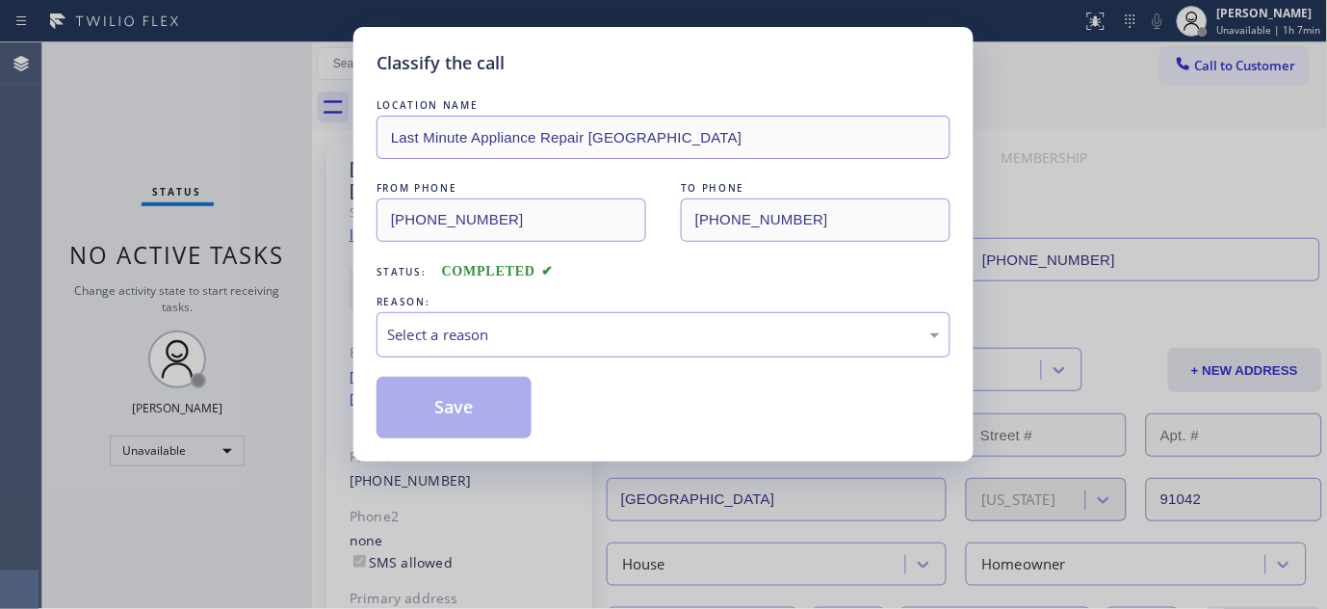
drag, startPoint x: 609, startPoint y: 283, endPoint x: 614, endPoint y: 304, distance: 21.7
click at [610, 286] on div "LOCATION NAME Last Minute Appliance Repair Burbank FROM PHONE (818) 960-0089 TO…" at bounding box center [664, 266] width 574 height 343
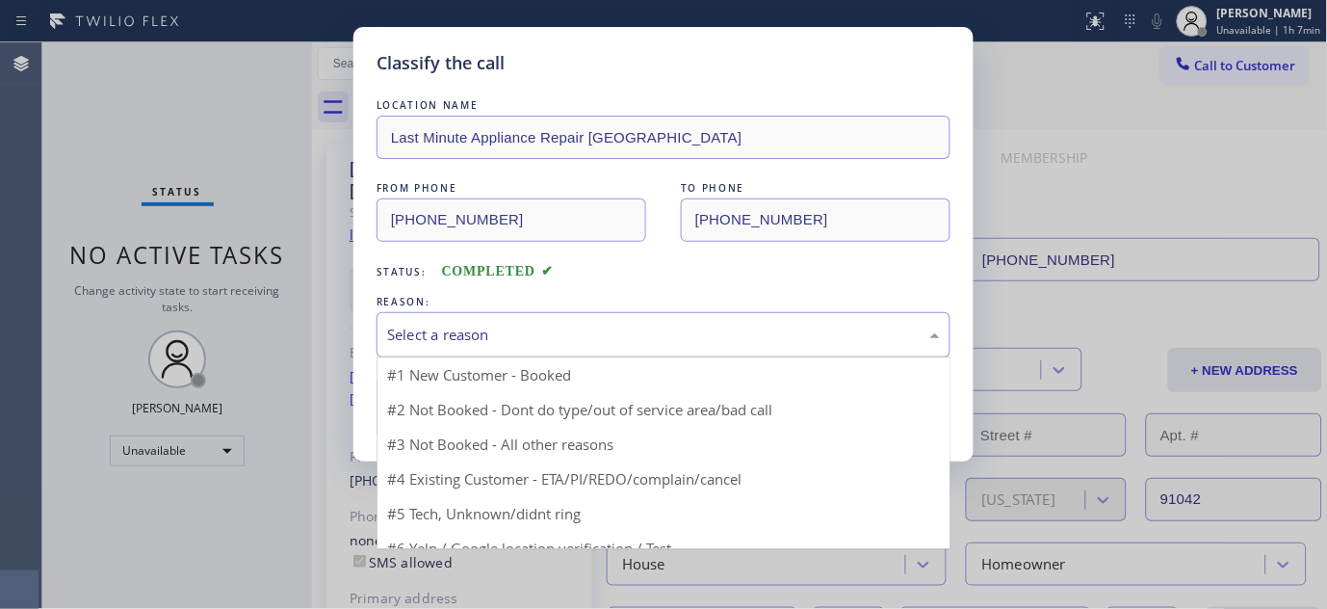
click at [622, 320] on div "Select a reason" at bounding box center [664, 334] width 574 height 45
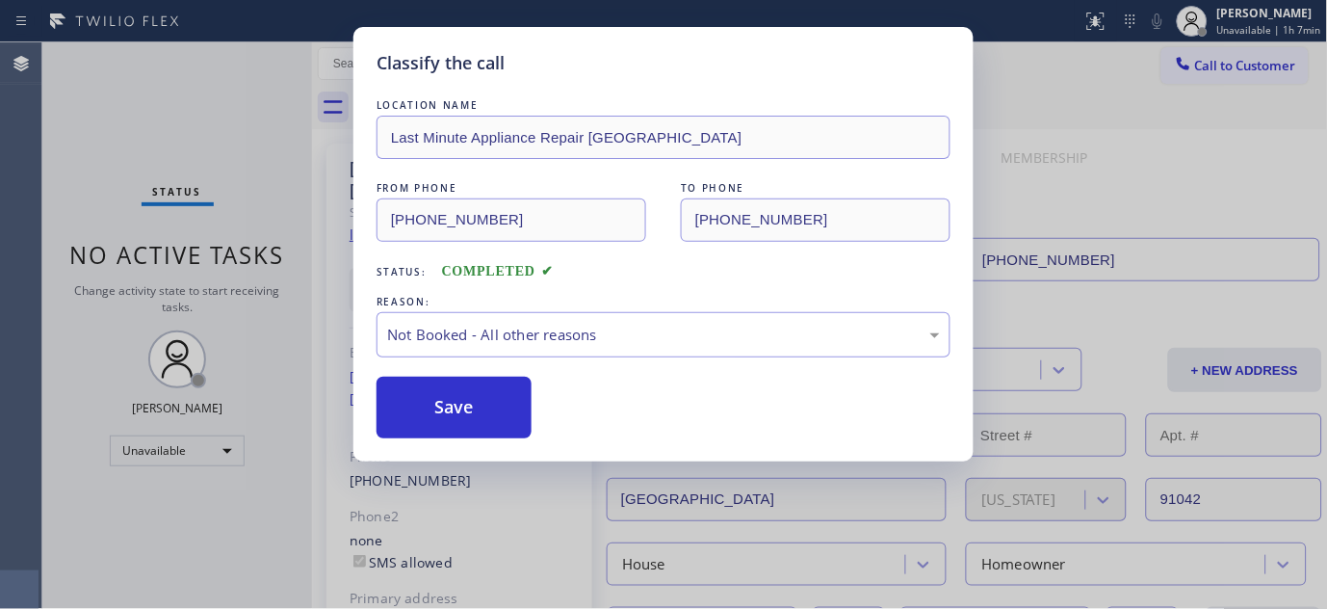
click at [450, 406] on button "Save" at bounding box center [454, 408] width 155 height 62
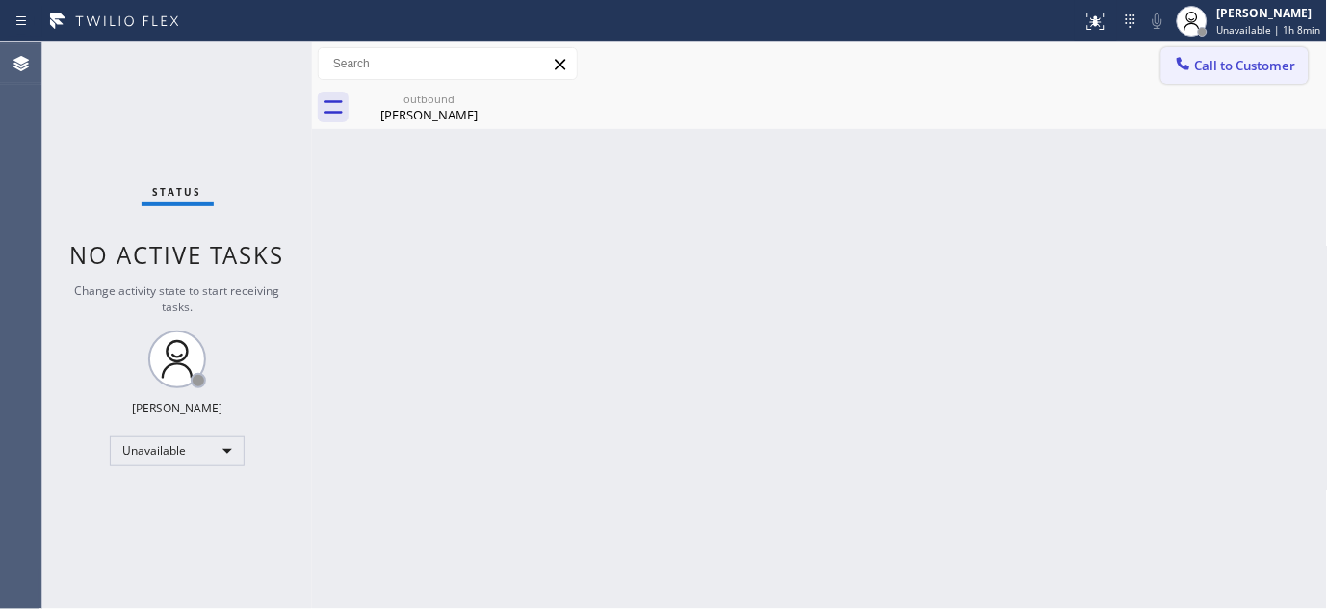
click at [1271, 59] on span "Call to Customer" at bounding box center [1245, 65] width 101 height 17
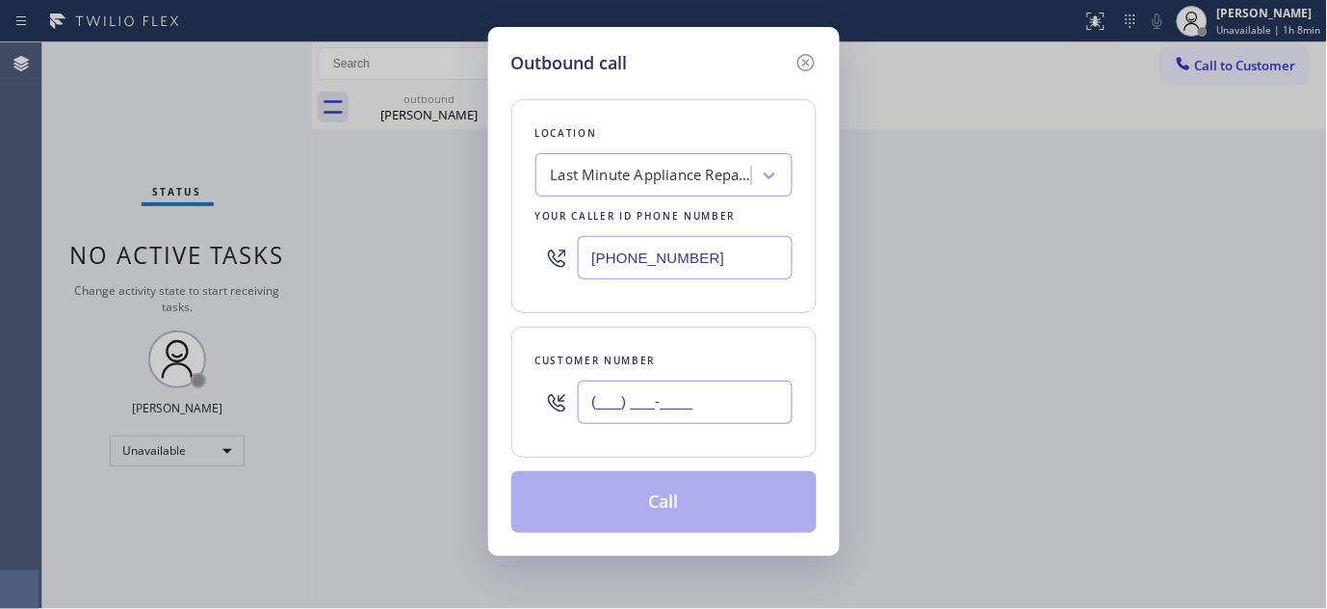
click at [646, 409] on input "(___) ___-____" at bounding box center [685, 401] width 215 height 43
paste input "714) 308-8308"
type input "(714) 308-8308"
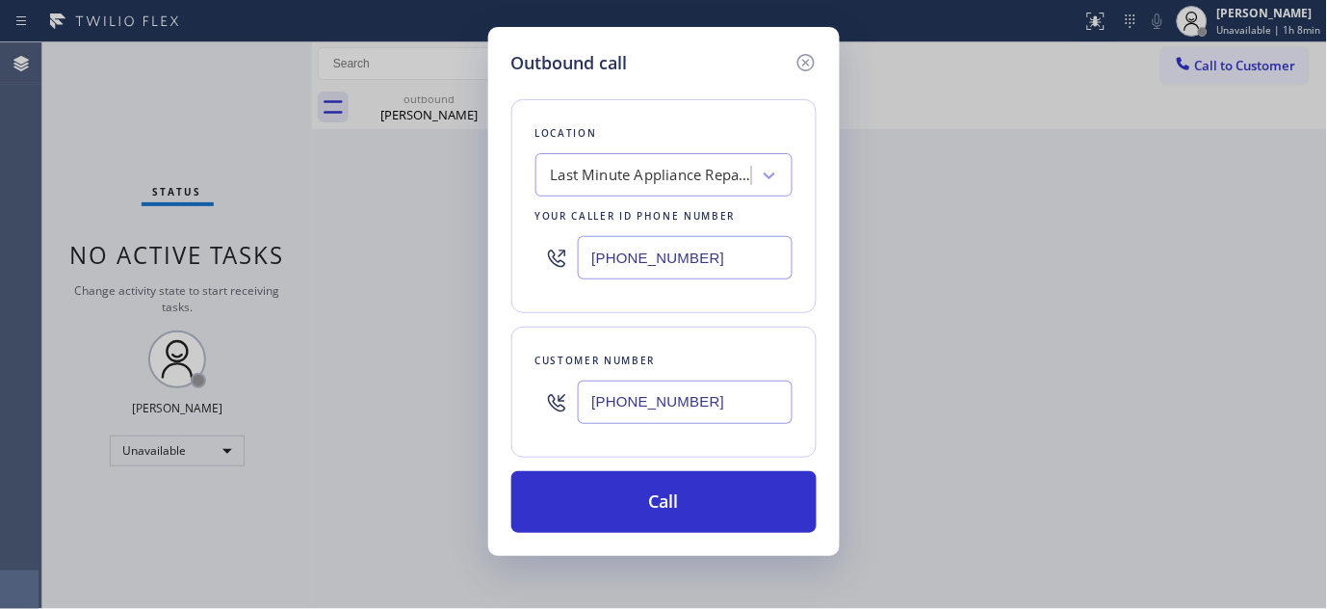
drag, startPoint x: 722, startPoint y: 261, endPoint x: 458, endPoint y: 272, distance: 264.1
click at [370, 295] on div "Outbound call Location Last Minute Appliance Repair Burbank Your caller id phon…" at bounding box center [663, 304] width 1327 height 609
paste input "714) 855-4254"
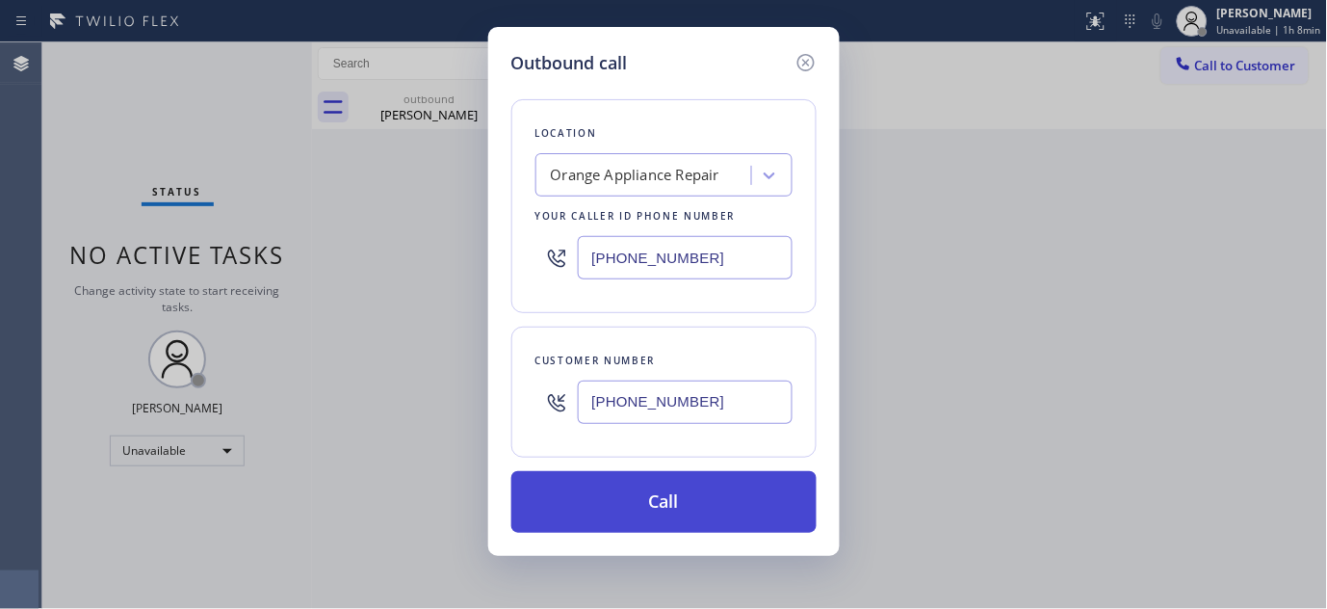
type input "(714) 855-4254"
click at [690, 484] on button "Call" at bounding box center [663, 502] width 305 height 62
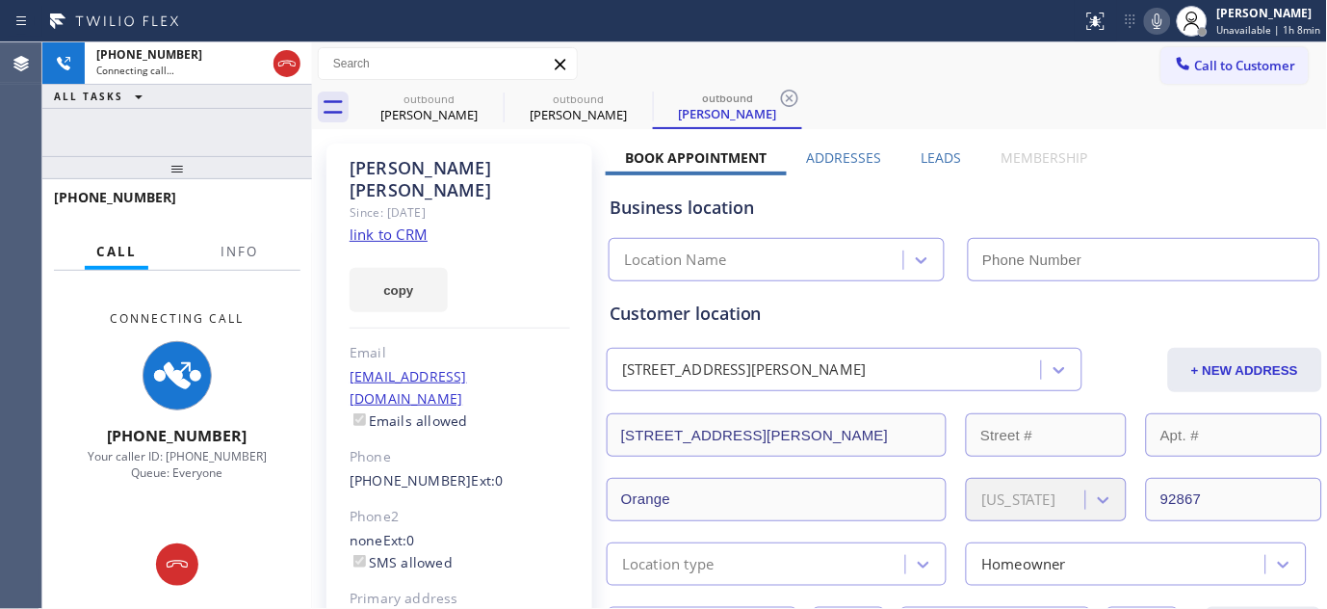
type input "(714) 855-4254"
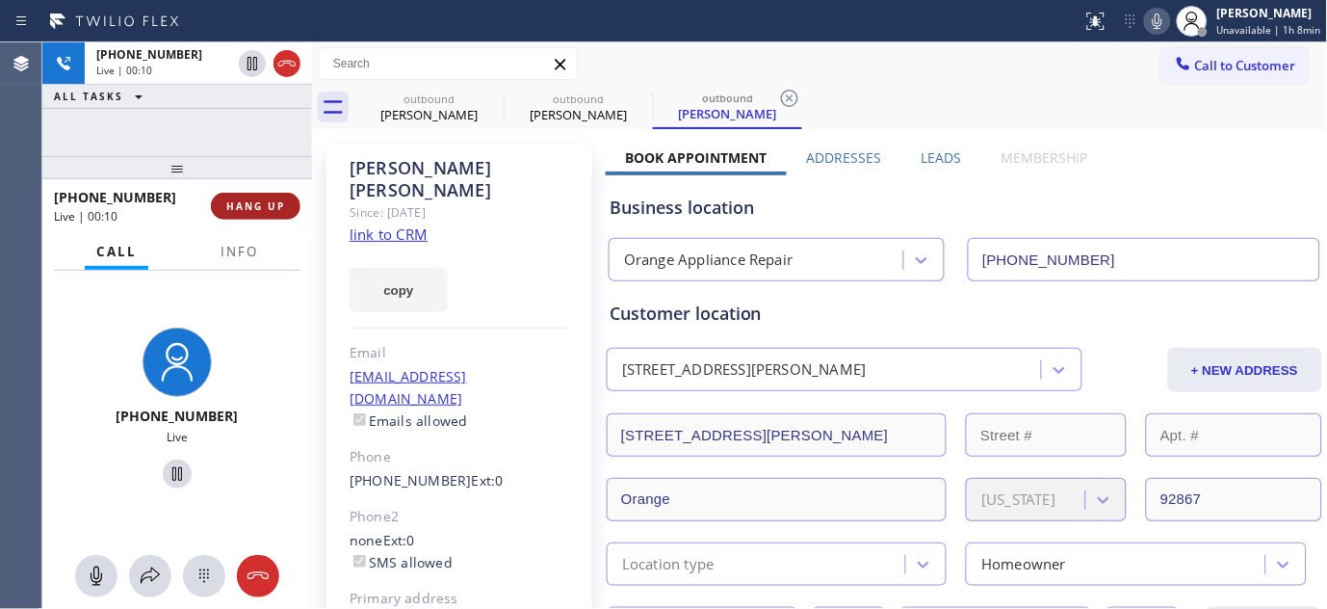
click at [282, 210] on span "HANG UP" at bounding box center [255, 205] width 59 height 13
click at [260, 190] on div "+17143088308 Live | 00:12 HANG UP" at bounding box center [177, 206] width 247 height 50
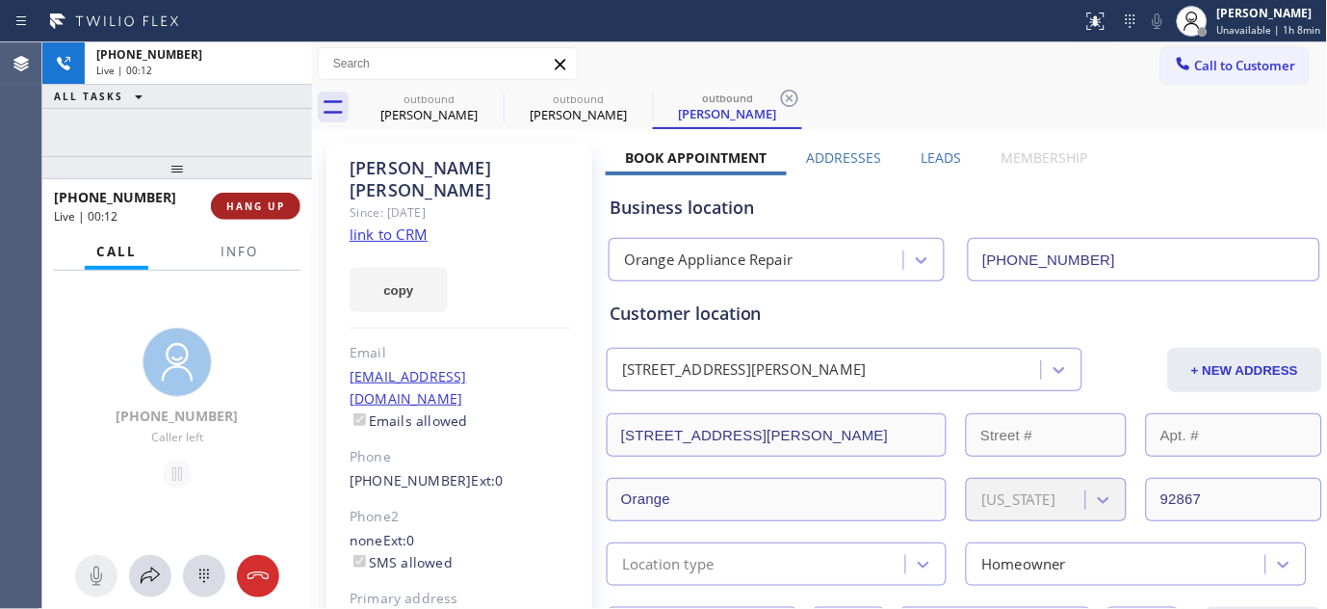
click at [260, 204] on span "HANG UP" at bounding box center [255, 205] width 59 height 13
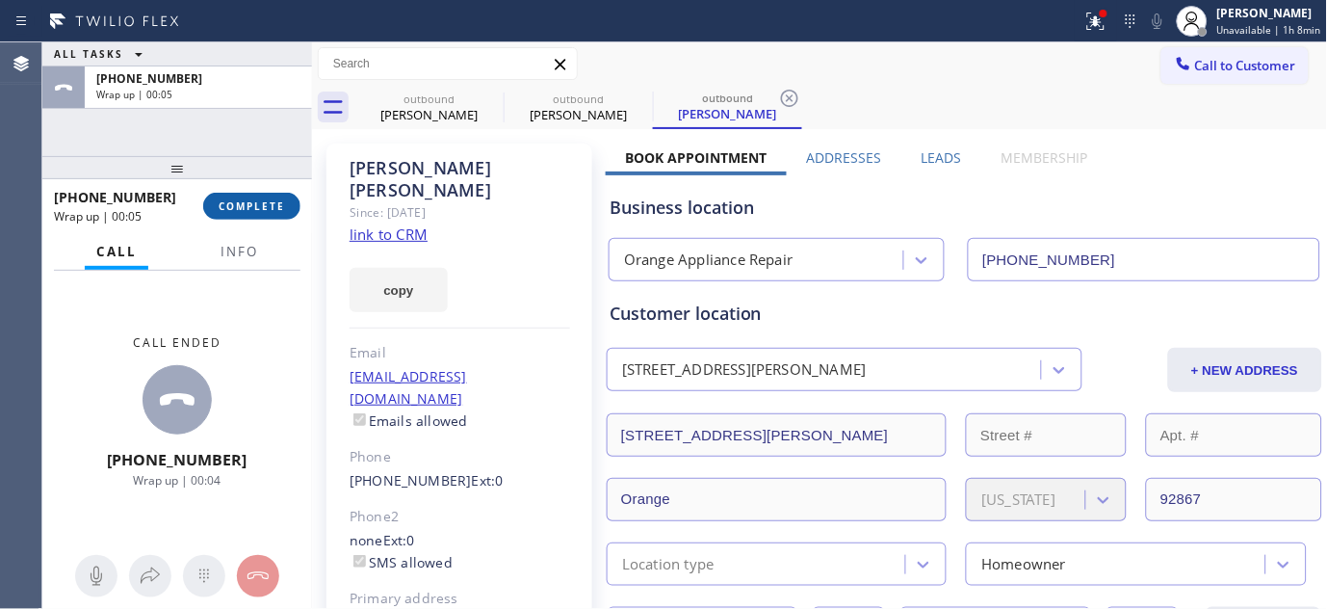
click at [243, 208] on span "COMPLETE" at bounding box center [252, 205] width 66 height 13
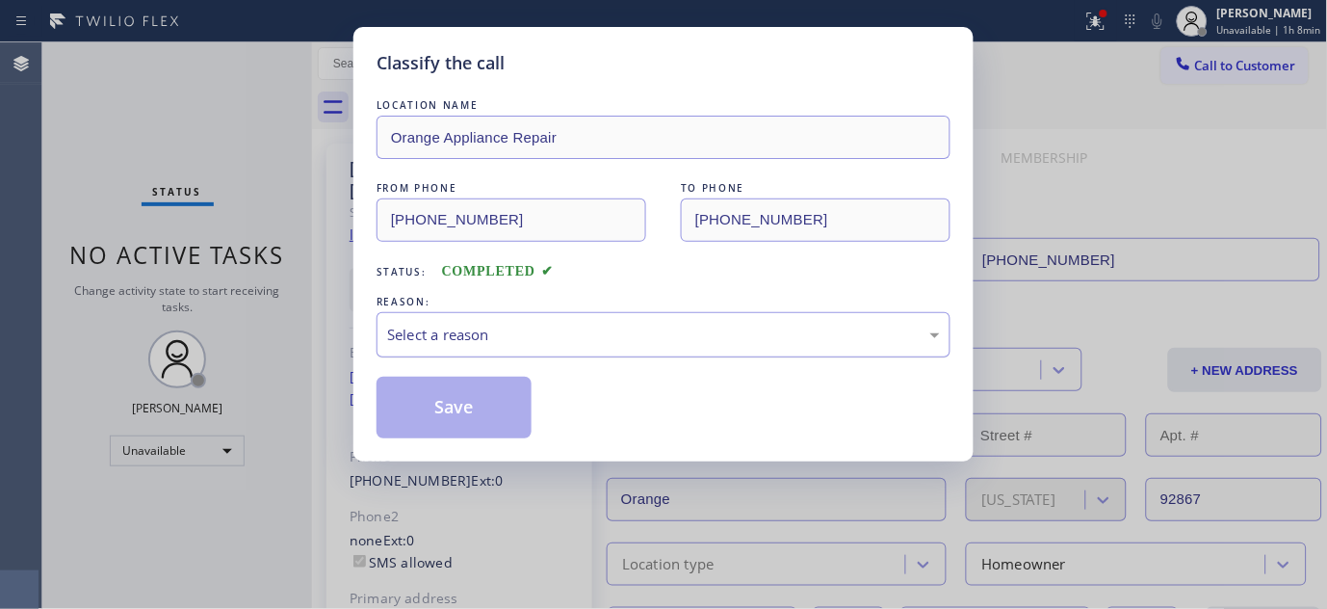
click at [492, 327] on div "Select a reason" at bounding box center [663, 335] width 553 height 22
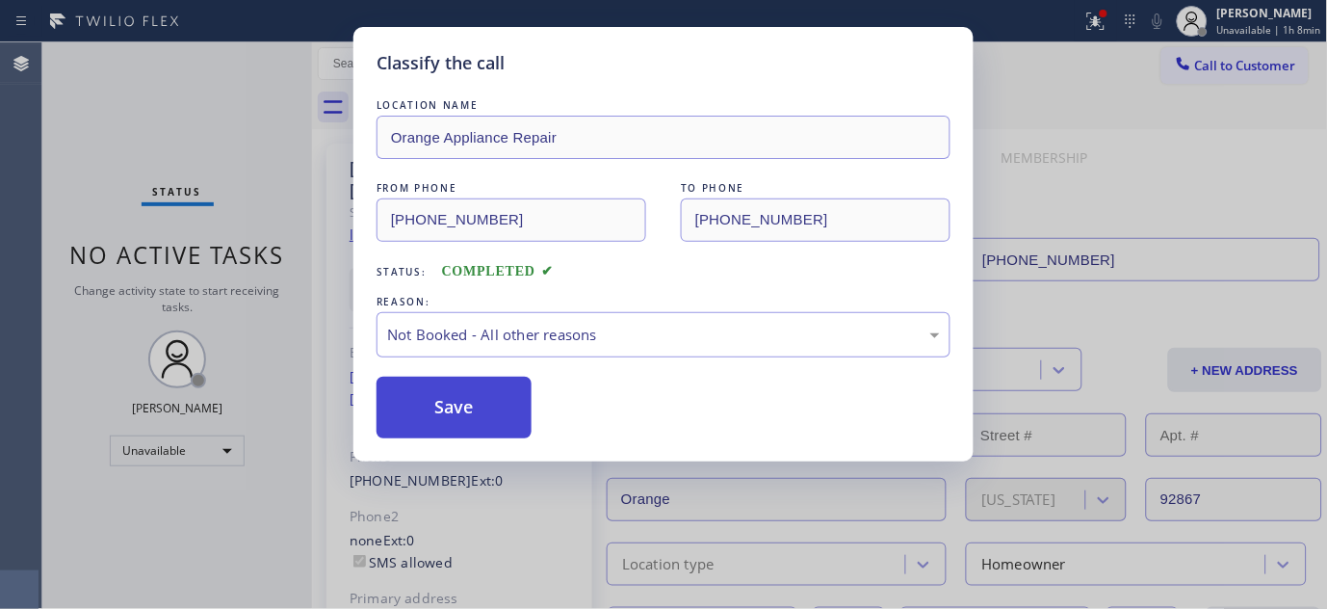
click at [436, 392] on button "Save" at bounding box center [454, 408] width 155 height 62
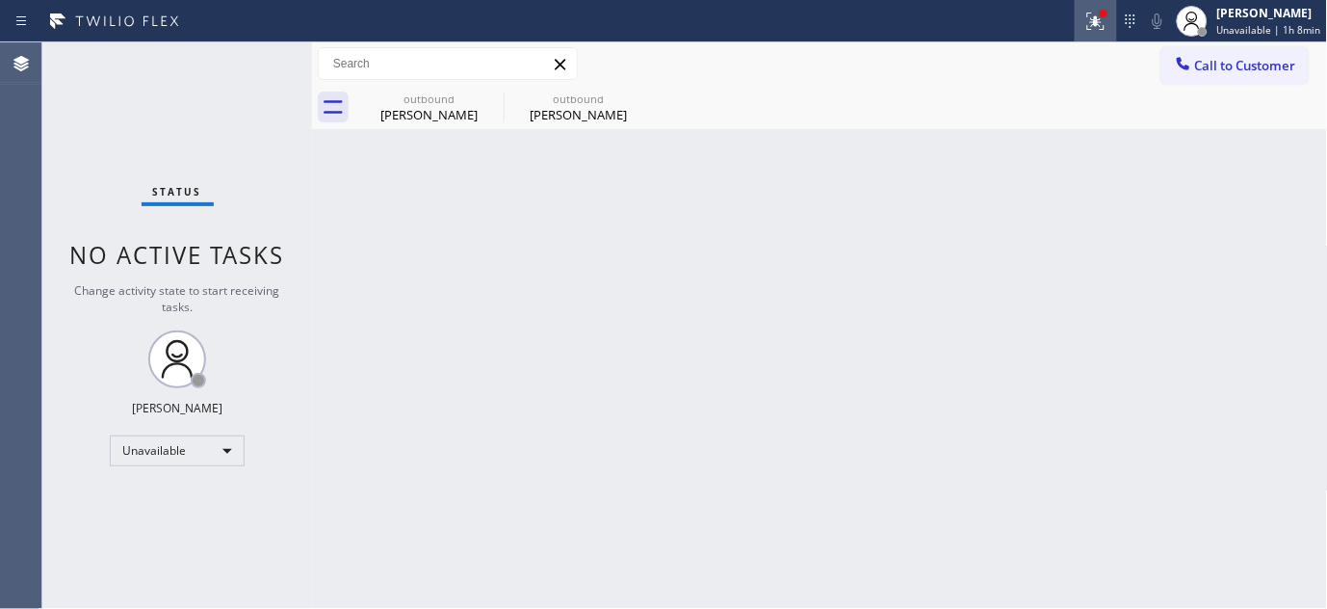
click at [1099, 25] on icon at bounding box center [1096, 21] width 23 height 23
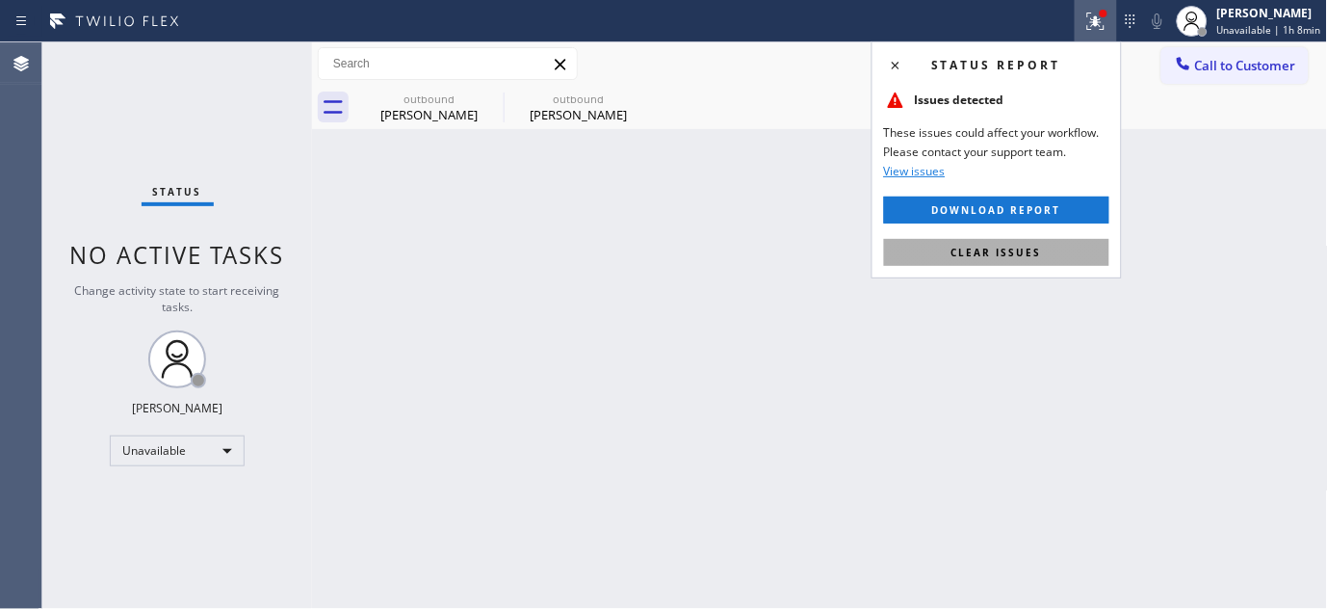
click at [948, 264] on button "Clear issues" at bounding box center [996, 252] width 225 height 27
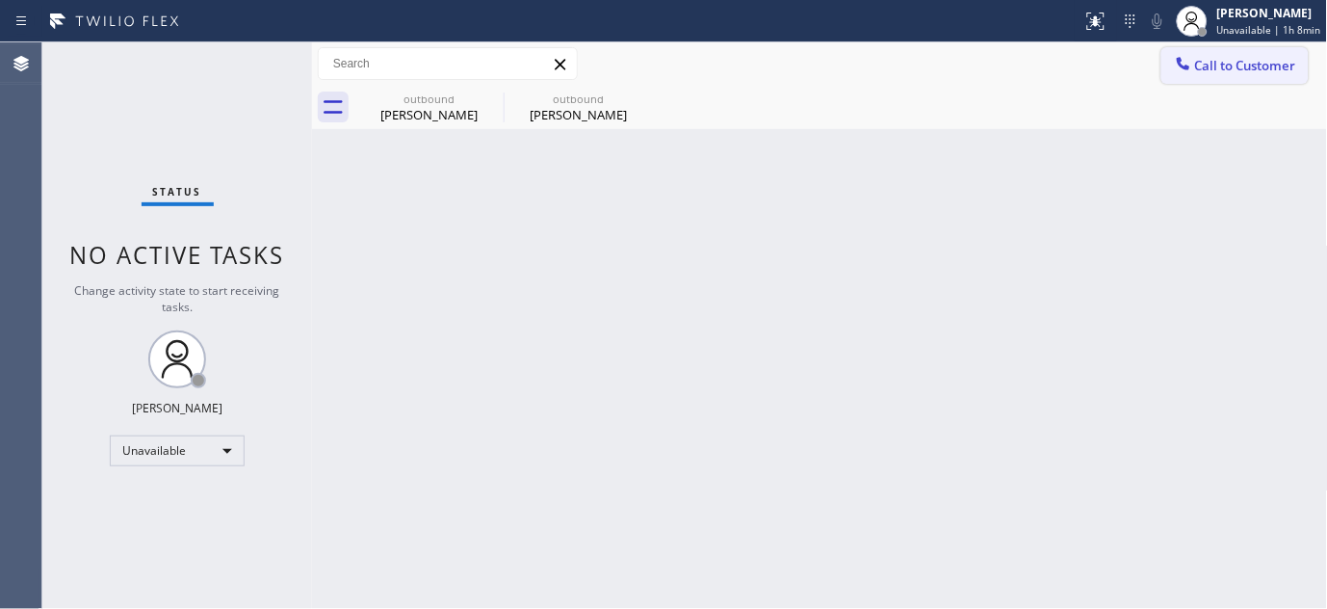
click at [1194, 59] on div at bounding box center [1183, 65] width 23 height 23
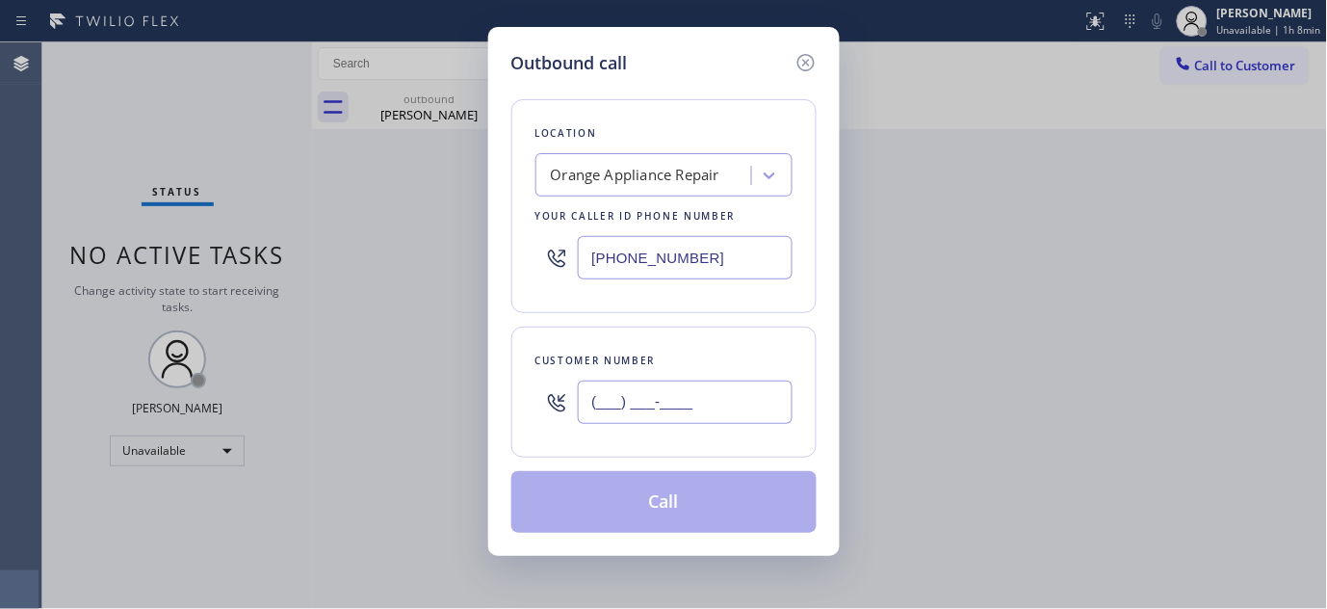
click at [753, 398] on input "(___) ___-____" at bounding box center [685, 401] width 215 height 43
paste input "562) 667-7858"
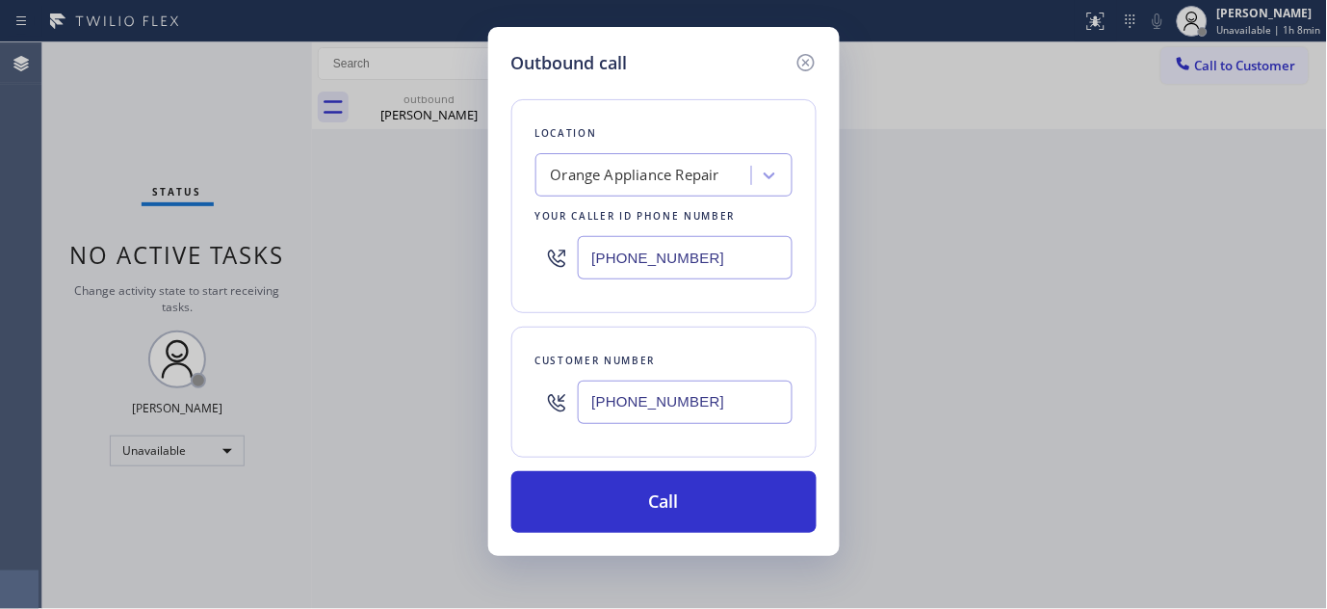
type input "(562) 667-7858"
drag, startPoint x: 747, startPoint y: 275, endPoint x: 415, endPoint y: 275, distance: 332.3
click at [415, 275] on div "Outbound call Location Orange Appliance Repair Your caller id phone number (714…" at bounding box center [663, 304] width 1327 height 609
paste input "562) 616-1730"
type input "(562) 616-1730"
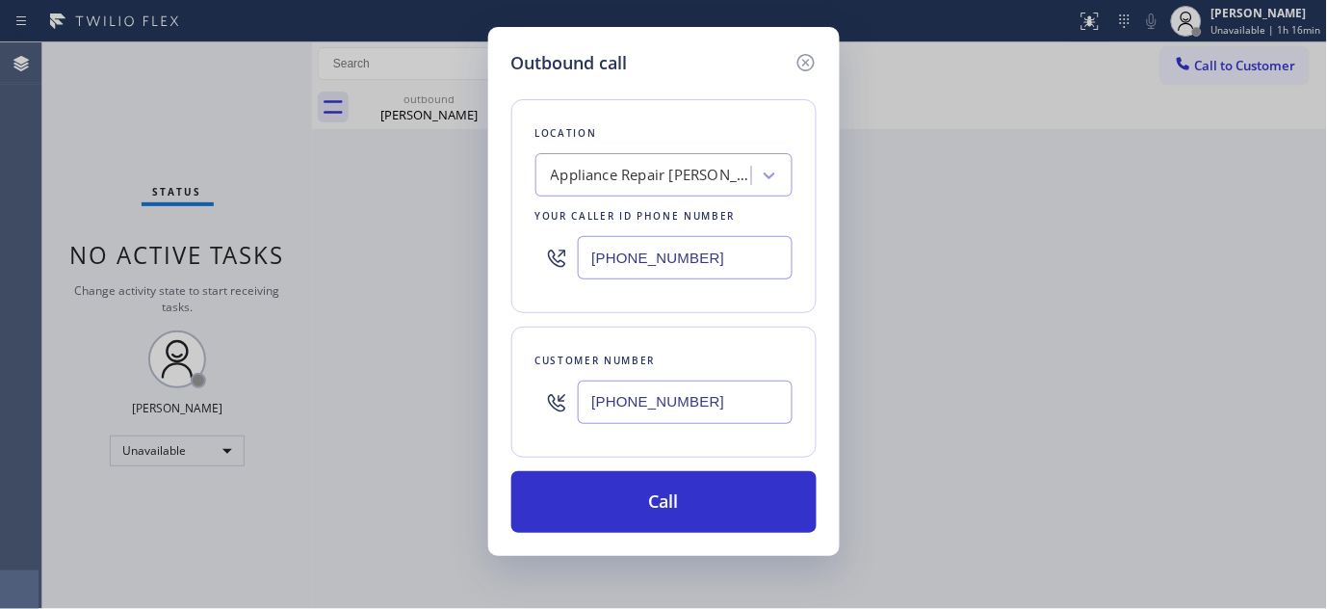
drag, startPoint x: 740, startPoint y: 389, endPoint x: 768, endPoint y: 137, distance: 253.9
click at [438, 435] on div "Outbound call Location Appliance Repair Downey Your caller id phone number (562…" at bounding box center [663, 304] width 1327 height 609
paste input "415) 238-2141"
type input "(415) 238-2141"
drag, startPoint x: 515, startPoint y: 283, endPoint x: 376, endPoint y: 283, distance: 139.7
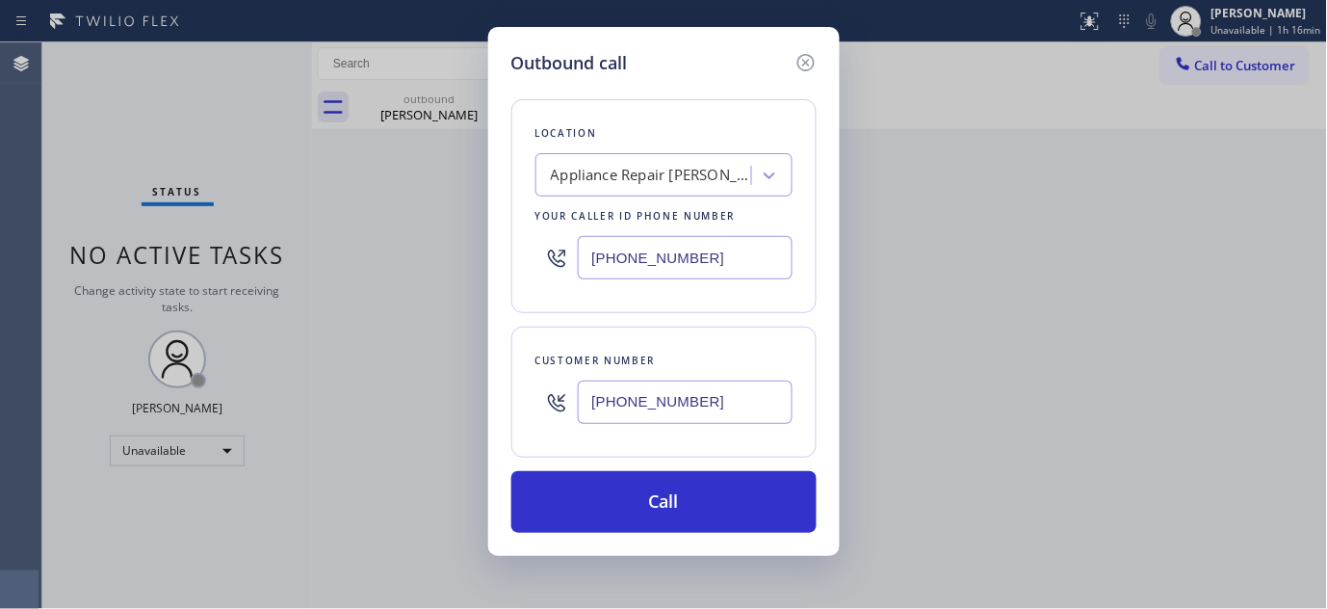
click at [311, 285] on div "Outbound call Location Appliance Repair Downey Your caller id phone number (562…" at bounding box center [663, 304] width 1327 height 609
paste input "415) 908-1569"
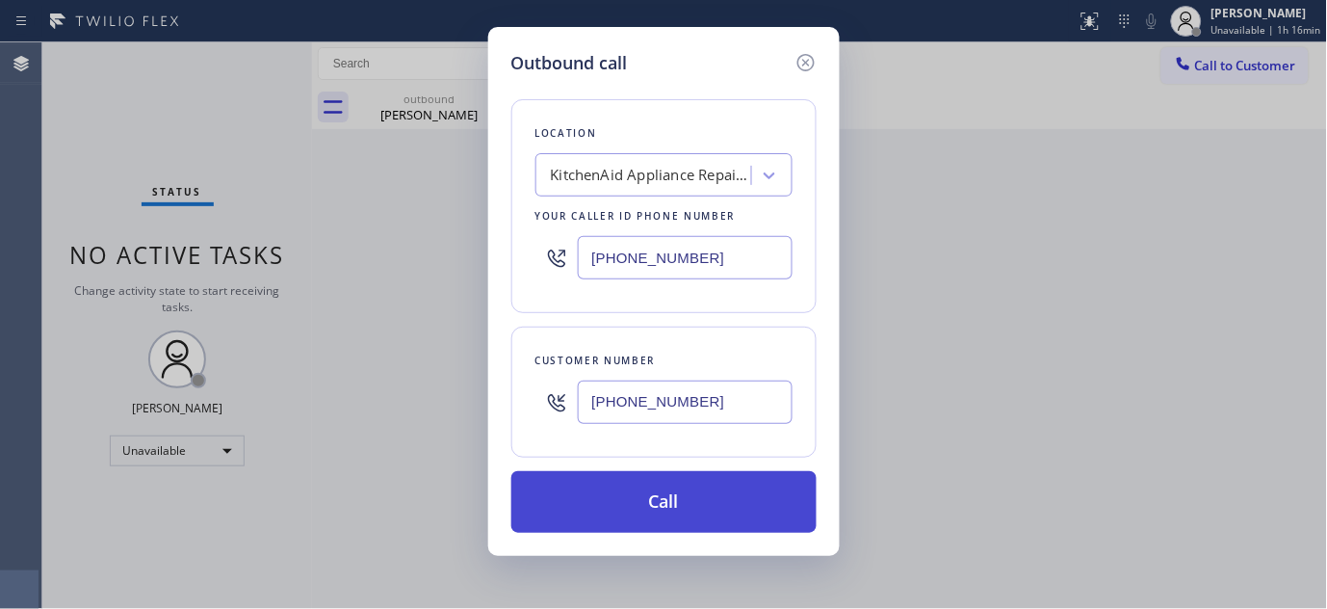
type input "(415) 908-1569"
click at [685, 489] on button "Call" at bounding box center [663, 502] width 305 height 62
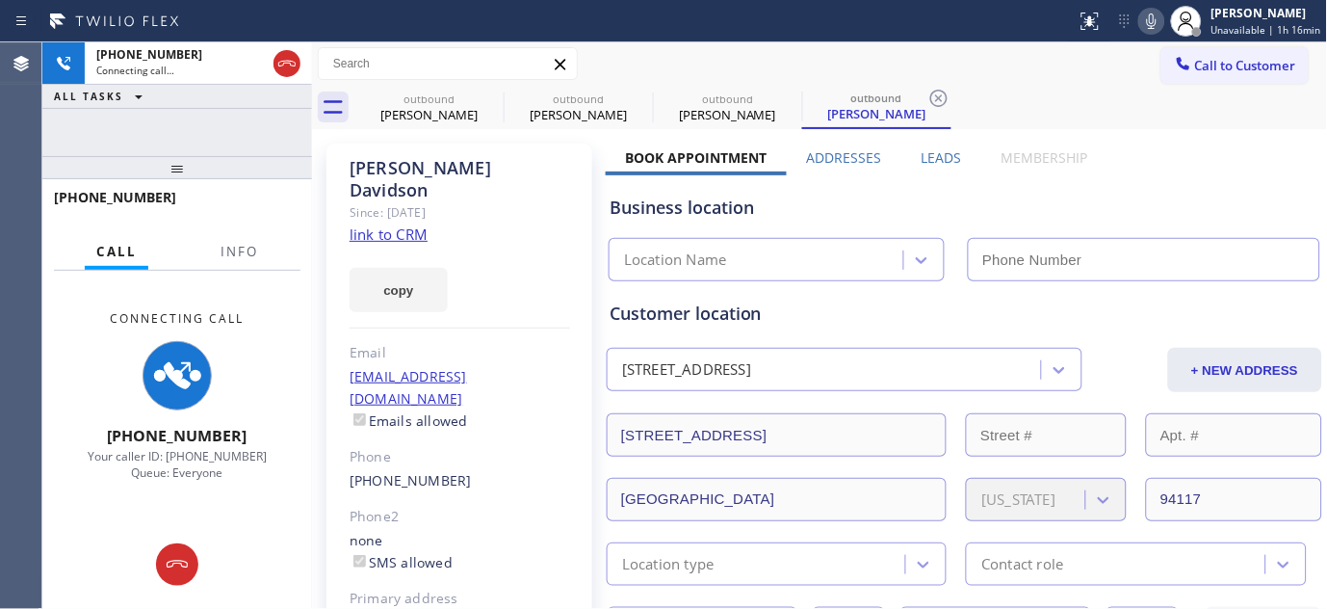
type input "(415) 908-1569"
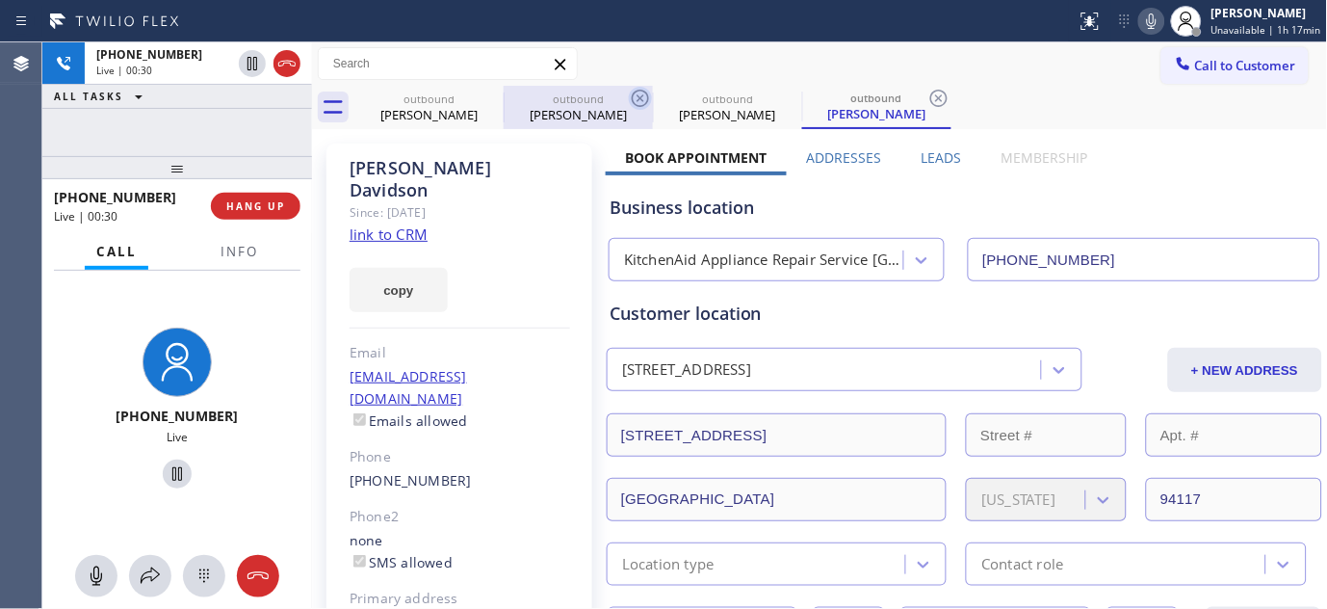
click at [0, 0] on icon at bounding box center [0, 0] width 0 height 0
type input "(714) 855-4254"
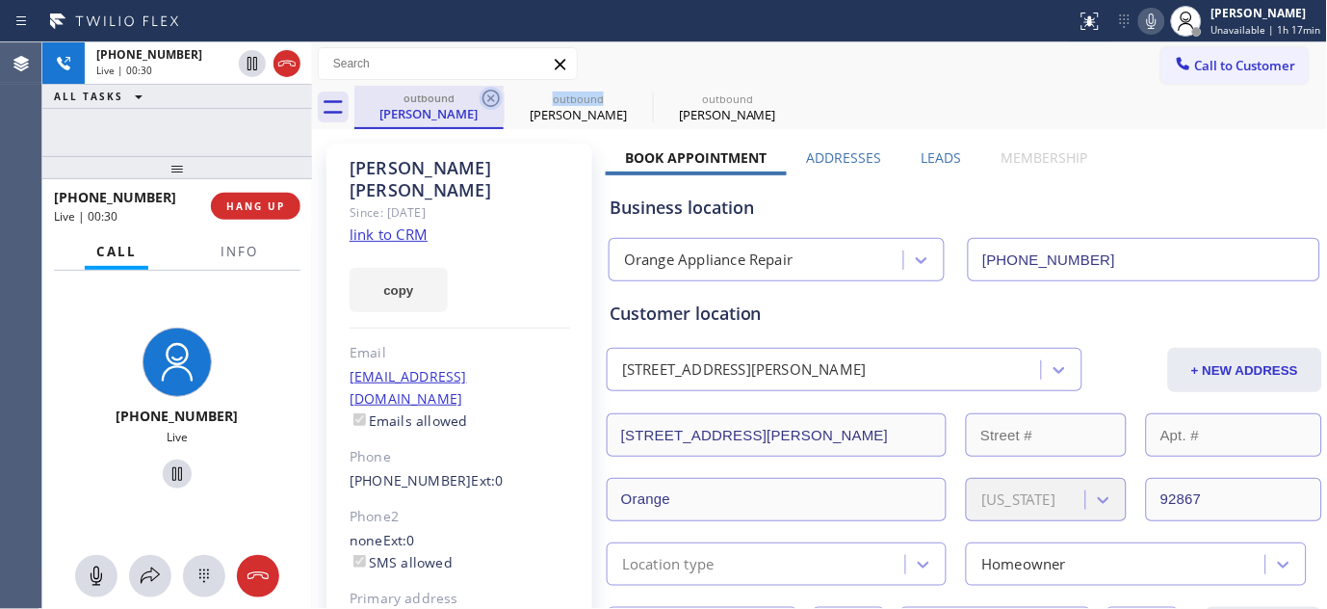
click at [492, 94] on icon at bounding box center [491, 98] width 23 height 23
type input "(415) 908-1569"
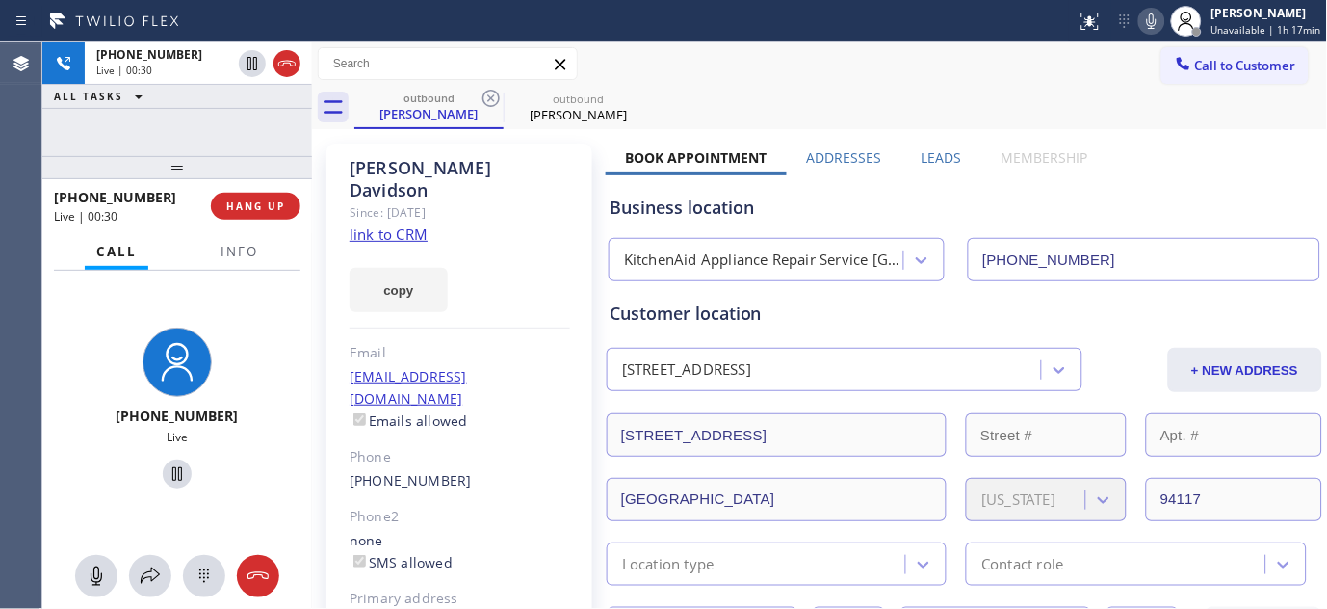
click at [899, 83] on div "Call to Customer Outbound call Location KitchenAid Appliance Repair Service Ing…" at bounding box center [820, 63] width 1016 height 43
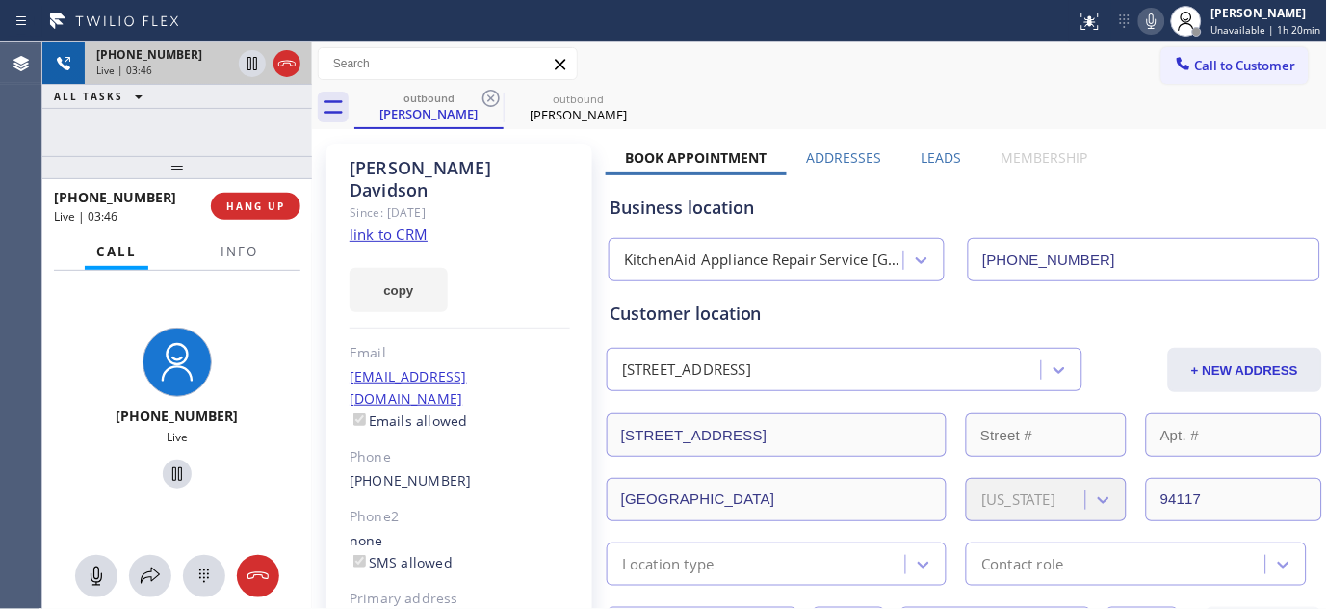
drag, startPoint x: 187, startPoint y: 162, endPoint x: 254, endPoint y: 46, distance: 133.8
click at [234, 53] on div "+14152382141 Live | 03:46 ALL TASKS ALL TASKS ACTIVE TASKS TASKS IN WRAP UP +14…" at bounding box center [177, 325] width 270 height 566
drag, startPoint x: 250, startPoint y: 167, endPoint x: 251, endPoint y: 52, distance: 114.6
click at [242, 59] on div "+14152382141 Live | 04:21 ALL TASKS ALL TASKS ACTIVE TASKS TASKS IN WRAP UP +14…" at bounding box center [177, 325] width 270 height 566
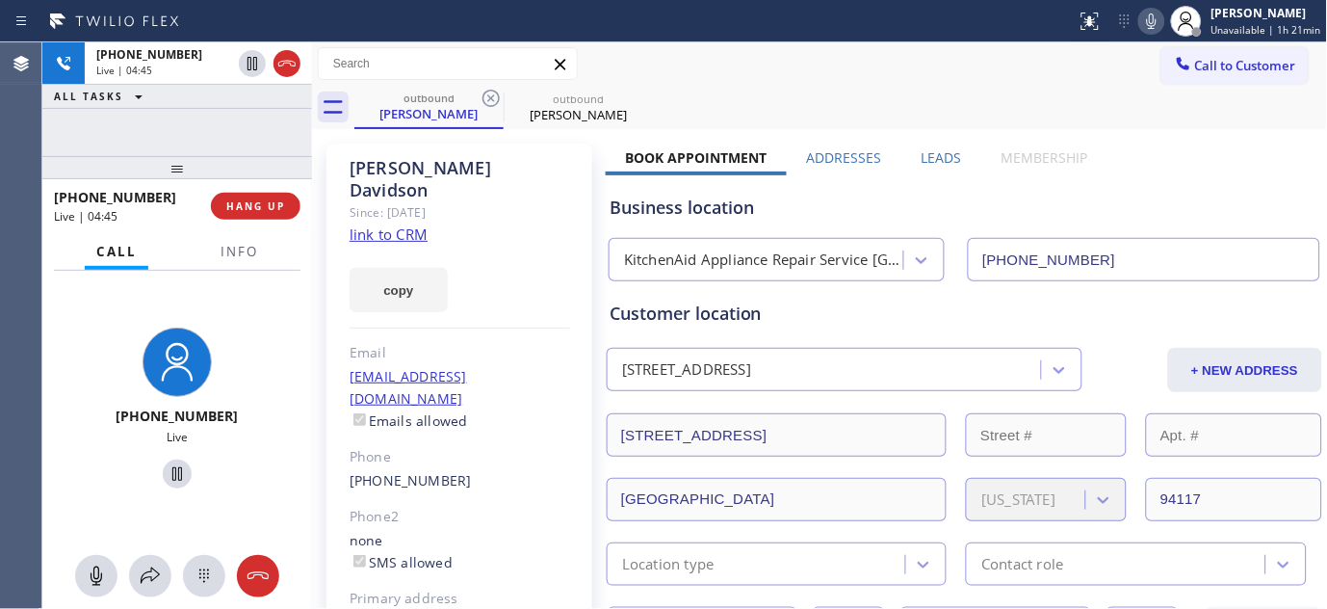
click at [740, 112] on div "outbound Jeff Davidson outbound Jeff Davidson" at bounding box center [841, 107] width 974 height 43
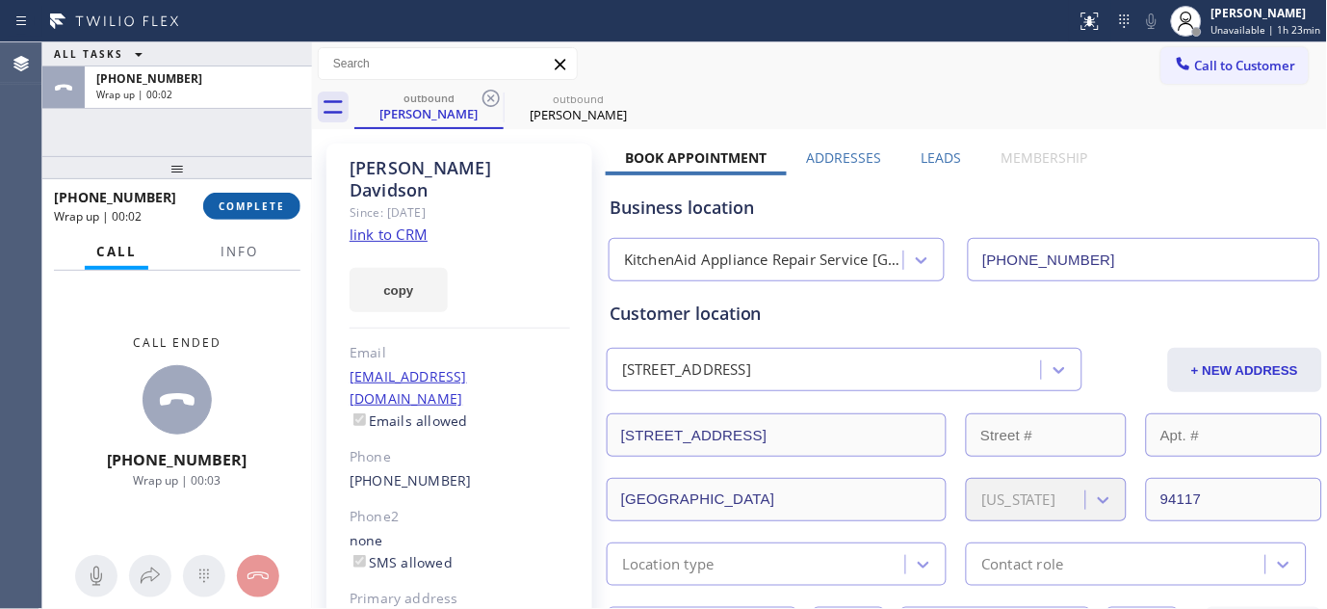
click at [223, 206] on span "COMPLETE" at bounding box center [252, 205] width 66 height 13
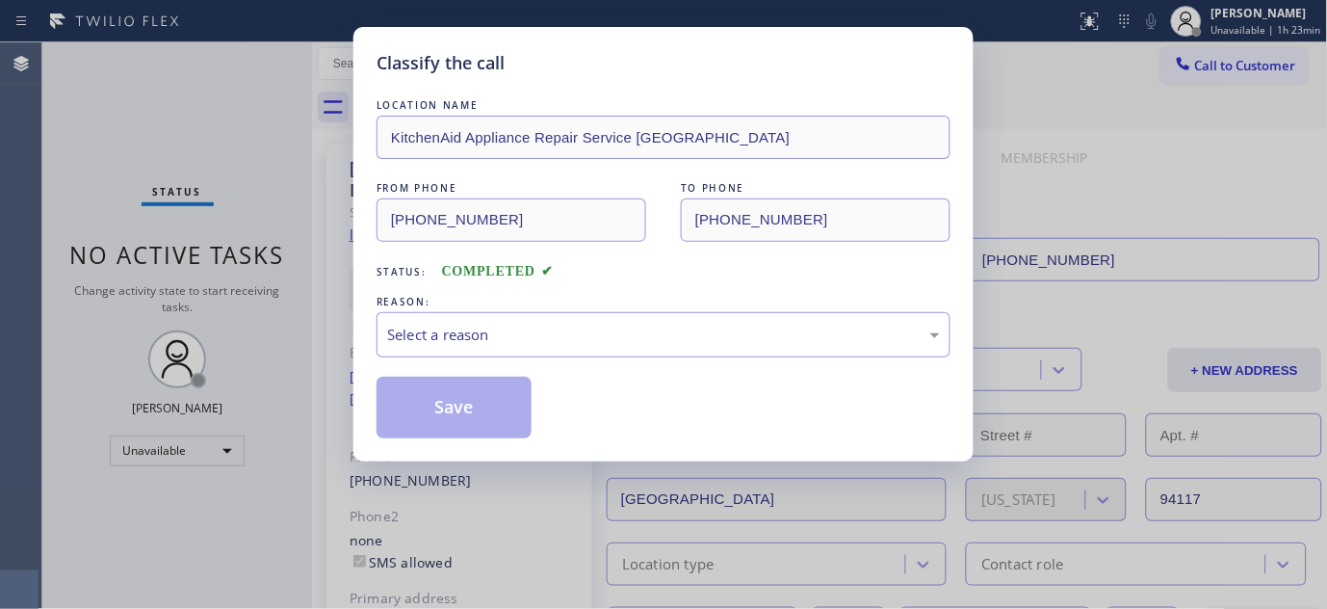
click at [499, 310] on div "REASON:" at bounding box center [664, 302] width 574 height 20
click at [508, 306] on div "REASON:" at bounding box center [664, 302] width 574 height 20
click at [475, 331] on div "Select a reason" at bounding box center [663, 335] width 553 height 22
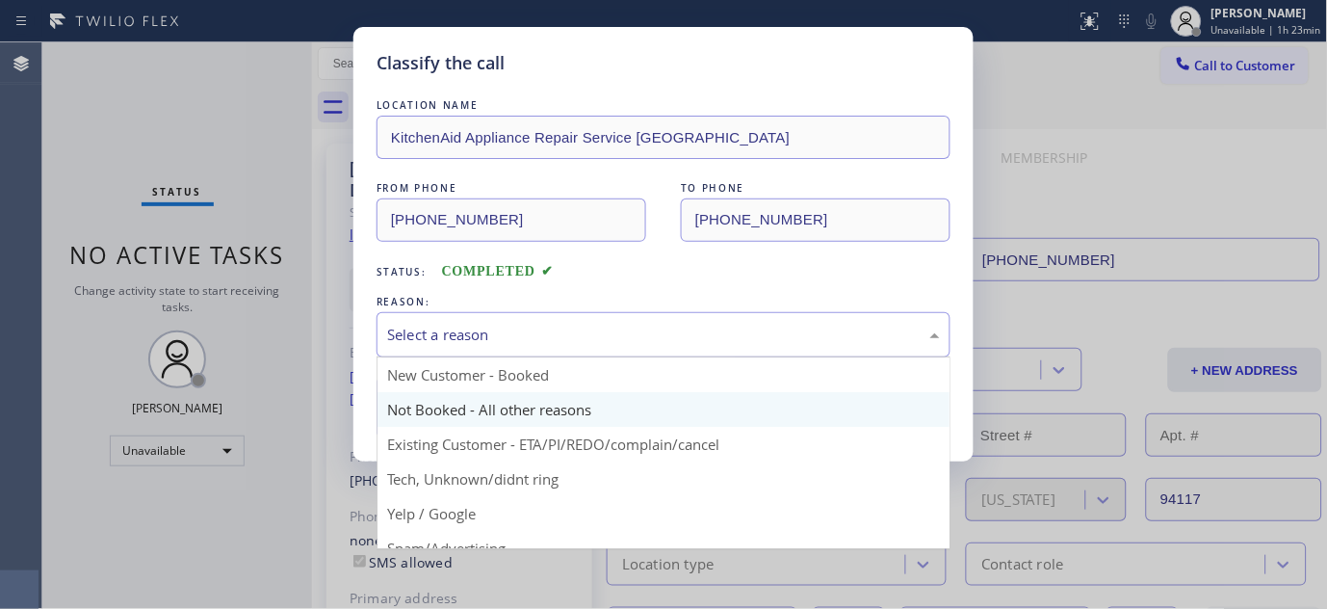
click at [428, 392] on button "Save" at bounding box center [454, 408] width 155 height 62
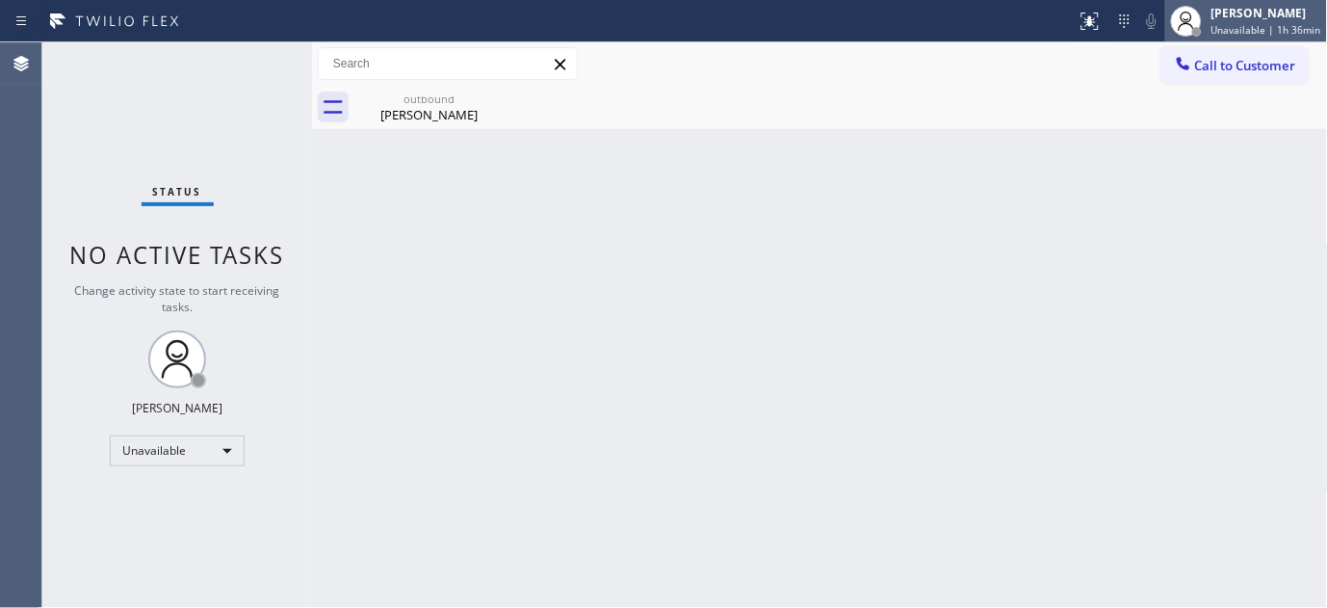
click at [1238, 26] on span "Unavailable | 1h 36min" at bounding box center [1267, 29] width 110 height 13
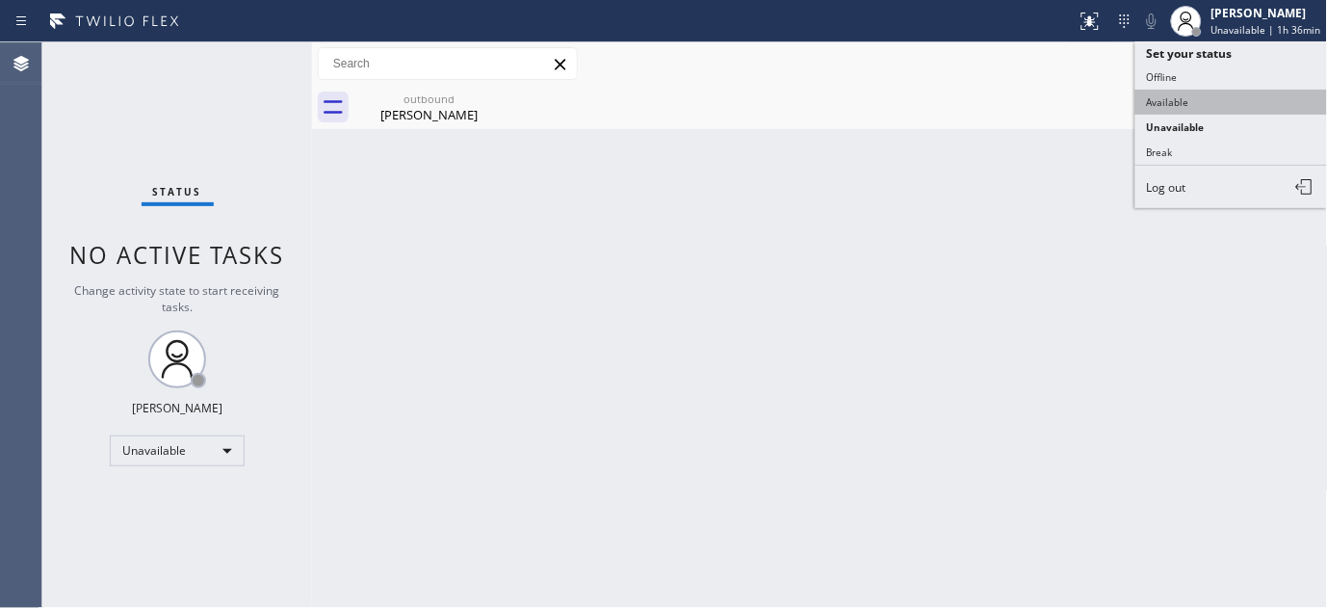
click at [1183, 94] on button "Available" at bounding box center [1232, 102] width 193 height 25
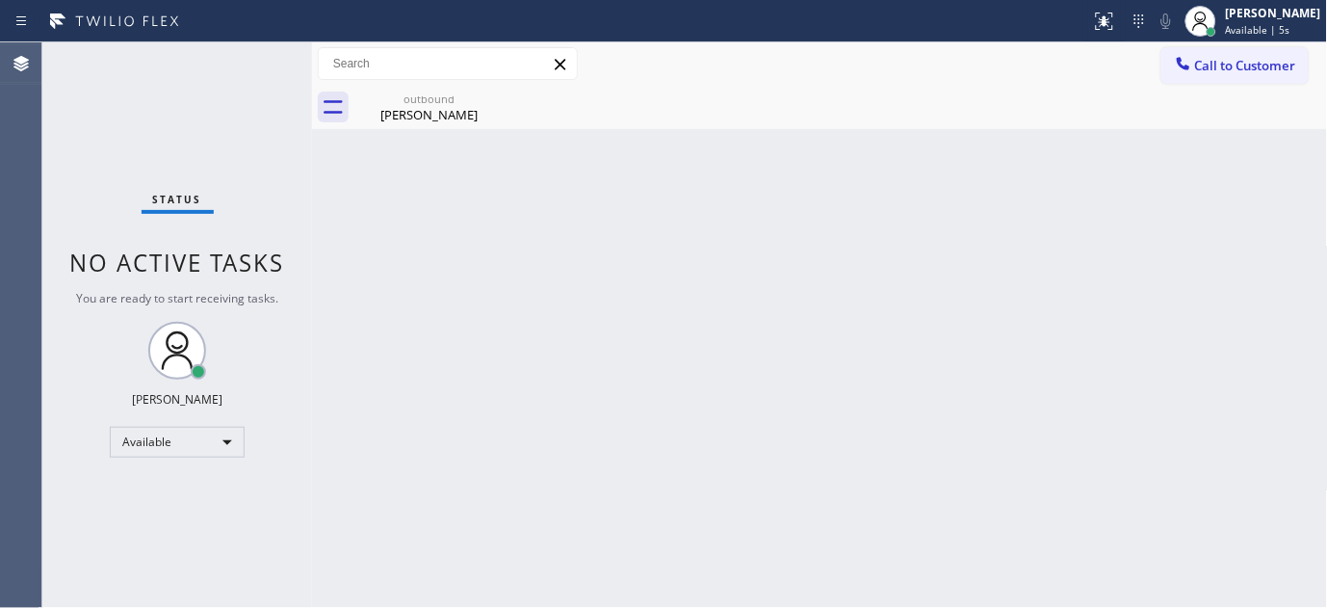
click at [441, 308] on div "Back to Dashboard Change Sender ID Customers Technicians Select a contact Outbo…" at bounding box center [820, 324] width 1016 height 565
drag, startPoint x: 437, startPoint y: 248, endPoint x: 831, endPoint y: 13, distance: 458.2
click at [437, 248] on div "Back to Dashboard Change Sender ID Customers Technicians Select a contact Outbo…" at bounding box center [820, 324] width 1016 height 565
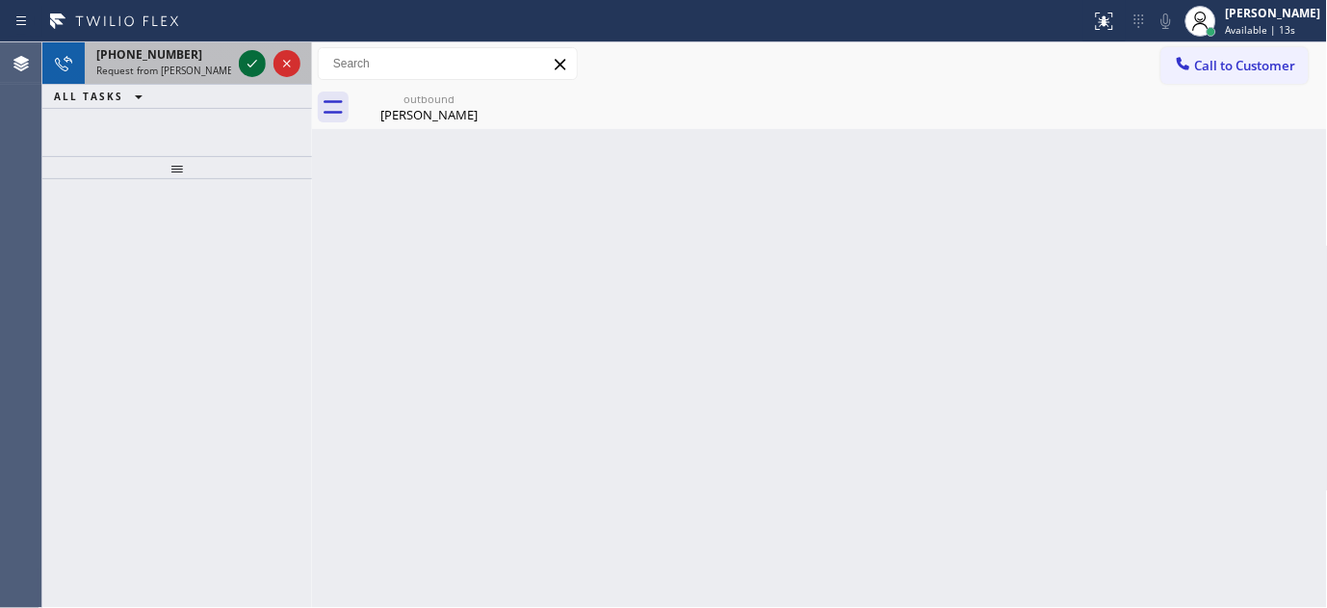
click at [241, 69] on icon at bounding box center [252, 63] width 23 height 23
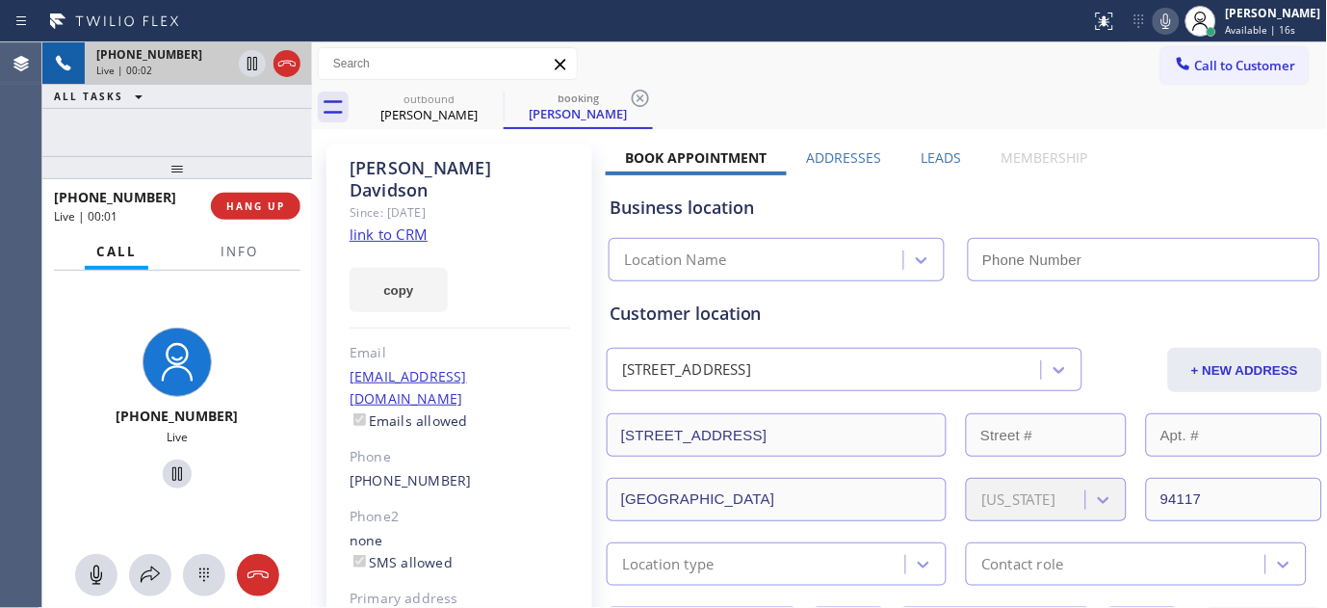
type input "(415) 908-1569"
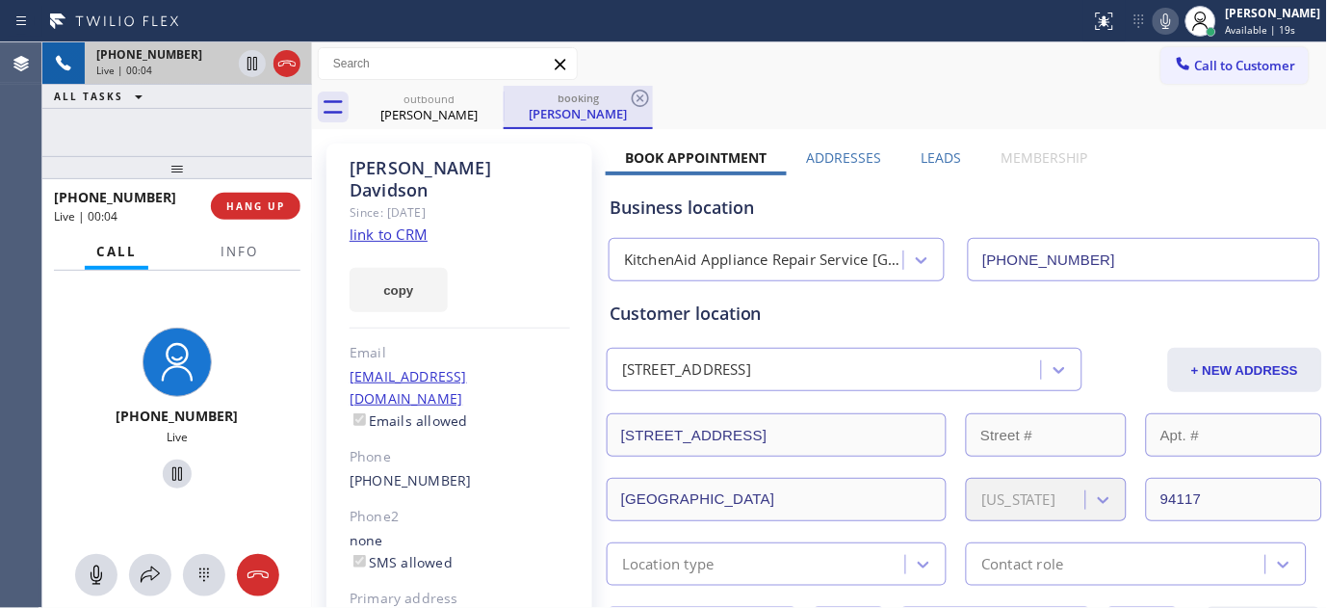
drag, startPoint x: 488, startPoint y: 219, endPoint x: 600, endPoint y: 106, distance: 158.7
click at [488, 219] on div "Jeff Davidson Since: 20 may 2020 link to CRM copy Email Jdavidson@mydrd.com Ema…" at bounding box center [460, 442] width 266 height 596
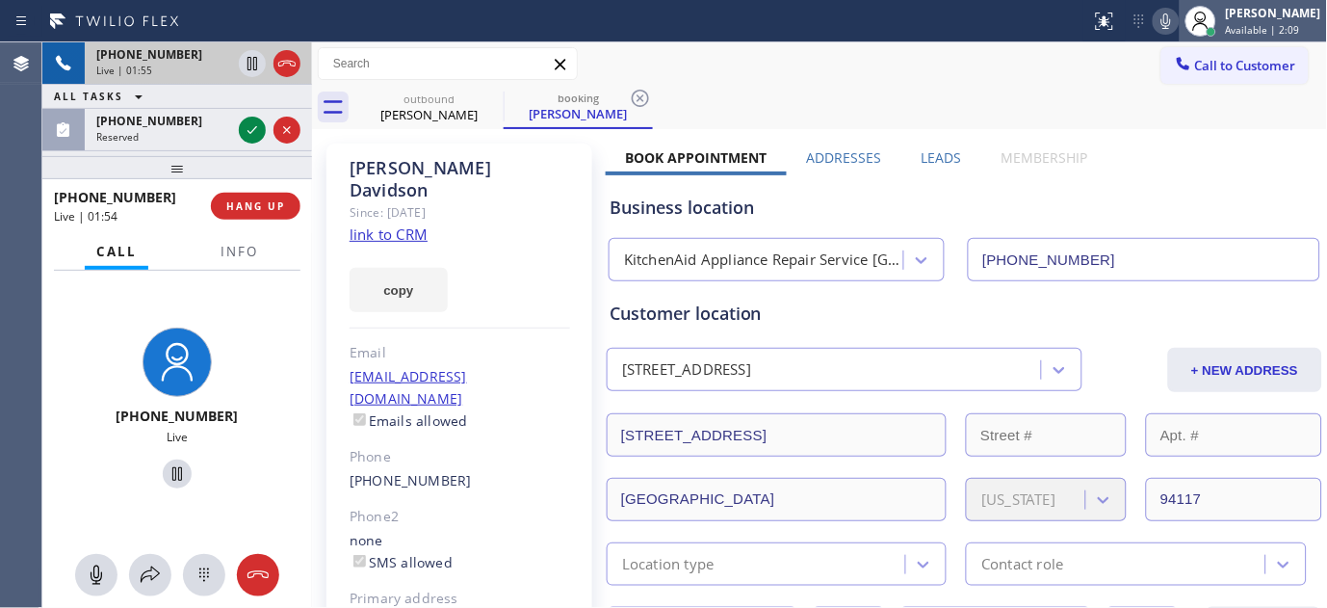
click at [1233, 30] on span "Available | 2:09" at bounding box center [1263, 29] width 74 height 13
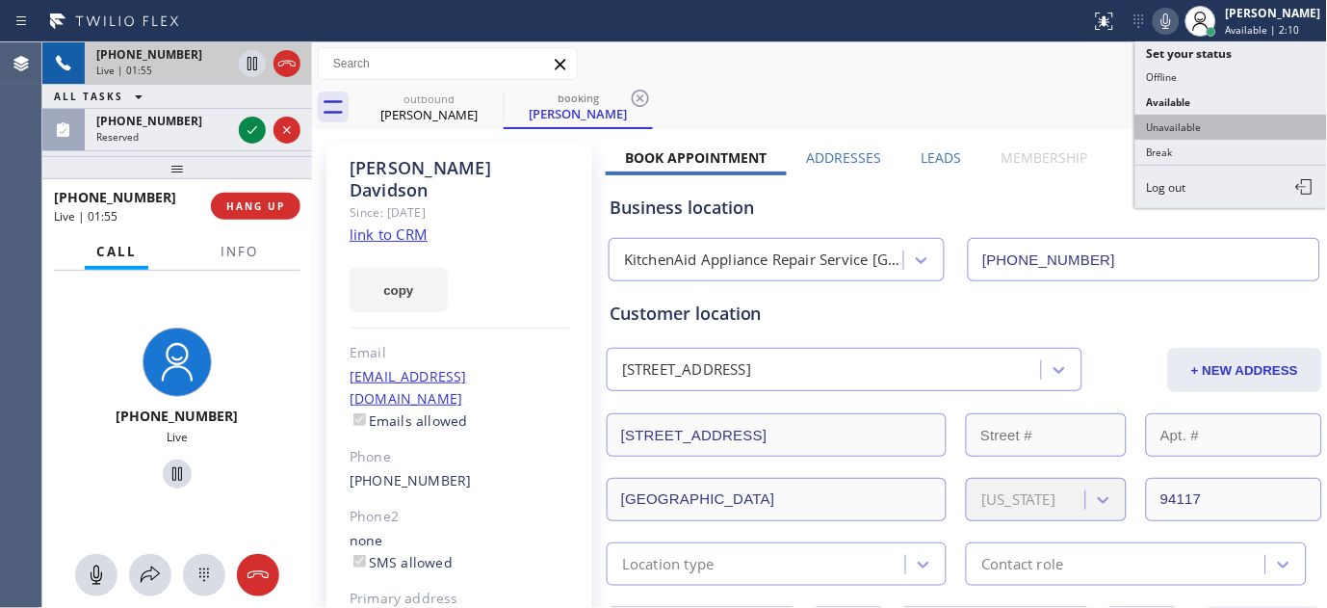
click at [1177, 126] on button "Unavailable" at bounding box center [1232, 127] width 193 height 25
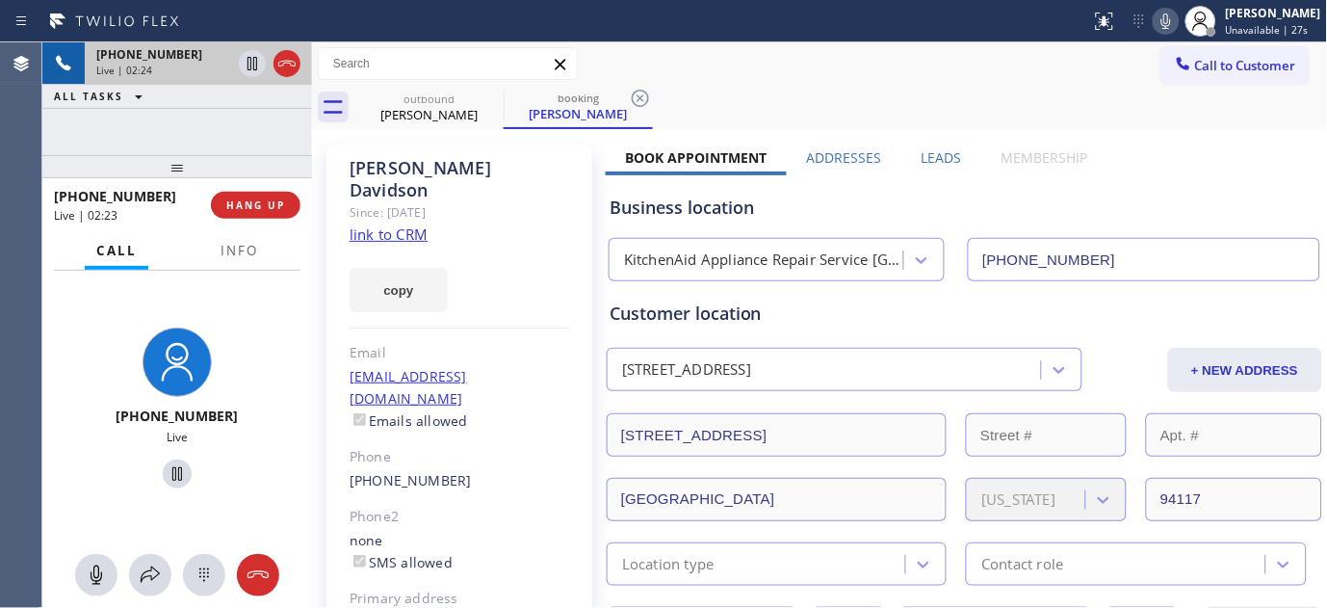
drag, startPoint x: 194, startPoint y: 160, endPoint x: 187, endPoint y: 121, distance: 39.1
click at [187, 121] on div "+14152382141 Live | 02:24 ALL TASKS ALL TASKS ACTIVE TASKS TASKS IN WRAP UP +14…" at bounding box center [177, 324] width 270 height 565
drag, startPoint x: 234, startPoint y: 162, endPoint x: 710, endPoint y: 29, distance: 494.0
click at [250, 136] on div "+14152382141 Live | 02:26 ALL TASKS ALL TASKS ACTIVE TASKS TASKS IN WRAP UP +14…" at bounding box center [177, 324] width 270 height 565
drag, startPoint x: 1165, startPoint y: 29, endPoint x: 168, endPoint y: 472, distance: 1091.8
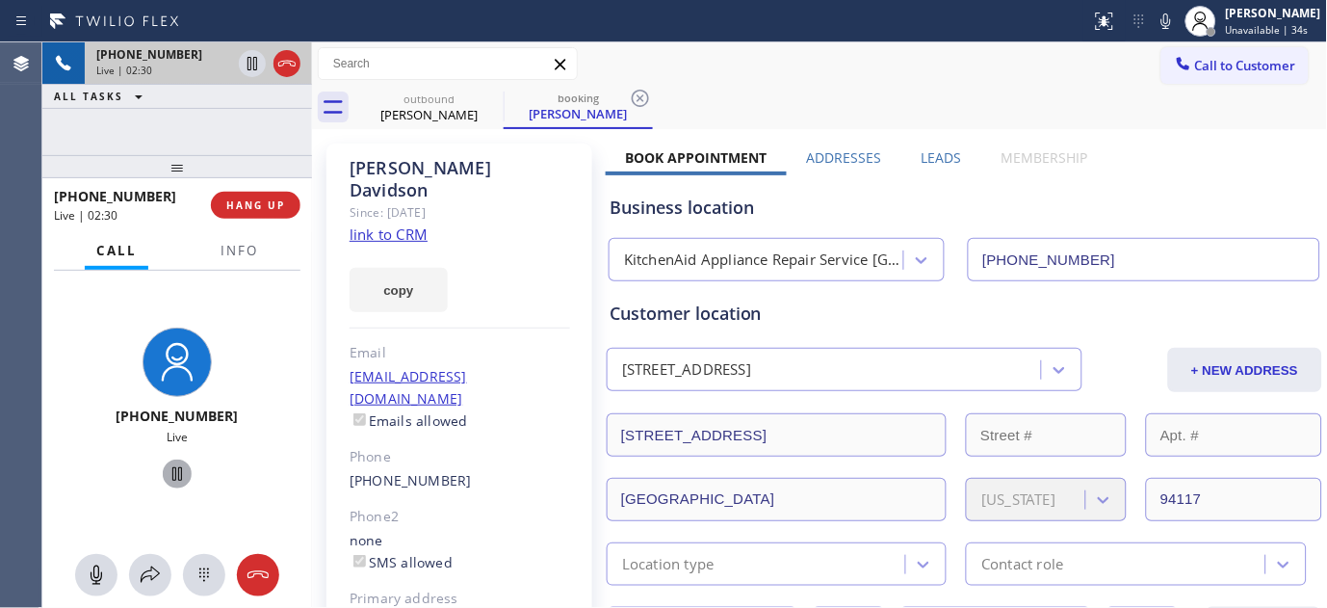
click at [172, 472] on icon at bounding box center [177, 473] width 10 height 13
click at [1155, 25] on icon at bounding box center [1166, 21] width 23 height 23
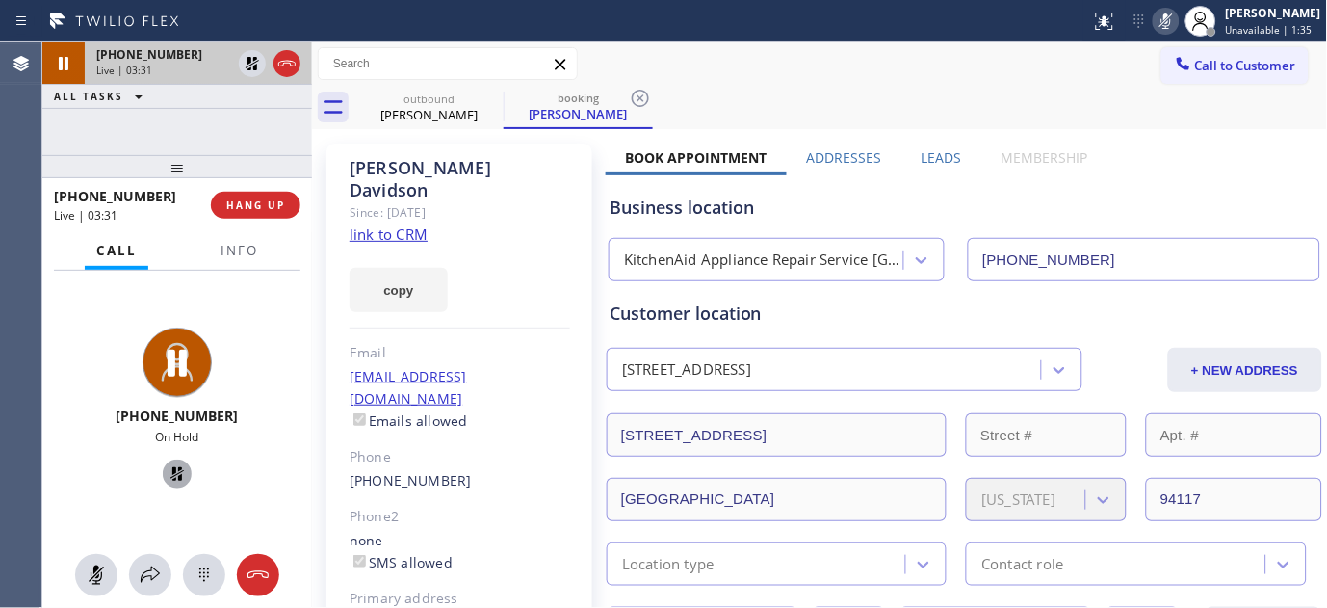
click at [465, 246] on div "copy" at bounding box center [460, 279] width 221 height 66
drag, startPoint x: 232, startPoint y: 176, endPoint x: 244, endPoint y: 117, distance: 60.8
click at [233, 118] on div "+14152382141 Live | 05:47 ALL TASKS ALL TASKS ACTIVE TASKS TASKS IN WRAP UP +14…" at bounding box center [177, 324] width 270 height 565
click at [258, 58] on icon at bounding box center [252, 63] width 23 height 23
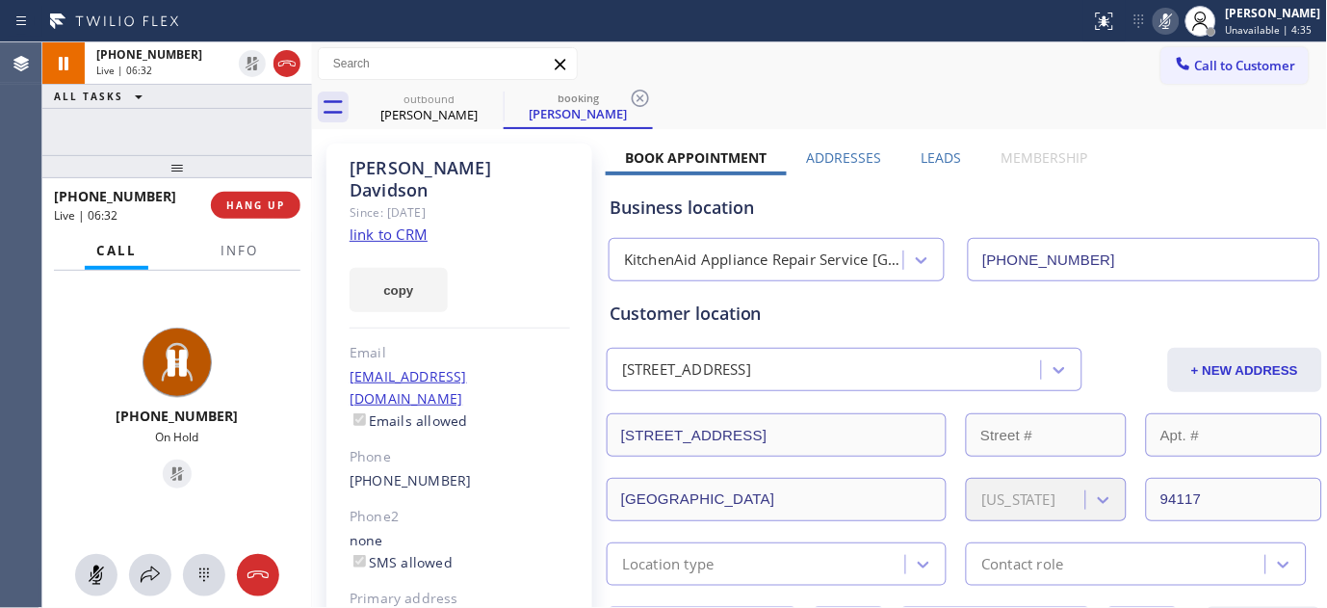
click at [1158, 22] on icon at bounding box center [1166, 21] width 23 height 23
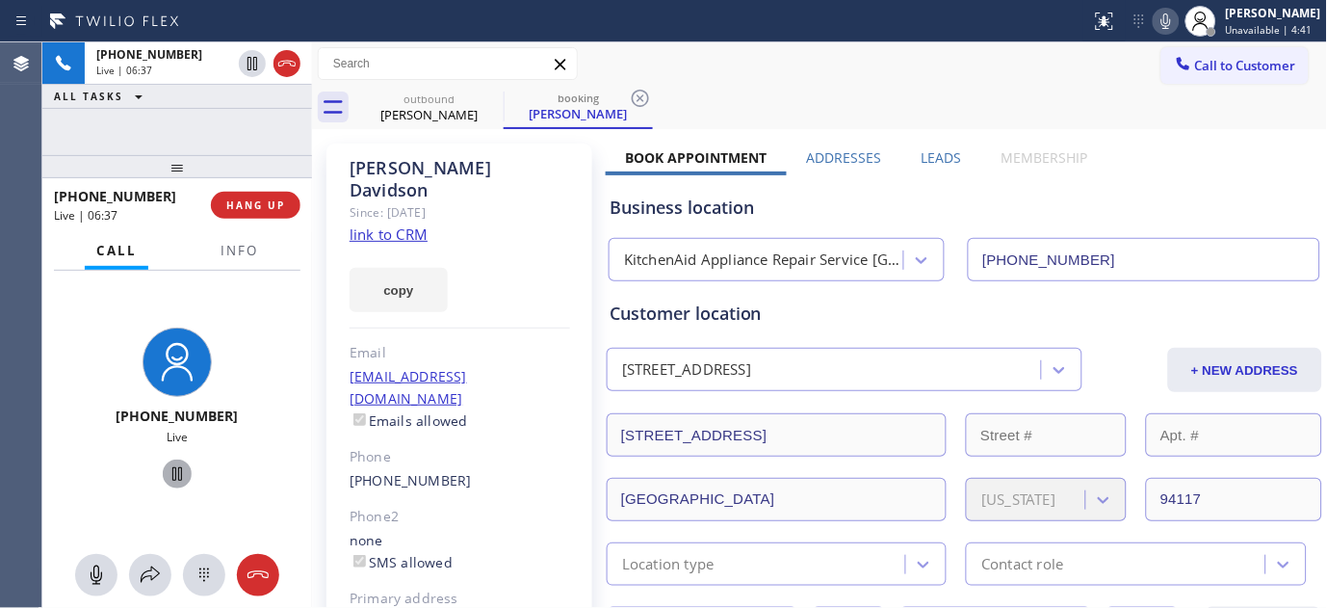
click at [487, 246] on div "copy" at bounding box center [460, 279] width 221 height 66
drag, startPoint x: 482, startPoint y: 205, endPoint x: 393, endPoint y: 190, distance: 89.9
click at [482, 205] on div "Jeff Davidson Since: 20 may 2020 link to CRM copy Email Jdavidson@mydrd.com Ema…" at bounding box center [460, 442] width 266 height 596
drag, startPoint x: 252, startPoint y: 158, endPoint x: 864, endPoint y: 233, distance: 616.2
click at [255, 73] on div "+14152382141 Live | 07:29 ALL TASKS ALL TASKS ACTIVE TASKS TASKS IN WRAP UP +14…" at bounding box center [177, 324] width 270 height 565
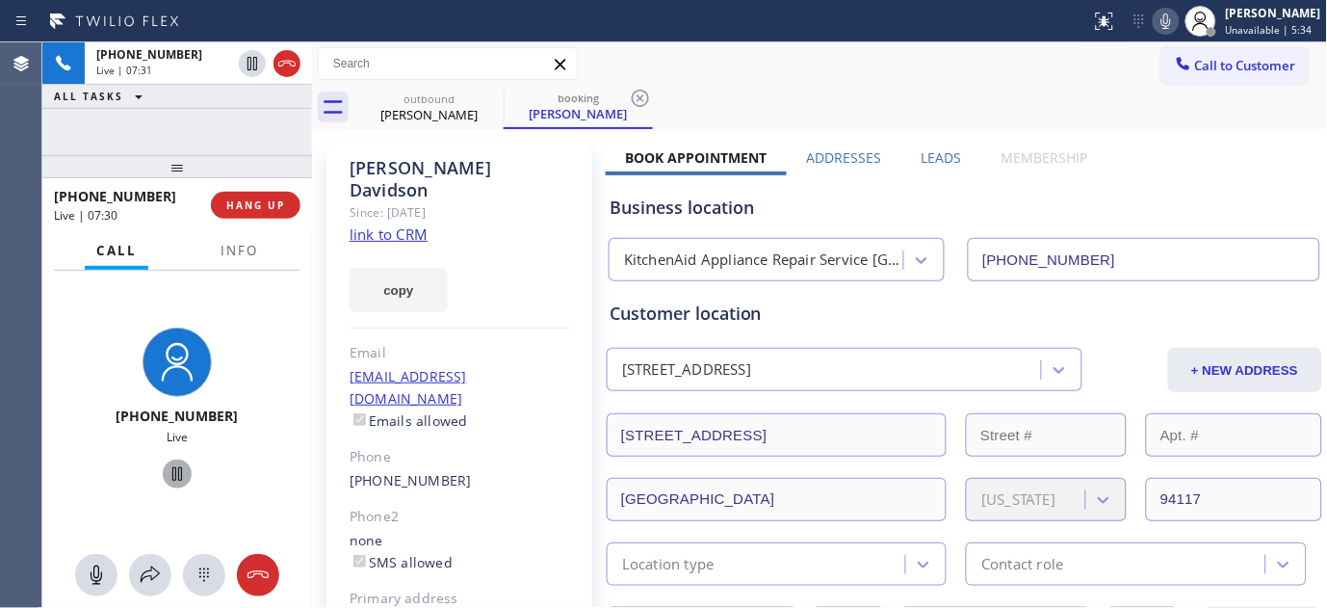
drag, startPoint x: 279, startPoint y: 169, endPoint x: 410, endPoint y: 194, distance: 133.4
click at [304, 141] on div "+14152382141 Live | 07:31 ALL TASKS ALL TASKS ACTIVE TASKS TASKS IN WRAP UP +14…" at bounding box center [177, 324] width 270 height 565
click at [486, 214] on div "Jeff Davidson Since: 20 may 2020 link to CRM copy Email Jdavidson@mydrd.com Ema…" at bounding box center [460, 442] width 266 height 596
click at [493, 208] on div "Jeff Davidson Since: 20 may 2020 link to CRM copy Email Jdavidson@mydrd.com Ema…" at bounding box center [460, 442] width 266 height 596
drag, startPoint x: 154, startPoint y: 164, endPoint x: 366, endPoint y: 138, distance: 213.5
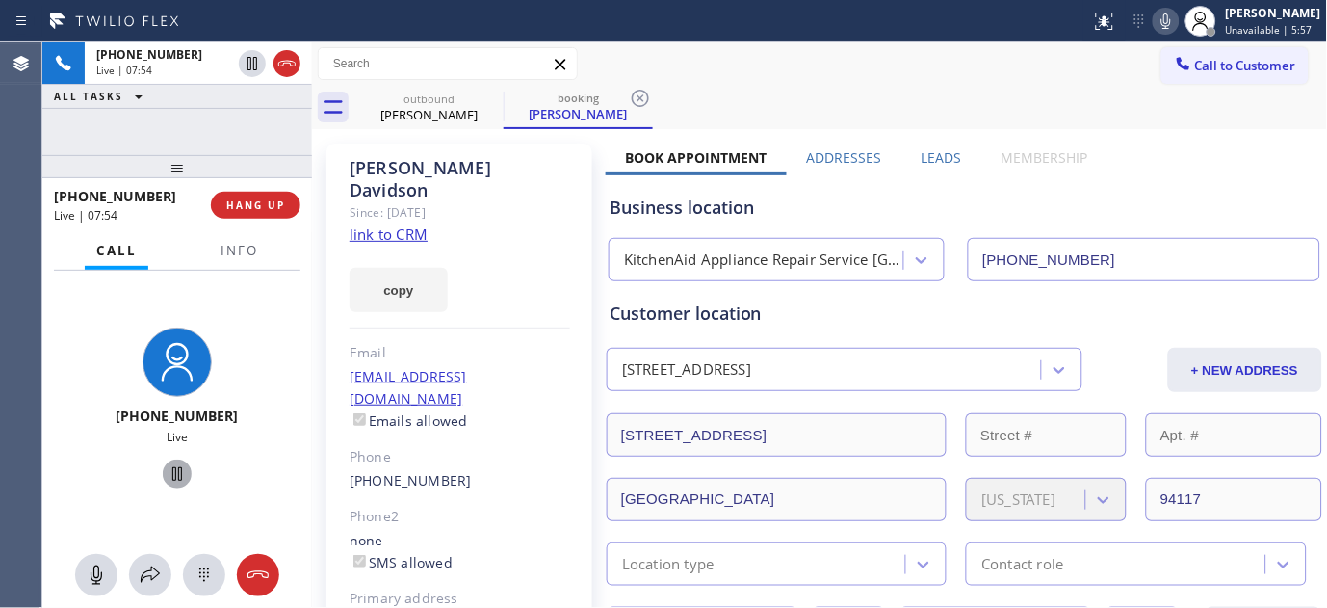
click at [157, 116] on div "+14152382141 Live | 07:54 ALL TASKS ALL TASKS ACTIVE TASKS TASKS IN WRAP UP +14…" at bounding box center [177, 324] width 270 height 565
drag, startPoint x: 210, startPoint y: 177, endPoint x: 395, endPoint y: 158, distance: 185.9
click at [207, 148] on div "+14152382141 Live | 08:12 ALL TASKS ALL TASKS ACTIVE TASKS TASKS IN WRAP UP +14…" at bounding box center [177, 324] width 270 height 565
drag, startPoint x: 170, startPoint y: 171, endPoint x: 919, endPoint y: 96, distance: 752.2
click at [315, 87] on div "+14152382141 Live | 08:14 ALL TASKS ALL TASKS ACTIVE TASKS TASKS IN WRAP UP +14…" at bounding box center [684, 324] width 1285 height 565
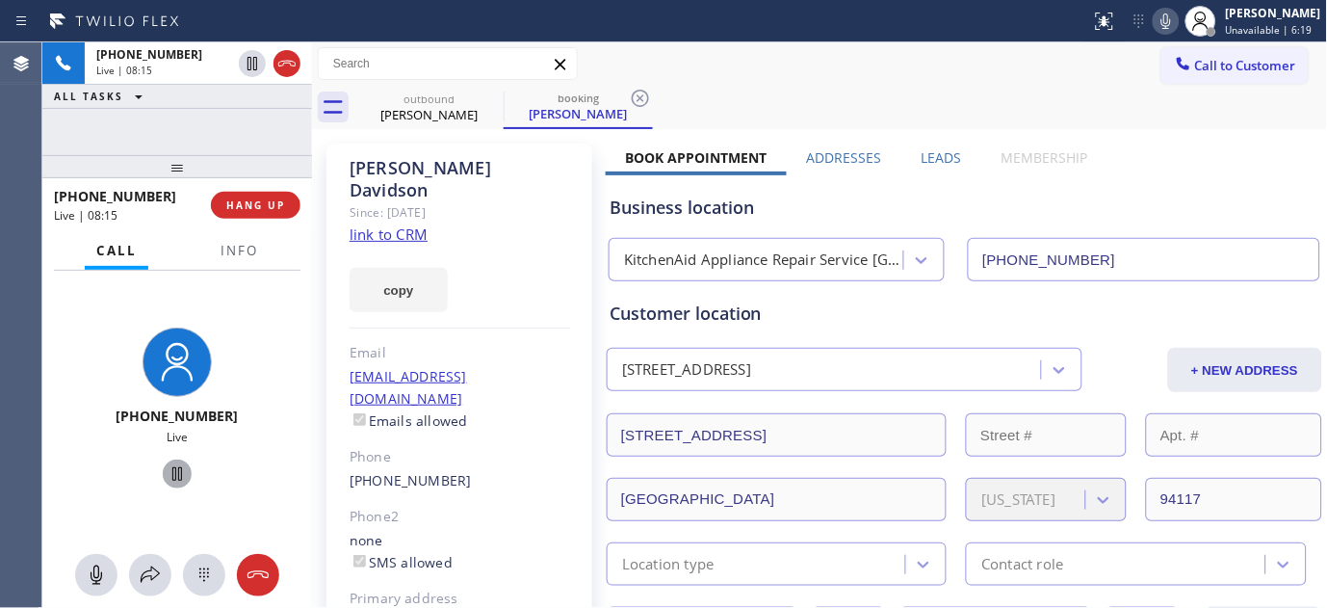
drag, startPoint x: 245, startPoint y: 167, endPoint x: 246, endPoint y: 141, distance: 26.0
click at [243, 155] on div at bounding box center [177, 166] width 270 height 23
click at [467, 209] on div "Jeff Davidson Since: 20 may 2020 link to CRM copy Email Jdavidson@mydrd.com Ema…" at bounding box center [460, 442] width 266 height 596
click at [263, 210] on span "HANG UP" at bounding box center [255, 204] width 59 height 13
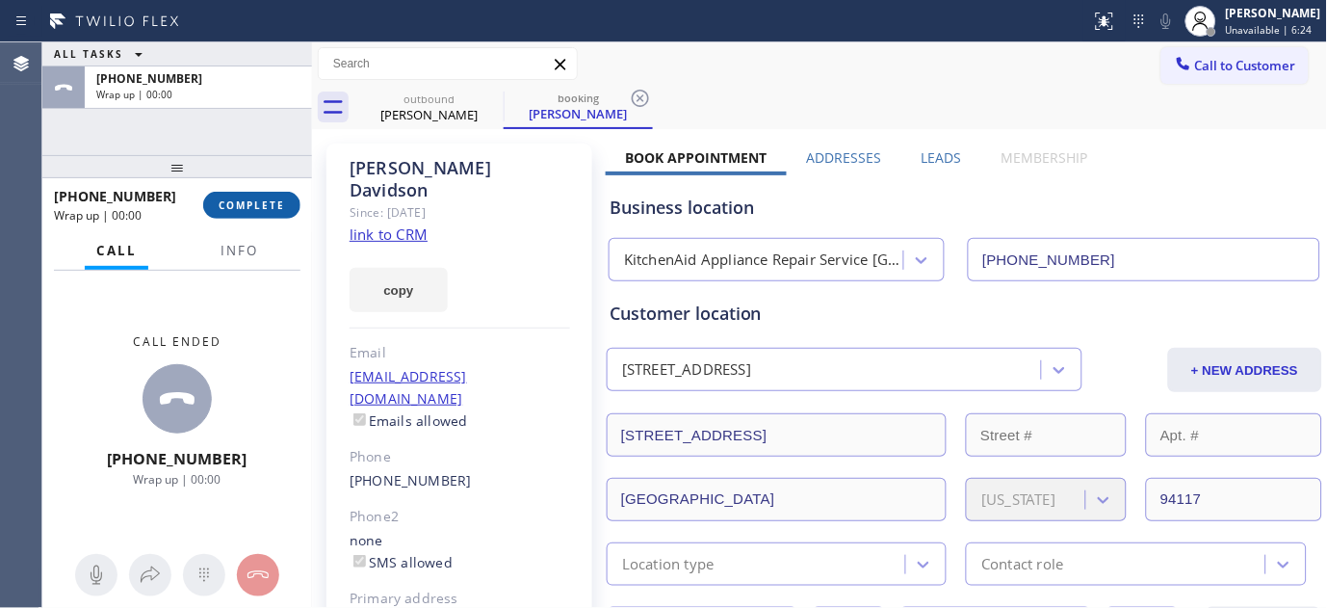
click at [263, 210] on span "COMPLETE" at bounding box center [252, 204] width 66 height 13
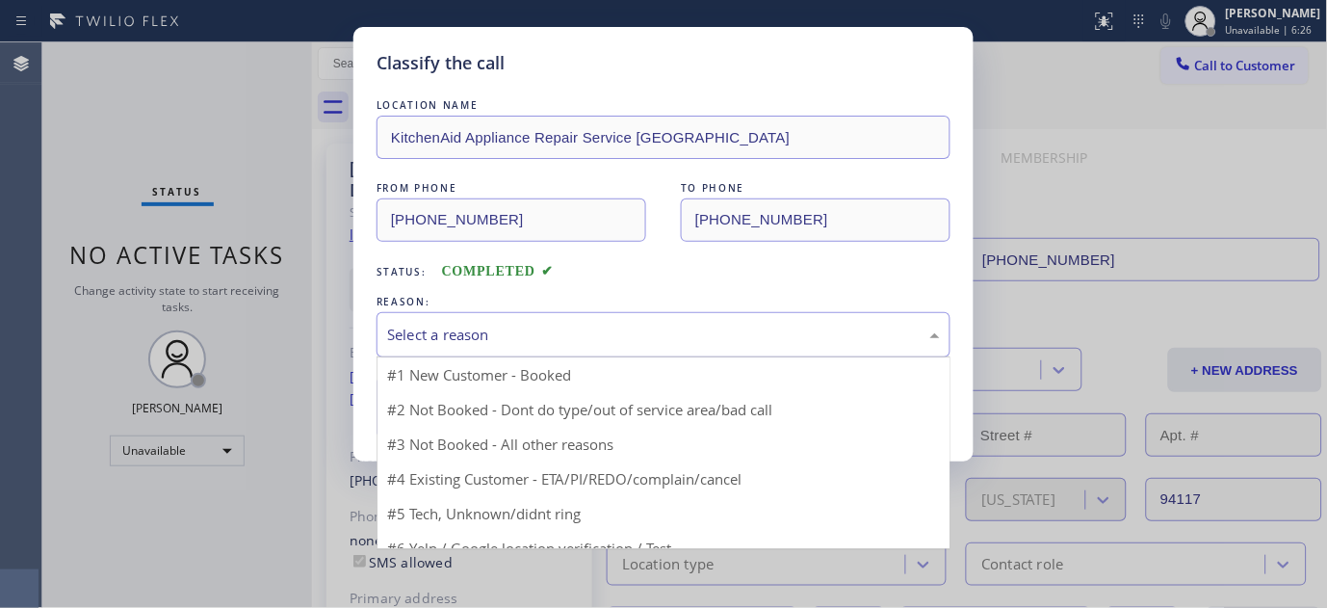
click at [586, 340] on div "Select a reason" at bounding box center [663, 335] width 553 height 22
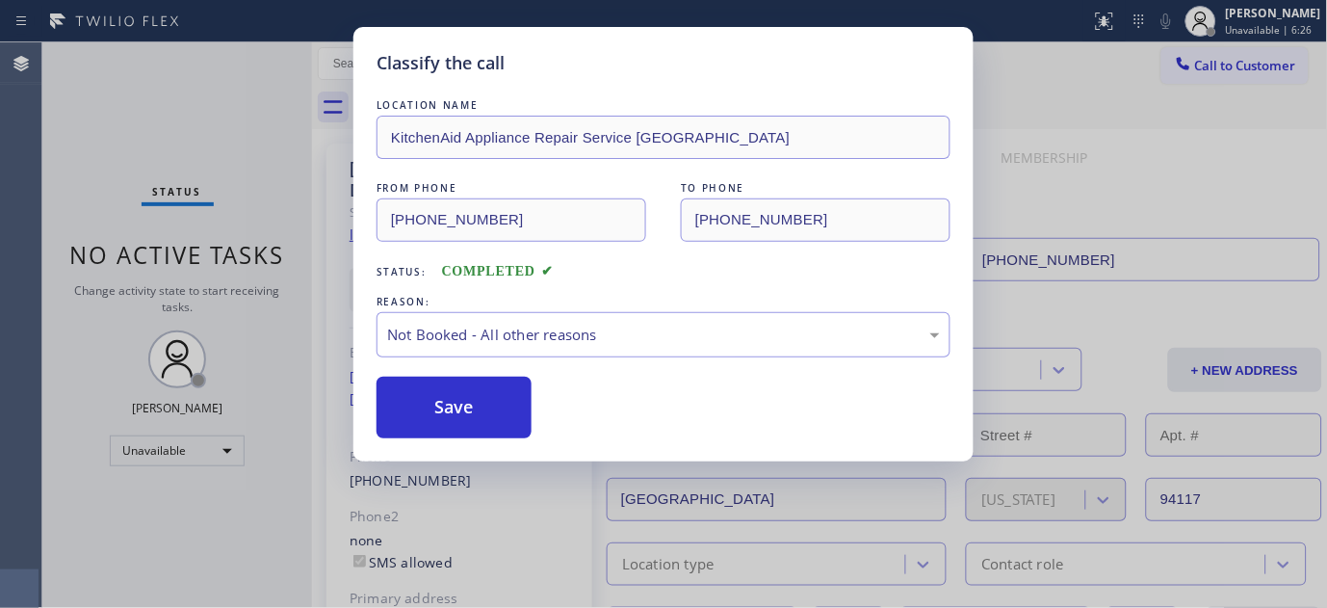
click at [493, 406] on button "Save" at bounding box center [454, 408] width 155 height 62
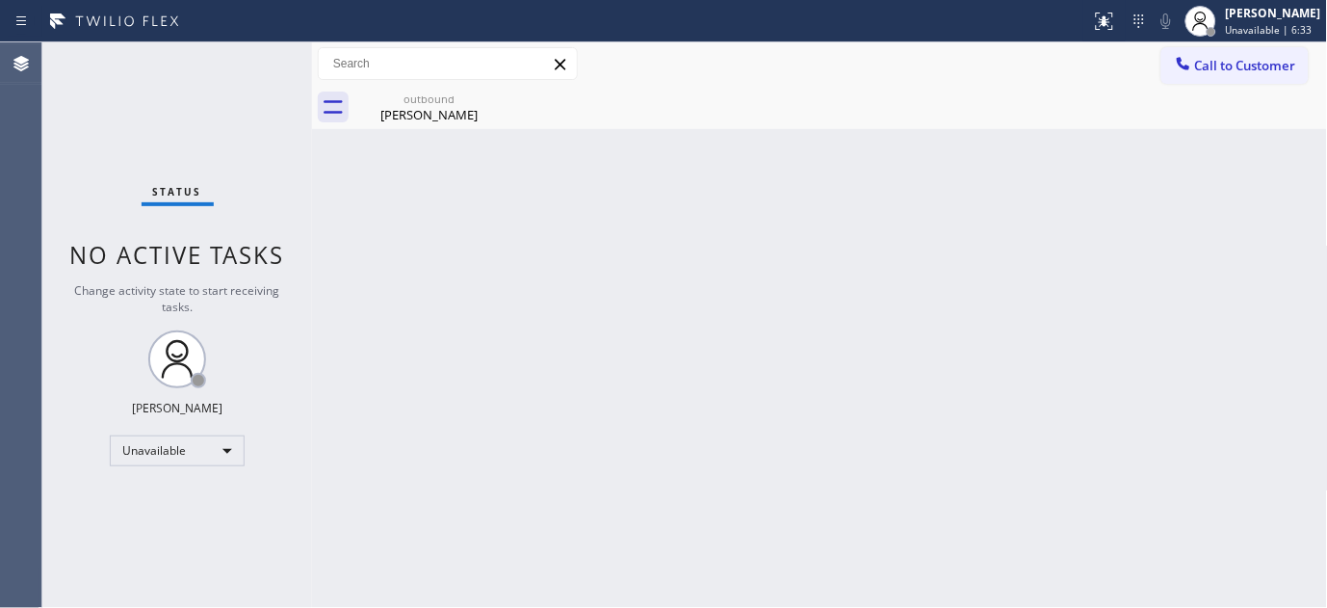
drag, startPoint x: 483, startPoint y: 207, endPoint x: 687, endPoint y: 97, distance: 231.9
click at [483, 207] on div "Back to Dashboard Change Sender ID Customers Technicians Select a contact Outbo…" at bounding box center [820, 324] width 1016 height 565
click at [1254, 24] on span "Unavailable | 16:14" at bounding box center [1272, 29] width 92 height 13
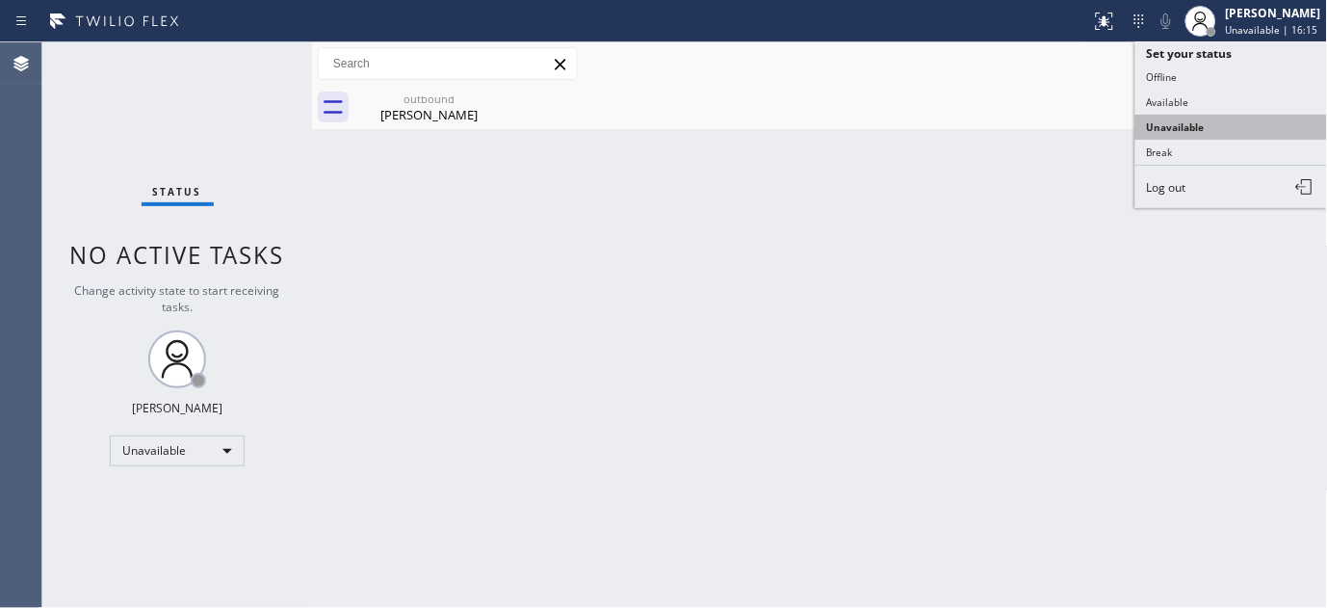
click at [1195, 132] on button "Unavailable" at bounding box center [1232, 127] width 193 height 25
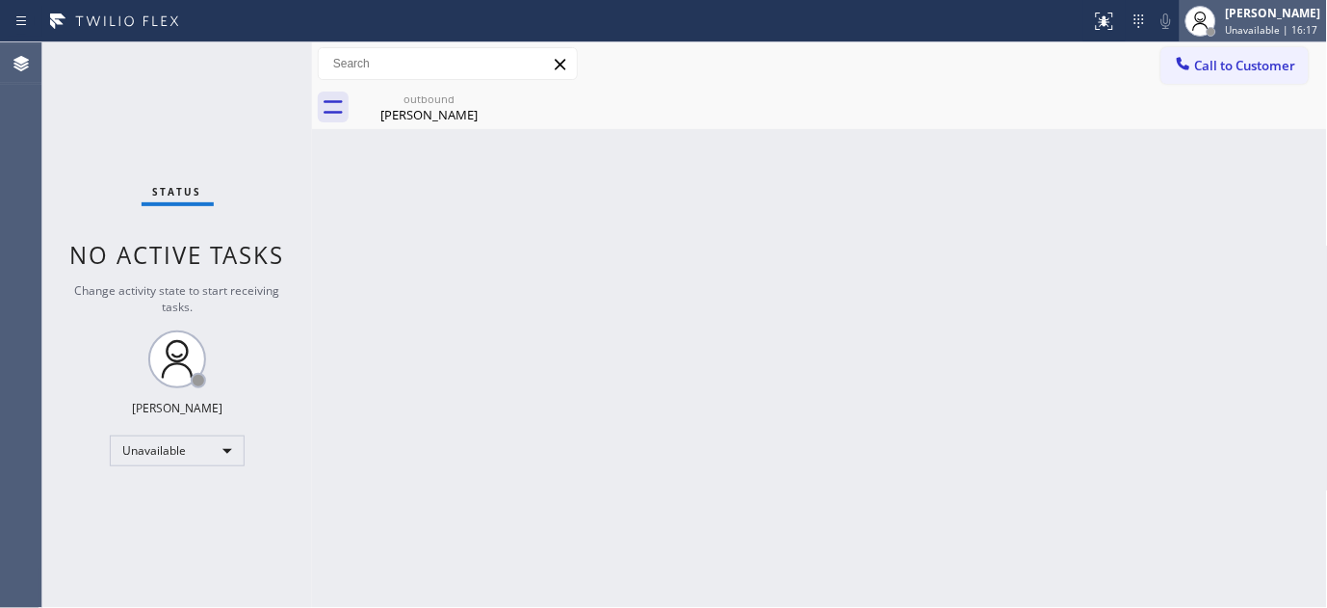
click at [1240, 34] on span "Unavailable | 16:17" at bounding box center [1272, 29] width 92 height 13
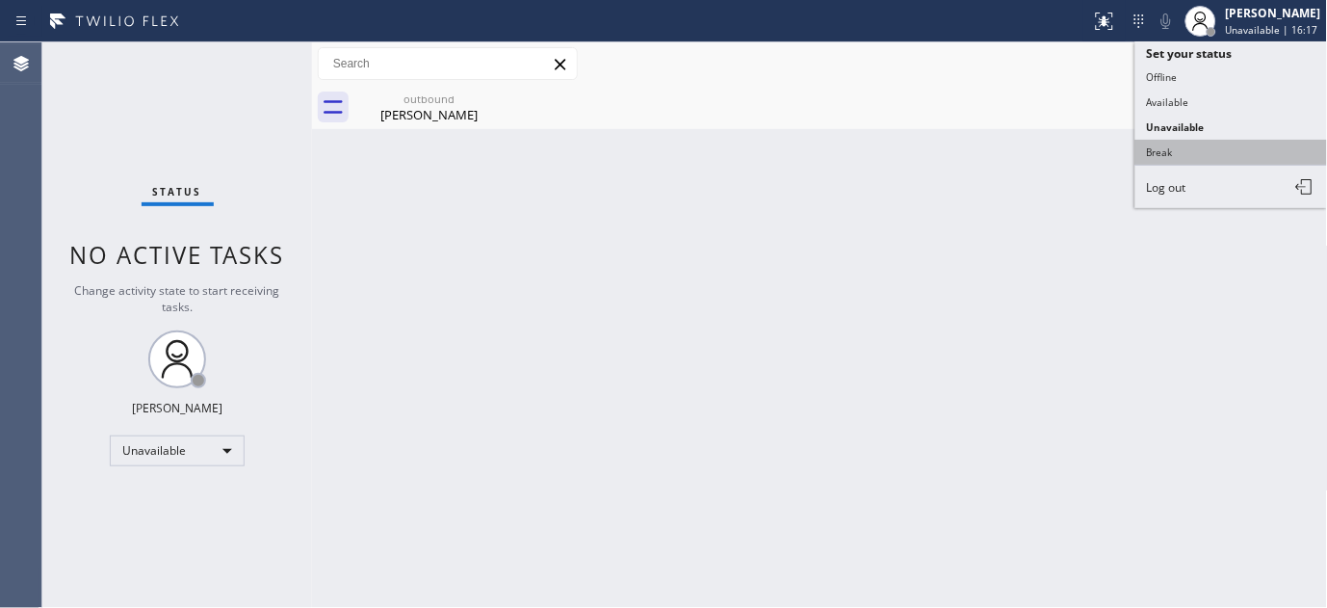
click at [1181, 146] on button "Break" at bounding box center [1232, 152] width 193 height 25
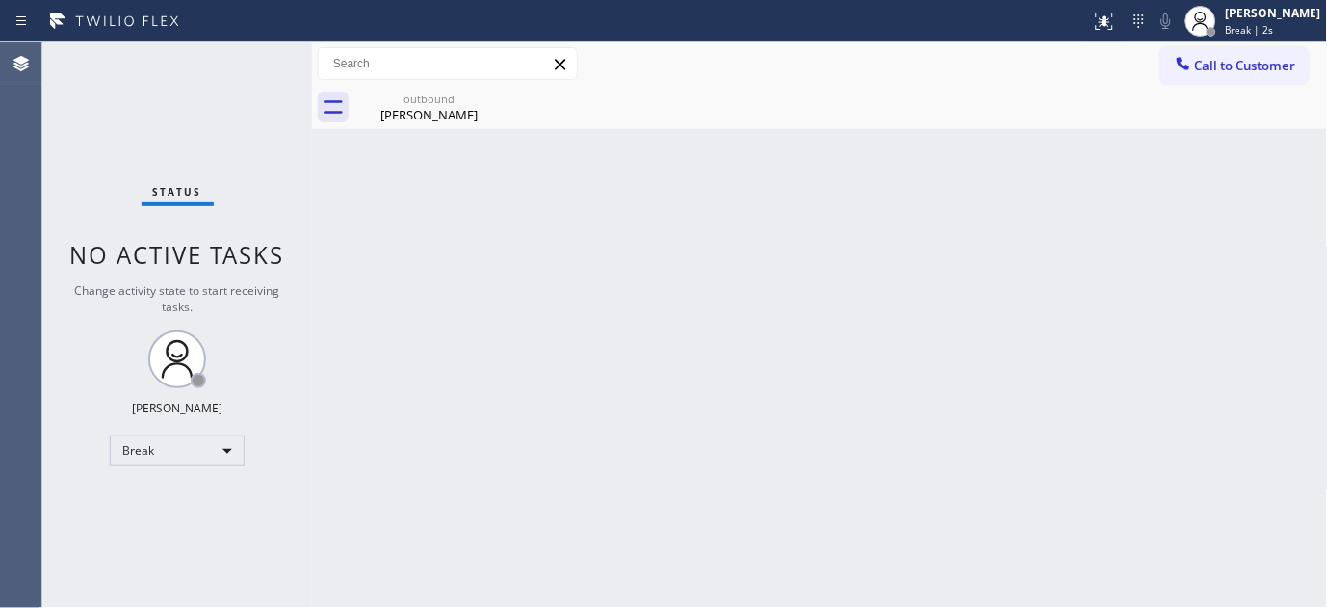
click at [486, 301] on div "Back to Dashboard Change Sender ID Customers Technicians Select a contact Outbo…" at bounding box center [820, 324] width 1016 height 565
